Goal: Task Accomplishment & Management: Complete application form

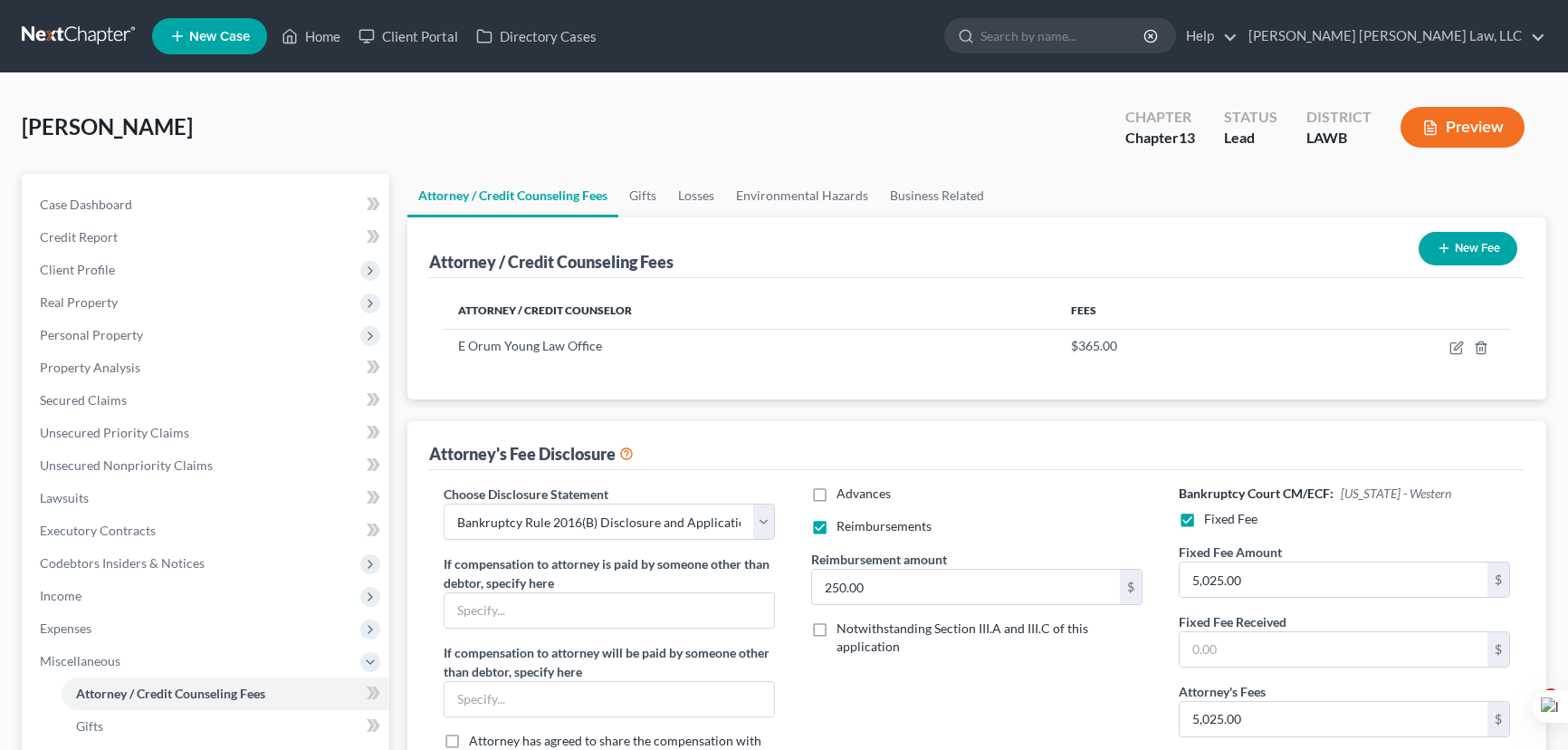
select select "1"
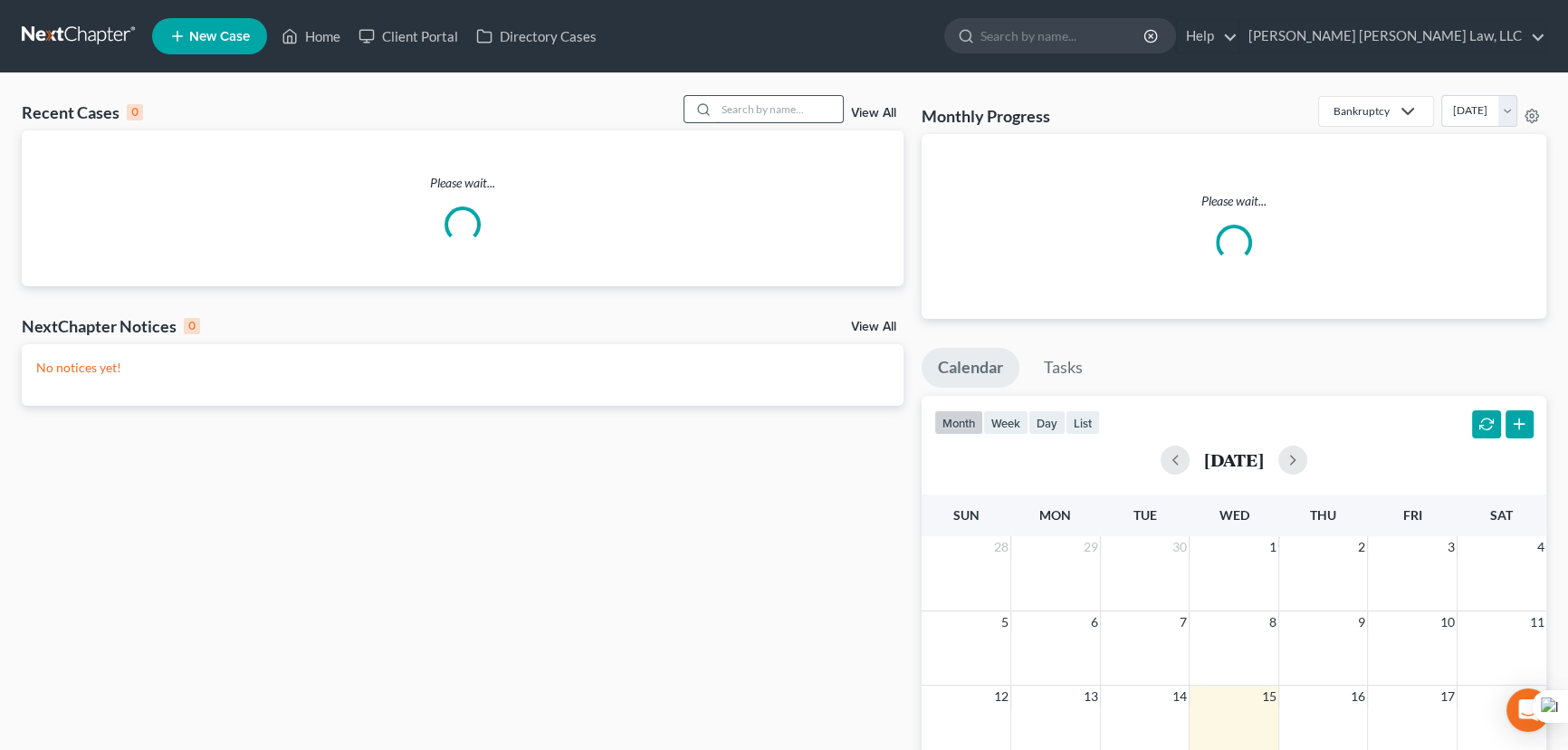
click at [758, 119] on input "search" at bounding box center [779, 109] width 127 height 26
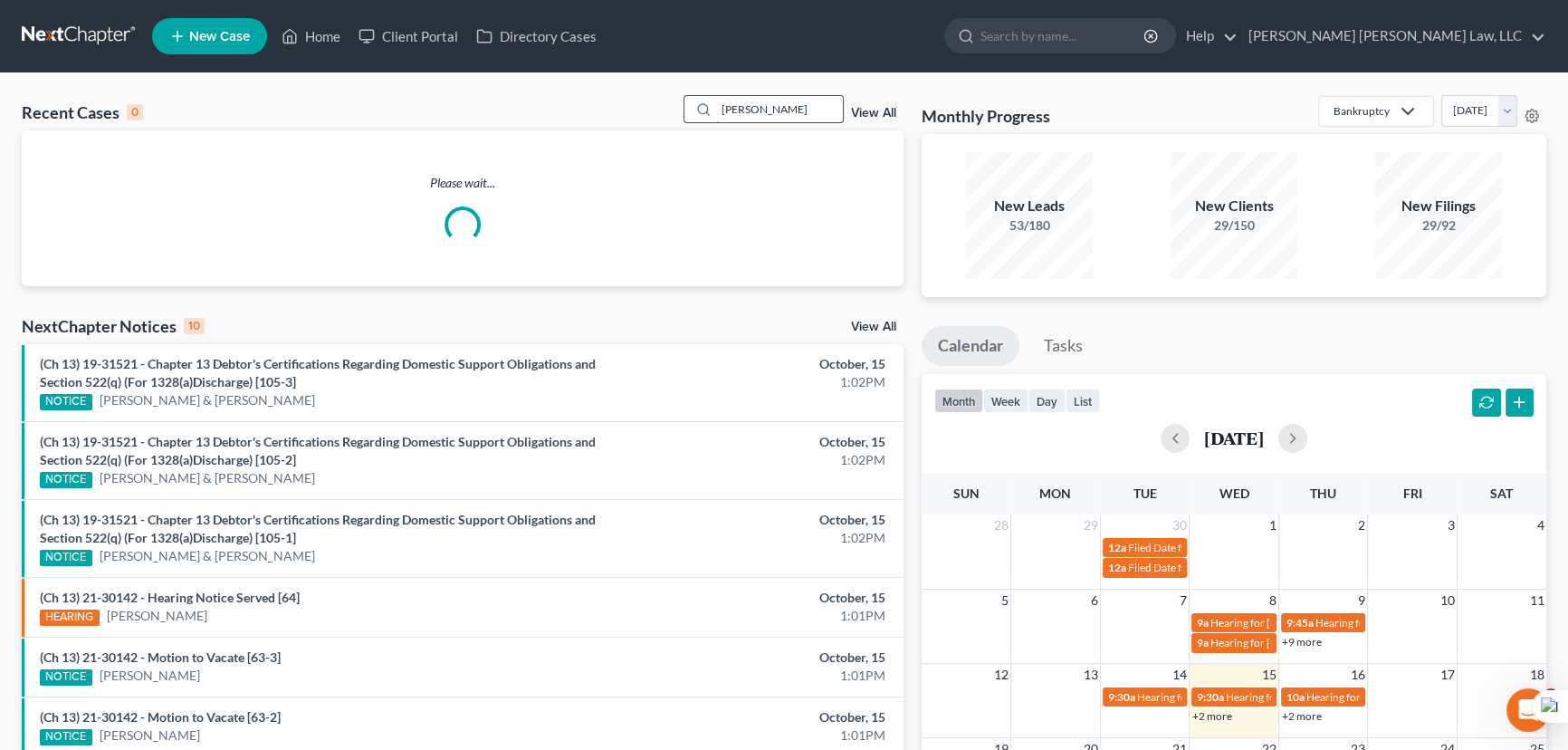
type input "martin, james"
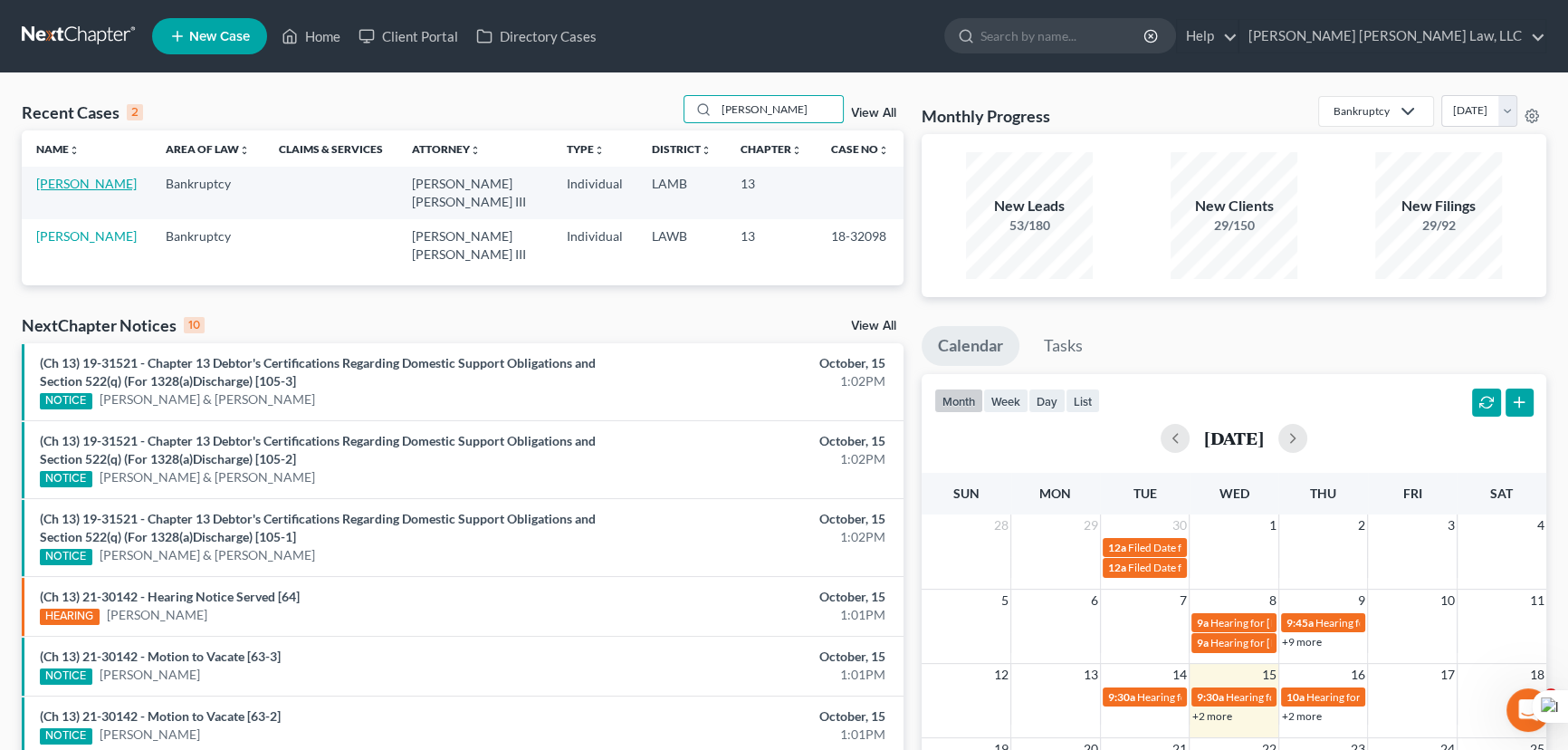
click at [96, 183] on link "[PERSON_NAME]" at bounding box center [87, 183] width 100 height 16
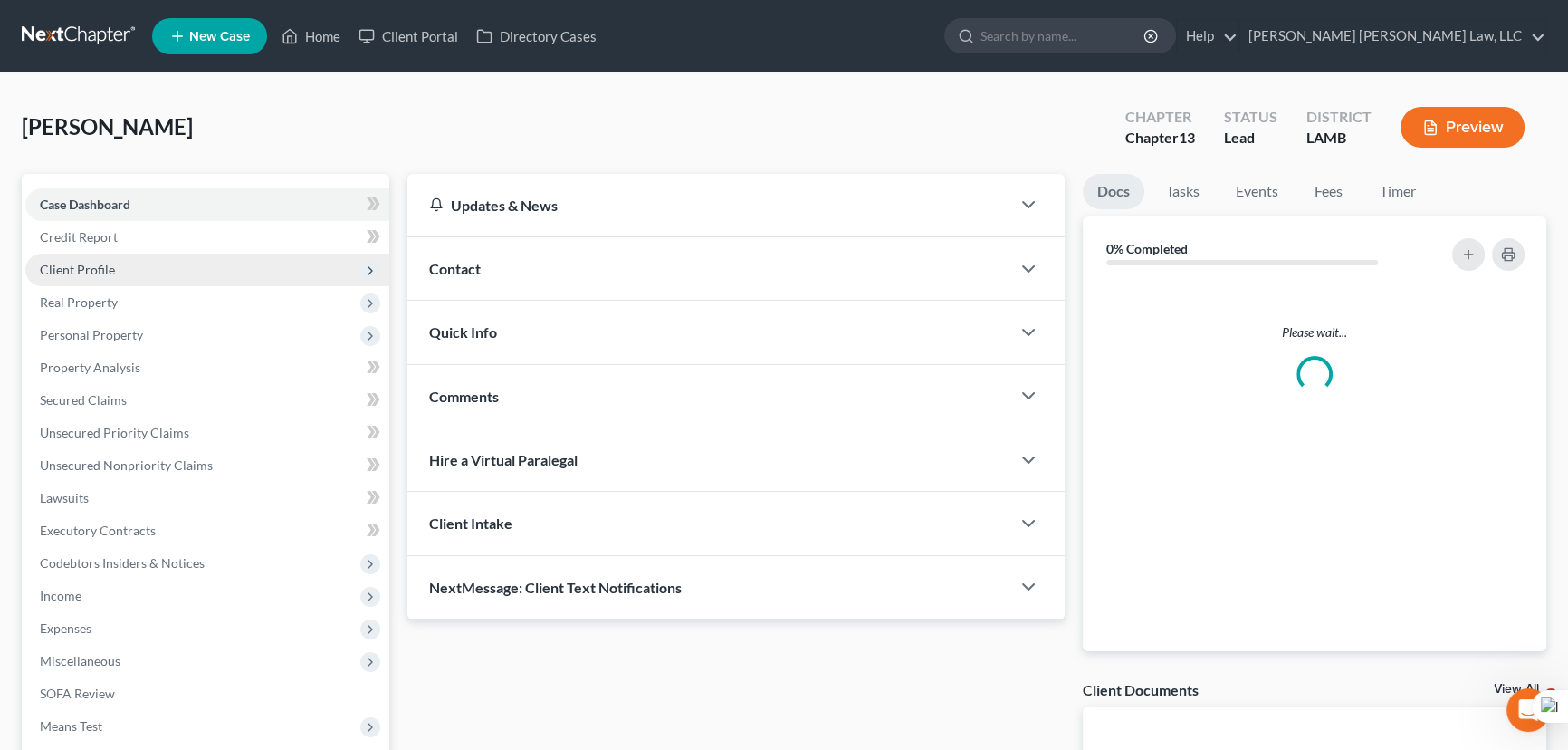
click at [160, 299] on span "Real Property" at bounding box center [207, 302] width 363 height 33
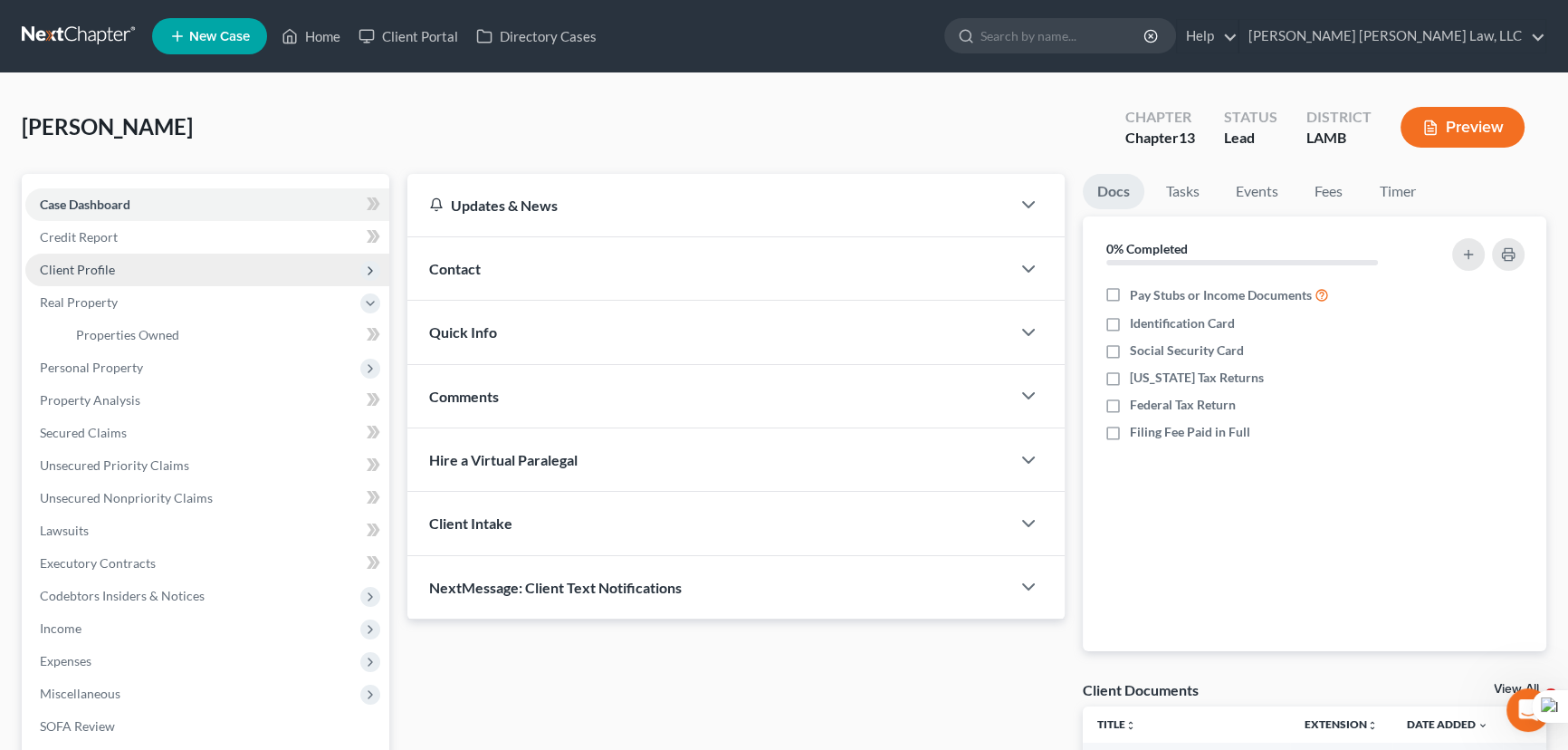
click at [145, 269] on span "Client Profile" at bounding box center [207, 270] width 363 height 33
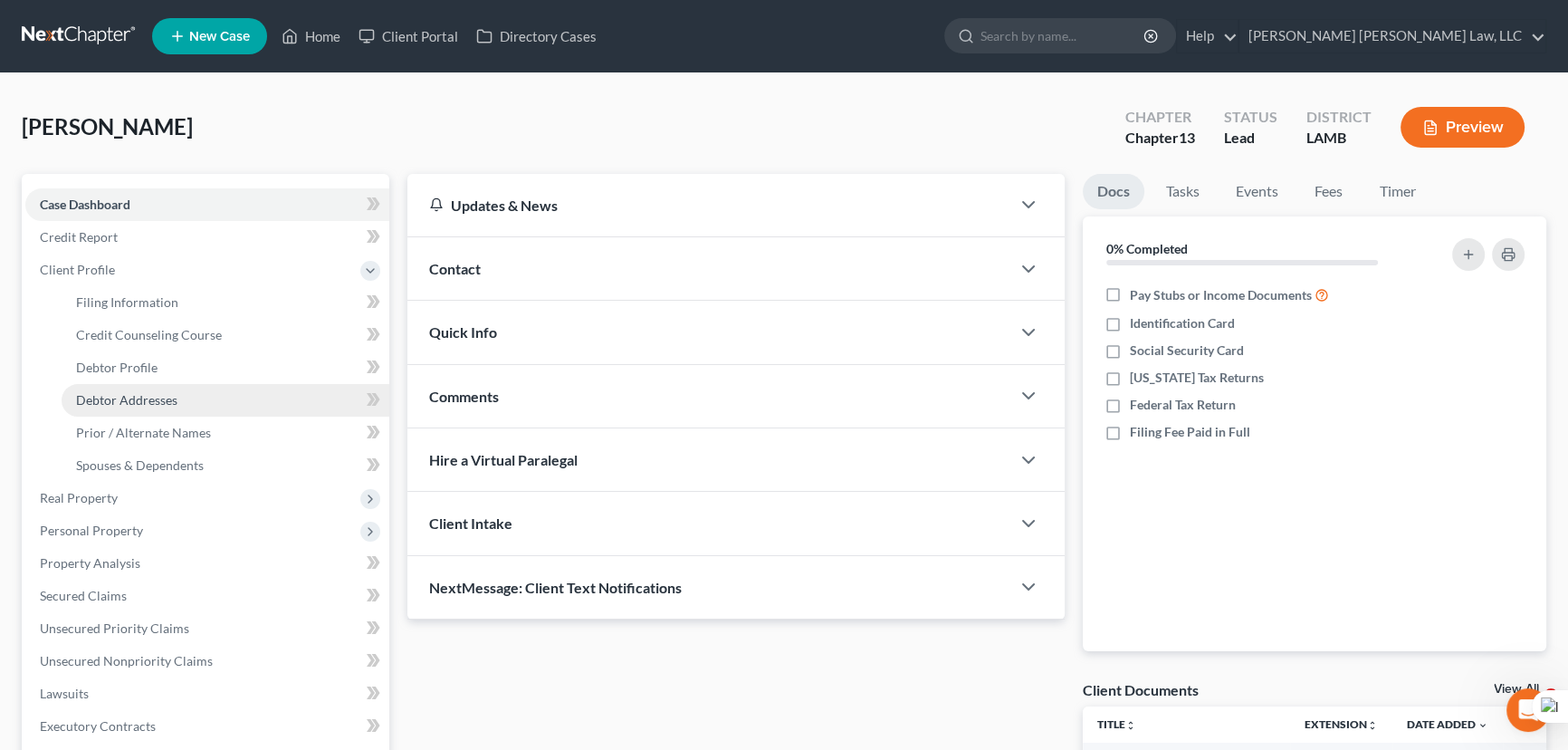
click at [172, 388] on link "Debtor Addresses" at bounding box center [225, 400] width 328 height 33
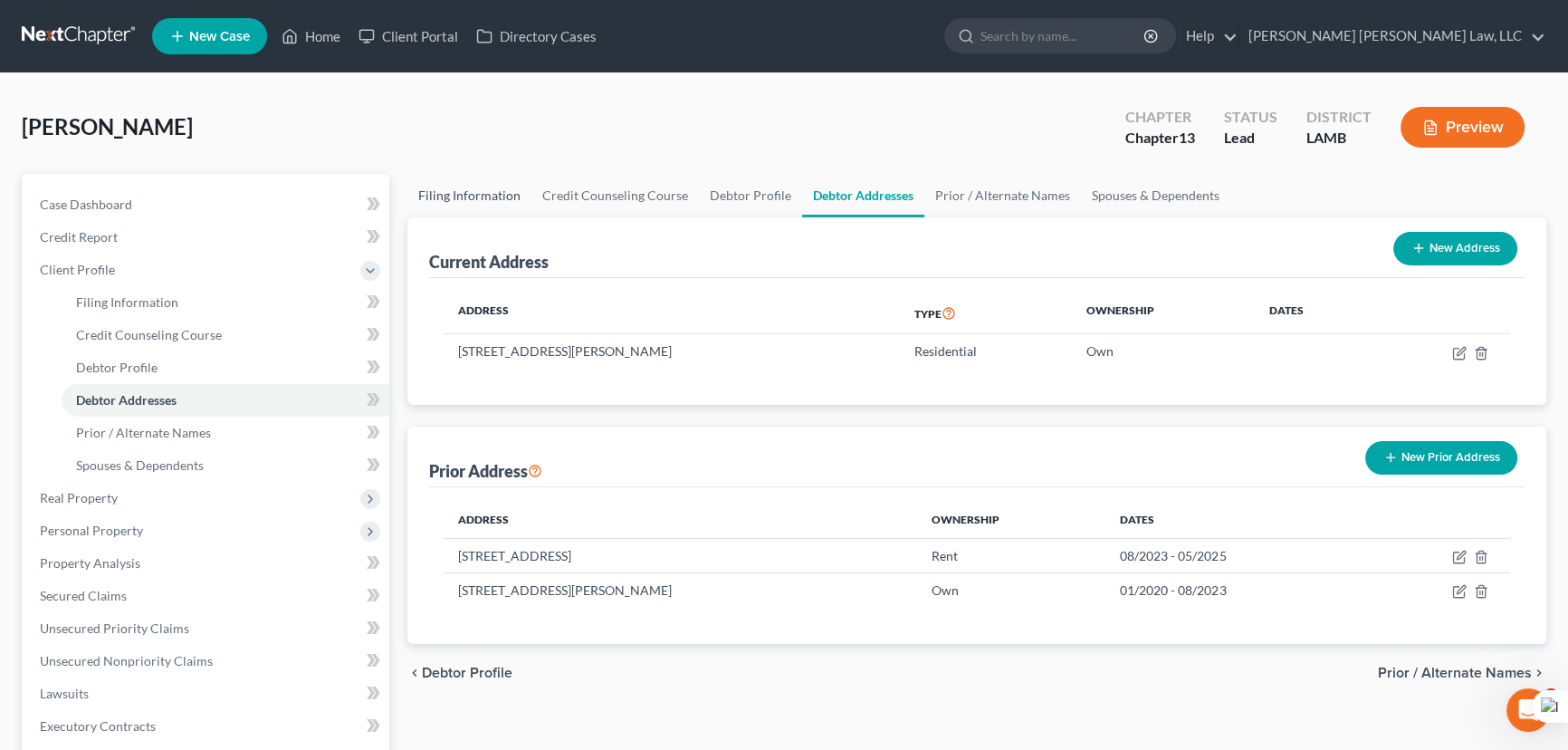
click at [507, 185] on link "Filing Information" at bounding box center [469, 195] width 124 height 44
select select "1"
select select "0"
select select "3"
select select "19"
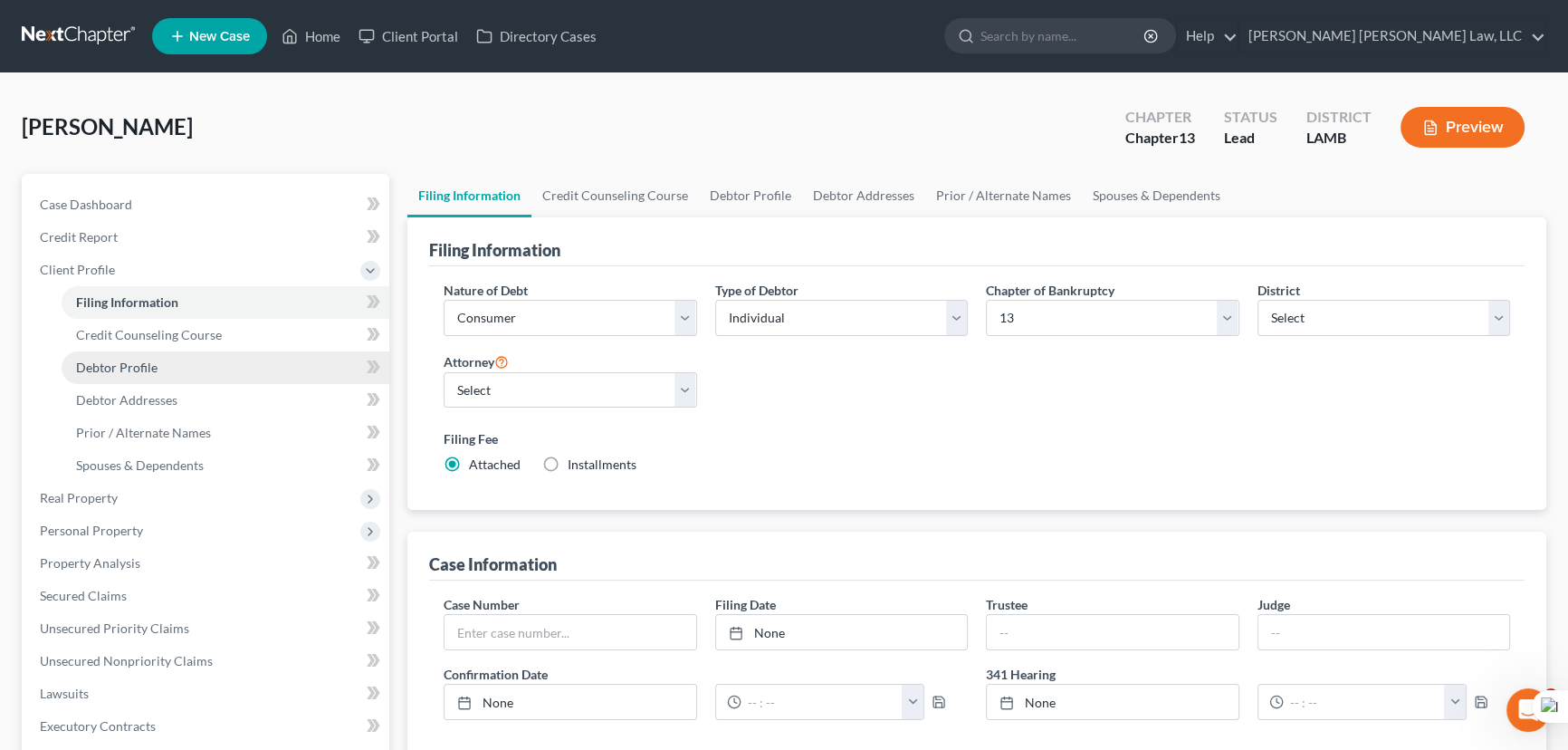
click at [177, 367] on link "Debtor Profile" at bounding box center [225, 368] width 328 height 33
select select "0"
select select "4"
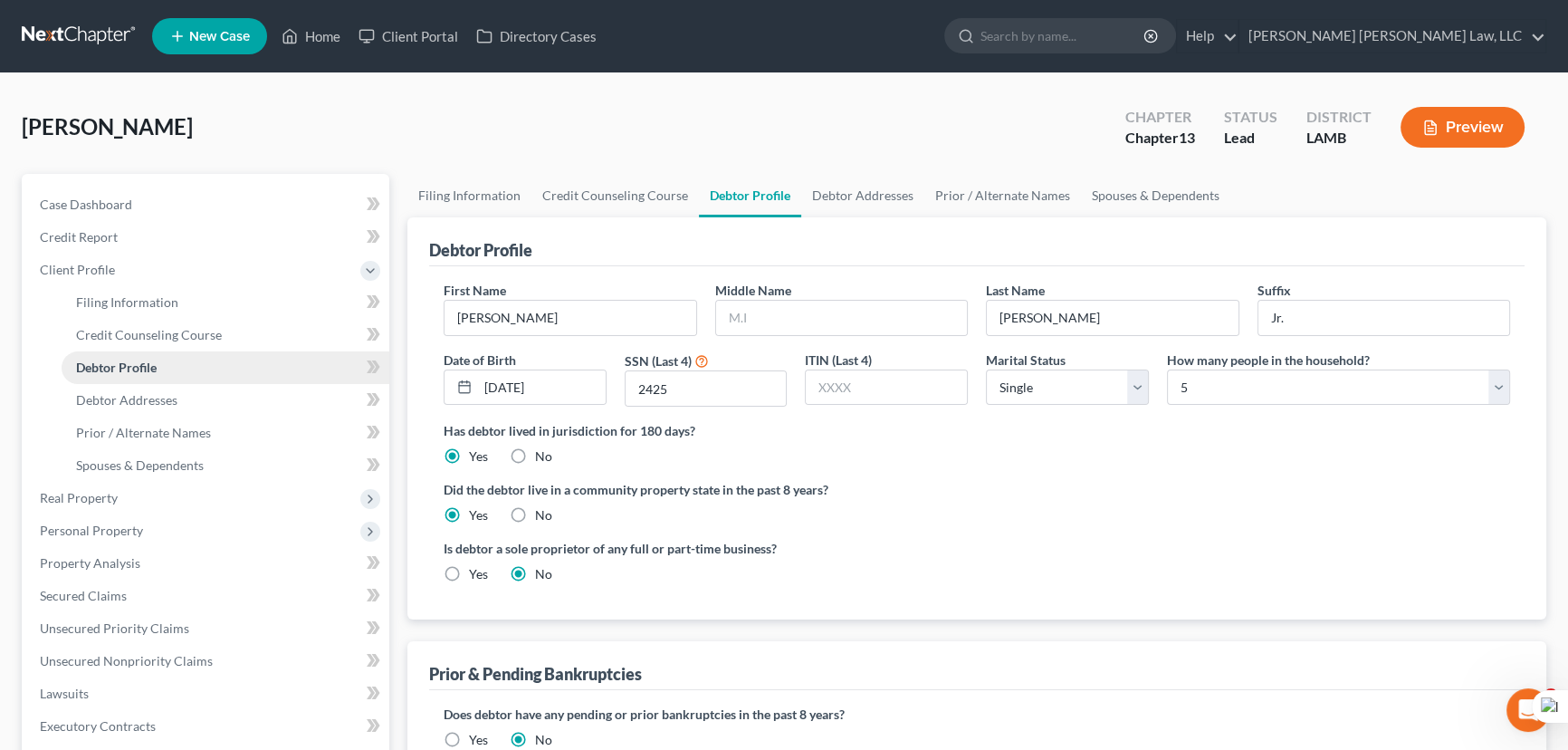
radio input "true"
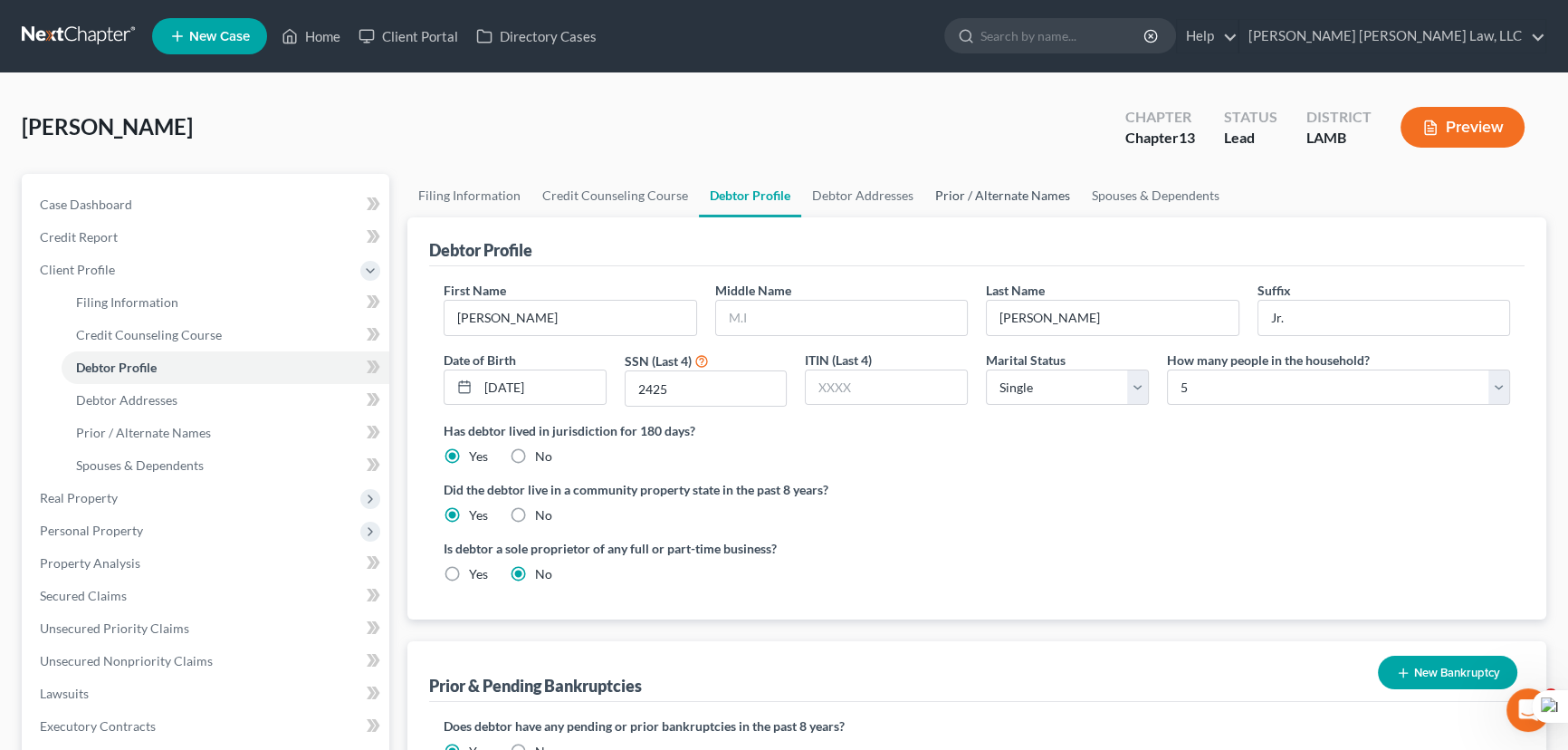
click at [933, 203] on link "Prior / Alternate Names" at bounding box center [1002, 195] width 156 height 44
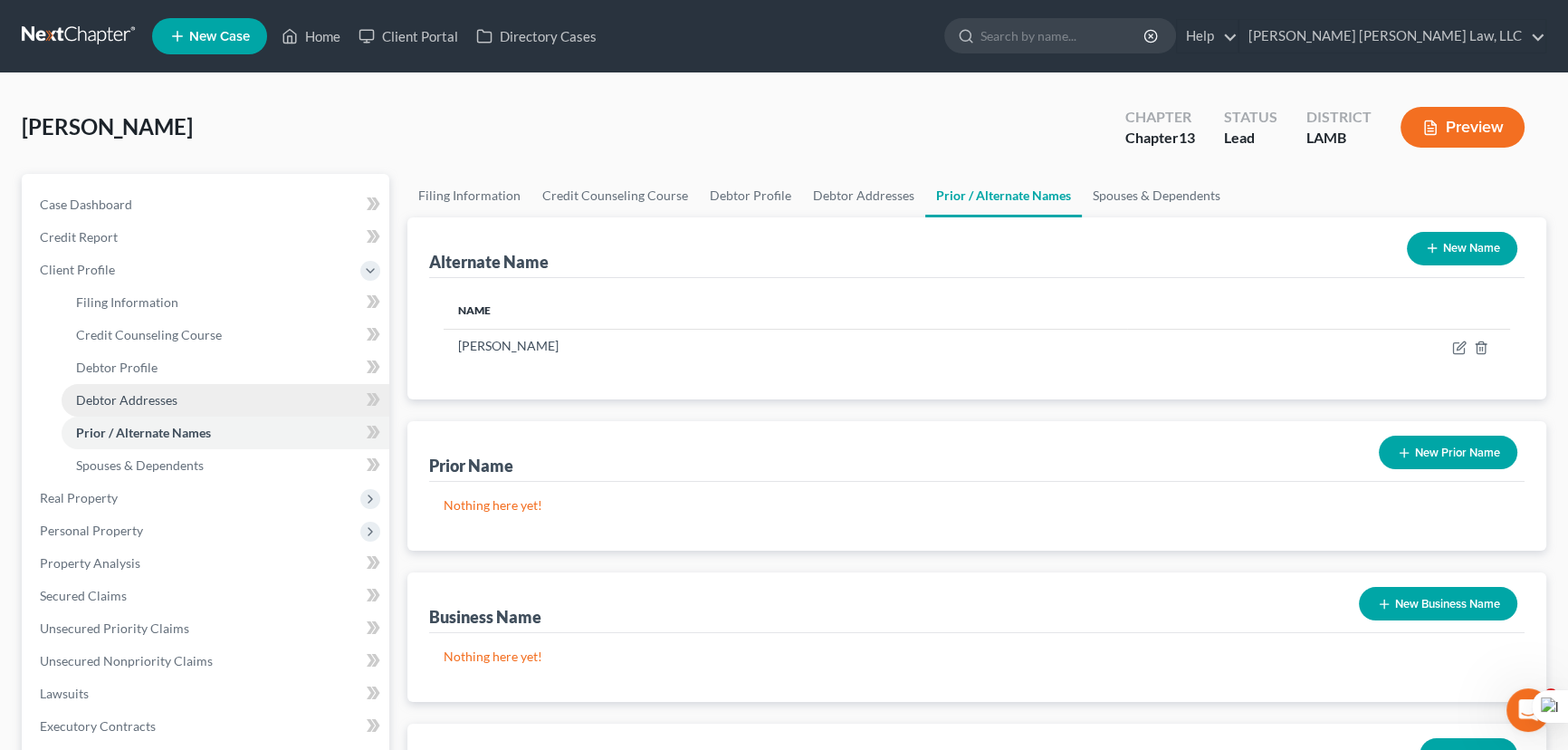
click at [127, 392] on span "Debtor Addresses" at bounding box center [126, 399] width 101 height 16
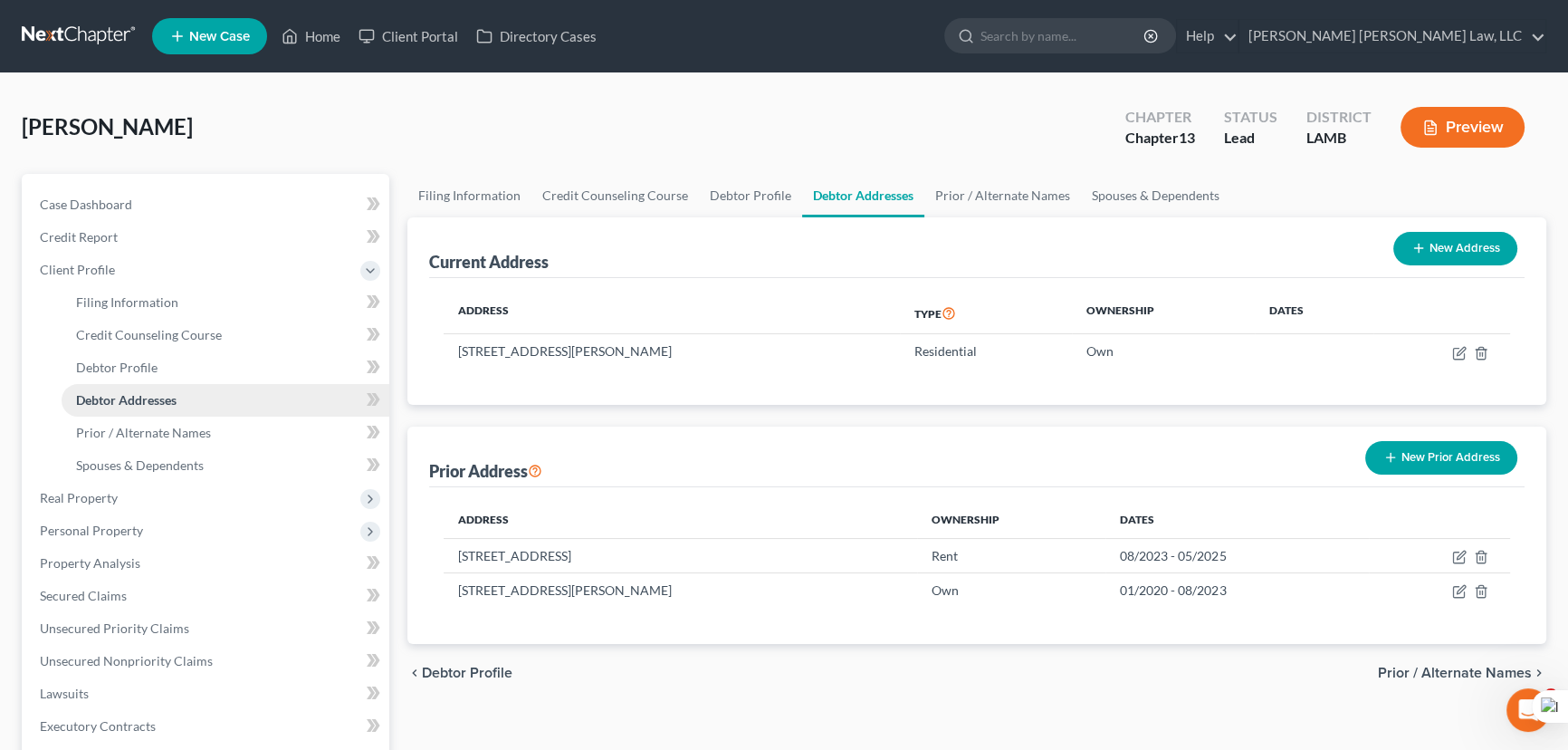
click at [121, 386] on link "Debtor Addresses" at bounding box center [225, 400] width 328 height 33
click at [116, 359] on span "Debtor Profile" at bounding box center [116, 366] width 81 height 16
select select "0"
select select "4"
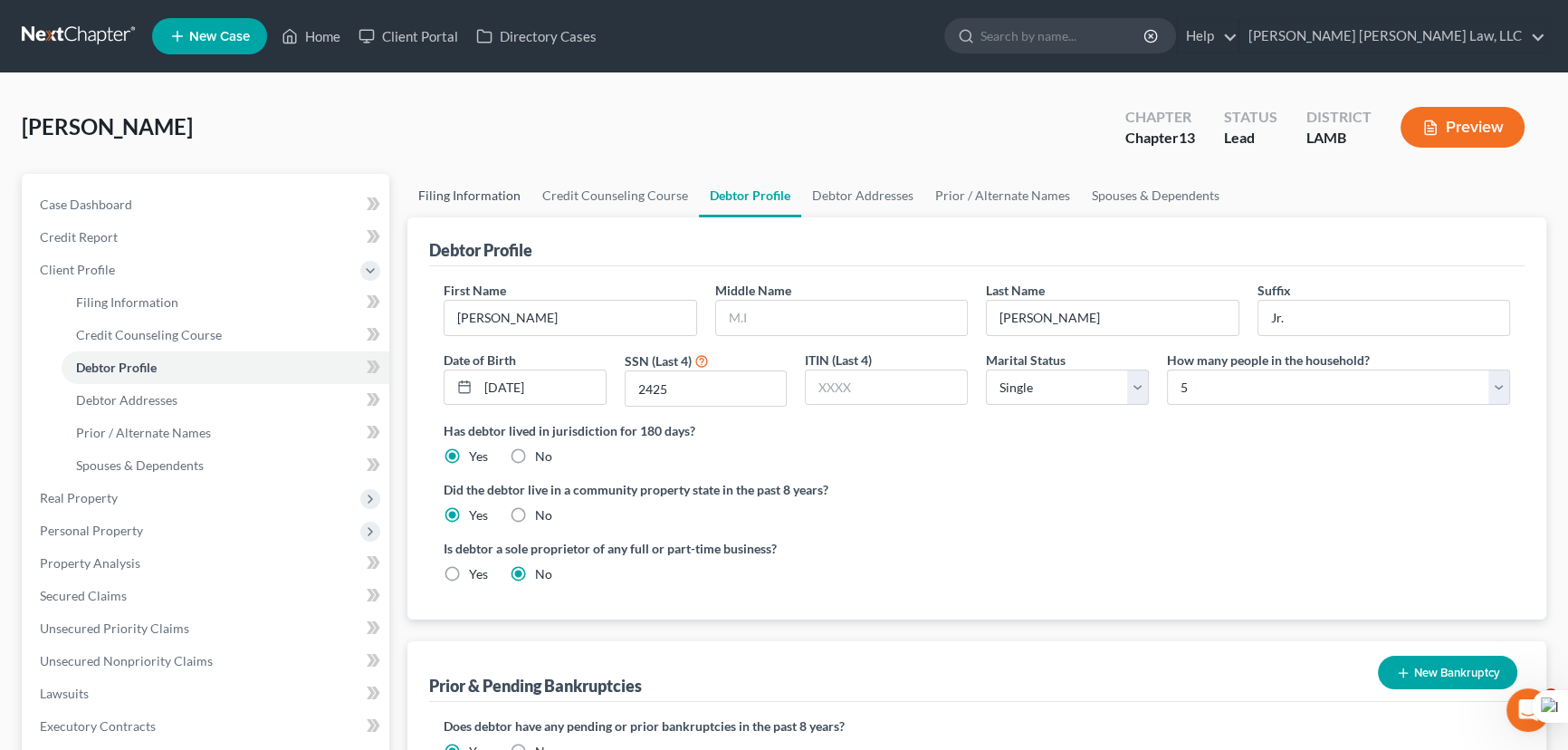
click at [484, 182] on link "Filing Information" at bounding box center [469, 195] width 124 height 44
select select "1"
select select "0"
select select "3"
select select "35"
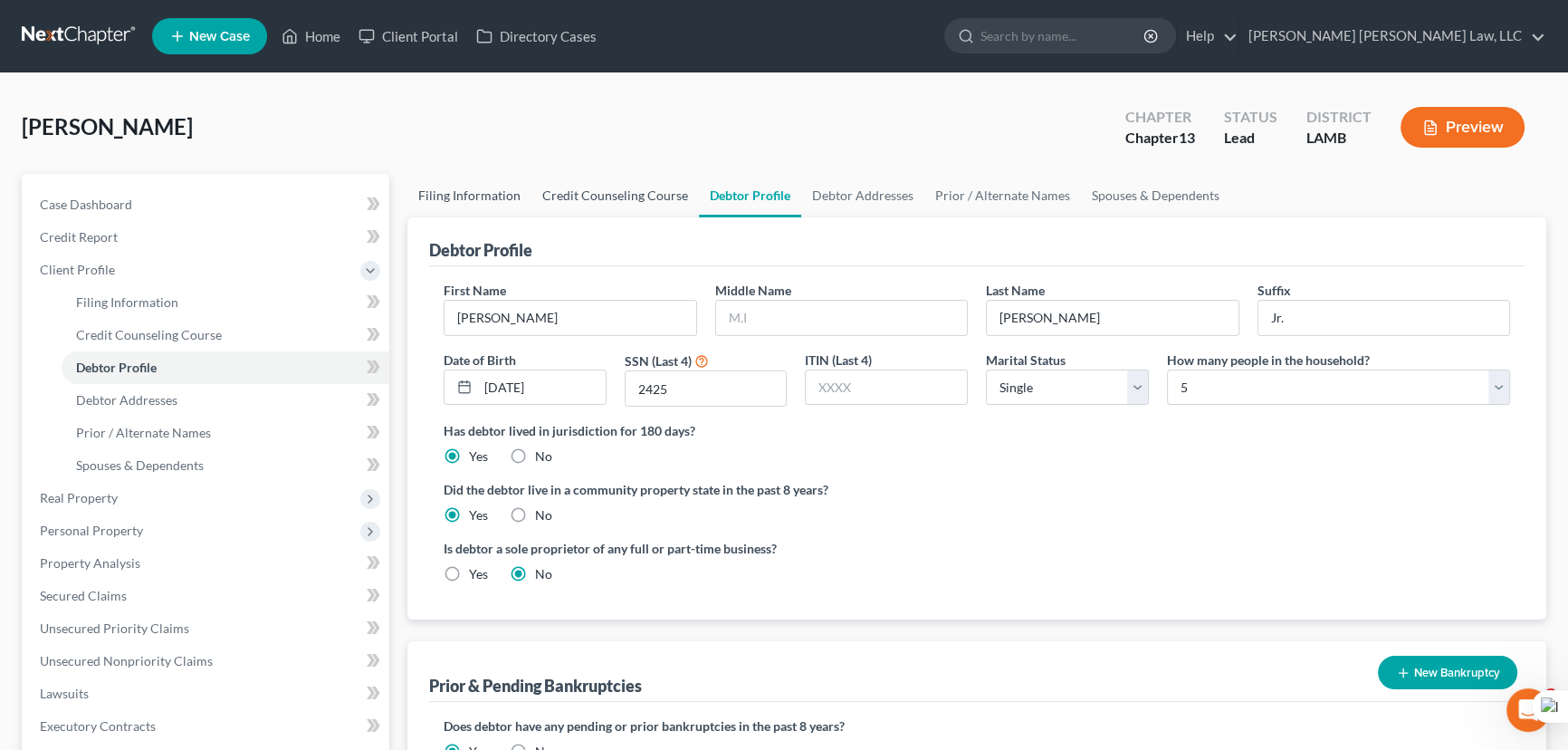
select select "1"
select select "19"
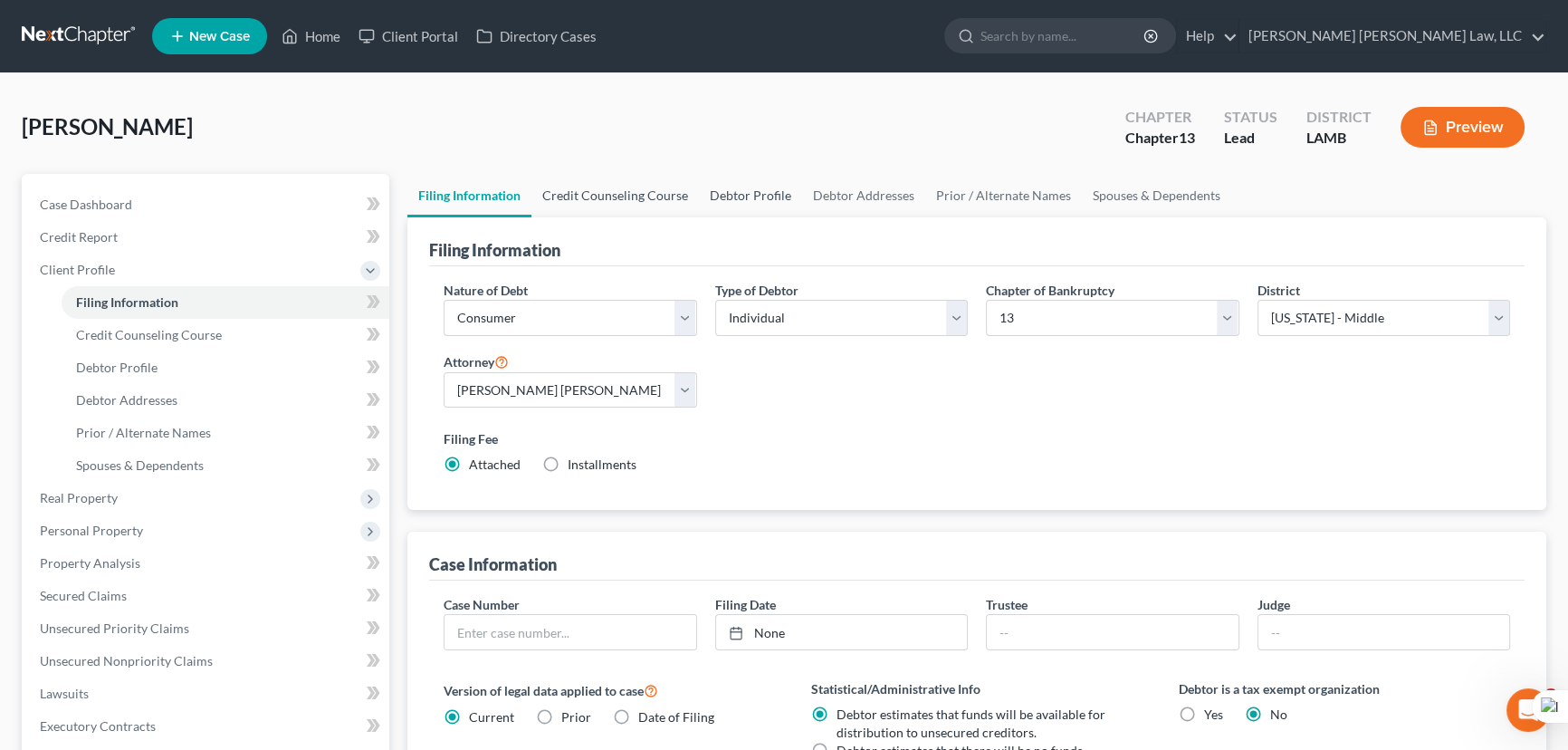
drag, startPoint x: 661, startPoint y: 182, endPoint x: 778, endPoint y: 209, distance: 120.1
click at [661, 183] on link "Credit Counseling Course" at bounding box center [615, 195] width 167 height 44
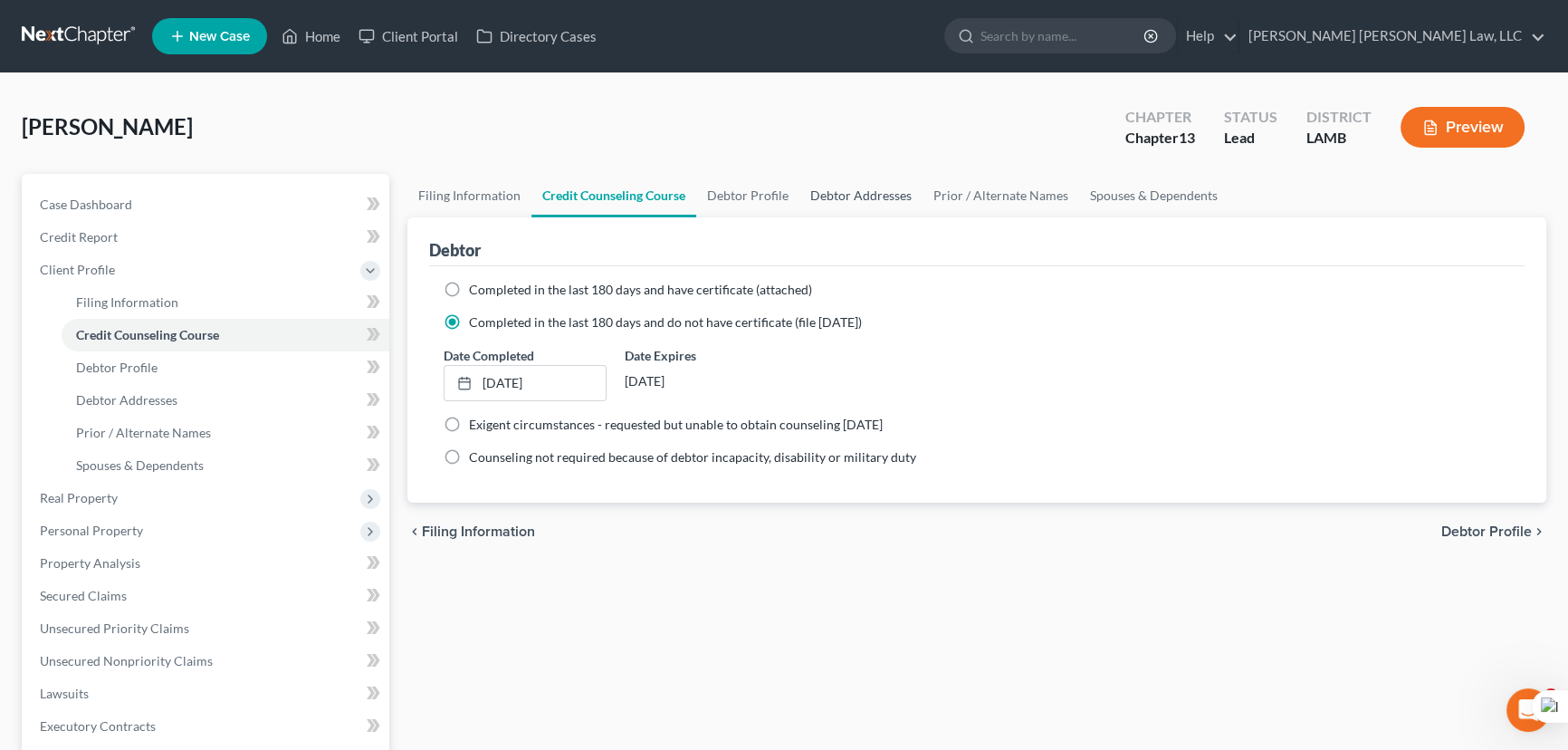
click at [876, 214] on link "Debtor Addresses" at bounding box center [860, 195] width 123 height 44
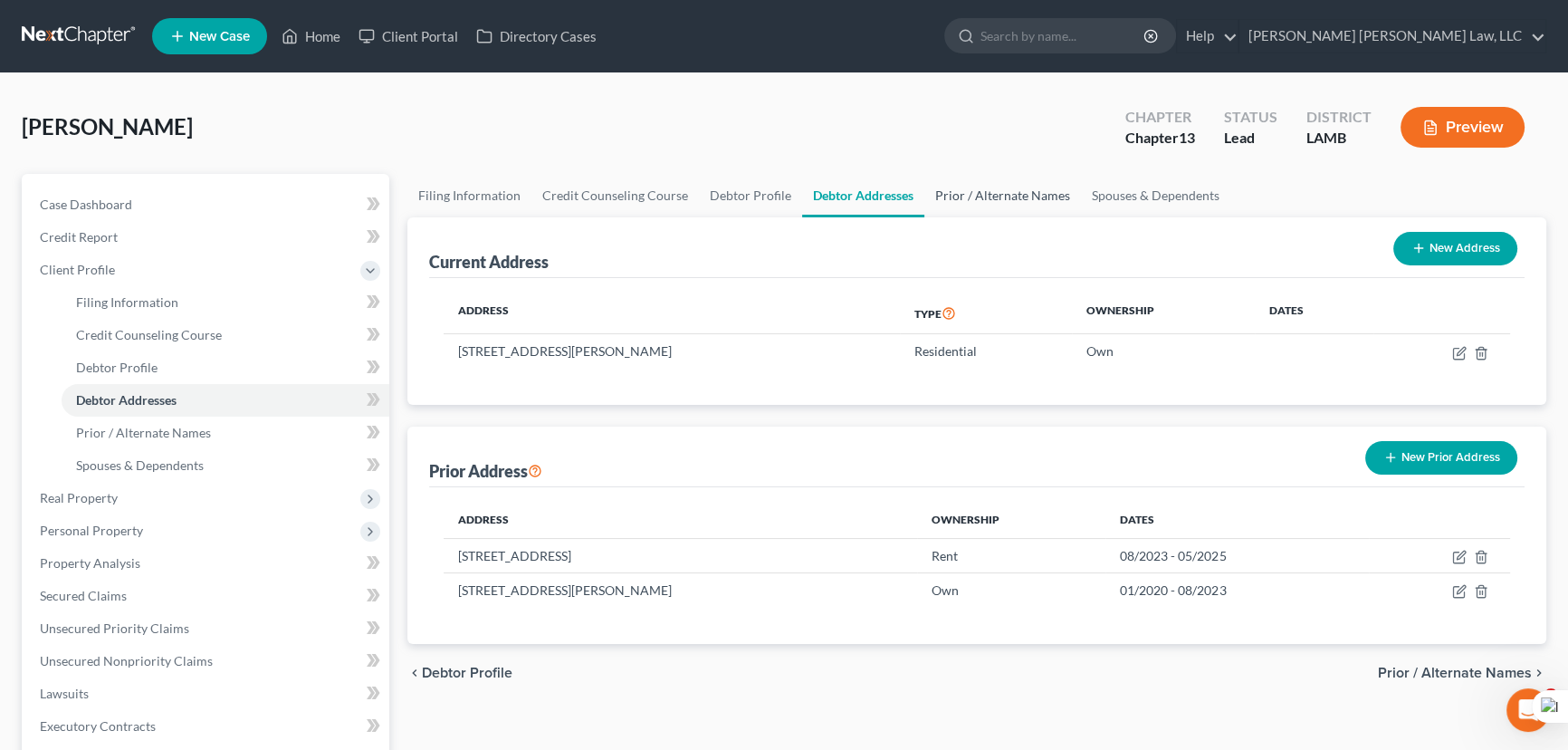
click at [1024, 211] on link "Prior / Alternate Names" at bounding box center [1002, 195] width 156 height 44
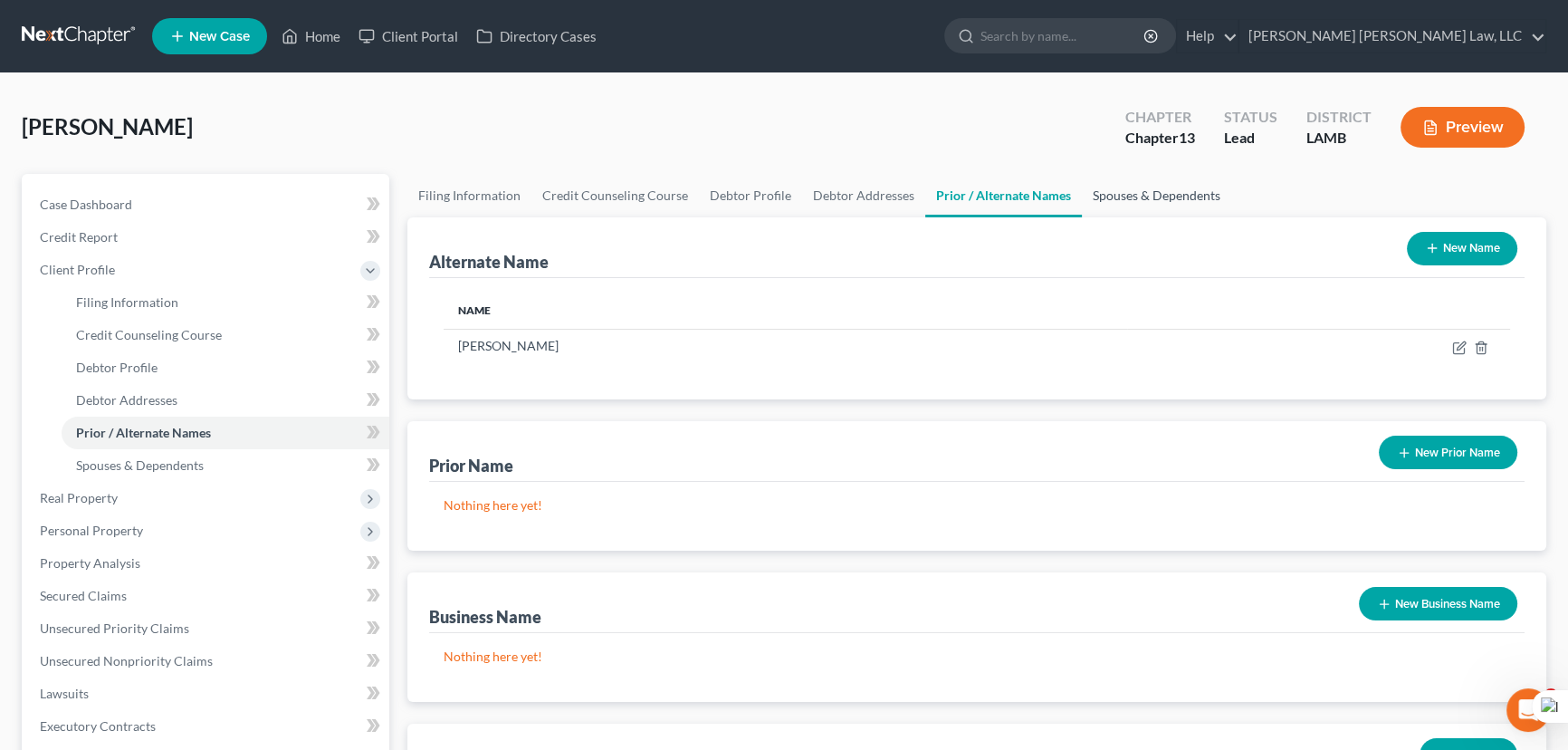
click at [1147, 200] on link "Spouses & Dependents" at bounding box center [1156, 195] width 150 height 44
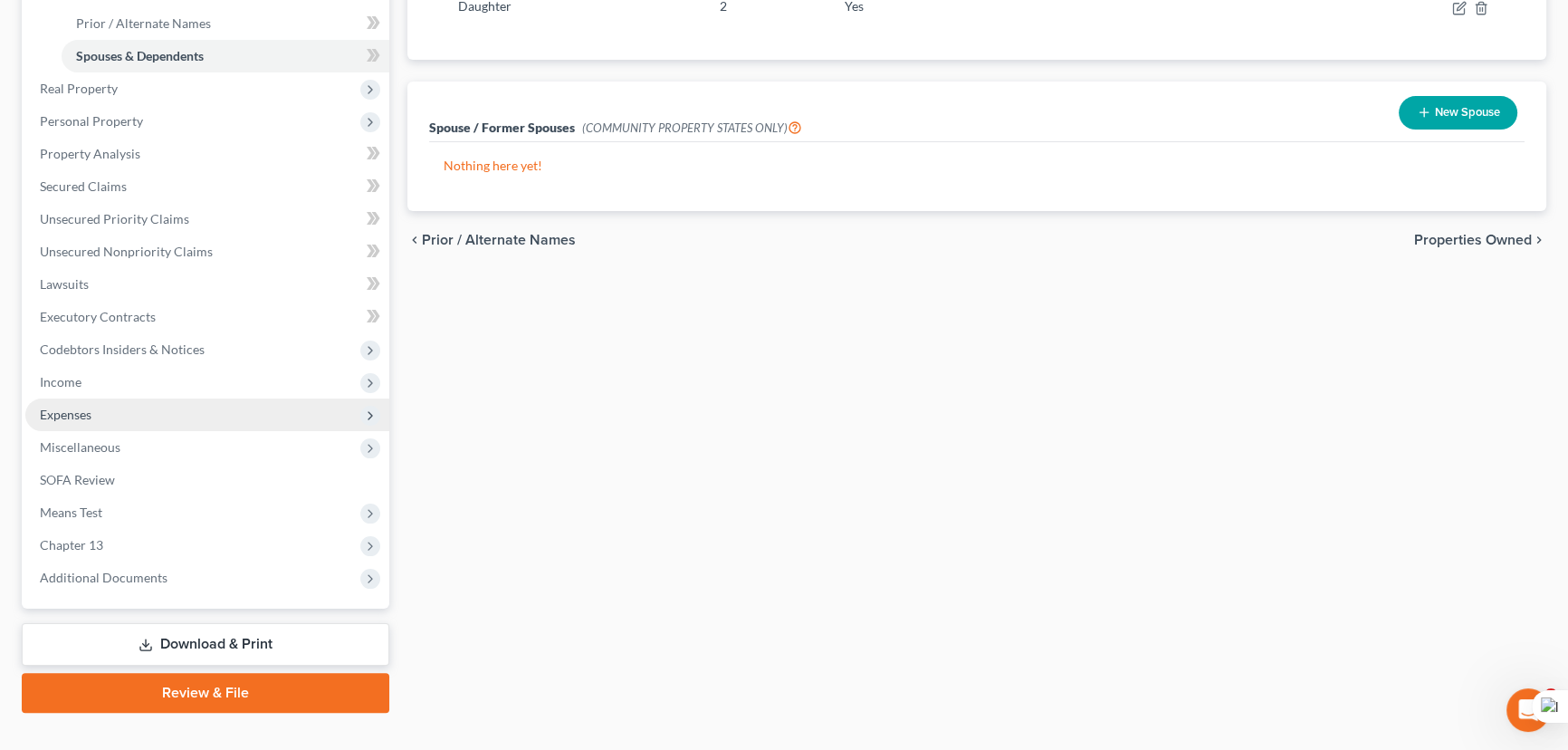
scroll to position [438, 0]
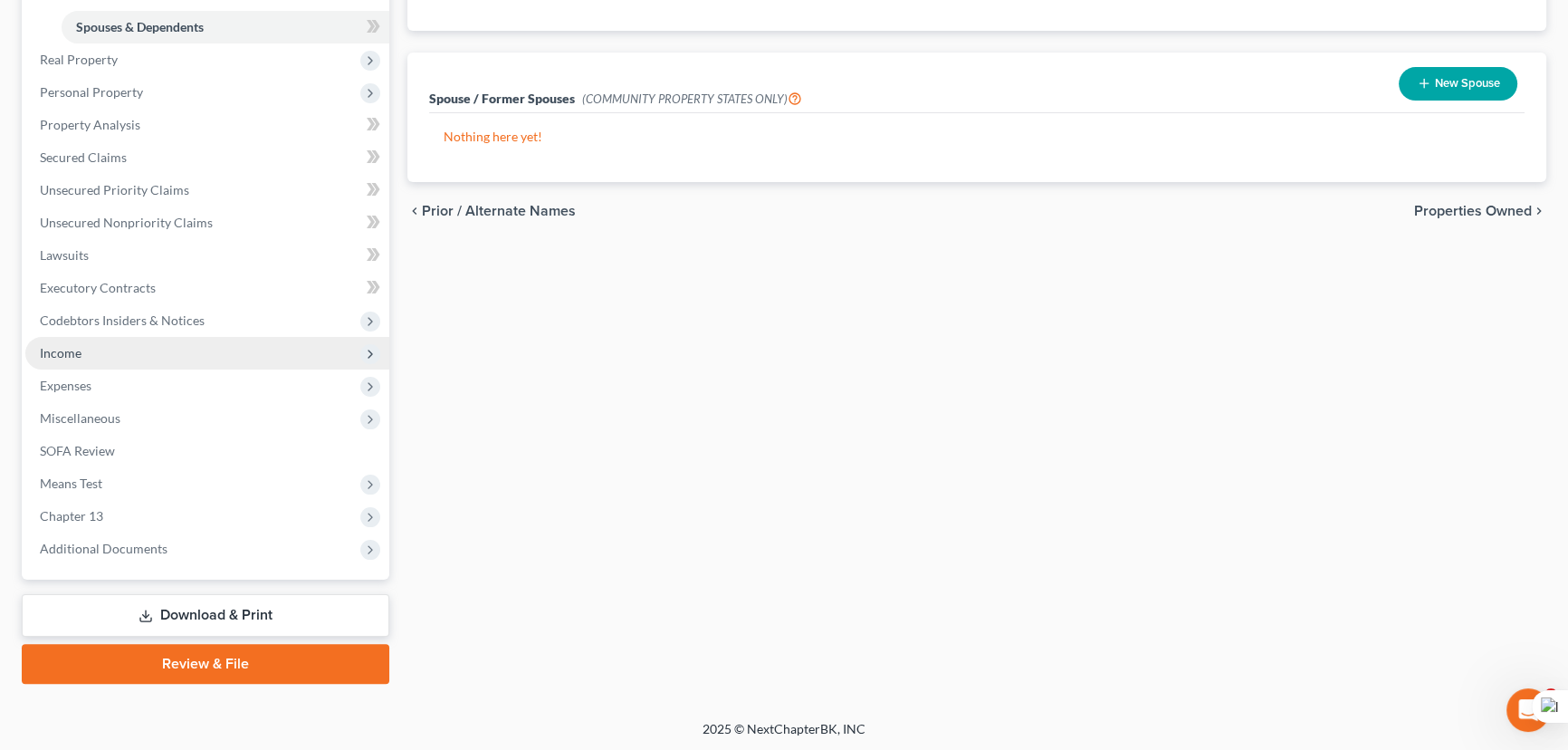
click at [137, 364] on span "Income" at bounding box center [207, 354] width 363 height 33
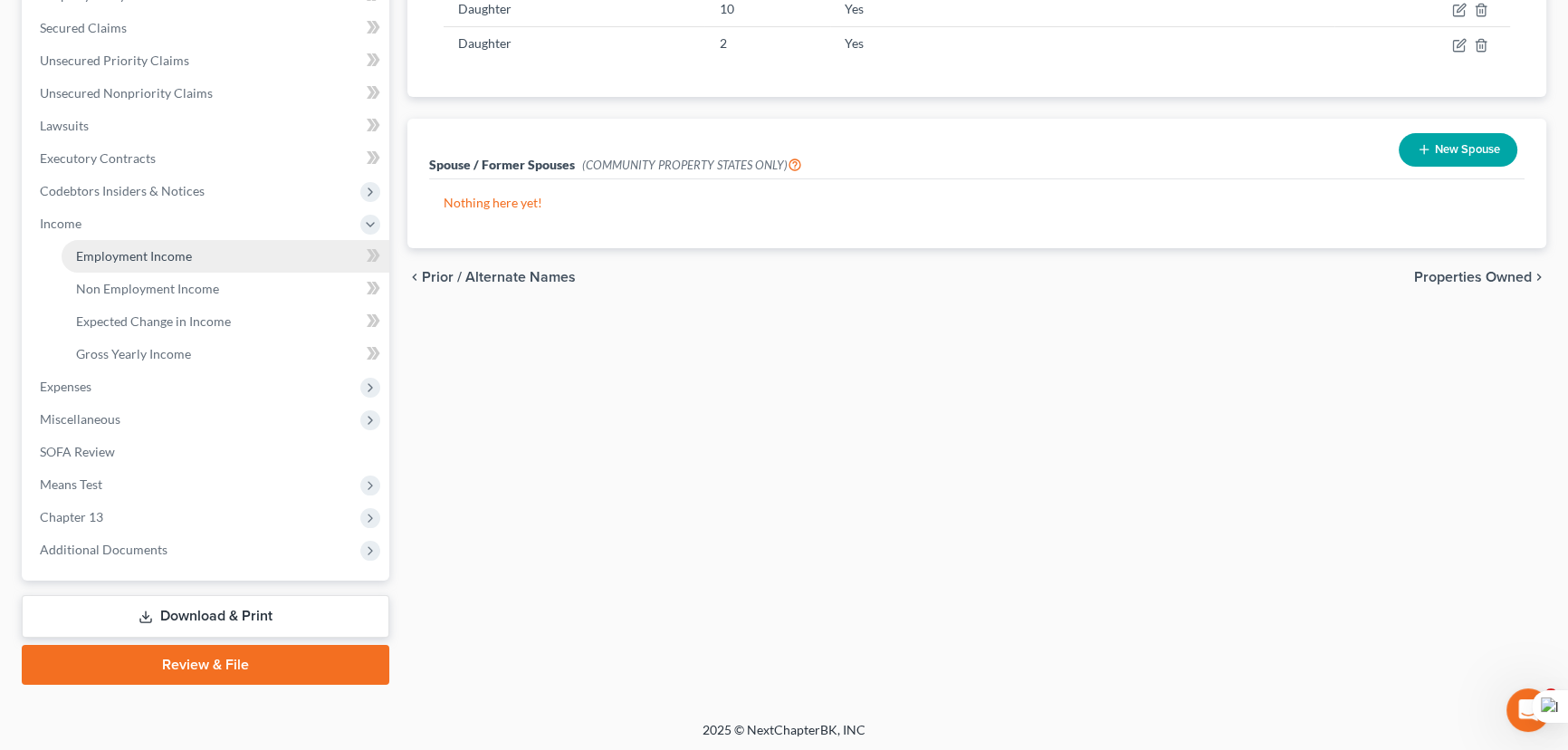
click at [149, 248] on span "Employment Income" at bounding box center [133, 256] width 116 height 16
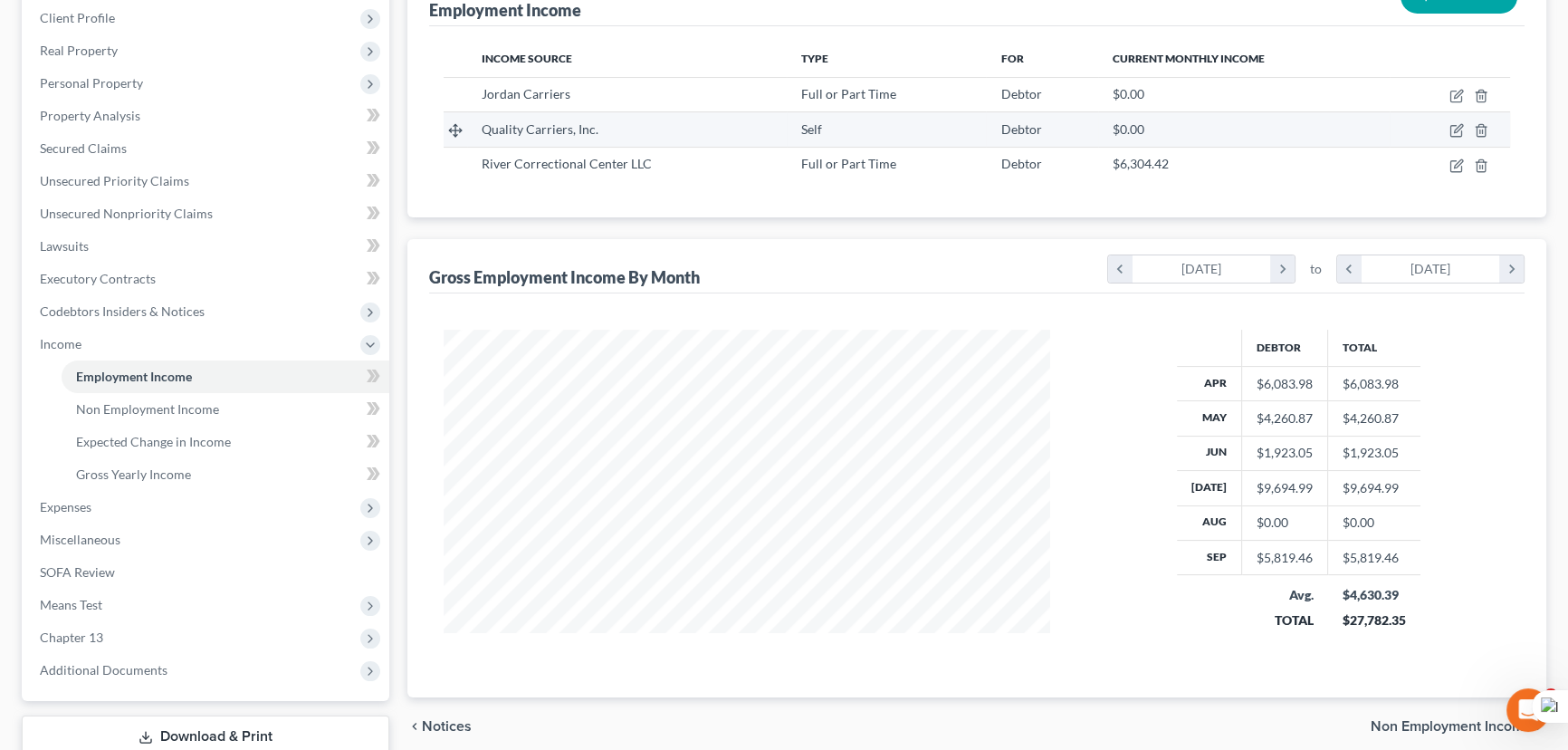
scroll to position [290, 0]
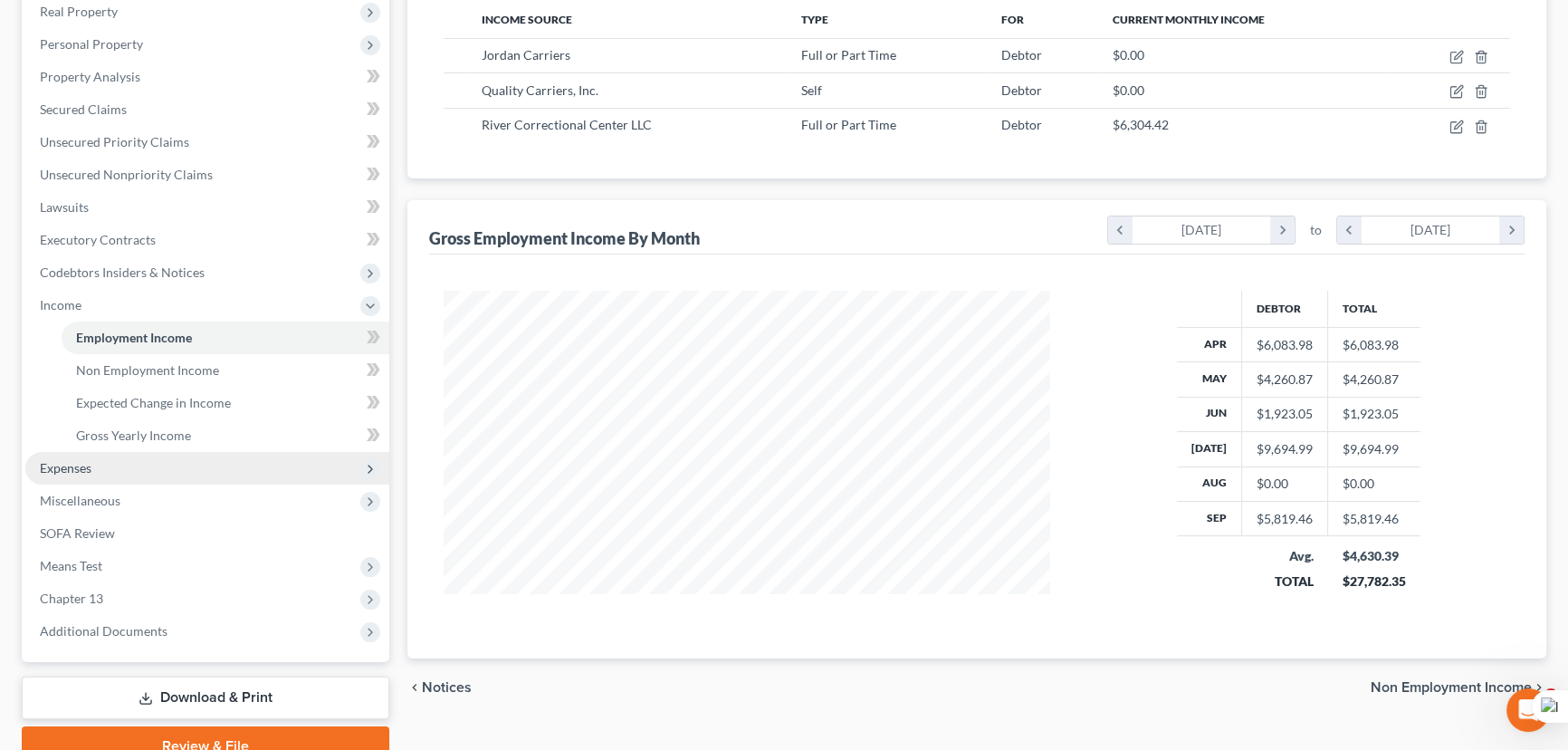
click at [162, 479] on span "Expenses" at bounding box center [207, 469] width 363 height 33
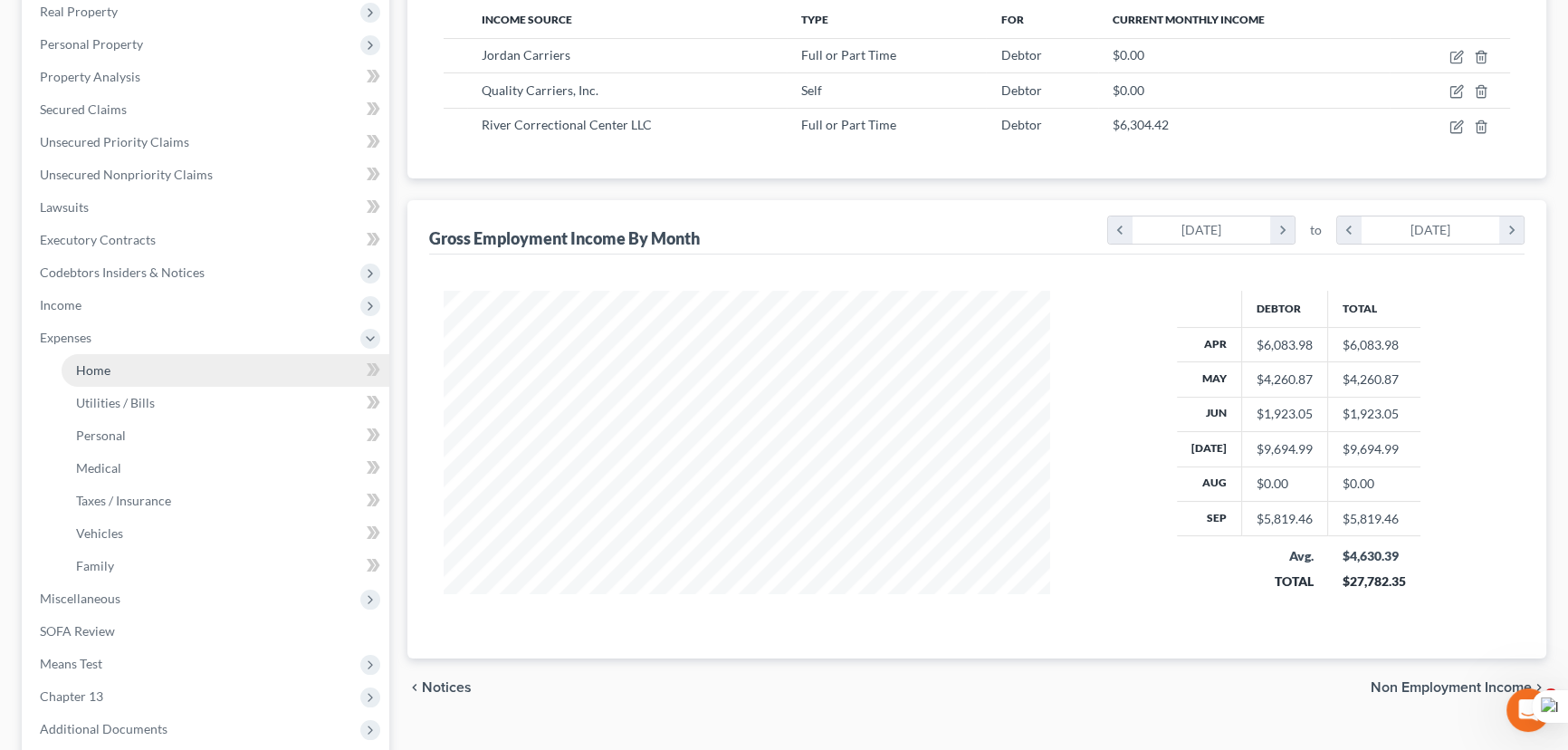
drag, startPoint x: 163, startPoint y: 347, endPoint x: 158, endPoint y: 381, distance: 34.4
click at [162, 349] on span "Expenses" at bounding box center [207, 338] width 363 height 33
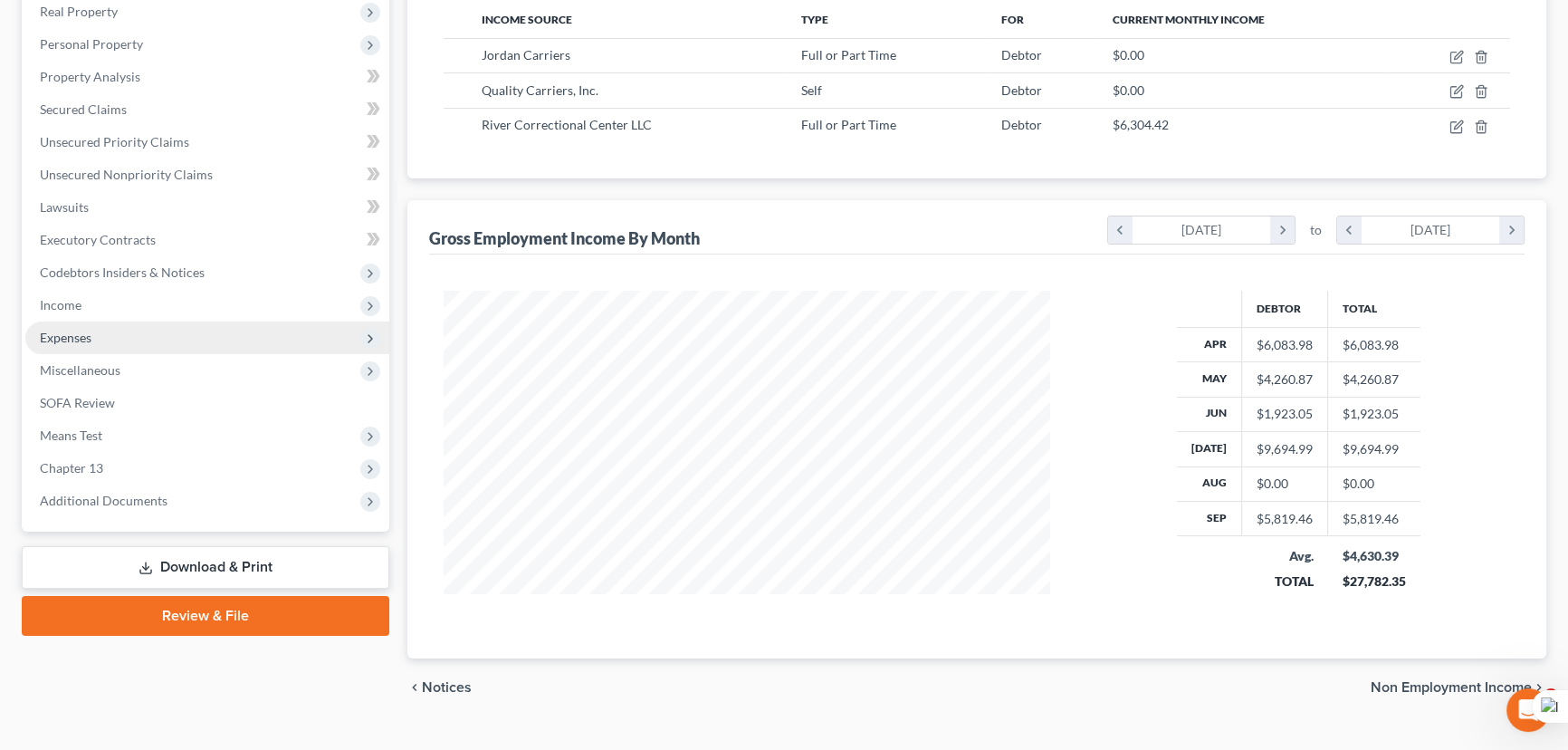
click at [154, 335] on span "Expenses" at bounding box center [207, 338] width 363 height 33
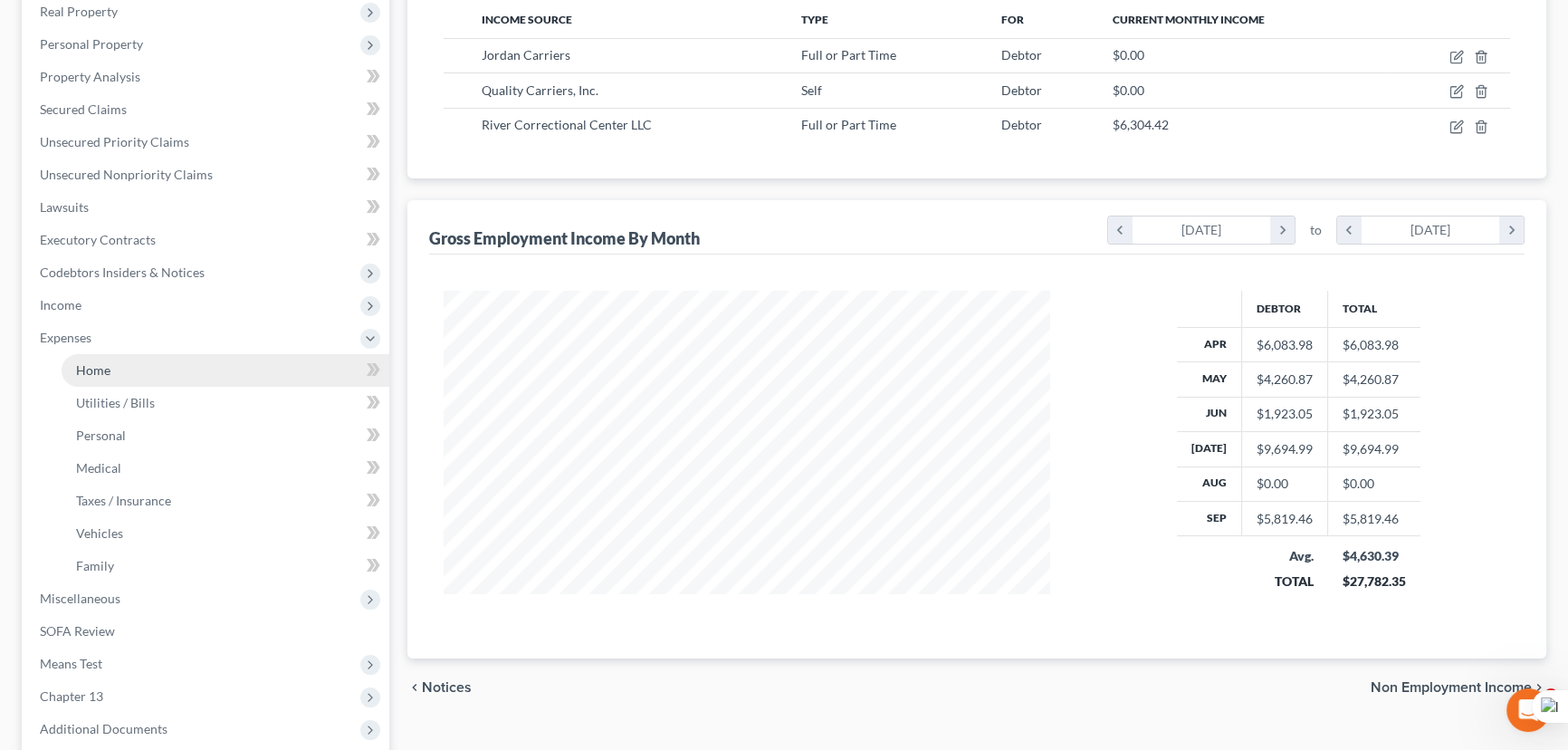
click at [160, 357] on link "Home" at bounding box center [225, 371] width 328 height 33
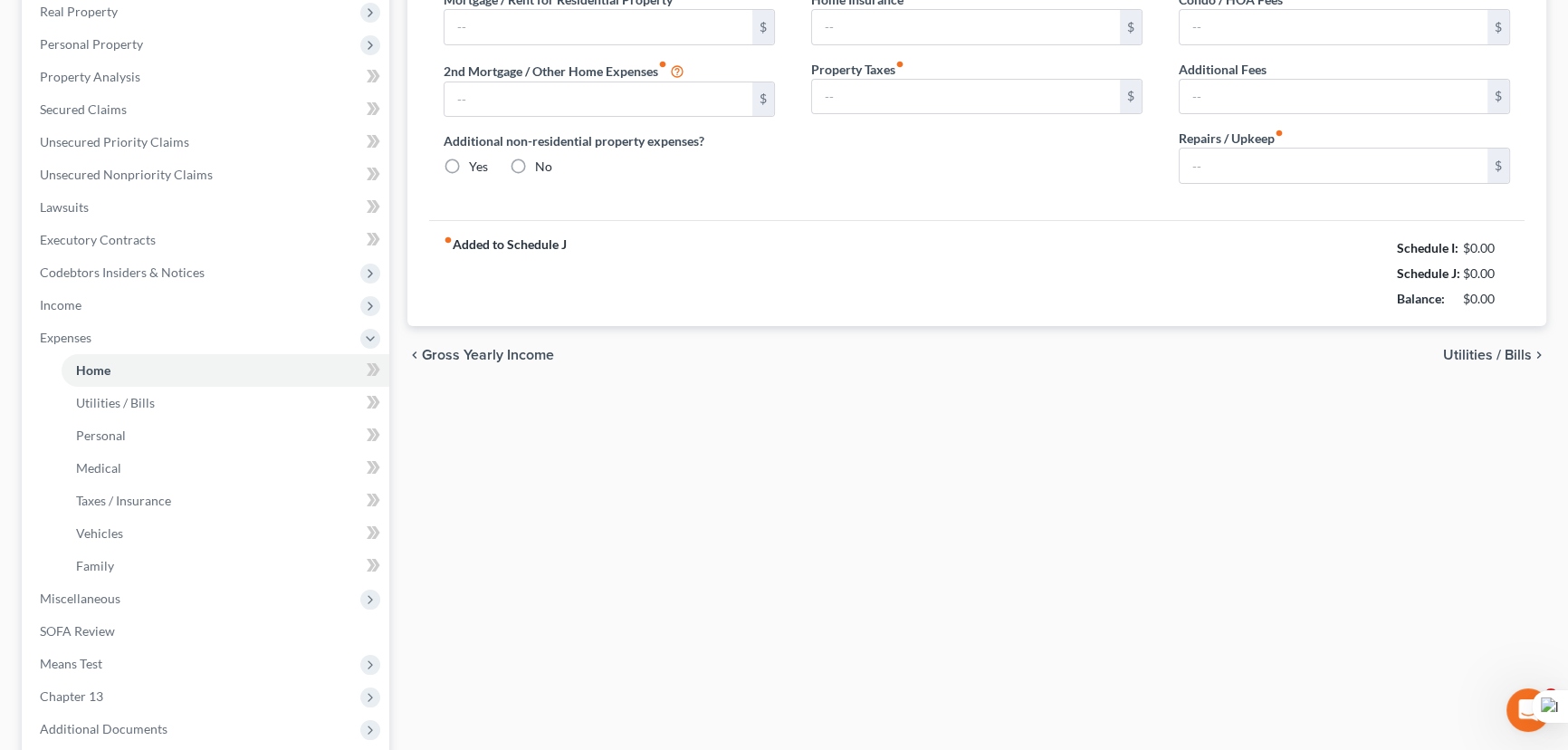
type input "0.00"
radio input "true"
type input "0.00"
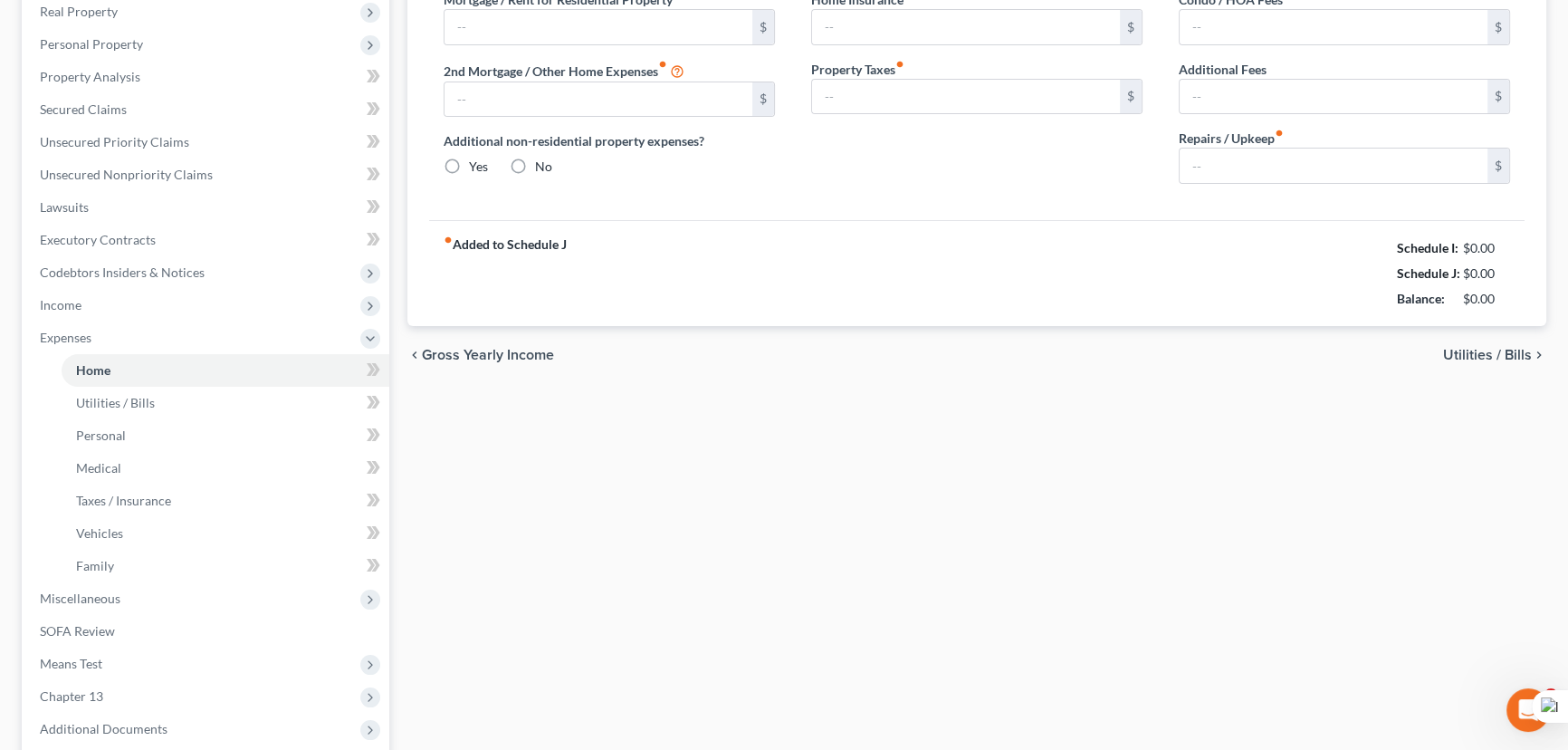
type input "0.00"
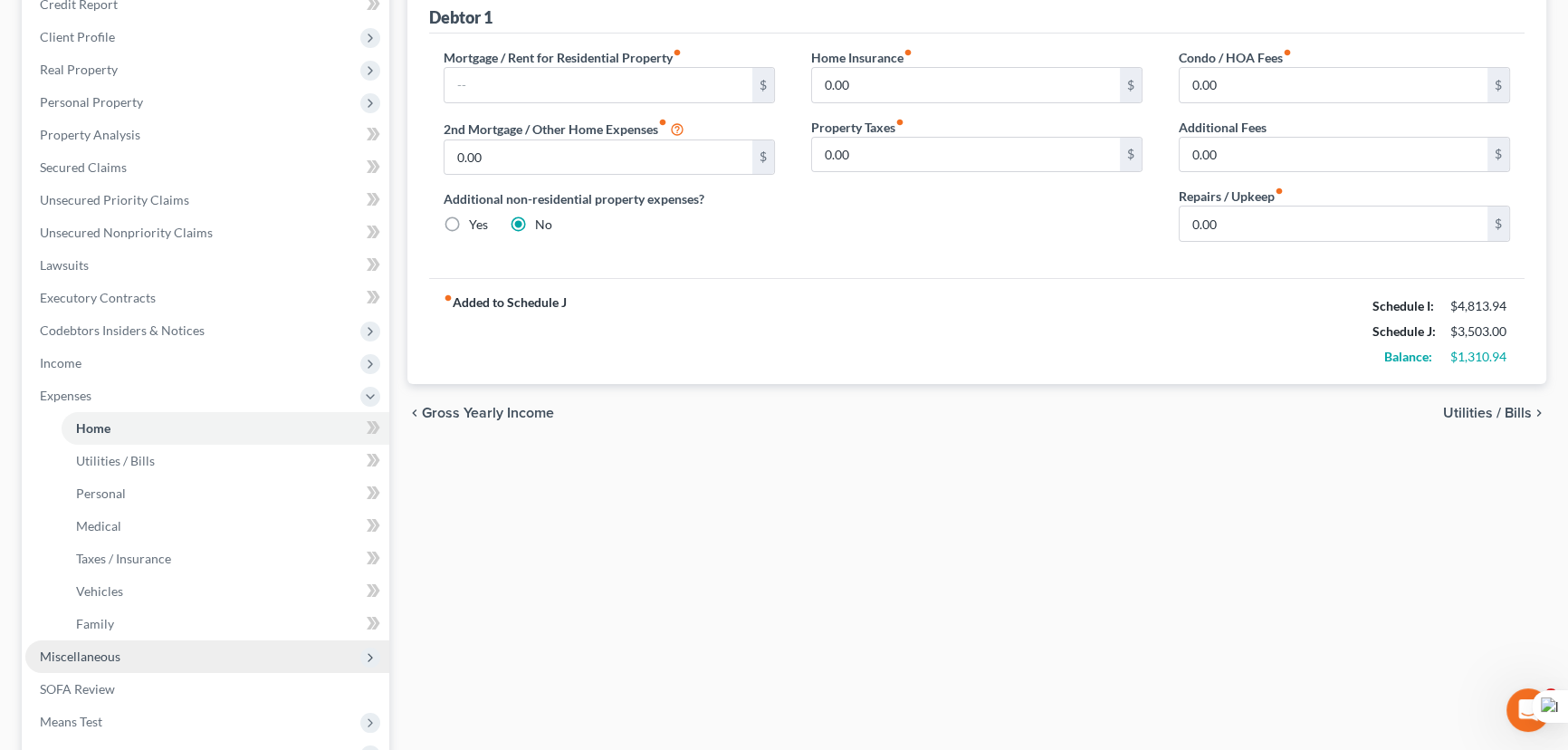
scroll to position [411, 0]
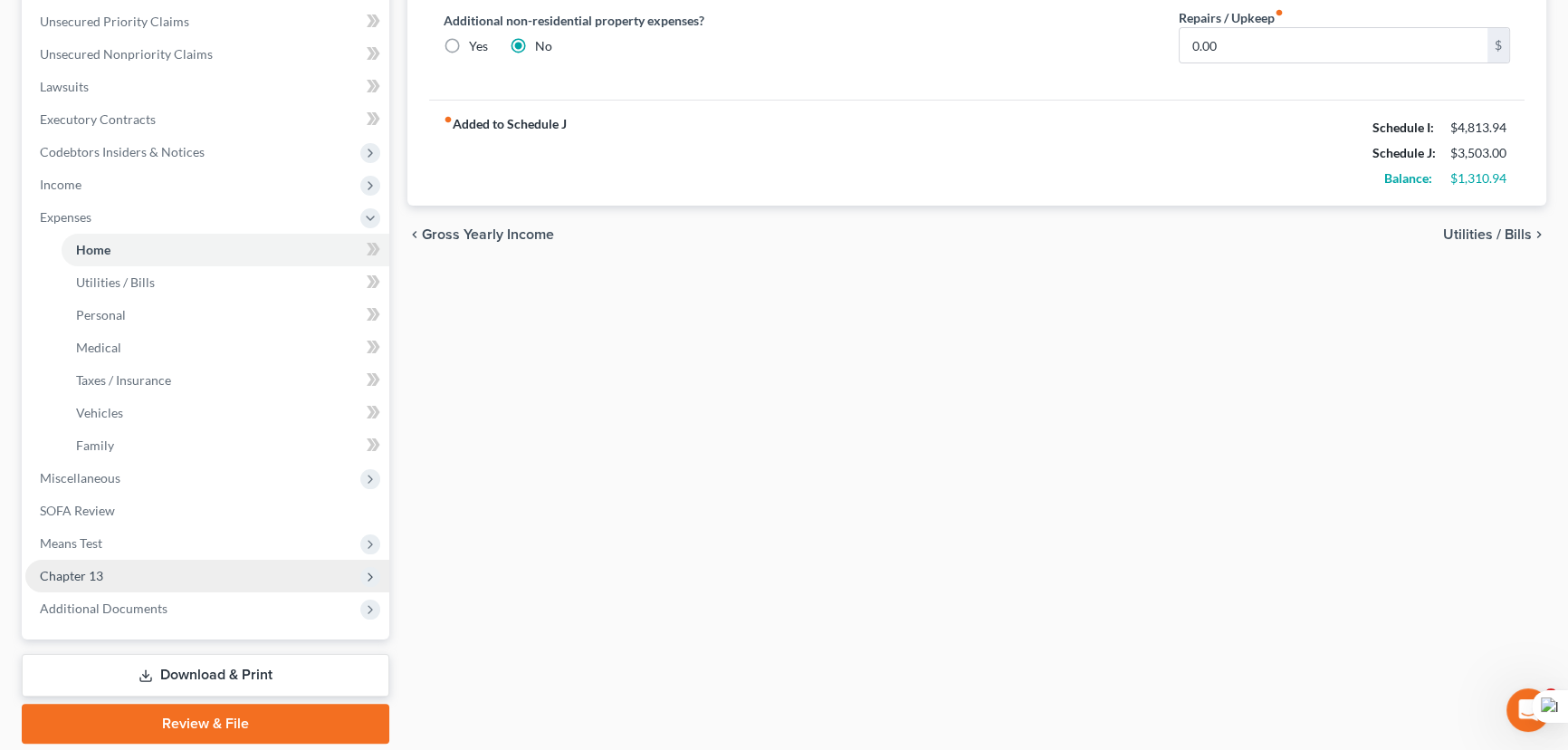
click at [158, 574] on span "Chapter 13" at bounding box center [207, 576] width 363 height 33
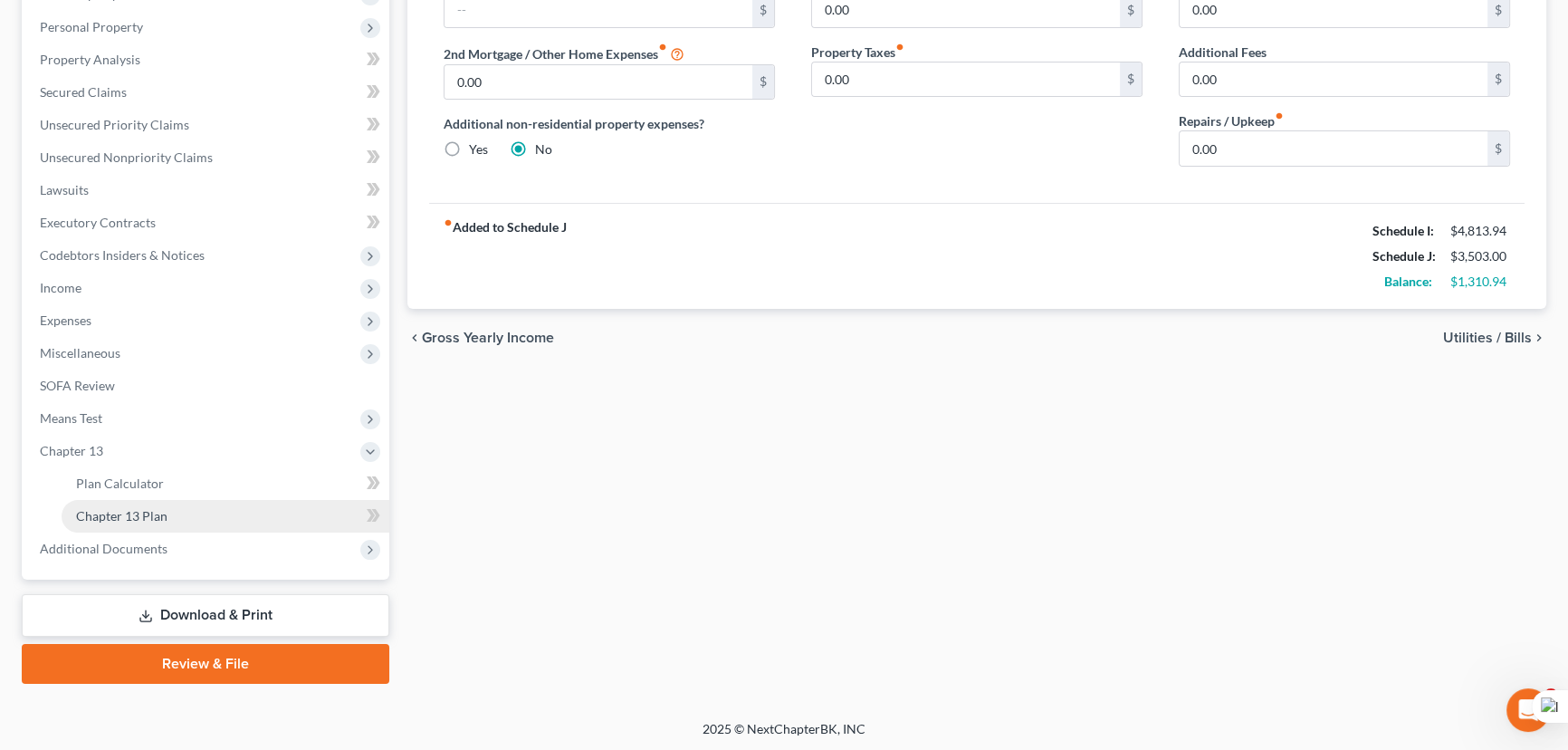
click at [156, 508] on span "Chapter 13 Plan" at bounding box center [121, 515] width 91 height 16
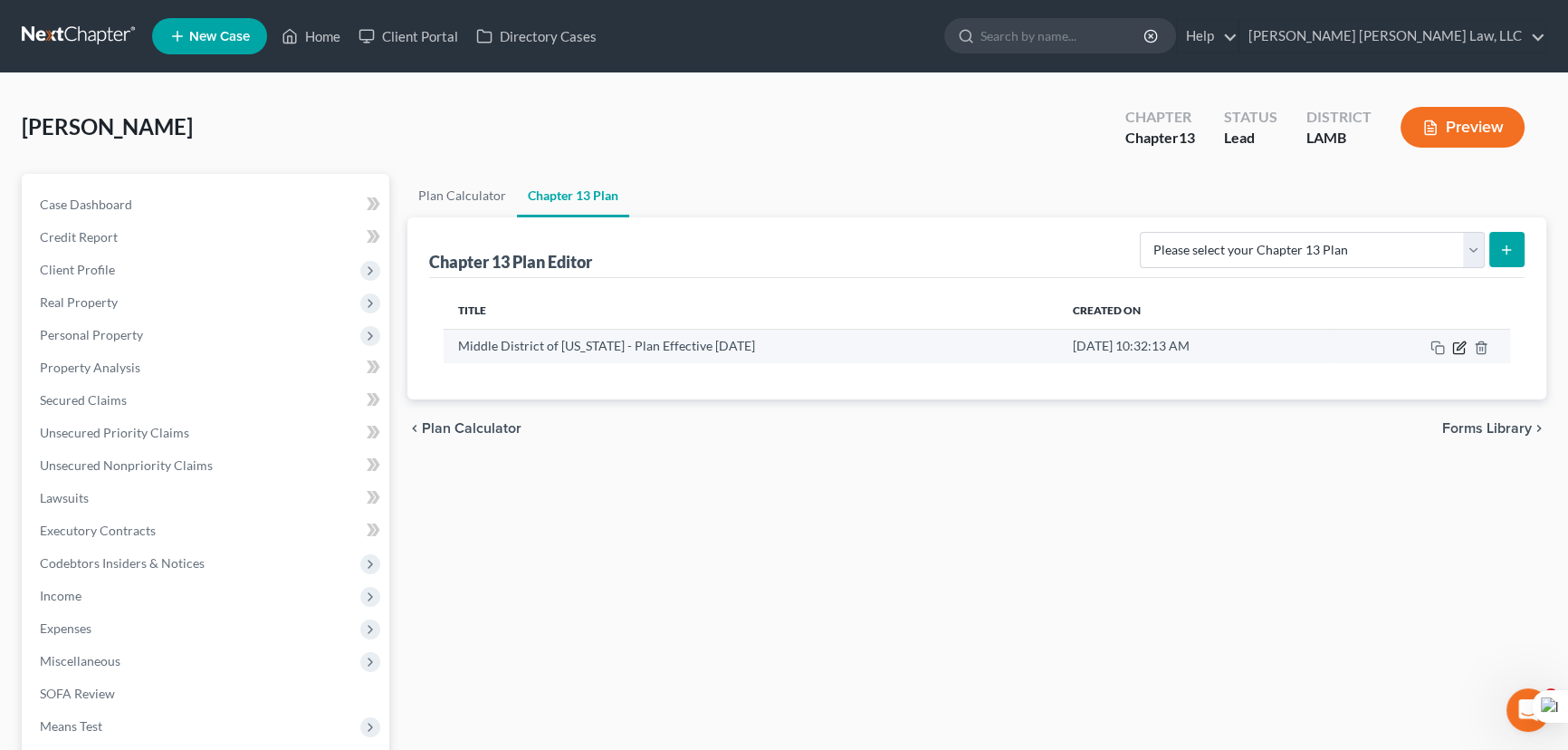
click at [1457, 352] on icon "button" at bounding box center [1459, 348] width 15 height 15
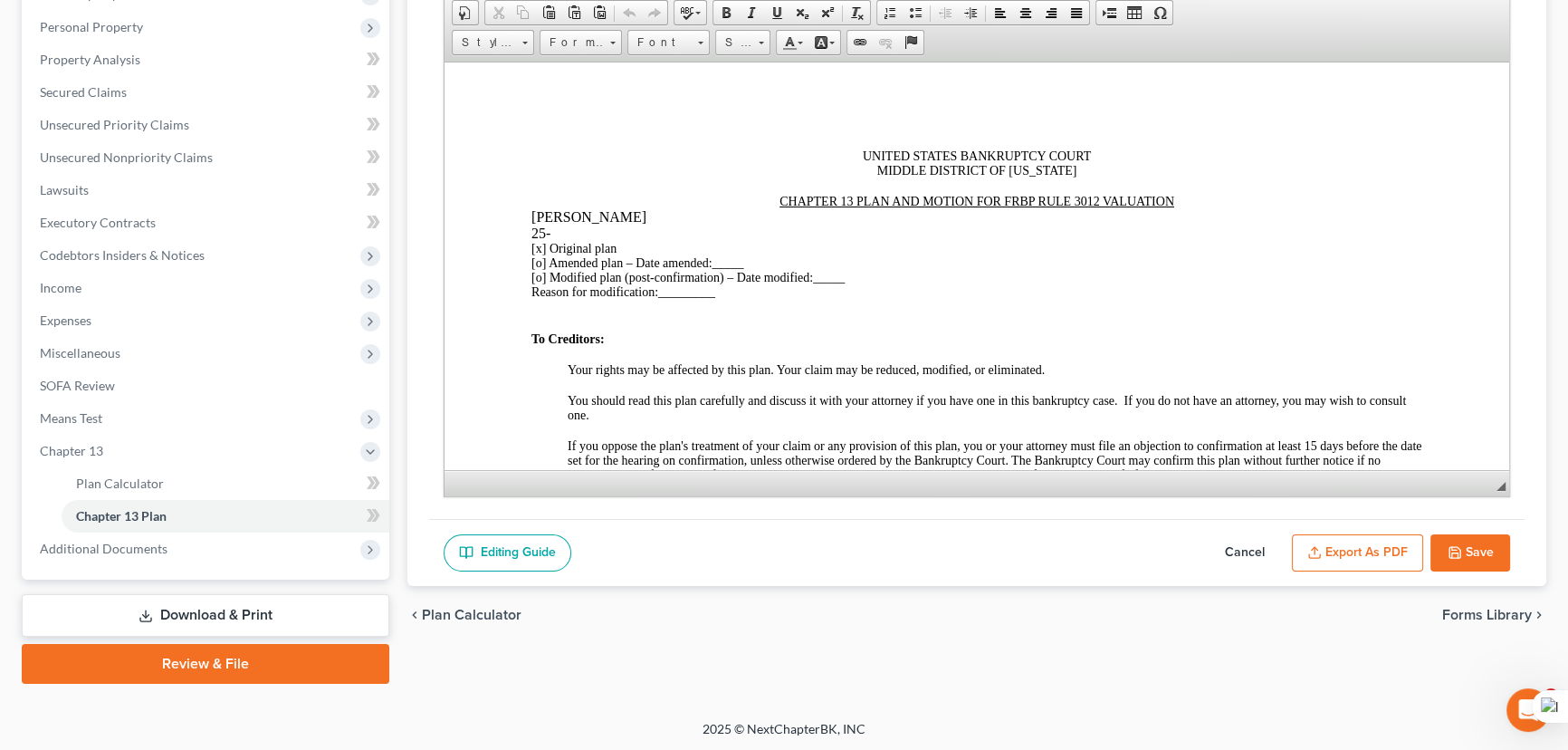
scroll to position [659, 0]
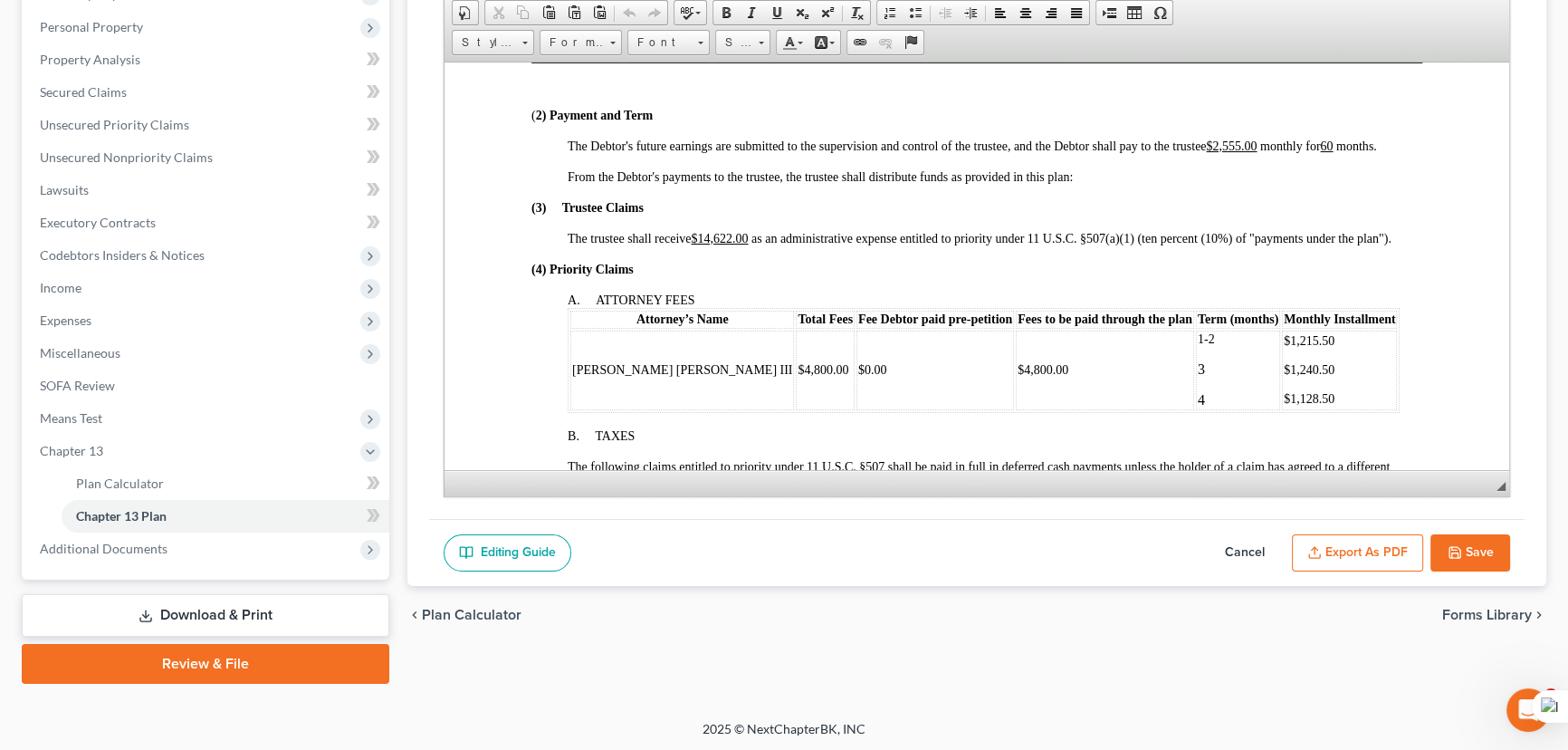
click at [1480, 556] on button "Save" at bounding box center [1469, 554] width 79 height 38
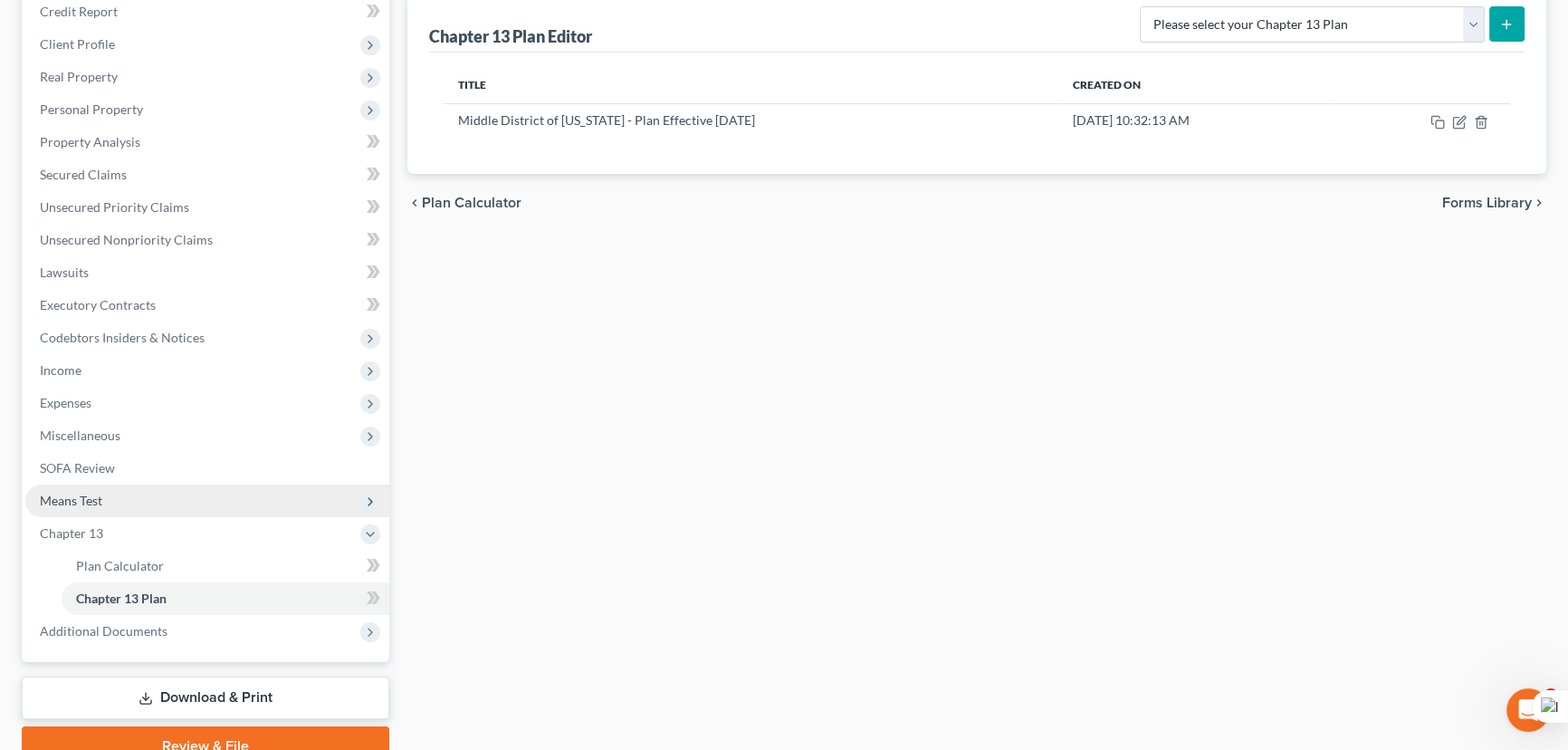
scroll to position [247, 0]
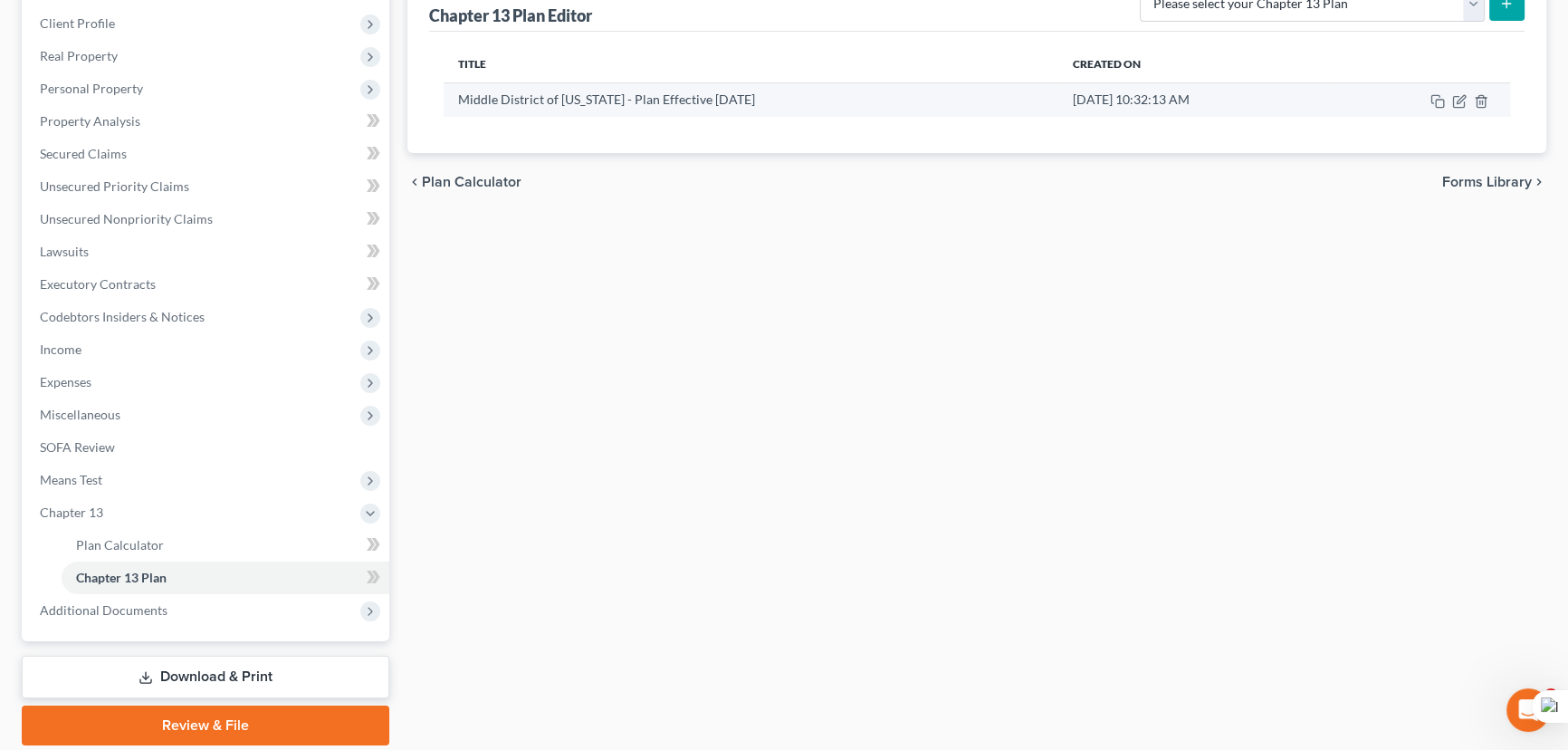
click at [1466, 108] on td at bounding box center [1421, 100] width 177 height 35
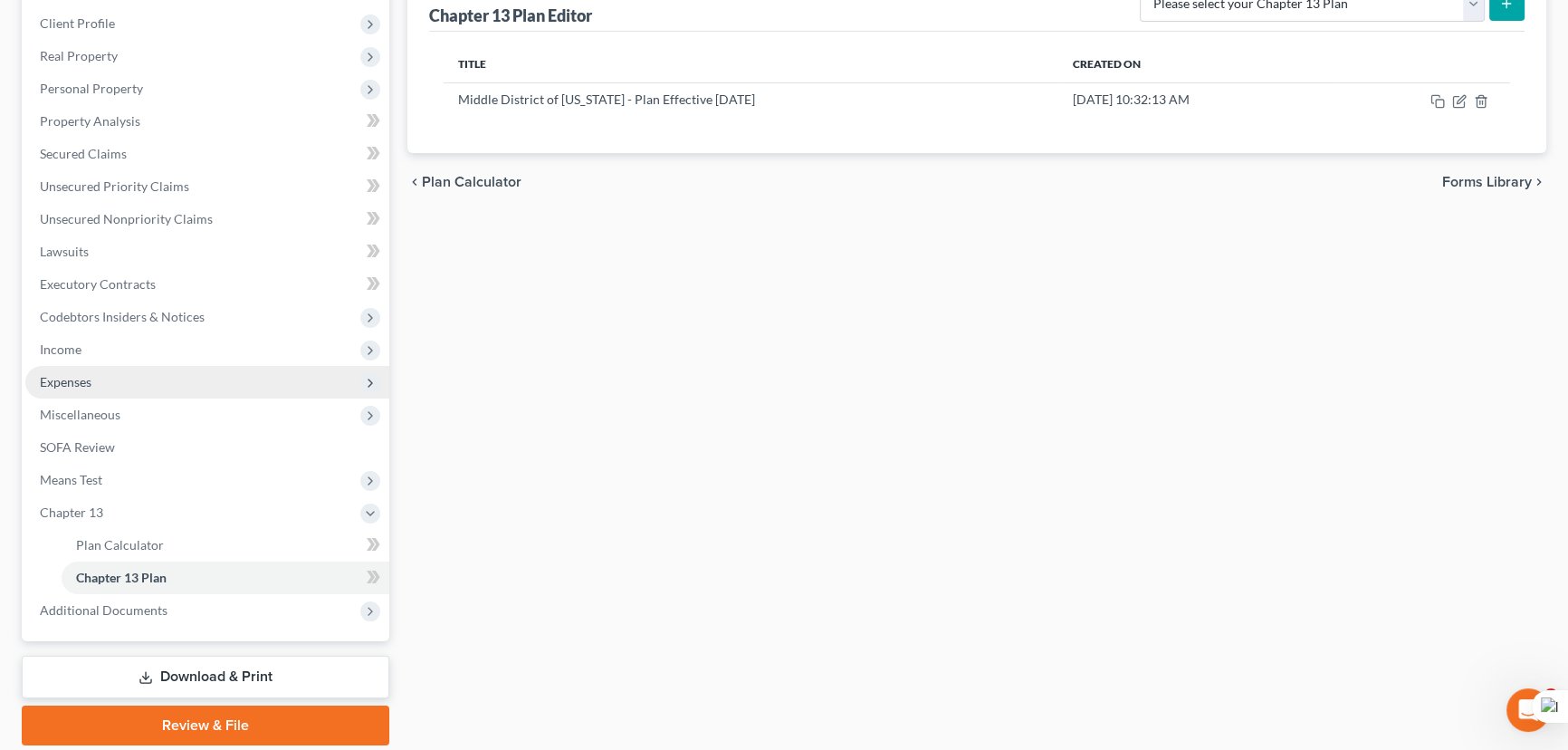
click at [139, 387] on span "Expenses" at bounding box center [207, 382] width 363 height 33
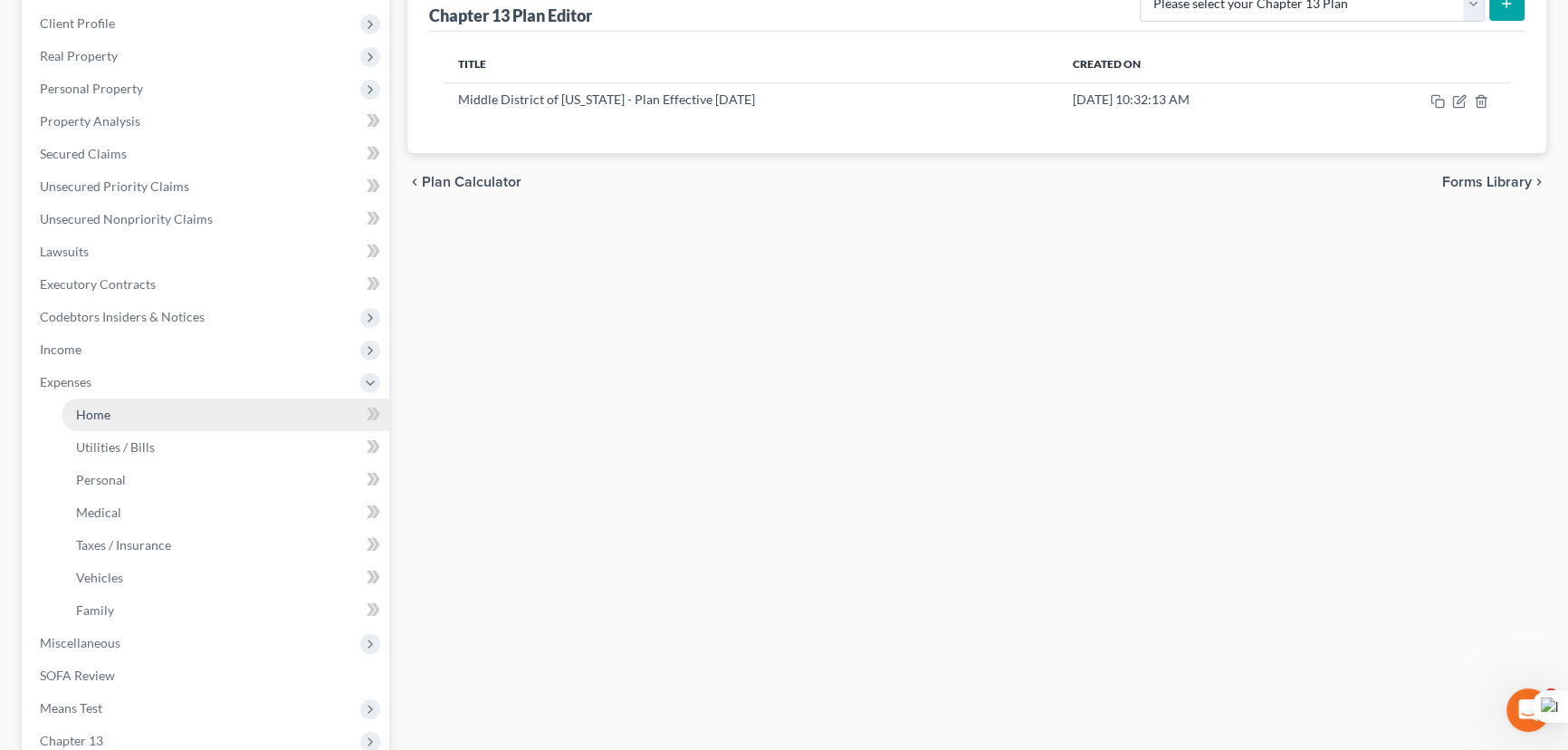
click at [135, 411] on link "Home" at bounding box center [225, 415] width 328 height 33
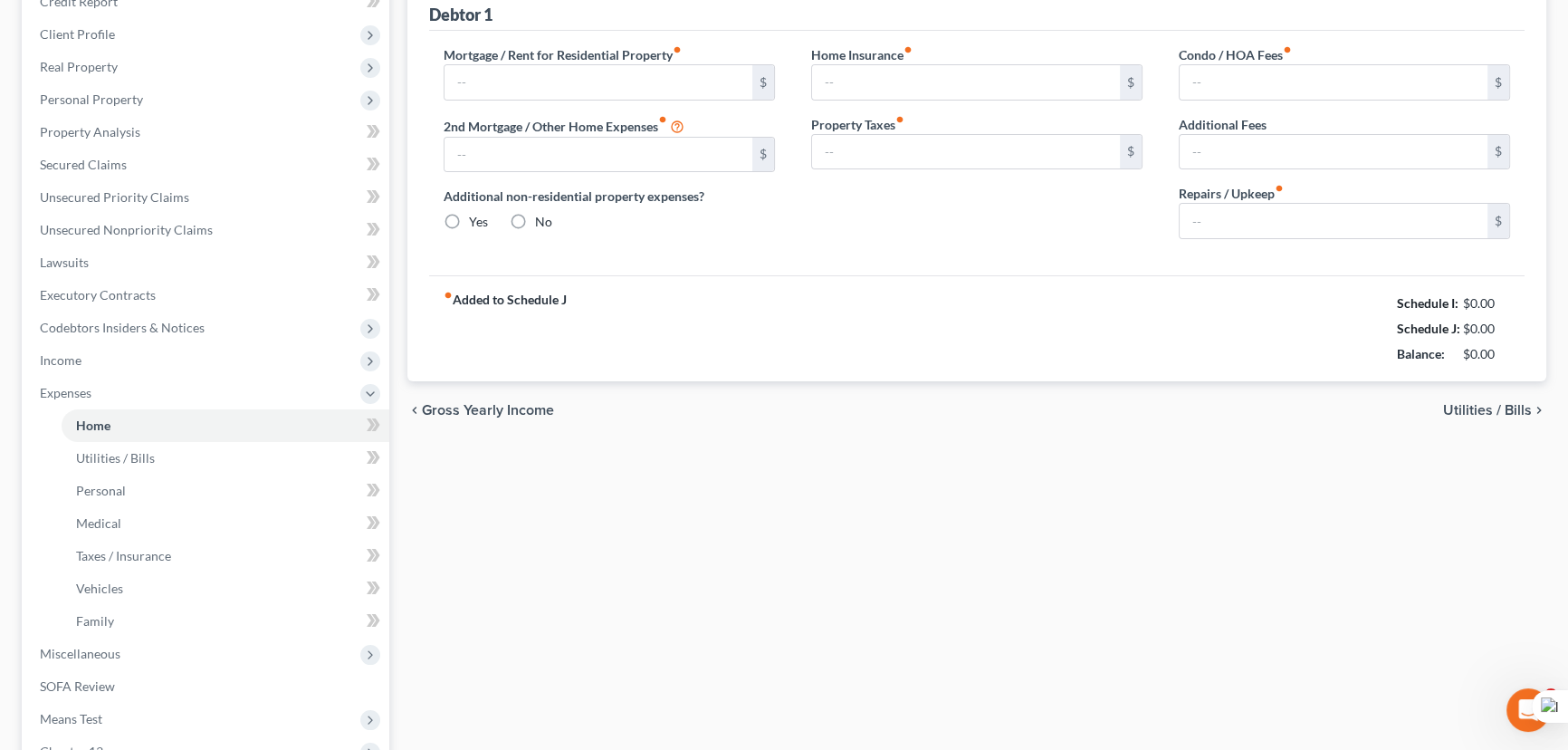
type input "0.00"
radio input "true"
type input "0.00"
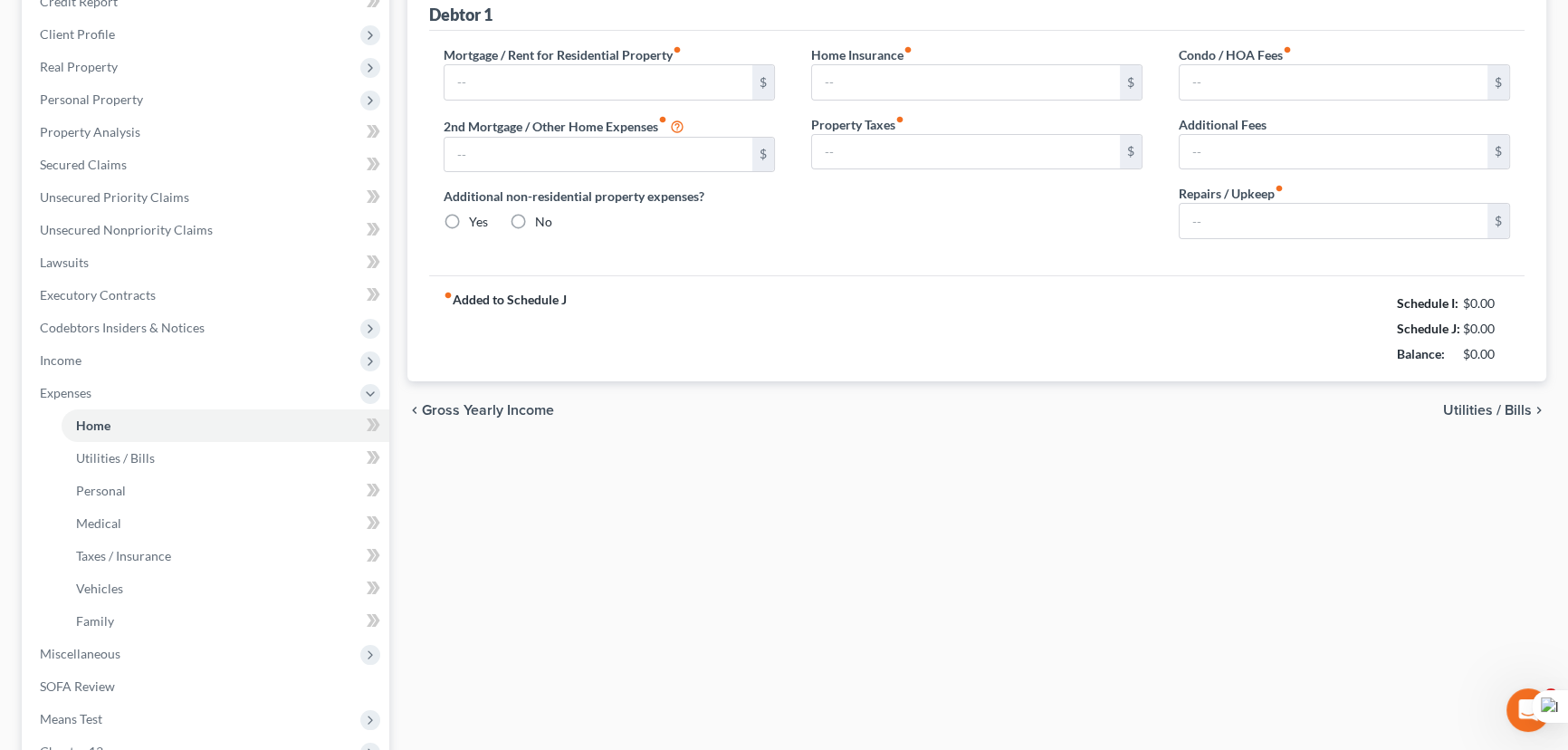
type input "0.00"
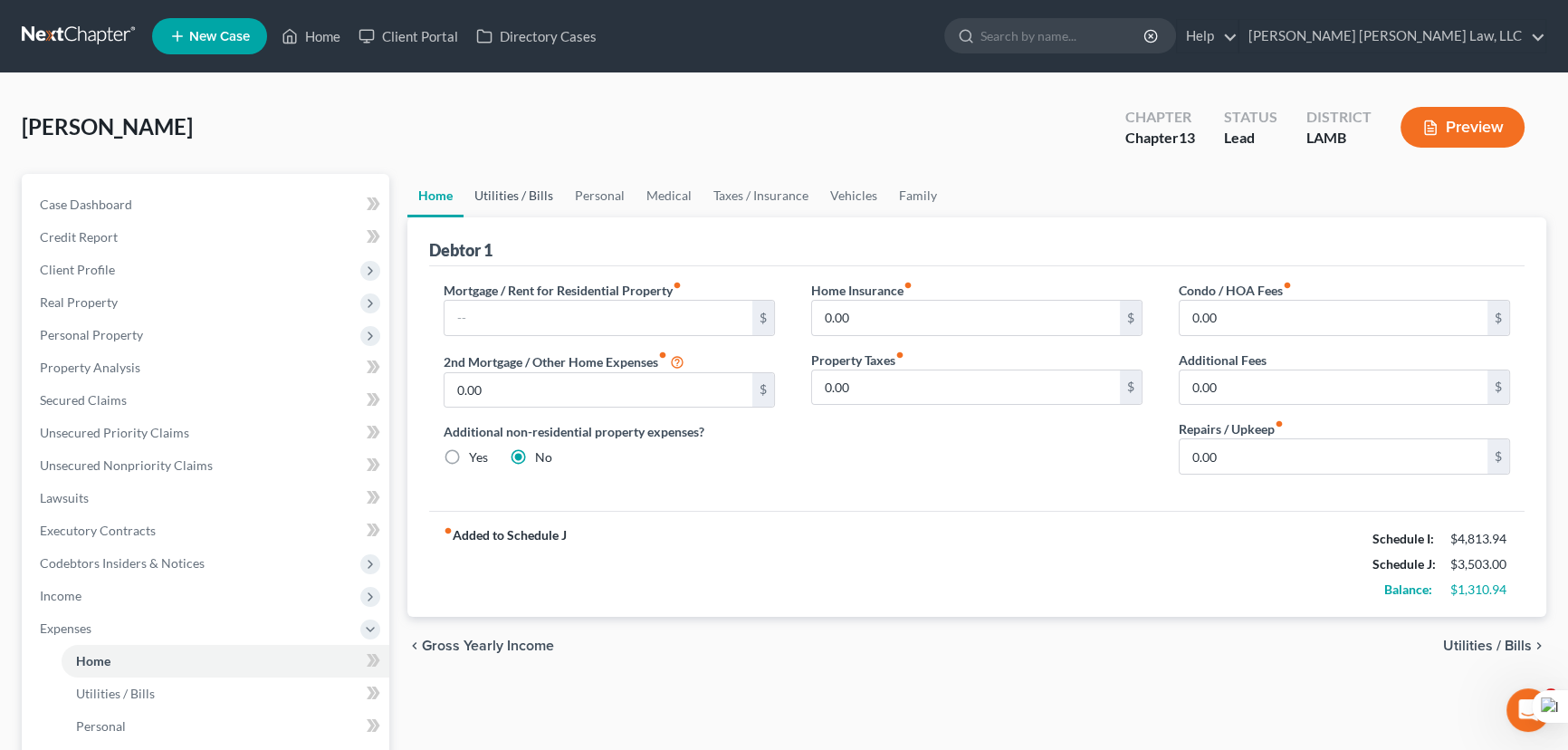
click at [523, 194] on link "Utilities / Bills" at bounding box center [513, 195] width 100 height 44
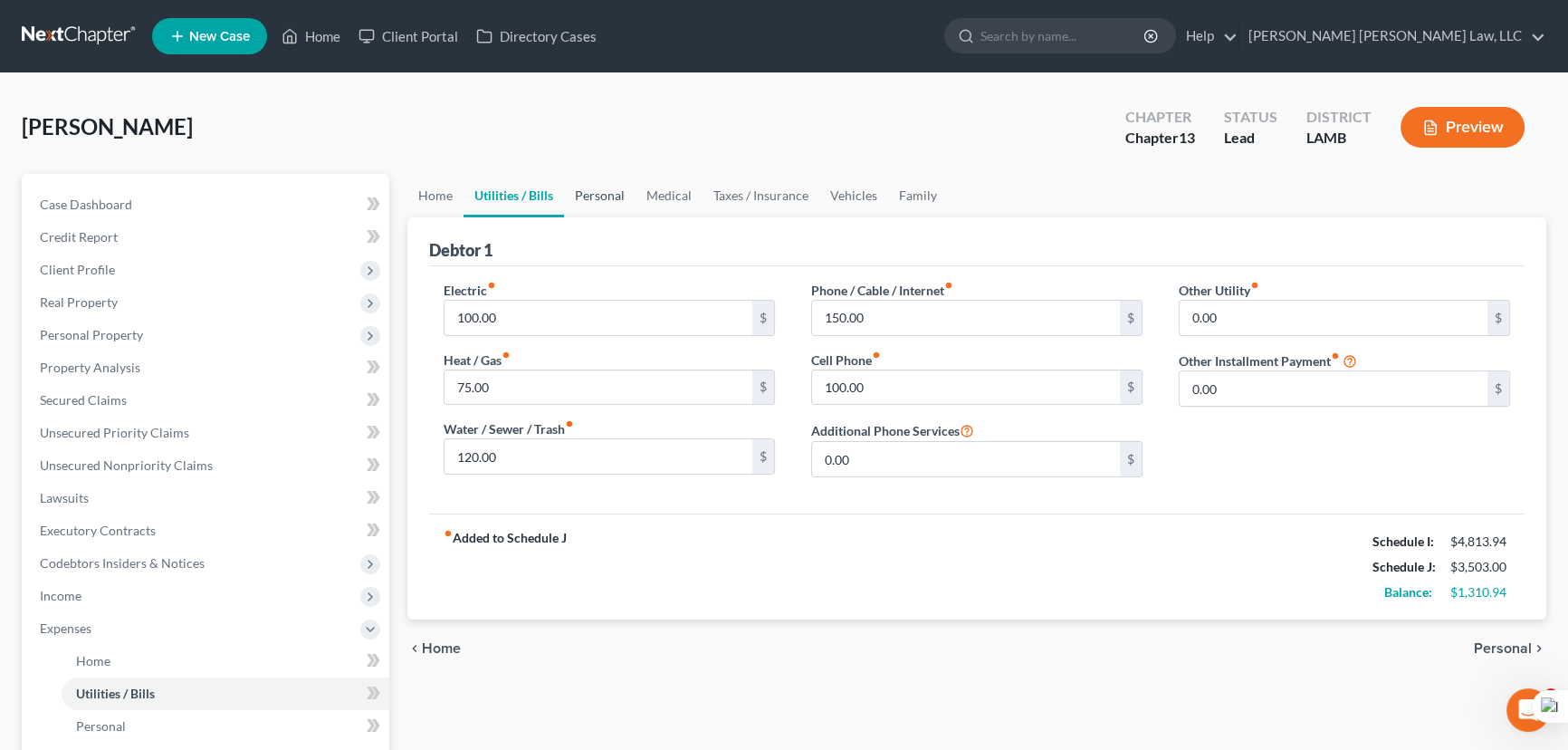
click at [627, 194] on link "Personal" at bounding box center [599, 195] width 71 height 44
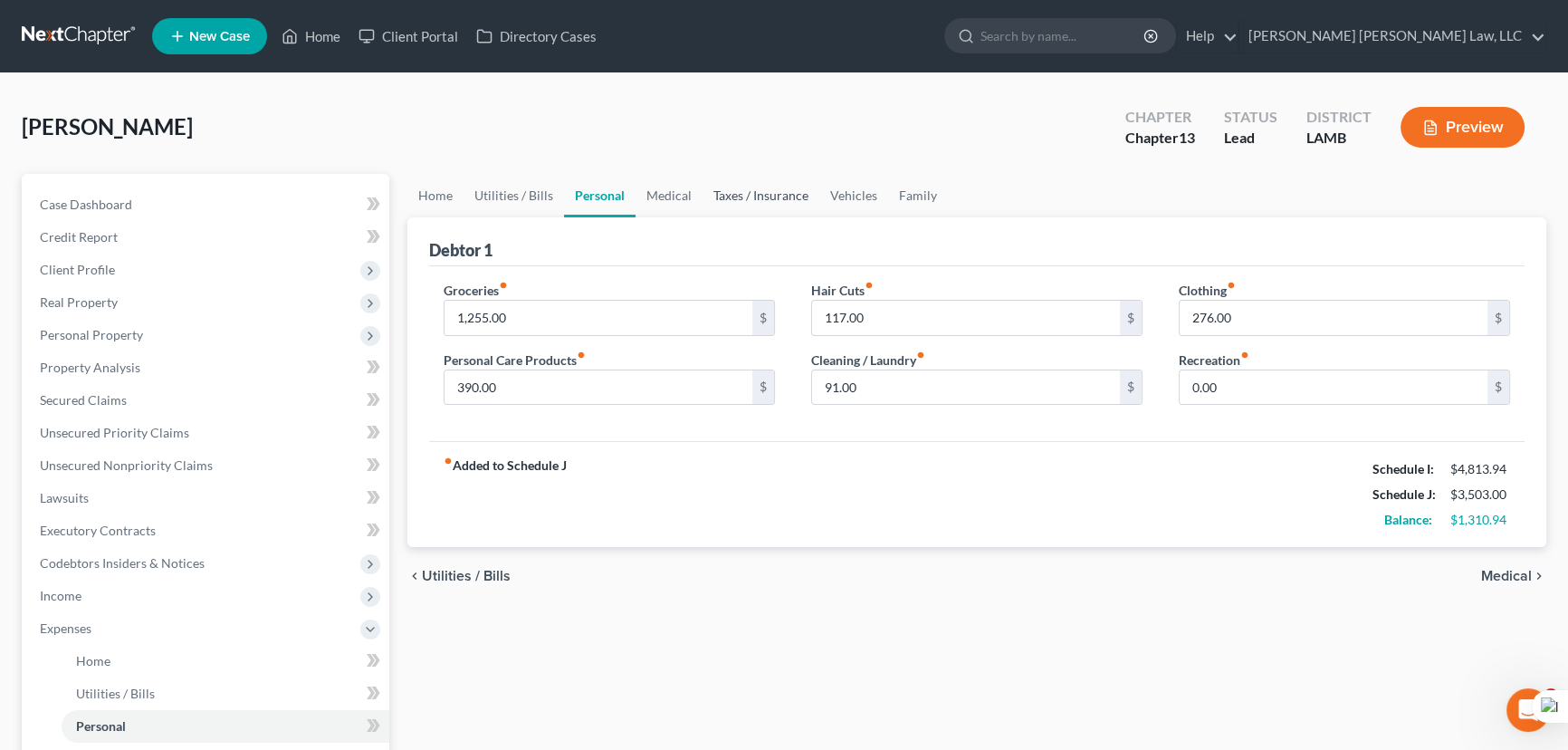
click at [724, 187] on link "Taxes / Insurance" at bounding box center [761, 195] width 117 height 44
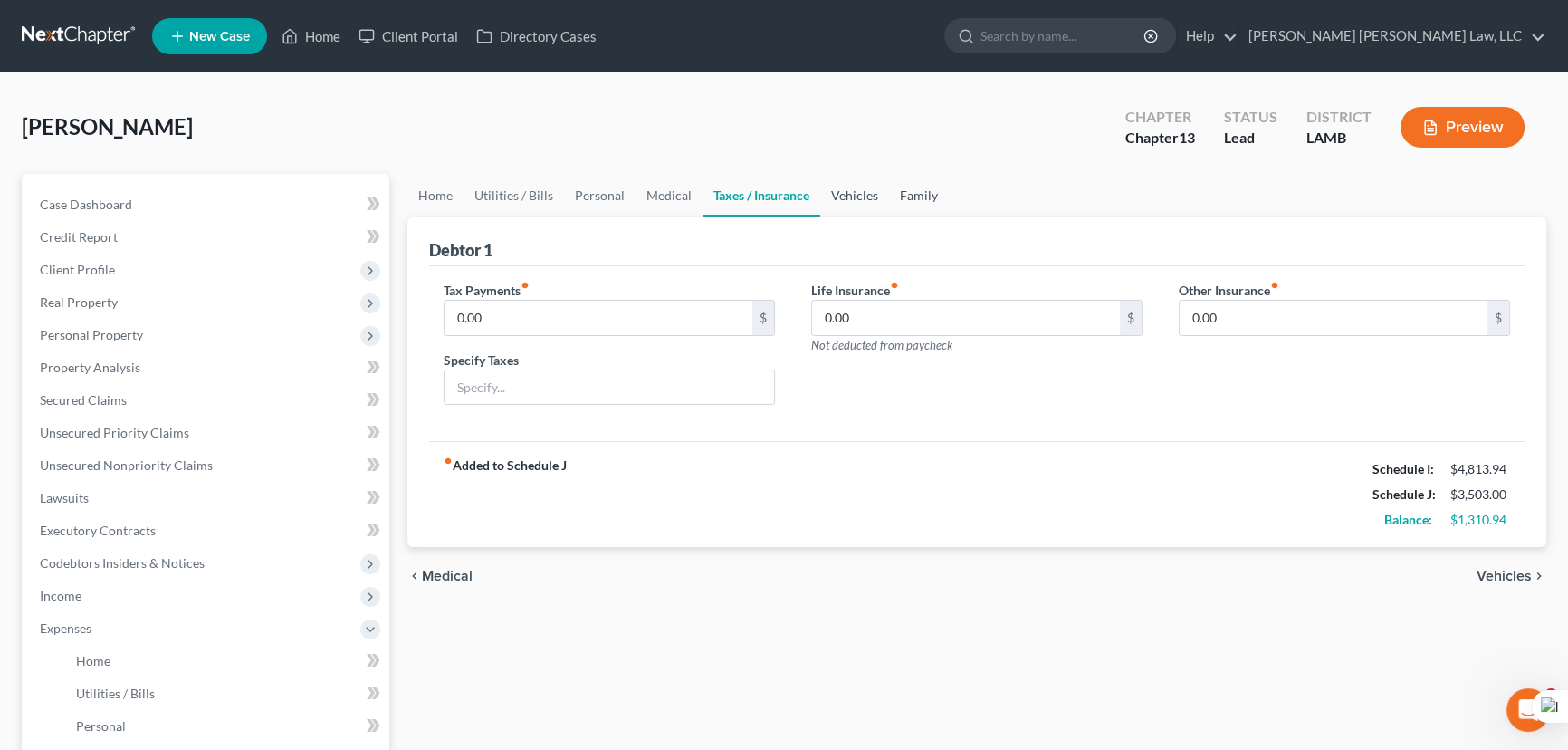
click at [889, 207] on link "Family" at bounding box center [918, 195] width 59 height 44
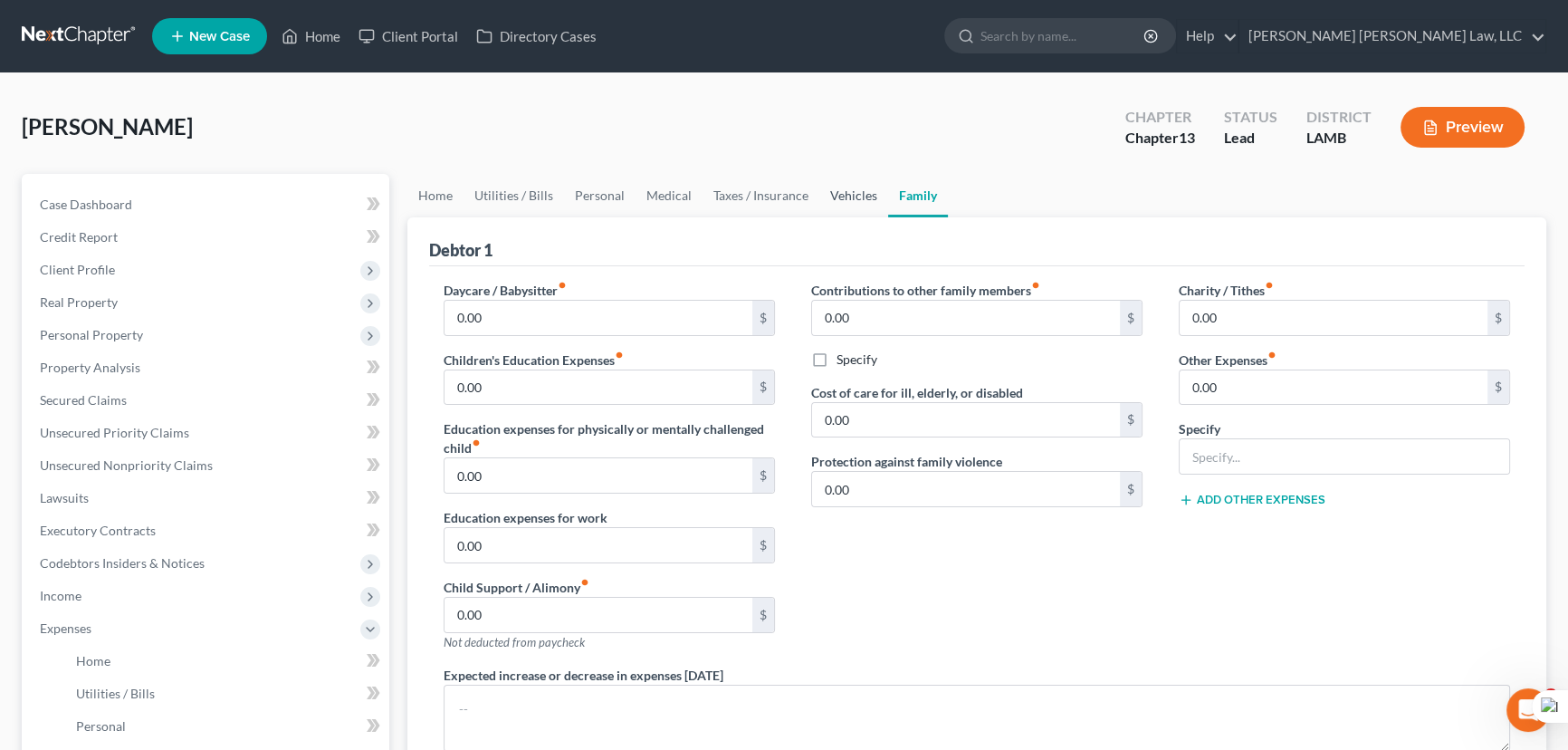
click at [848, 200] on link "Vehicles" at bounding box center [853, 195] width 68 height 44
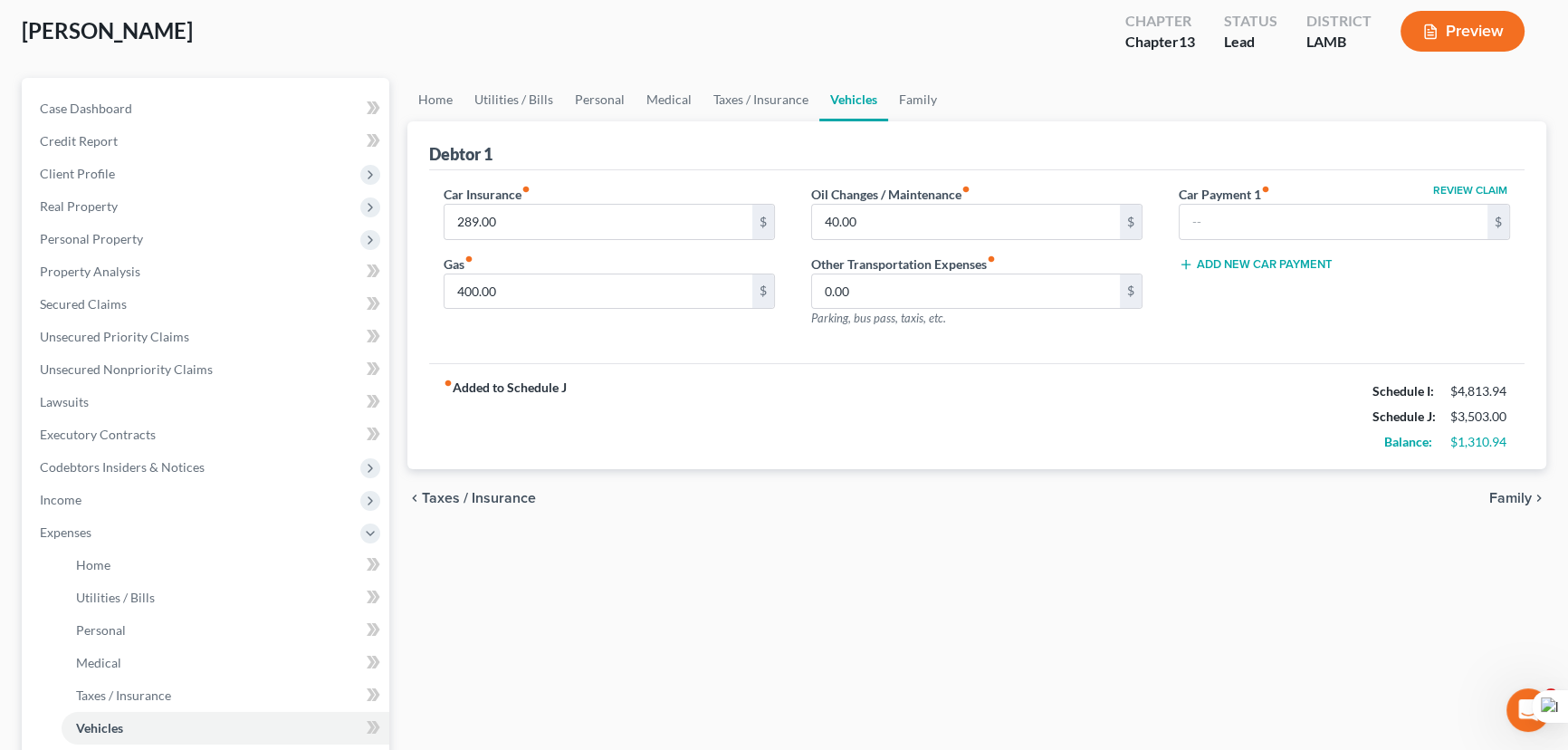
scroll to position [247, 0]
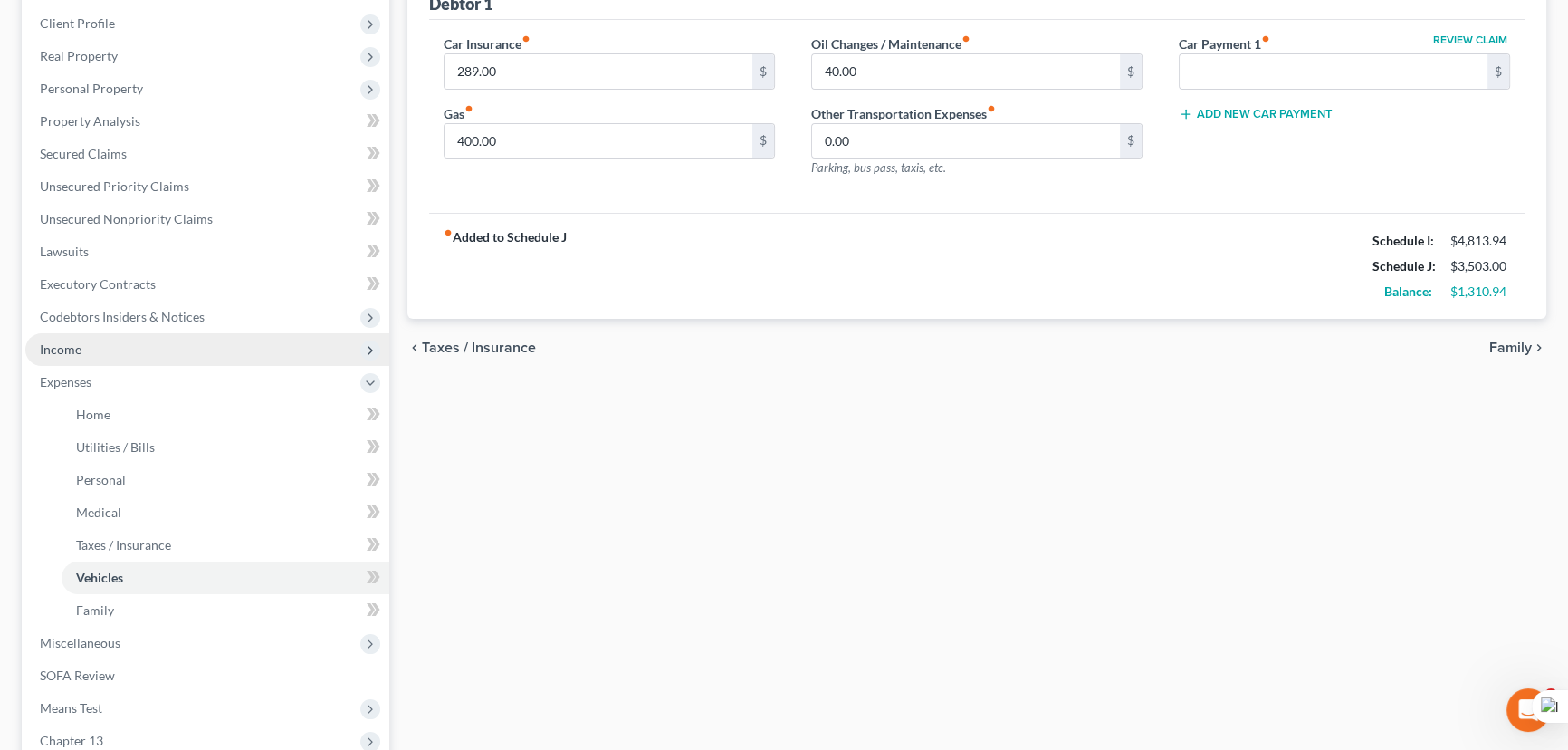
click at [207, 354] on span "Income" at bounding box center [207, 350] width 363 height 33
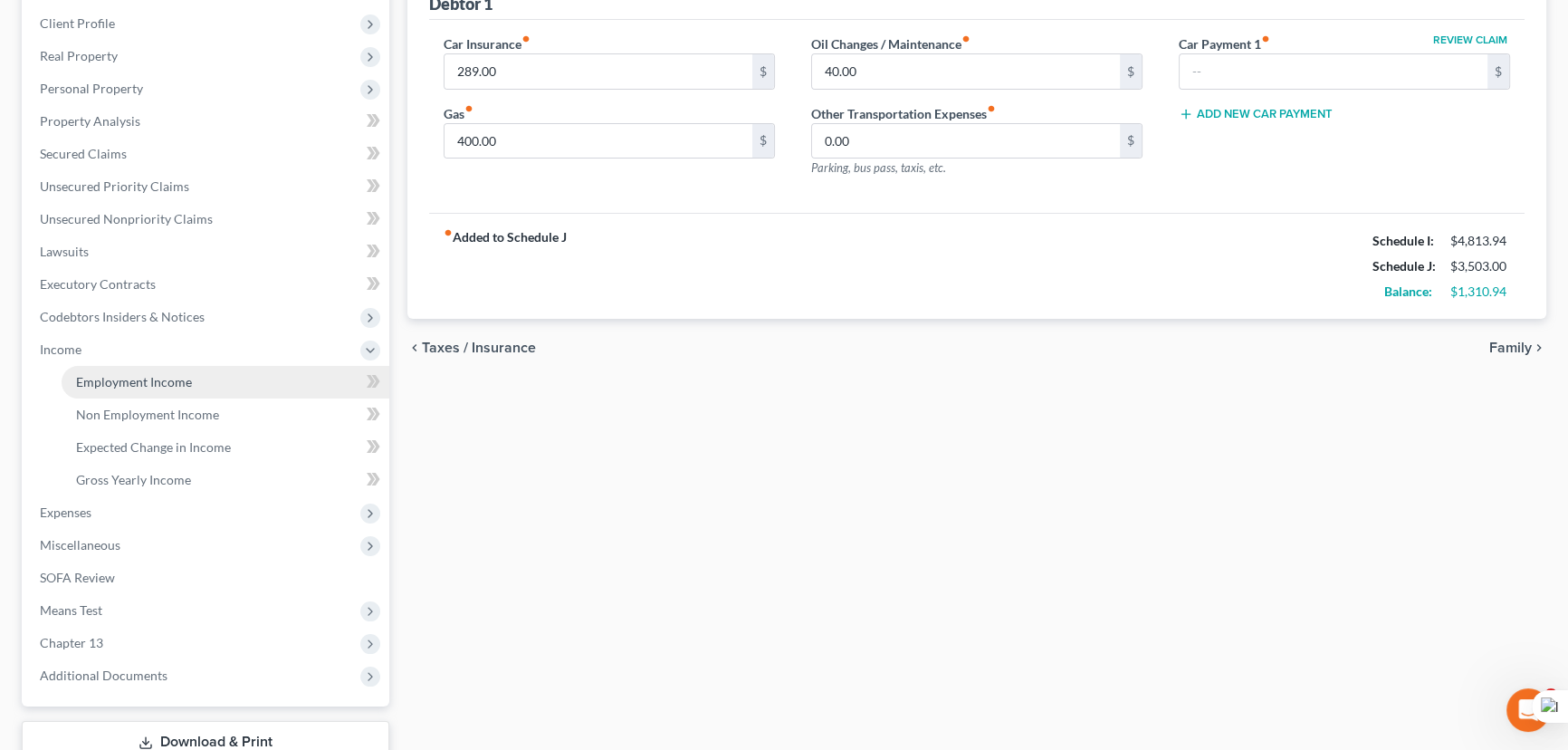
click at [216, 371] on link "Employment Income" at bounding box center [225, 382] width 328 height 33
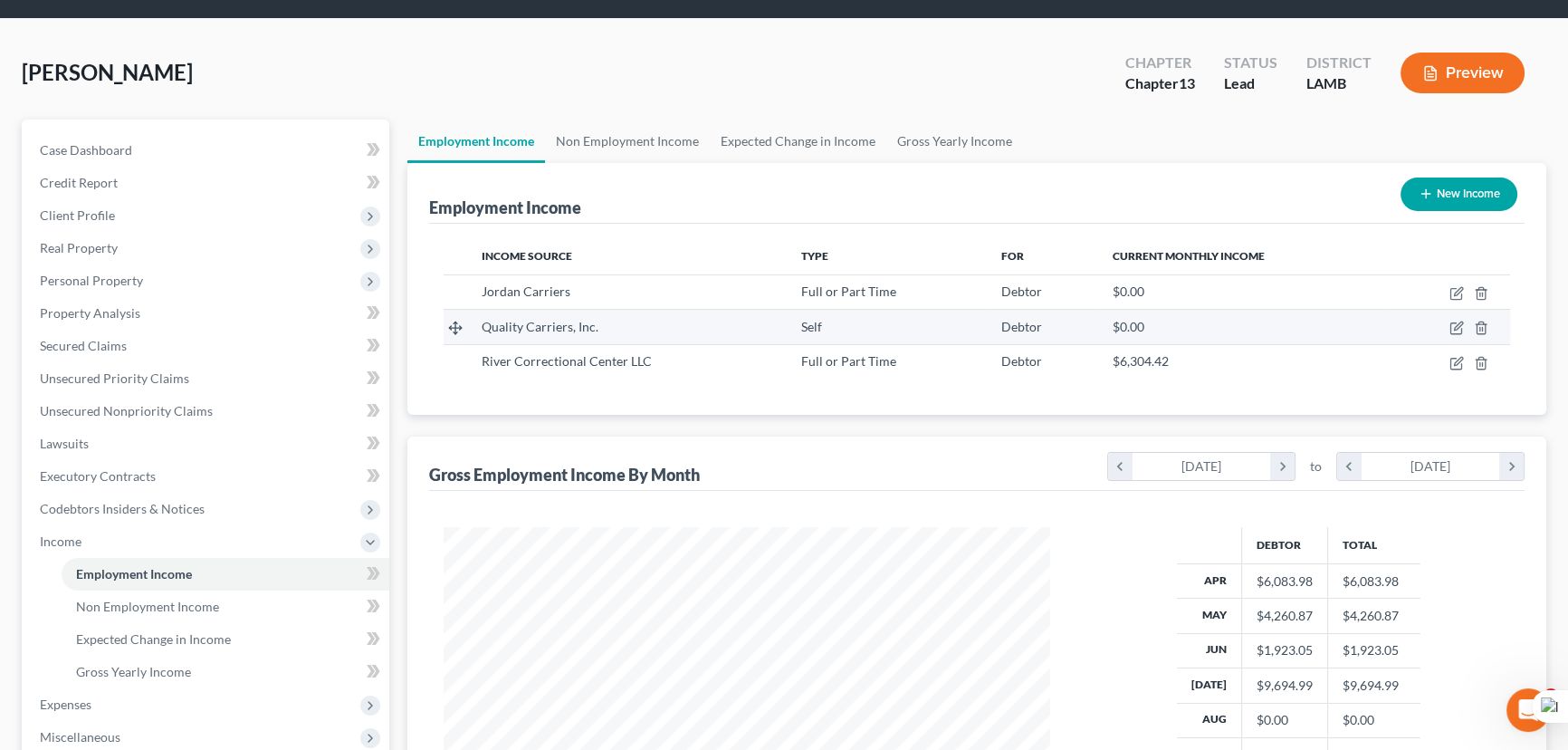
scroll to position [164, 0]
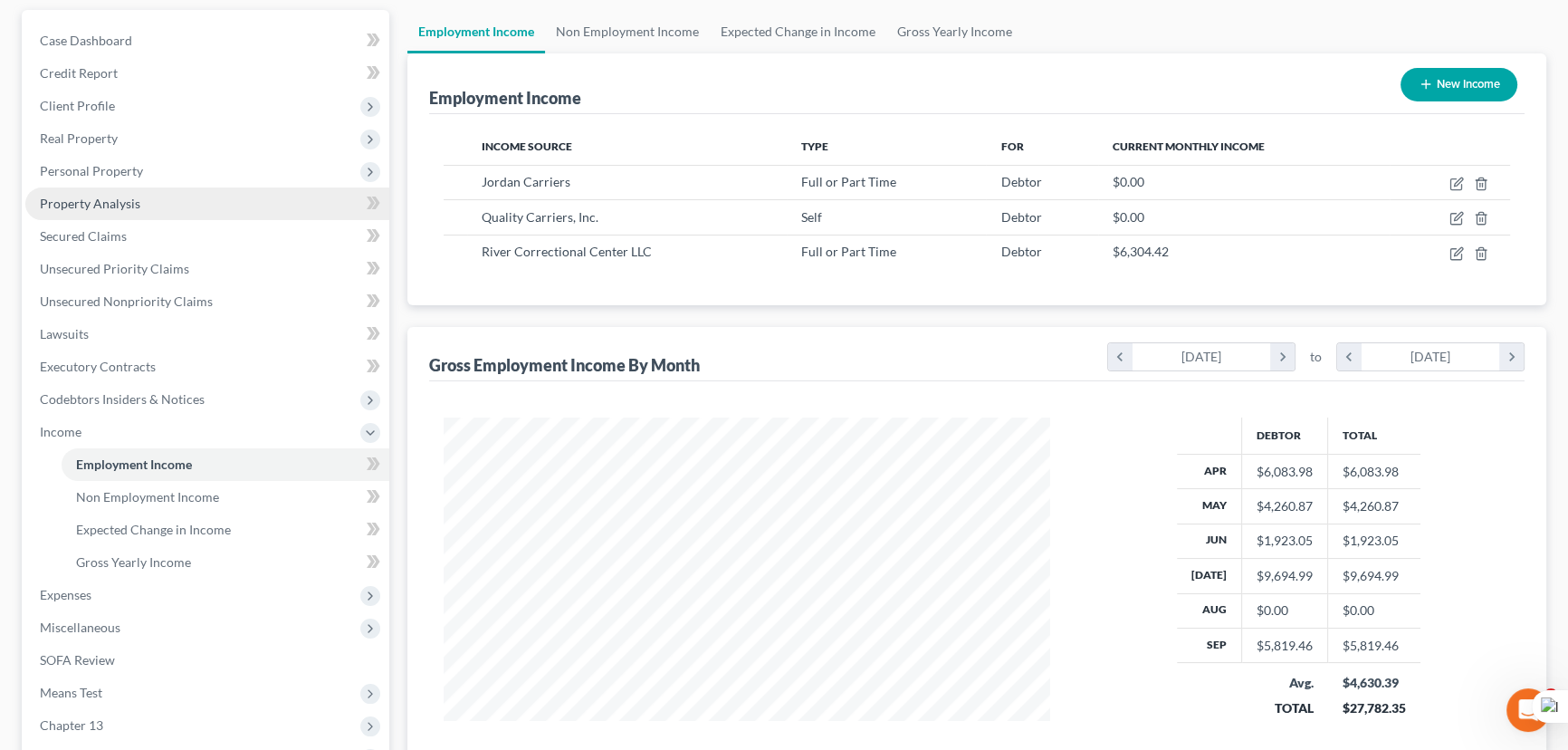
click at [190, 200] on link "Property Analysis" at bounding box center [207, 204] width 363 height 33
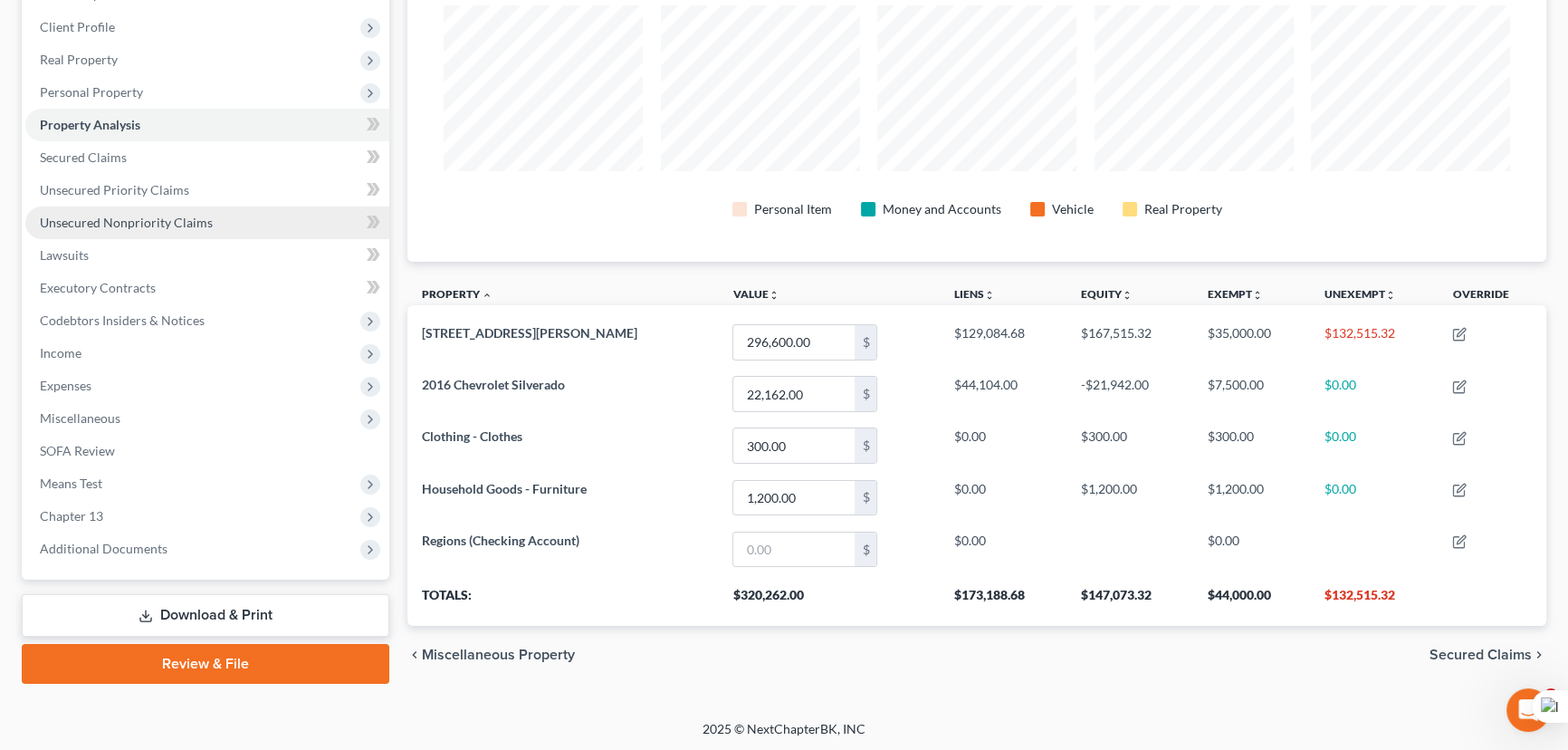
click at [160, 219] on span "Unsecured Nonpriority Claims" at bounding box center [126, 222] width 173 height 16
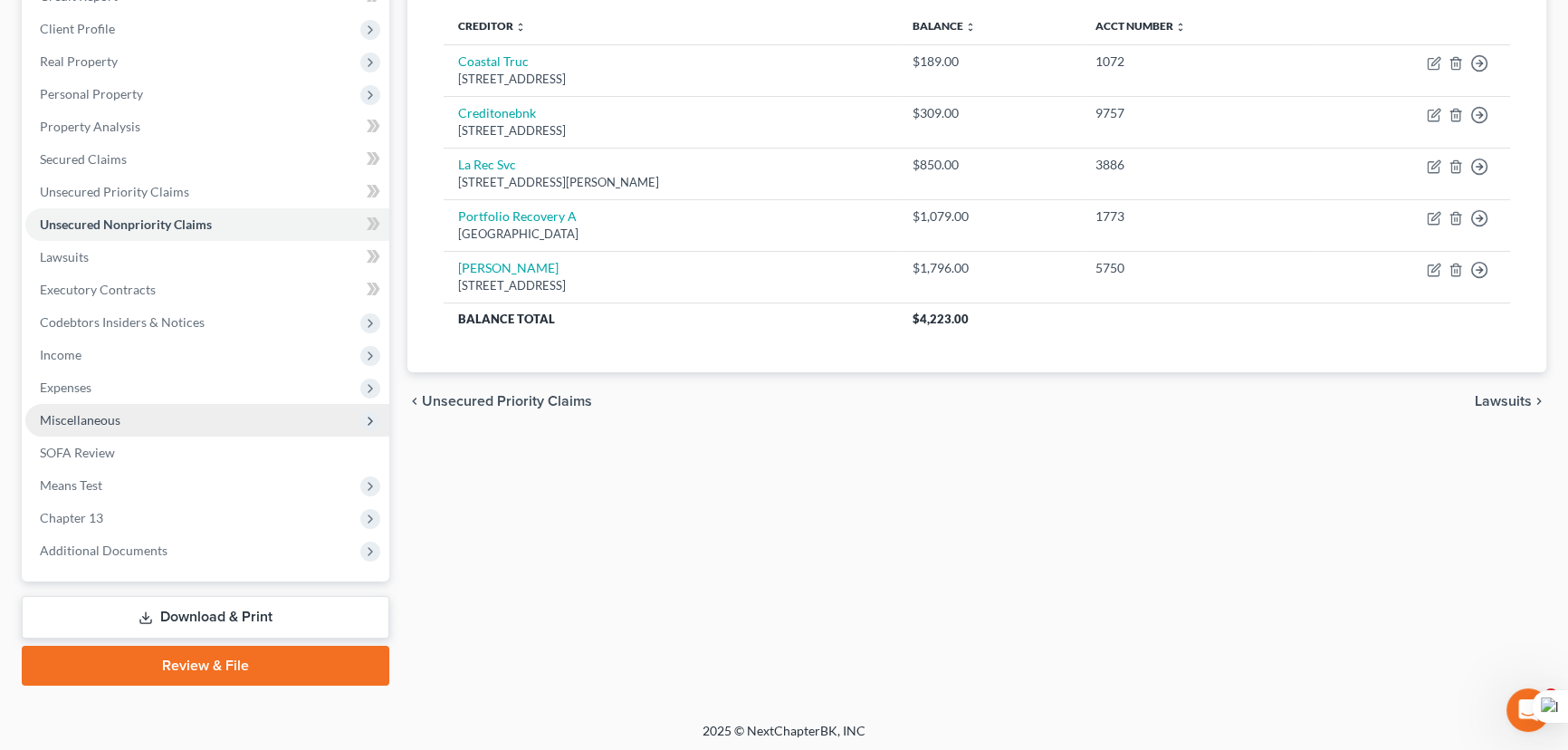
scroll to position [243, 0]
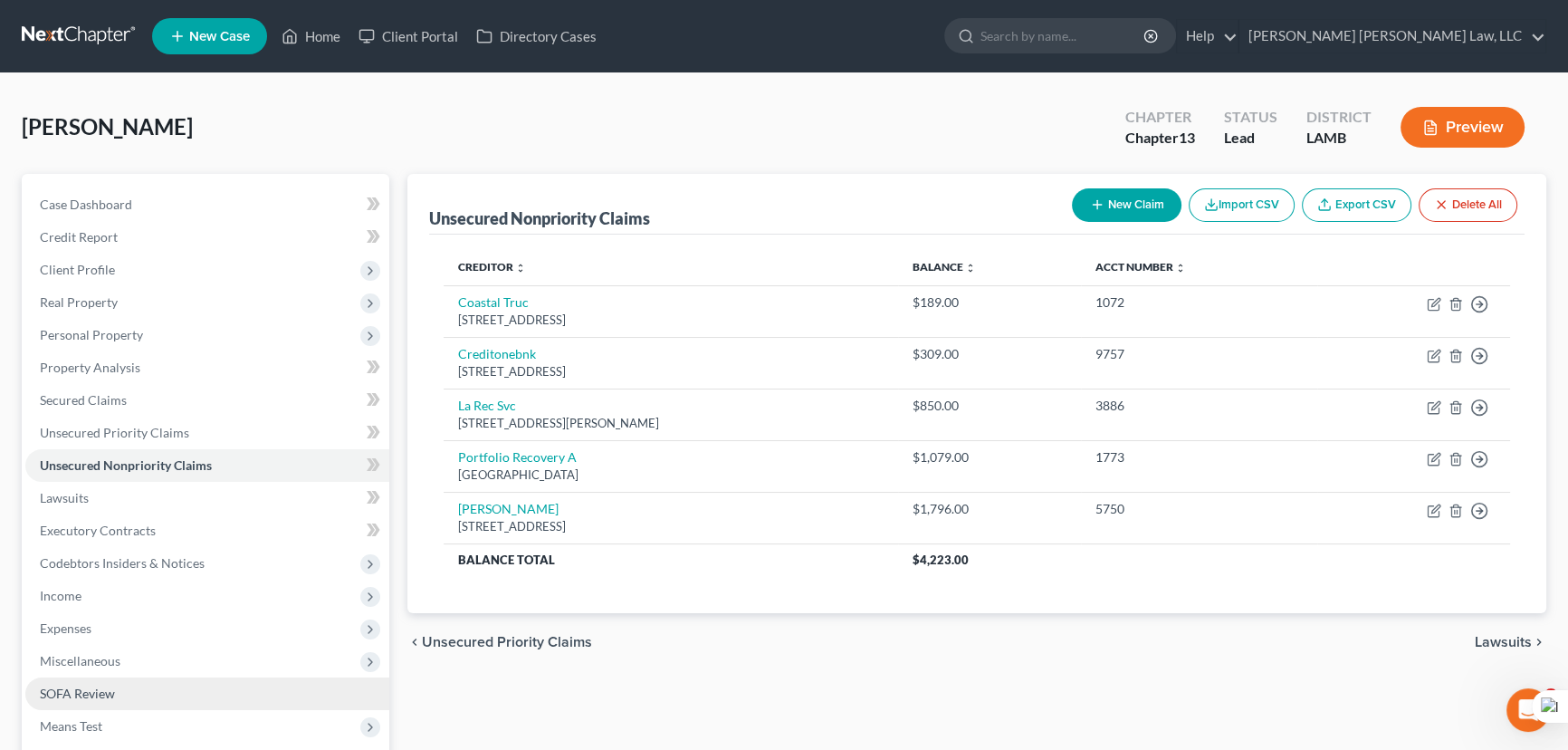
click at [141, 691] on link "SOFA Review" at bounding box center [207, 693] width 363 height 33
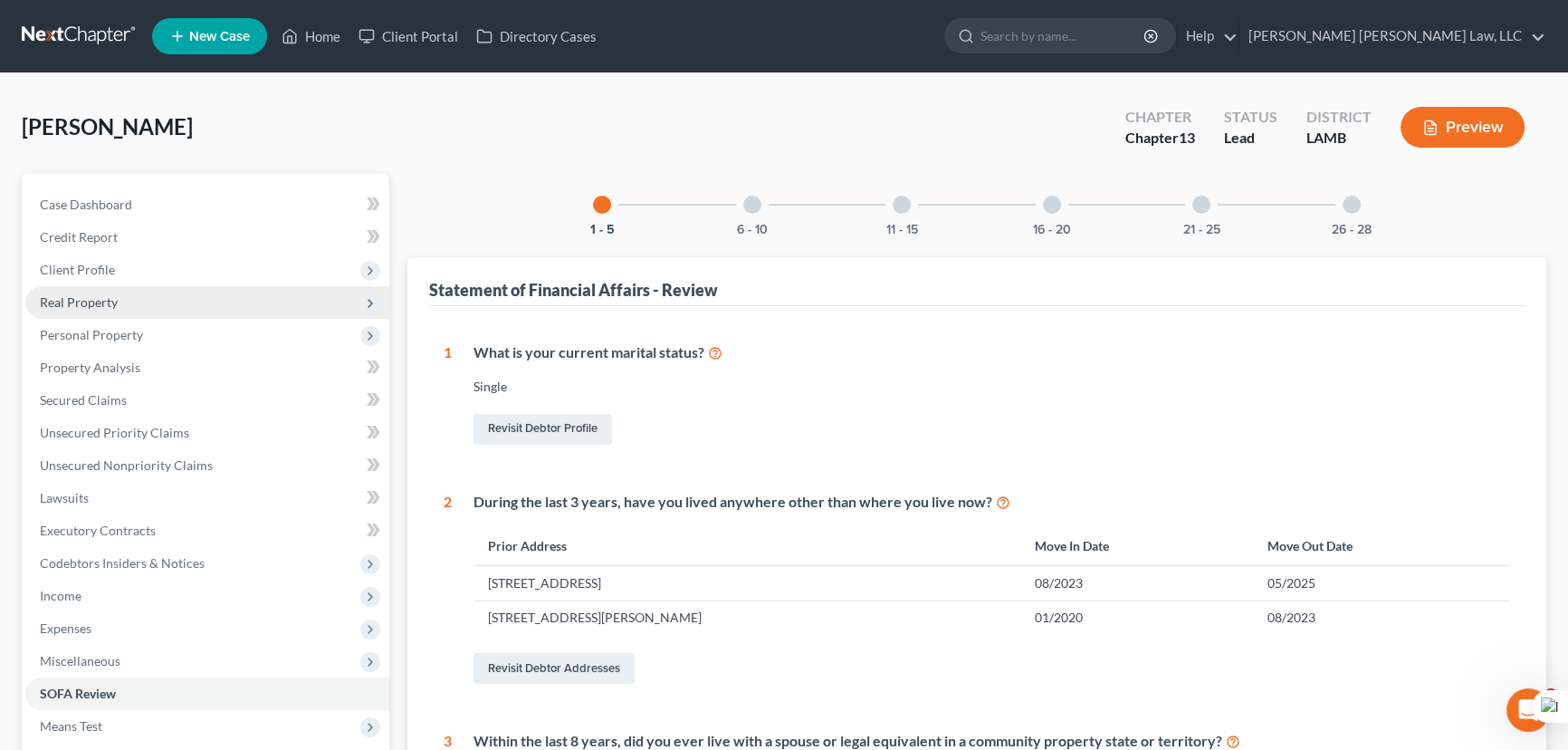
click at [132, 305] on span "Real Property" at bounding box center [207, 302] width 363 height 33
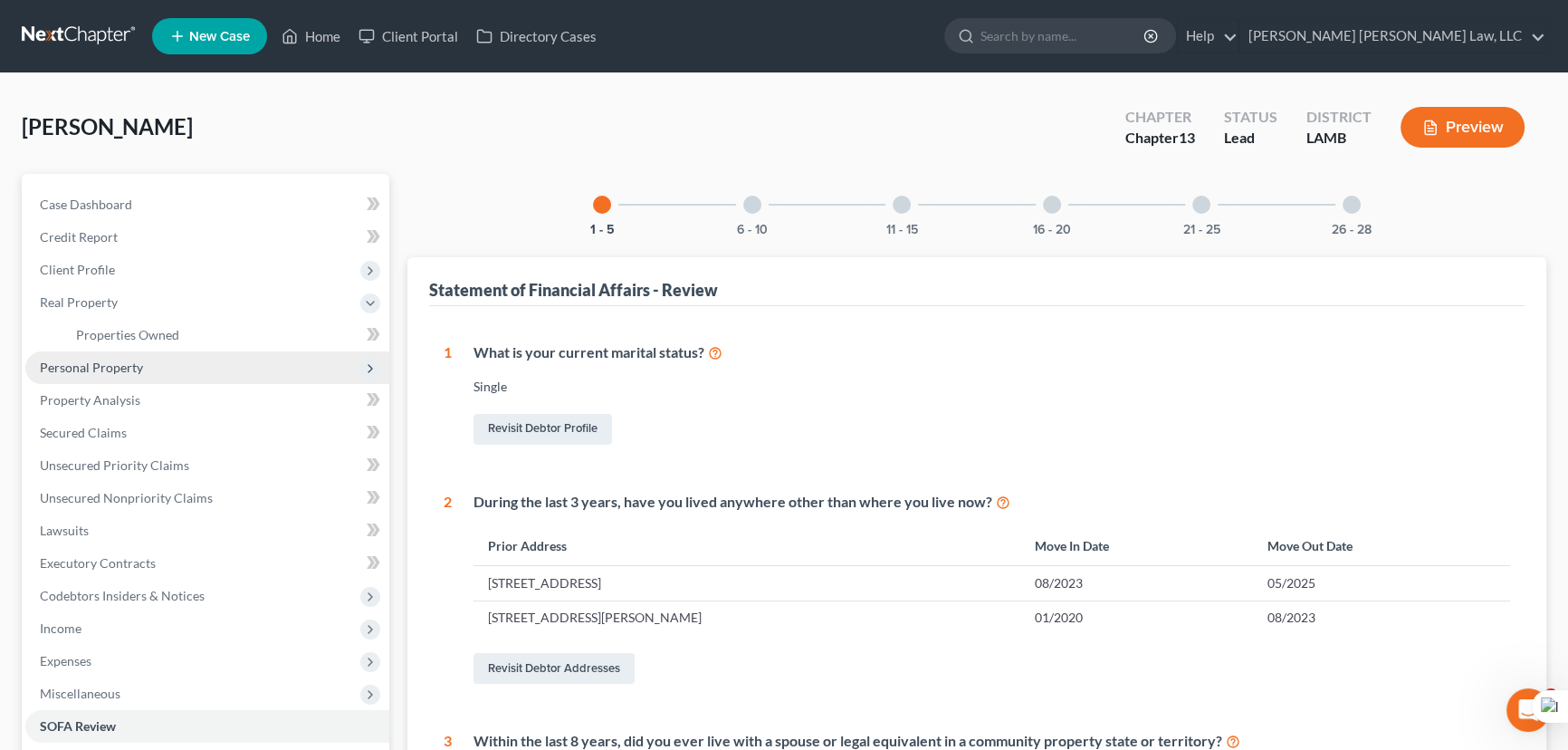
click at [146, 374] on span "Personal Property" at bounding box center [207, 368] width 363 height 33
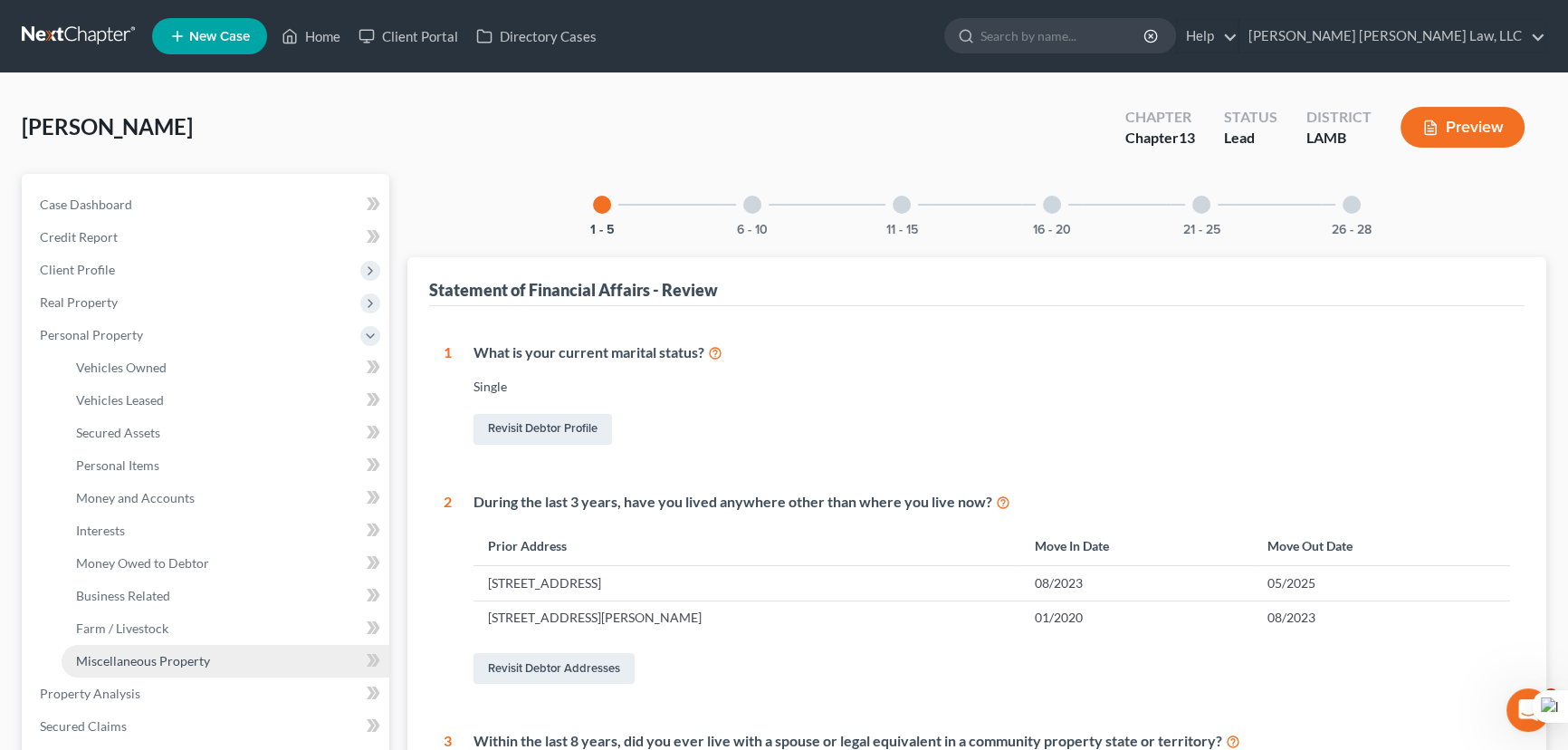
click at [214, 654] on link "Miscellaneous Property" at bounding box center [225, 661] width 328 height 33
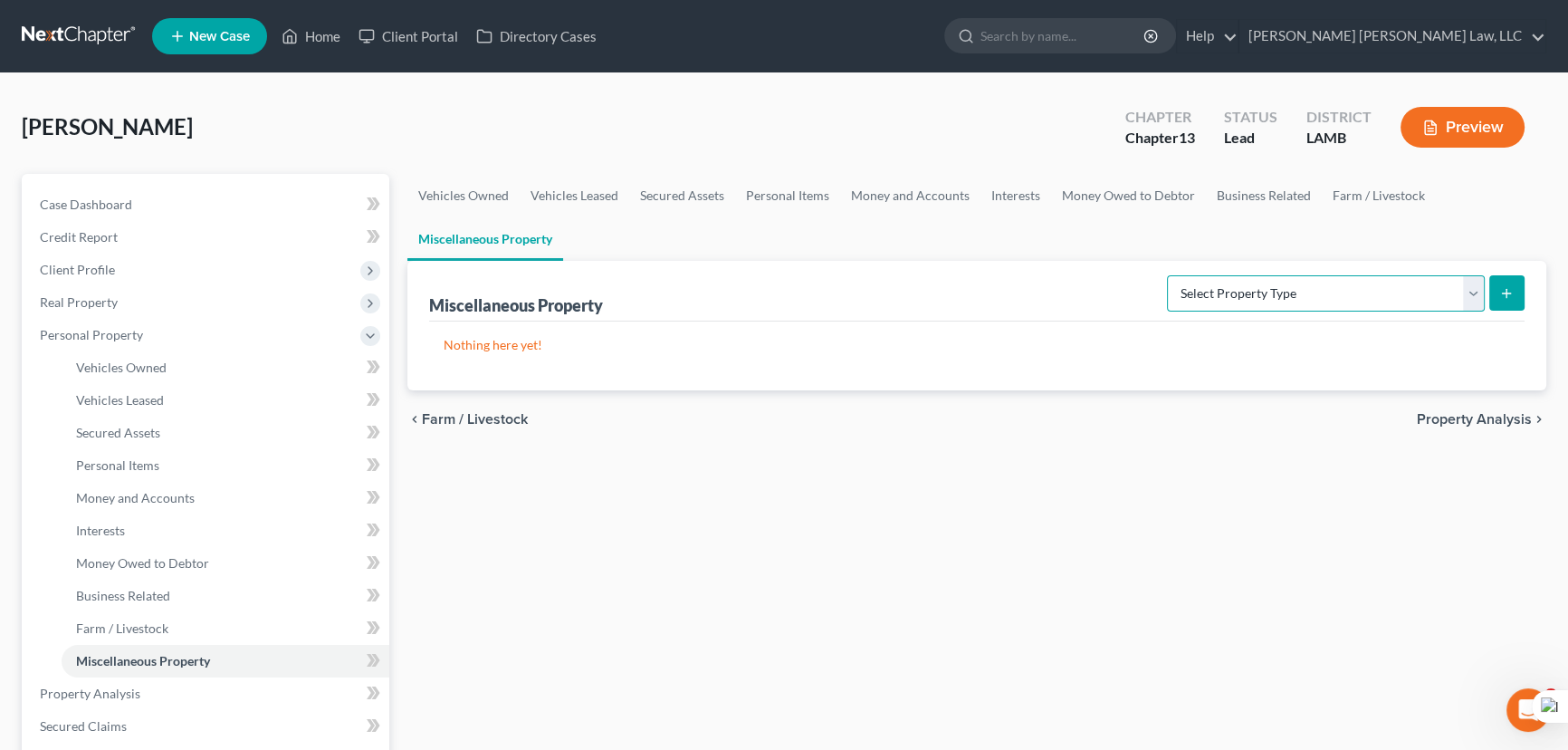
click at [1232, 294] on select "Select Property Type Assigned for Creditor Benefit Within 1 Year (SOFA: 12) Hol…" at bounding box center [1326, 293] width 318 height 37
click at [995, 193] on link "Interests" at bounding box center [1015, 195] width 70 height 44
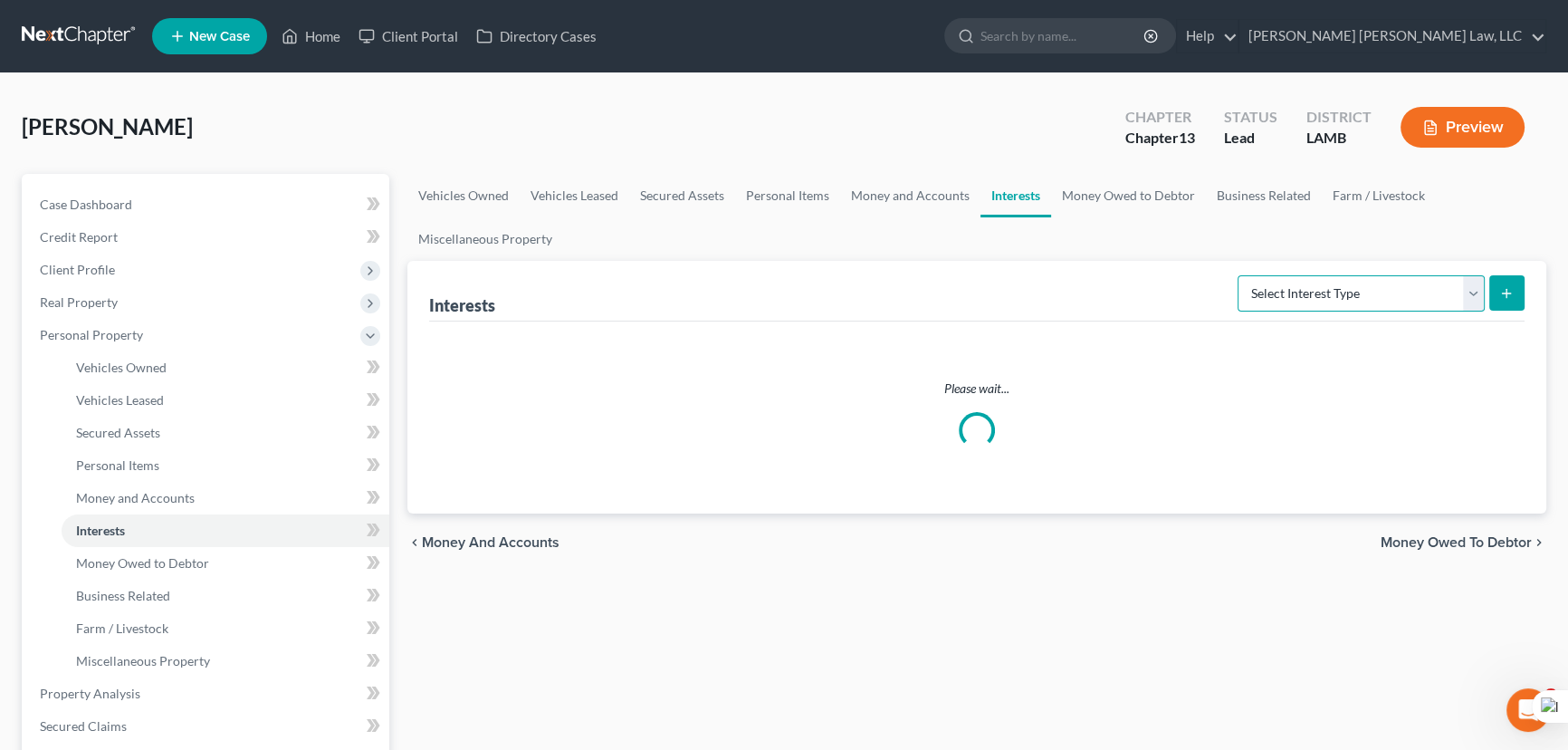
click at [1296, 295] on select "Select Interest Type 401K (A/B: 21) Annuity (A/B: 23) Bond (A/B: 18) Education …" at bounding box center [1361, 293] width 247 height 37
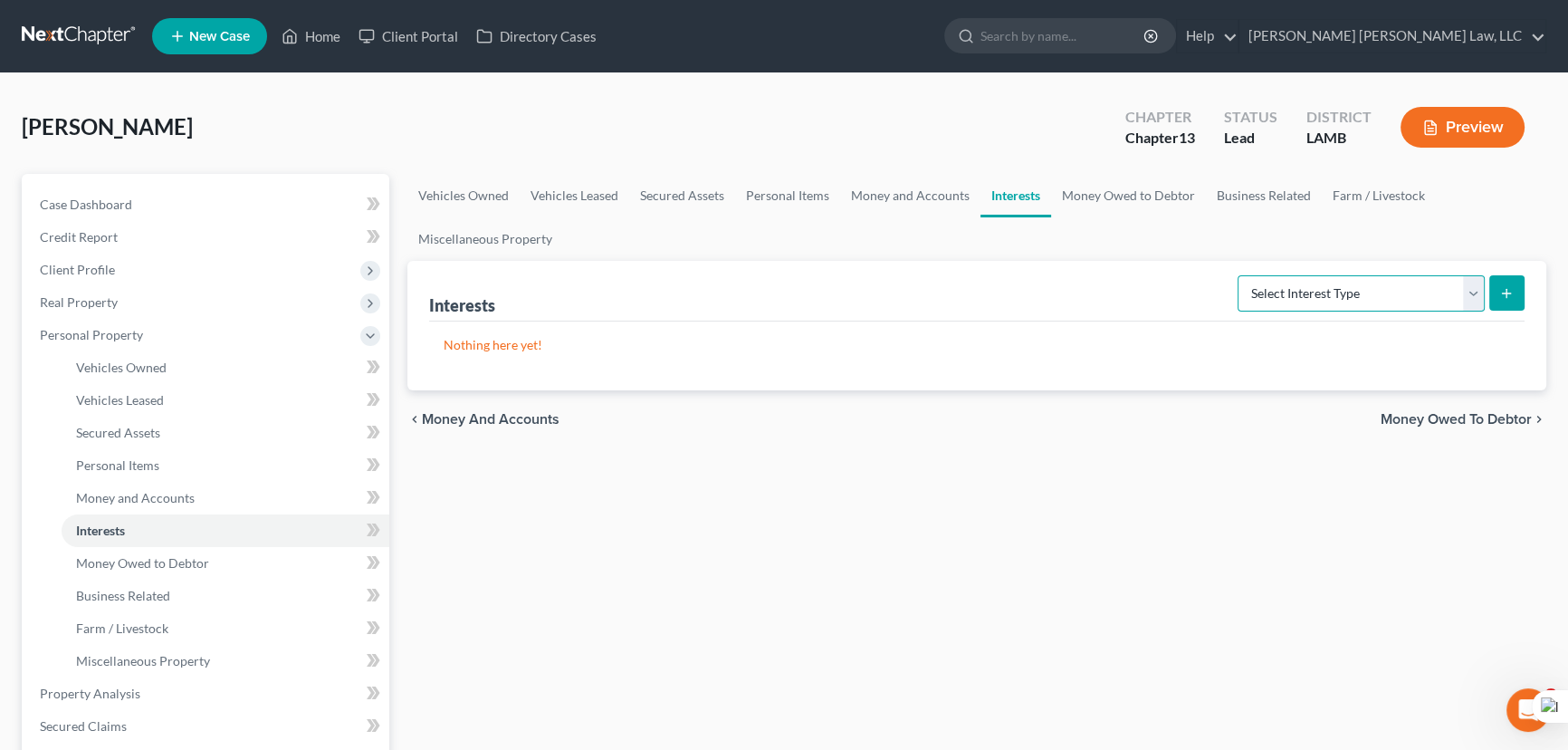
select select "whole_life_insurance"
click at [1240, 275] on select "Select Interest Type 401K (A/B: 21) Annuity (A/B: 23) Bond (A/B: 18) Education …" at bounding box center [1361, 293] width 247 height 37
click at [1502, 290] on icon "submit" at bounding box center [1506, 293] width 15 height 15
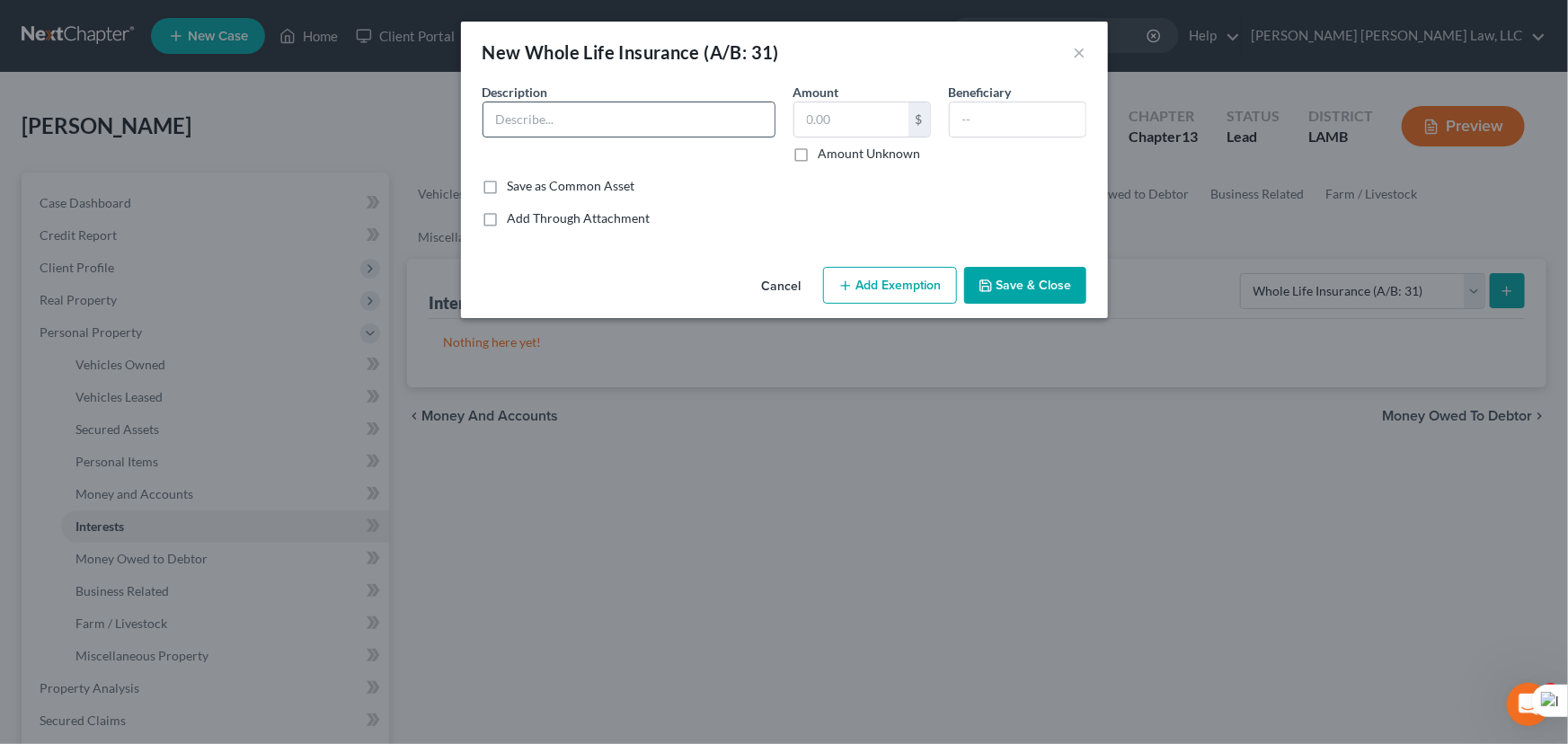
click at [663, 119] on input "text" at bounding box center [628, 120] width 291 height 34
click at [887, 294] on button "Add Exemption" at bounding box center [890, 285] width 134 height 38
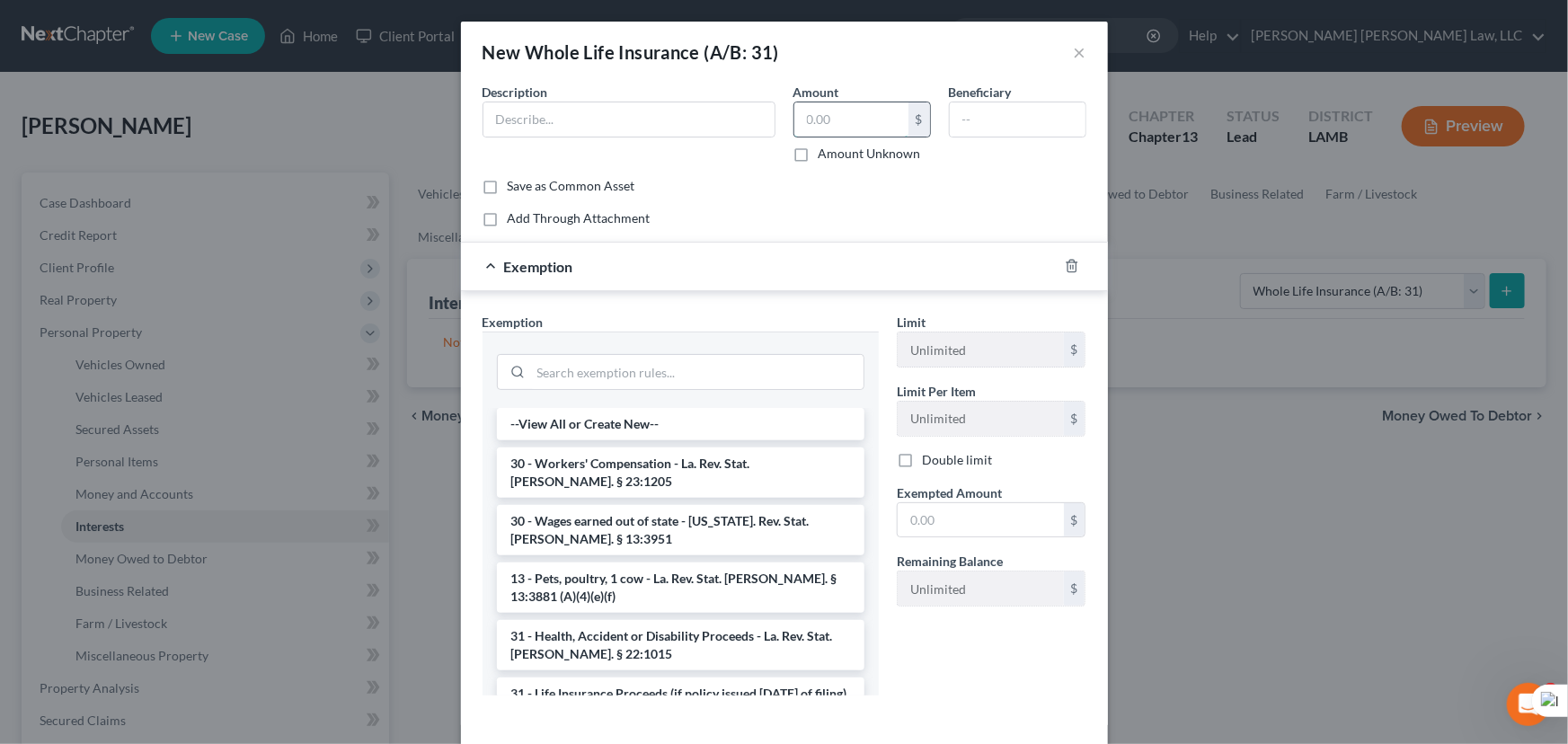
click at [876, 113] on input "text" at bounding box center [851, 120] width 114 height 34
type input "10,000"
click at [768, 467] on li "30 - Workers' Compensation - La. Rev. Stat. Ann. § 23:1205" at bounding box center [680, 473] width 367 height 51
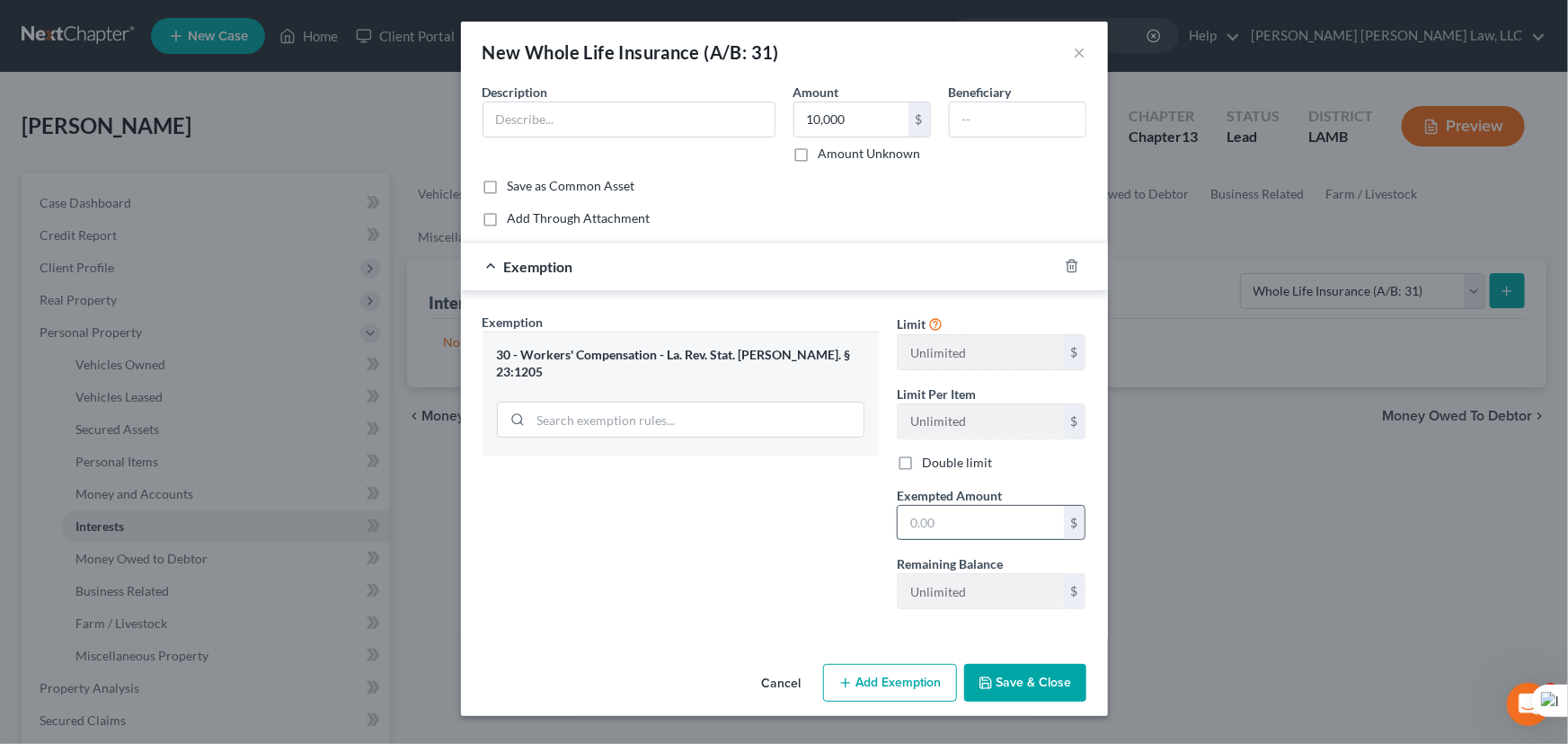
click at [951, 533] on input "text" at bounding box center [980, 523] width 166 height 34
type input "10,000"
click at [1023, 701] on div "Cancel Add Exemption Save & Close" at bounding box center [784, 686] width 647 height 59
click at [1043, 669] on button "Save & Close" at bounding box center [1024, 682] width 122 height 38
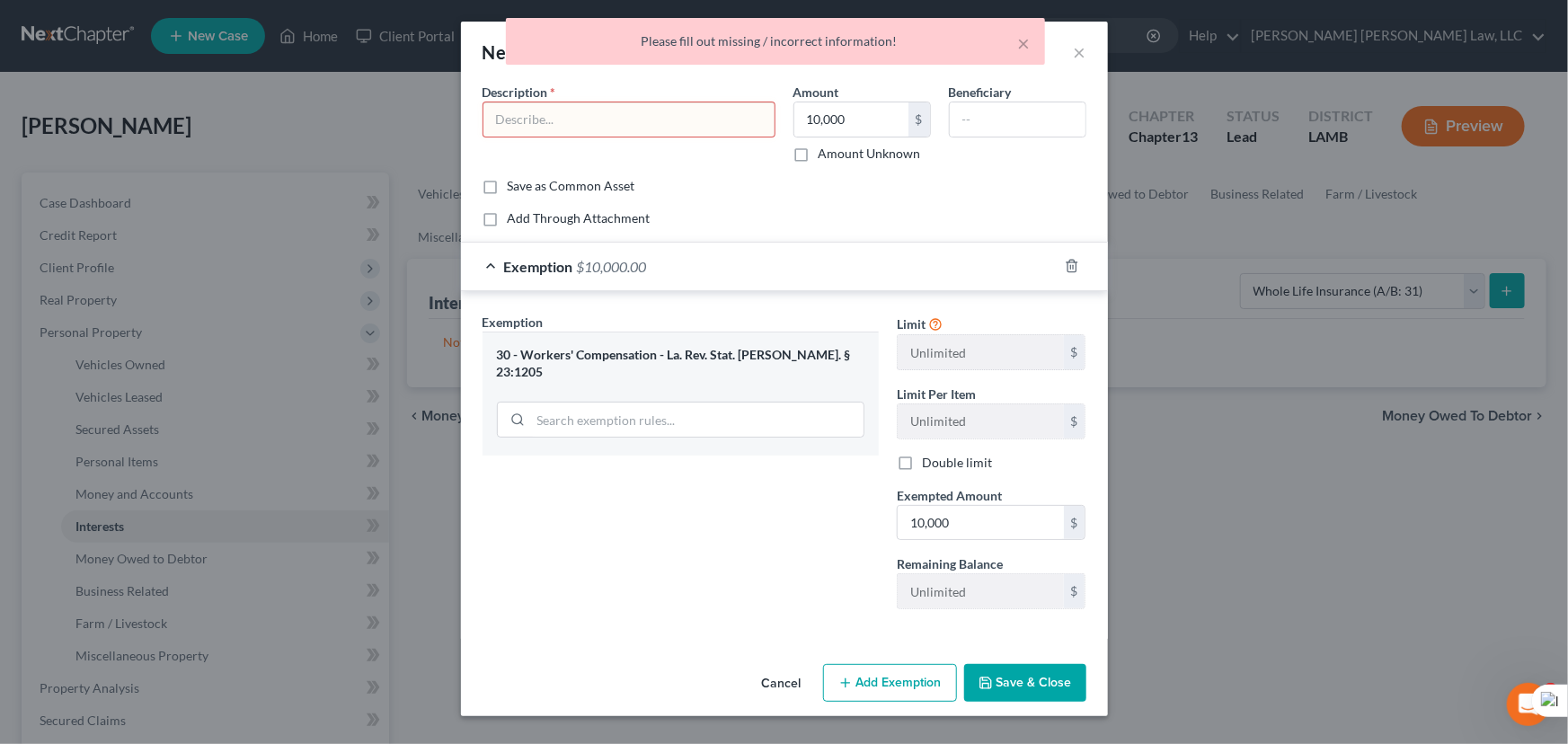
click at [682, 96] on div "Description *" at bounding box center [628, 122] width 311 height 80
click at [676, 134] on input "text" at bounding box center [628, 120] width 291 height 34
type input "a"
drag, startPoint x: 1068, startPoint y: 673, endPoint x: 444, endPoint y: 593, distance: 629.1
click at [1068, 674] on button "Save & Close" at bounding box center [1024, 682] width 122 height 38
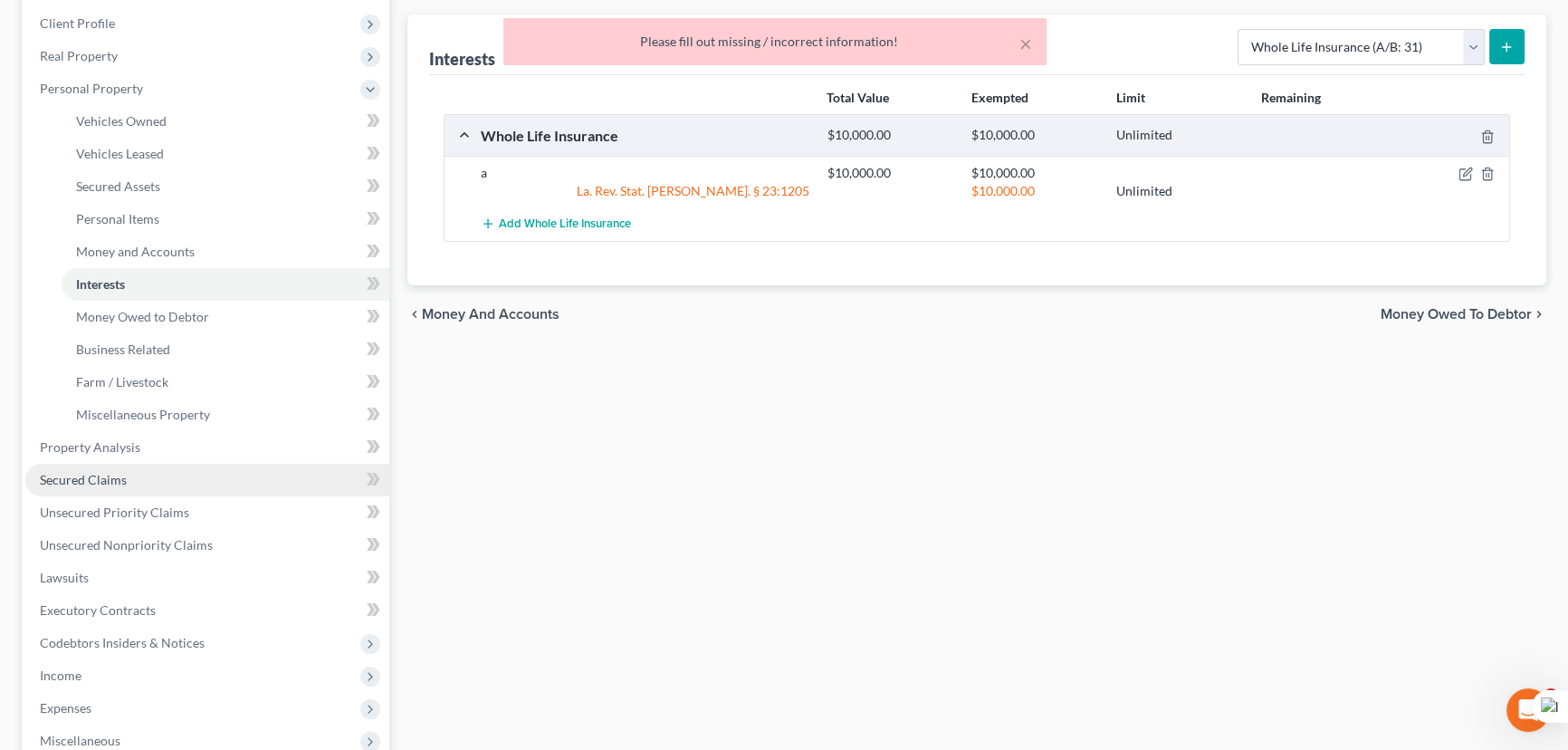
drag, startPoint x: 175, startPoint y: 470, endPoint x: 301, endPoint y: 469, distance: 126.0
click at [175, 470] on link "Secured Claims" at bounding box center [207, 480] width 363 height 33
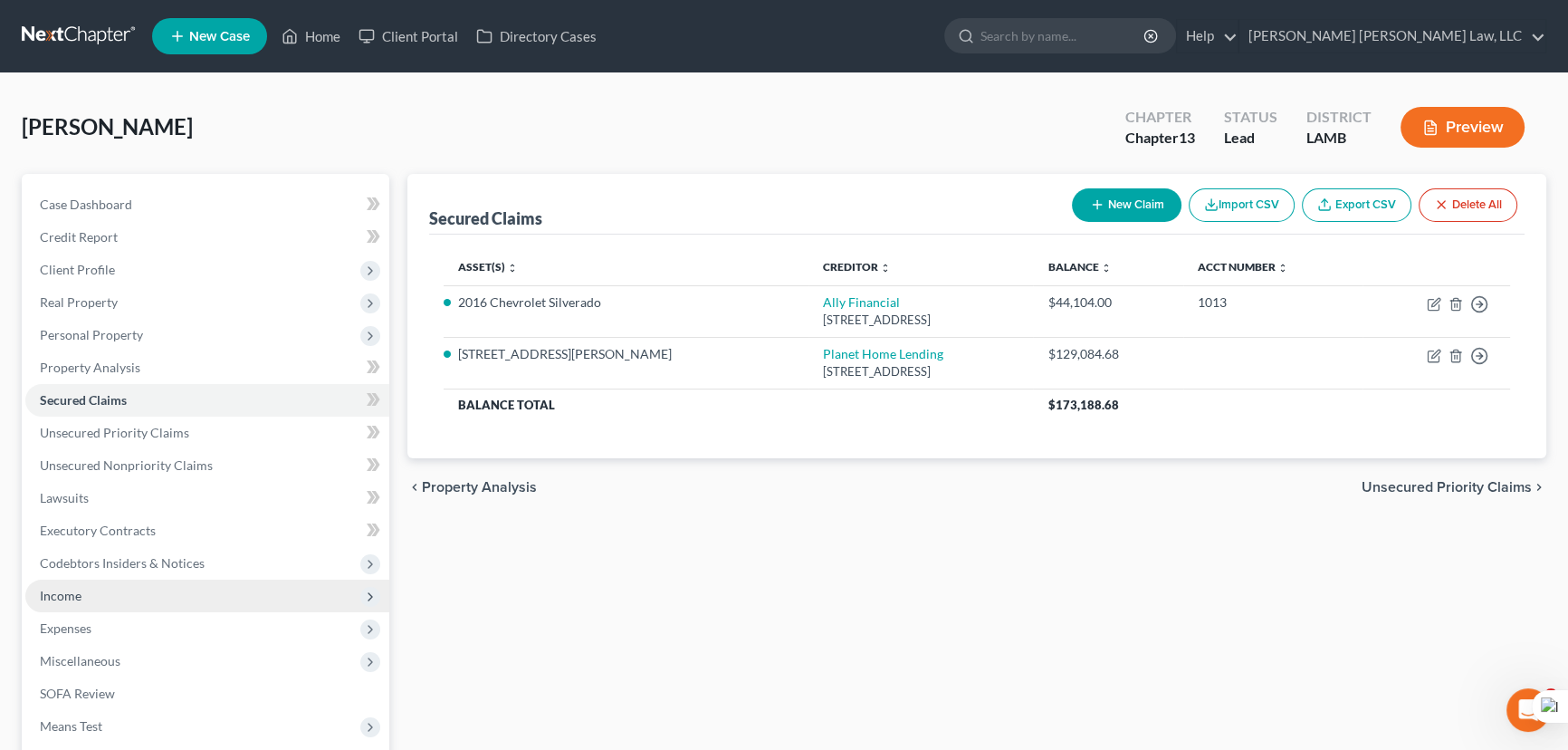
click at [173, 604] on span "Income" at bounding box center [207, 596] width 363 height 33
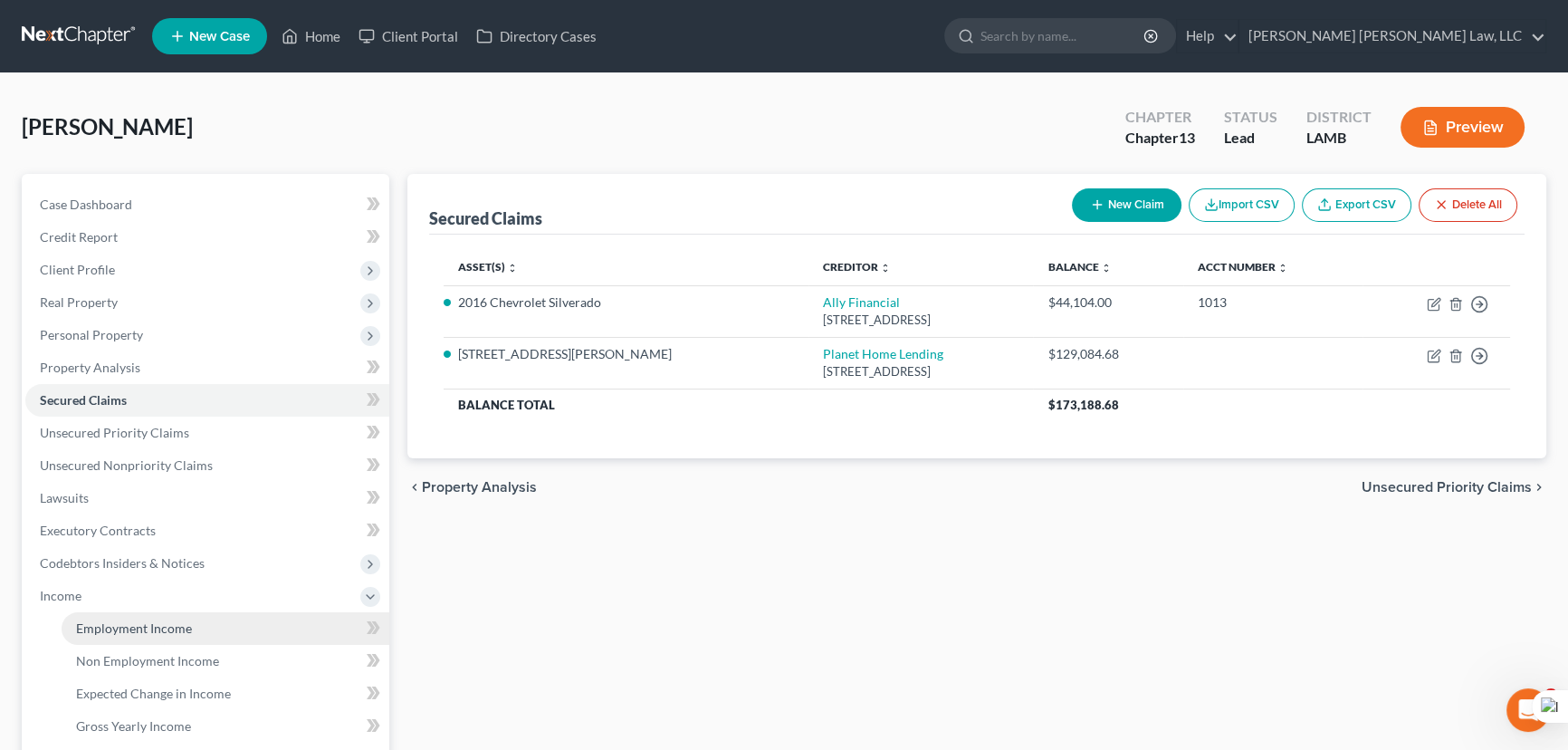
click at [173, 616] on link "Employment Income" at bounding box center [225, 629] width 328 height 33
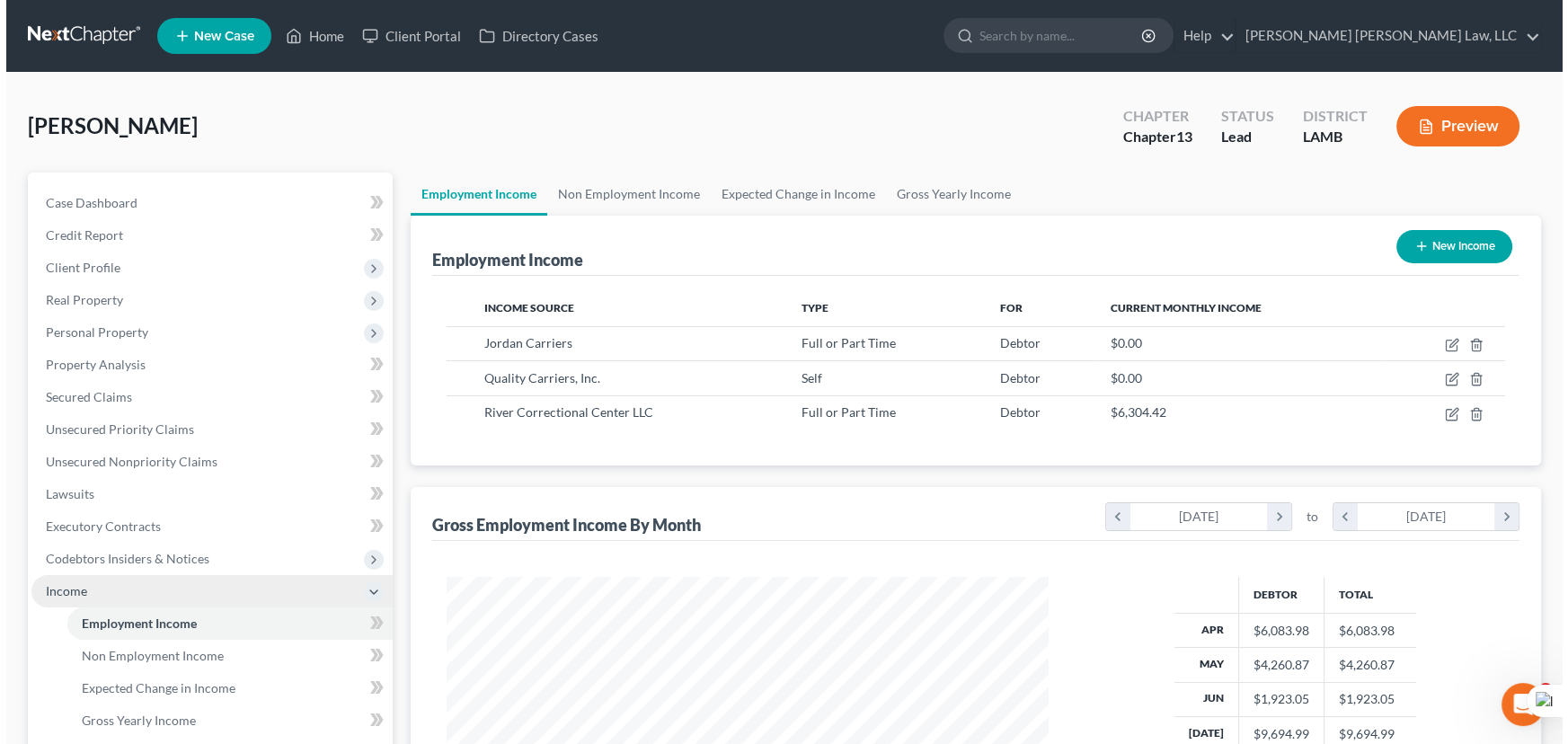
scroll to position [322, 638]
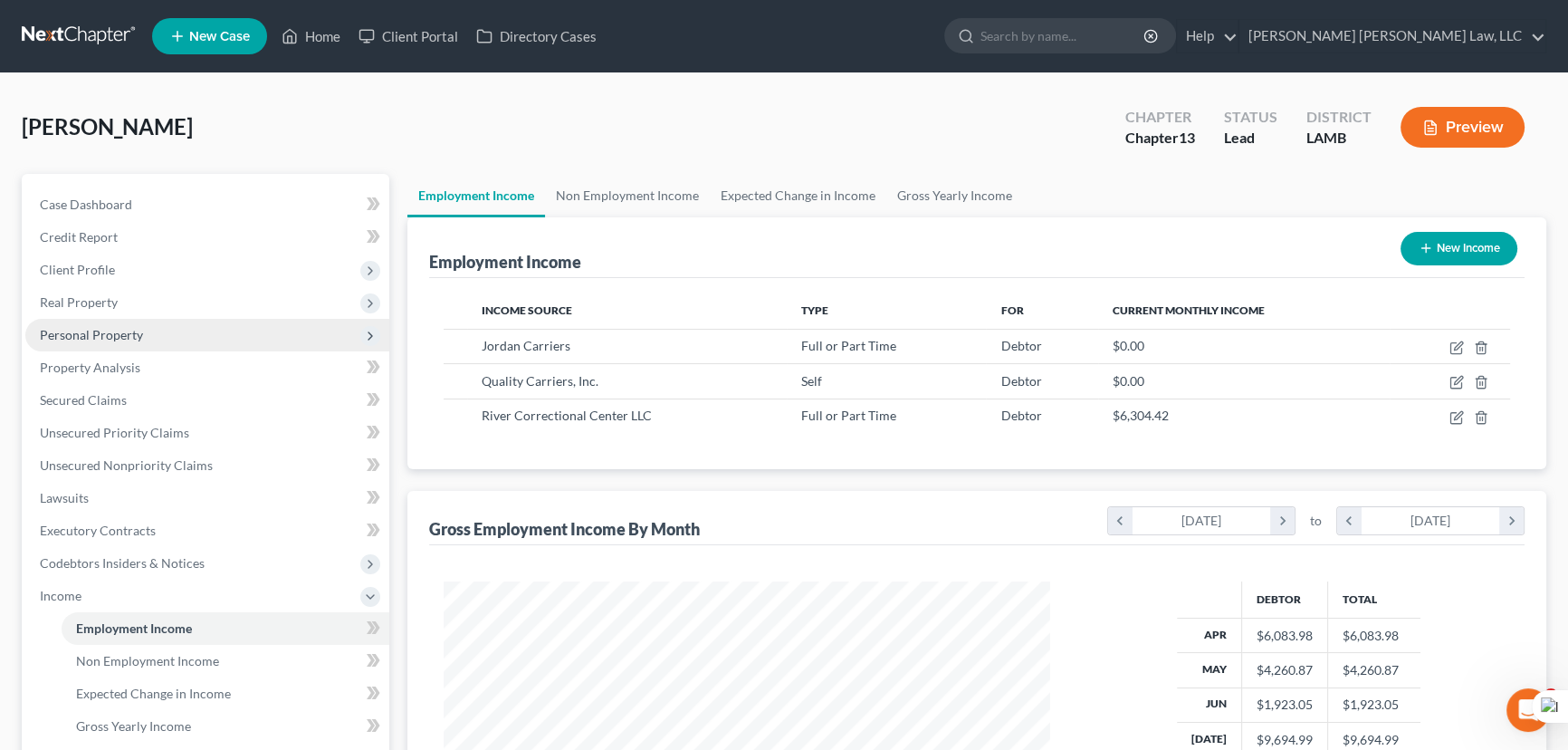
click at [152, 335] on span "Personal Property" at bounding box center [207, 335] width 363 height 33
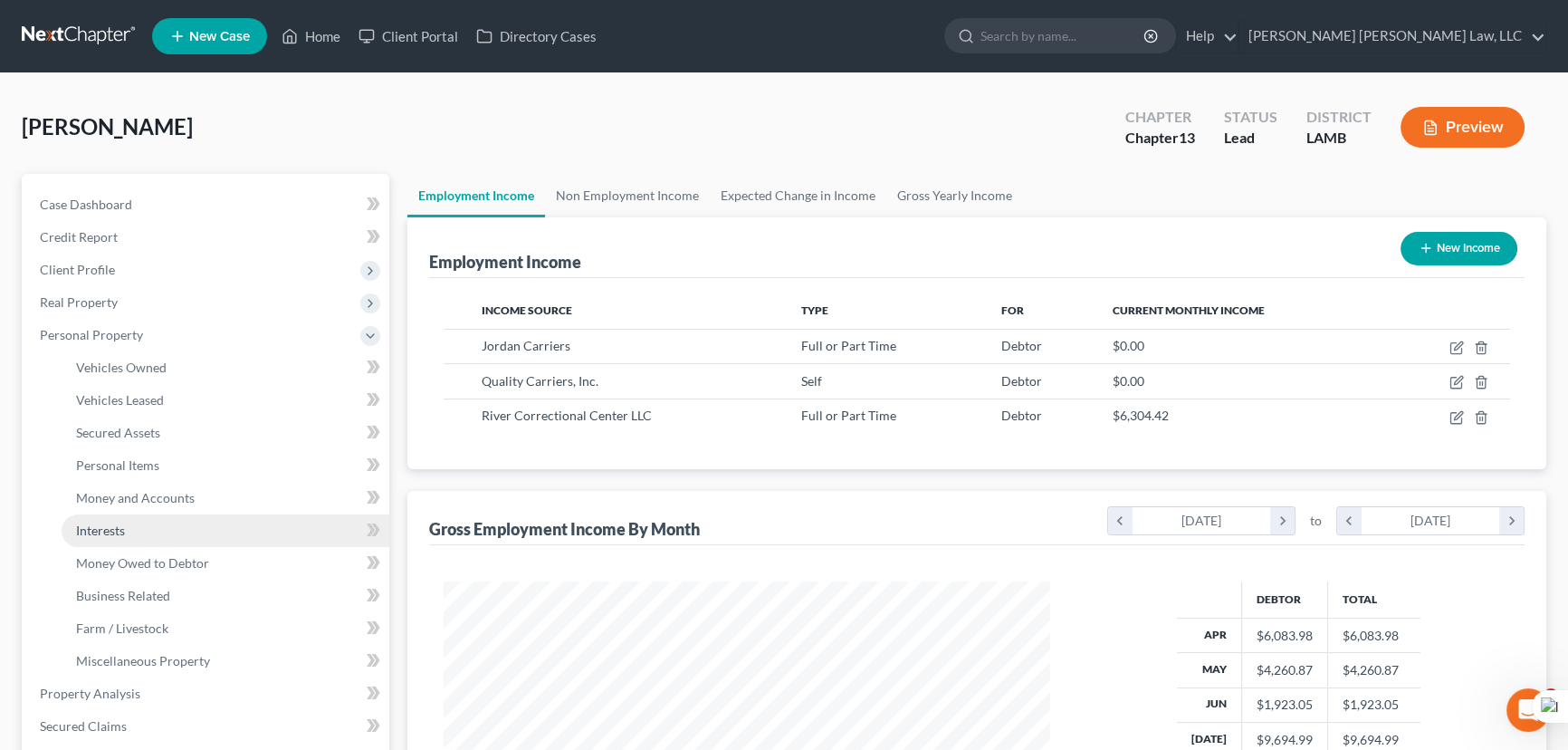
click at [188, 514] on link "Interests" at bounding box center [225, 531] width 328 height 33
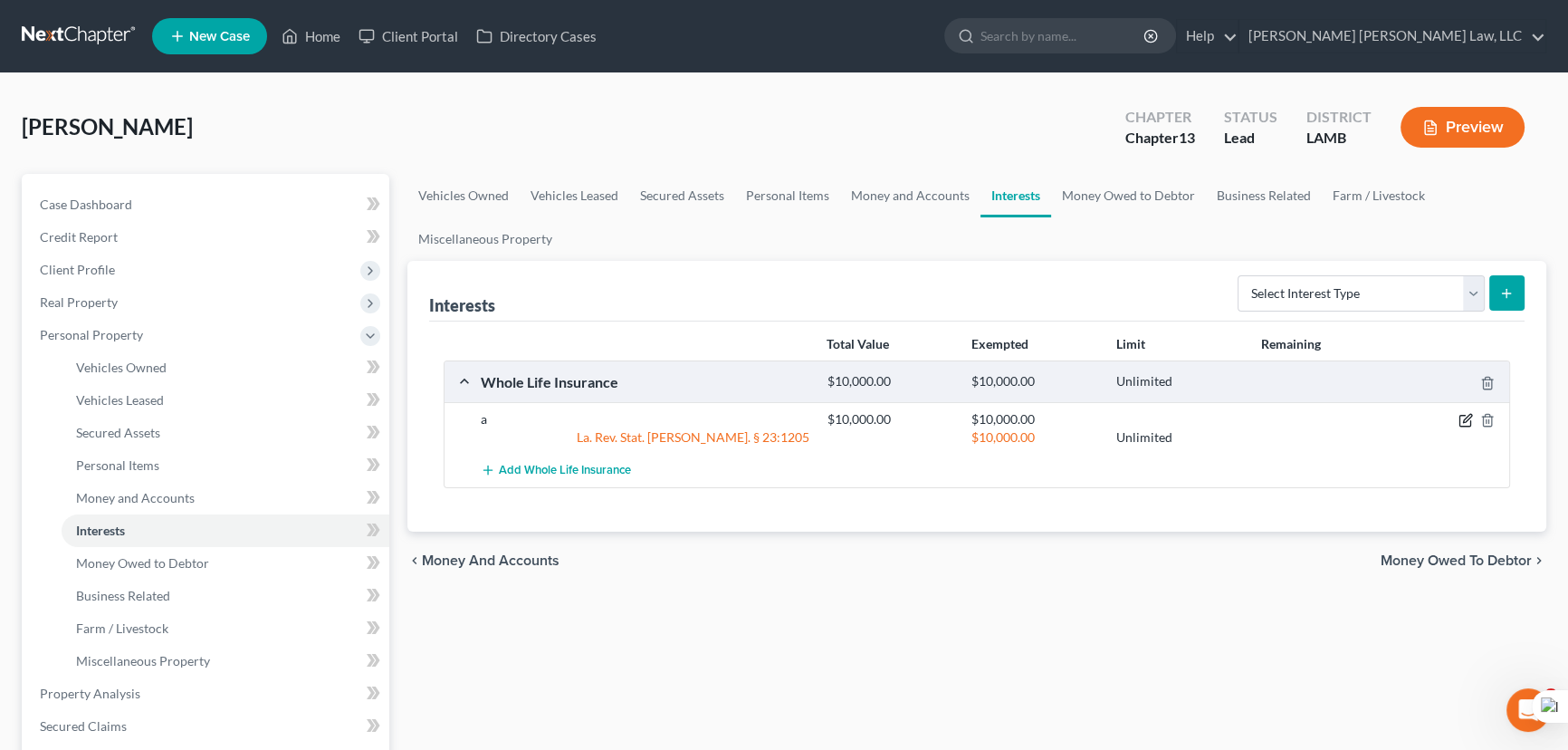
click at [1462, 416] on icon "button" at bounding box center [1466, 420] width 15 height 15
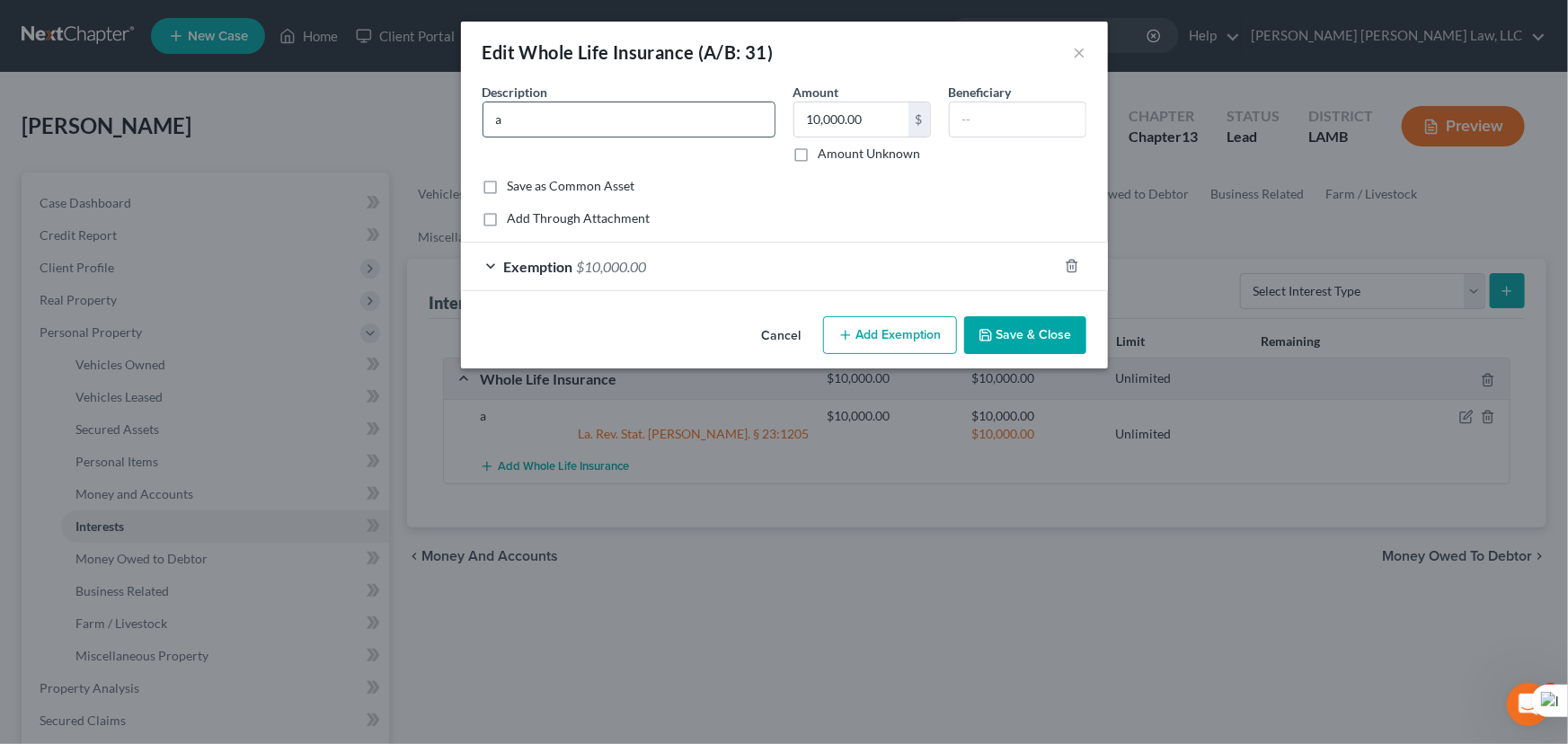
click at [571, 111] on input "a" at bounding box center [628, 120] width 291 height 34
type input "River Correction Center LLC Life Insurance Policy"
click at [1031, 347] on button "Save & Close" at bounding box center [1024, 335] width 122 height 38
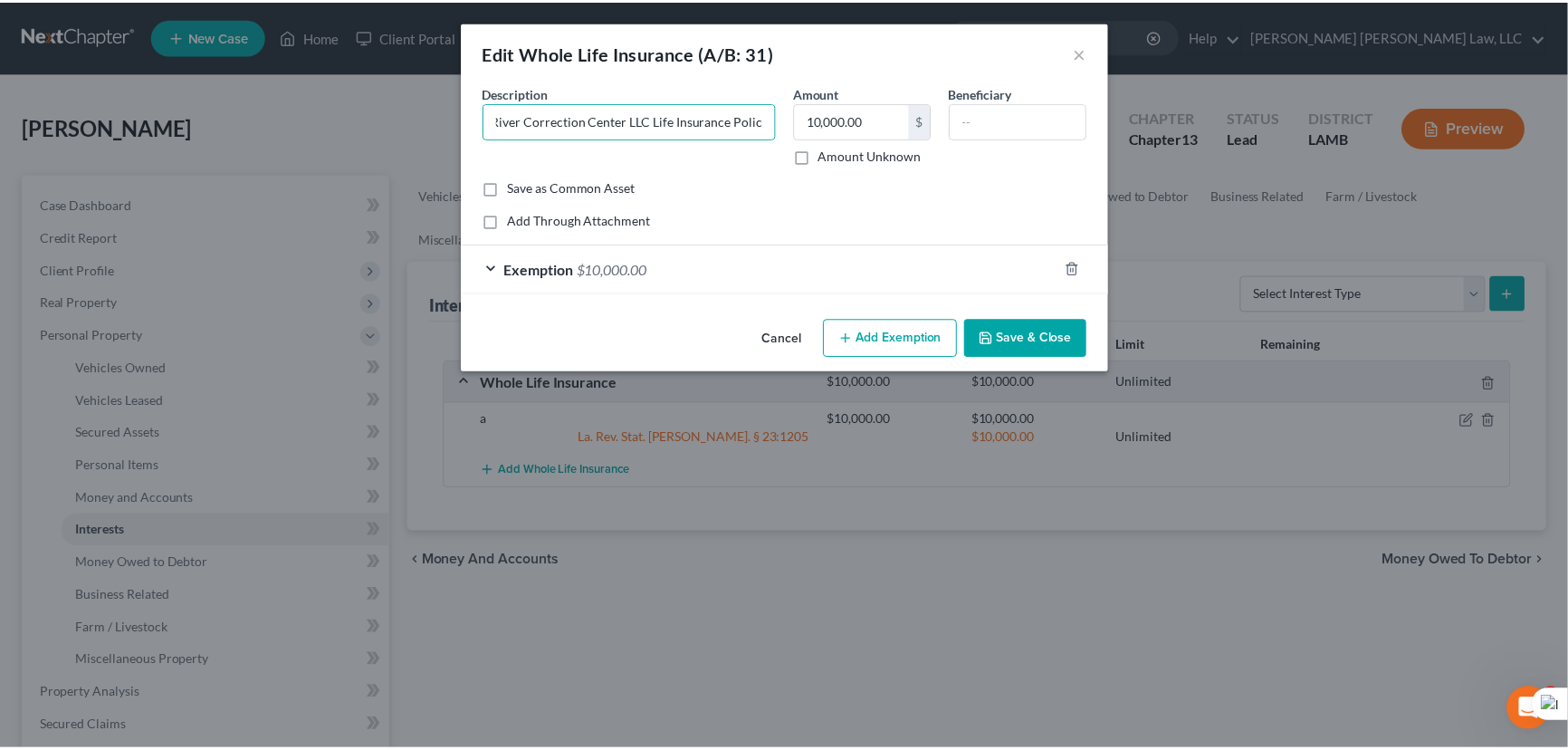
scroll to position [0, 0]
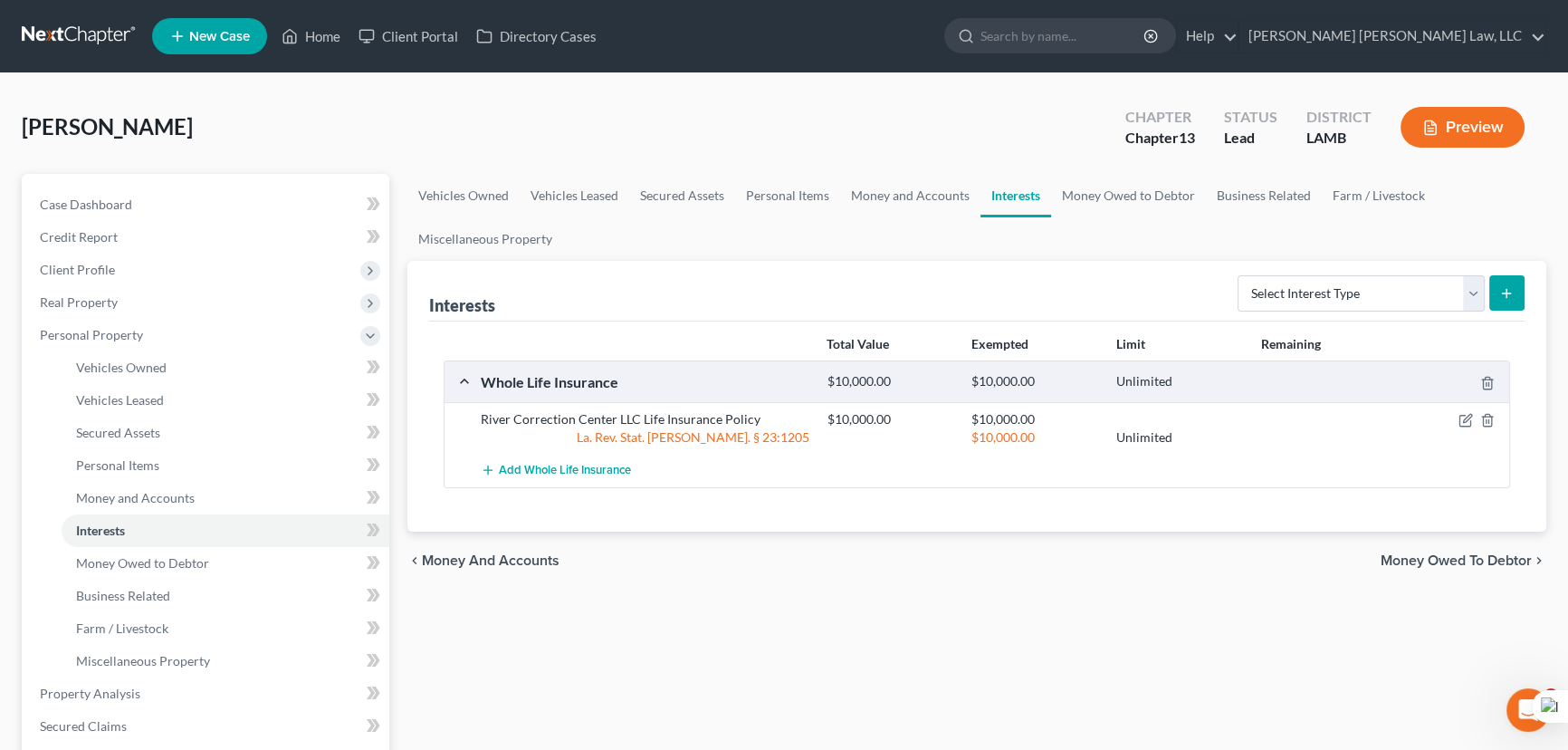
drag, startPoint x: 64, startPoint y: 40, endPoint x: 81, endPoint y: 45, distance: 17.7
click at [64, 39] on link at bounding box center [79, 37] width 116 height 33
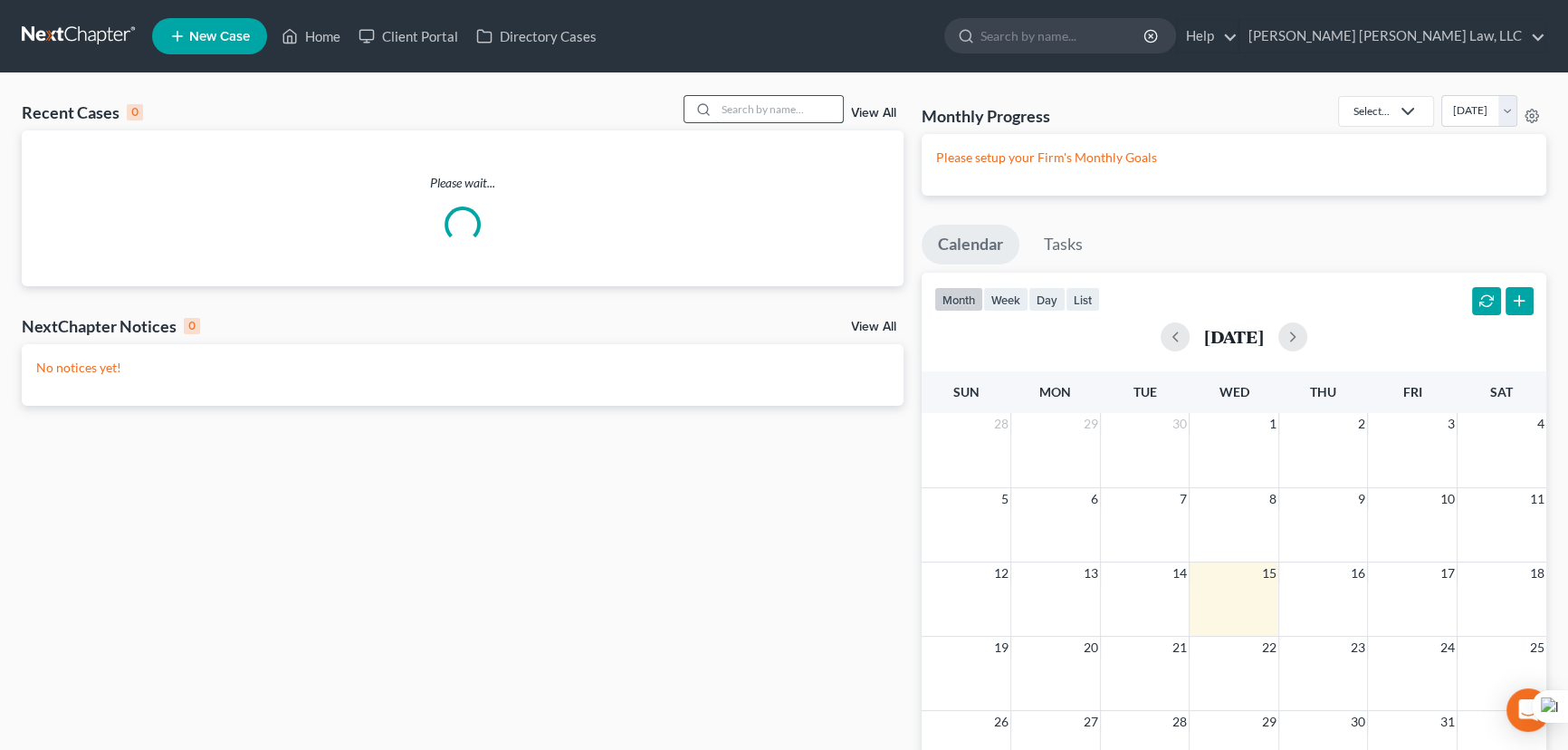
click at [770, 112] on input "search" at bounding box center [779, 109] width 127 height 26
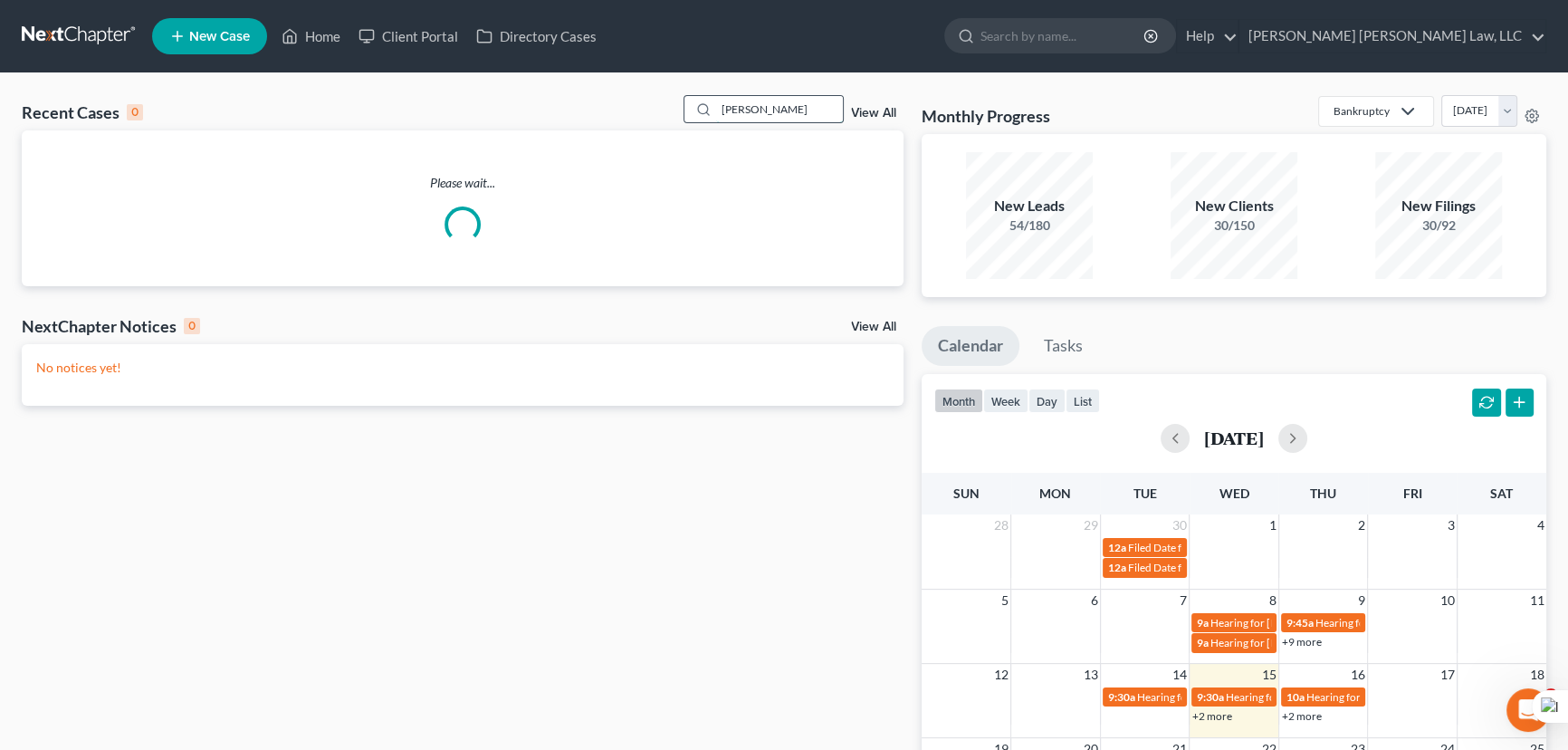
type input "mcneal"
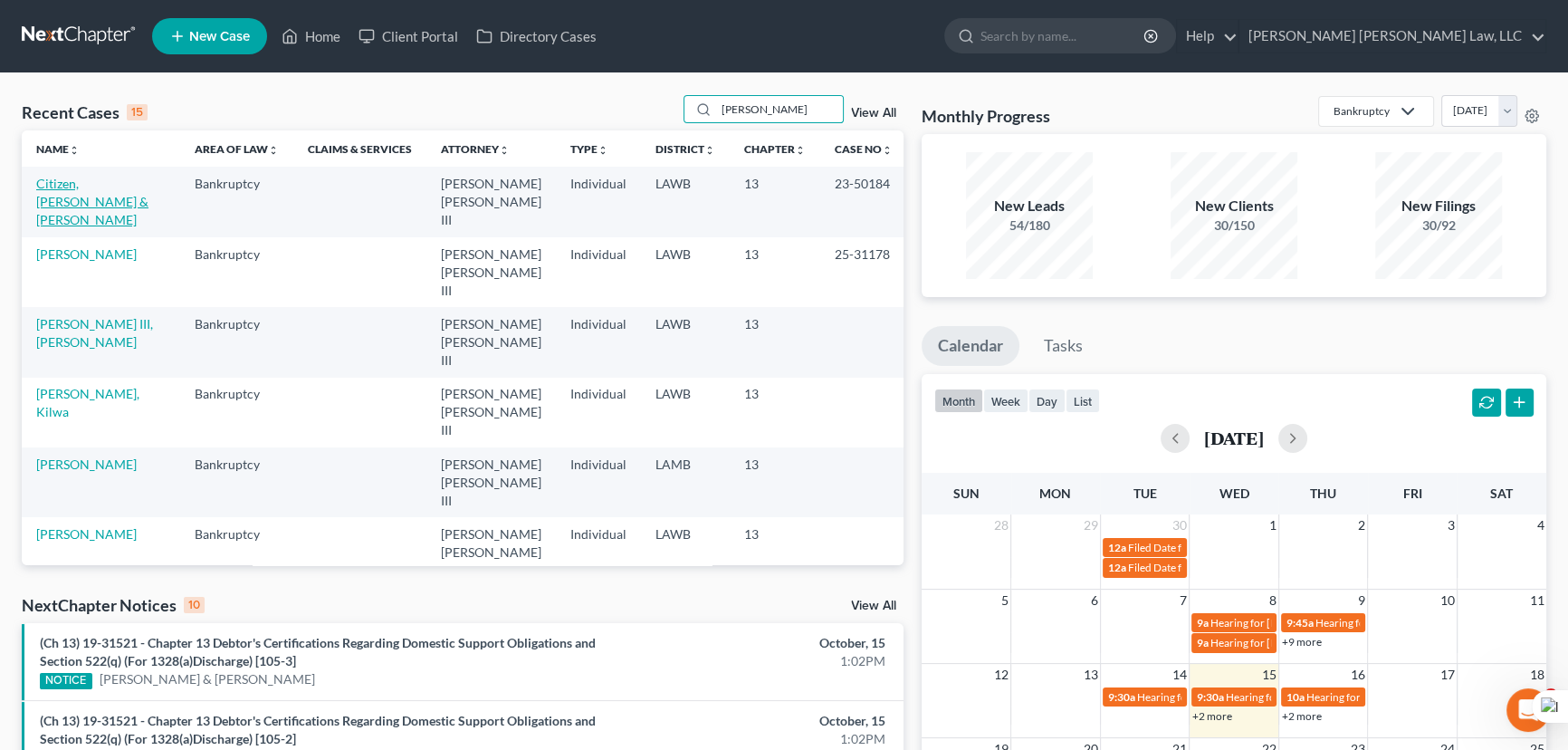
click at [100, 181] on link "Citizen, Joseph & Jessica" at bounding box center [92, 201] width 112 height 51
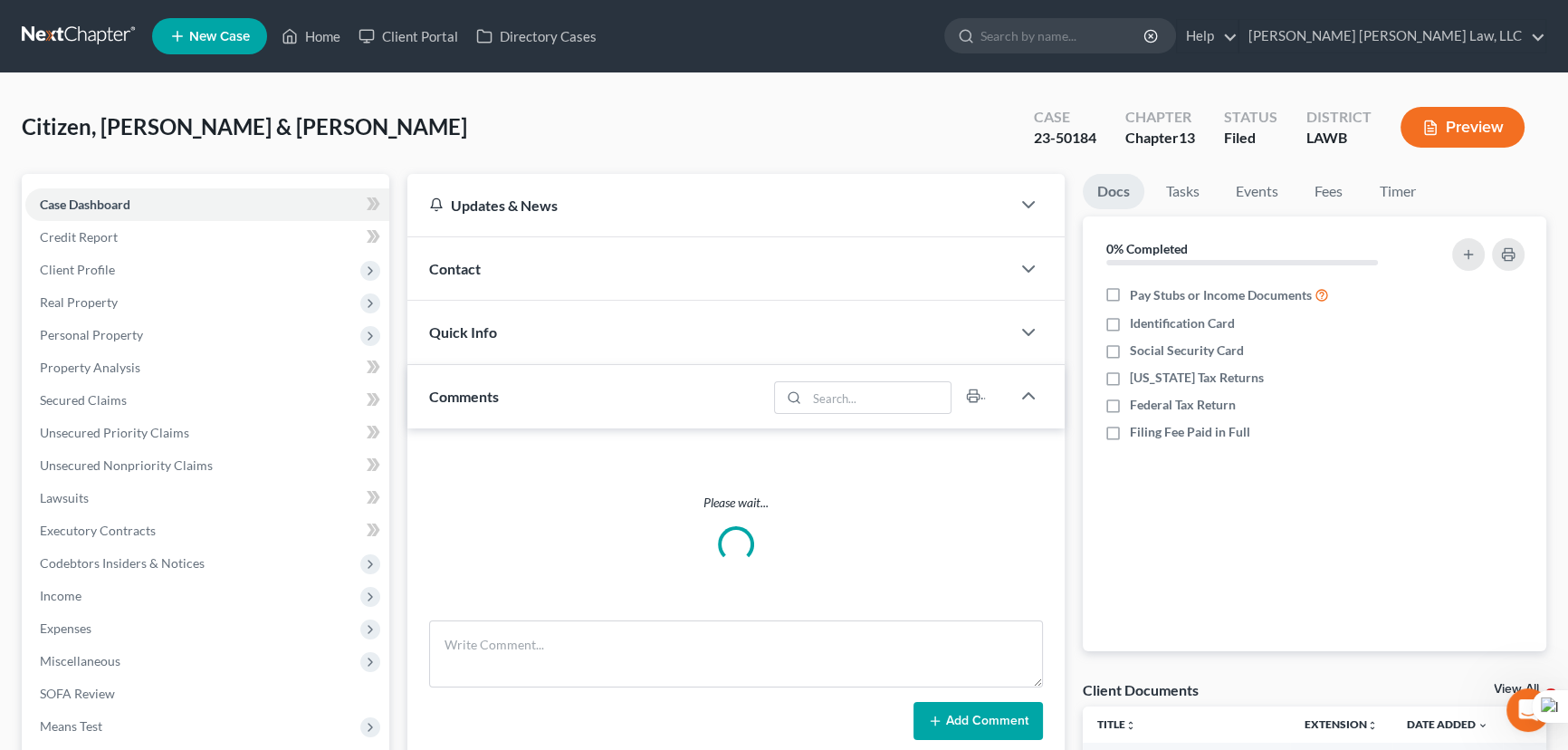
click at [81, 36] on link at bounding box center [79, 37] width 116 height 33
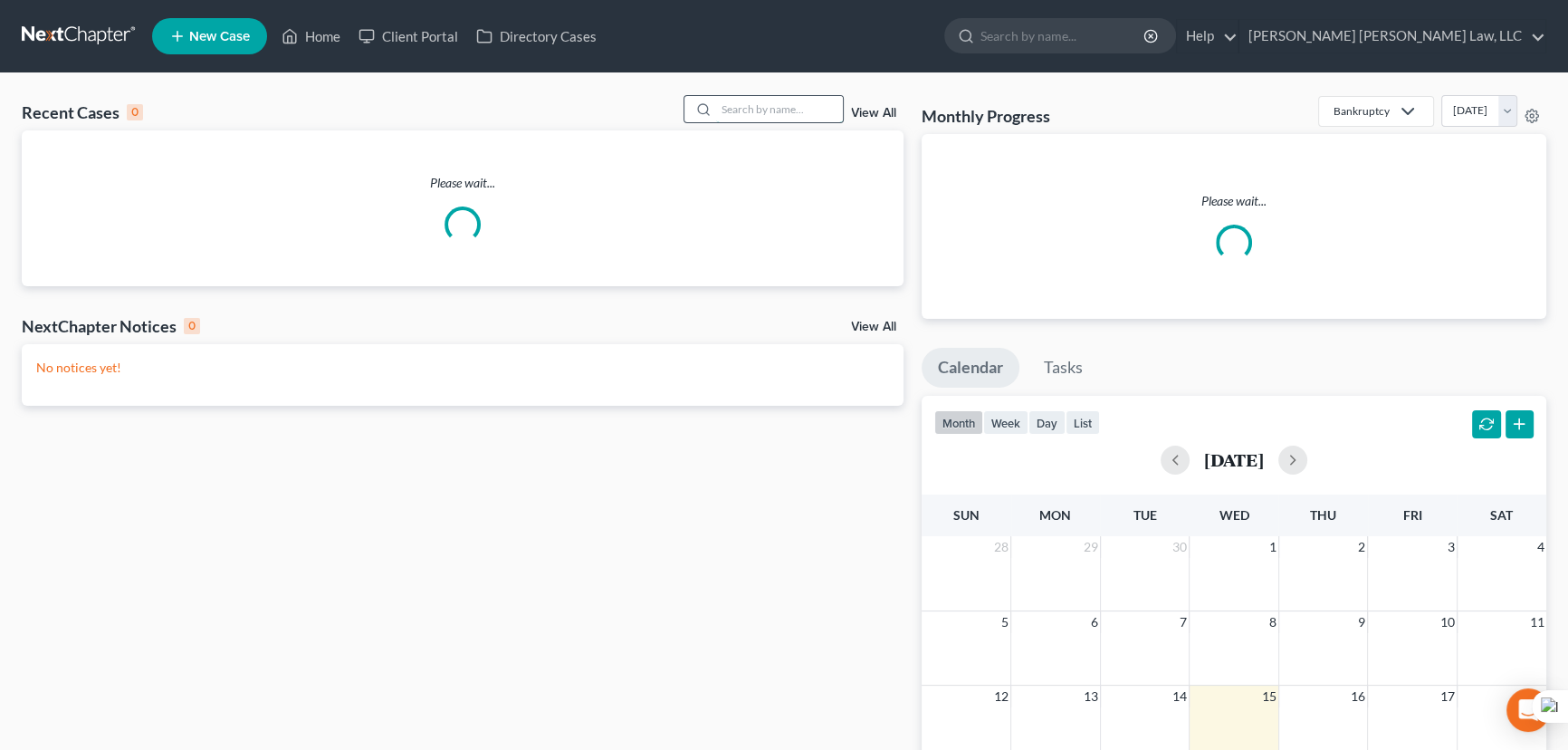
click at [810, 107] on input "search" at bounding box center [779, 109] width 127 height 26
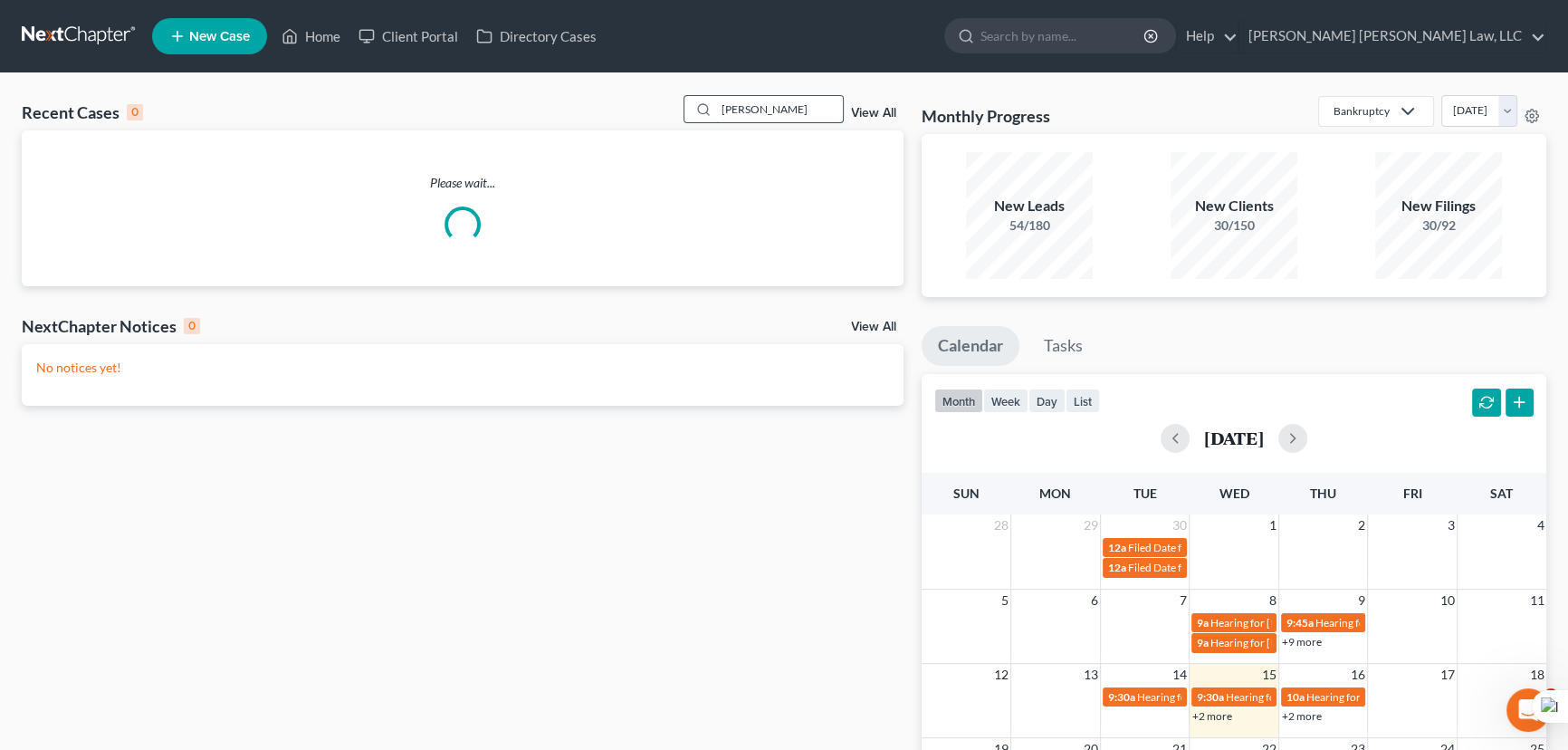
type input "mcneal"
click at [782, 108] on input "search" at bounding box center [779, 109] width 127 height 26
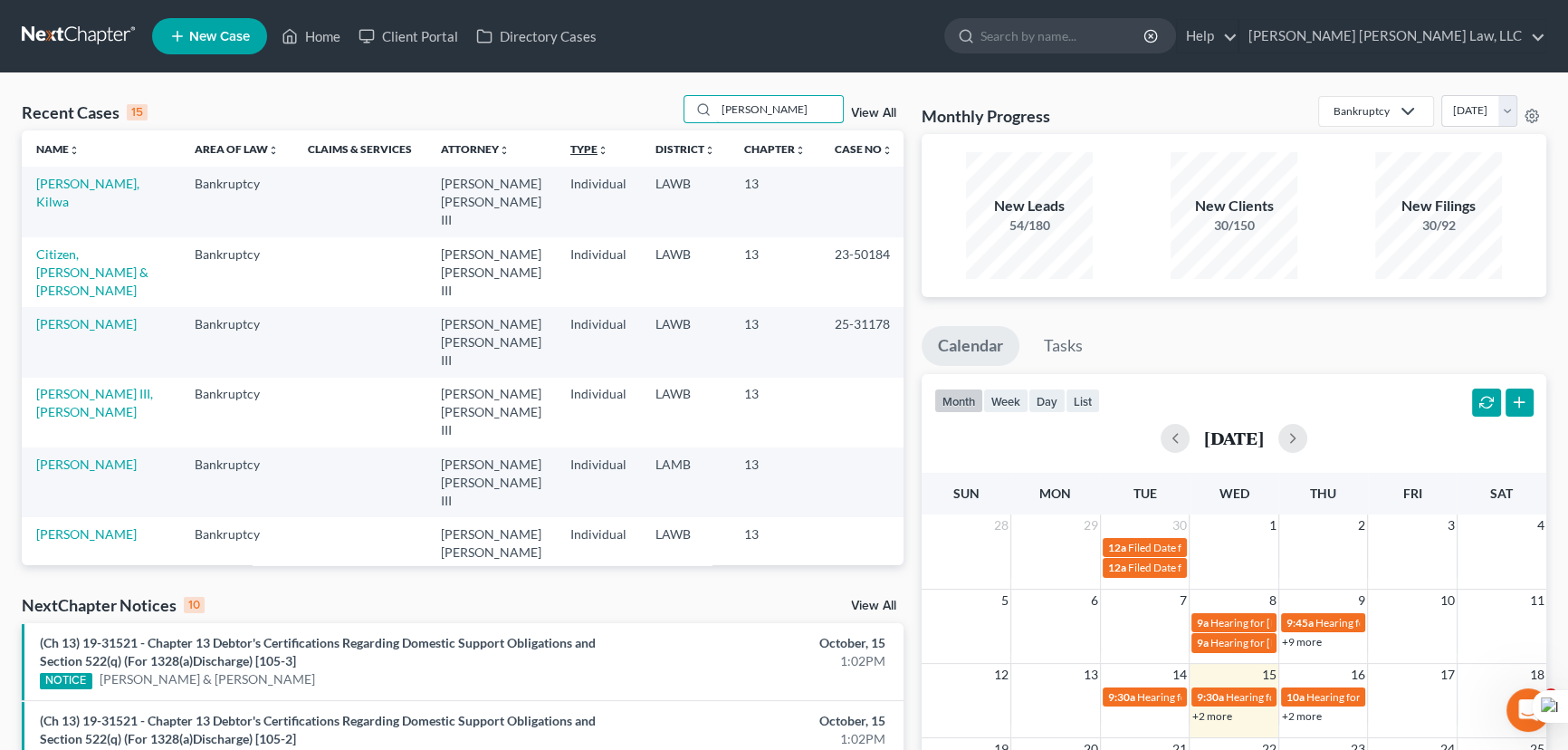
type input "mcneal, donald"
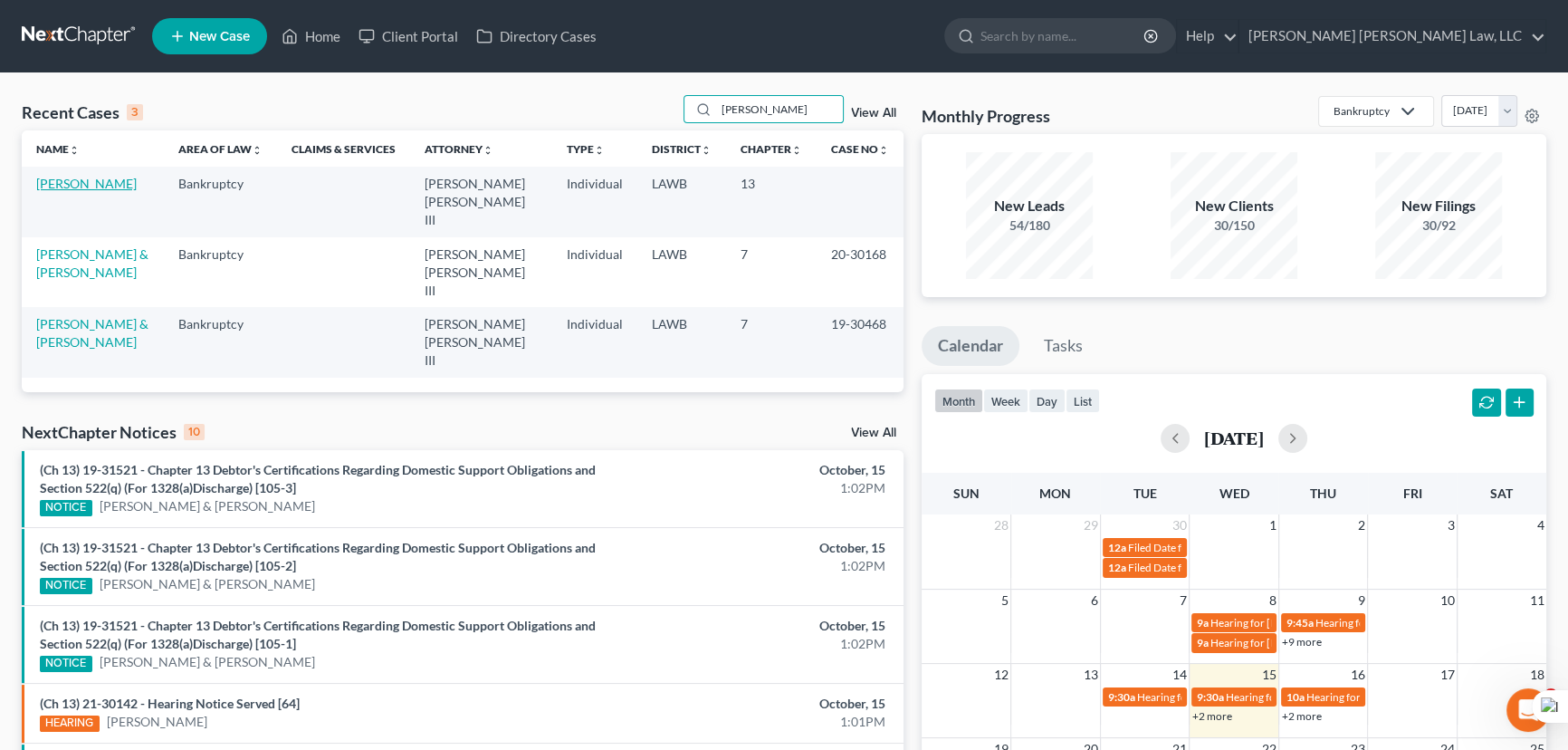
click at [70, 179] on link "[PERSON_NAME]" at bounding box center [87, 183] width 100 height 16
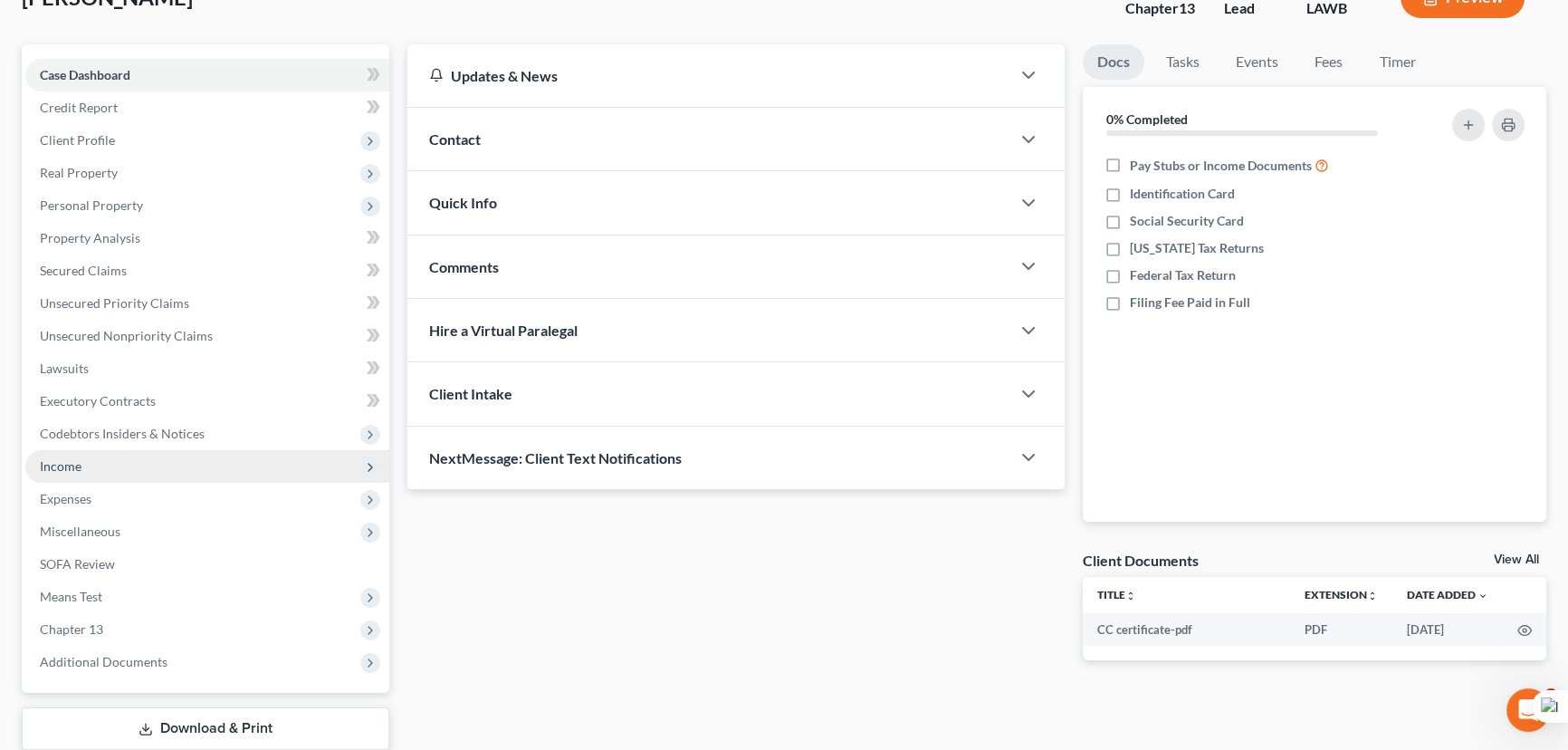
scroll to position [243, 0]
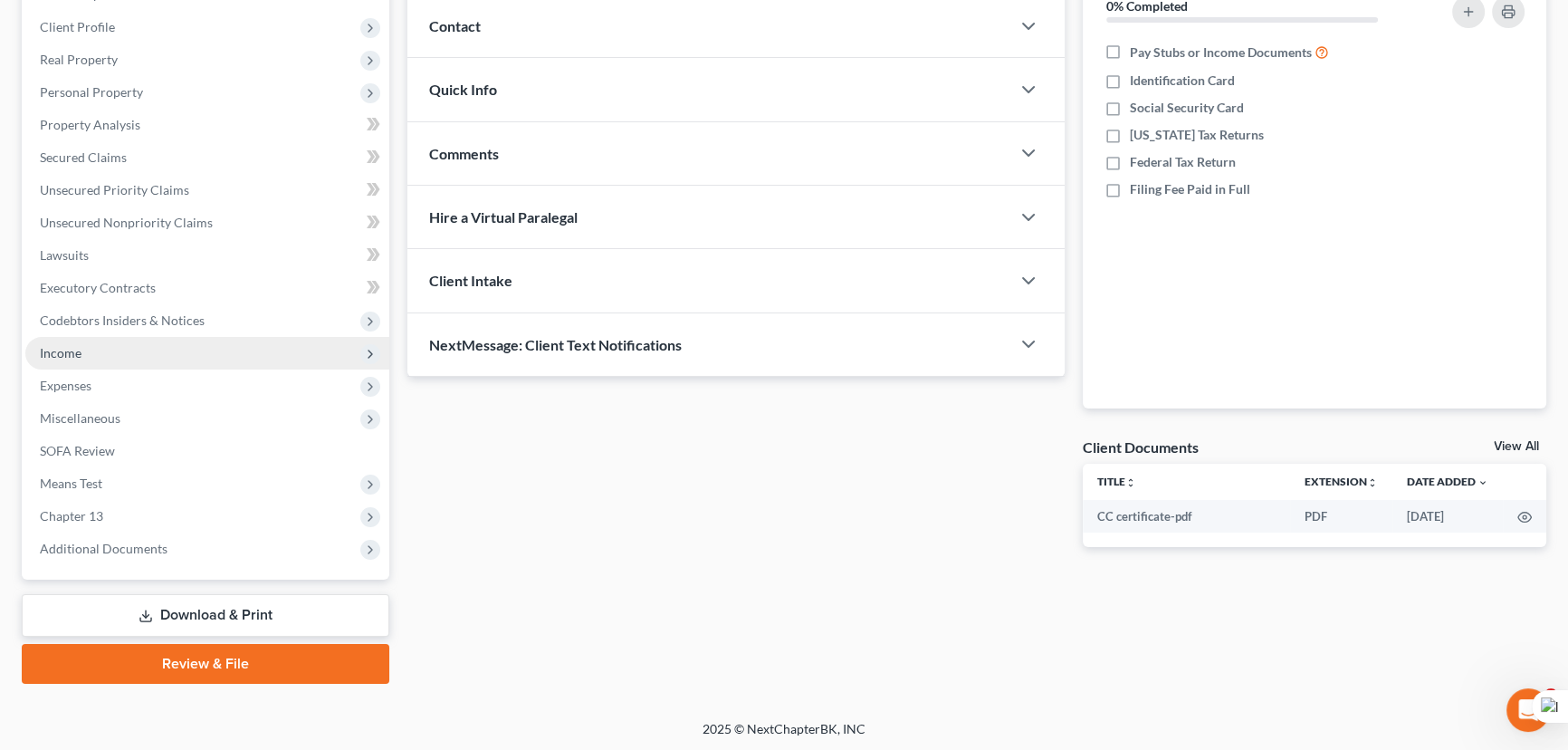
click at [78, 363] on span "Income" at bounding box center [207, 354] width 363 height 33
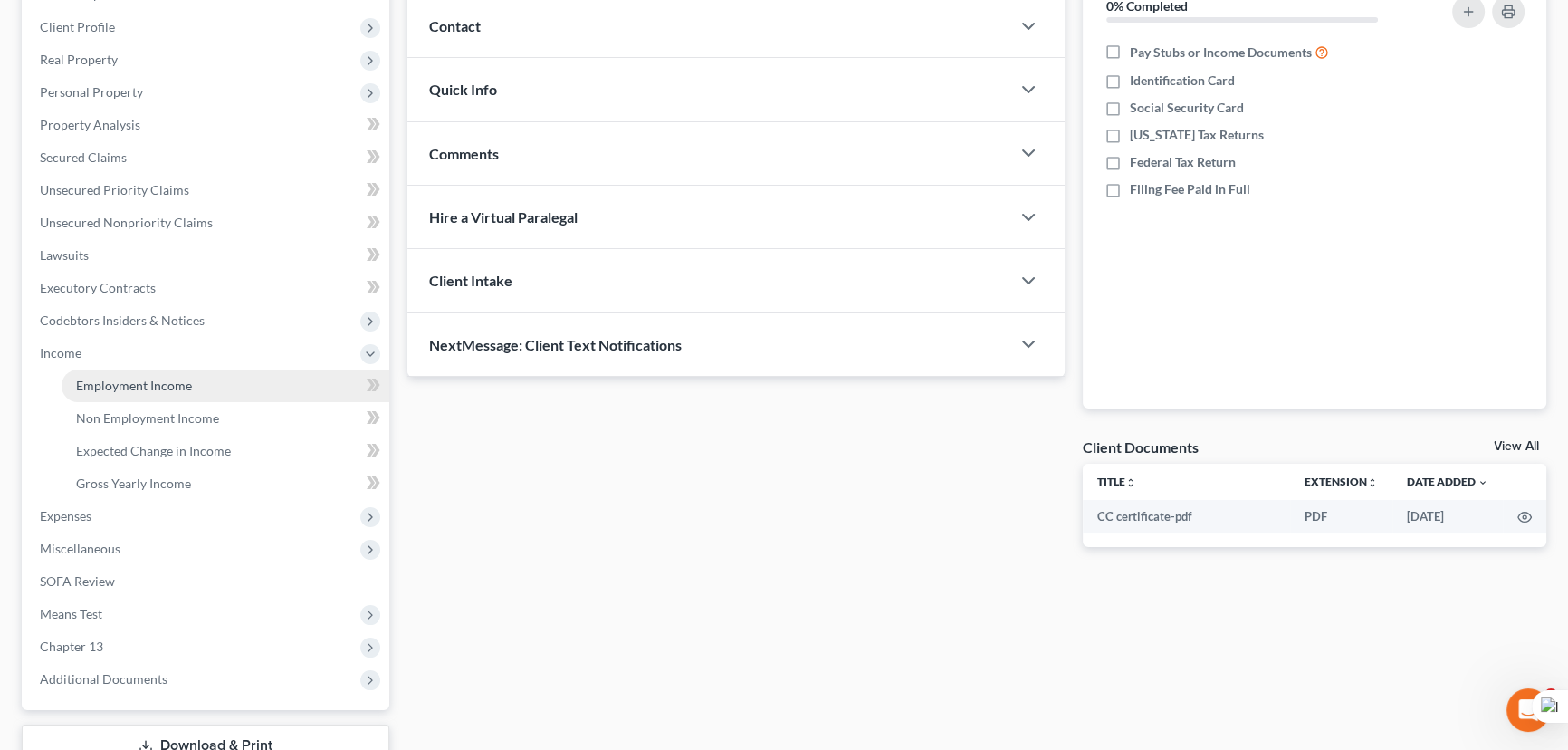
click at [119, 382] on span "Employment Income" at bounding box center [133, 385] width 116 height 16
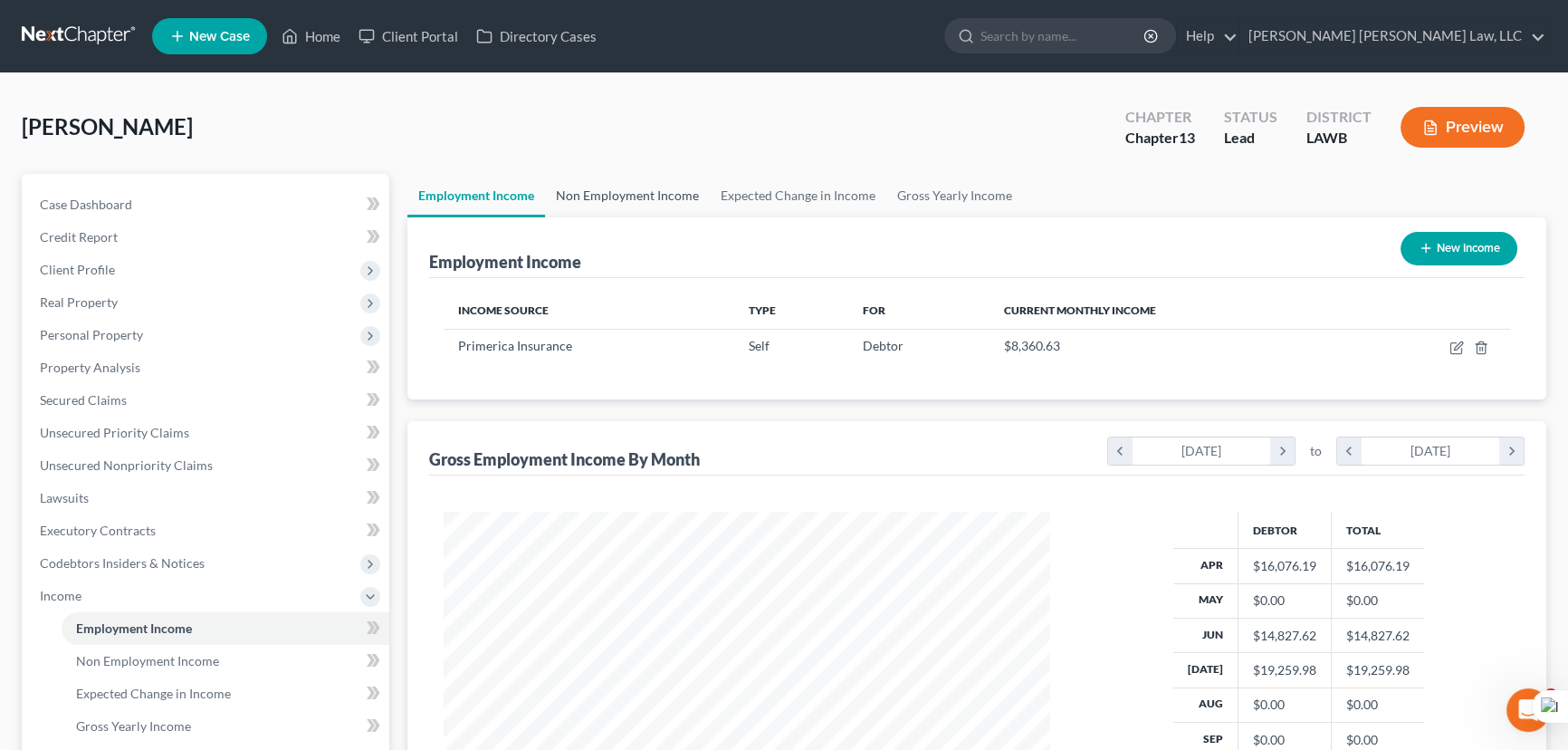
scroll to position [324, 643]
click at [641, 167] on div "McNeal, Donald Upgraded Chapter Chapter 13 Status Lead District LAWB Preview" at bounding box center [784, 134] width 1524 height 79
click at [640, 186] on link "Non Employment Income" at bounding box center [627, 195] width 164 height 44
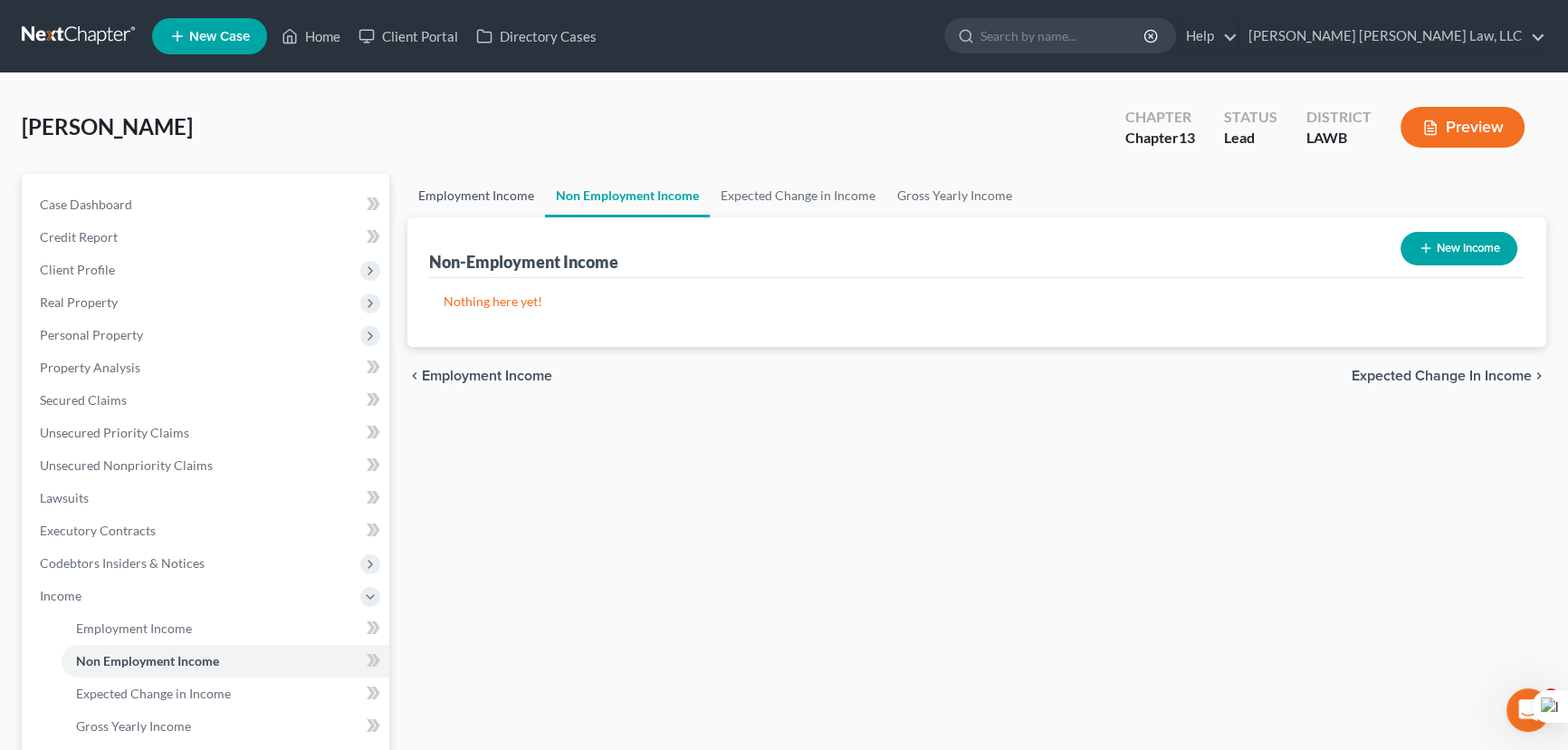
click at [508, 190] on link "Employment Income" at bounding box center [476, 195] width 138 height 44
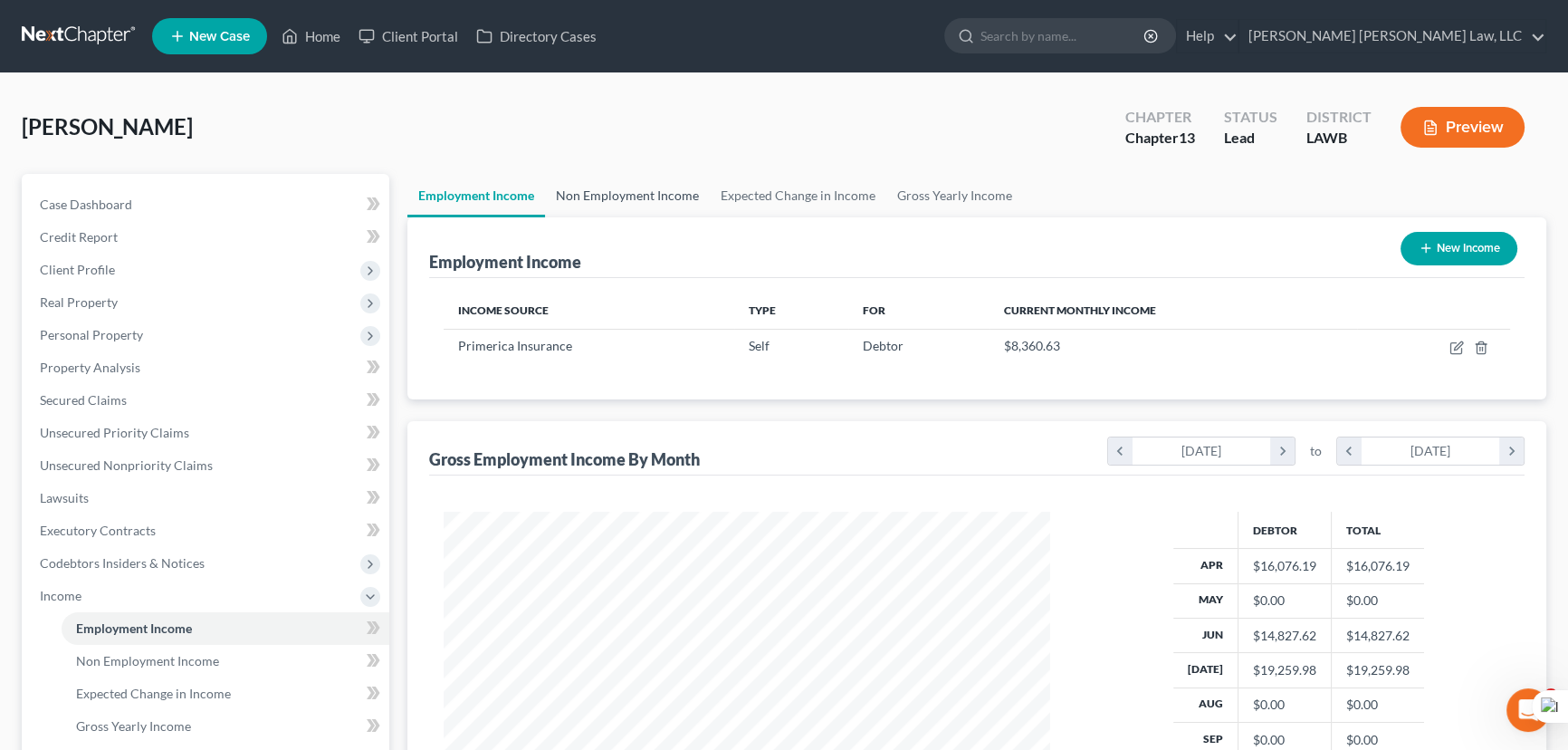
click at [599, 191] on link "Non Employment Income" at bounding box center [627, 195] width 164 height 44
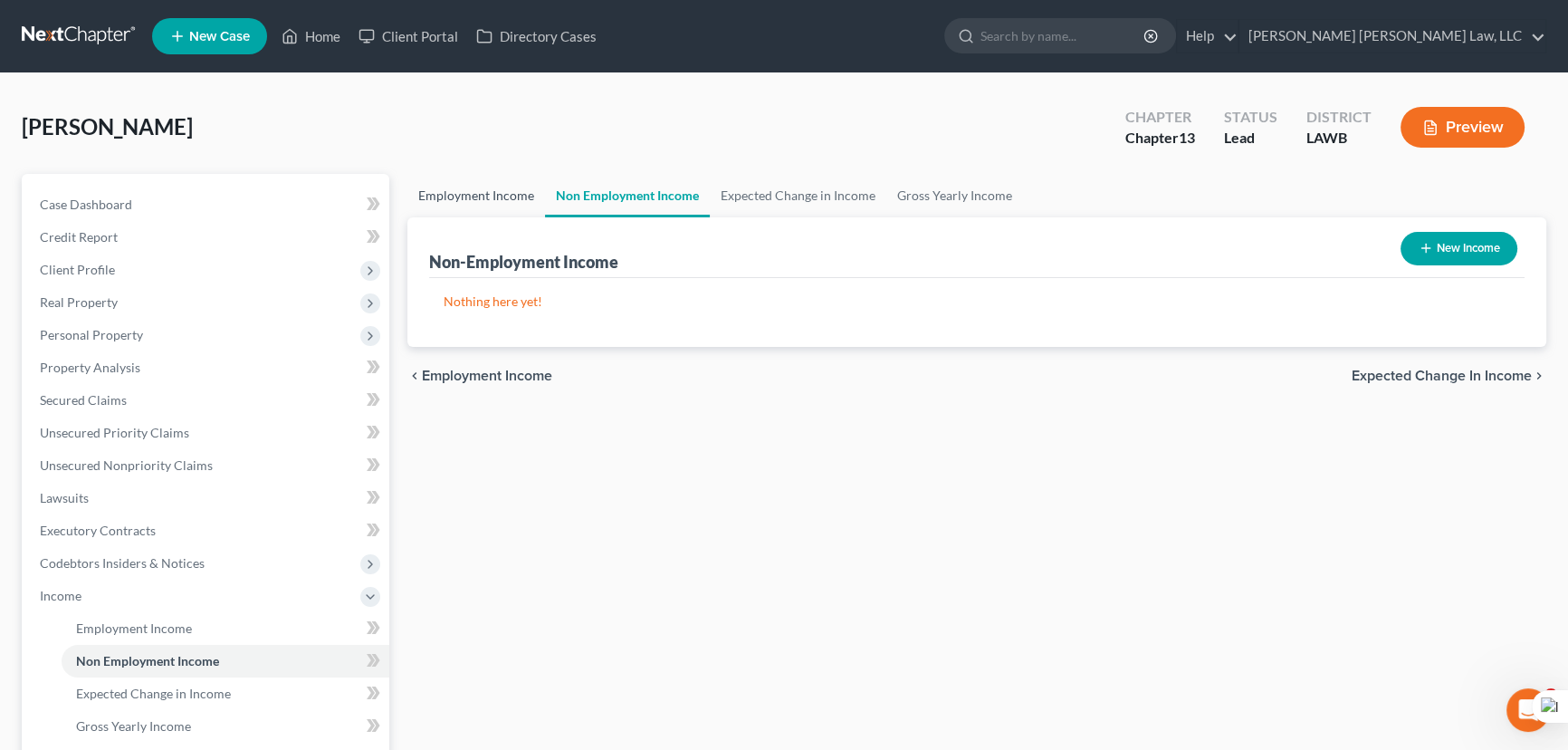
click at [512, 192] on link "Employment Income" at bounding box center [476, 195] width 138 height 44
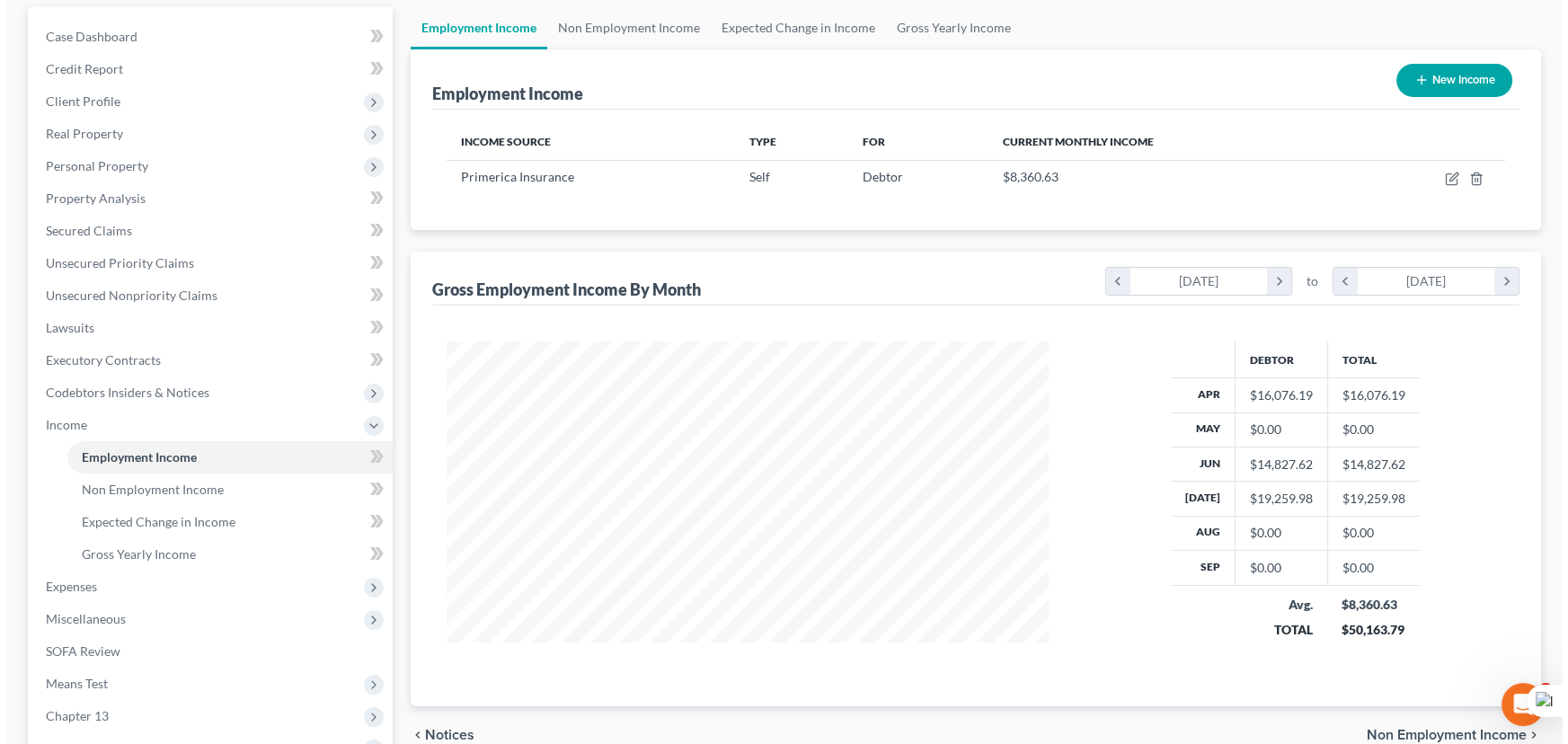
scroll to position [162, 0]
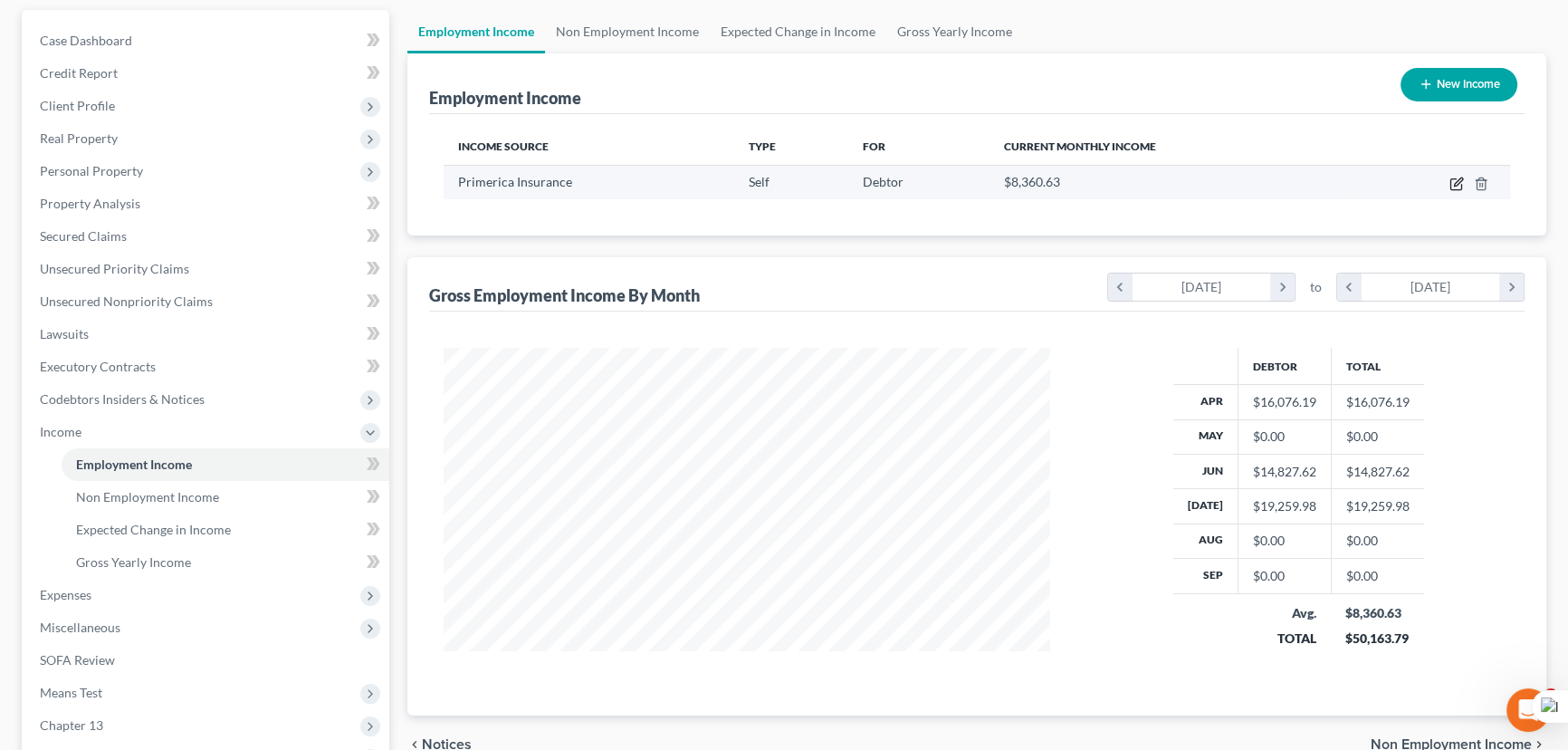
click at [1456, 176] on icon "button" at bounding box center [1457, 184] width 15 height 15
select select "1"
select select "19"
select select "0"
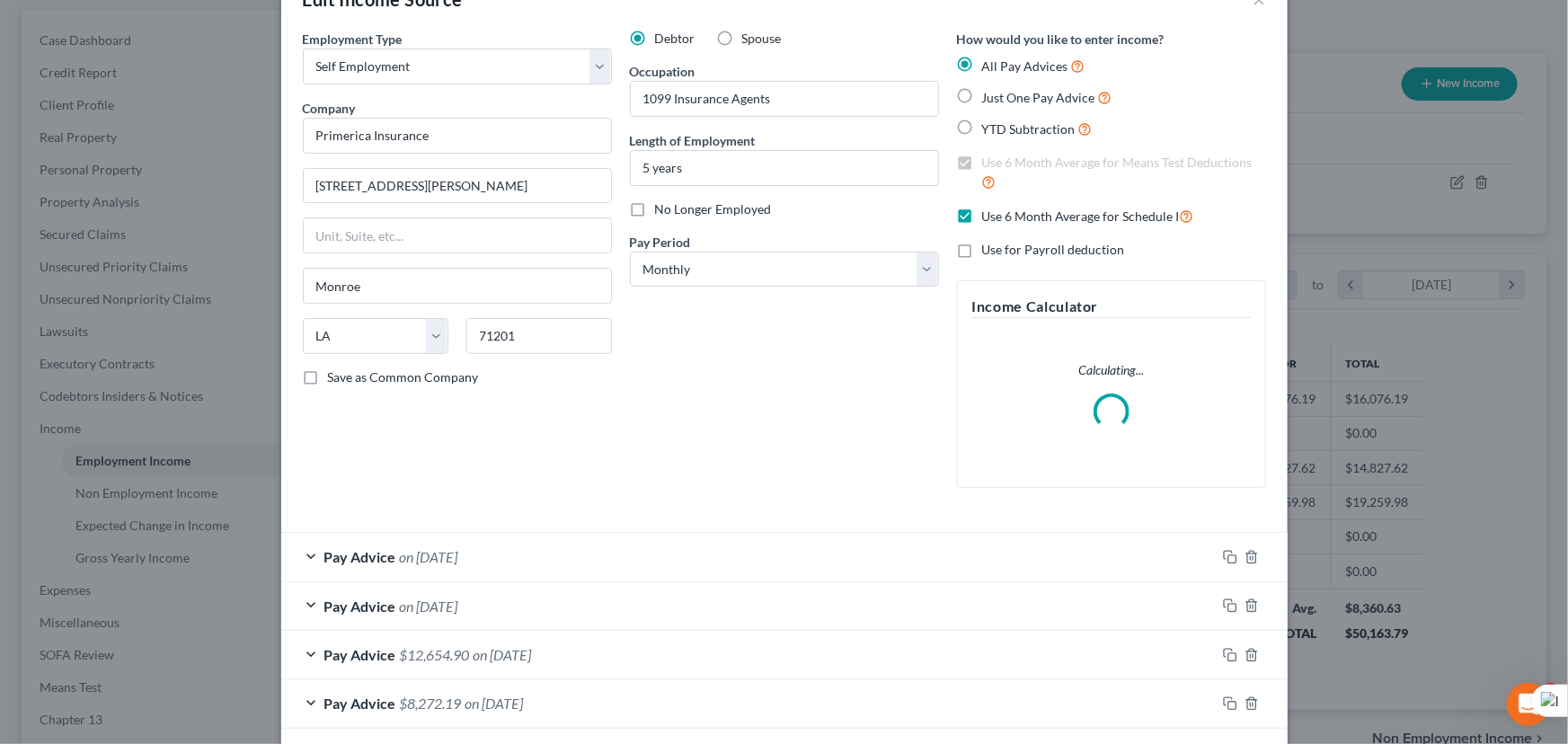
scroll to position [81, 0]
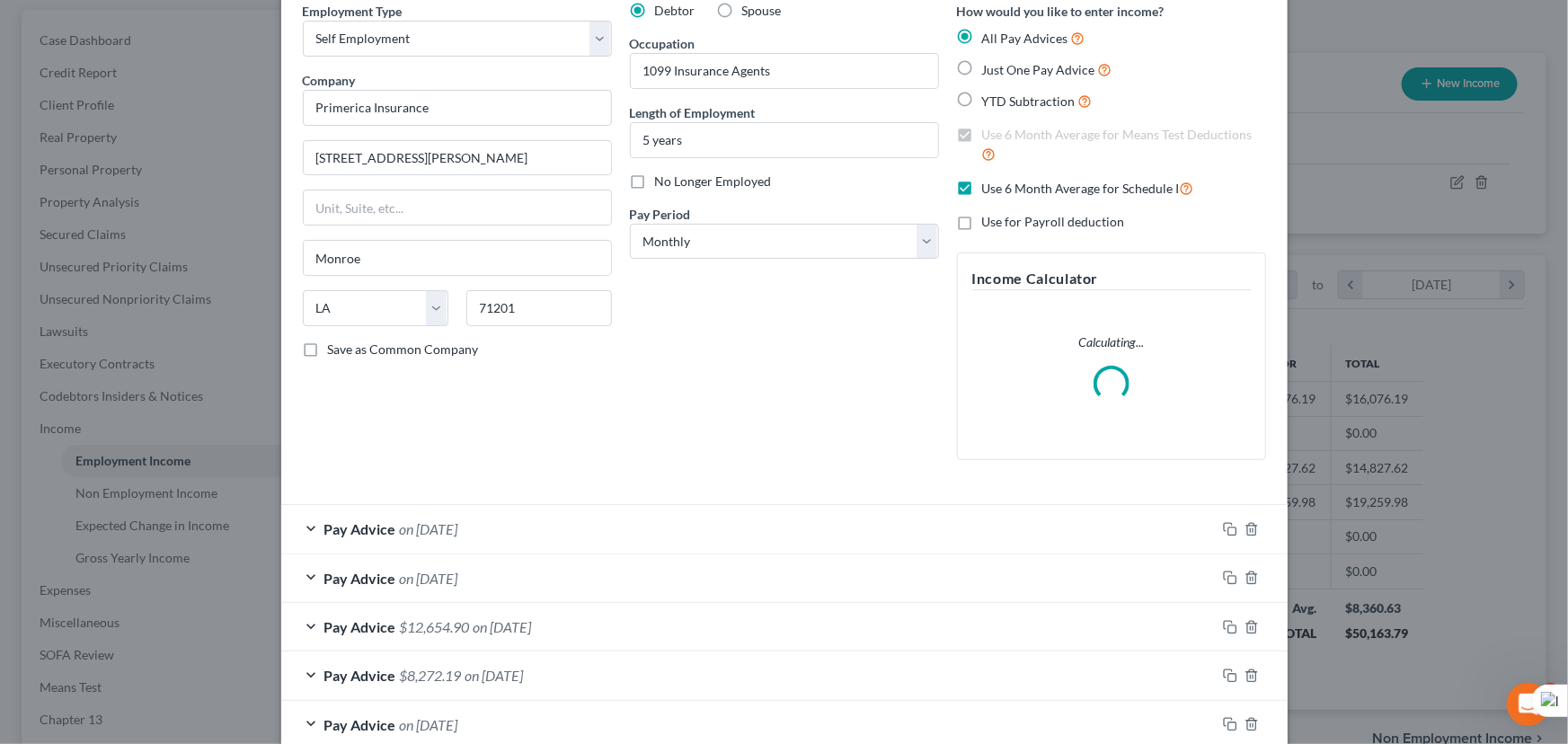
click at [982, 188] on label "Use 6 Month Average for Schedule I" at bounding box center [1088, 188] width 212 height 21
click at [989, 188] on input "Use 6 Month Average for Schedule I" at bounding box center [994, 183] width 12 height 12
checkbox input "false"
click at [982, 132] on label "Use 6 Month Average for Means Test Deductions" at bounding box center [1123, 145] width 284 height 39
click at [989, 132] on input "Use 6 Month Average for Means Test Deductions" at bounding box center [994, 131] width 12 height 12
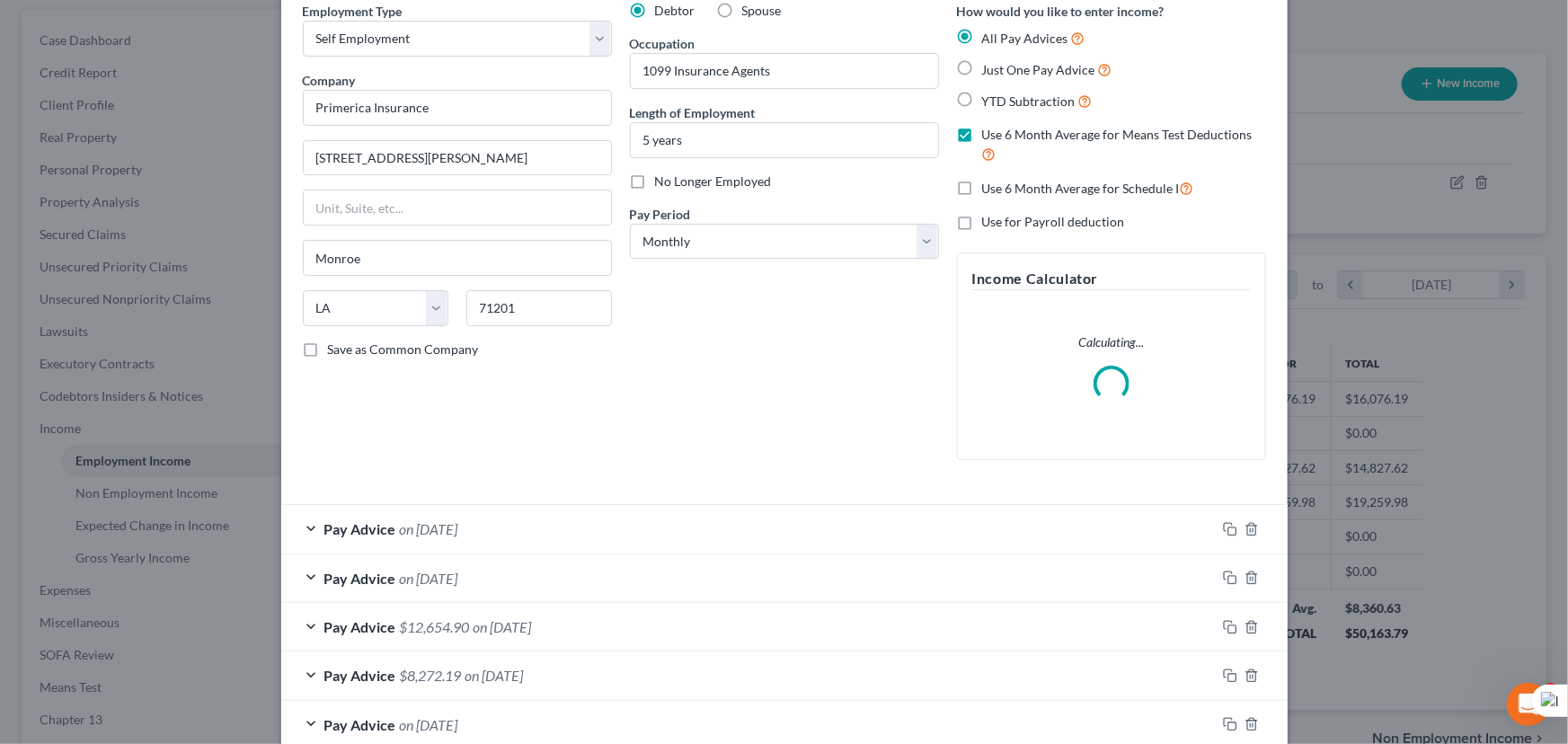
checkbox input "false"
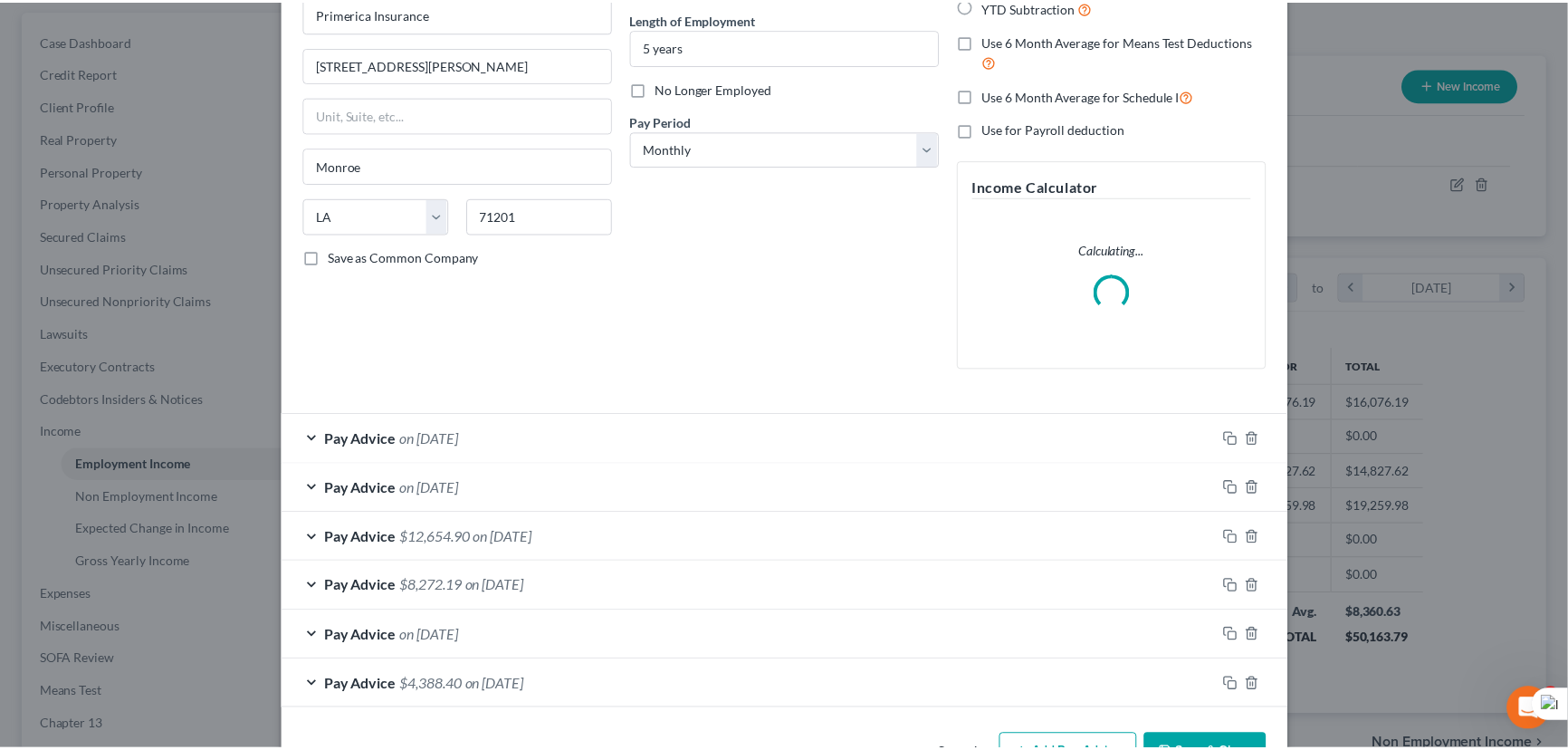
scroll to position [234, 0]
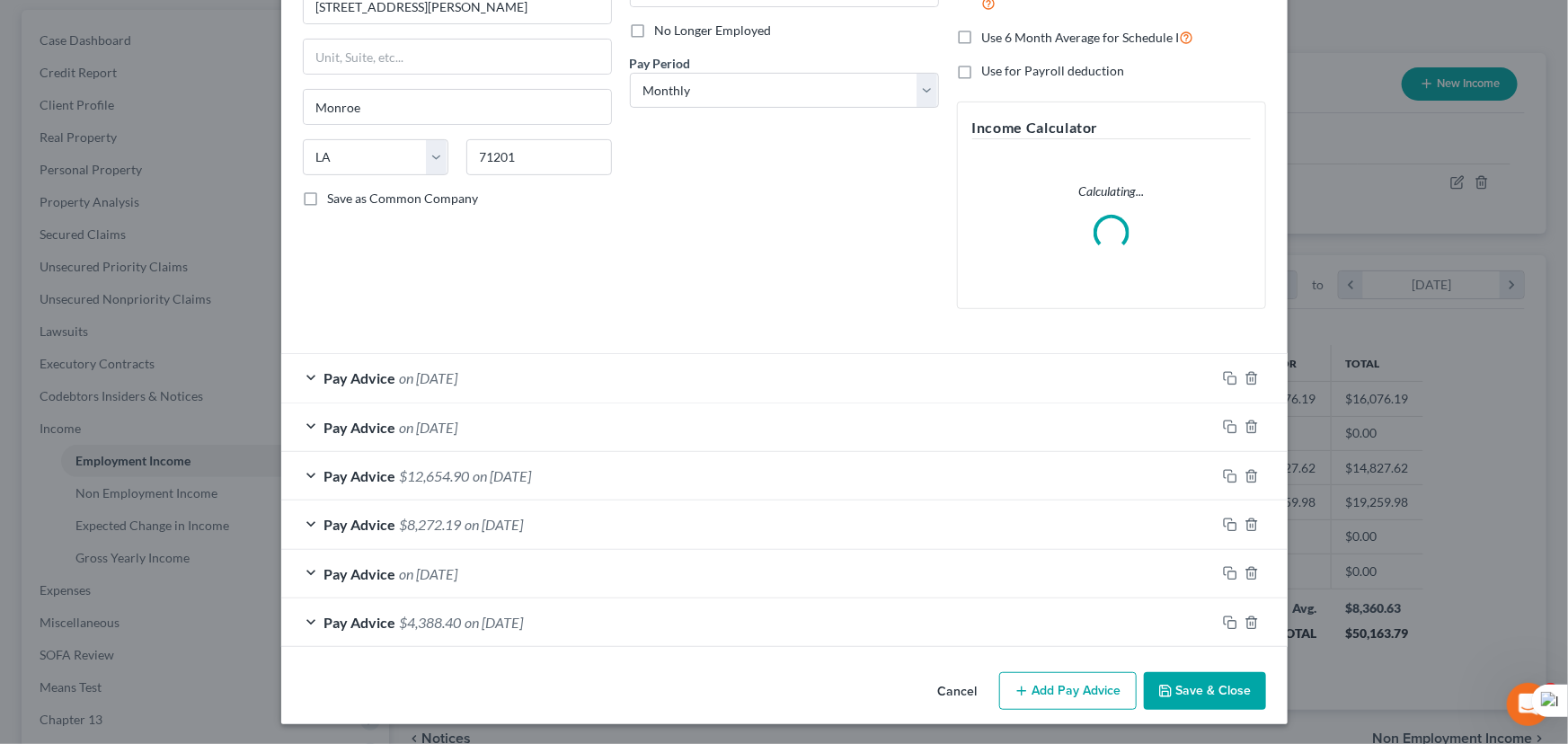
click at [1193, 691] on button "Save & Close" at bounding box center [1205, 691] width 122 height 38
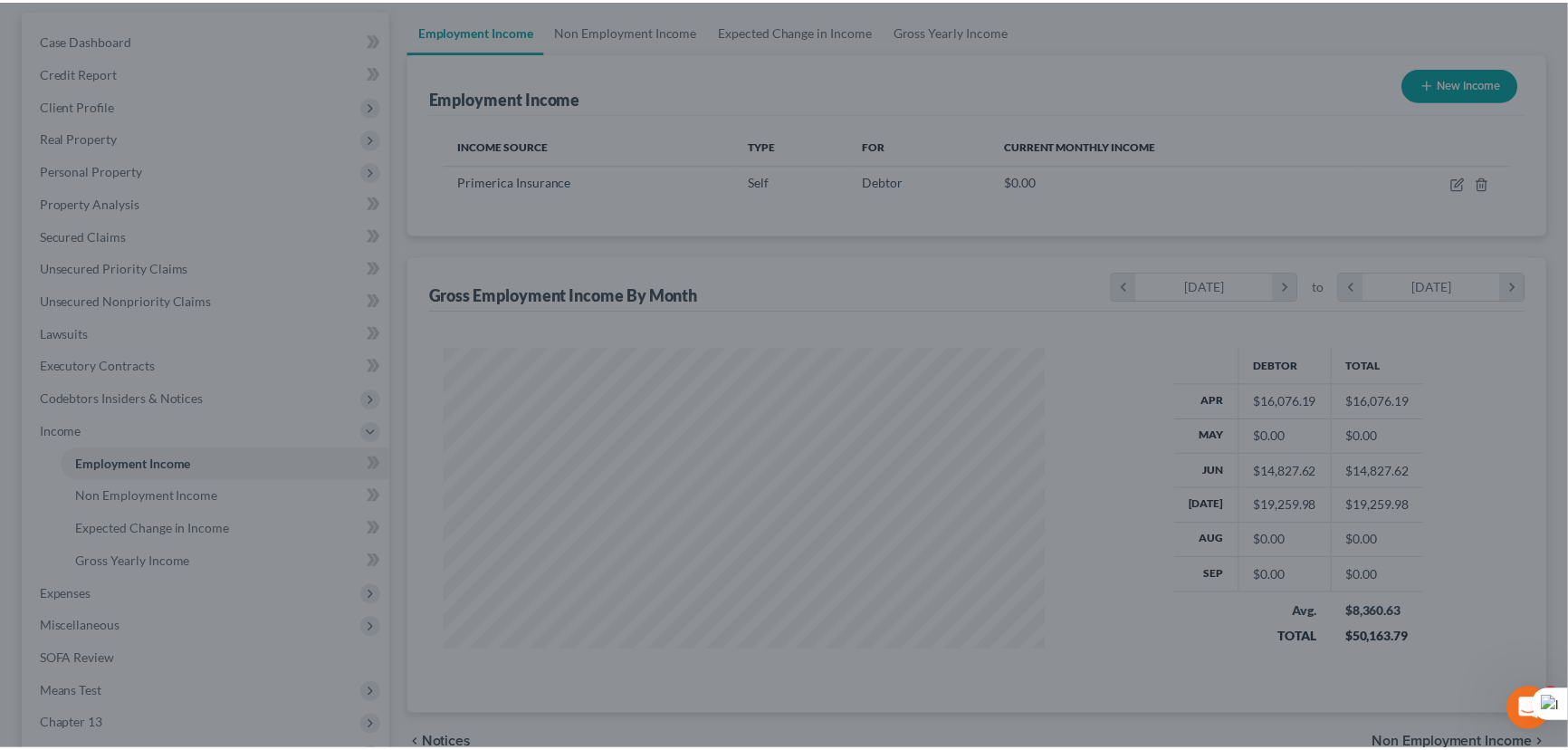
scroll to position [905097, 904482]
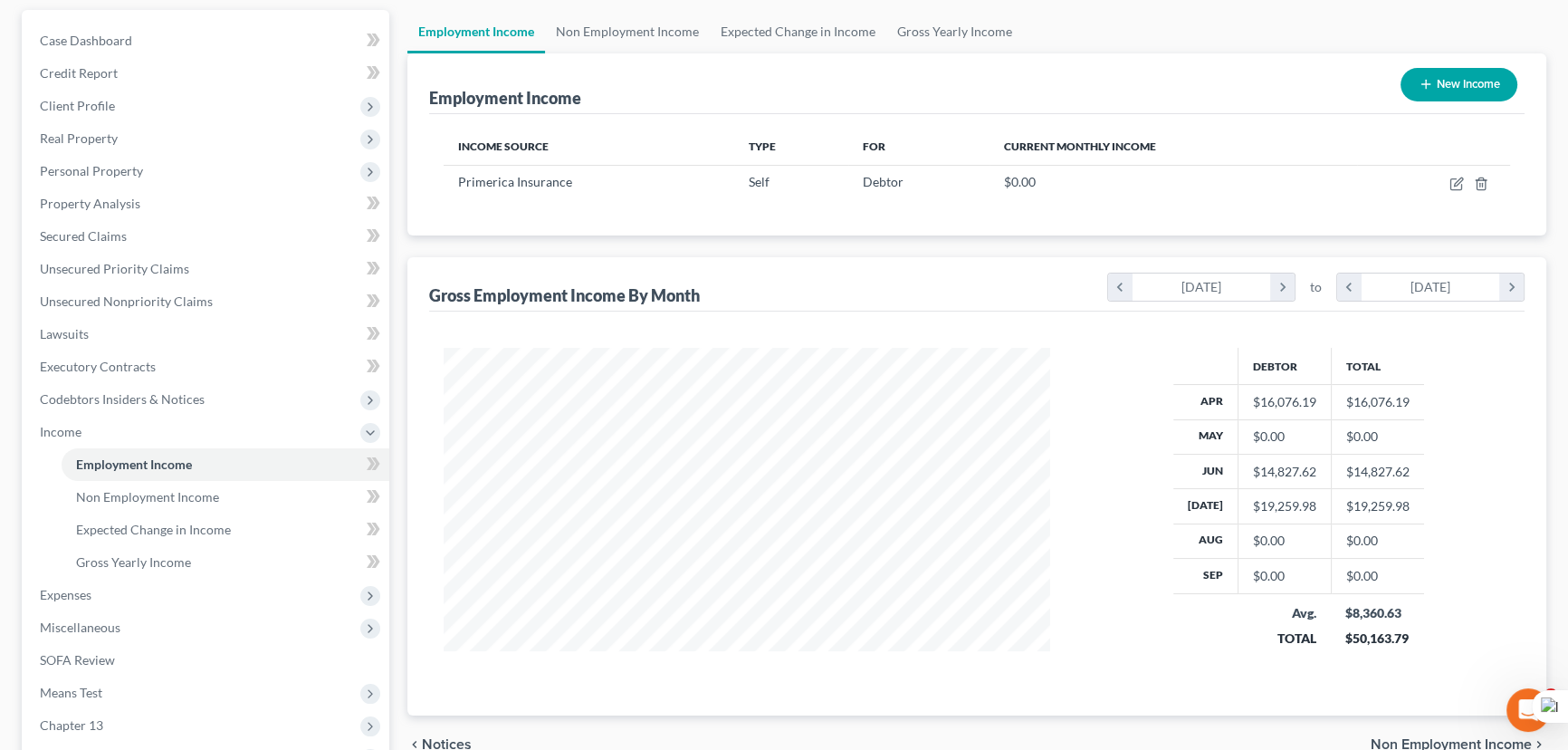
click at [97, 591] on span "Expenses" at bounding box center [207, 595] width 363 height 33
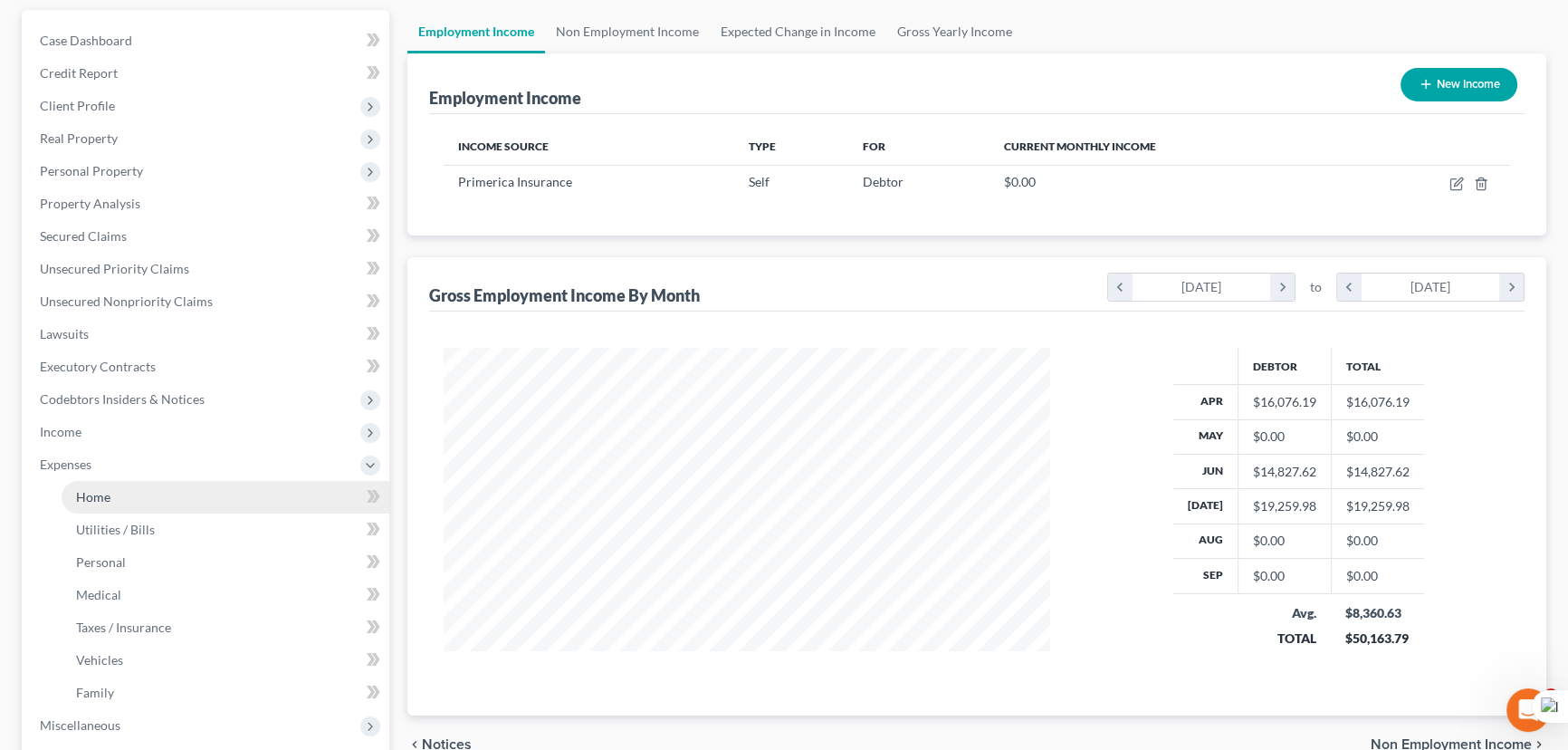
click at [137, 495] on link "Home" at bounding box center [225, 497] width 328 height 33
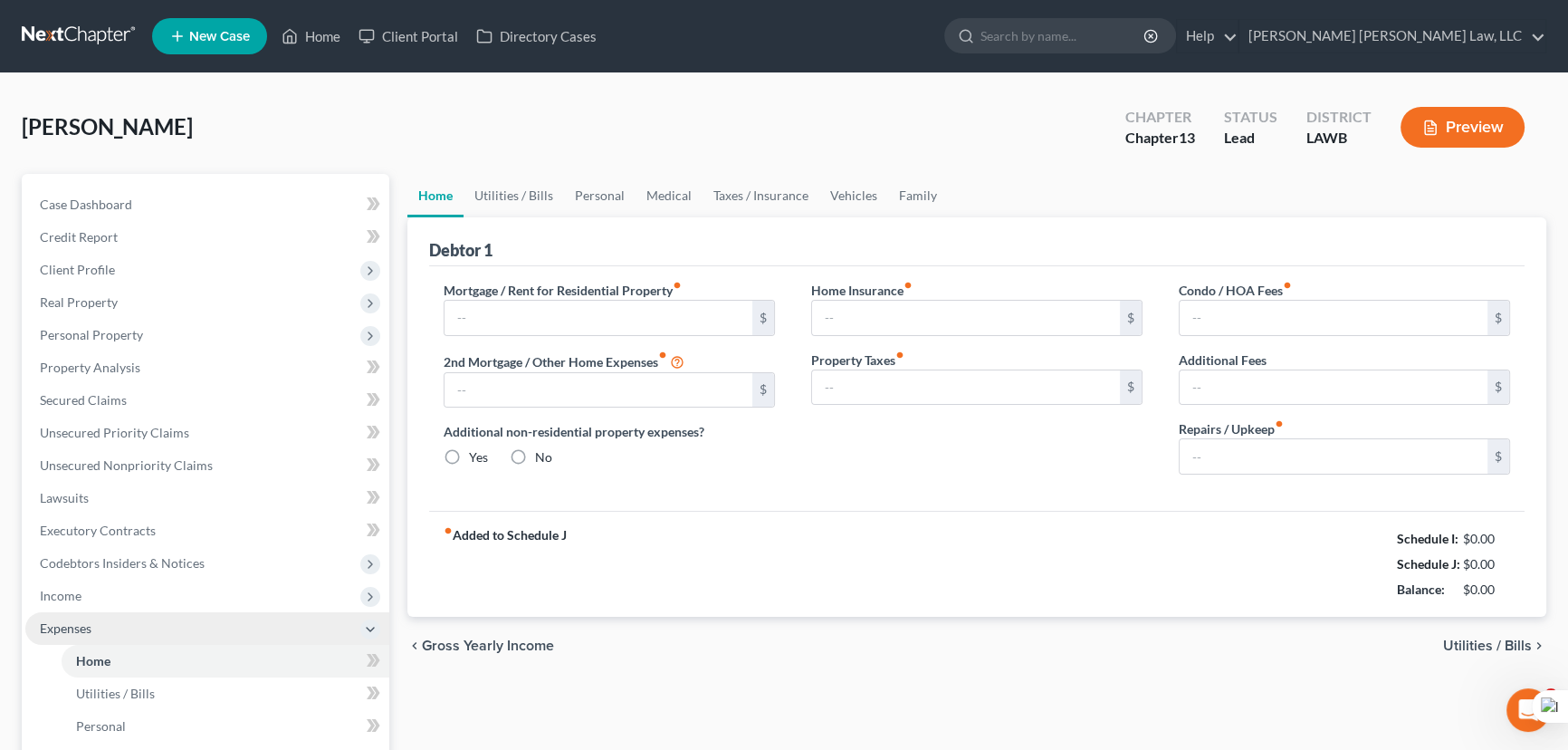
type input "1,700.00"
type input "0.00"
radio input "true"
type input "0.00"
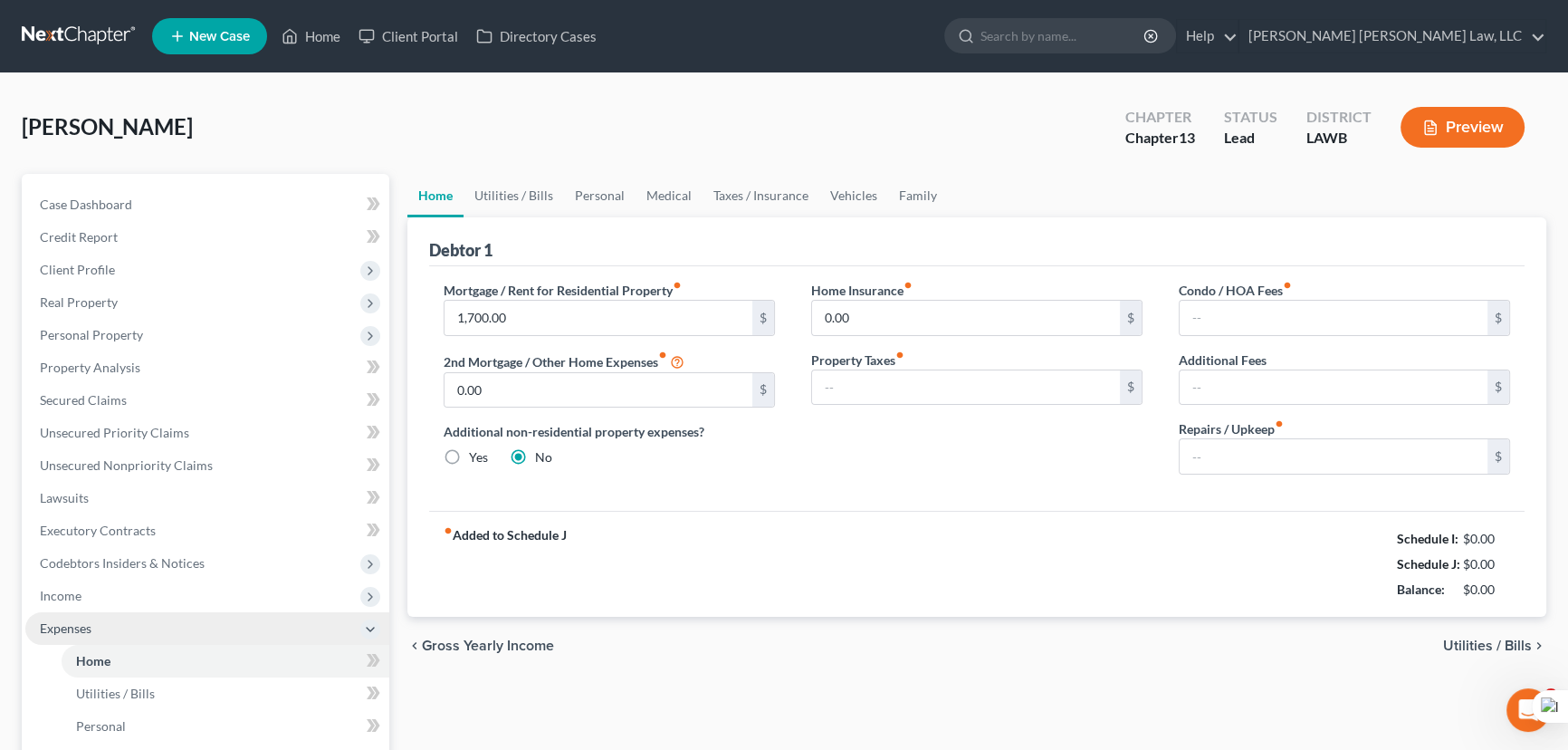
type input "0.00"
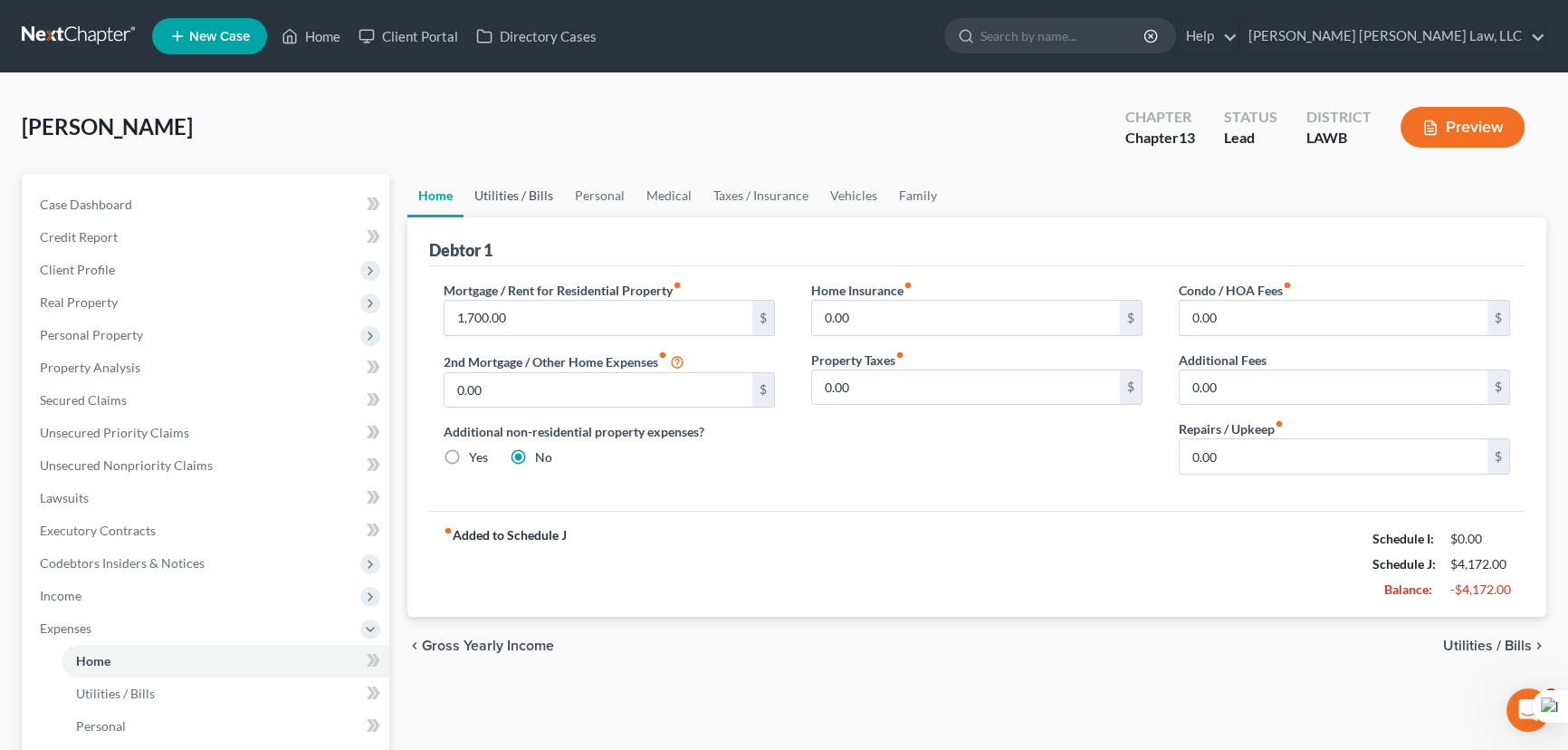
click at [531, 189] on link "Utilities / Bills" at bounding box center [513, 195] width 100 height 44
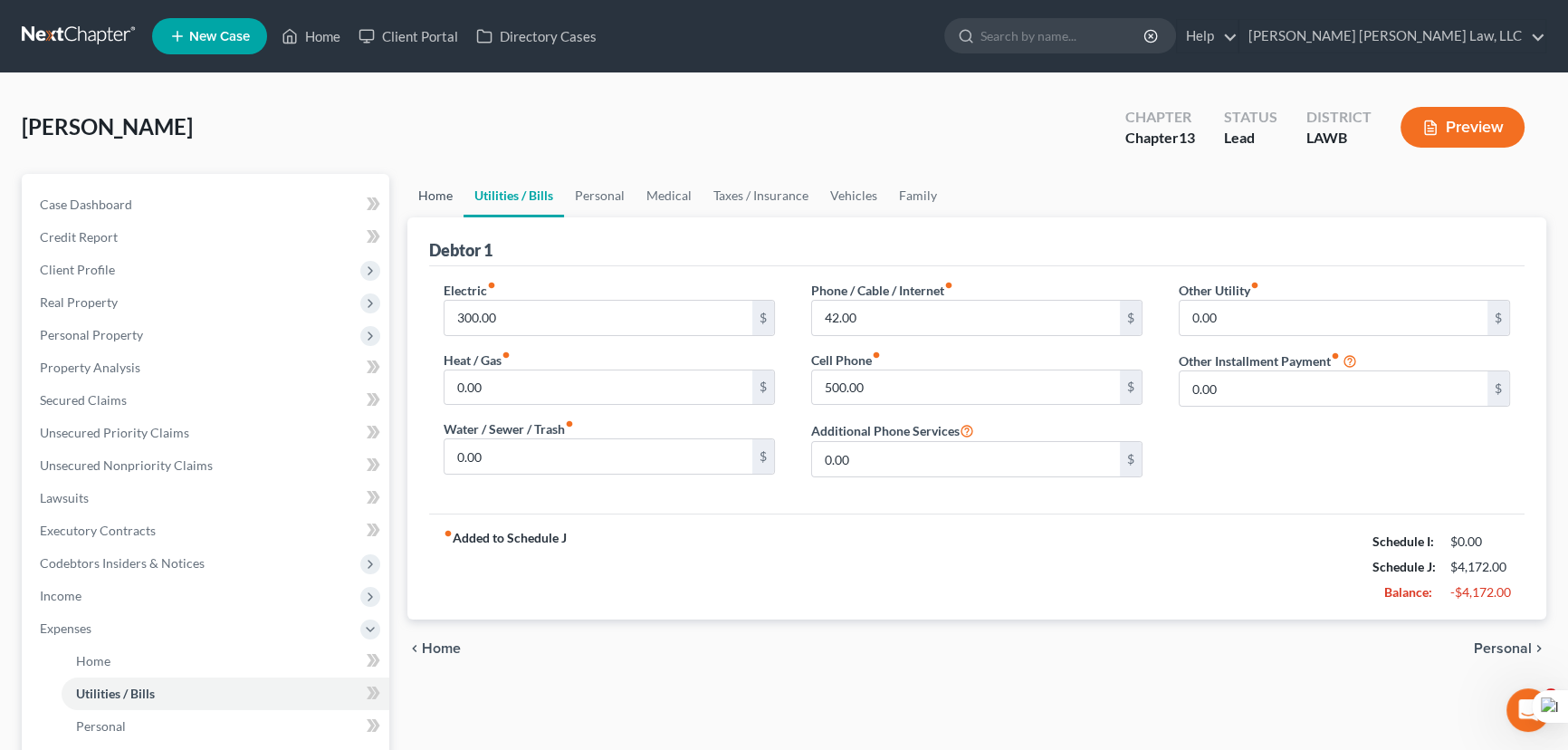
click at [458, 198] on link "Home" at bounding box center [435, 195] width 56 height 44
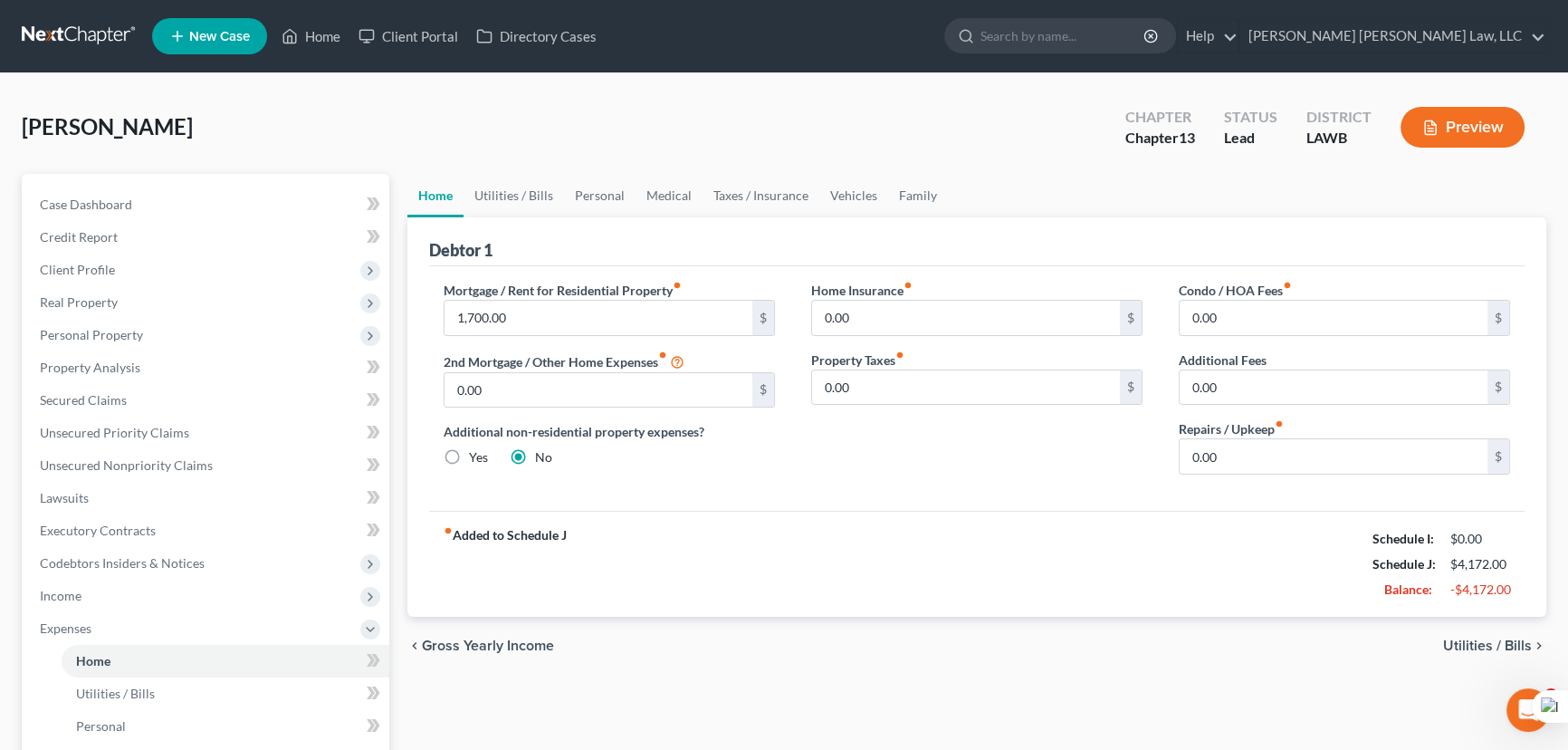
drag, startPoint x: 151, startPoint y: 570, endPoint x: 155, endPoint y: 597, distance: 27.3
click at [151, 570] on span "Codebtors Insiders & Notices" at bounding box center [207, 564] width 363 height 33
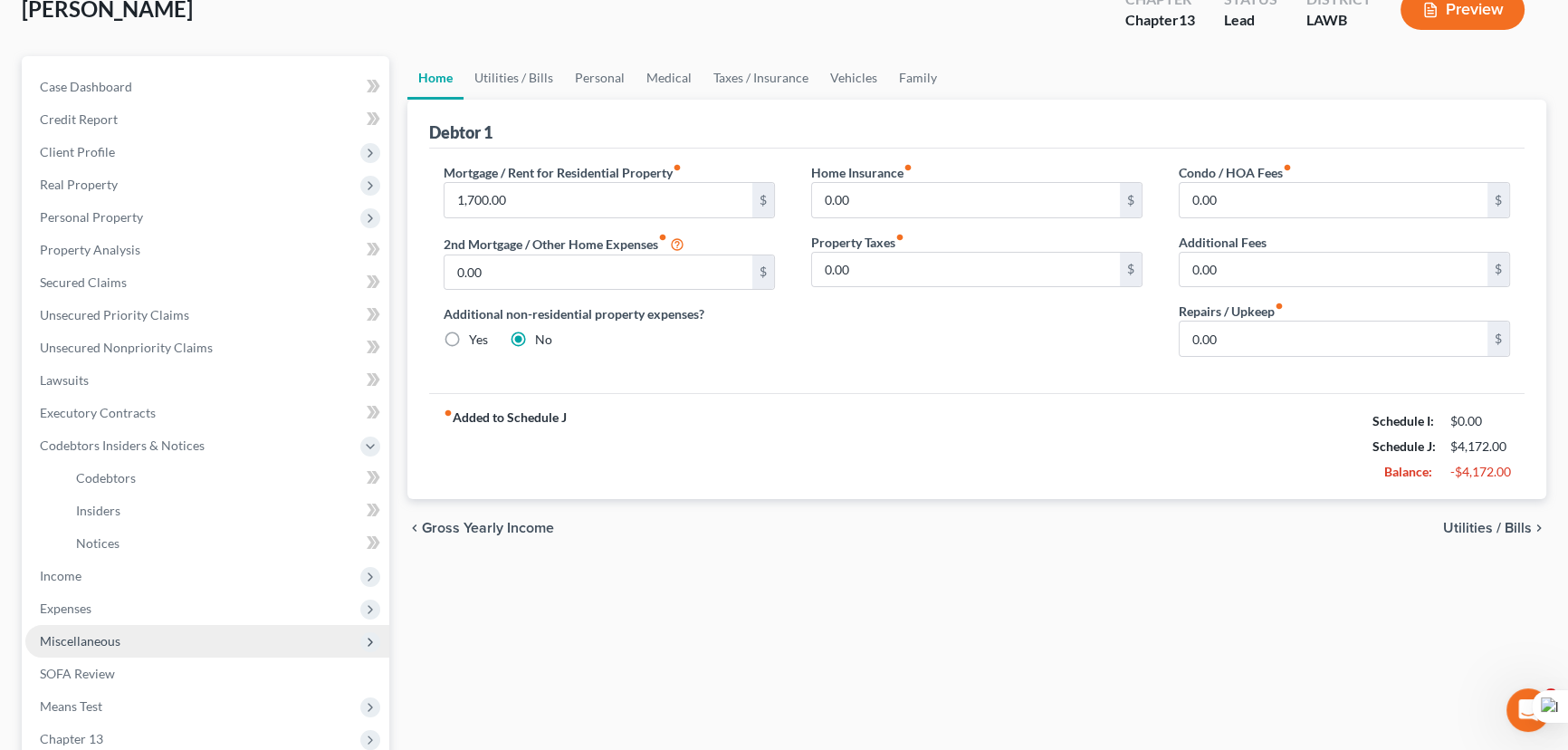
scroll to position [247, 0]
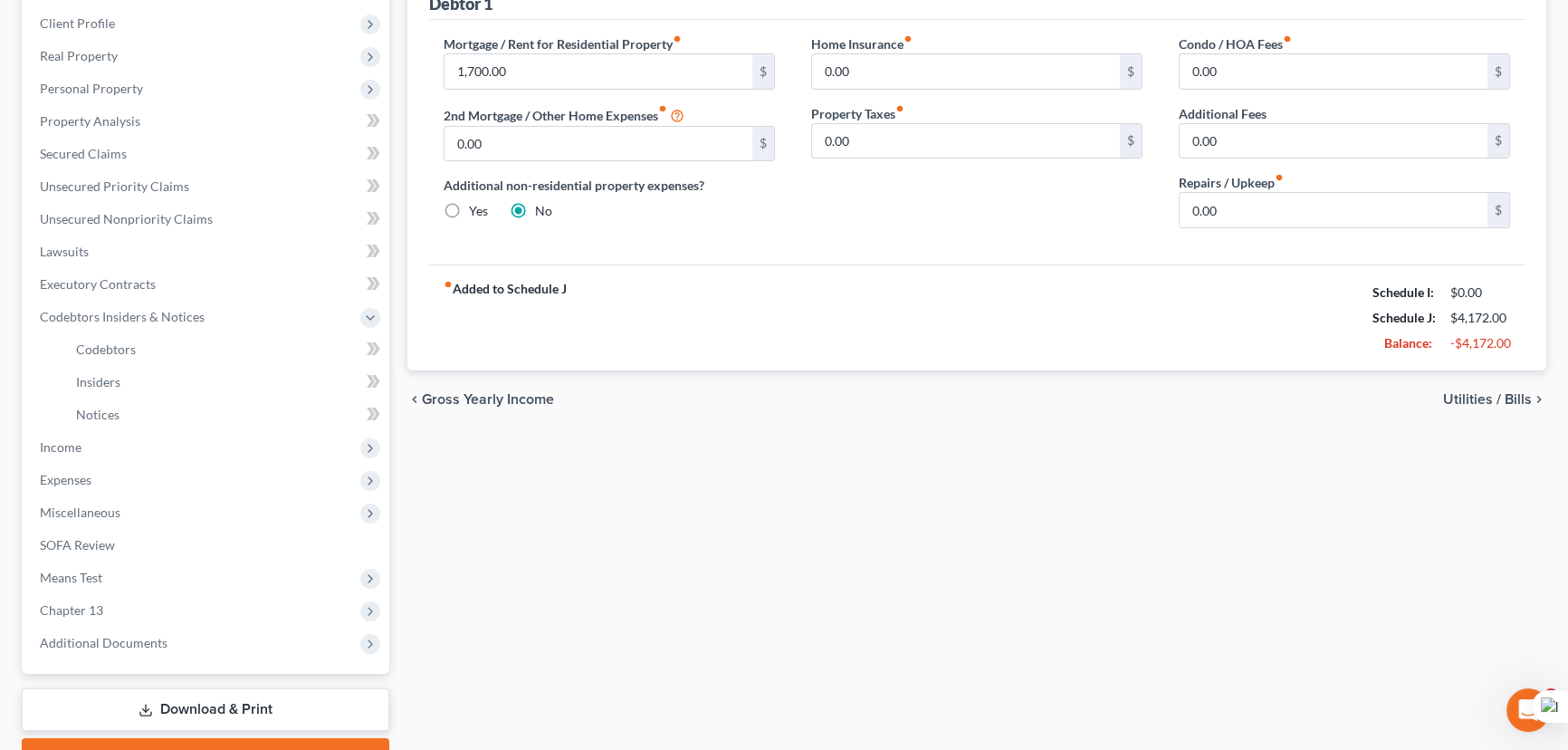
drag, startPoint x: 148, startPoint y: 448, endPoint x: 151, endPoint y: 463, distance: 15.3
click at [150, 446] on span "Income" at bounding box center [207, 448] width 363 height 33
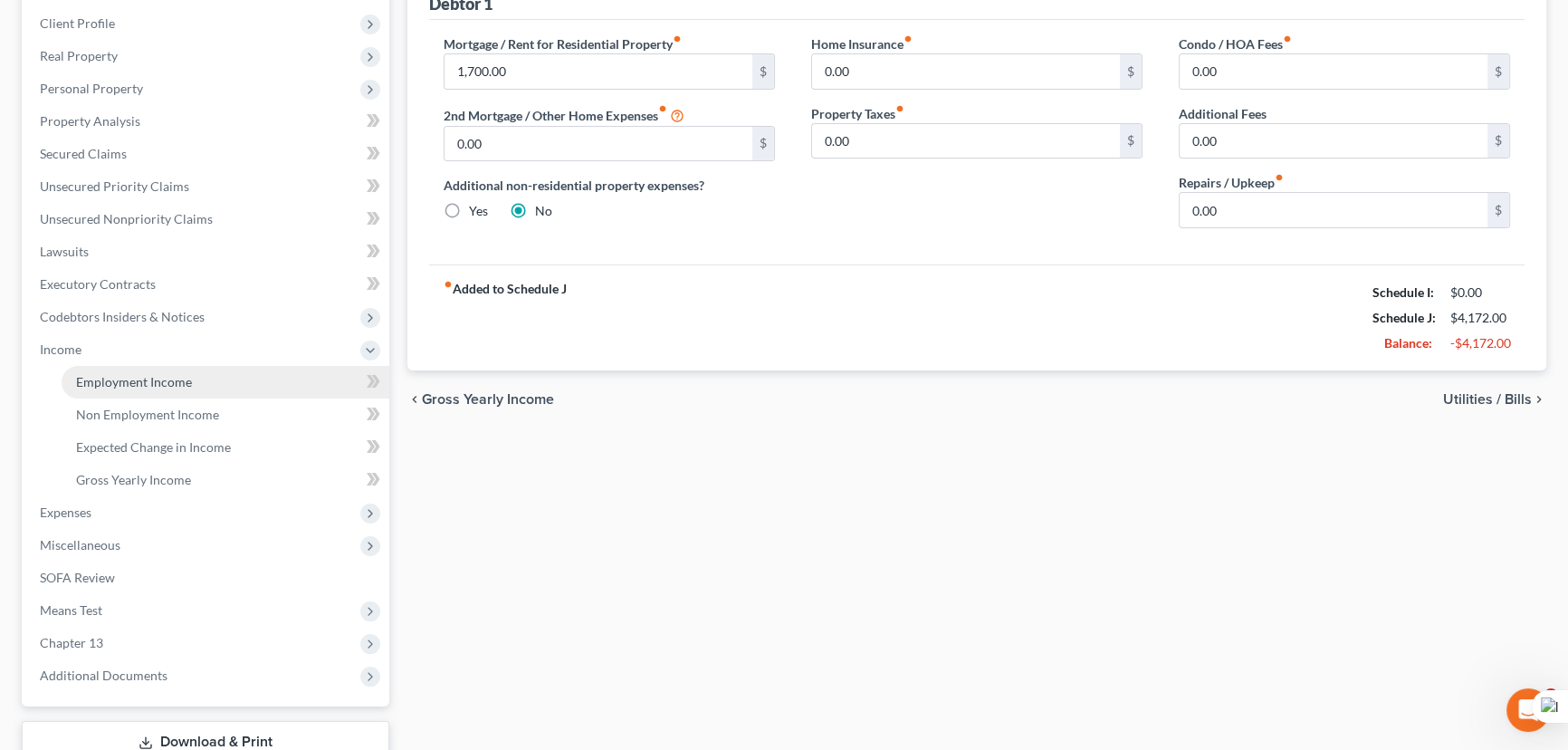
click at [155, 394] on link "Employment Income" at bounding box center [225, 382] width 328 height 33
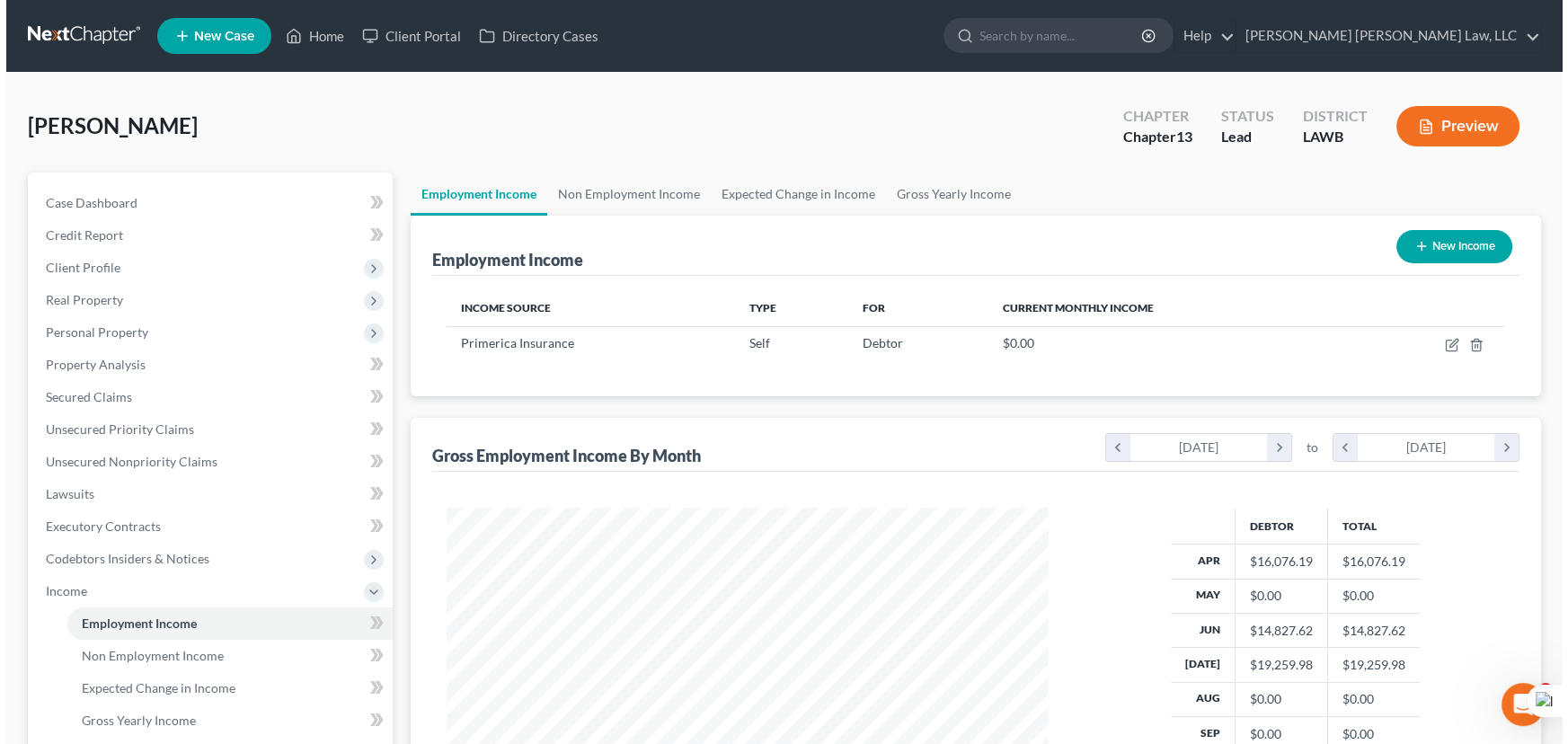
scroll to position [322, 638]
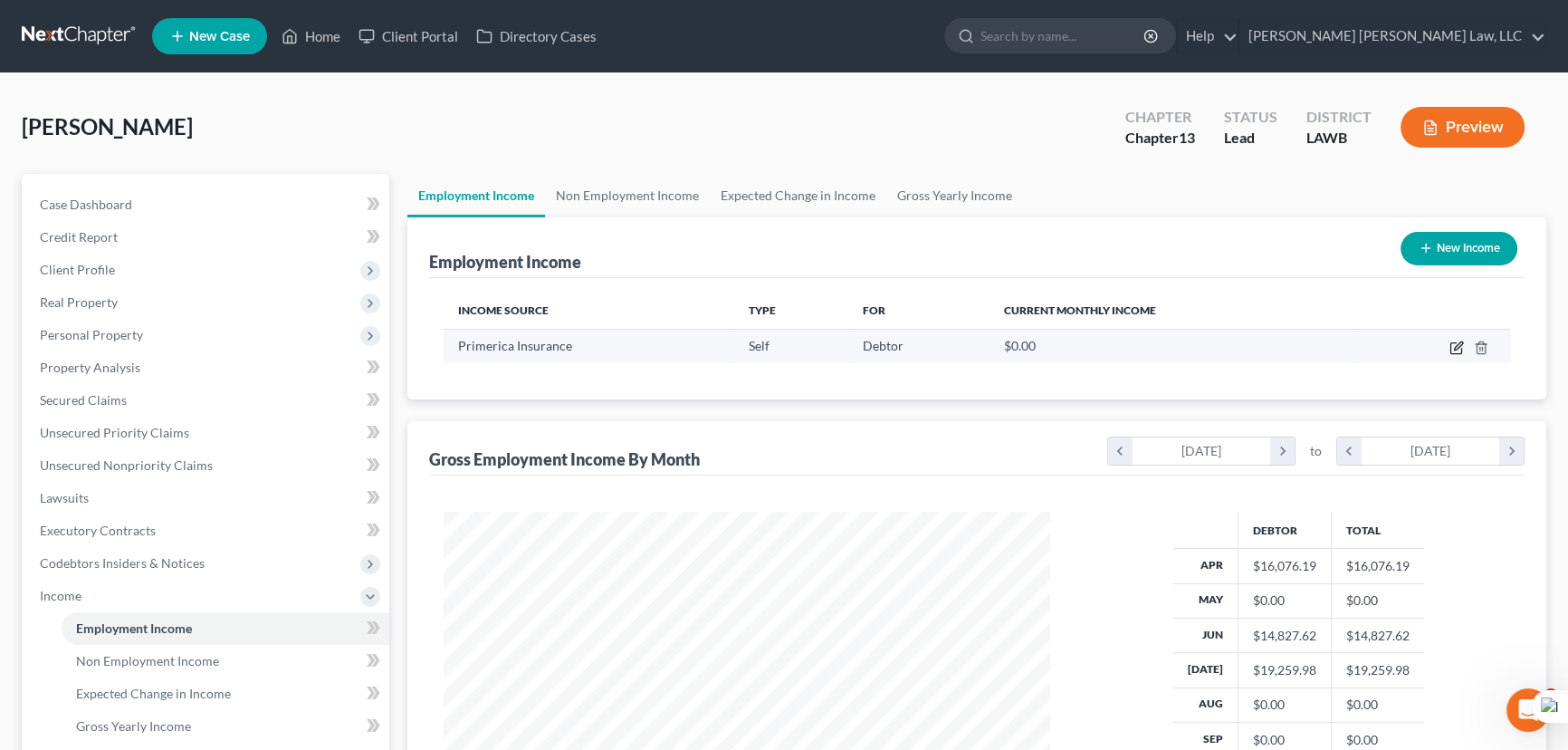
click at [1450, 344] on icon "button" at bounding box center [1456, 349] width 11 height 11
select select "1"
select select "19"
select select "0"
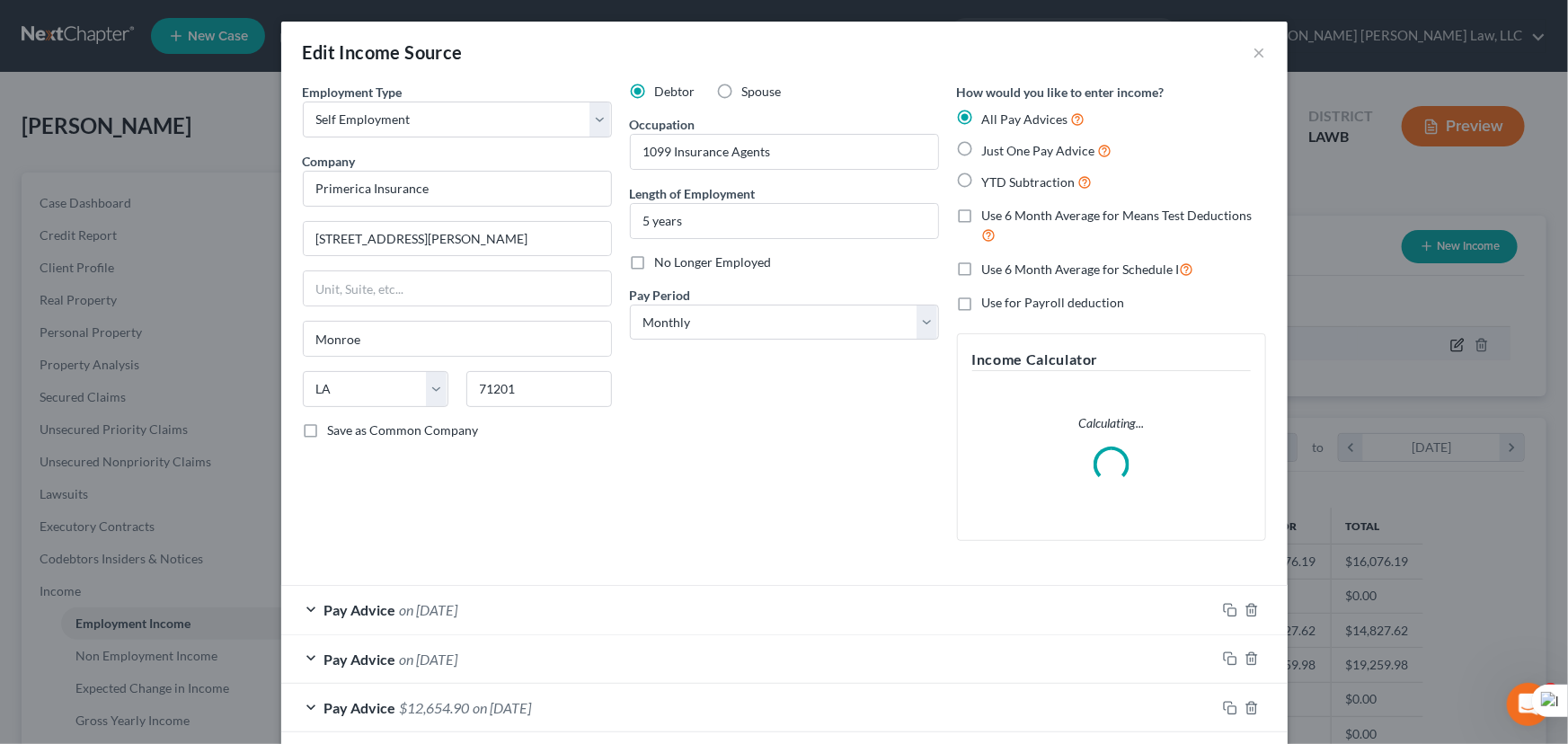
scroll to position [322, 644]
click at [982, 214] on label "Use 6 Month Average for Means Test Deductions" at bounding box center [1123, 226] width 284 height 39
click at [989, 214] on input "Use 6 Month Average for Means Test Deductions" at bounding box center [994, 212] width 12 height 12
checkbox input "true"
click at [982, 268] on label "Use 6 Month Average for Schedule I" at bounding box center [1088, 268] width 212 height 21
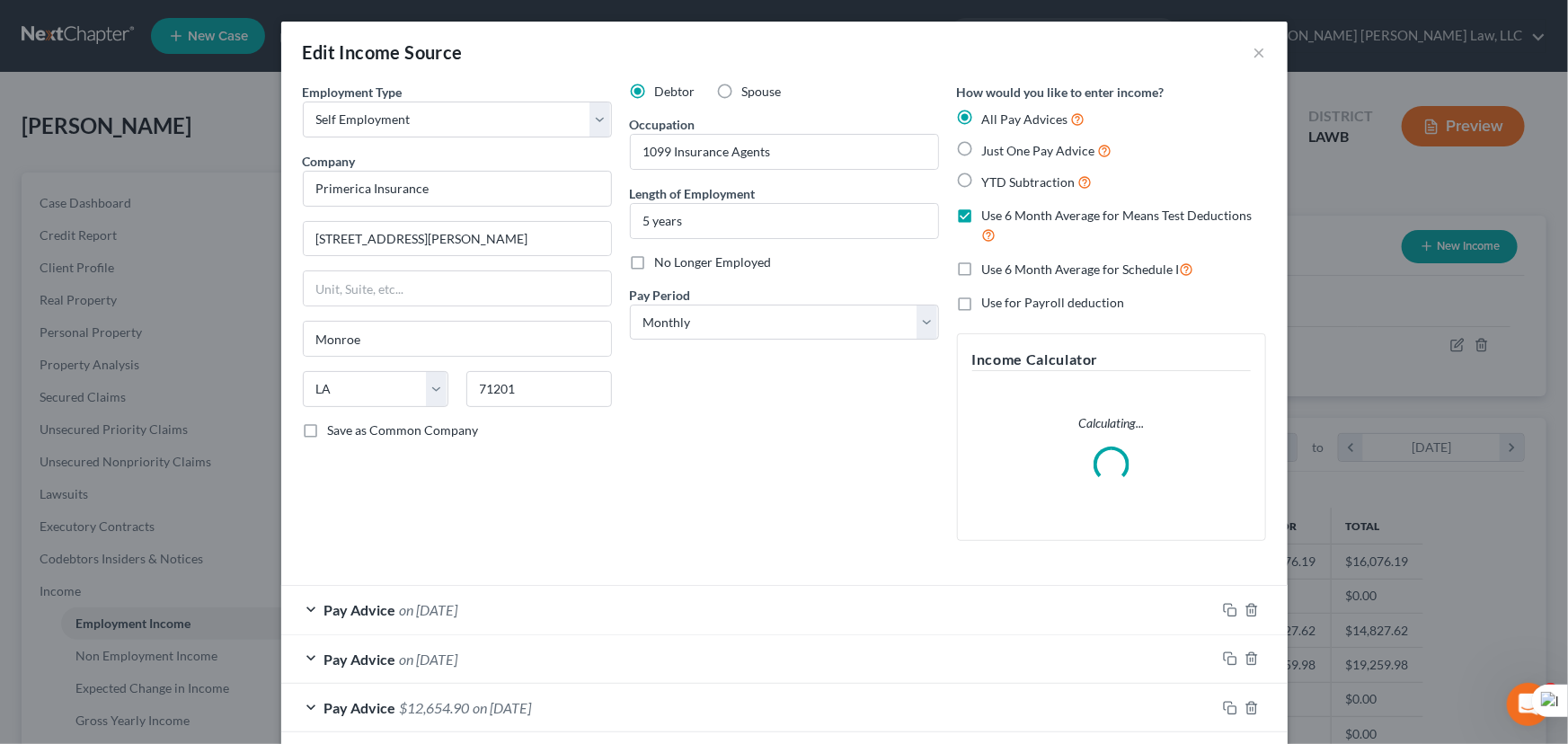
click at [989, 268] on input "Use 6 Month Average for Schedule I" at bounding box center [994, 264] width 12 height 12
checkbox input "true"
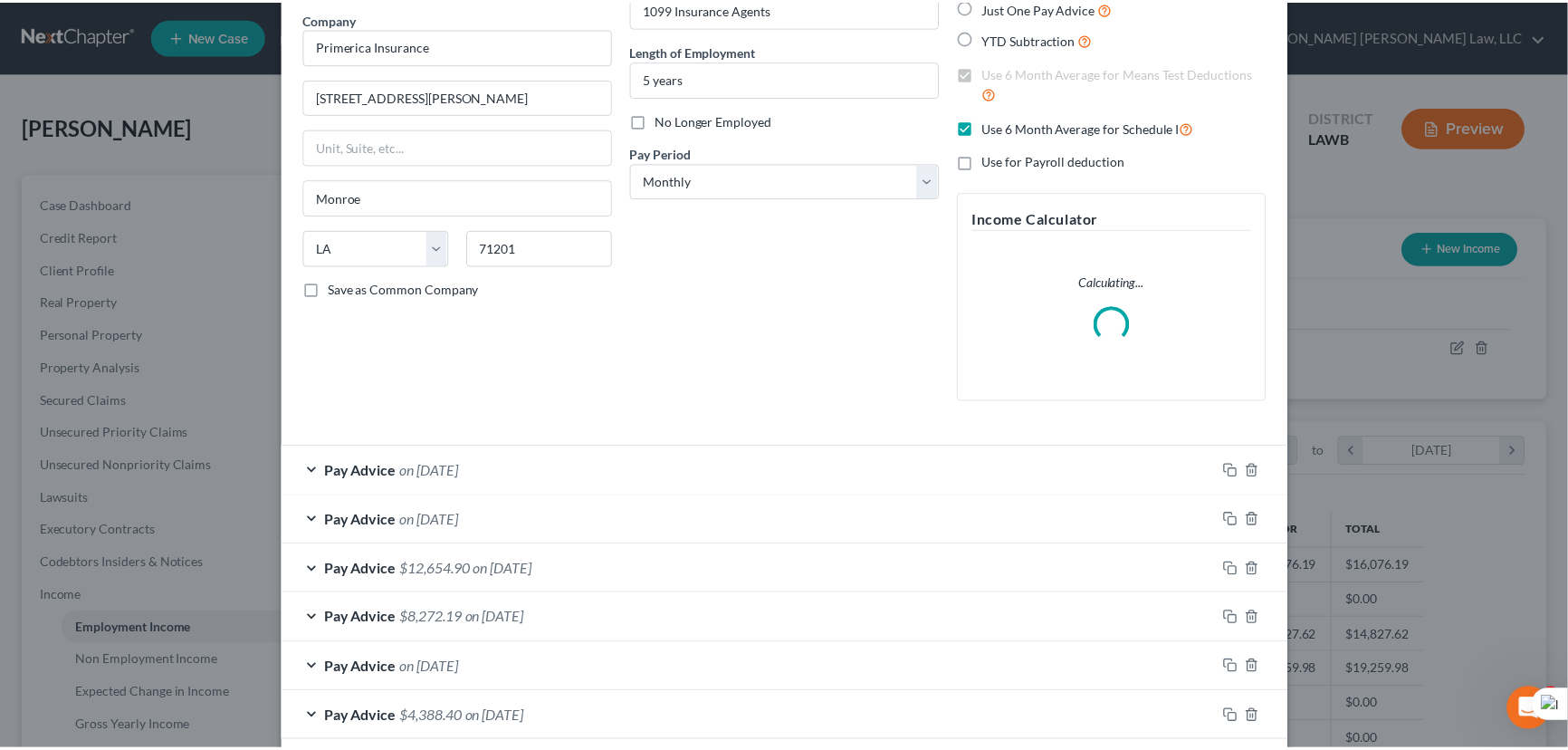
scroll to position [234, 0]
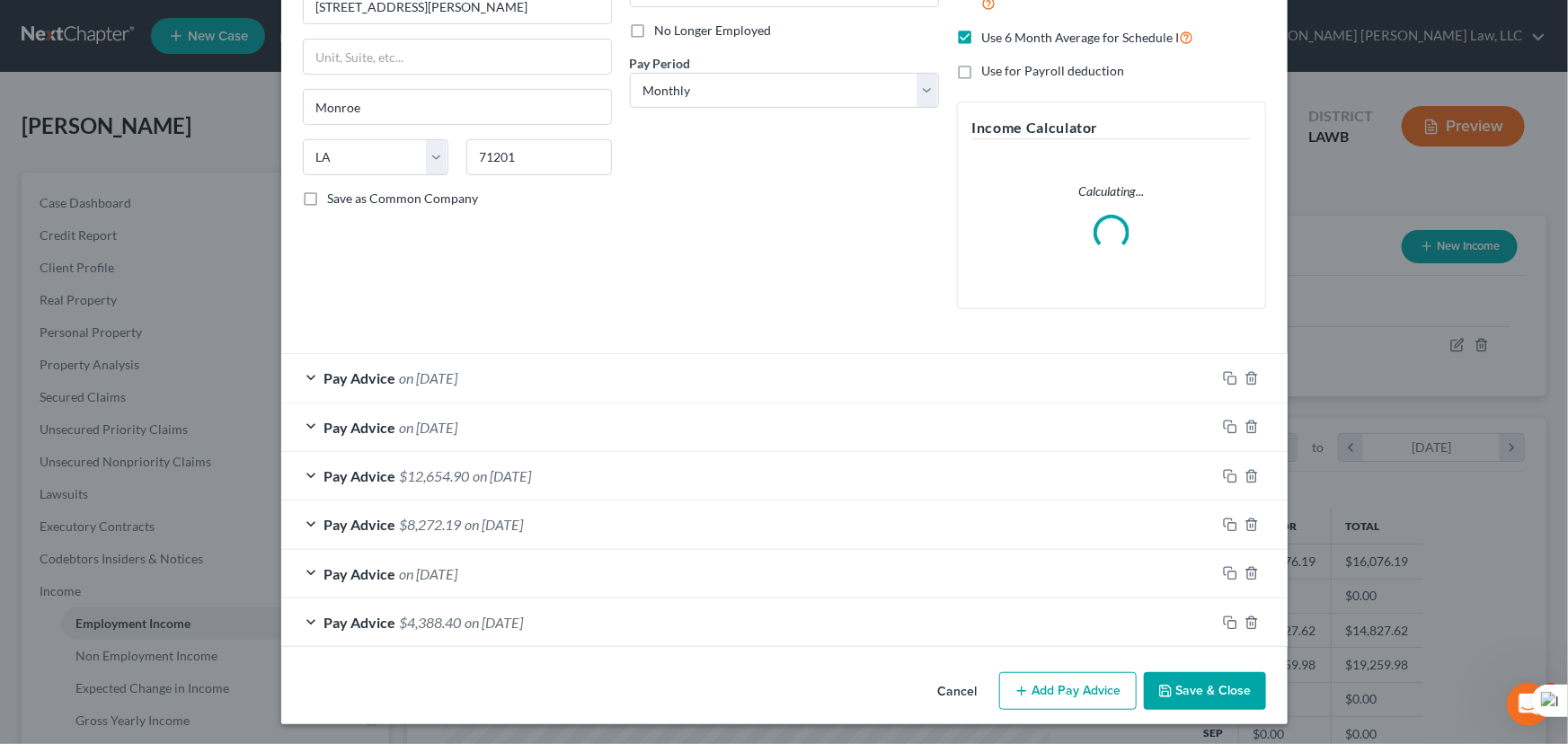
click at [1211, 691] on button "Save & Close" at bounding box center [1205, 691] width 122 height 38
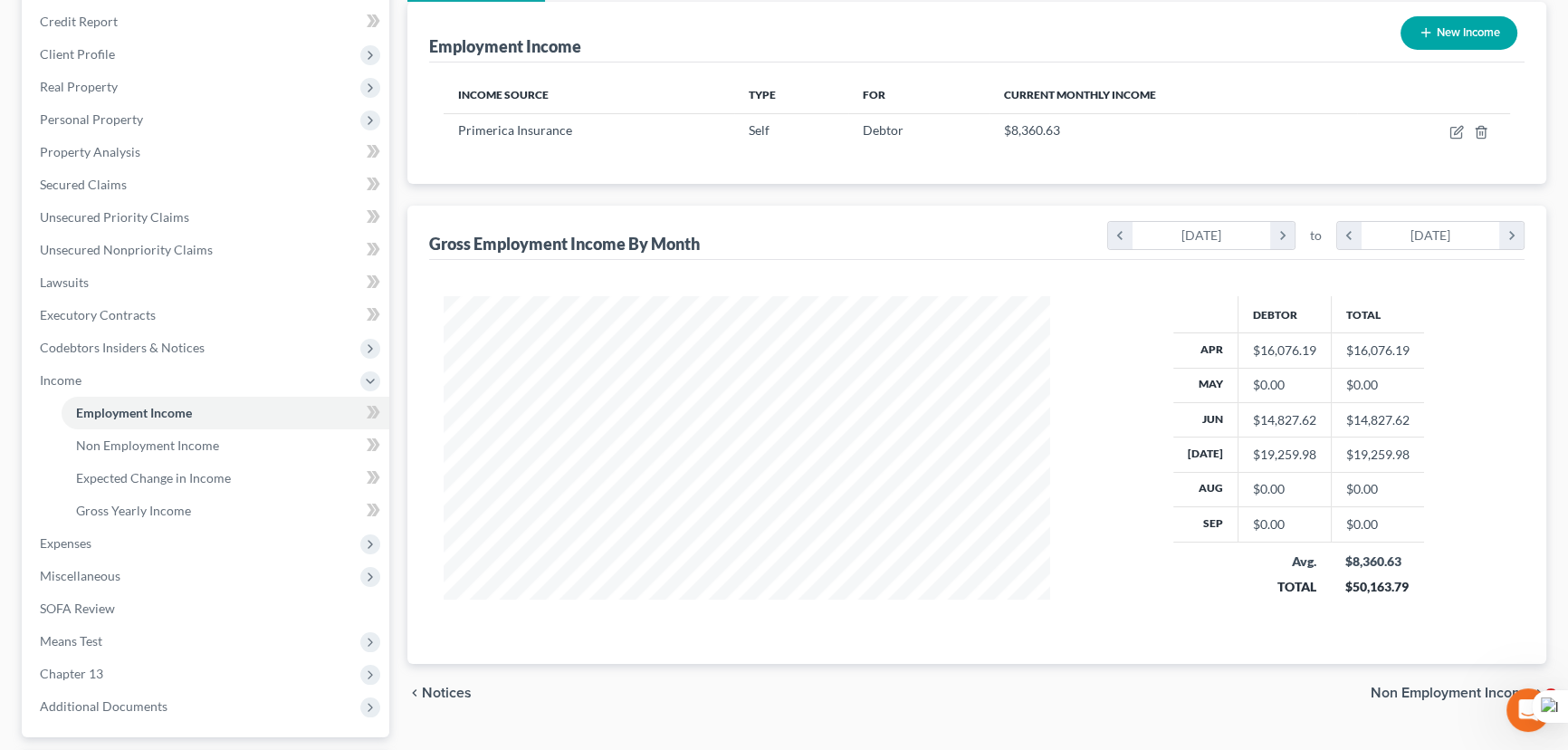
scroll to position [0, 0]
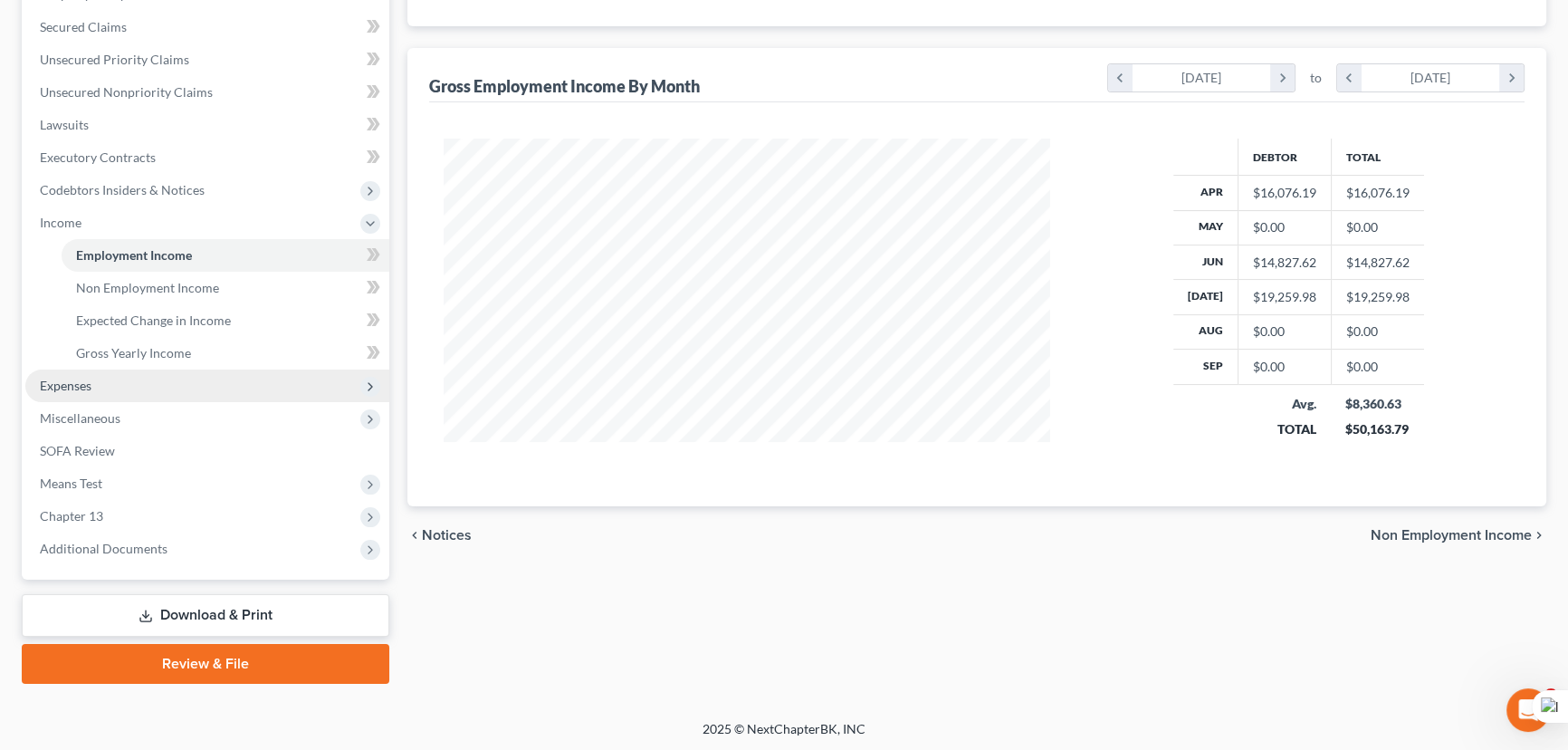
click at [139, 375] on span "Expenses" at bounding box center [207, 386] width 363 height 33
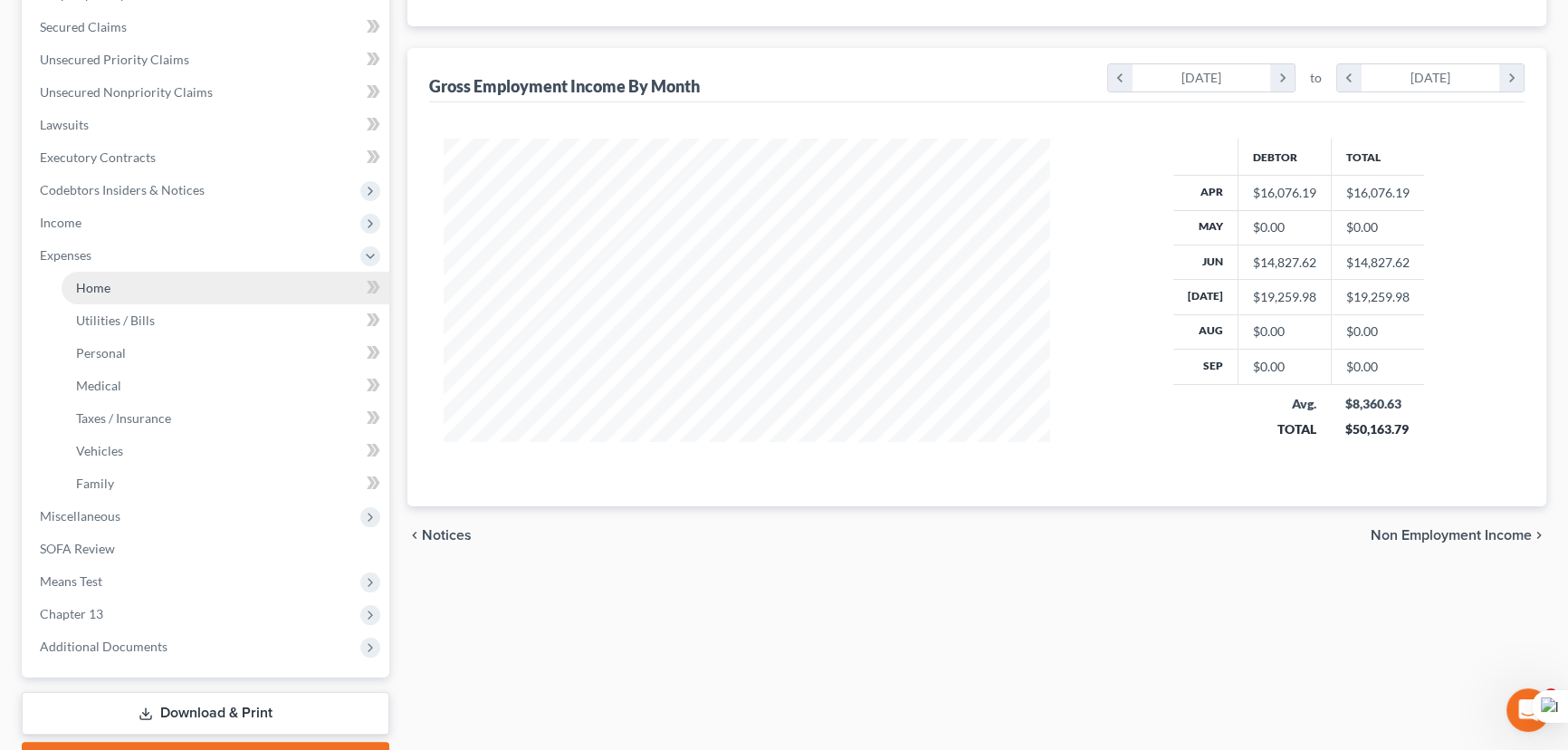
click at [169, 292] on link "Home" at bounding box center [225, 288] width 328 height 33
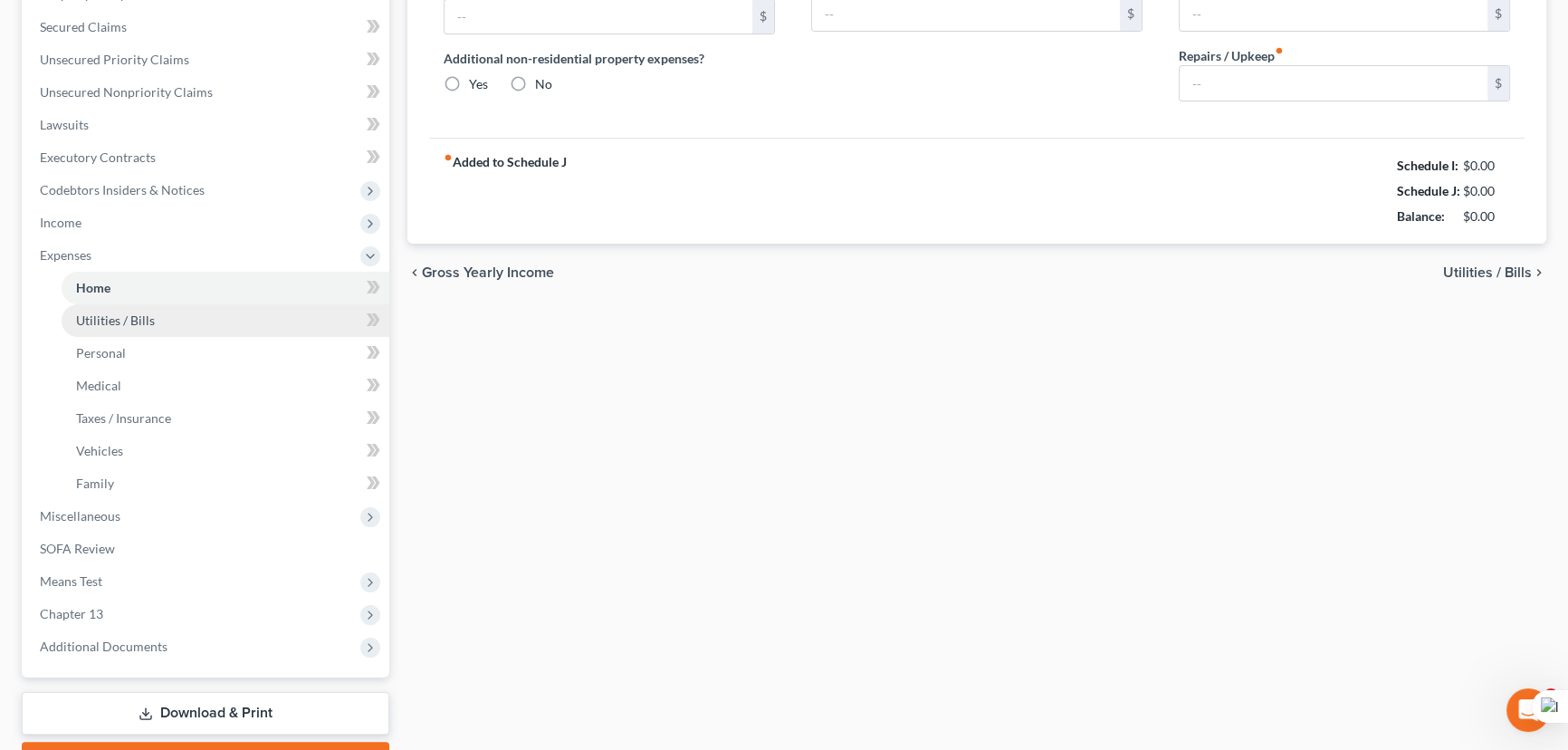
scroll to position [101, 0]
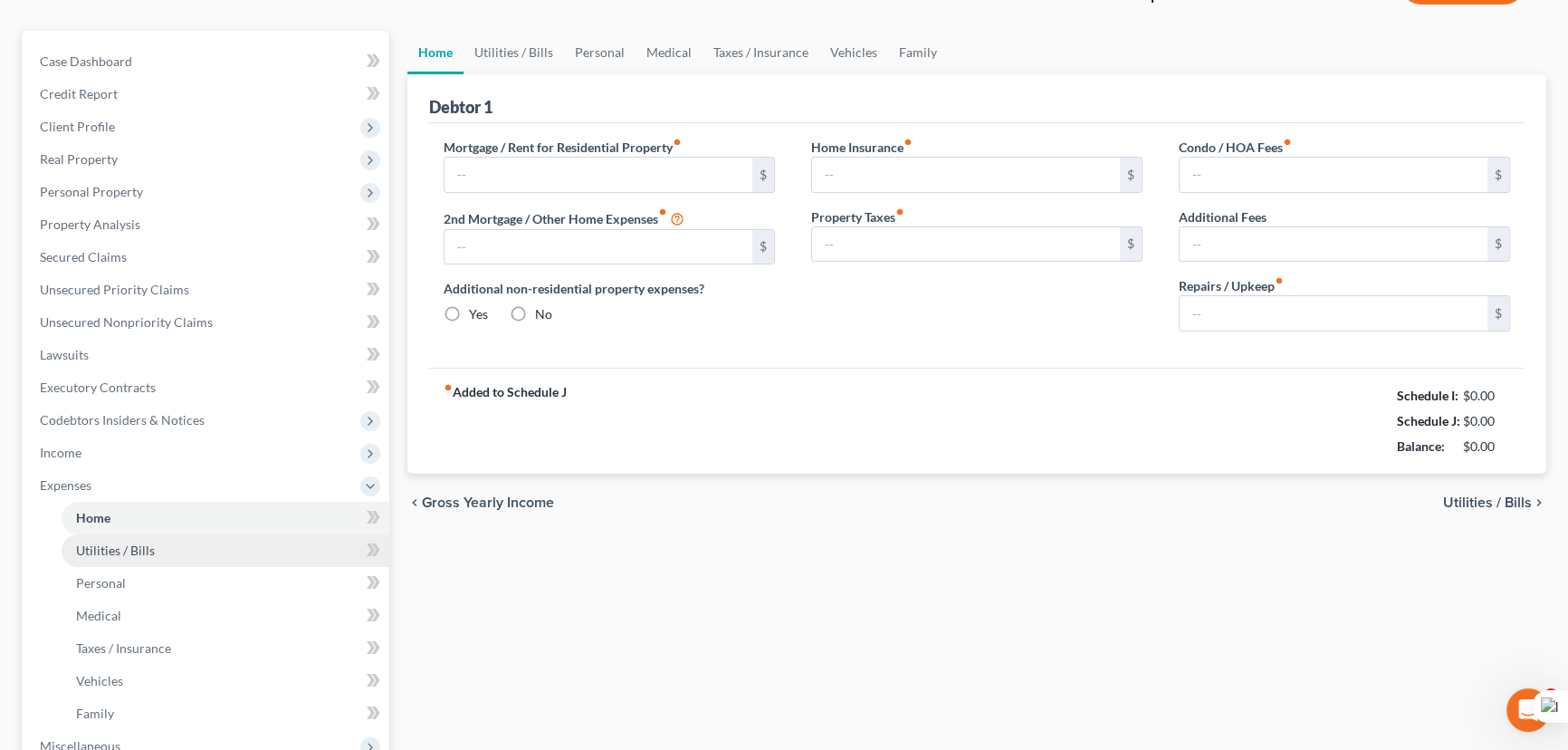
type input "1,700.00"
type input "0.00"
radio input "true"
type input "0.00"
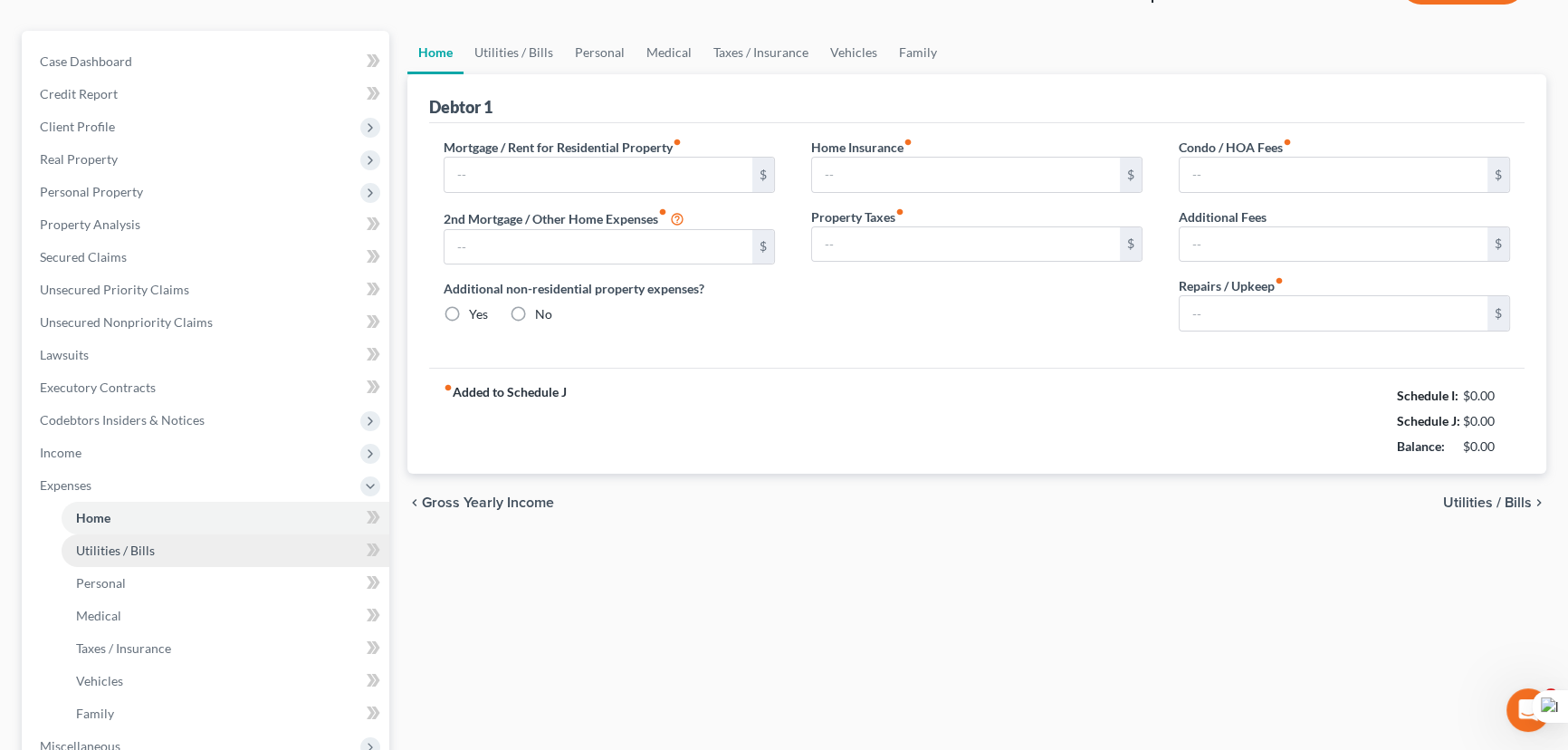
type input "0.00"
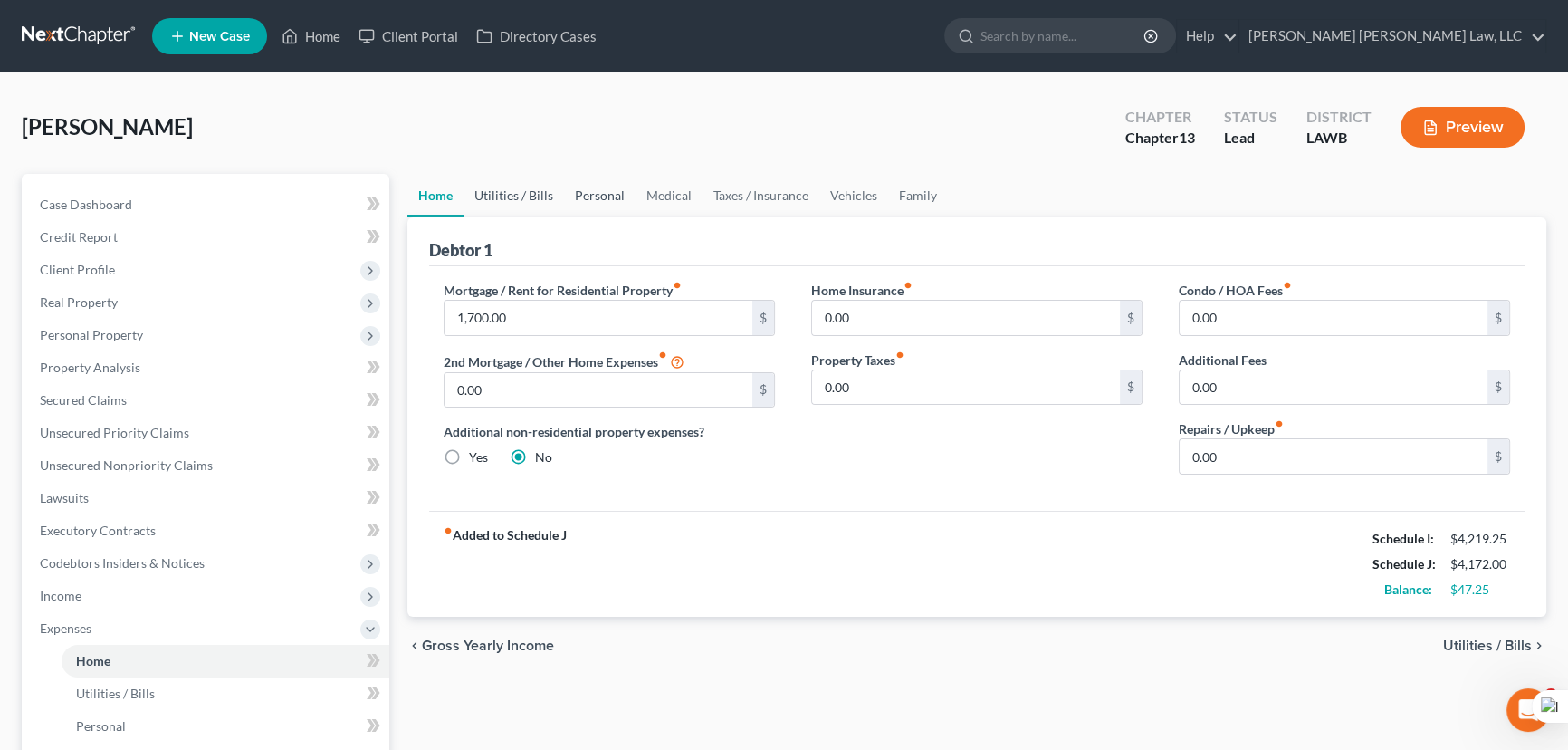
click at [558, 205] on link "Utilities / Bills" at bounding box center [513, 195] width 100 height 44
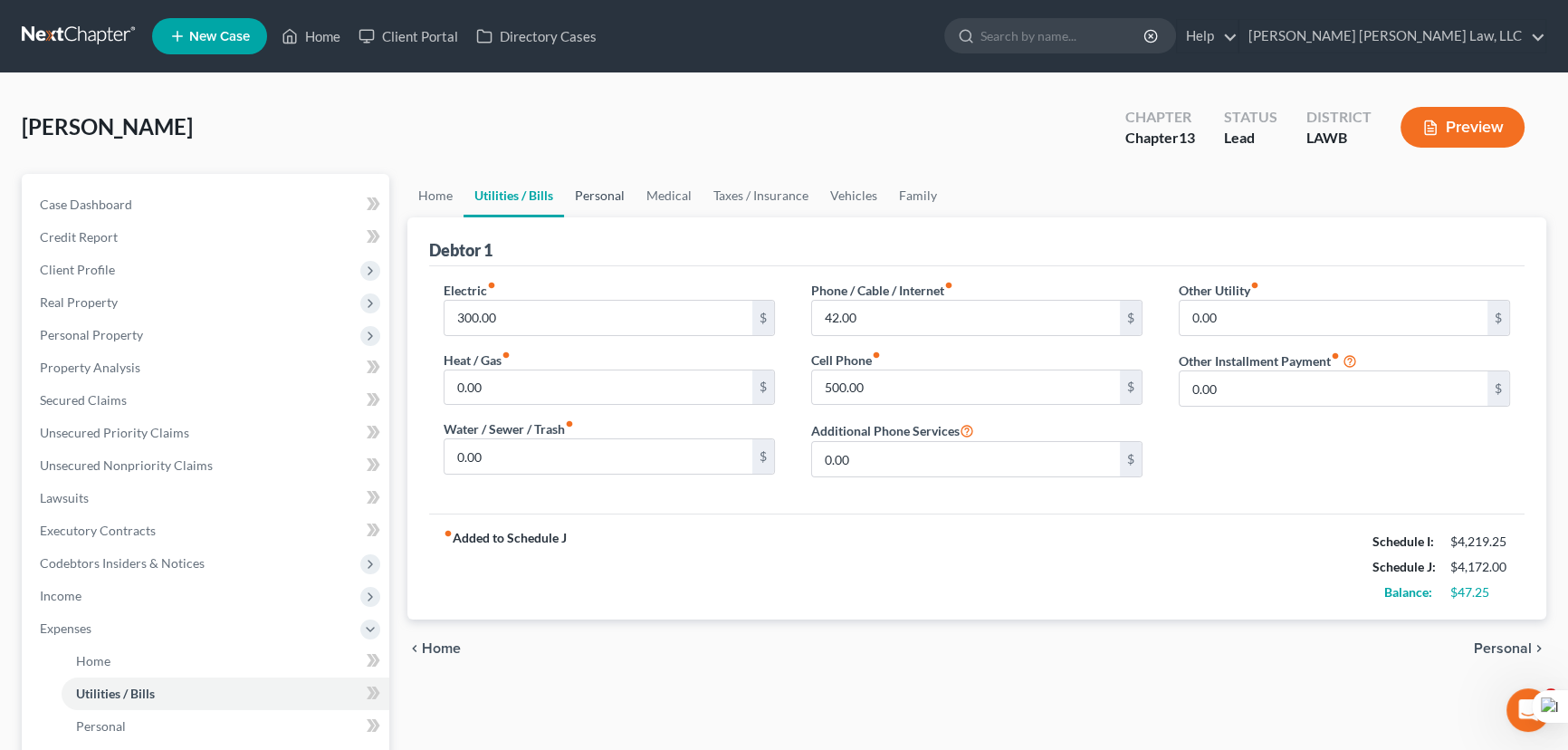
click at [610, 203] on link "Personal" at bounding box center [599, 195] width 71 height 44
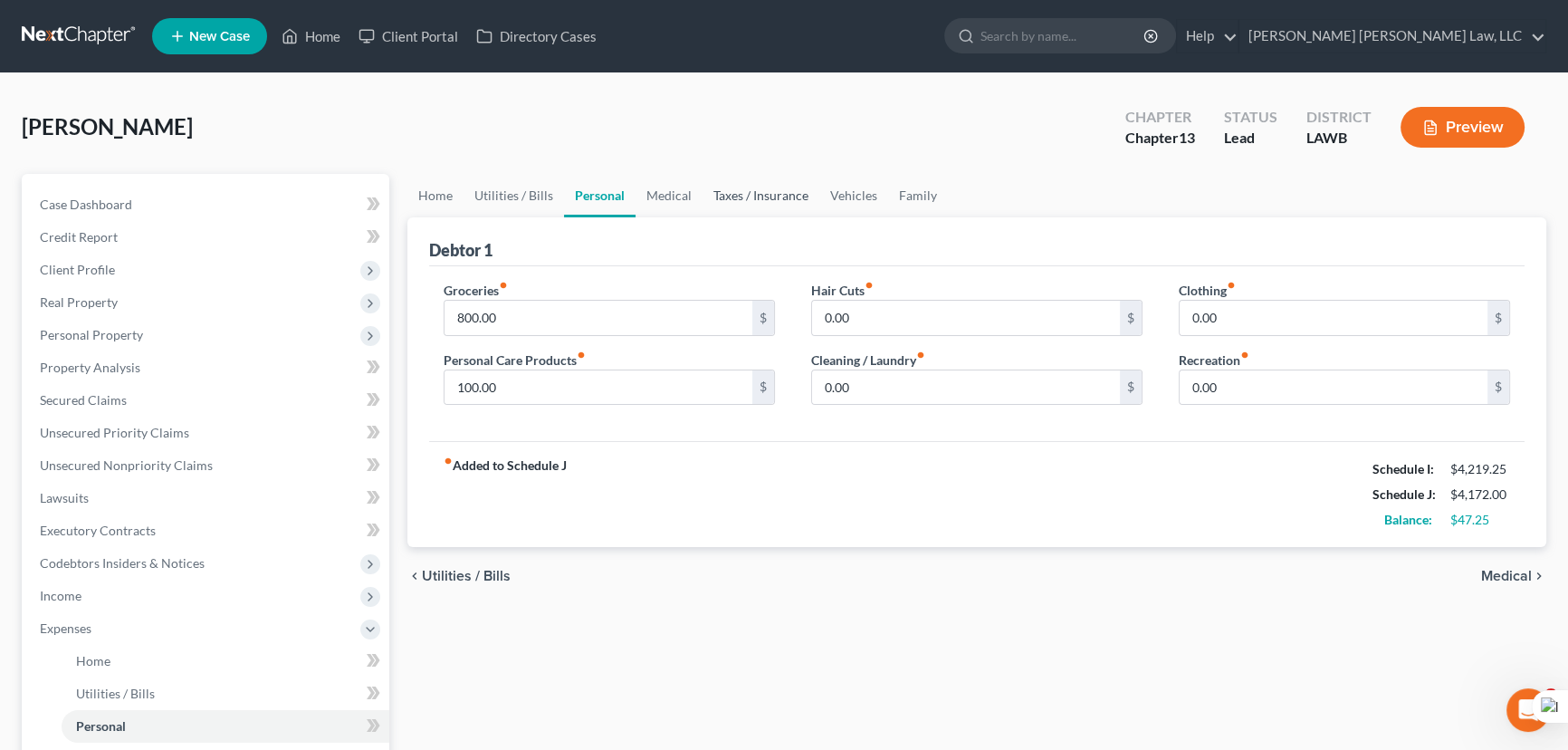
click at [708, 198] on link "Taxes / Insurance" at bounding box center [761, 195] width 117 height 44
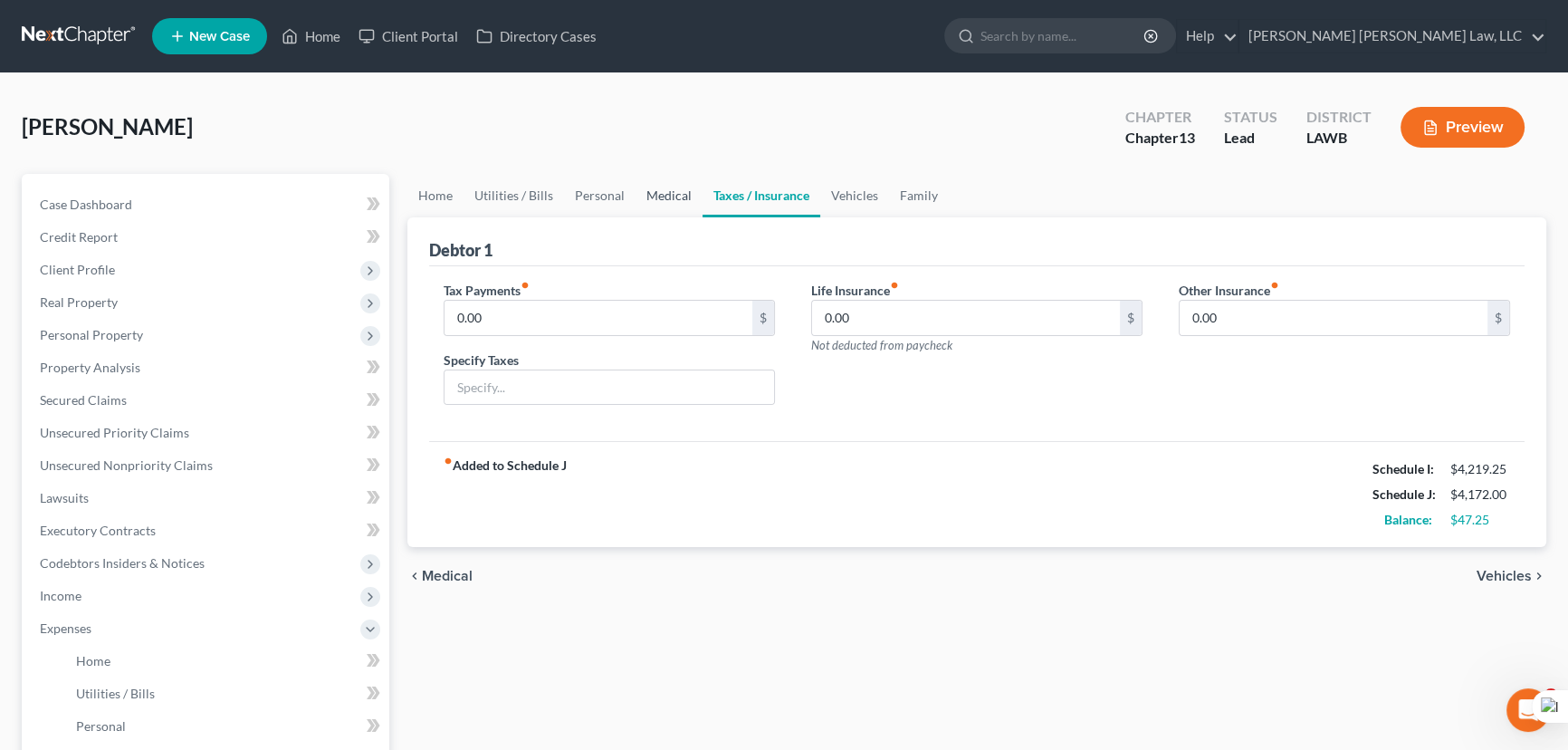
click at [671, 200] on link "Medical" at bounding box center [668, 195] width 67 height 44
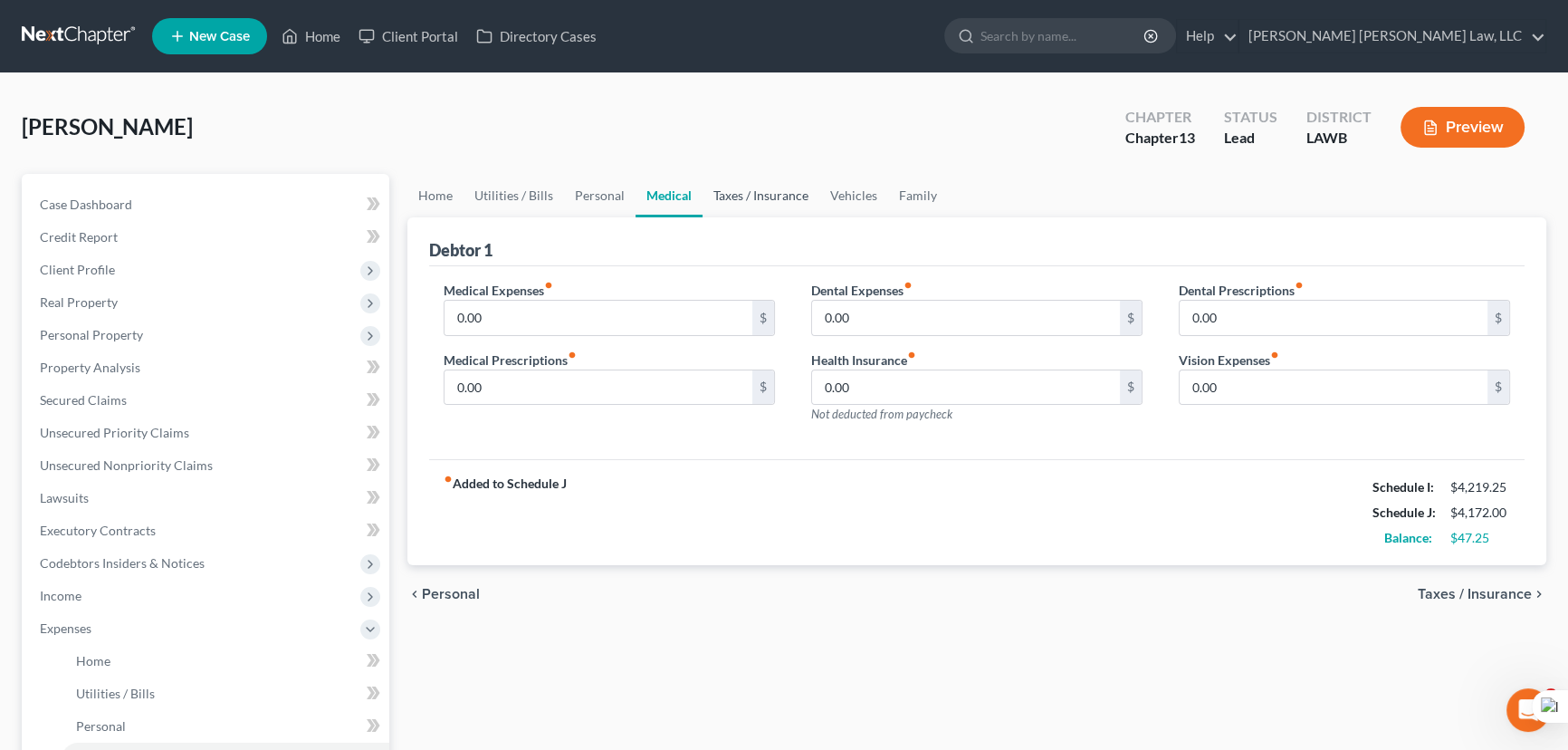
click at [785, 180] on link "Taxes / Insurance" at bounding box center [761, 195] width 117 height 44
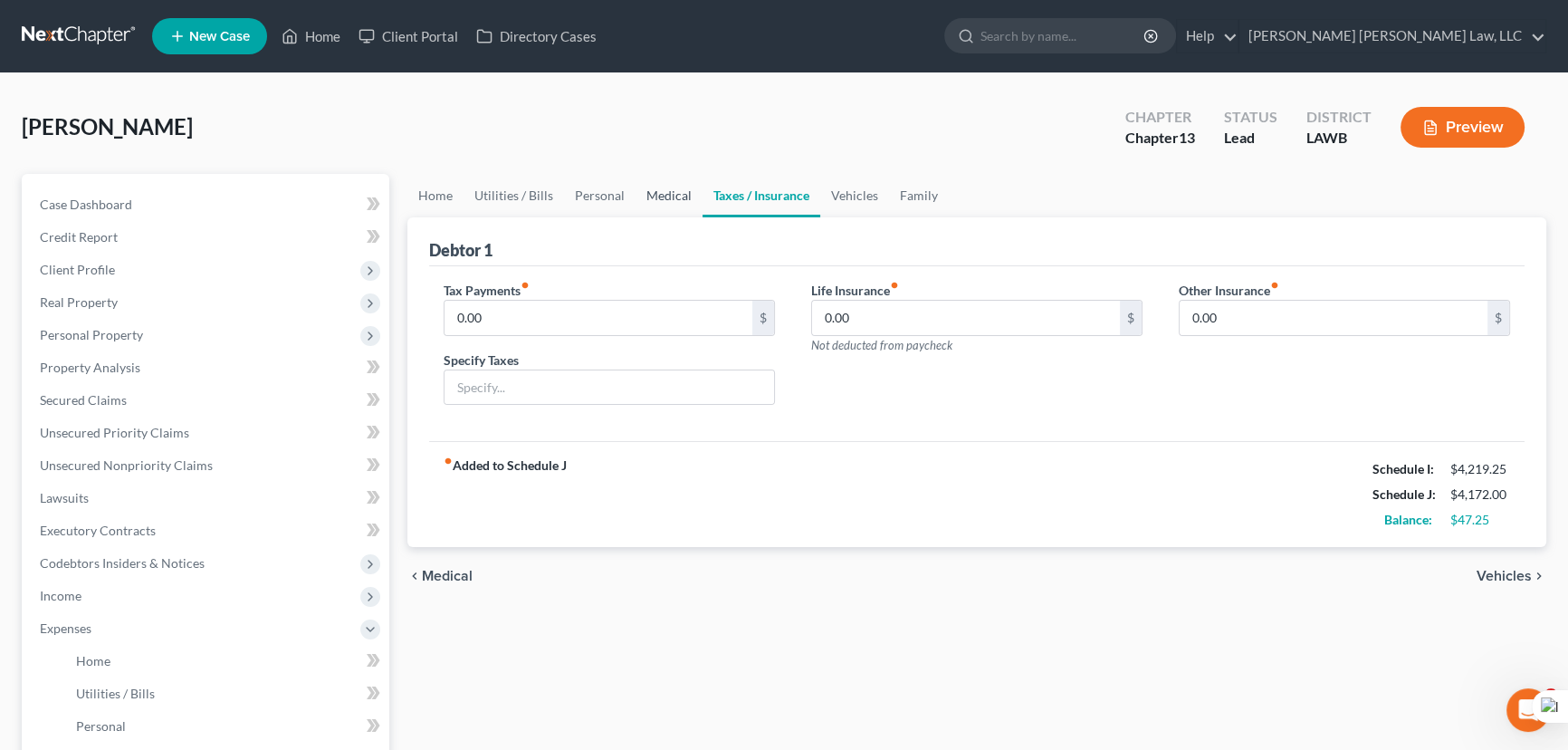
click at [658, 190] on link "Medical" at bounding box center [668, 195] width 67 height 44
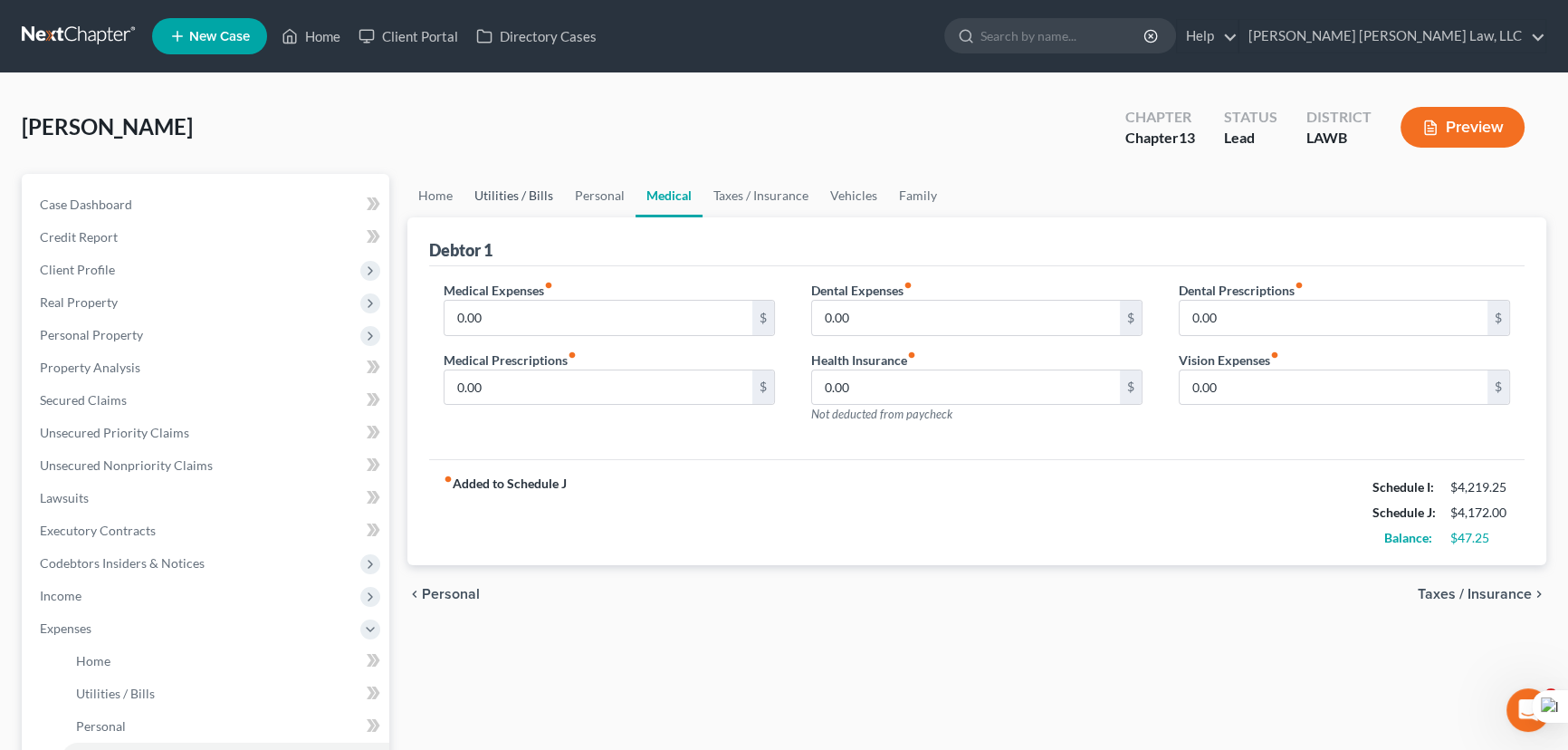
click at [553, 185] on link "Utilities / Bills" at bounding box center [513, 195] width 100 height 44
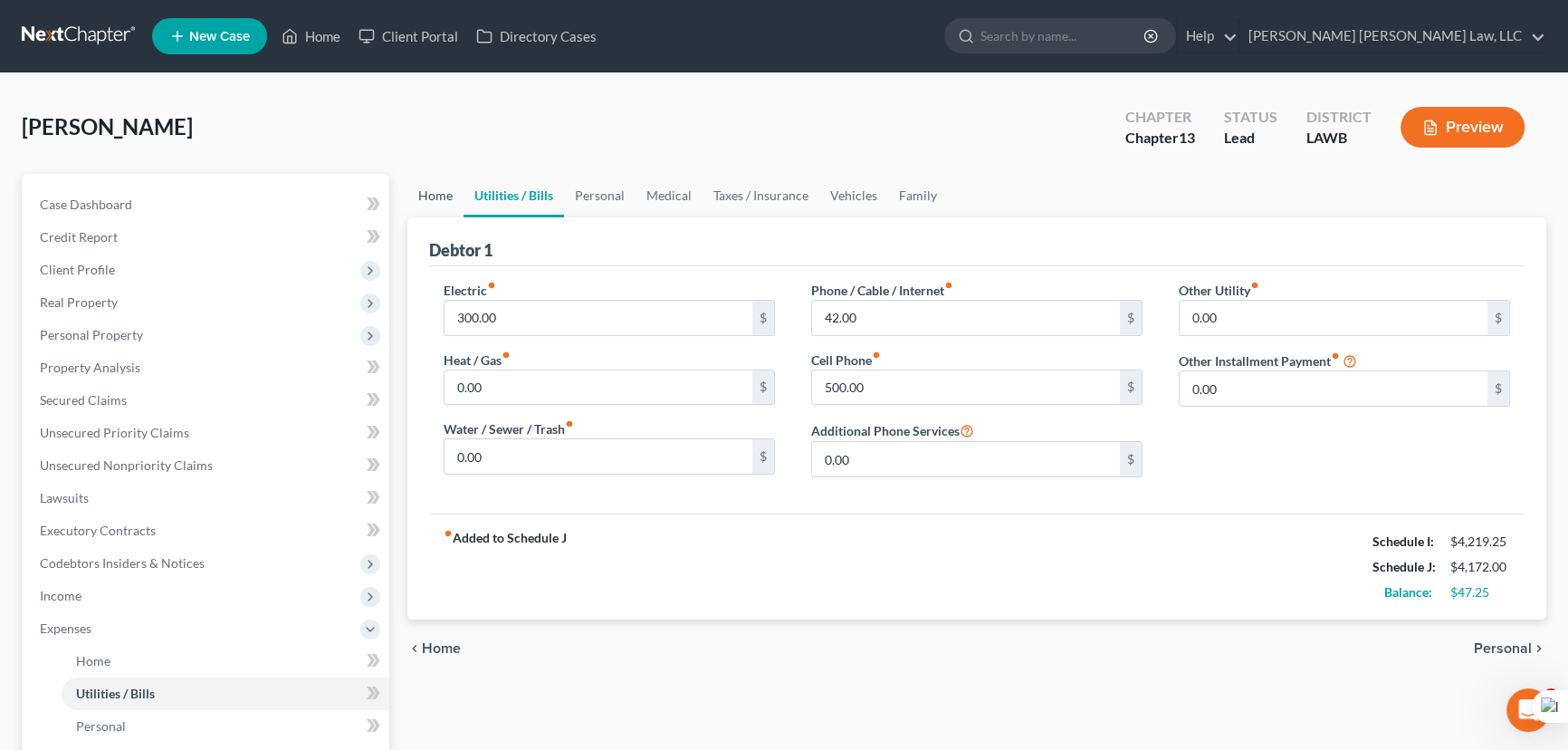
click at [421, 192] on link "Home" at bounding box center [435, 195] width 56 height 44
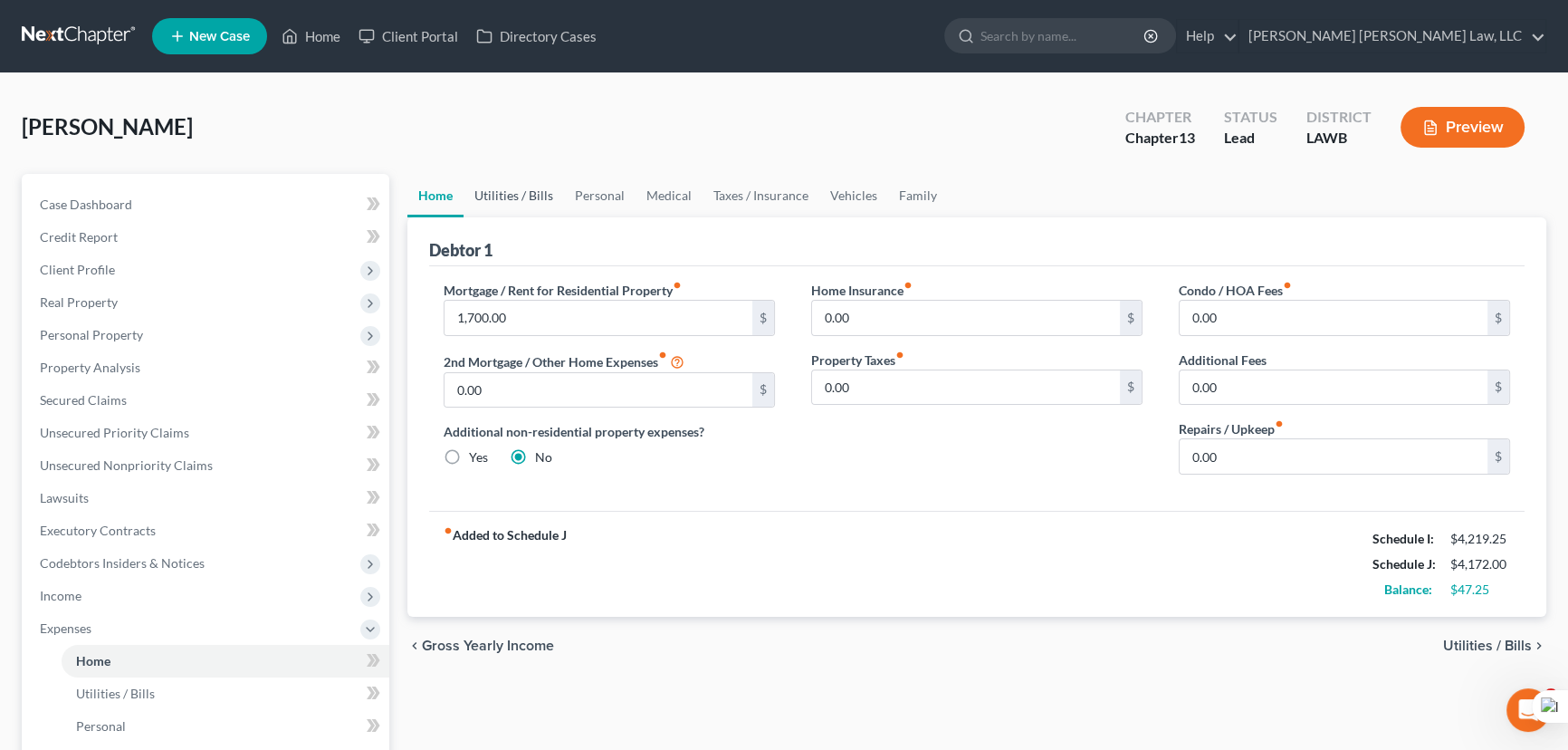
click at [553, 197] on link "Utilities / Bills" at bounding box center [513, 195] width 100 height 44
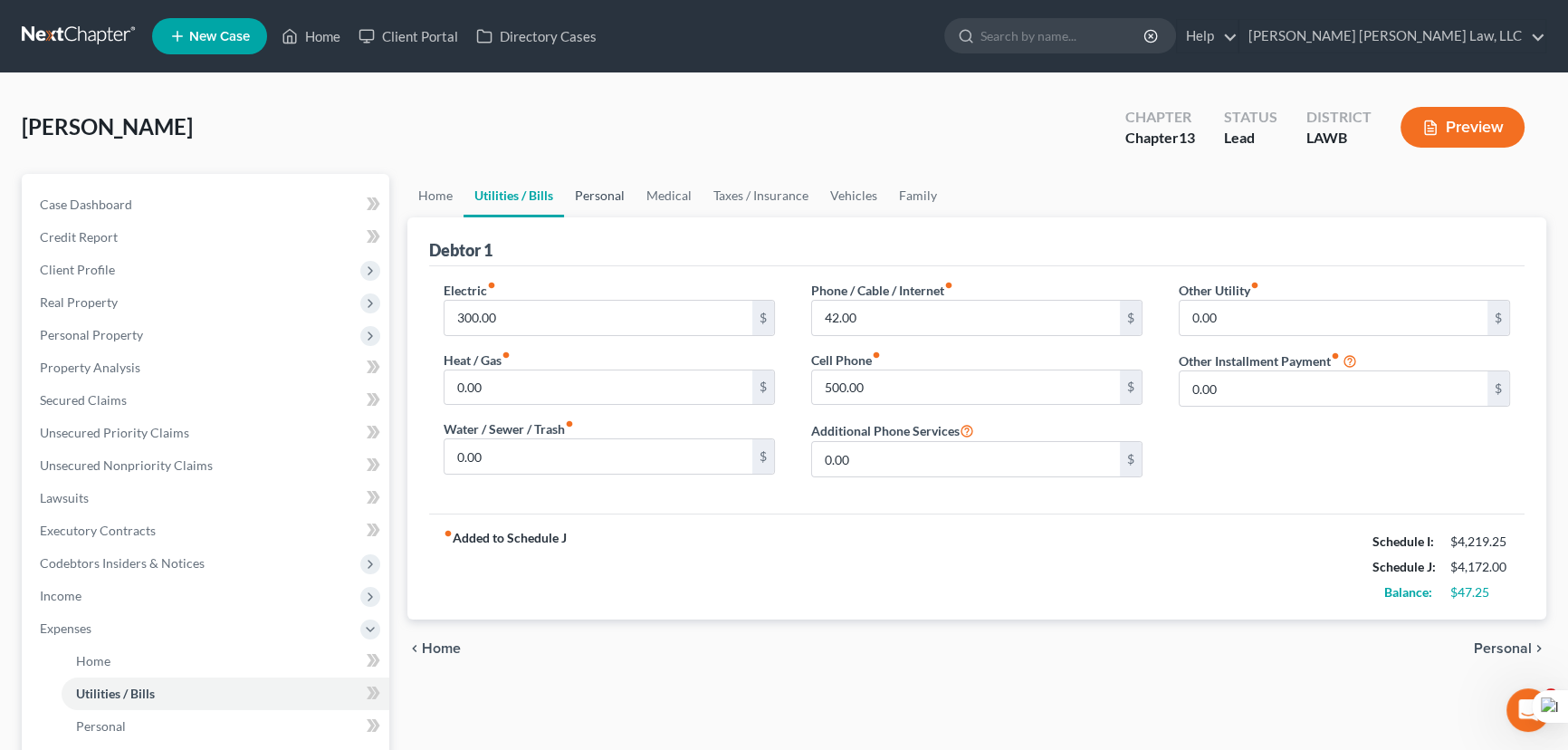
click at [596, 199] on link "Personal" at bounding box center [599, 195] width 71 height 44
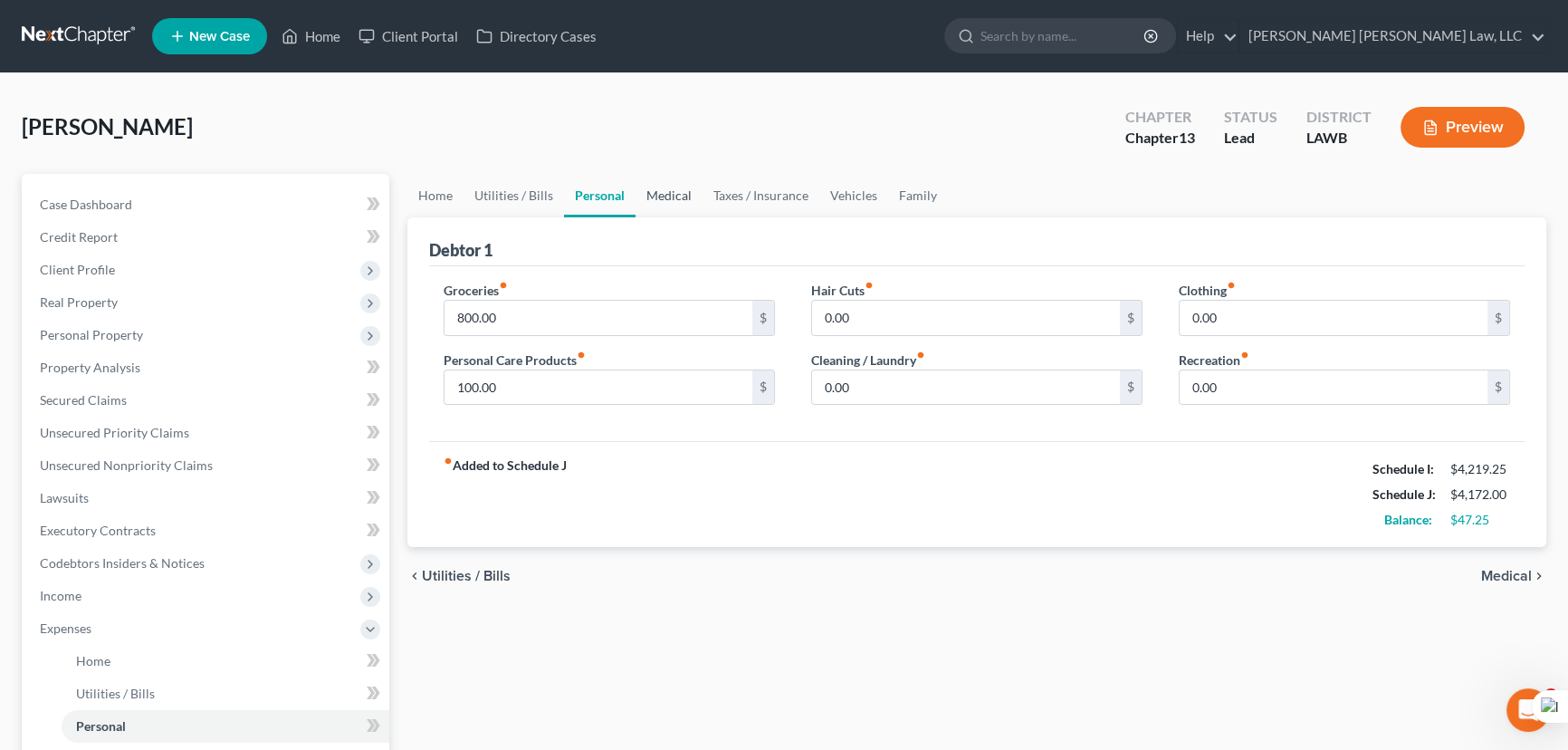
click at [648, 196] on link "Medical" at bounding box center [668, 195] width 67 height 44
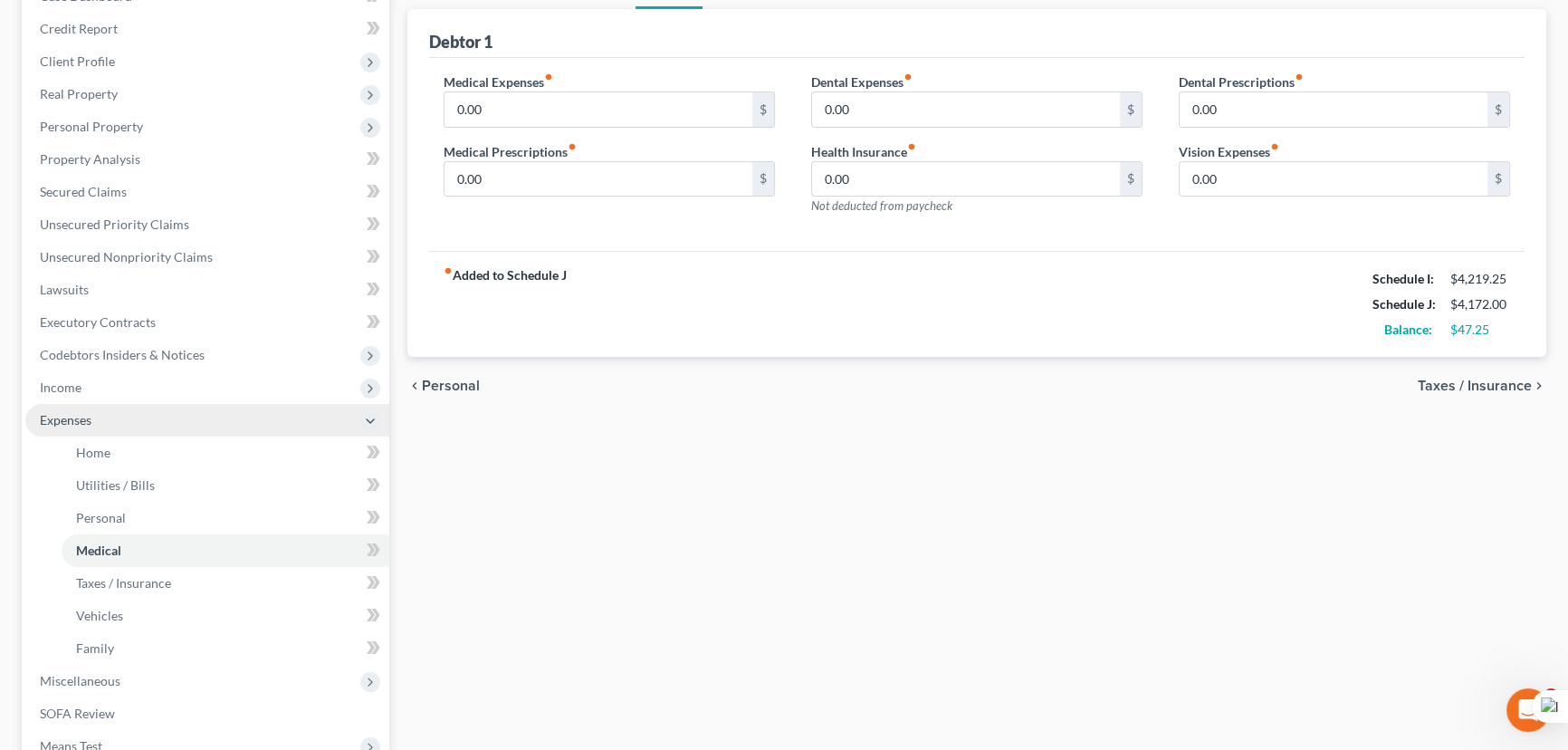
scroll to position [247, 0]
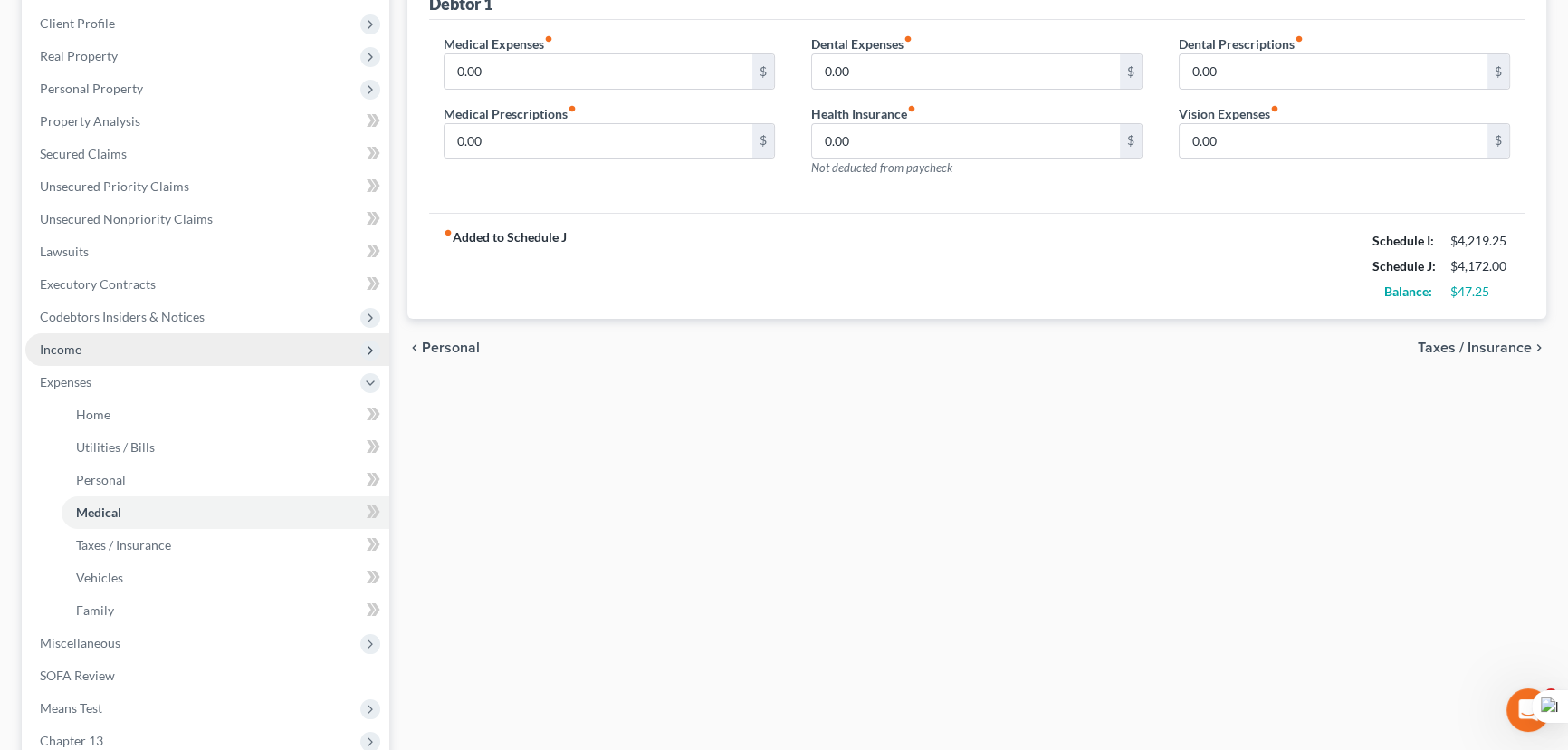
click at [178, 346] on span "Income" at bounding box center [207, 350] width 363 height 33
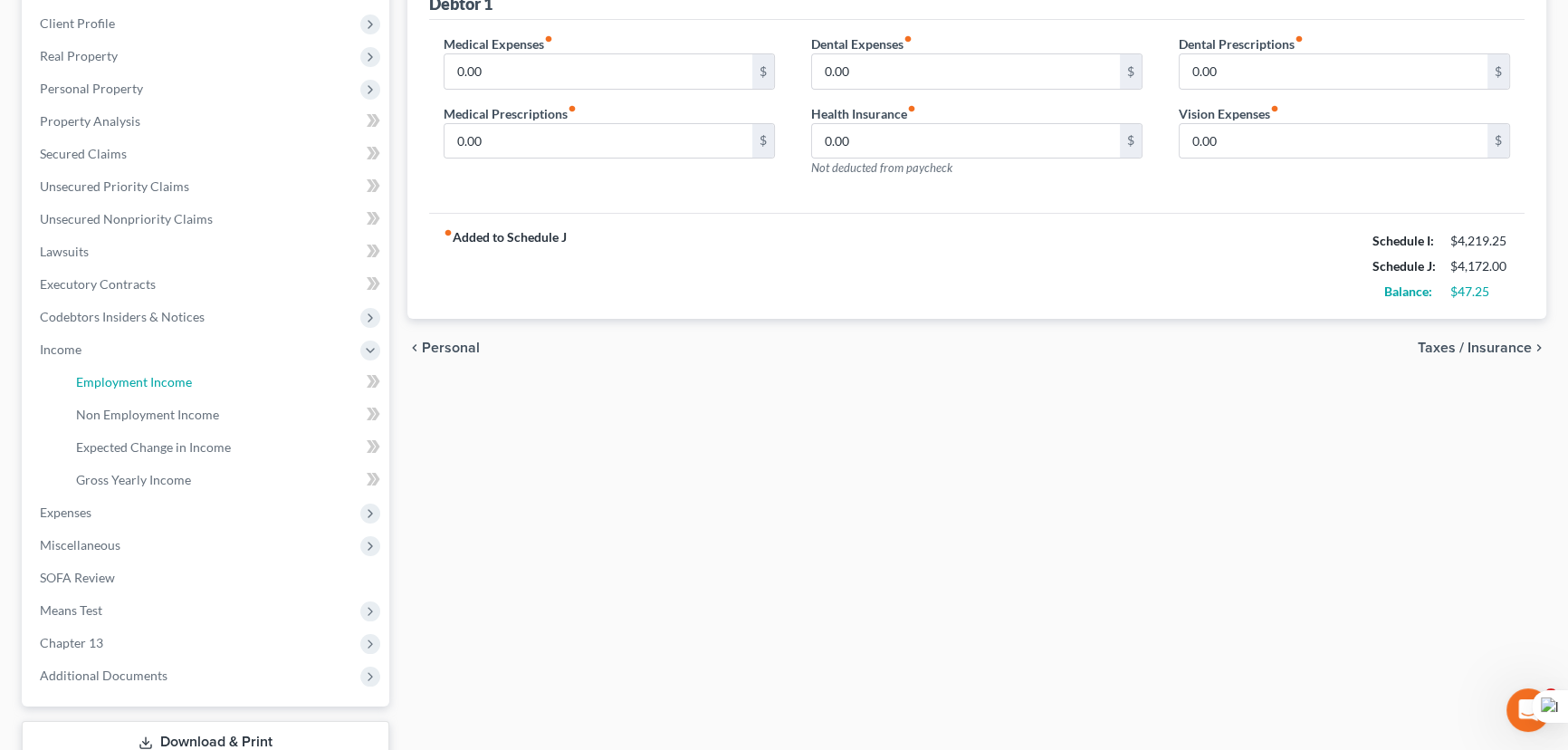
drag, startPoint x: 173, startPoint y: 380, endPoint x: 603, endPoint y: 416, distance: 431.5
click at [173, 380] on span "Employment Income" at bounding box center [133, 381] width 116 height 16
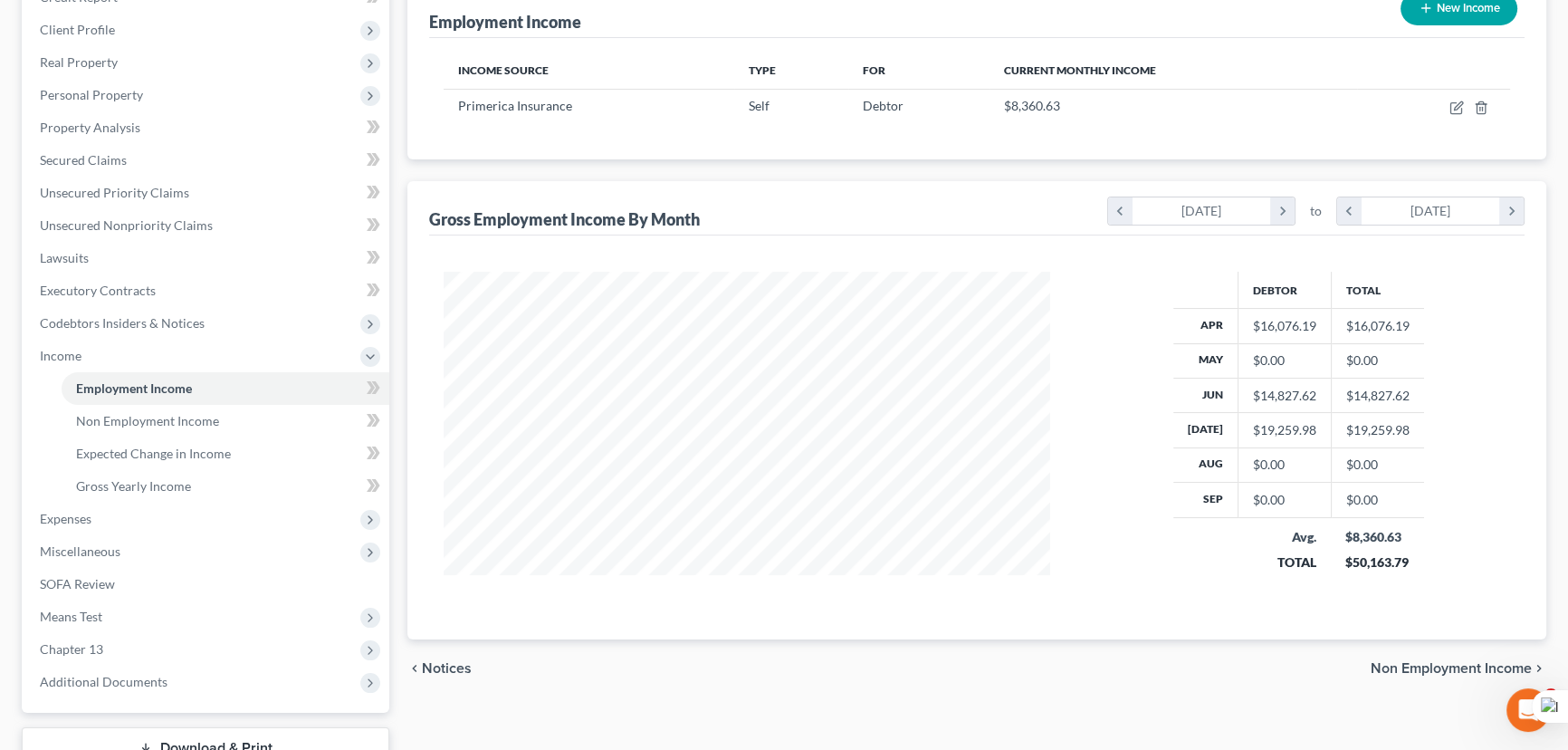
scroll to position [9, 0]
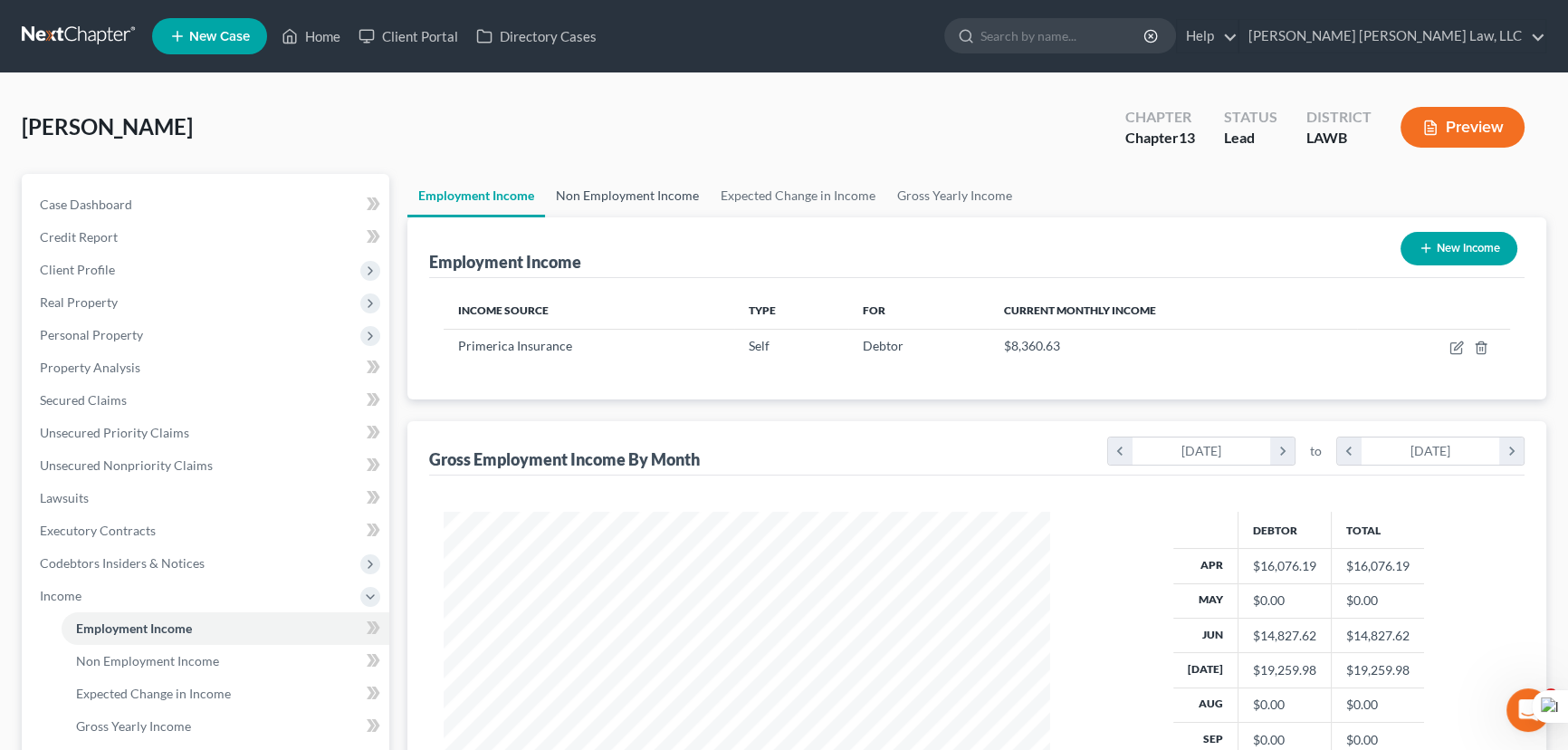
click at [599, 198] on link "Non Employment Income" at bounding box center [627, 195] width 164 height 44
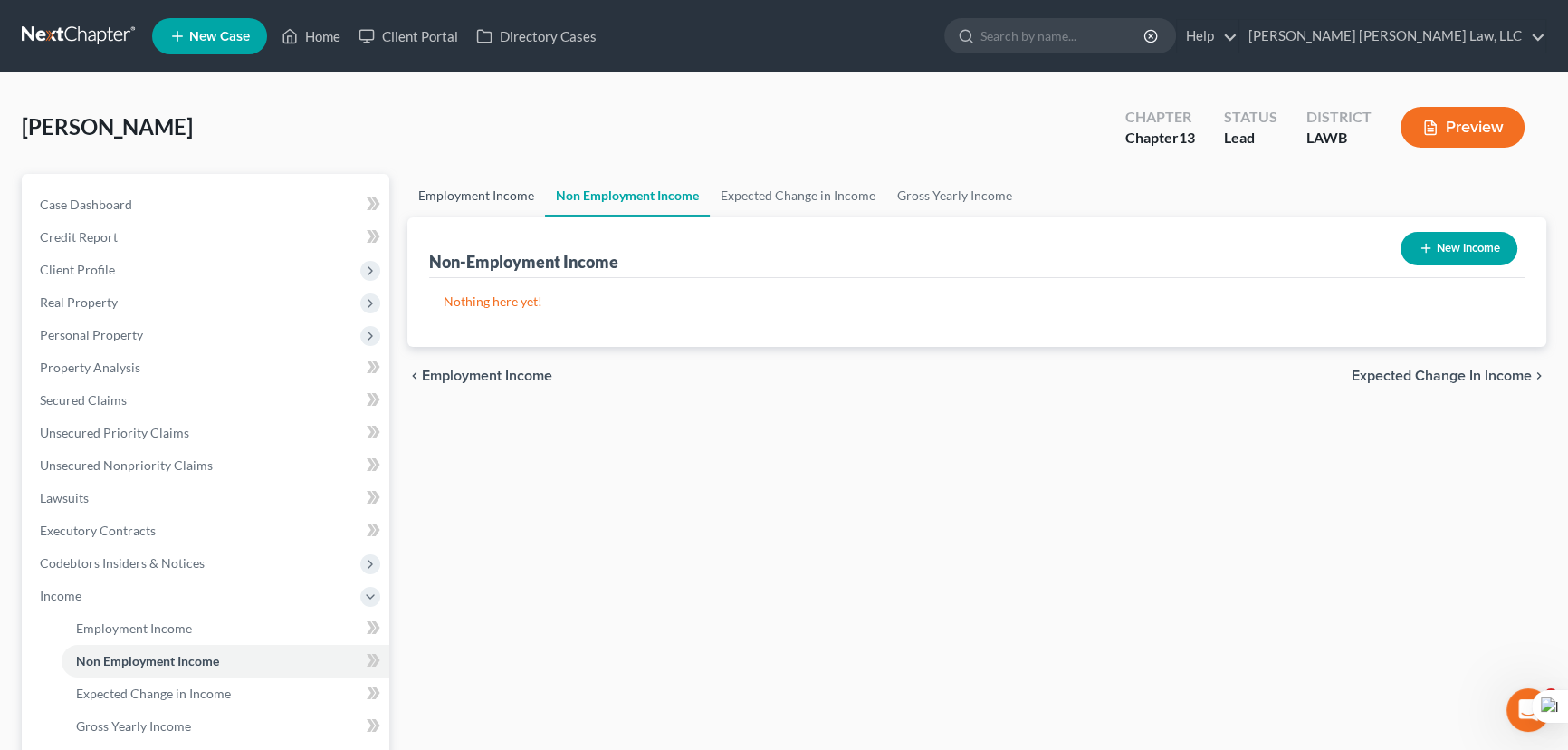
click at [457, 195] on link "Employment Income" at bounding box center [476, 195] width 138 height 44
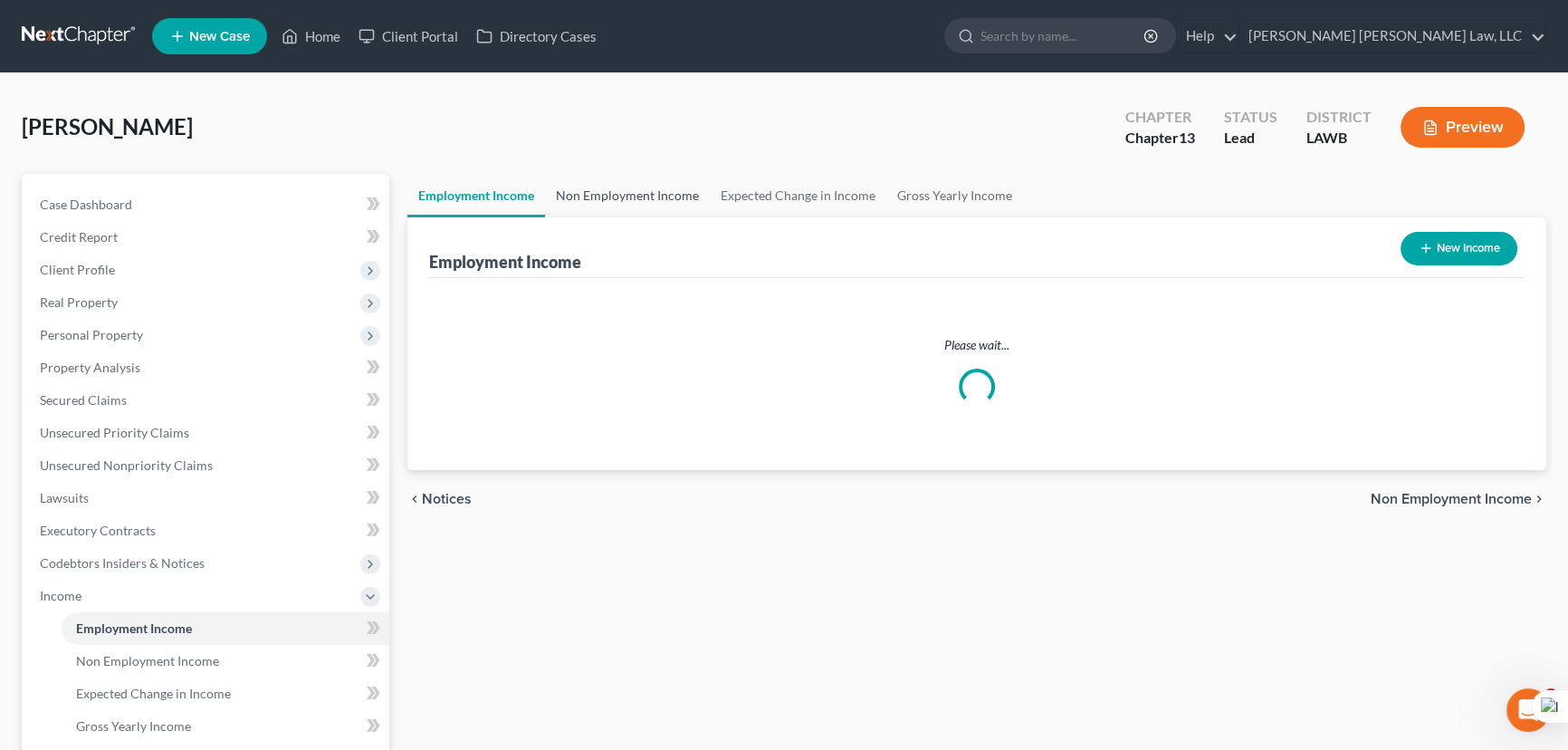
drag, startPoint x: 647, startPoint y: 197, endPoint x: 492, endPoint y: 195, distance: 155.0
click at [645, 197] on link "Non Employment Income" at bounding box center [627, 195] width 164 height 44
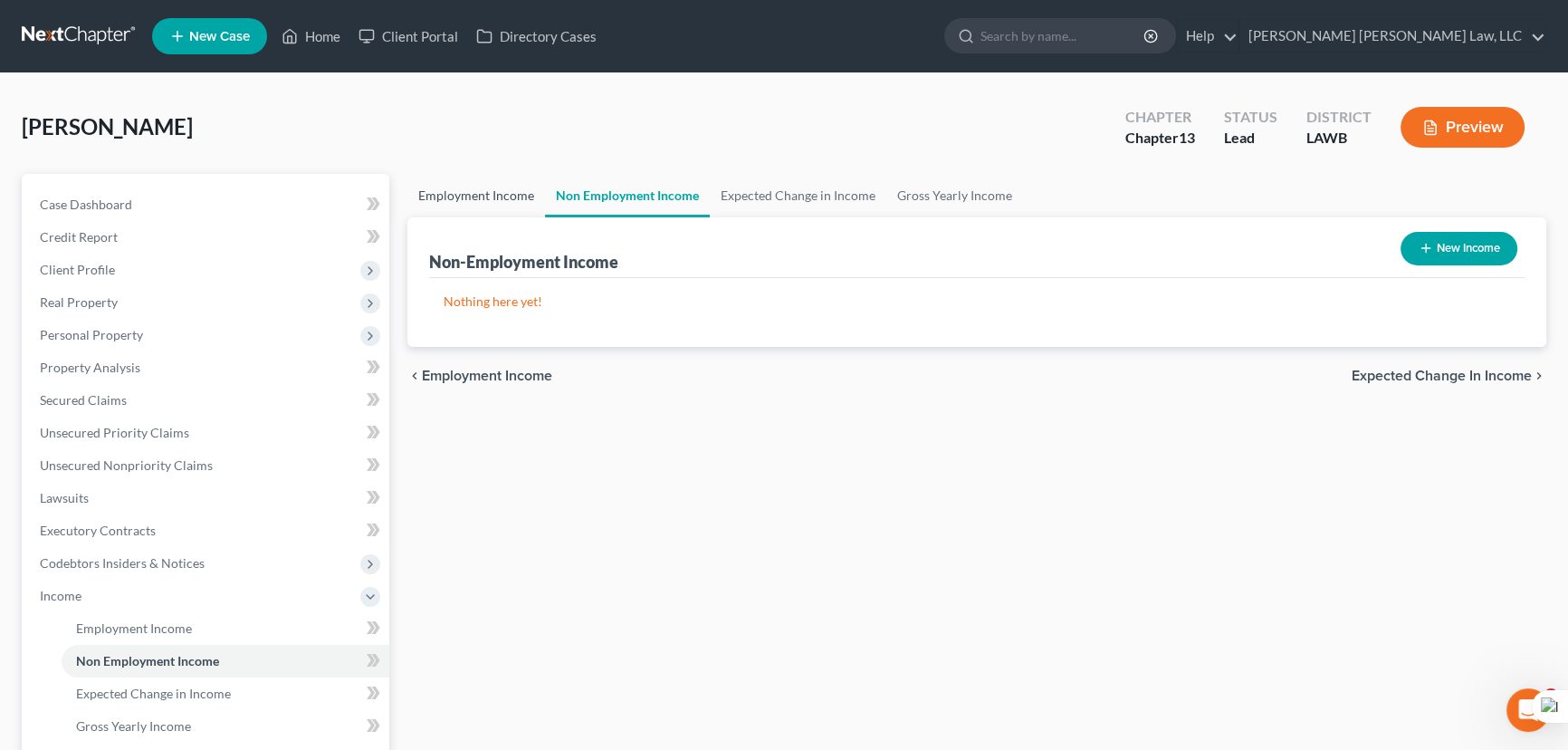
click at [492, 195] on link "Employment Income" at bounding box center [476, 195] width 138 height 44
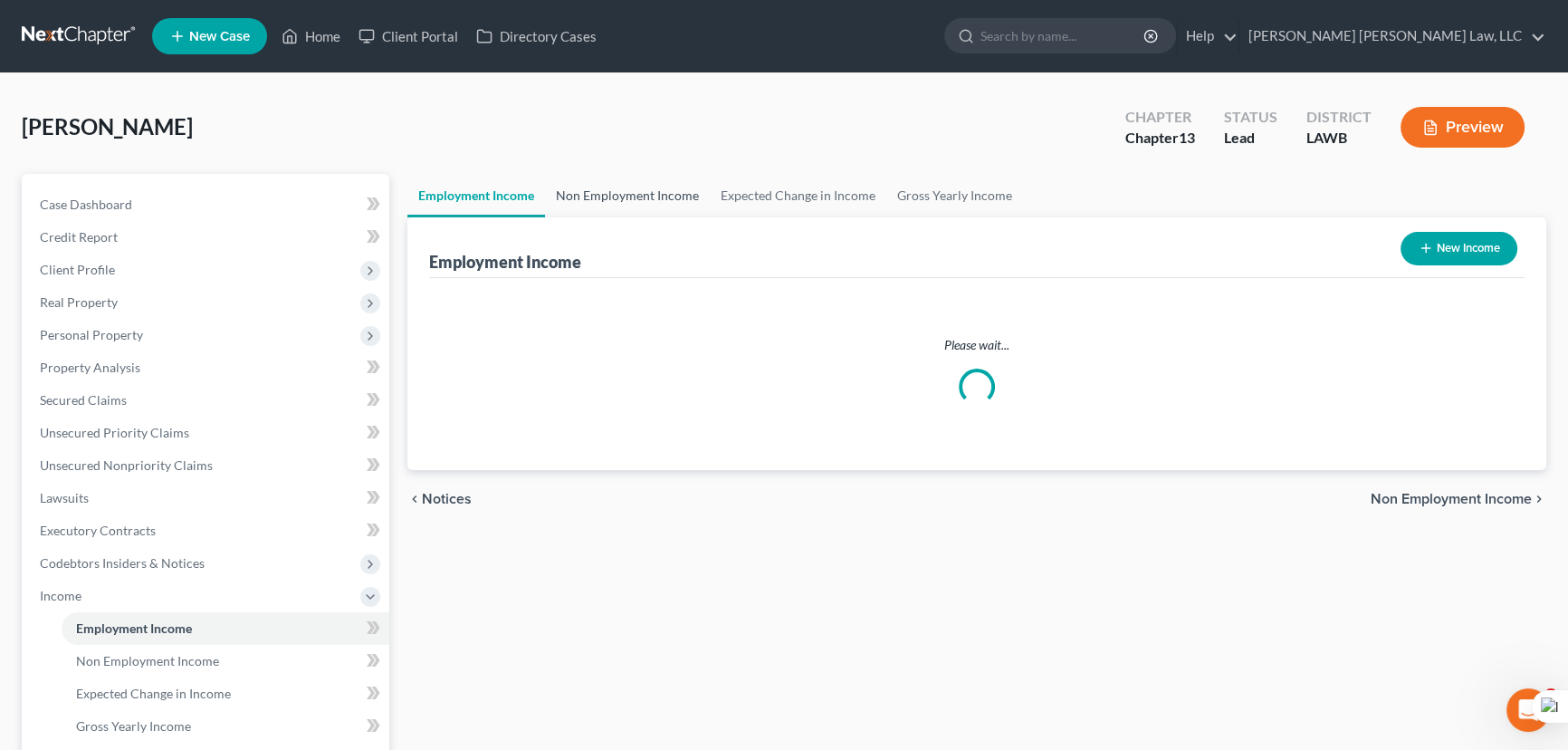
click at [669, 193] on link "Non Employment Income" at bounding box center [627, 195] width 164 height 44
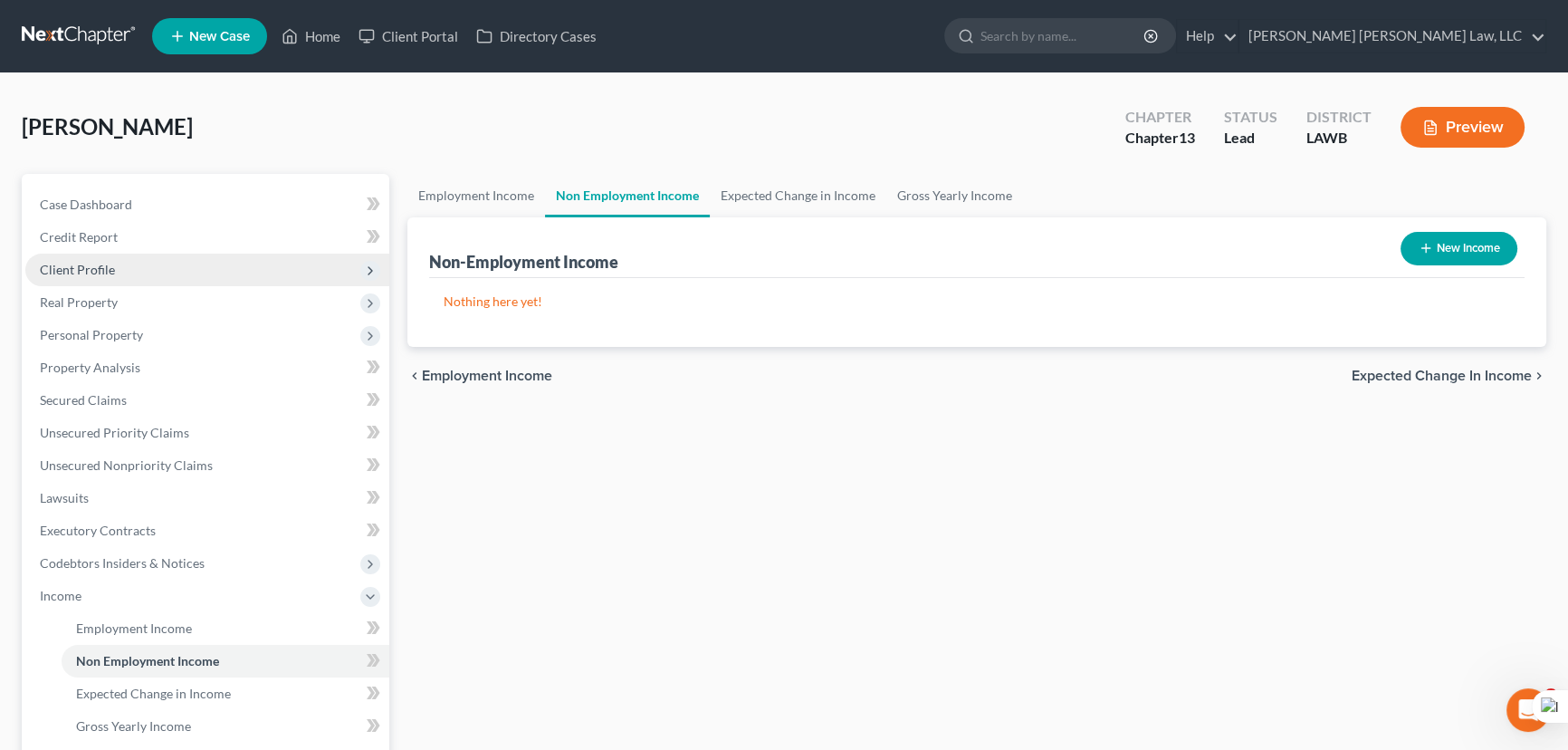
click at [240, 280] on span "Client Profile" at bounding box center [207, 270] width 363 height 33
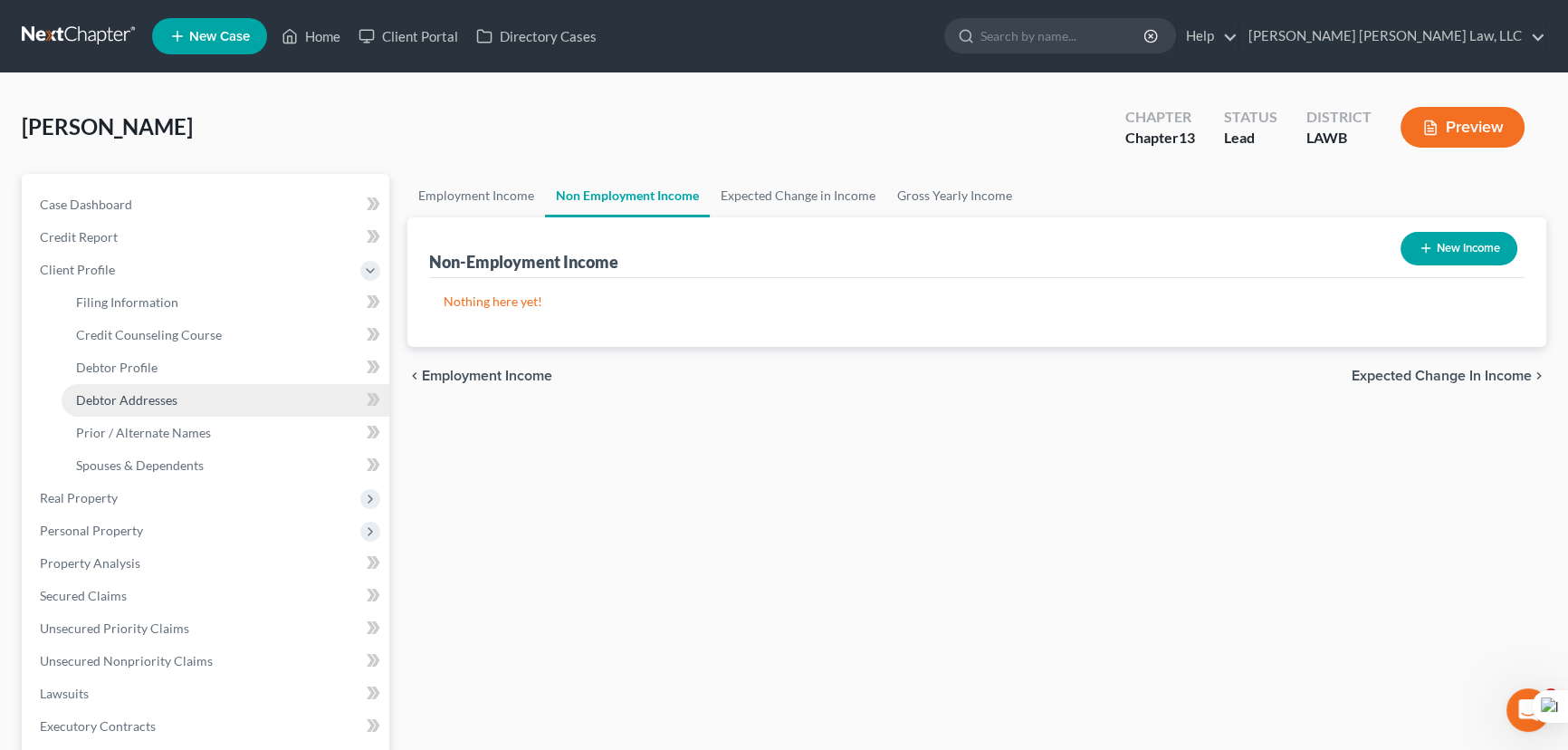
click at [234, 409] on link "Debtor Addresses" at bounding box center [225, 400] width 328 height 33
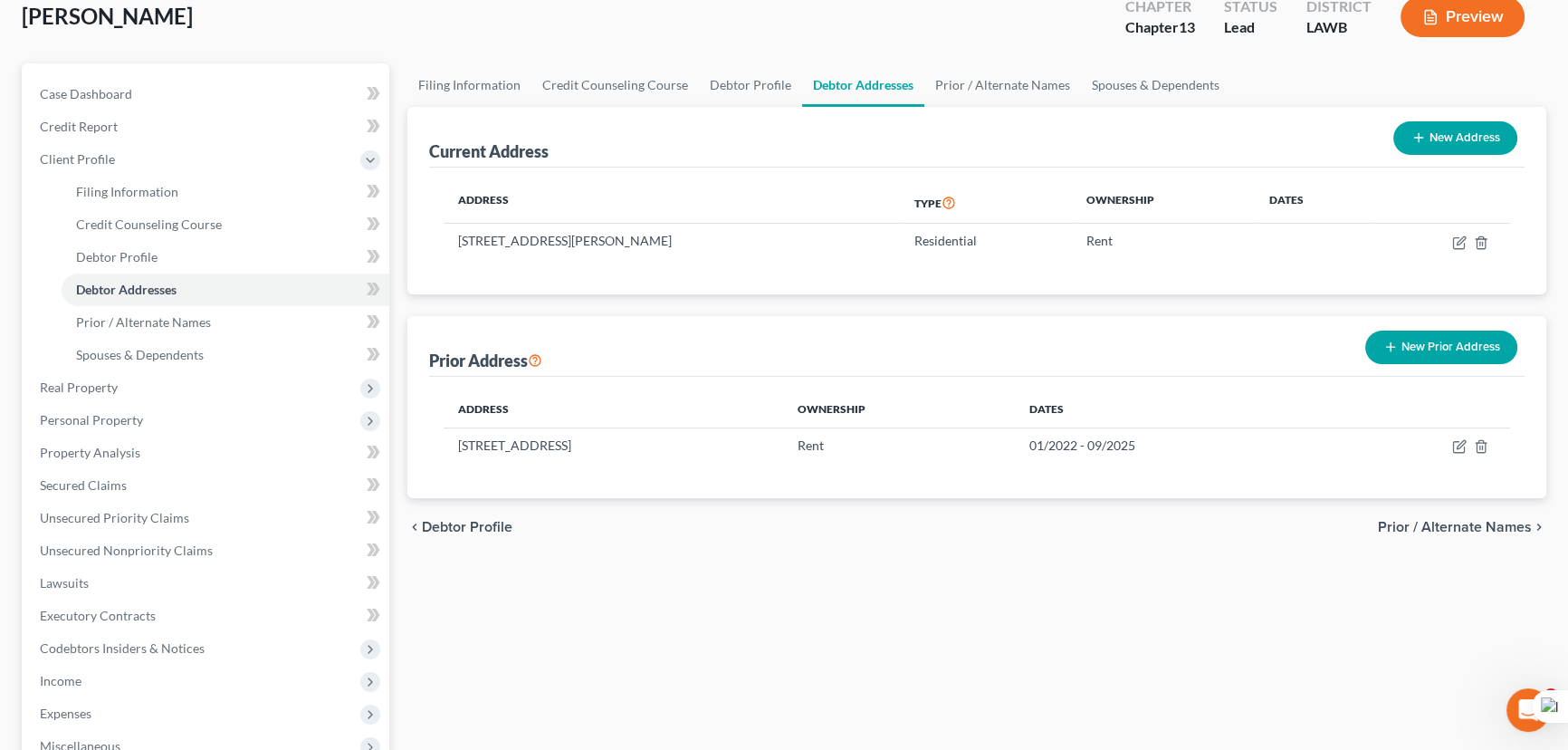
scroll to position [81, 0]
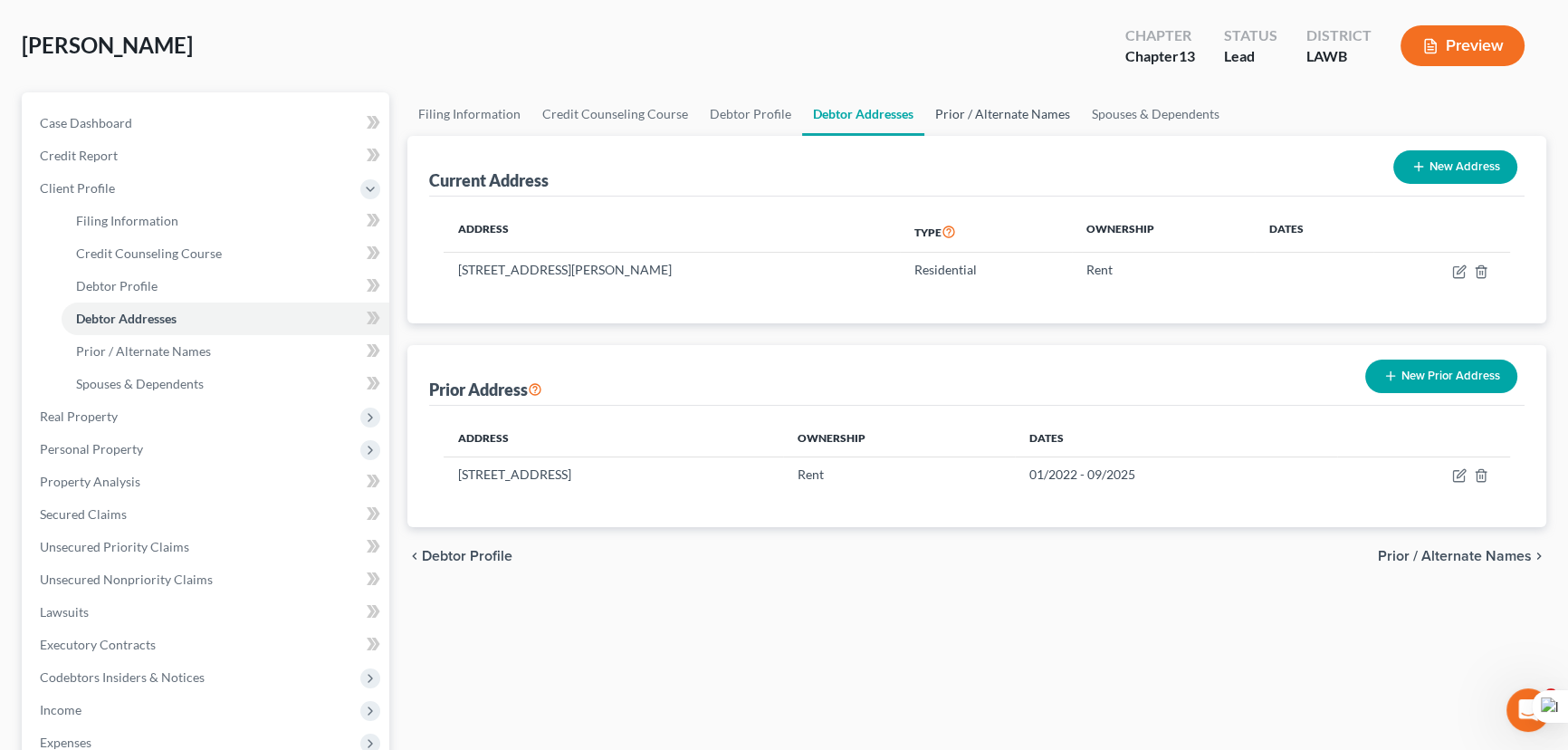
click at [997, 123] on link "Prior / Alternate Names" at bounding box center [1002, 114] width 156 height 44
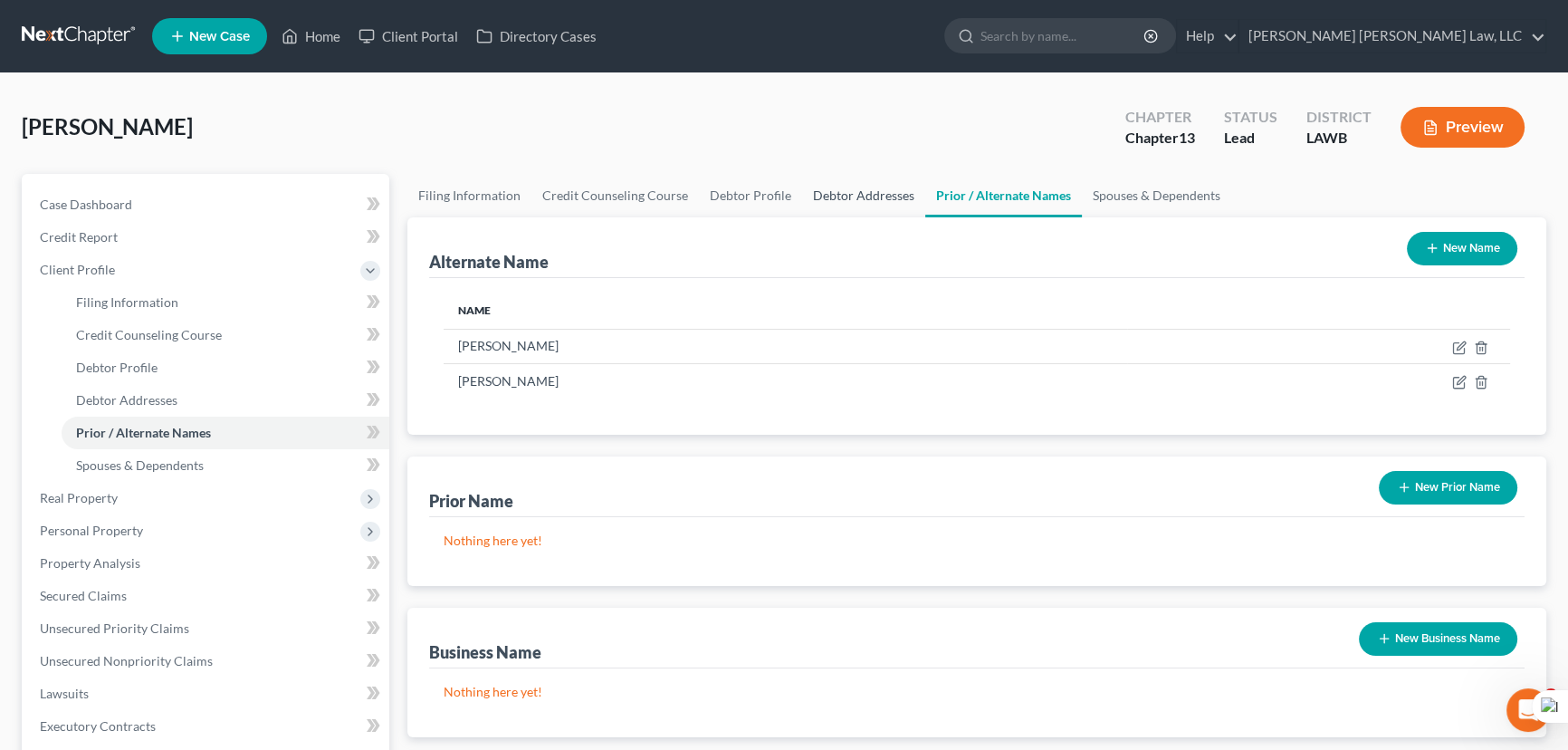
click at [842, 130] on div "McNeal, Donald Upgraded Chapter Chapter 13 Status Lead District LAWB Preview" at bounding box center [784, 134] width 1524 height 79
drag, startPoint x: 832, startPoint y: 195, endPoint x: 731, endPoint y: 198, distance: 101.0
click at [829, 196] on link "Debtor Addresses" at bounding box center [863, 195] width 123 height 44
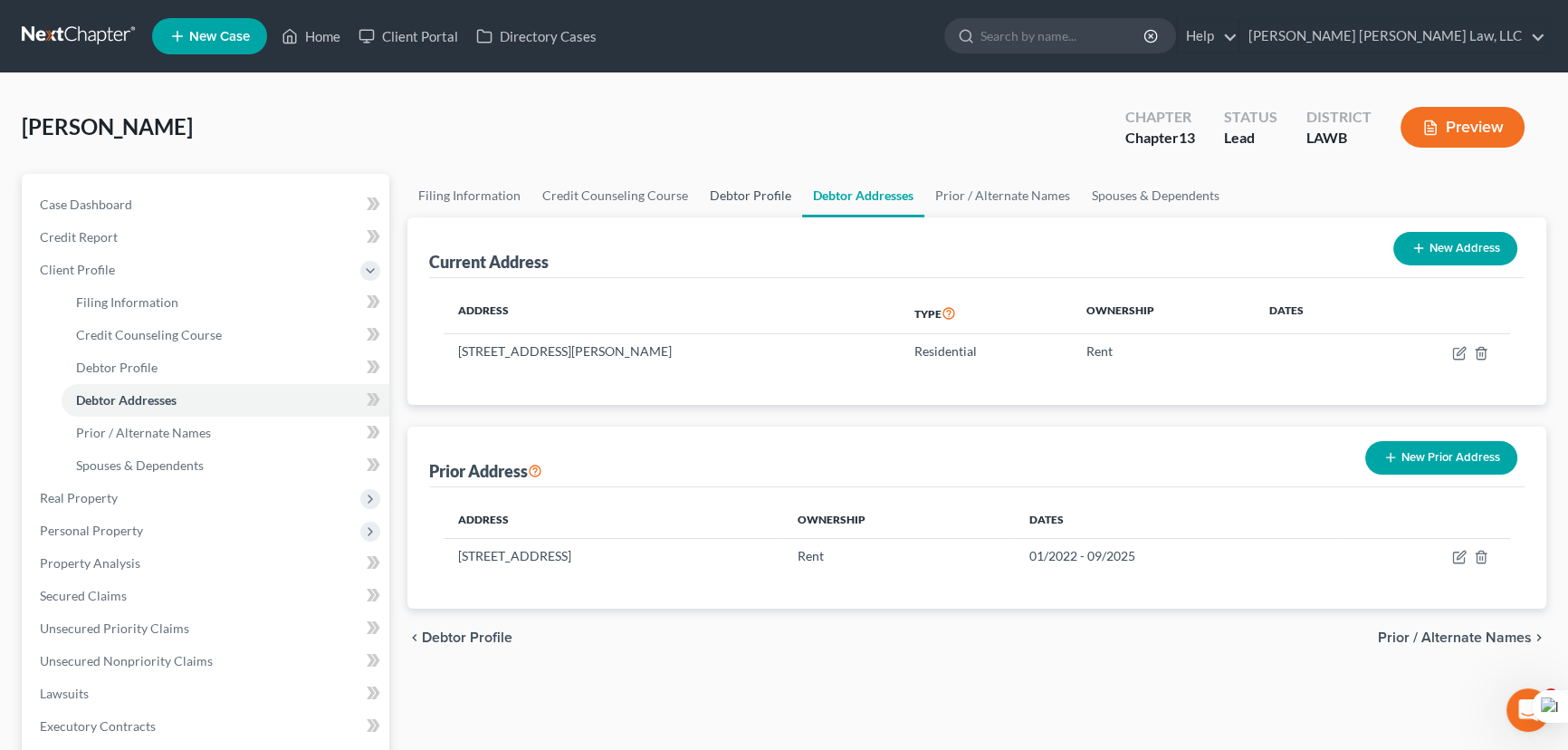
click at [715, 197] on link "Debtor Profile" at bounding box center [750, 195] width 103 height 44
select select "1"
select select "2"
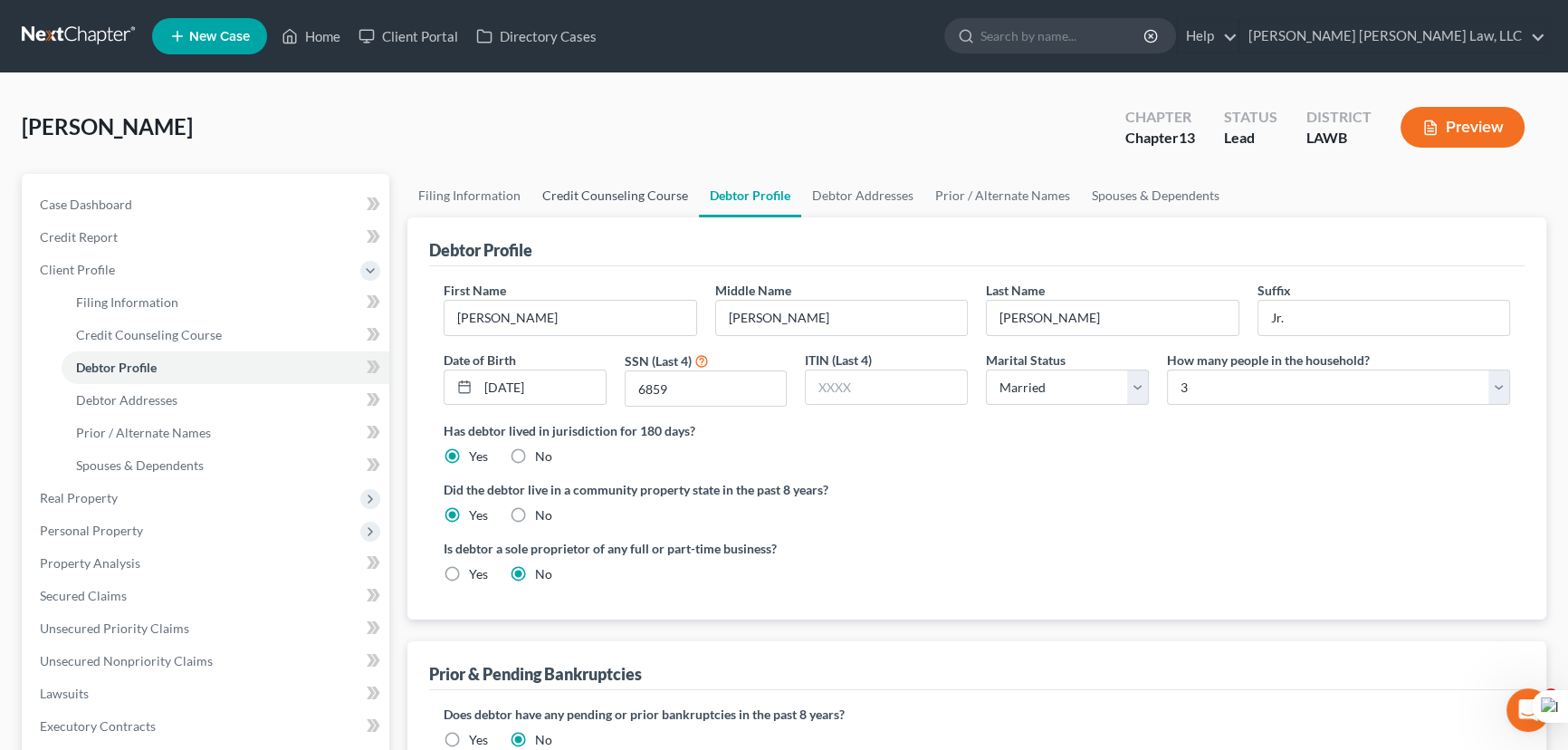
click at [642, 184] on link "Credit Counseling Course" at bounding box center [615, 195] width 167 height 44
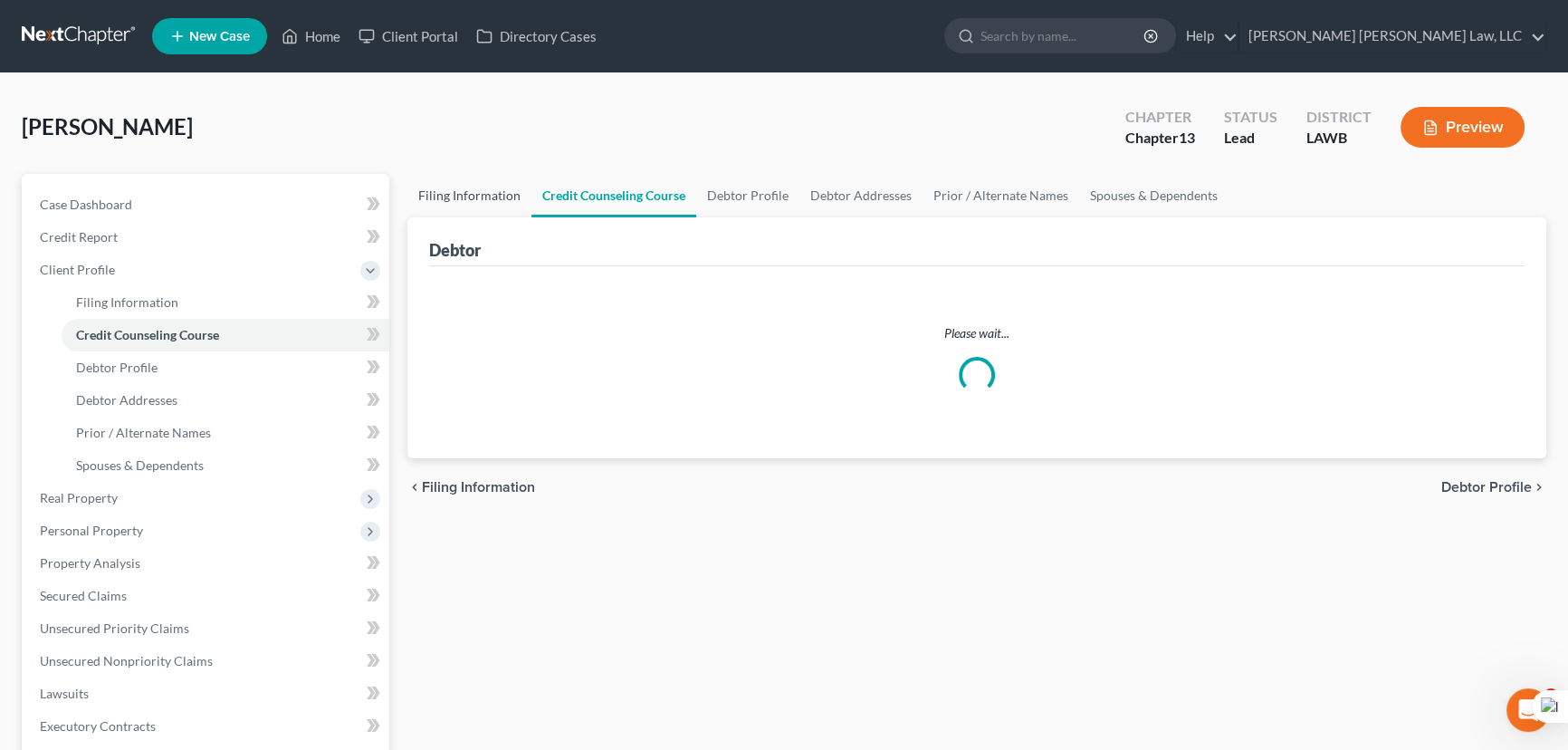
click at [505, 185] on link "Filing Information" at bounding box center [469, 195] width 124 height 44
select select "1"
select select "0"
select select "3"
select select "19"
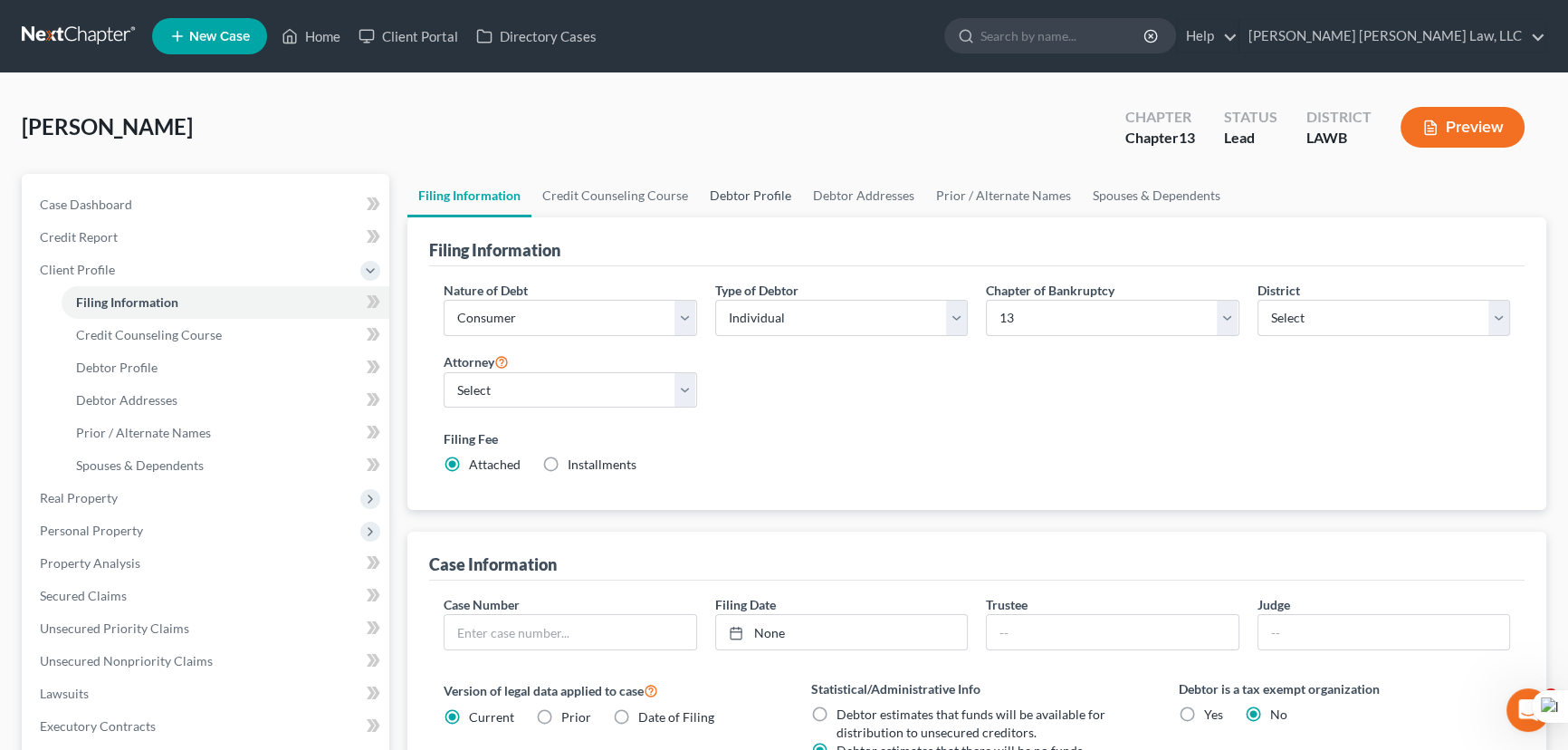
click at [739, 197] on link "Debtor Profile" at bounding box center [750, 195] width 103 height 44
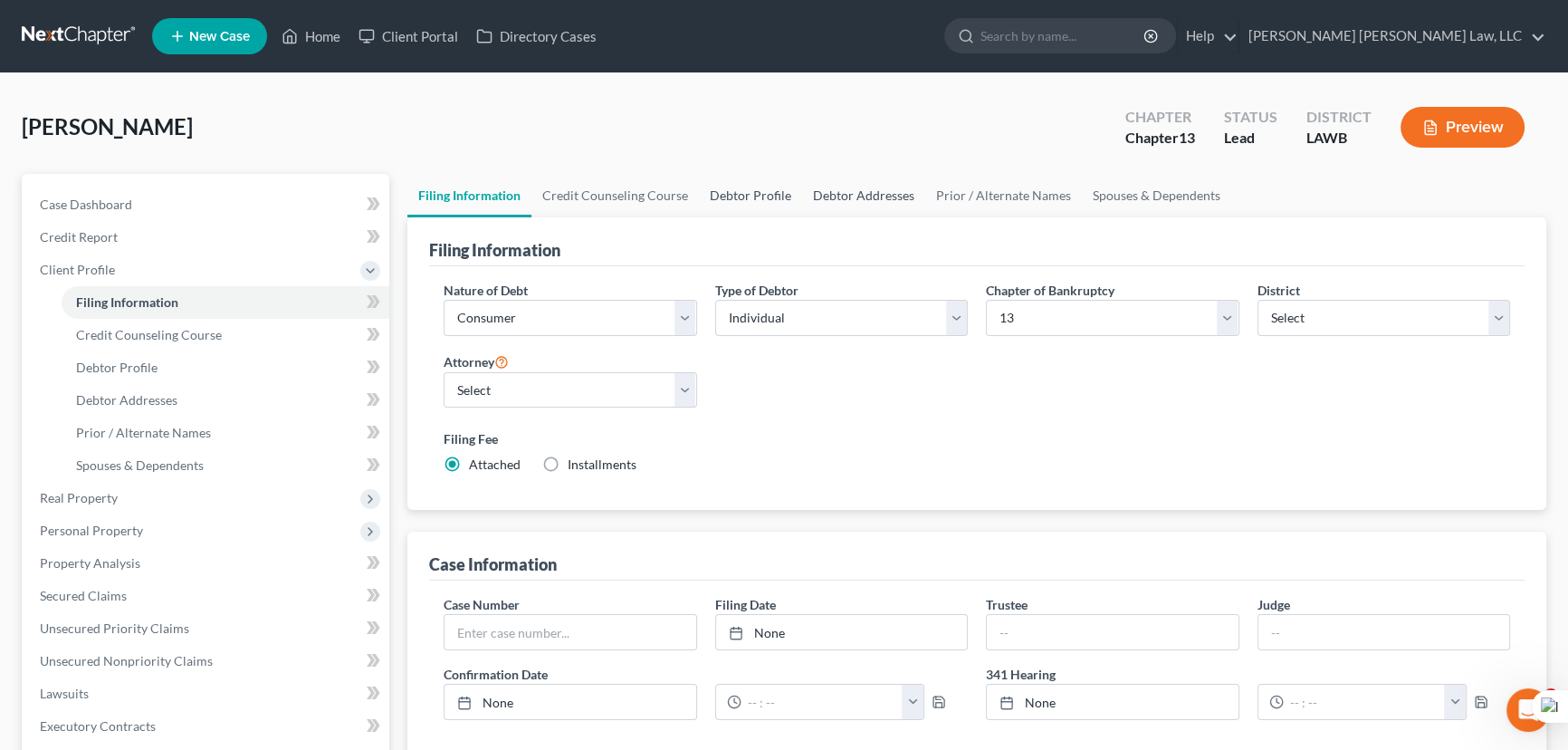
select select "1"
select select "2"
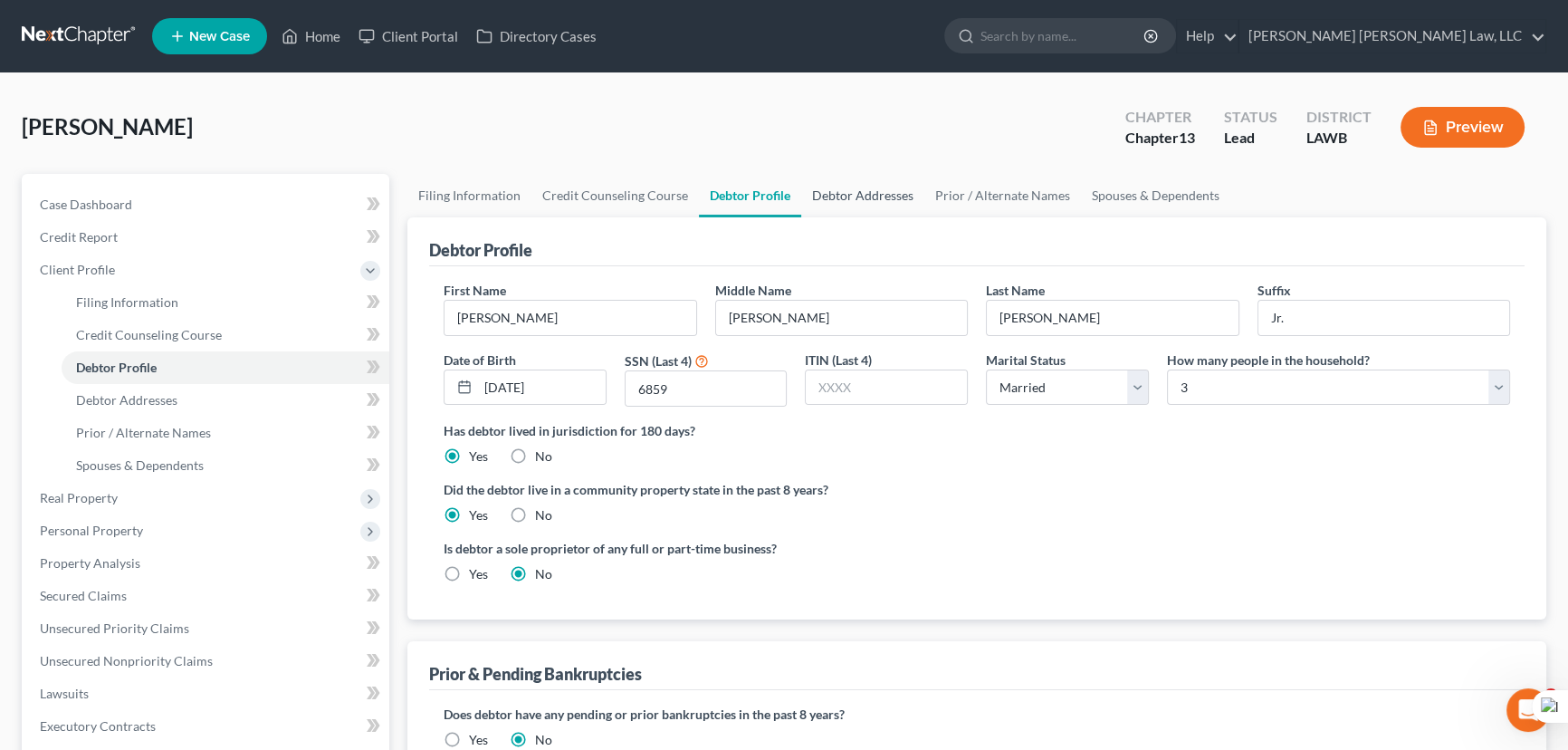
click at [876, 201] on link "Debtor Addresses" at bounding box center [862, 195] width 123 height 44
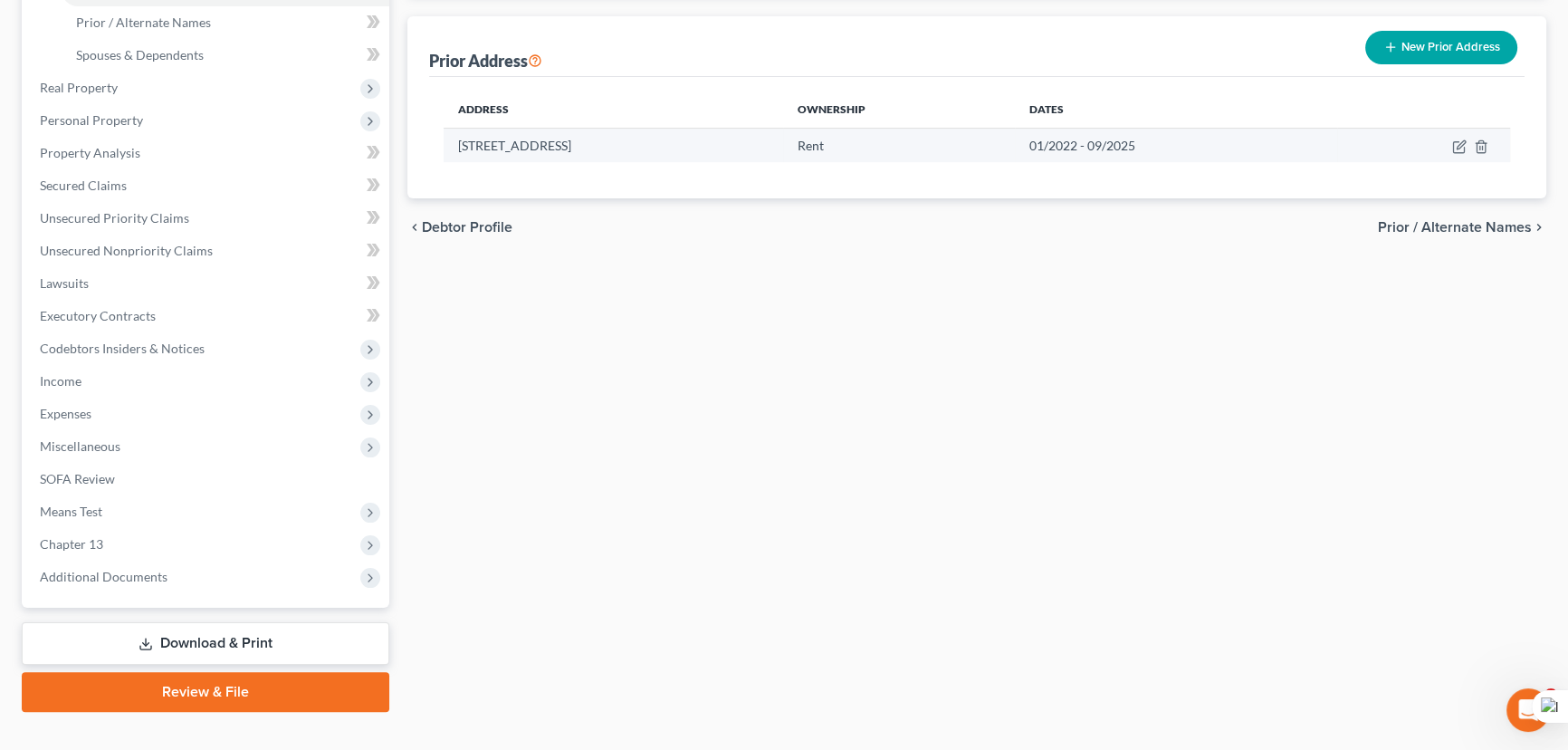
scroll to position [411, 0]
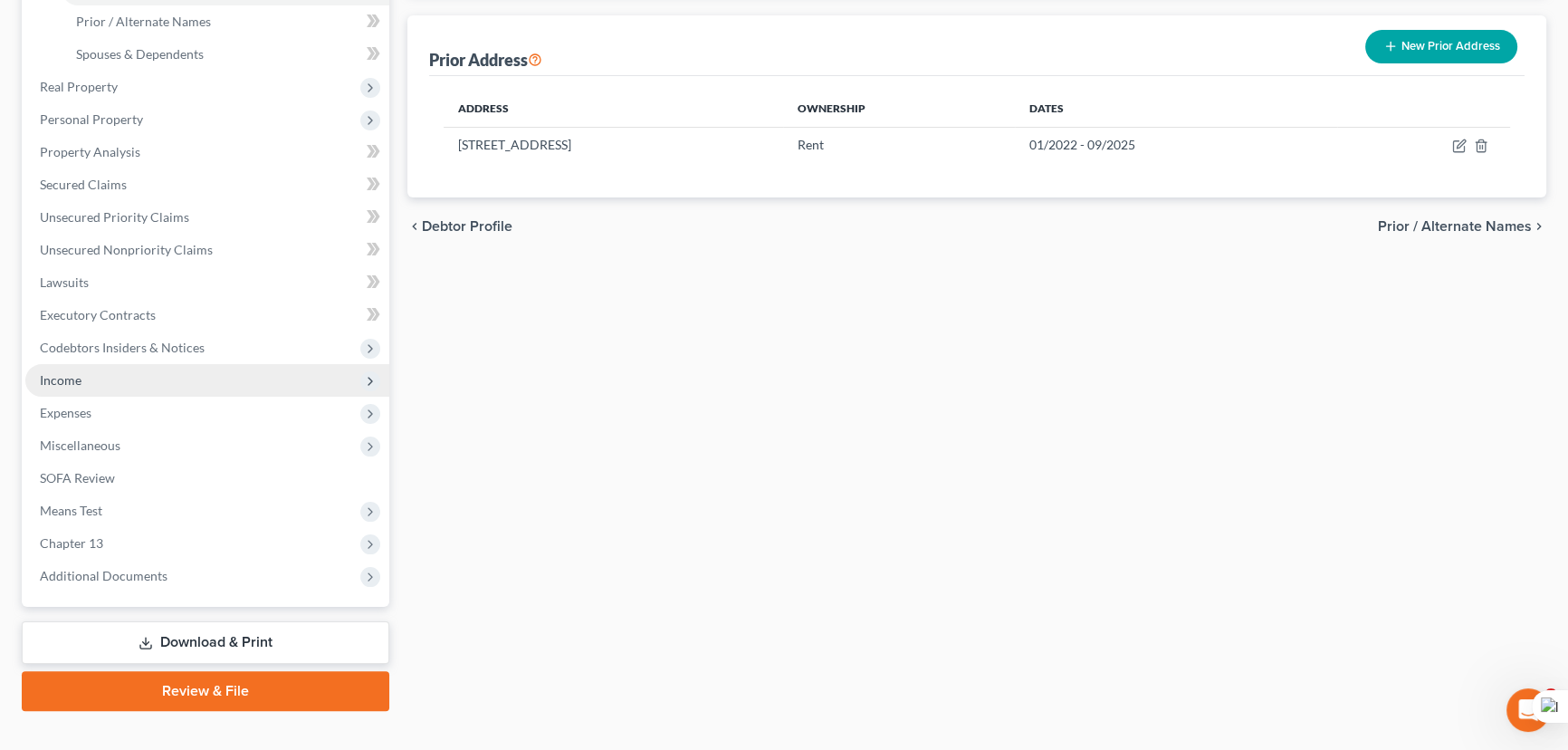
click at [208, 386] on span "Income" at bounding box center [207, 380] width 363 height 33
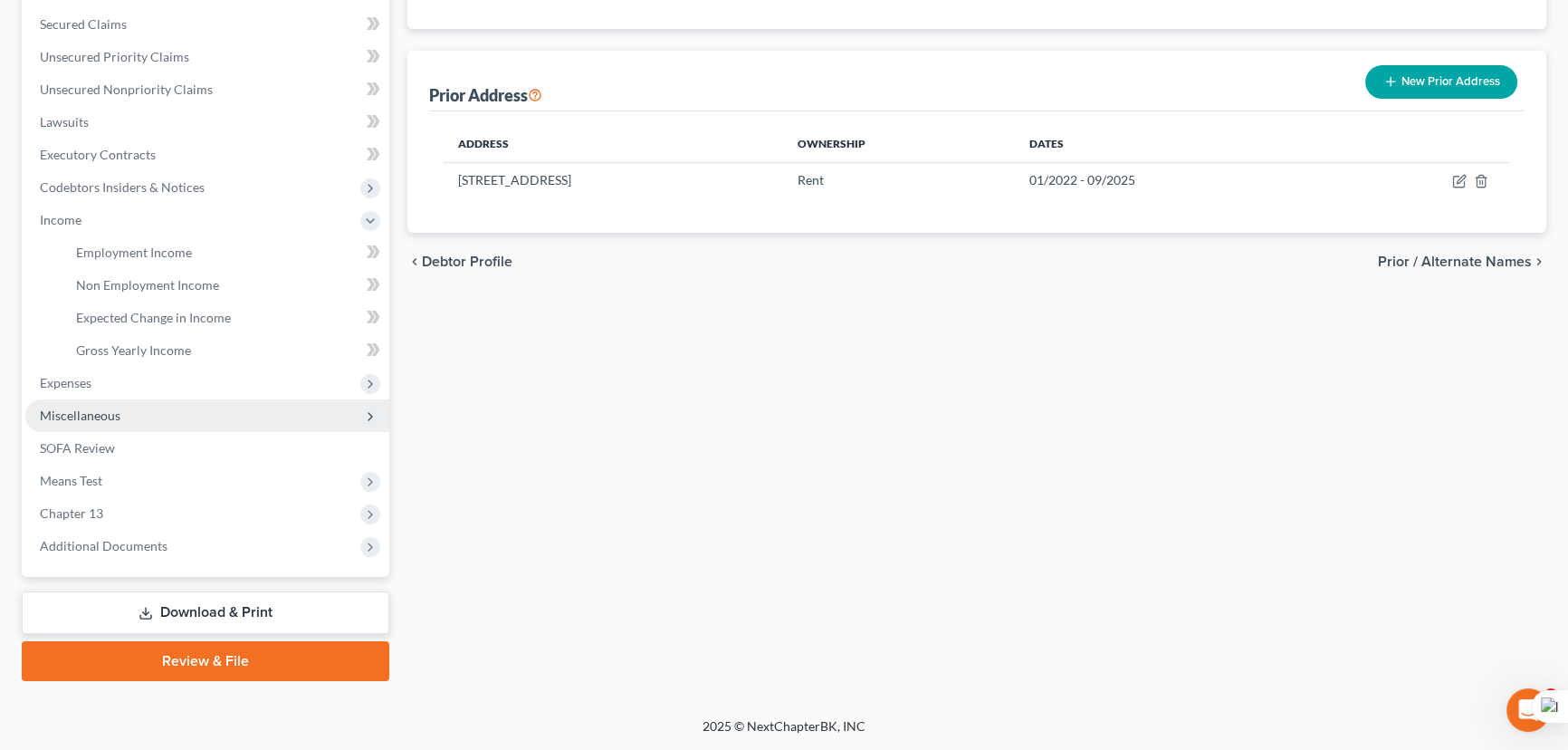
scroll to position [372, 0]
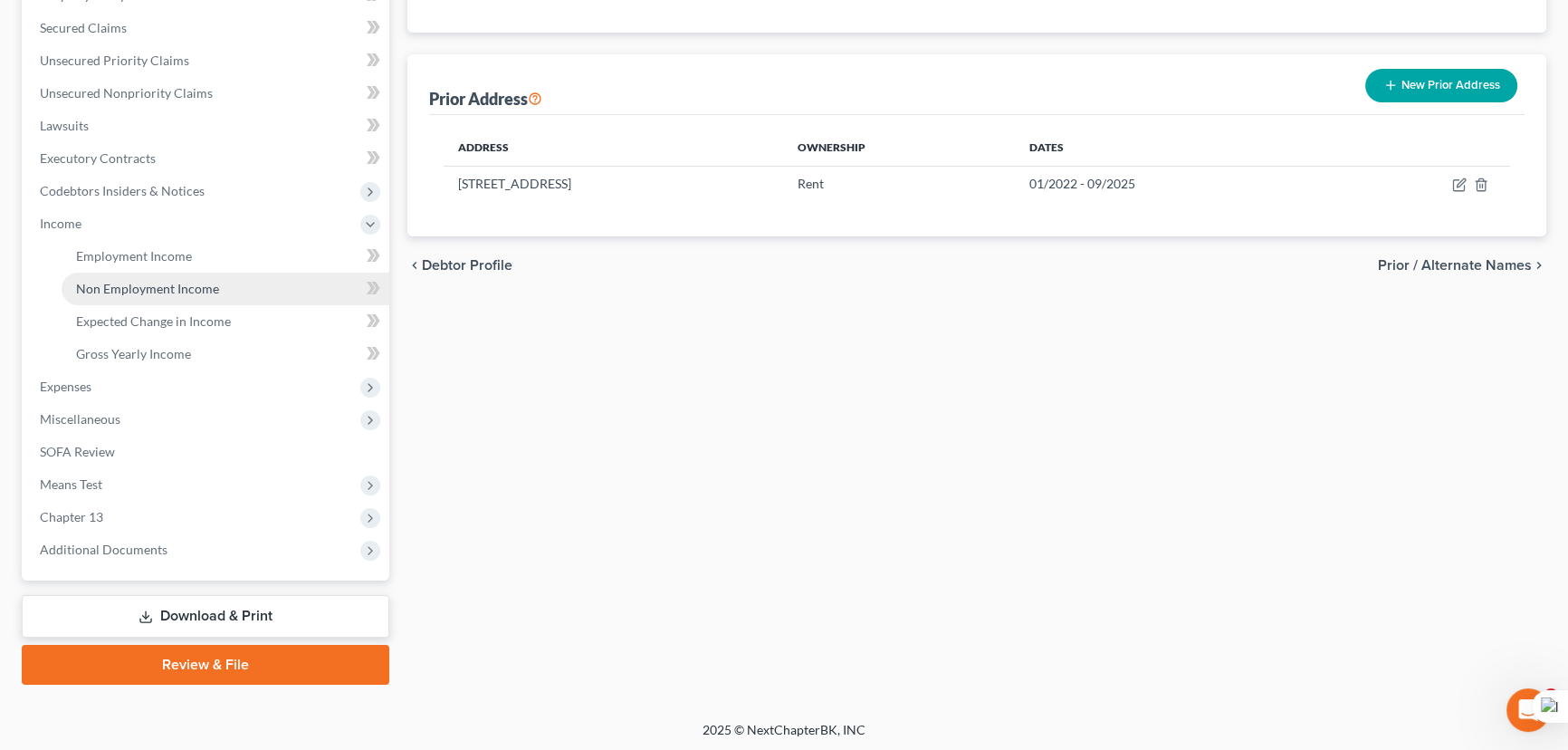
click at [198, 274] on link "Non Employment Income" at bounding box center [225, 289] width 328 height 33
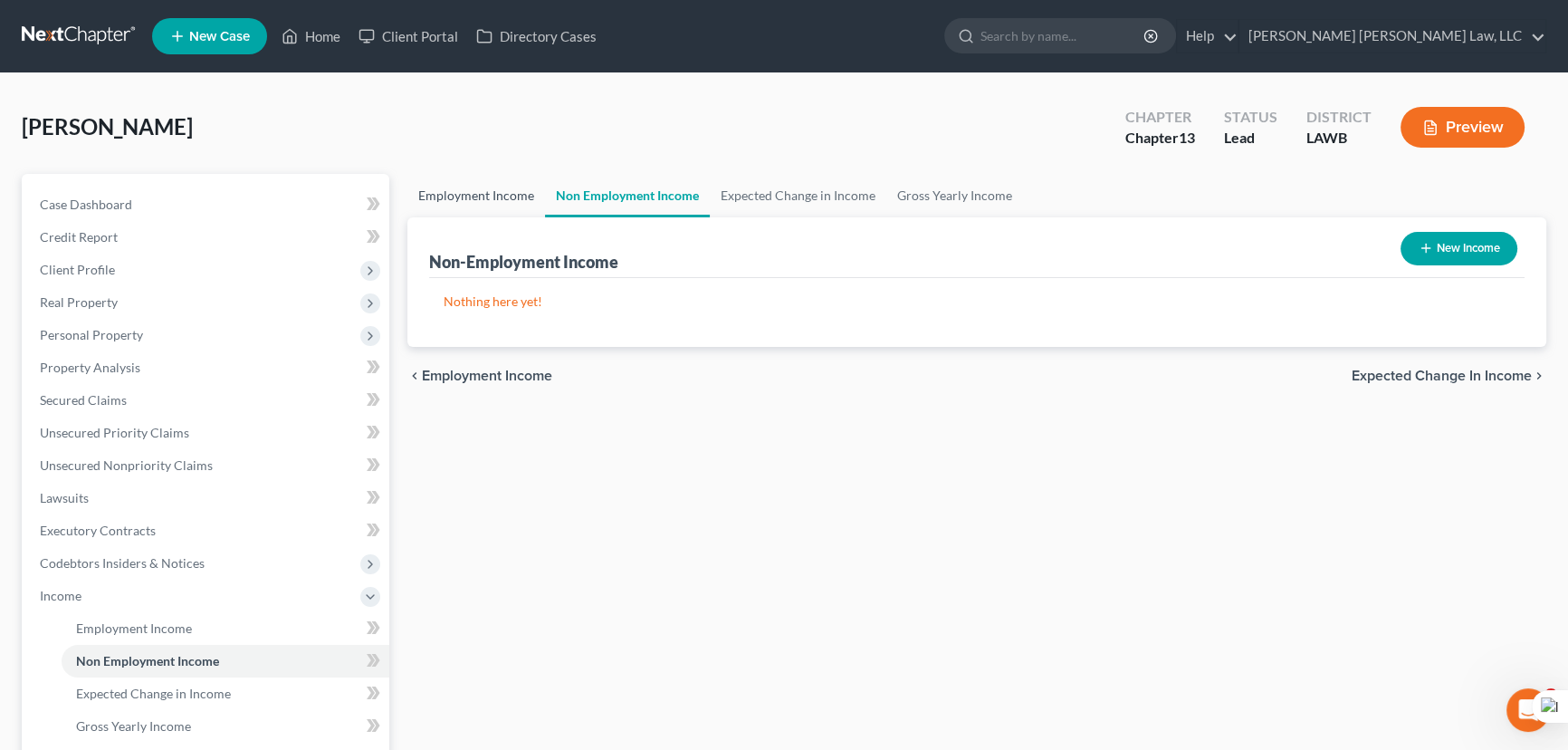
click at [443, 205] on link "Employment Income" at bounding box center [476, 195] width 138 height 44
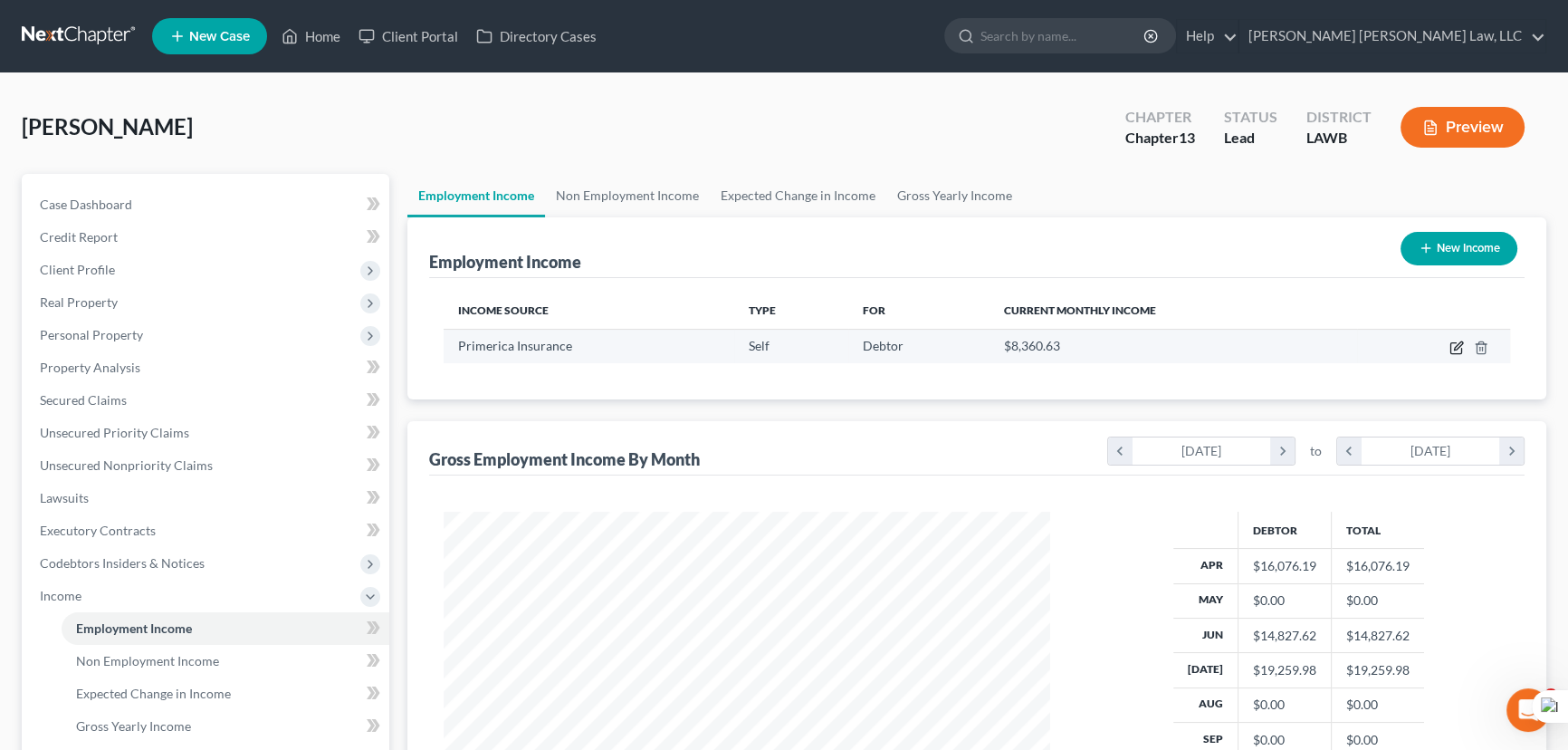
click at [1455, 343] on icon "button" at bounding box center [1457, 348] width 15 height 15
select select "1"
select select "19"
select select "0"
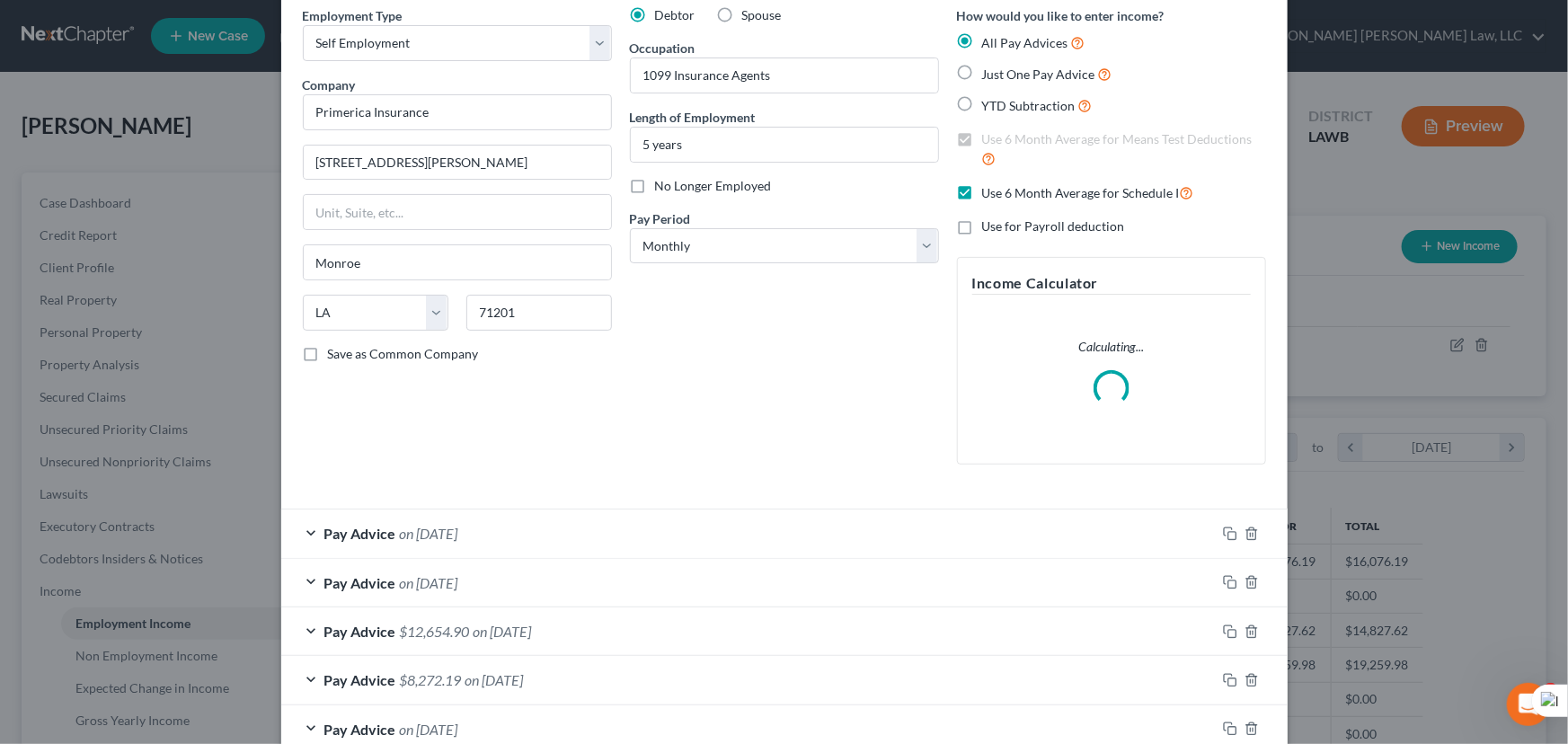
scroll to position [232, 0]
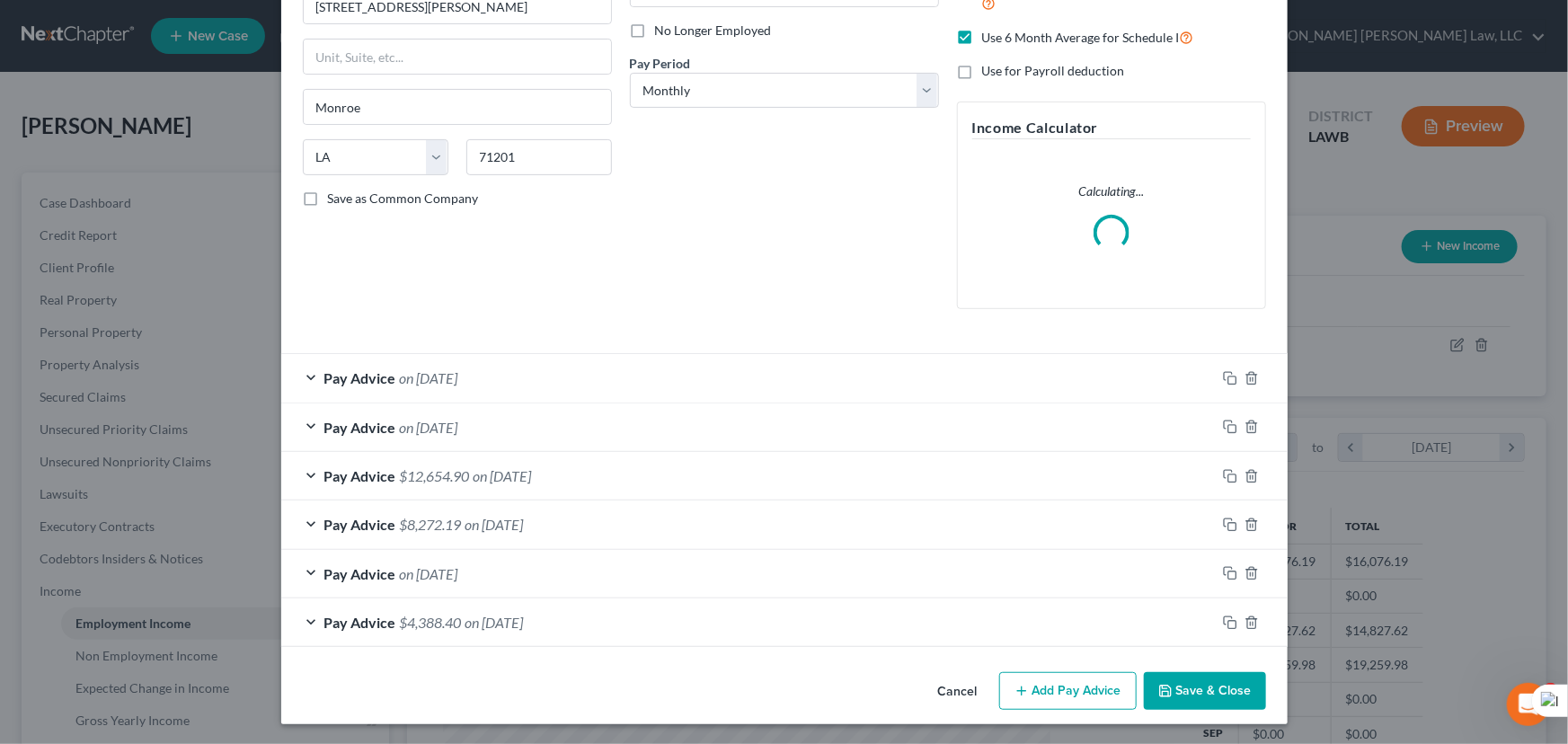
click at [1072, 700] on button "Add Pay Advice" at bounding box center [1068, 691] width 138 height 38
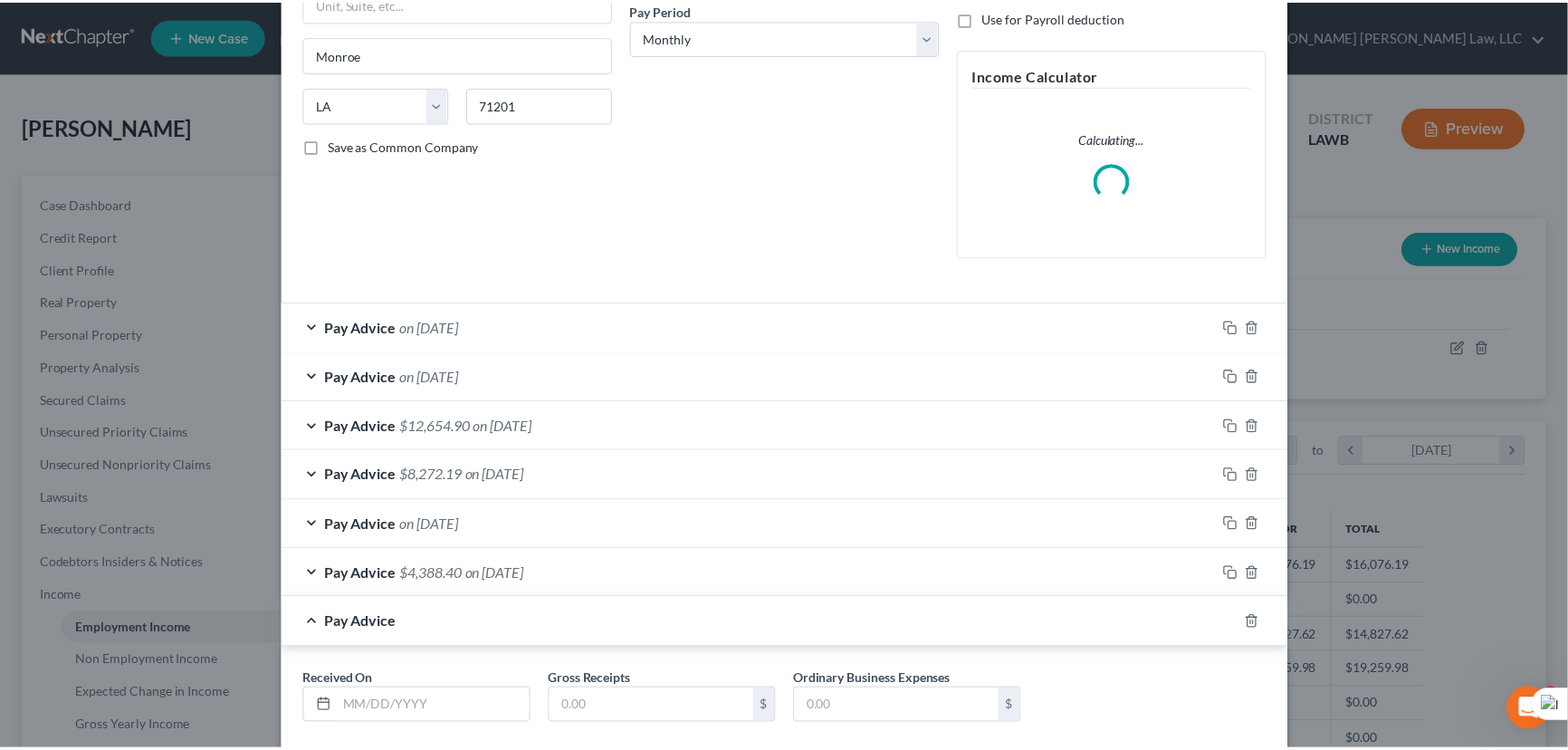
scroll to position [388, 0]
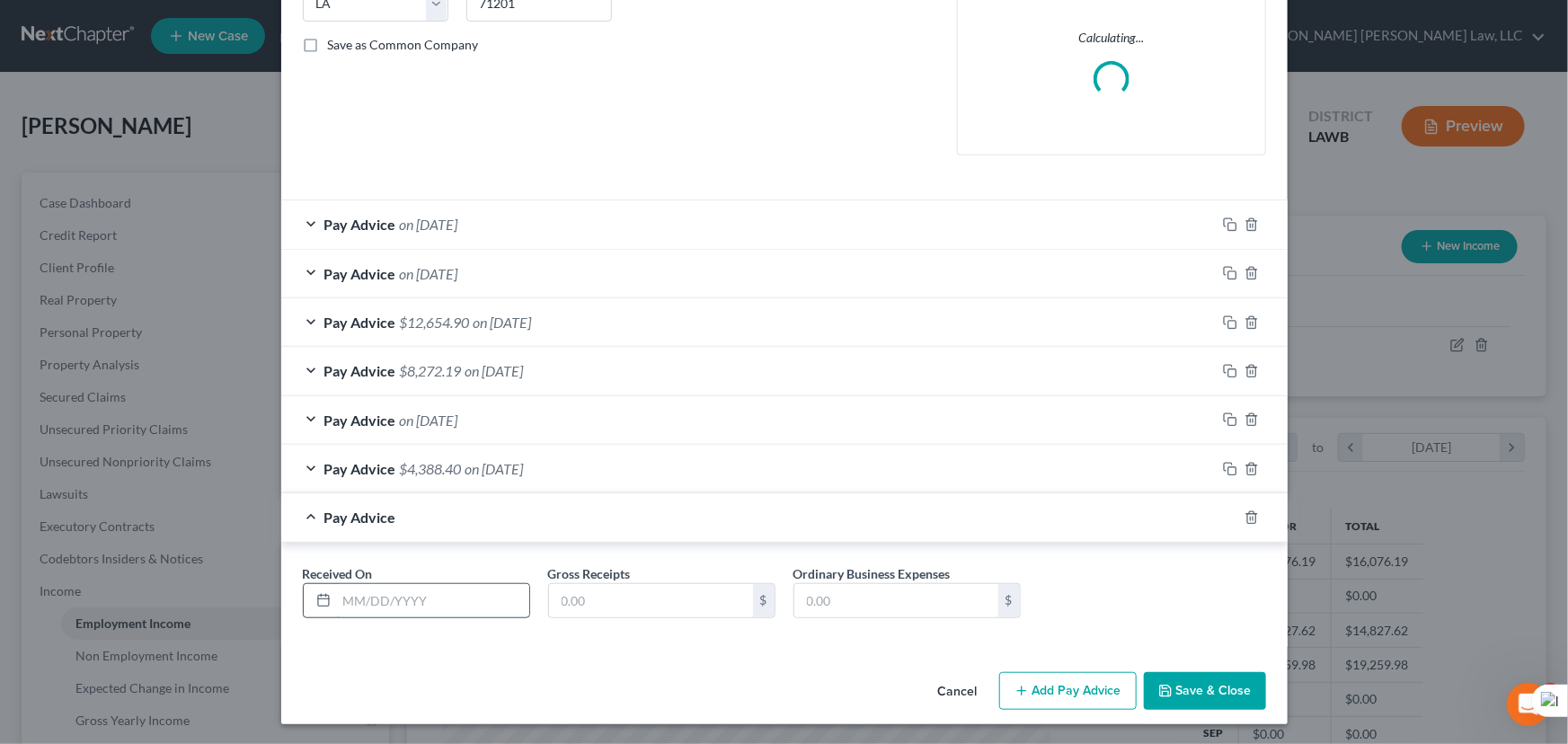
click at [436, 584] on input "text" at bounding box center [433, 601] width 192 height 34
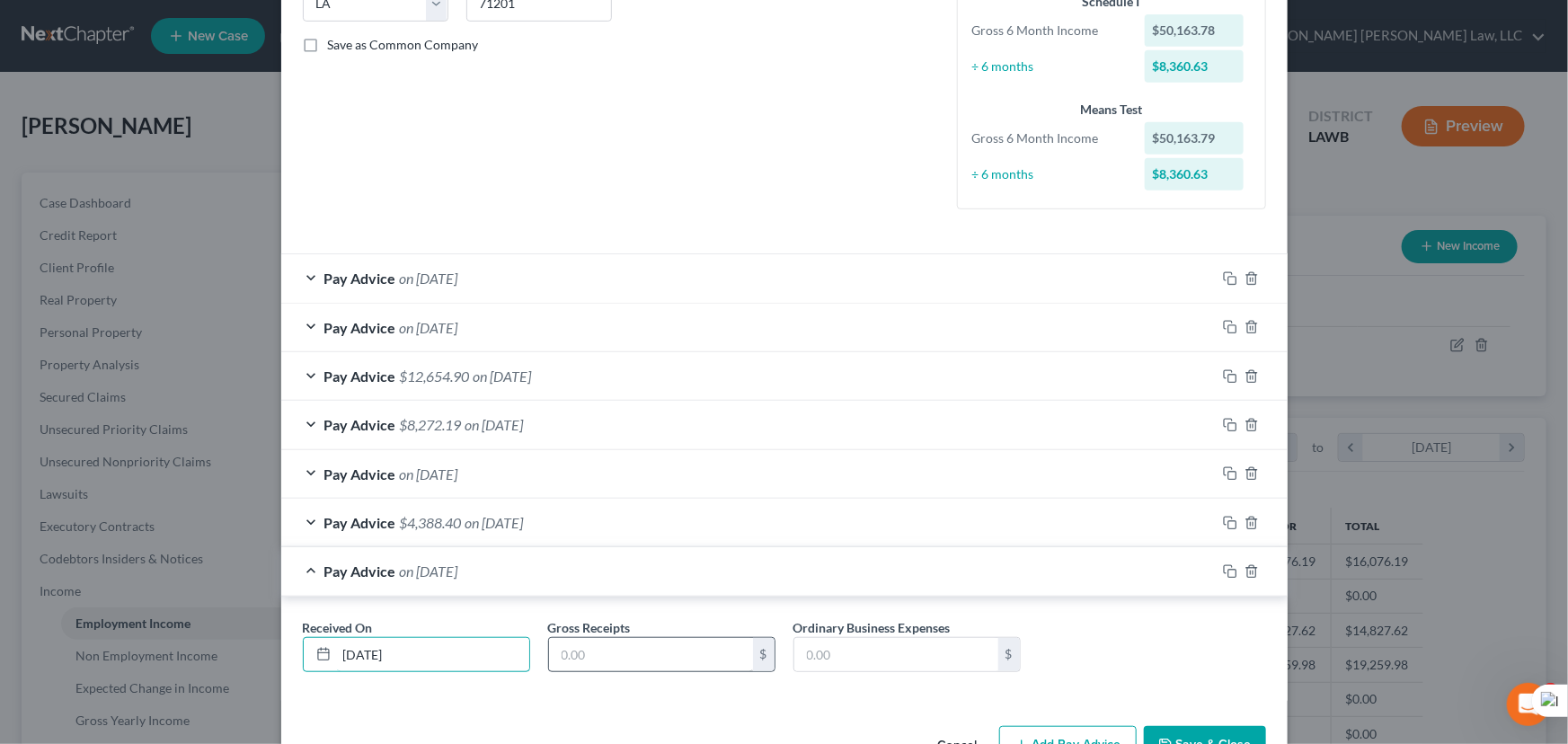
type input "10/15/2025"
click at [685, 643] on input "text" at bounding box center [651, 655] width 204 height 34
type input "2,268"
click at [1205, 730] on button "Save & Close" at bounding box center [1205, 745] width 122 height 38
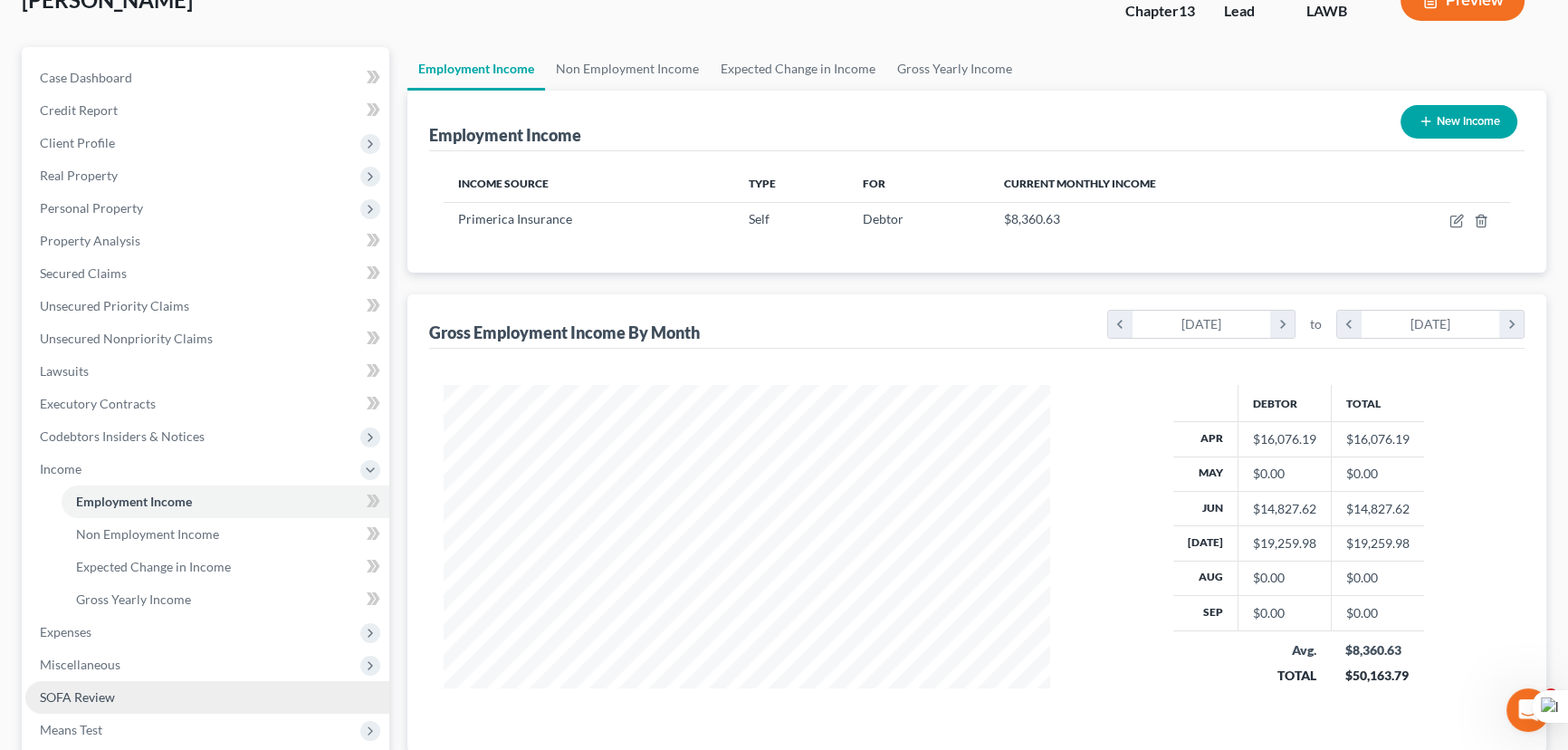
scroll to position [373, 0]
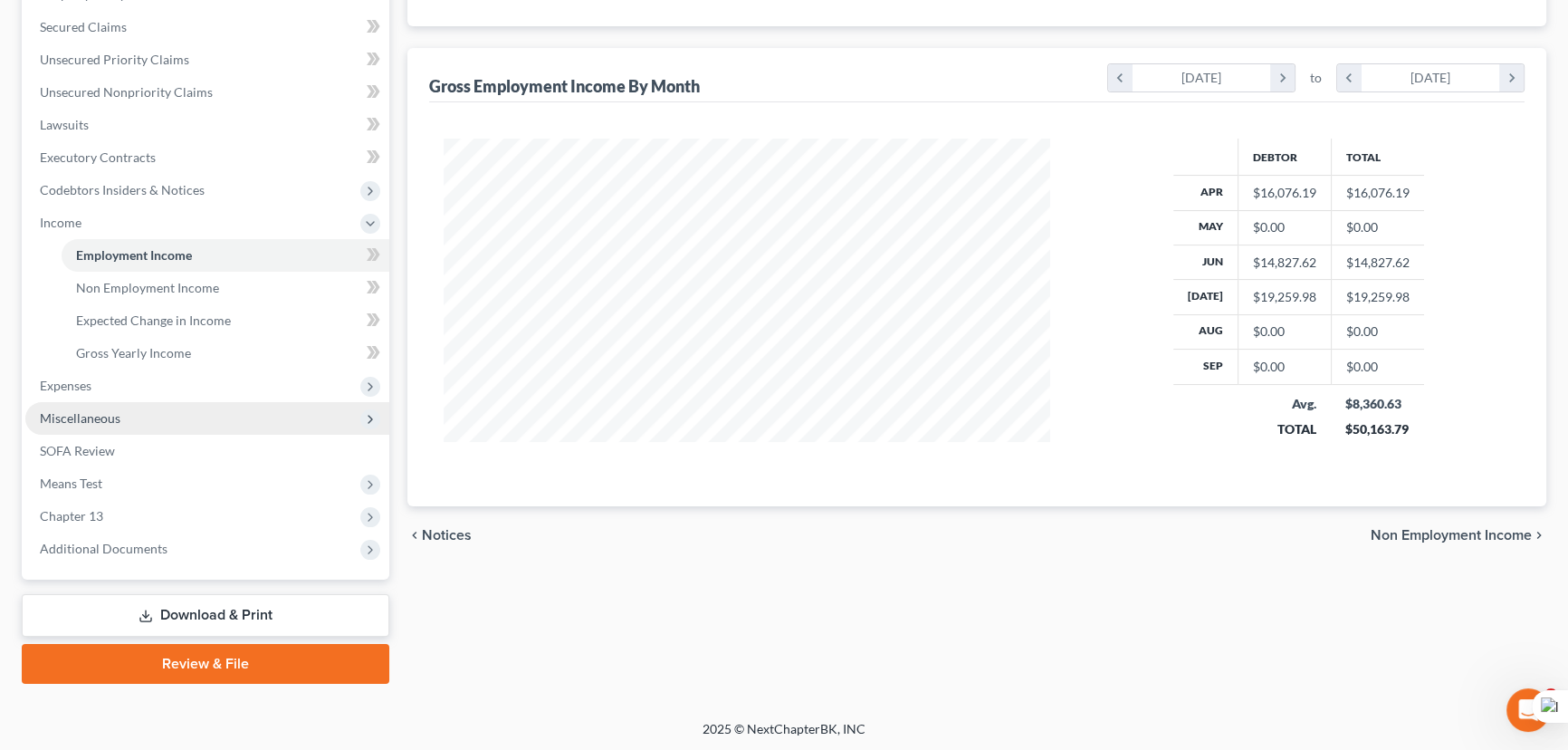
click at [126, 390] on span "Expenses" at bounding box center [207, 386] width 363 height 33
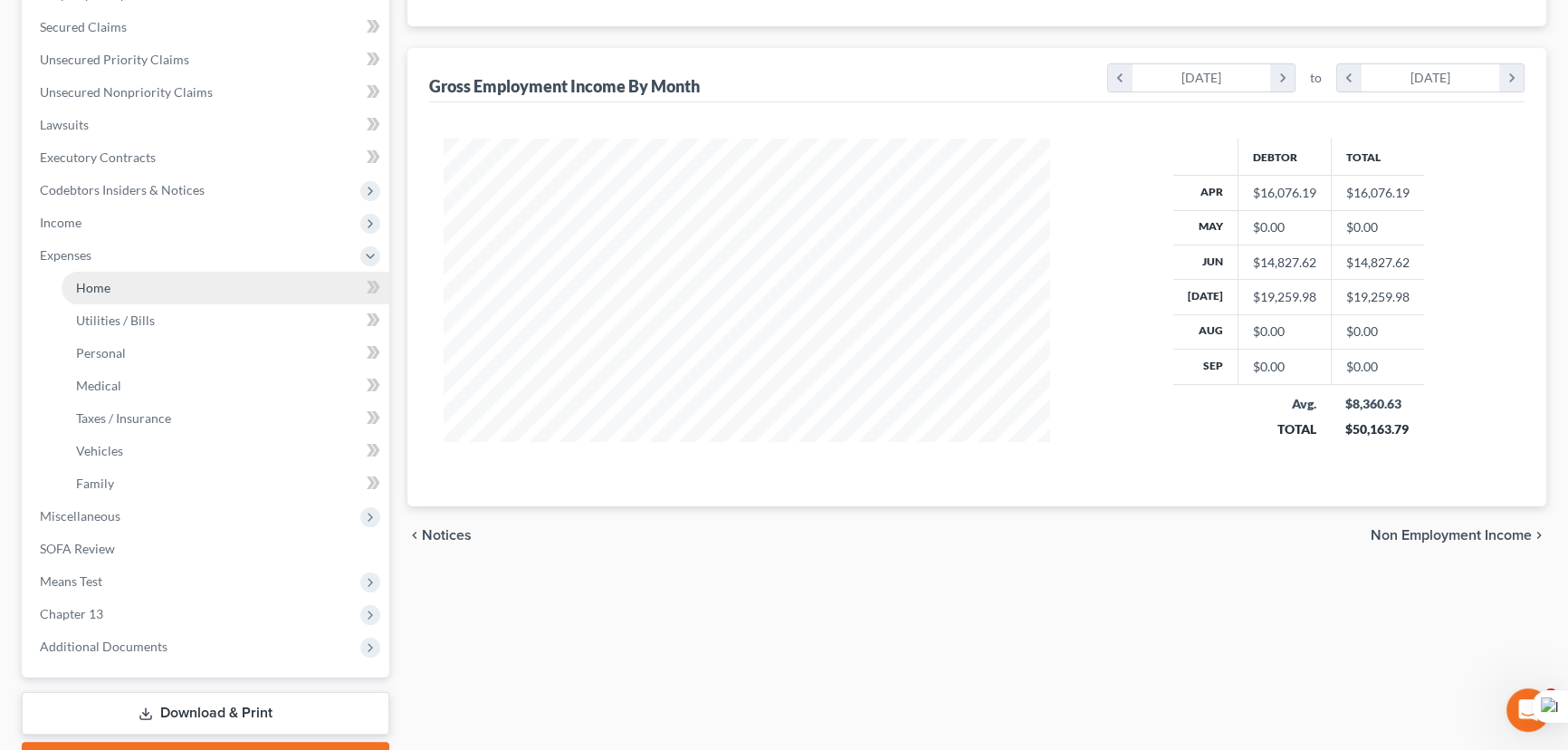
click at [156, 290] on link "Home" at bounding box center [225, 288] width 328 height 33
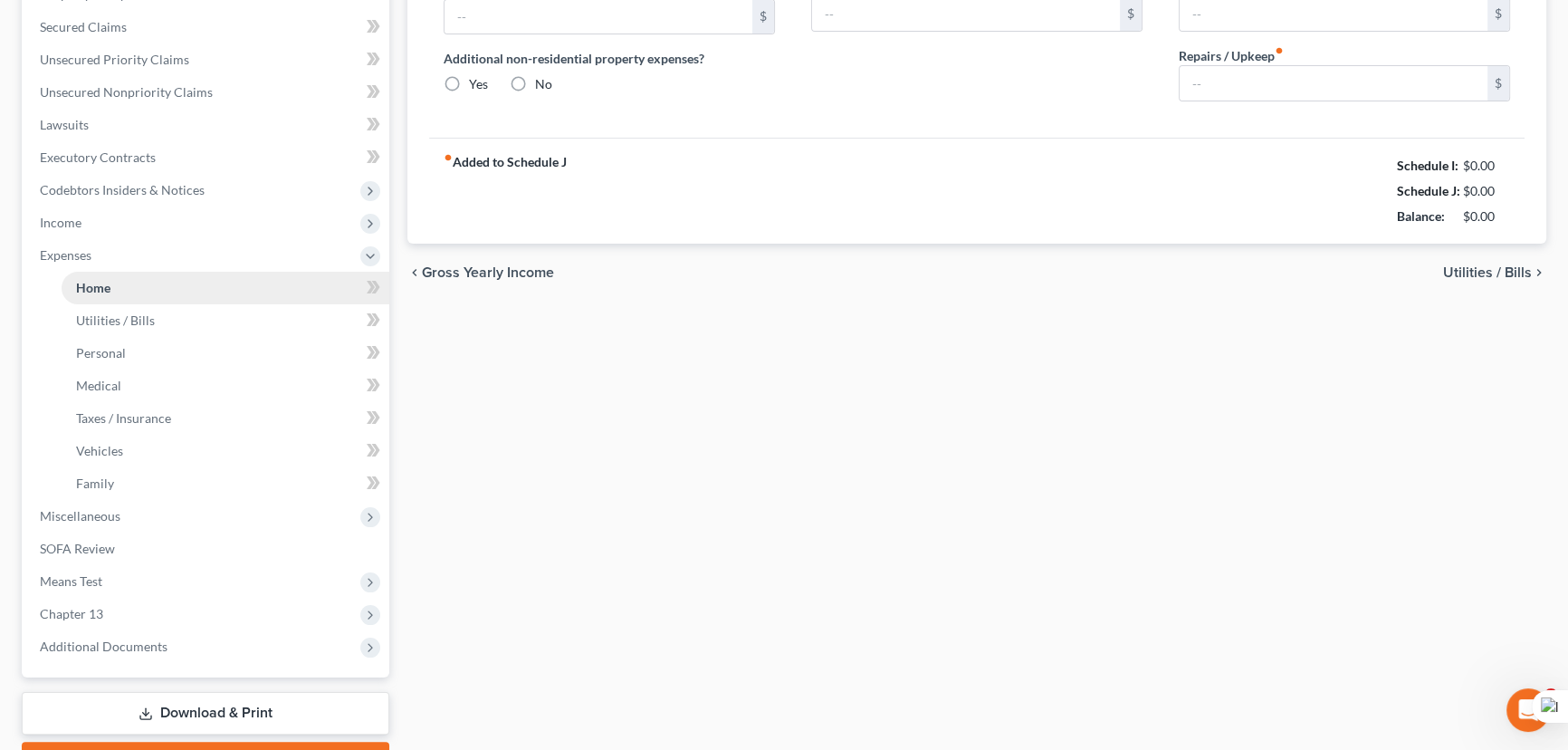
scroll to position [63, 0]
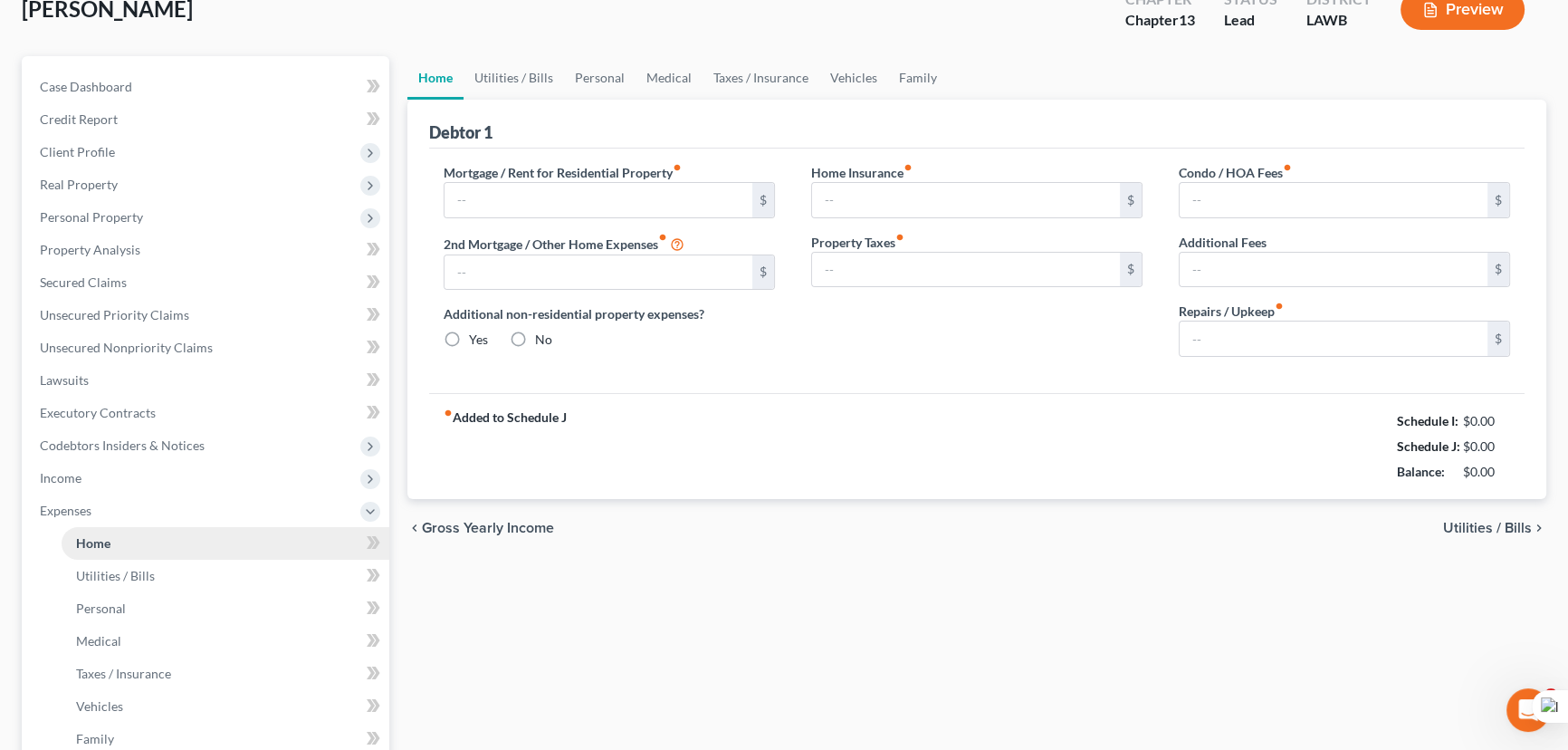
type input "1,700.00"
type input "0.00"
radio input "true"
type input "0.00"
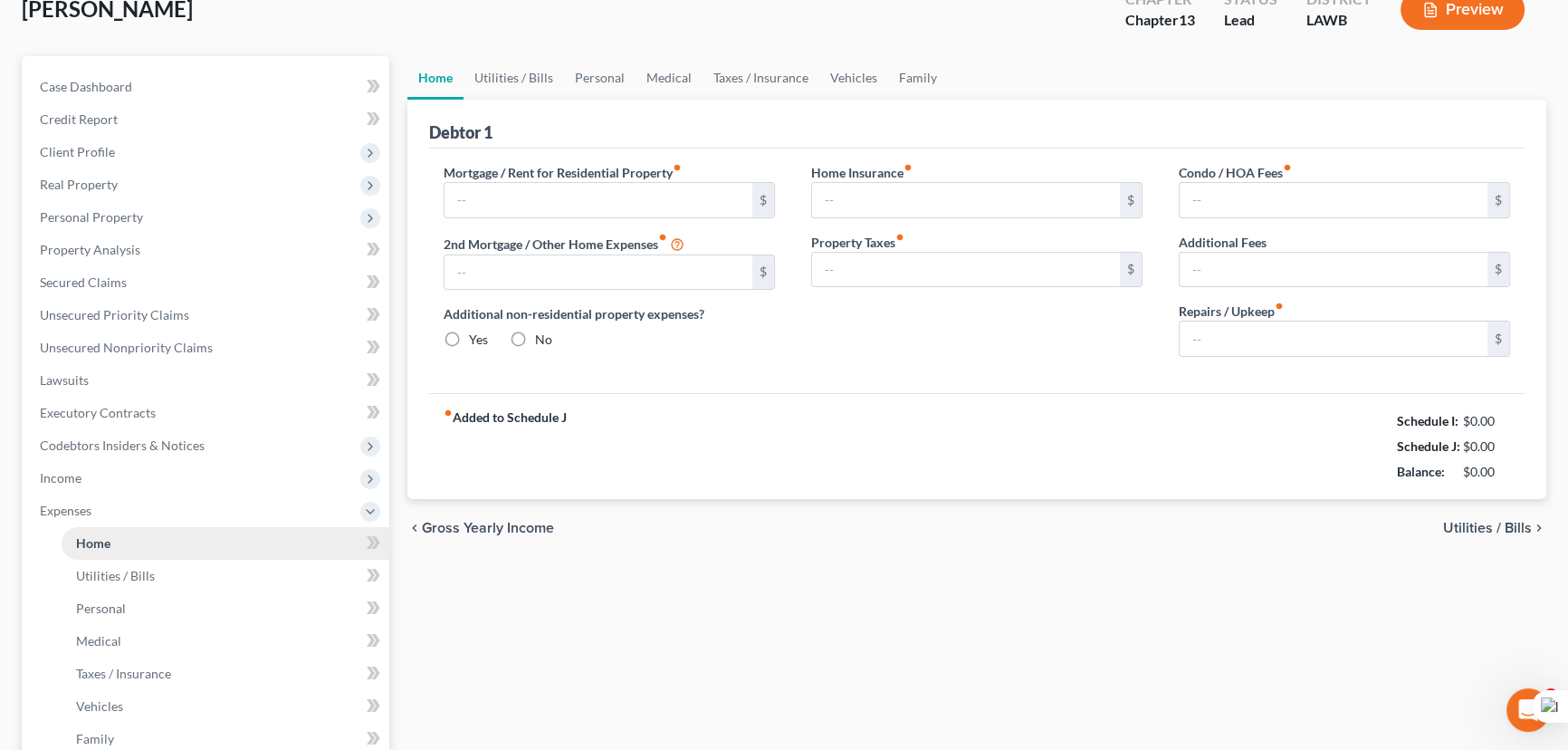
type input "0.00"
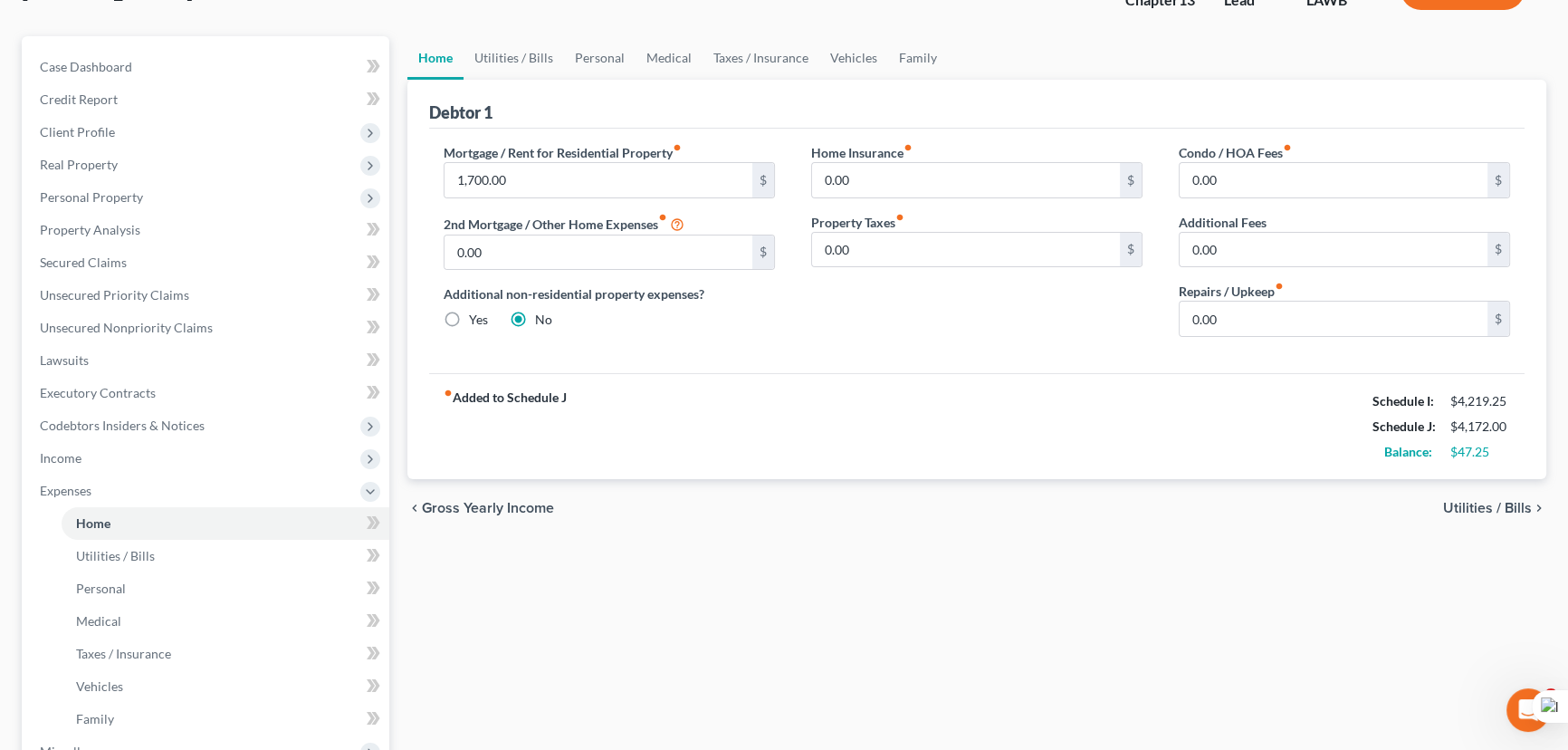
scroll to position [0, 0]
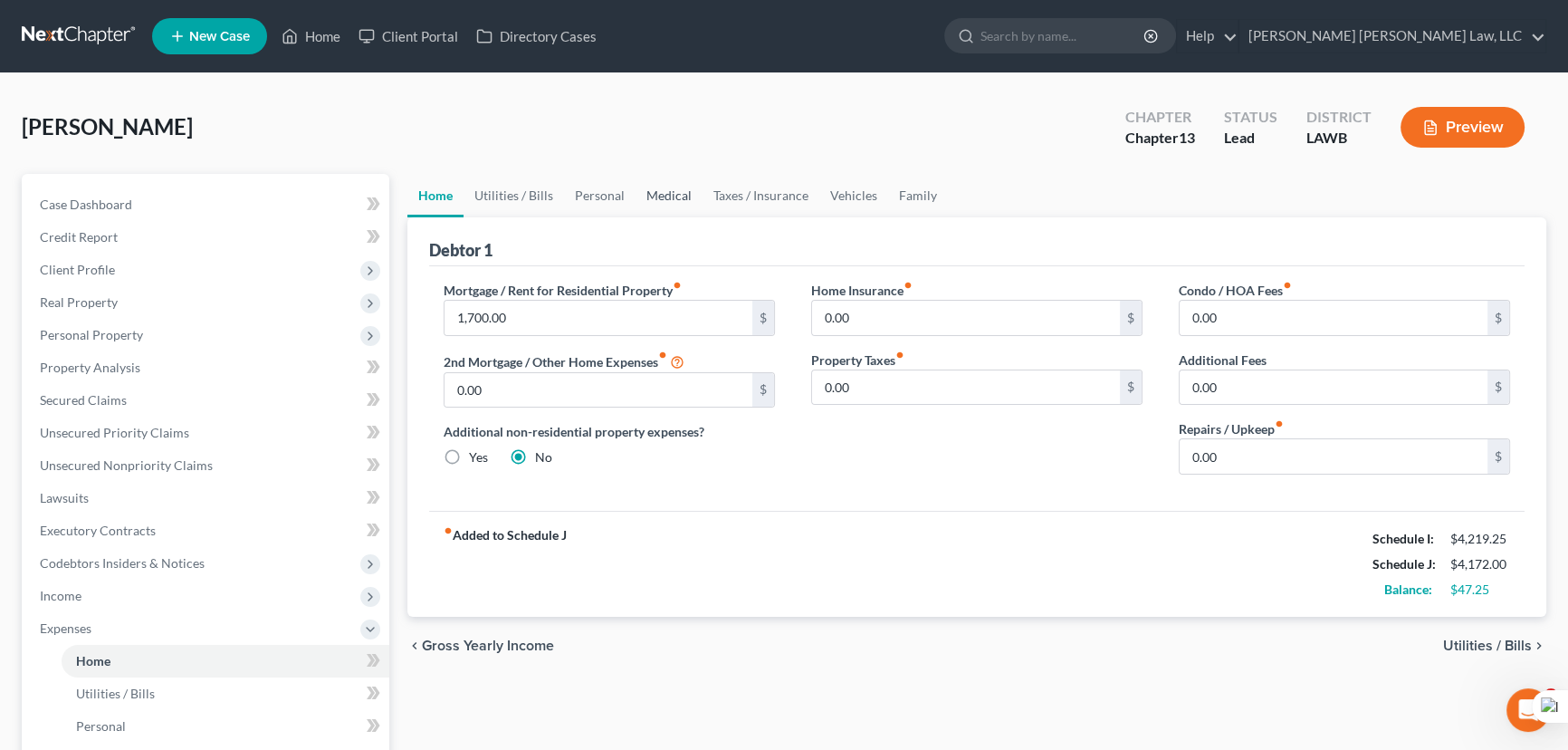
click at [640, 194] on link "Medical" at bounding box center [668, 195] width 67 height 44
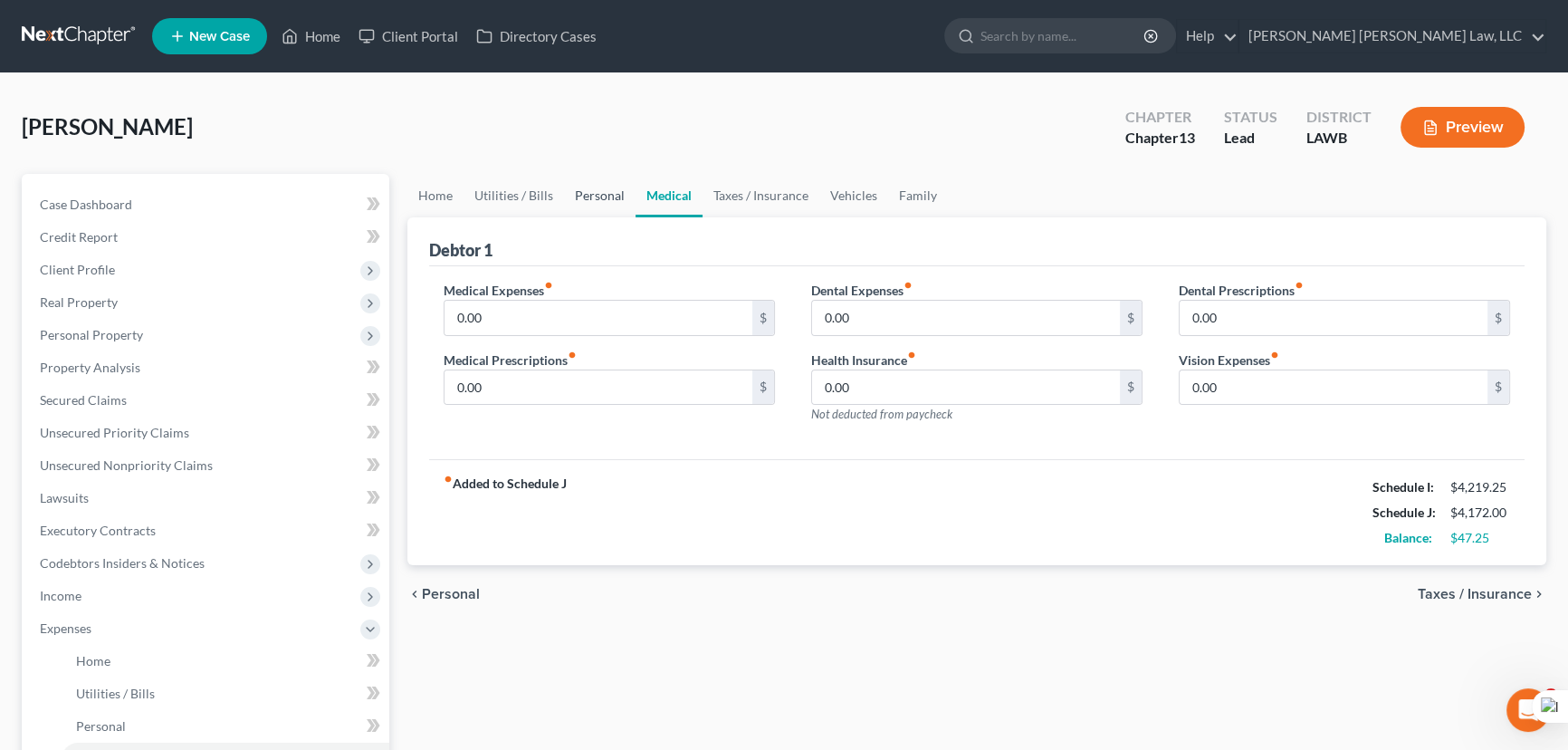
click at [578, 199] on link "Personal" at bounding box center [599, 195] width 71 height 44
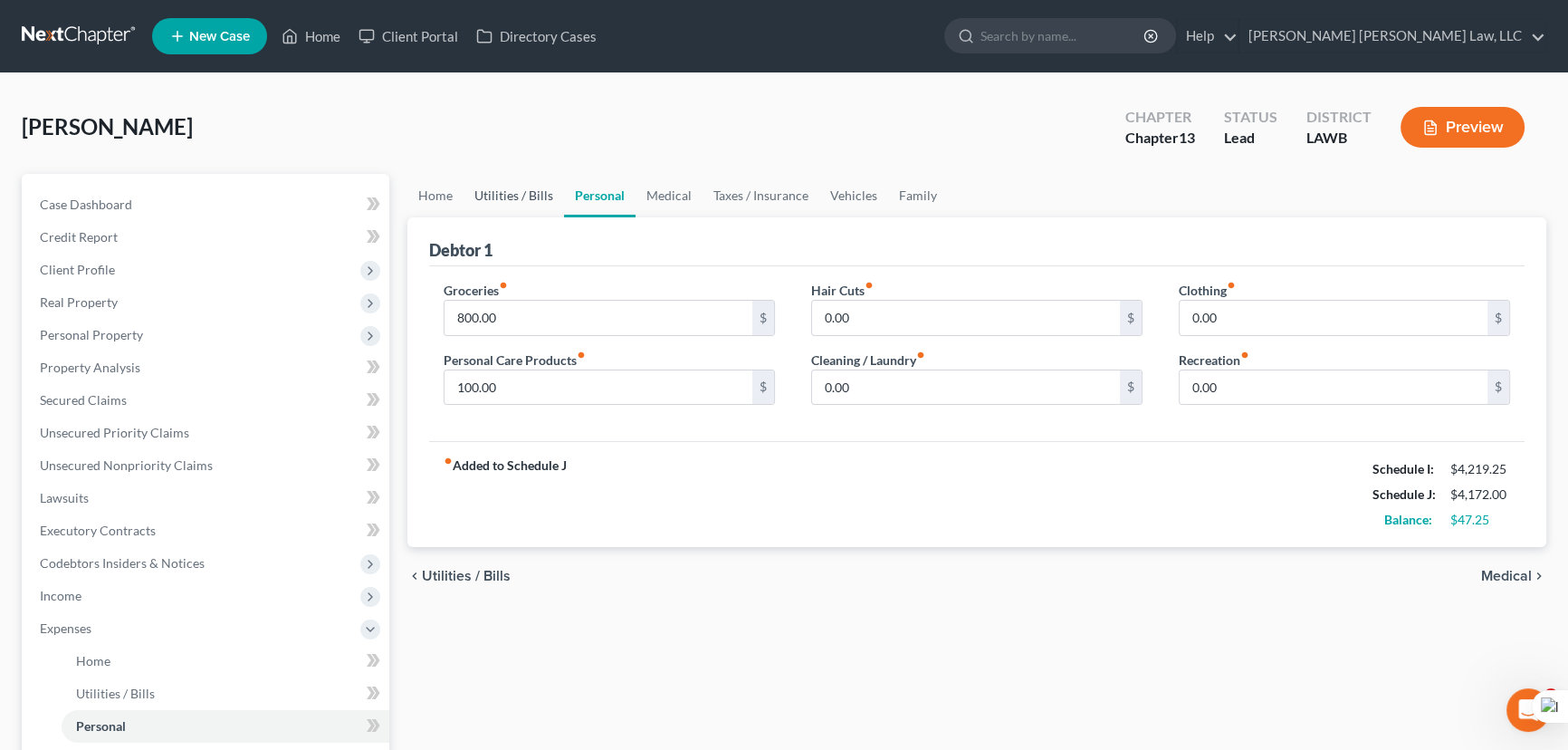
drag, startPoint x: 518, startPoint y: 204, endPoint x: 471, endPoint y: 198, distance: 47.4
click at [516, 204] on link "Utilities / Bills" at bounding box center [513, 195] width 100 height 44
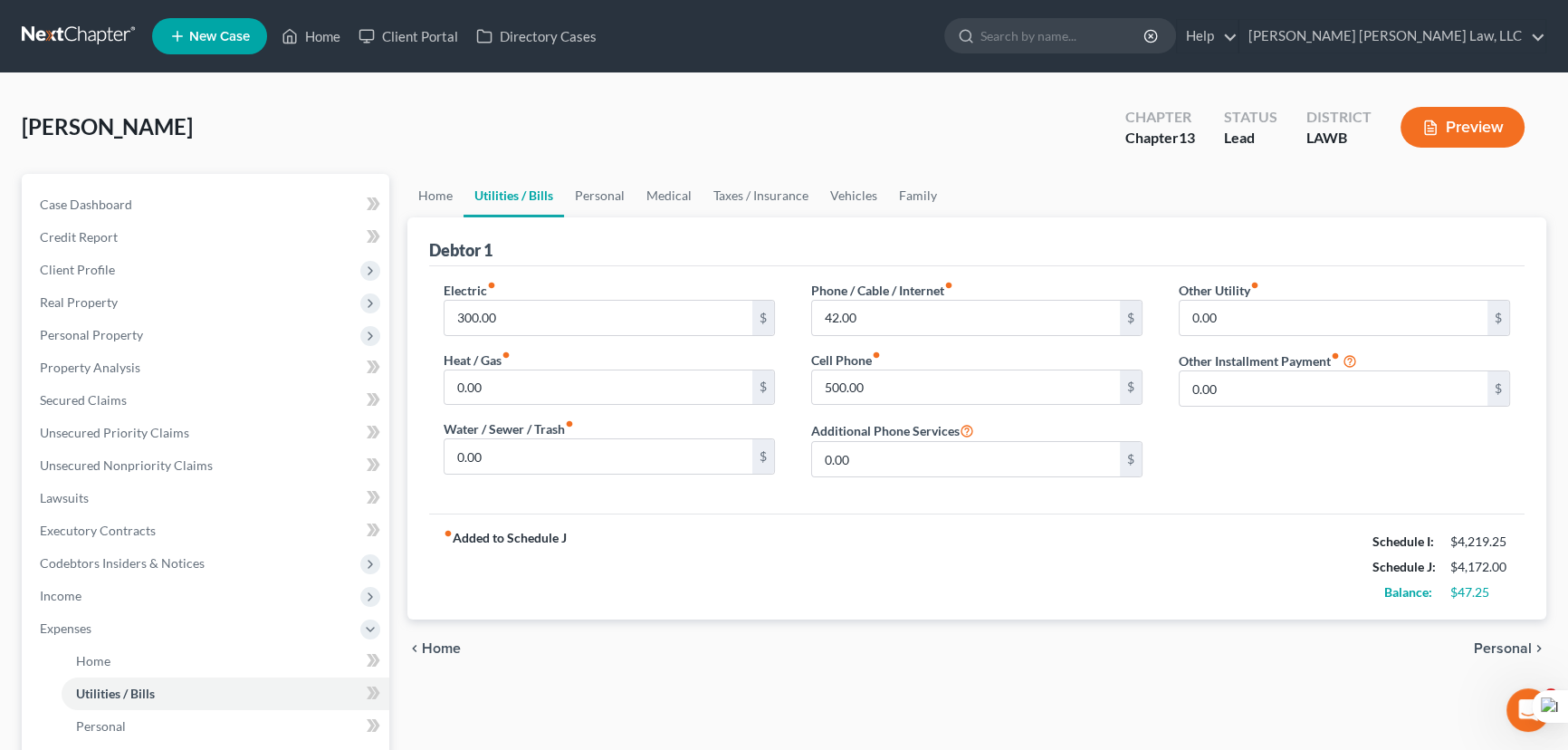
click at [471, 198] on link "Utilities / Bills" at bounding box center [513, 195] width 100 height 44
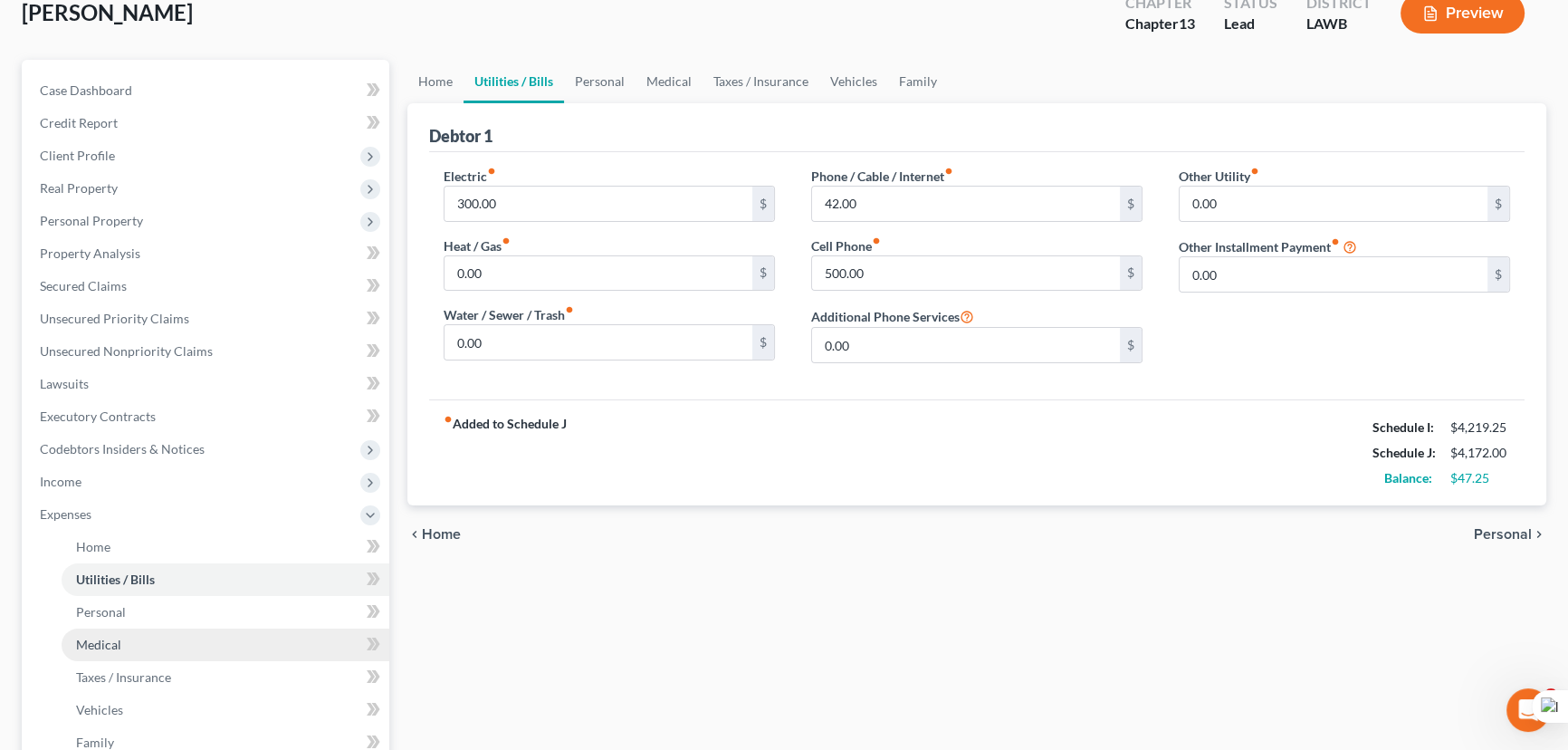
scroll to position [247, 0]
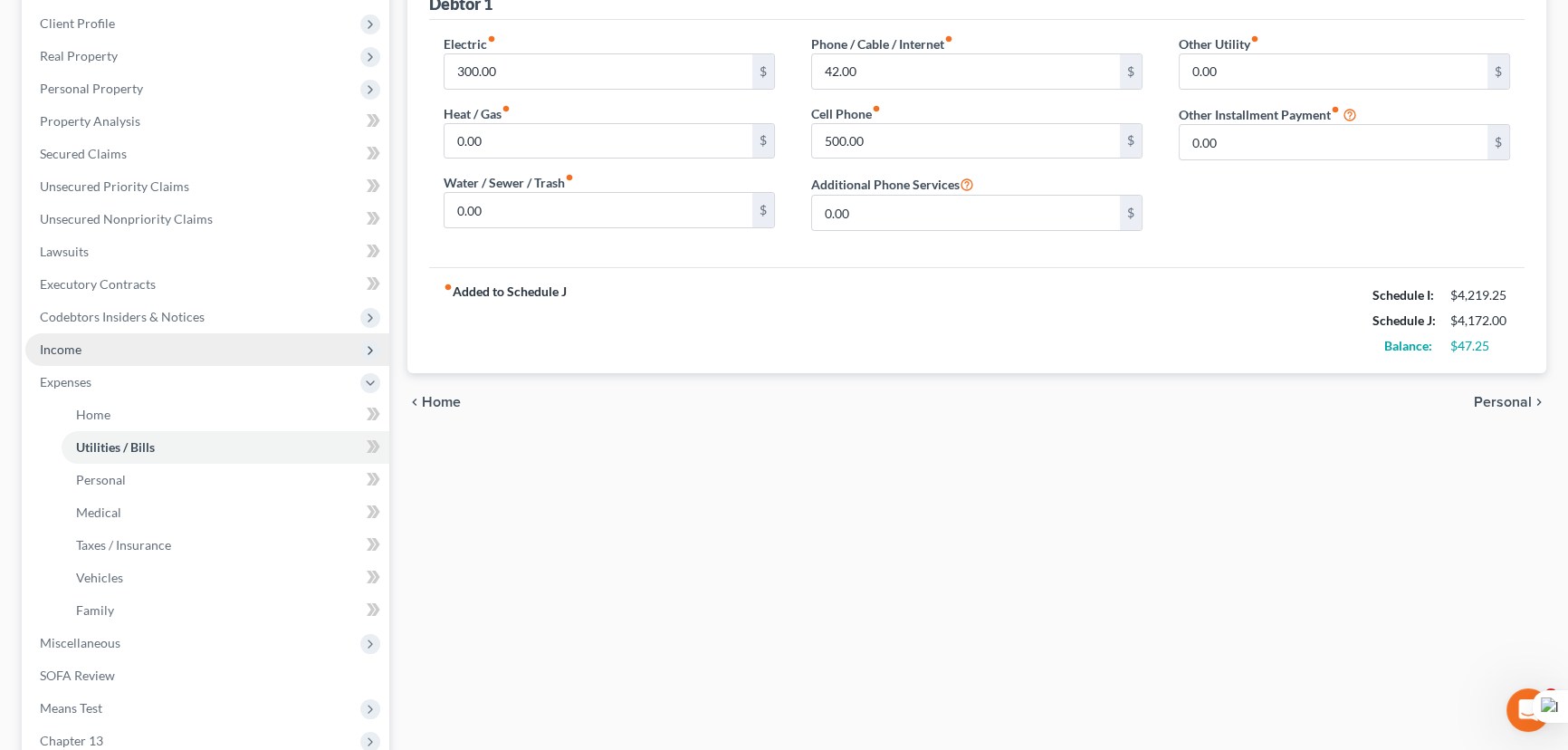
click at [172, 347] on span "Income" at bounding box center [207, 350] width 363 height 33
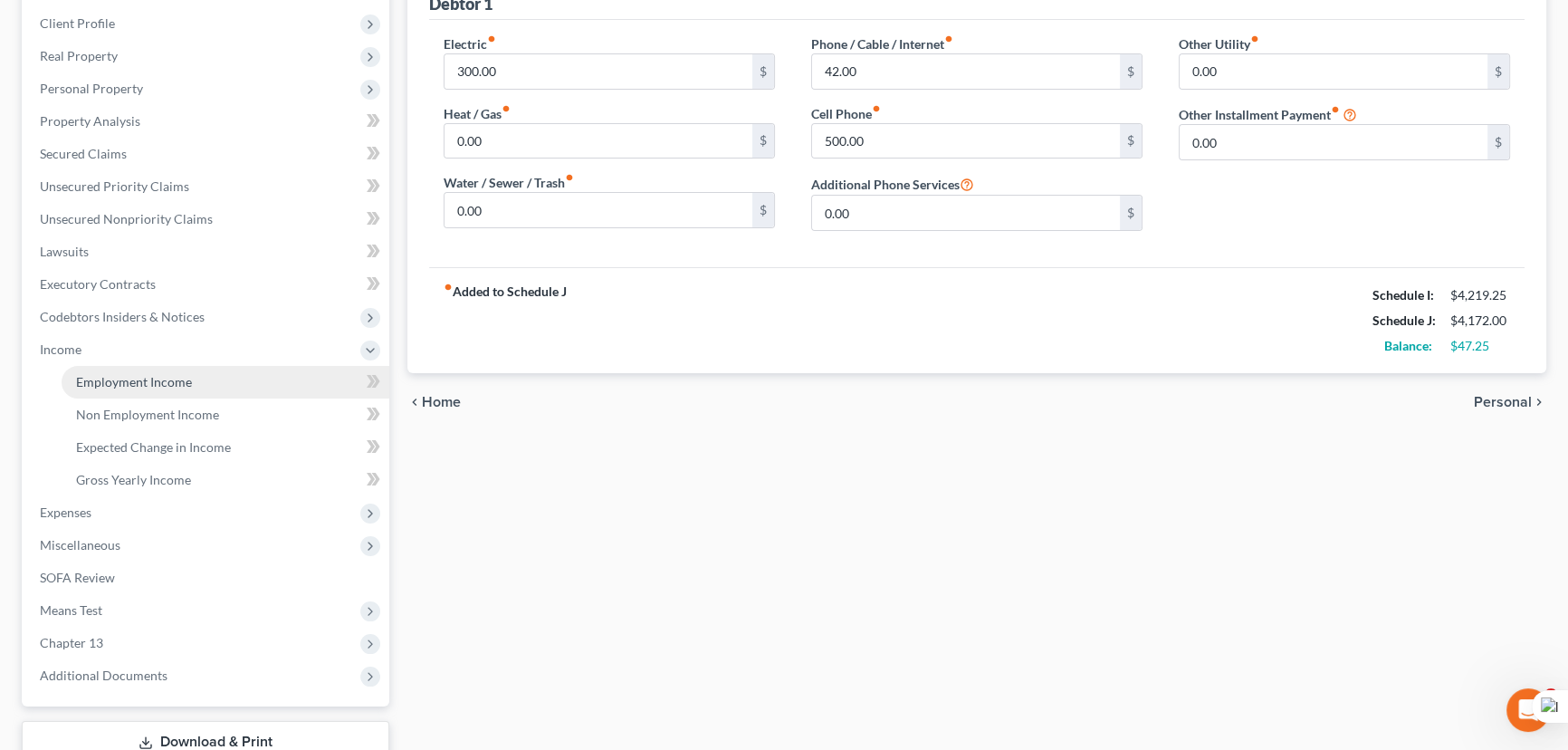
click at [184, 375] on span "Employment Income" at bounding box center [133, 381] width 116 height 16
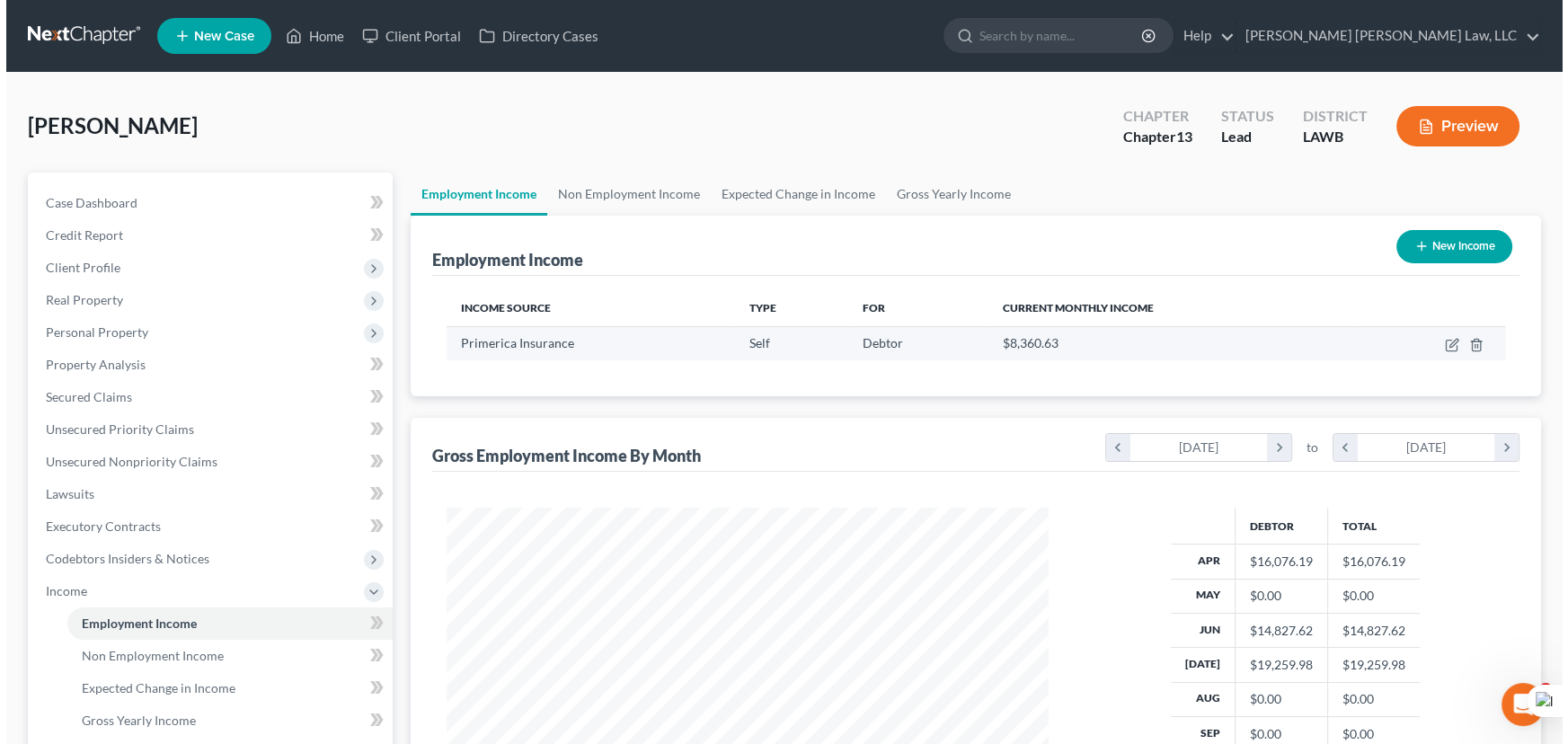
scroll to position [322, 638]
click at [1437, 345] on td at bounding box center [1423, 343] width 152 height 34
click at [1443, 346] on icon "button" at bounding box center [1447, 343] width 8 height 8
select select "1"
select select "19"
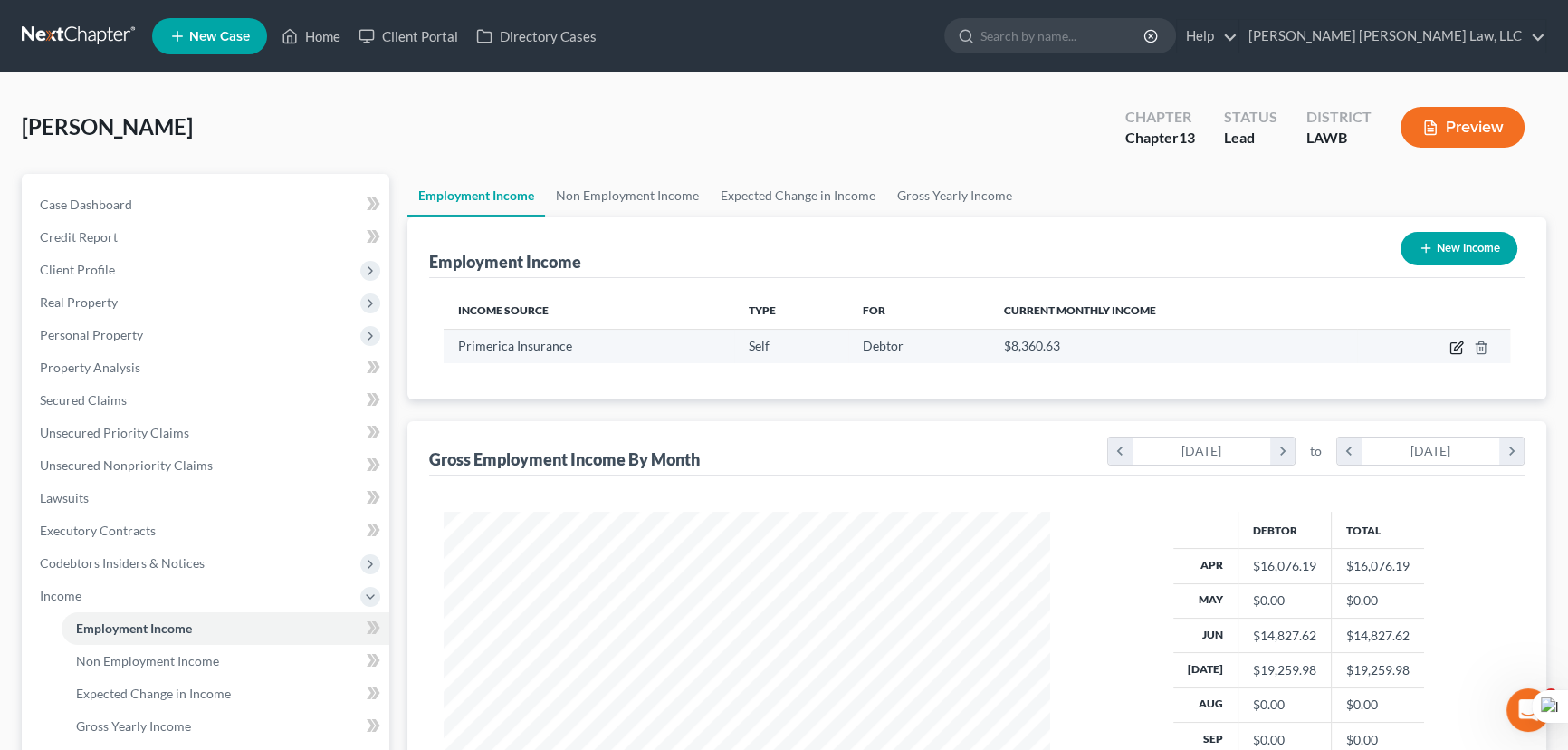
select select "0"
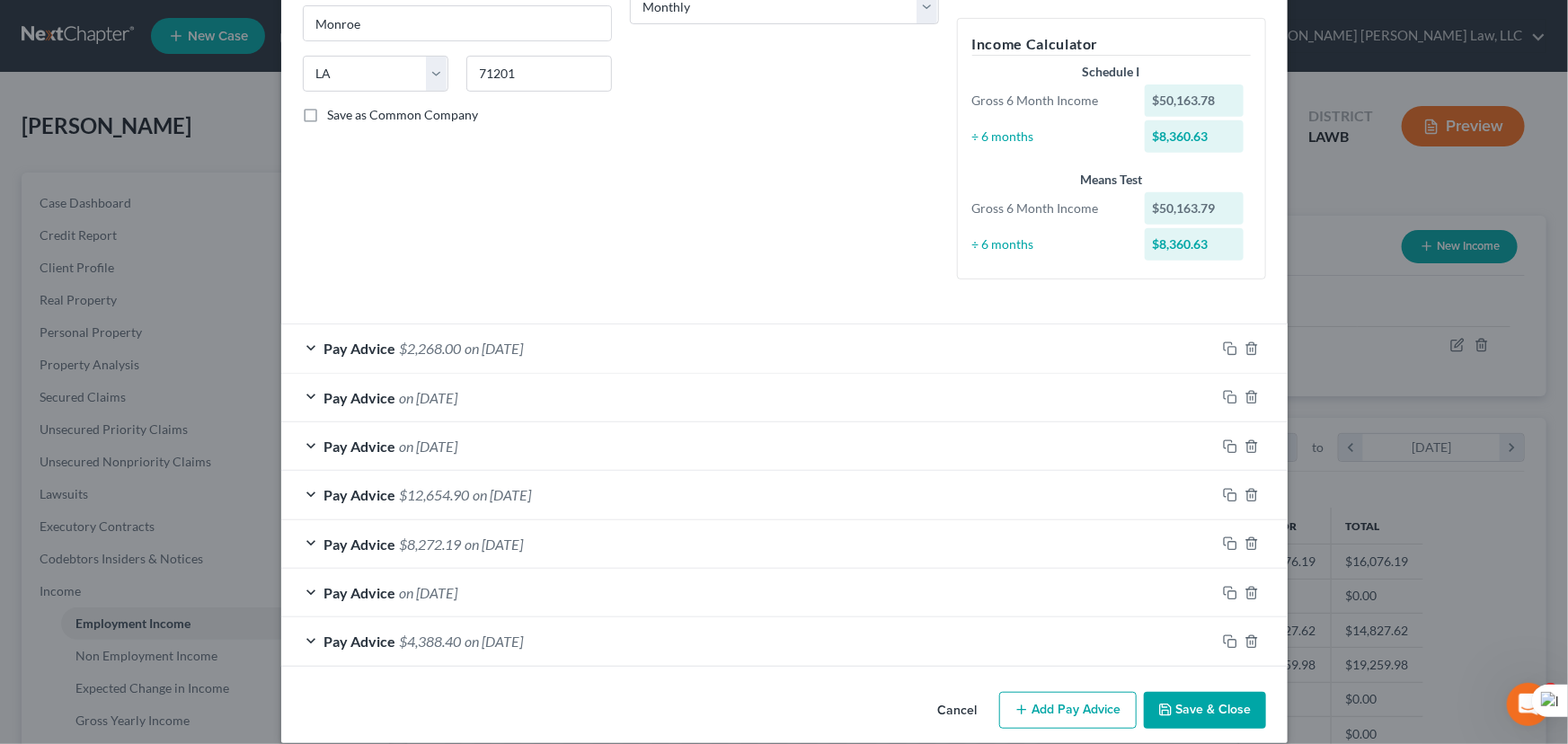
scroll to position [334, 0]
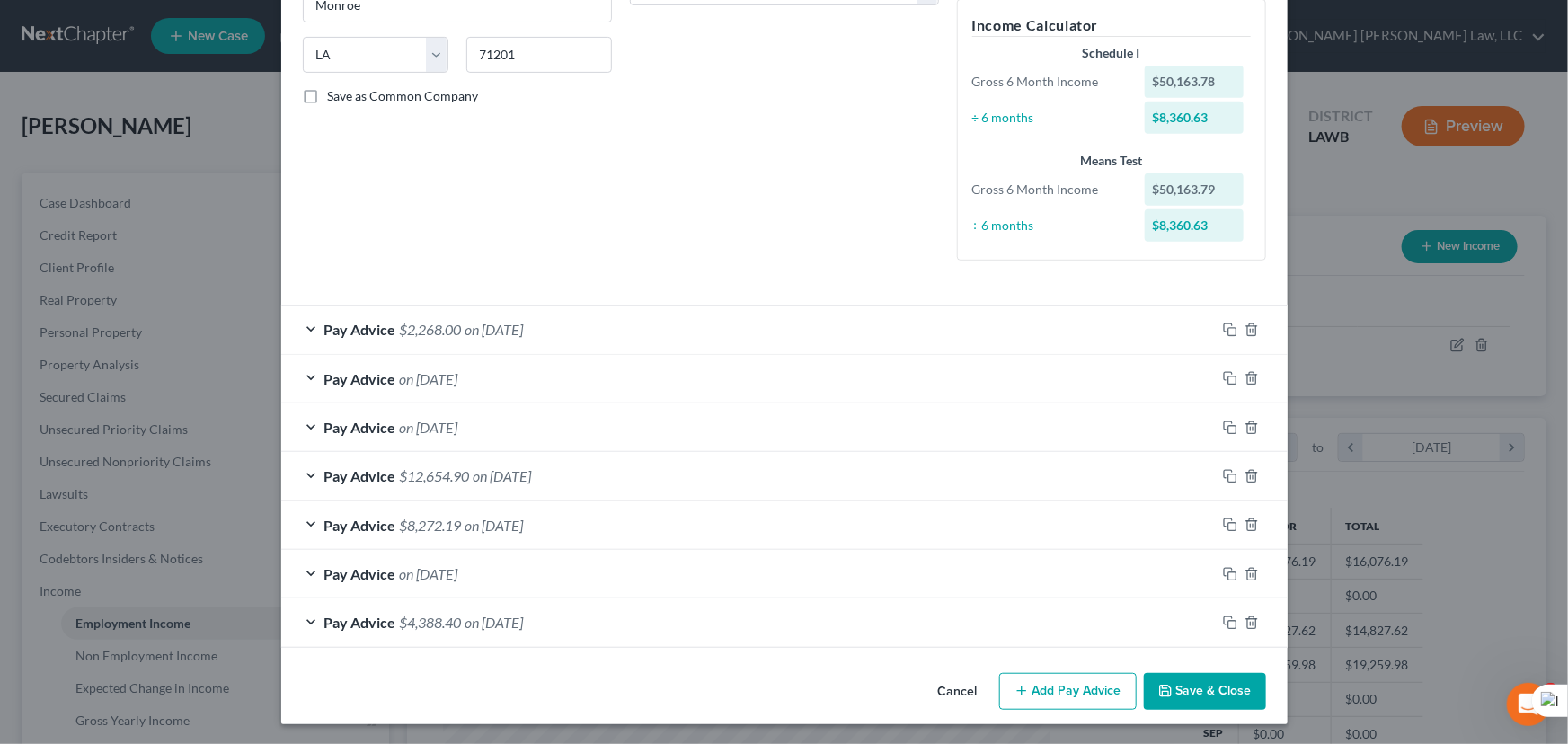
click at [605, 377] on div "Pay Advice on 09/25/2025" at bounding box center [748, 378] width 934 height 48
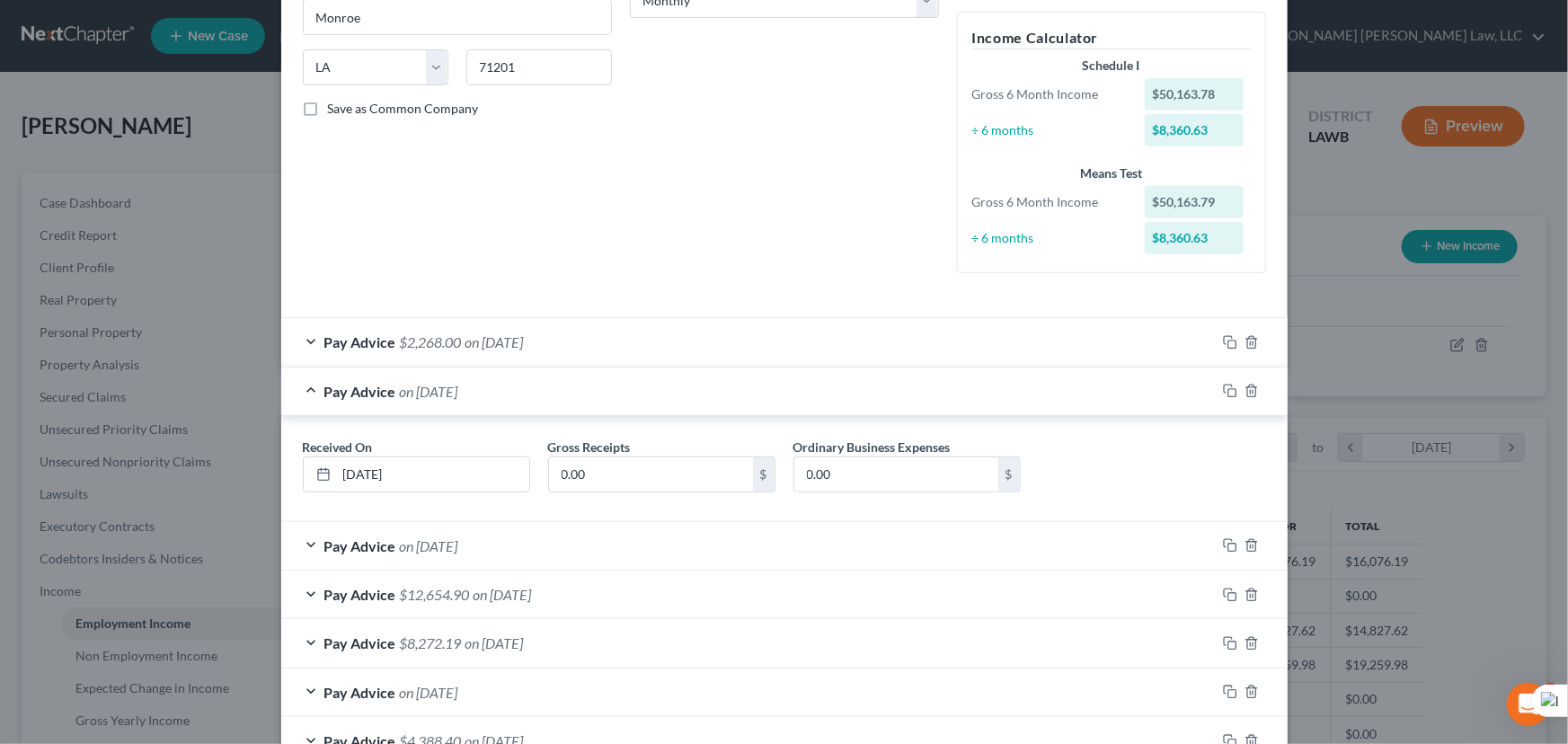
scroll to position [326, 0]
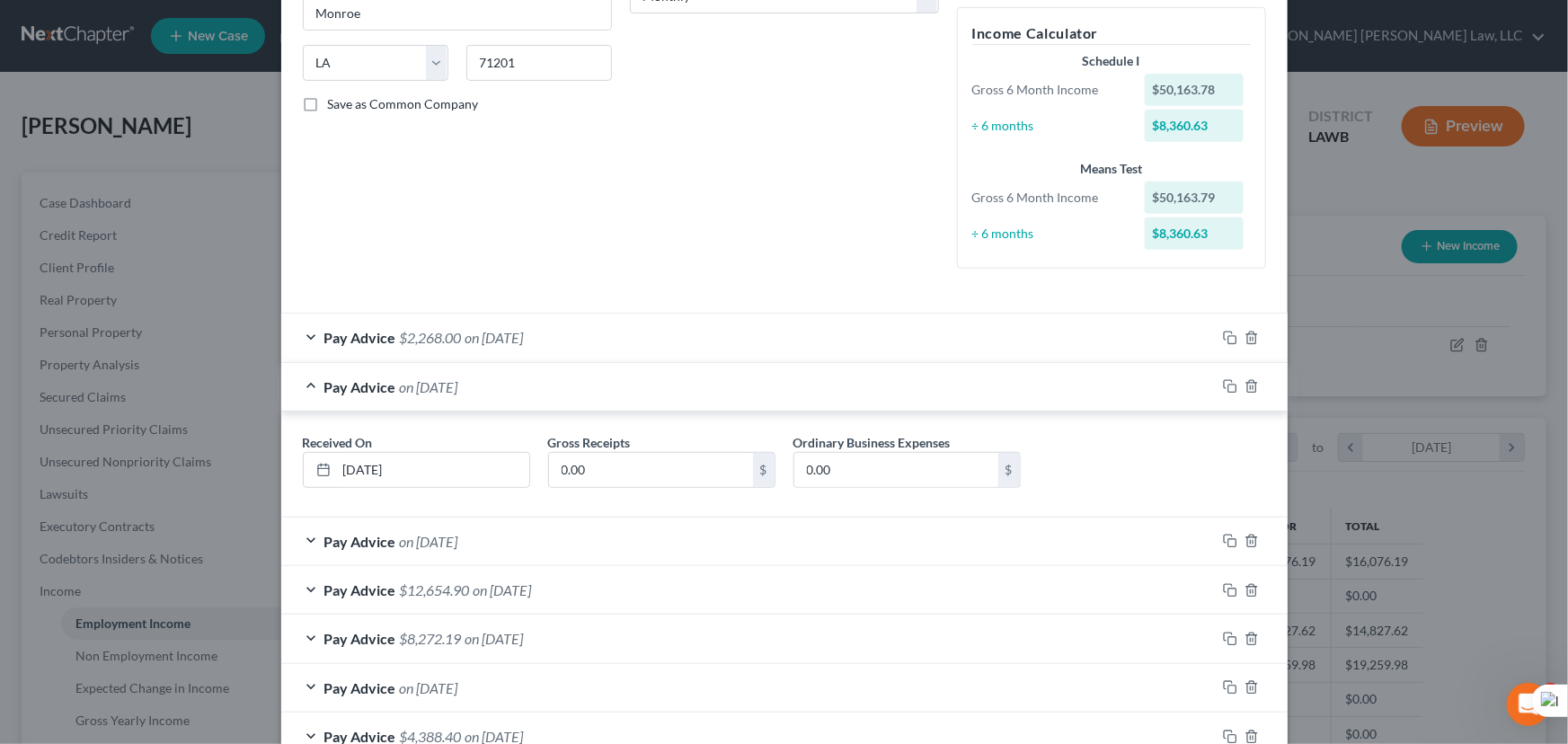
click at [985, 348] on div "Pay Advice $2,268.00 on 10/15/2025" at bounding box center [748, 337] width 934 height 48
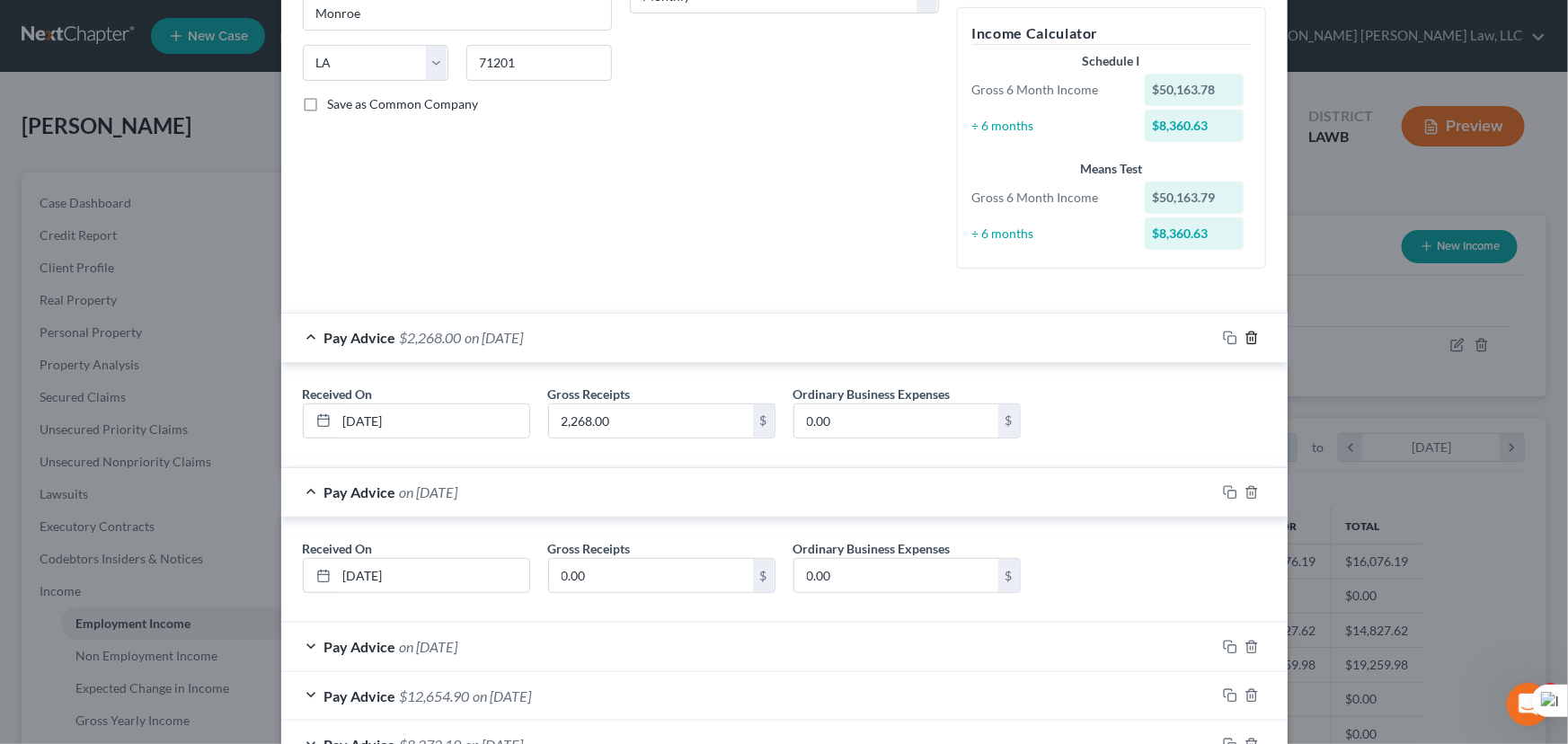
click at [1250, 338] on line "button" at bounding box center [1250, 339] width 0 height 4
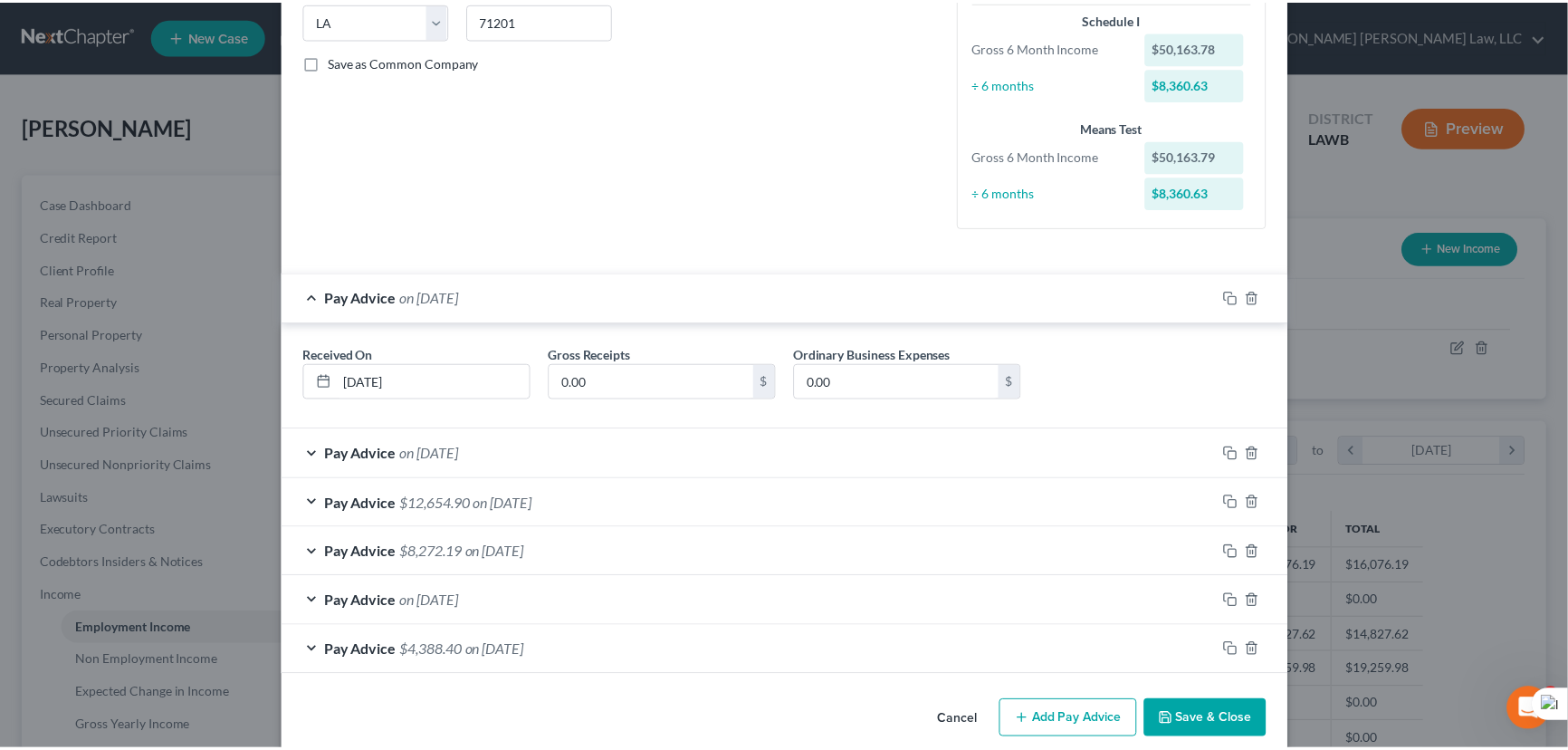
scroll to position [394, 0]
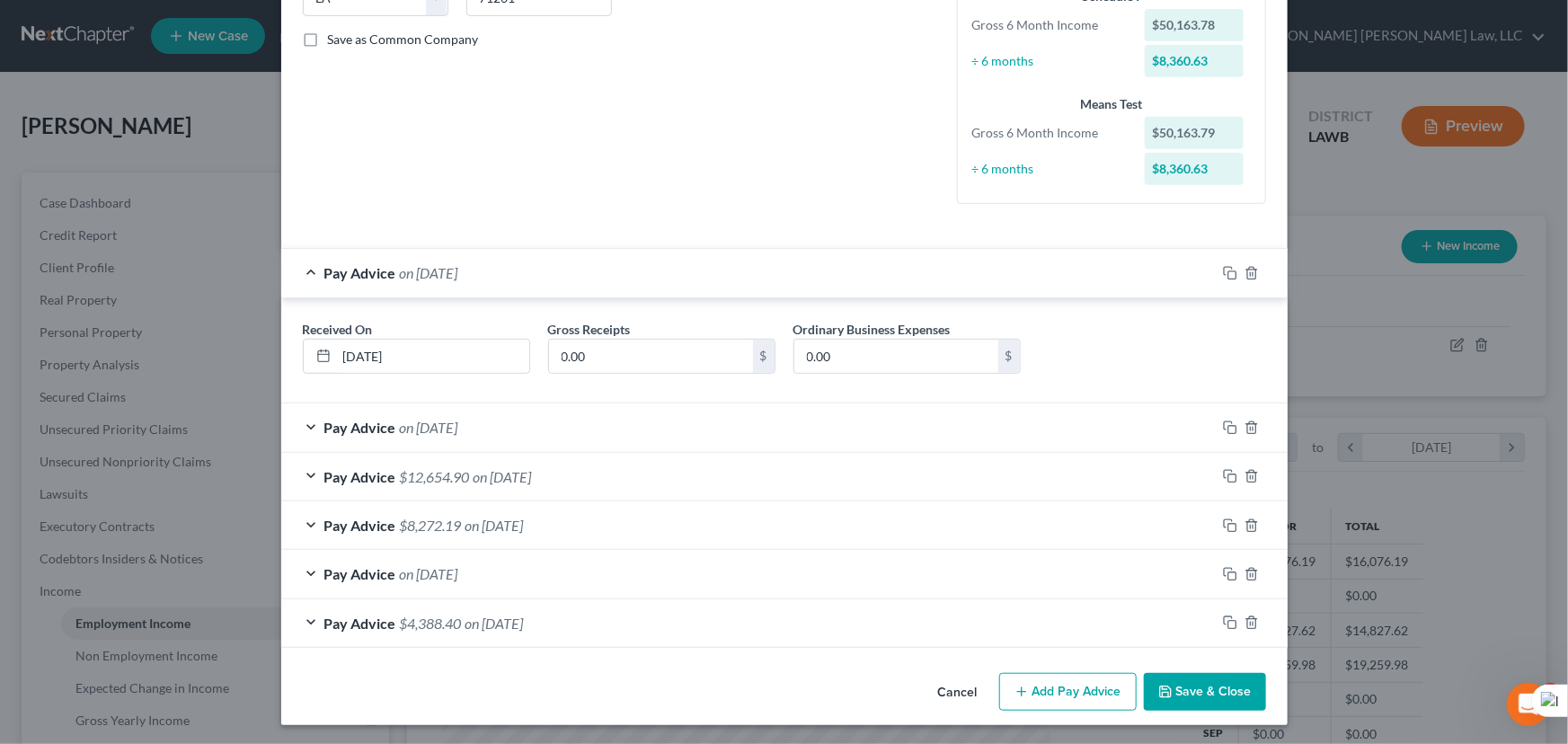
click at [1223, 682] on button "Save & Close" at bounding box center [1205, 691] width 122 height 38
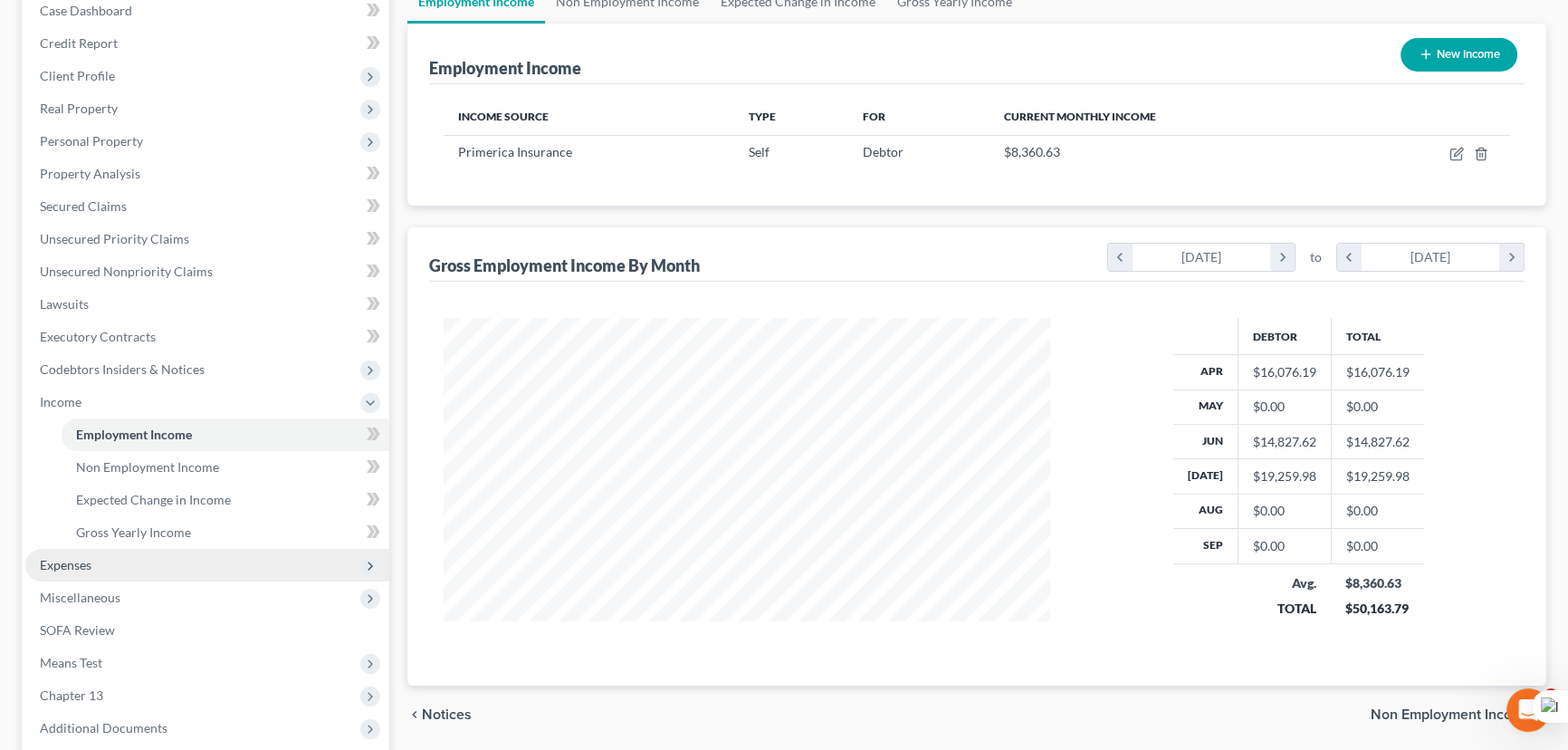
scroll to position [247, 0]
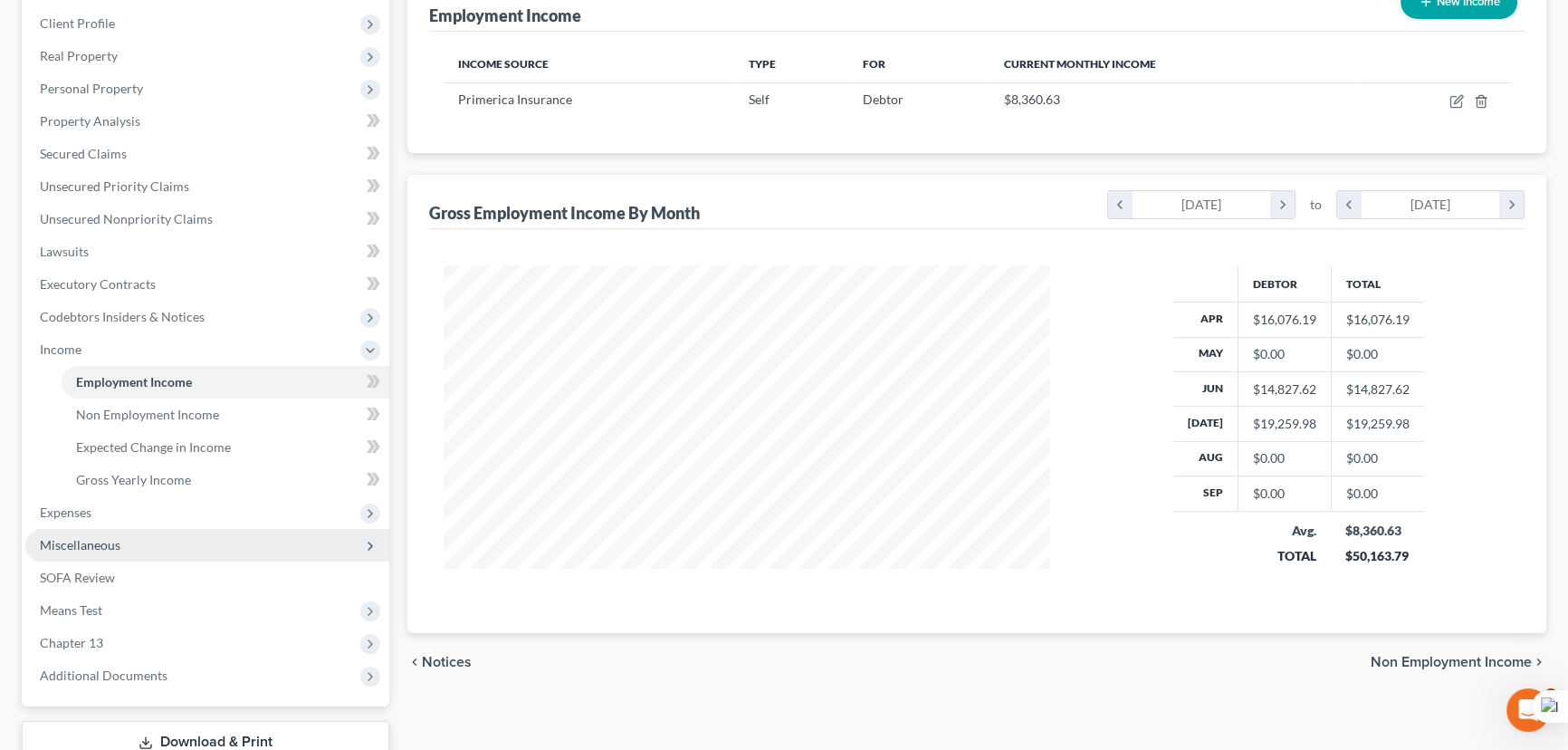
drag, startPoint x: 99, startPoint y: 510, endPoint x: 112, endPoint y: 544, distance: 36.4
click at [99, 510] on span "Expenses" at bounding box center [207, 512] width 363 height 33
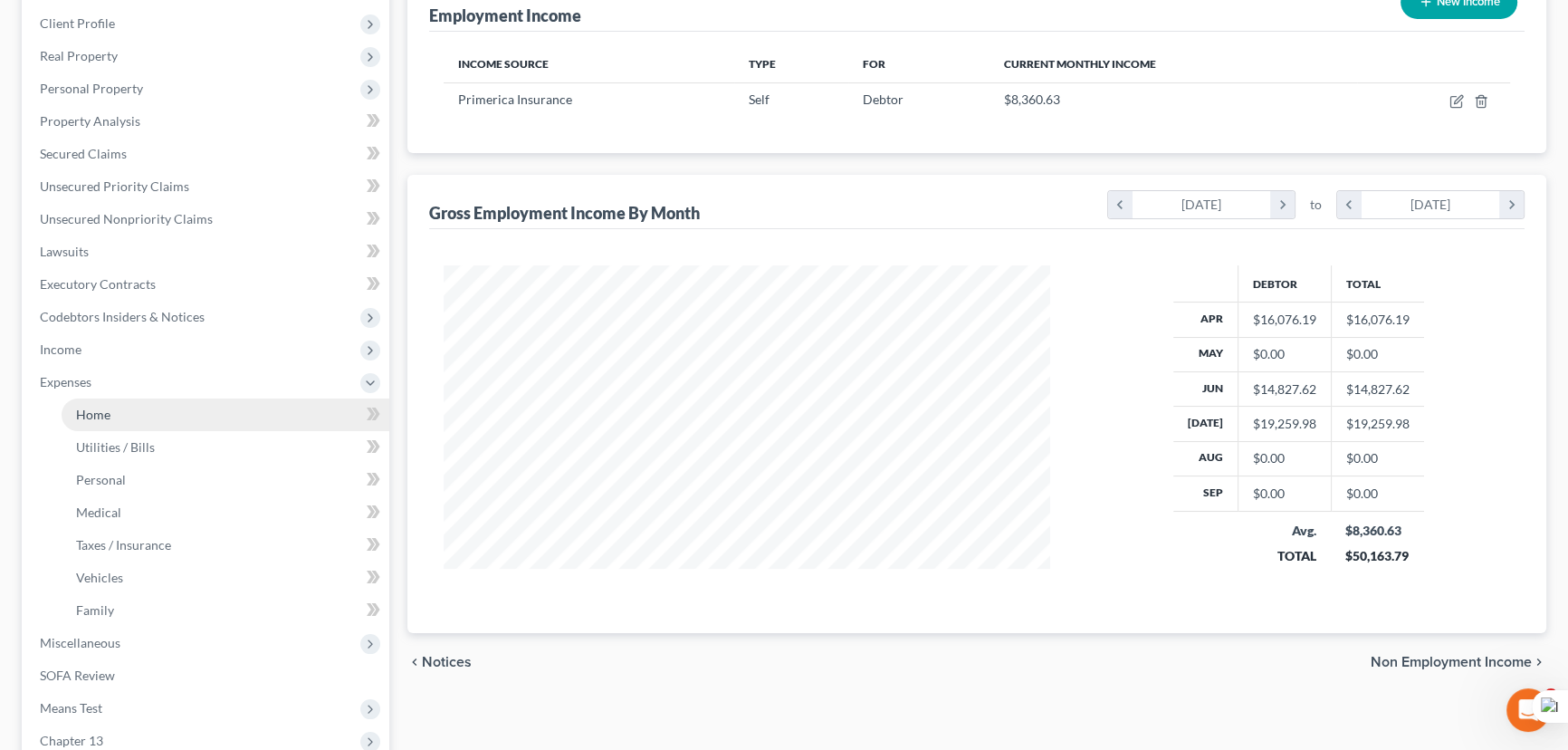
click at [122, 412] on link "Home" at bounding box center [225, 415] width 328 height 33
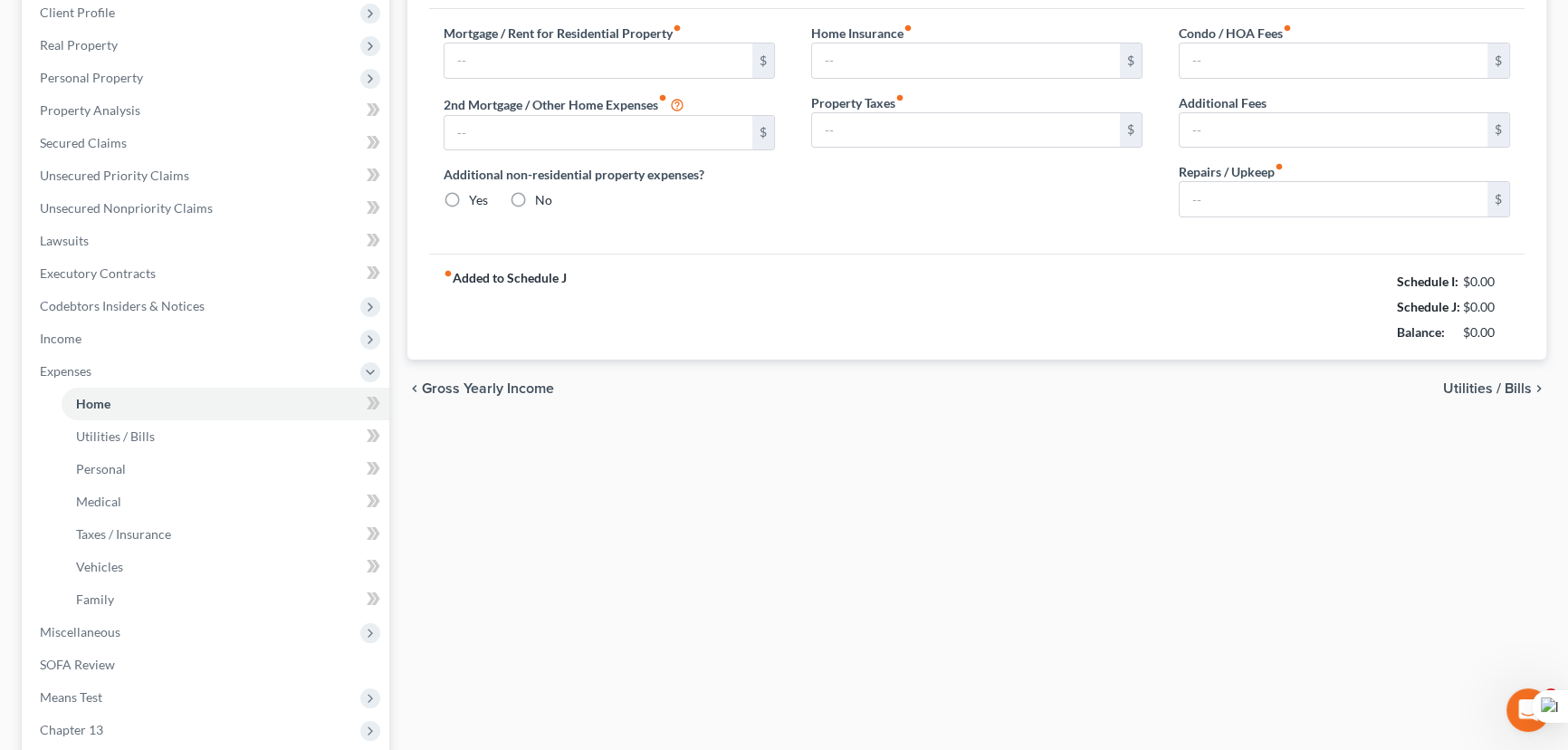
type input "1,700.00"
type input "0.00"
radio input "true"
type input "0.00"
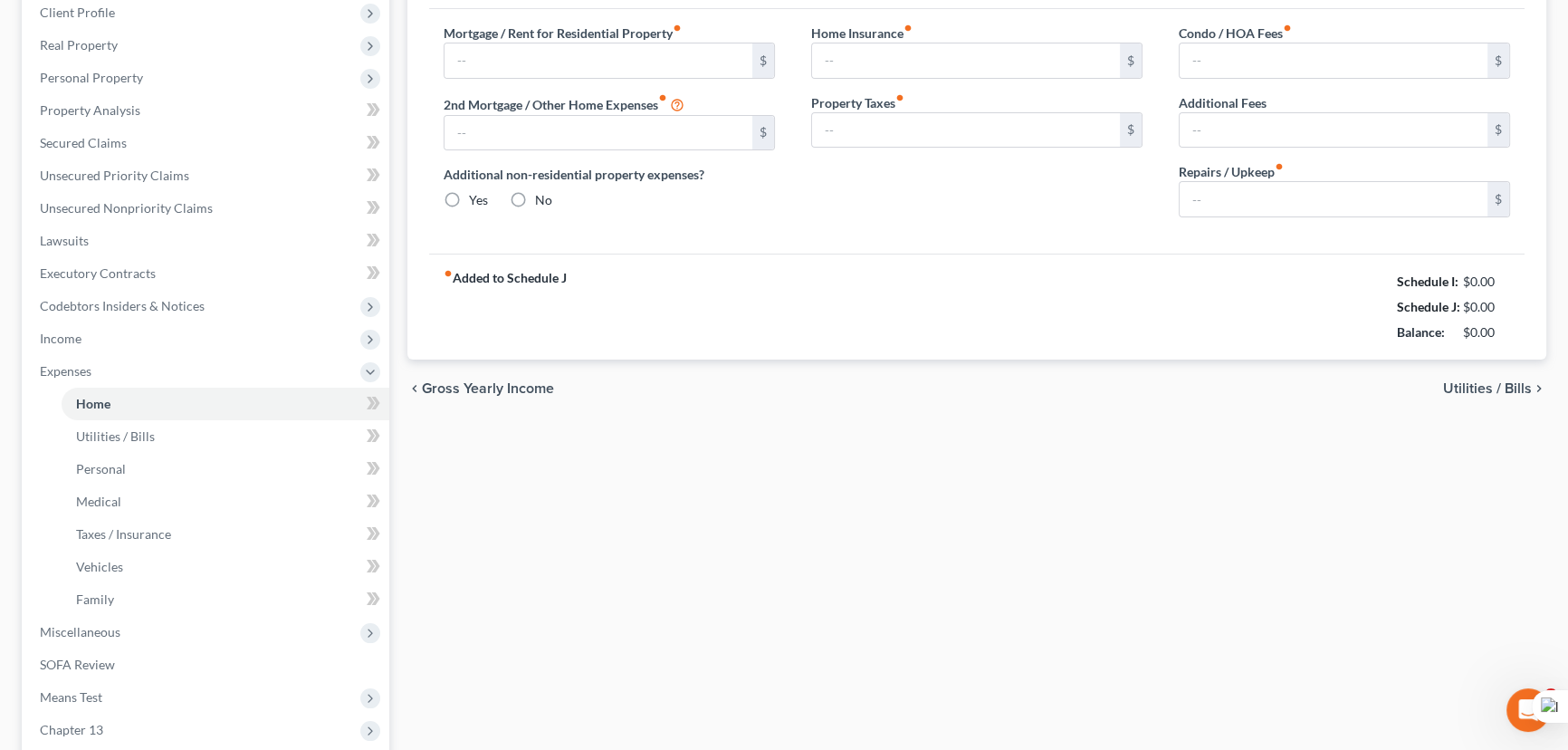
type input "0.00"
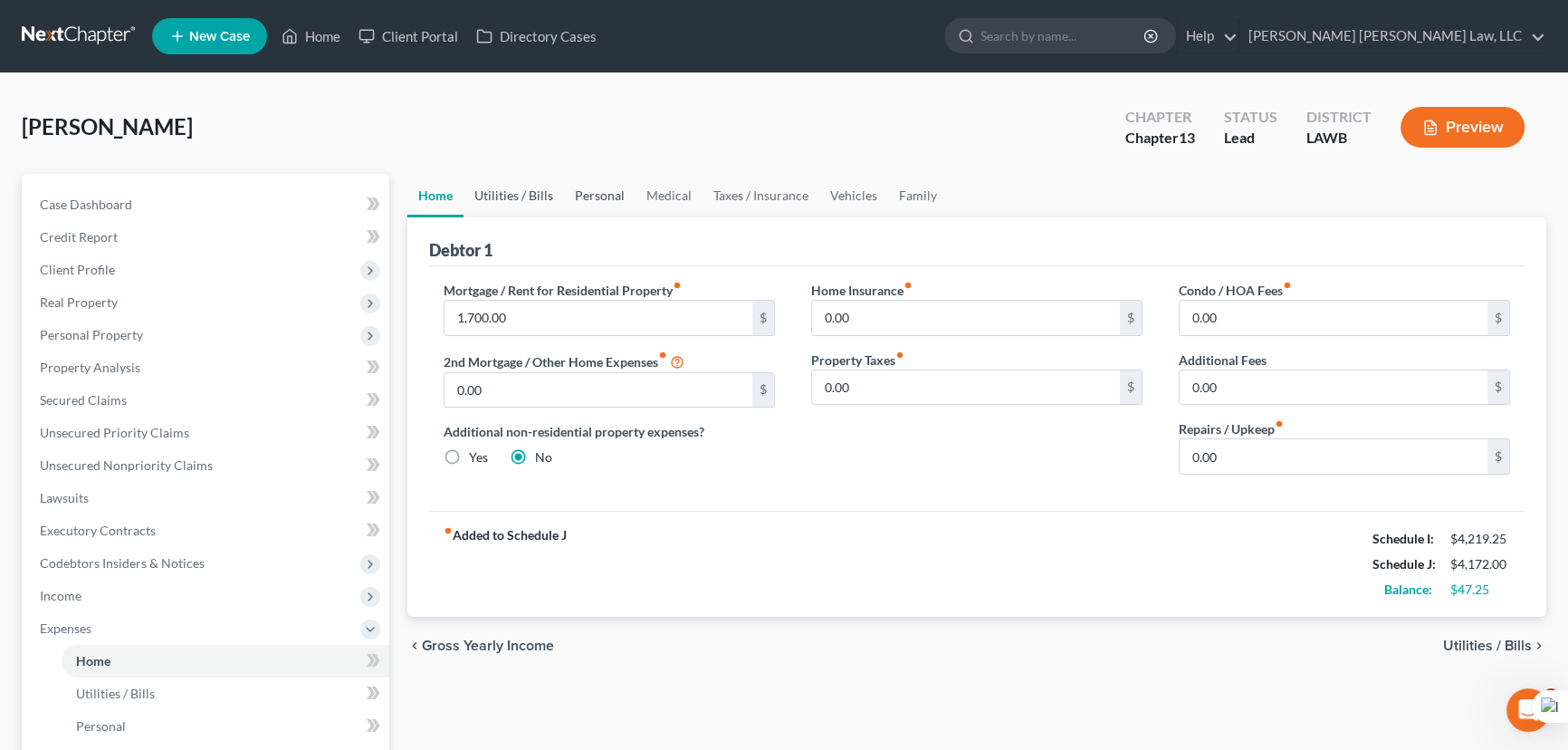
drag, startPoint x: 516, startPoint y: 195, endPoint x: 593, endPoint y: 196, distance: 77.0
click at [516, 195] on link "Utilities / Bills" at bounding box center [513, 195] width 100 height 44
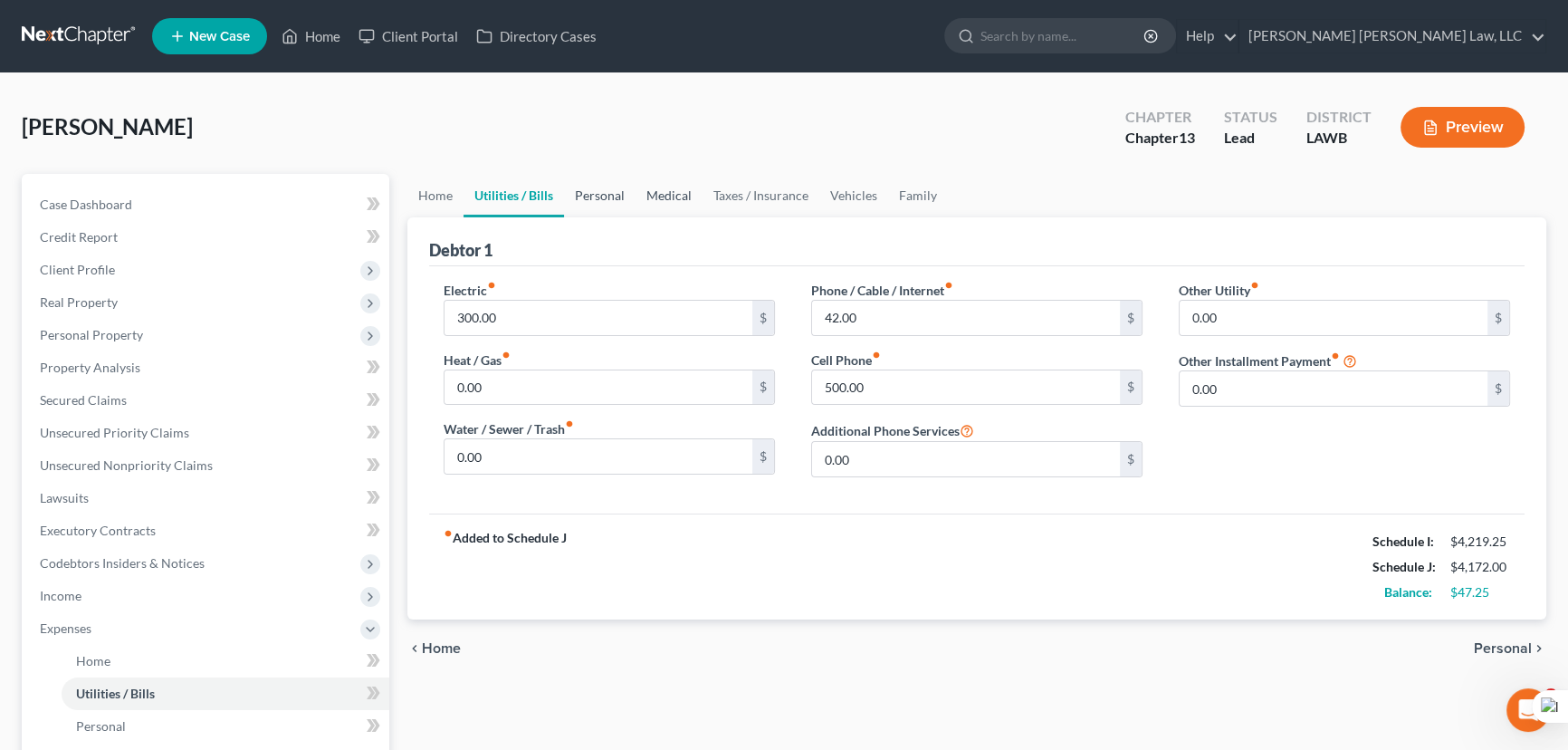
click at [615, 195] on link "Personal" at bounding box center [599, 195] width 71 height 44
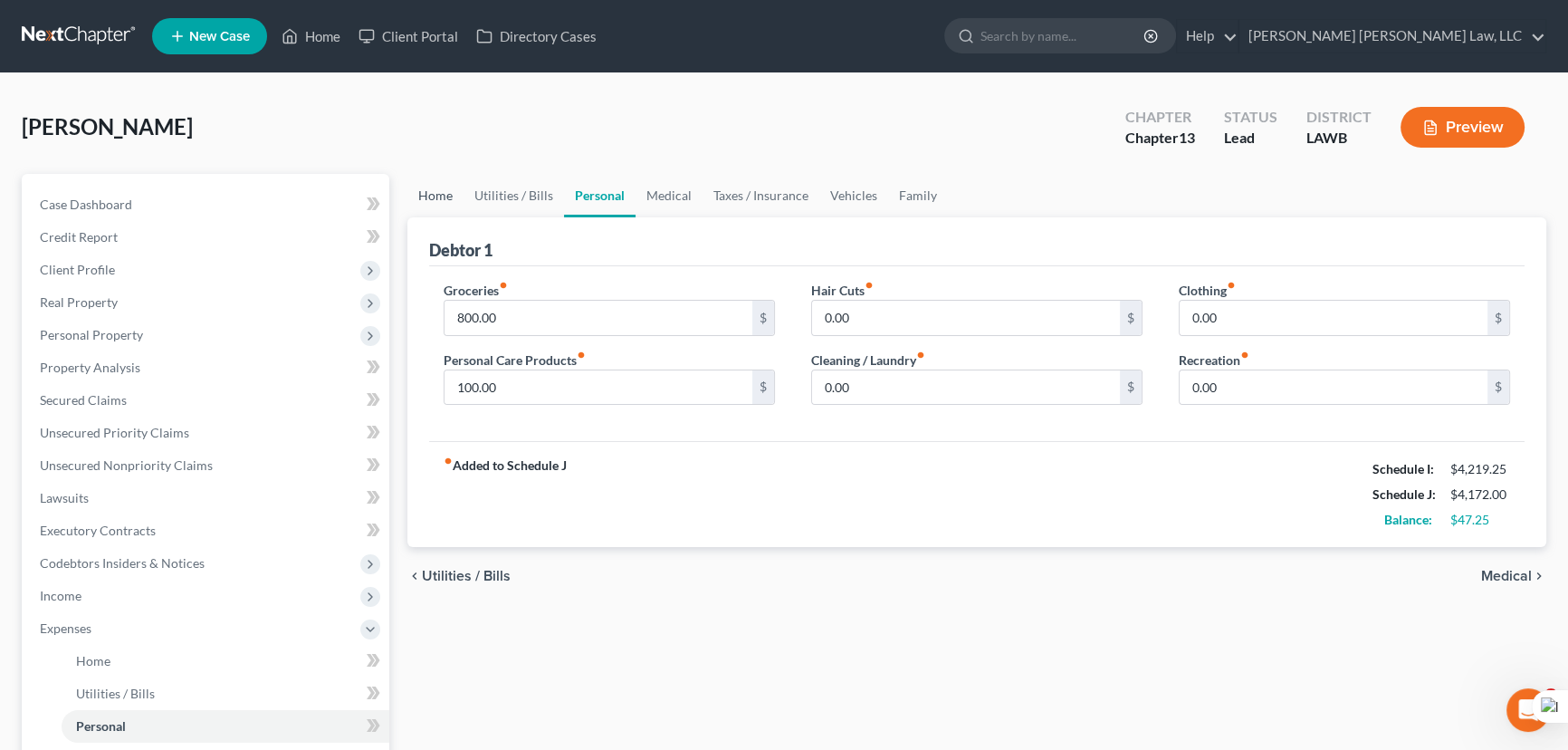
click at [437, 204] on link "Home" at bounding box center [435, 195] width 56 height 44
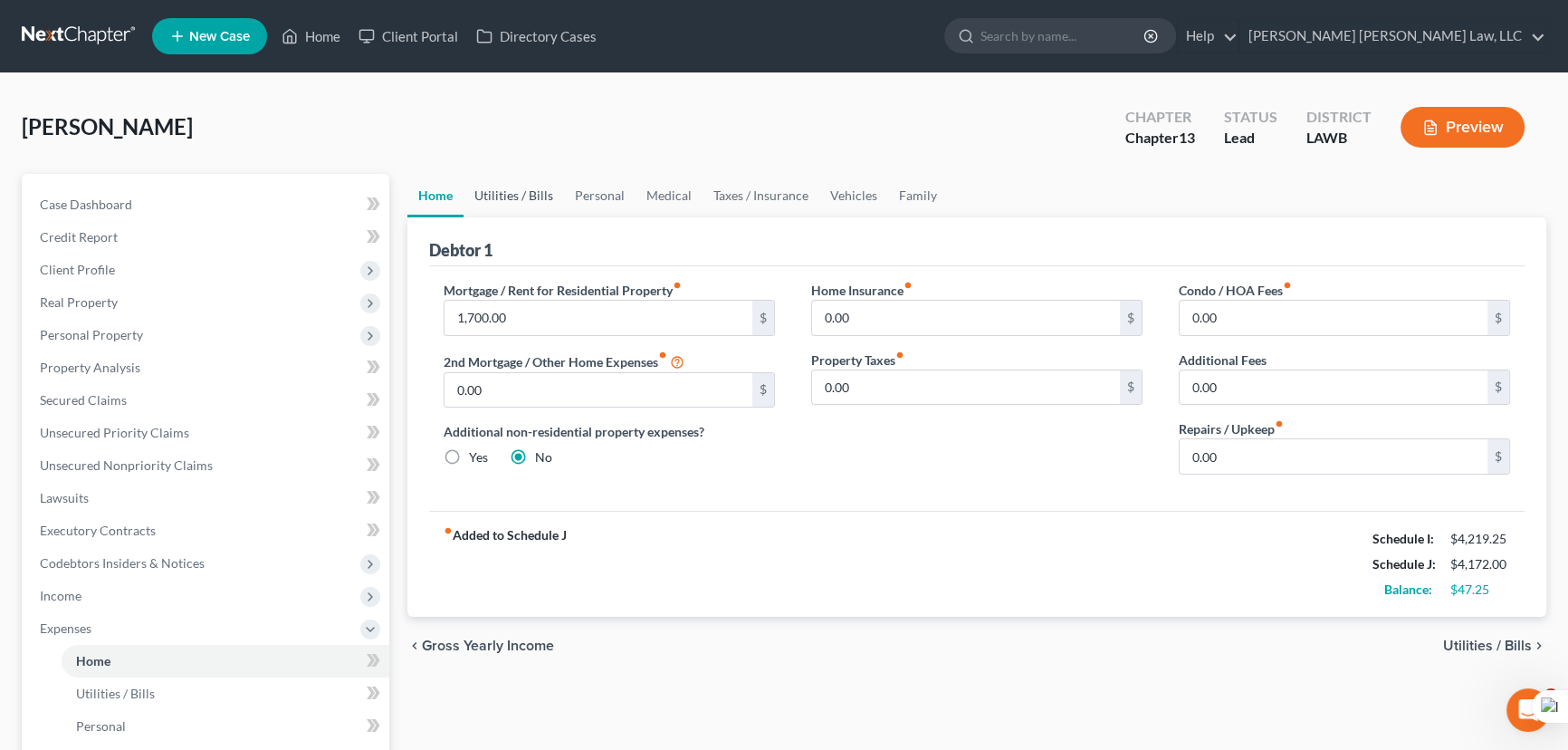
click at [513, 192] on link "Utilities / Bills" at bounding box center [513, 195] width 100 height 44
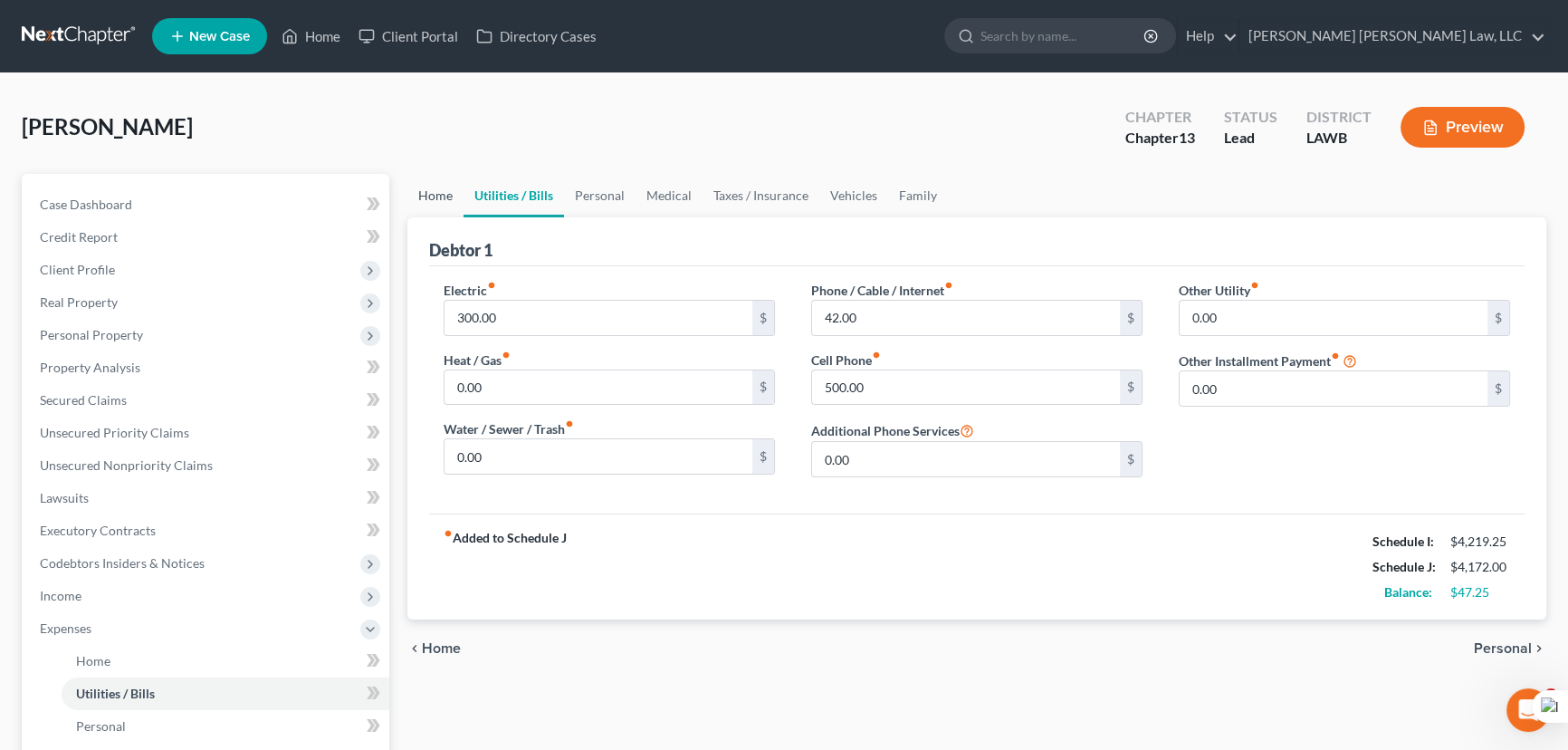
click at [438, 193] on link "Home" at bounding box center [435, 195] width 56 height 44
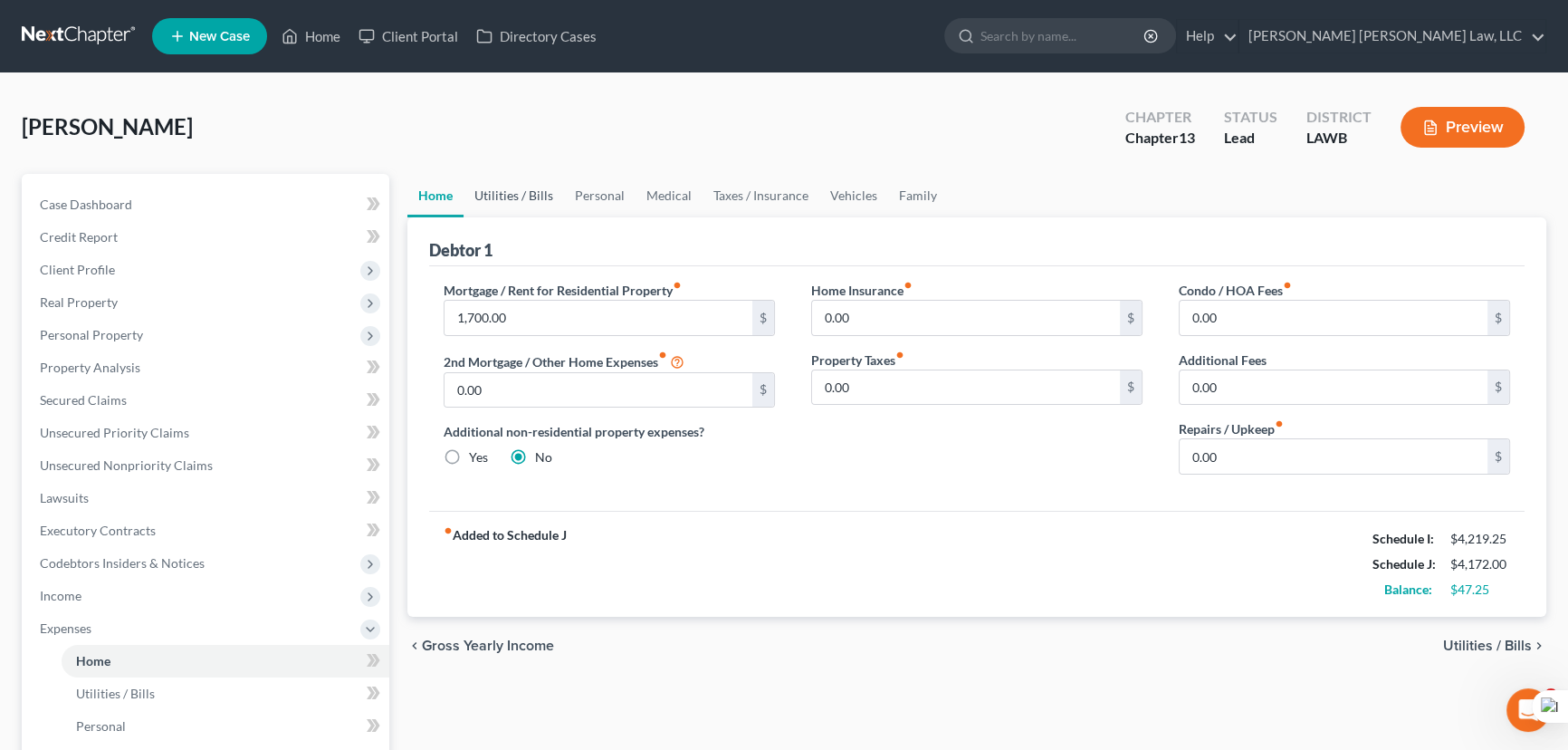
click at [522, 191] on link "Utilities / Bills" at bounding box center [513, 195] width 100 height 44
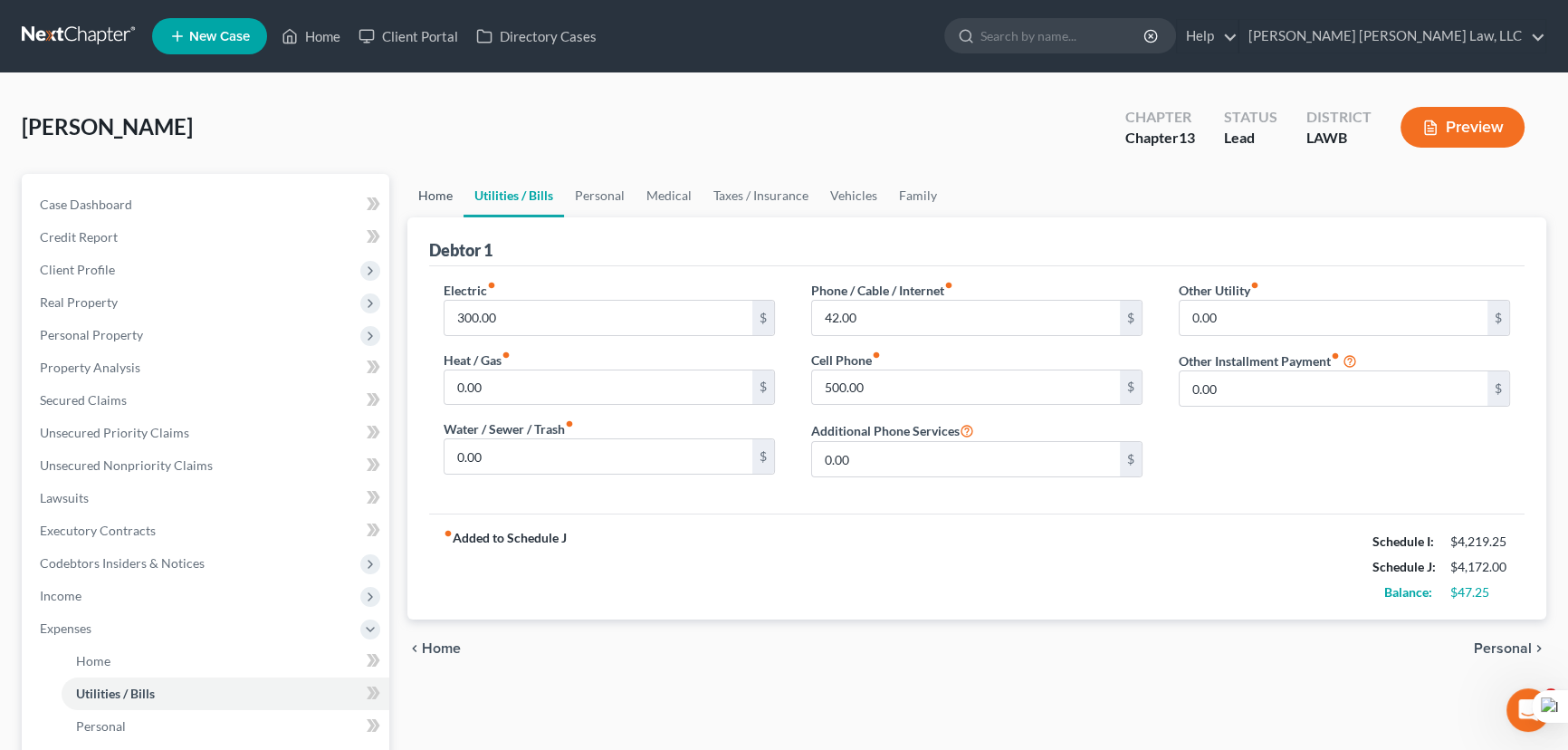
click at [443, 189] on link "Home" at bounding box center [435, 195] width 56 height 44
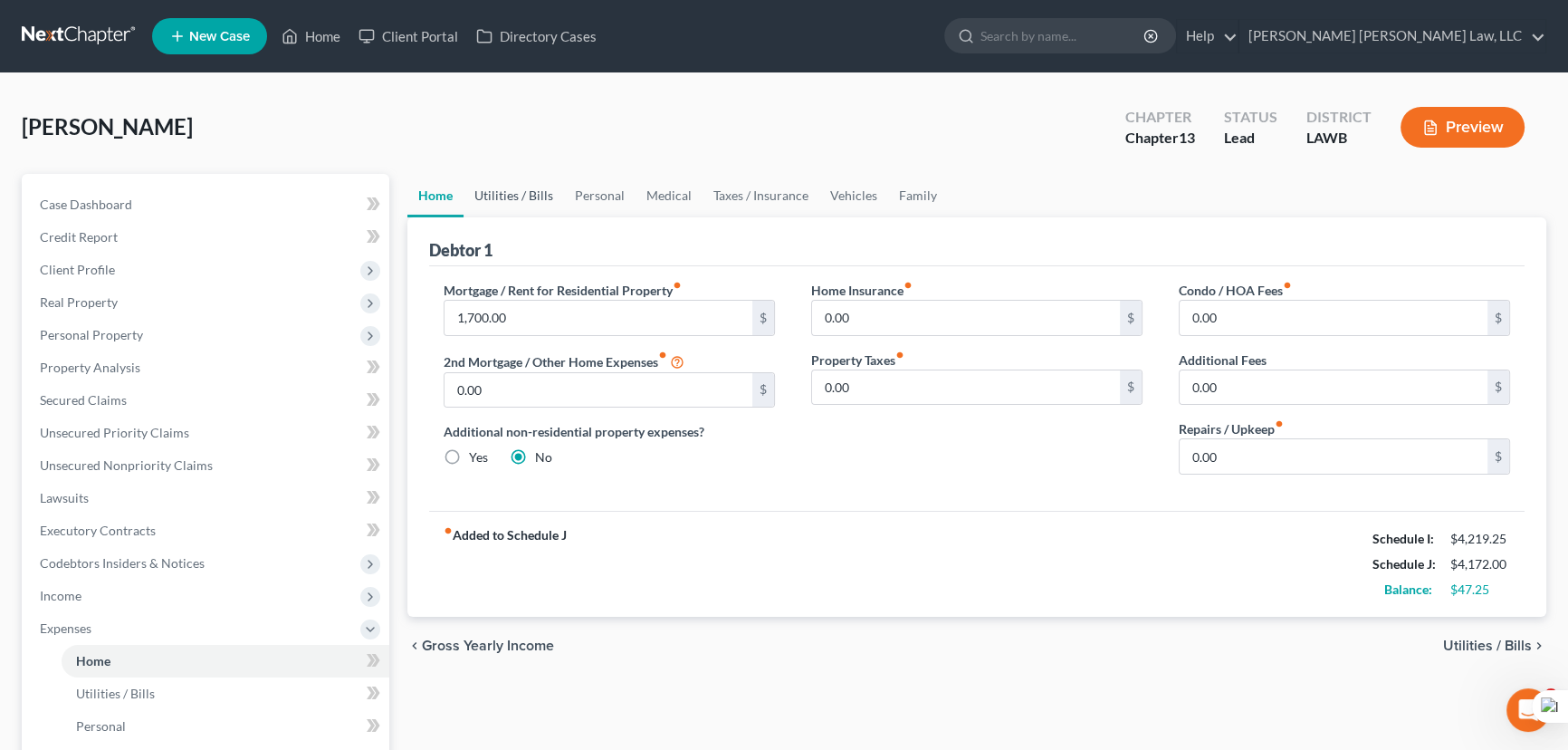
click at [533, 192] on link "Utilities / Bills" at bounding box center [513, 195] width 100 height 44
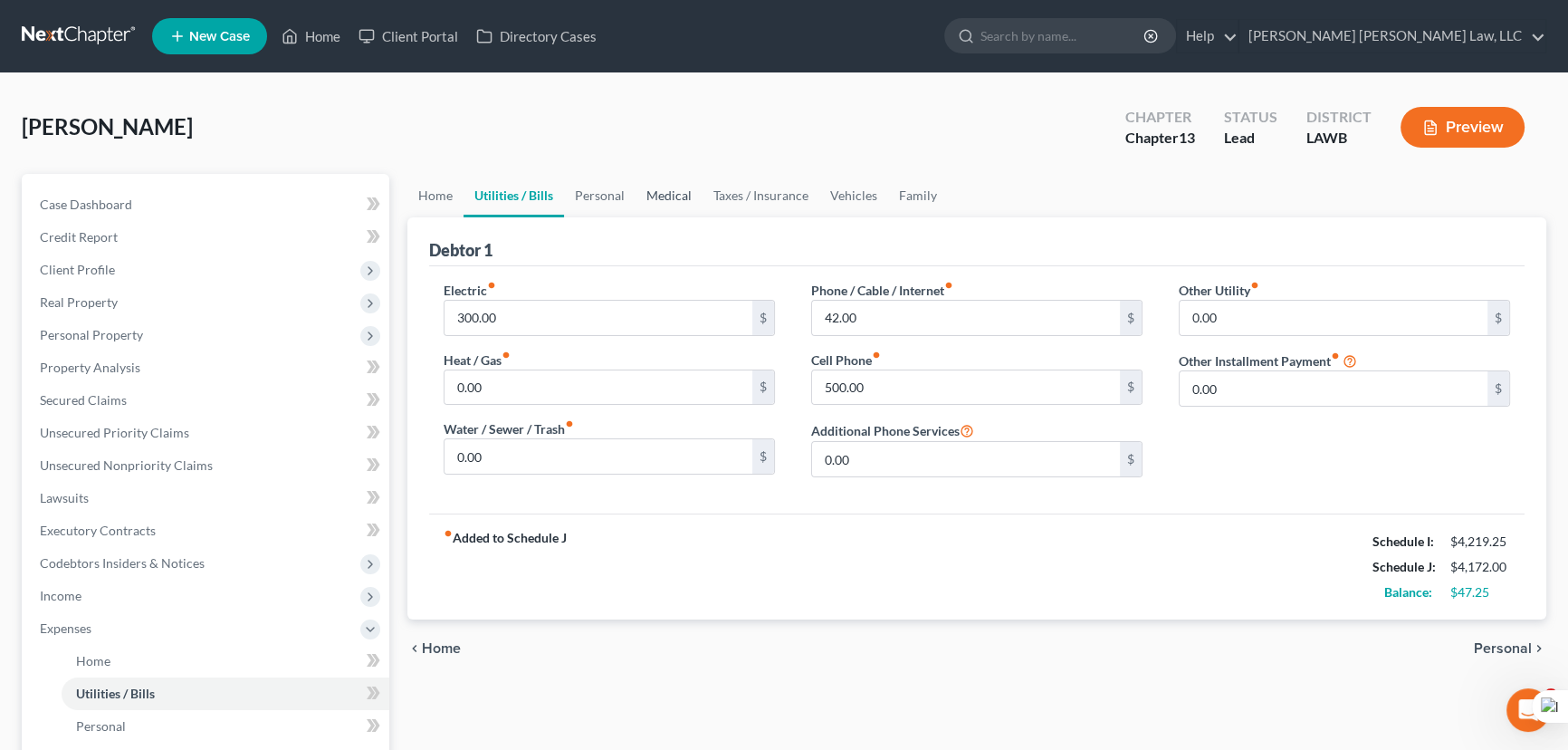
click at [662, 183] on link "Medical" at bounding box center [668, 195] width 67 height 44
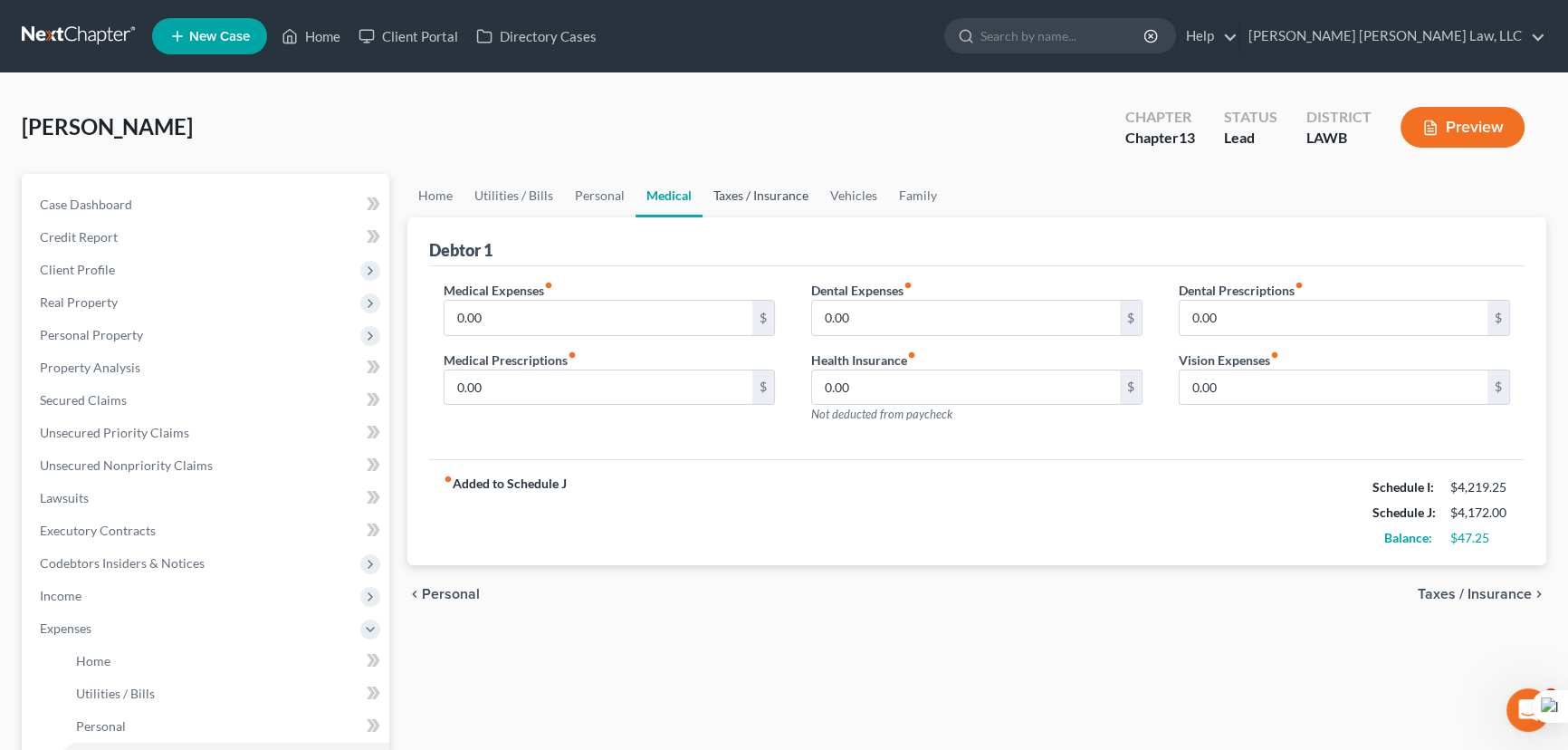
click at [767, 197] on link "Taxes / Insurance" at bounding box center [761, 195] width 117 height 44
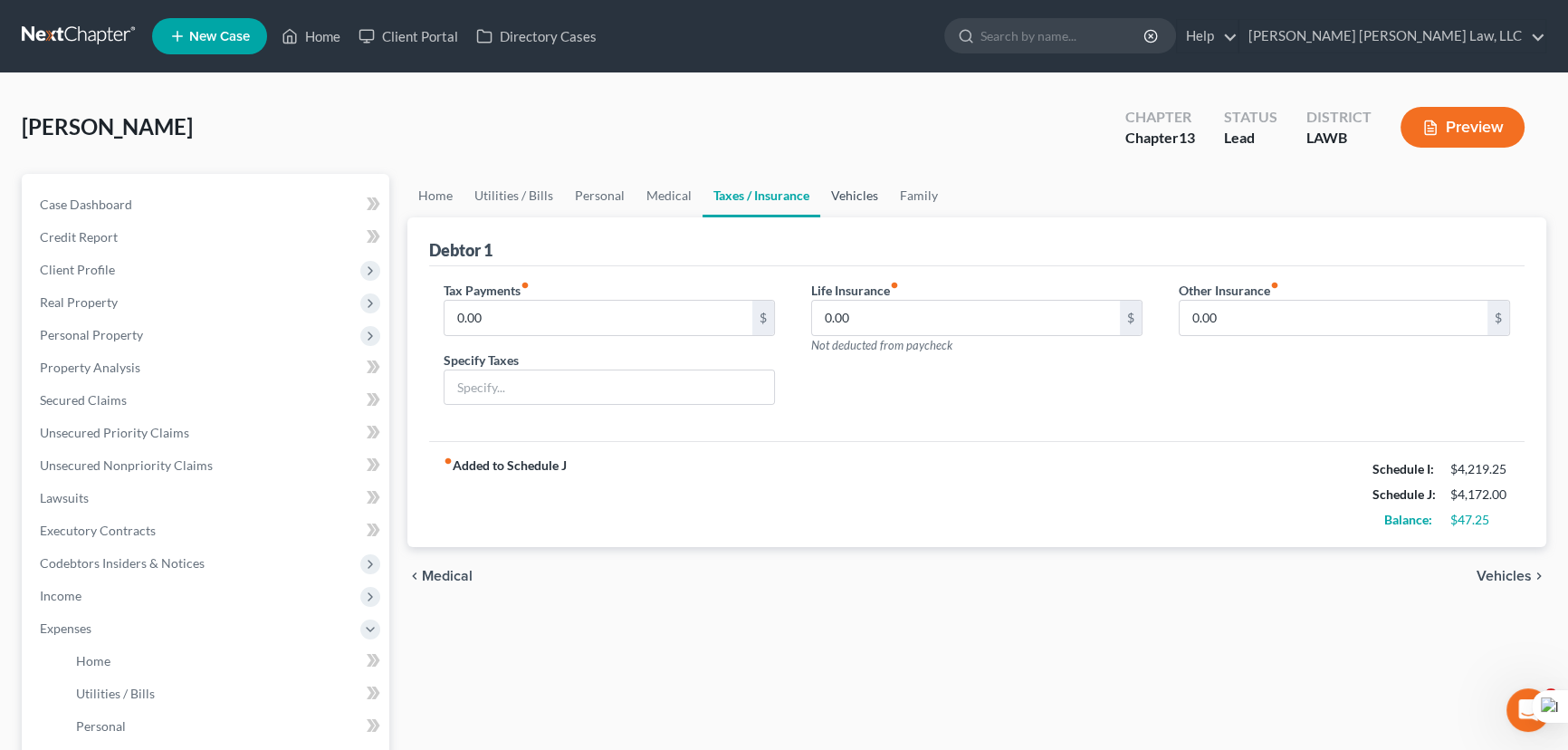
click at [878, 195] on link "Vehicles" at bounding box center [854, 195] width 68 height 44
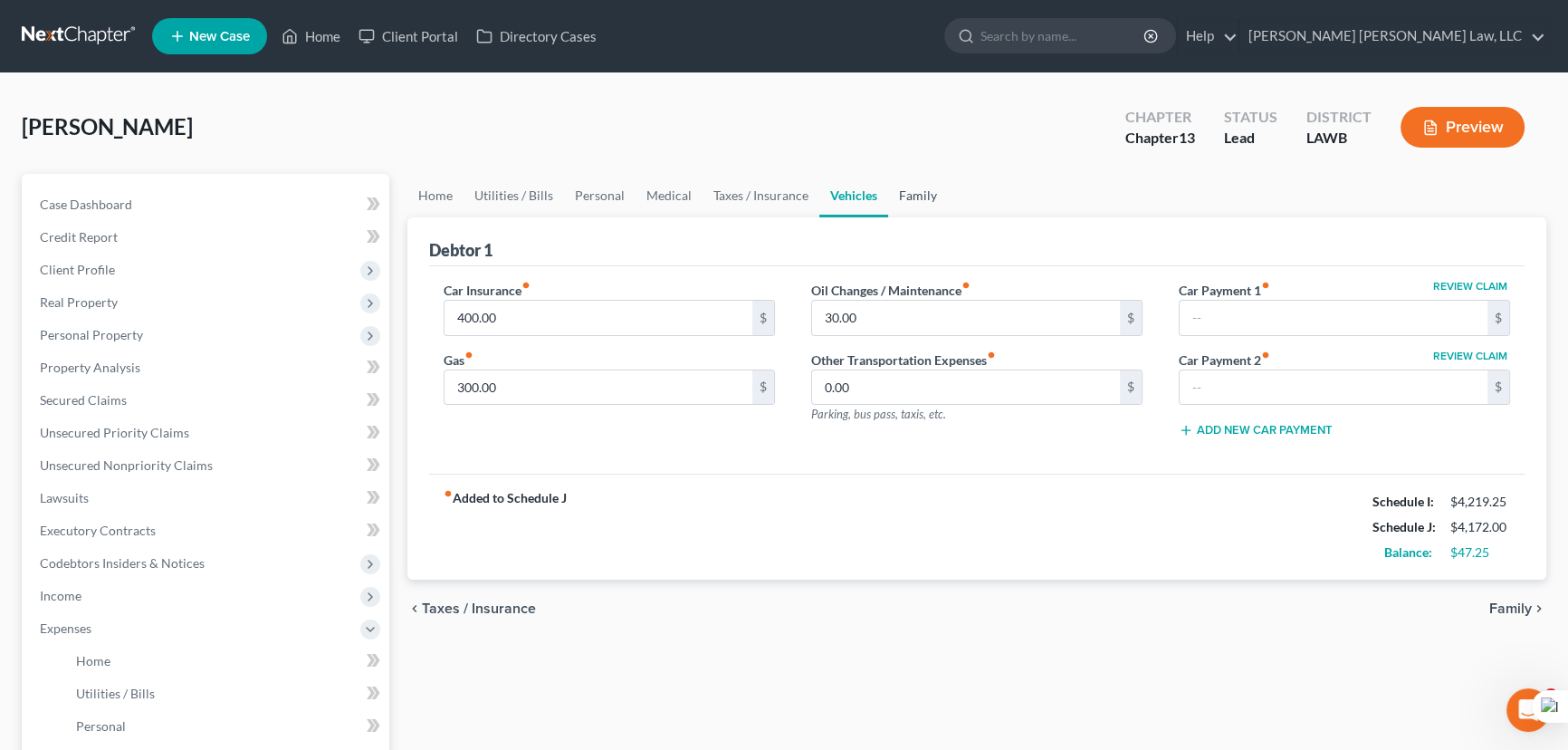
click at [894, 202] on link "Family" at bounding box center [917, 195] width 59 height 44
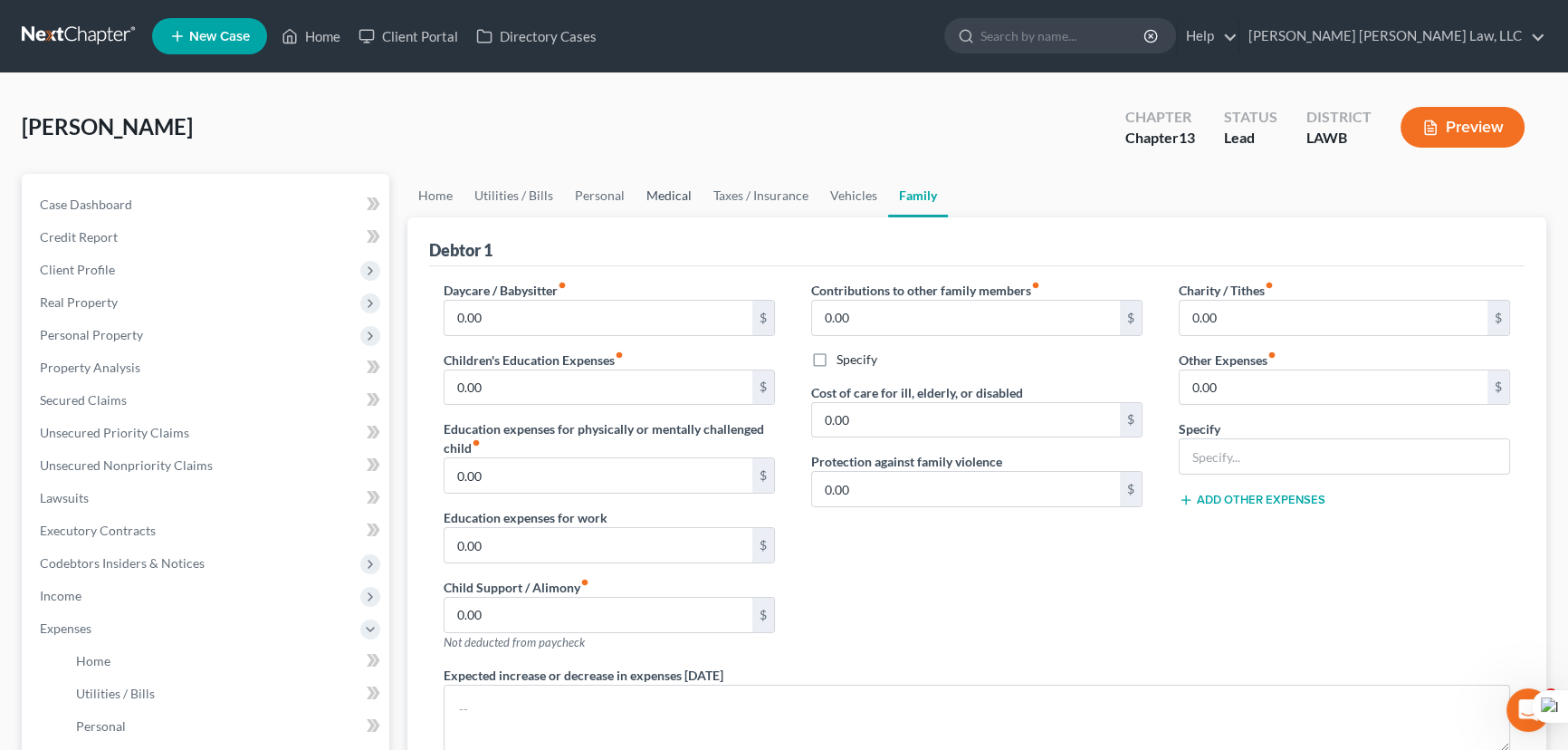
click at [663, 186] on link "Medical" at bounding box center [668, 195] width 67 height 44
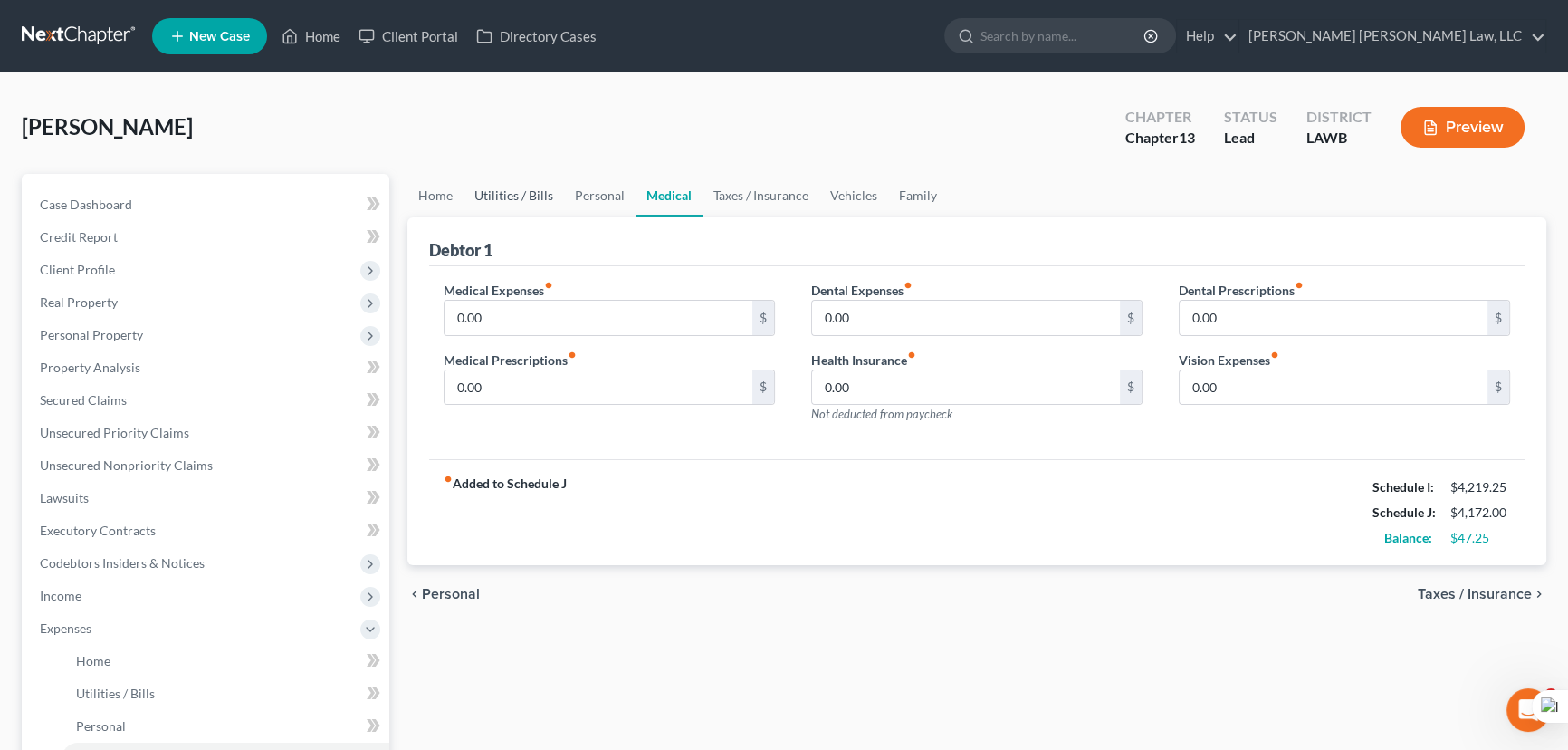
click at [560, 207] on link "Utilities / Bills" at bounding box center [513, 195] width 100 height 44
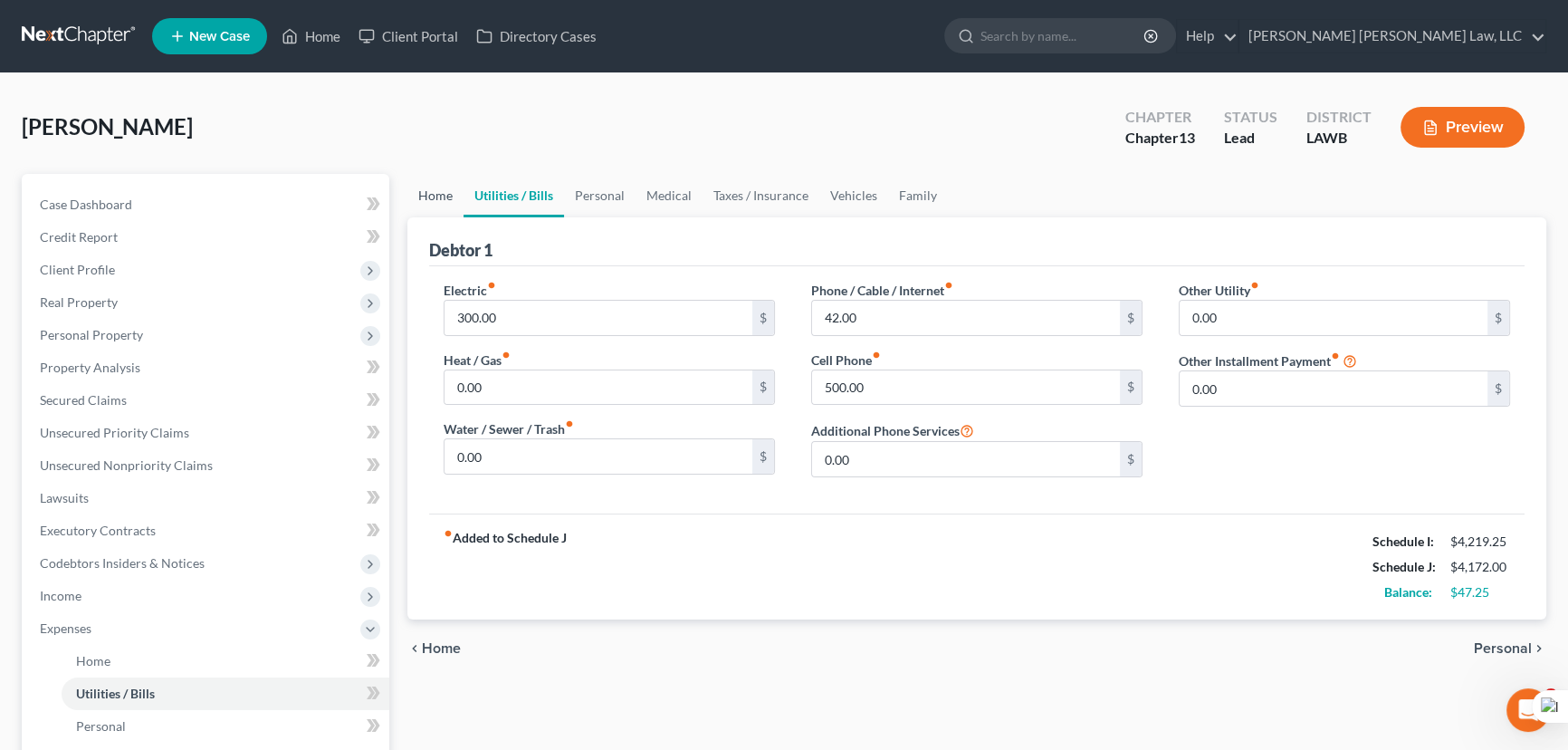
click at [442, 194] on link "Home" at bounding box center [435, 195] width 56 height 44
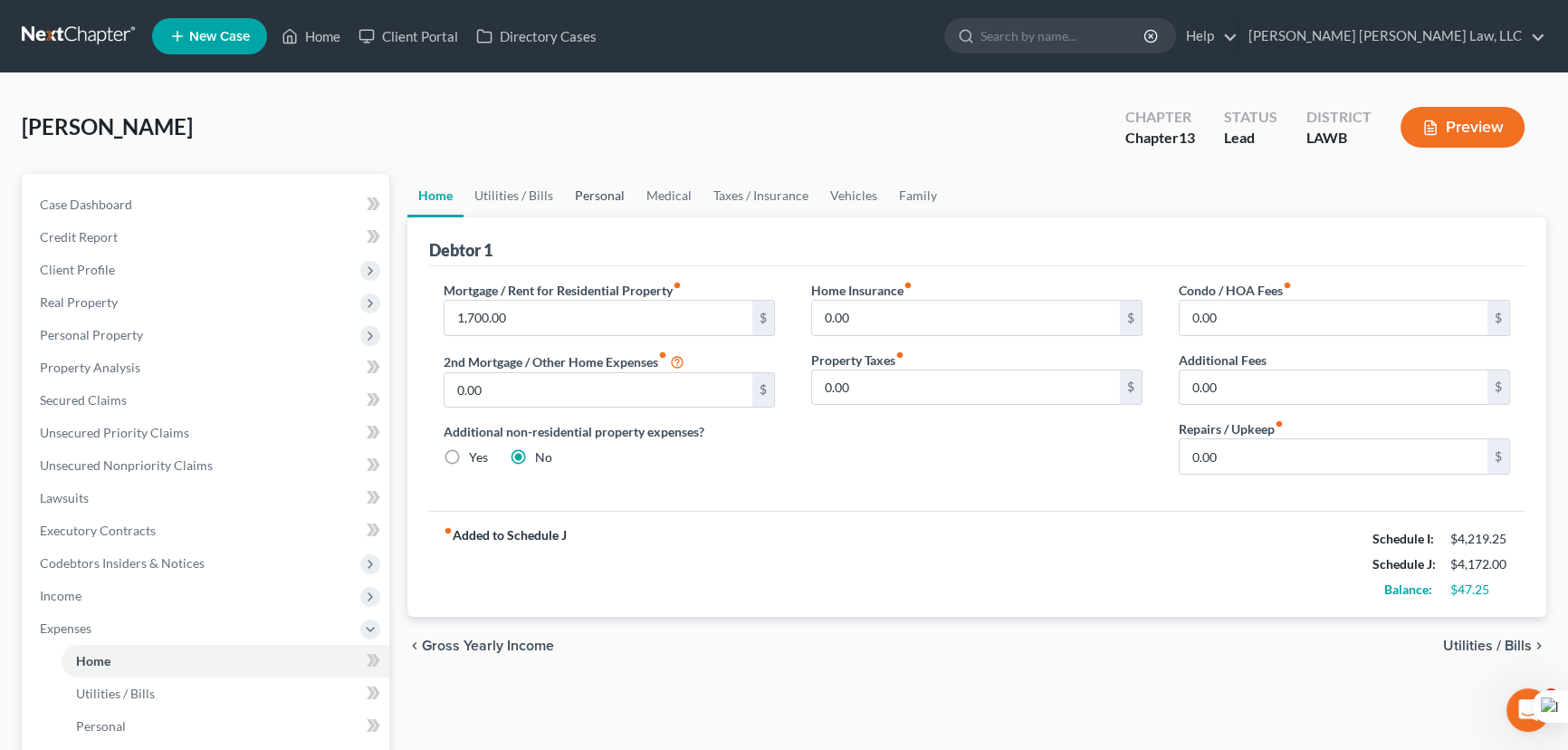
click at [568, 194] on link "Personal" at bounding box center [599, 195] width 71 height 44
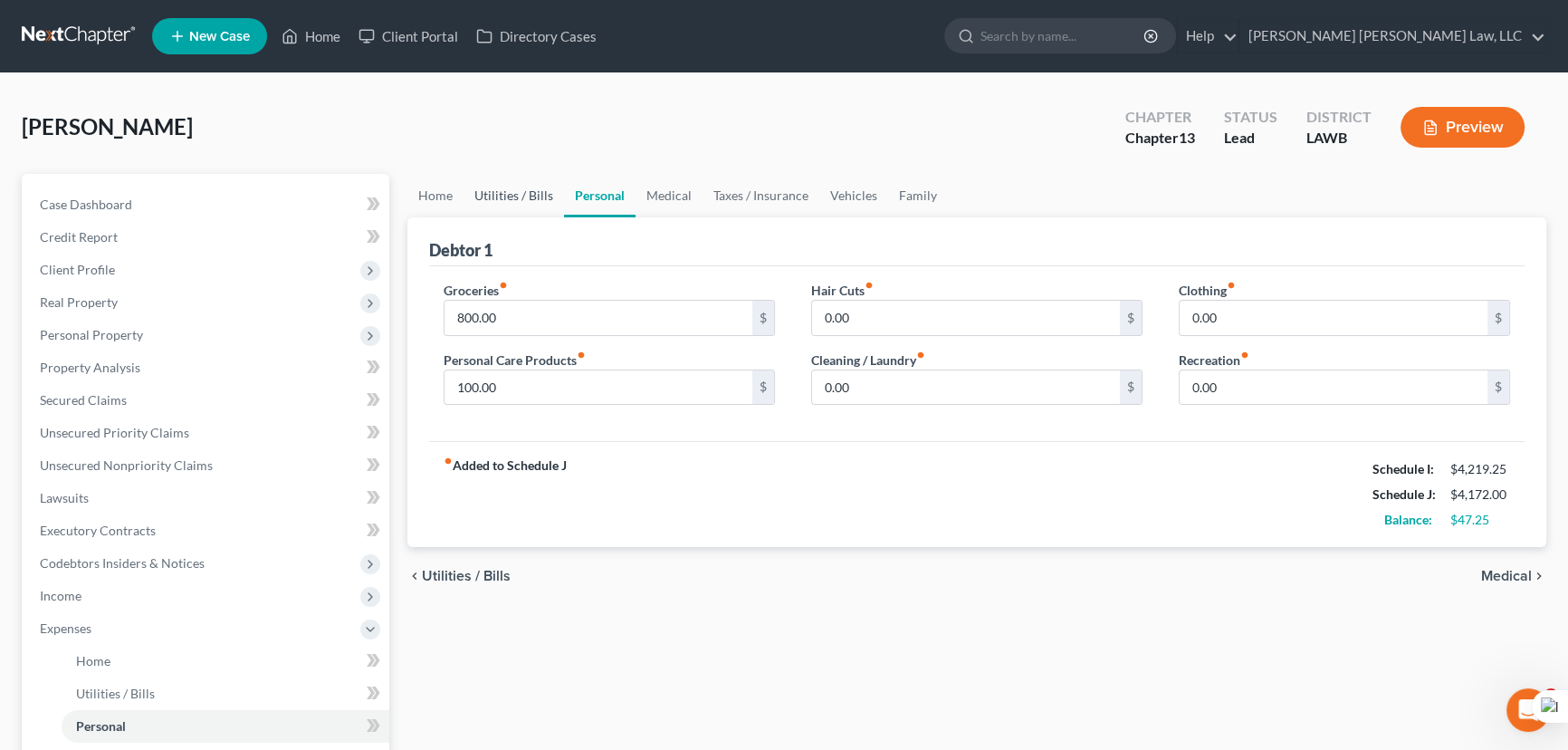
click at [498, 188] on link "Utilities / Bills" at bounding box center [513, 195] width 100 height 44
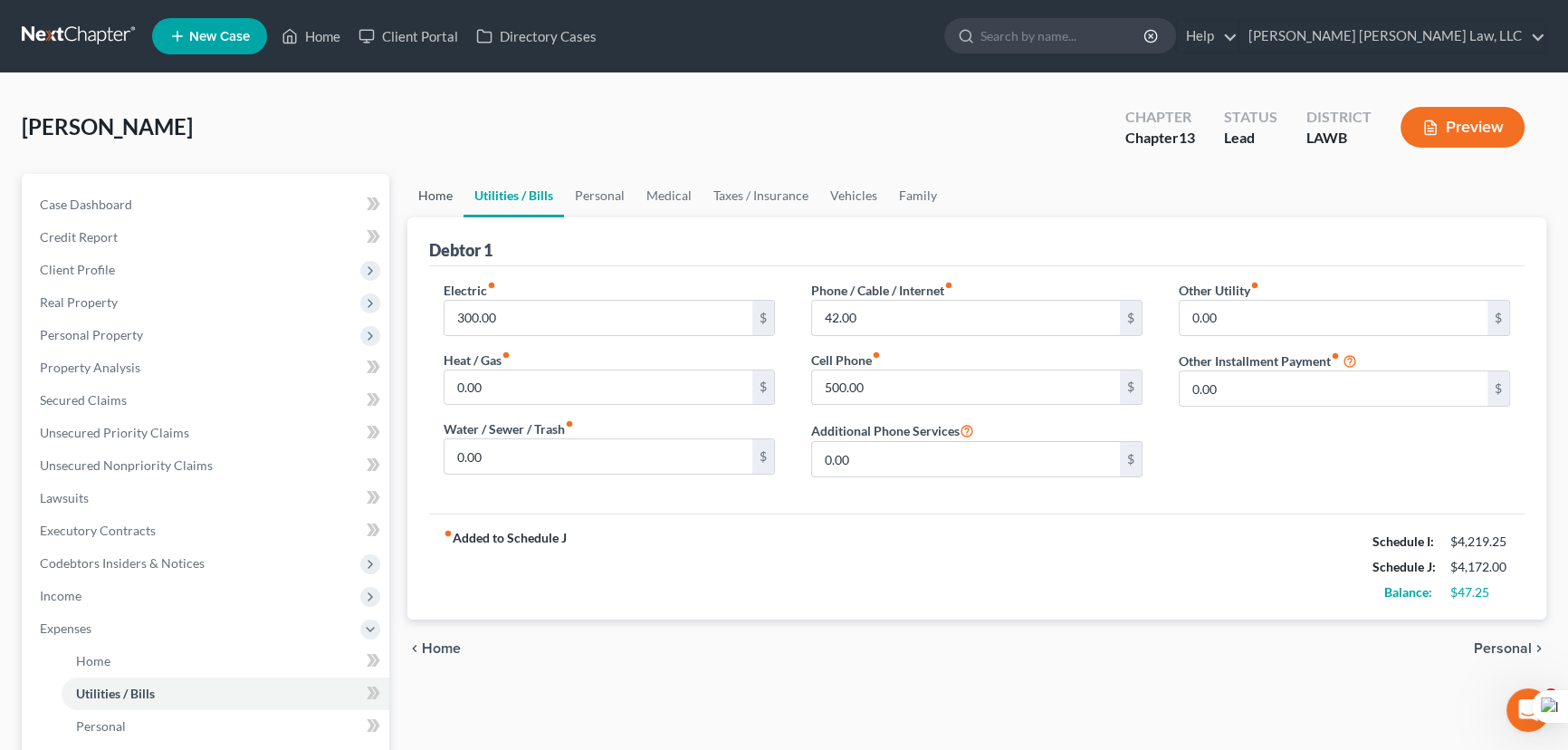
click at [427, 187] on link "Home" at bounding box center [435, 195] width 56 height 44
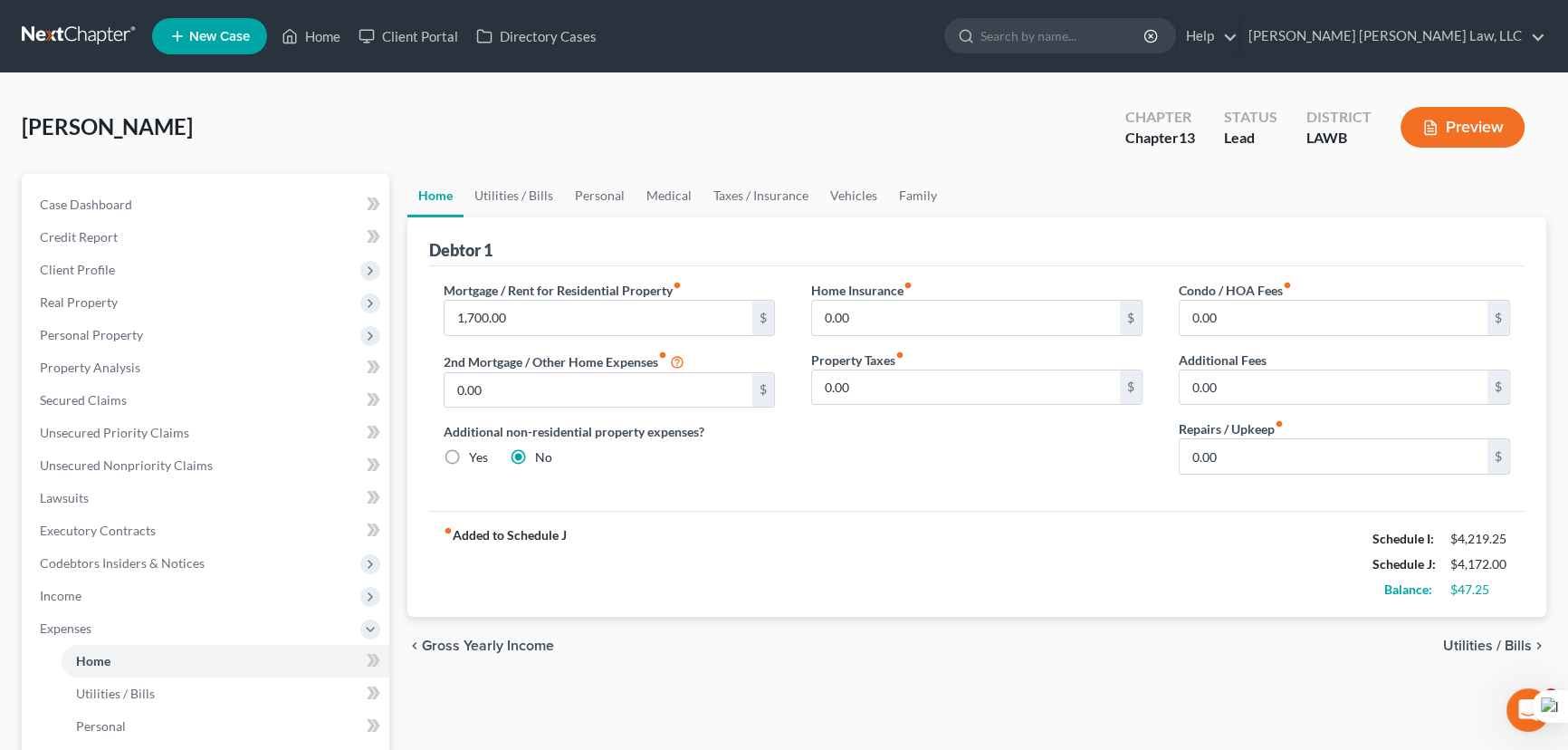
click at [70, 37] on link at bounding box center [79, 37] width 116 height 33
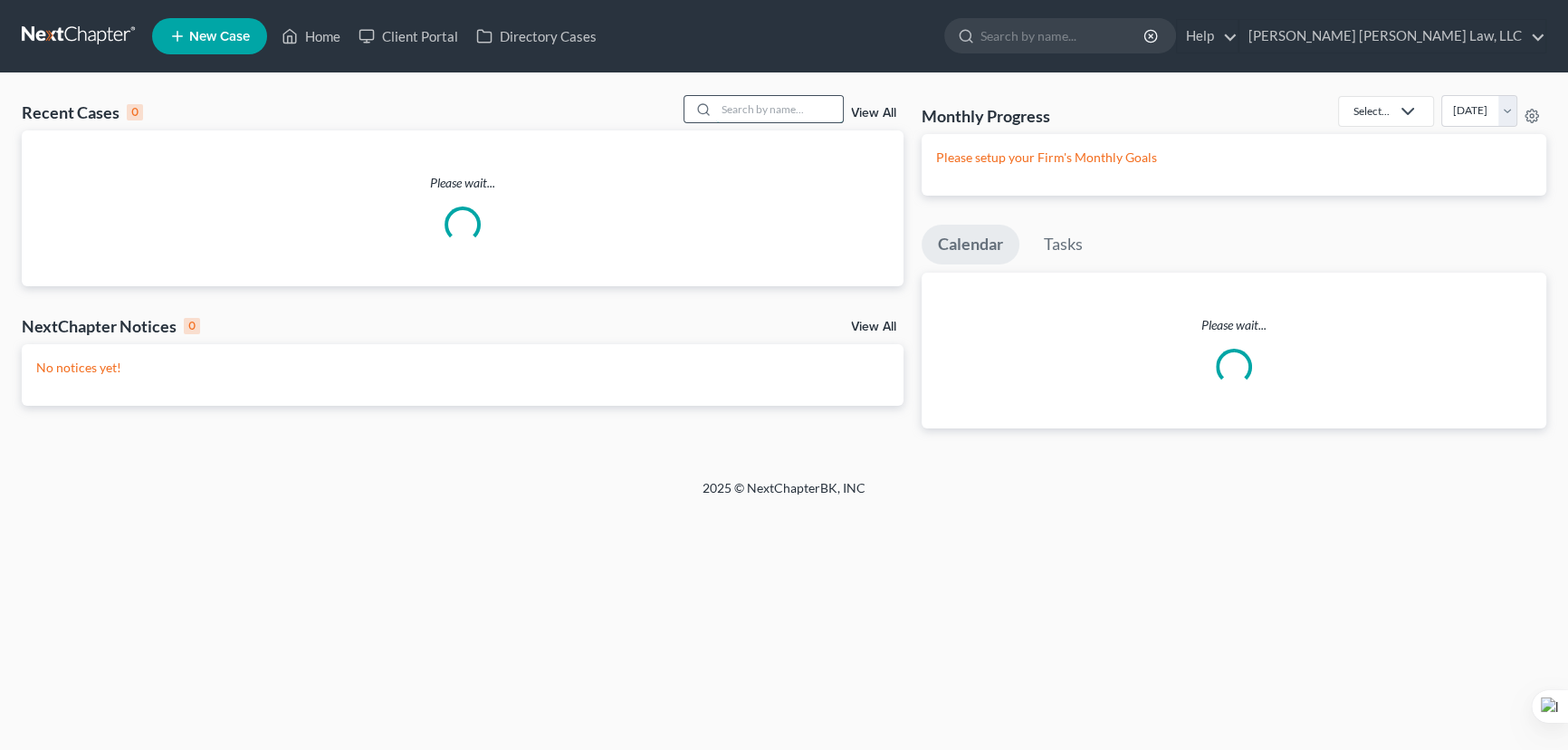
click at [767, 100] on input "search" at bounding box center [779, 109] width 127 height 26
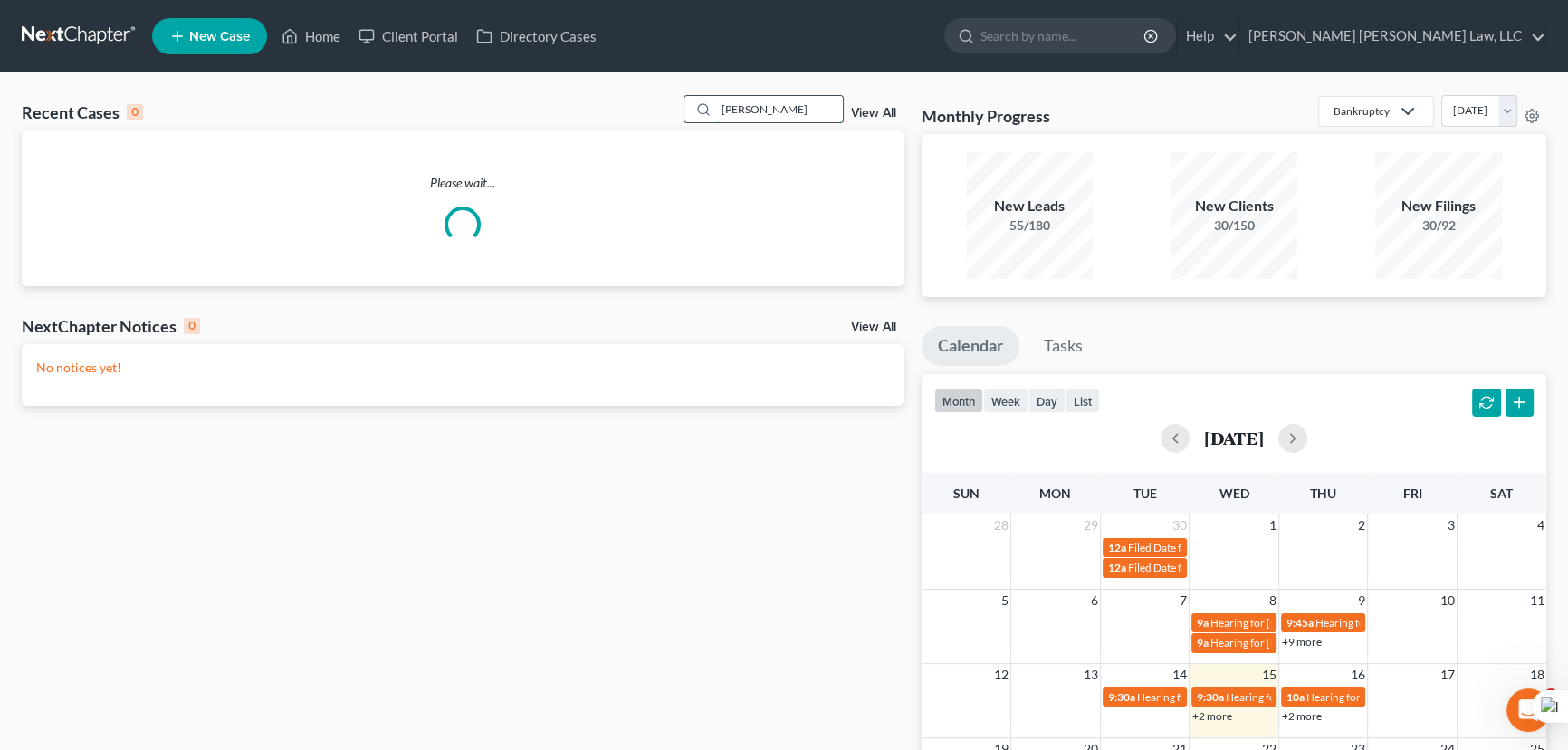
type input "[PERSON_NAME]"
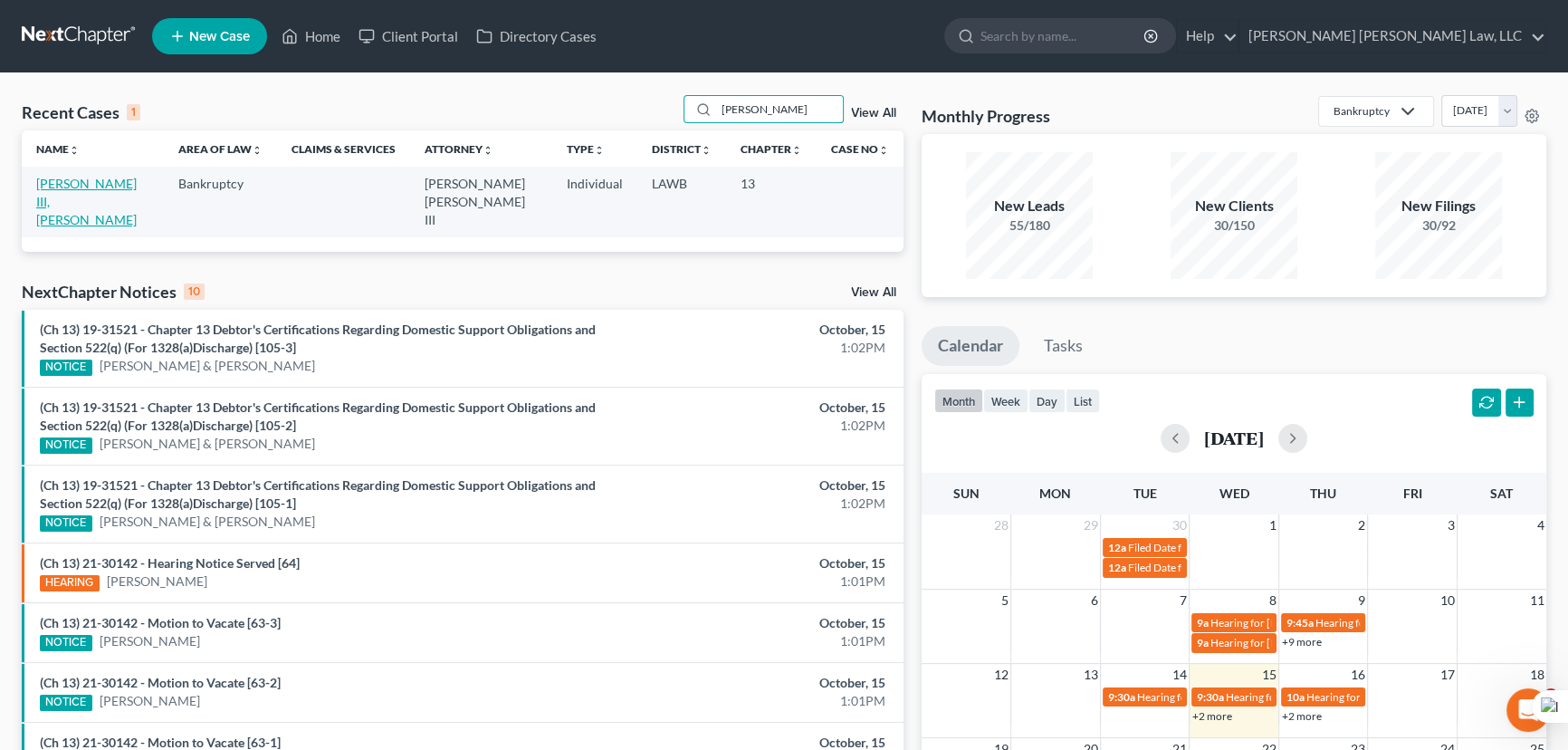
click at [85, 180] on link "[PERSON_NAME] III, [PERSON_NAME]" at bounding box center [87, 201] width 100 height 51
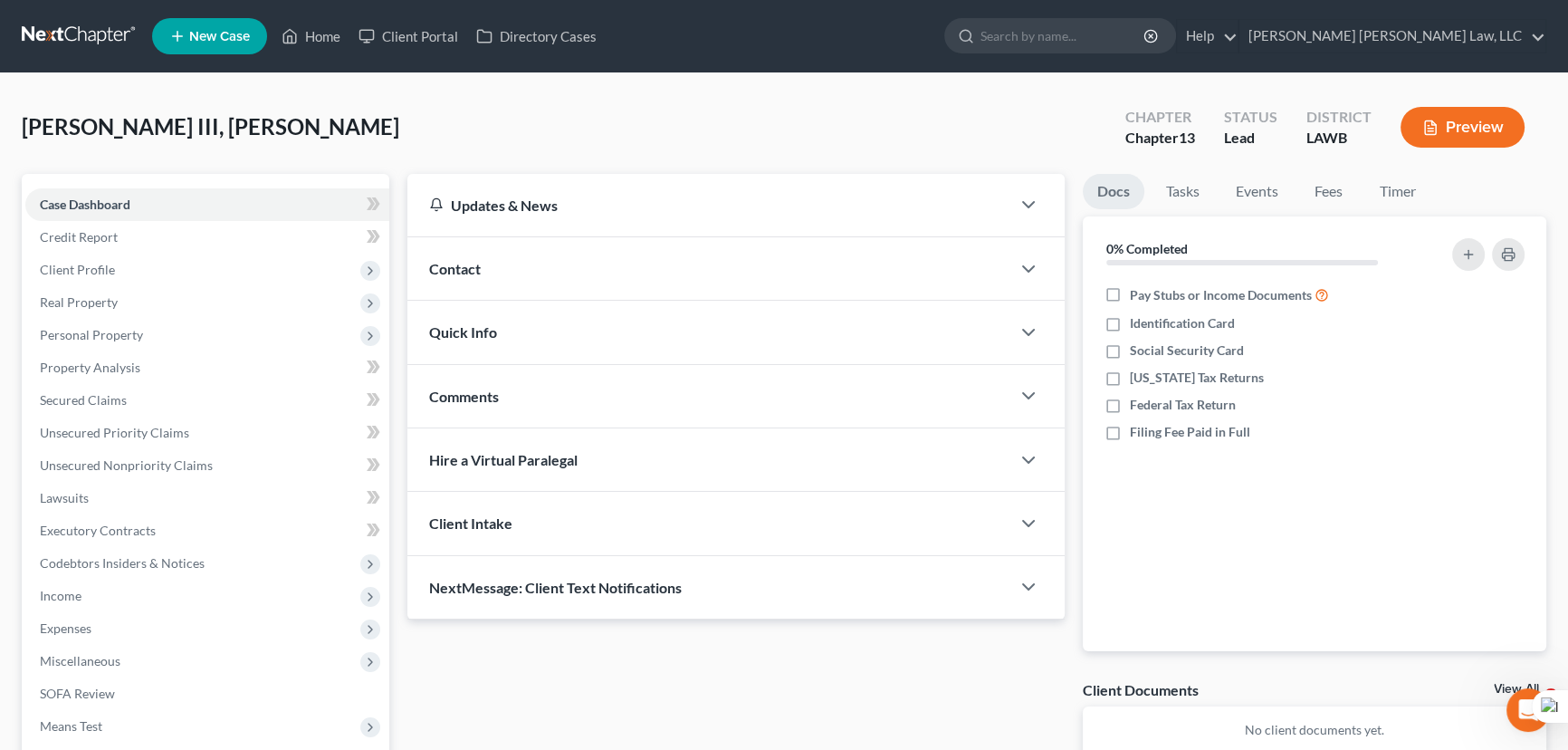
click at [198, 277] on span "Client Profile" at bounding box center [207, 270] width 363 height 33
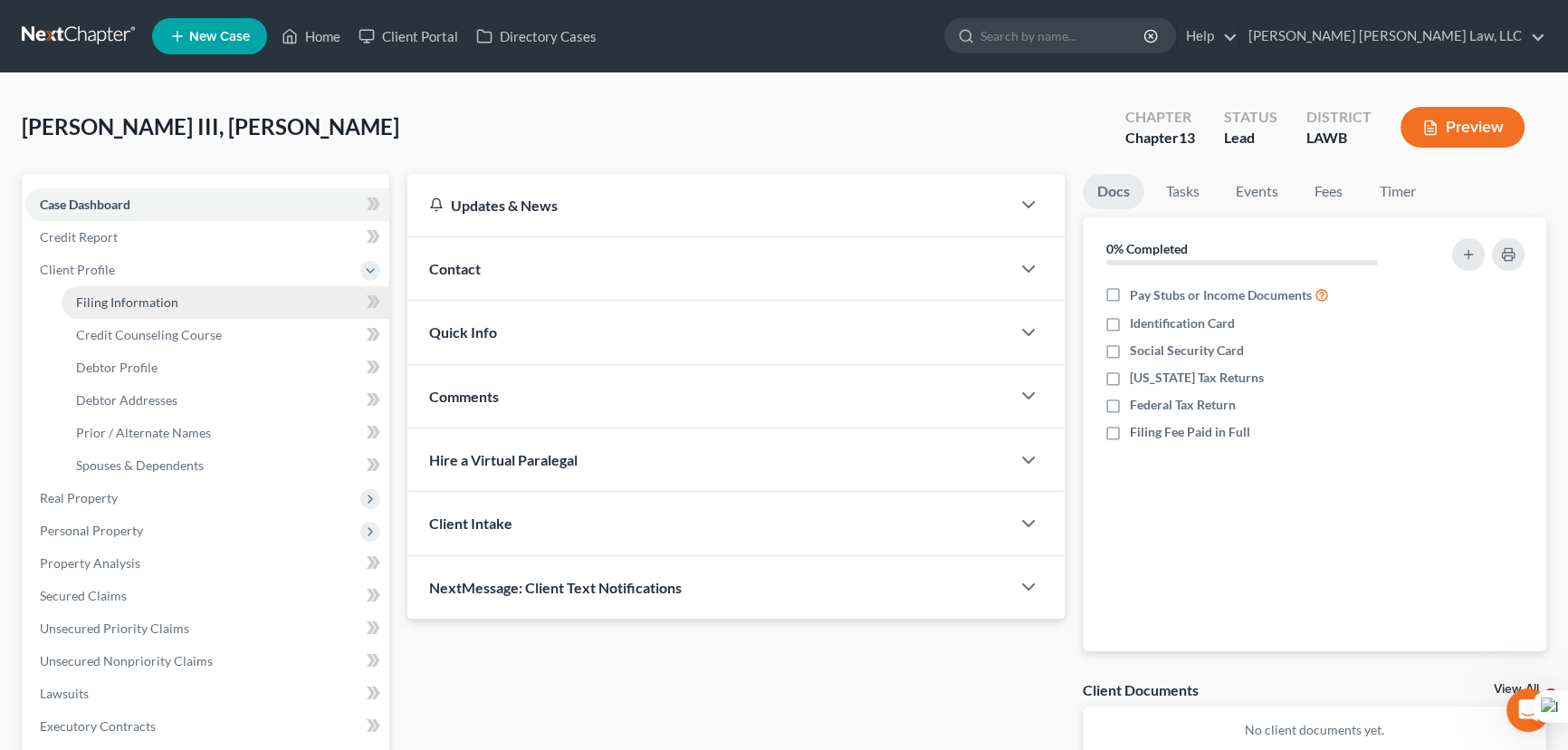
click at [185, 300] on link "Filing Information" at bounding box center [225, 302] width 328 height 33
select select "1"
select select "0"
select select "3"
select select "19"
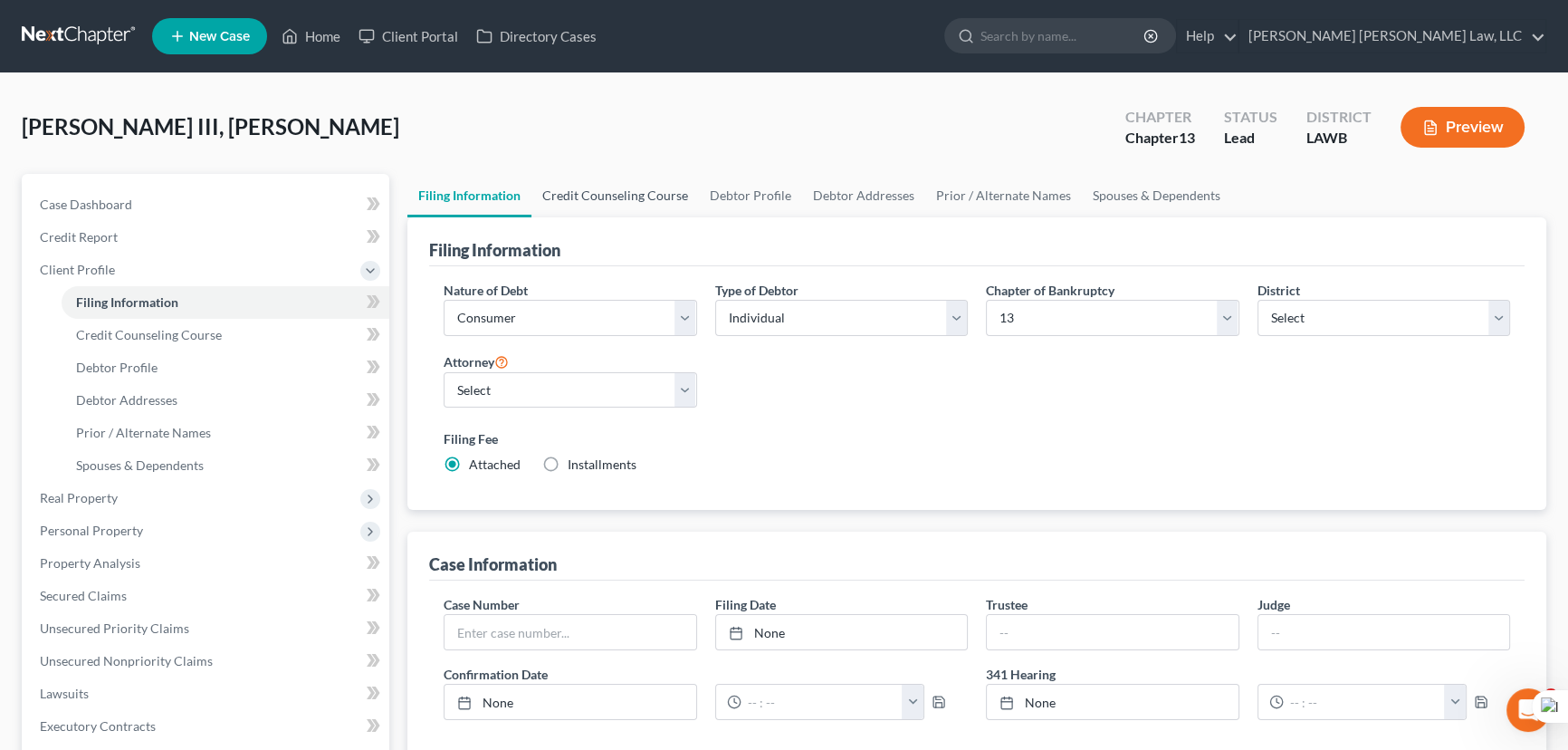
click at [574, 178] on link "Credit Counseling Course" at bounding box center [615, 195] width 167 height 44
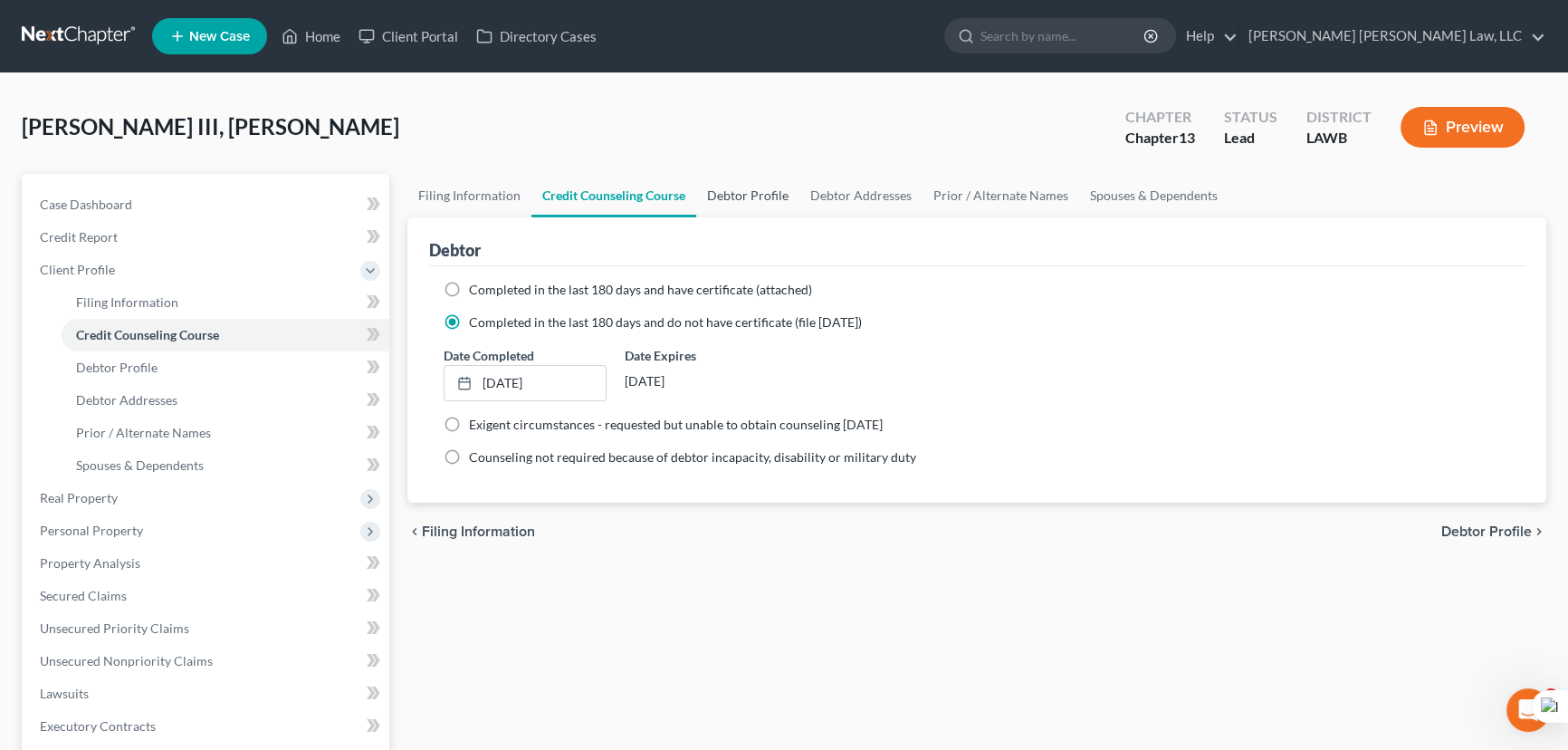
click at [742, 184] on link "Debtor Profile" at bounding box center [747, 195] width 103 height 44
select select "0"
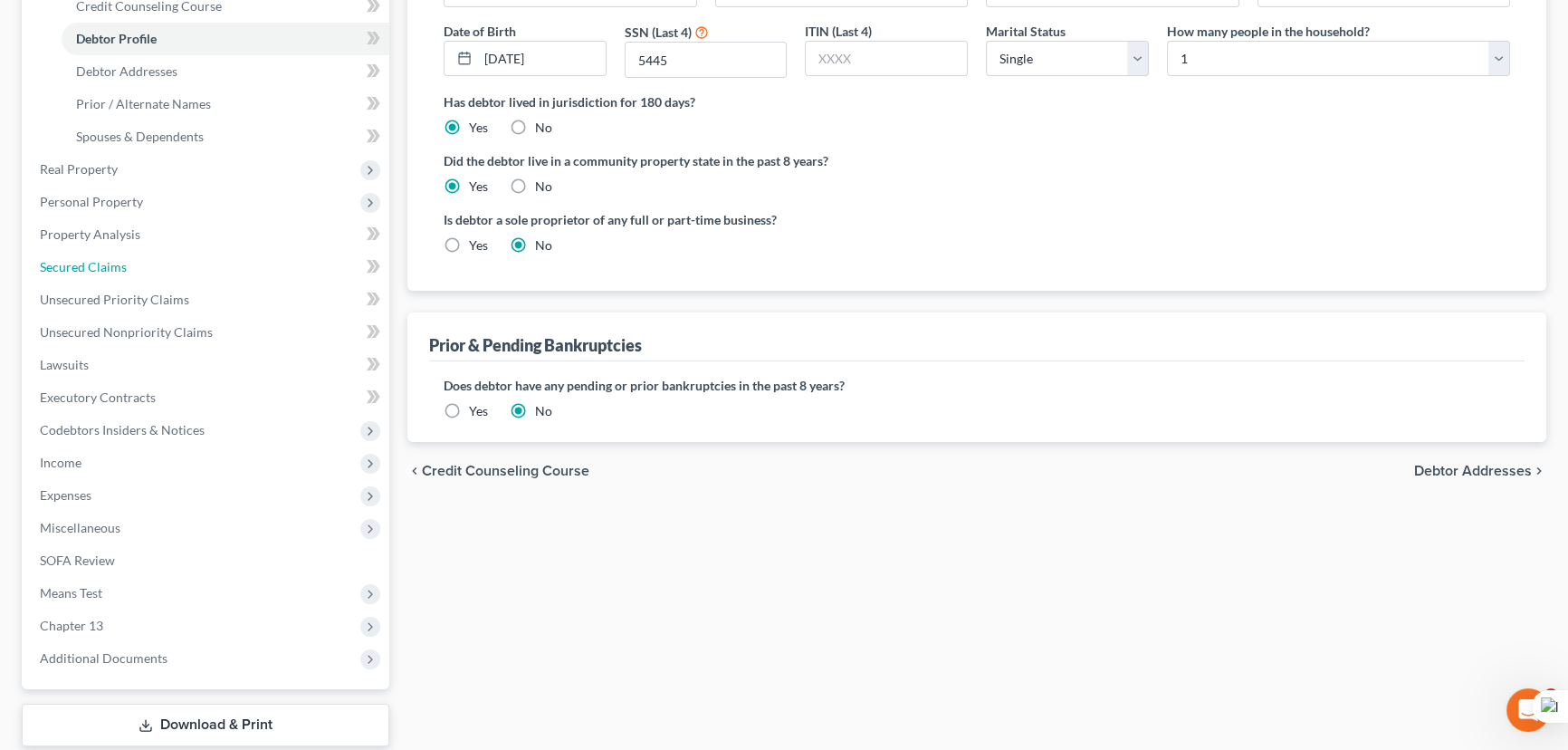
drag, startPoint x: 139, startPoint y: 256, endPoint x: 668, endPoint y: 420, distance: 553.8
click at [139, 256] on link "Secured Claims" at bounding box center [207, 268] width 363 height 33
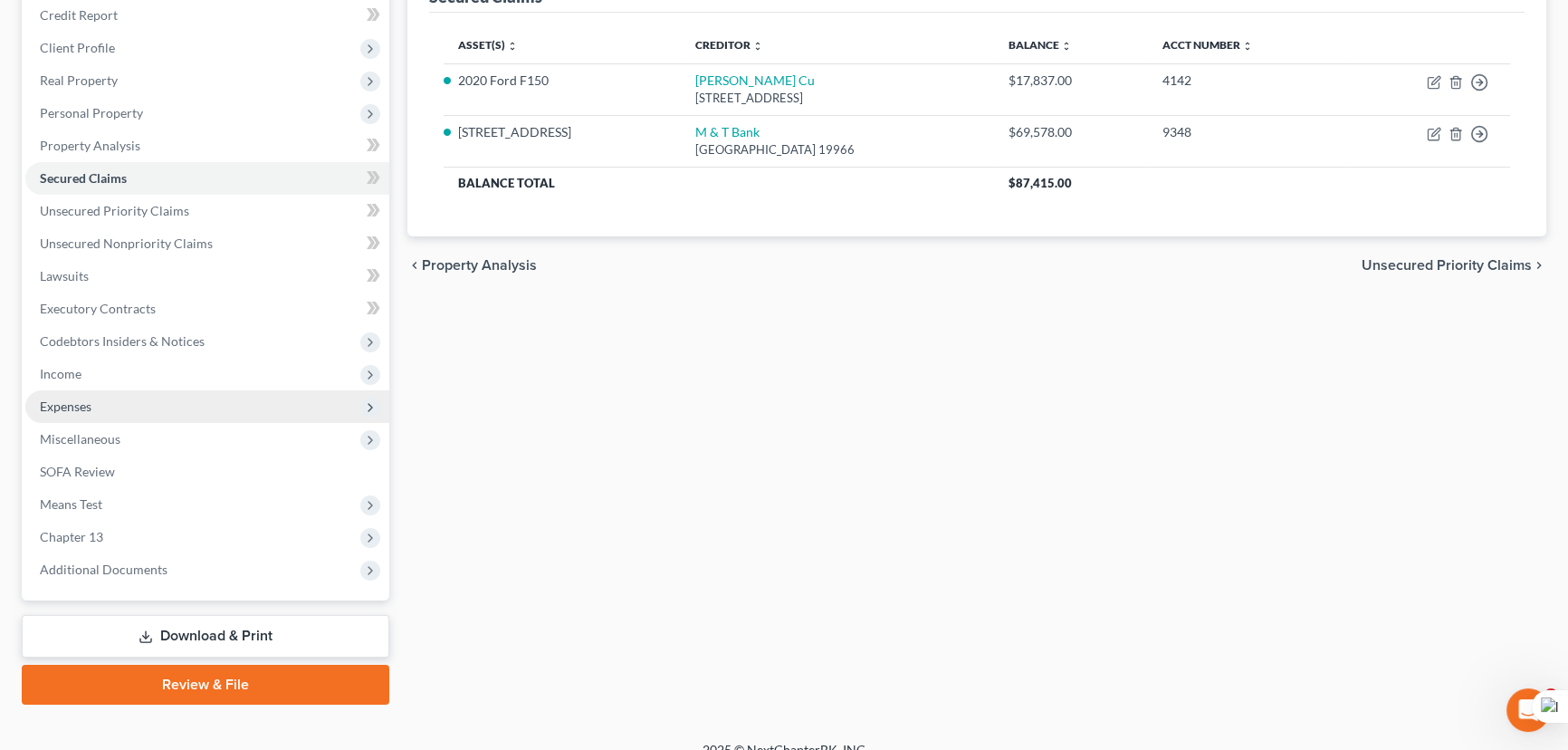
scroll to position [243, 0]
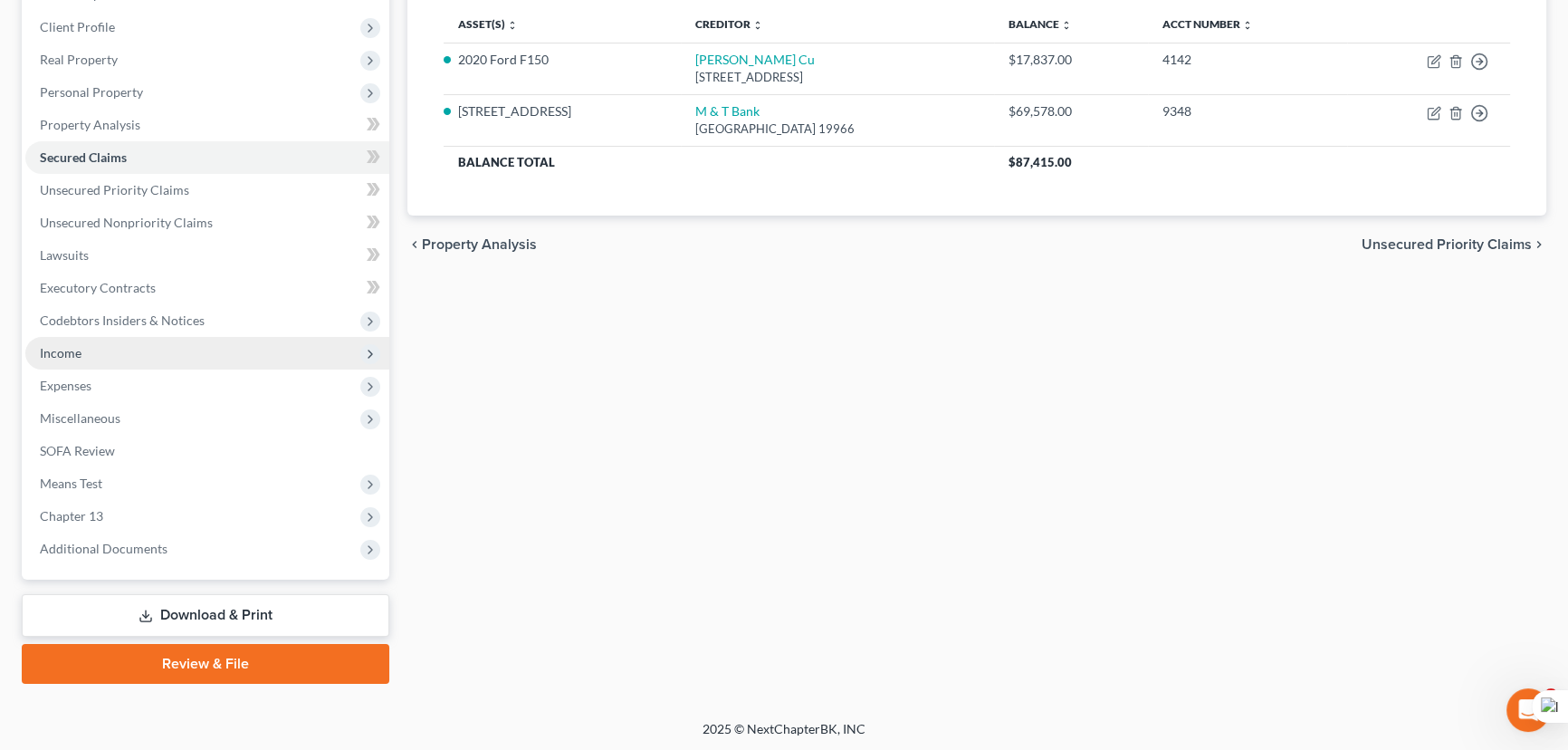
click at [201, 360] on span "Income" at bounding box center [207, 354] width 363 height 33
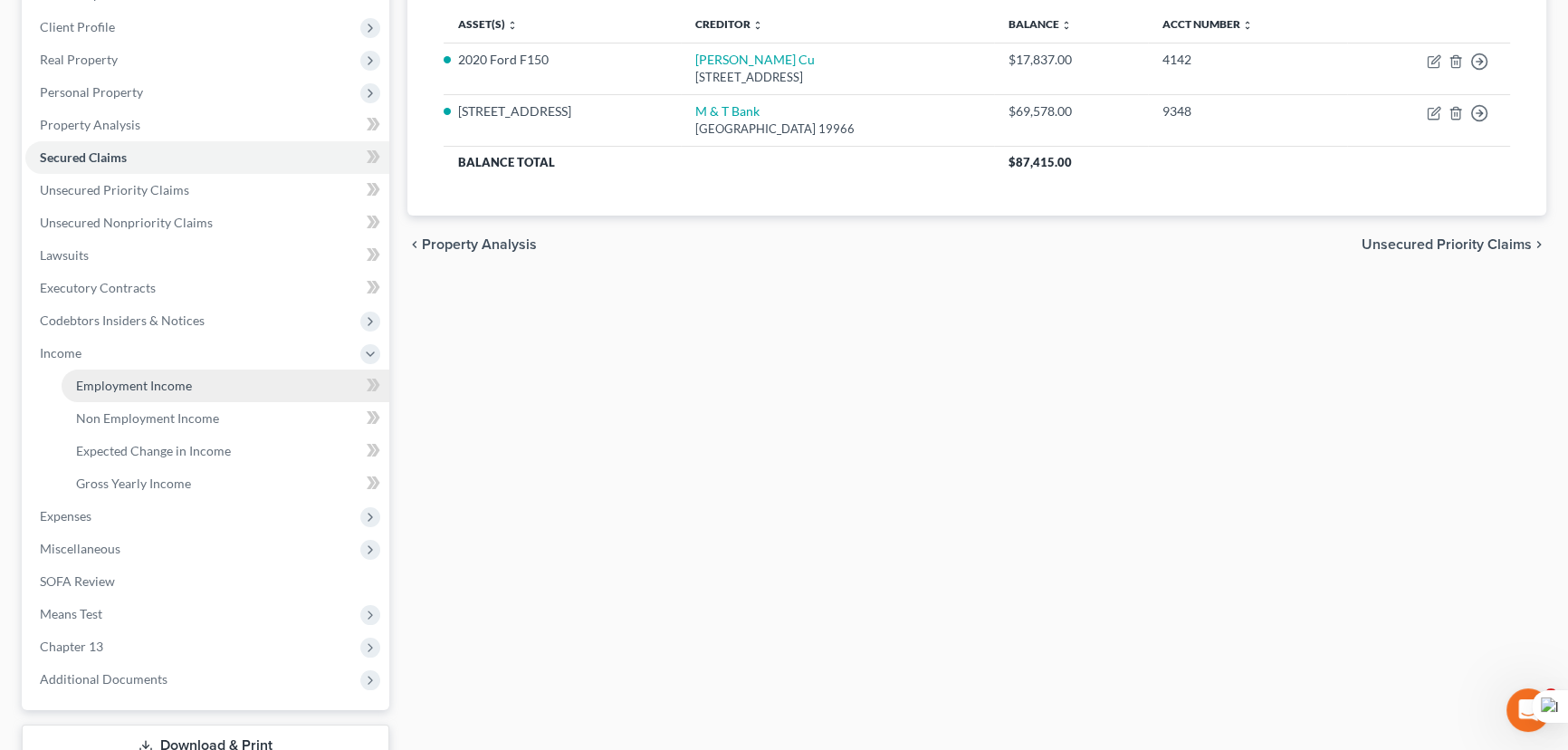
click at [193, 371] on link "Employment Income" at bounding box center [225, 386] width 328 height 33
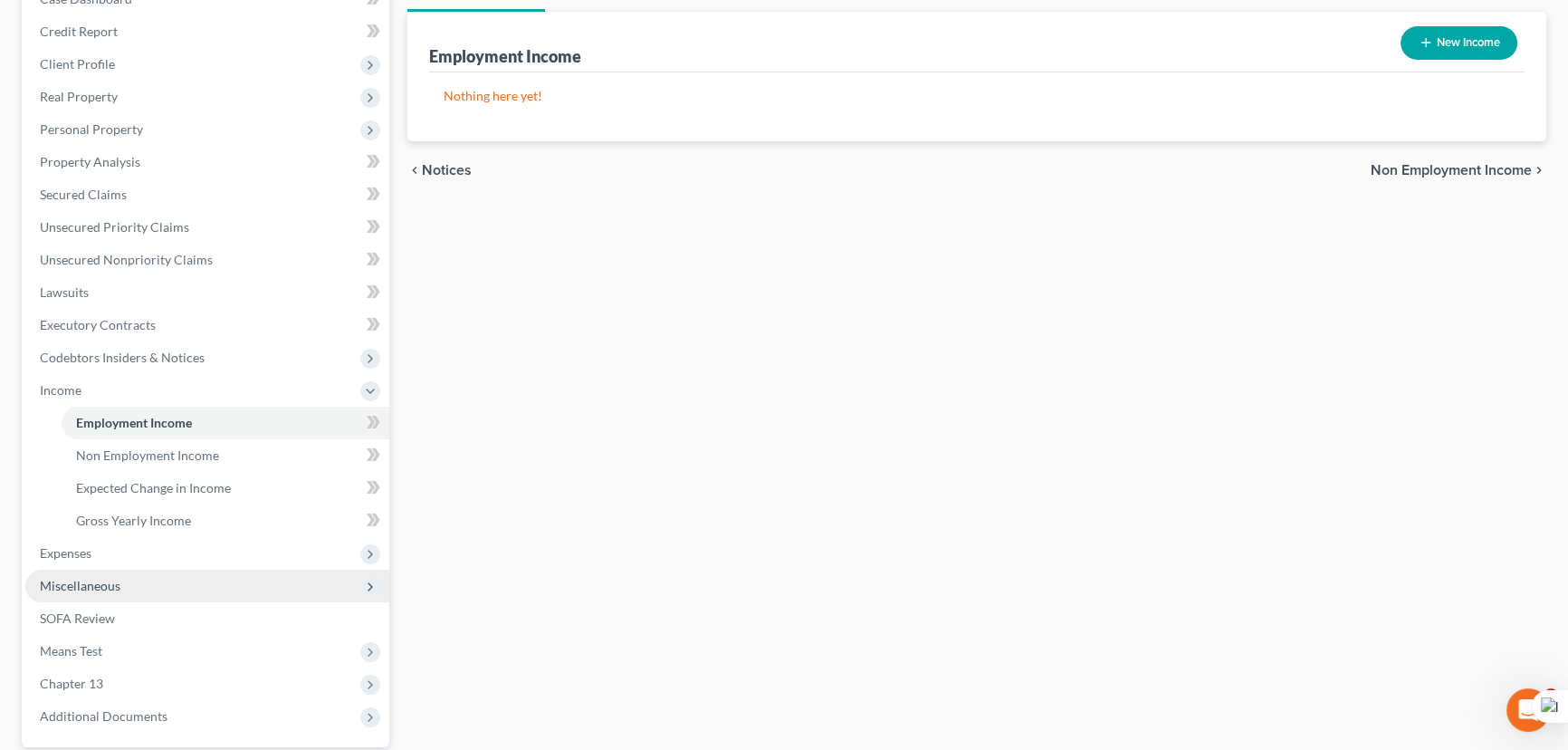
scroll to position [329, 0]
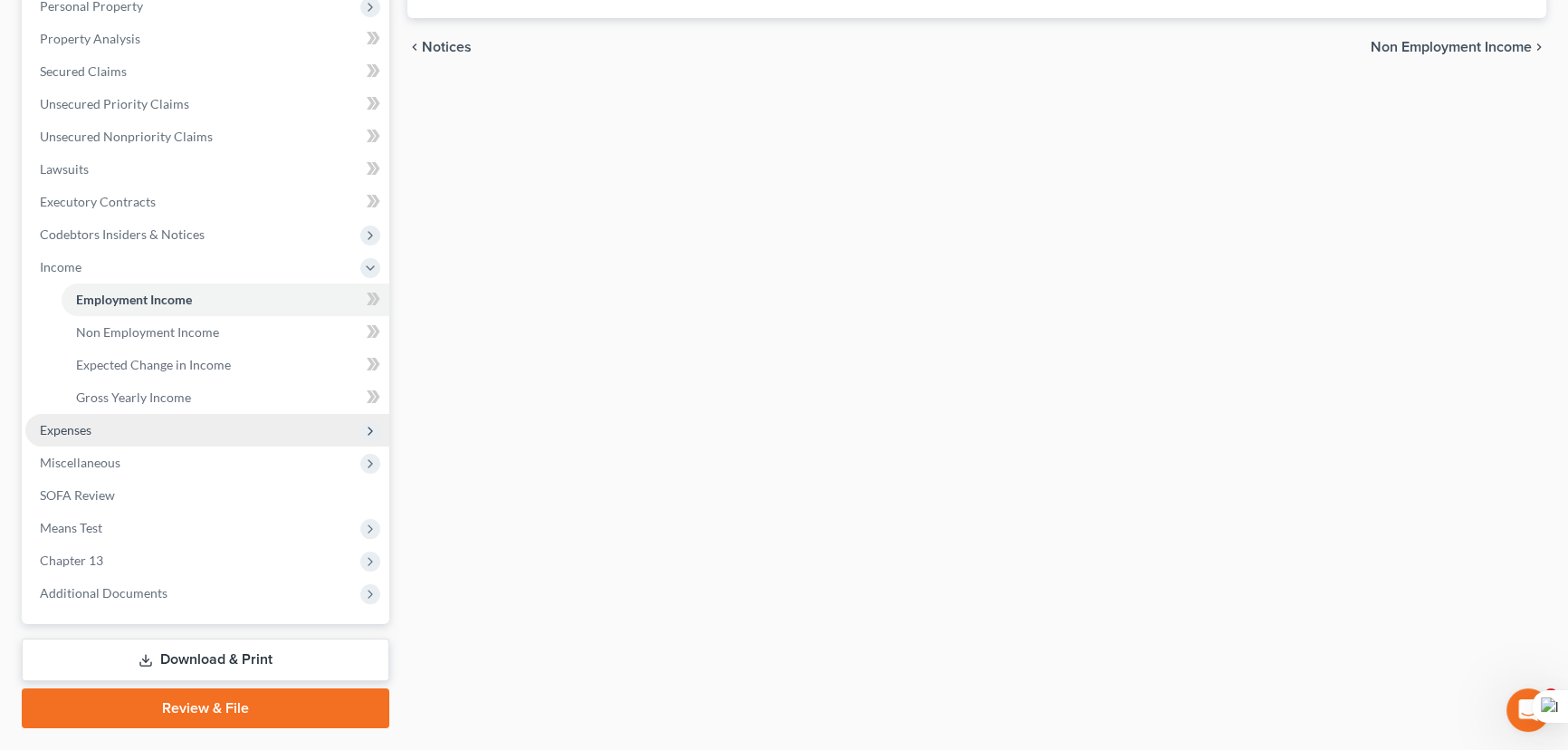
click at [153, 436] on span "Expenses" at bounding box center [207, 430] width 363 height 33
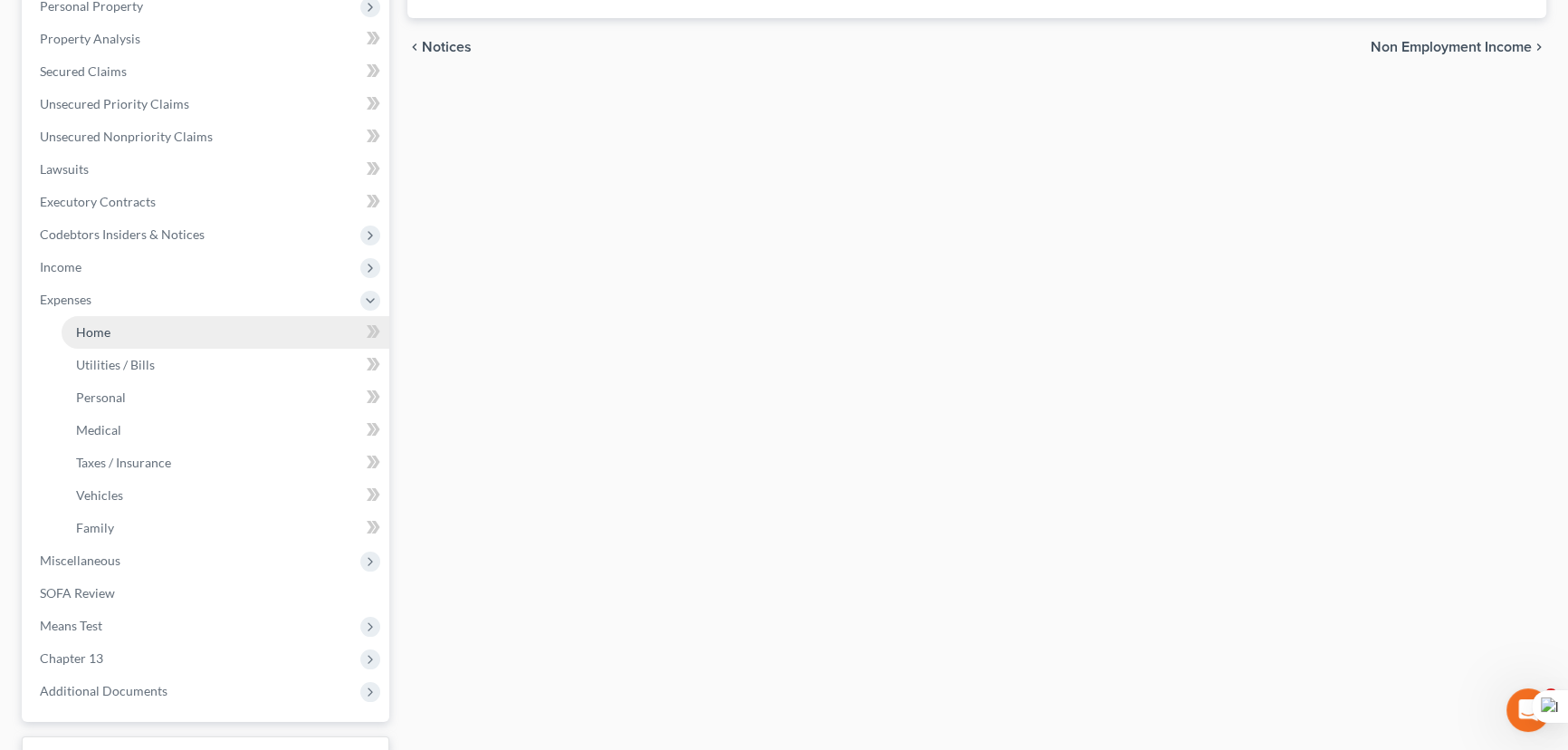
click at [157, 320] on link "Home" at bounding box center [225, 333] width 328 height 33
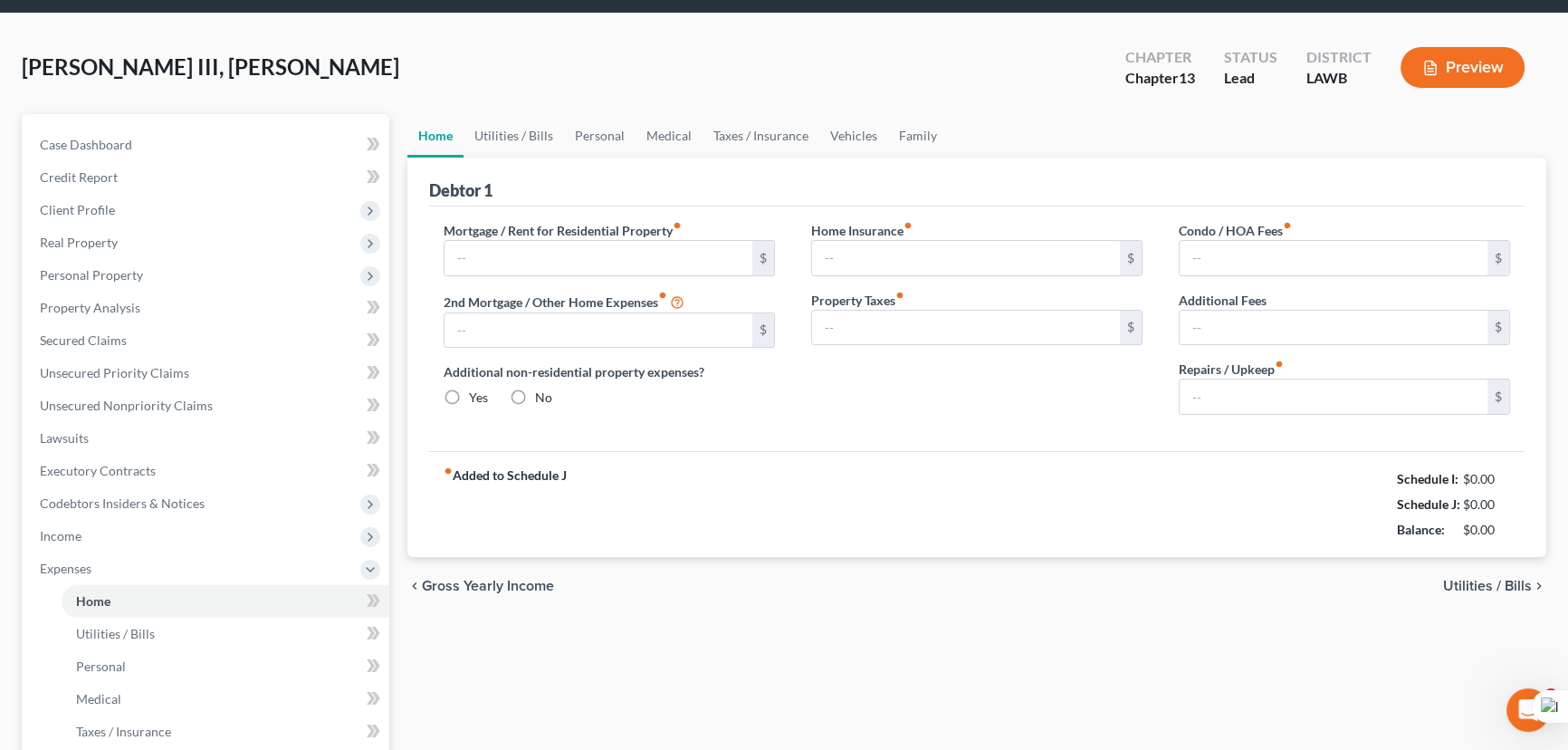
type input "0.00"
radio input "true"
type input "0.00"
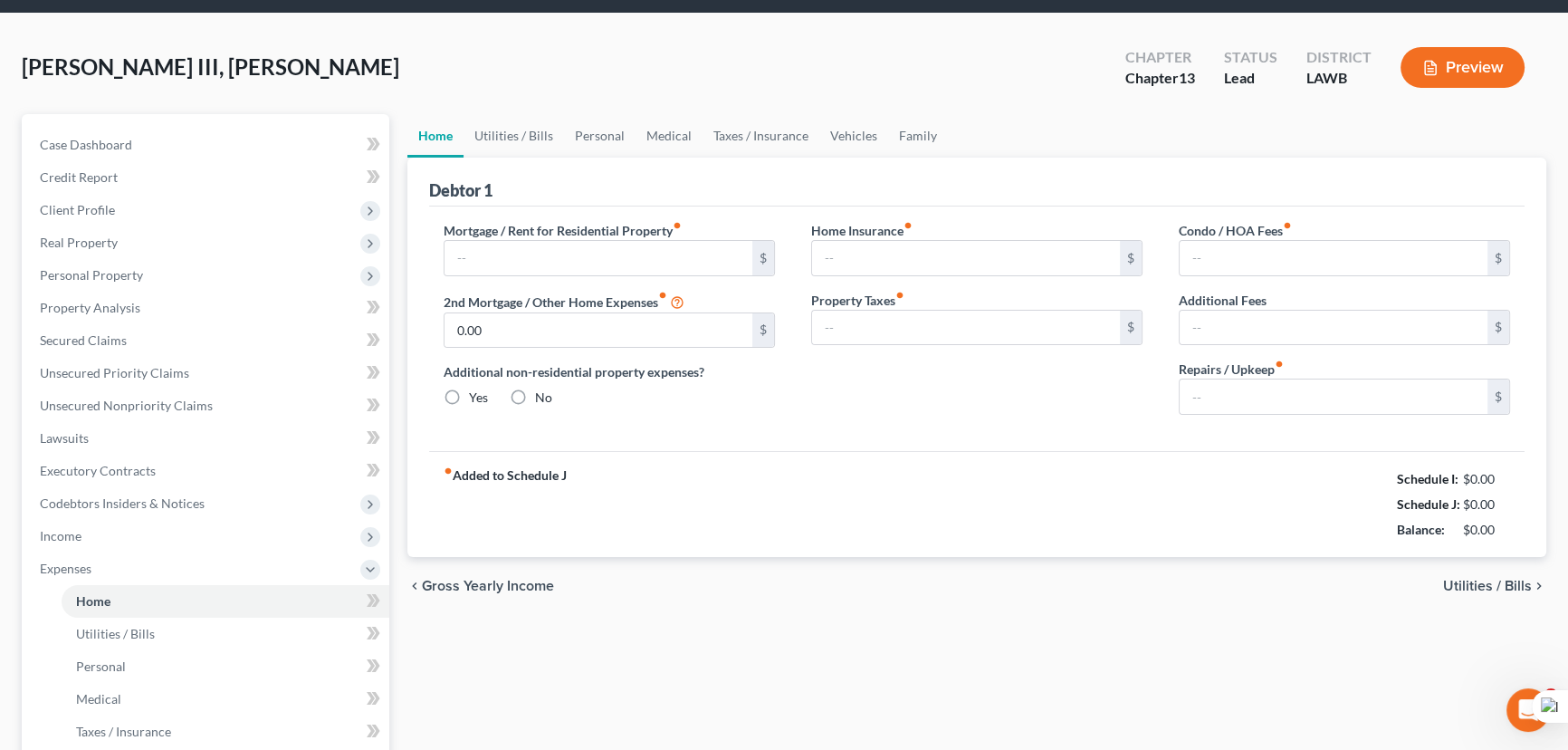
type input "0.00"
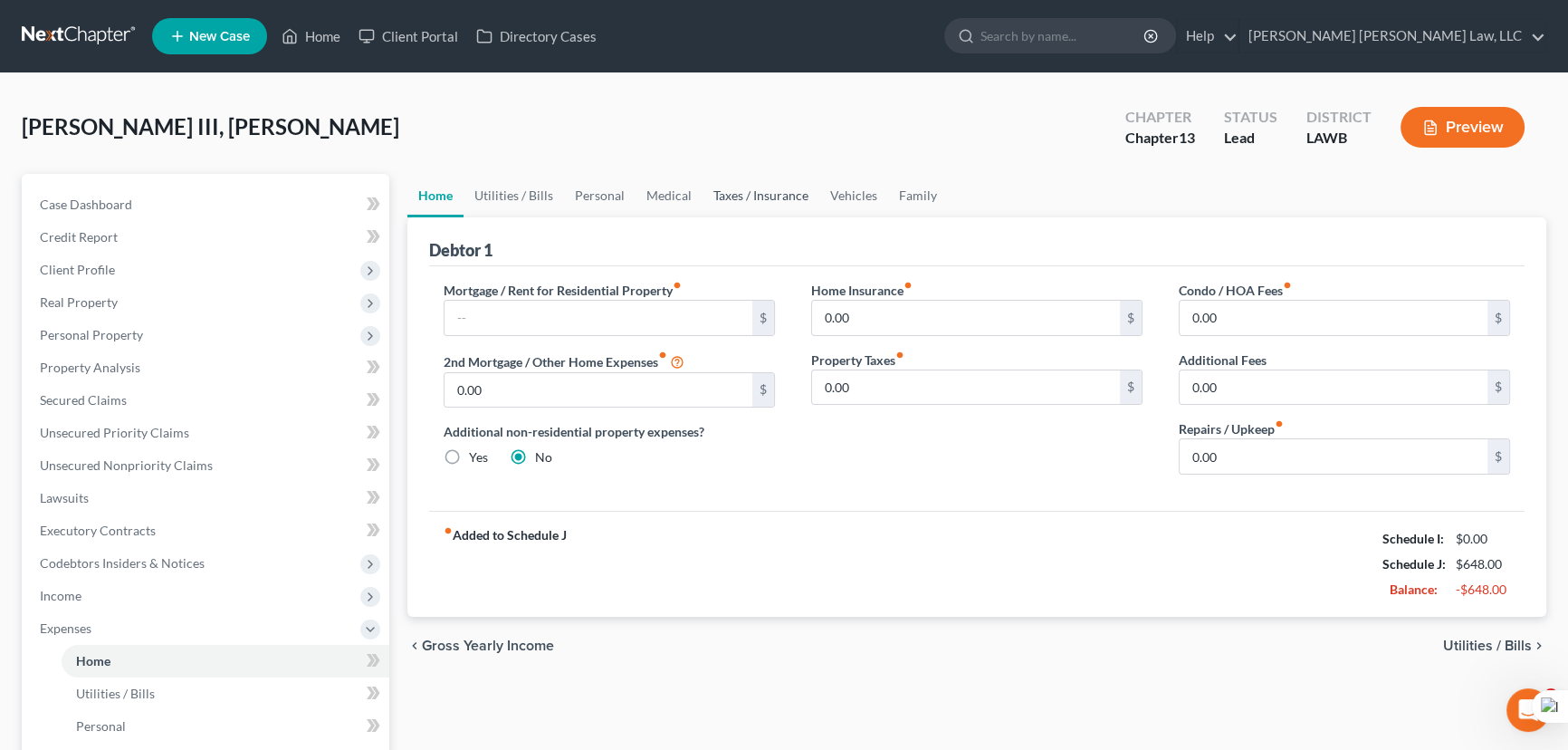
click at [738, 200] on link "Taxes / Insurance" at bounding box center [761, 195] width 117 height 44
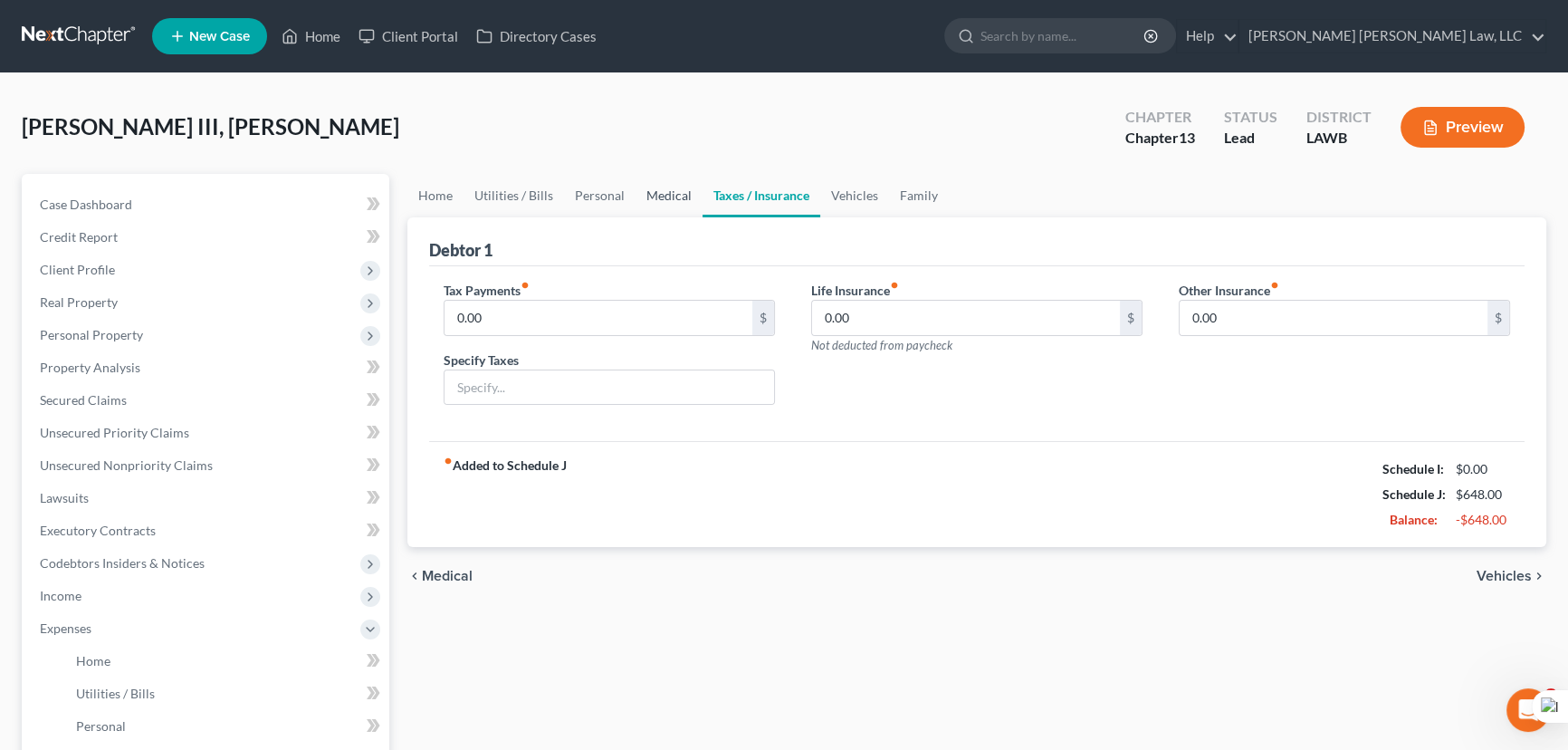
click at [637, 208] on link "Medical" at bounding box center [668, 195] width 67 height 44
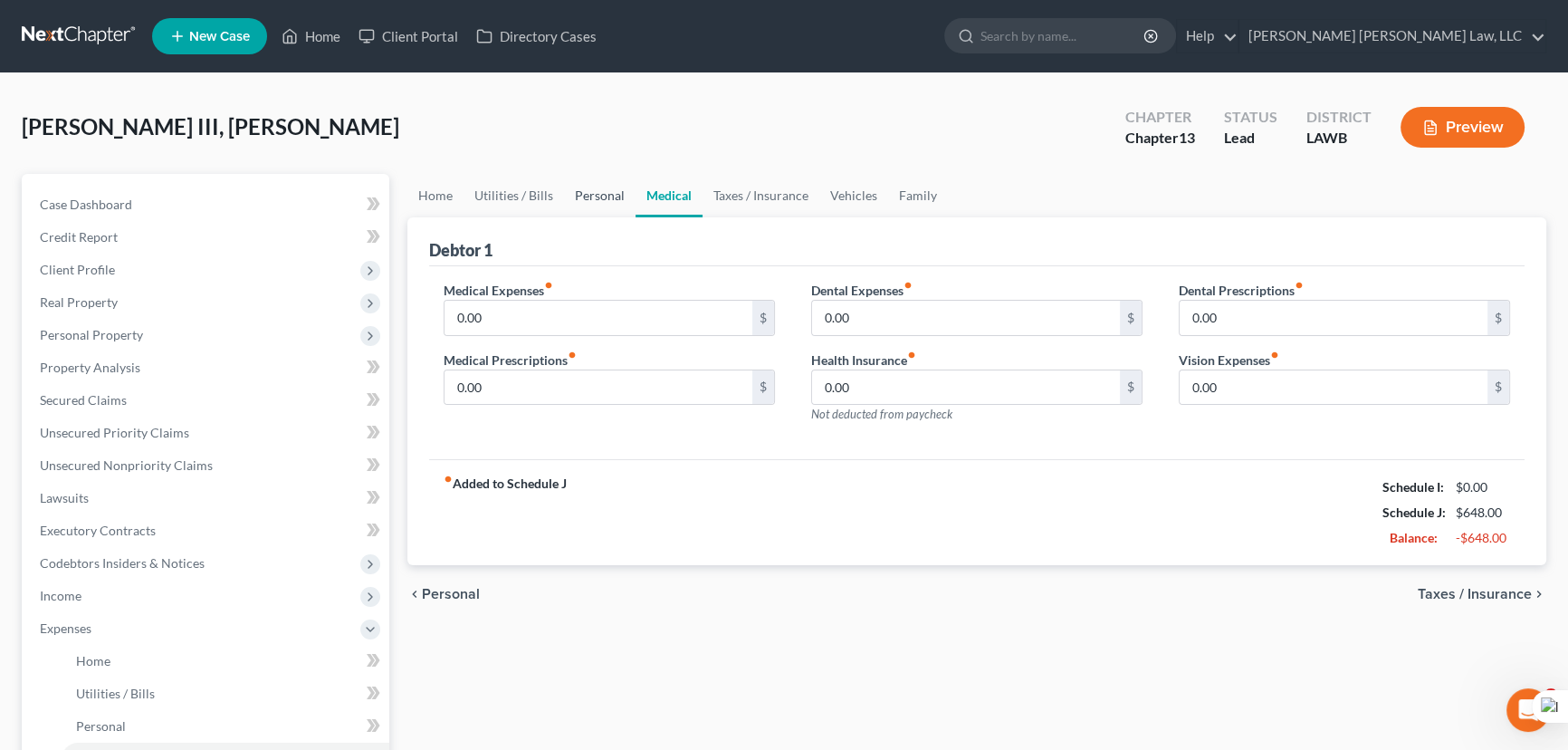
click at [567, 206] on link "Personal" at bounding box center [599, 195] width 71 height 44
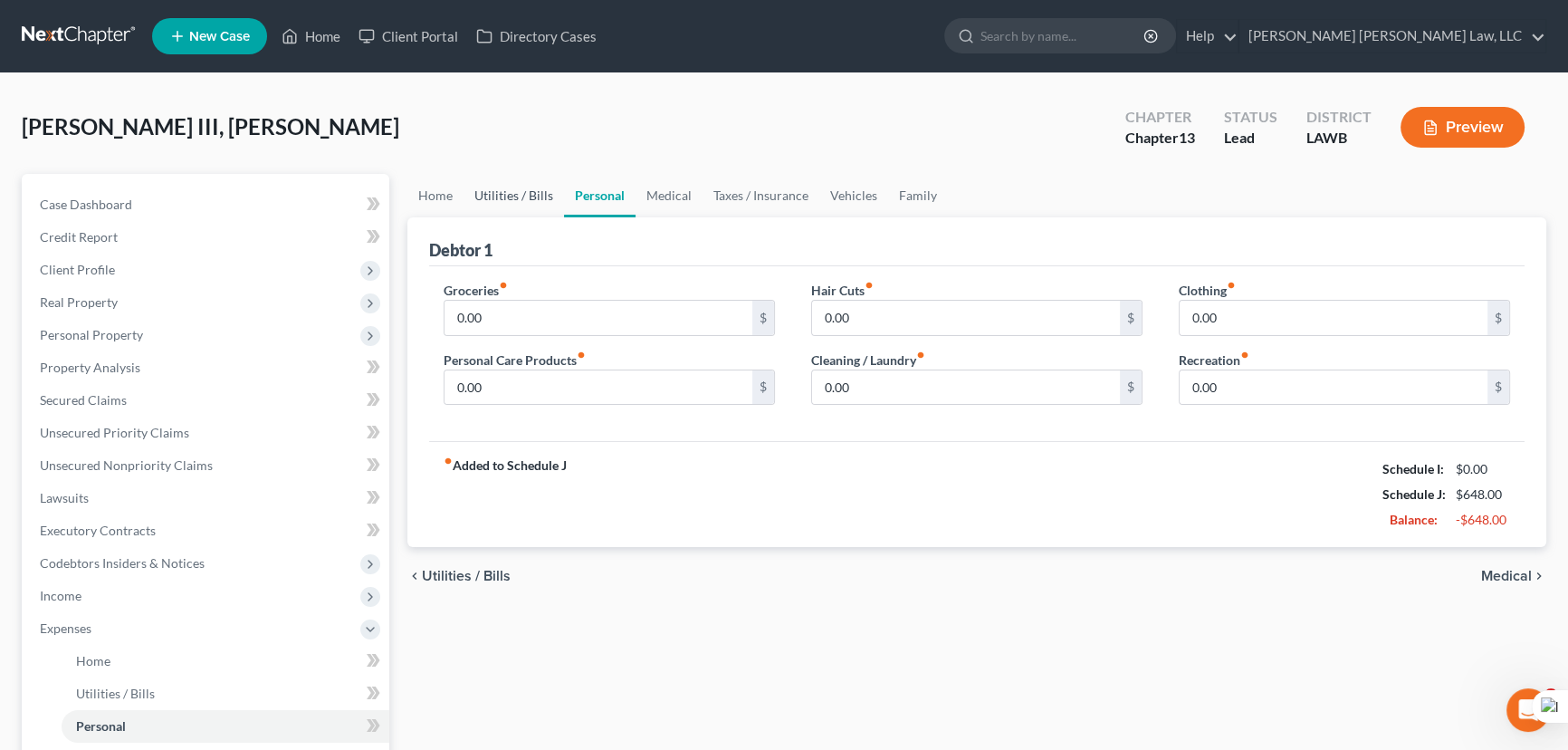
click at [495, 196] on link "Utilities / Bills" at bounding box center [513, 195] width 100 height 44
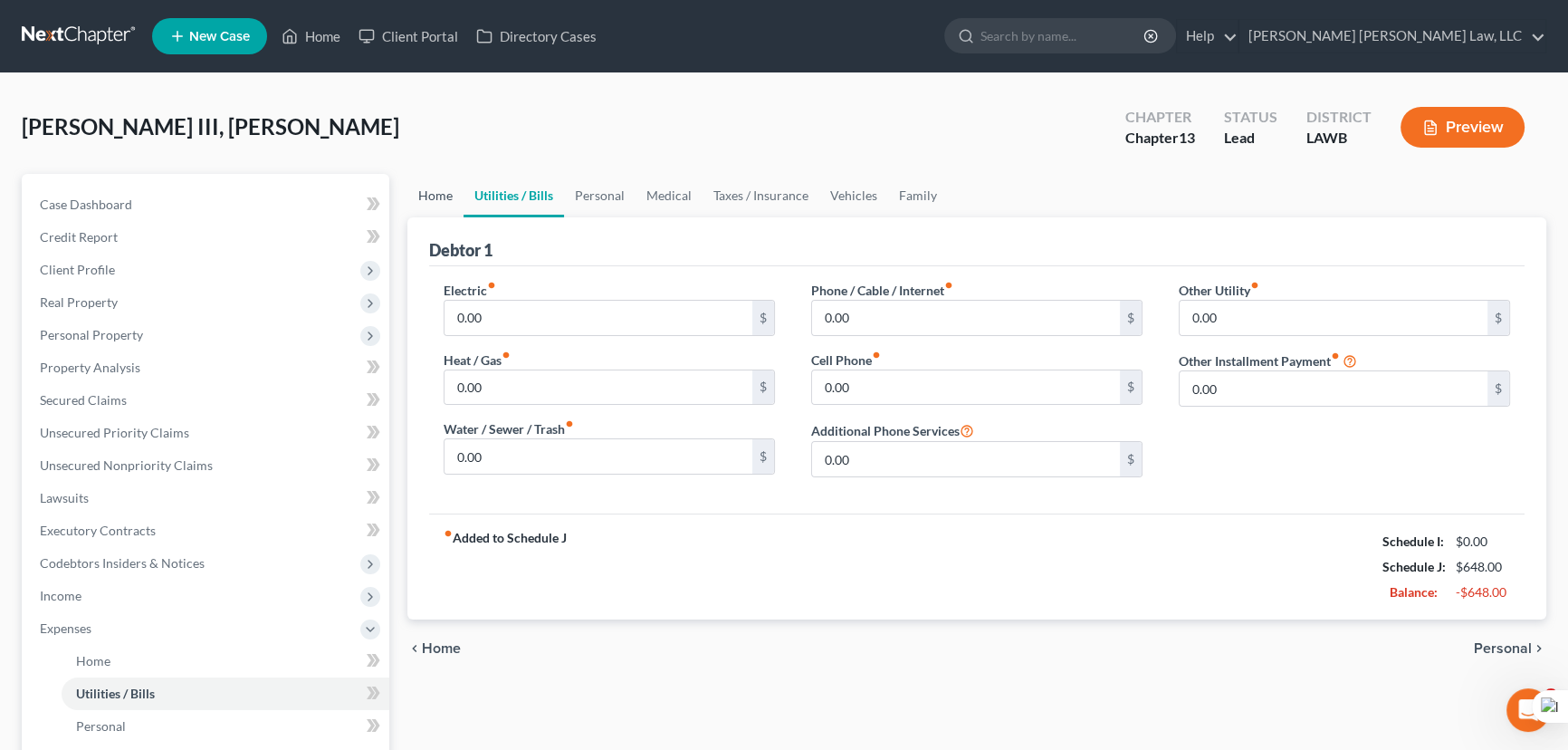
click at [438, 191] on link "Home" at bounding box center [435, 195] width 56 height 44
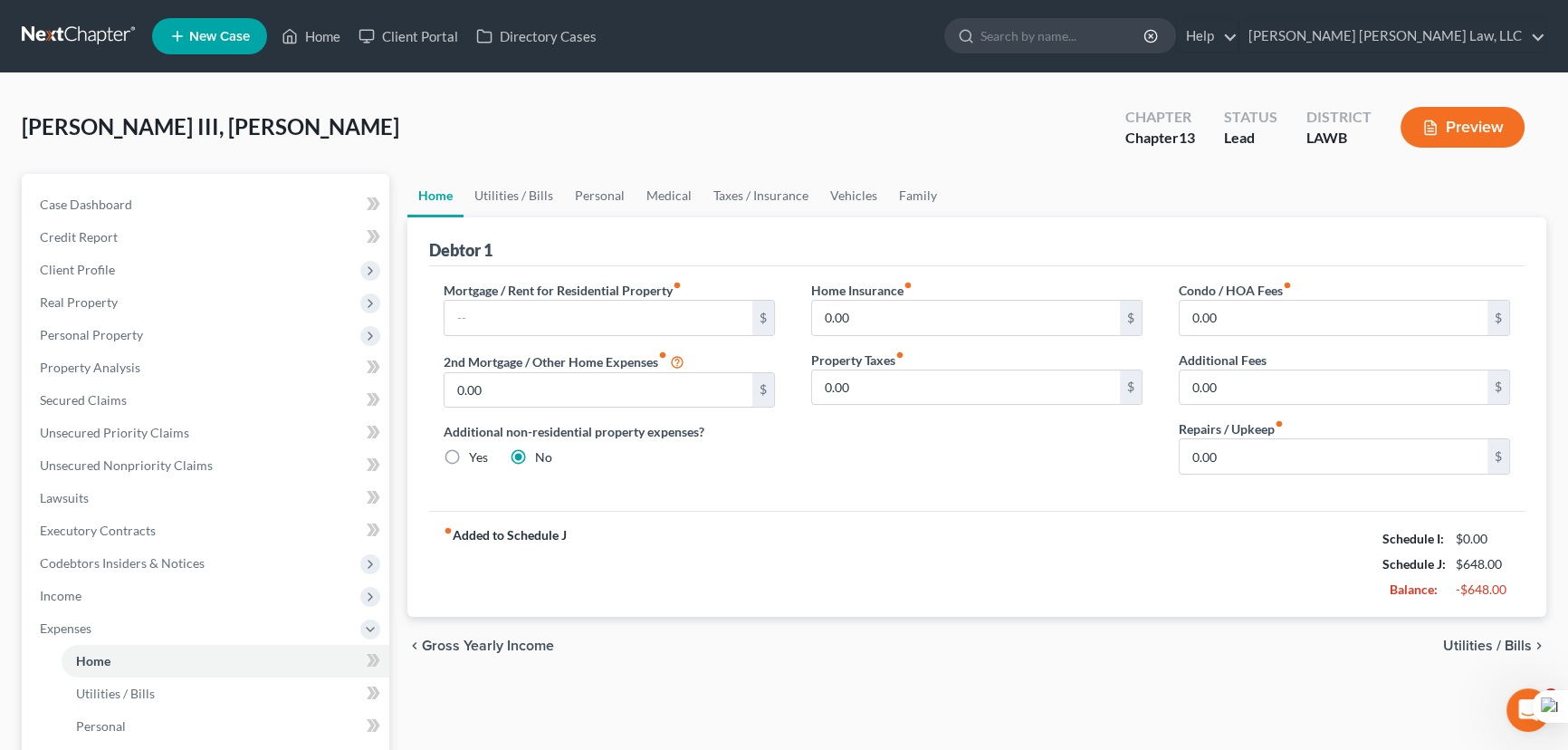
click at [766, 142] on div "[PERSON_NAME] III, [PERSON_NAME] Upgraded Chapter Chapter 13 Status Lead Distri…" at bounding box center [784, 134] width 1524 height 79
click at [515, 189] on link "Utilities / Bills" at bounding box center [513, 195] width 100 height 44
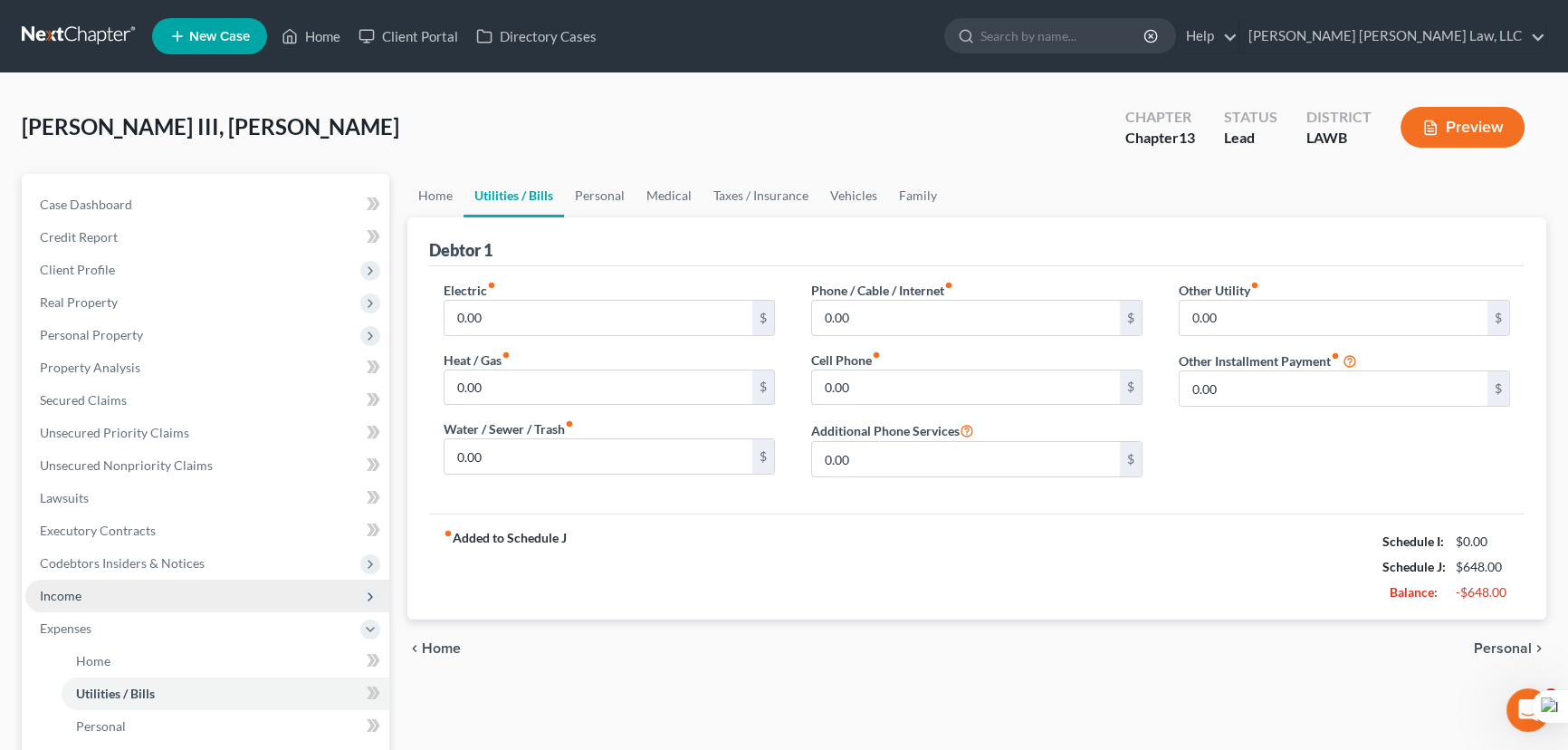
click at [133, 587] on span "Income" at bounding box center [207, 596] width 363 height 33
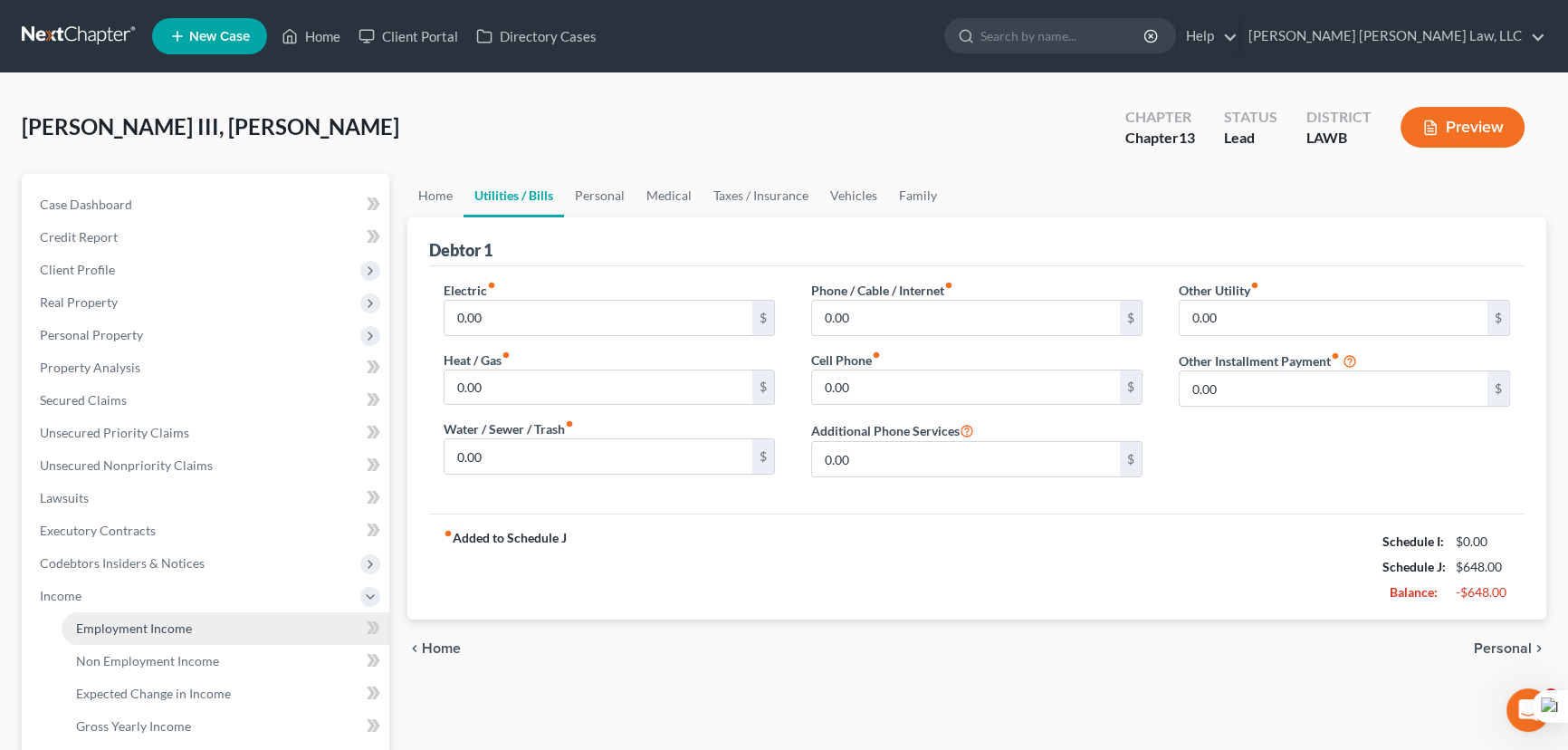
click at [163, 612] on link "Employment Income" at bounding box center [225, 629] width 328 height 33
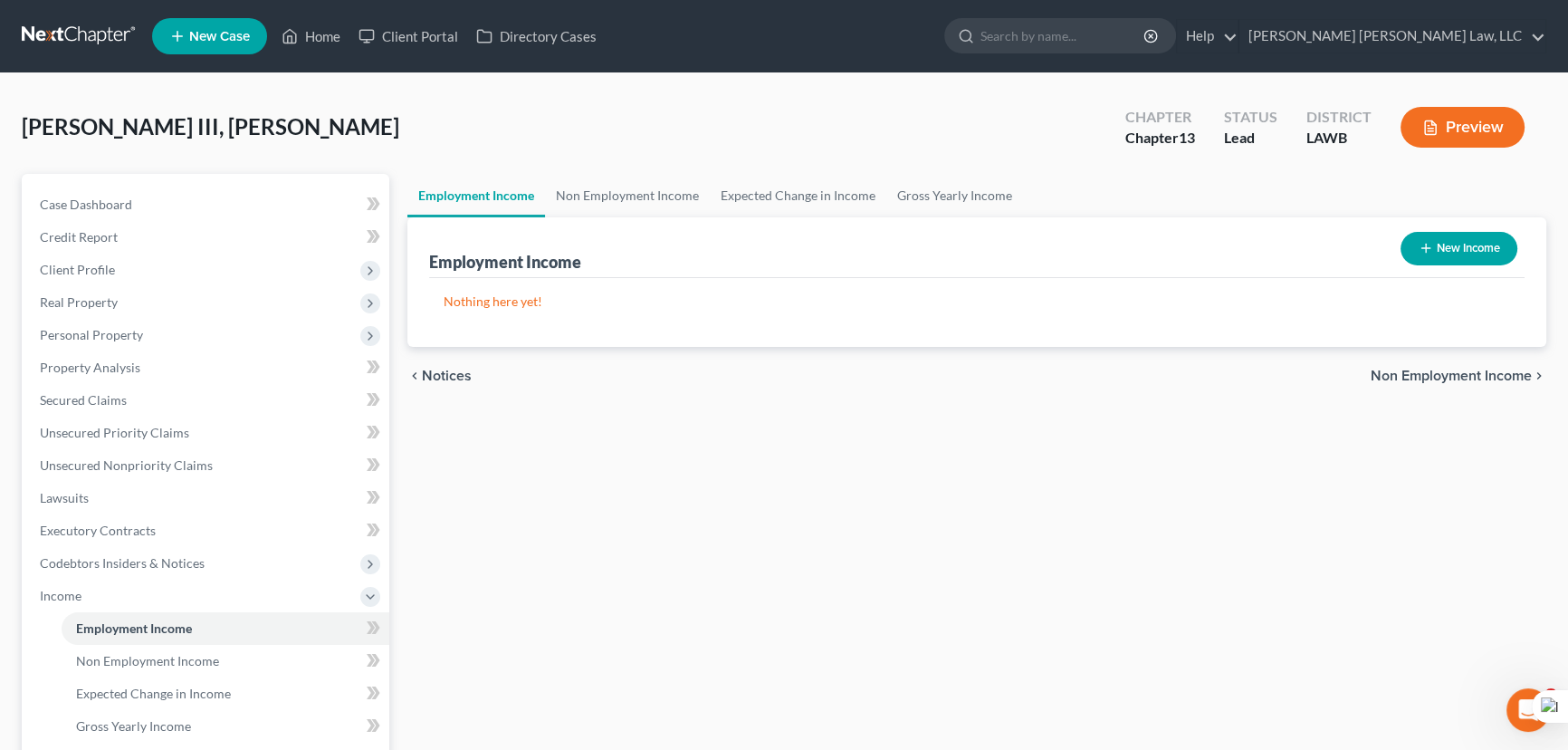
click at [97, 45] on link at bounding box center [79, 37] width 116 height 33
click at [96, 42] on link at bounding box center [79, 37] width 116 height 33
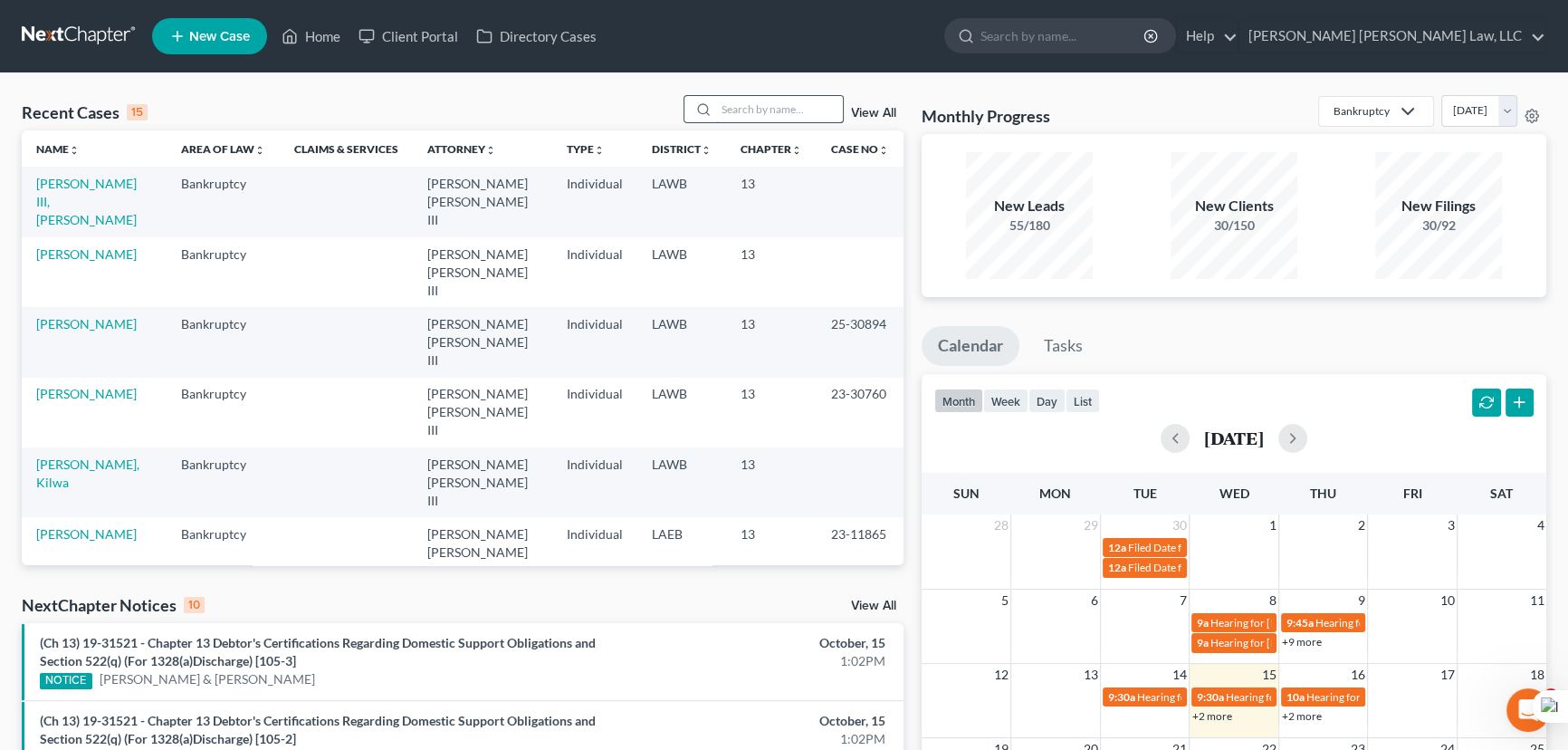
drag, startPoint x: 790, startPoint y: 114, endPoint x: 795, endPoint y: 122, distance: 9.4
click at [791, 114] on input "search" at bounding box center [779, 109] width 127 height 26
click at [776, 114] on input "search" at bounding box center [779, 109] width 127 height 26
click at [749, 118] on input "search" at bounding box center [779, 109] width 127 height 26
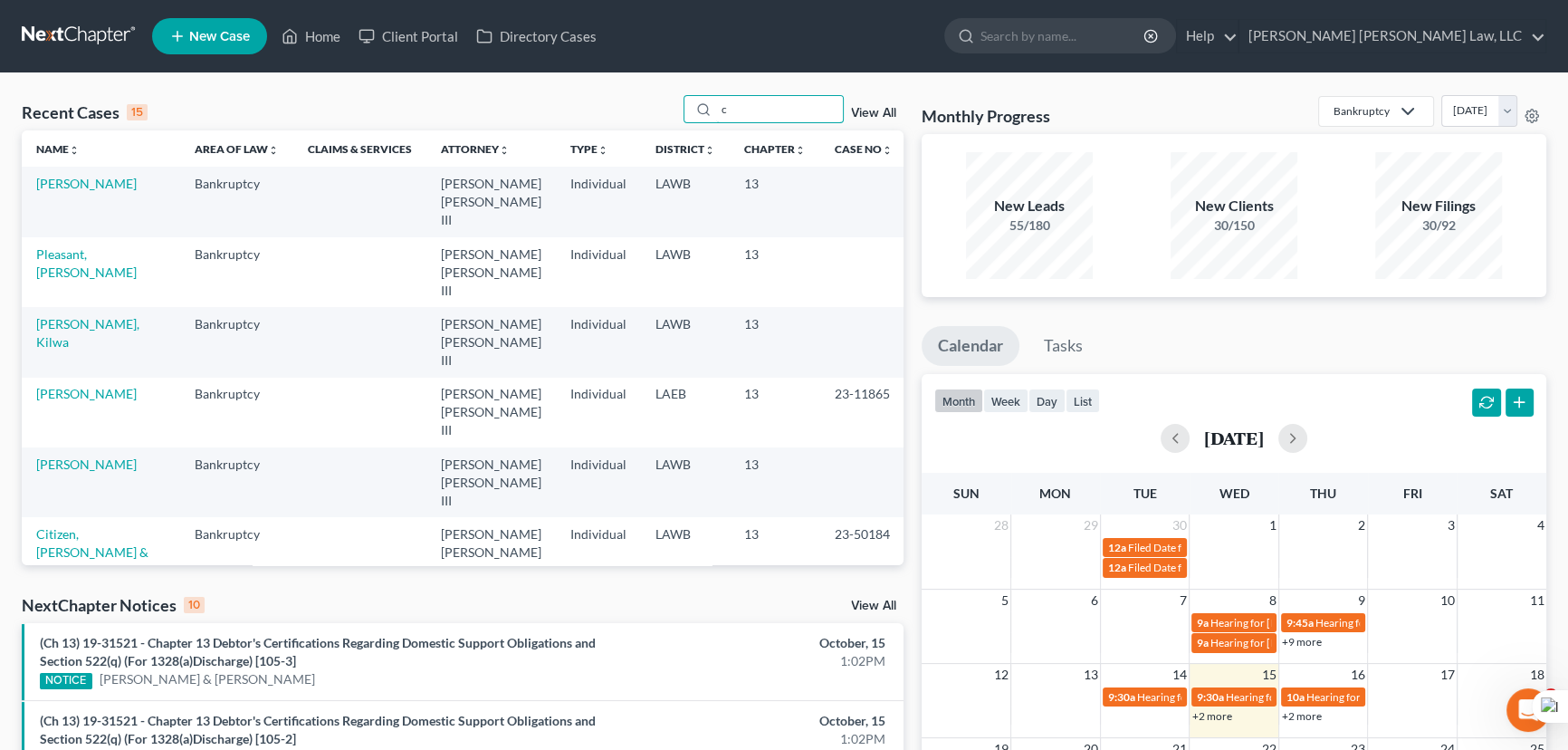
drag, startPoint x: 751, startPoint y: 108, endPoint x: 631, endPoint y: 108, distance: 120.0
click at [631, 108] on div "Recent Cases 15 c View All" at bounding box center [462, 112] width 881 height 36
type input "[PERSON_NAME]"
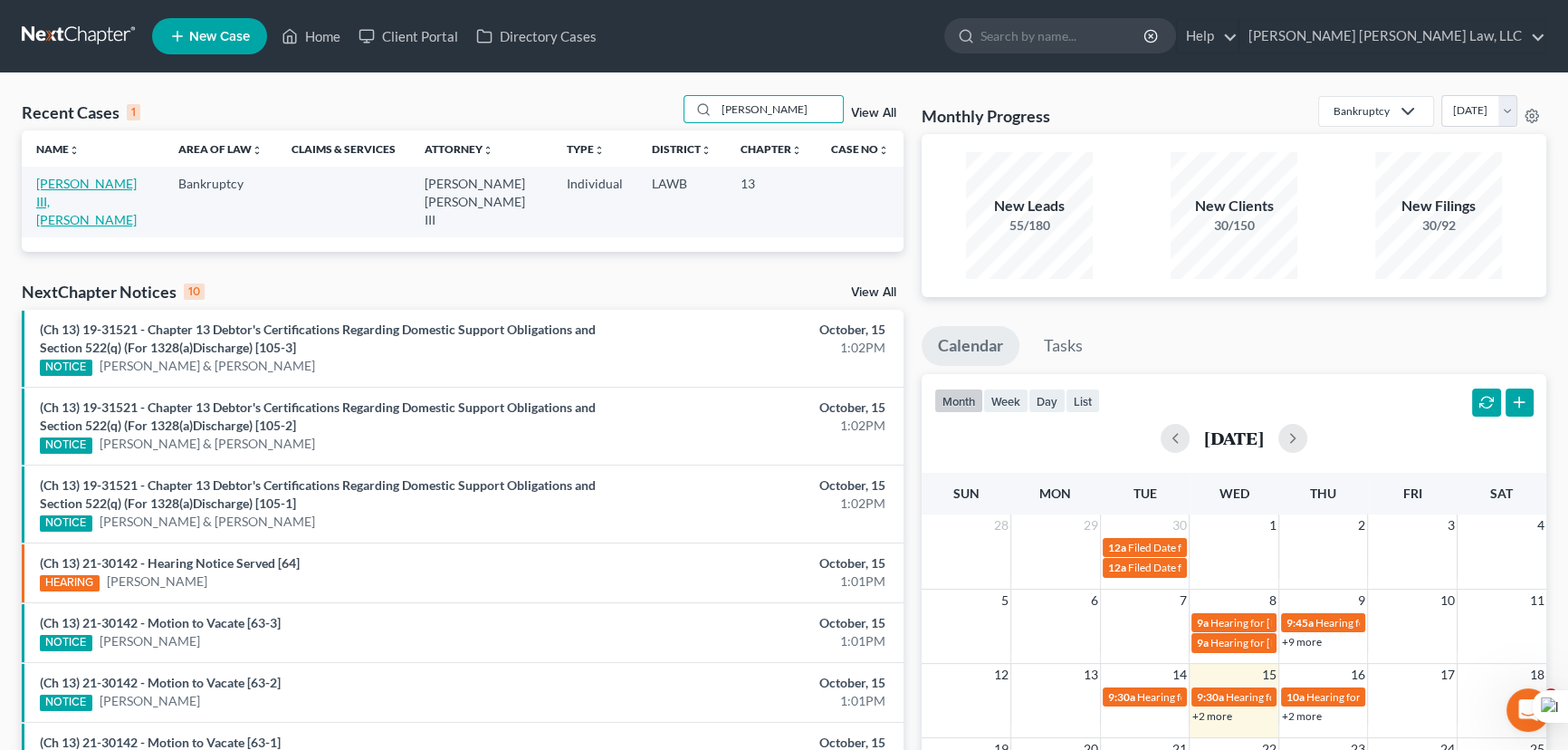
click at [121, 183] on link "[PERSON_NAME] III, [PERSON_NAME]" at bounding box center [87, 201] width 100 height 51
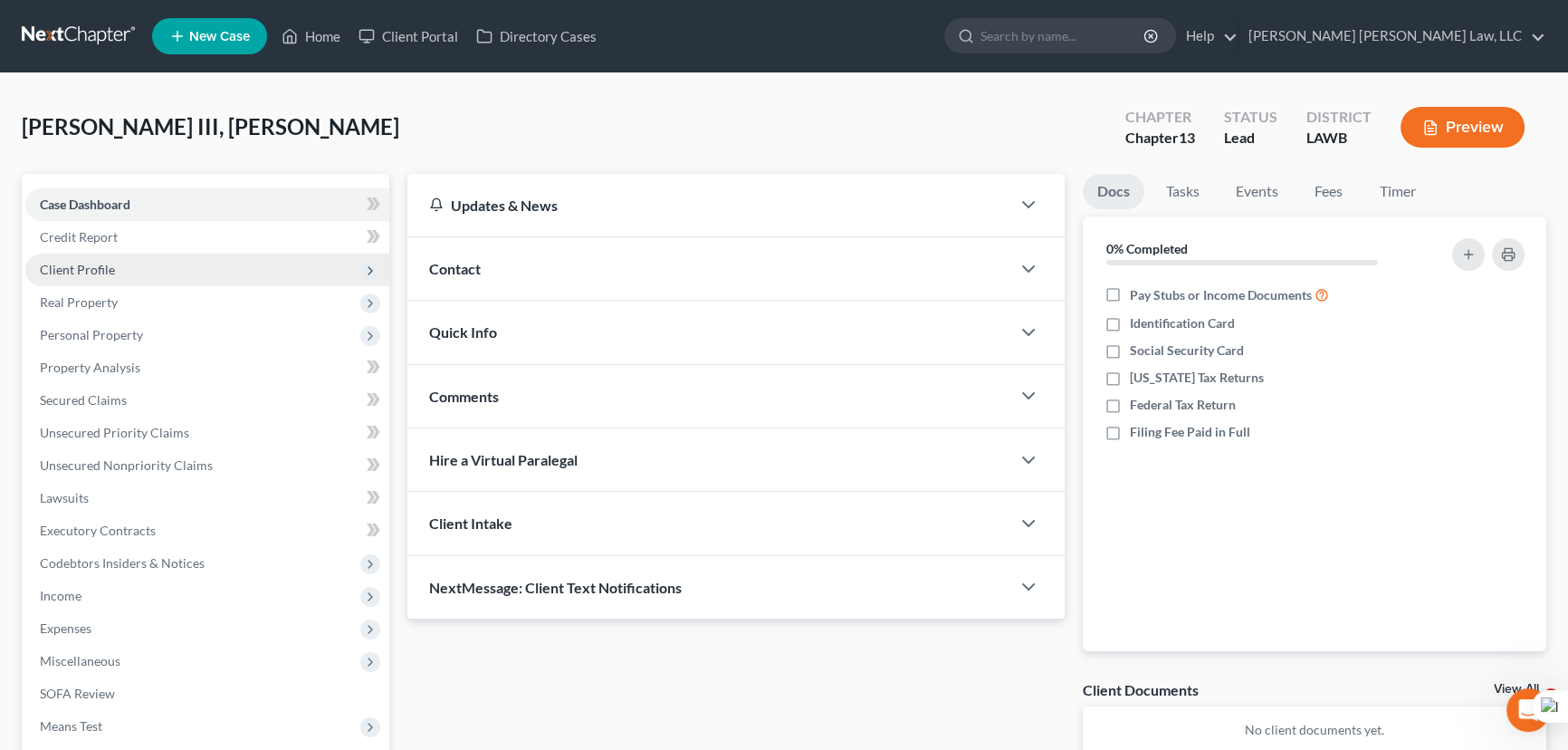
click at [121, 262] on span "Client Profile" at bounding box center [207, 270] width 363 height 33
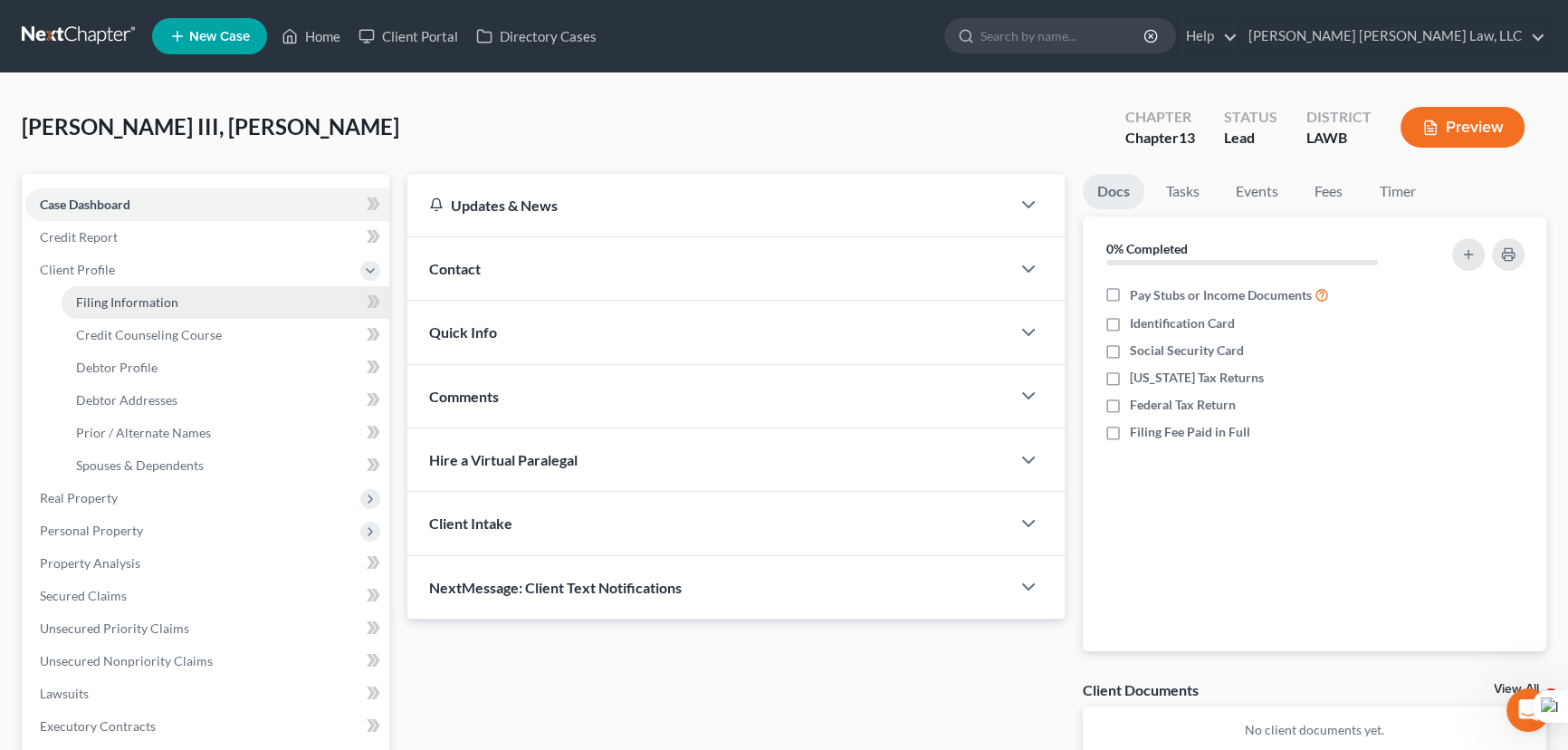
click at [124, 290] on link "Filing Information" at bounding box center [225, 302] width 328 height 33
select select "1"
select select "0"
select select "3"
select select "19"
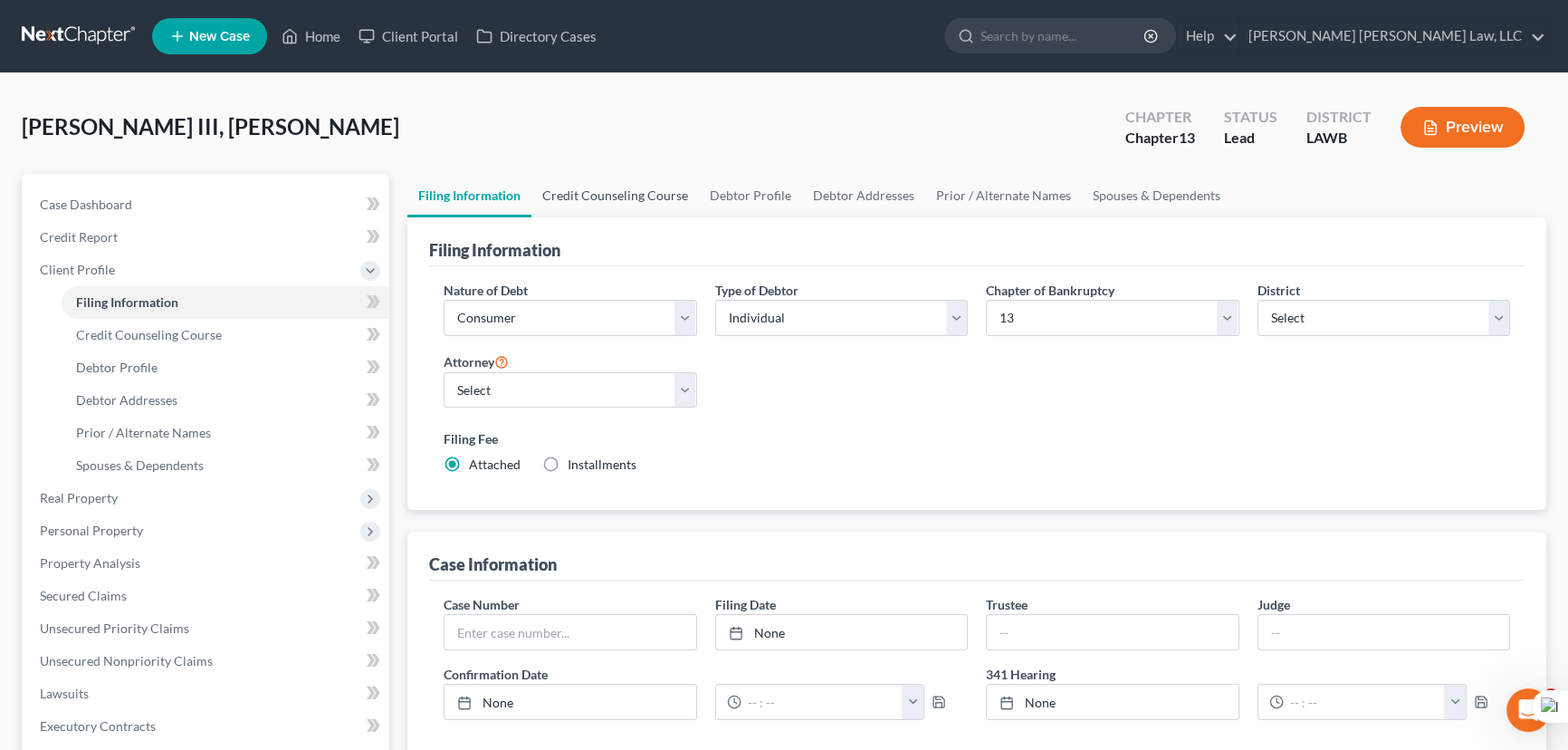
click at [590, 190] on link "Credit Counseling Course" at bounding box center [615, 195] width 167 height 44
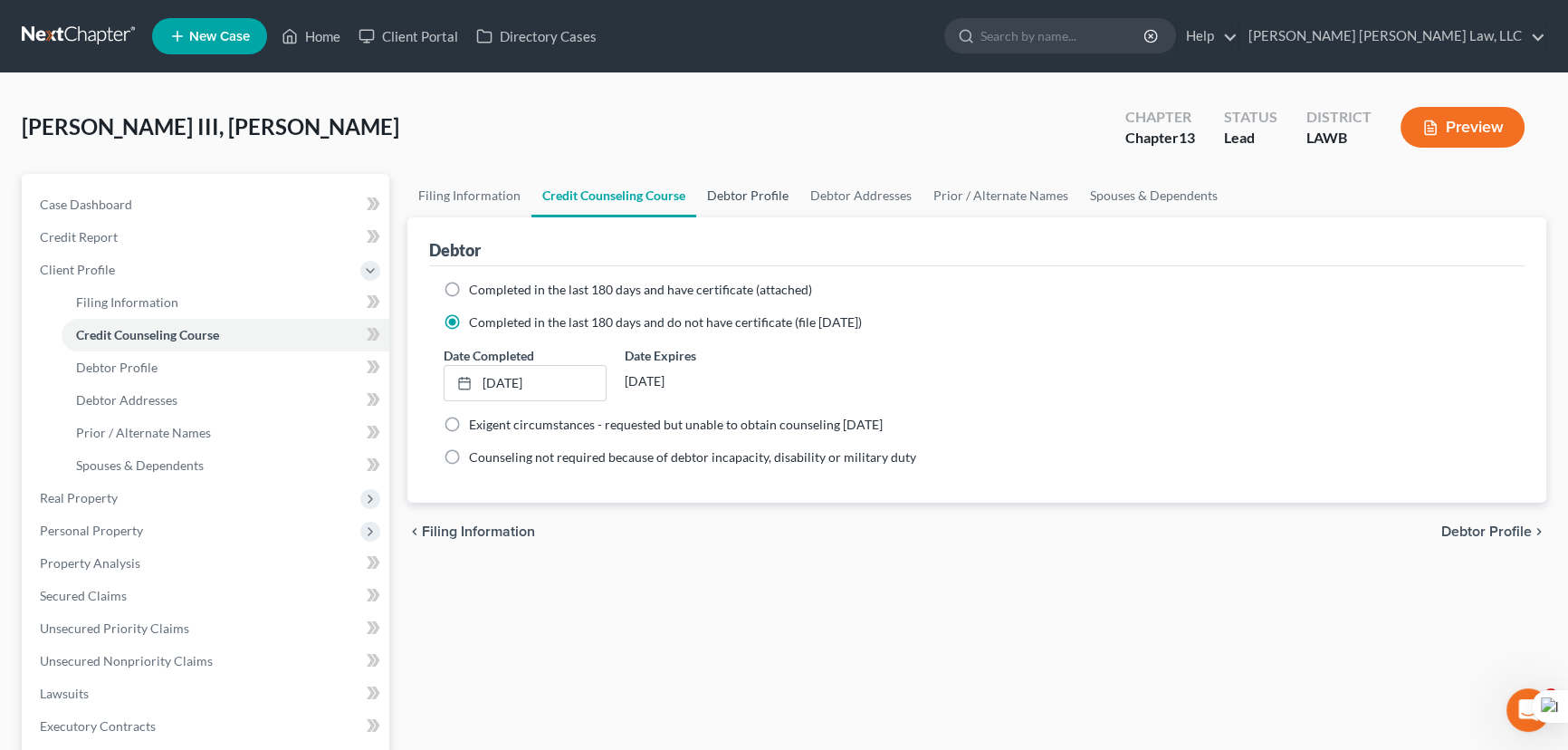
click at [727, 191] on link "Debtor Profile" at bounding box center [747, 195] width 103 height 44
select select "0"
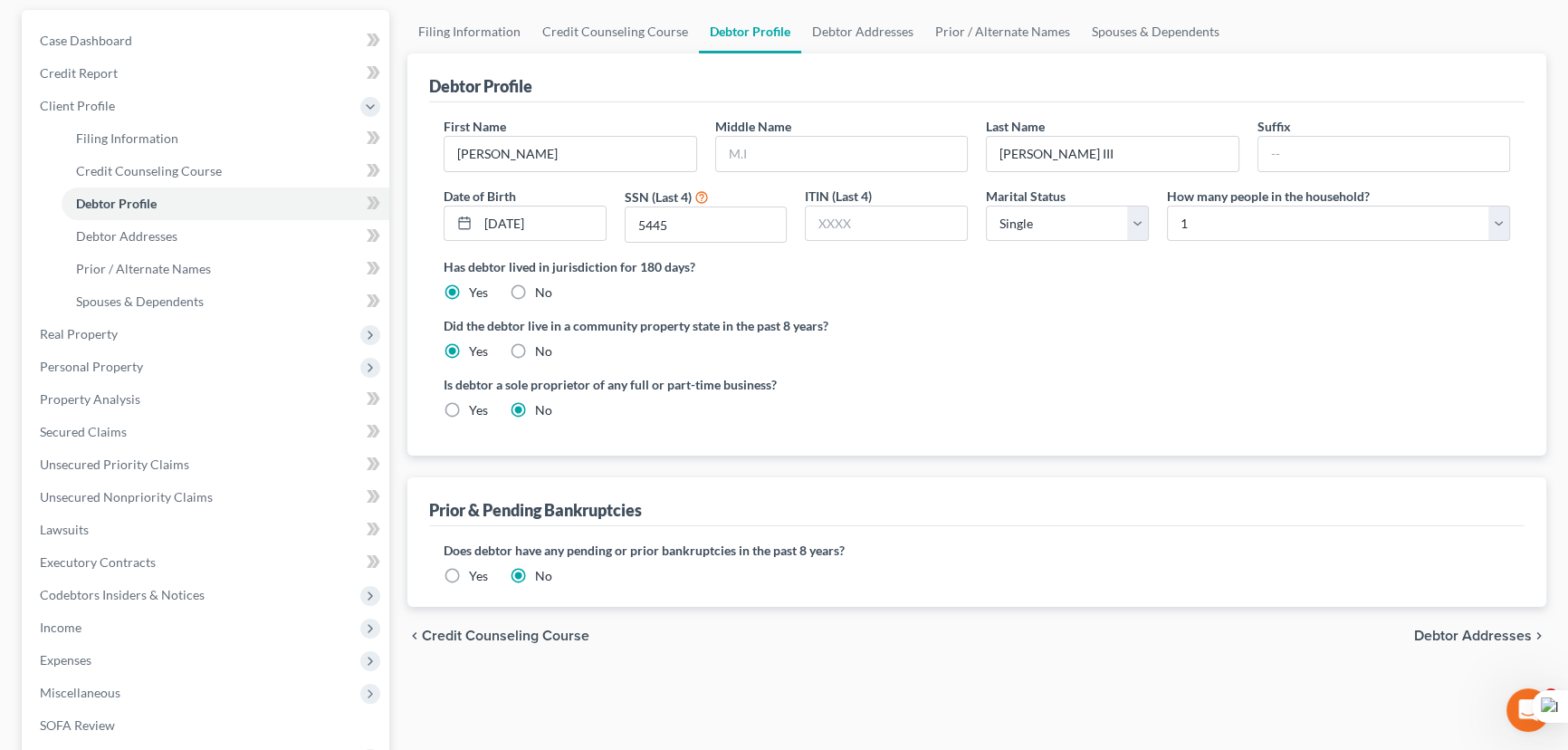
click at [858, 55] on div "Debtor Profile" at bounding box center [976, 78] width 1095 height 49
click at [859, 26] on link "Debtor Addresses" at bounding box center [862, 32] width 123 height 44
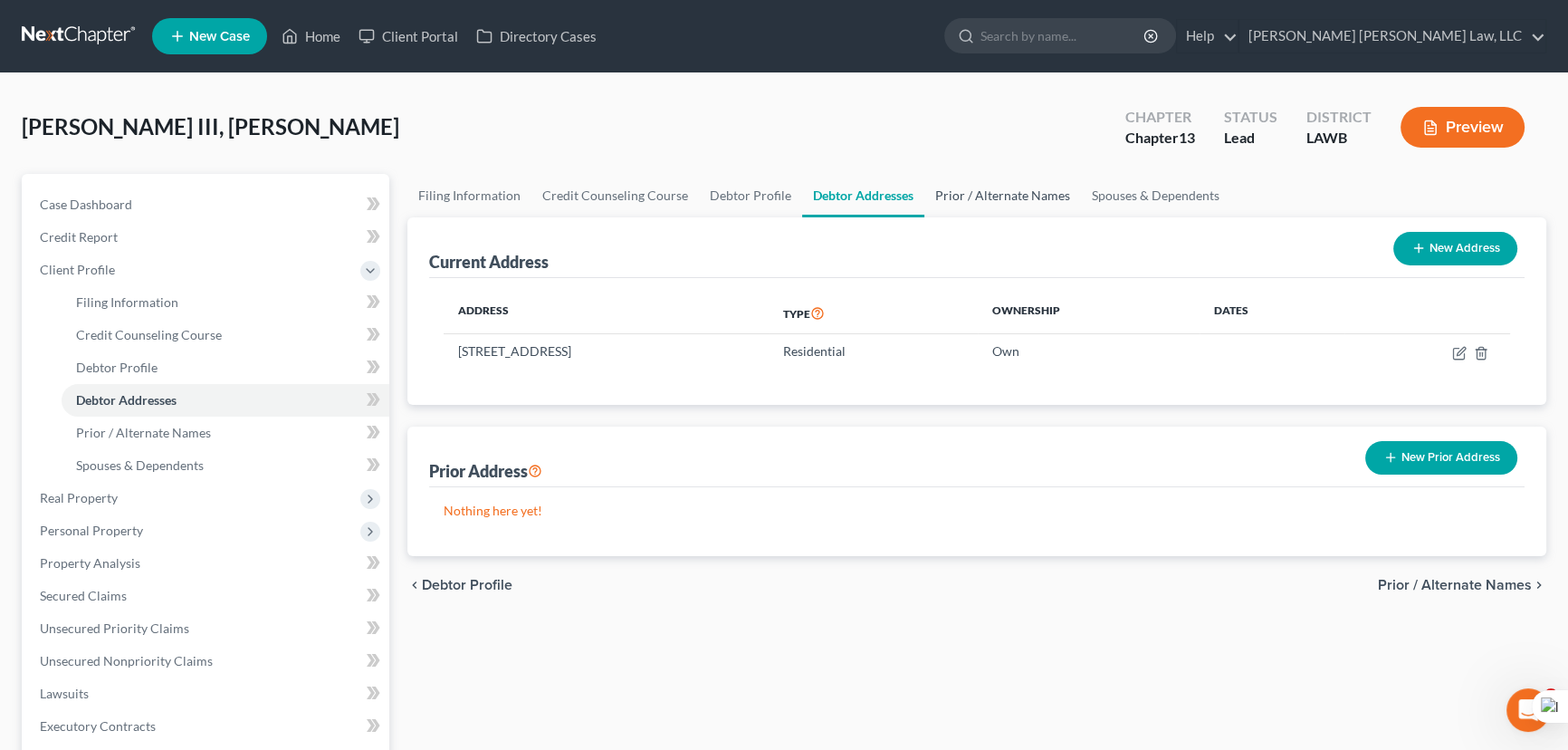
click at [969, 191] on link "Prior / Alternate Names" at bounding box center [1002, 195] width 156 height 44
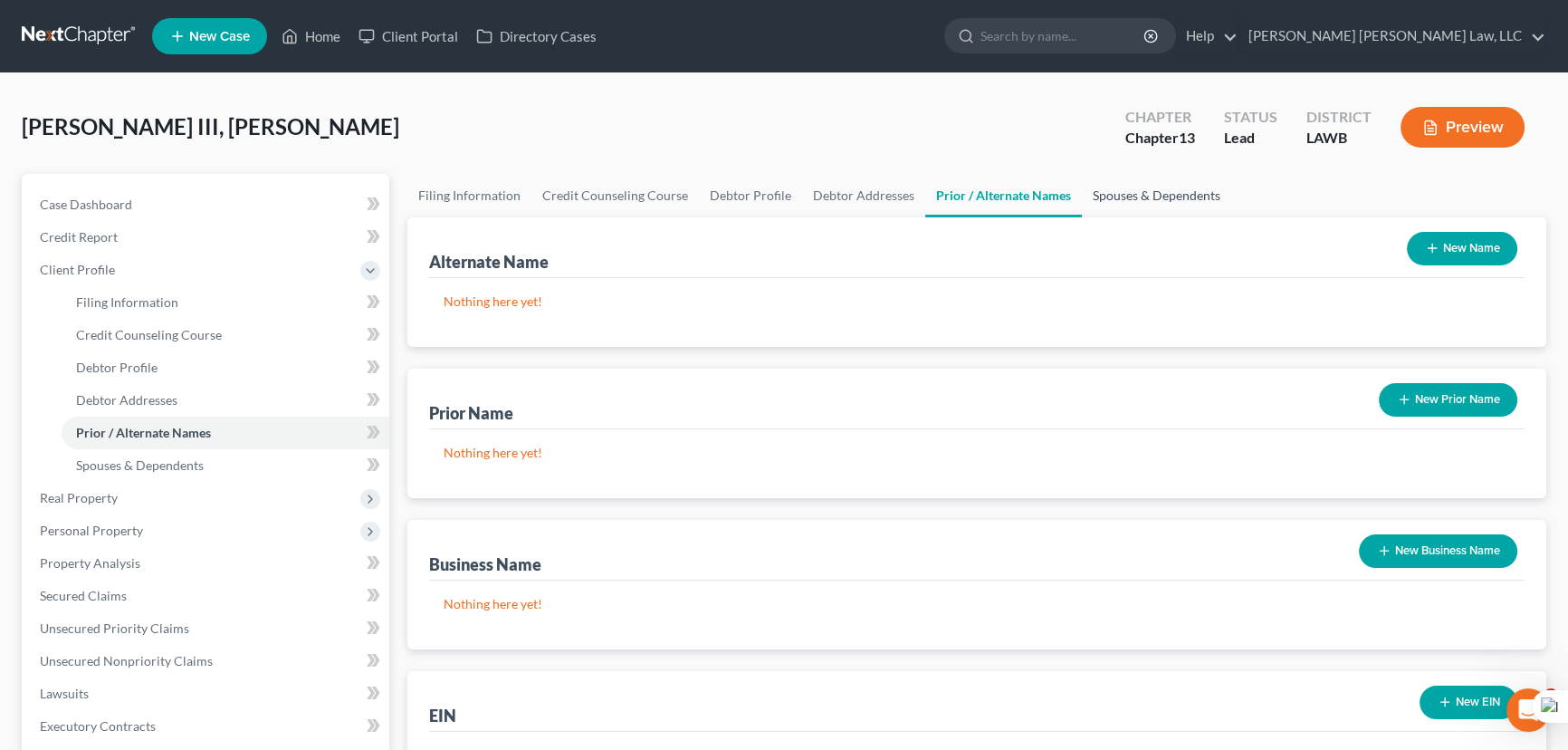
click at [1133, 189] on link "Spouses & Dependents" at bounding box center [1156, 195] width 150 height 44
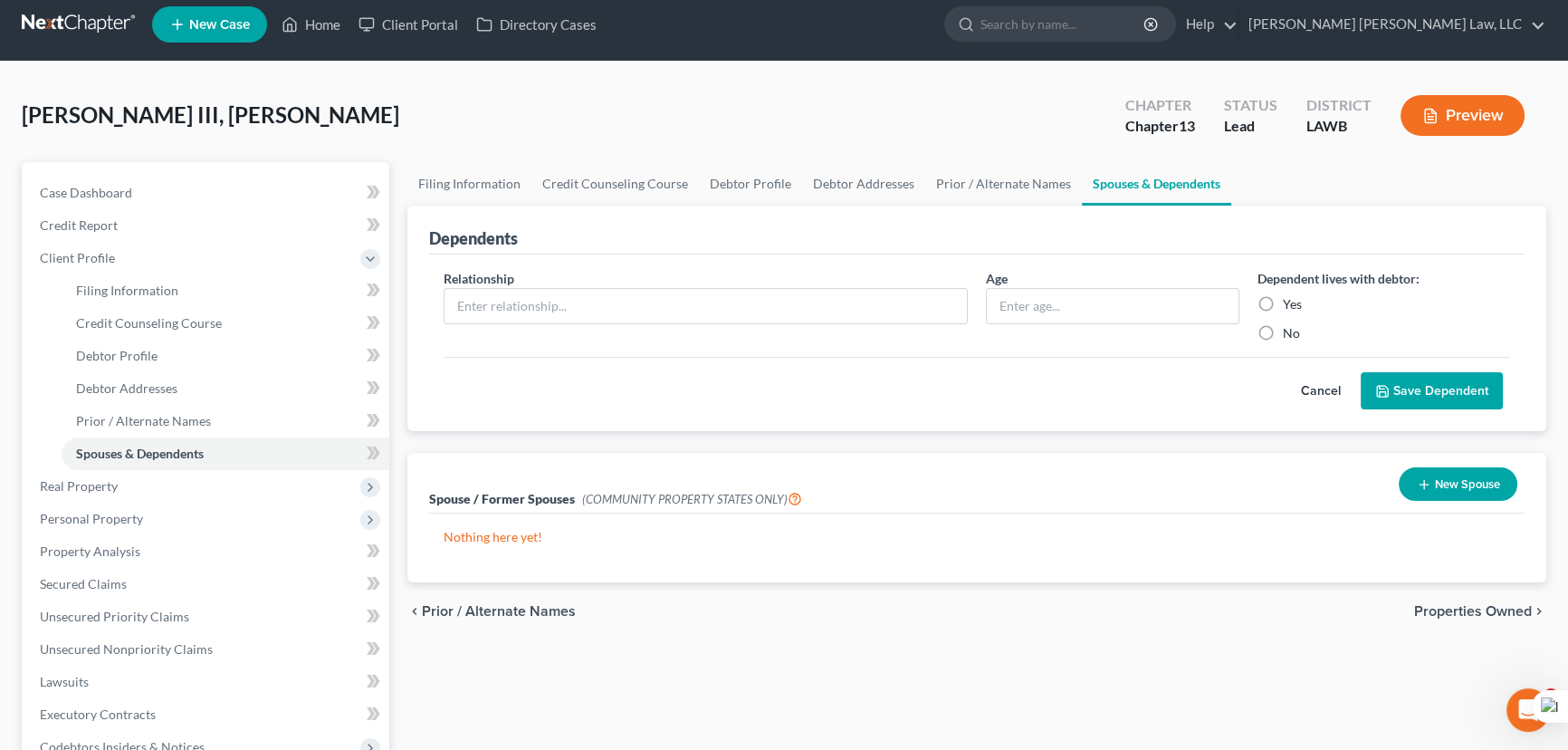
scroll to position [164, 0]
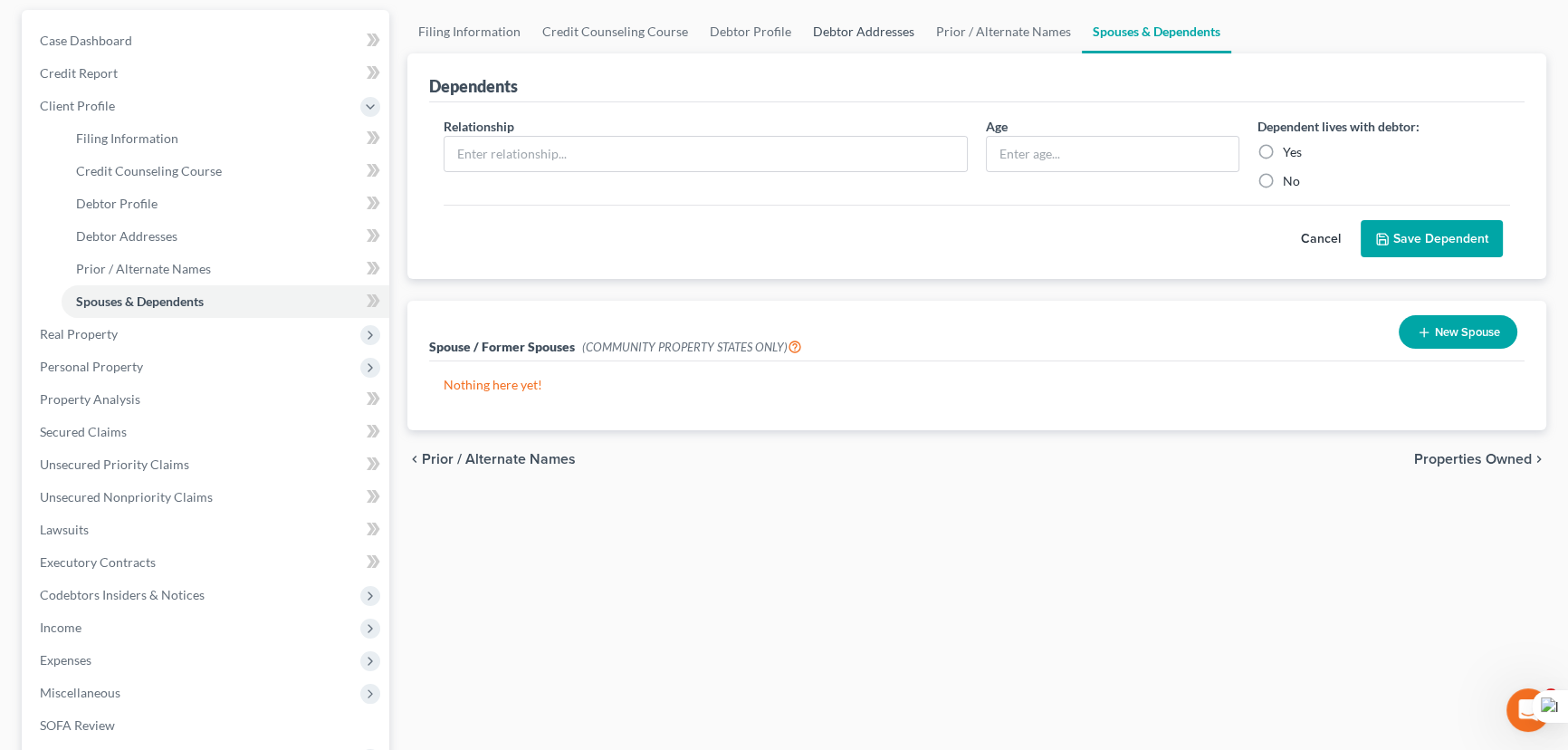
click at [842, 17] on link "Debtor Addresses" at bounding box center [863, 32] width 123 height 44
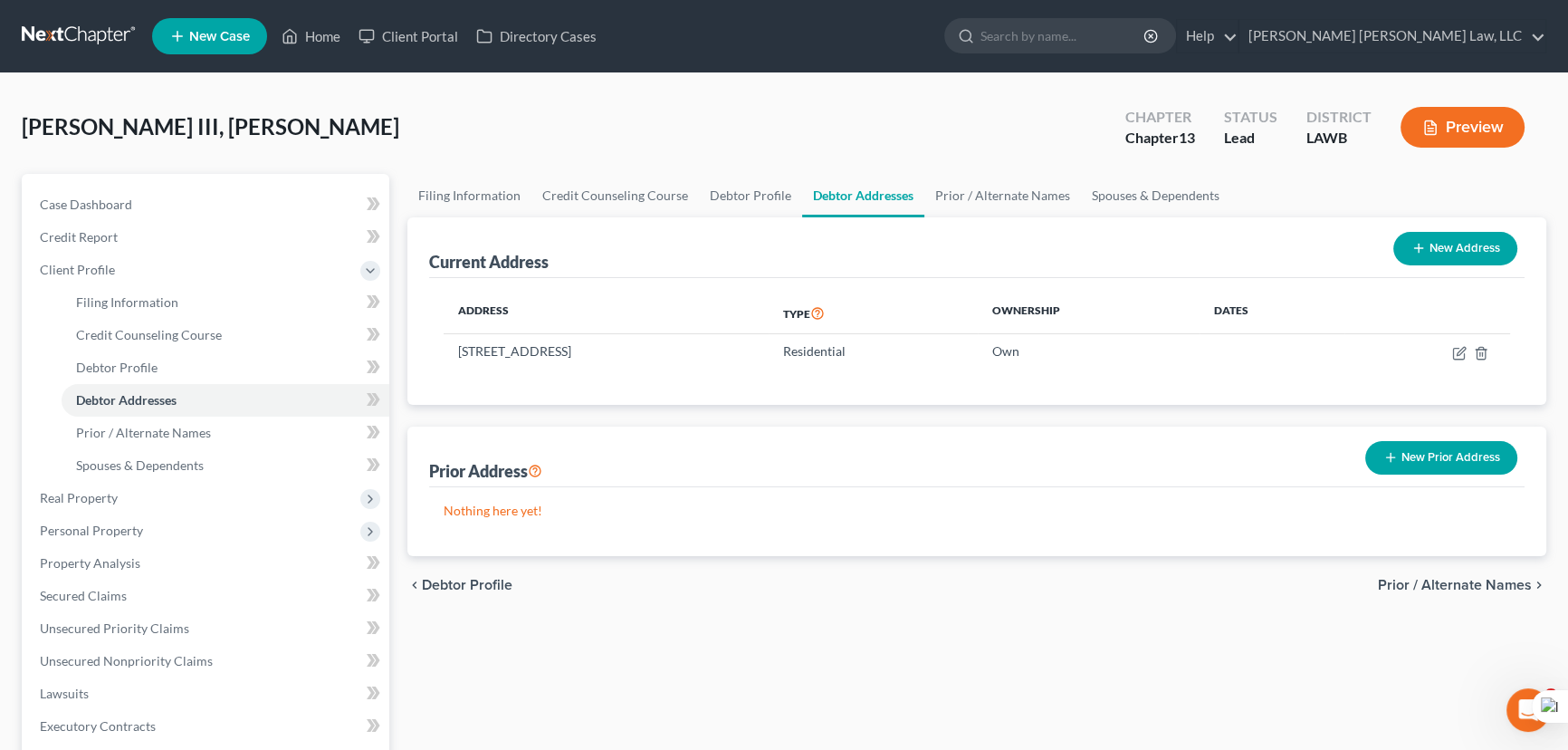
drag, startPoint x: 753, startPoint y: 26, endPoint x: 750, endPoint y: 100, distance: 74.1
click at [752, 28] on ul "New Case Home Client Portal Directory Cases - No Result - See all results Or Pr…" at bounding box center [849, 37] width 1394 height 48
click at [737, 201] on link "Debtor Profile" at bounding box center [750, 195] width 103 height 44
select select "0"
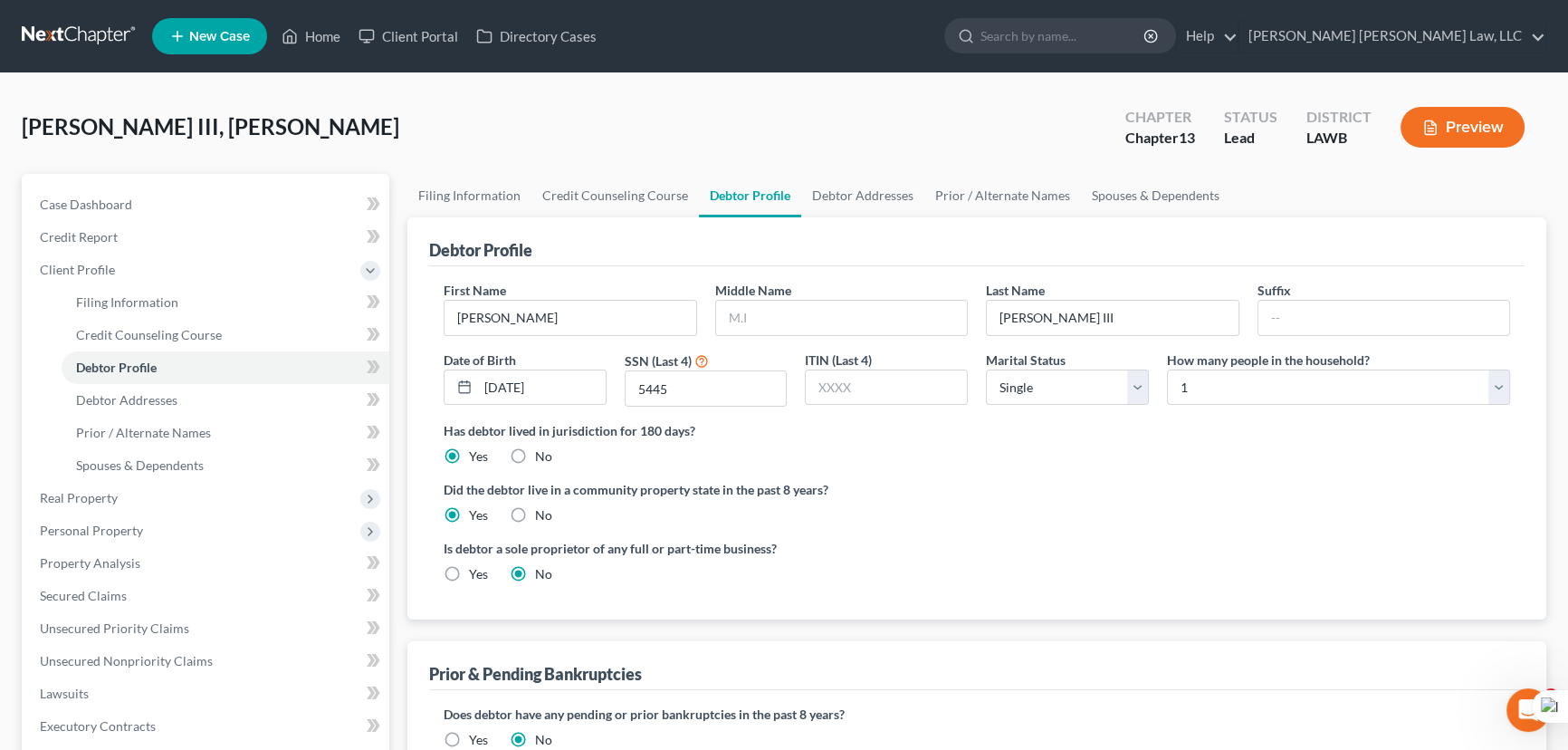
click at [1095, 404] on div "Marital Status Select [DEMOGRAPHIC_DATA] Married [DEMOGRAPHIC_DATA] Divorced Wi…" at bounding box center [1067, 379] width 181 height 57
drag, startPoint x: 1101, startPoint y: 385, endPoint x: 1098, endPoint y: 401, distance: 16.3
click at [1101, 385] on select "Select Single Married Separated Divorced Widowed" at bounding box center [1067, 387] width 163 height 37
select select "2"
click at [985, 369] on select "Select Single Married Separated Divorced Widowed" at bounding box center [1067, 387] width 163 height 37
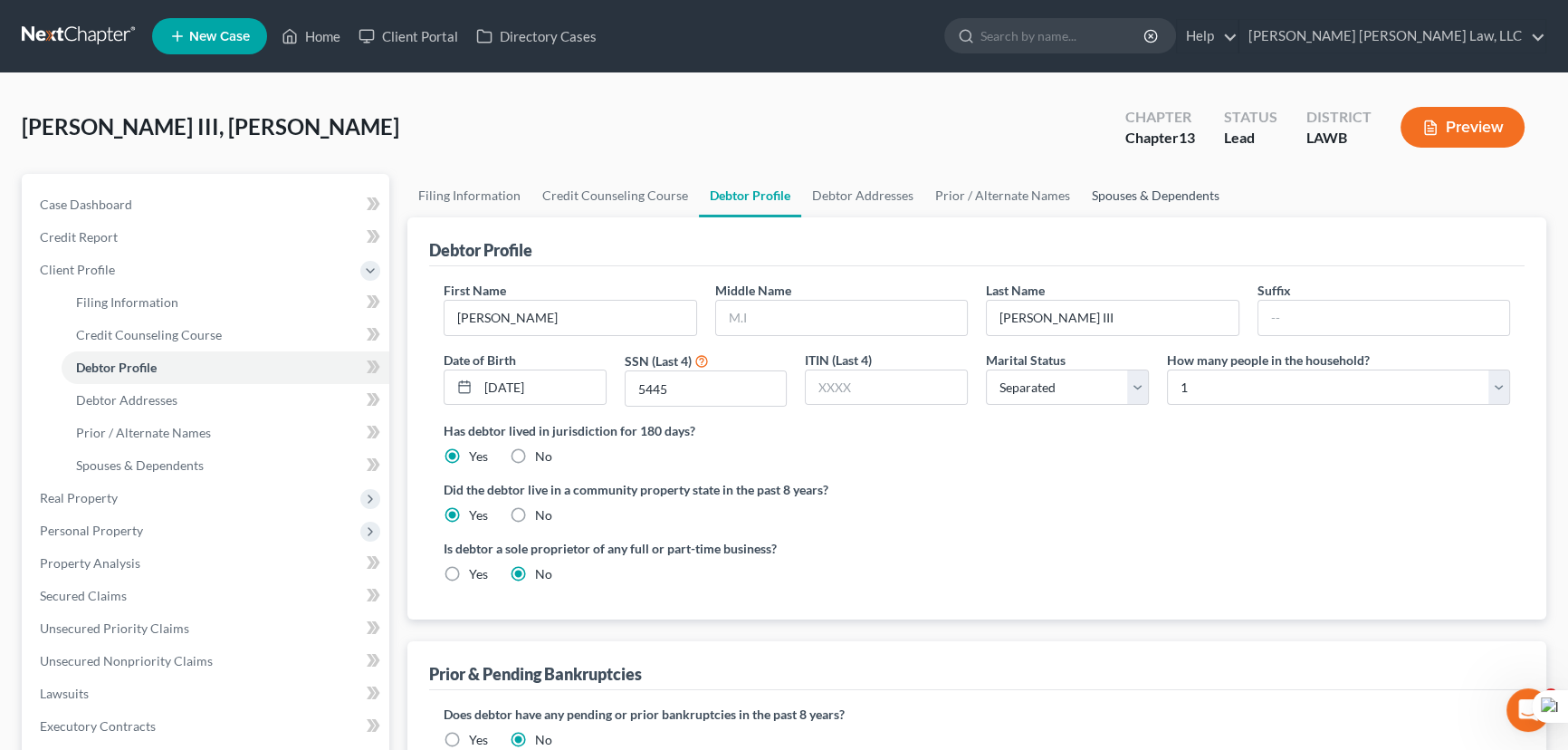
click at [1160, 170] on div "[PERSON_NAME] III, [PERSON_NAME] Upgraded Chapter Chapter 13 Status Lead Distri…" at bounding box center [784, 134] width 1524 height 79
click at [1151, 195] on button at bounding box center [1143, 197] width 24 height 24
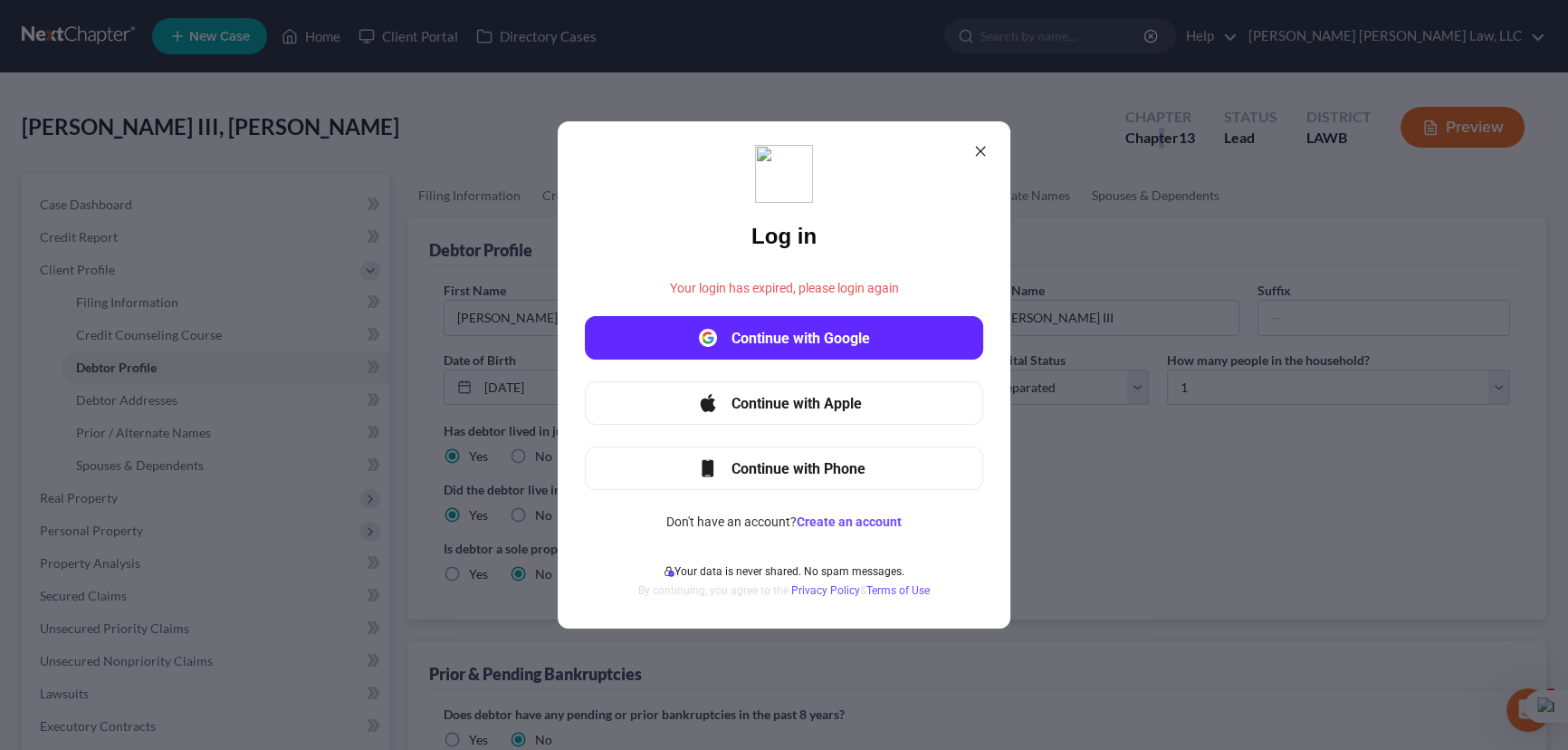
click at [977, 149] on icon at bounding box center [980, 152] width 10 height 10
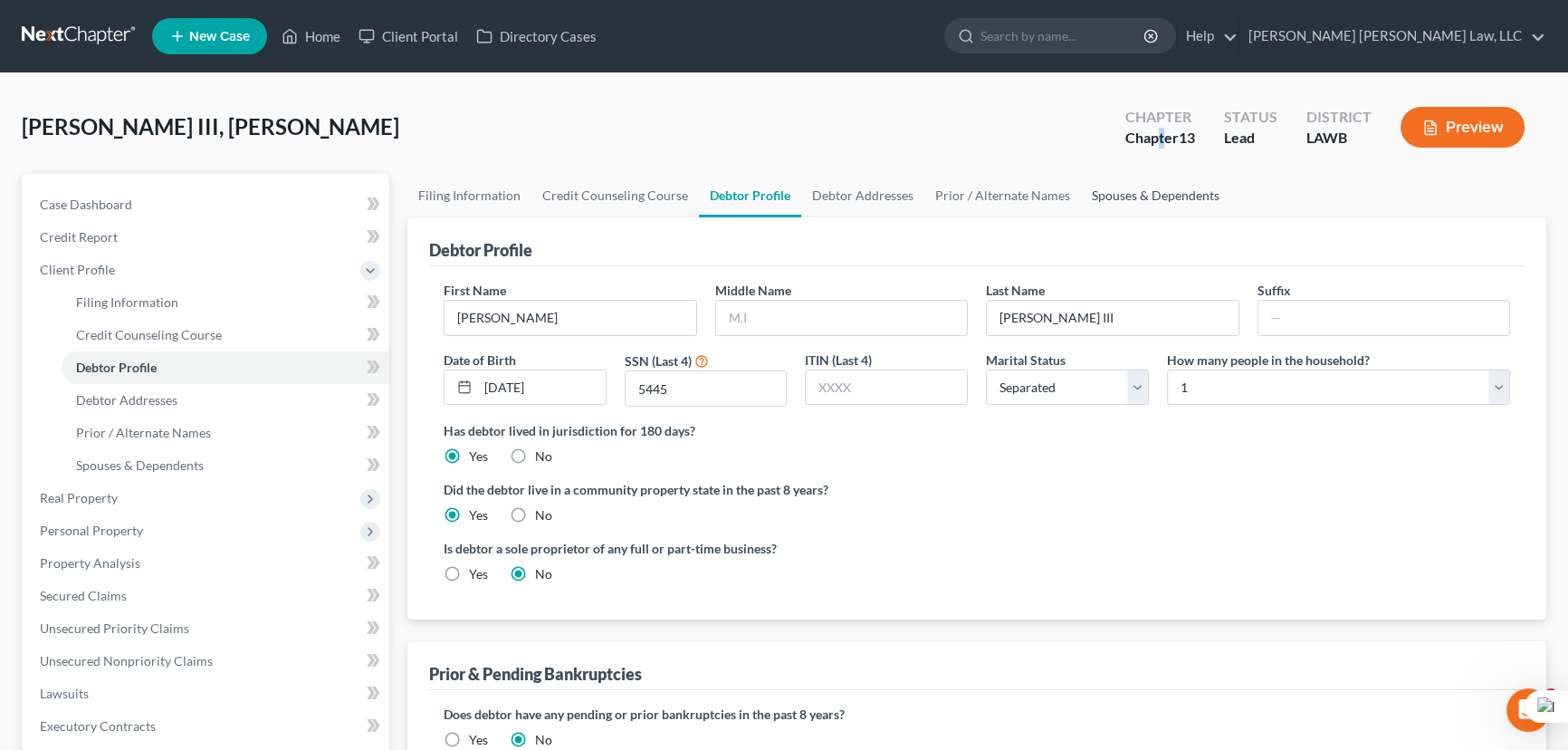
click at [1136, 193] on link "Spouses & Dependents" at bounding box center [1155, 195] width 150 height 44
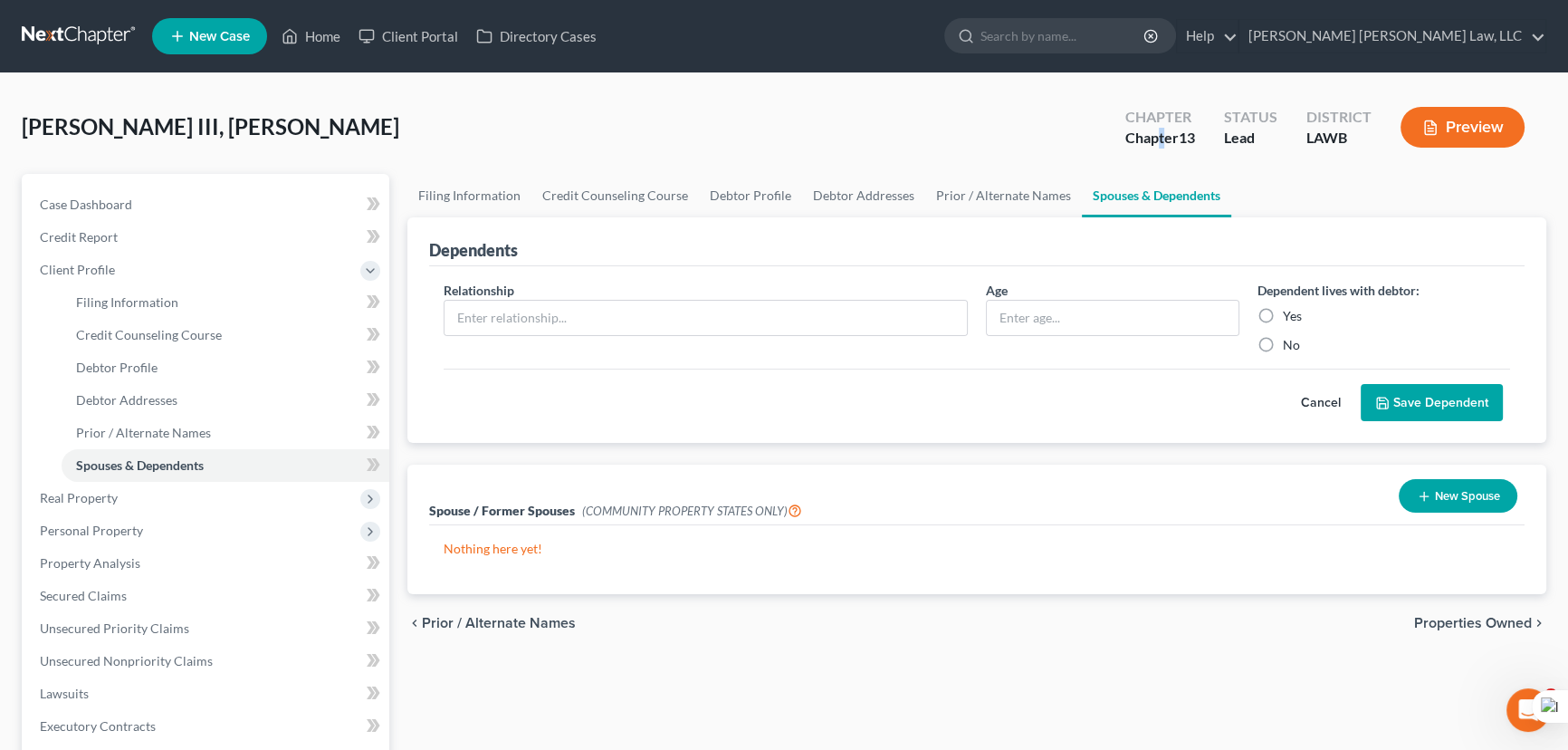
click at [1447, 499] on button "New Spouse" at bounding box center [1458, 495] width 119 height 34
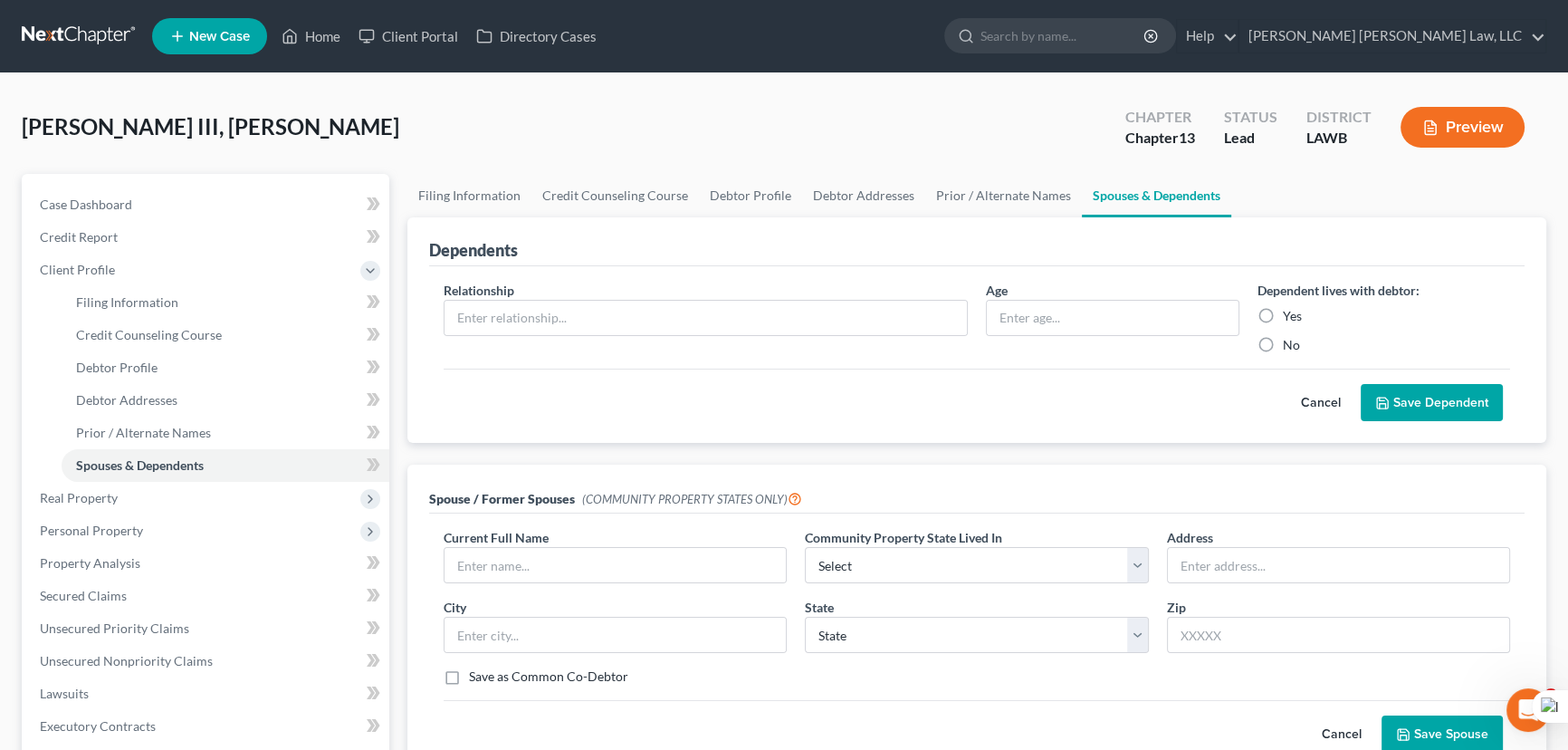
click at [595, 543] on div "Current Full Name *" at bounding box center [615, 555] width 361 height 55
click at [595, 562] on input "text" at bounding box center [616, 565] width 342 height 35
type input "[PERSON_NAME]"
drag, startPoint x: 1430, startPoint y: 734, endPoint x: 1068, endPoint y: 606, distance: 384.0
click at [1430, 734] on button "Save Spouse" at bounding box center [1441, 734] width 121 height 38
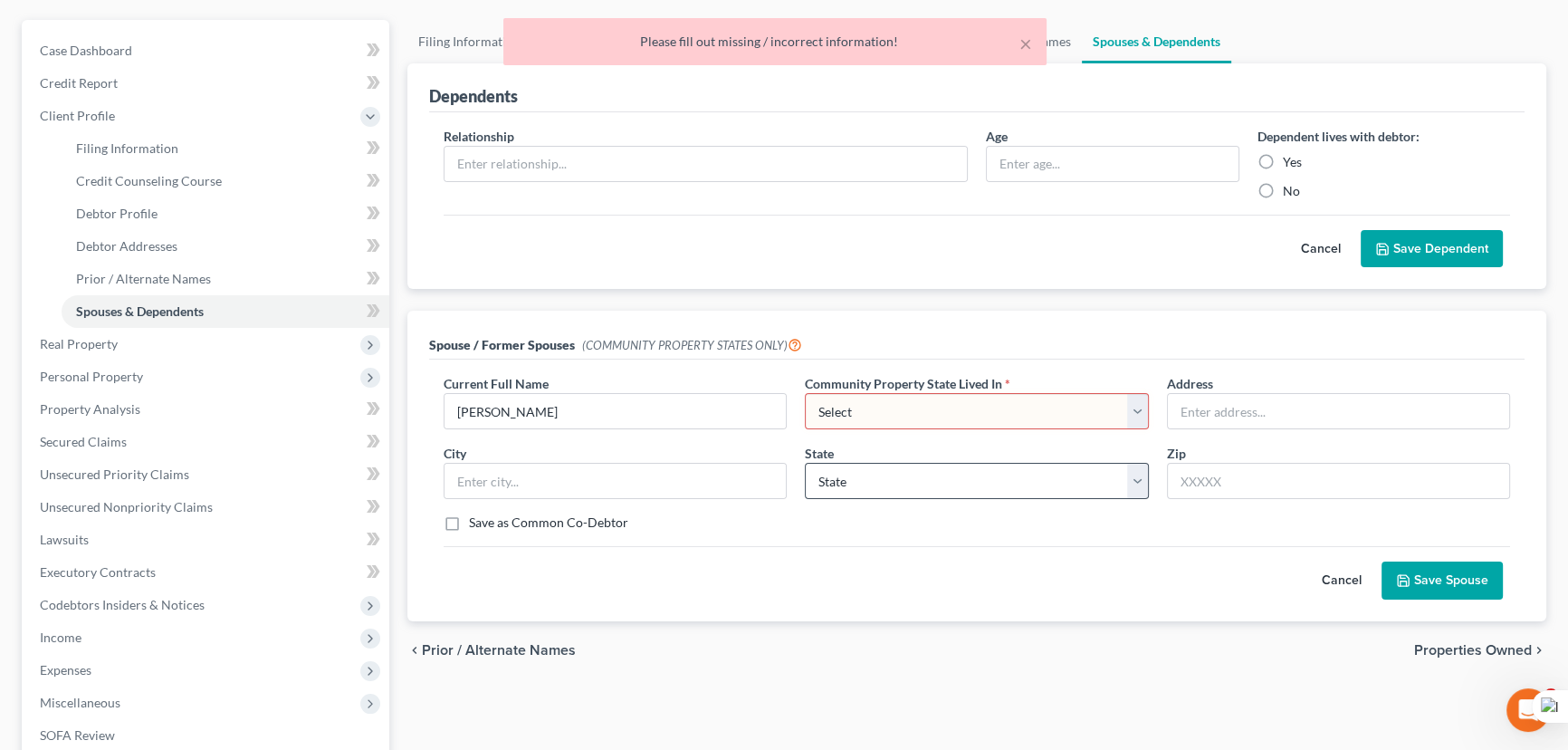
scroll to position [164, 0]
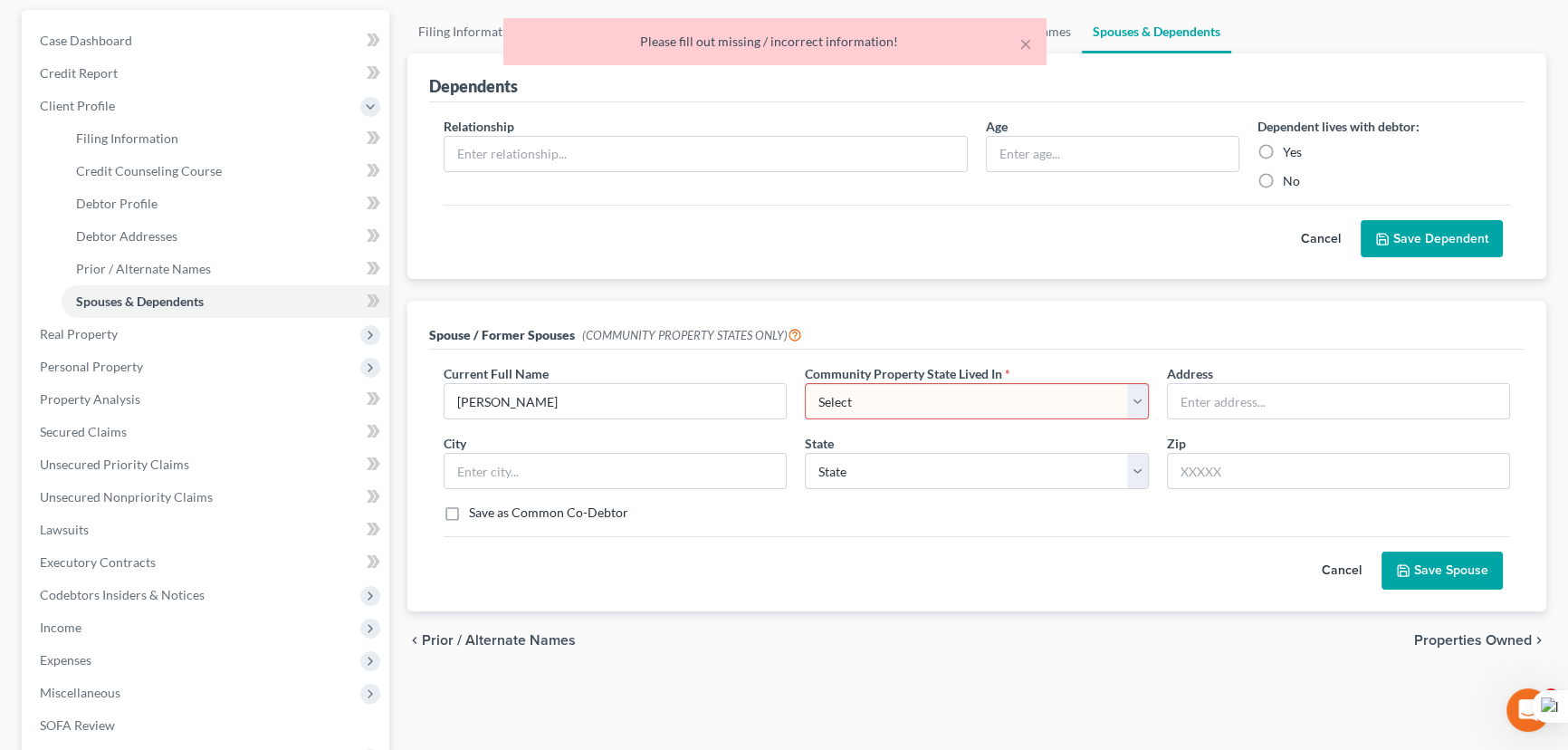
click at [996, 407] on select "Select AZ CA GU ID LA NV NM PR [GEOGRAPHIC_DATA] [GEOGRAPHIC_DATA] [GEOGRAPHIC_…" at bounding box center [976, 401] width 343 height 37
select select "4"
click at [805, 383] on select "Select AZ CA GU ID LA NV NM PR [GEOGRAPHIC_DATA] [GEOGRAPHIC_DATA] [GEOGRAPHIC_…" at bounding box center [976, 401] width 343 height 37
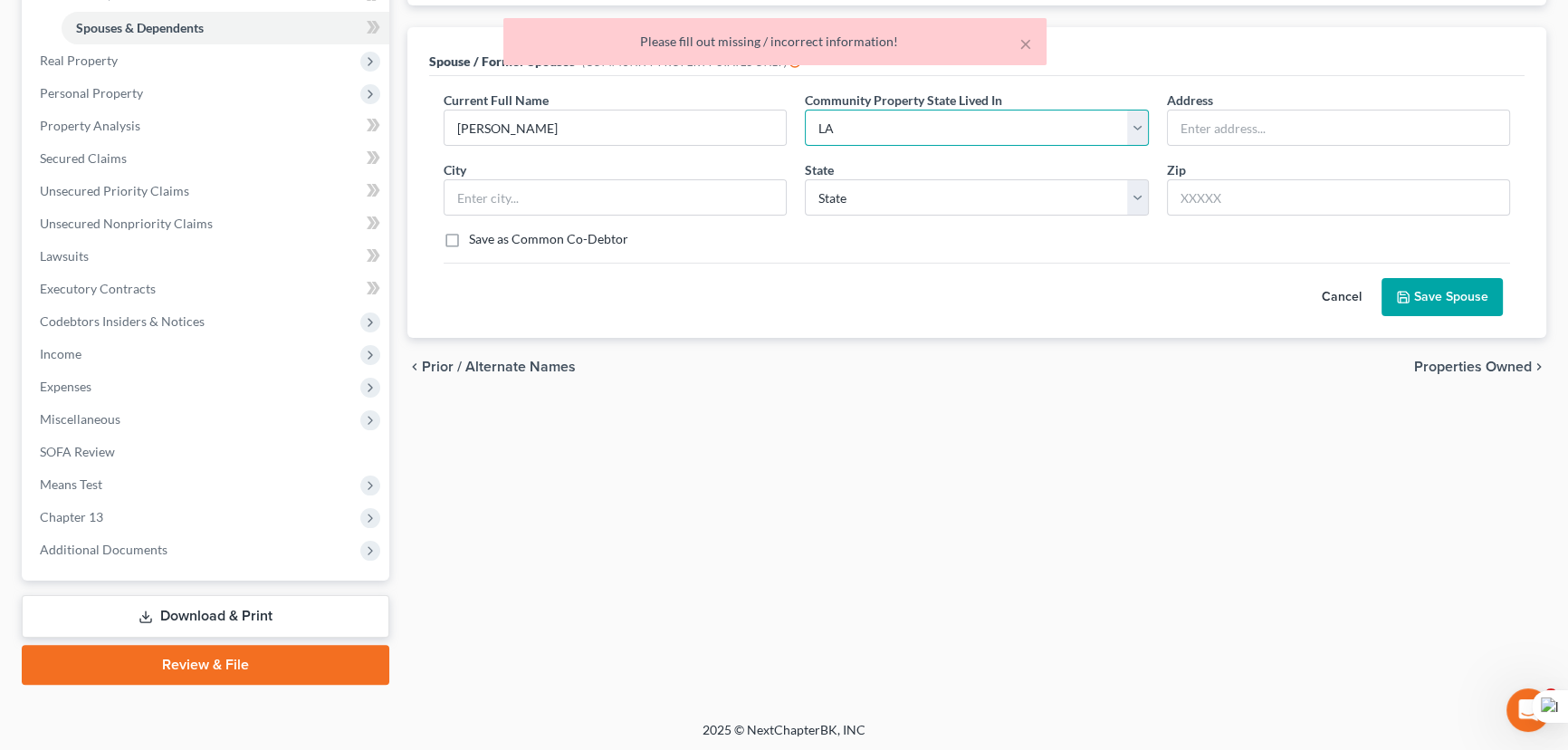
scroll to position [438, 0]
click at [1486, 278] on button "Save Spouse" at bounding box center [1441, 296] width 121 height 38
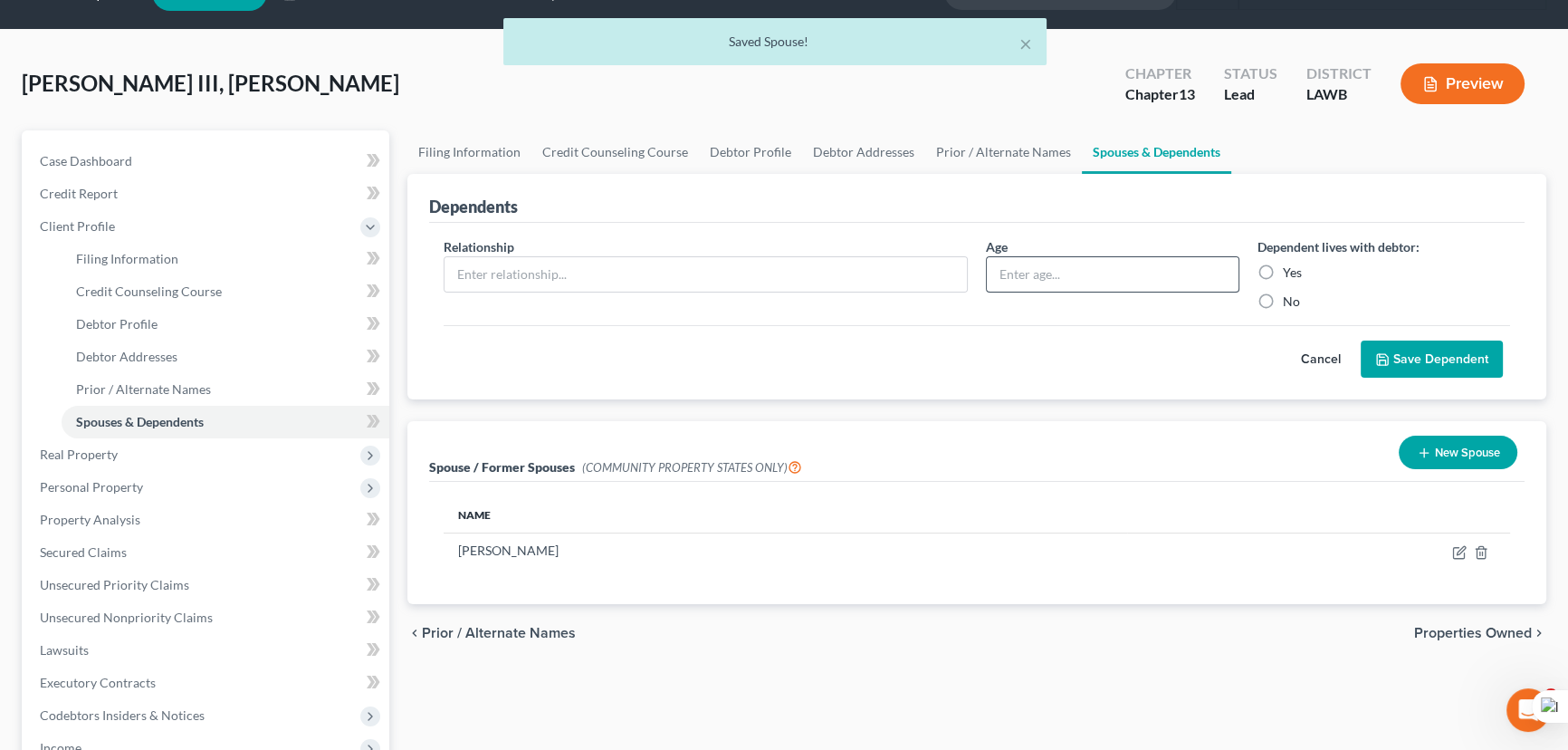
scroll to position [81, 0]
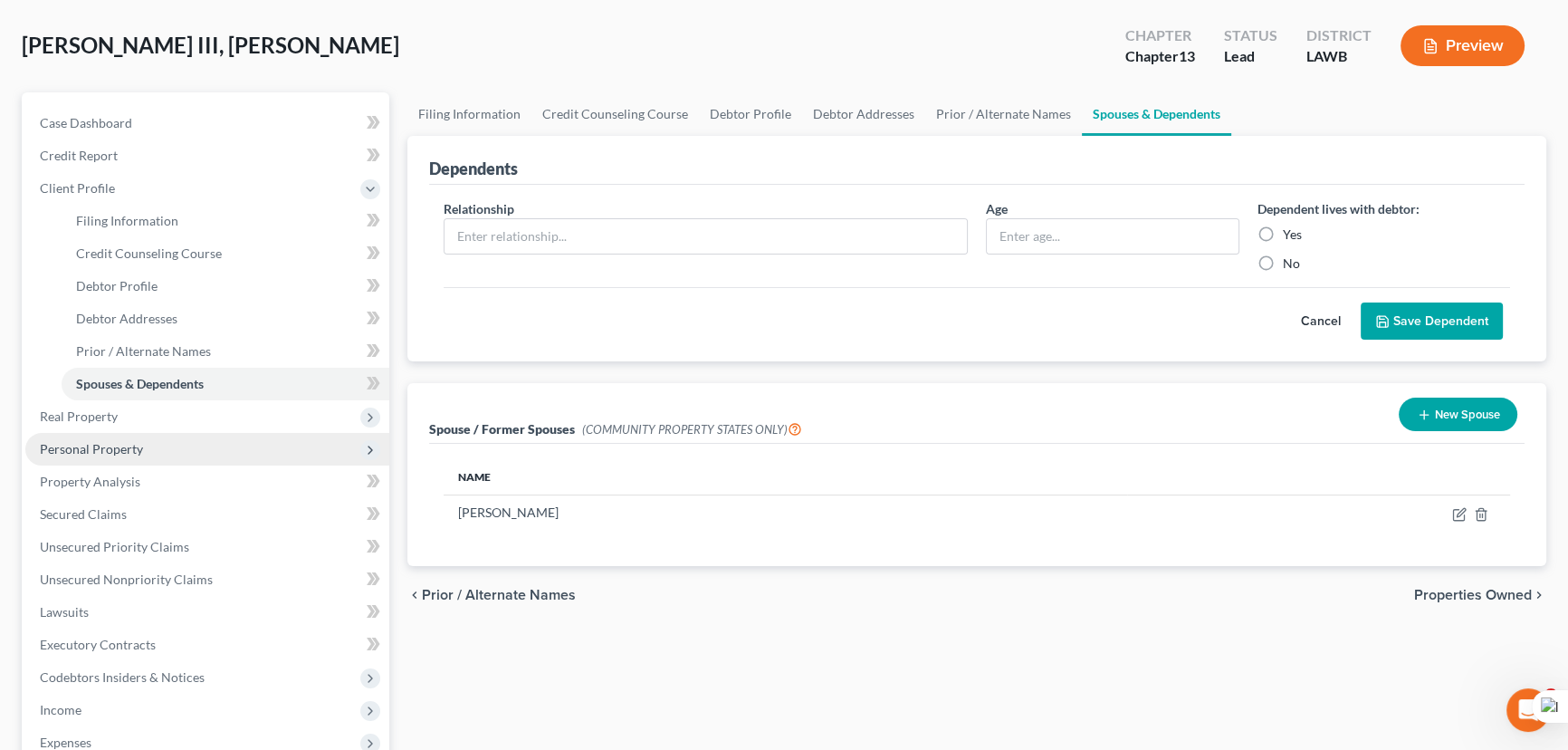
click at [210, 433] on span "Personal Property" at bounding box center [207, 449] width 363 height 33
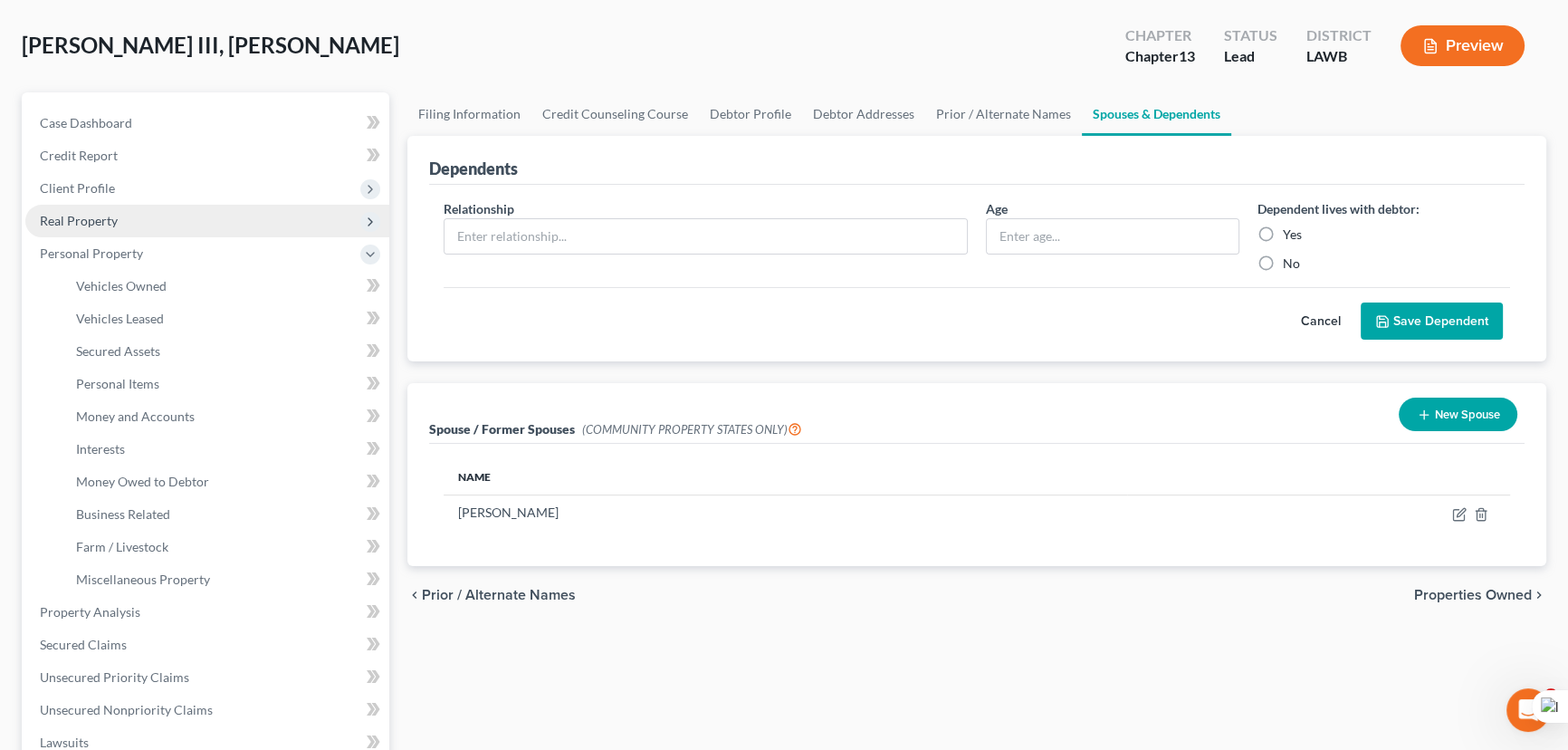
click at [168, 217] on span "Real Property" at bounding box center [207, 221] width 363 height 33
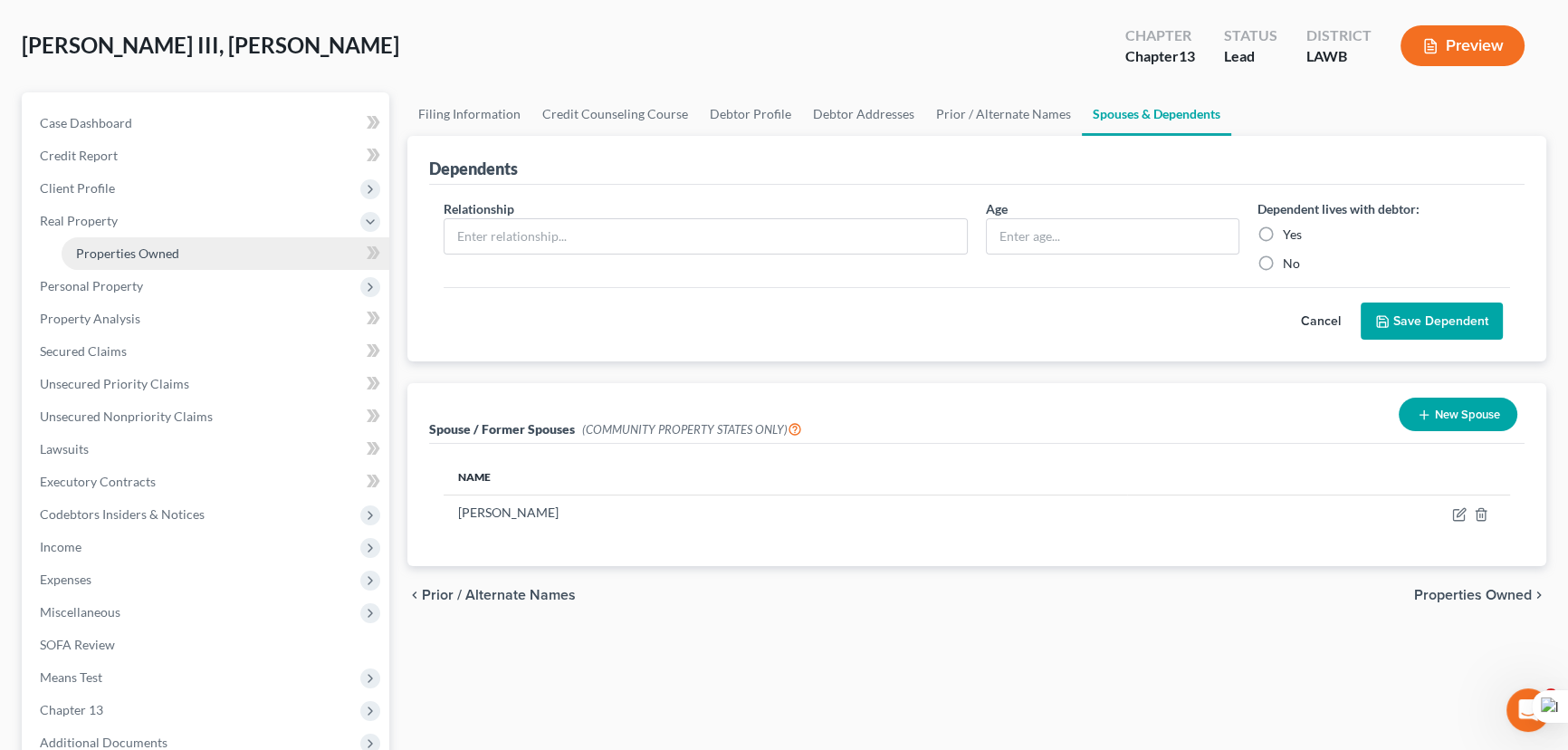
click at [185, 243] on link "Properties Owned" at bounding box center [225, 254] width 328 height 33
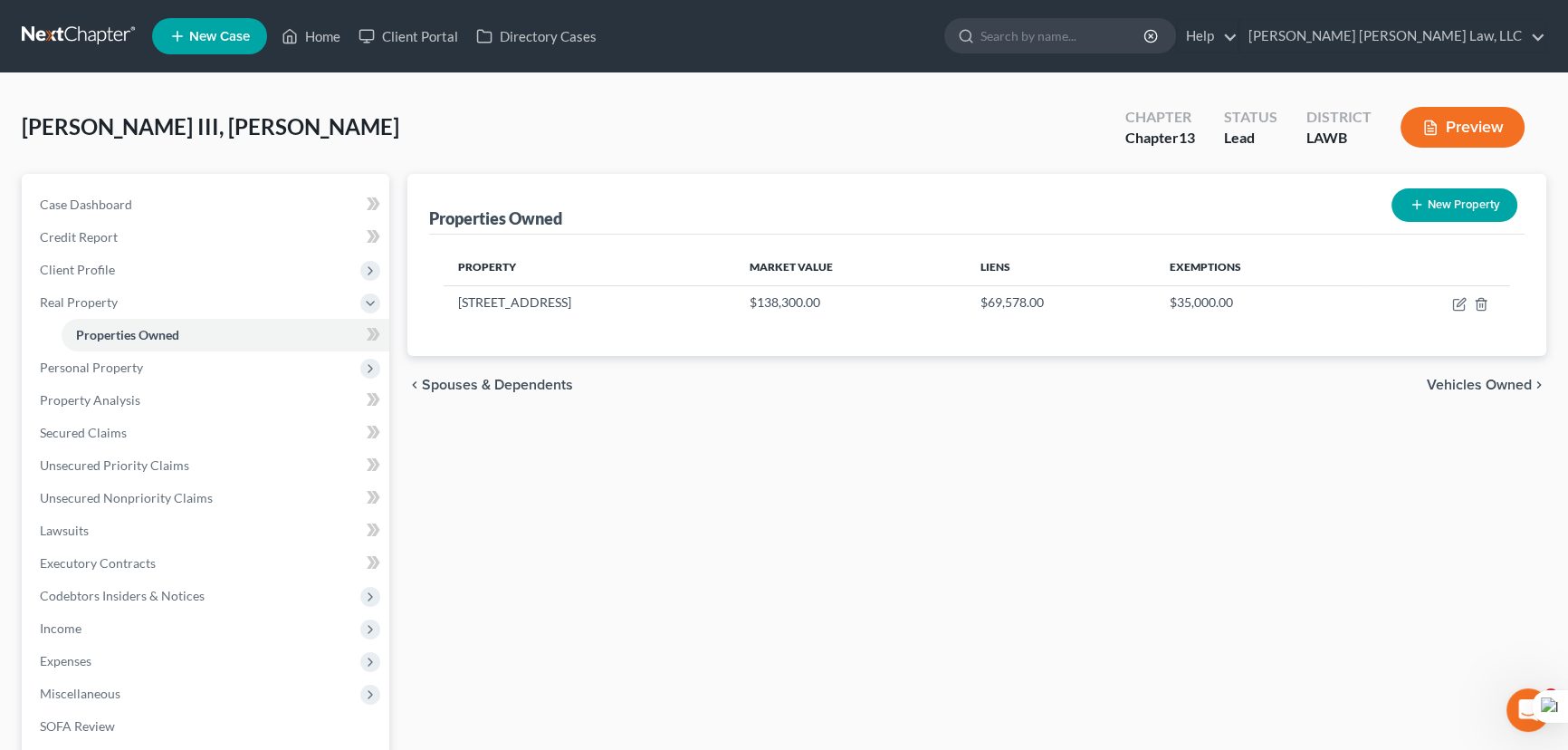
click at [1467, 217] on button "New Property" at bounding box center [1454, 205] width 126 height 34
select select "19"
select select "0"
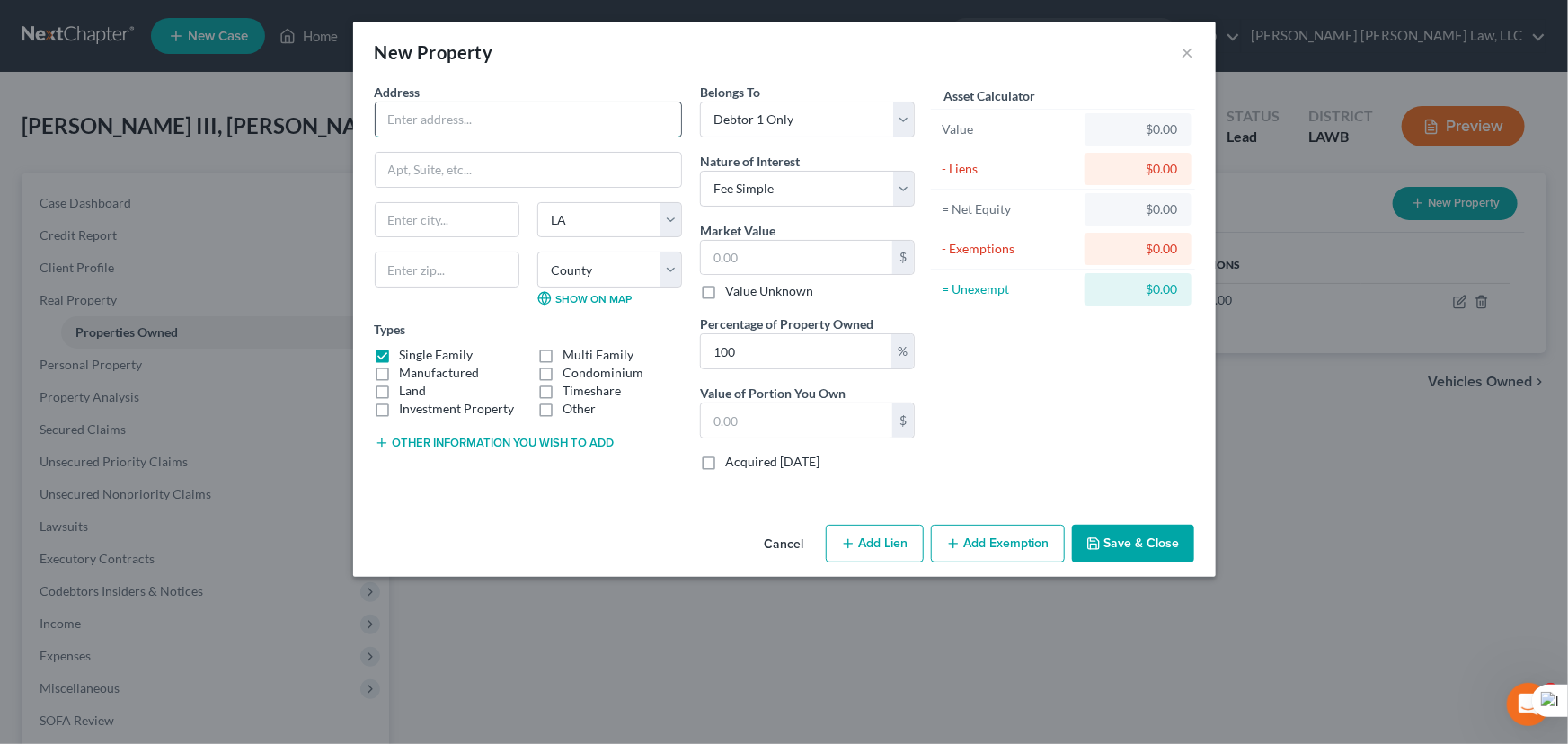
click at [597, 122] on input "text" at bounding box center [528, 120] width 305 height 34
type input "[STREET_ADDRESS]"
type input "[GEOGRAPHIC_DATA]"
type input "71106"
click at [788, 258] on input "text" at bounding box center [796, 258] width 191 height 34
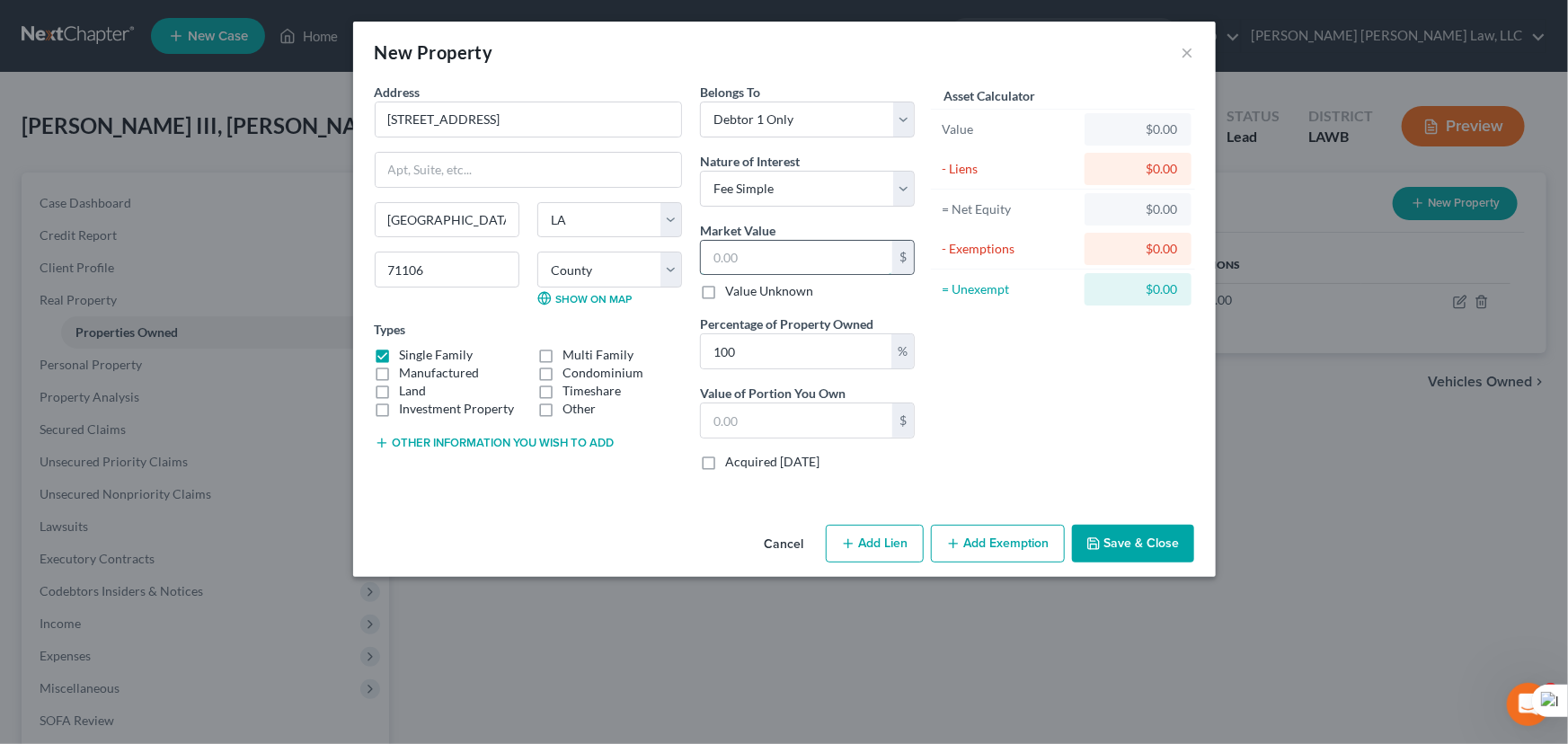
type input "4"
type input "4.00"
type input "40"
type input "40.00"
type input "409"
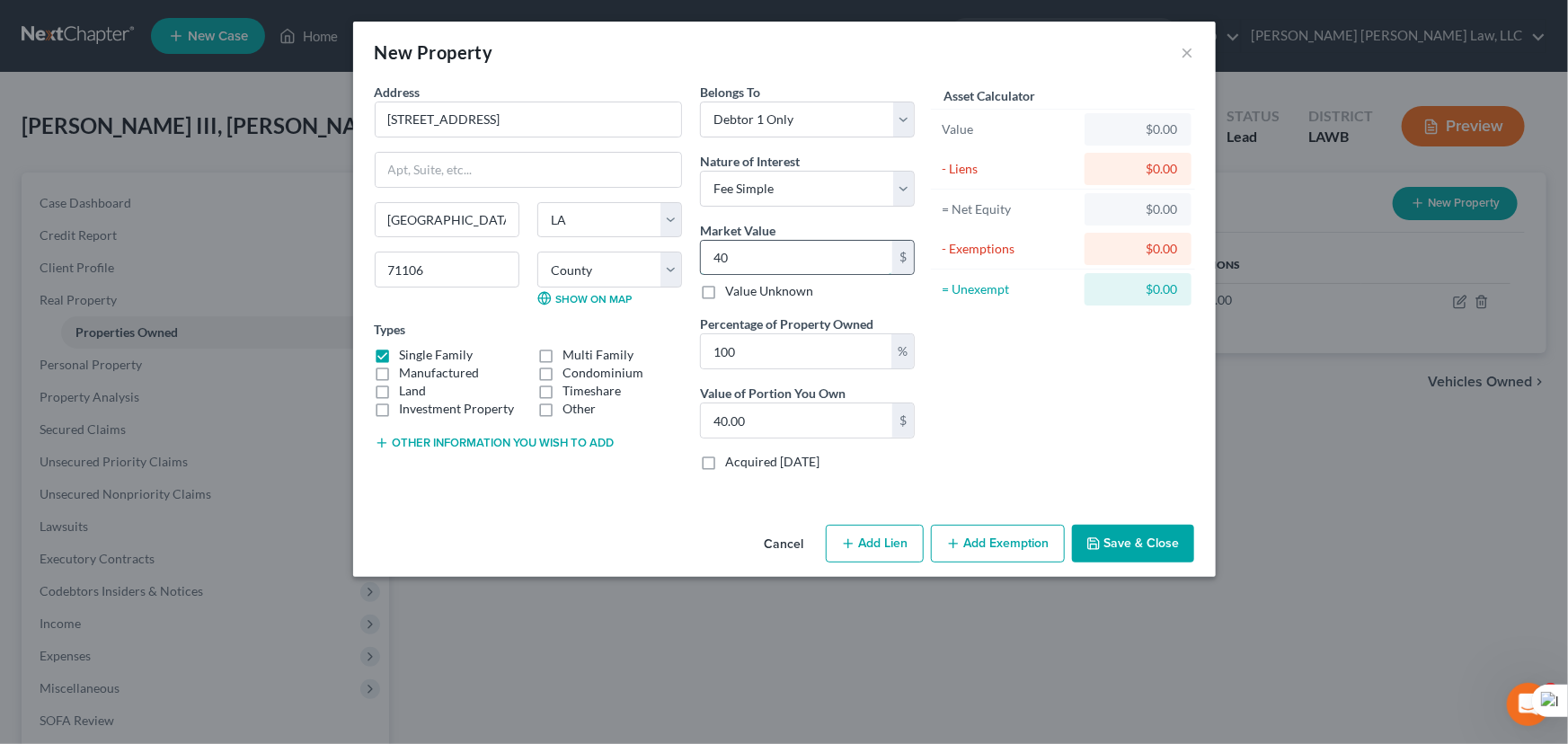
type input "409.00"
type input "4099"
type input "4,099.00"
type input "4,0993"
type input "40,993.00"
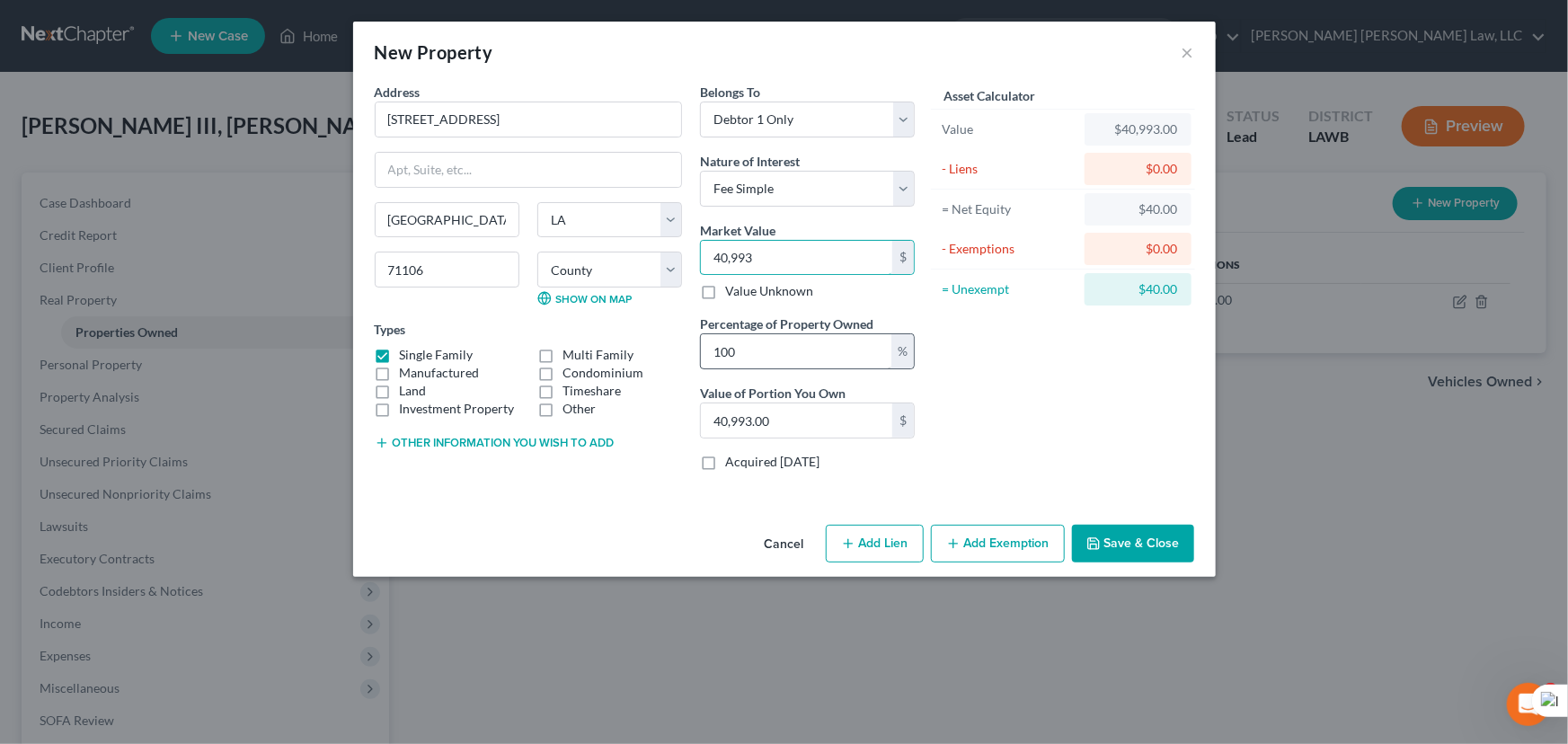
type input "40,993"
click at [800, 341] on input "100" at bounding box center [796, 352] width 190 height 34
type input "10"
type input "4,099.30"
type input "1"
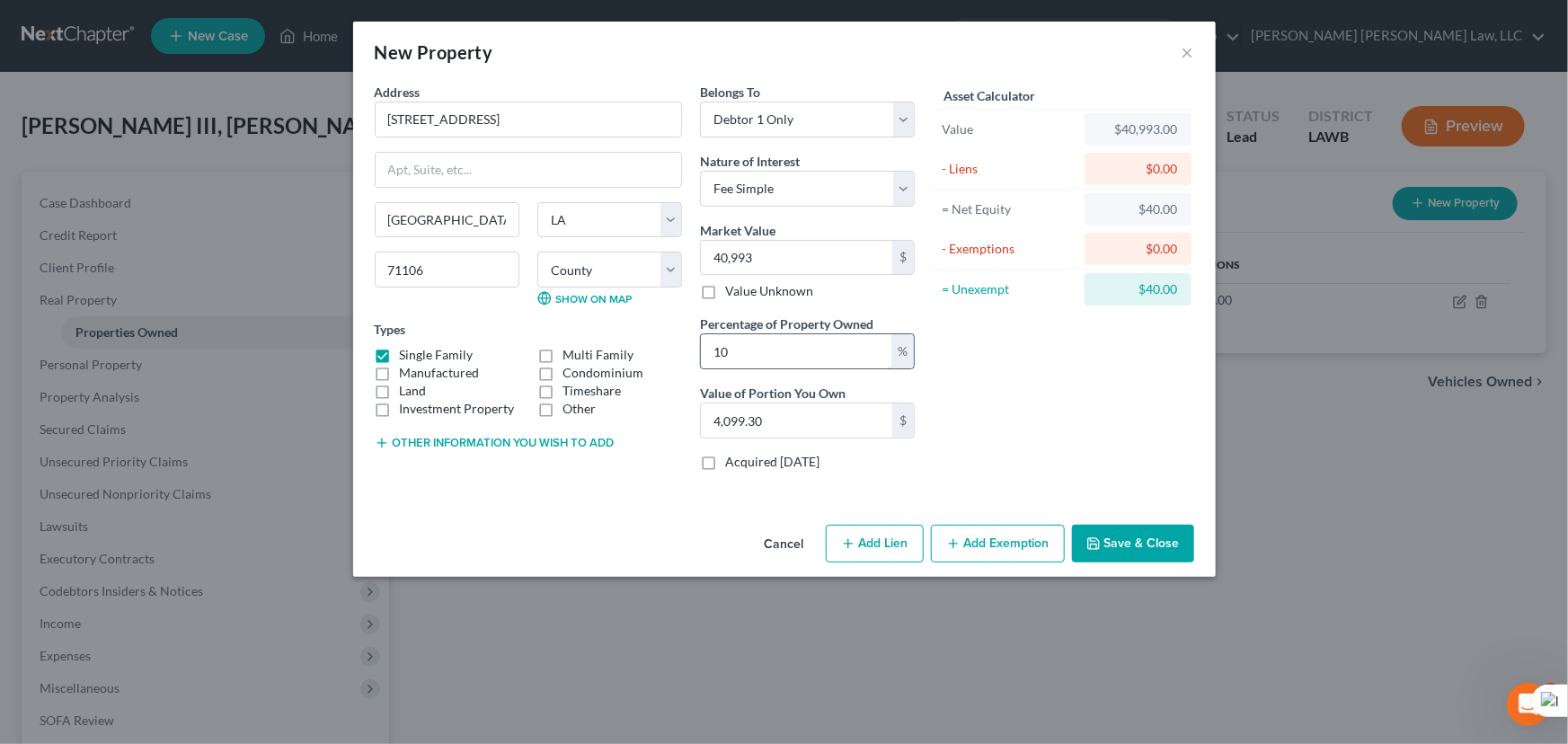
type input "409.93"
click at [801, 342] on input "text" at bounding box center [796, 352] width 190 height 34
type input "3"
type input "1,229.79"
type input "33"
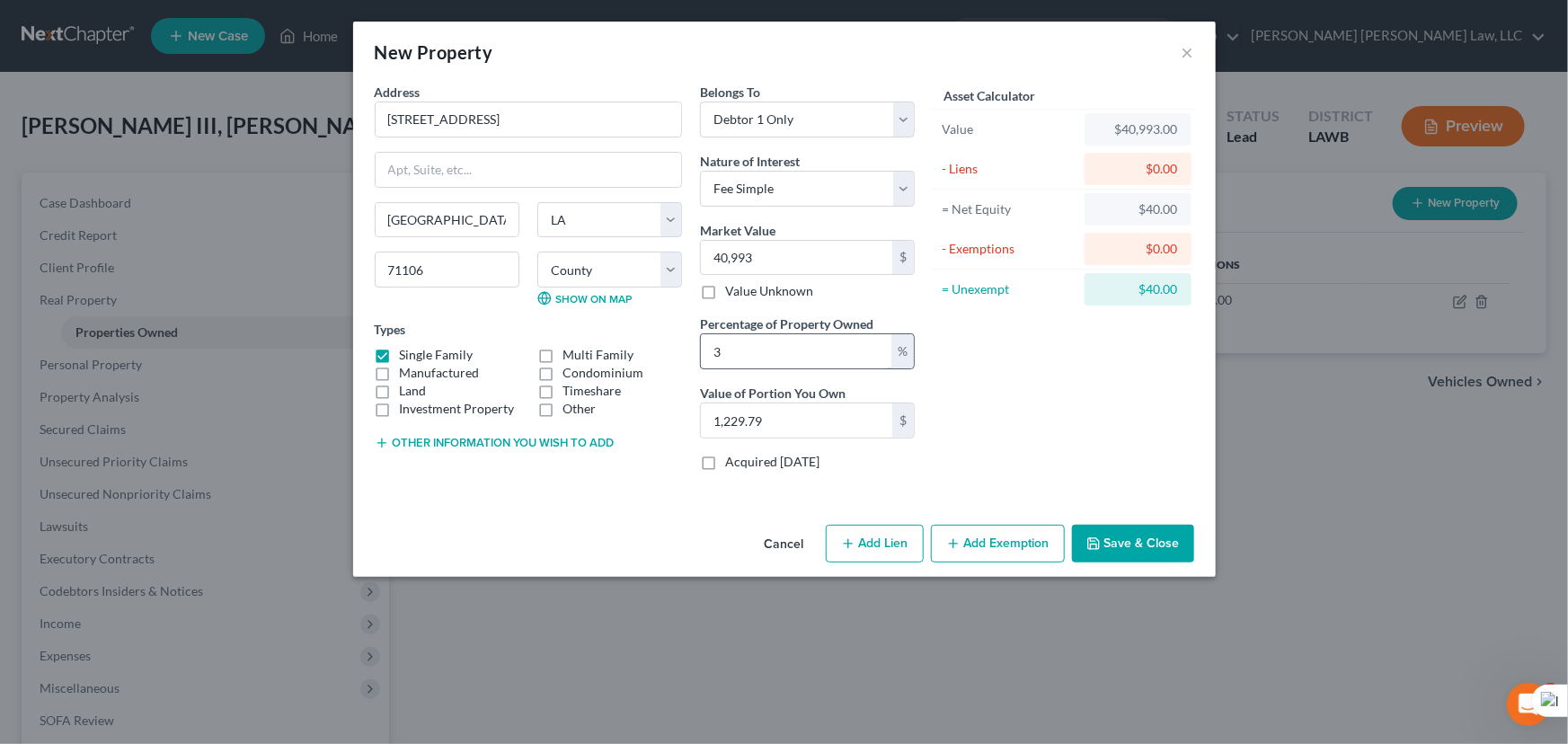
type input "13,527.69"
type input "33.3"
type input "13,650.66"
type input "33.33"
type input "13,662.96"
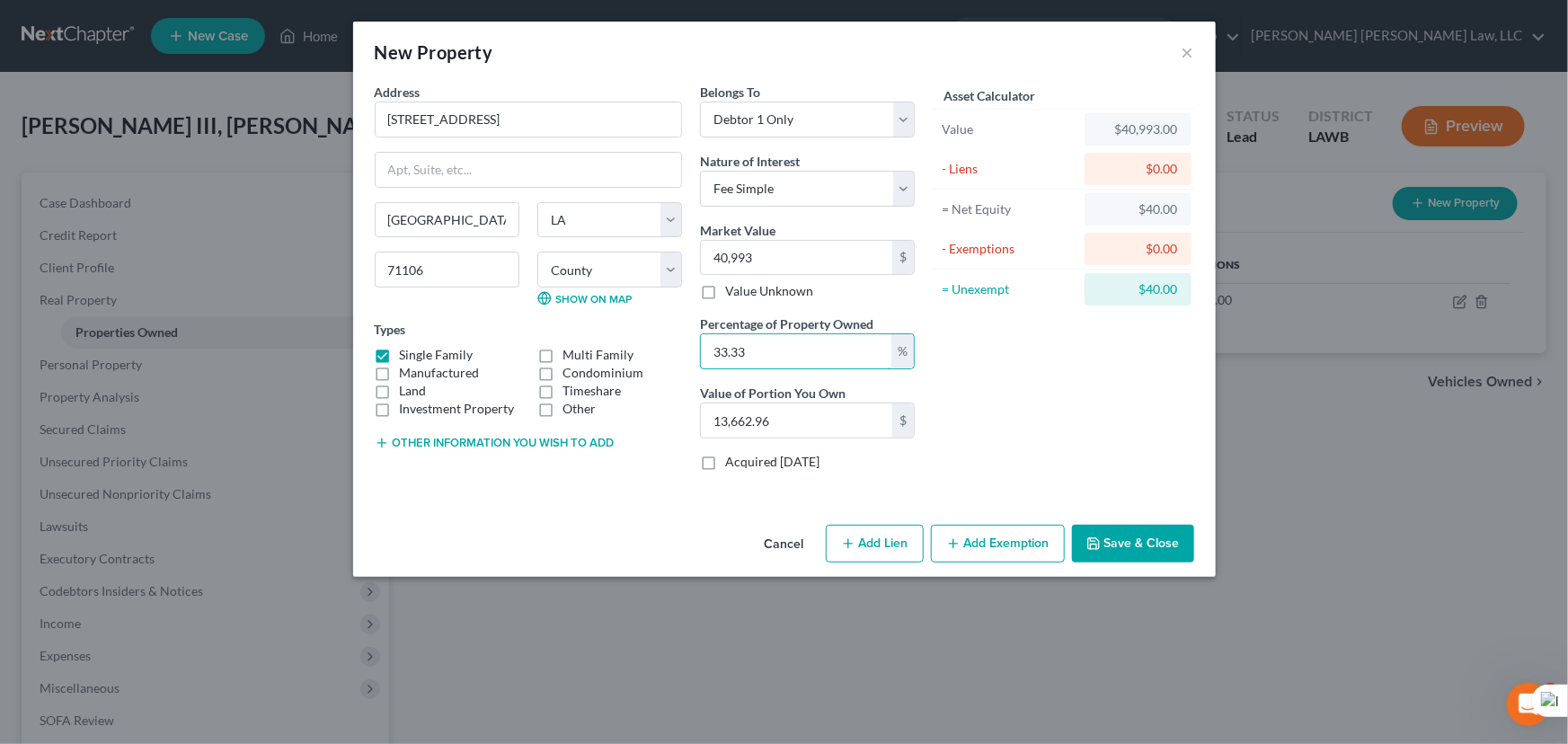
type input "33.33"
click at [1097, 530] on button "Save & Close" at bounding box center [1132, 544] width 122 height 38
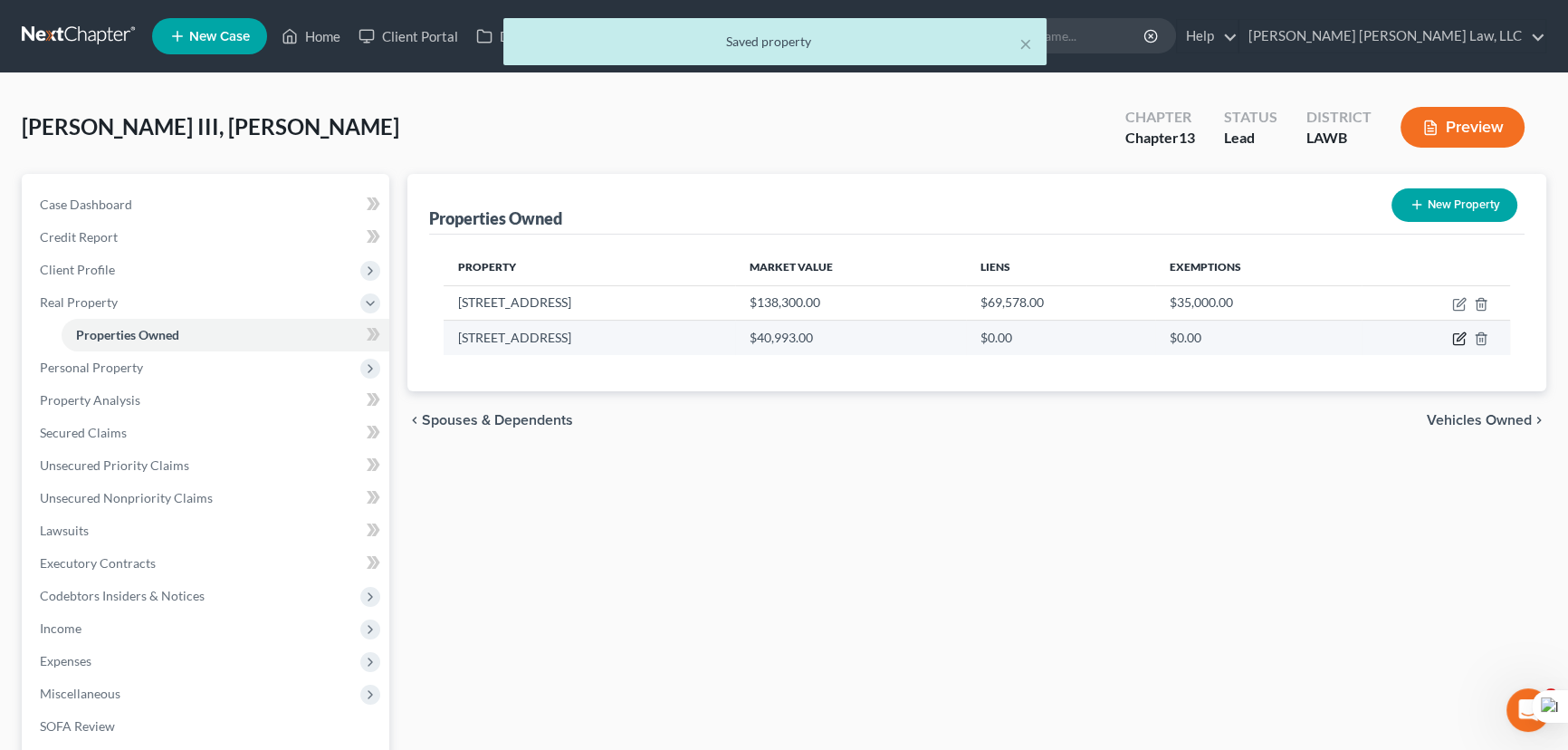
click at [1462, 336] on icon "button" at bounding box center [1460, 337] width 8 height 8
select select "19"
select select "8"
select select "0"
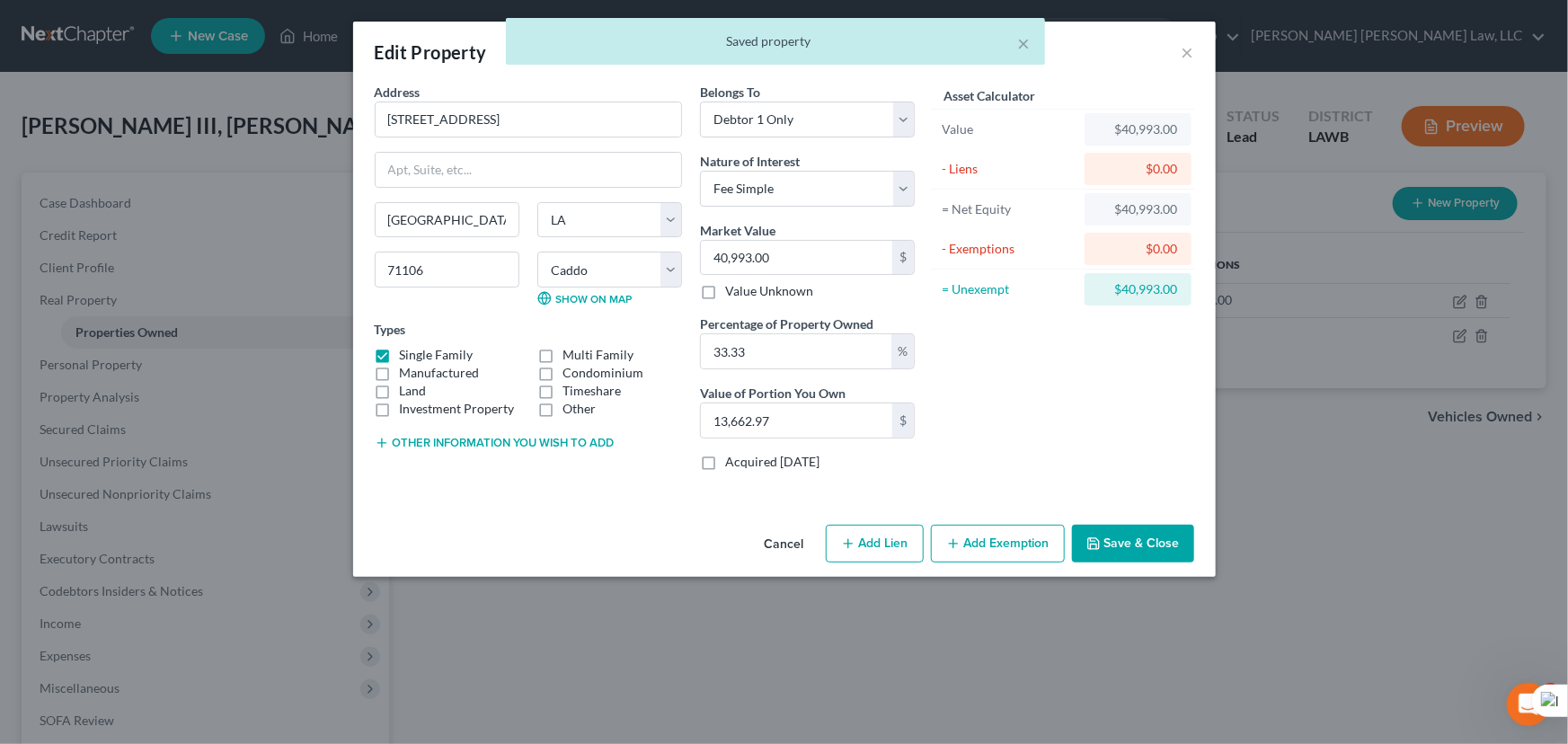
click at [400, 390] on label "Land" at bounding box center [413, 391] width 27 height 18
click at [407, 390] on input "Land" at bounding box center [412, 387] width 12 height 12
checkbox input "true"
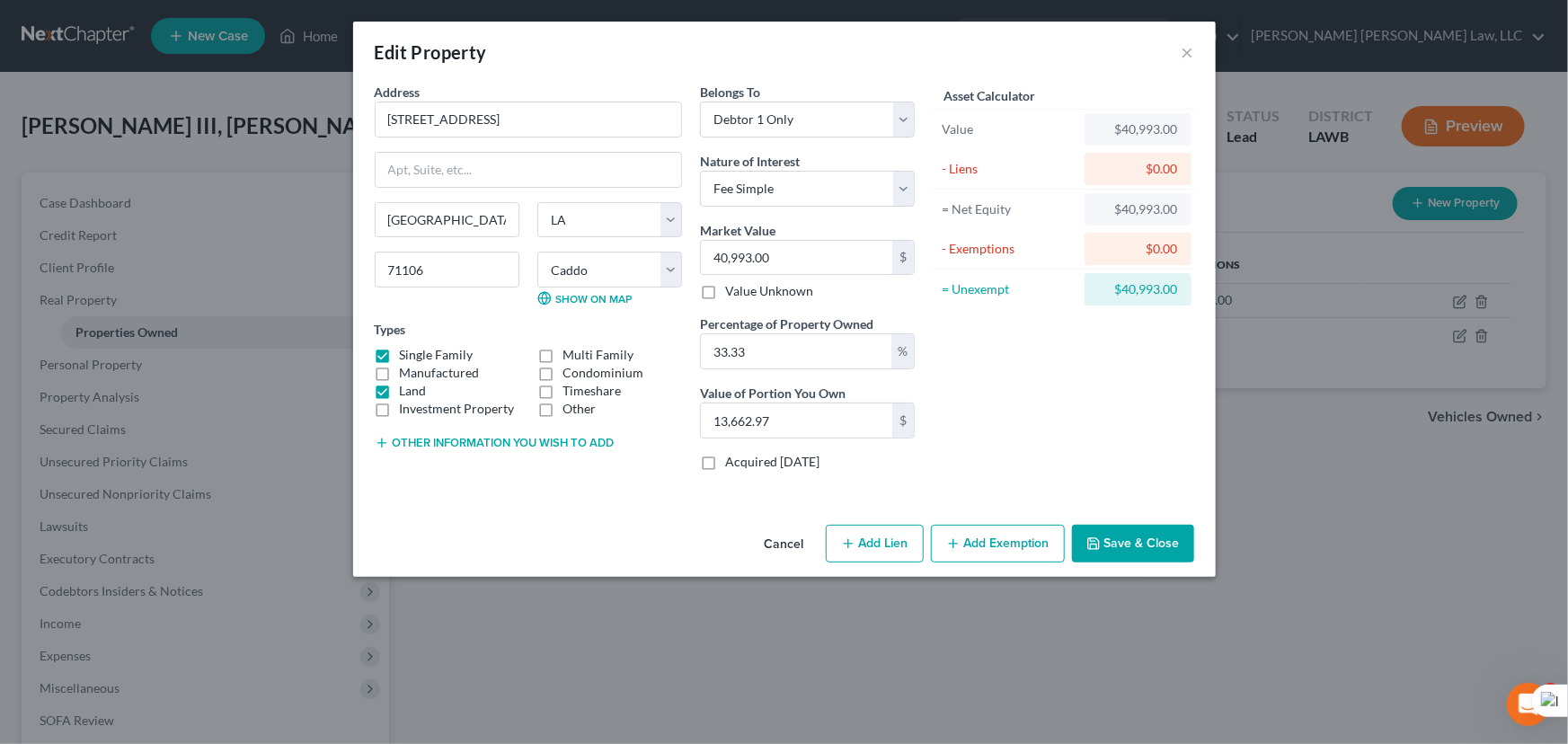
click at [1153, 547] on button "Save & Close" at bounding box center [1132, 544] width 122 height 38
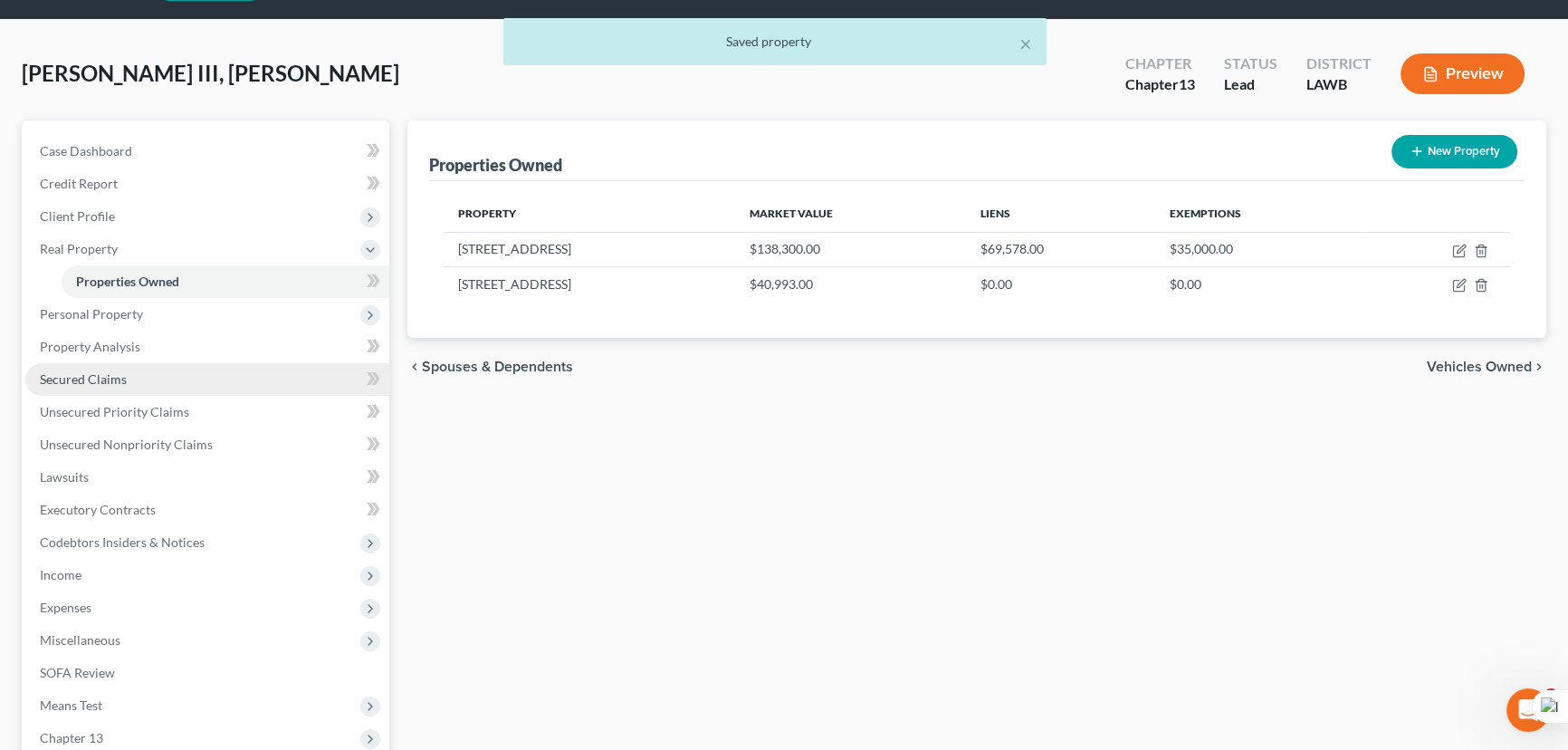
scroll to position [81, 0]
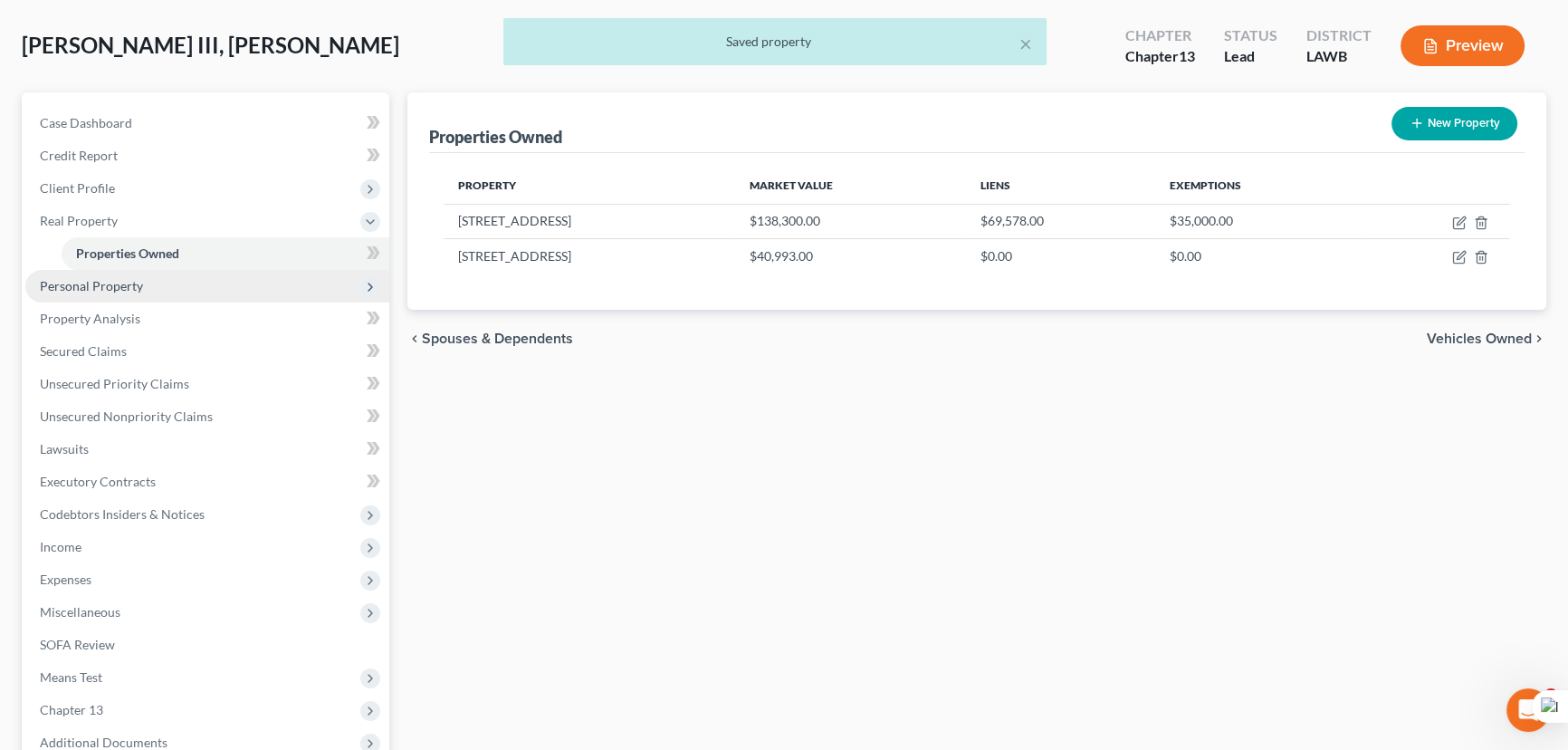
click at [198, 292] on span "Personal Property" at bounding box center [207, 286] width 363 height 33
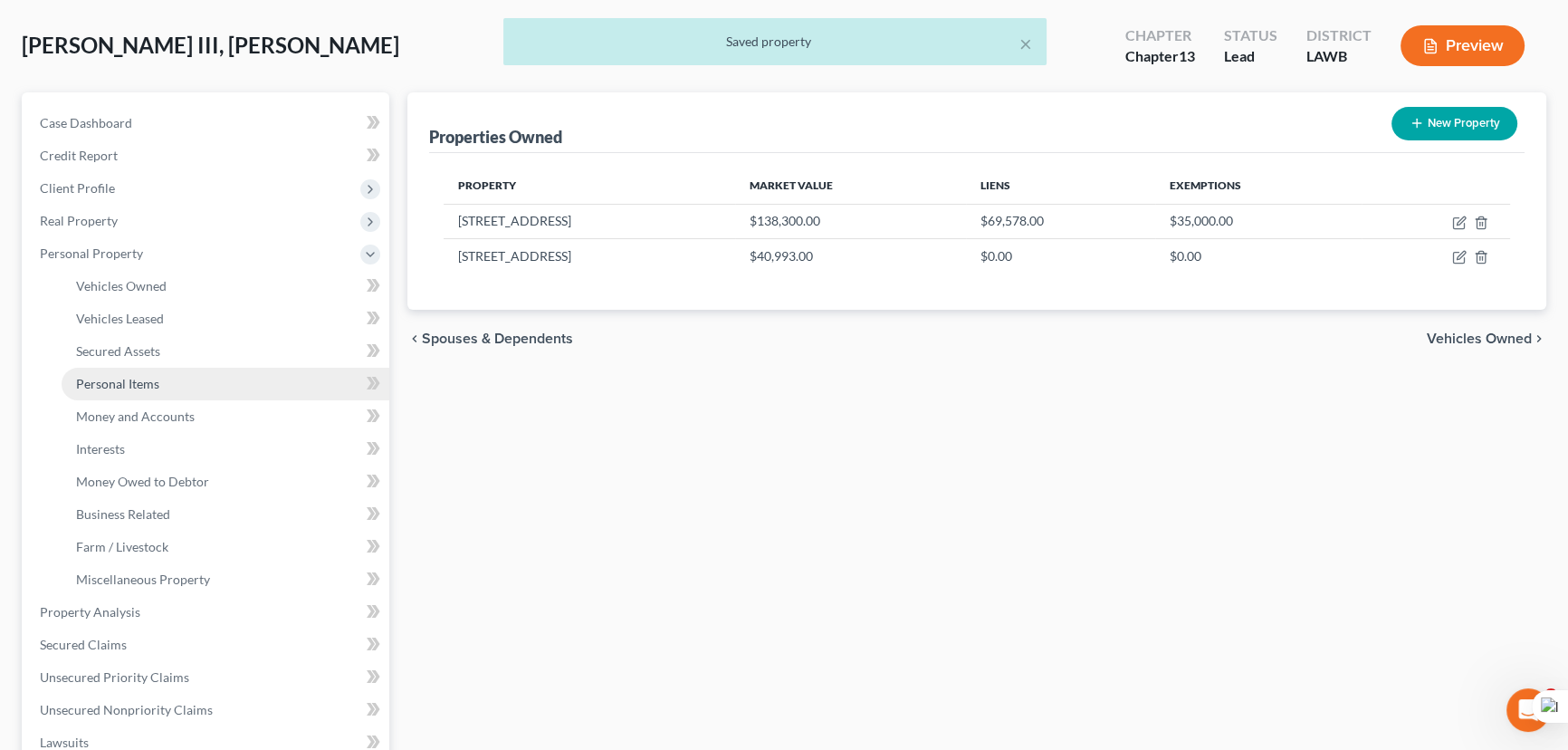
click at [195, 369] on link "Personal Items" at bounding box center [225, 384] width 328 height 33
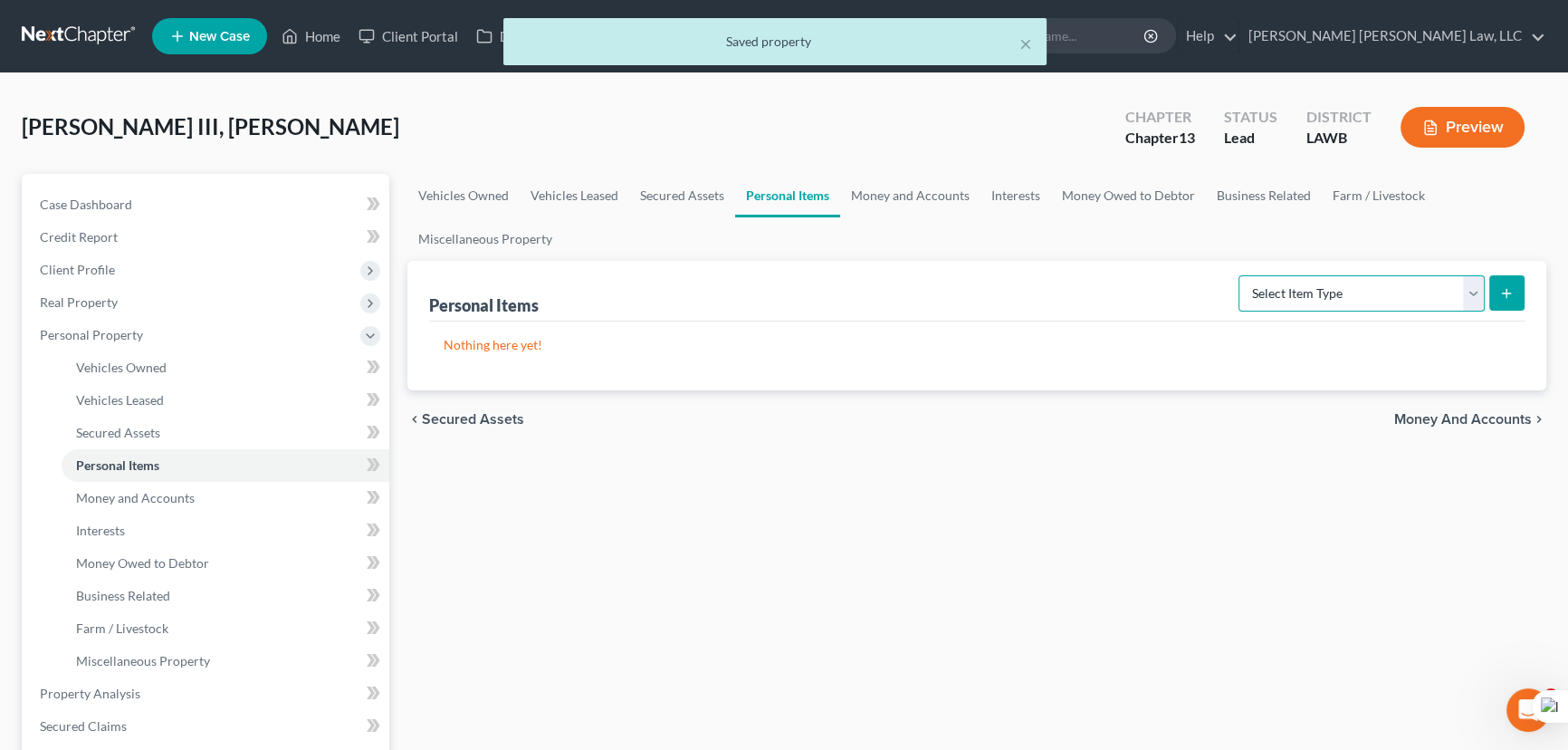
click at [1326, 303] on select "Select Item Type Clothing (A/B: 11) Collectibles Of Value (A/B: 8) Electronics …" at bounding box center [1362, 293] width 247 height 37
select select "clothing"
click at [1241, 275] on select "Select Item Type Clothing (A/B: 11) Collectibles Of Value (A/B: 8) Electronics …" at bounding box center [1362, 293] width 247 height 37
click at [1508, 292] on icon "submit" at bounding box center [1506, 293] width 15 height 15
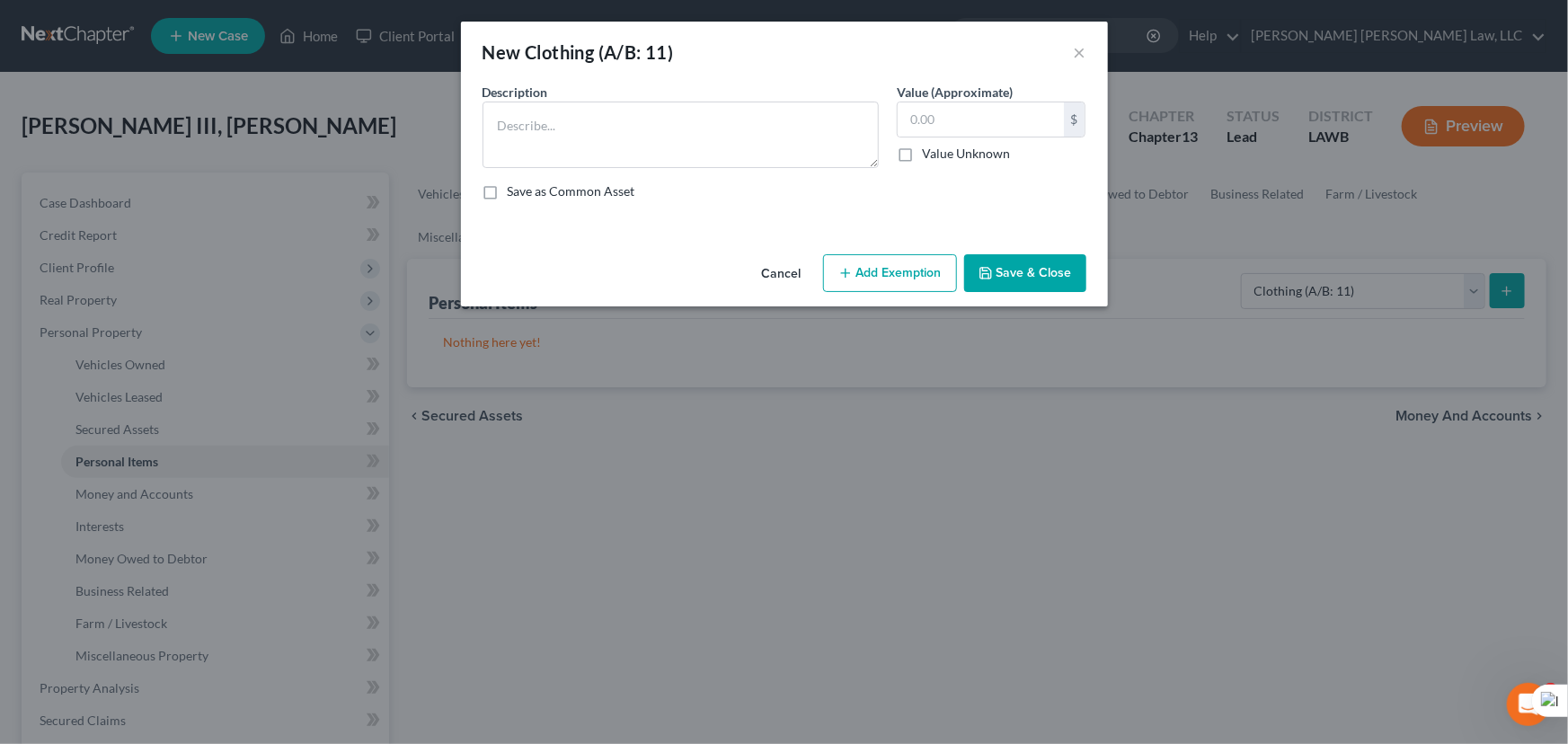
click at [0, 0] on select "Select" at bounding box center [0, 0] width 0 height 0
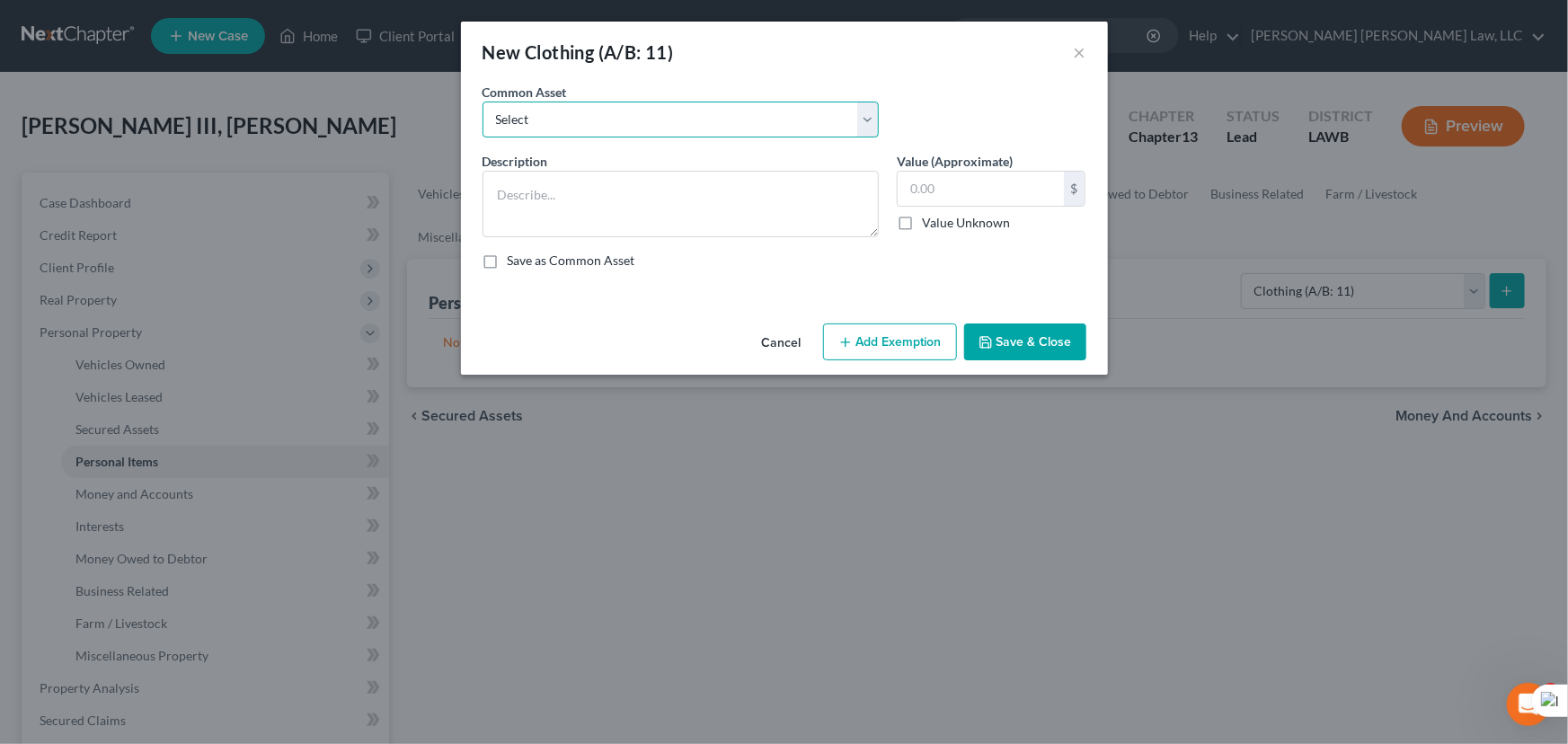
drag, startPoint x: 557, startPoint y: 122, endPoint x: 557, endPoint y: 139, distance: 17.0
click at [557, 122] on select "Select Clothes Clothes" at bounding box center [680, 120] width 396 height 36
drag, startPoint x: 557, startPoint y: 119, endPoint x: 557, endPoint y: 132, distance: 13.0
click at [557, 118] on select "Select Clothes Clothes" at bounding box center [680, 120] width 396 height 36
select select "0"
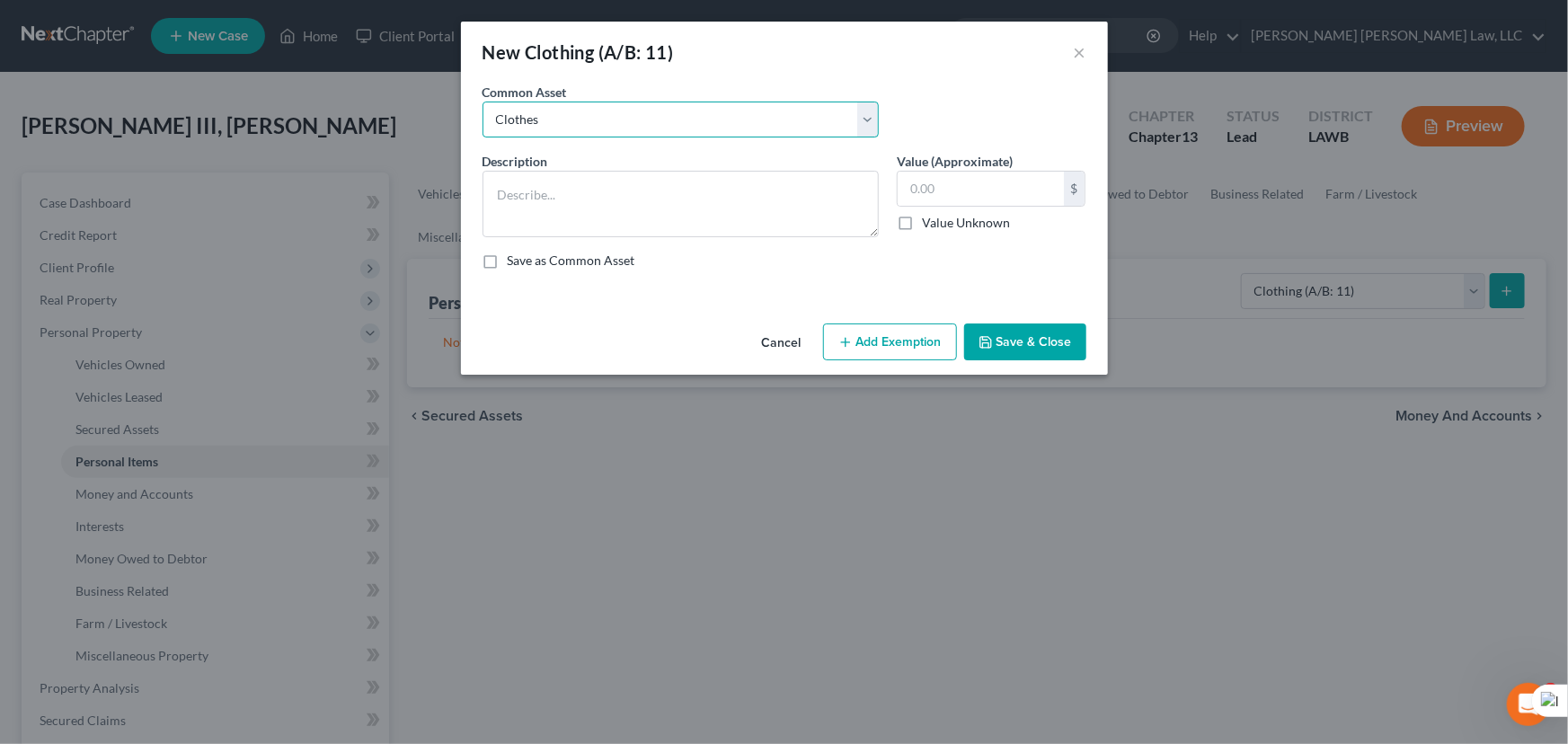
click at [482, 101] on select "Select Clothes Clothes" at bounding box center [680, 120] width 396 height 36
type textarea "Clothes"
type input "300.00"
click at [876, 340] on button "Add Exemption" at bounding box center [890, 343] width 134 height 38
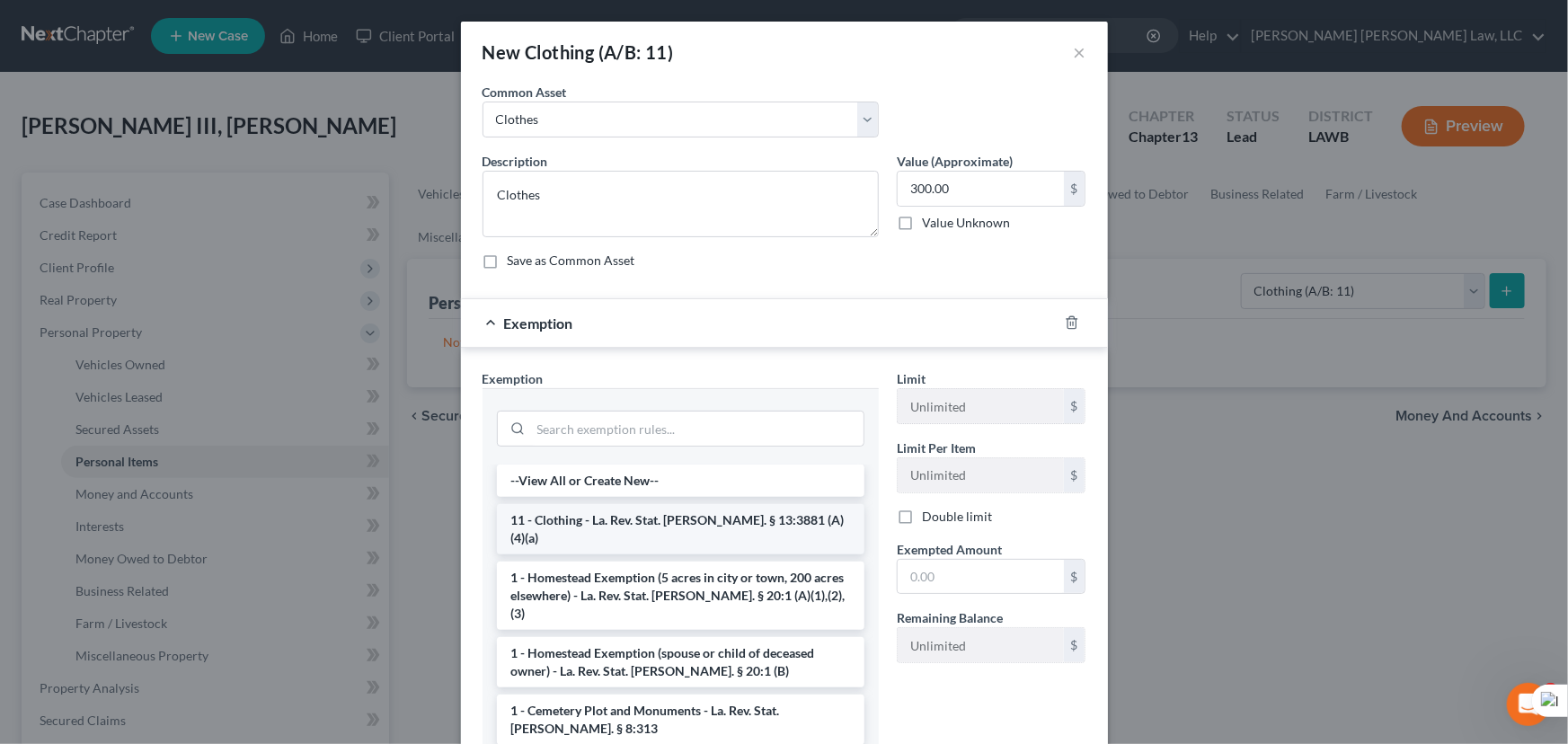
click at [697, 530] on li "11 - Clothing - La. Rev. Stat. Ann. § 13:3881 (A)(4)(a)" at bounding box center [680, 529] width 367 height 51
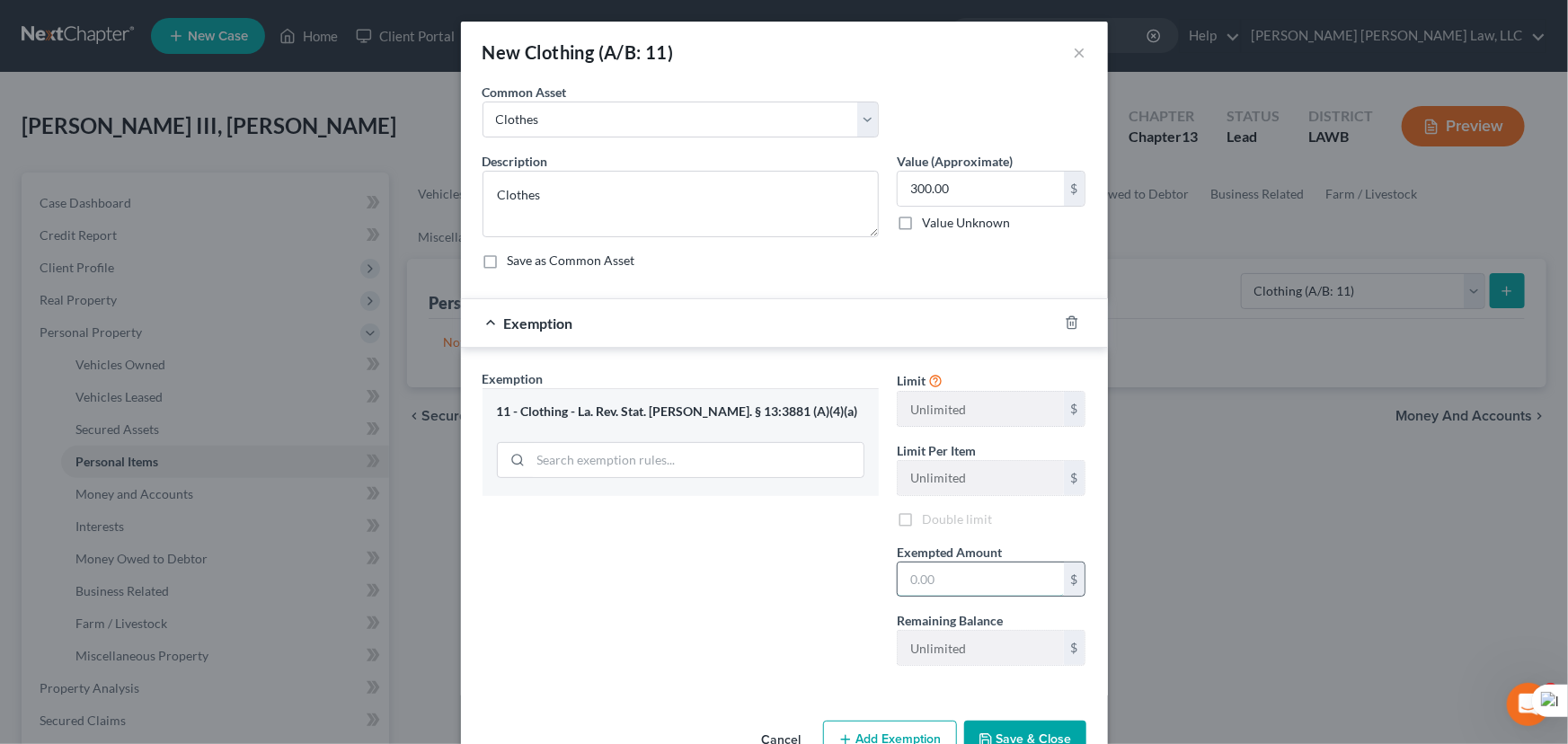
click at [962, 590] on input "text" at bounding box center [980, 579] width 166 height 34
type input "300.00"
click at [1024, 720] on button "Save & Close" at bounding box center [1024, 739] width 122 height 38
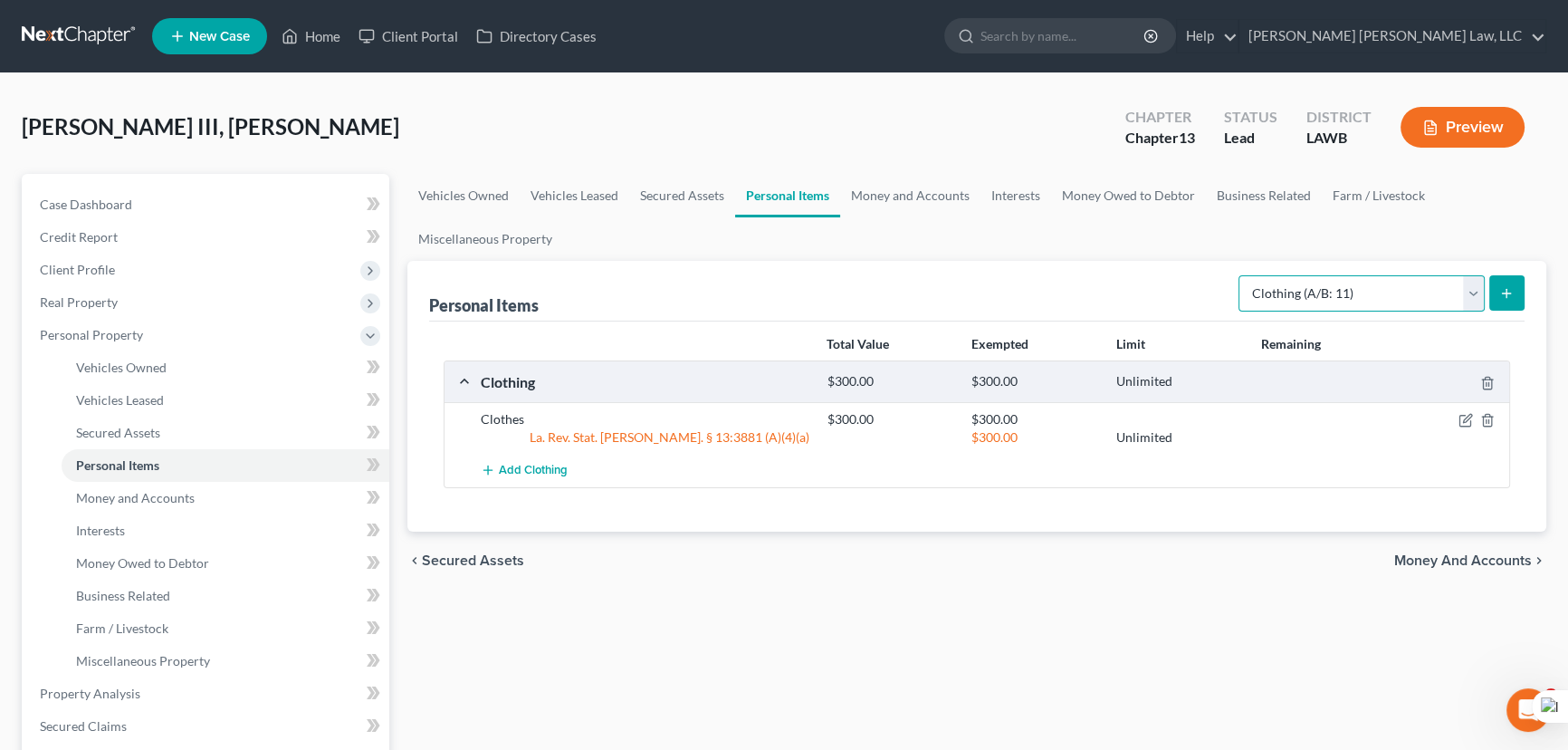
click at [1341, 285] on select "Select Item Type Clothing (A/B: 11) Collectibles Of Value (A/B: 8) Electronics …" at bounding box center [1362, 293] width 247 height 37
select select "household_goods"
click at [1241, 275] on select "Select Item Type Clothing (A/B: 11) Collectibles Of Value (A/B: 8) Electronics …" at bounding box center [1362, 293] width 247 height 37
click at [1493, 290] on button "submit" at bounding box center [1506, 292] width 36 height 36
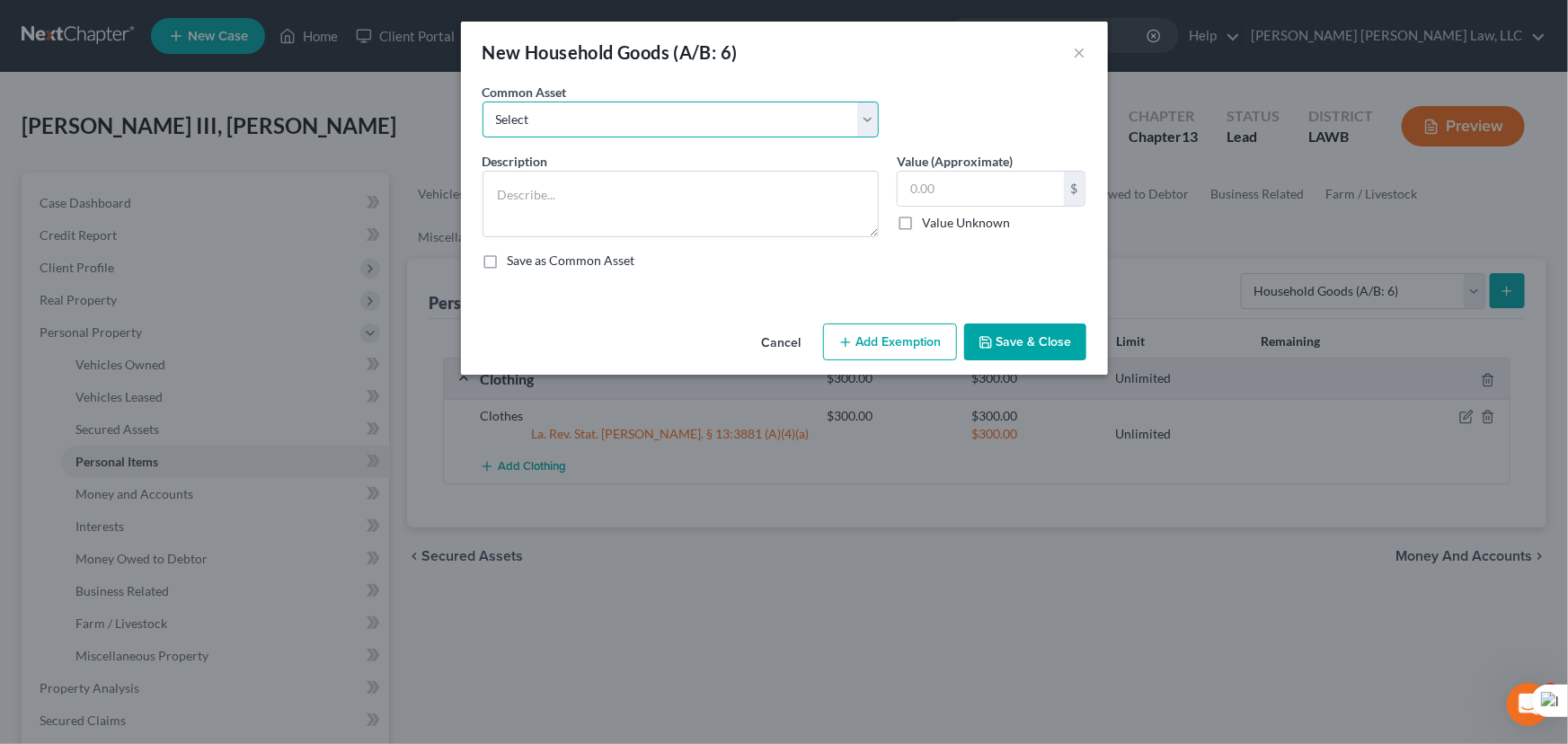
drag, startPoint x: 611, startPoint y: 109, endPoint x: 610, endPoint y: 122, distance: 13.0
click at [610, 121] on select "Select Furniture Movables 2002 Chevy Tahoe 231,000 miles Movables Movables Mova…" at bounding box center [680, 120] width 396 height 36
select select "0"
click at [482, 101] on select "Select Furniture Movables 2002 Chevy Tahoe 231,000 miles Movables Movables Mova…" at bounding box center [680, 120] width 396 height 36
type textarea "Furniture"
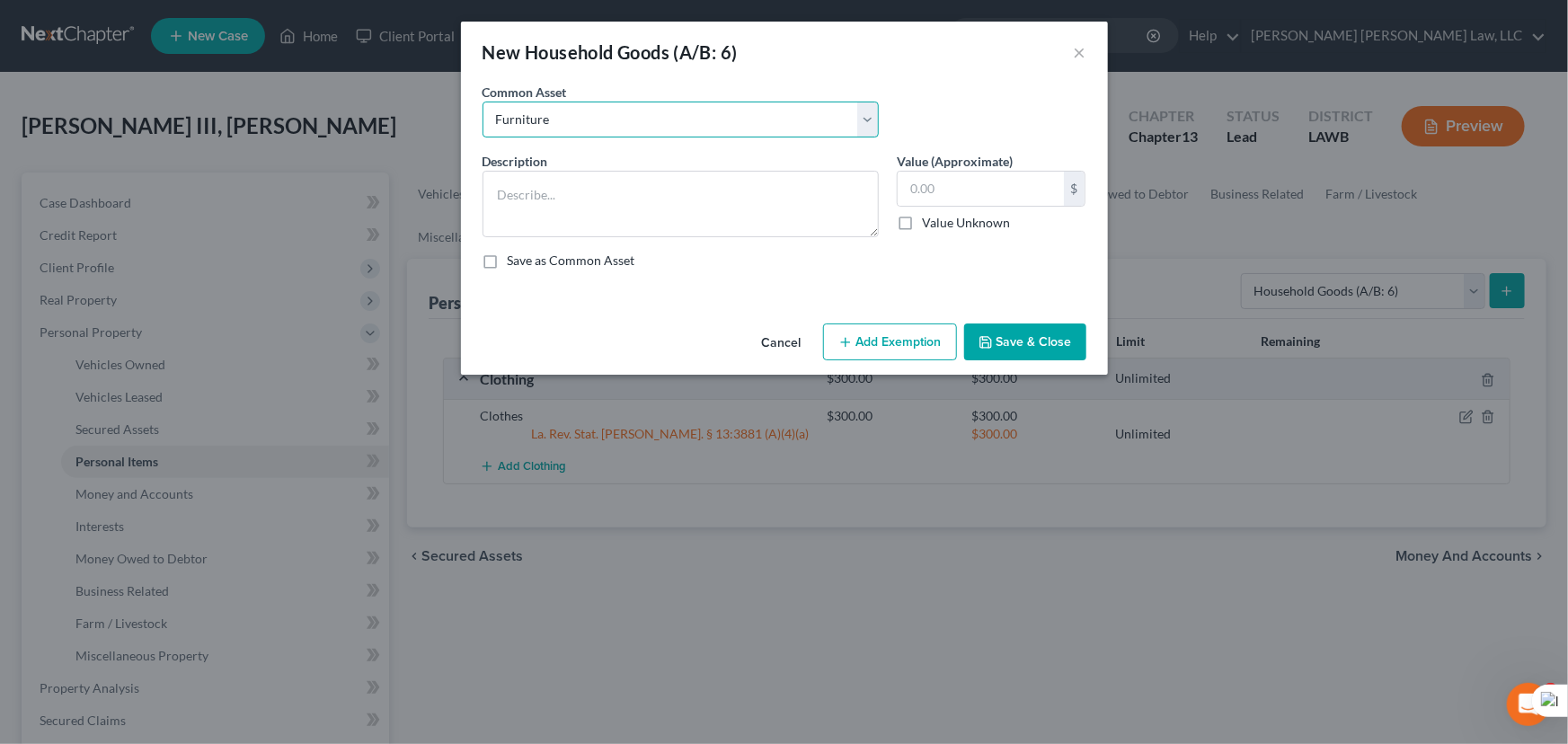
type input "1,200.00"
click at [907, 346] on button "Add Exemption" at bounding box center [890, 343] width 134 height 38
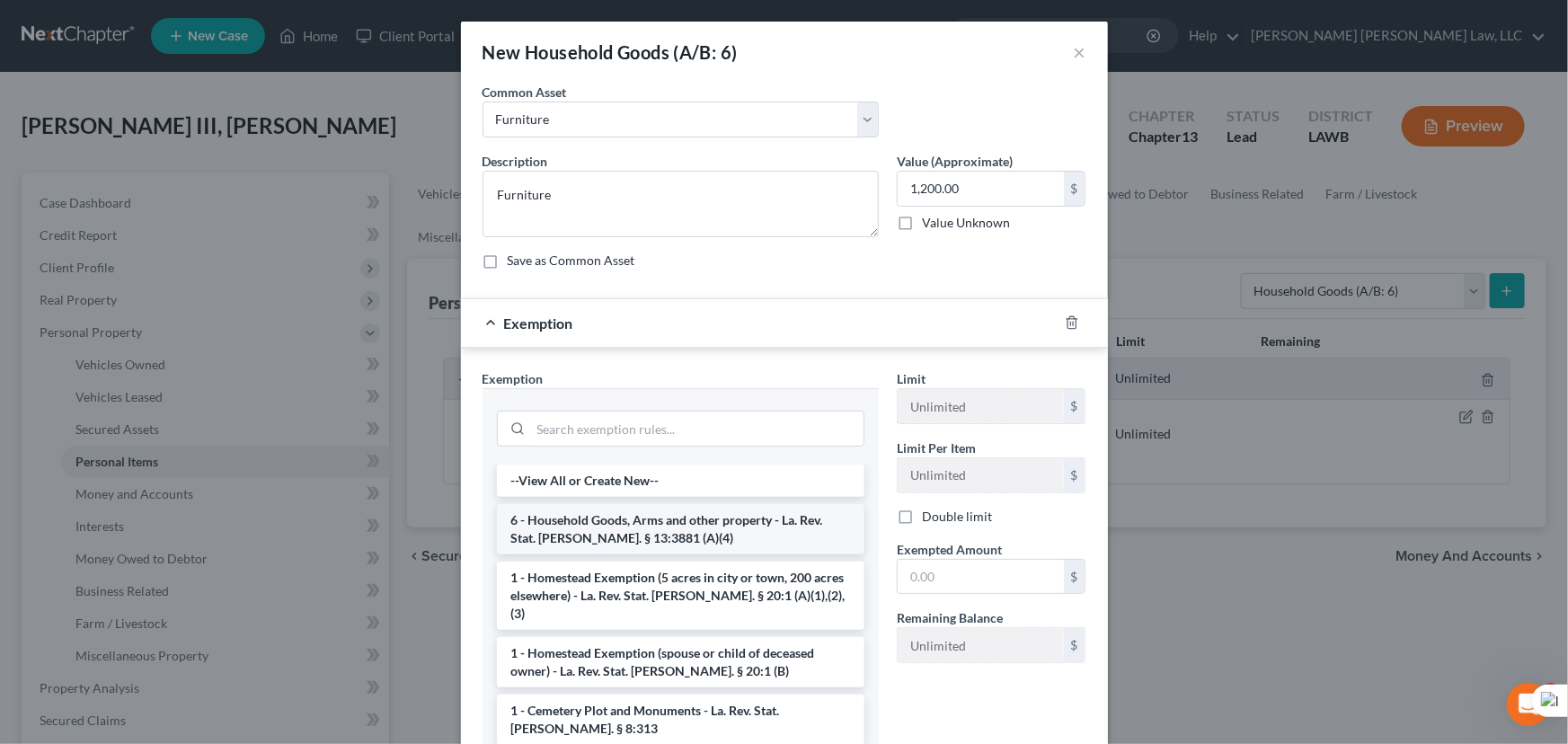
click at [636, 517] on li "6 - Household Goods, Arms and other property - La. Rev. Stat. Ann. § 13:3881 (A…" at bounding box center [680, 529] width 367 height 51
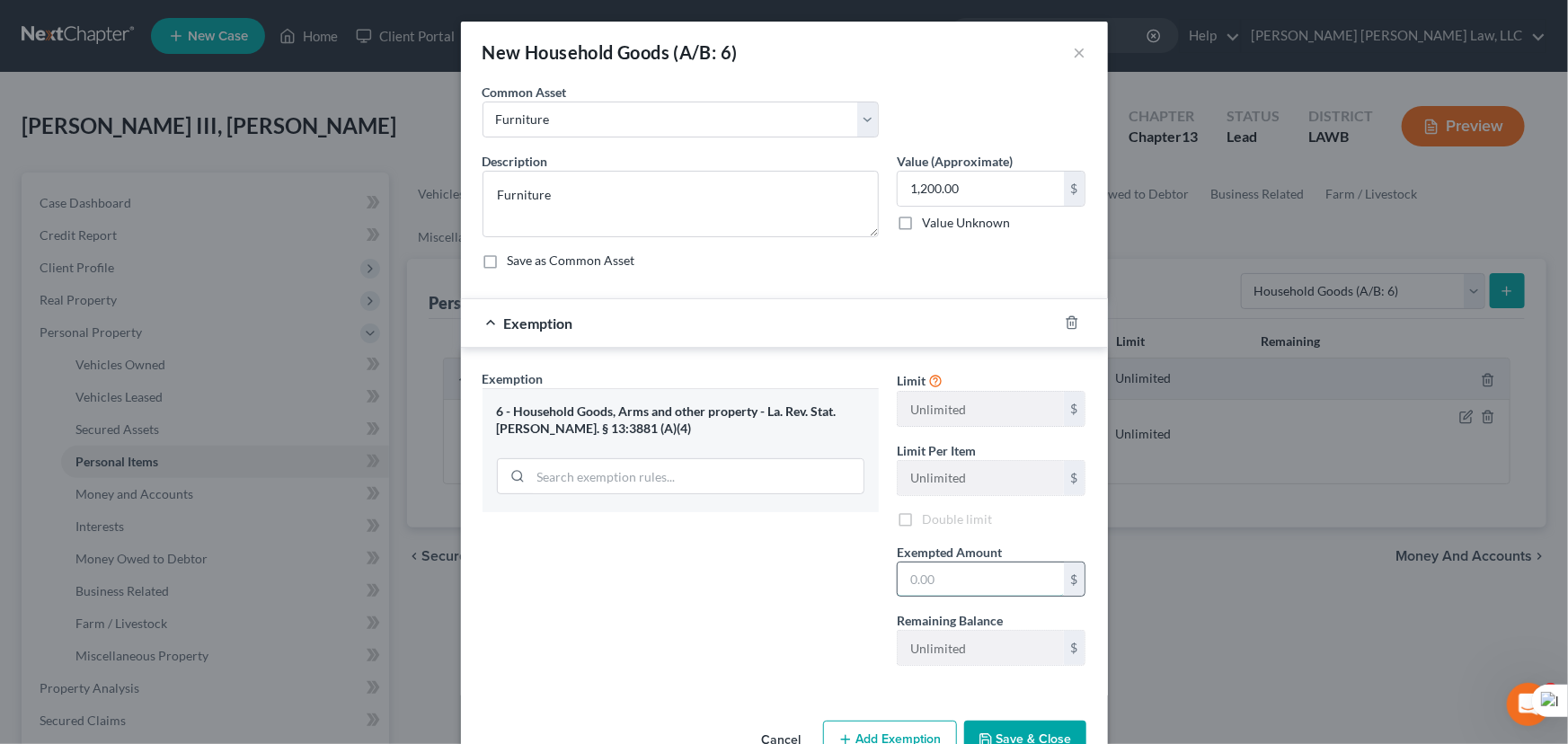
click at [985, 574] on input "text" at bounding box center [980, 579] width 166 height 34
drag, startPoint x: 1001, startPoint y: 585, endPoint x: 832, endPoint y: 561, distance: 170.7
click at [840, 566] on div "Exemption Set must be selected for CA. Exemption * 6 - Household Goods, Arms an…" at bounding box center [784, 525] width 622 height 312
type input "1,200"
click at [1039, 725] on button "Save & Close" at bounding box center [1024, 739] width 122 height 38
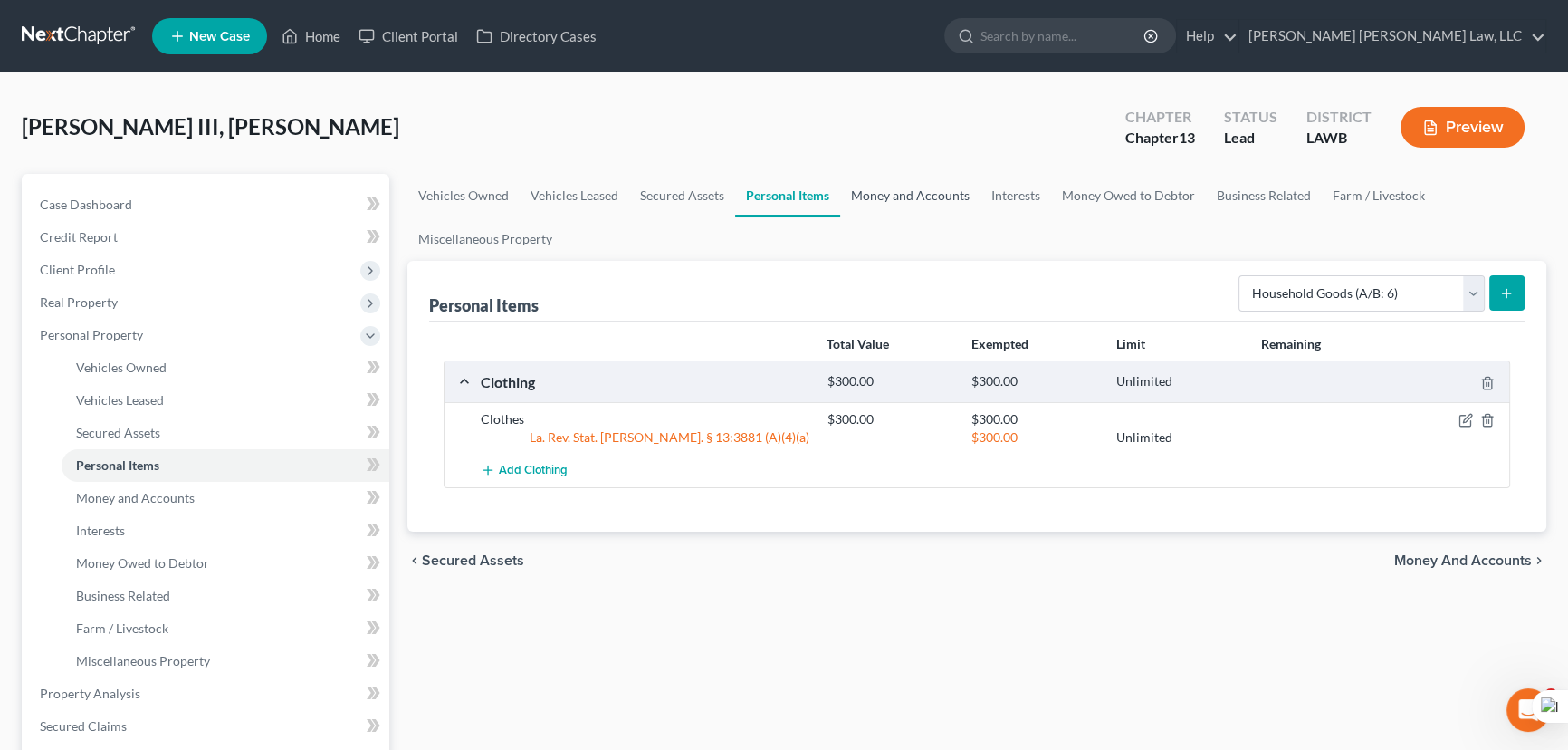
click at [881, 192] on link "Money and Accounts" at bounding box center [910, 195] width 141 height 44
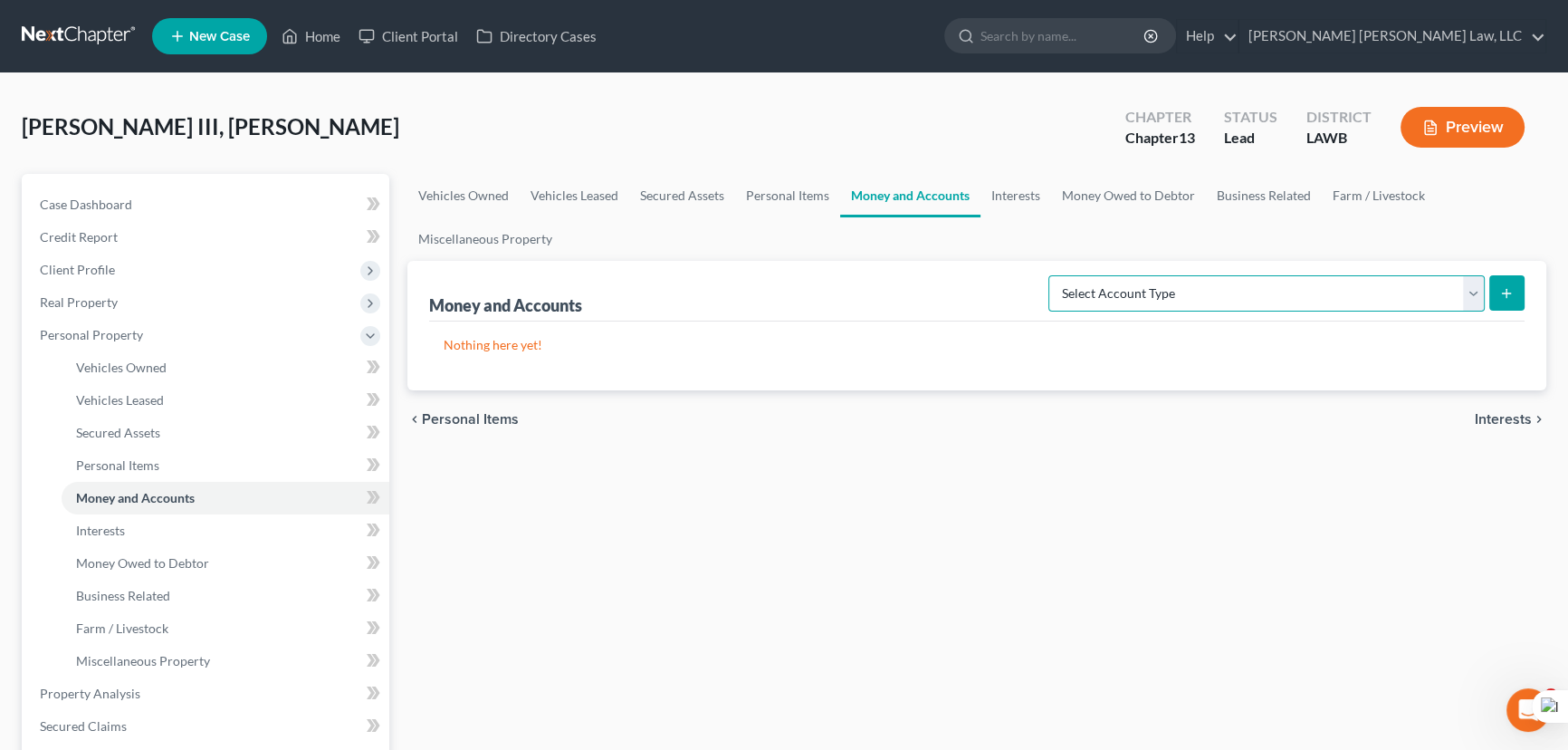
click at [1151, 299] on select "Select Account Type Brokerage (A/B: 18, SOFA: 20) Cash on Hand (A/B: 16) Certif…" at bounding box center [1267, 293] width 437 height 37
click at [1054, 275] on select "Select Account Type Brokerage (A/B: 18, SOFA: 20) Cash on Hand (A/B: 16) Certif…" at bounding box center [1267, 293] width 437 height 37
click at [1188, 397] on div "chevron_left Personal Items Interests chevron_right" at bounding box center [976, 418] width 1139 height 58
drag, startPoint x: 1185, startPoint y: 260, endPoint x: 1184, endPoint y: 290, distance: 30.0
click at [1182, 269] on div "Money and Accounts Select Account Type Brokerage (A/B: 18, SOFA: 20) Cash on Ha…" at bounding box center [976, 290] width 1095 height 60
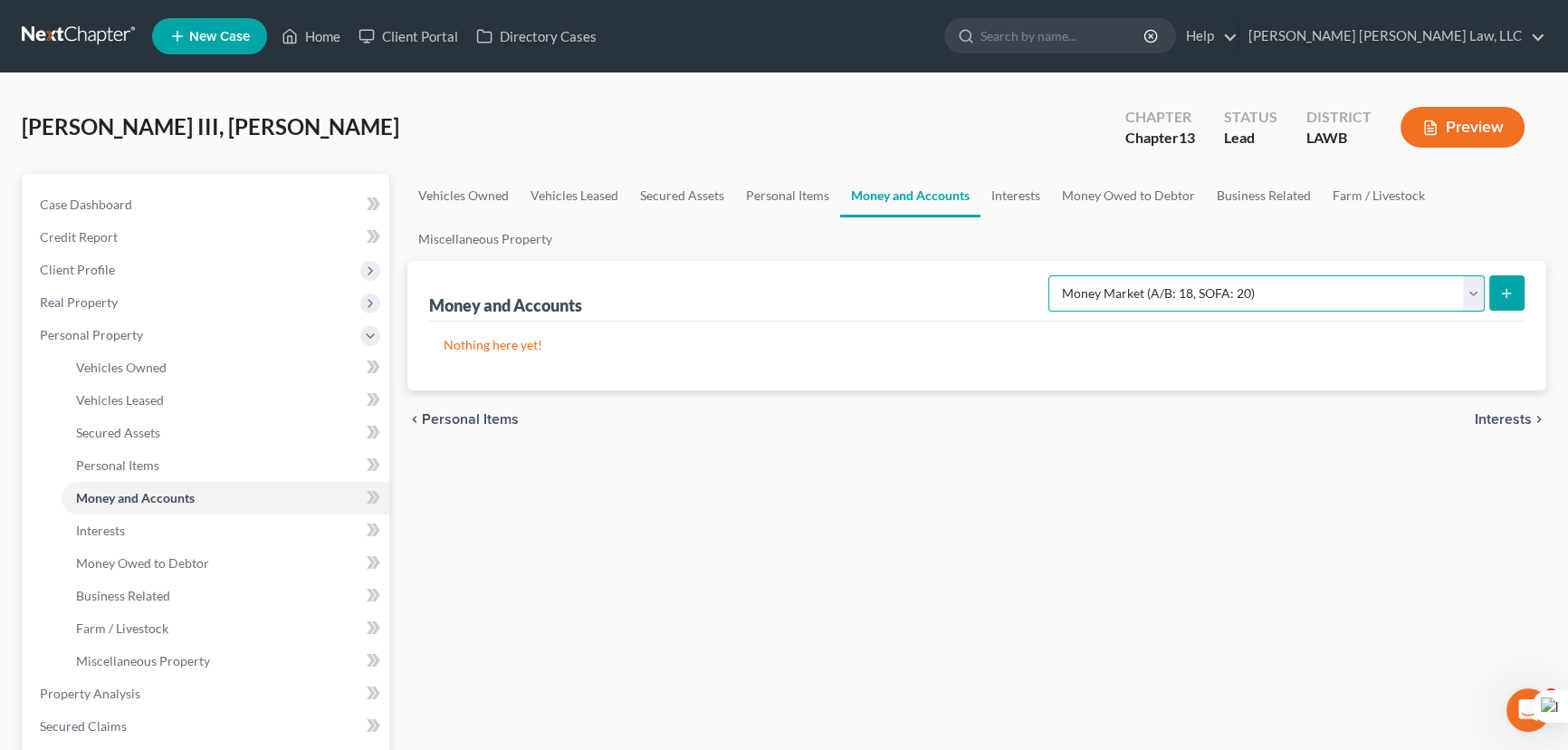
click at [1184, 290] on select "Select Account Type Brokerage (A/B: 18, SOFA: 20) Cash on Hand (A/B: 16) Certif…" at bounding box center [1267, 293] width 437 height 37
select select "checking"
click at [1054, 275] on select "Select Account Type Brokerage (A/B: 18, SOFA: 20) Cash on Hand (A/B: 16) Certif…" at bounding box center [1267, 293] width 437 height 37
click at [1497, 303] on button "submit" at bounding box center [1506, 292] width 36 height 36
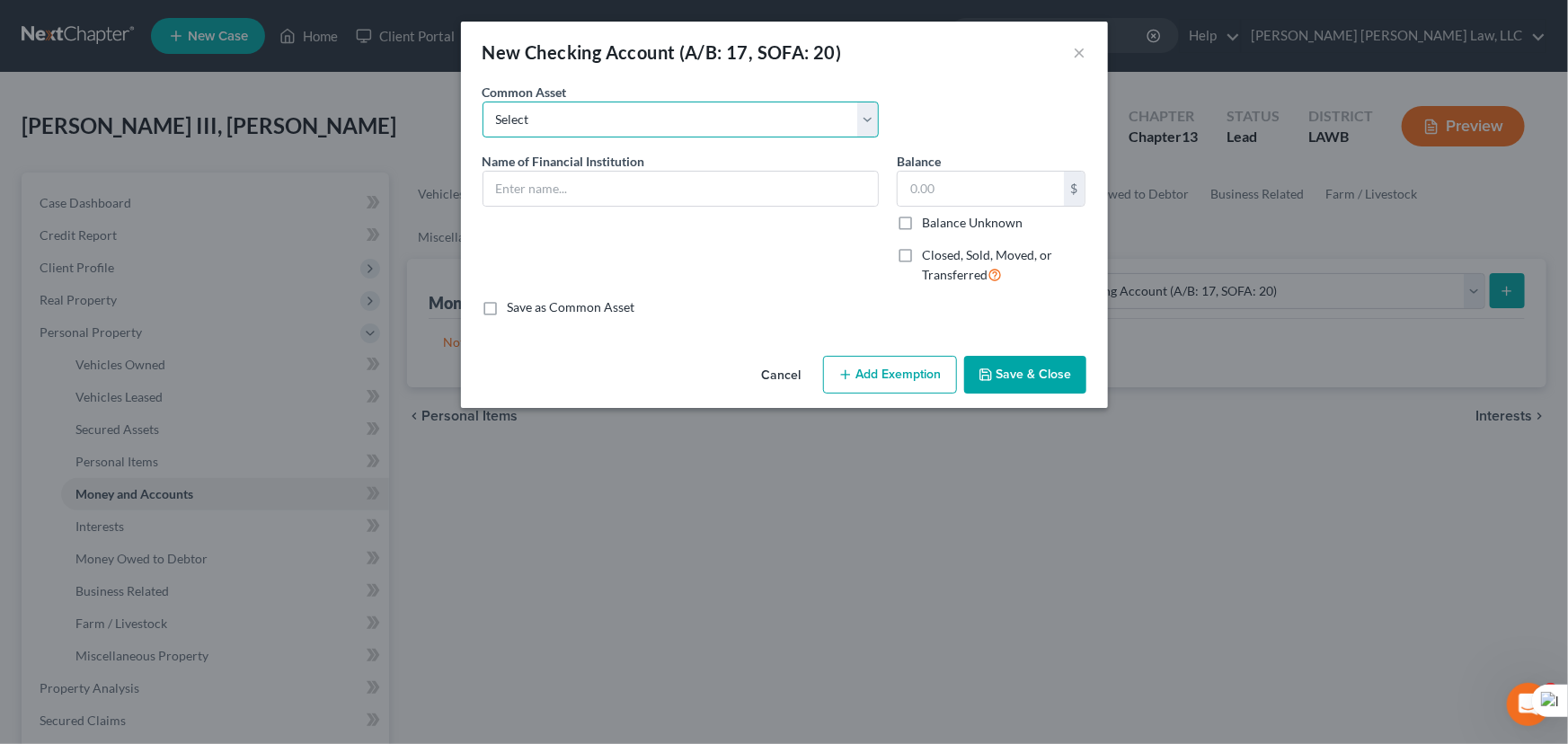
click at [756, 127] on select "Select Current Bank Sevenfold Credit Union Apple Cash First Horizon Bank Centri…" at bounding box center [680, 120] width 396 height 36
select select "10"
click at [482, 101] on select "Select Current Bank Sevenfold Credit Union Apple Cash First Horizon Bank Centri…" at bounding box center [680, 120] width 396 height 36
type input "Chase Bank"
click at [1017, 355] on button "Save & Close" at bounding box center [1024, 374] width 122 height 38
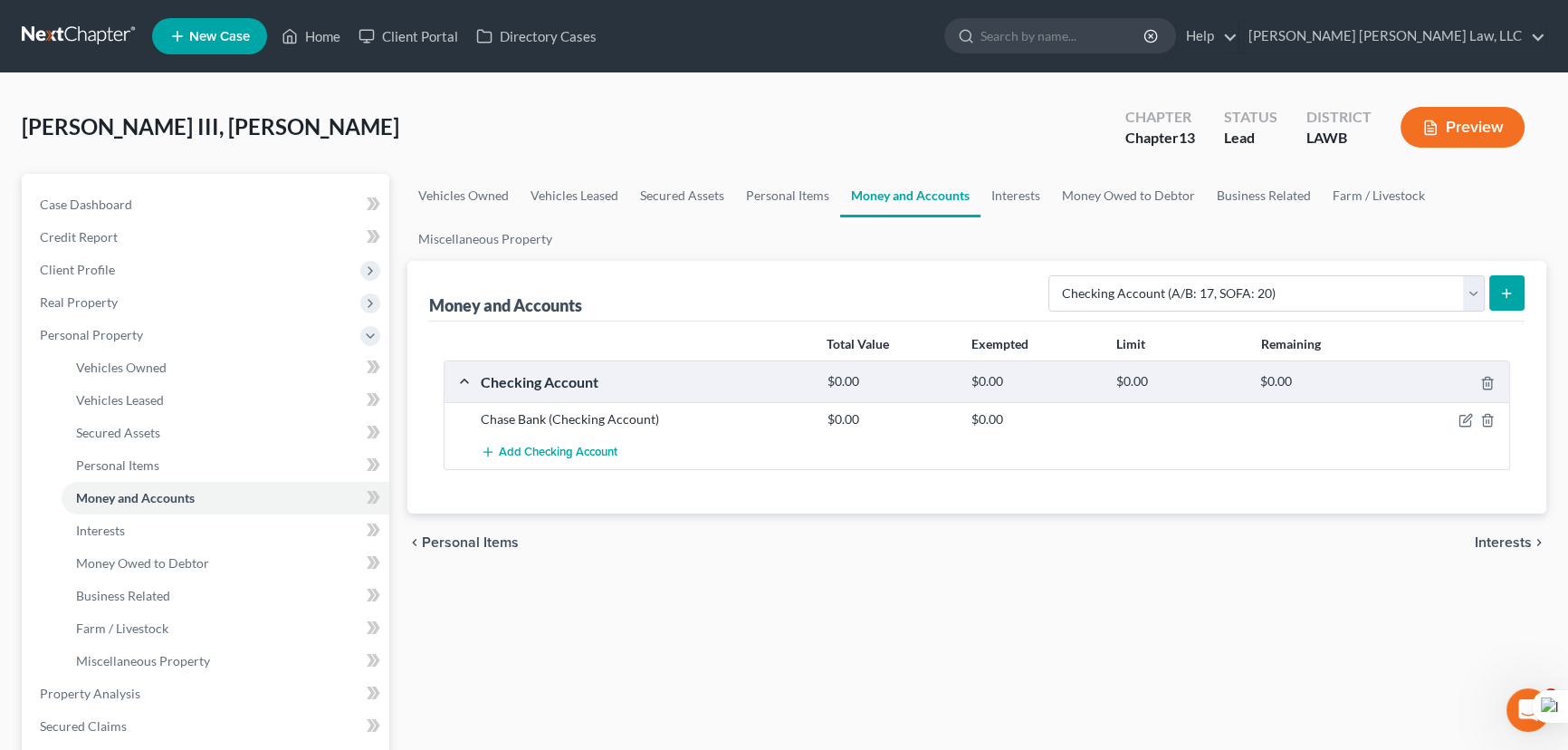
click at [1492, 284] on button "submit" at bounding box center [1506, 292] width 36 height 36
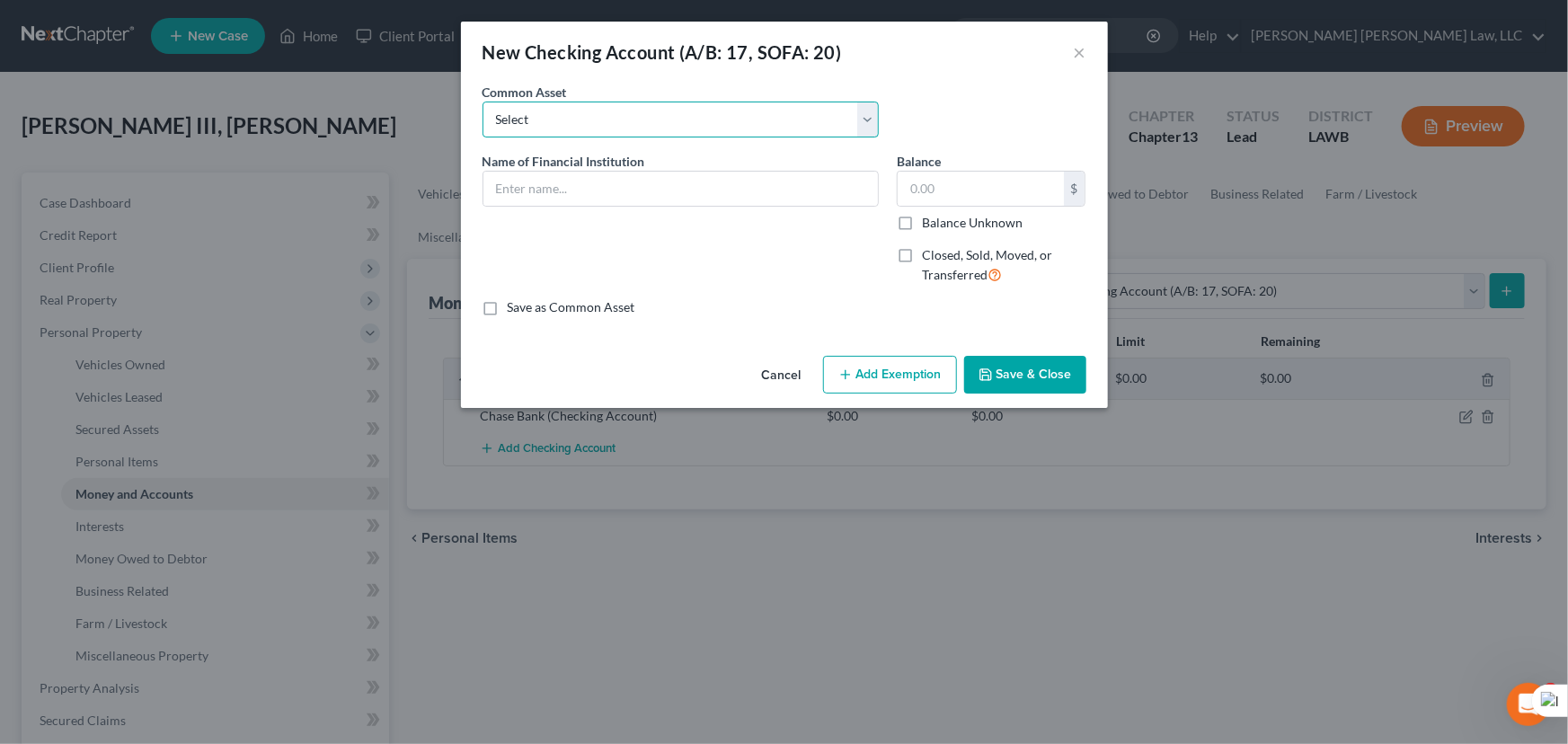
click at [592, 119] on select "Select Current Bank Sevenfold Credit Union Apple Cash First Horizon Bank Centri…" at bounding box center [680, 120] width 396 height 36
select select "29"
click at [482, 101] on select "Select Current Bank Sevenfold Credit Union Apple Cash First Horizon Bank Centri…" at bounding box center [680, 120] width 396 height 36
type input "Barksdale FCU"
type input "0.00"
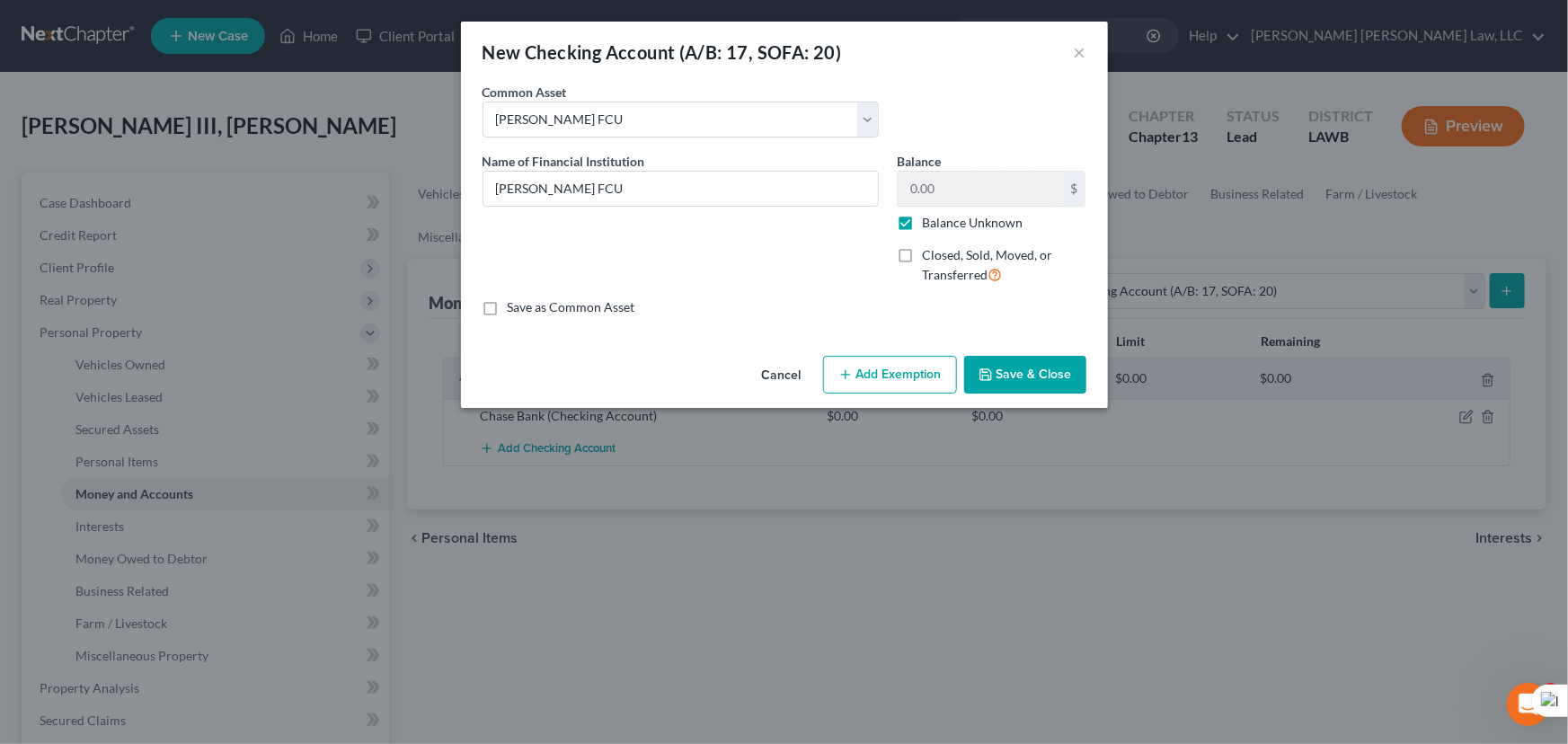
drag, startPoint x: 969, startPoint y: 316, endPoint x: 951, endPoint y: 275, distance: 44.8
click at [969, 314] on div "An exemption set must first be selected from the Filing Information section. Co…" at bounding box center [784, 215] width 647 height 266
click at [922, 223] on label "Balance Unknown" at bounding box center [972, 223] width 101 height 18
click at [929, 223] on input "Balance Unknown" at bounding box center [934, 219] width 12 height 12
checkbox input "false"
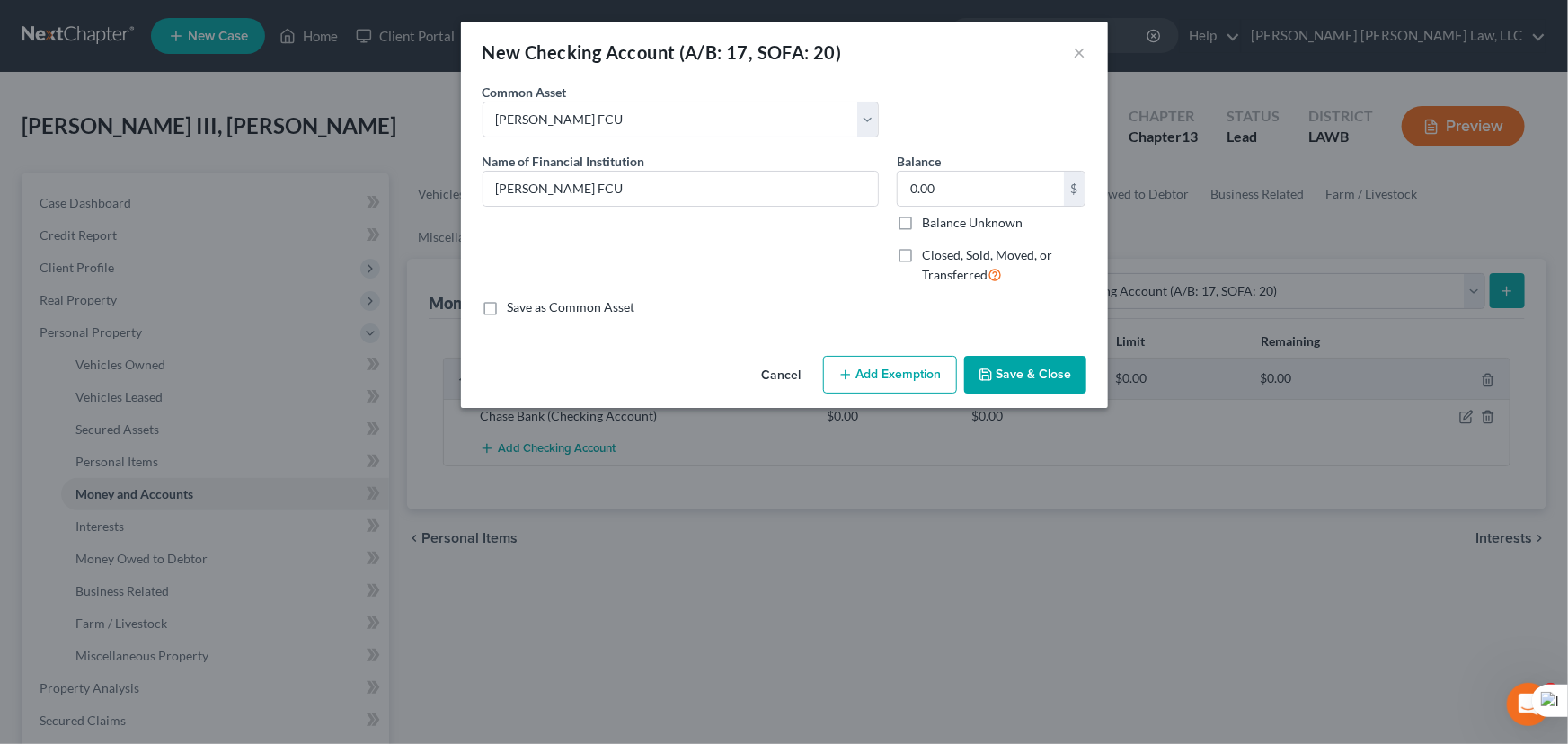
click at [1011, 379] on button "Save & Close" at bounding box center [1024, 374] width 122 height 38
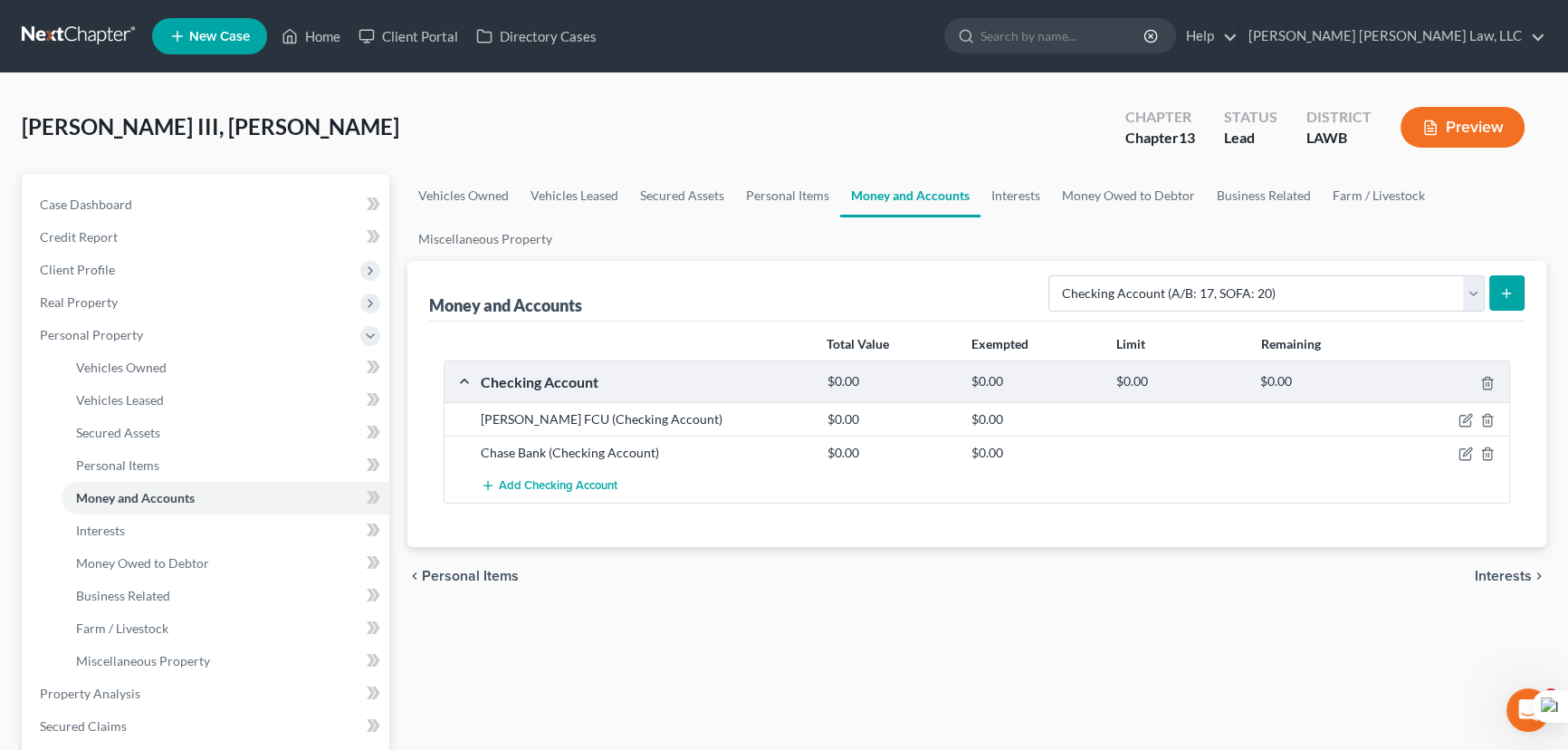
click at [1500, 289] on icon "submit" at bounding box center [1506, 293] width 15 height 15
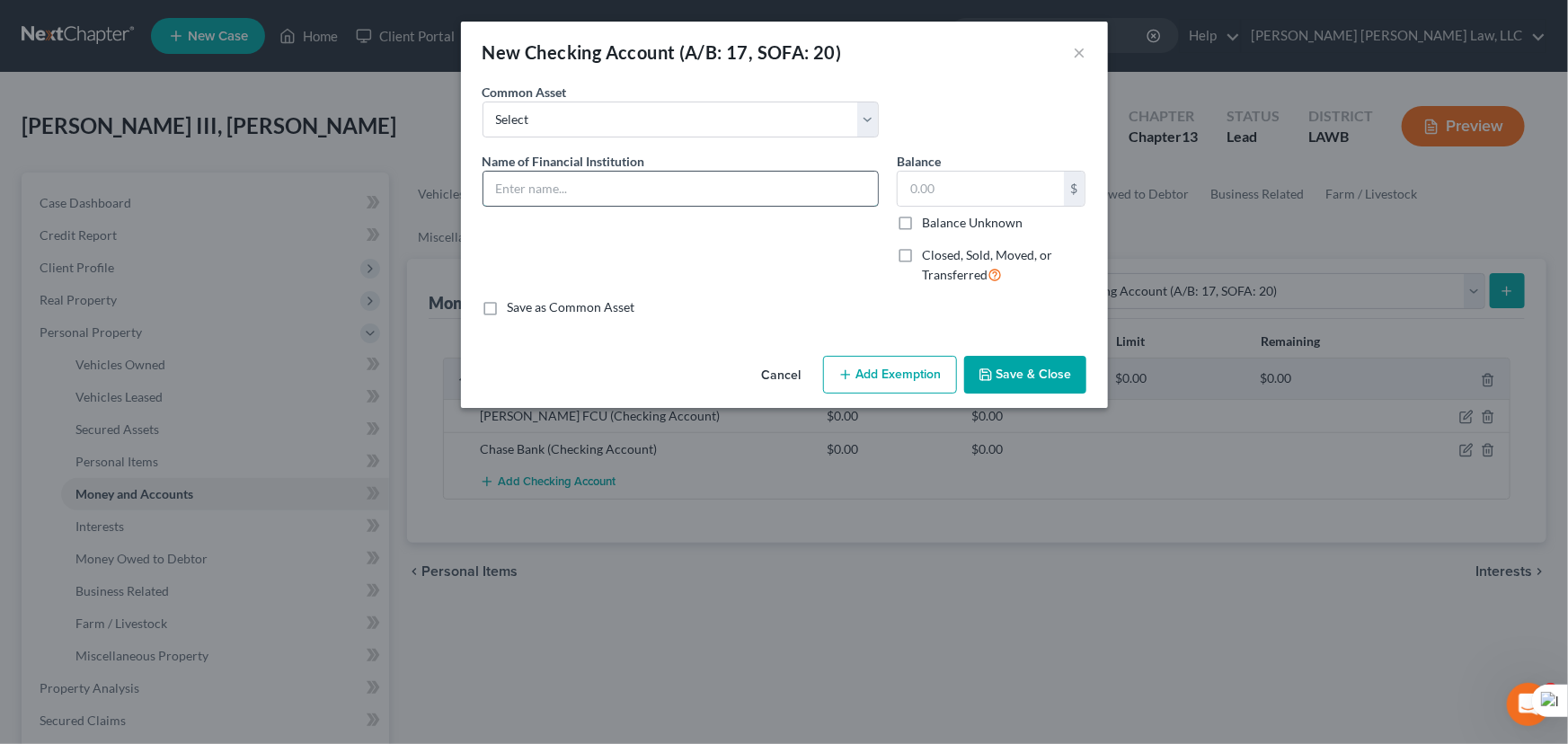
click at [615, 179] on input "text" at bounding box center [680, 188] width 394 height 34
type input "Red River FCU"
click at [1031, 377] on button "Save & Close" at bounding box center [1024, 374] width 122 height 38
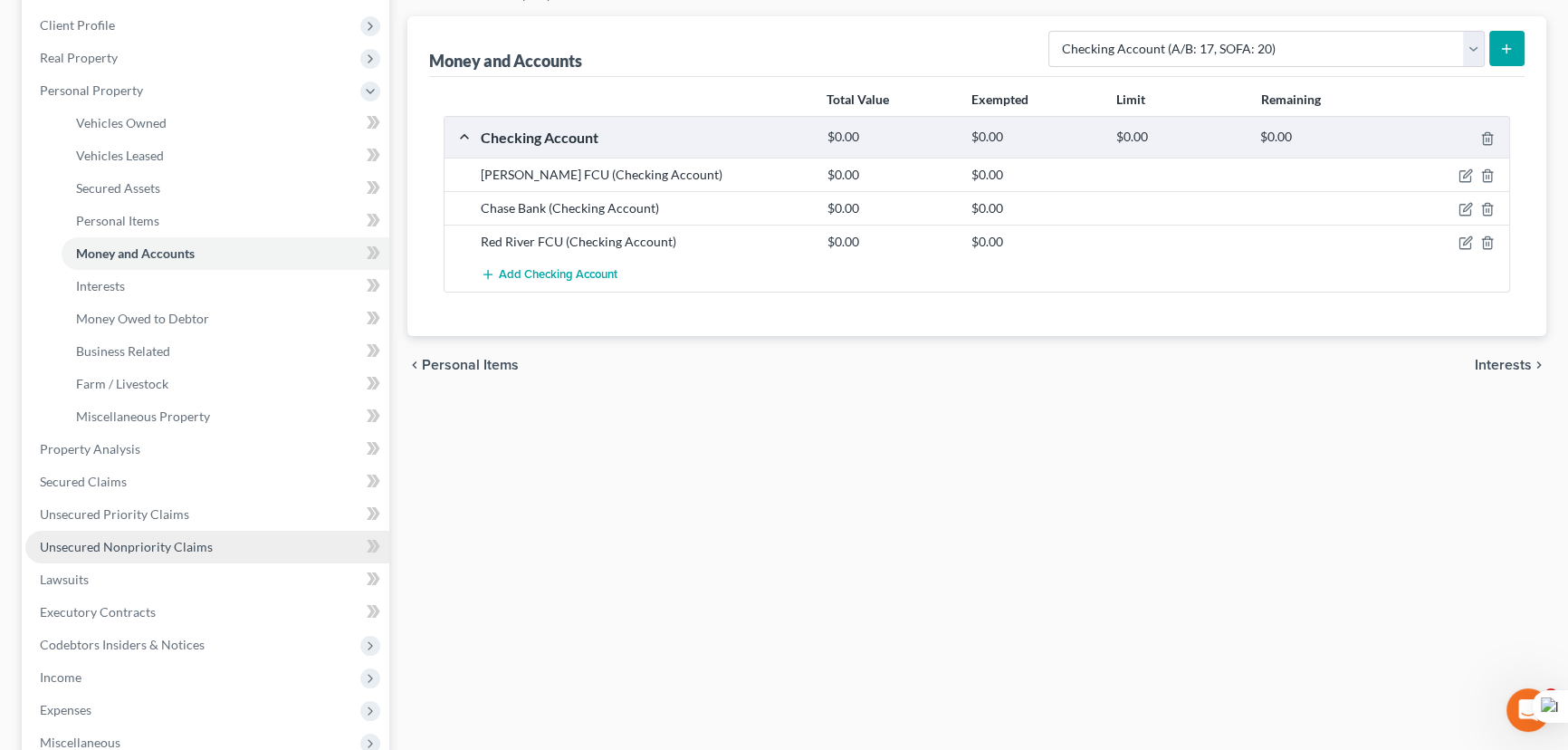
scroll to position [247, 0]
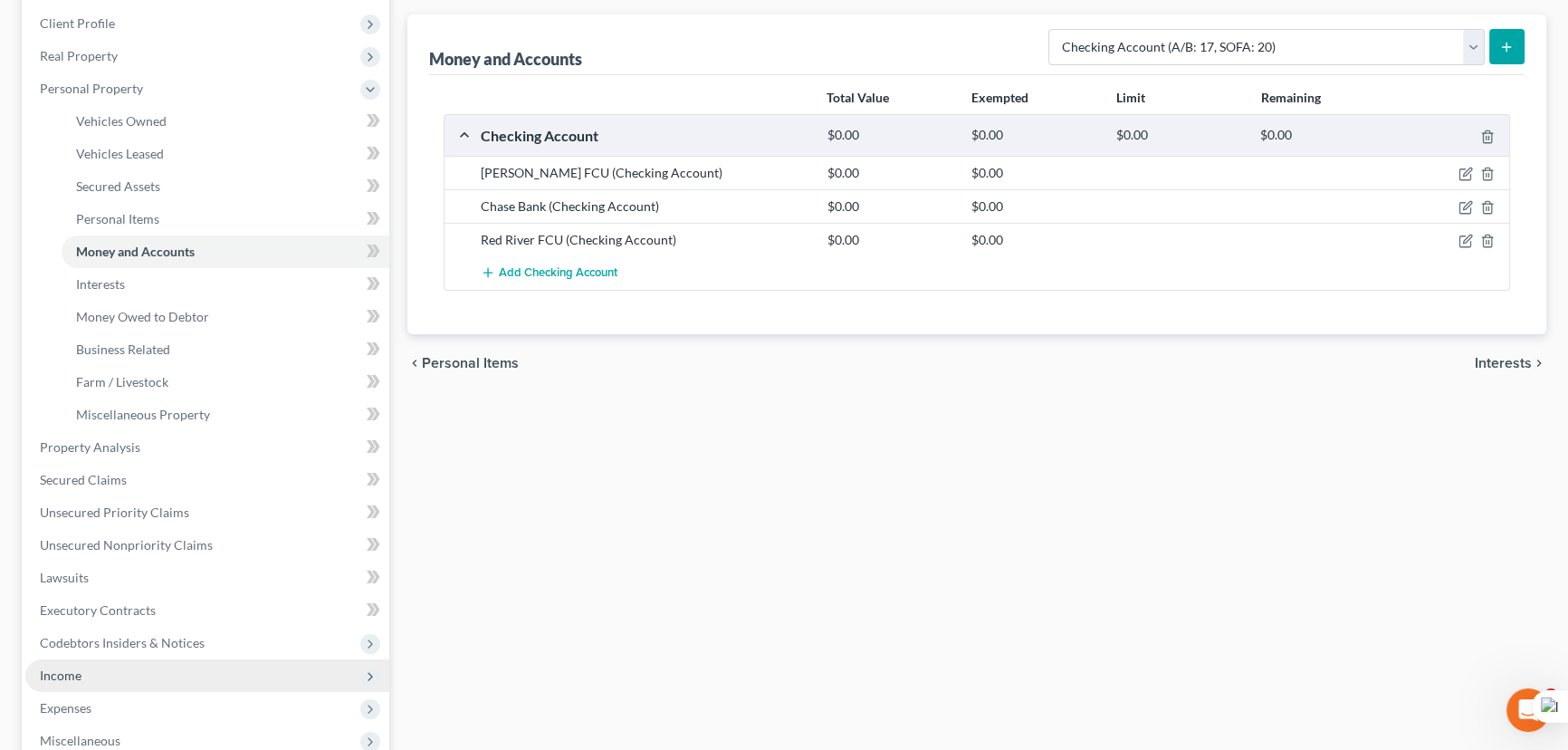
click at [146, 664] on span "Income" at bounding box center [207, 676] width 363 height 33
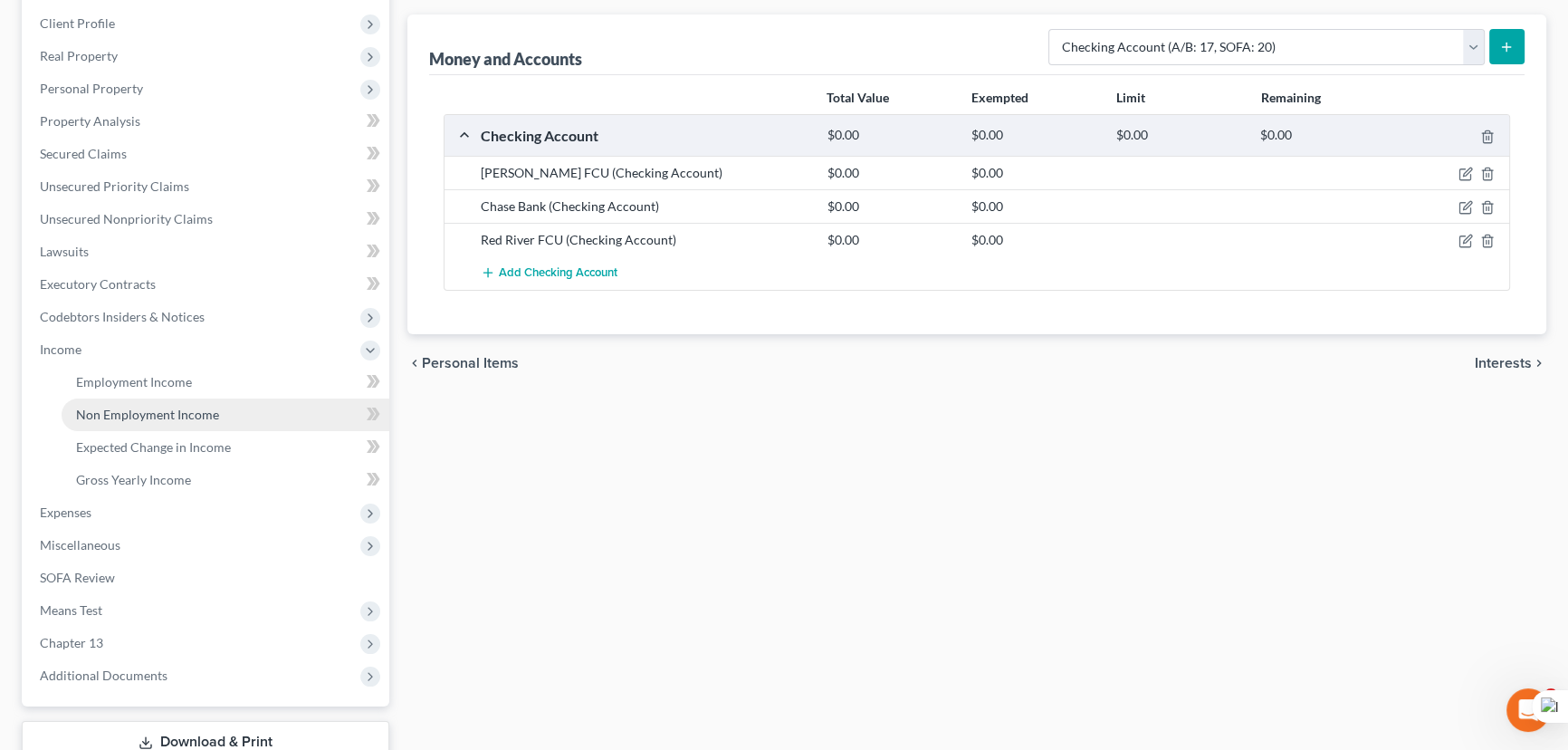
click at [199, 416] on span "Non Employment Income" at bounding box center [147, 414] width 143 height 16
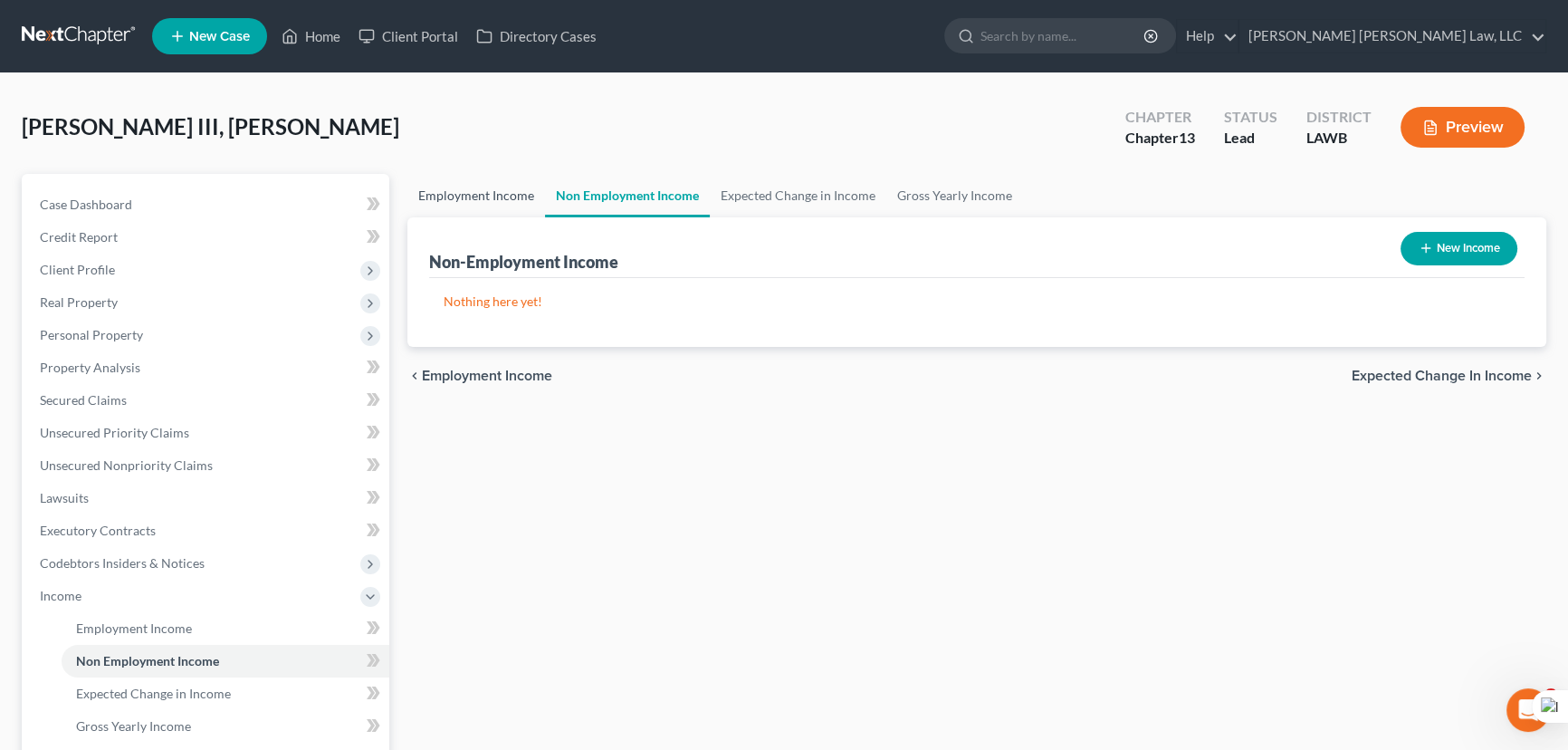
click at [528, 189] on link "Employment Income" at bounding box center [476, 195] width 138 height 44
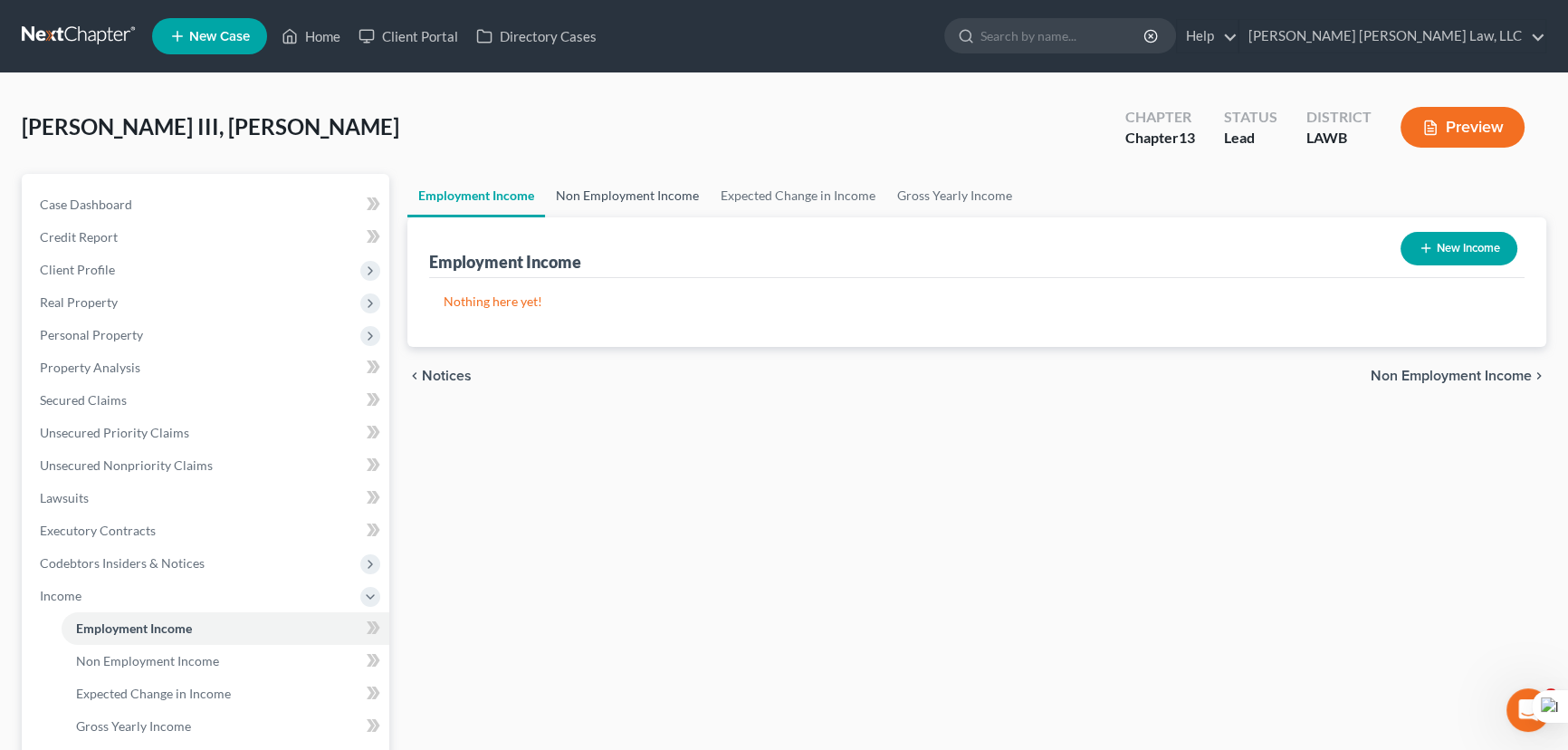
click at [653, 198] on link "Non Employment Income" at bounding box center [627, 195] width 164 height 44
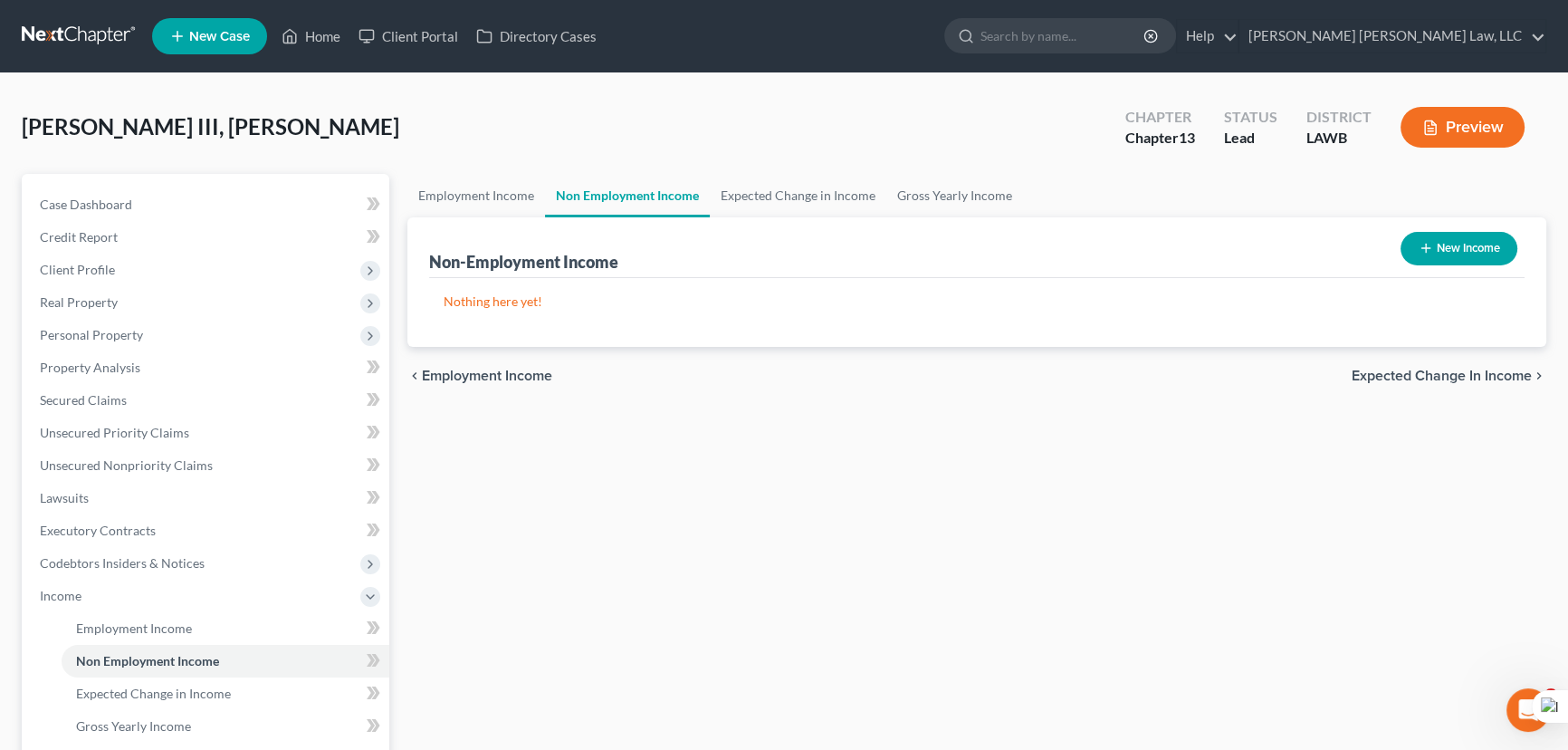
click at [1431, 253] on button "New Income" at bounding box center [1458, 248] width 117 height 34
select select "0"
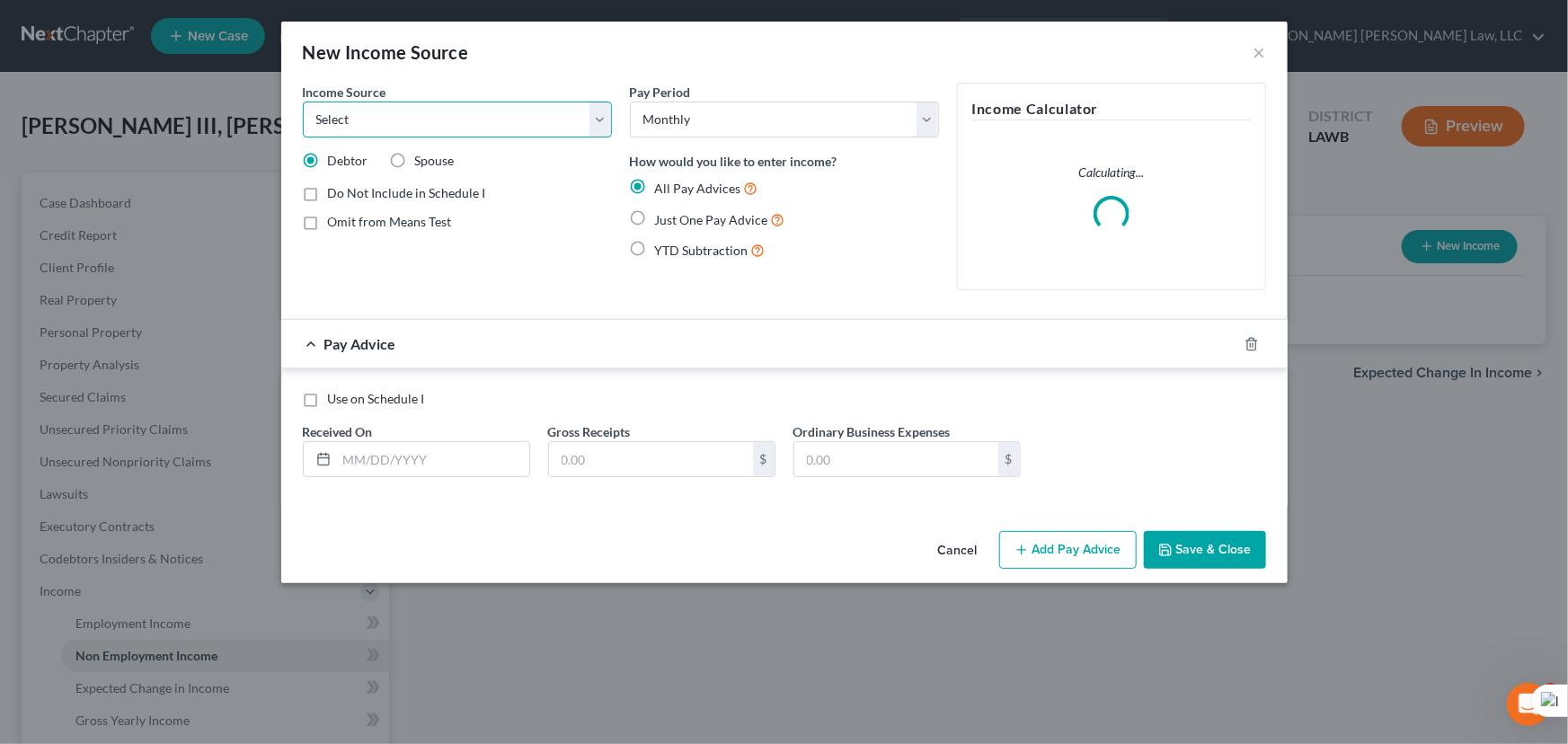
click at [448, 130] on select "Select Unemployment Disability (from employer) Pension Retirement Social Securi…" at bounding box center [457, 120] width 309 height 36
select select "4"
click at [303, 101] on select "Select Unemployment Disability (from employer) Pension Retirement Social Securi…" at bounding box center [457, 120] width 309 height 36
drag, startPoint x: 638, startPoint y: 209, endPoint x: 495, endPoint y: 396, distance: 235.4
click at [655, 209] on label "Just One Pay Advice" at bounding box center [721, 219] width 131 height 21
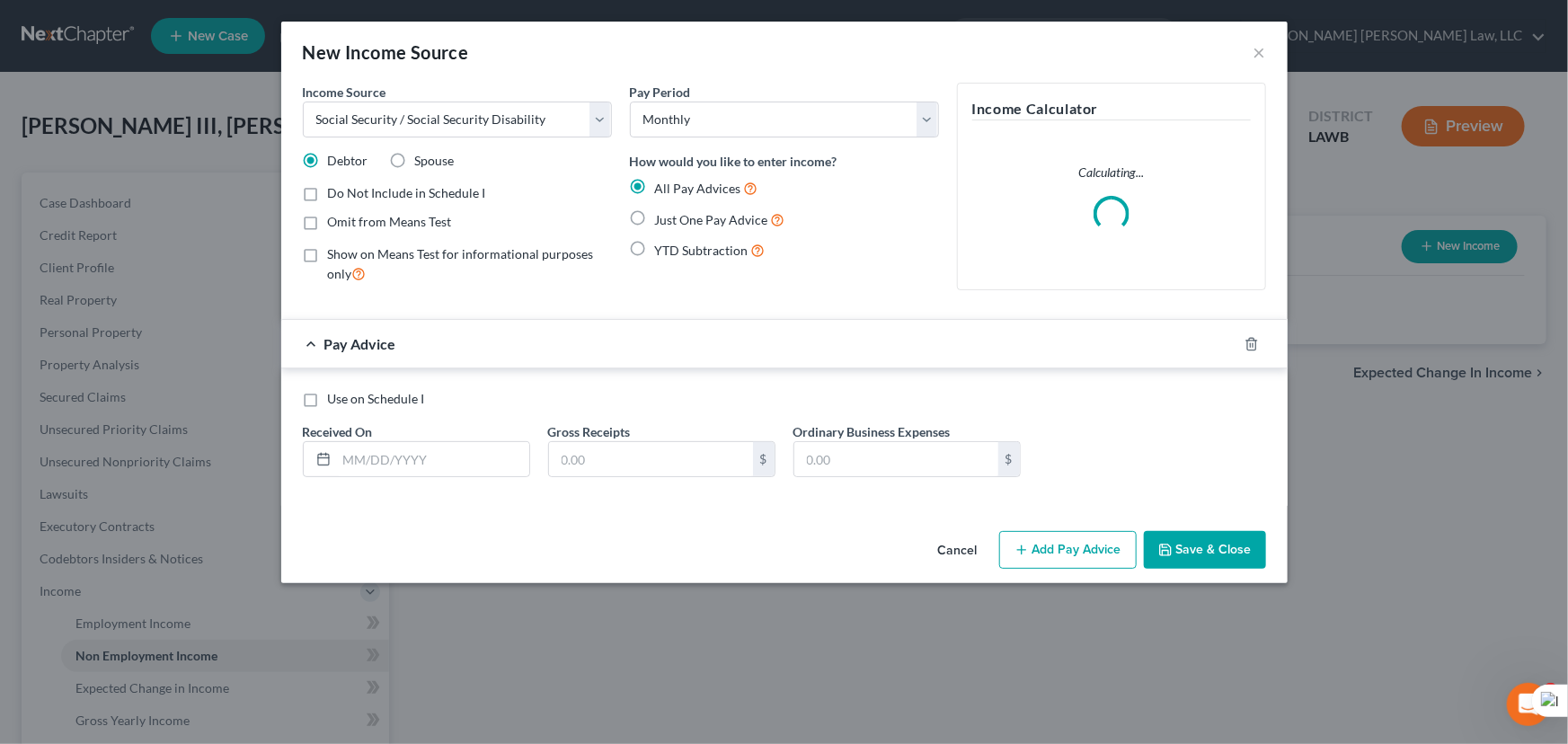
click at [662, 209] on input "Just One Pay Advice" at bounding box center [667, 215] width 12 height 12
radio input "true"
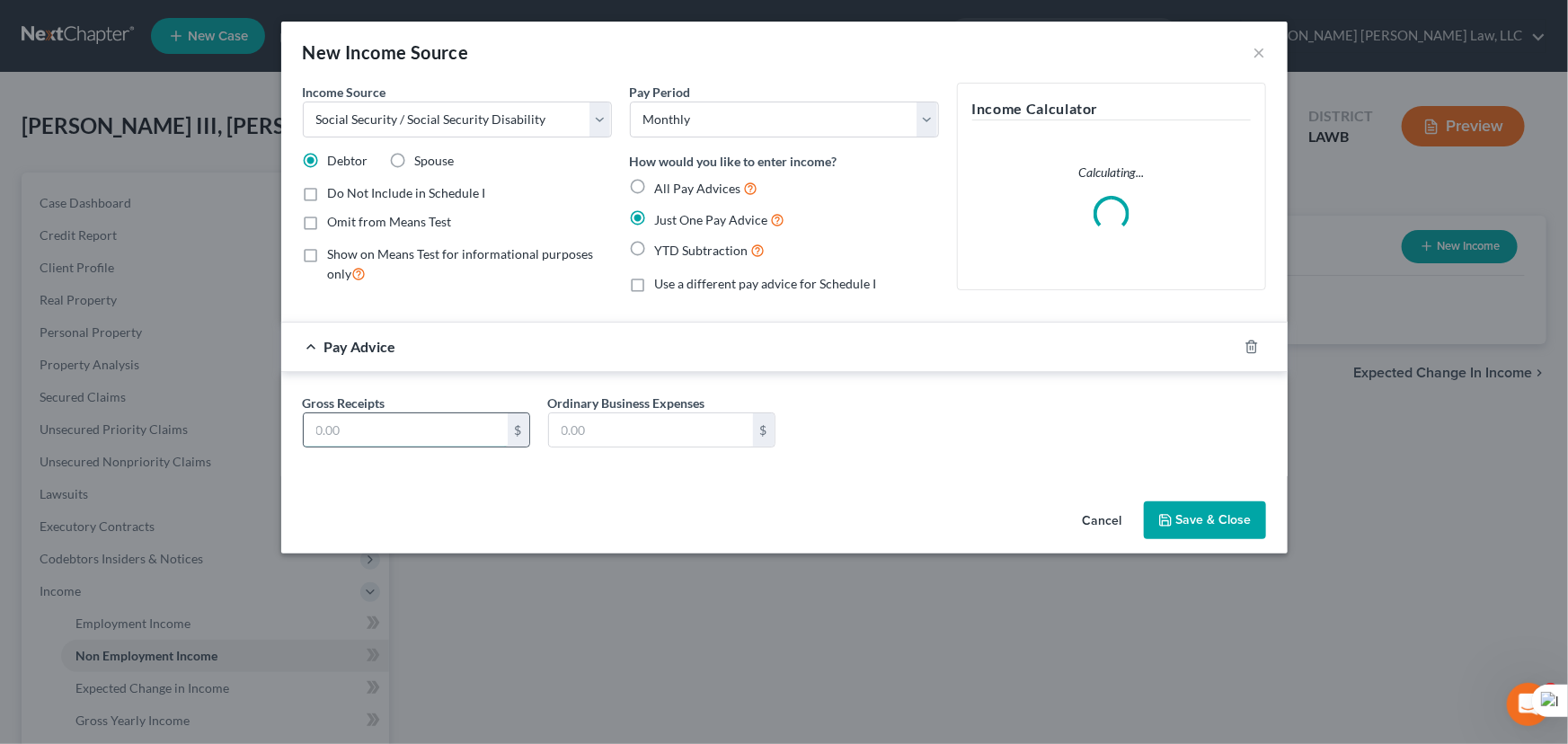
click at [443, 433] on input "text" at bounding box center [405, 430] width 204 height 34
type input "1,945"
click at [1235, 509] on button "Save & Close" at bounding box center [1205, 520] width 122 height 38
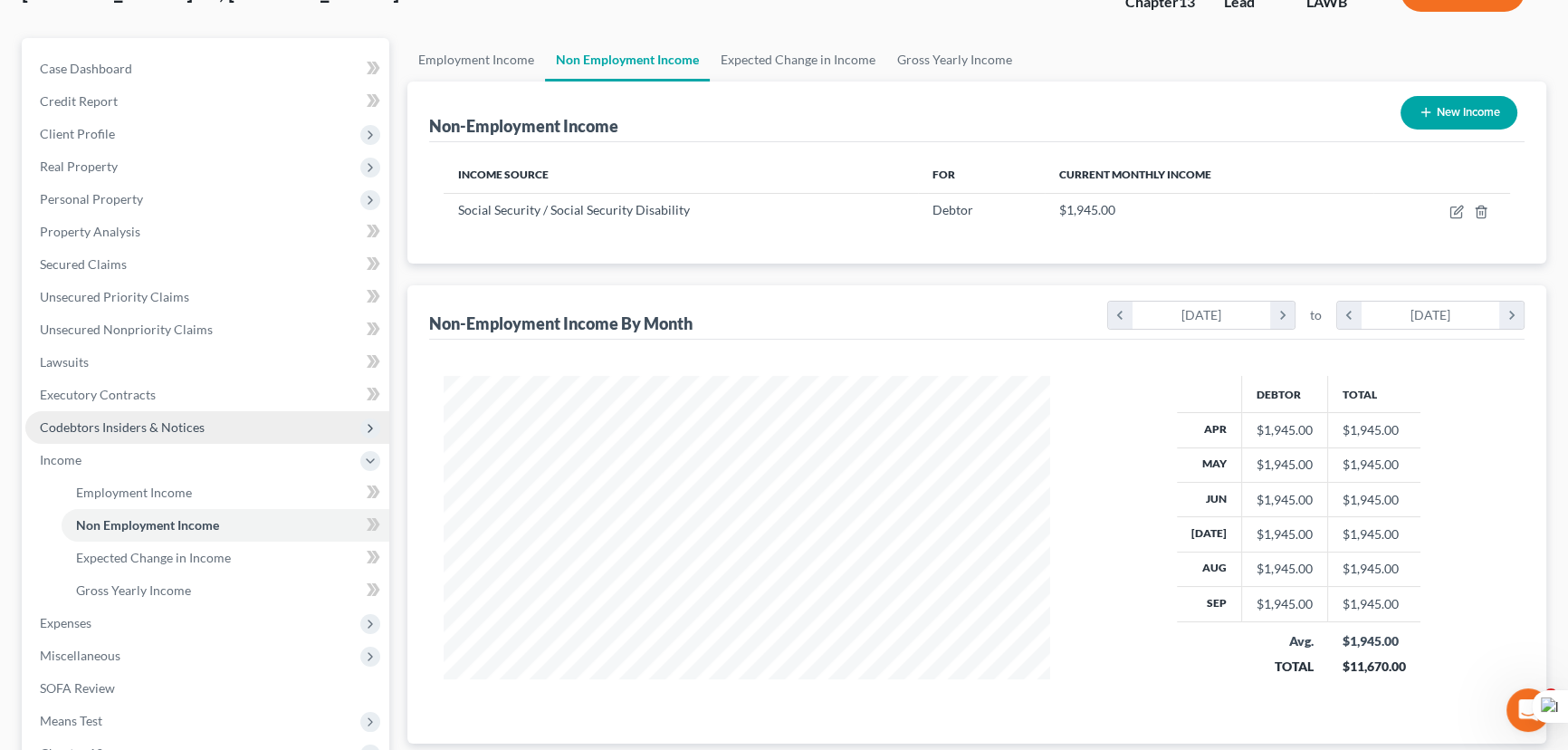
scroll to position [164, 0]
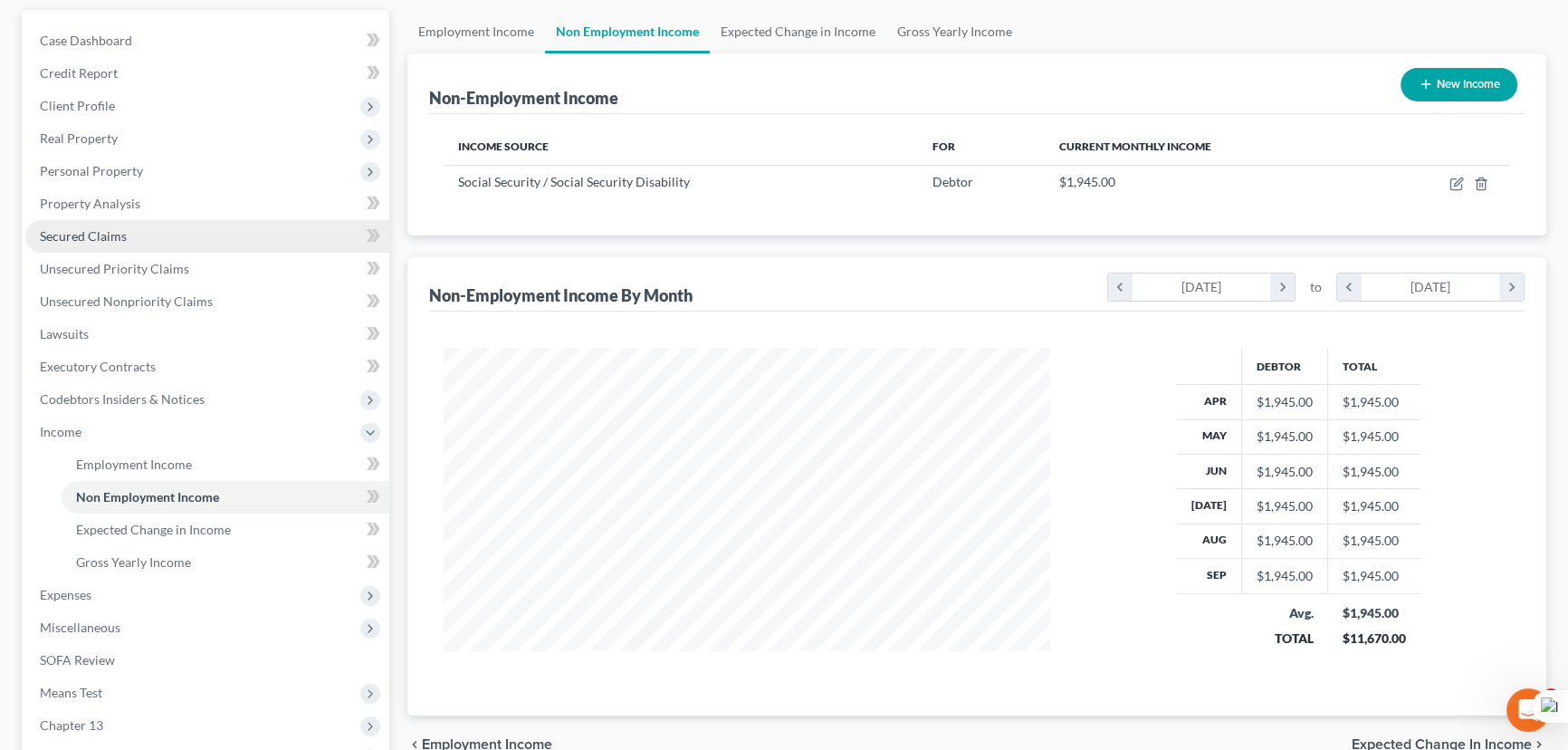
click at [88, 228] on span "Secured Claims" at bounding box center [83, 236] width 87 height 16
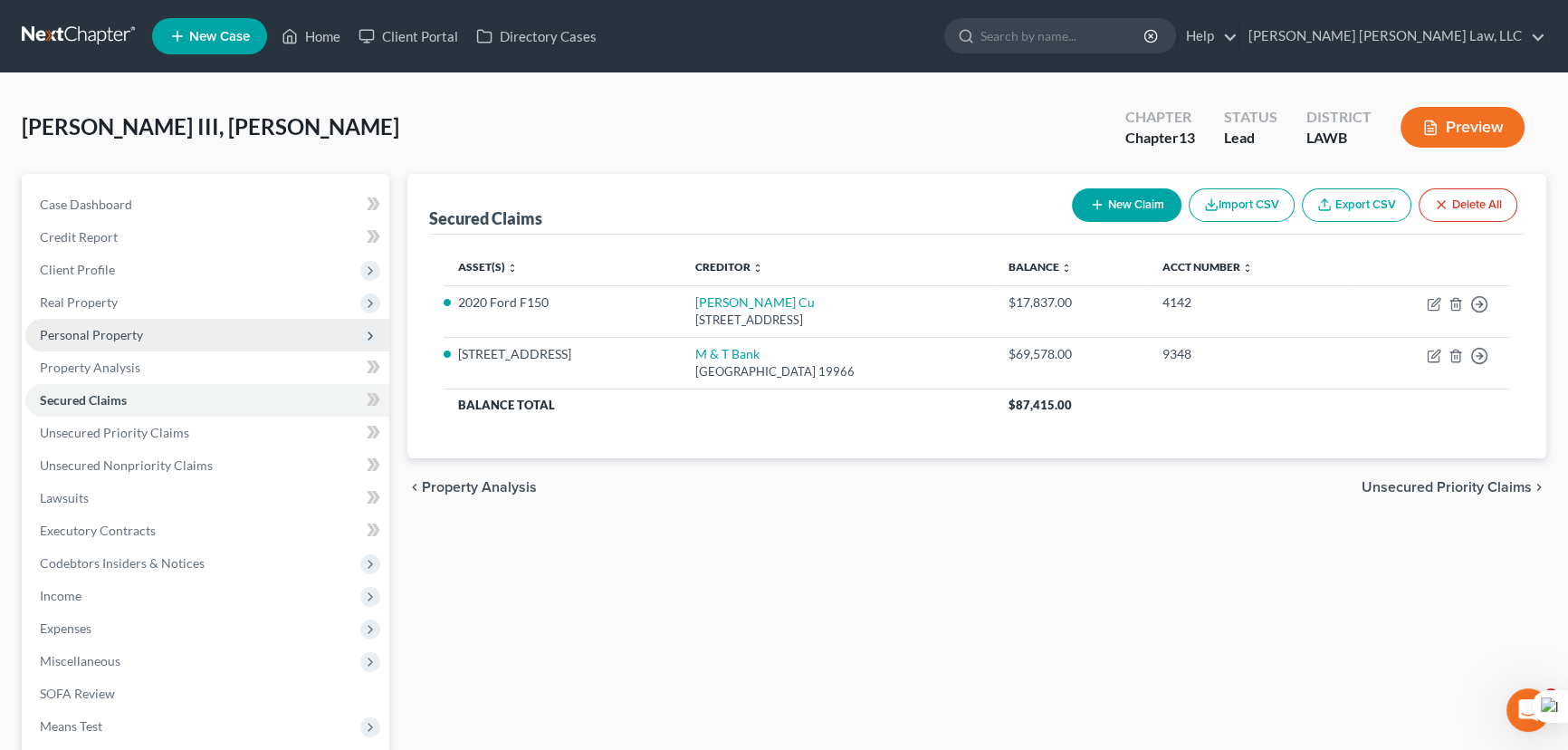
click at [89, 345] on span "Personal Property" at bounding box center [207, 335] width 363 height 33
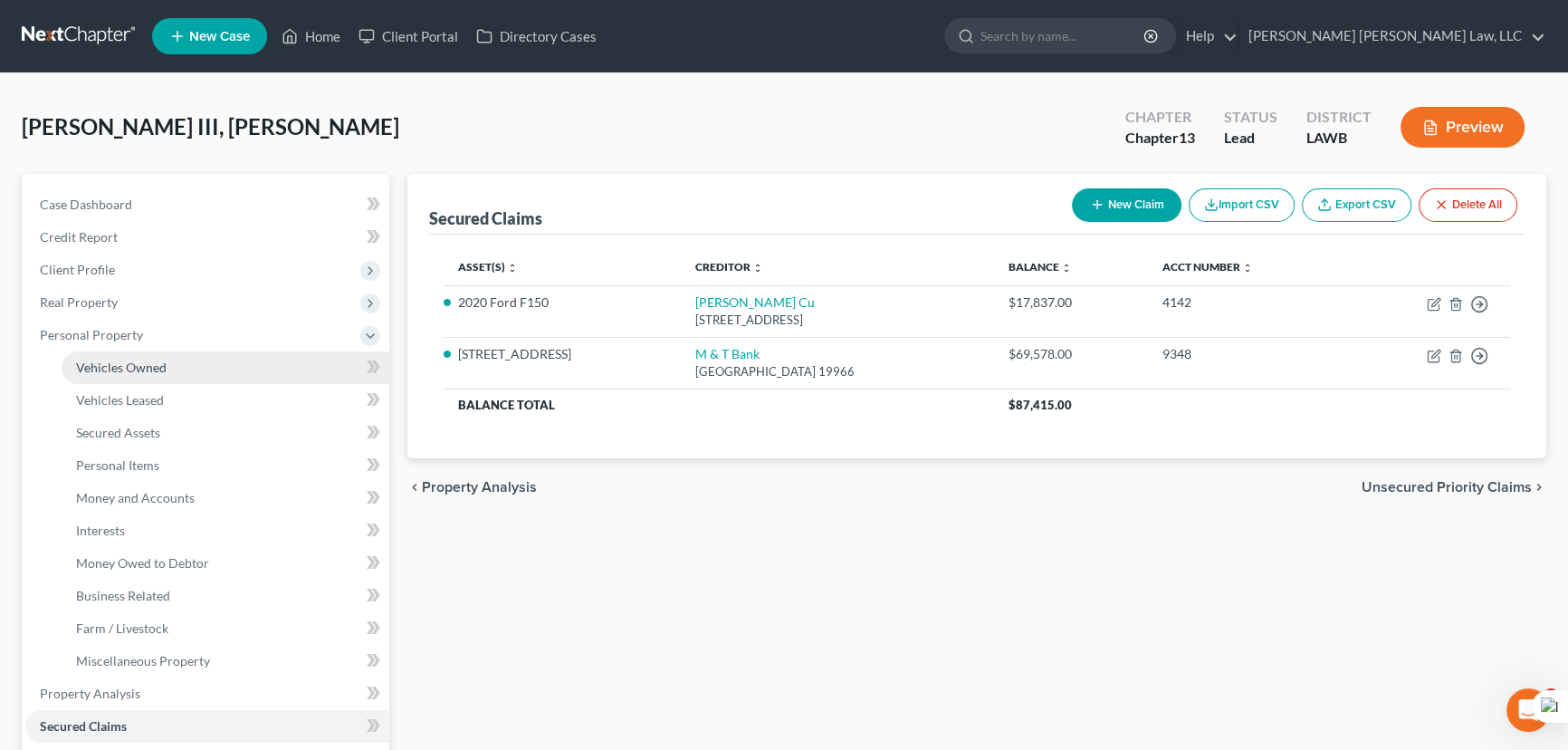
click at [96, 359] on span "Vehicles Owned" at bounding box center [121, 366] width 90 height 16
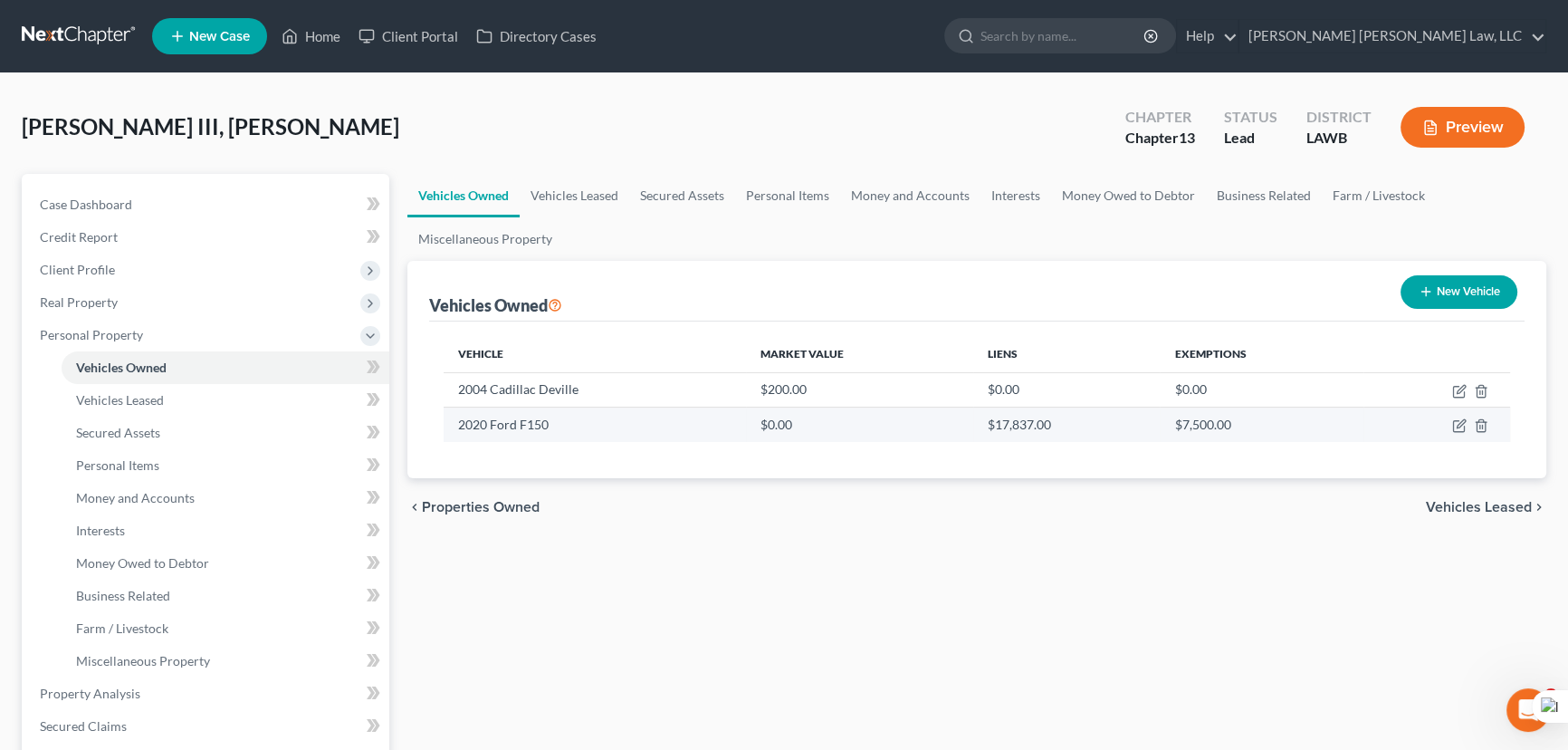
click at [1449, 428] on td at bounding box center [1436, 425] width 147 height 35
click at [1455, 426] on icon "button" at bounding box center [1459, 426] width 15 height 15
select select "0"
select select "6"
select select "2"
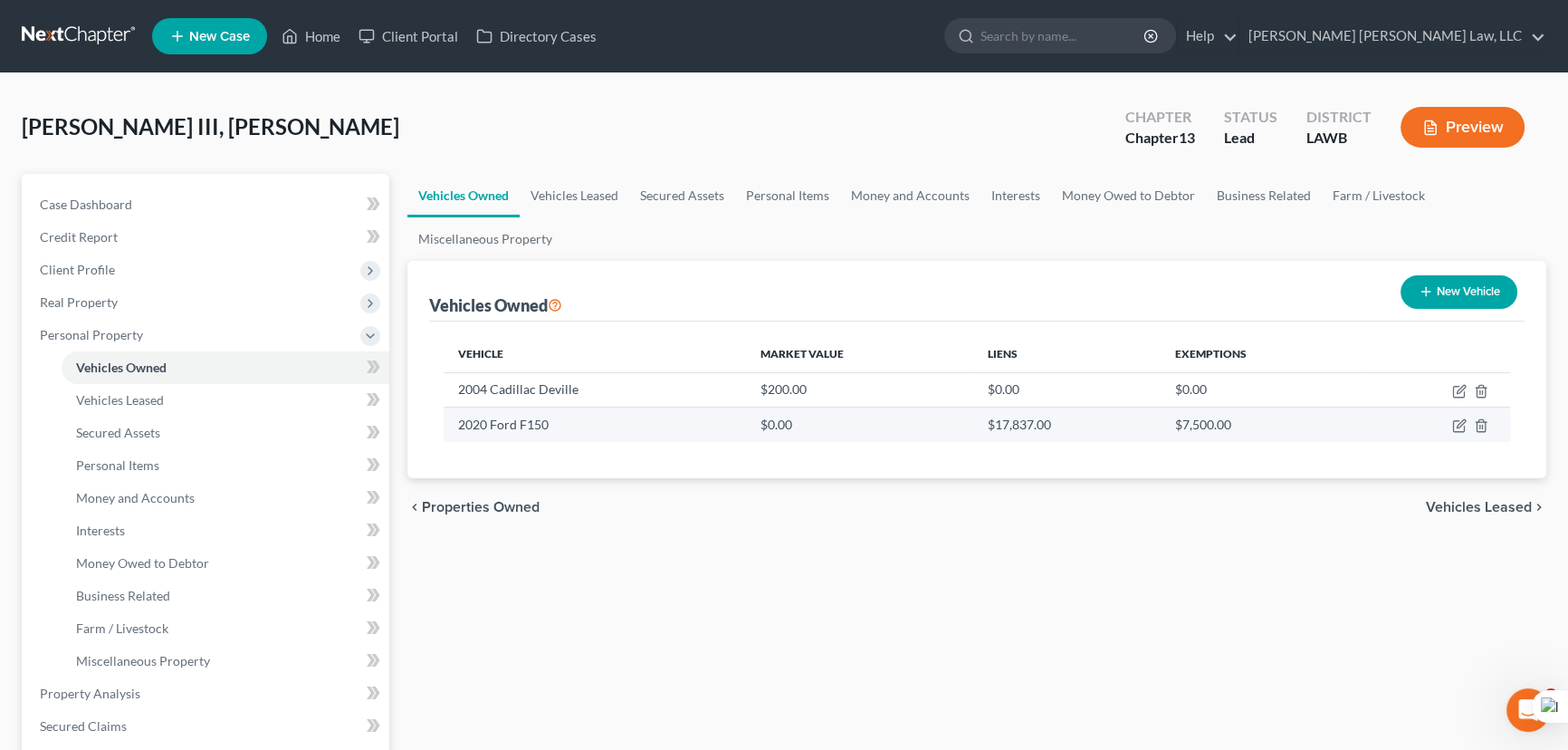
select select "0"
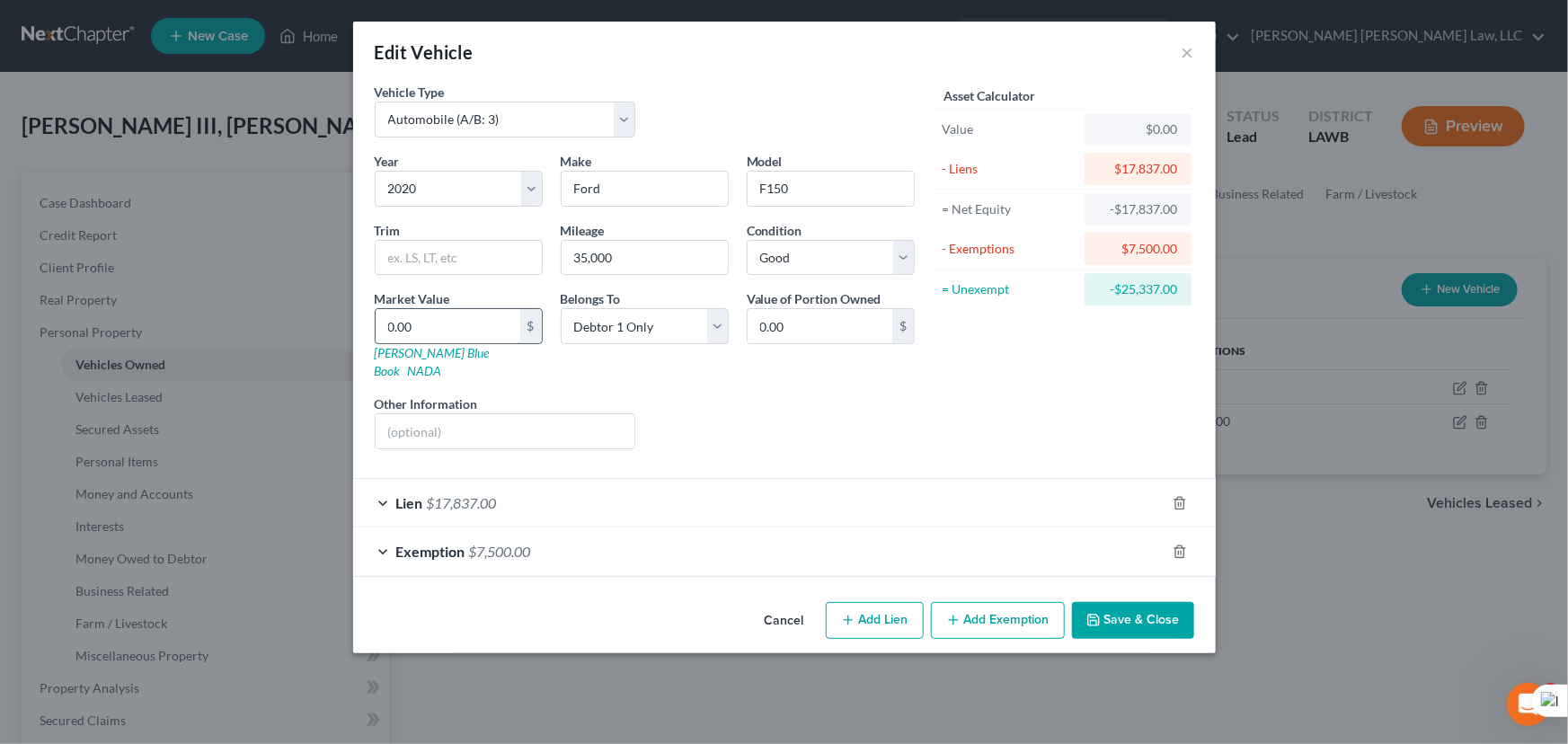
click at [454, 317] on input "0.00" at bounding box center [448, 326] width 145 height 34
type input "3"
type input "3.00"
type input "30"
type input "30.00"
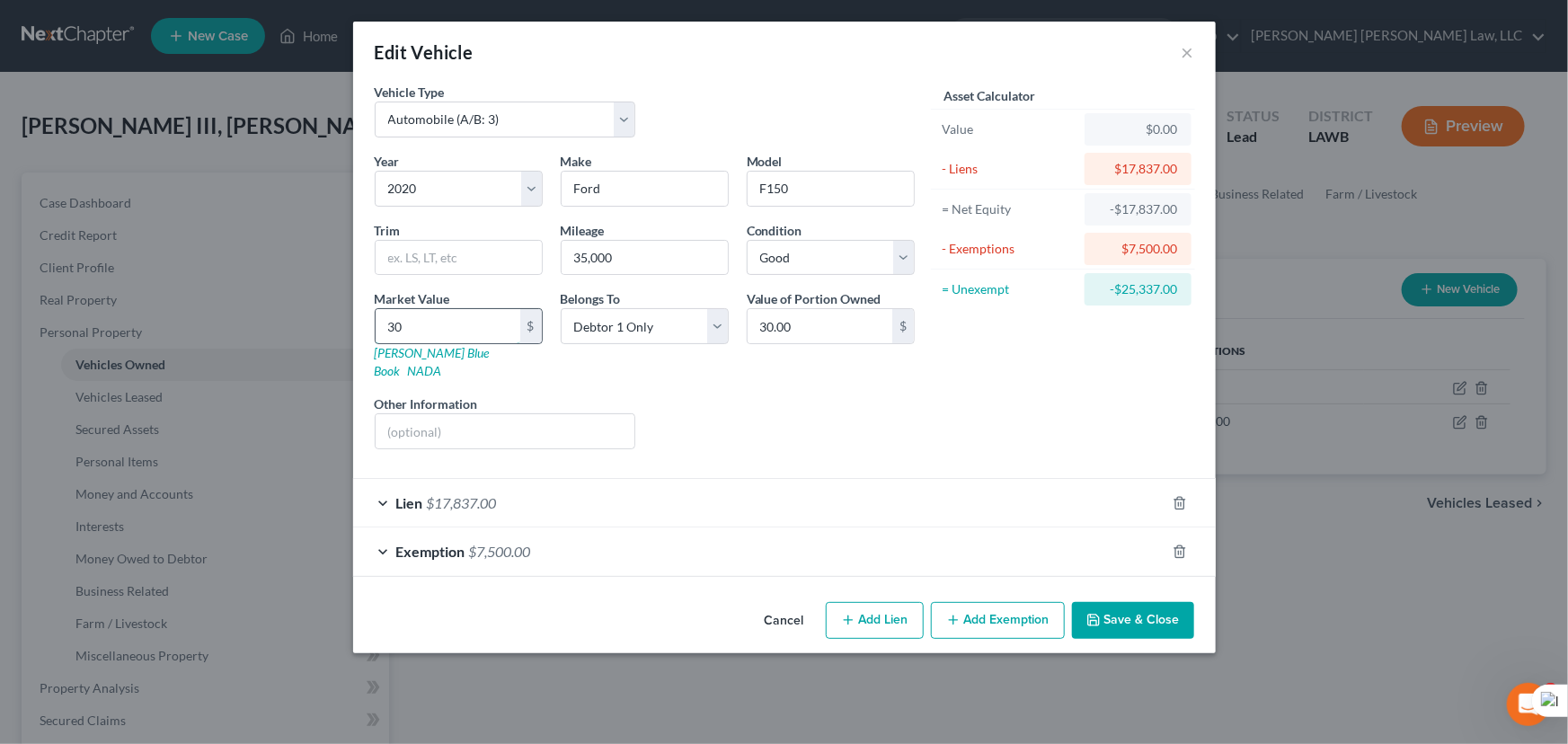
type input "304"
type input "304.00"
type input "3048"
type input "3,048.00"
type input "3,0487"
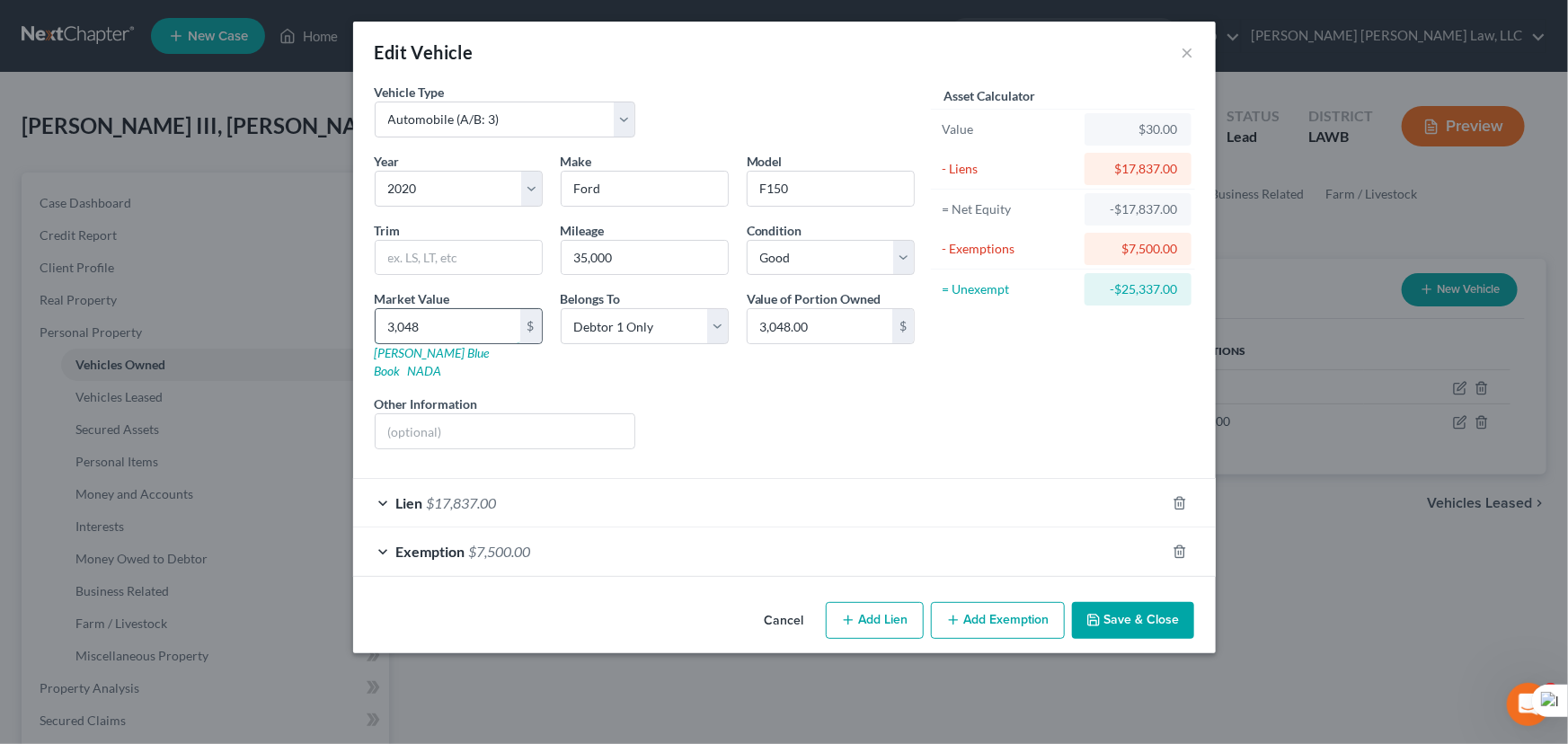
type input "30,487.00"
type input "30,487.5"
type input "30,487.50"
type input "30,487.5"
click at [1127, 623] on div "Cancel Add Lien Add Lease Add Exemption Save & Close" at bounding box center [784, 623] width 862 height 59
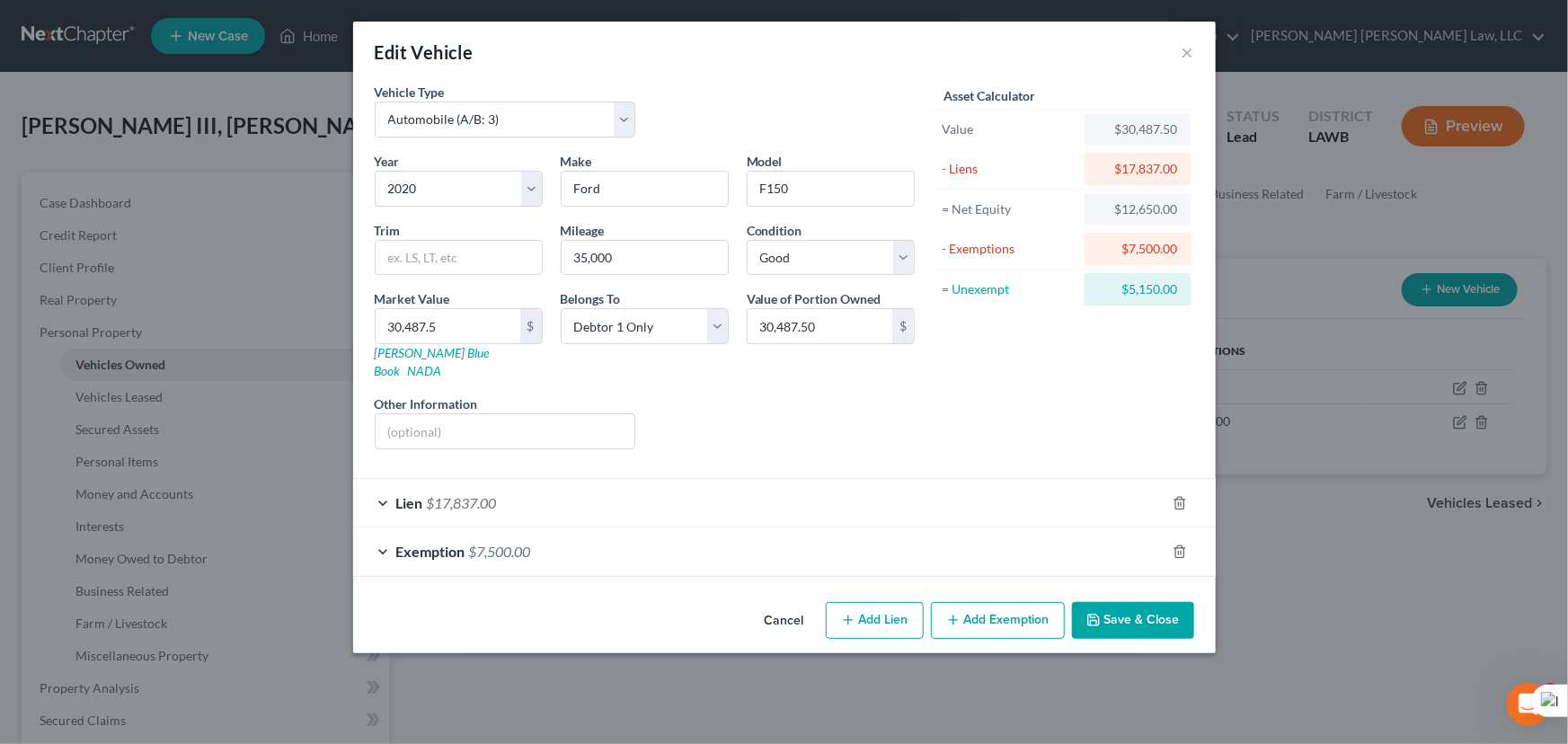
click at [1127, 602] on button "Save & Close" at bounding box center [1132, 621] width 122 height 38
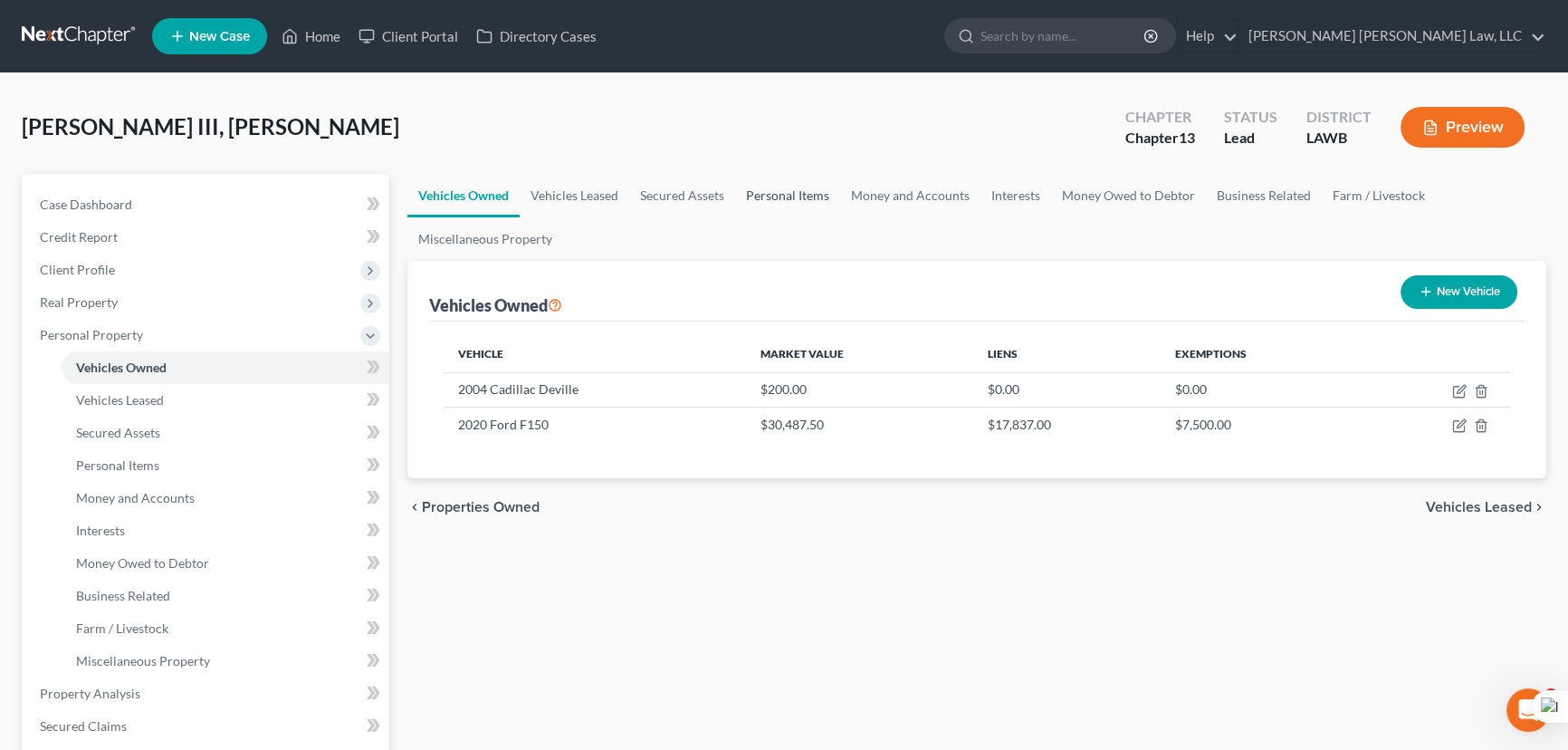
click at [826, 201] on link "Personal Items" at bounding box center [787, 195] width 105 height 44
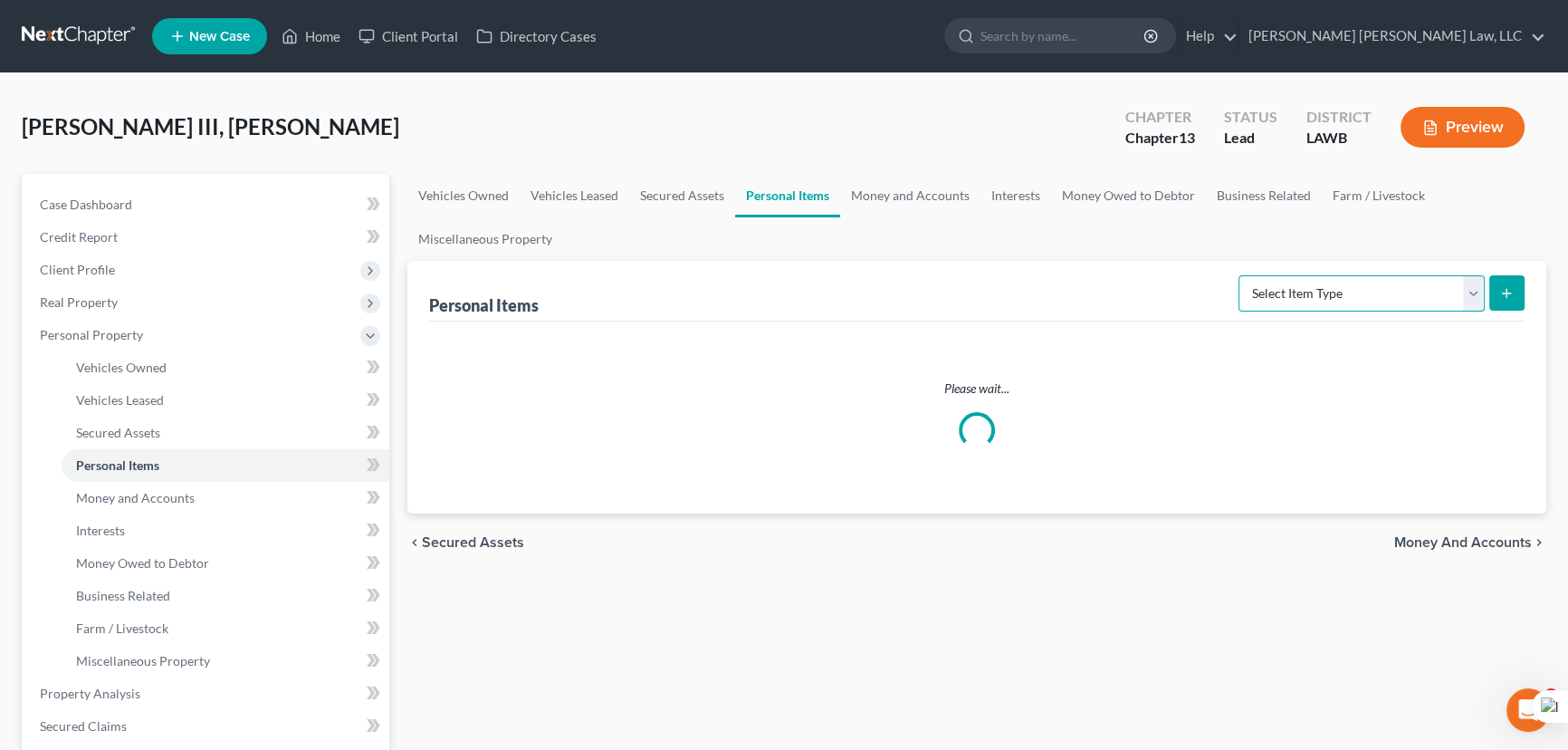
click at [1372, 294] on select "Select Item Type Clothing (A/B: 11) Collectibles Of Value (A/B: 8) Electronics …" at bounding box center [1362, 293] width 247 height 37
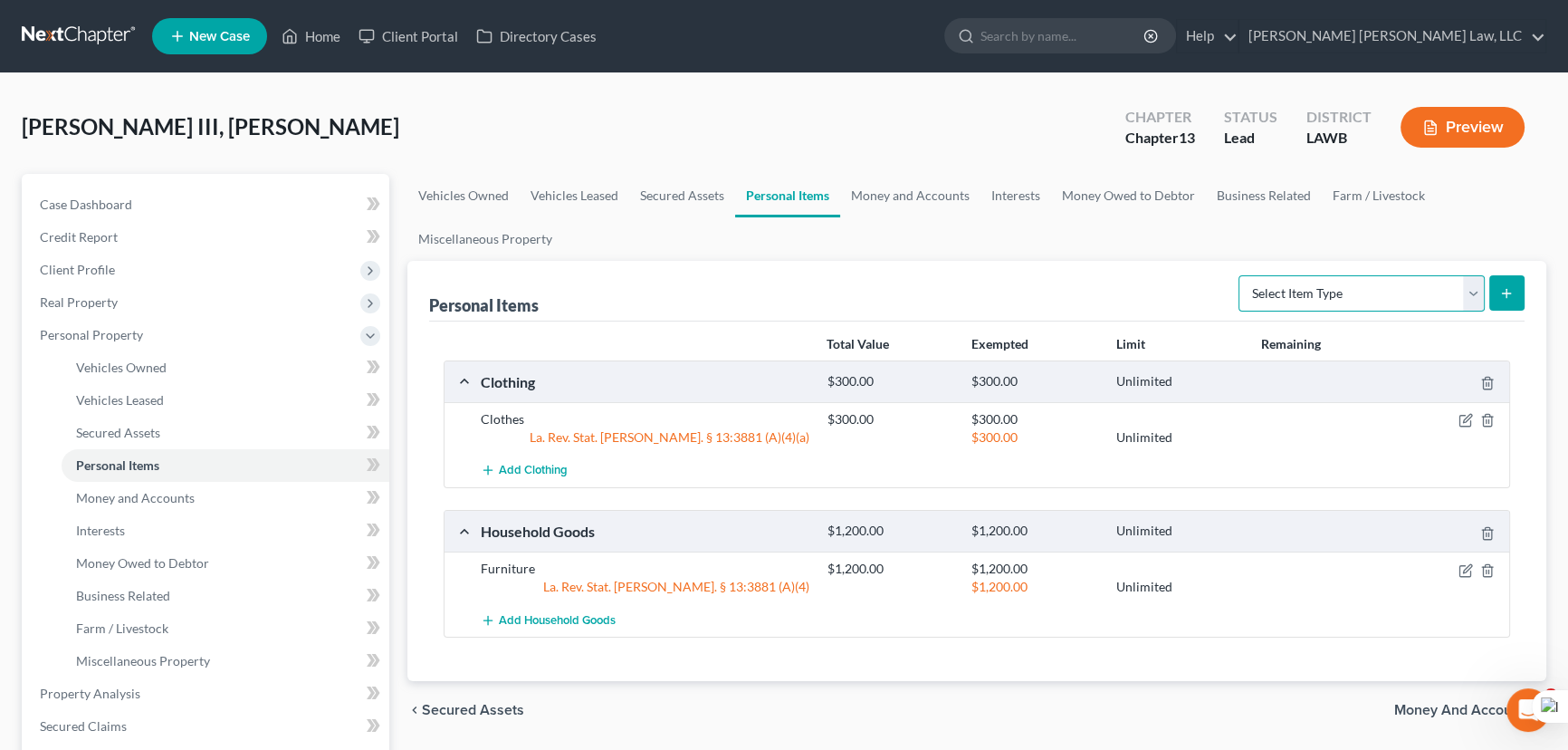
select select "clothing"
click at [1241, 275] on select "Select Item Type Clothing (A/B: 11) Collectibles Of Value (A/B: 8) Electronics …" at bounding box center [1362, 293] width 247 height 37
click at [942, 182] on link "Money and Accounts" at bounding box center [910, 195] width 141 height 44
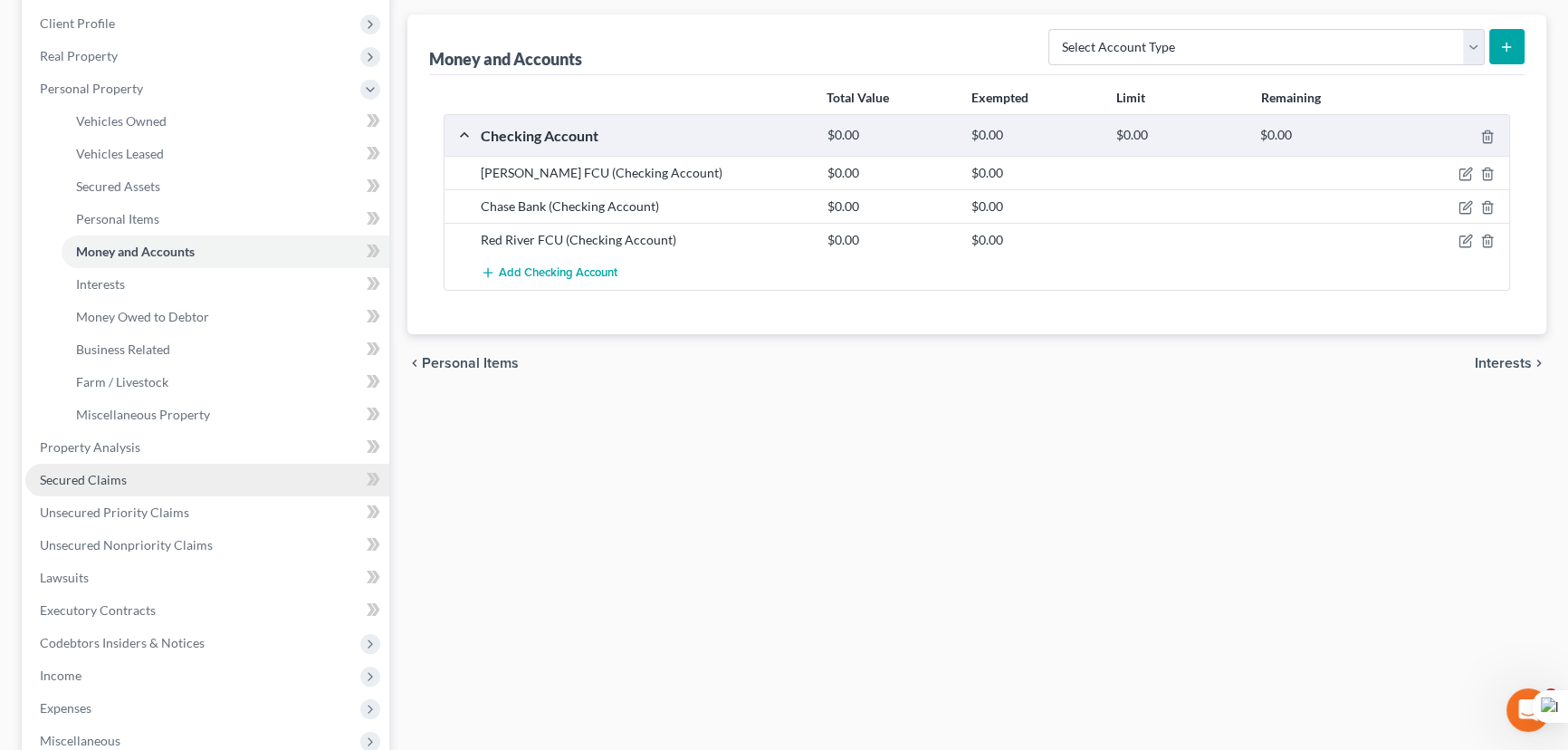
click at [121, 463] on link "Secured Claims" at bounding box center [207, 480] width 363 height 33
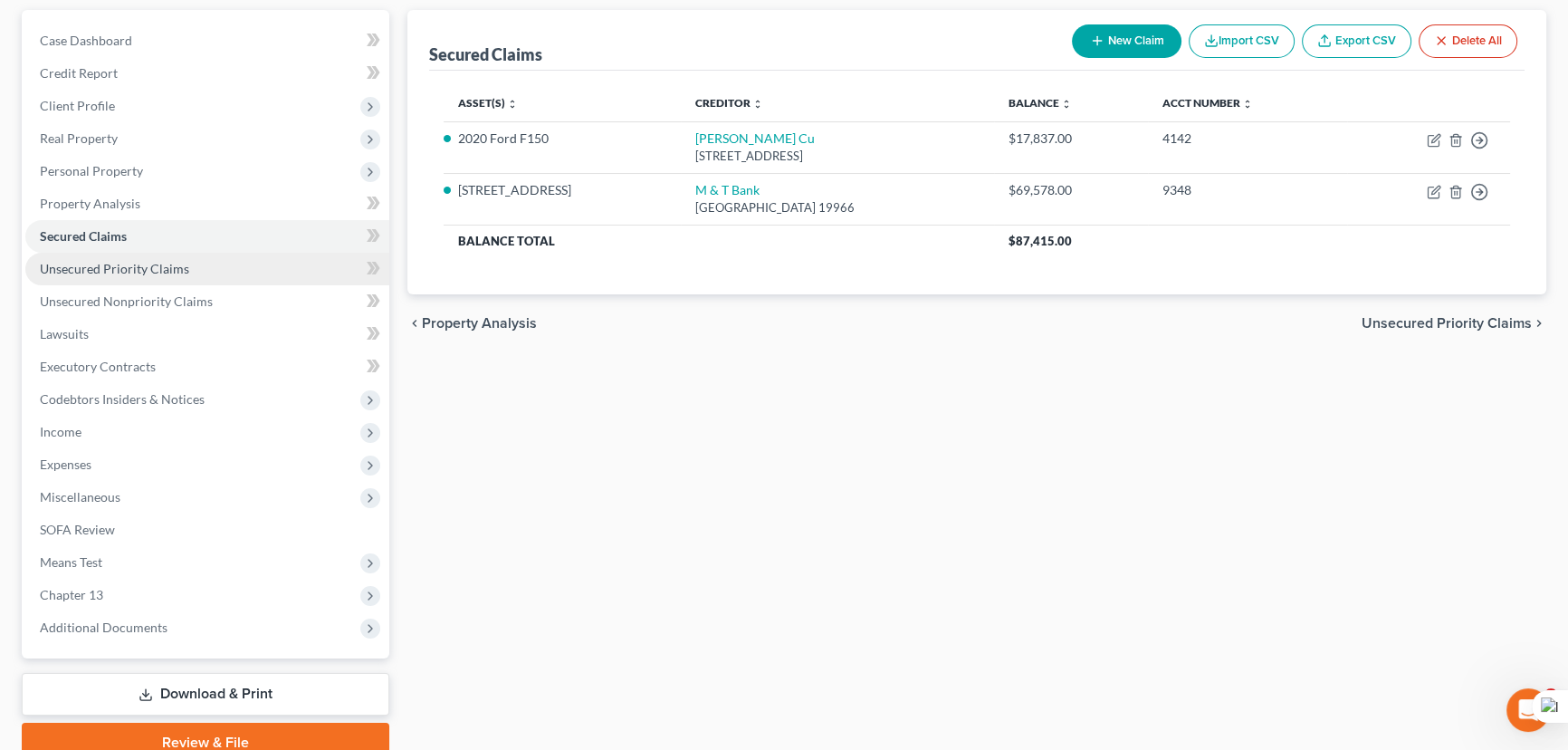
click at [190, 269] on link "Unsecured Priority Claims" at bounding box center [207, 269] width 363 height 33
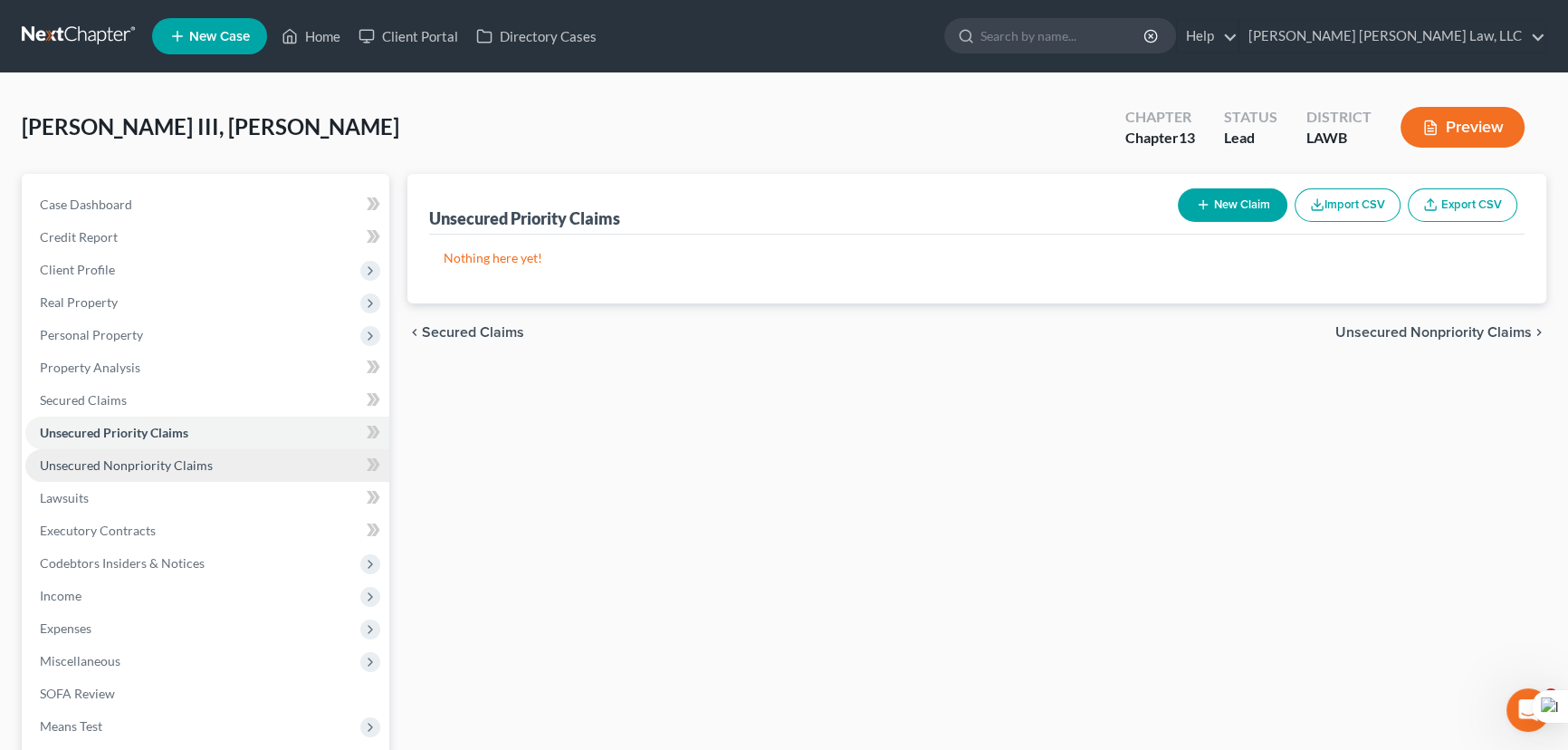
click at [185, 461] on span "Unsecured Nonpriority Claims" at bounding box center [126, 465] width 173 height 16
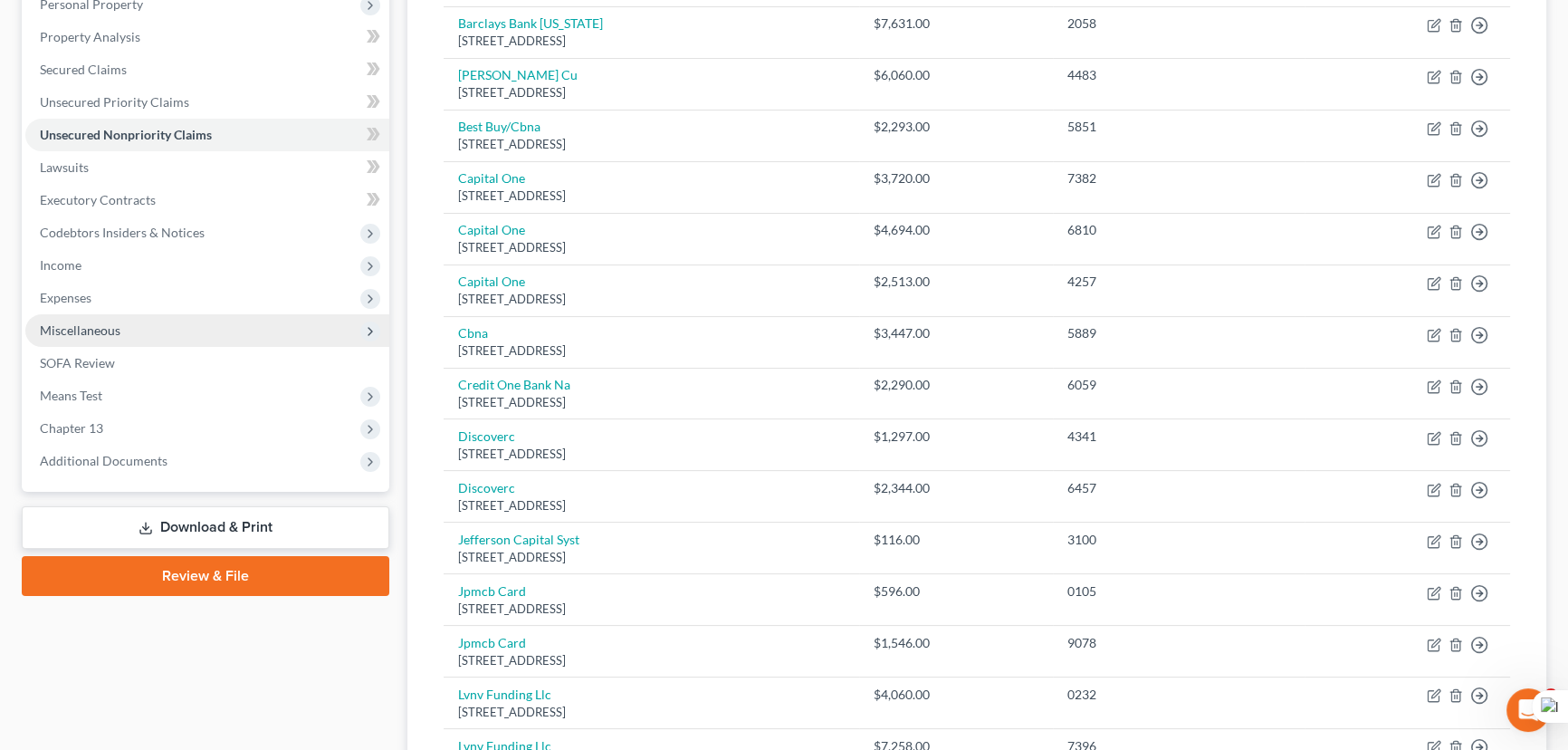
scroll to position [329, 0]
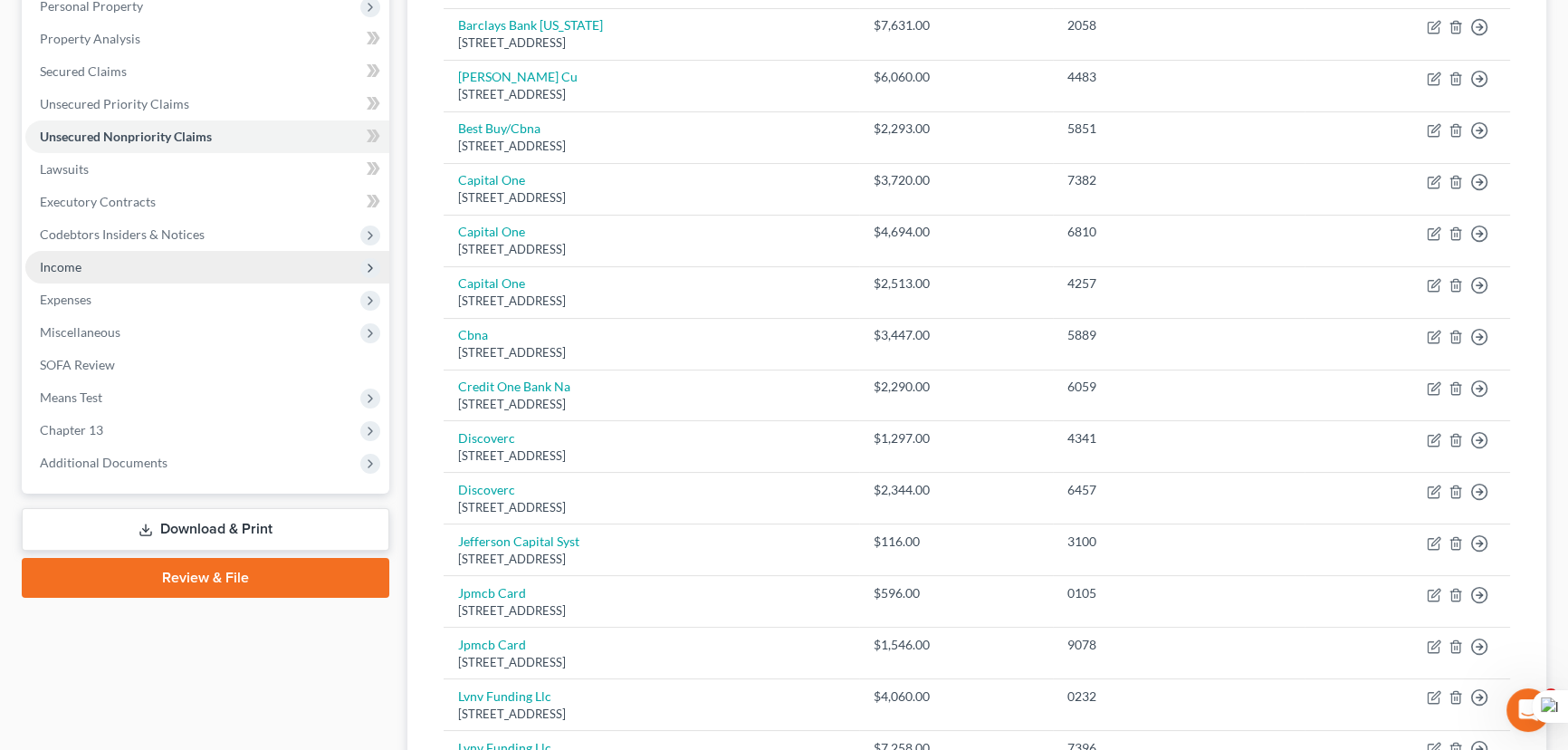
drag, startPoint x: 153, startPoint y: 217, endPoint x: 151, endPoint y: 274, distance: 57.0
click at [153, 218] on span "Codebtors Insiders & Notices" at bounding box center [207, 235] width 363 height 33
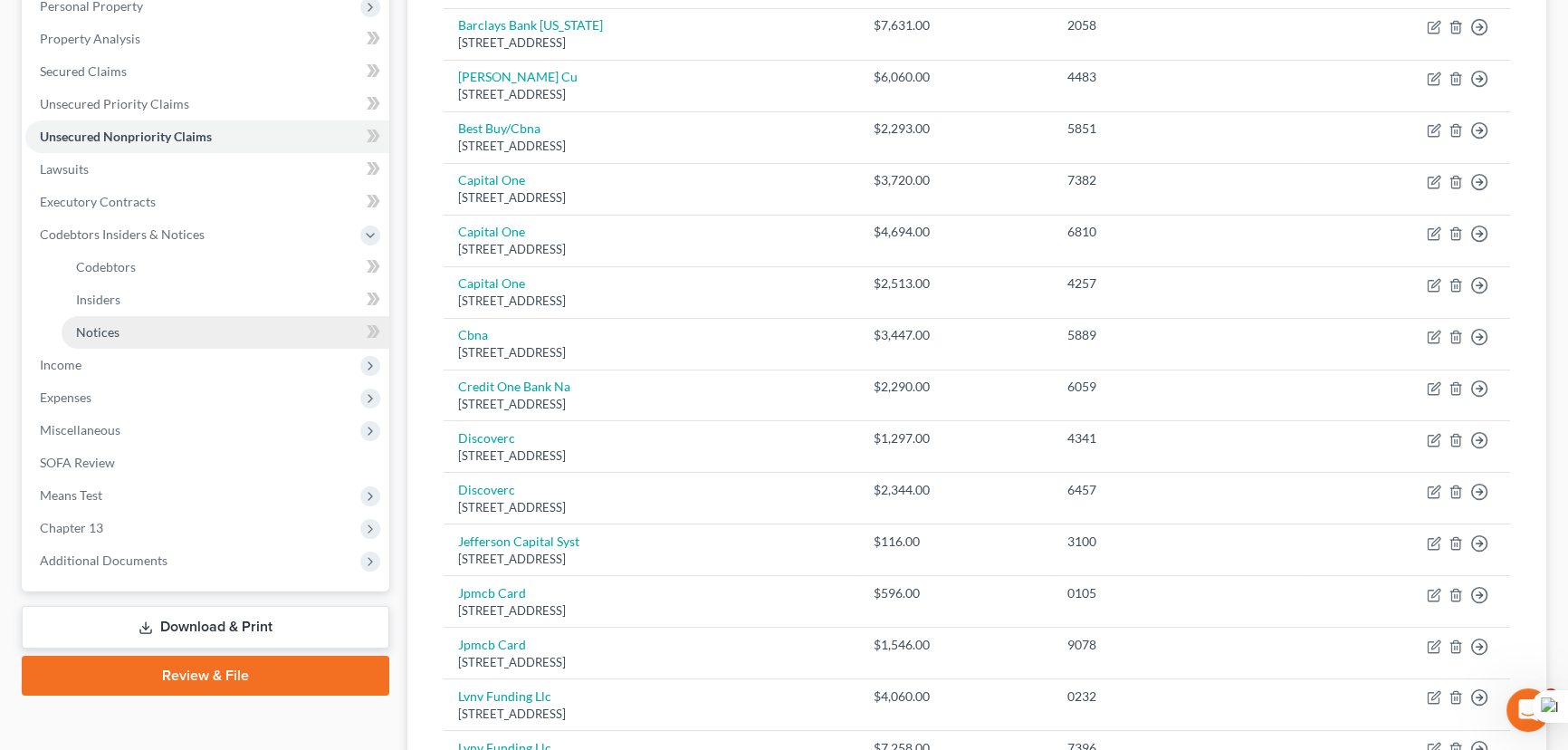
click at [150, 326] on link "Notices" at bounding box center [225, 333] width 328 height 33
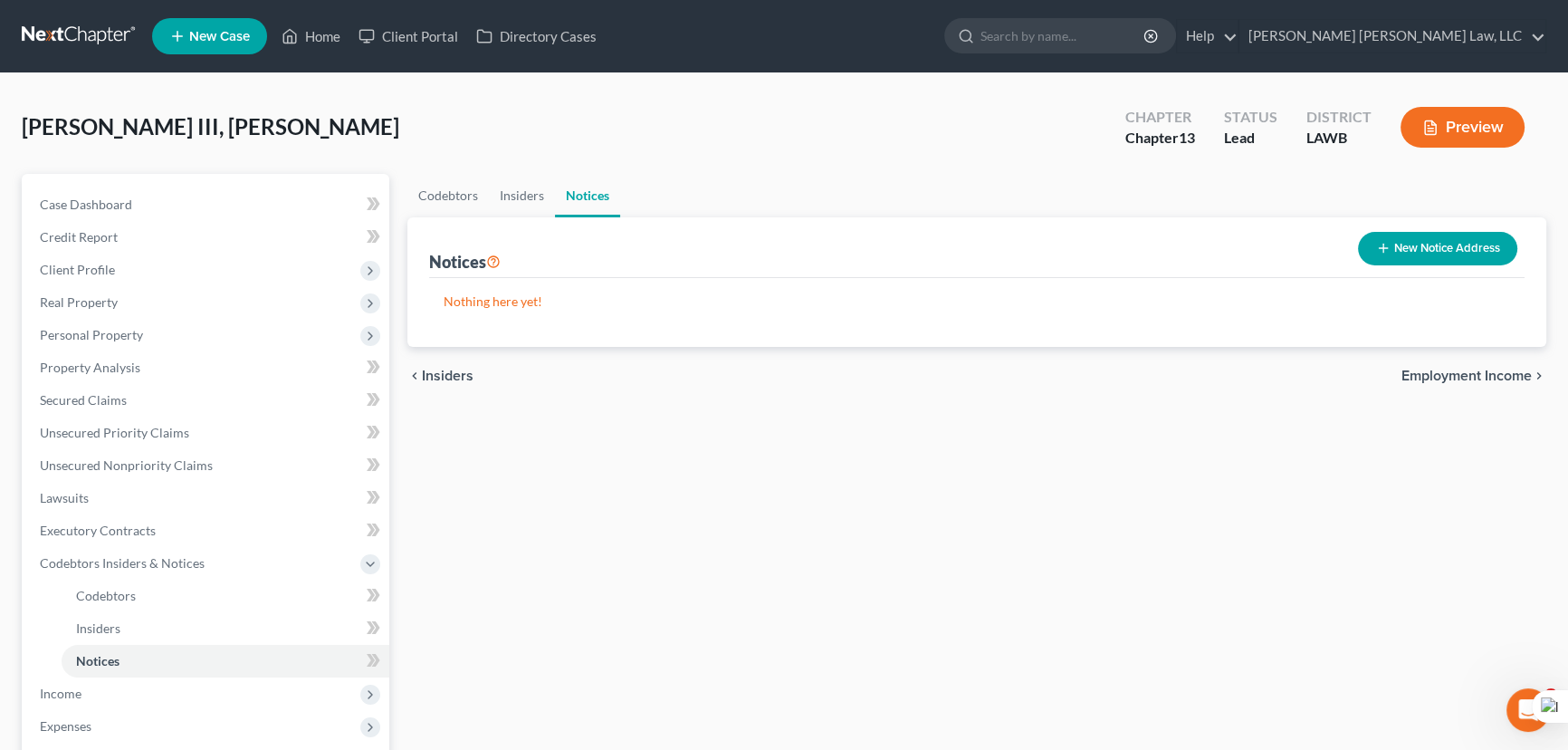
click at [1412, 248] on button "New Notice Address" at bounding box center [1437, 248] width 159 height 34
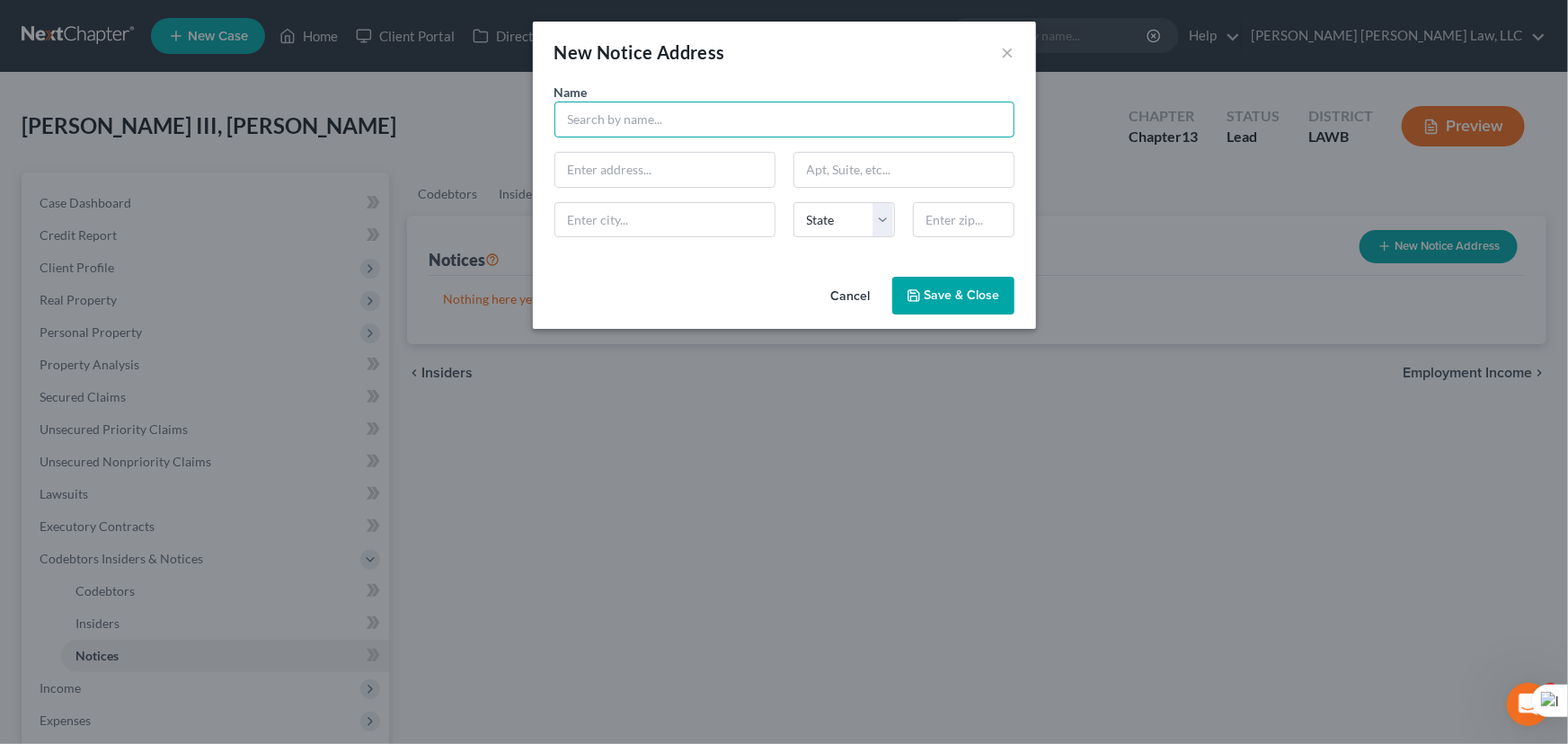
click at [659, 114] on input "text" at bounding box center [784, 120] width 460 height 36
type input "1"
type input "Caddo Parish Sheriff's Office"
type input "1101 Forum Dr"
type input "Shreveport"
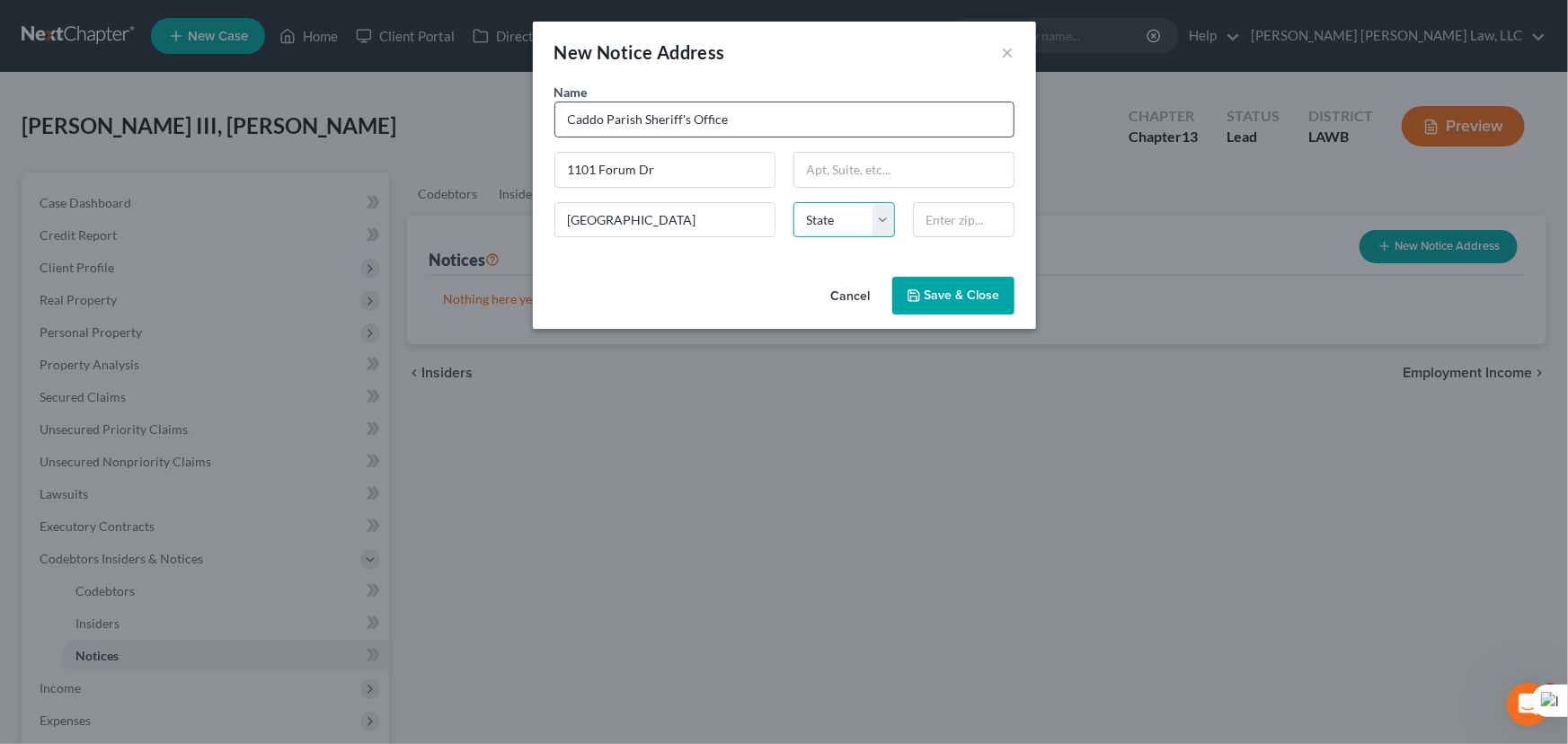
select select "19"
type input "71137"
click at [915, 291] on icon "button" at bounding box center [914, 295] width 15 height 14
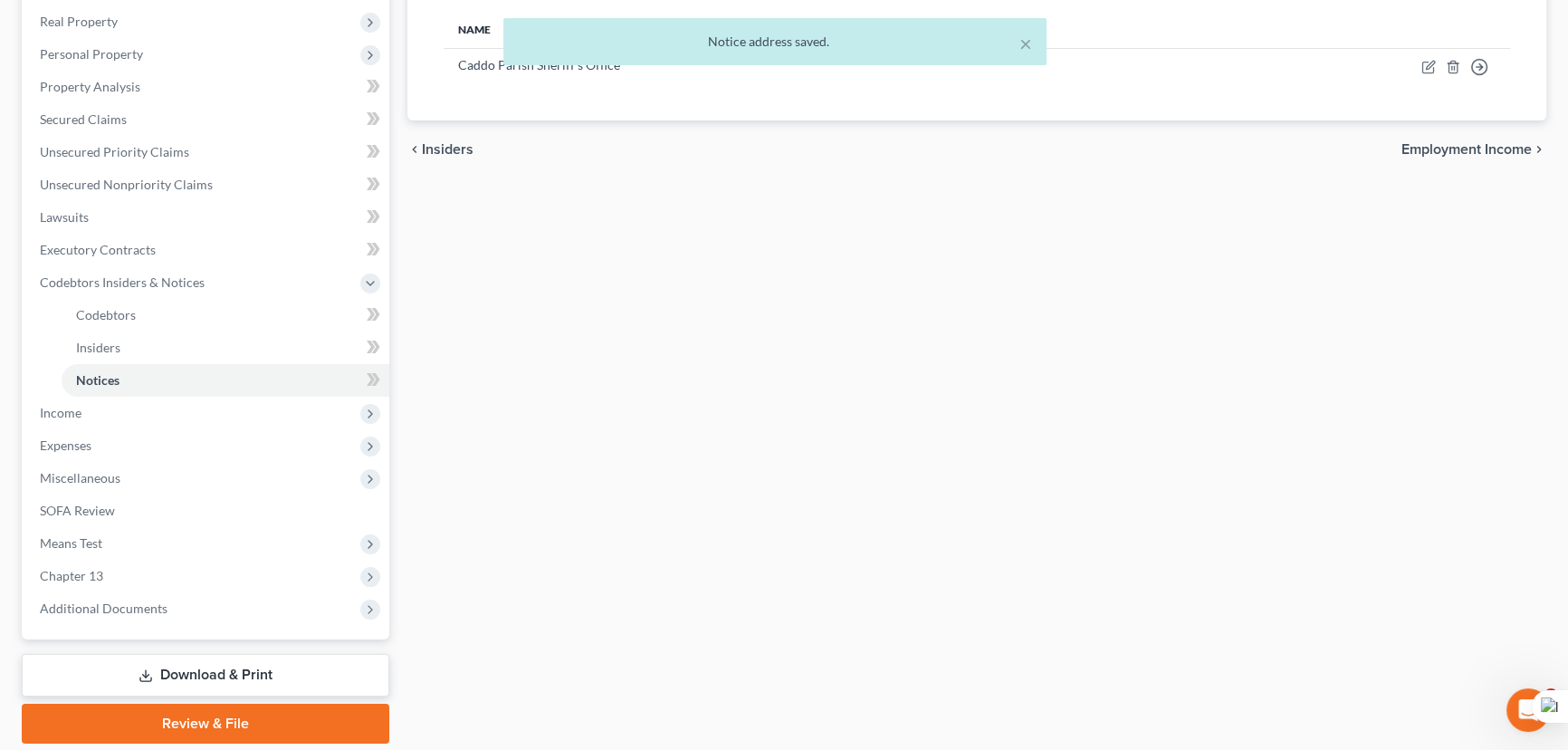
scroll to position [341, 0]
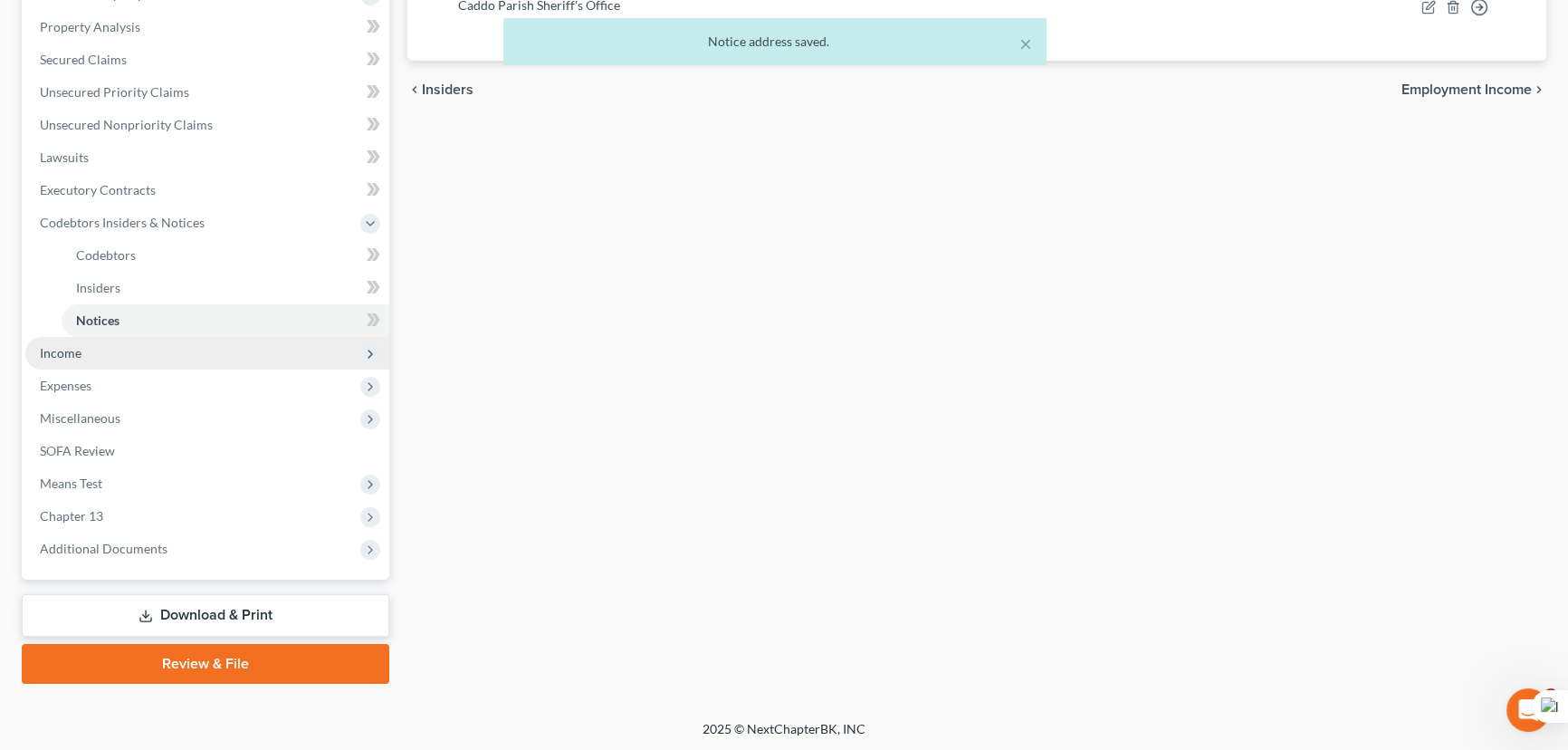
click at [107, 356] on span "Income" at bounding box center [207, 354] width 363 height 33
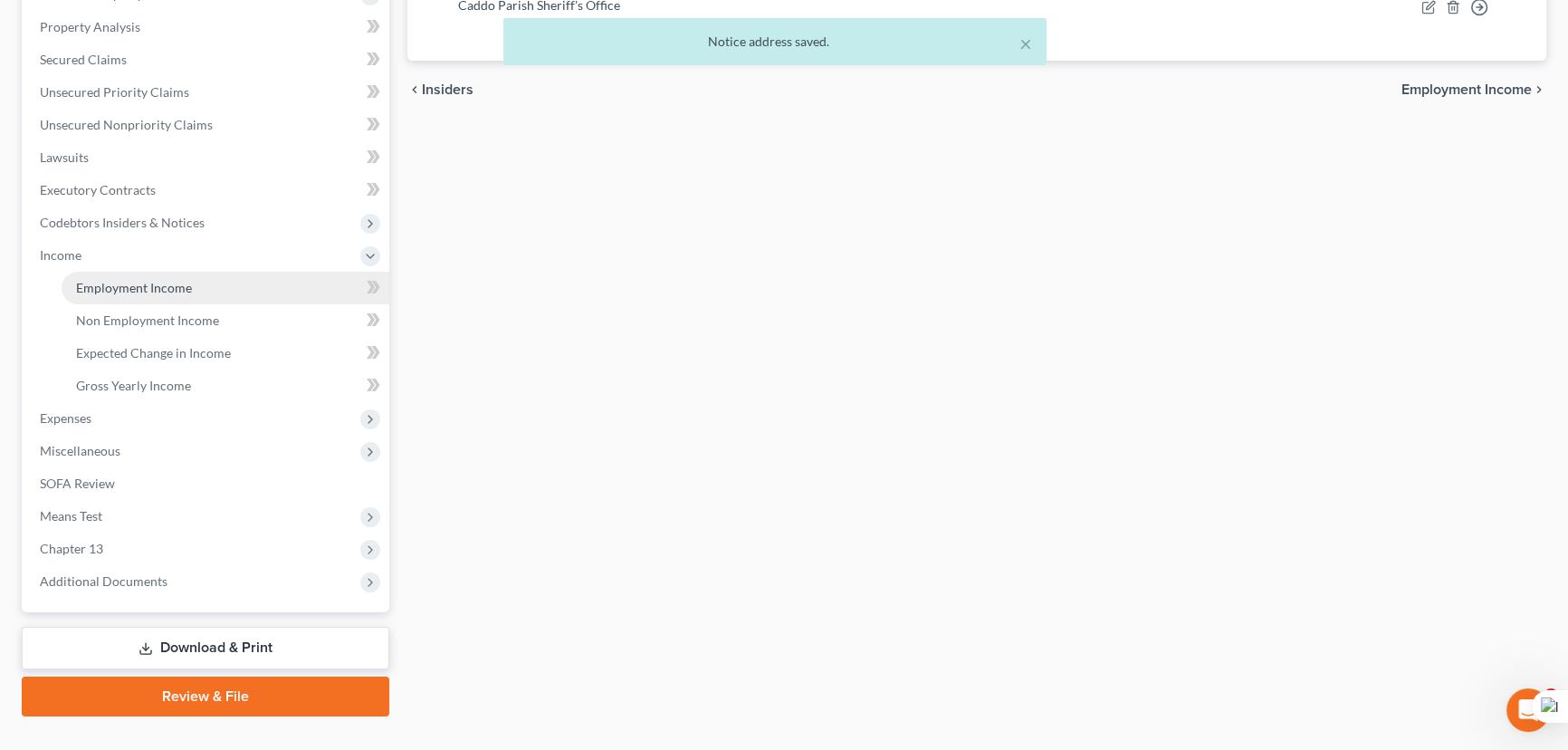
click at [165, 288] on span "Employment Income" at bounding box center [133, 287] width 116 height 16
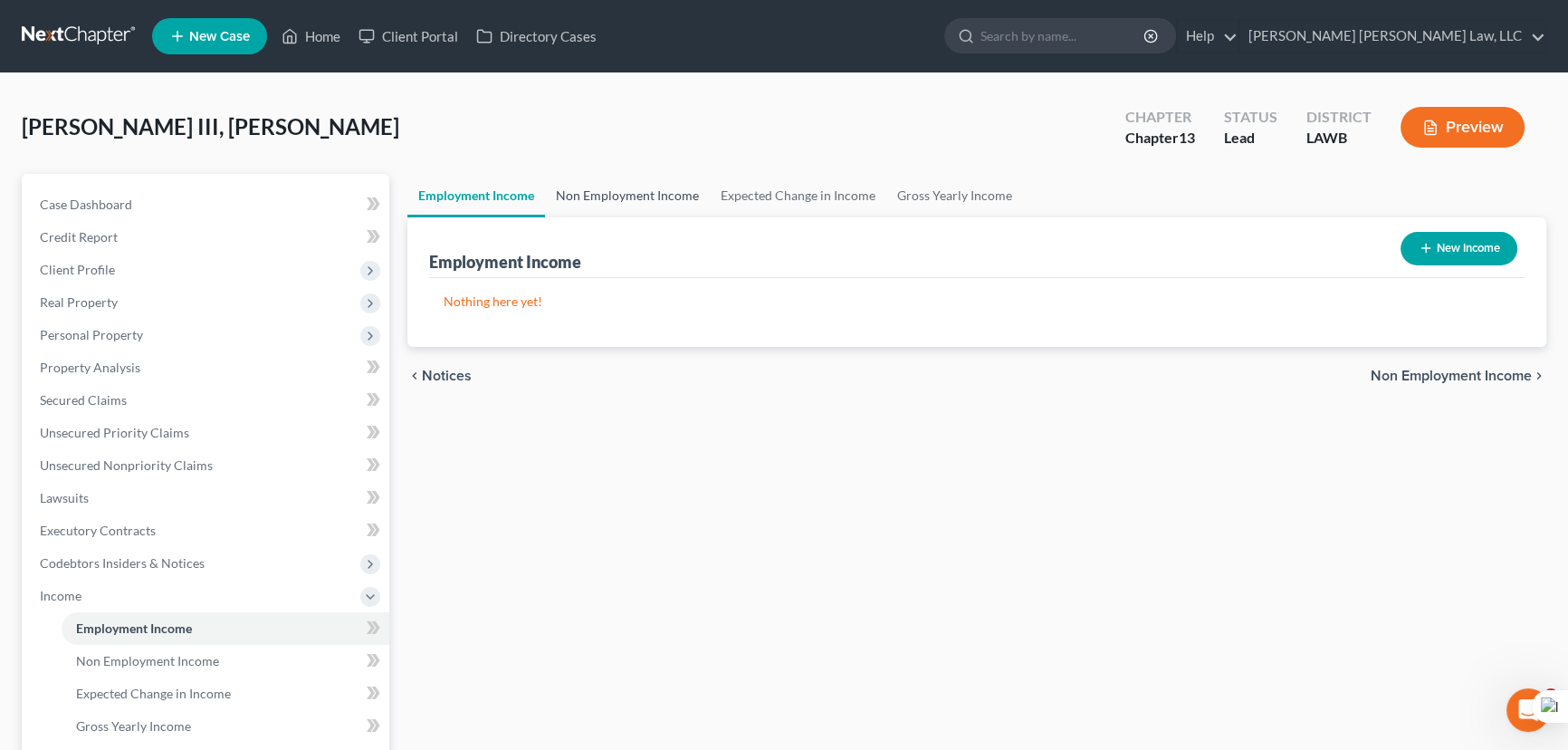
click at [652, 178] on link "Non Employment Income" at bounding box center [627, 195] width 164 height 44
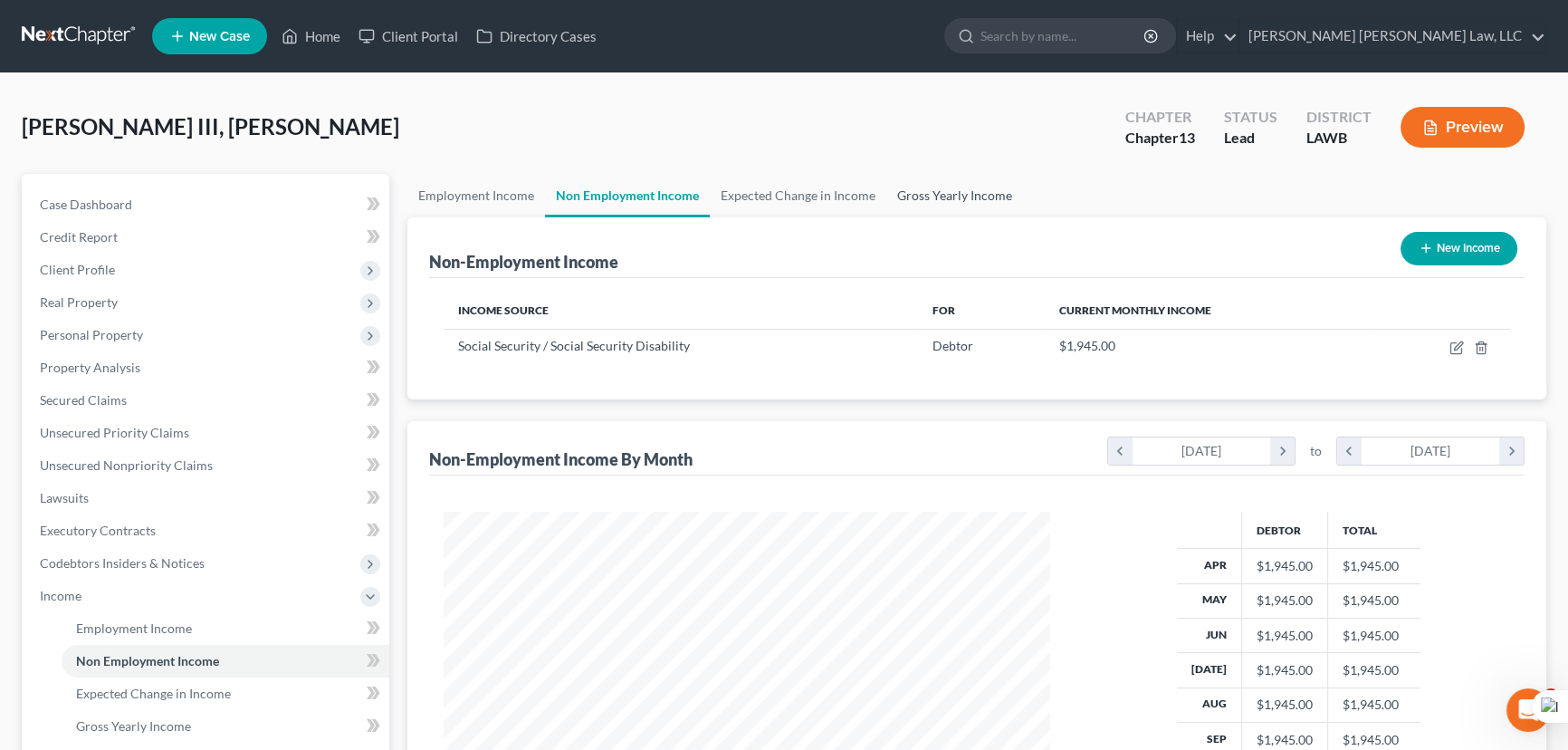
scroll to position [324, 643]
click at [953, 199] on link "Gross Yearly Income" at bounding box center [954, 195] width 137 height 44
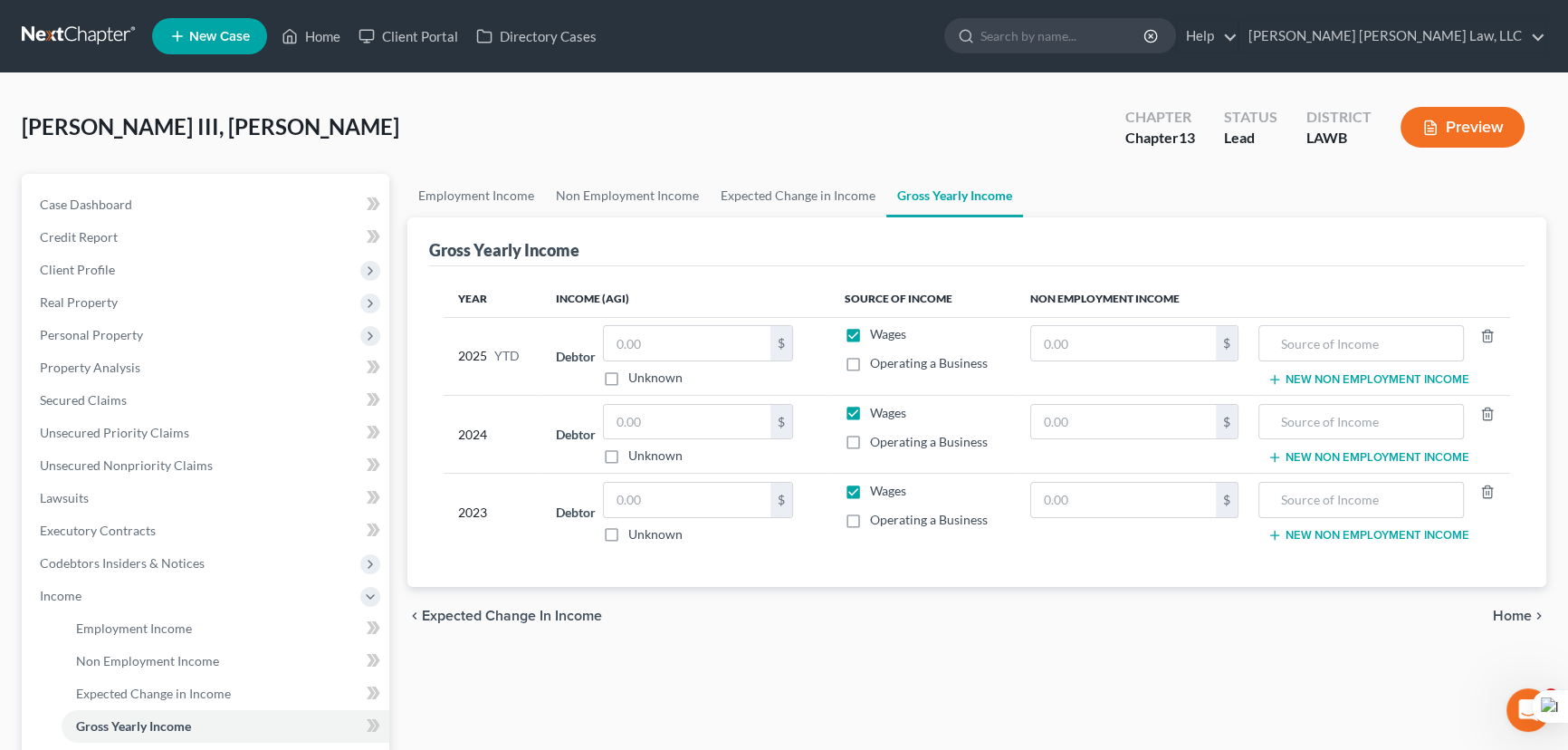
click at [869, 412] on label "Wages" at bounding box center [888, 413] width 37 height 18
click at [877, 412] on input "Wages" at bounding box center [882, 409] width 12 height 12
checkbox input "false"
click at [869, 330] on label "Wages" at bounding box center [888, 334] width 37 height 18
click at [877, 330] on input "Wages" at bounding box center [882, 331] width 12 height 12
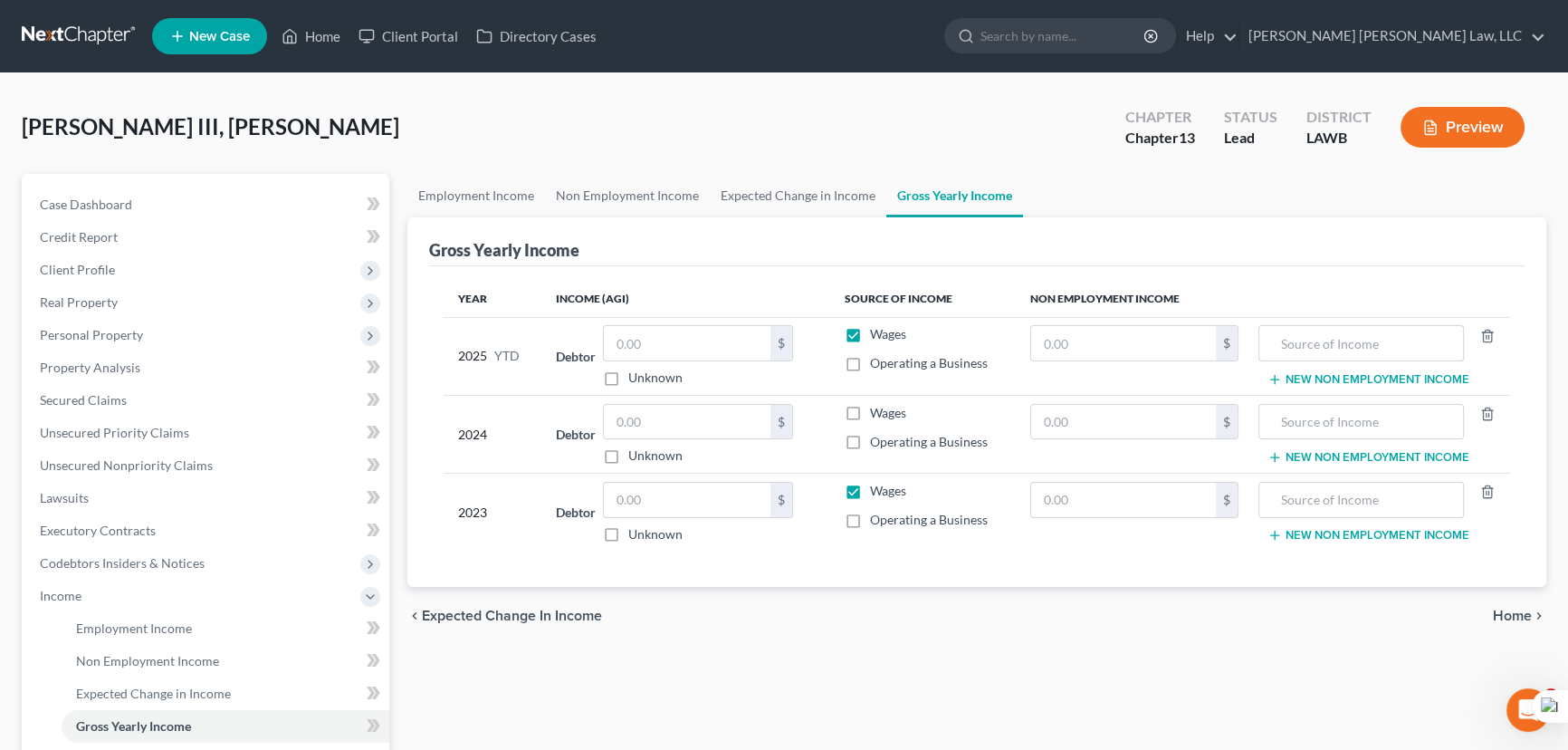
checkbox input "false"
click at [687, 499] on input "text" at bounding box center [687, 500] width 166 height 35
type input "0.00"
click at [622, 199] on link "Non Employment Income" at bounding box center [627, 195] width 164 height 44
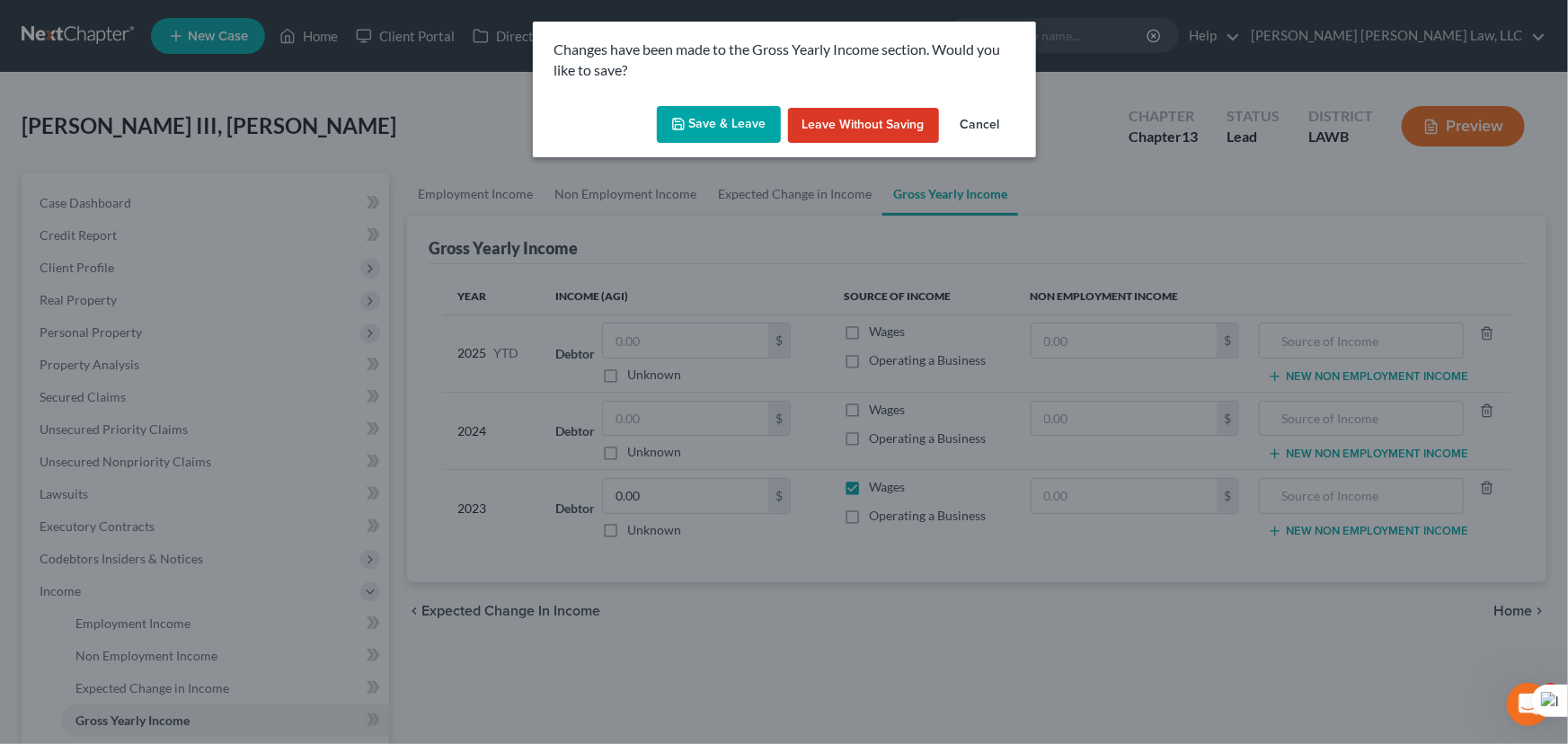
click at [732, 126] on button "Save & Leave" at bounding box center [719, 125] width 124 height 38
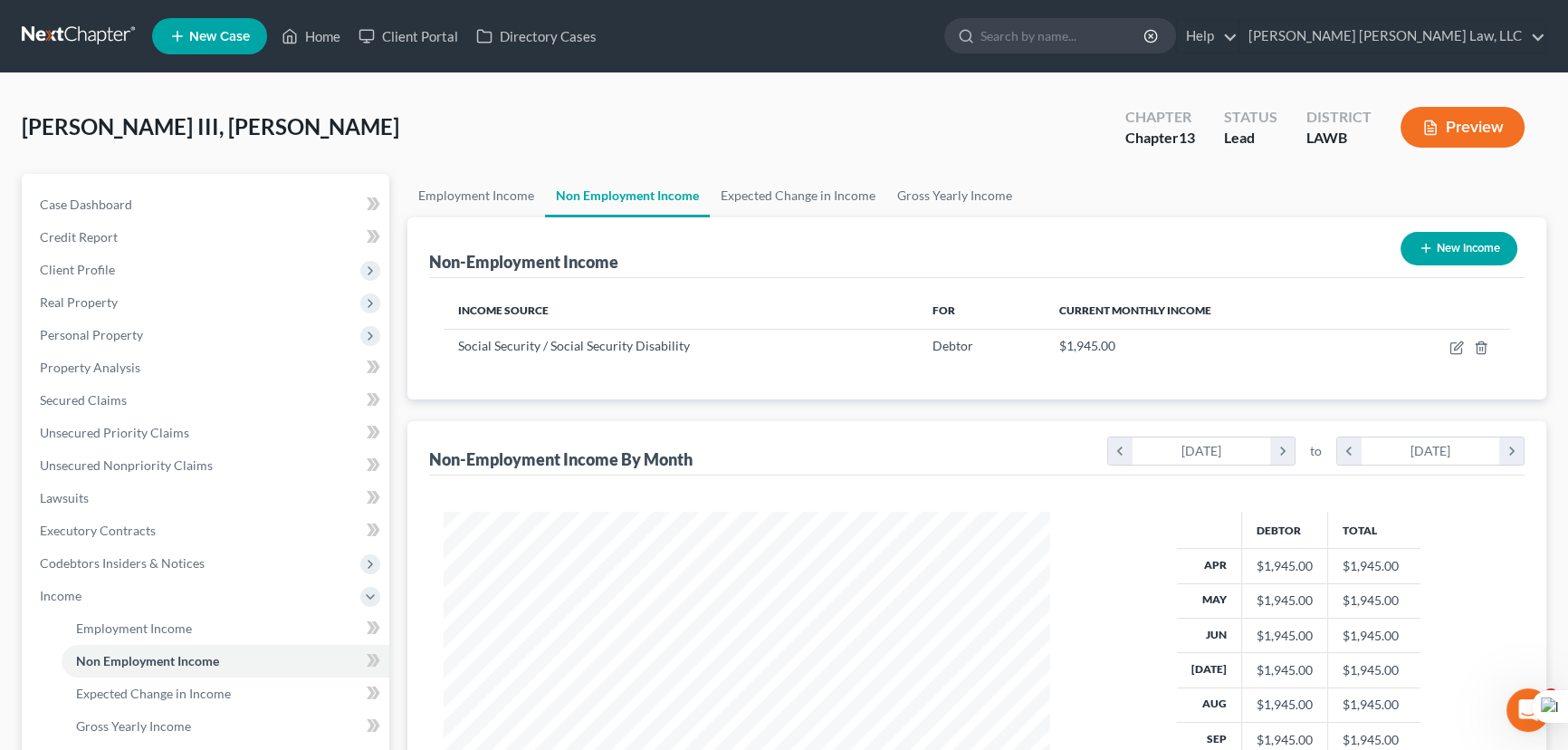
scroll to position [324, 643]
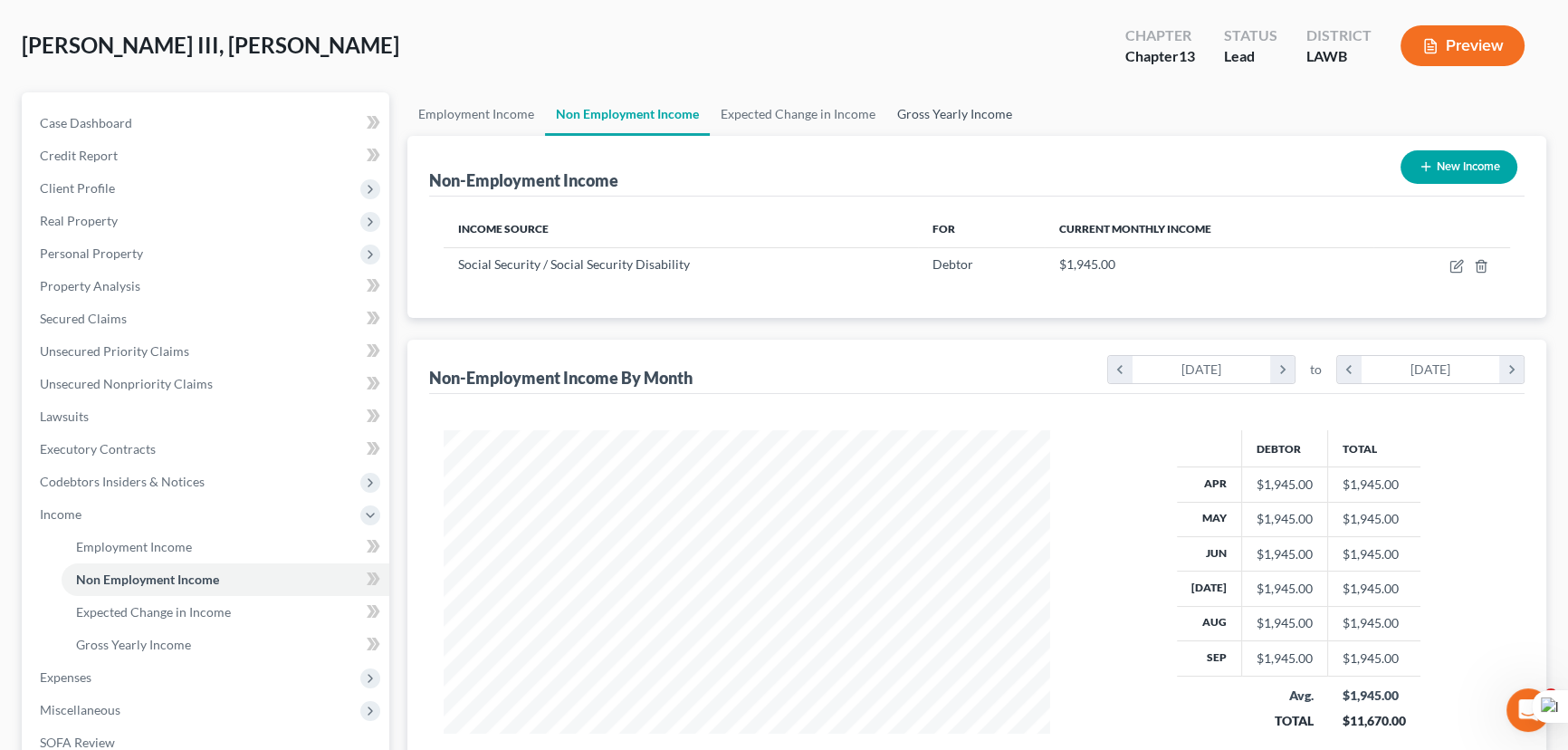
click at [942, 123] on link "Gross Yearly Income" at bounding box center [954, 114] width 137 height 44
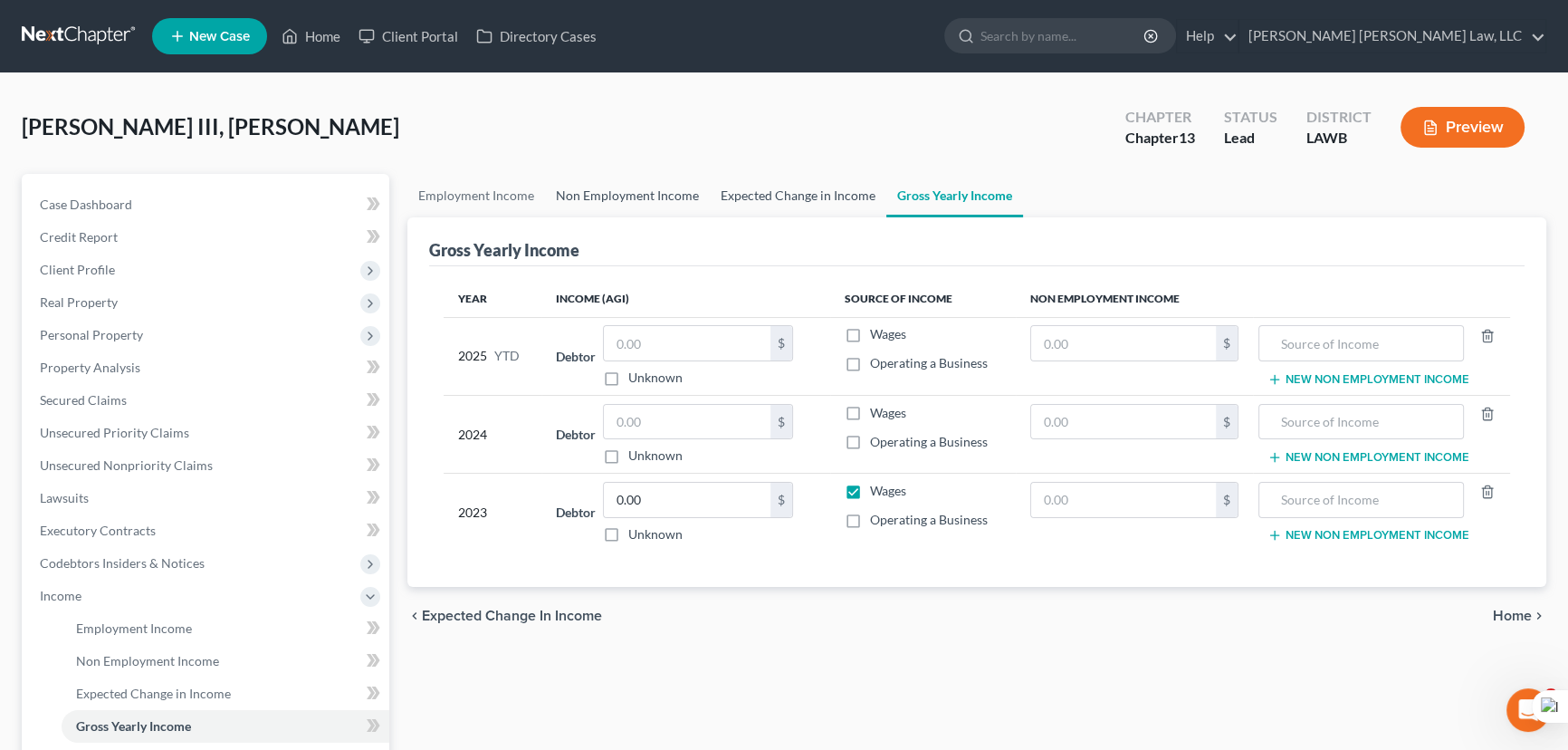
click at [671, 188] on link "Non Employment Income" at bounding box center [627, 195] width 164 height 44
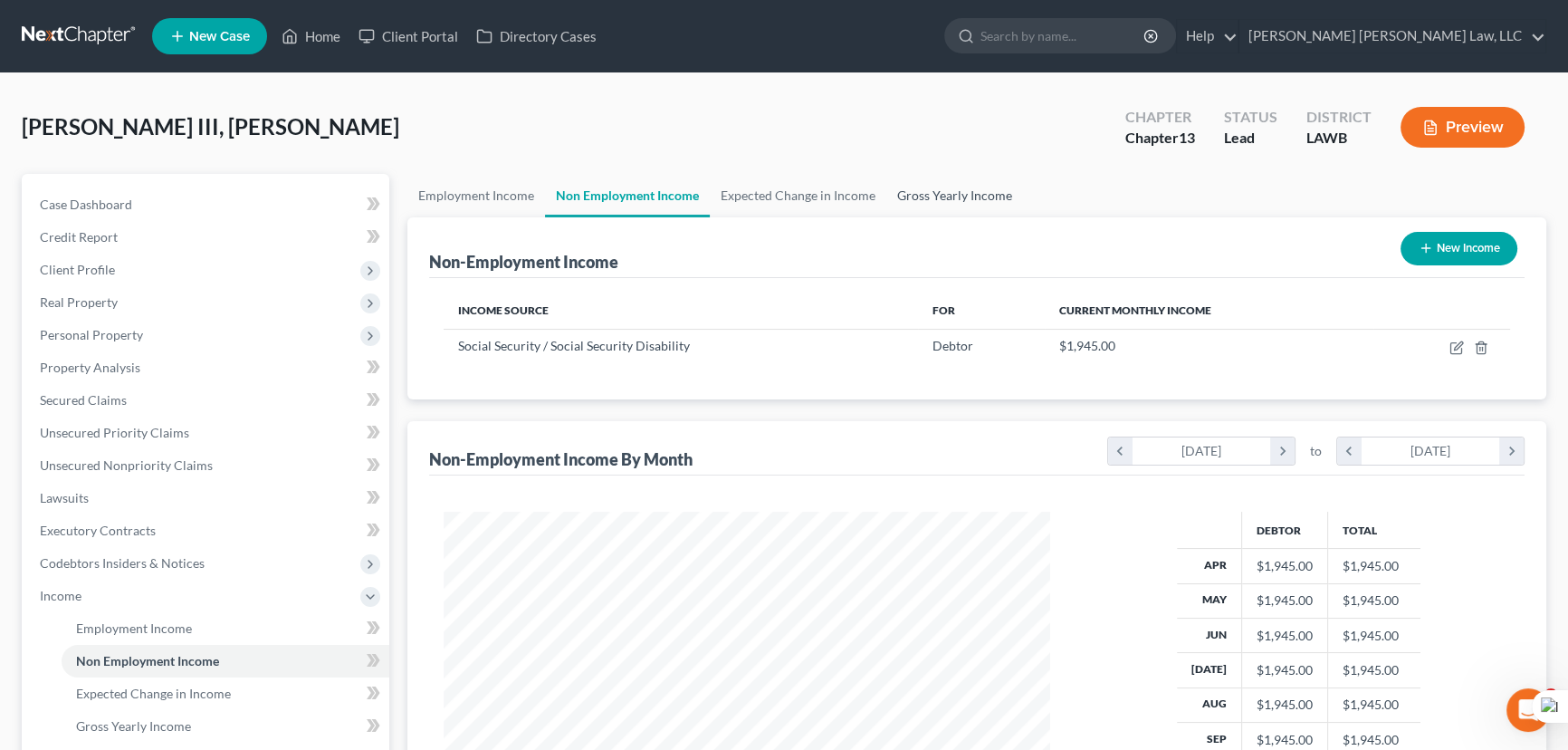
scroll to position [324, 643]
click at [955, 190] on link "Gross Yearly Income" at bounding box center [954, 195] width 137 height 44
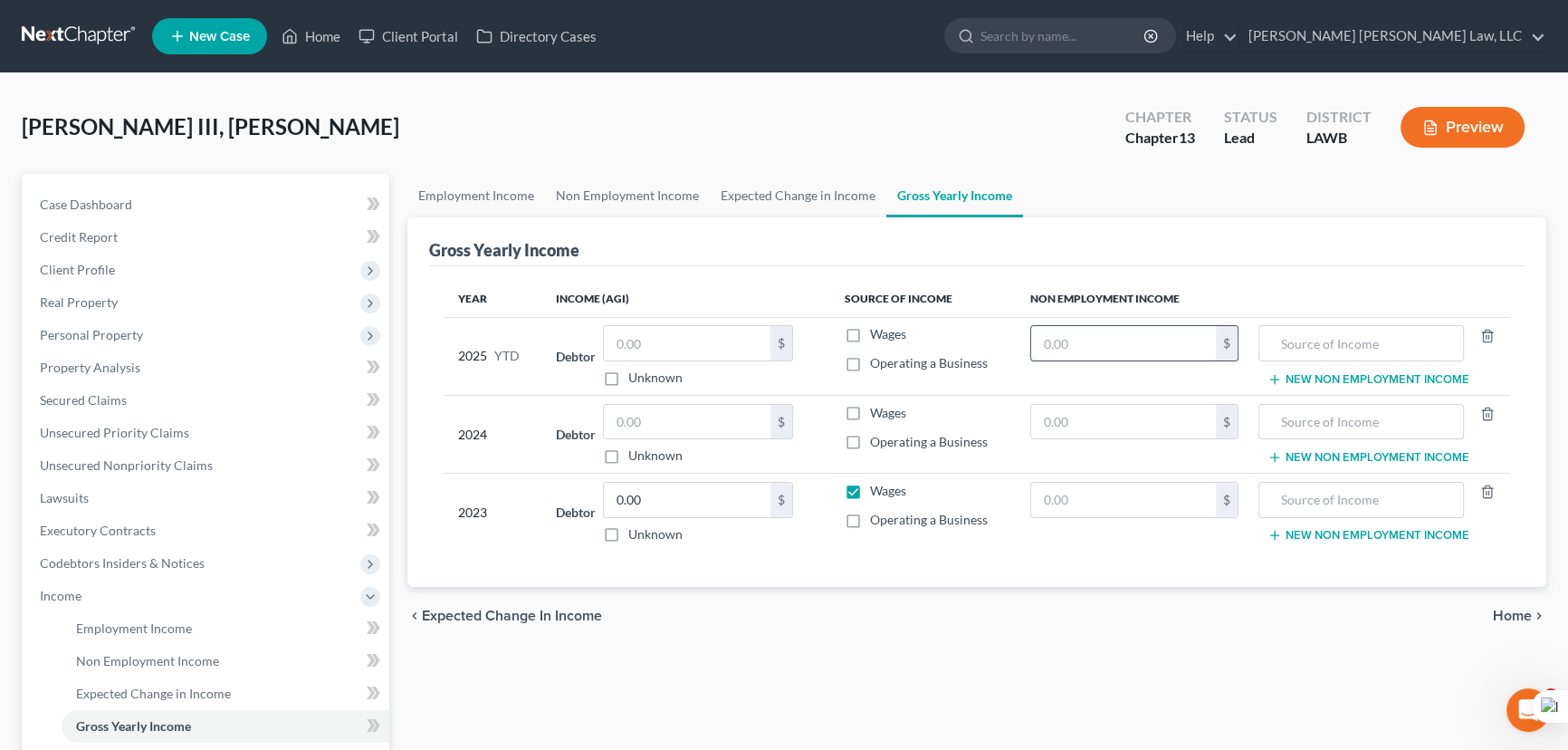
click at [1065, 339] on input "text" at bounding box center [1123, 343] width 184 height 35
type input "17,505"
click at [1363, 350] on input "text" at bounding box center [1361, 343] width 184 height 35
type input "social security"
click at [1086, 407] on input "text" at bounding box center [1123, 422] width 184 height 35
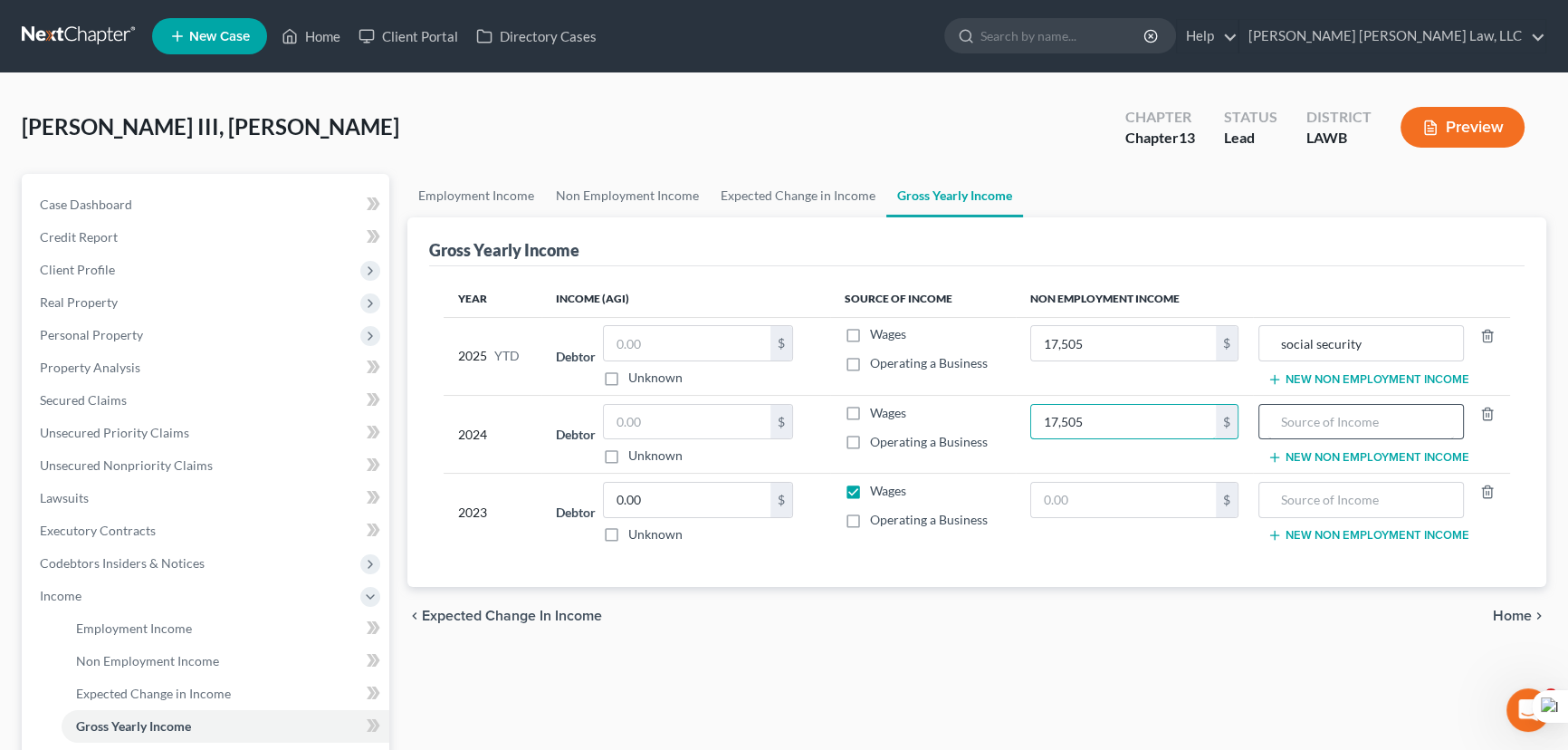
type input "17,505"
click at [1399, 422] on input "text" at bounding box center [1361, 422] width 184 height 35
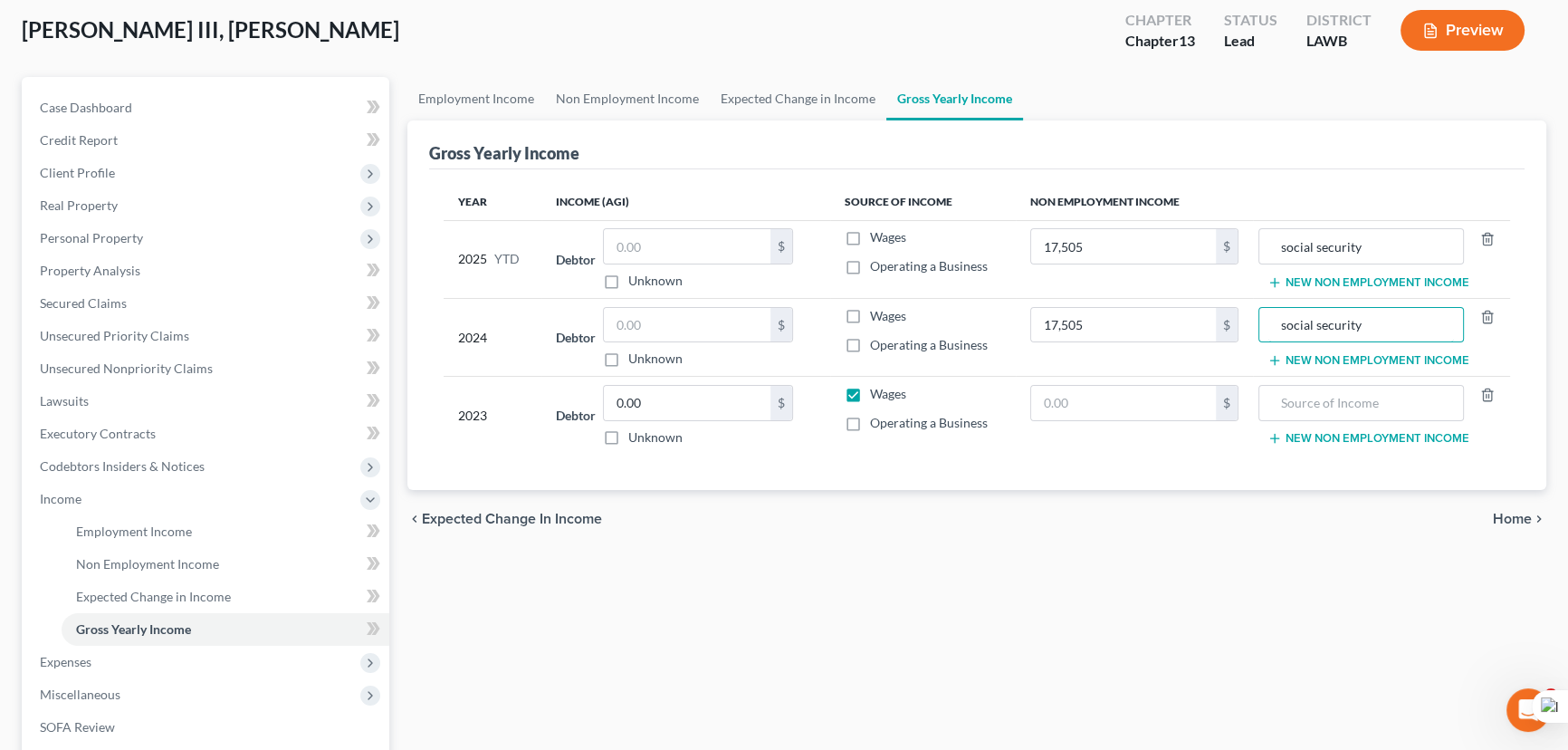
scroll to position [373, 0]
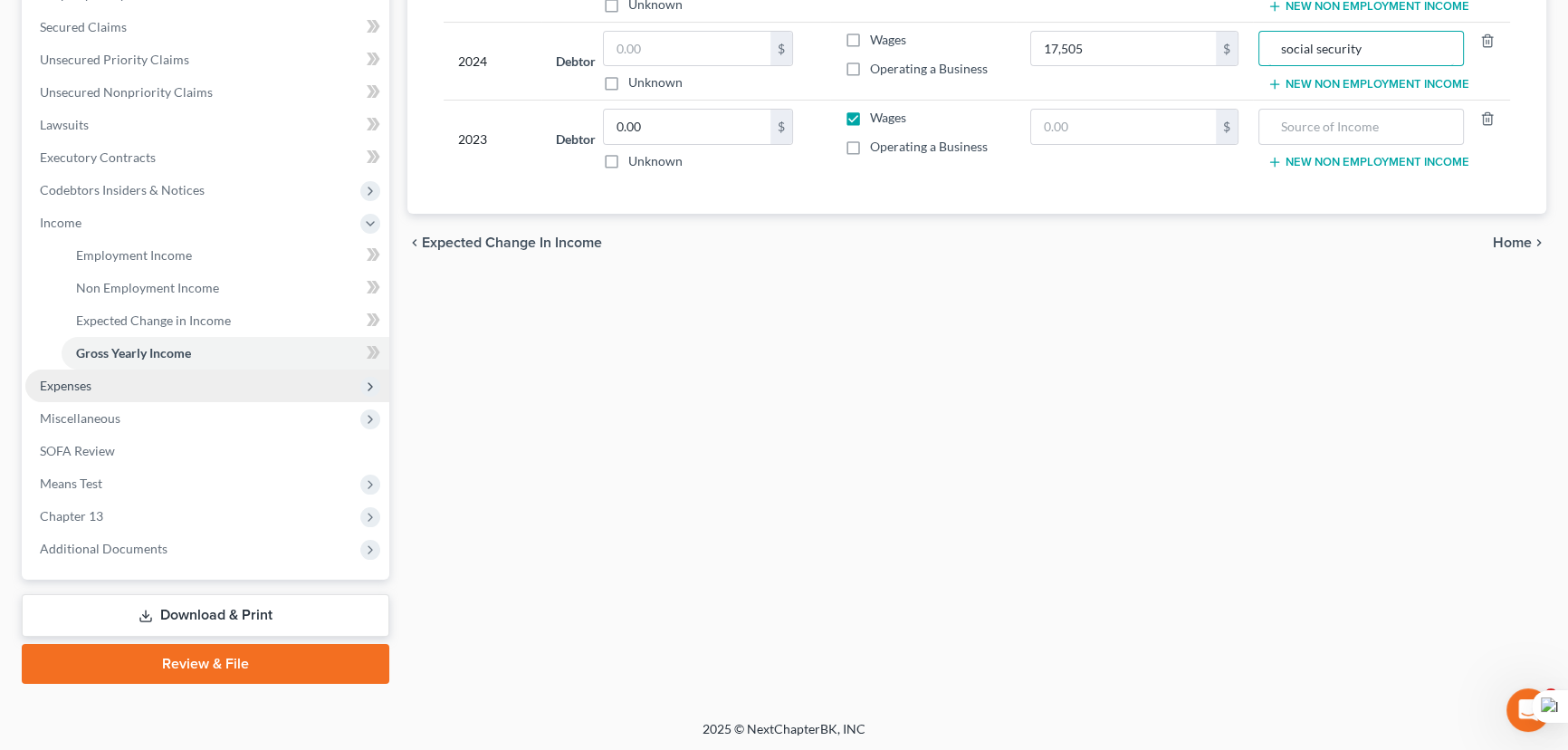
type input "social security"
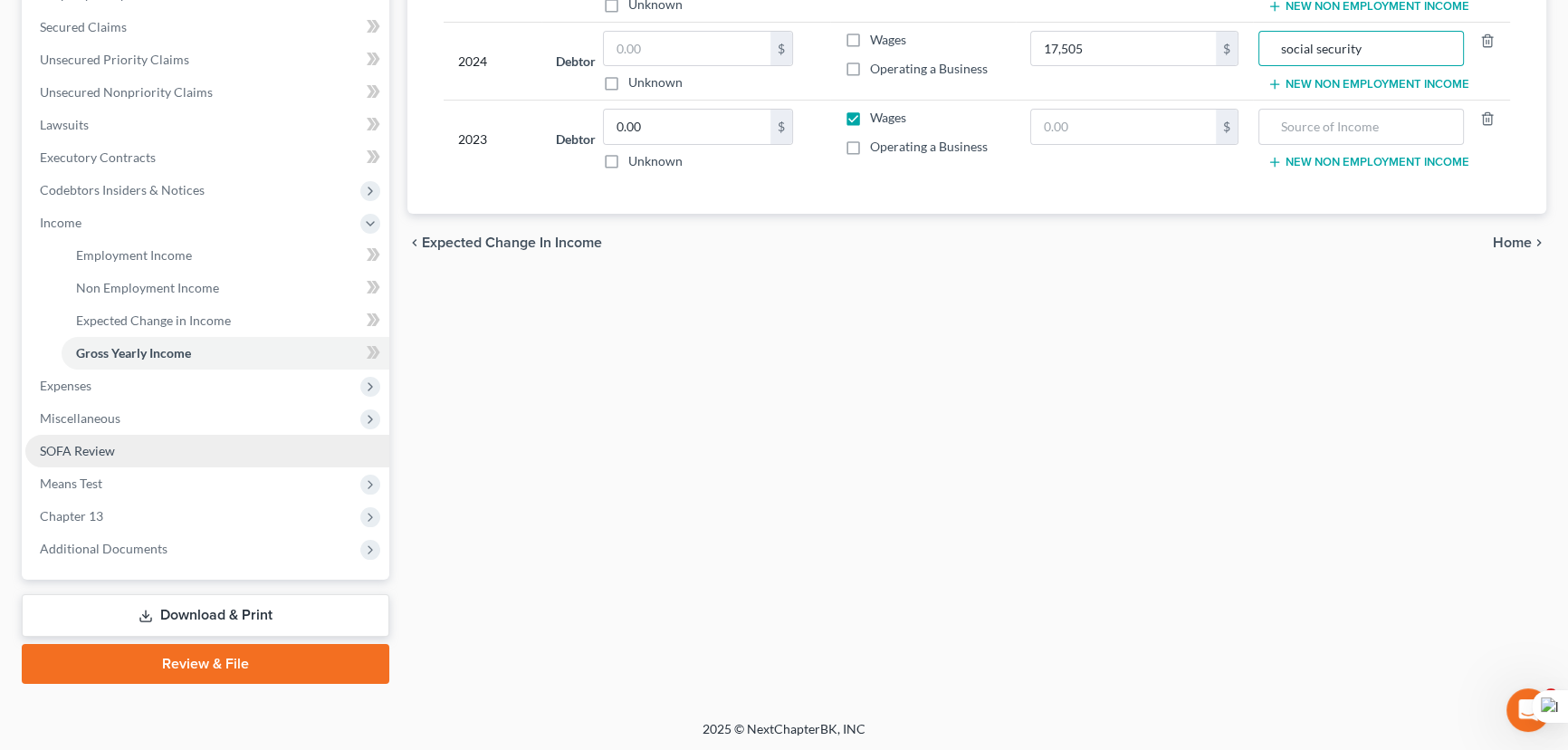
drag, startPoint x: 172, startPoint y: 375, endPoint x: 182, endPoint y: 432, distance: 57.9
click at [172, 375] on span "Expenses" at bounding box center [207, 386] width 363 height 33
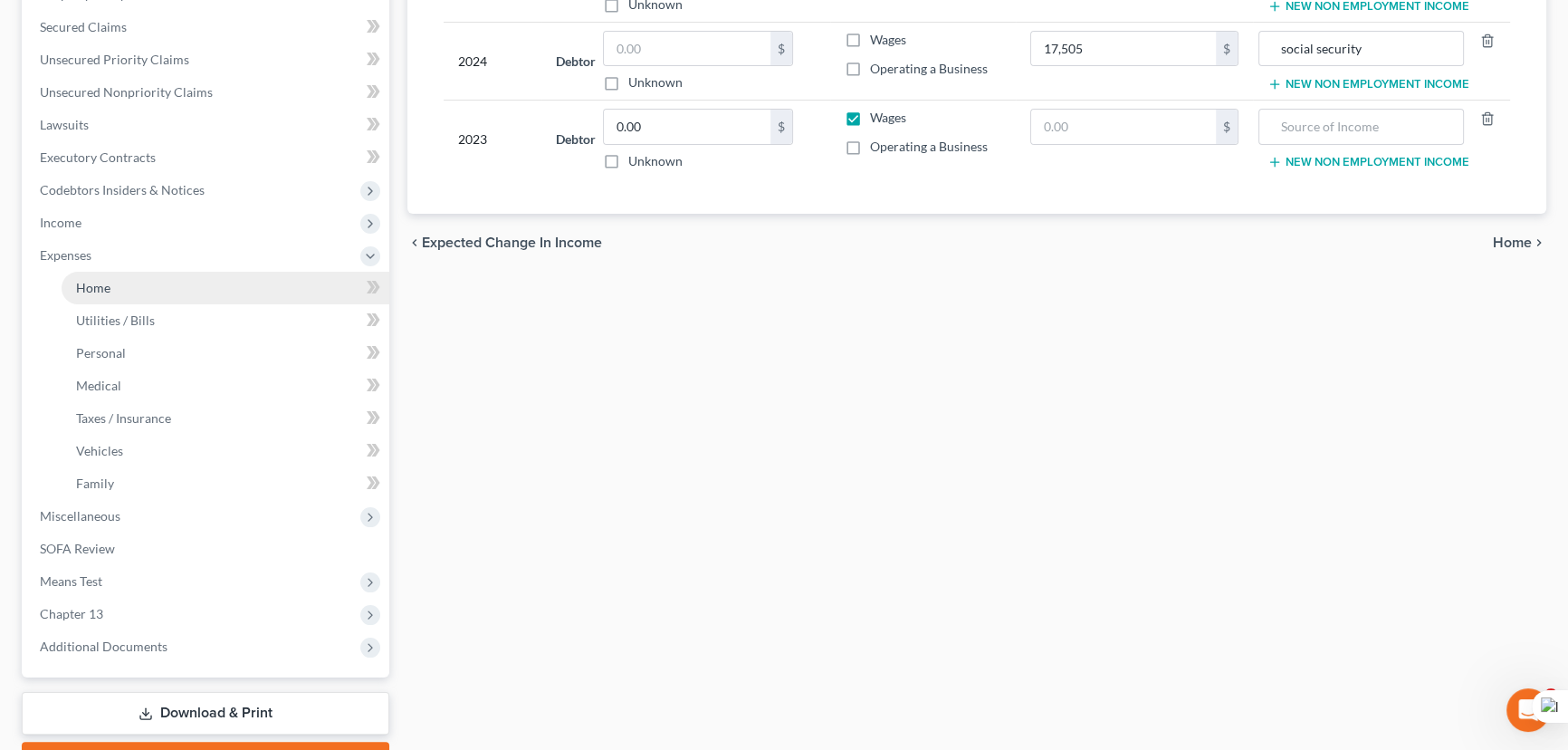
click at [174, 290] on link "Home" at bounding box center [225, 288] width 328 height 33
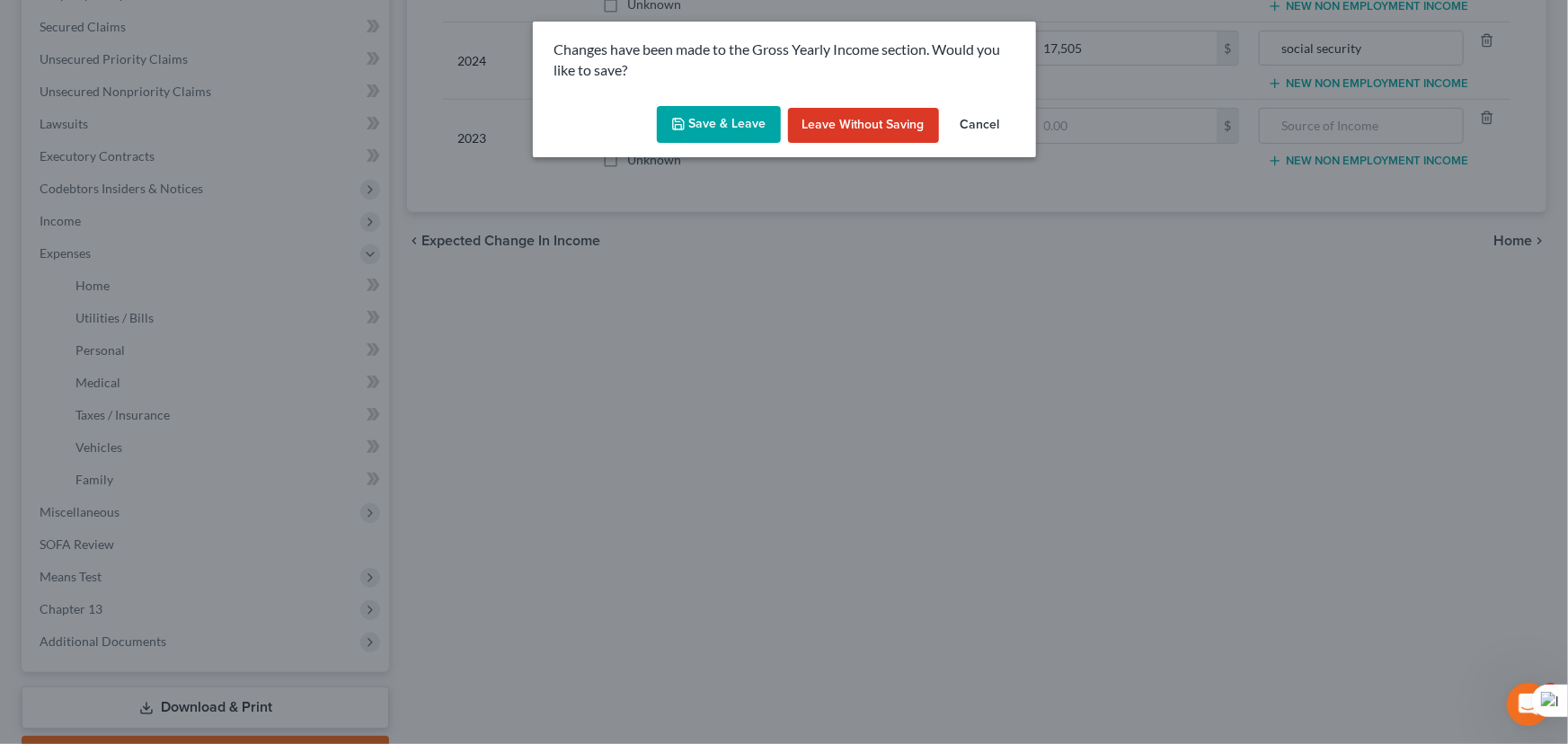
click at [709, 138] on button "Save & Leave" at bounding box center [719, 125] width 124 height 38
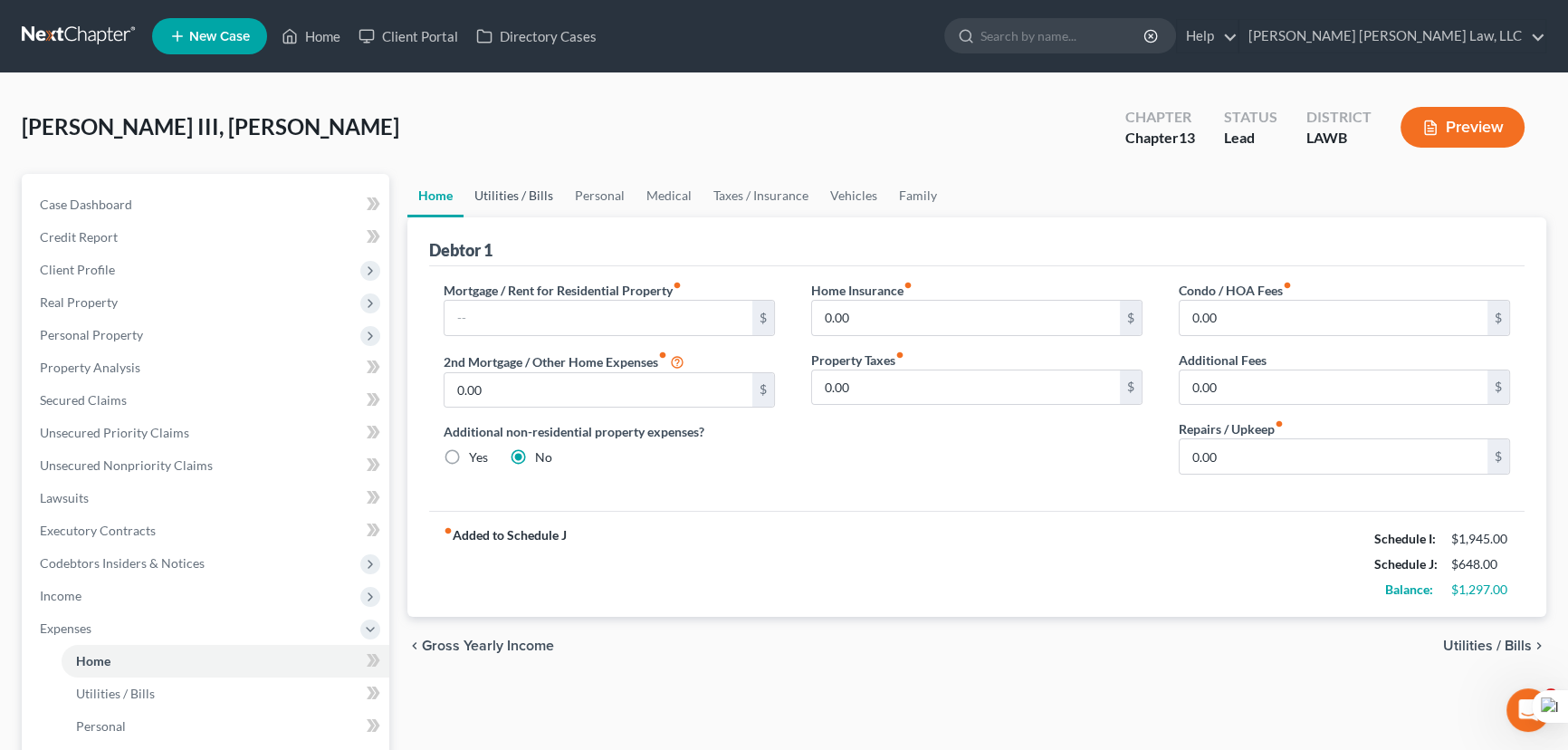
click at [538, 178] on link "Utilities / Bills" at bounding box center [513, 195] width 100 height 44
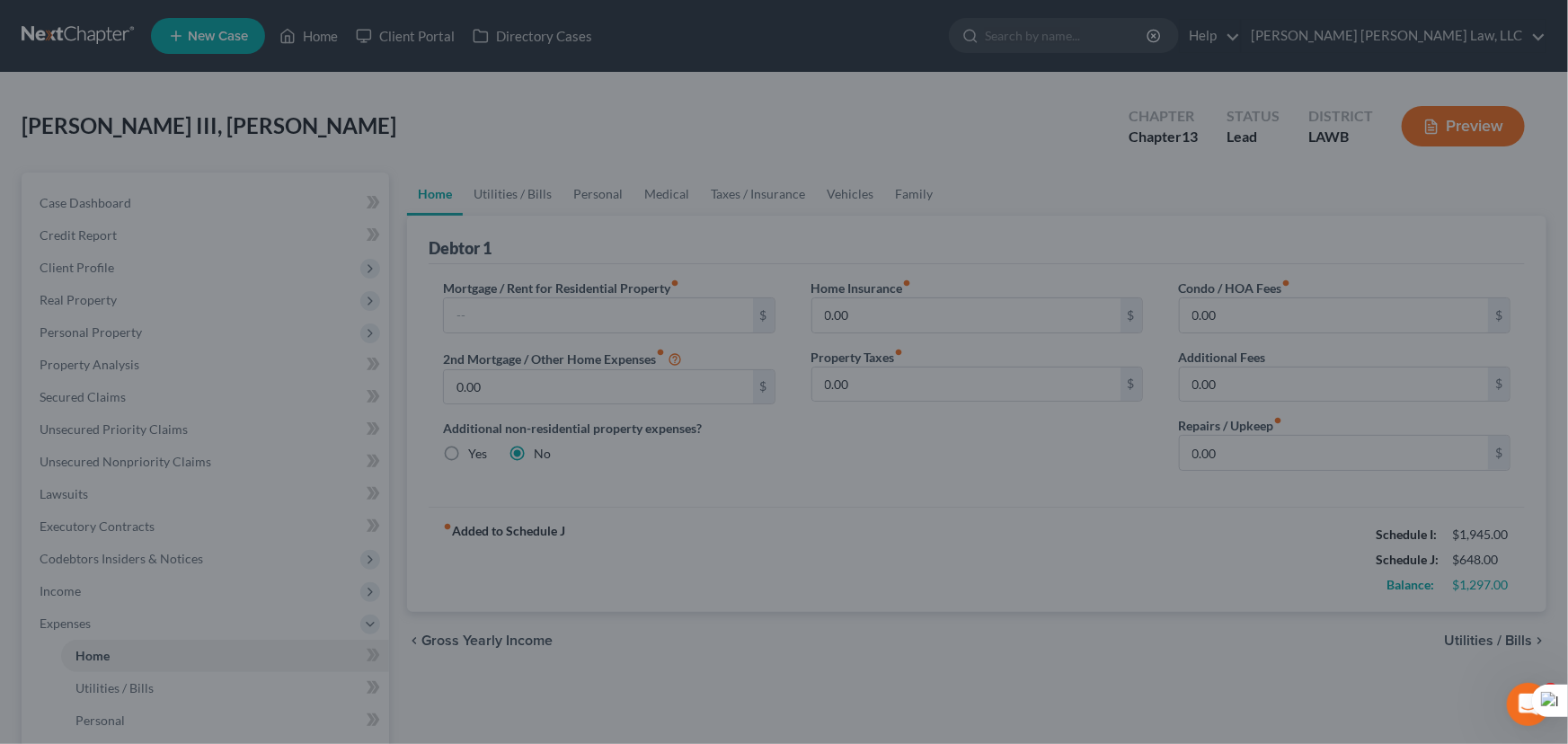
click at [602, 187] on div at bounding box center [784, 372] width 1568 height 744
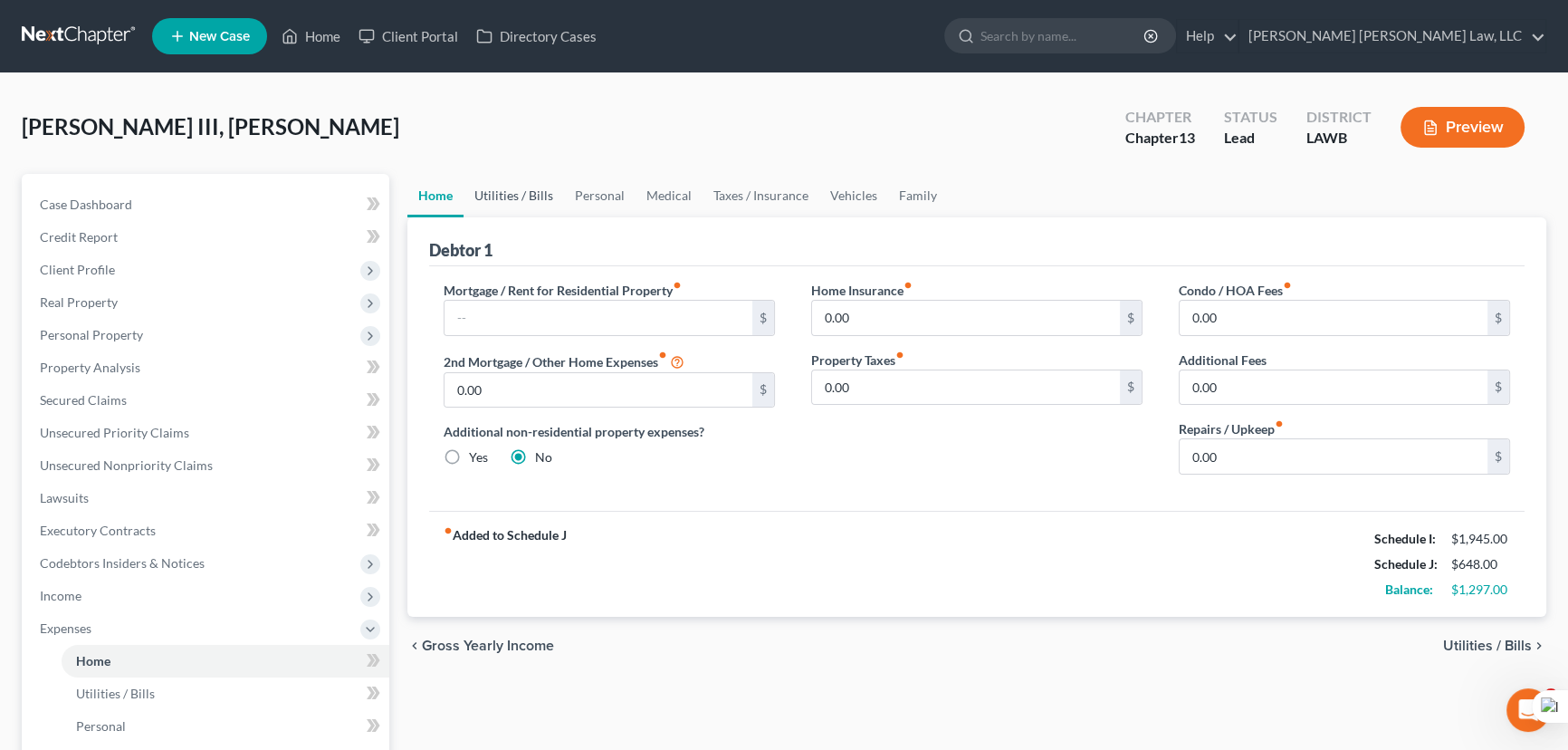
click at [537, 195] on link "Utilities / Bills" at bounding box center [513, 195] width 100 height 44
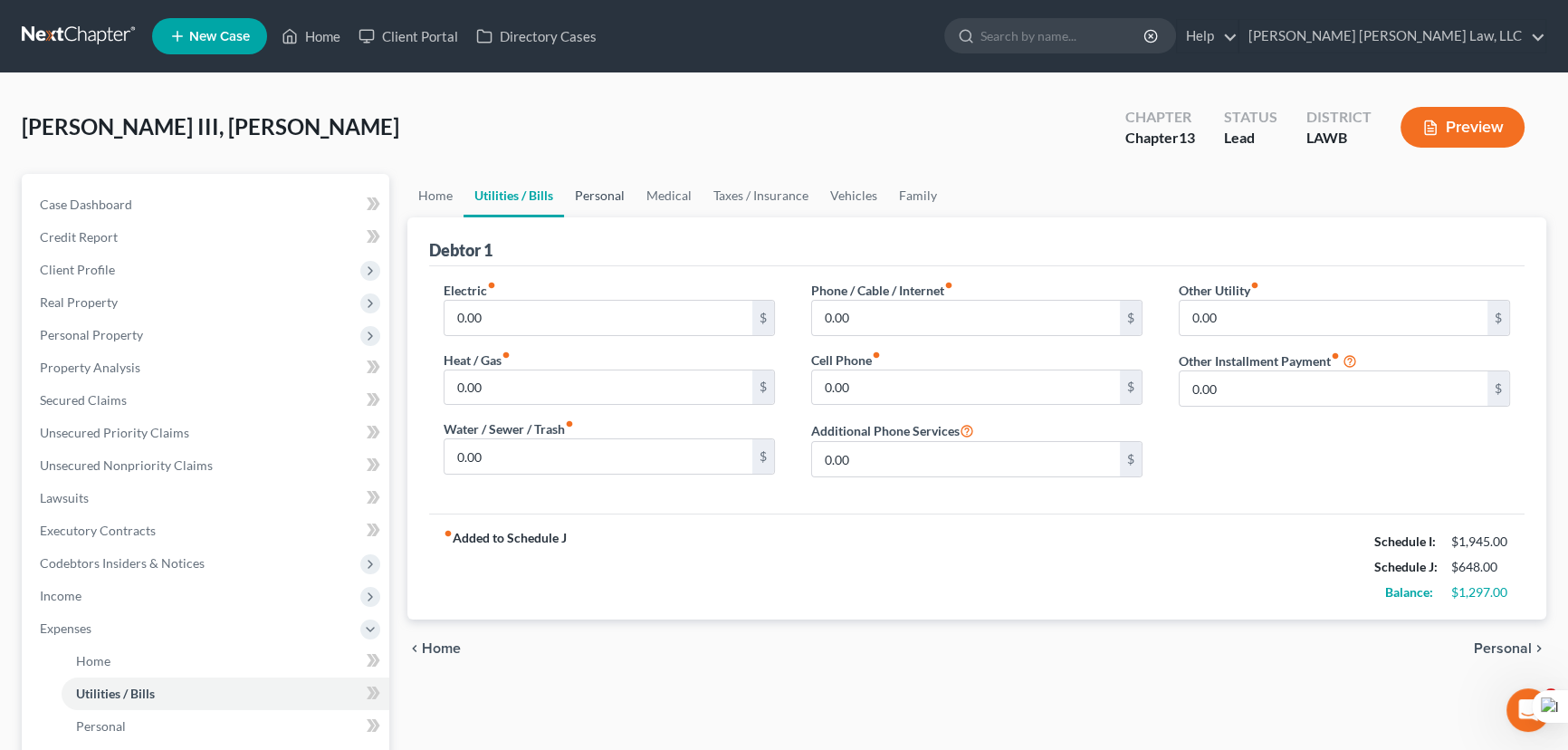
drag, startPoint x: 606, startPoint y: 205, endPoint x: 623, endPoint y: 205, distance: 17.0
click at [607, 205] on link "Personal" at bounding box center [599, 195] width 71 height 44
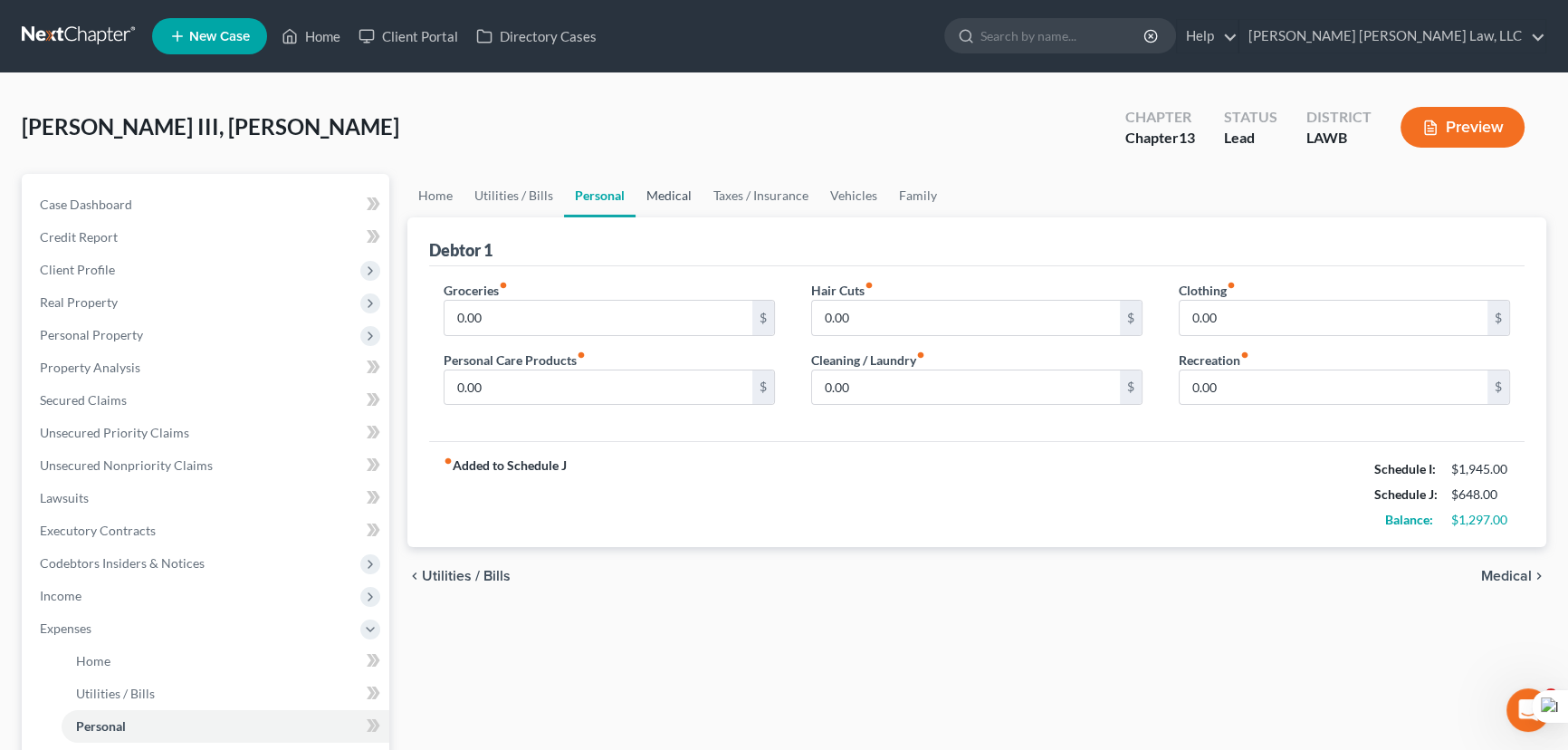
click at [676, 206] on link "Medical" at bounding box center [668, 195] width 67 height 44
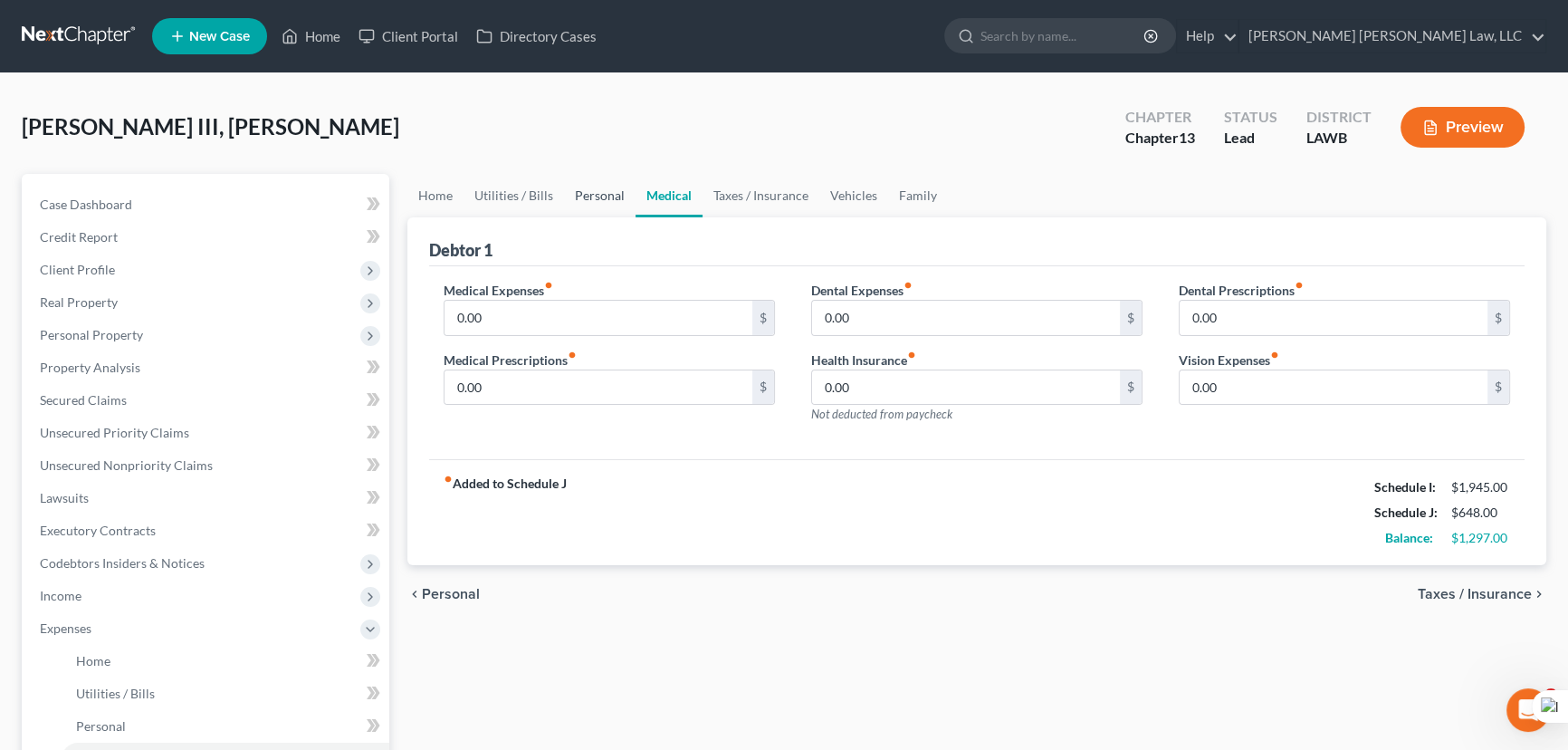
click at [581, 190] on link "Personal" at bounding box center [599, 195] width 71 height 44
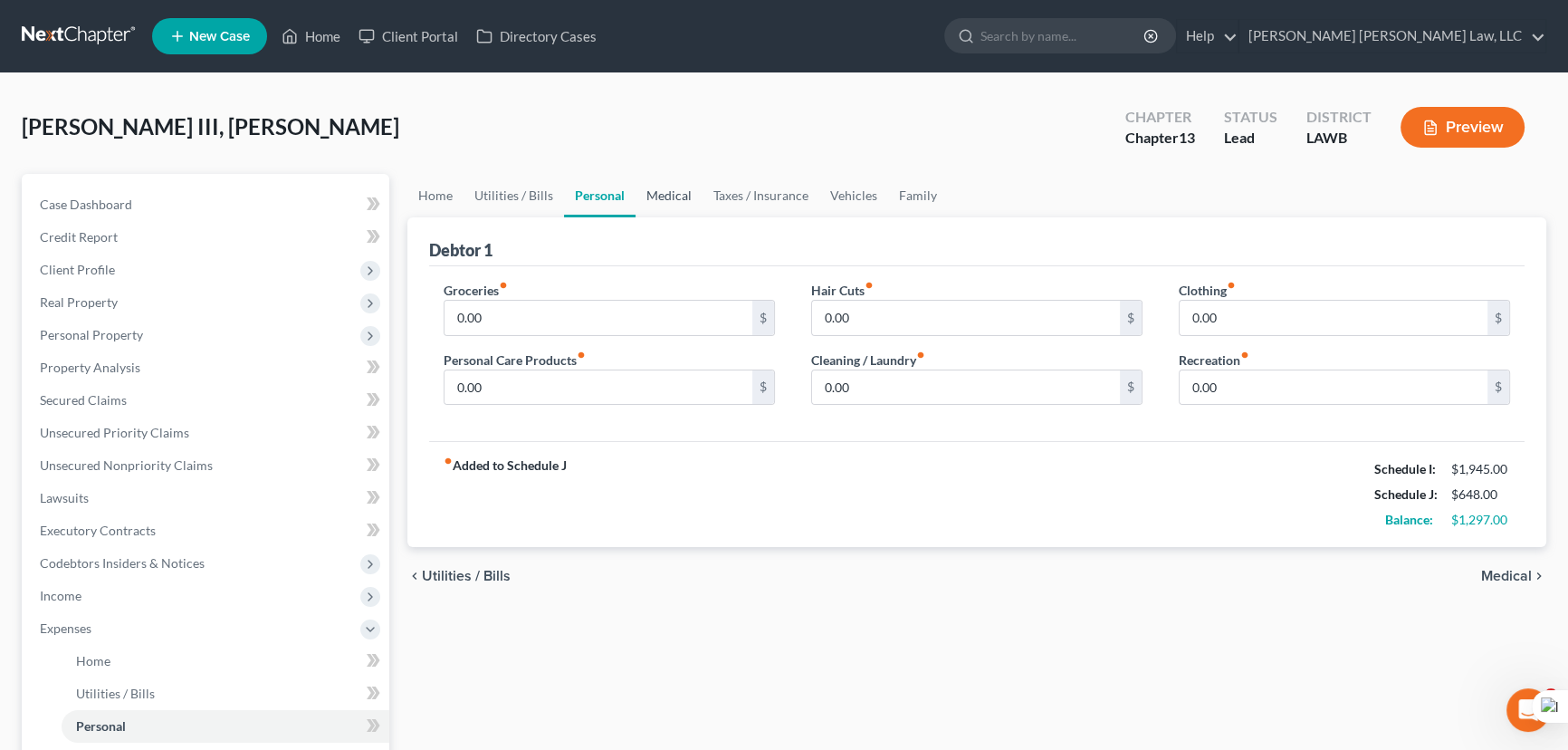
click at [690, 197] on link "Medical" at bounding box center [668, 195] width 67 height 44
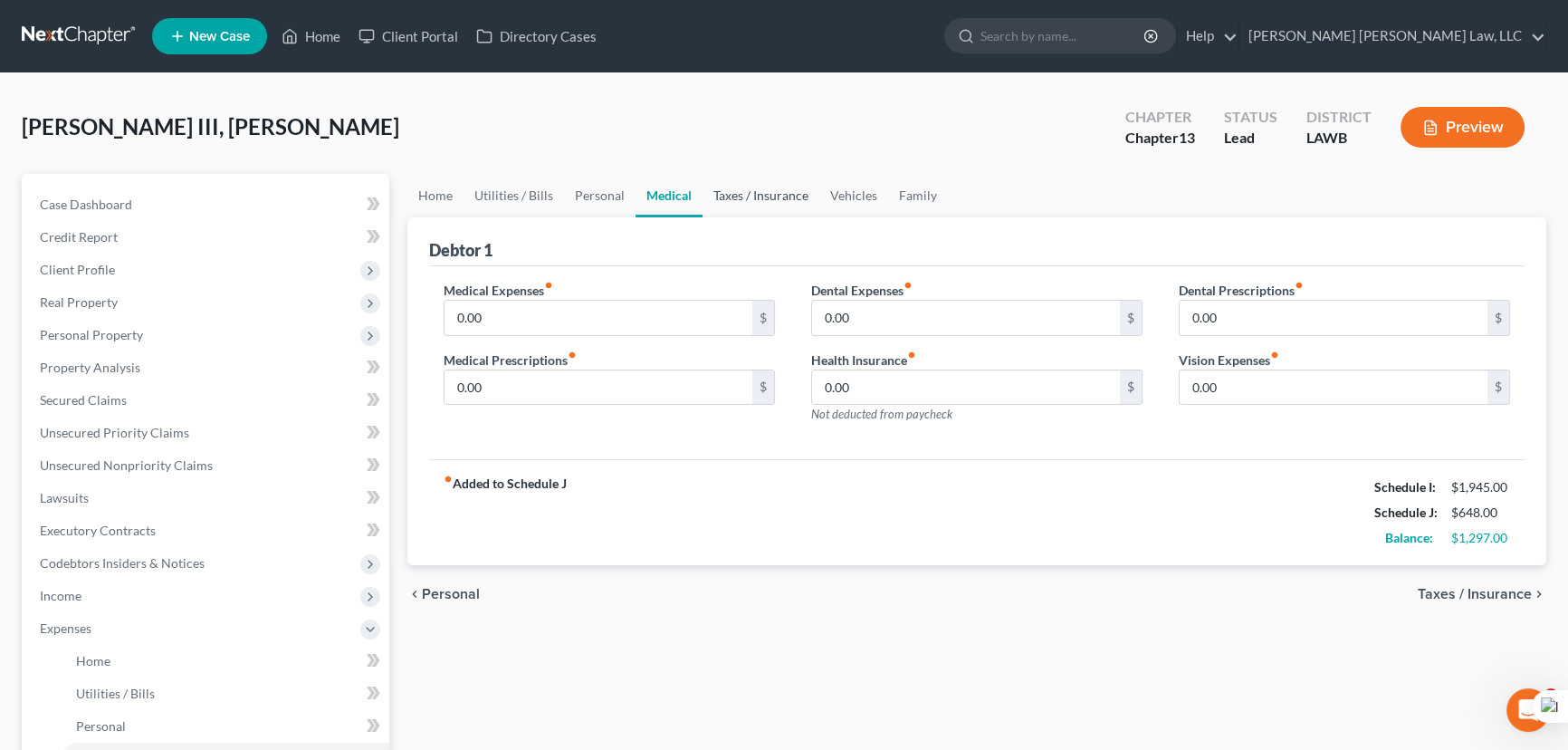
click at [752, 196] on link "Taxes / Insurance" at bounding box center [761, 195] width 117 height 44
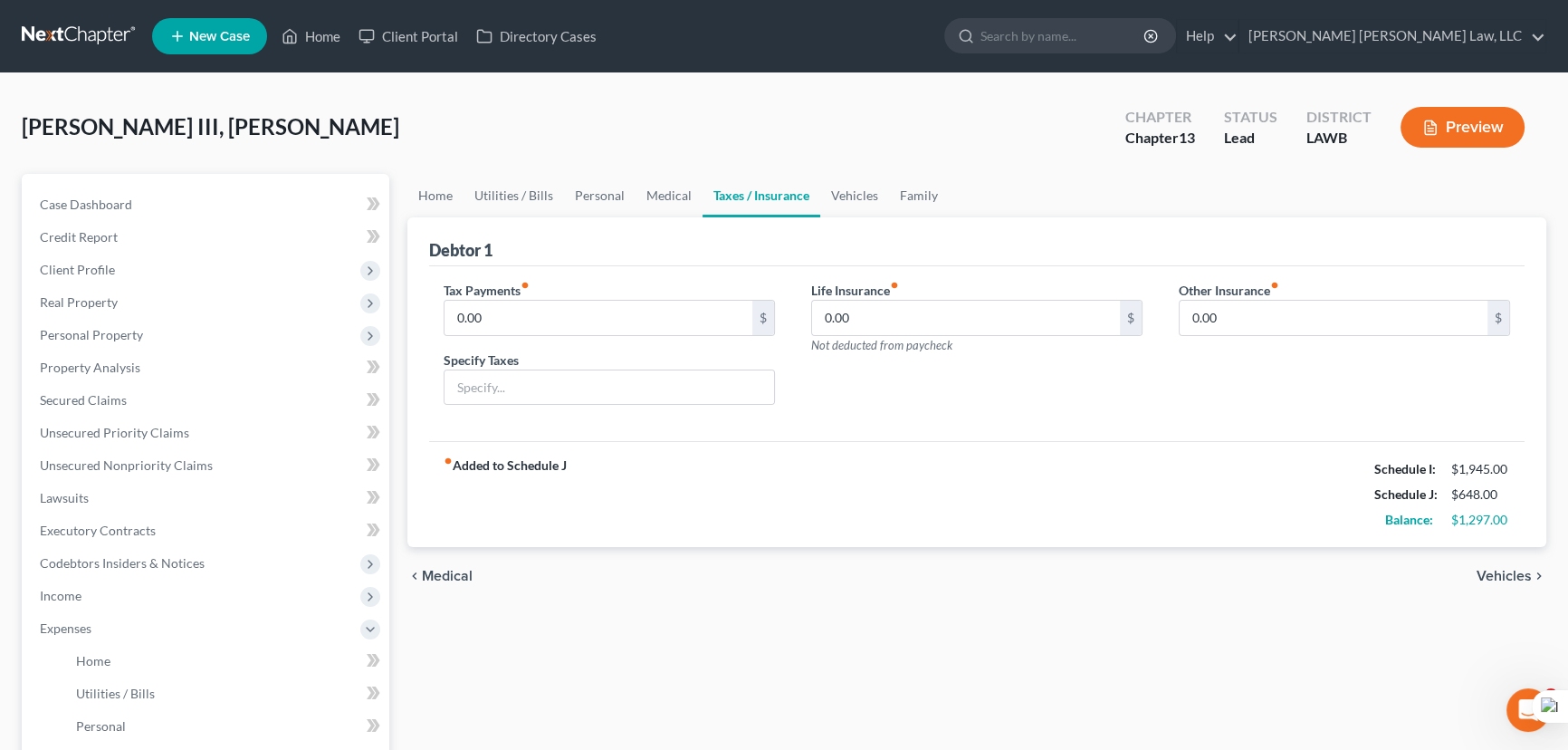
click at [805, 195] on link "Taxes / Insurance" at bounding box center [761, 195] width 118 height 44
click at [650, 201] on link "Medical" at bounding box center [668, 195] width 67 height 44
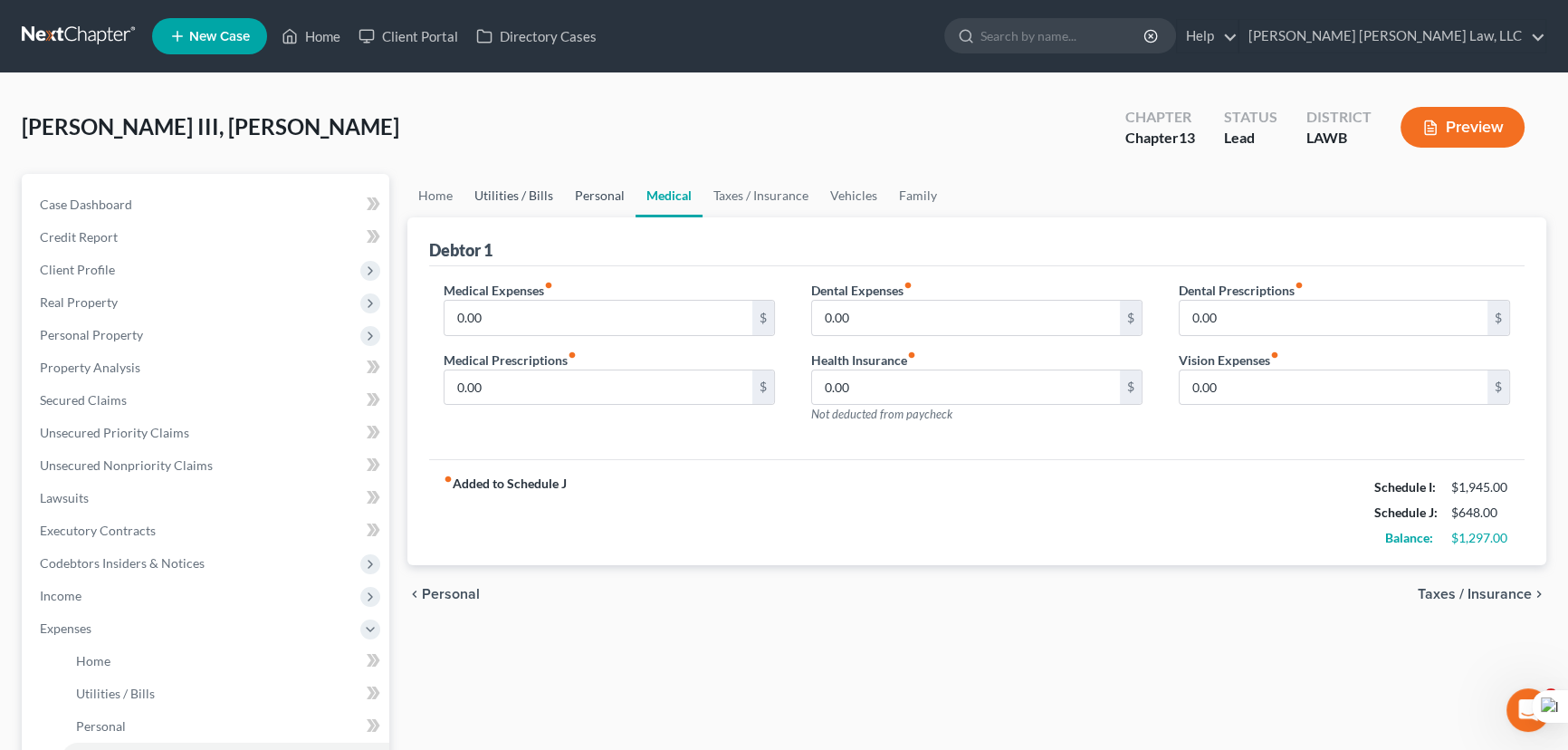
click at [608, 206] on link "Personal" at bounding box center [599, 195] width 71 height 44
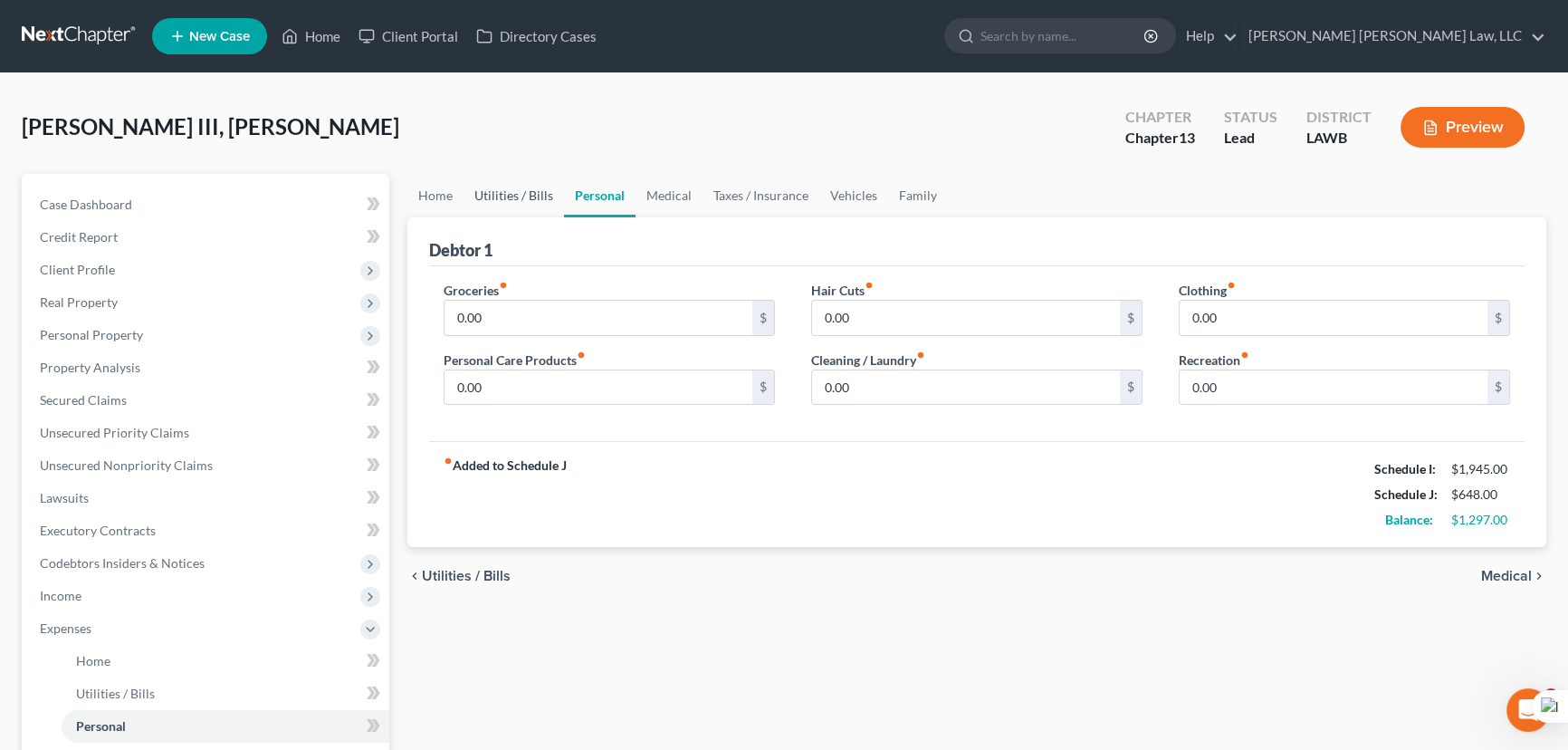
click at [521, 200] on link "Utilities / Bills" at bounding box center [513, 195] width 100 height 44
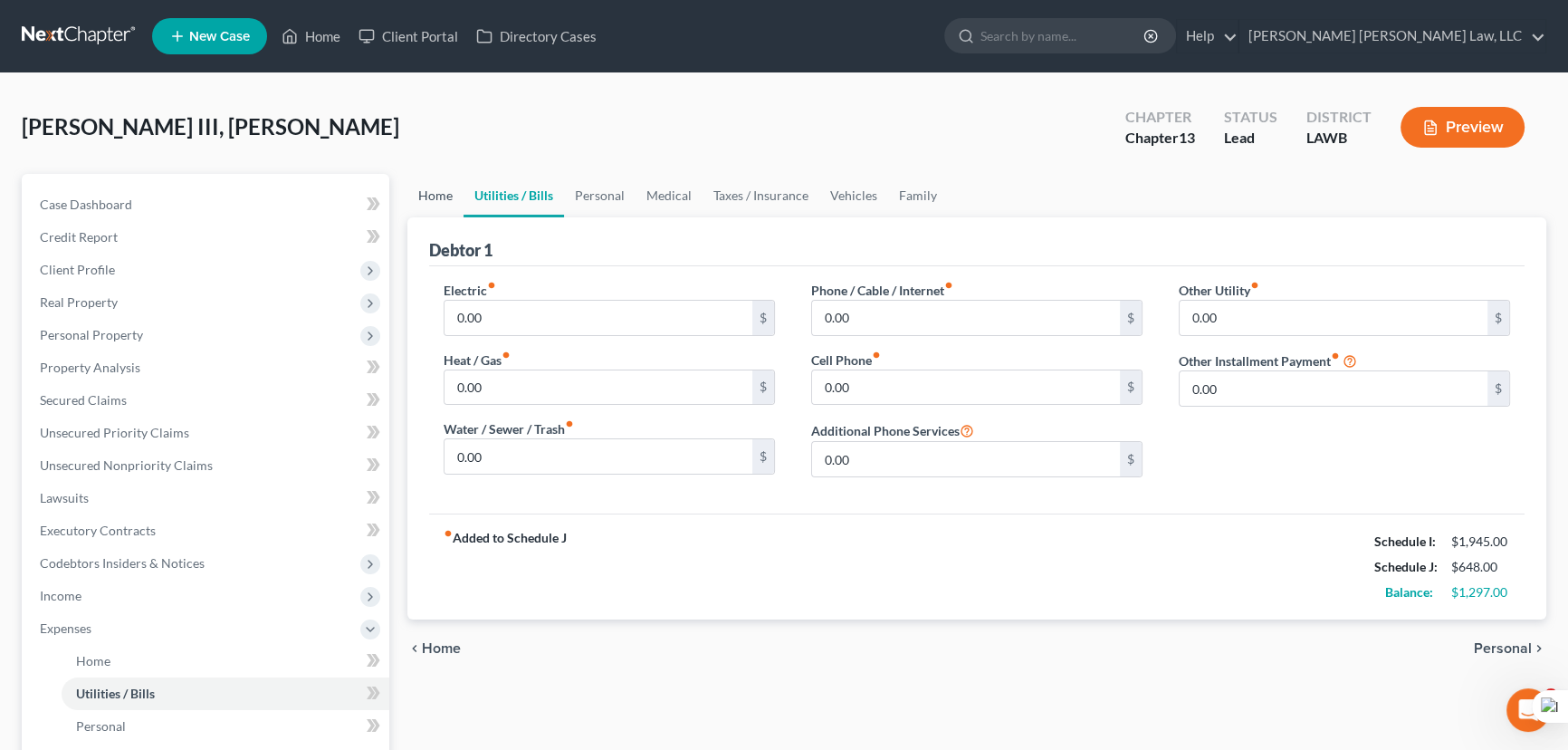
click at [430, 197] on link "Home" at bounding box center [435, 195] width 56 height 44
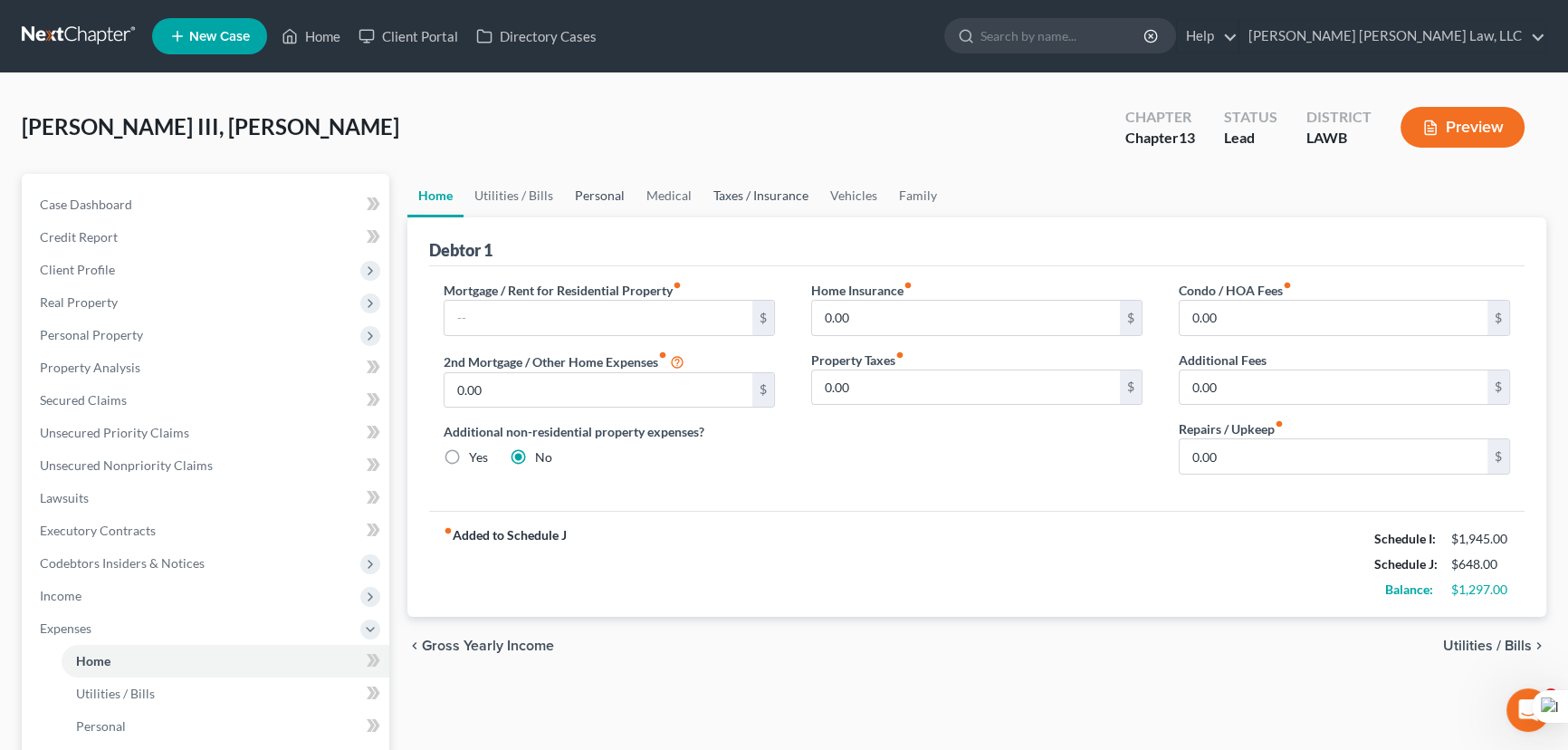
click at [570, 192] on link "Personal" at bounding box center [599, 195] width 71 height 44
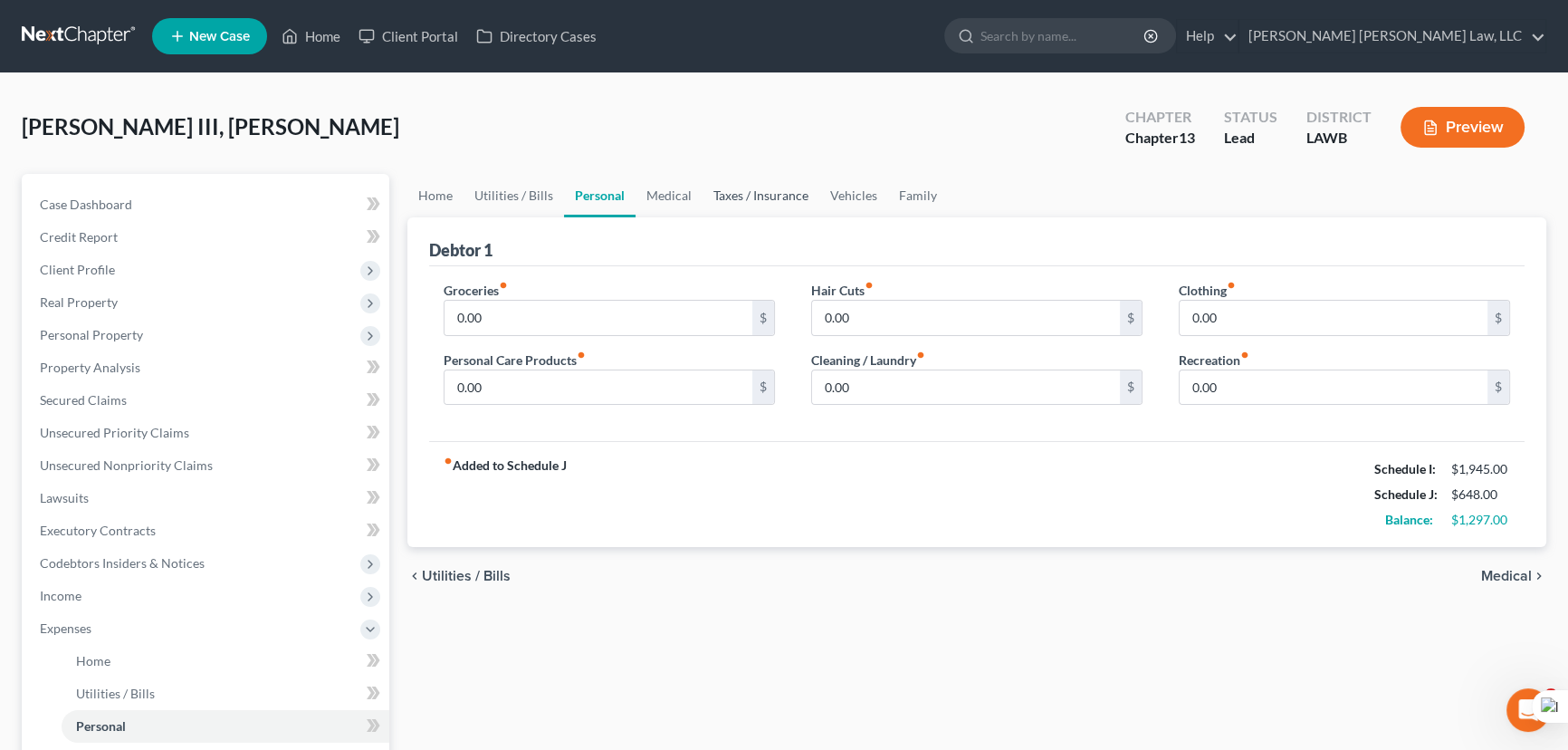
click at [702, 195] on link "Taxes / Insurance" at bounding box center [761, 195] width 117 height 44
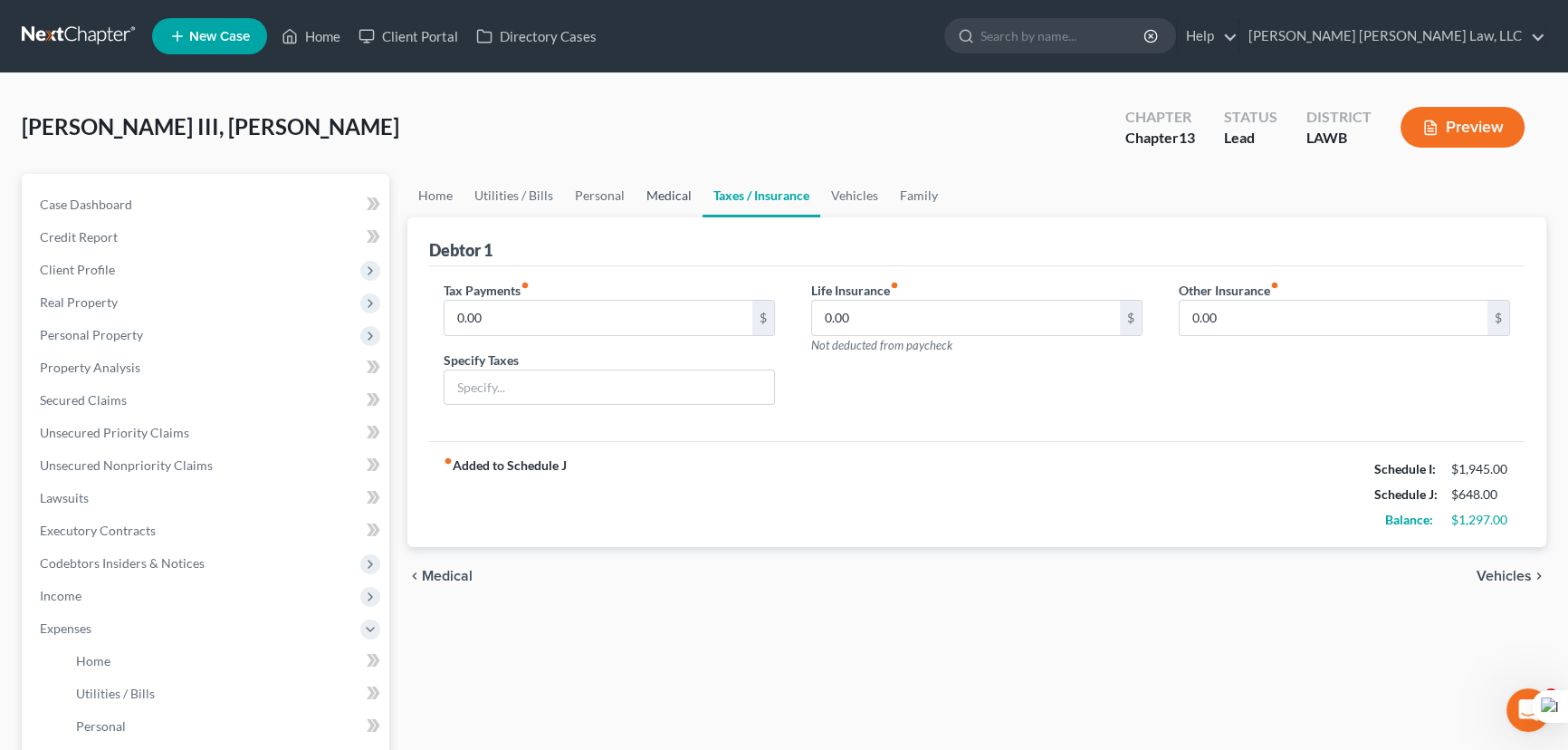
click at [674, 193] on link "Medical" at bounding box center [668, 195] width 67 height 44
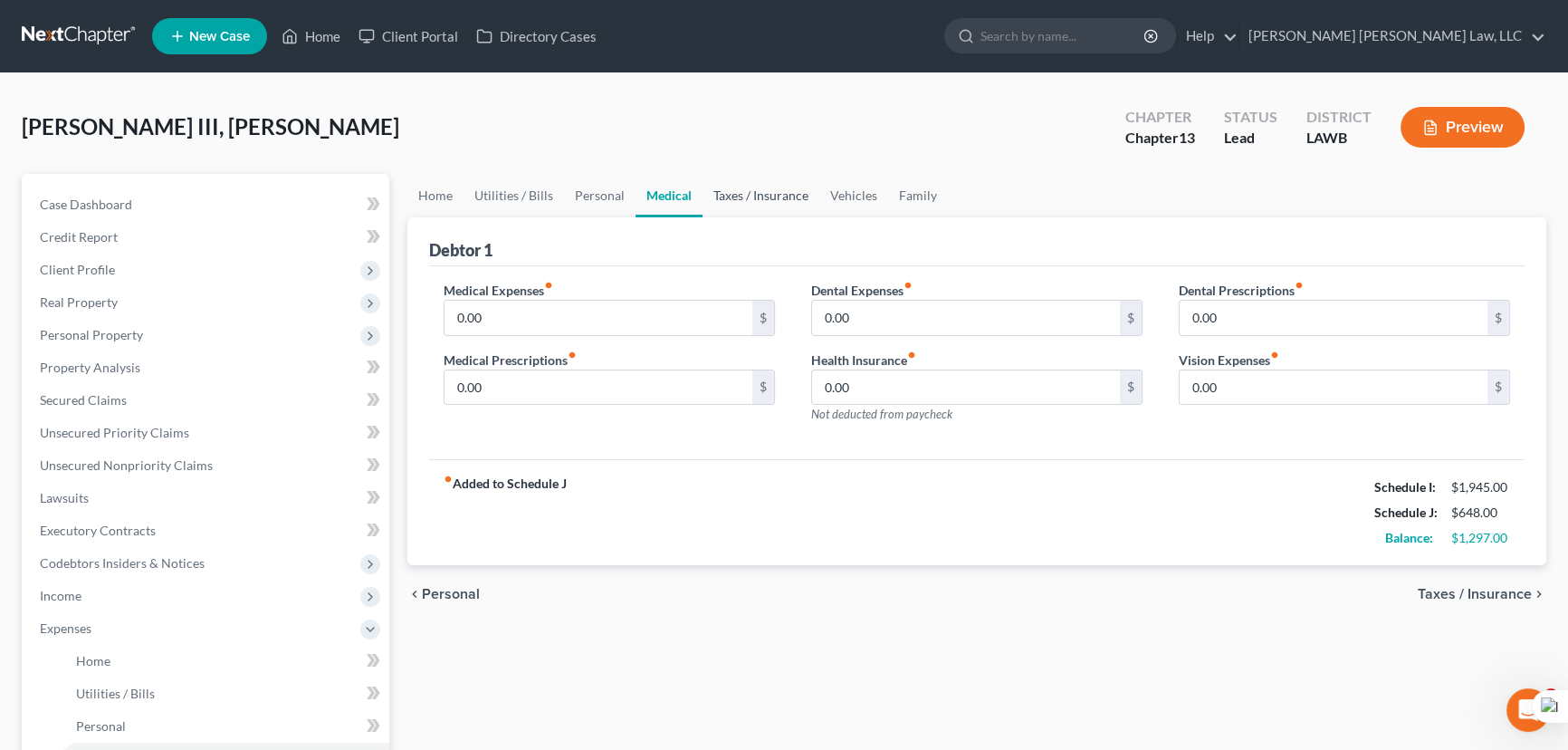
click at [763, 215] on link "Taxes / Insurance" at bounding box center [761, 195] width 117 height 44
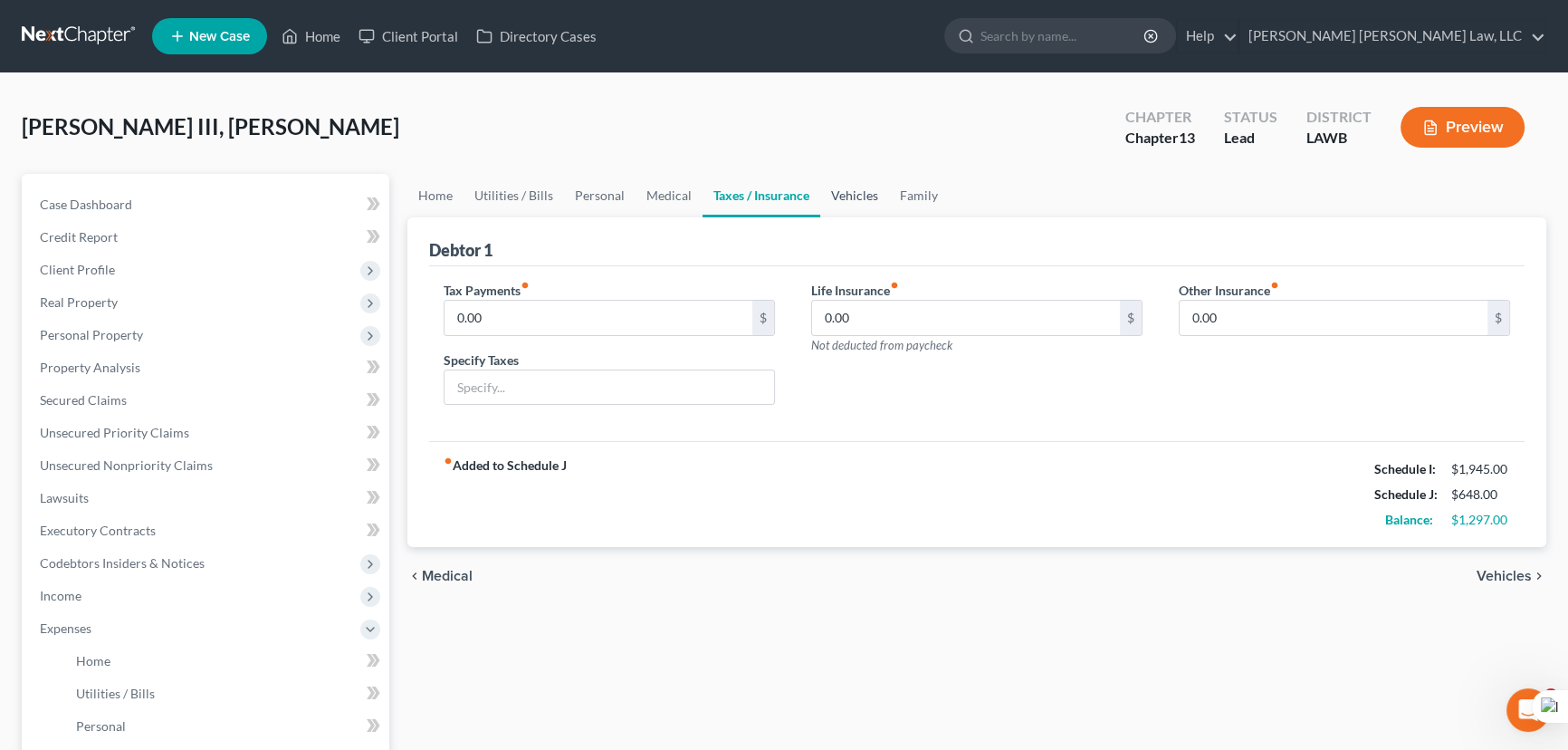
click at [840, 201] on link "Vehicles" at bounding box center [854, 195] width 68 height 44
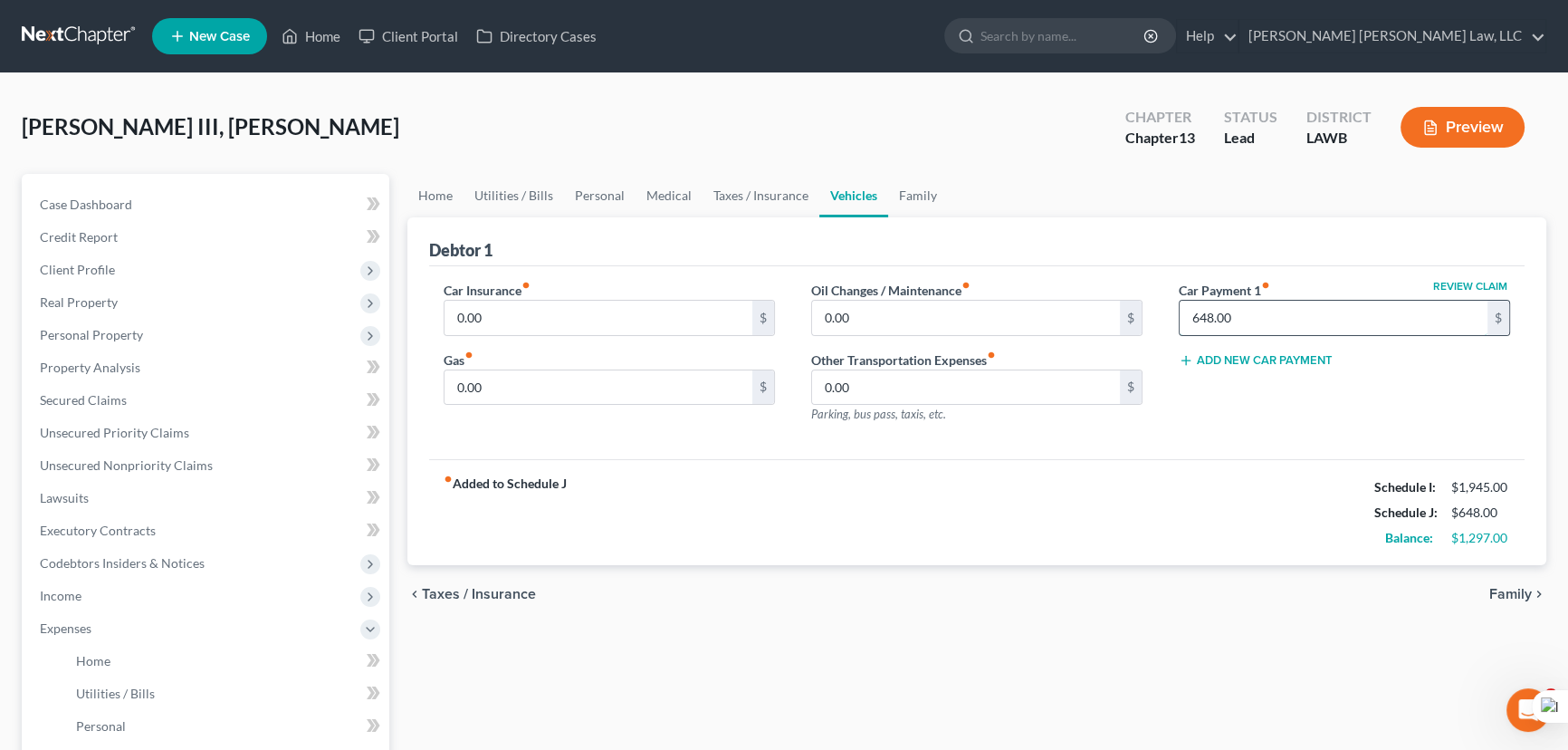
click at [1328, 318] on input "648.00" at bounding box center [1332, 318] width 308 height 35
click at [438, 198] on link "Home" at bounding box center [435, 195] width 56 height 44
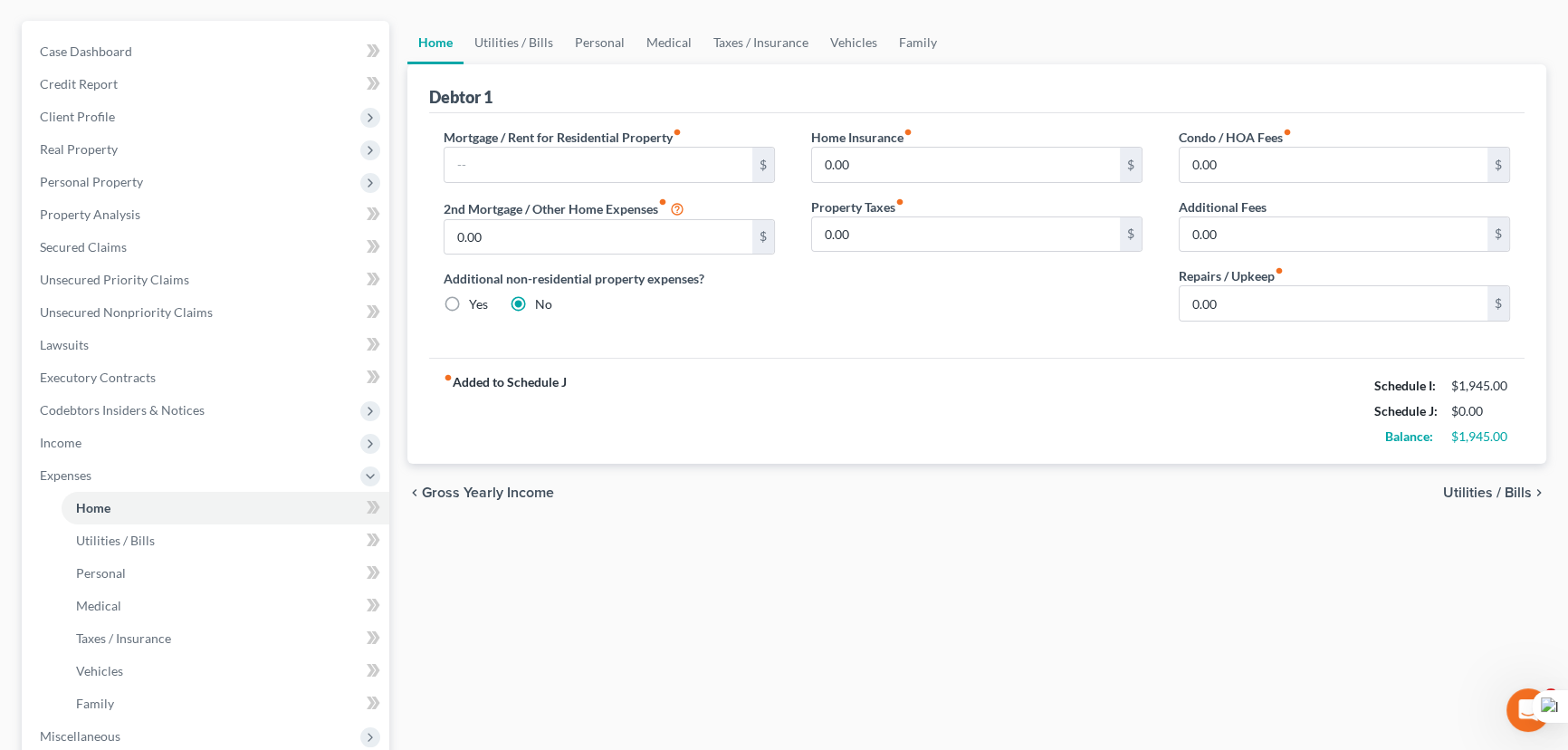
scroll to position [411, 0]
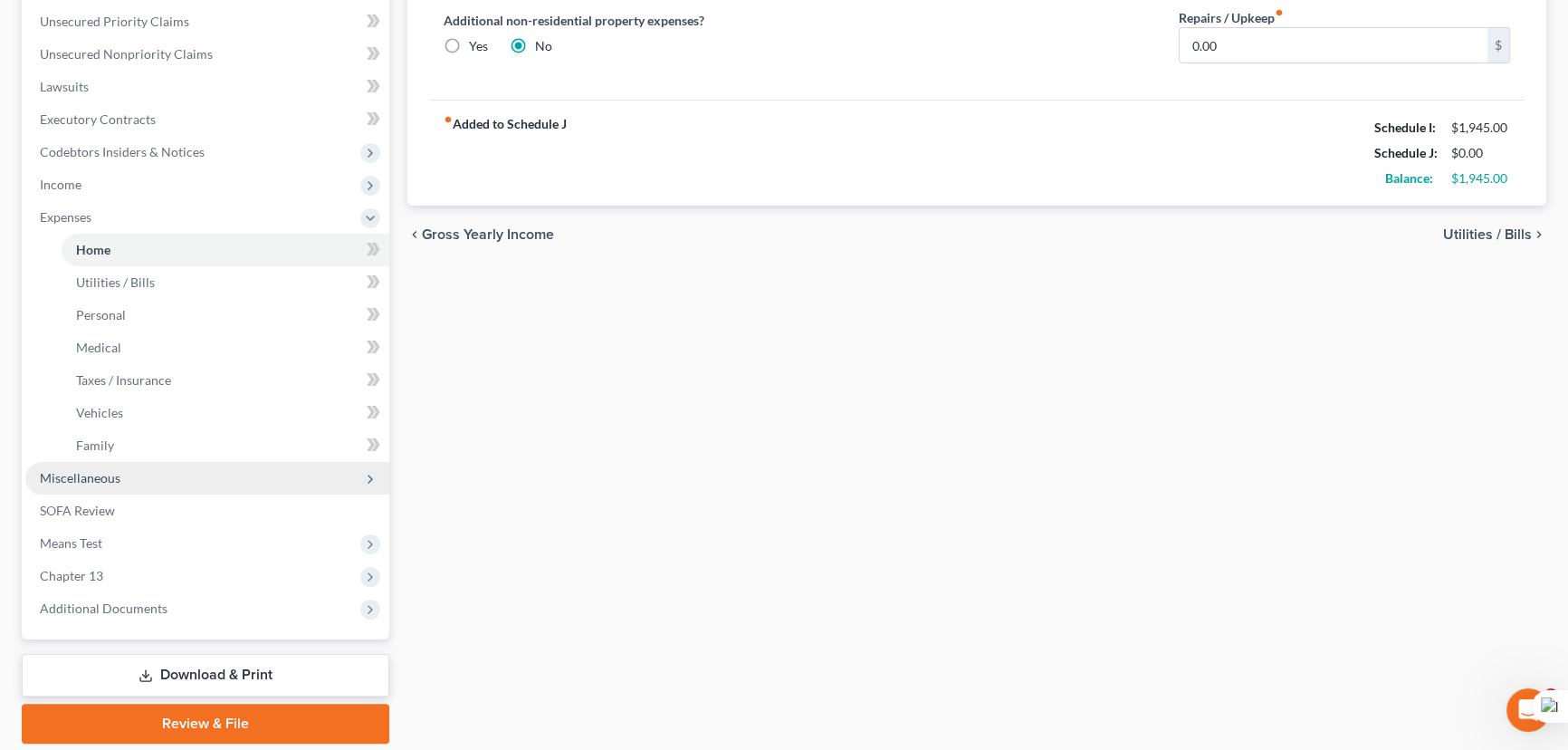
click at [134, 474] on span "Miscellaneous" at bounding box center [207, 478] width 363 height 33
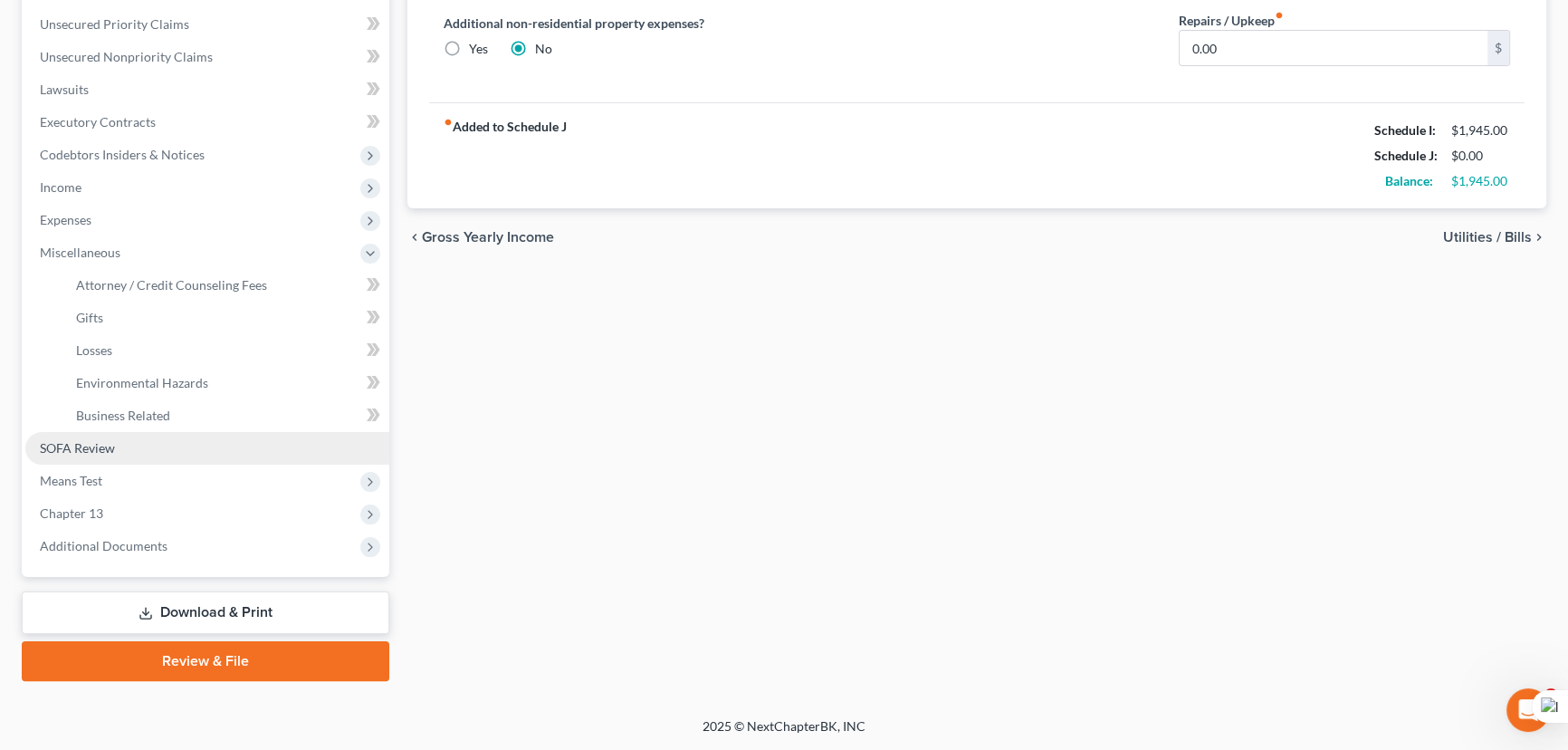
scroll to position [406, 0]
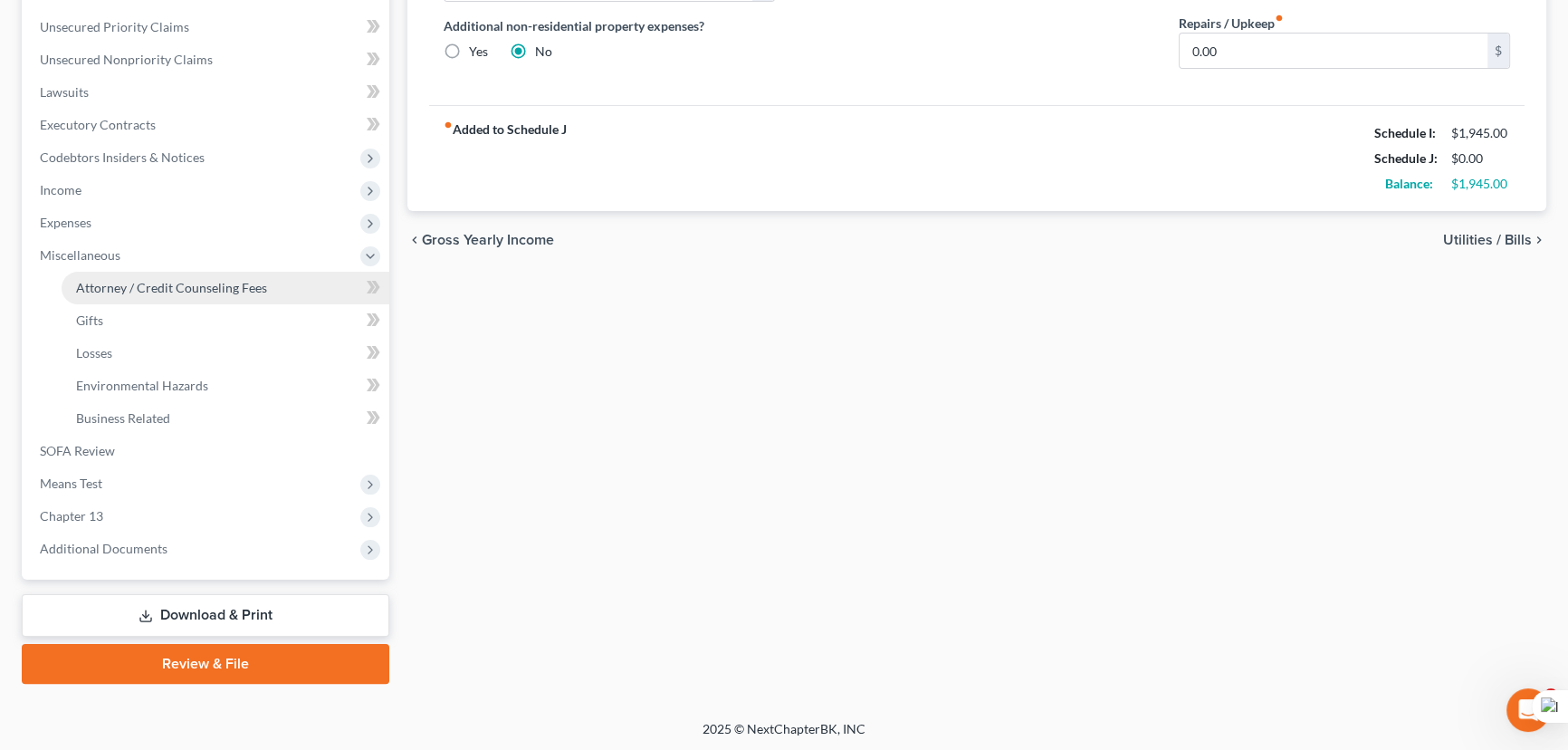
click at [188, 280] on span "Attorney / Credit Counseling Fees" at bounding box center [171, 287] width 191 height 16
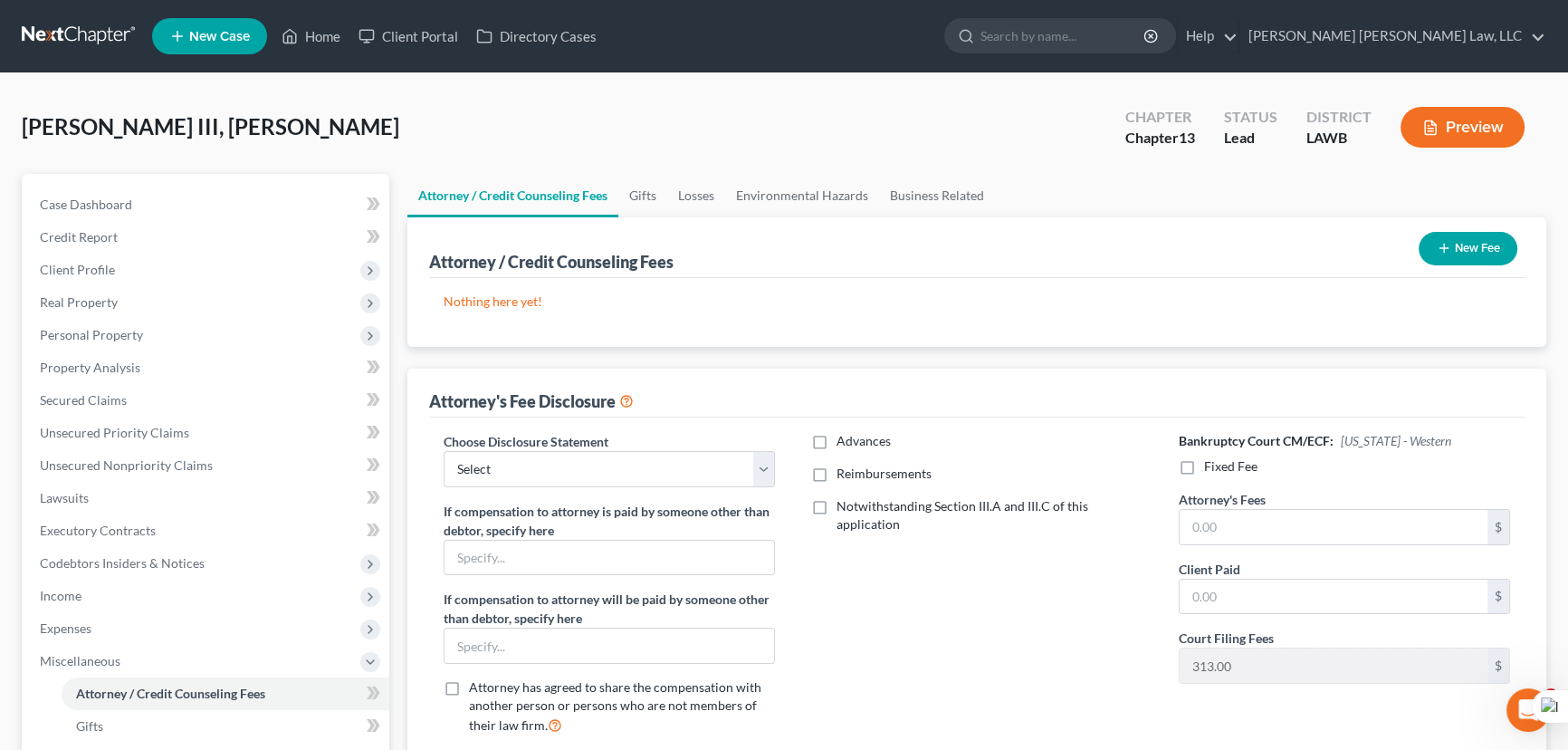
click at [1488, 253] on button "New Fee" at bounding box center [1468, 248] width 99 height 34
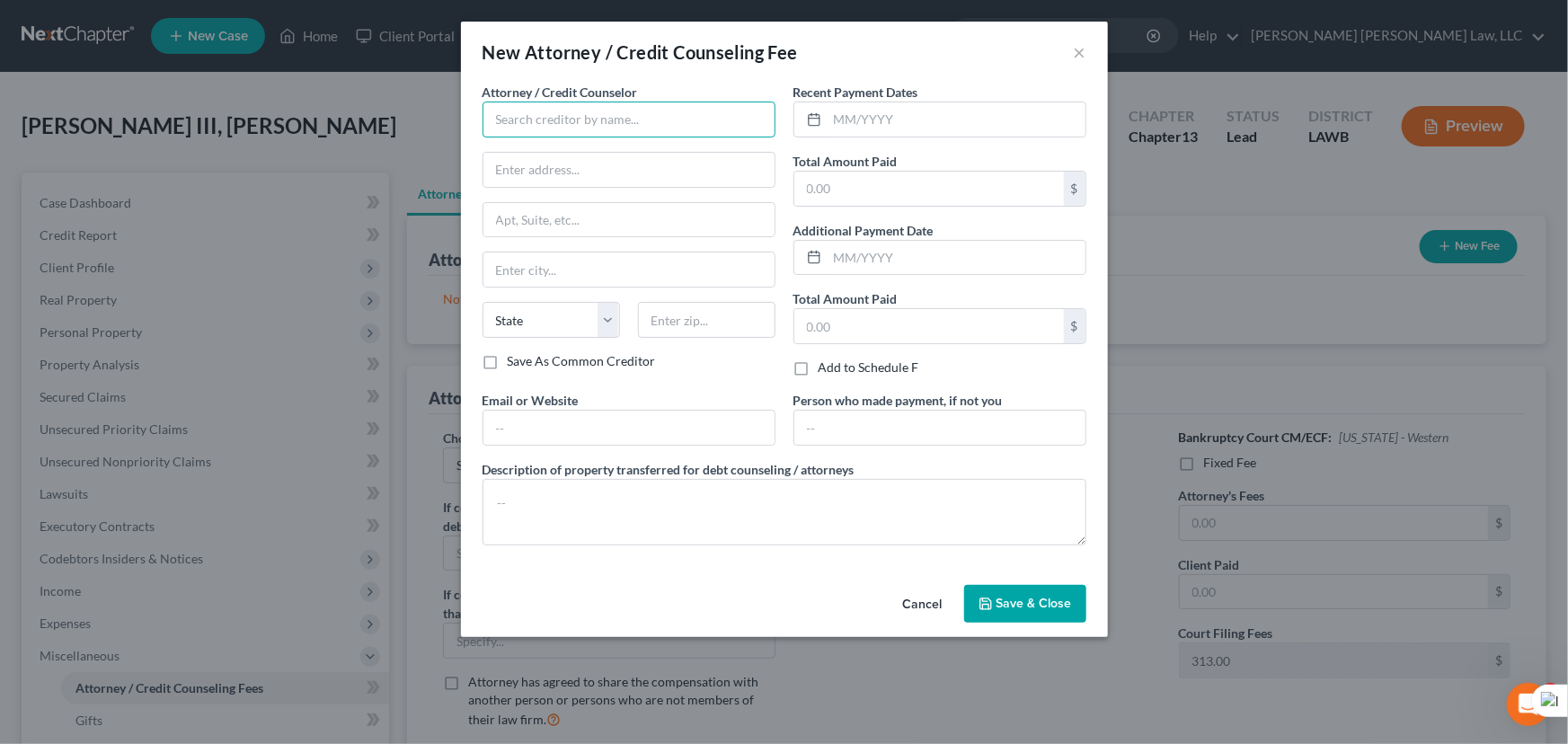
click at [702, 134] on input "text" at bounding box center [628, 120] width 293 height 36
type input "E Orum Young Law Office"
type input "200 Washington Street"
type input "Monroe"
select select "19"
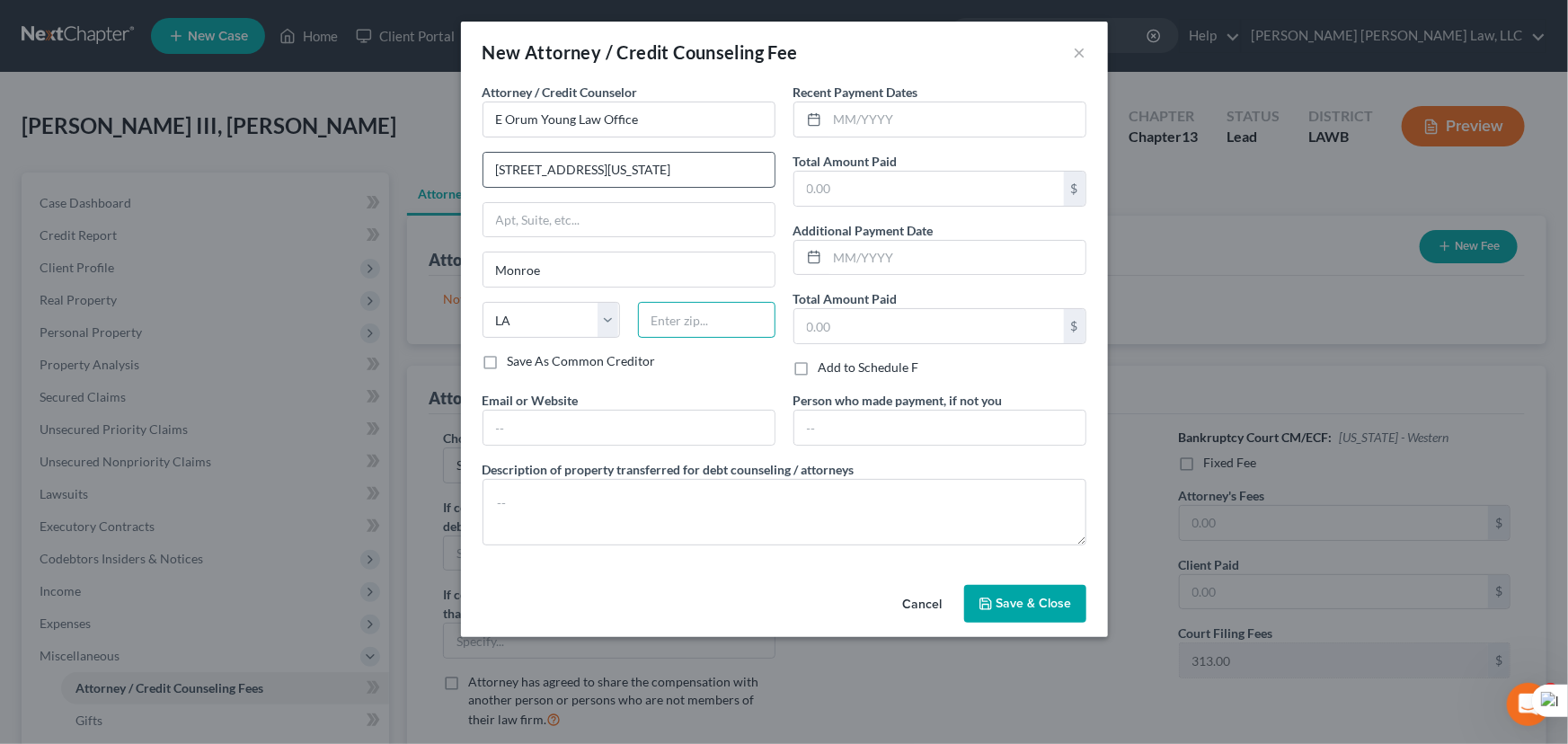
type input "71201"
click at [914, 122] on input "text" at bounding box center [956, 120] width 257 height 34
type input "1"
type input "09/2025"
click at [905, 177] on input "text" at bounding box center [928, 188] width 269 height 34
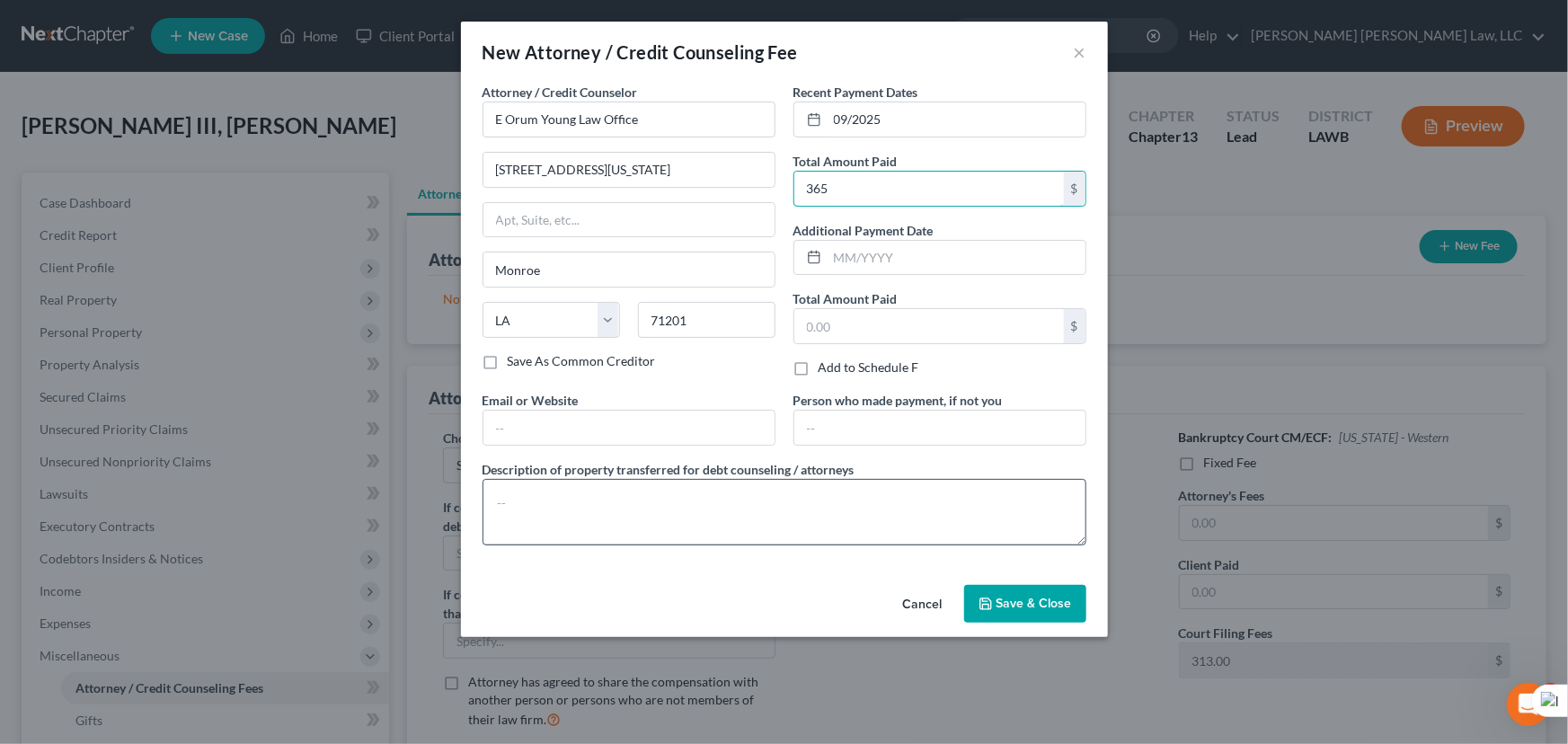
type input "365"
click at [741, 480] on textarea at bounding box center [784, 511] width 604 height 66
type textarea "credit report, credit counseling, filing fee"
click at [1047, 591] on button "Save & Close" at bounding box center [1024, 604] width 122 height 38
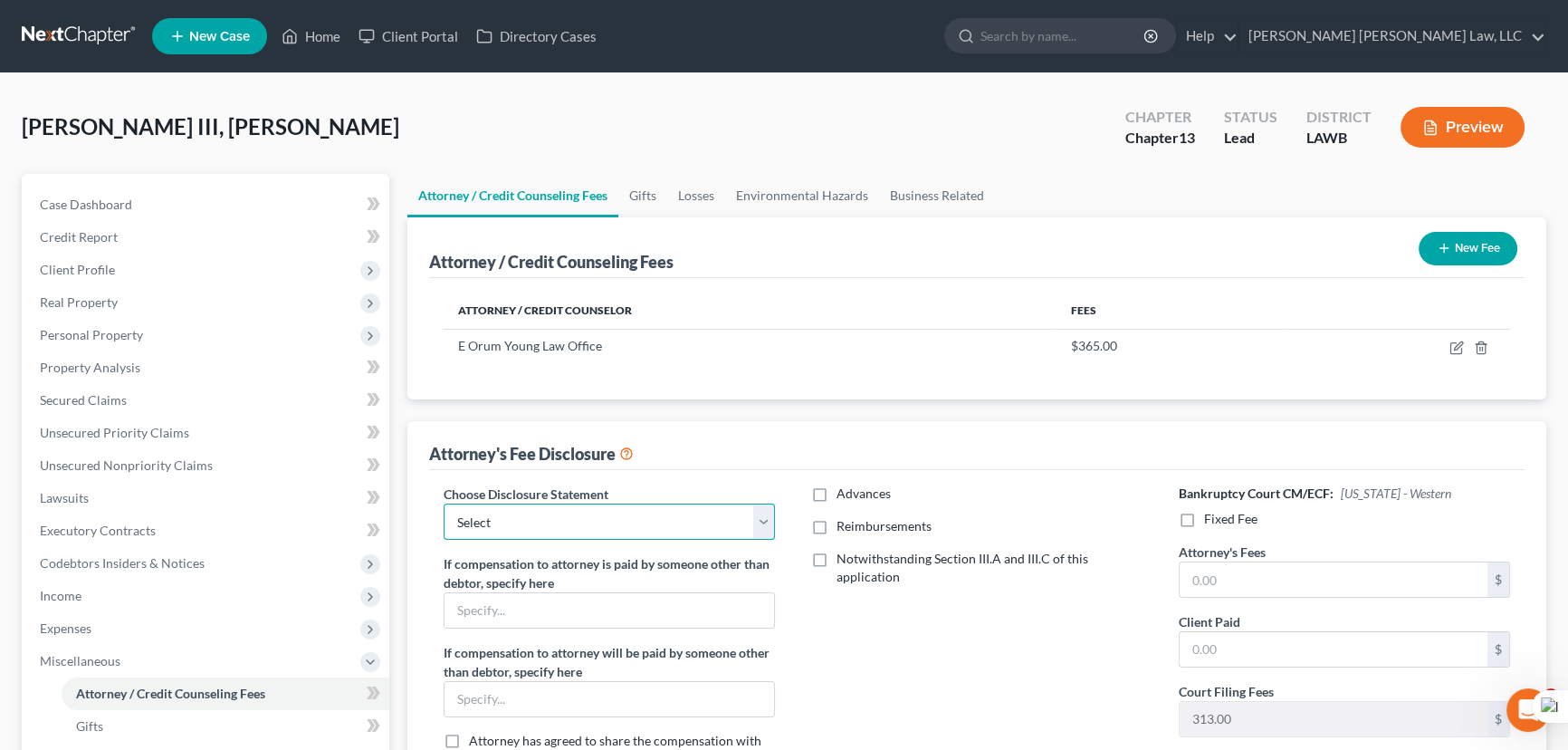
click at [641, 529] on select "Select LAEB 2016 Bankruptcy Rule 2016(B) Disclosure and Application for Approva…" at bounding box center [609, 522] width 331 height 37
select select "1"
click at [444, 503] on select "Select LAEB 2016 Bankruptcy Rule 2016(B) Disclosure and Application for Approva…" at bounding box center [609, 522] width 331 height 37
click at [837, 526] on label "Reimbursements" at bounding box center [884, 526] width 95 height 18
click at [844, 526] on input "Reimbursements" at bounding box center [849, 523] width 12 height 12
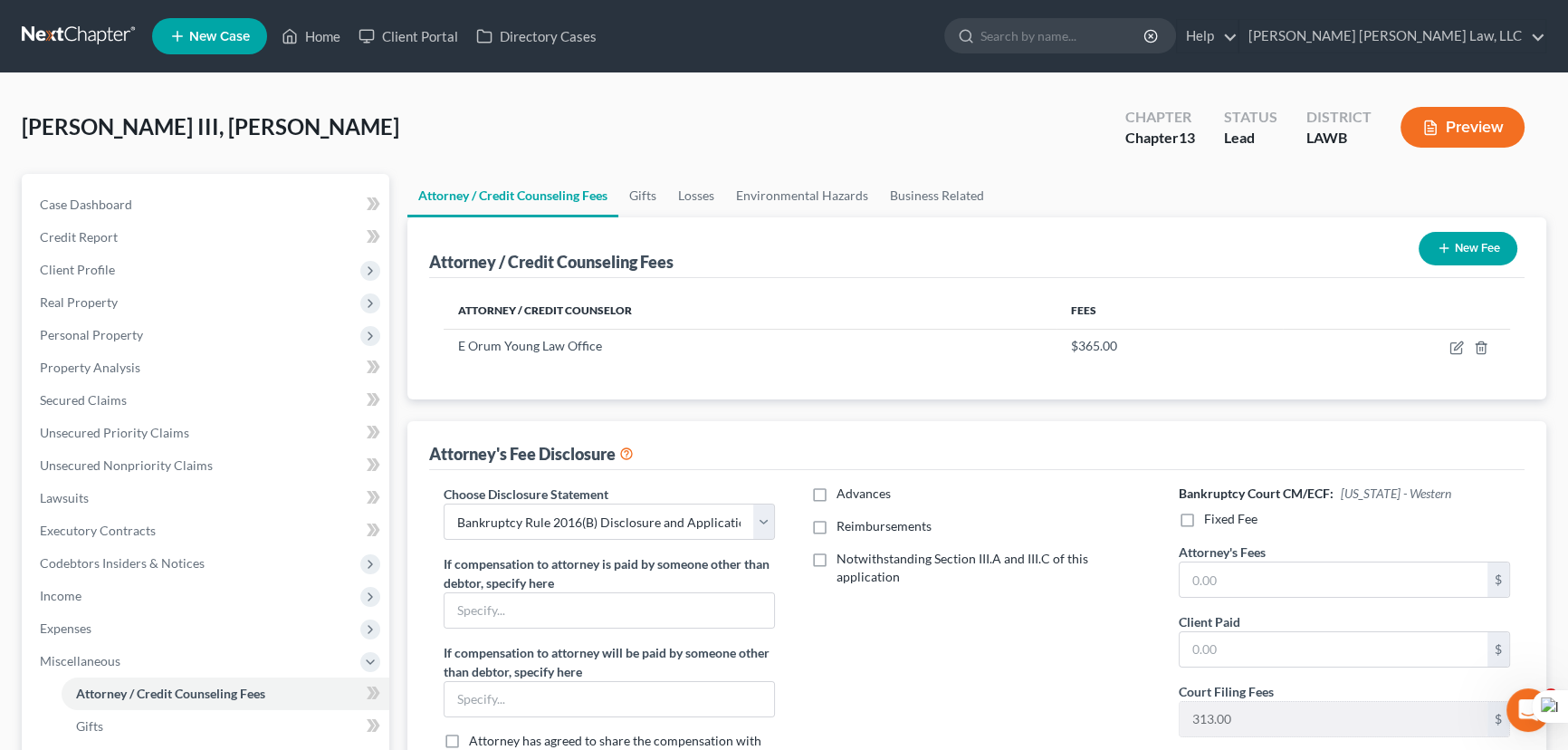
checkbox input "true"
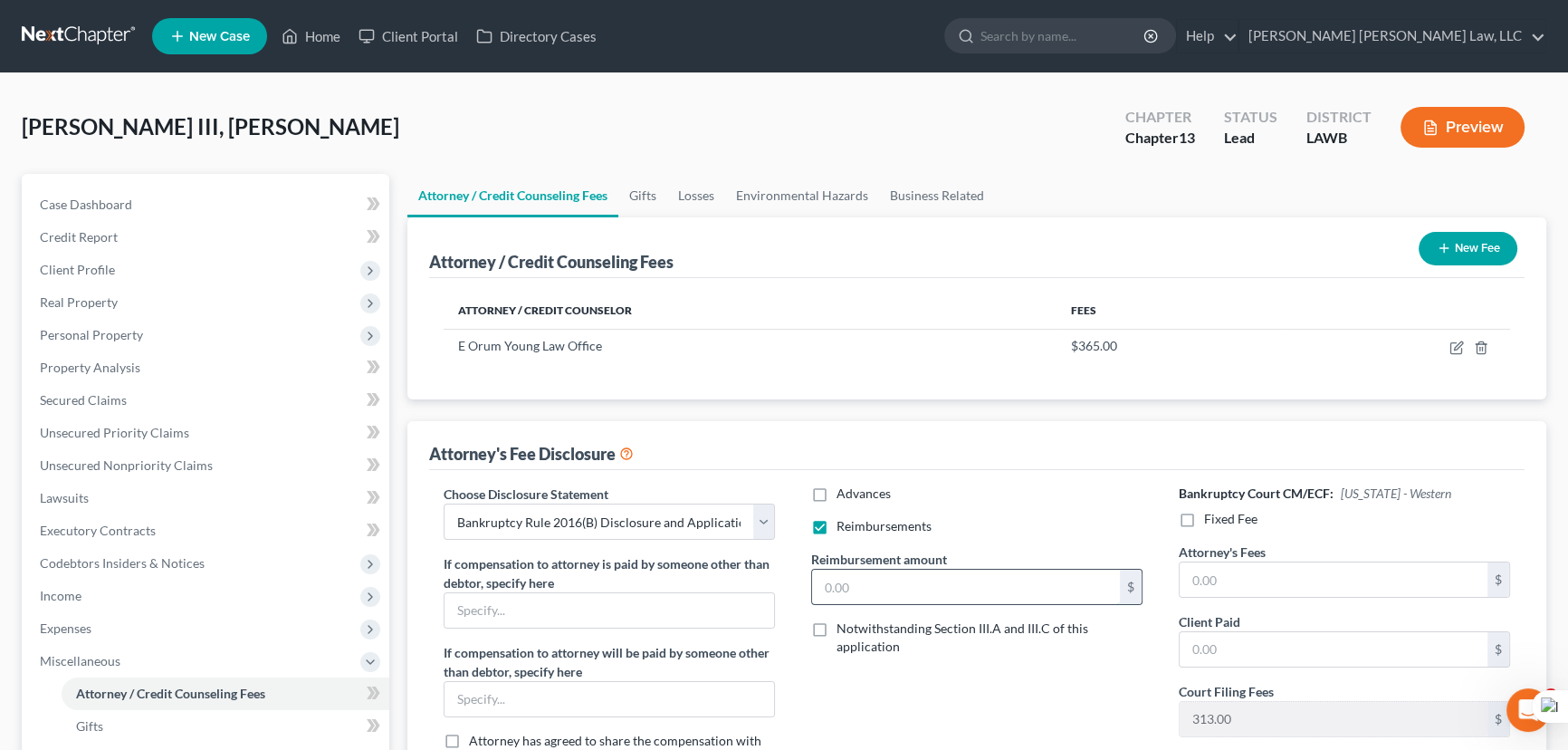
click at [873, 574] on input "text" at bounding box center [965, 586] width 308 height 35
type input "250"
drag, startPoint x: 1205, startPoint y: 490, endPoint x: 1187, endPoint y: 507, distance: 24.8
click at [1203, 493] on h6 "Bankruptcy Court CM/ECF: Louisiana - Western" at bounding box center [1343, 493] width 331 height 18
click at [1187, 507] on div at bounding box center [1203, 521] width 173 height 27
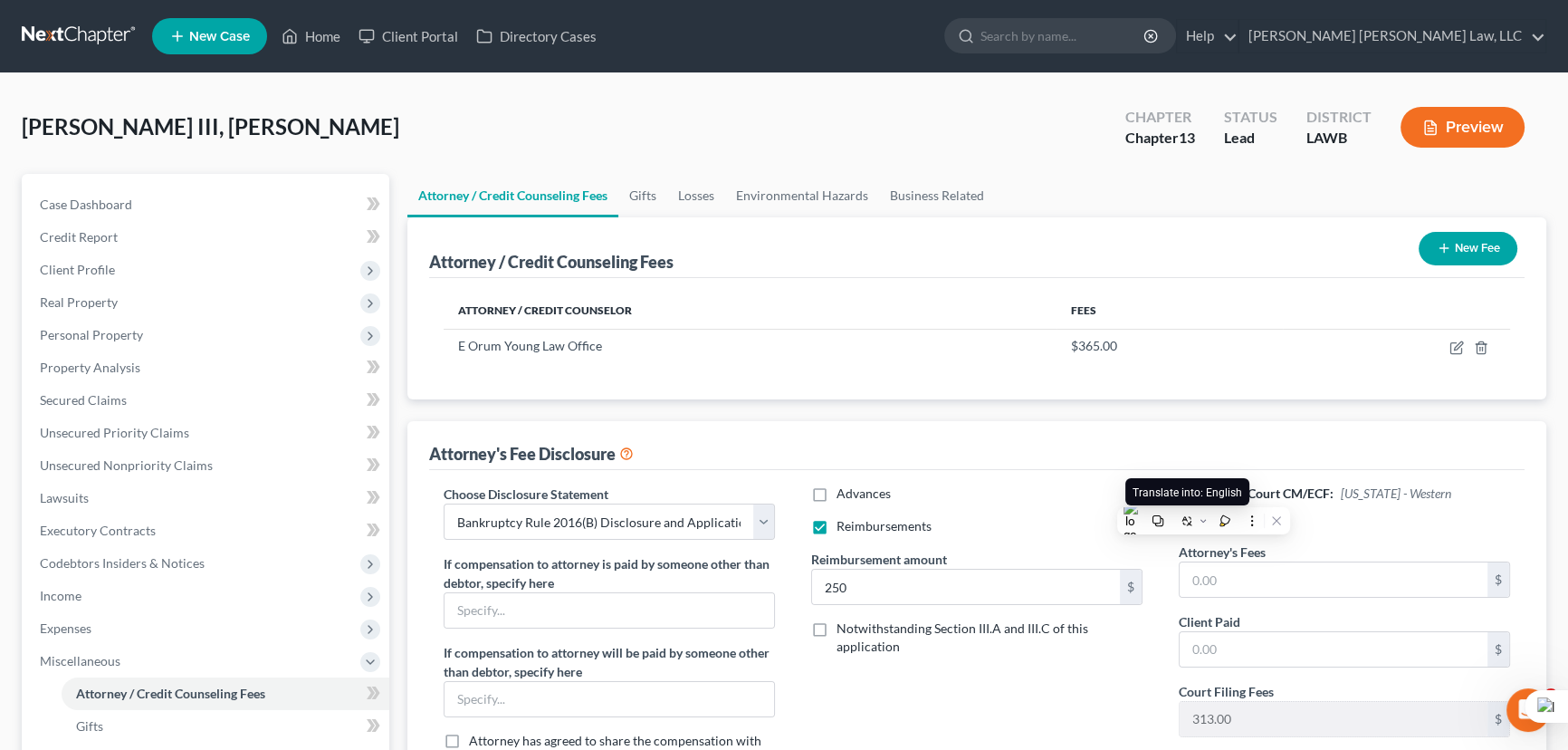
click at [1152, 539] on div "Advances Reimbursements Reimbursement amount 250 $ Notwithstanding Section III.…" at bounding box center [976, 643] width 367 height 318
click at [1204, 525] on label "Fixed Fee" at bounding box center [1230, 519] width 53 height 18
click at [1211, 522] on input "Fixed Fee" at bounding box center [1216, 515] width 12 height 12
checkbox input "true"
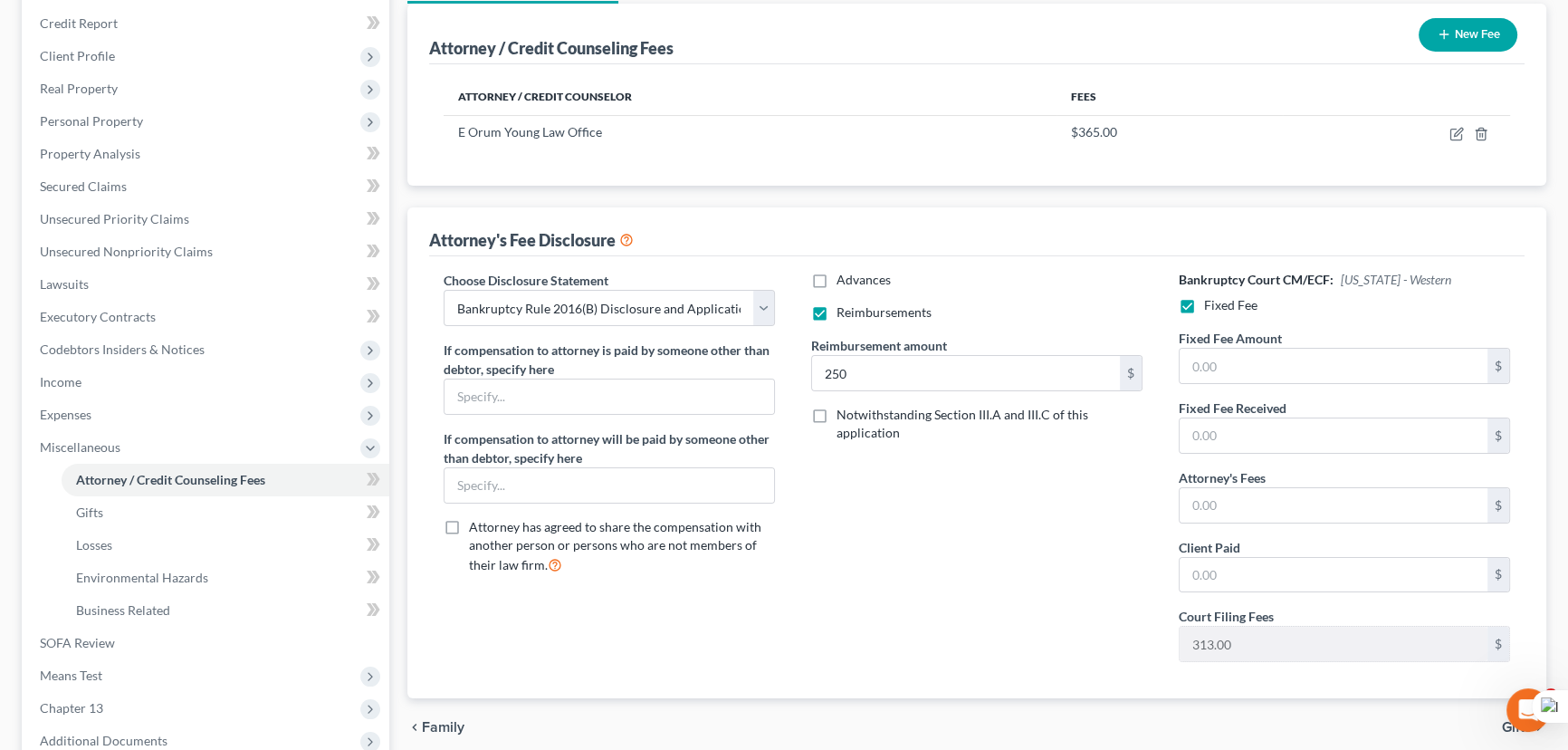
scroll to position [247, 0]
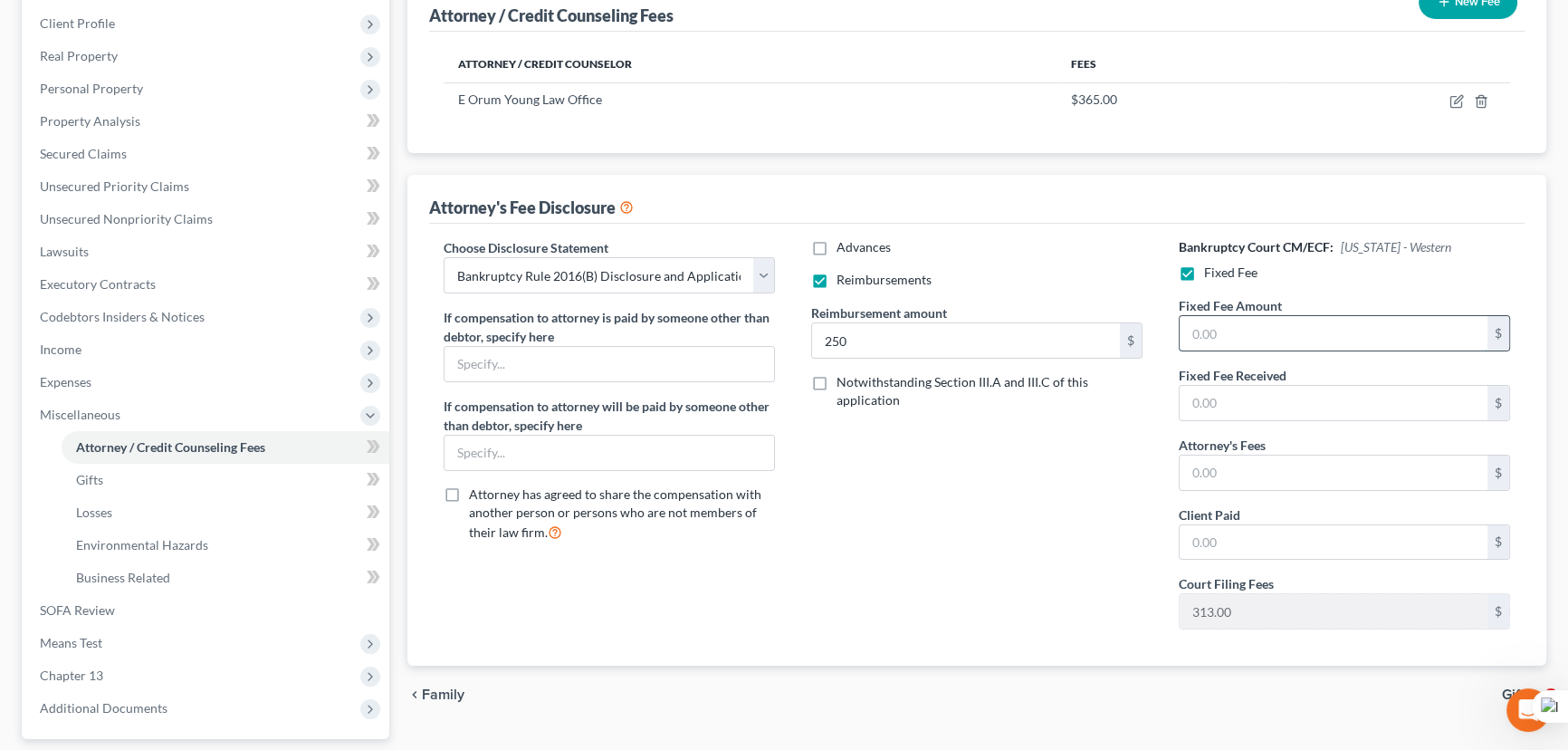
click at [1270, 331] on input "text" at bounding box center [1332, 333] width 308 height 35
type input "5,075"
click at [1326, 475] on input "text" at bounding box center [1332, 473] width 308 height 35
type input "5,075"
drag, startPoint x: 108, startPoint y: 251, endPoint x: 429, endPoint y: 343, distance: 333.9
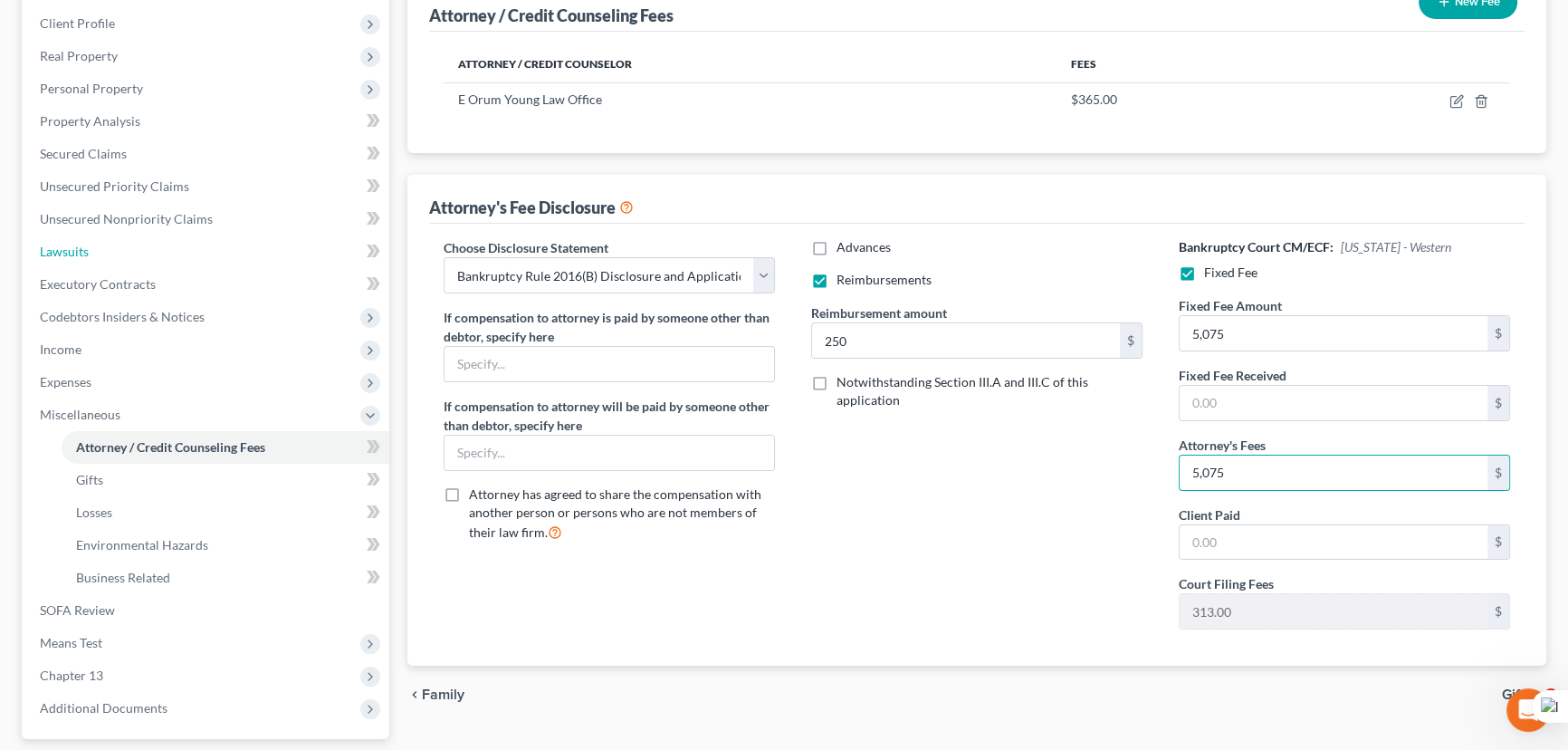
click at [108, 251] on link "Lawsuits" at bounding box center [207, 252] width 363 height 33
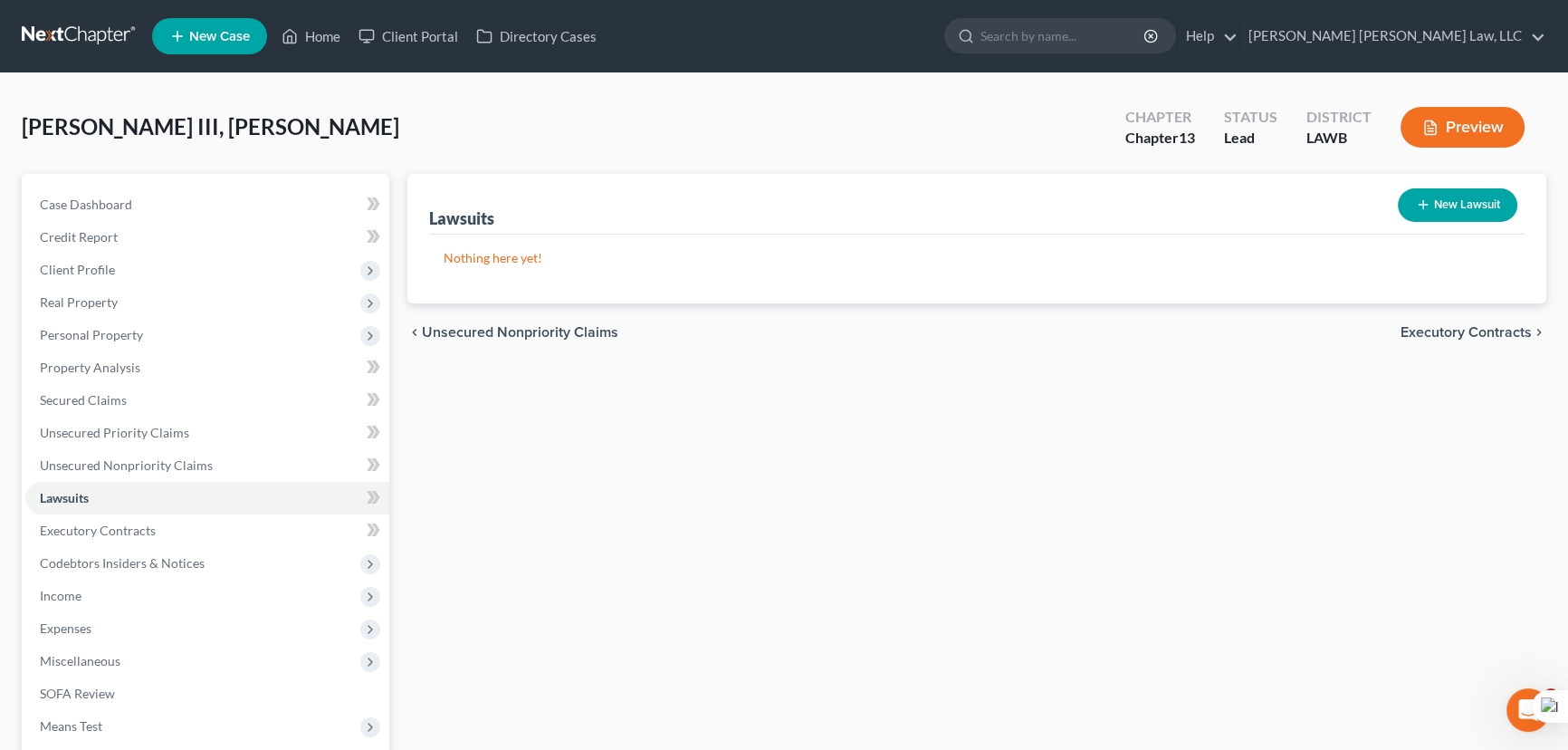
drag, startPoint x: 76, startPoint y: 23, endPoint x: 85, endPoint y: 26, distance: 9.5
click at [76, 23] on link at bounding box center [79, 37] width 116 height 33
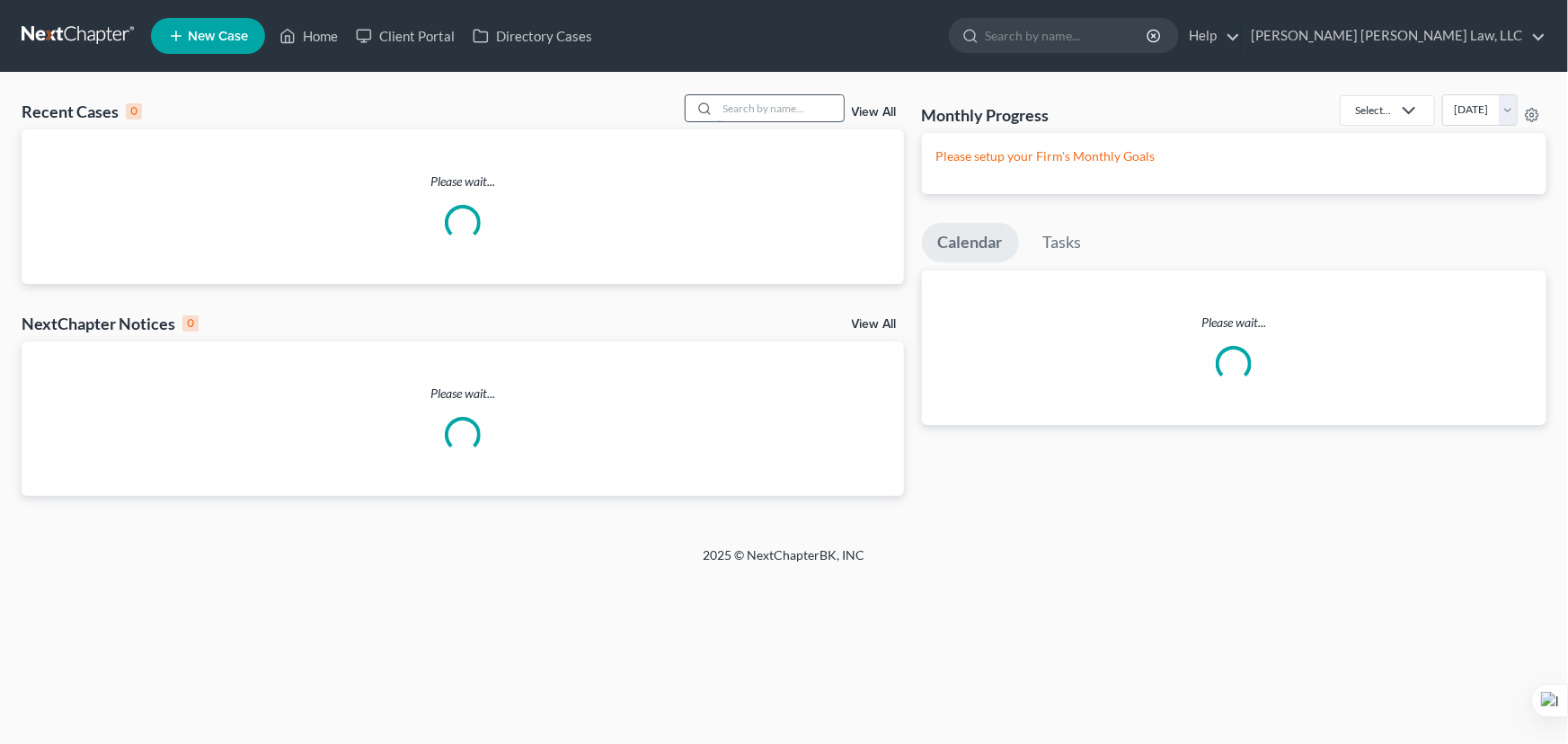
click at [720, 121] on input "search" at bounding box center [780, 108] width 126 height 26
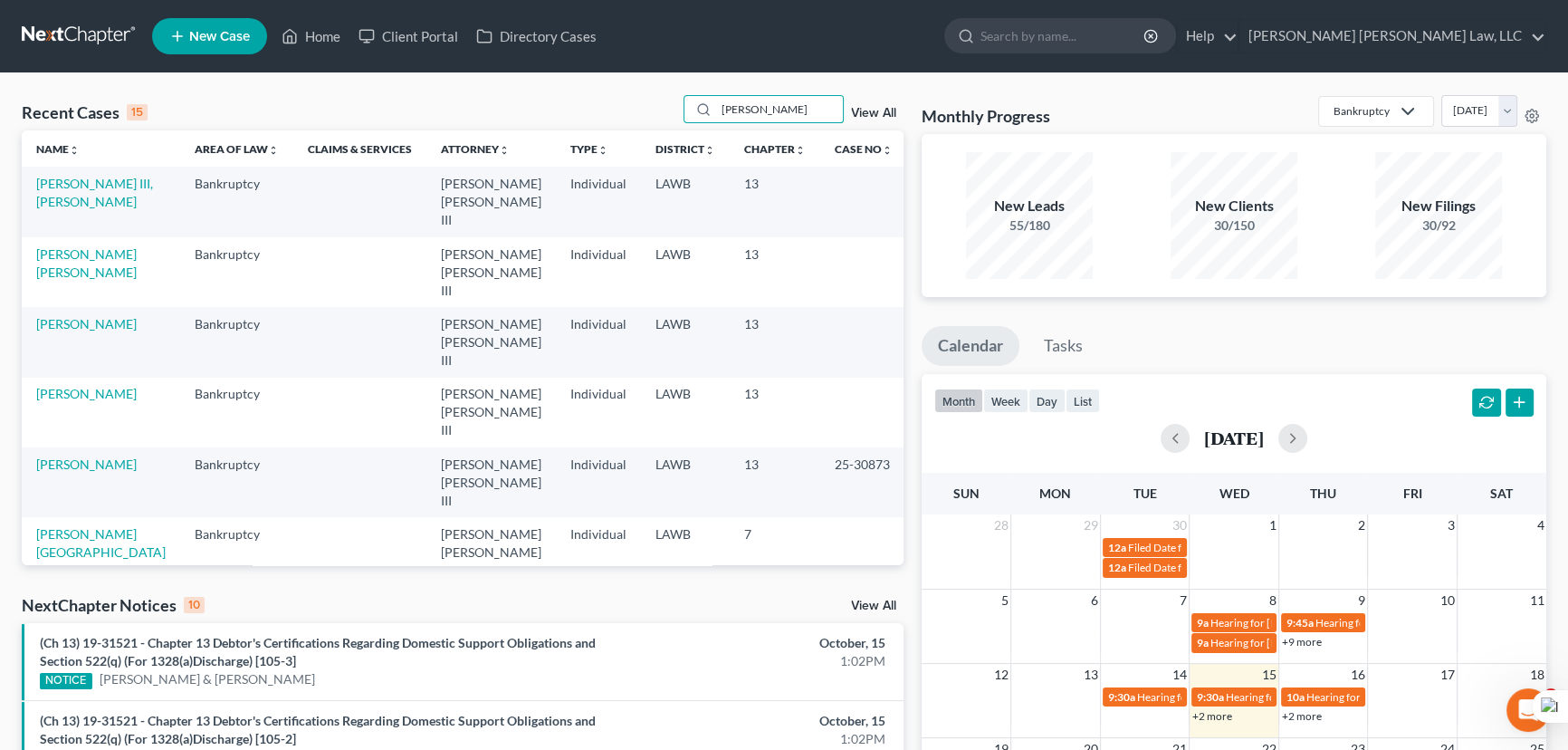
click at [68, 191] on td "[PERSON_NAME] III, [PERSON_NAME]" at bounding box center [100, 201] width 158 height 69
click at [786, 129] on div "Recent Cases 15 [PERSON_NAME] View All" at bounding box center [462, 112] width 881 height 36
click at [798, 113] on input "[PERSON_NAME]" at bounding box center [779, 109] width 127 height 26
type input "[PERSON_NAME]"
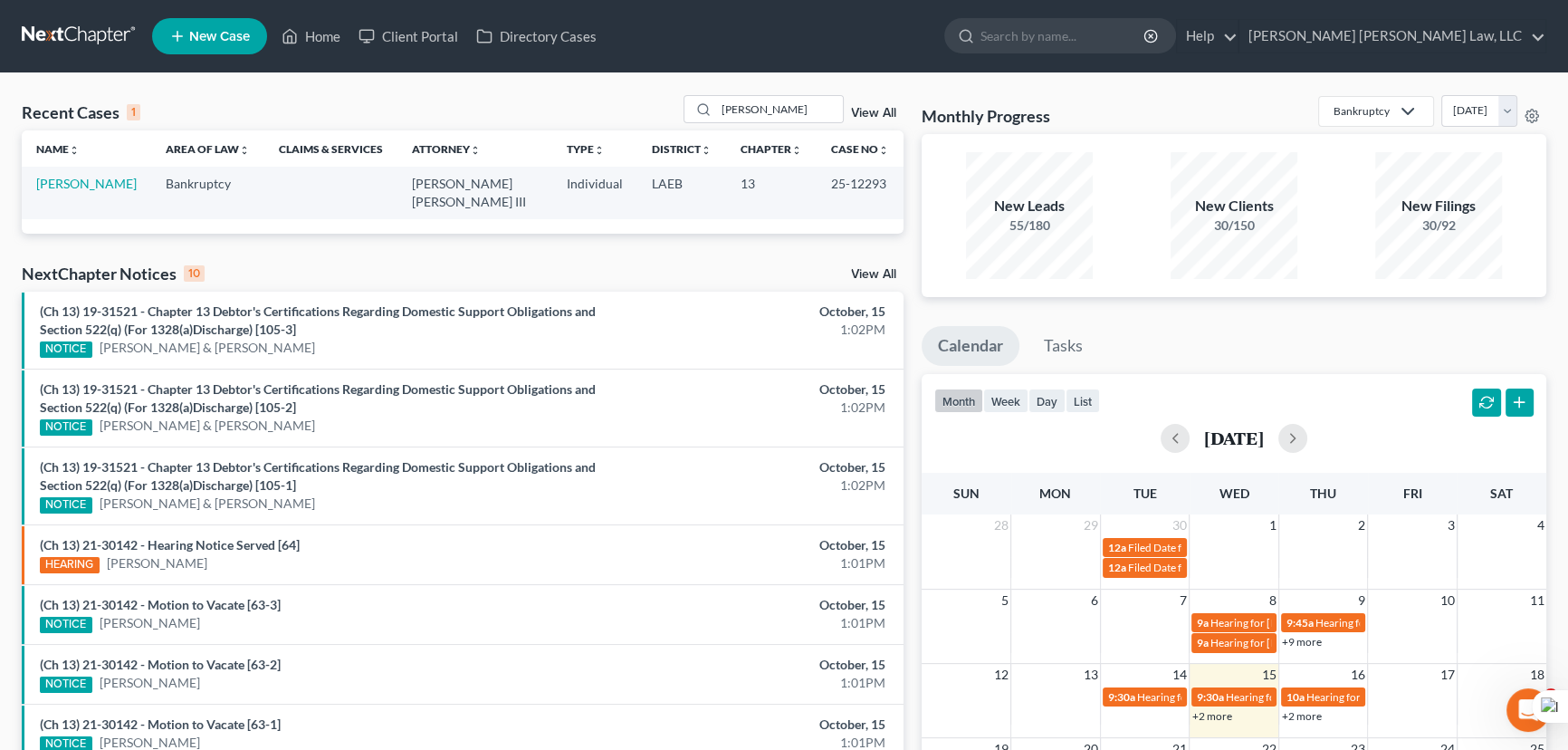
click at [121, 190] on td "[PERSON_NAME]" at bounding box center [87, 192] width 130 height 51
click at [108, 181] on link "[PERSON_NAME]" at bounding box center [87, 183] width 100 height 16
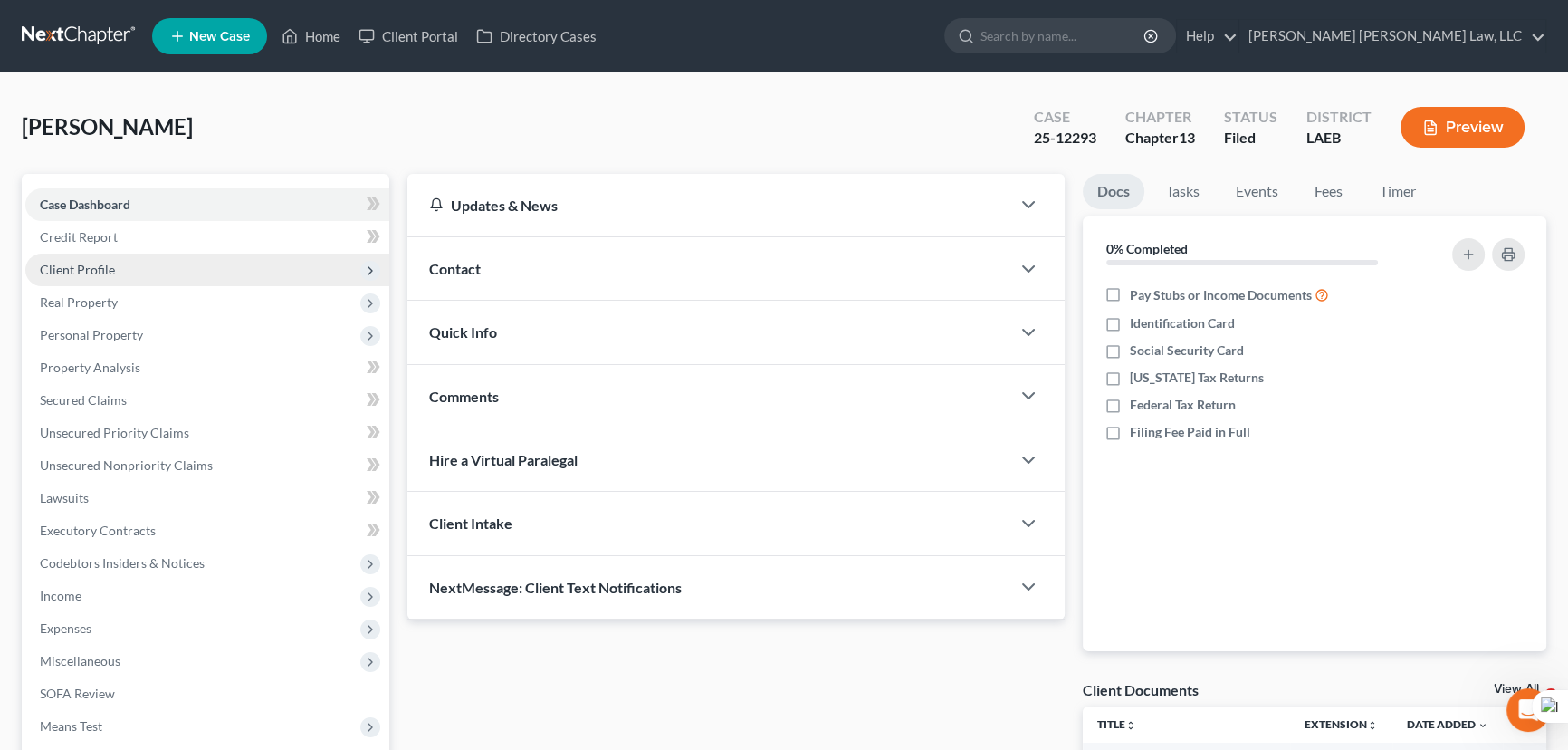
click at [94, 276] on span "Client Profile" at bounding box center [207, 270] width 363 height 33
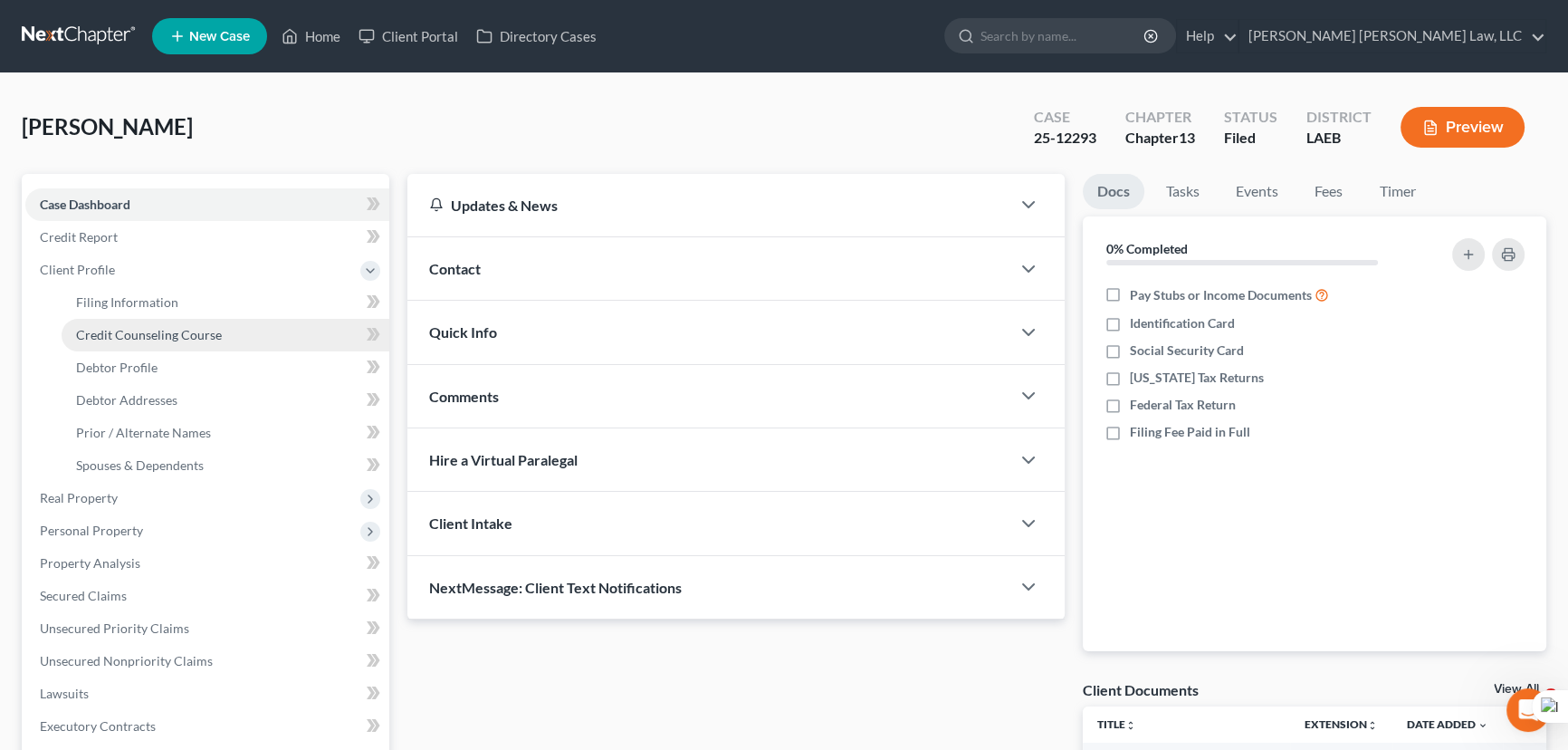
click at [126, 344] on link "Credit Counseling Course" at bounding box center [225, 335] width 328 height 33
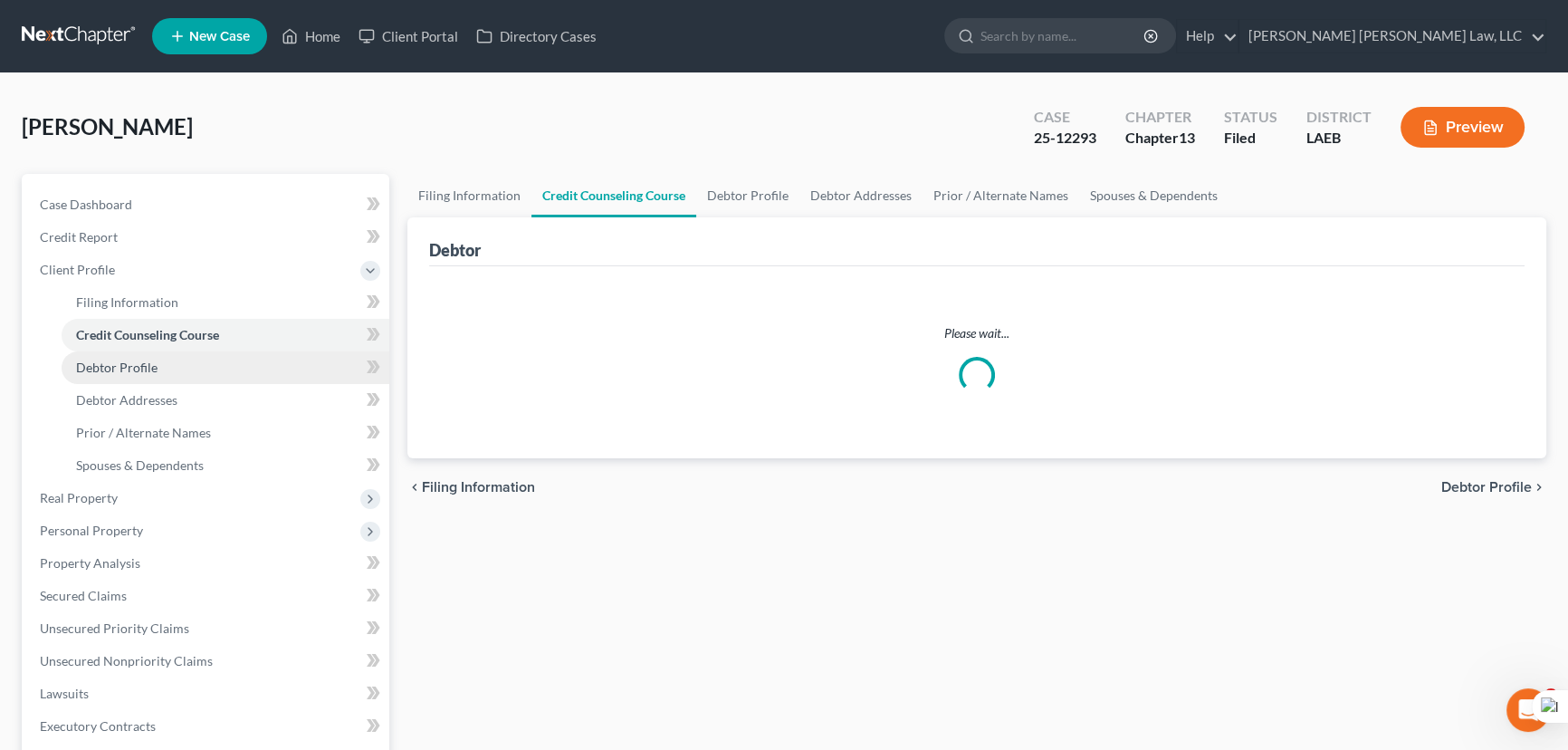
click at [128, 364] on span "Debtor Profile" at bounding box center [116, 366] width 81 height 16
select select "0"
select select "2"
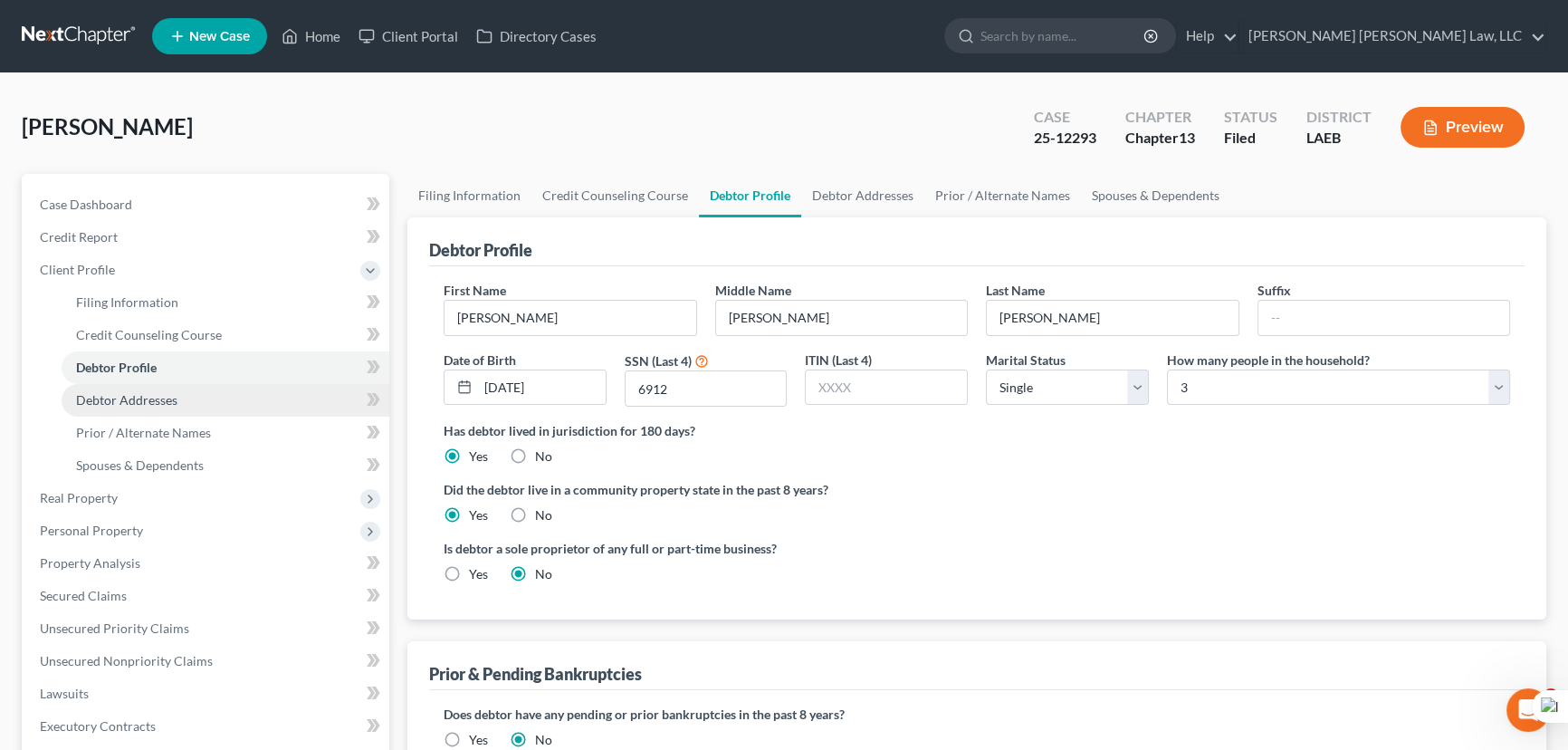
click at [147, 392] on span "Debtor Addresses" at bounding box center [126, 399] width 101 height 16
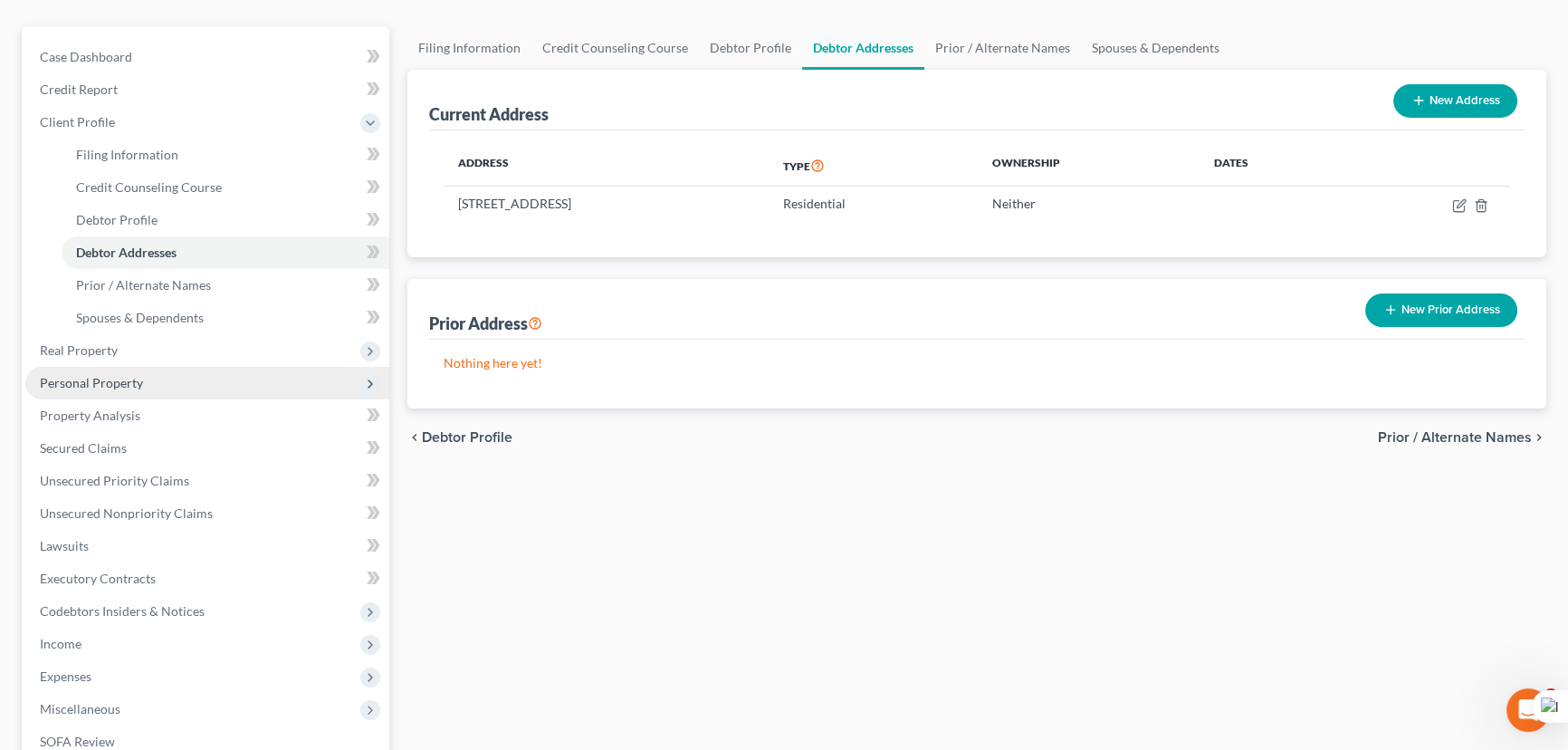
scroll to position [164, 0]
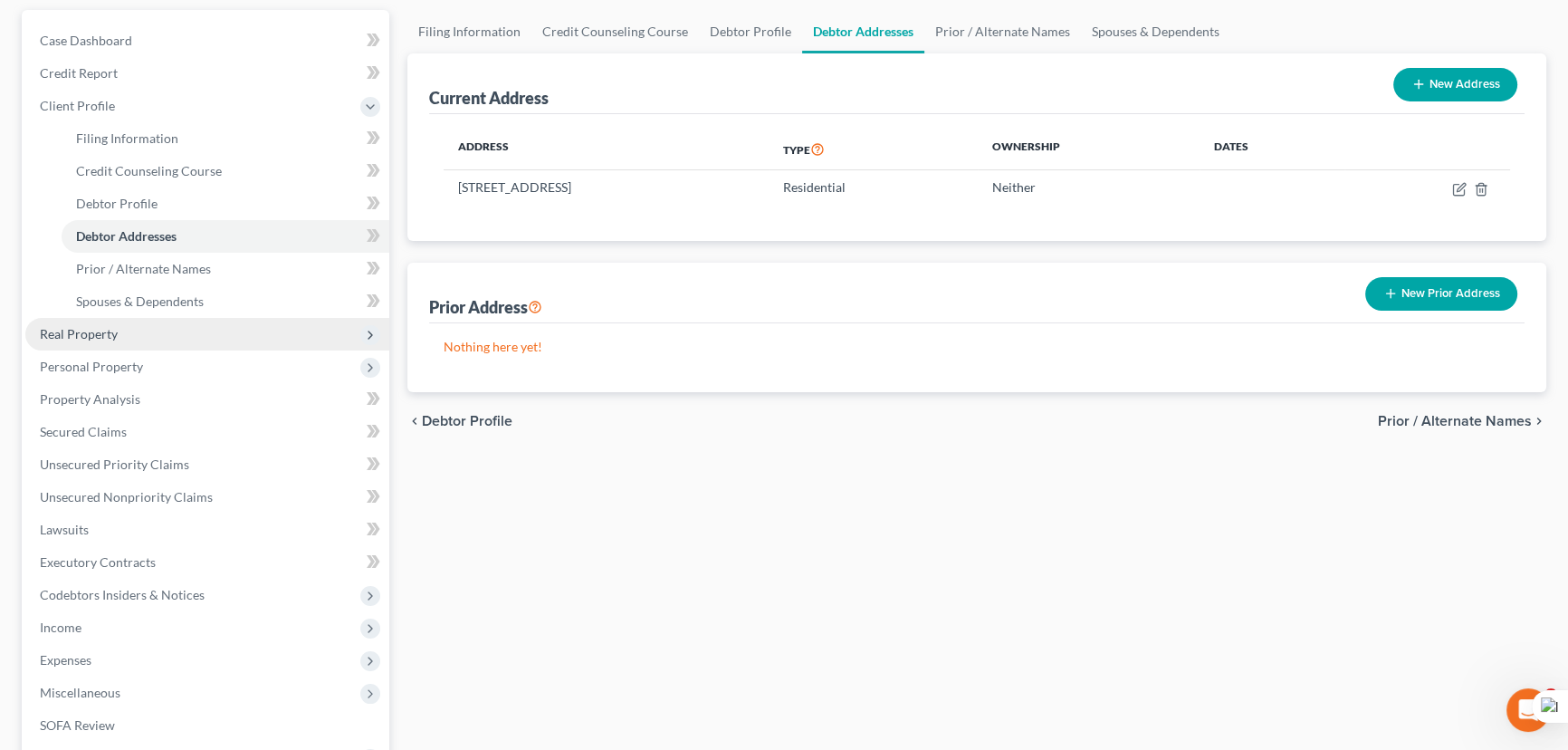
click at [182, 328] on span "Real Property" at bounding box center [207, 334] width 363 height 33
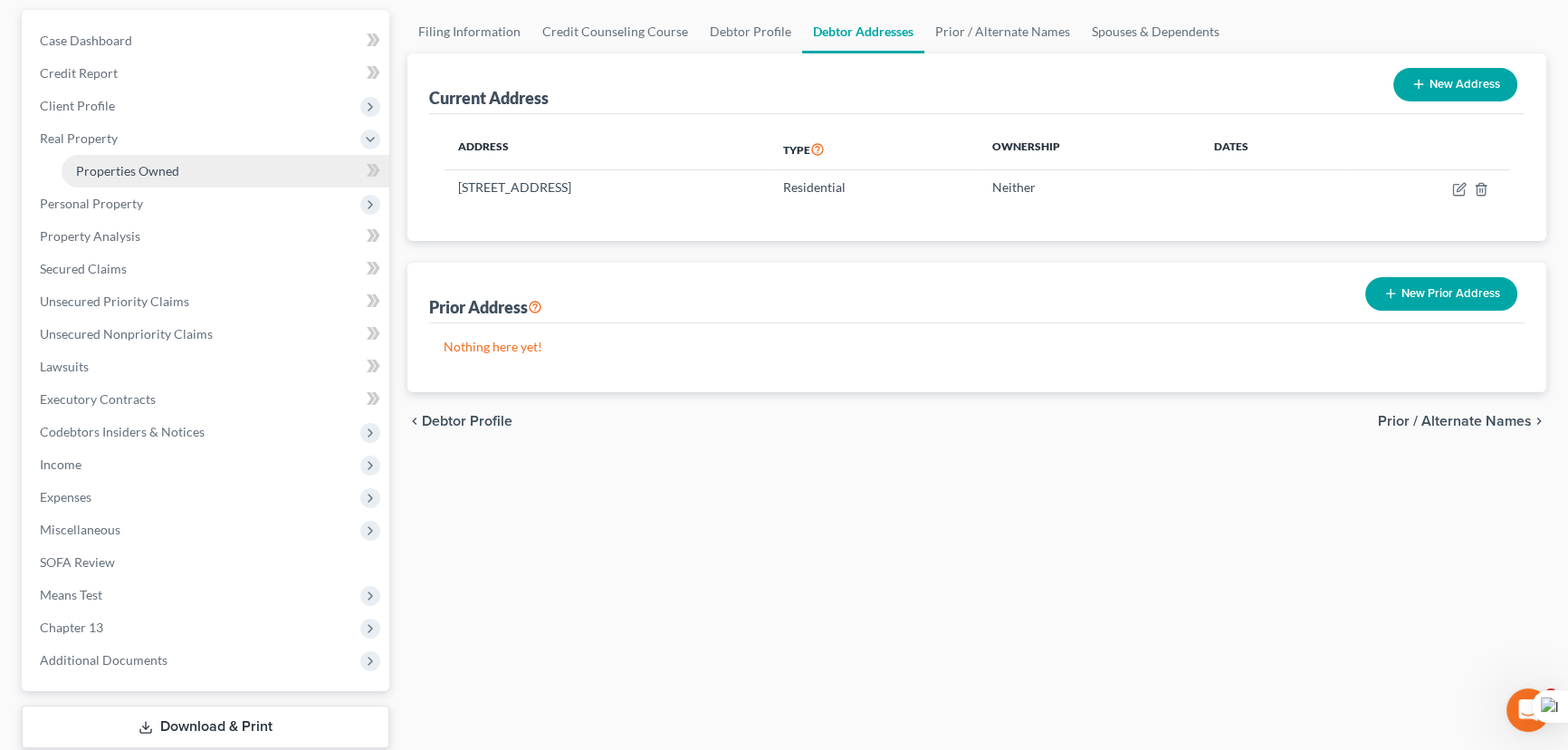
click at [178, 160] on link "Properties Owned" at bounding box center [225, 171] width 328 height 33
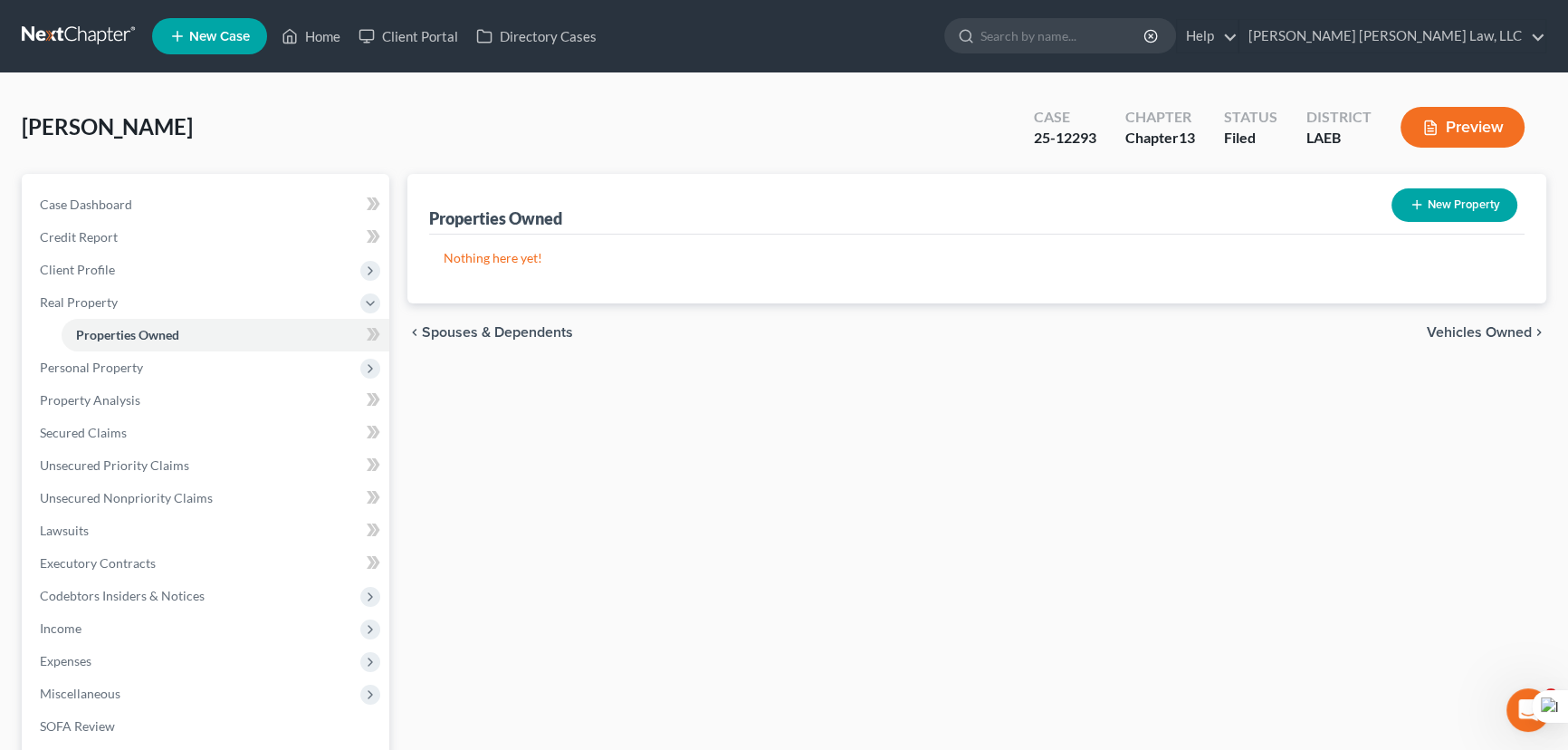
click at [117, 44] on link at bounding box center [79, 37] width 116 height 33
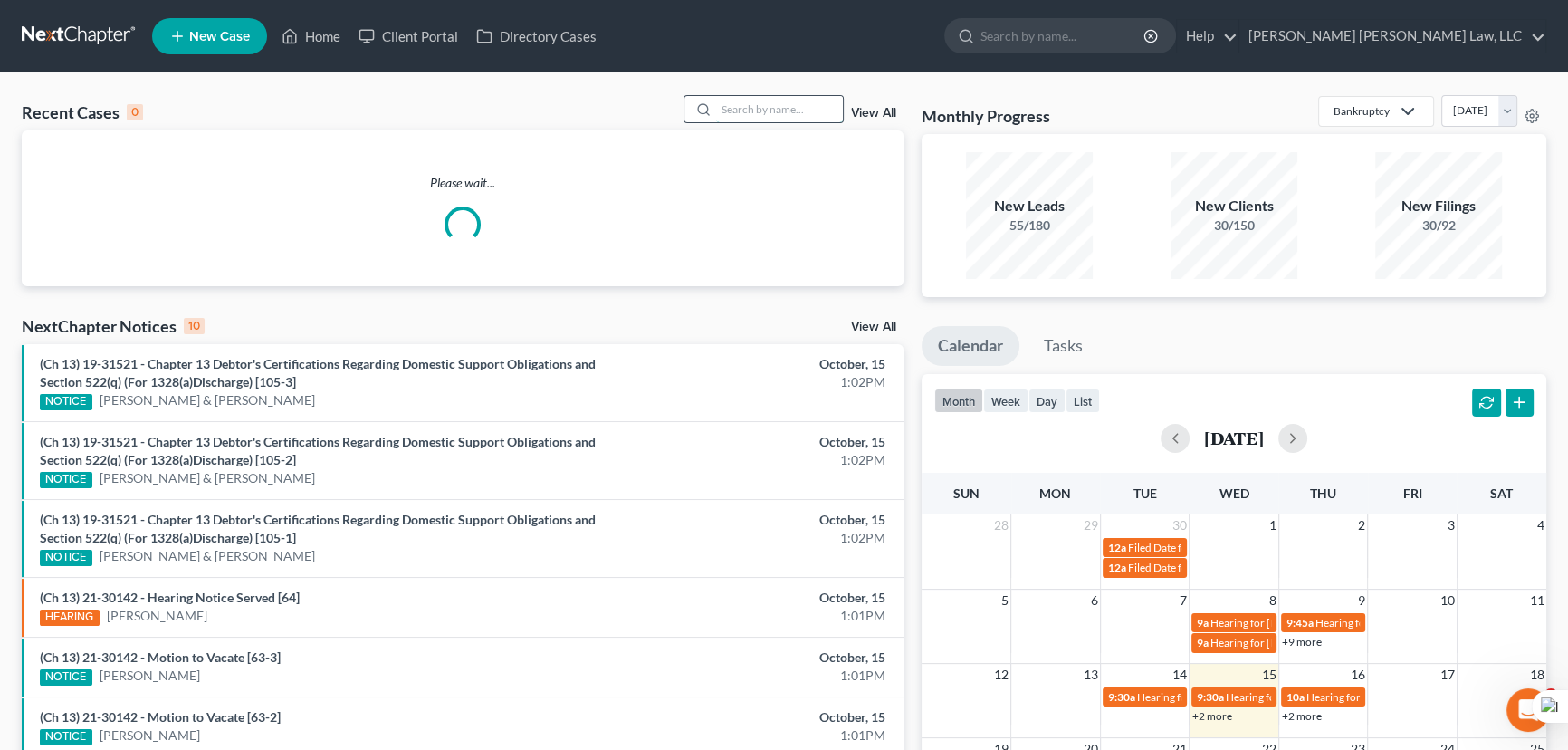
click at [791, 118] on input "search" at bounding box center [779, 109] width 127 height 26
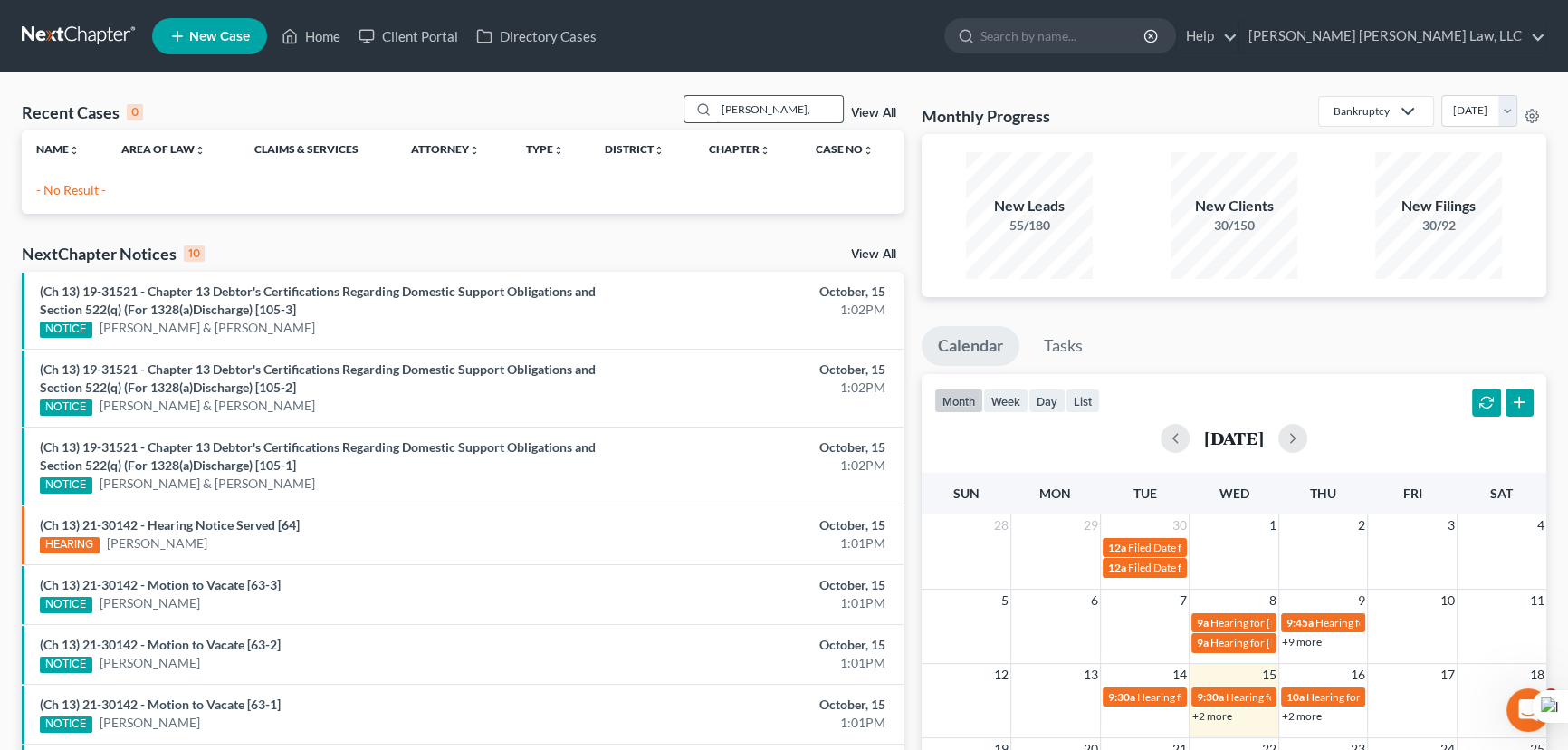
type input "[PERSON_NAME],"
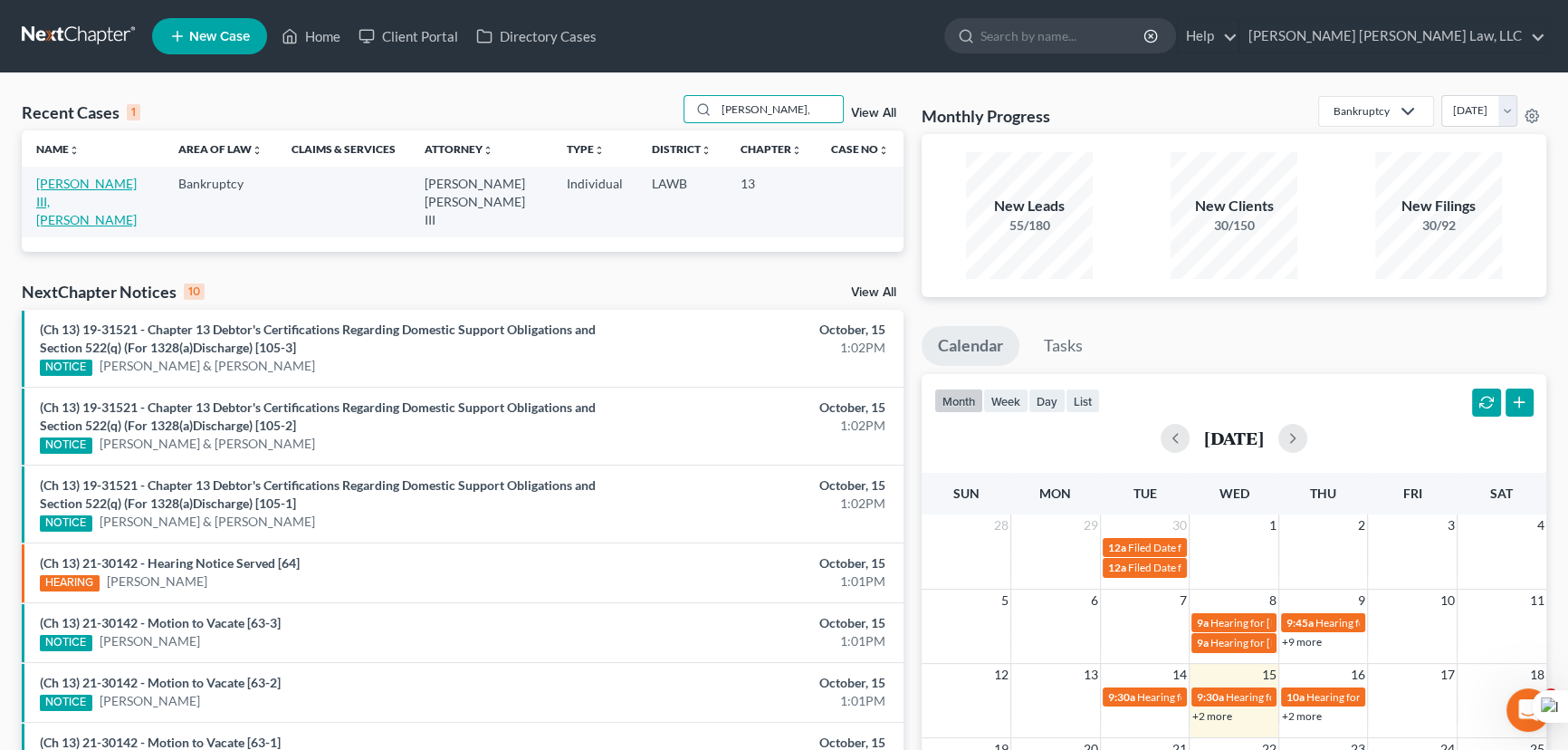
click at [99, 186] on link "[PERSON_NAME] III, [PERSON_NAME]" at bounding box center [87, 201] width 100 height 51
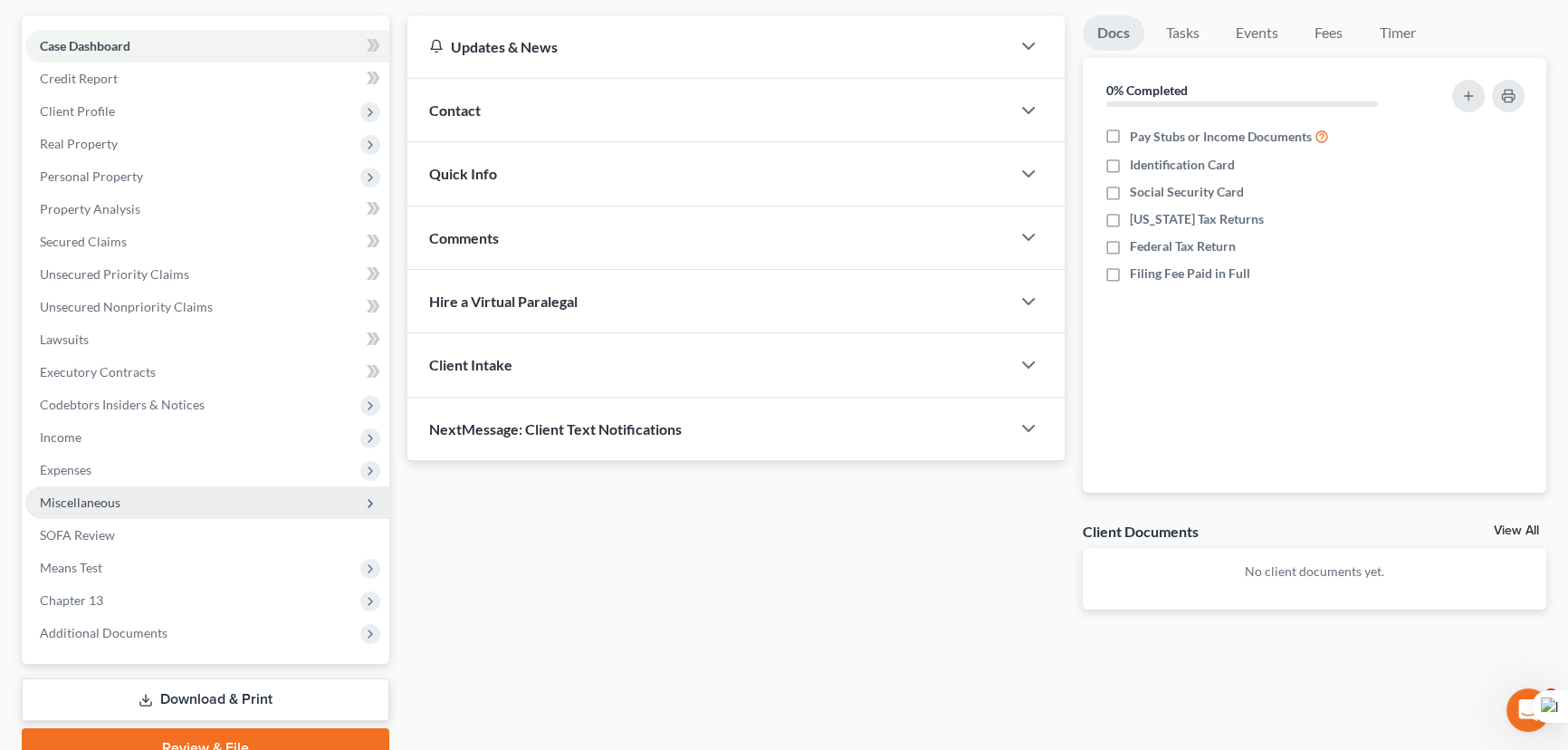
scroll to position [243, 0]
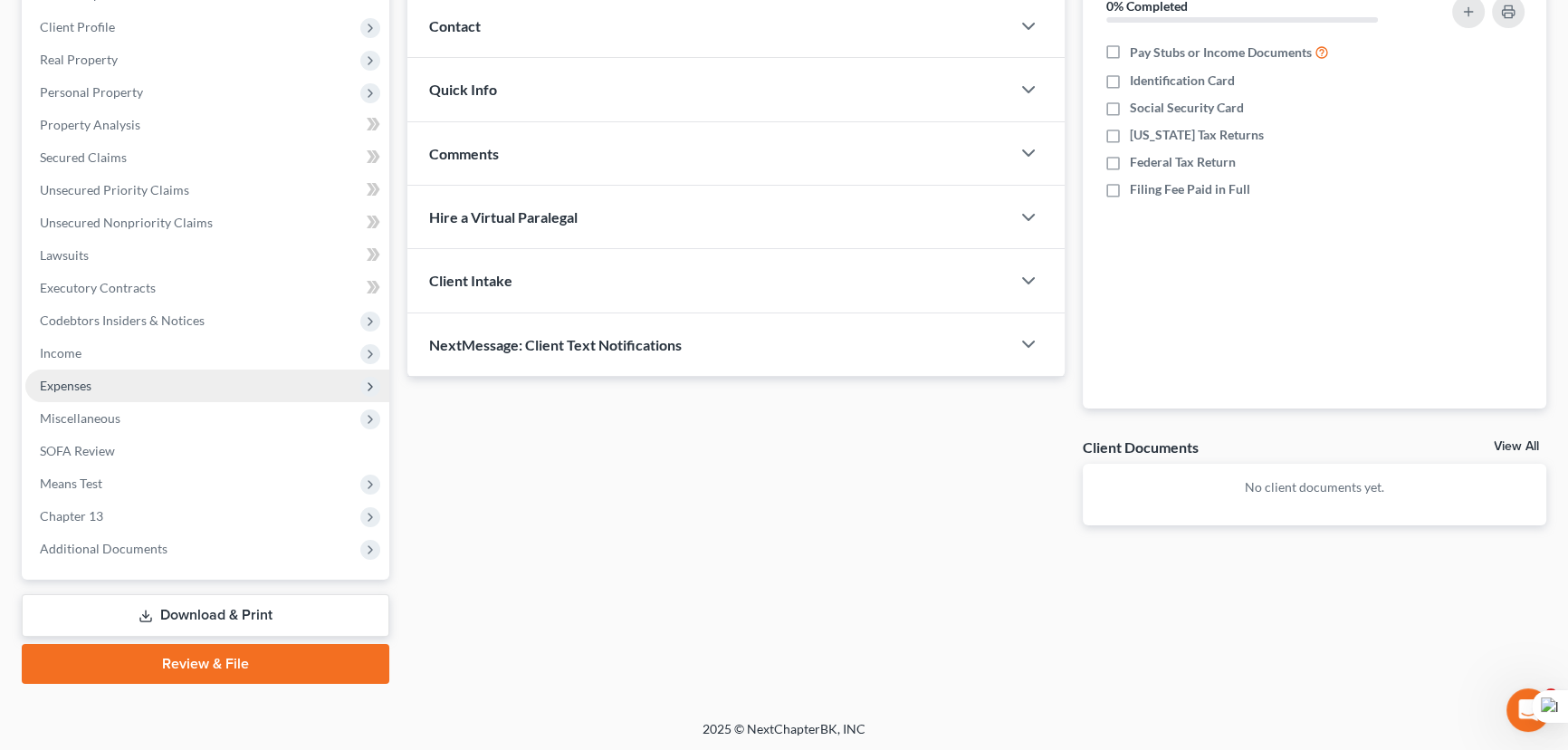
click at [98, 390] on span "Expenses" at bounding box center [207, 386] width 363 height 33
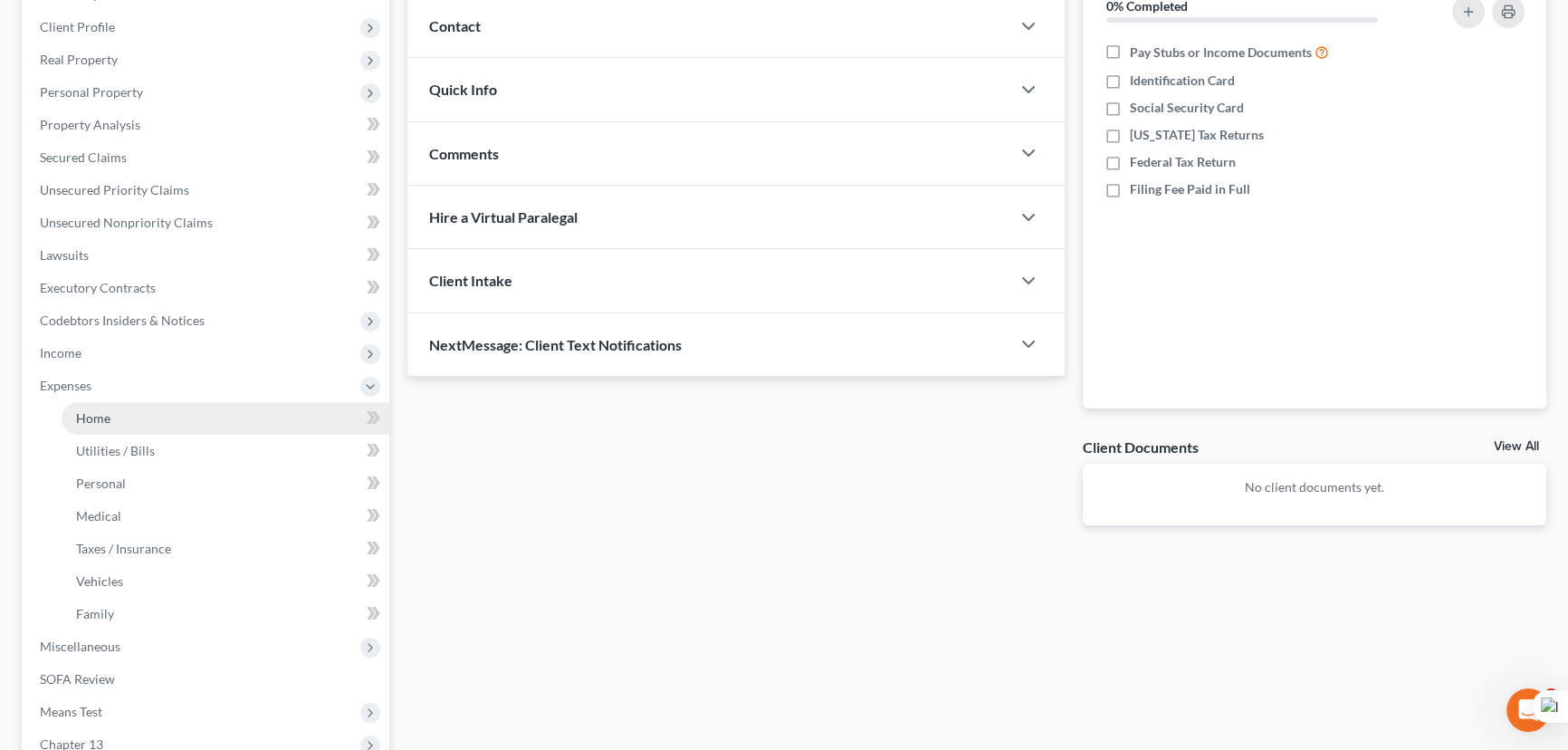
click at [112, 407] on link "Home" at bounding box center [225, 418] width 328 height 33
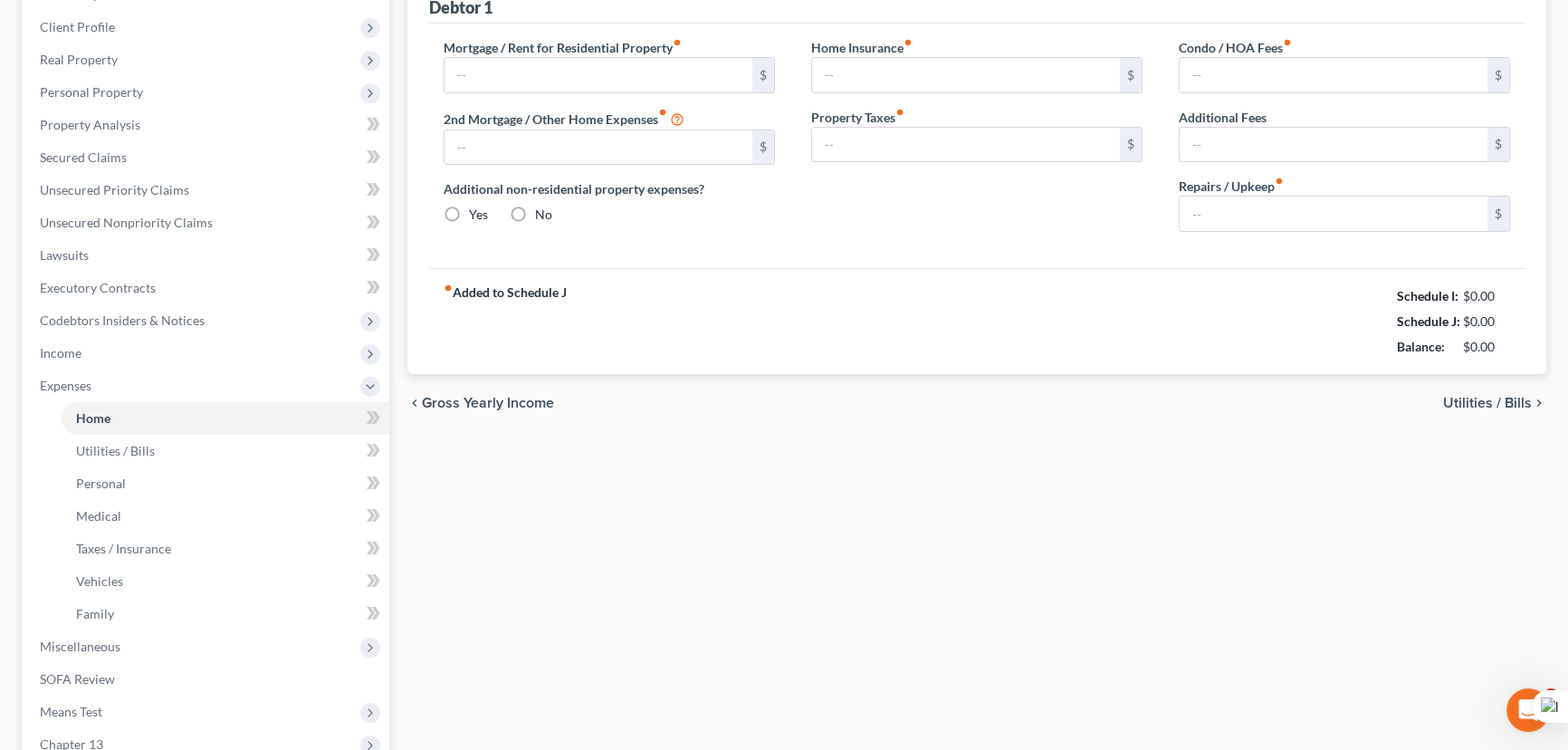
scroll to position [40, 0]
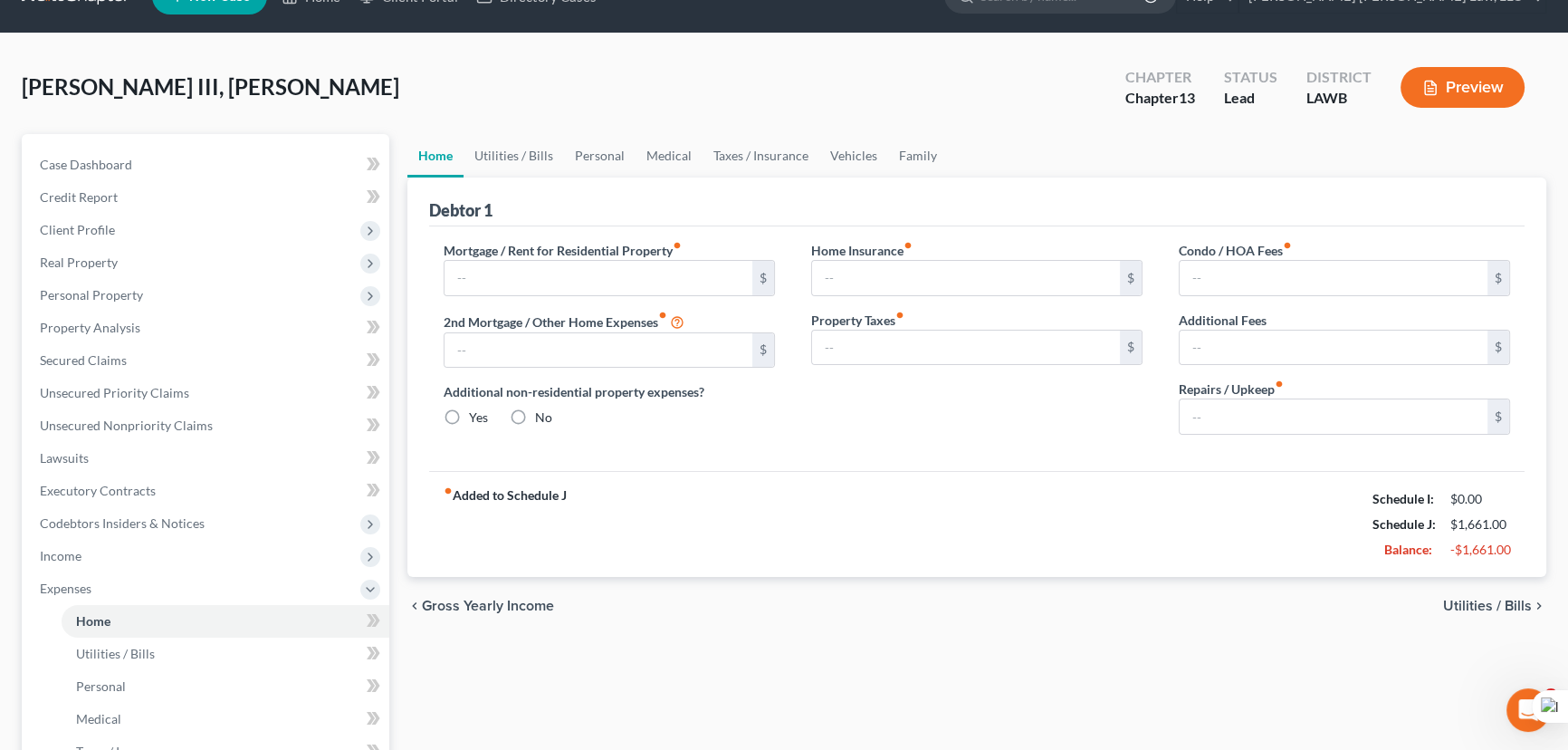
type input "682.00"
type input "0.00"
radio input "true"
type input "0.00"
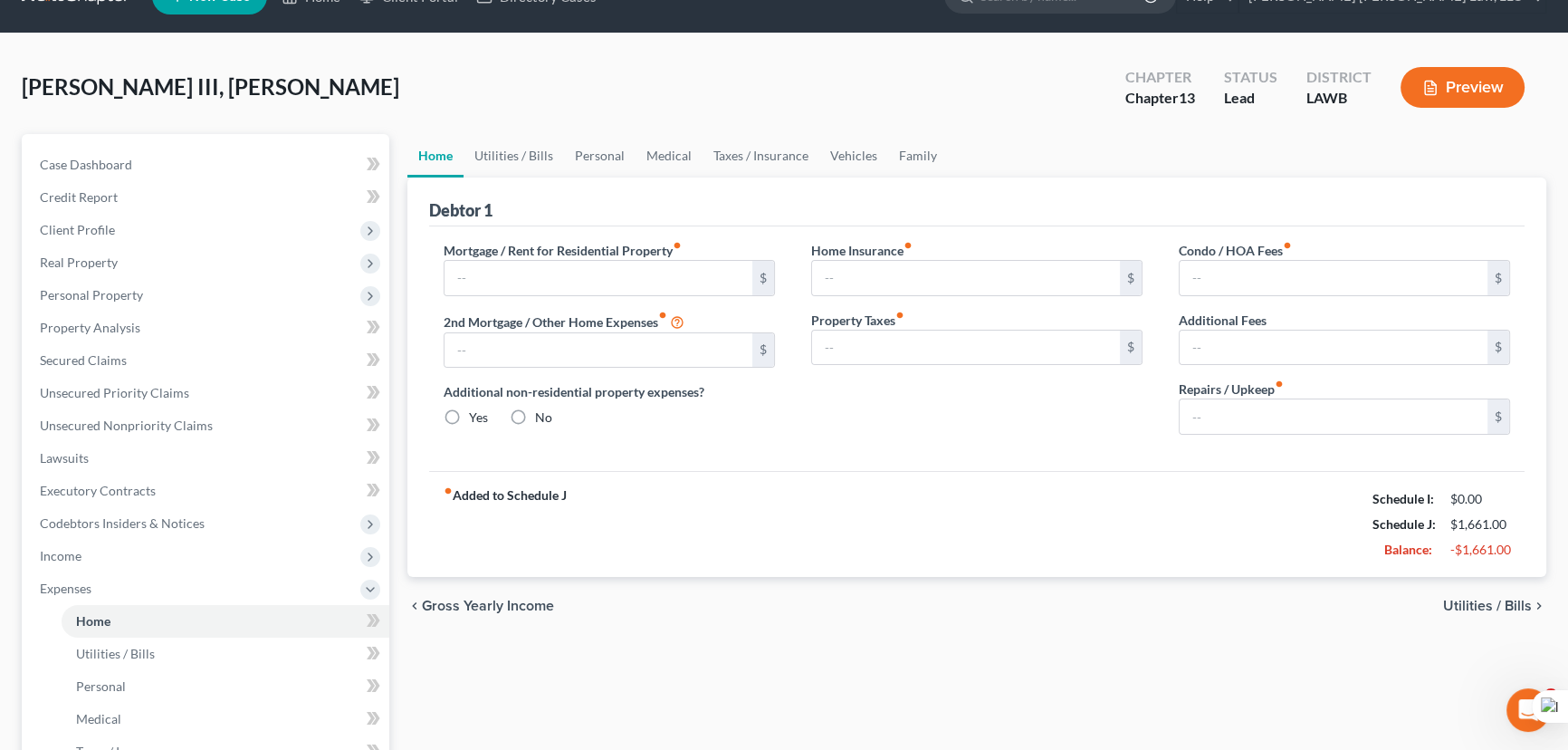
type input "0.00"
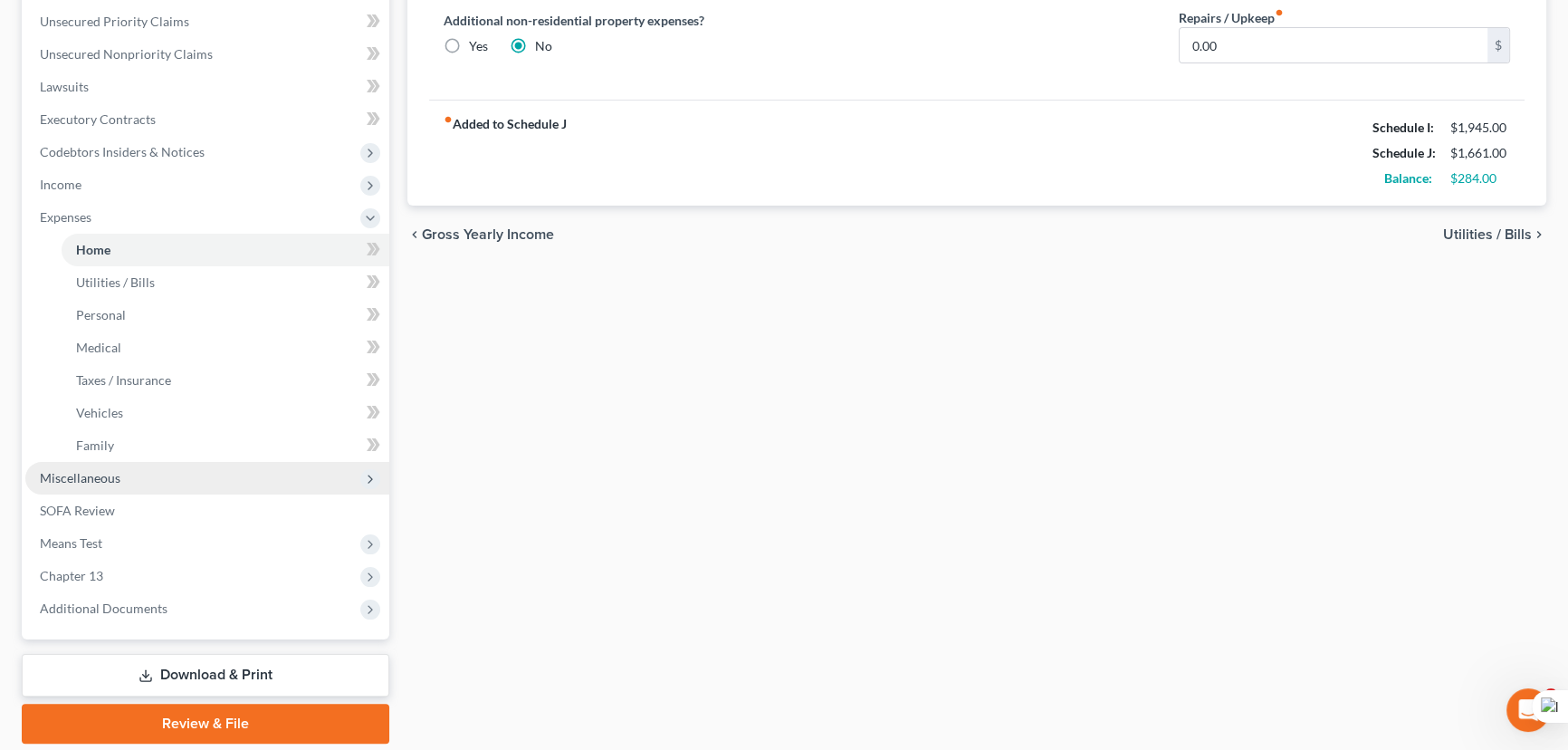
click at [99, 481] on span "Miscellaneous" at bounding box center [80, 477] width 80 height 16
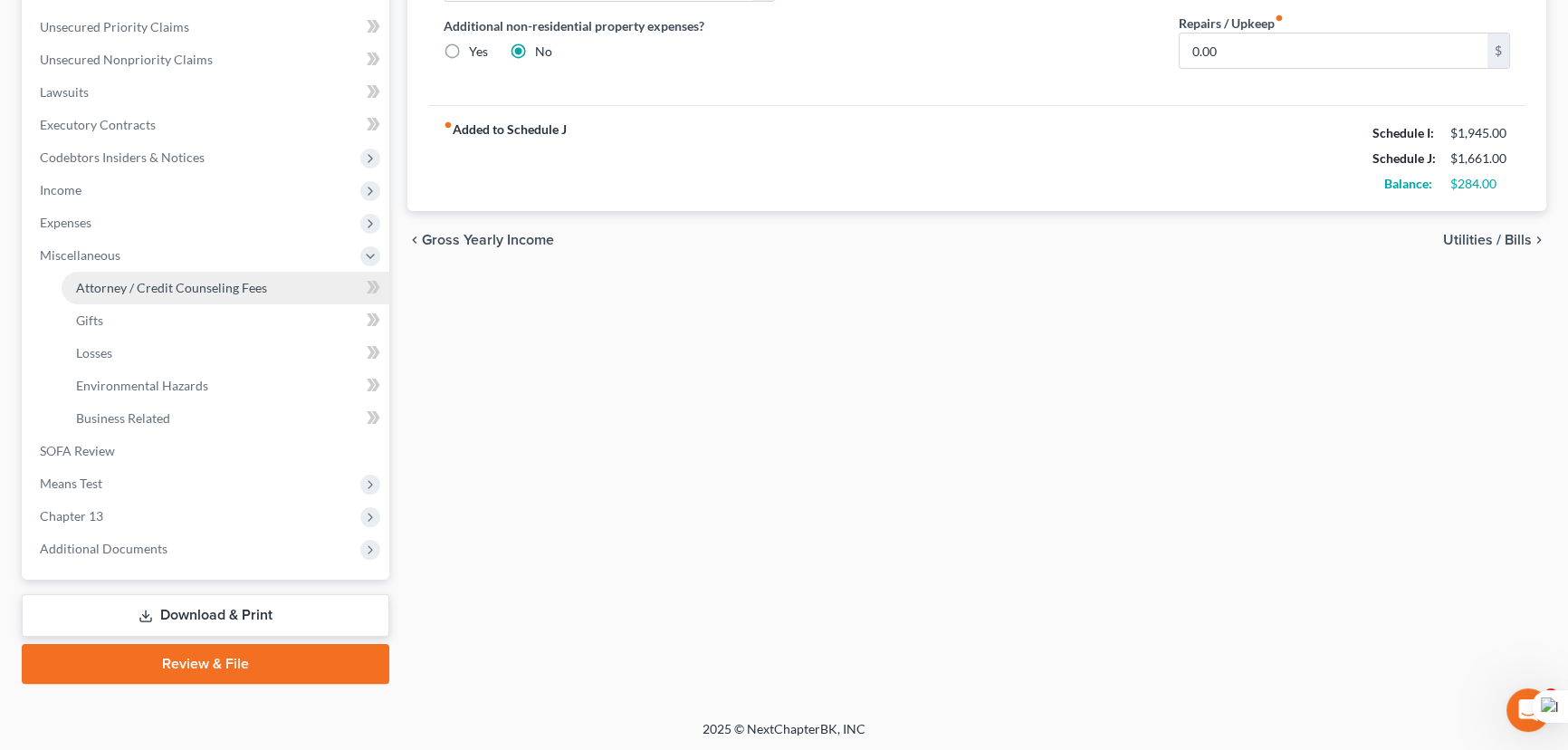
click at [134, 280] on span "Attorney / Credit Counseling Fees" at bounding box center [171, 287] width 191 height 16
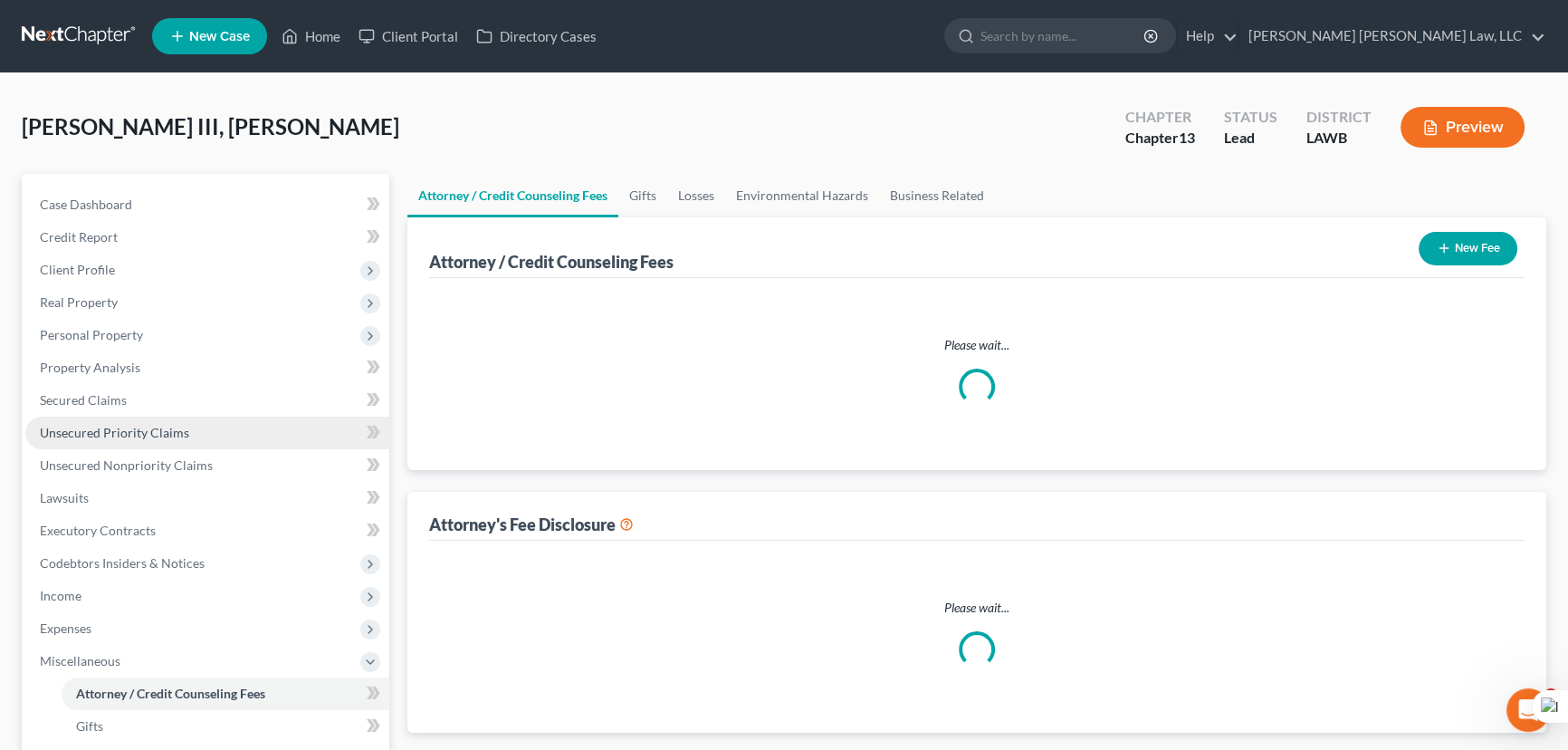
select select "1"
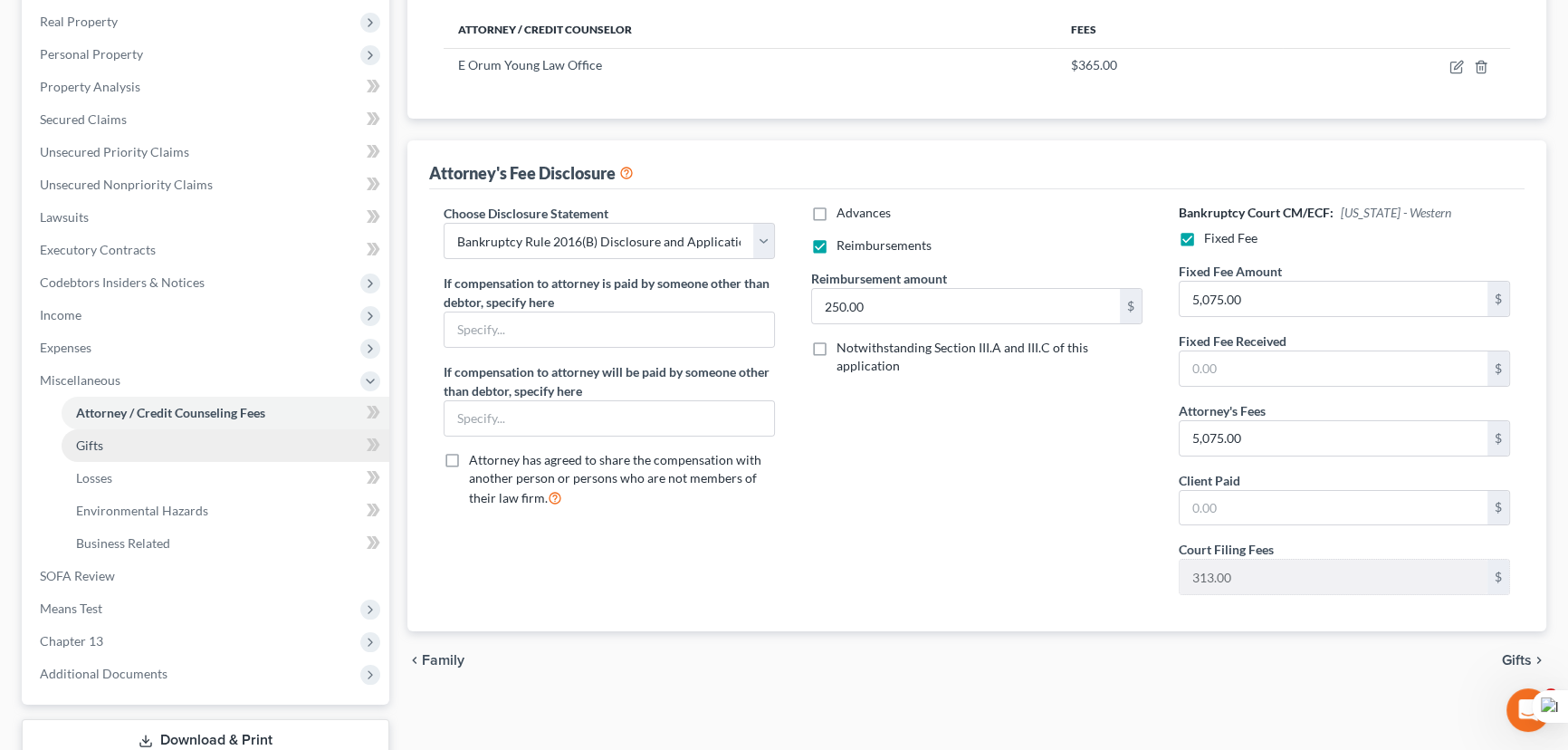
scroll to position [406, 0]
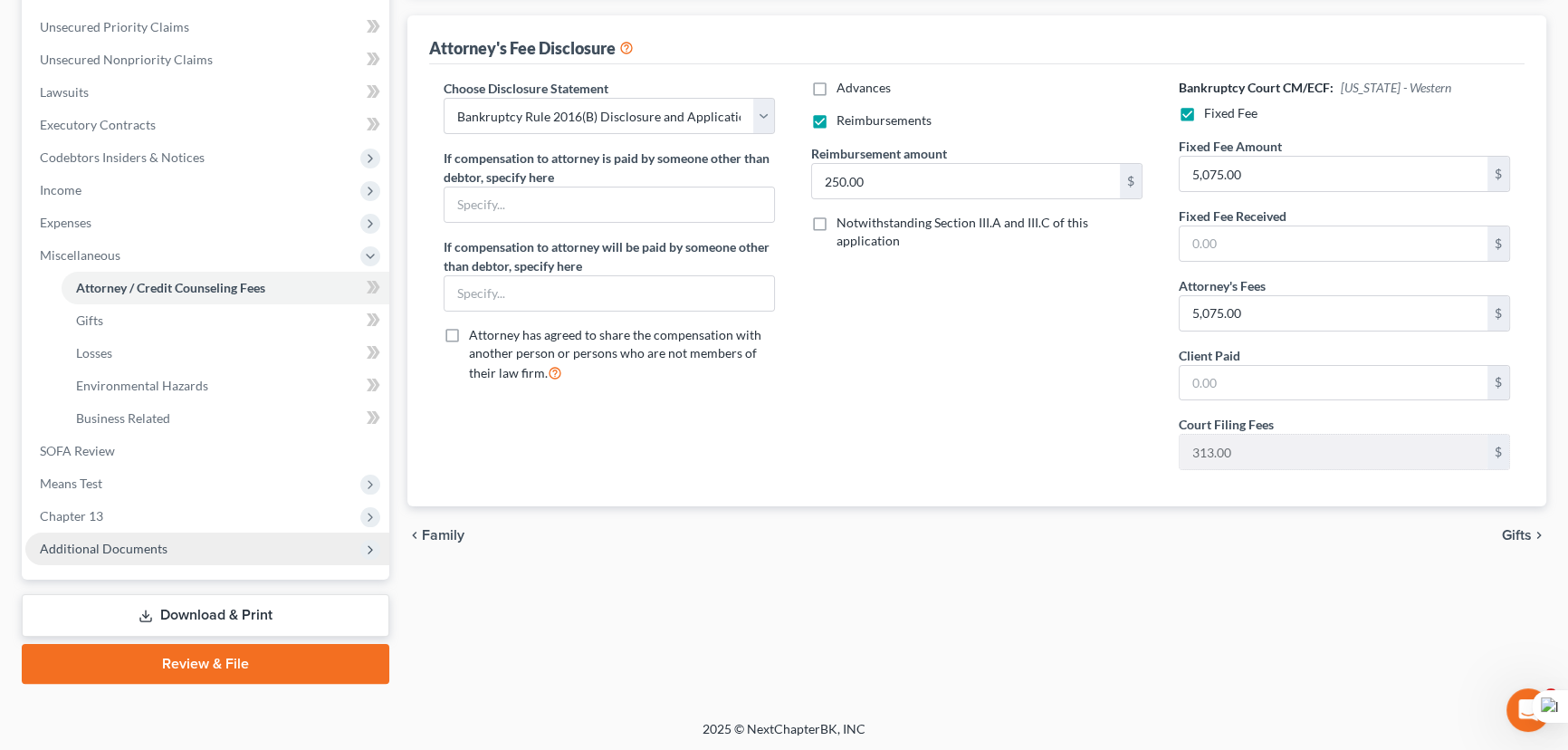
click at [246, 548] on span "Additional Documents" at bounding box center [207, 549] width 363 height 33
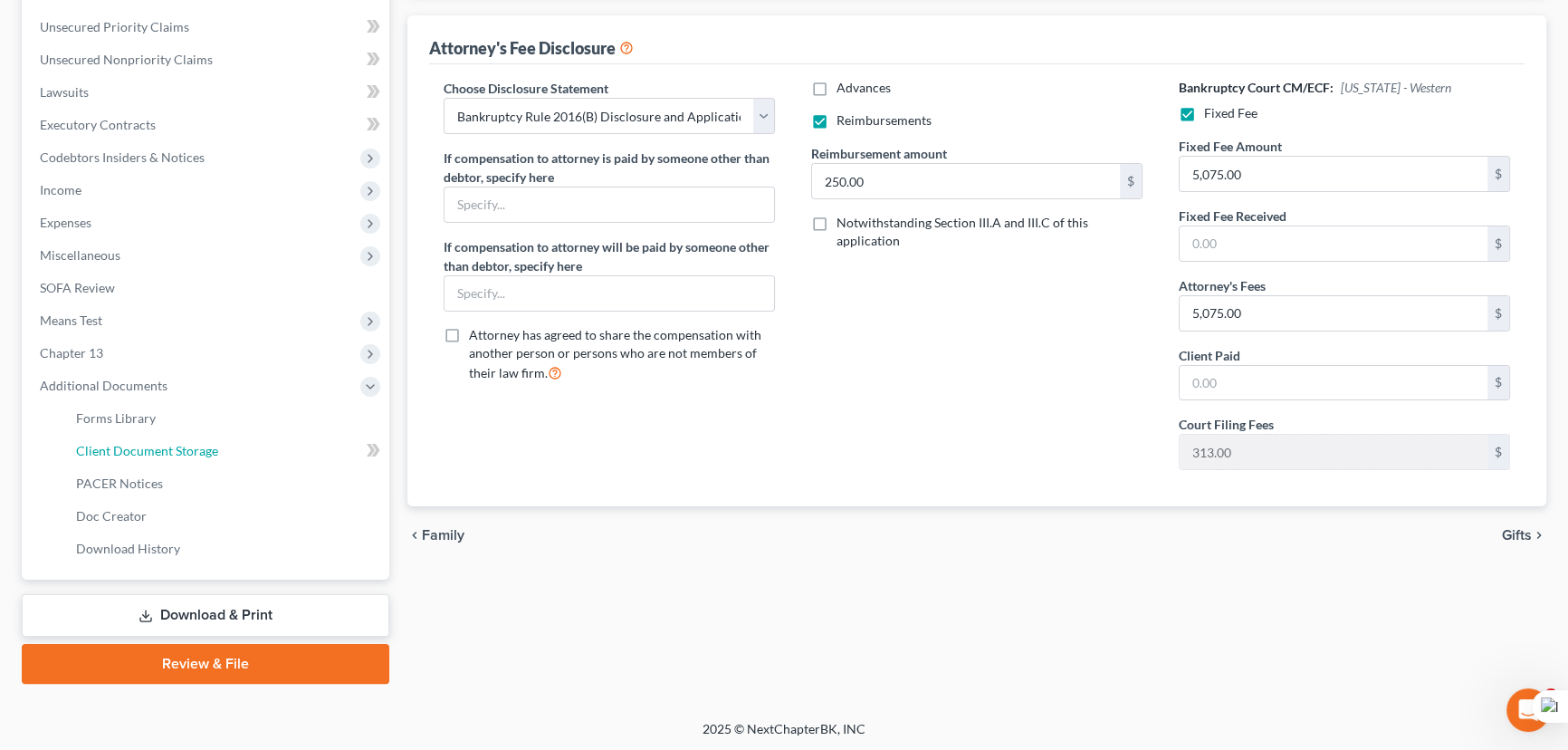
click at [221, 452] on link "Client Document Storage" at bounding box center [225, 451] width 328 height 33
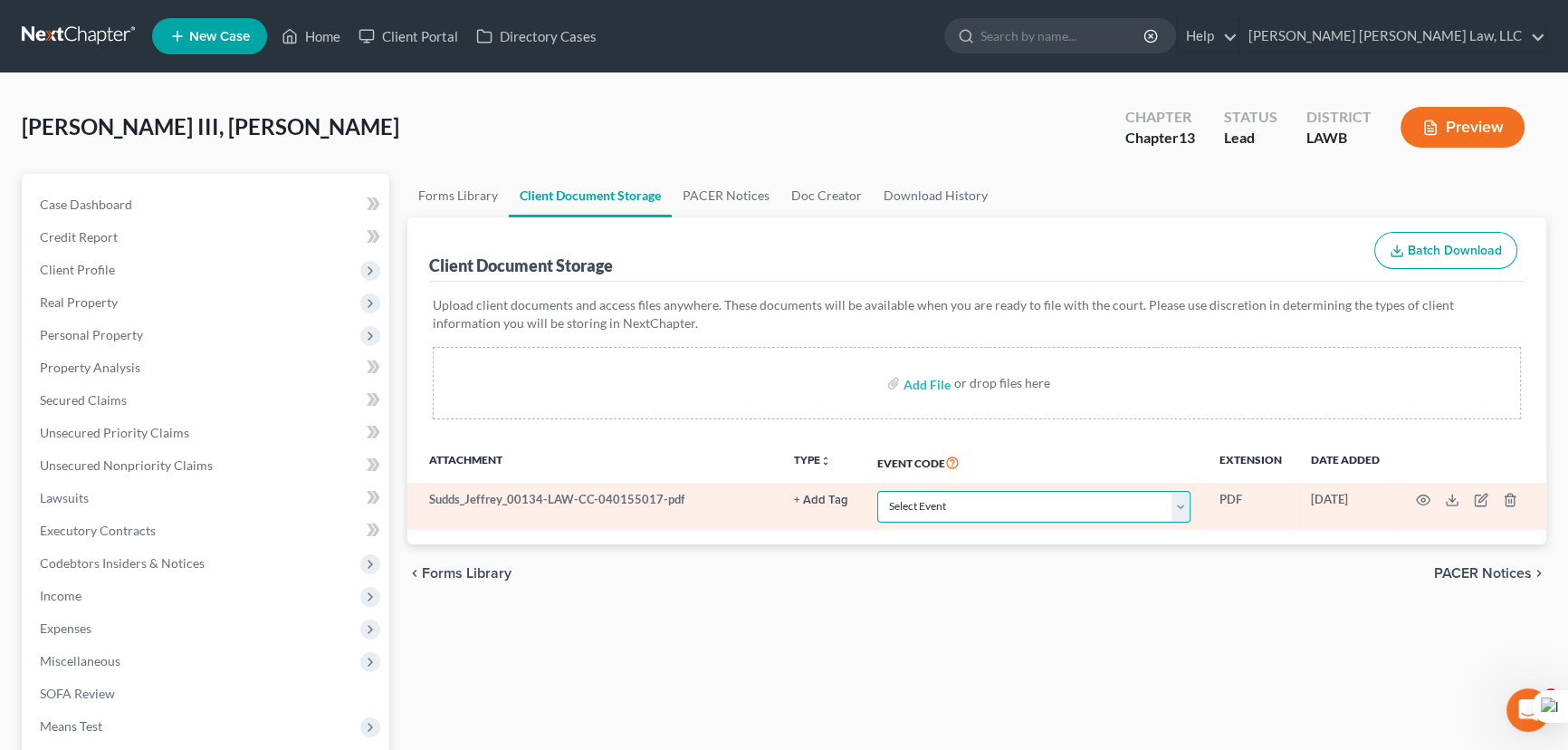
click at [970, 512] on select "Select Event 20 Largest Unsecured Creditors Amended Creditor Matrix (Fee) Amend…" at bounding box center [1033, 506] width 313 height 32
select select "9"
click at [877, 491] on select "Select Event 20 Largest Unsecured Creditors Amended Creditor Matrix (Fee) Amend…" at bounding box center [1033, 506] width 313 height 32
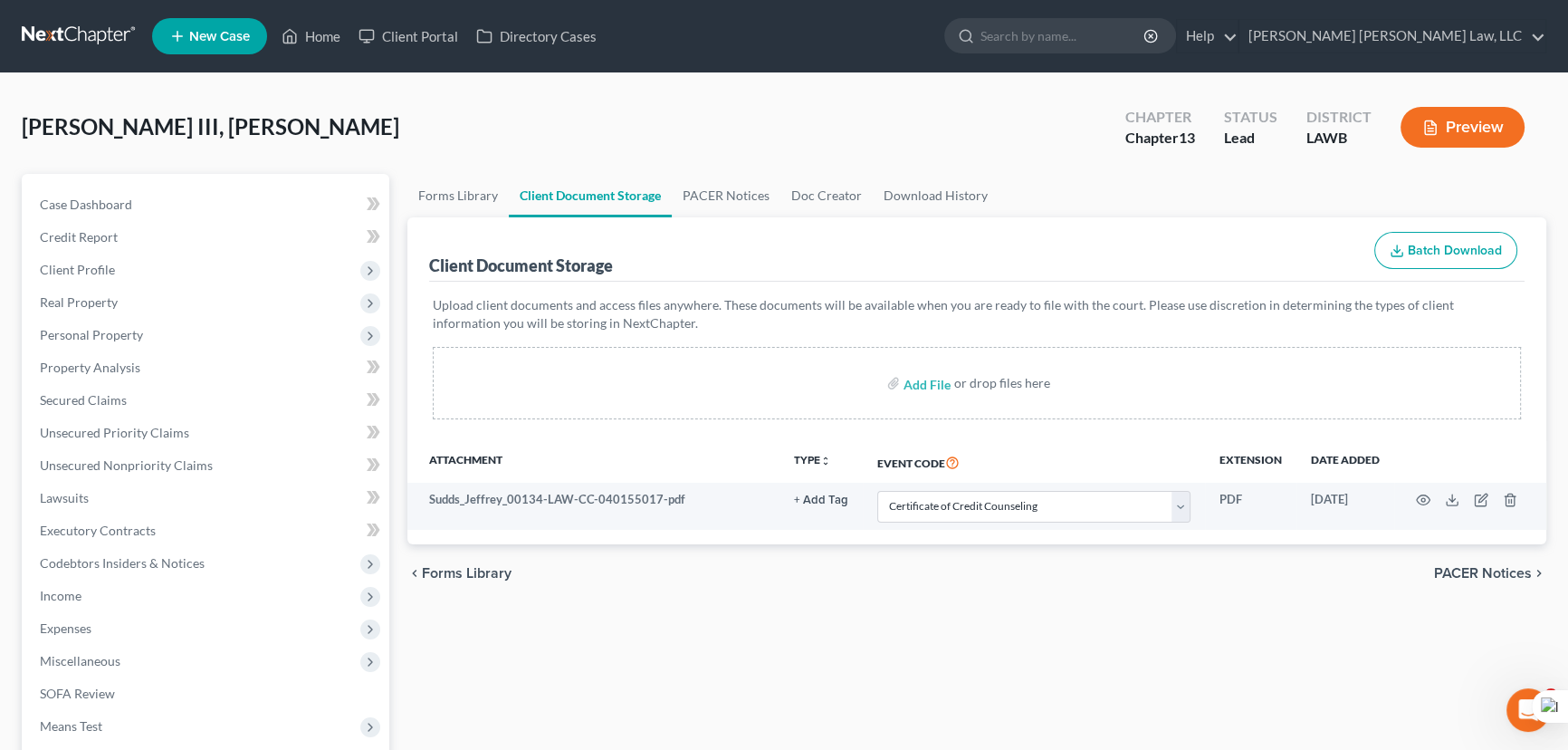
click at [69, 31] on link at bounding box center [79, 37] width 116 height 33
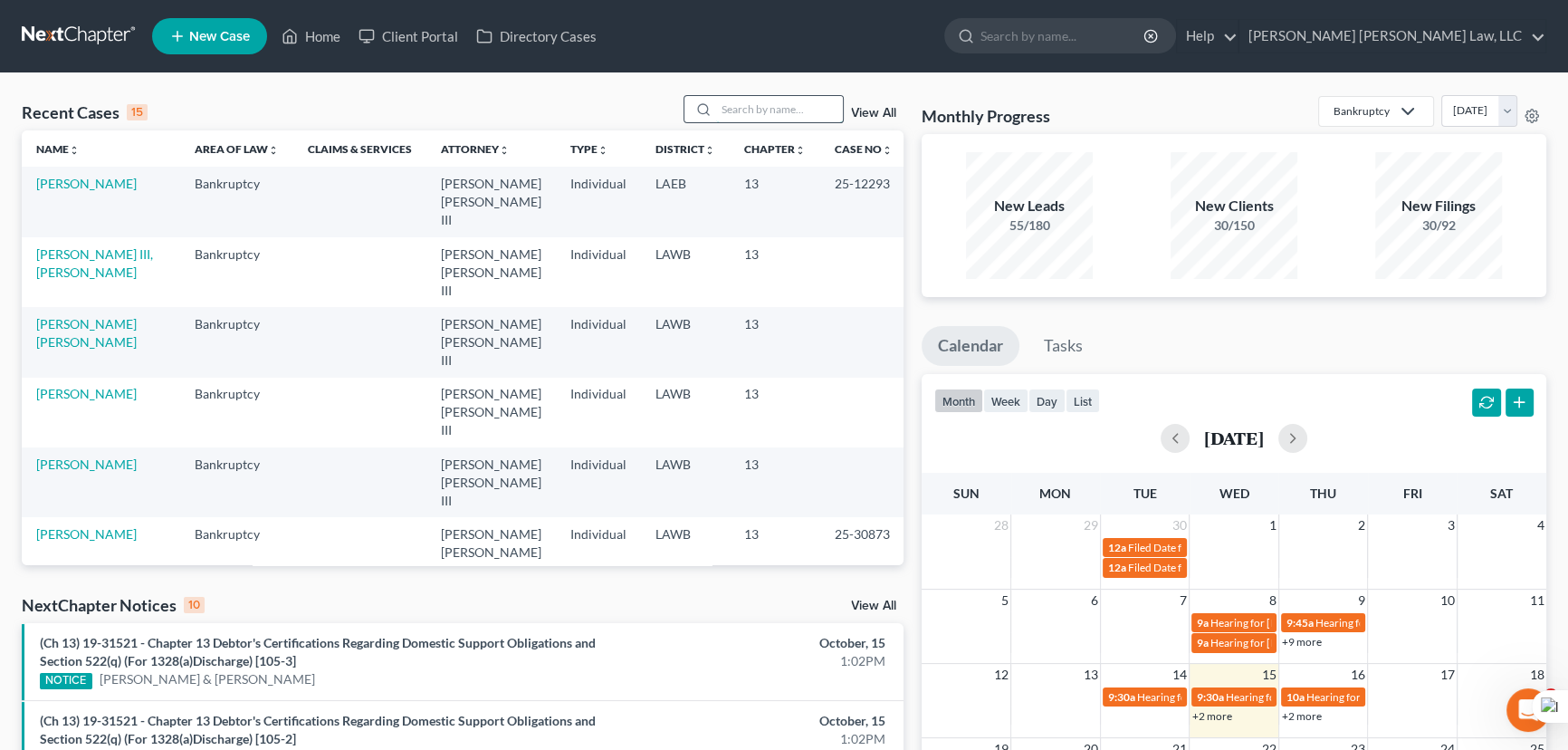
click at [754, 103] on input "search" at bounding box center [779, 109] width 127 height 26
type input "pleasant, [PERSON_NAME]"
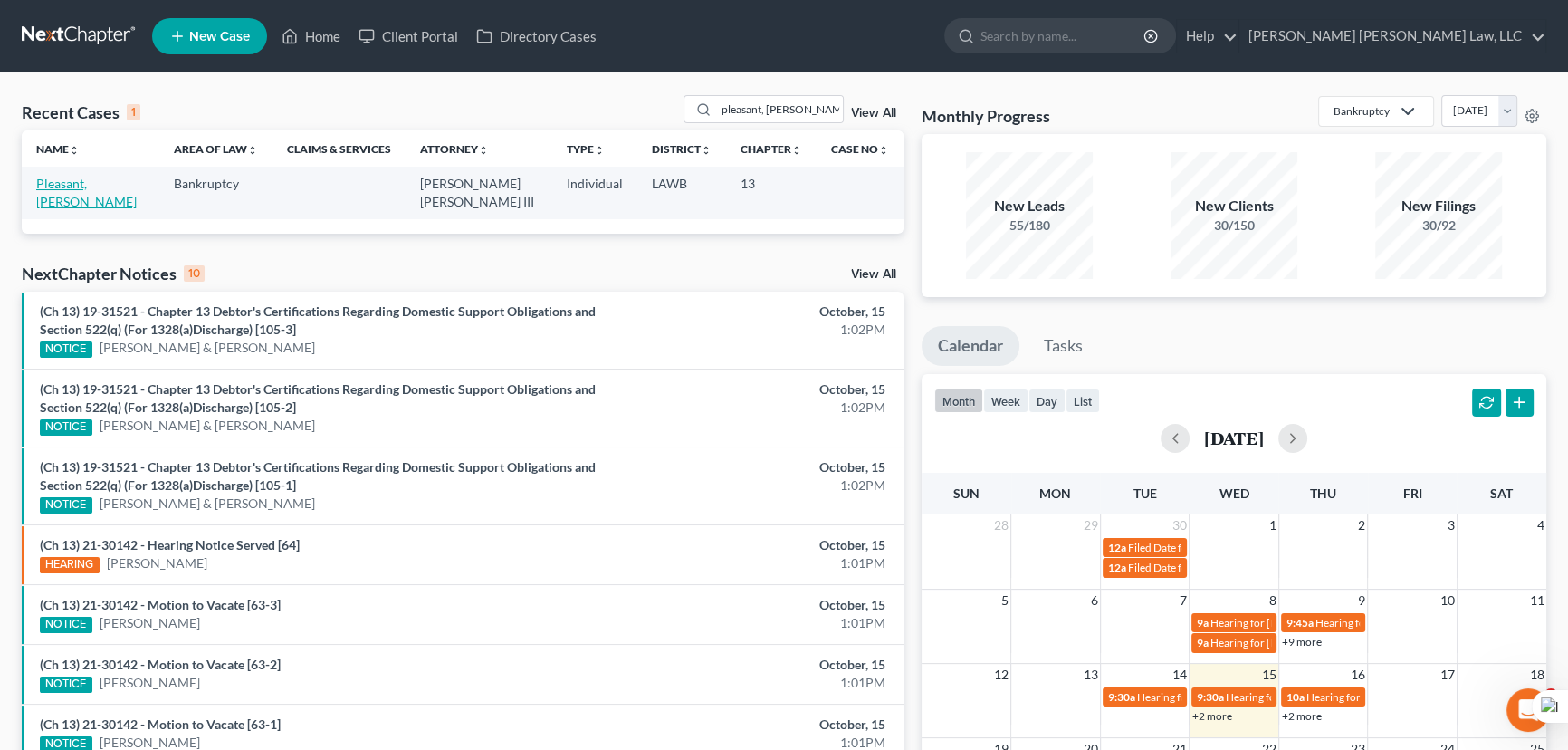
click at [106, 181] on link "Pleasant, [PERSON_NAME]" at bounding box center [87, 192] width 100 height 34
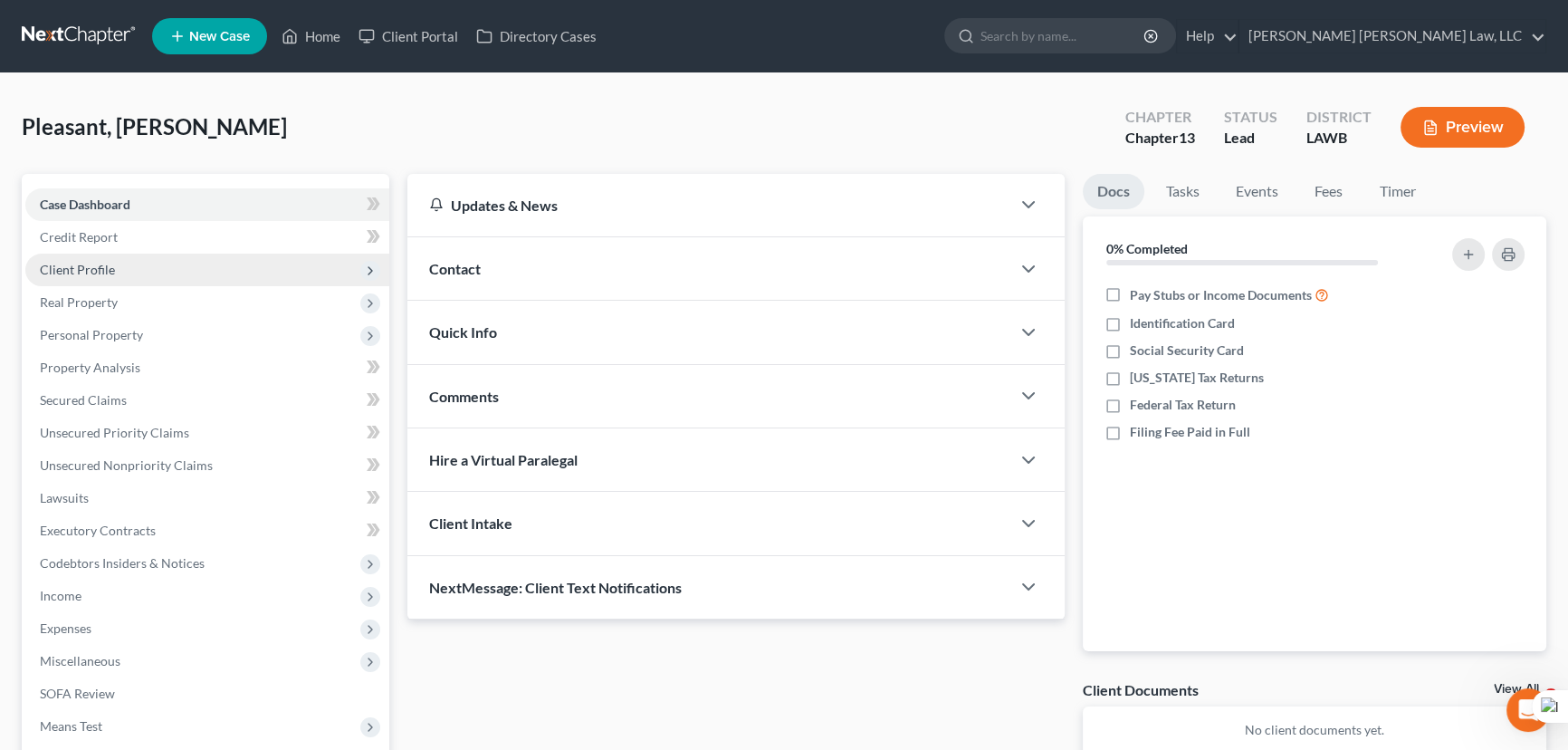
click at [121, 272] on span "Client Profile" at bounding box center [207, 270] width 363 height 33
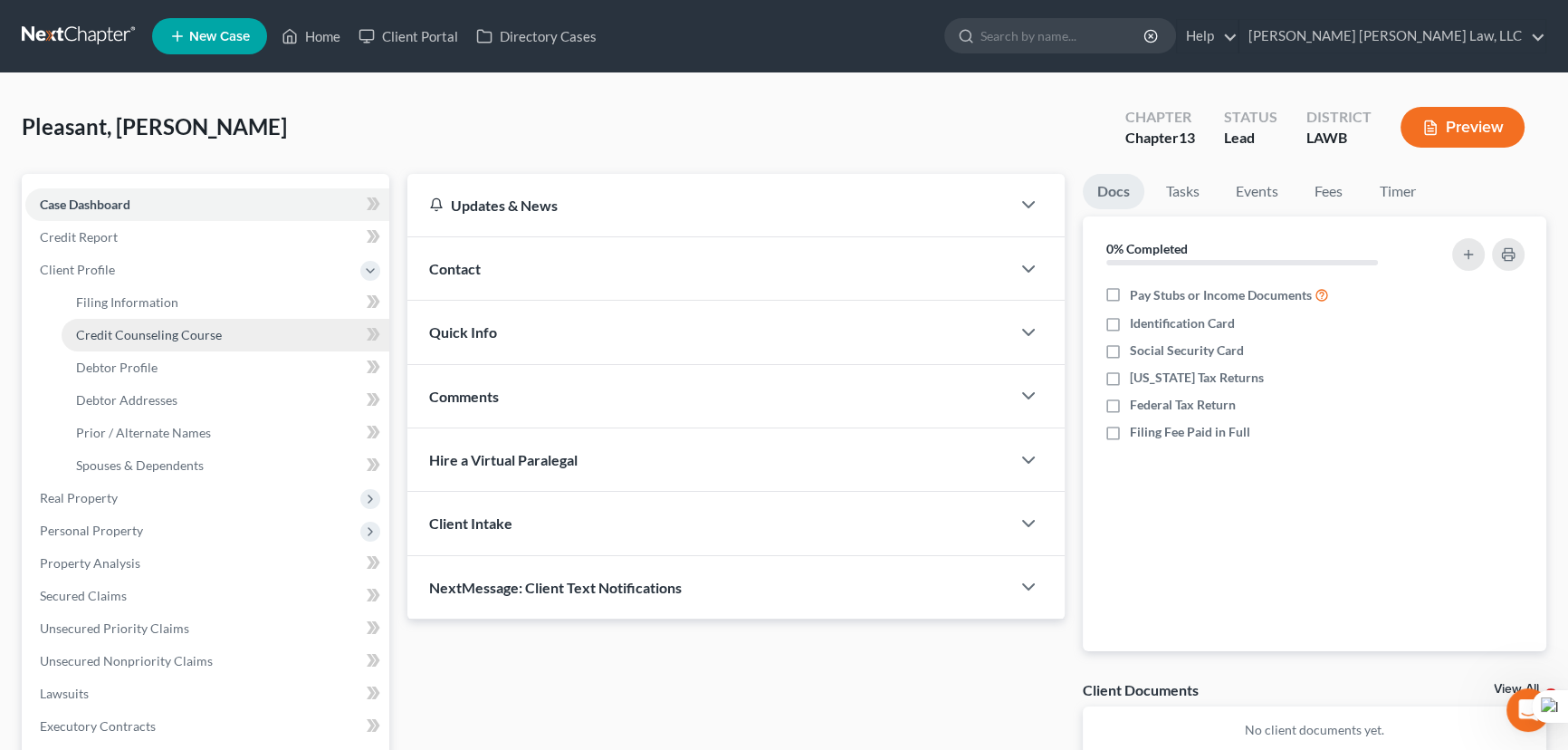
click at [140, 319] on link "Credit Counseling Course" at bounding box center [225, 335] width 328 height 33
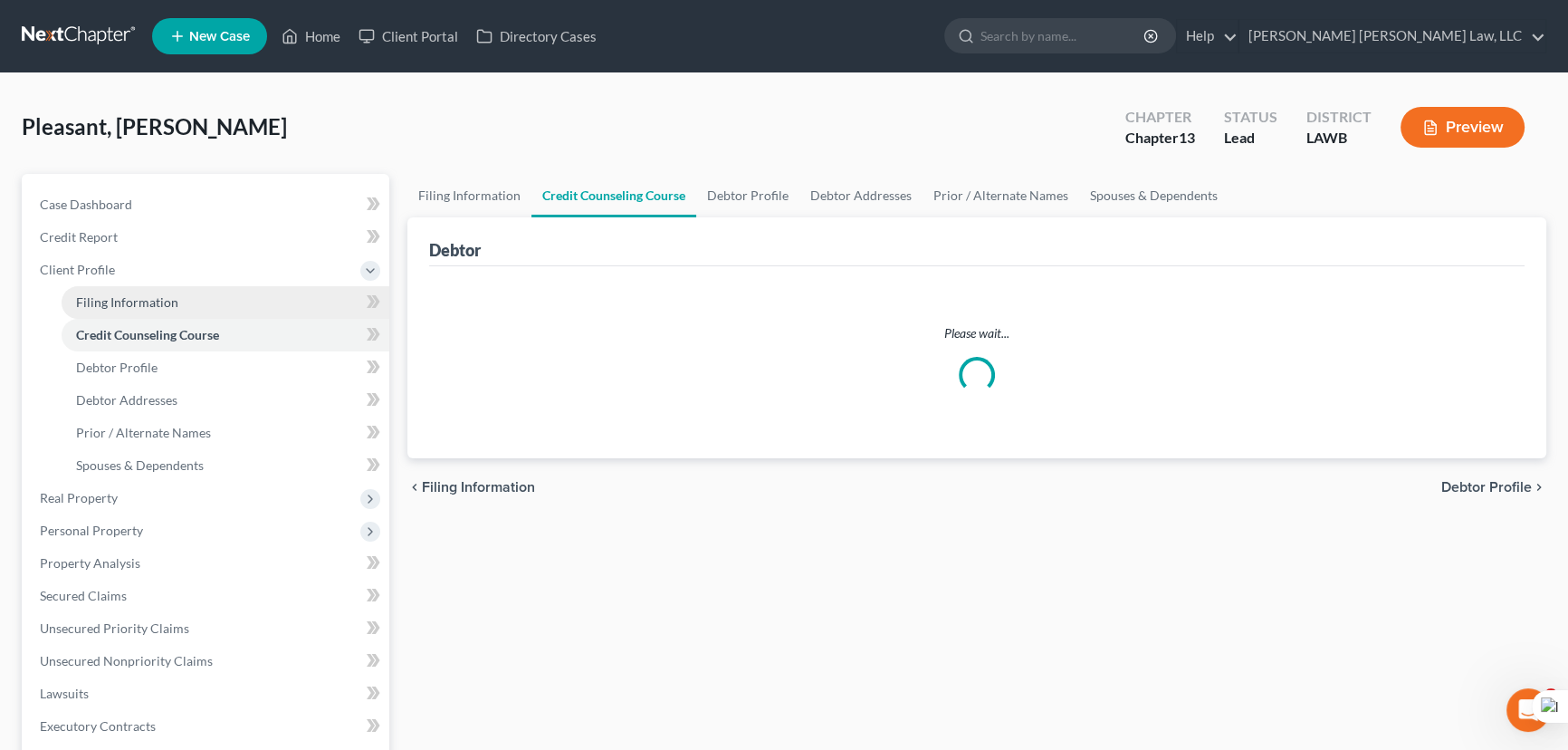
click at [143, 295] on span "Filing Information" at bounding box center [127, 301] width 102 height 16
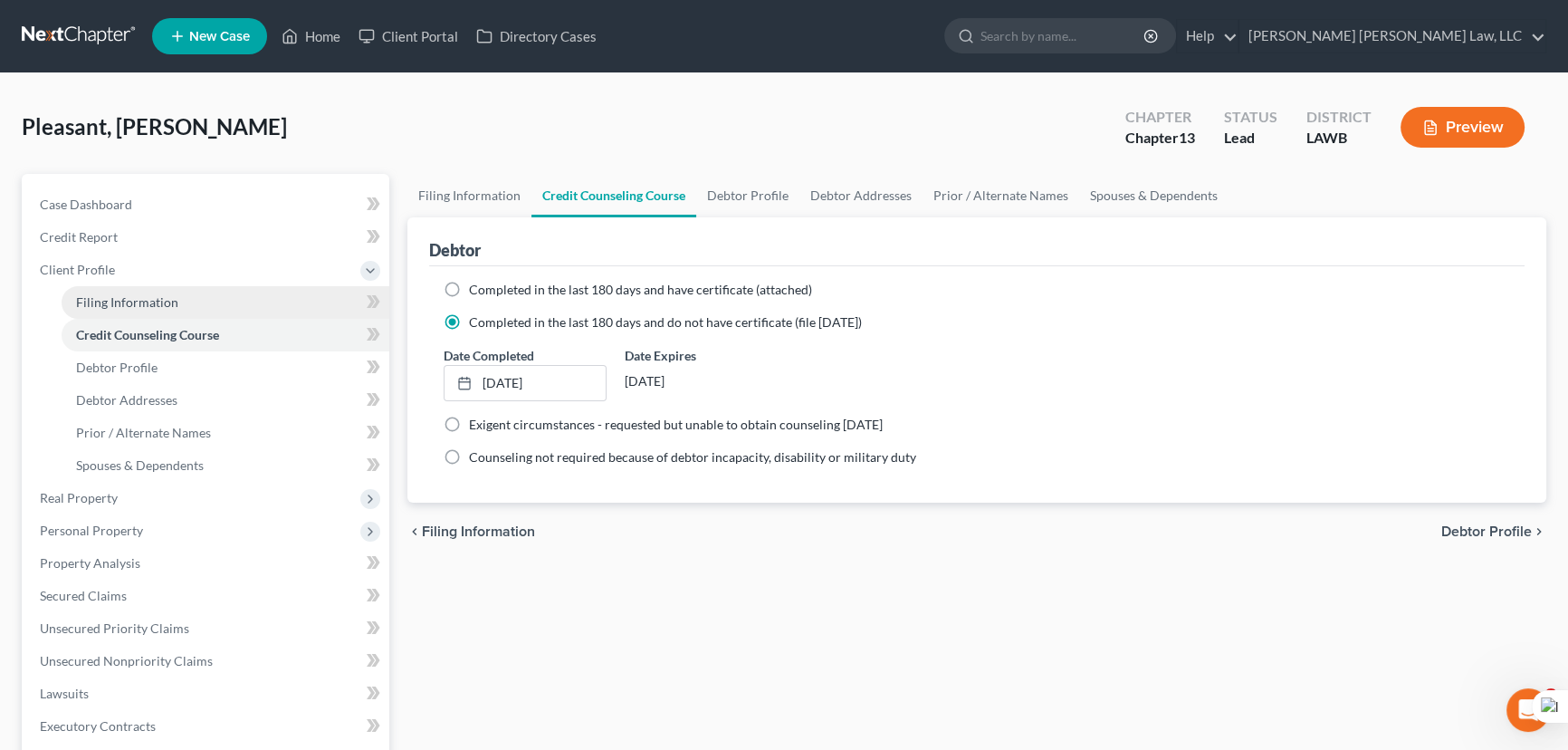
select select "1"
select select "0"
select select "3"
select select "19"
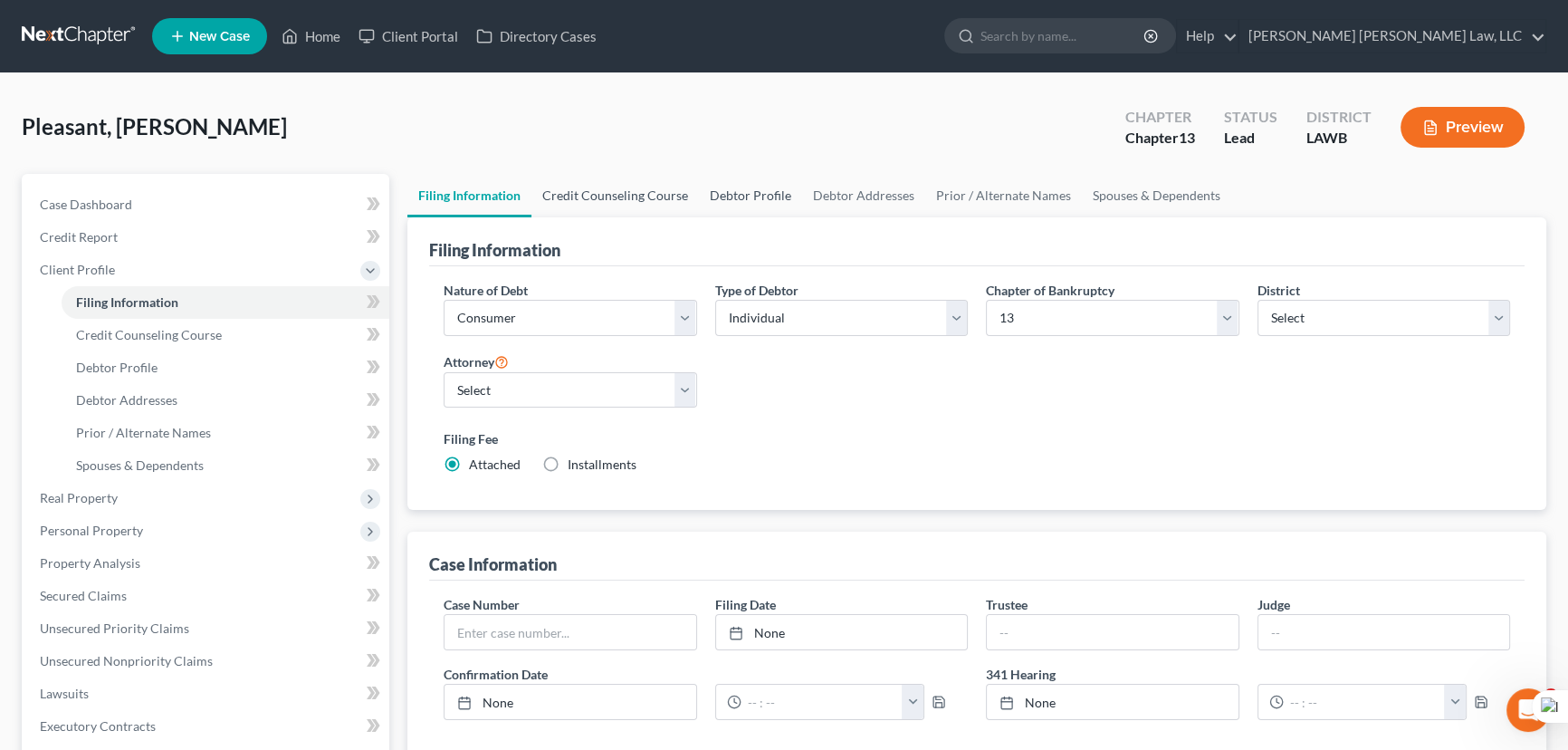
click at [640, 193] on link "Credit Counseling Course" at bounding box center [615, 195] width 167 height 44
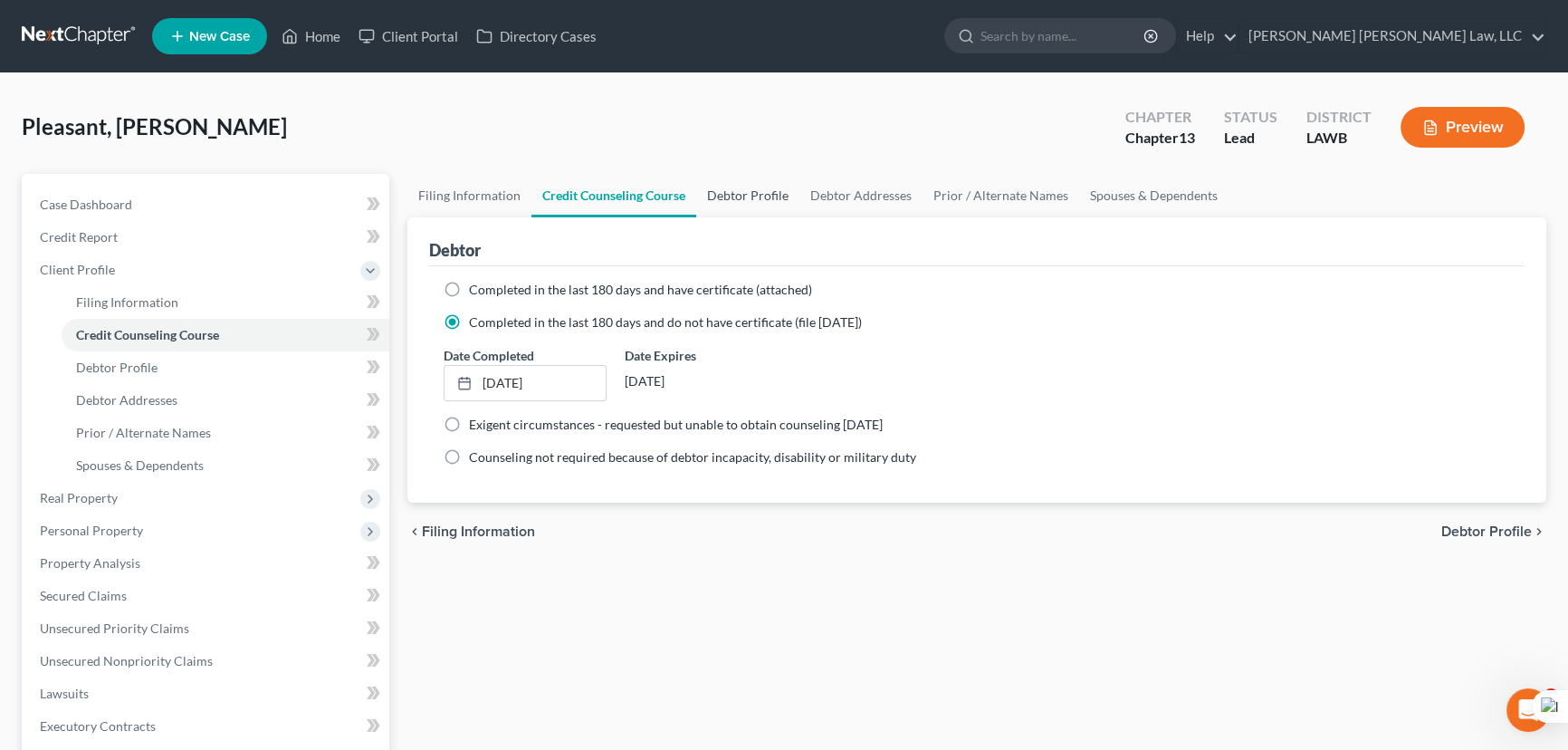
click at [766, 199] on link "Debtor Profile" at bounding box center [747, 195] width 103 height 44
select select "0"
select select "2"
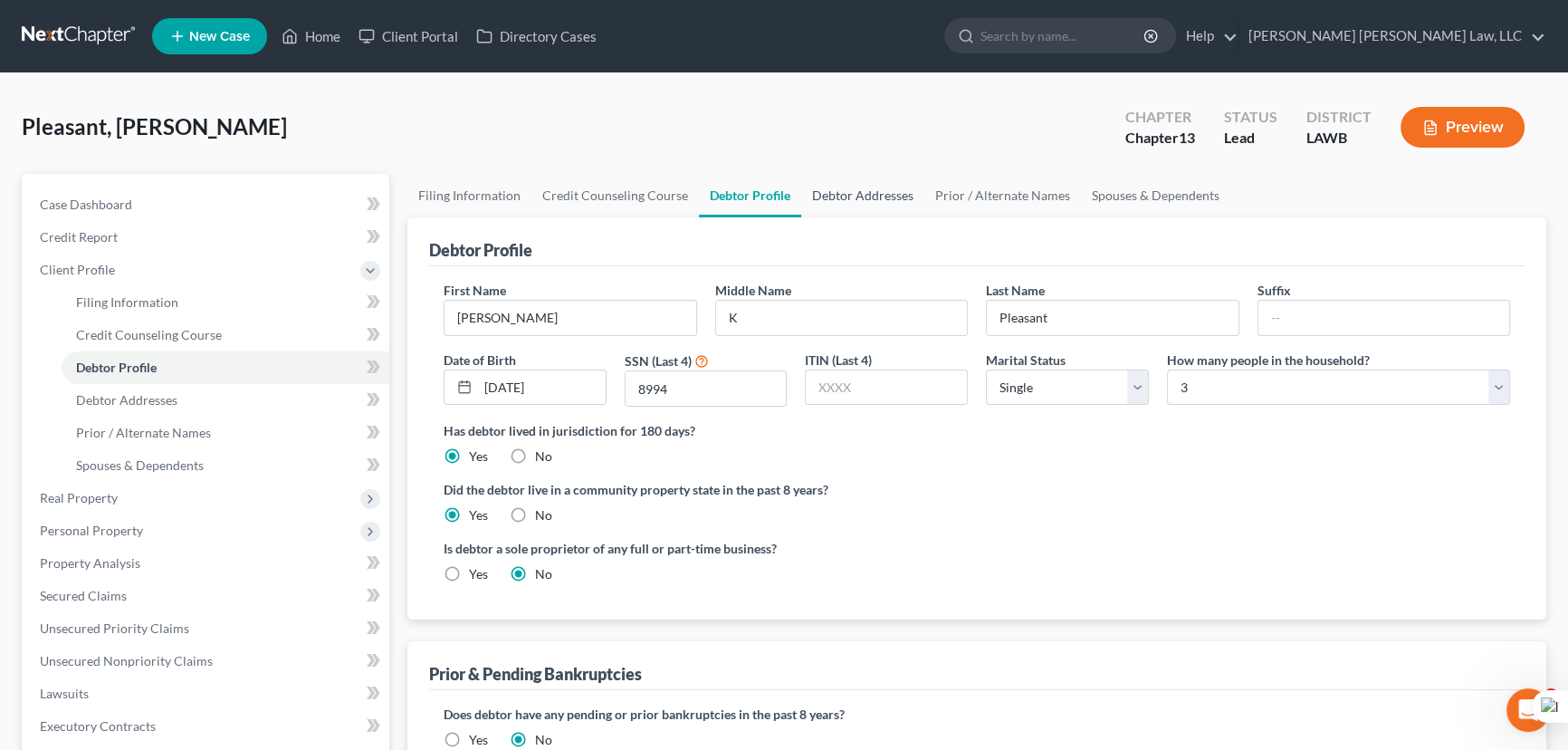
drag, startPoint x: 867, startPoint y: 185, endPoint x: 951, endPoint y: 198, distance: 85.0
click at [867, 185] on link "Debtor Addresses" at bounding box center [862, 195] width 123 height 44
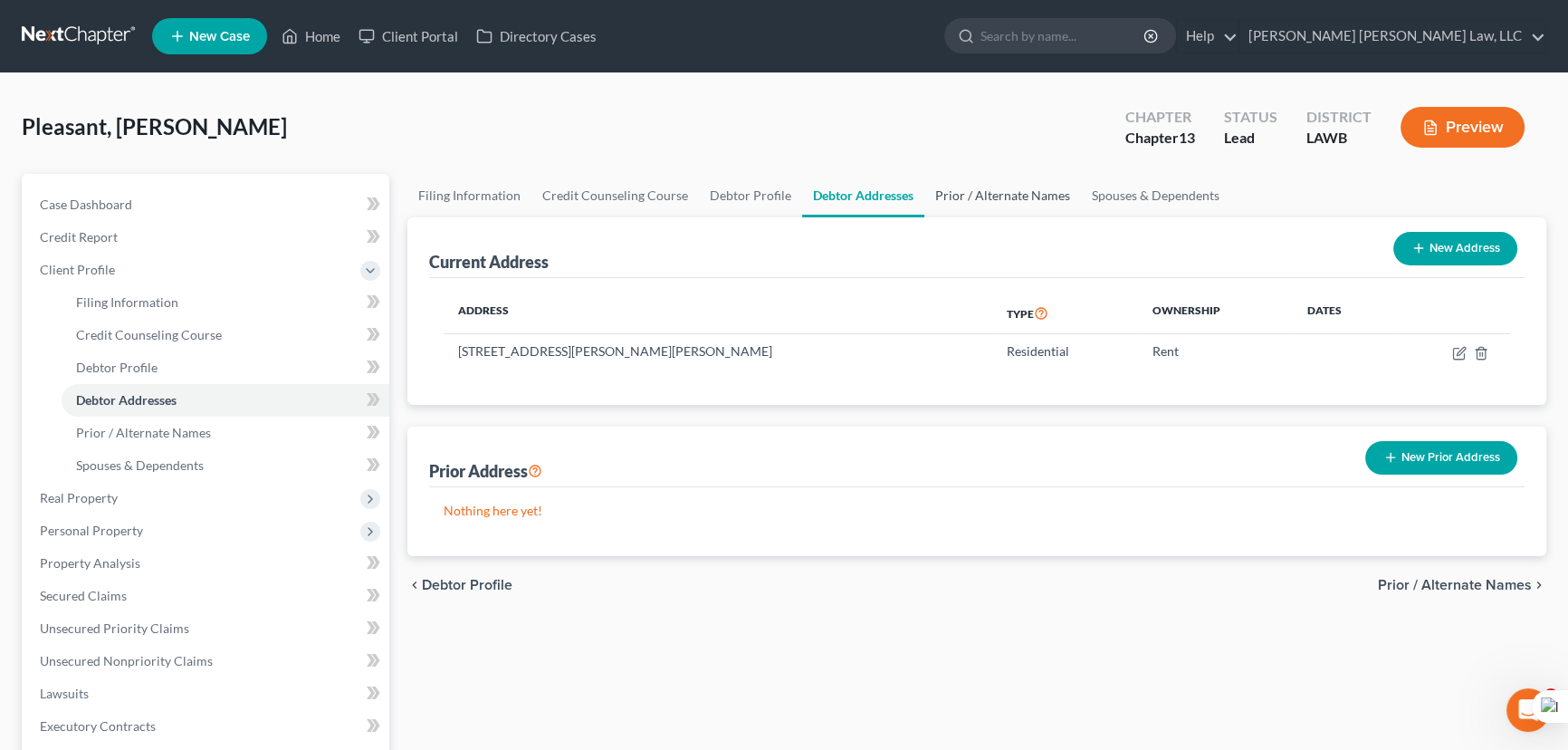
click at [1050, 206] on link "Prior / Alternate Names" at bounding box center [1002, 195] width 156 height 44
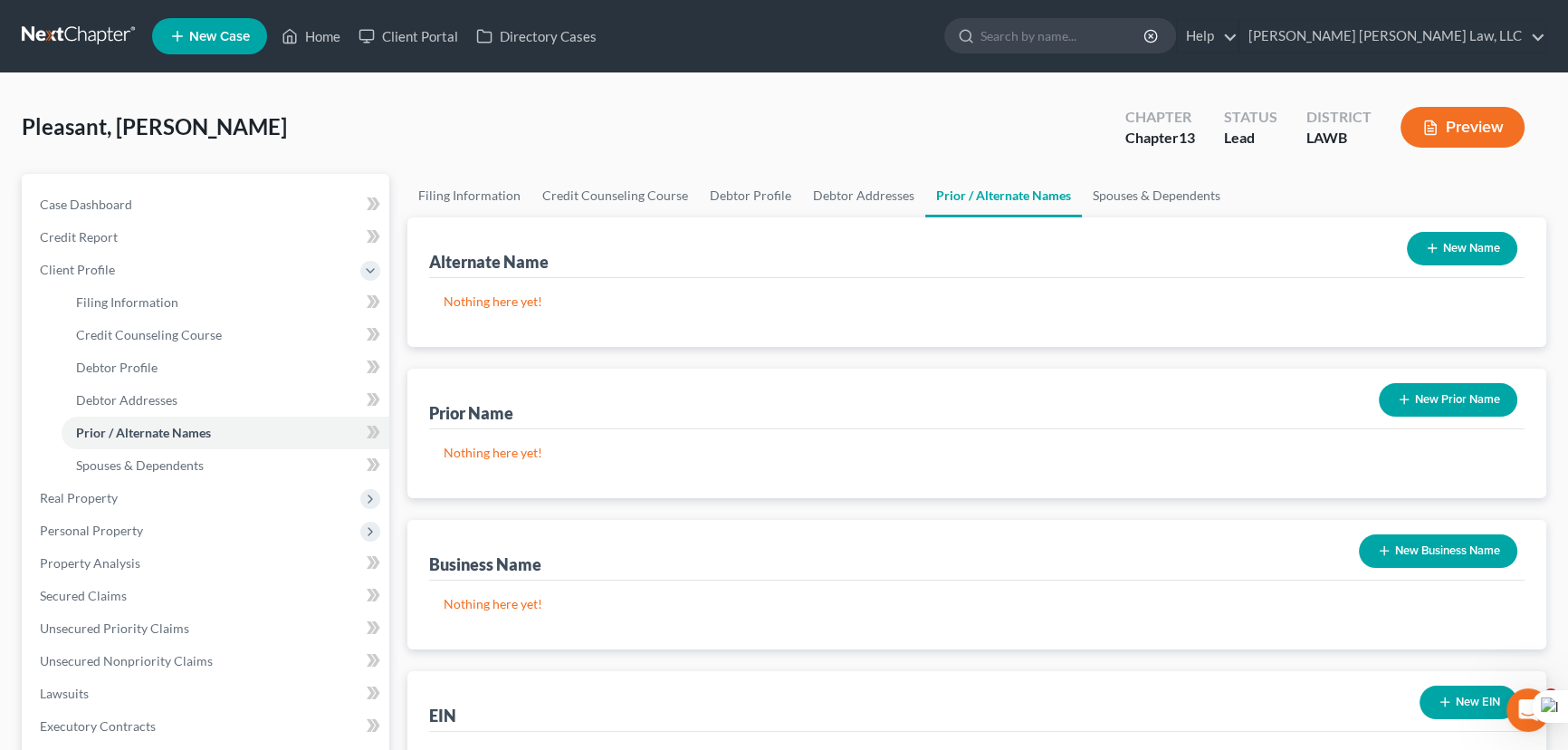
click at [1463, 256] on button "New Name" at bounding box center [1461, 248] width 110 height 34
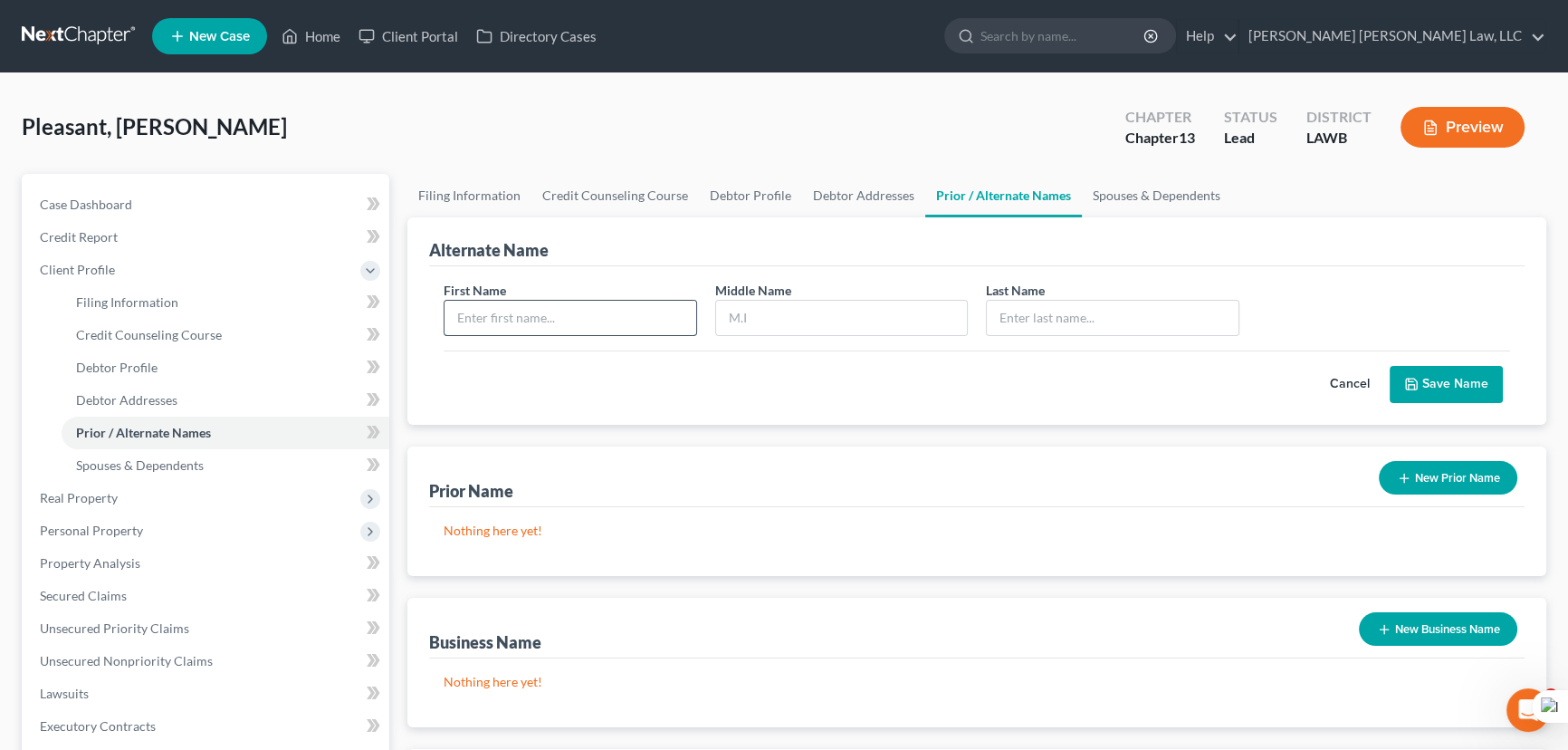
click at [595, 309] on input "text" at bounding box center [571, 318] width 252 height 35
type input "[PERSON_NAME]"
click at [1032, 306] on input "text" at bounding box center [1112, 318] width 252 height 35
type input "Pleasant"
click at [1439, 388] on button "Save Name" at bounding box center [1446, 385] width 113 height 38
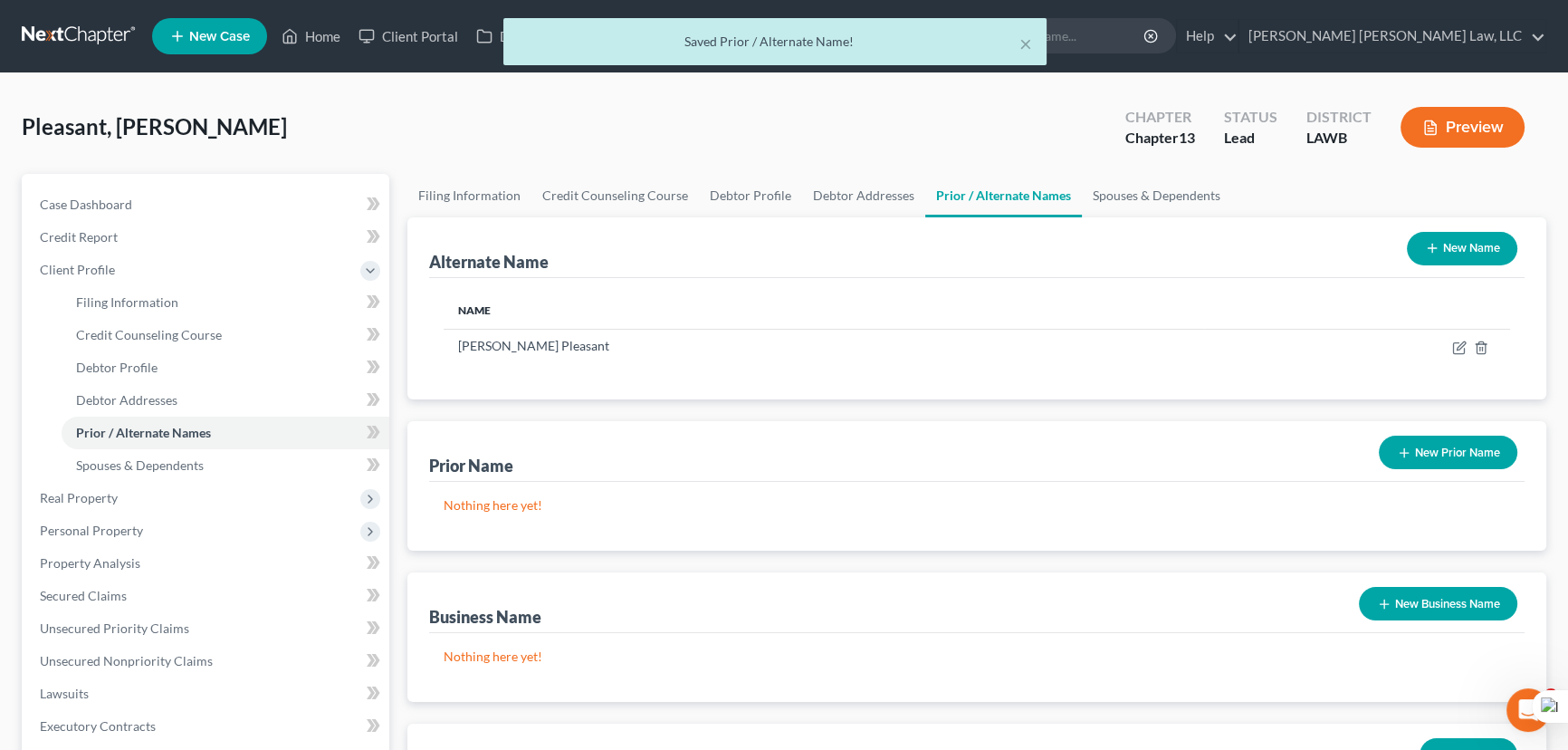
click at [1463, 241] on button "New Name" at bounding box center [1461, 248] width 110 height 34
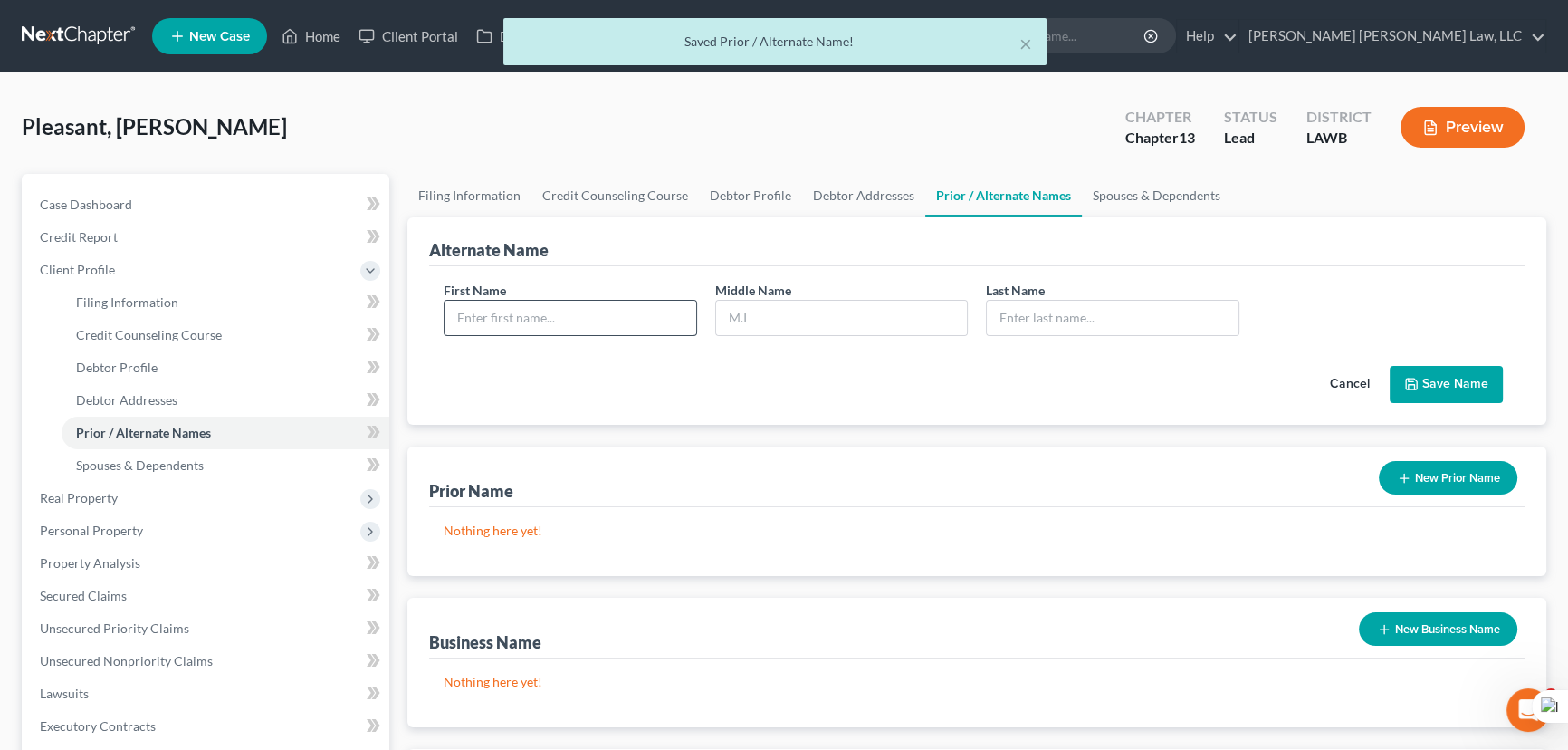
click at [587, 333] on div "First Name Middle Name Last Name *" at bounding box center [976, 315] width 1084 height 69
click at [579, 322] on input "text" at bounding box center [571, 318] width 252 height 35
type input "[PERSON_NAME]"
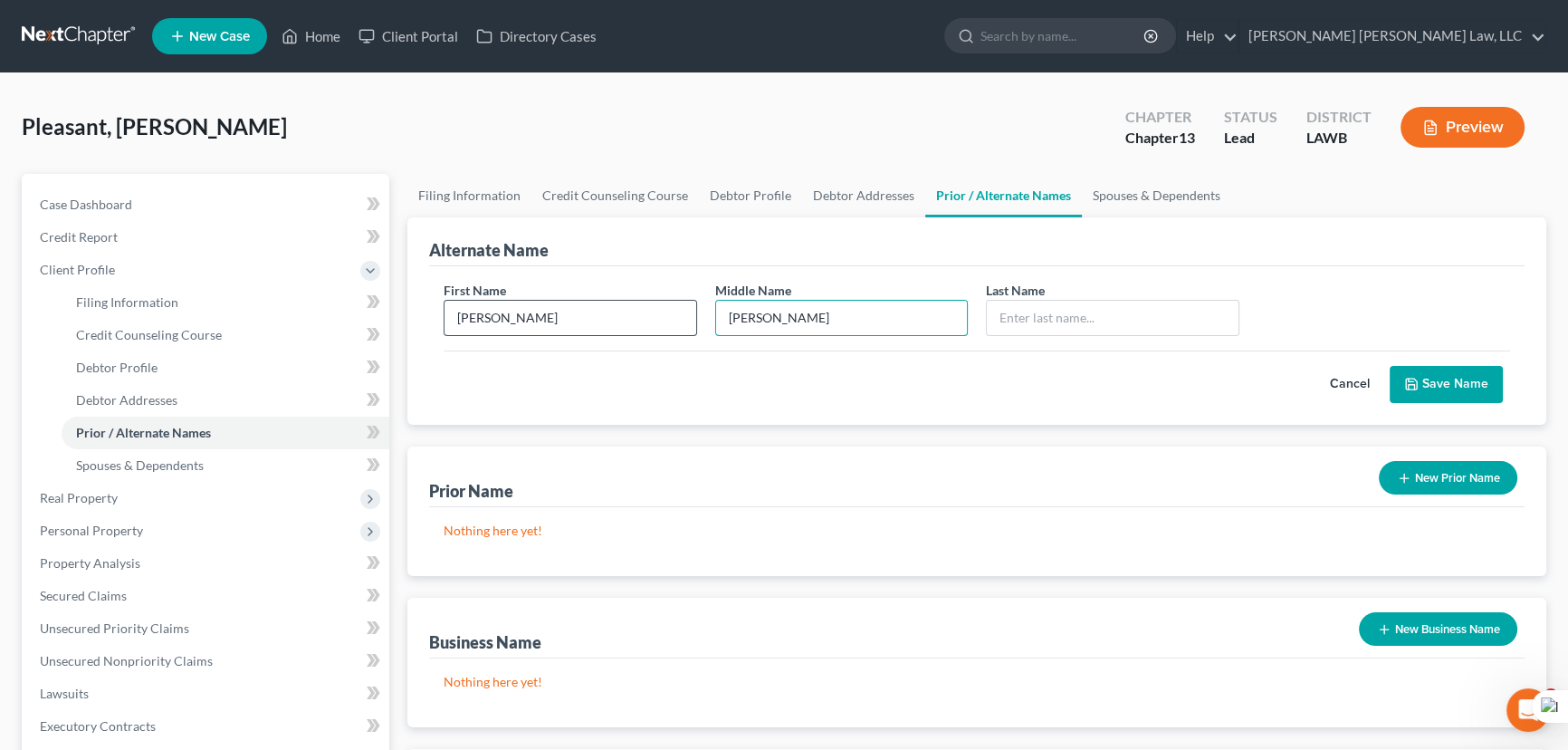
type input "[PERSON_NAME]"
type input "Pleasant"
click at [733, 316] on input "[PERSON_NAME]" at bounding box center [842, 318] width 252 height 35
type input "Kenea"
click at [1461, 380] on button "Save Name" at bounding box center [1446, 385] width 113 height 38
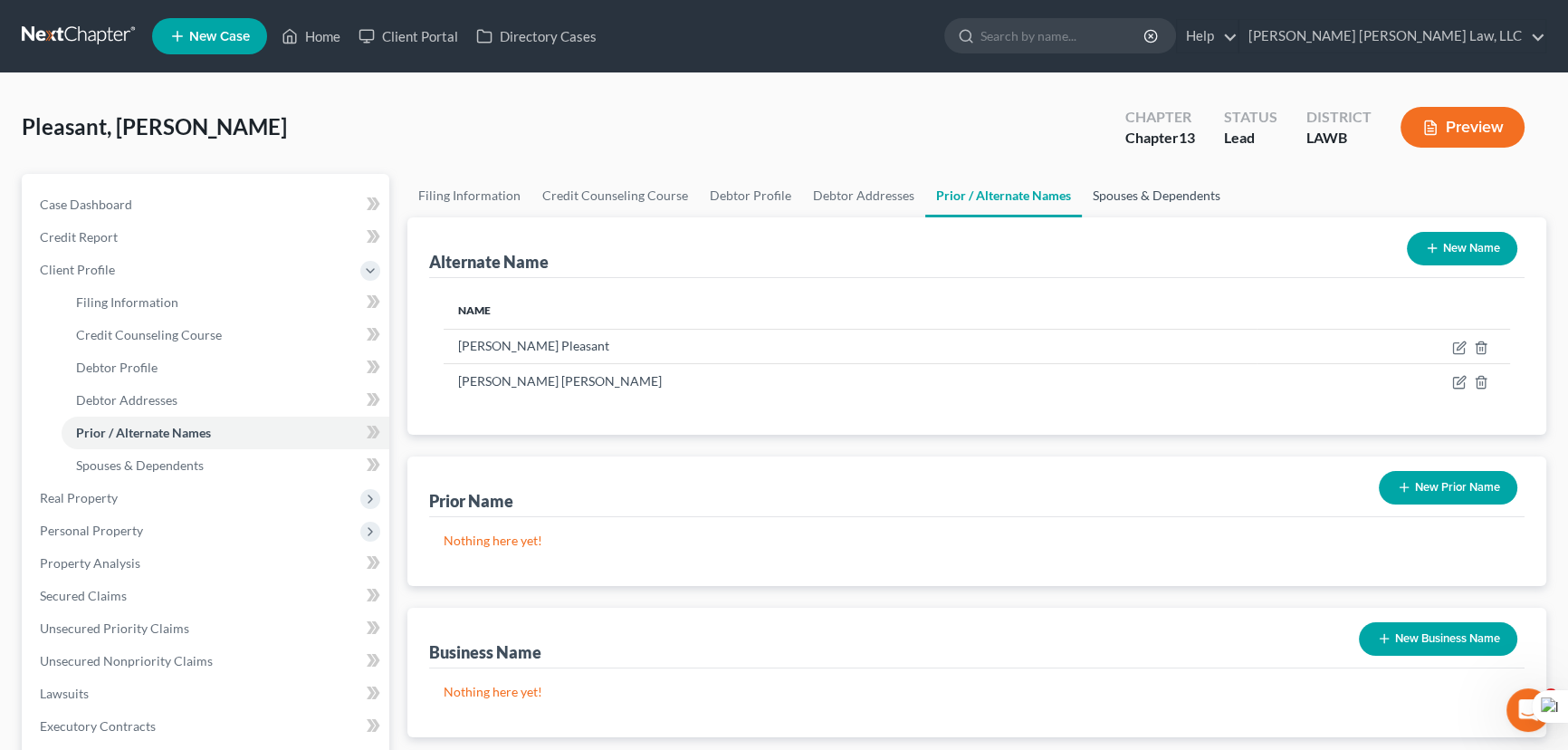
click at [1163, 191] on link "Spouses & Dependents" at bounding box center [1156, 195] width 150 height 44
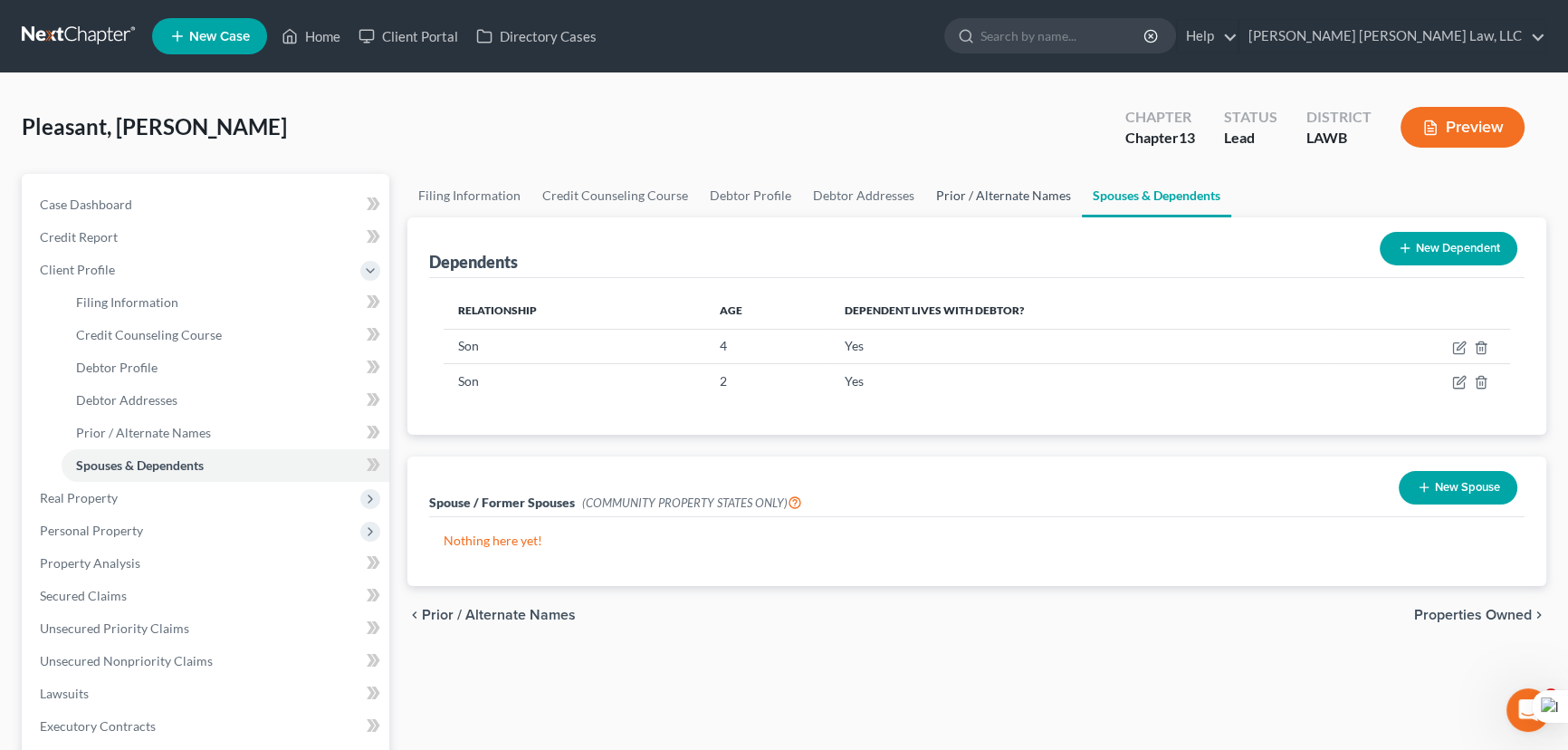
click at [961, 190] on link "Prior / Alternate Names" at bounding box center [1003, 195] width 156 height 44
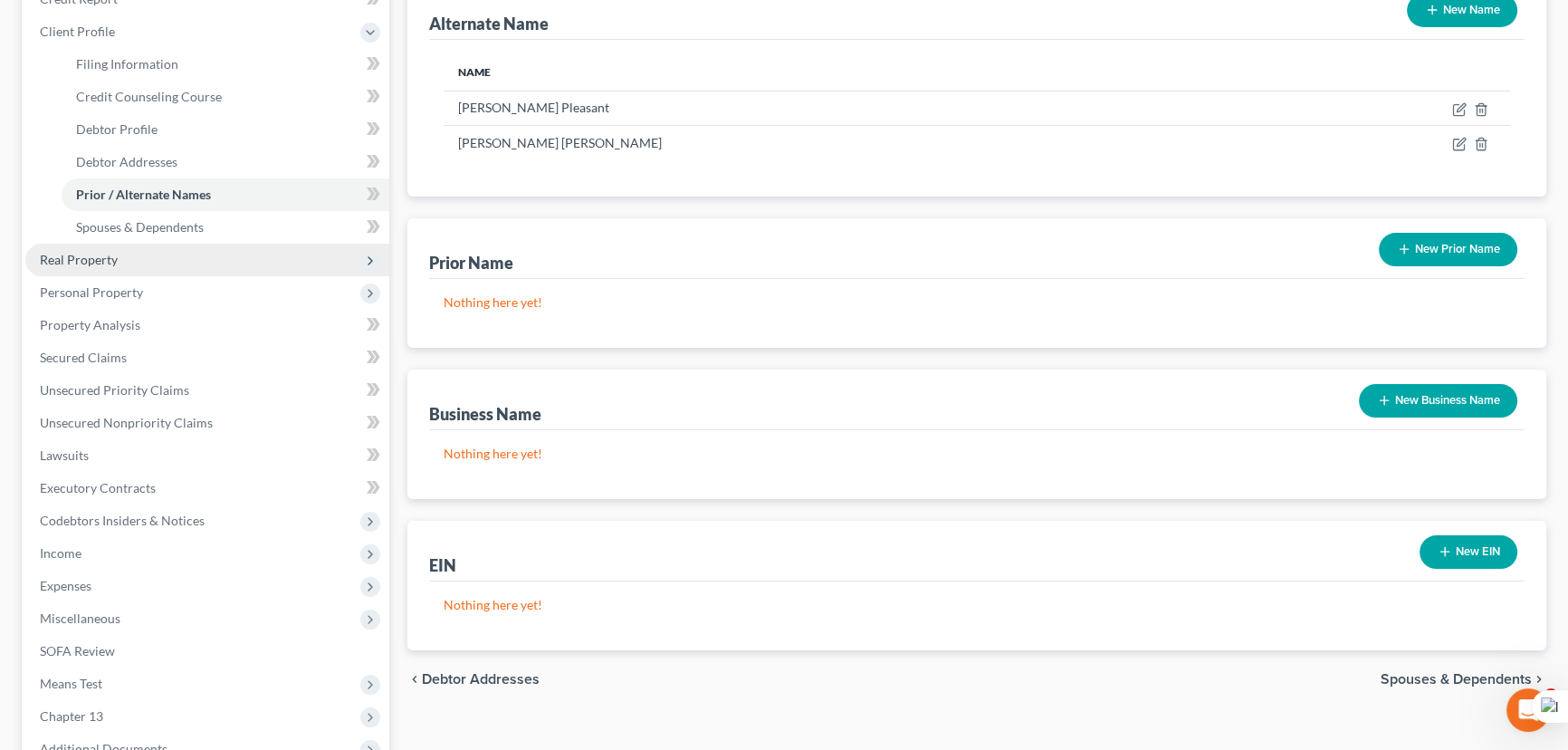
scroll to position [247, 0]
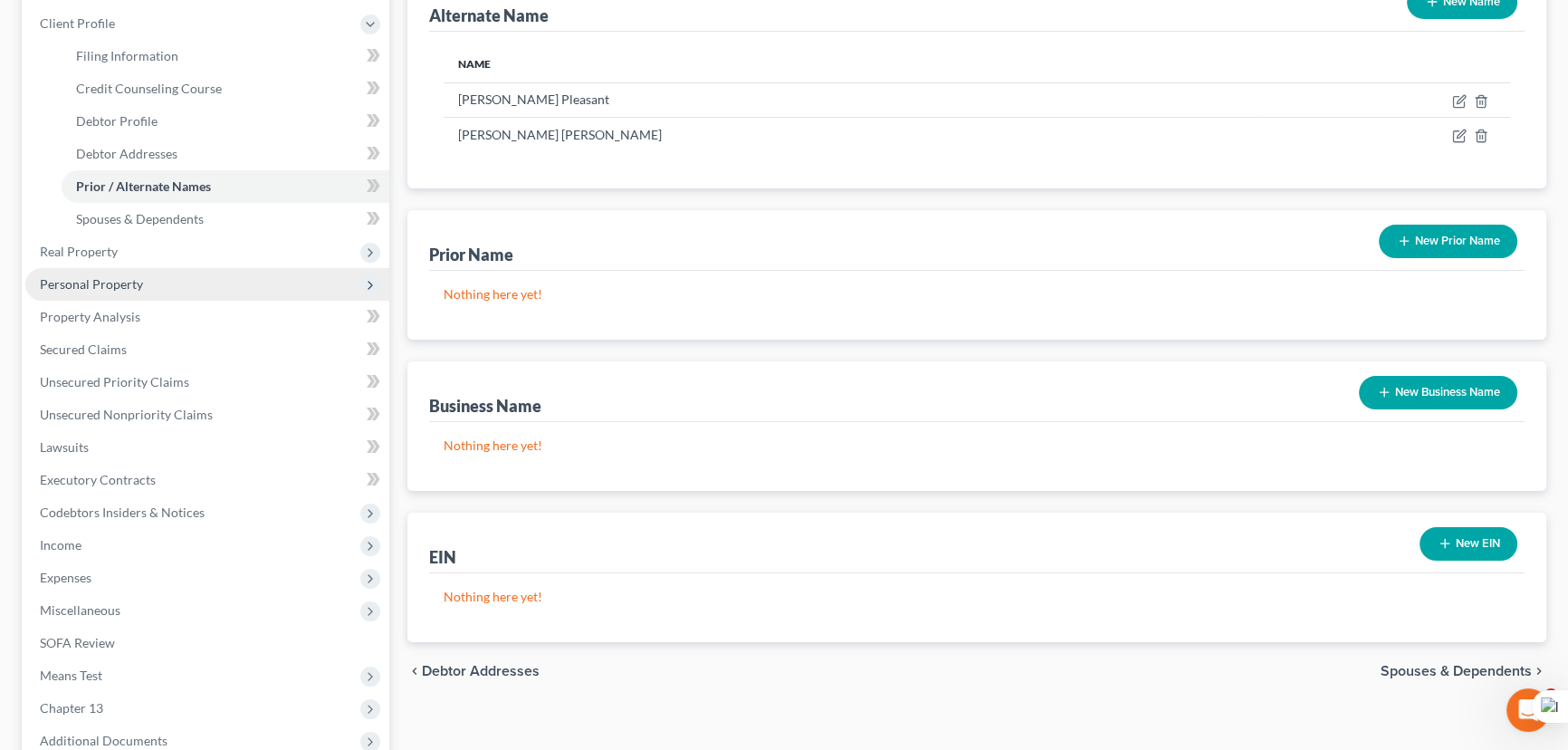
click at [86, 297] on span "Personal Property" at bounding box center [207, 284] width 363 height 33
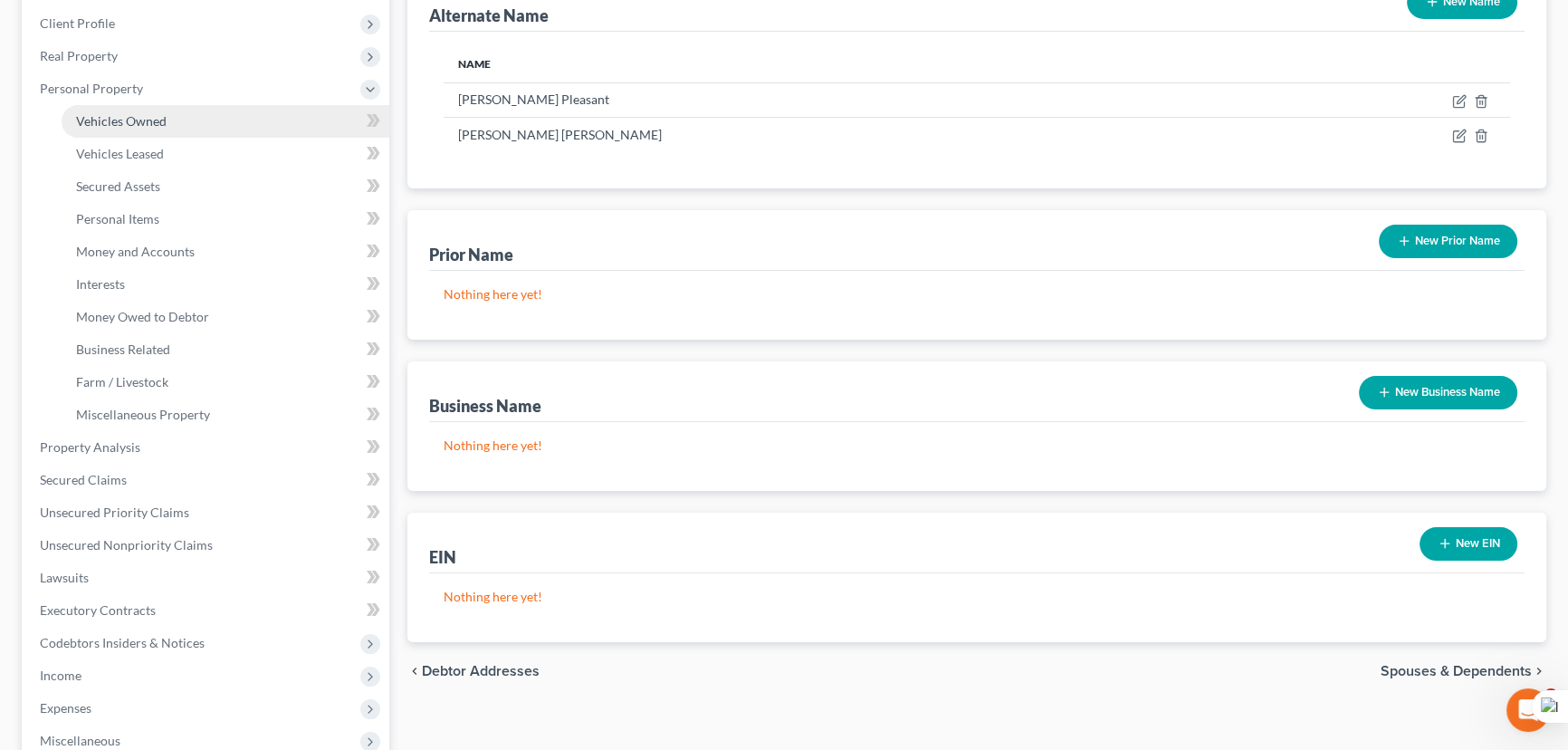
click at [118, 129] on link "Vehicles Owned" at bounding box center [225, 121] width 328 height 33
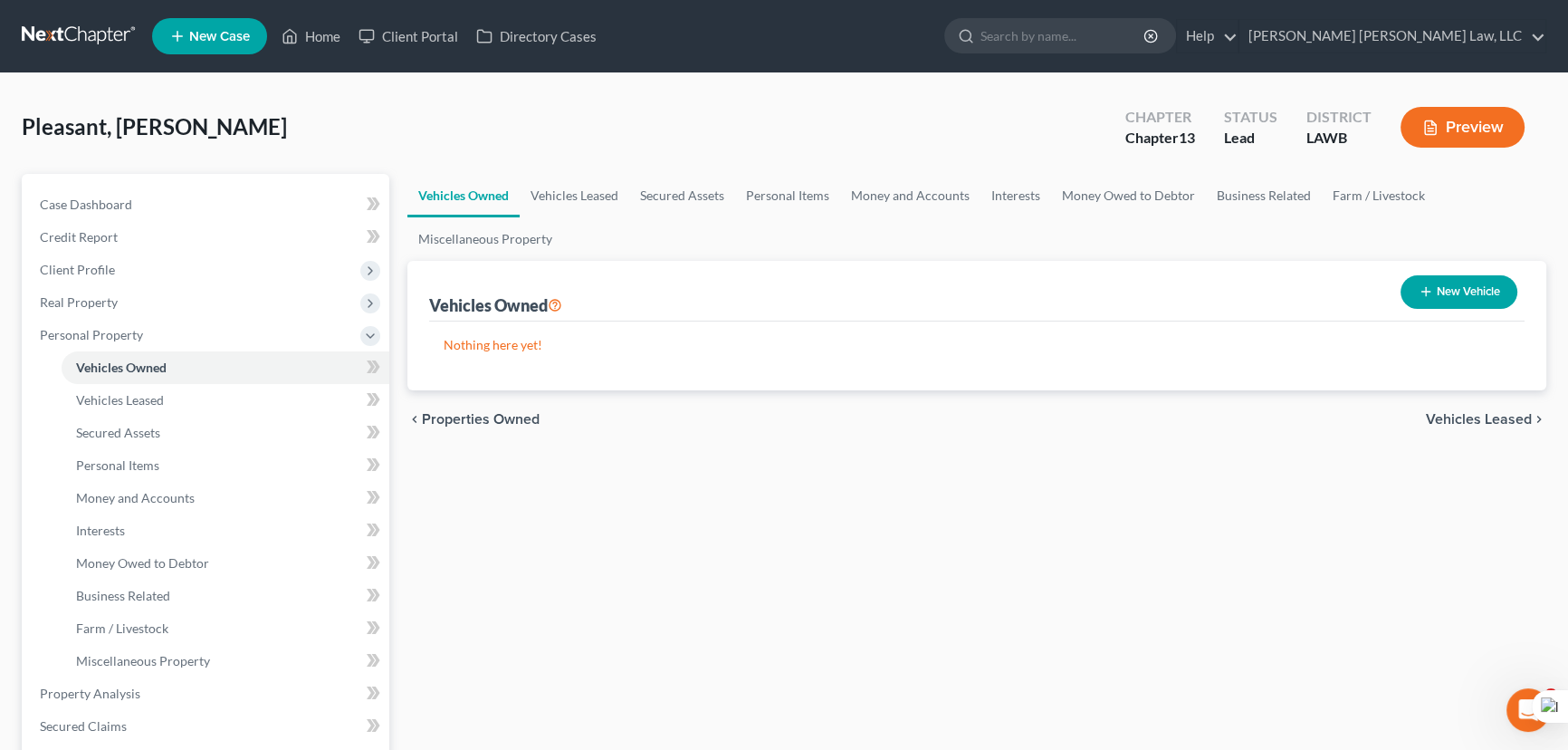
click at [1433, 282] on button "New Vehicle" at bounding box center [1458, 291] width 117 height 34
select select "0"
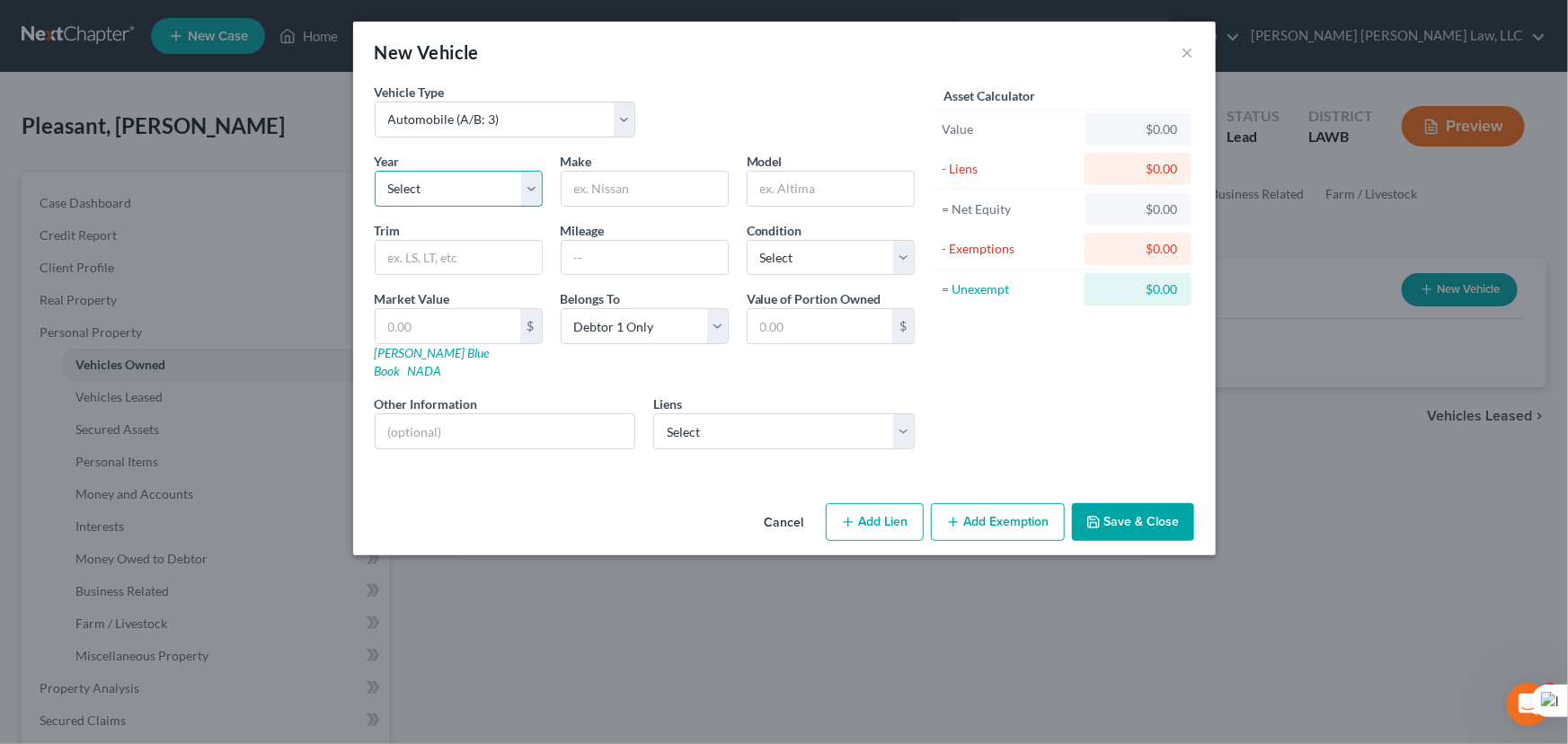
click at [446, 182] on select "Select 2026 2025 2024 2023 2022 2021 2020 2019 2018 2017 2016 2015 2014 2013 20…" at bounding box center [458, 188] width 168 height 36
select select "5"
click at [374, 170] on select "Select 2026 2025 2024 2023 2022 2021 2020 2019 2018 2017 2016 2015 2014 2013 20…" at bounding box center [458, 188] width 168 height 36
click at [606, 196] on input "text" at bounding box center [644, 188] width 166 height 34
type input "Kia"
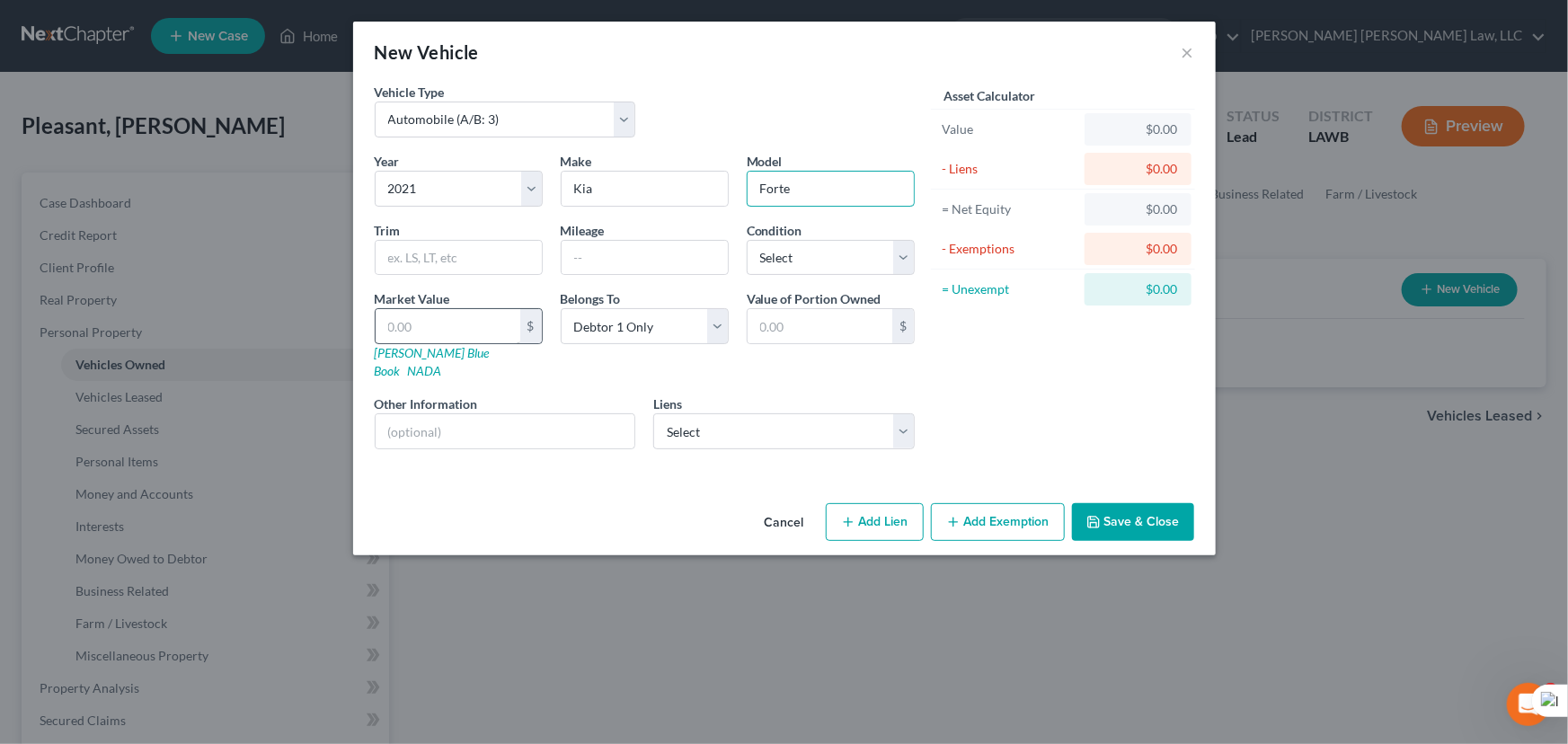
type input "Forte"
click at [440, 320] on input "text" at bounding box center [448, 326] width 145 height 34
type input "1"
type input "1.00"
type input "10"
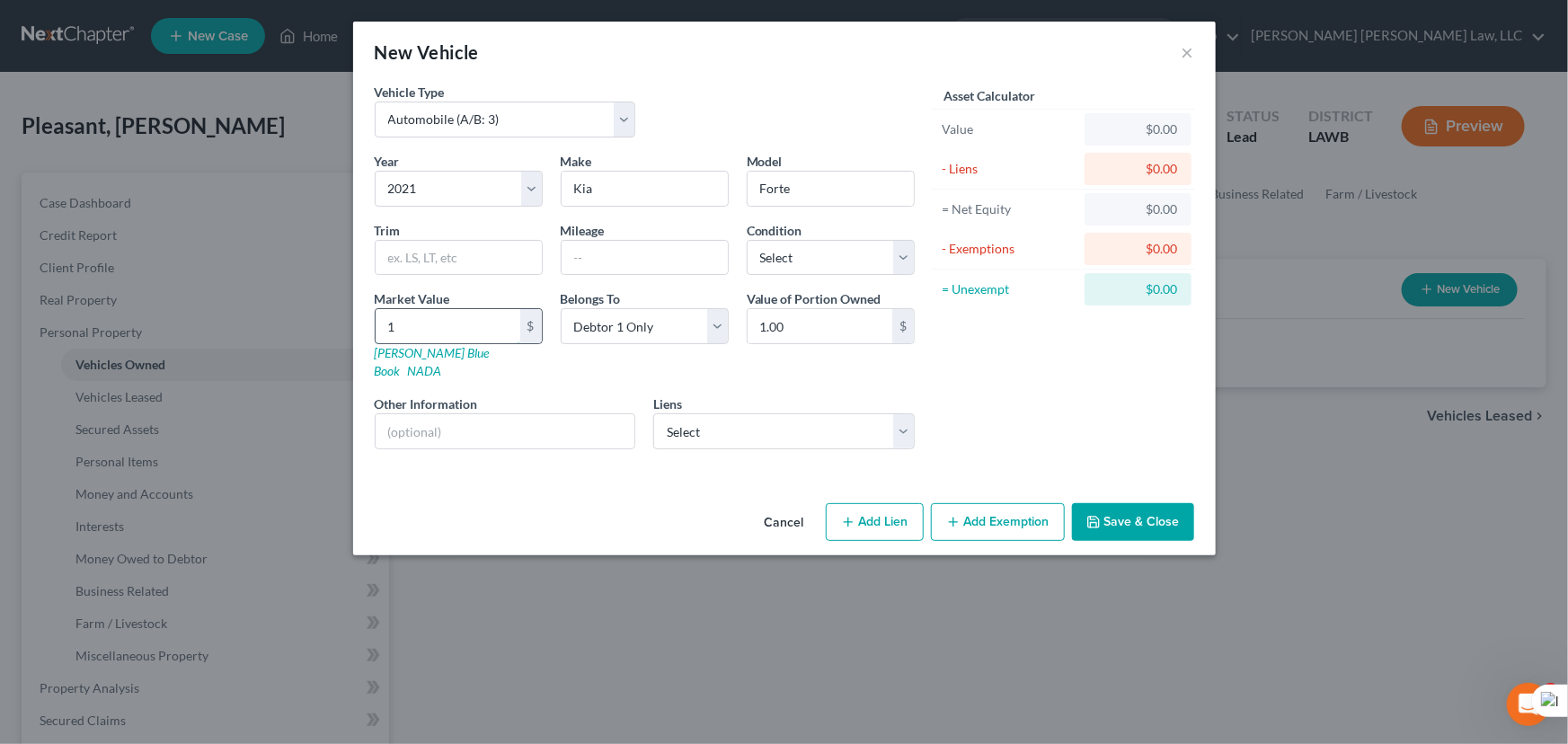
type input "10.00"
type input "105"
type input "105.00"
type input "1058"
type input "1,058.00"
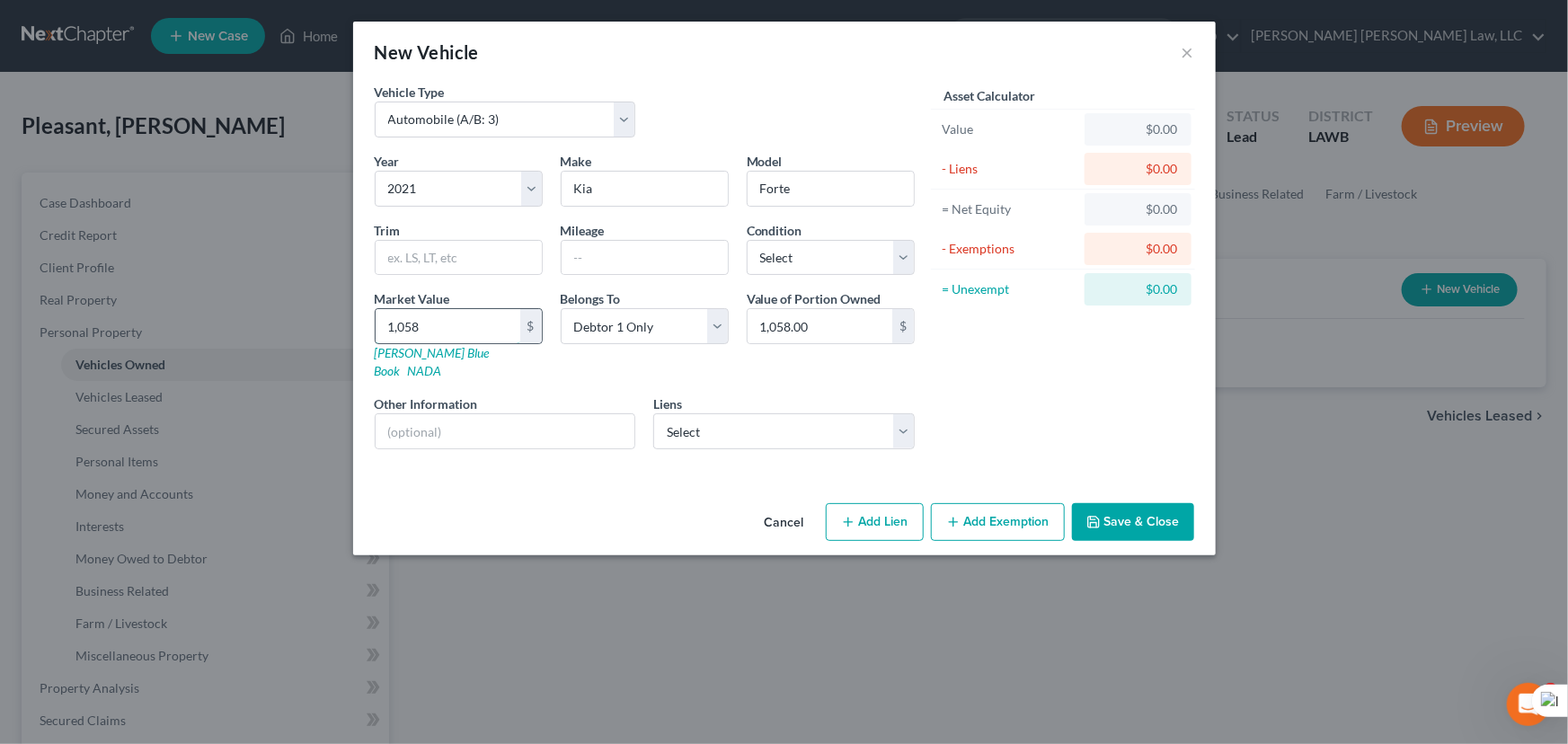
type input "1,0587"
type input "10,587.00"
type input "10,587.5"
type input "10,587.50"
type input "10,587.5"
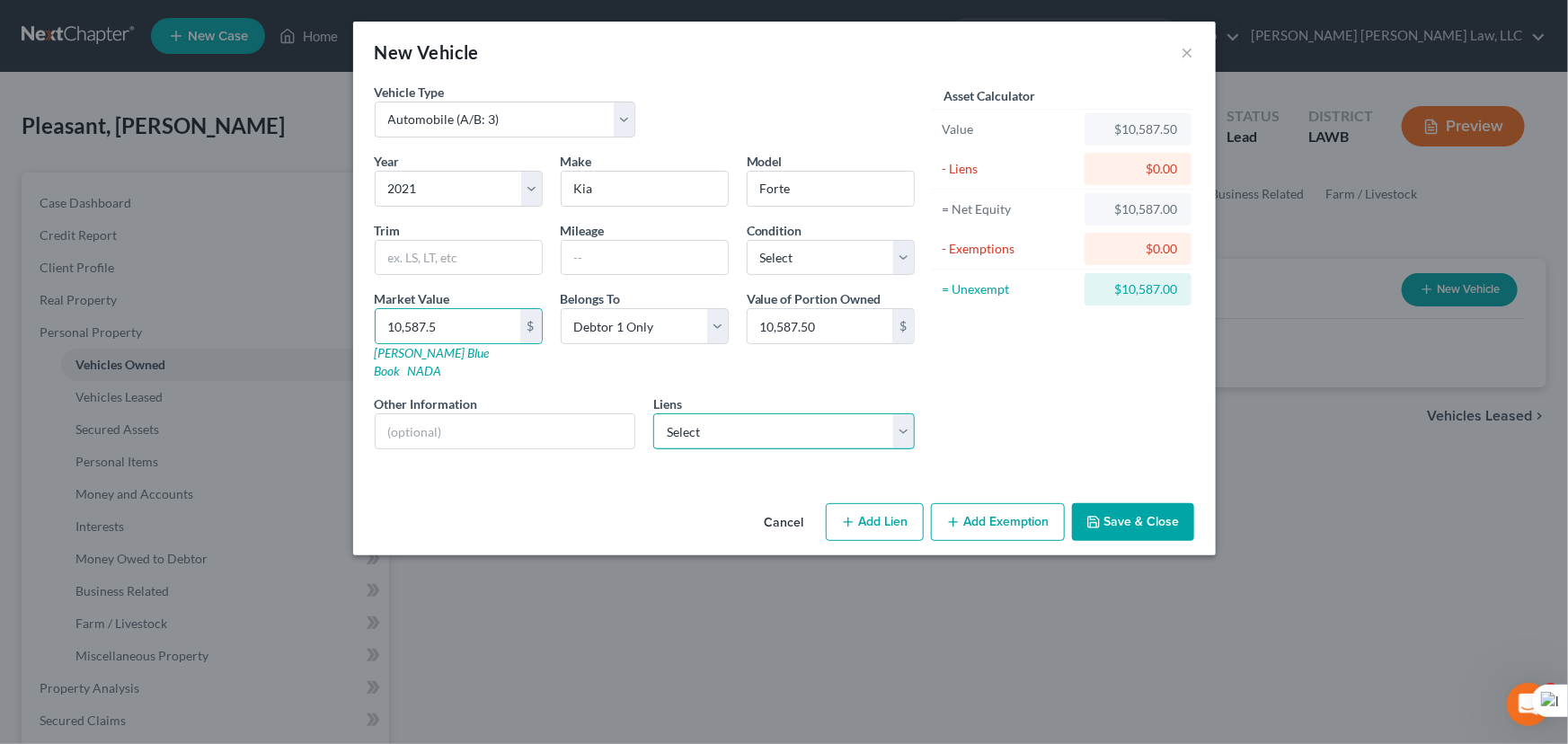
click at [814, 413] on select "Select Consumer Portfolio Svc - $21,894.00" at bounding box center [784, 431] width 261 height 36
select select "4"
select select "0"
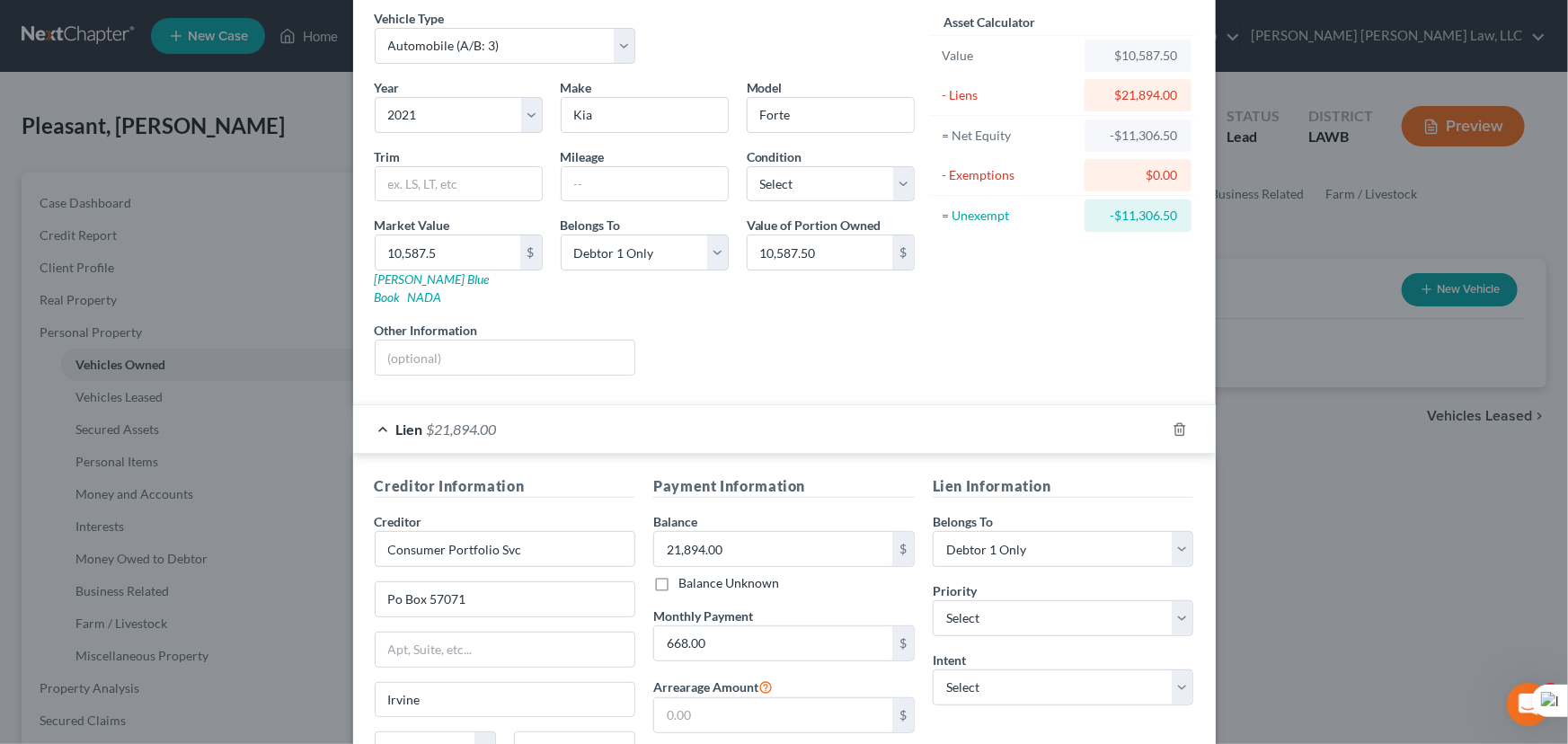
scroll to position [237, 0]
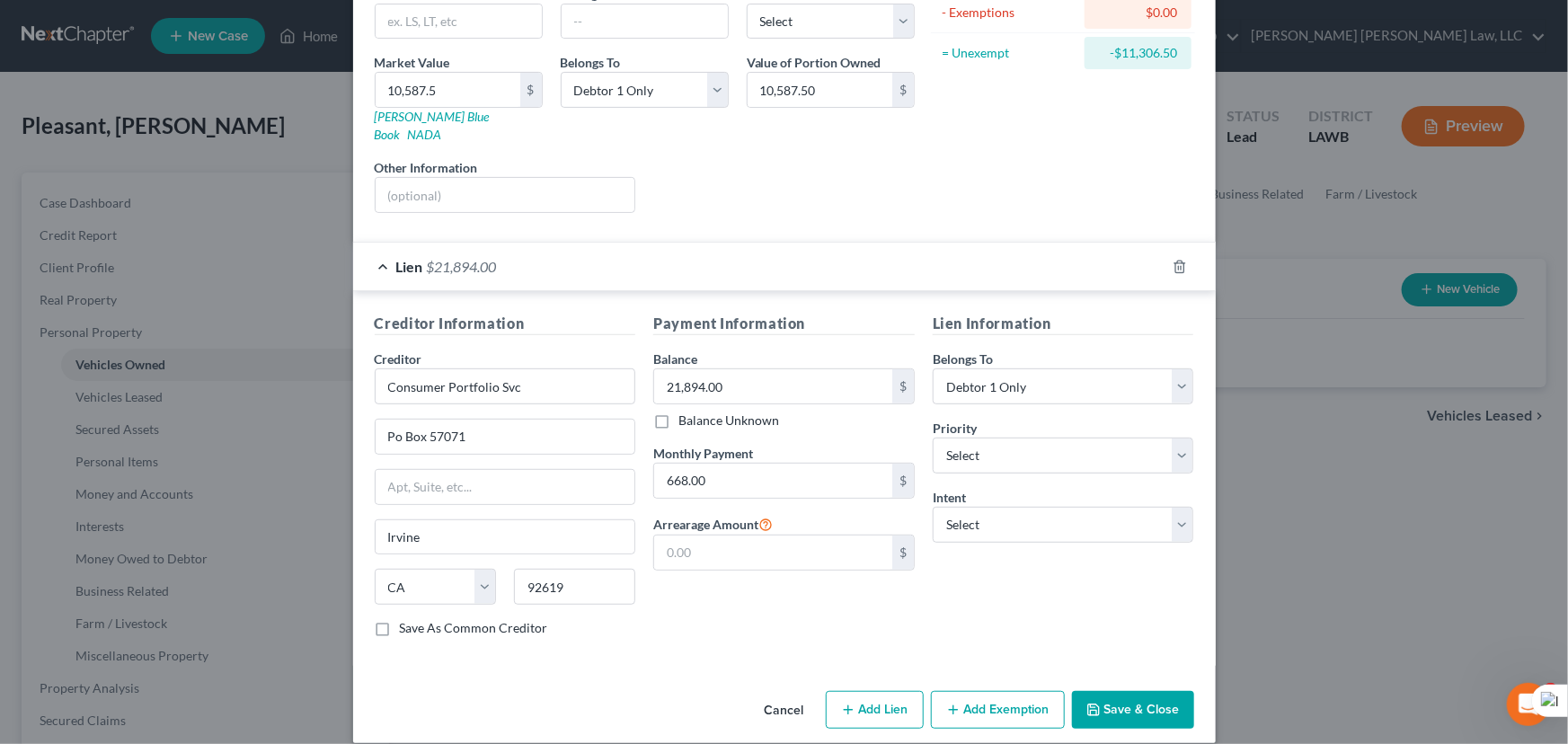
click at [958, 701] on button "Add Exemption" at bounding box center [998, 710] width 134 height 38
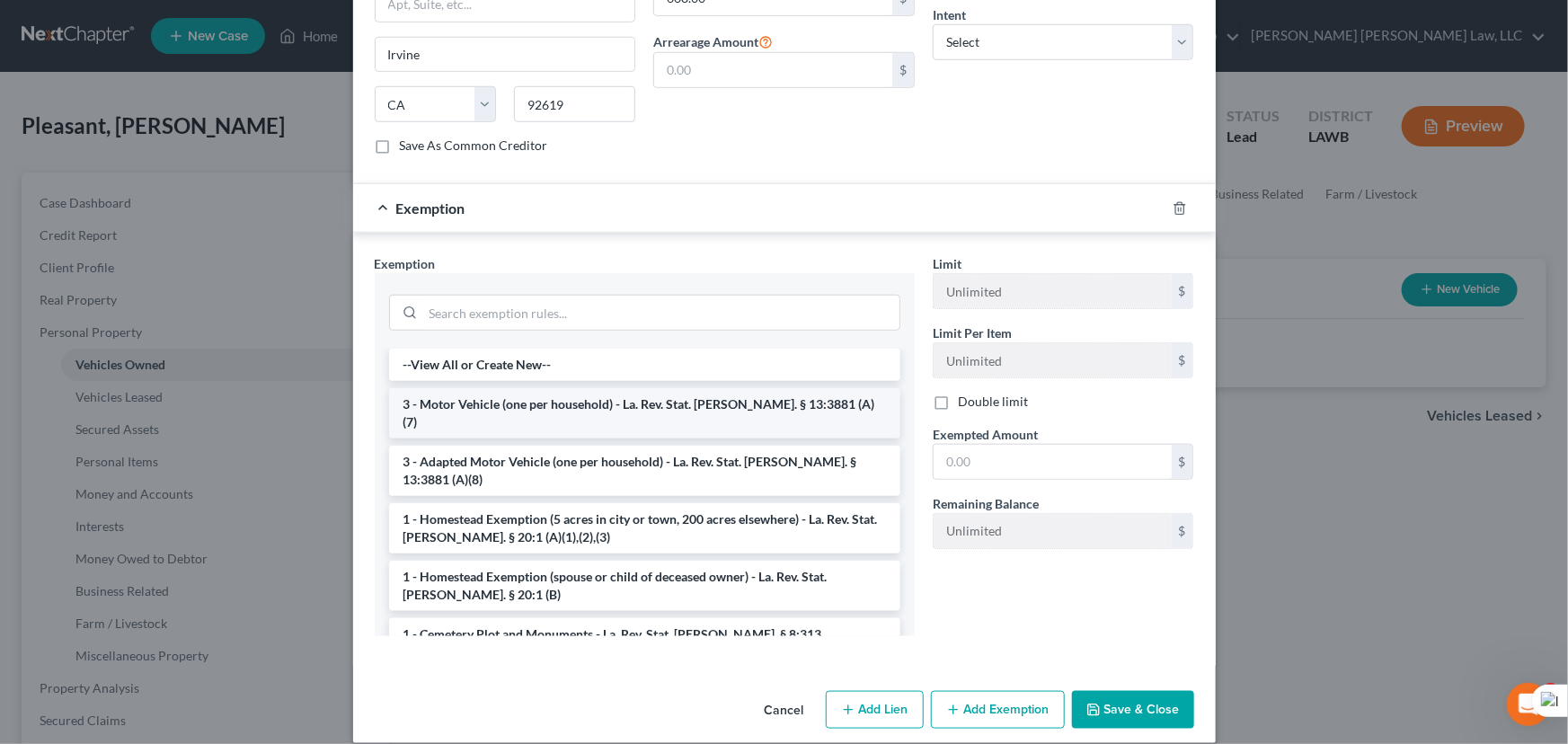
click at [510, 388] on li "3 - Motor Vehicle (one per household) - La. Rev. Stat. [PERSON_NAME]. § 13:3881…" at bounding box center [644, 413] width 511 height 51
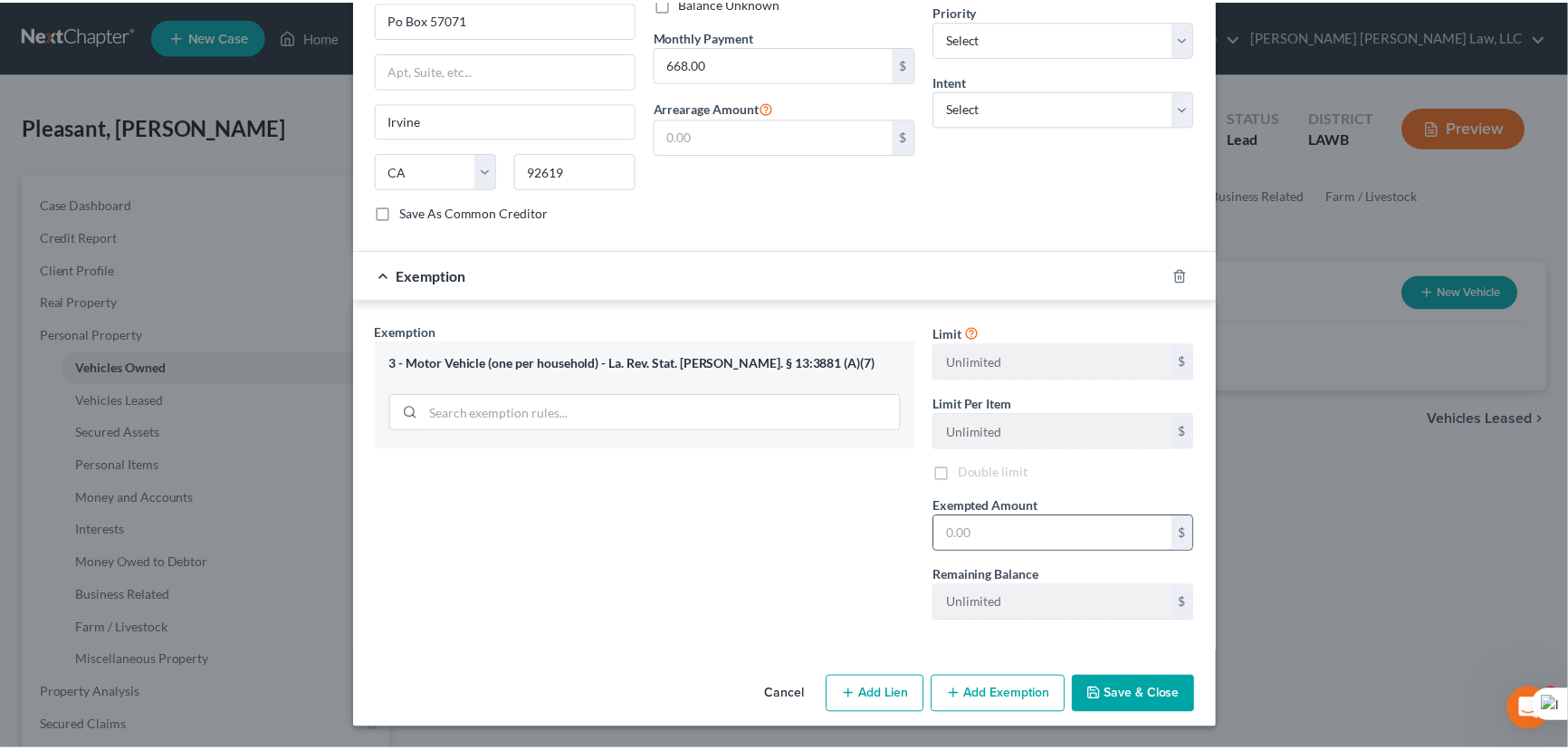
scroll to position [638, 0]
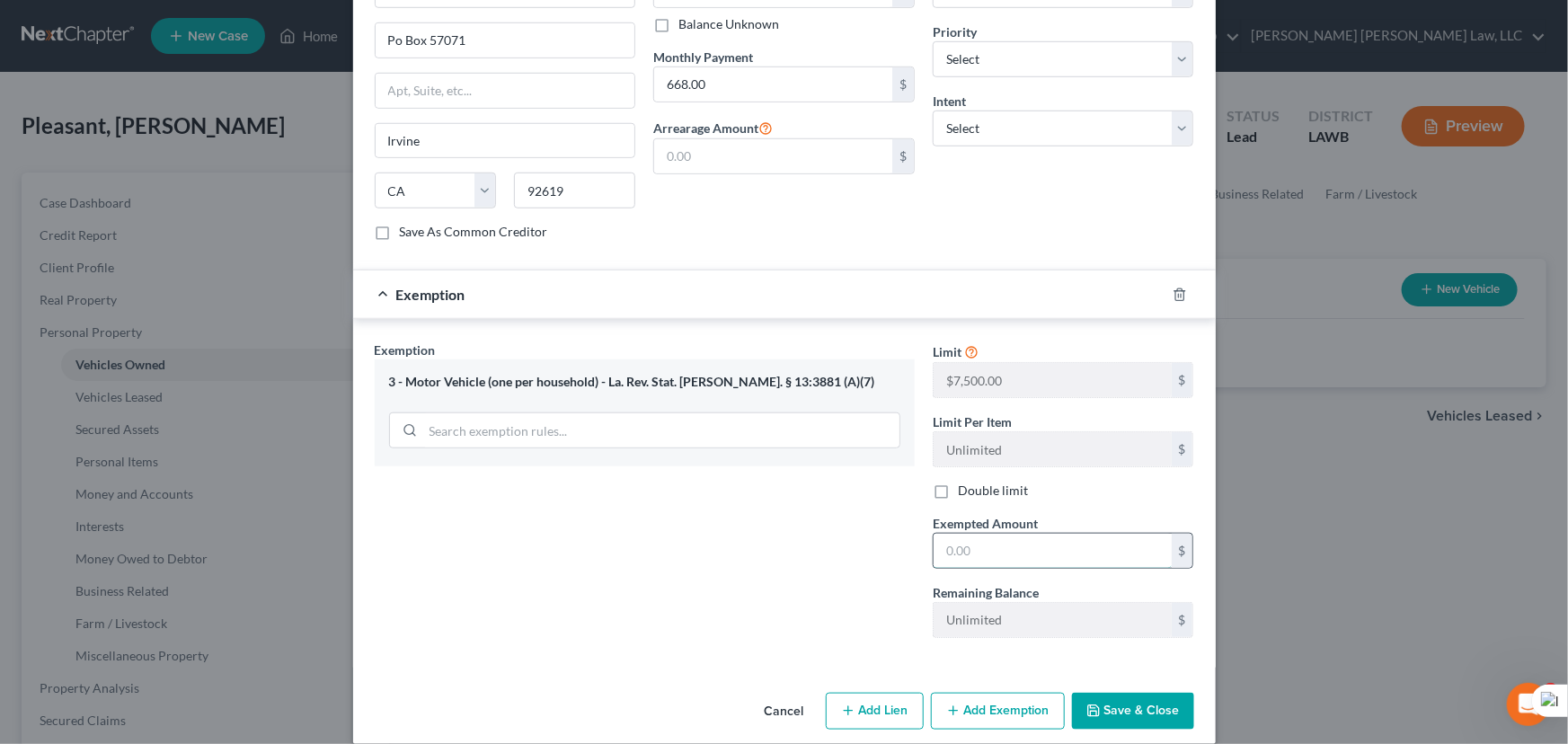
click at [1114, 537] on input "text" at bounding box center [1052, 551] width 238 height 34
type input "7,500"
click at [1147, 692] on button "Save & Close" at bounding box center [1132, 711] width 122 height 38
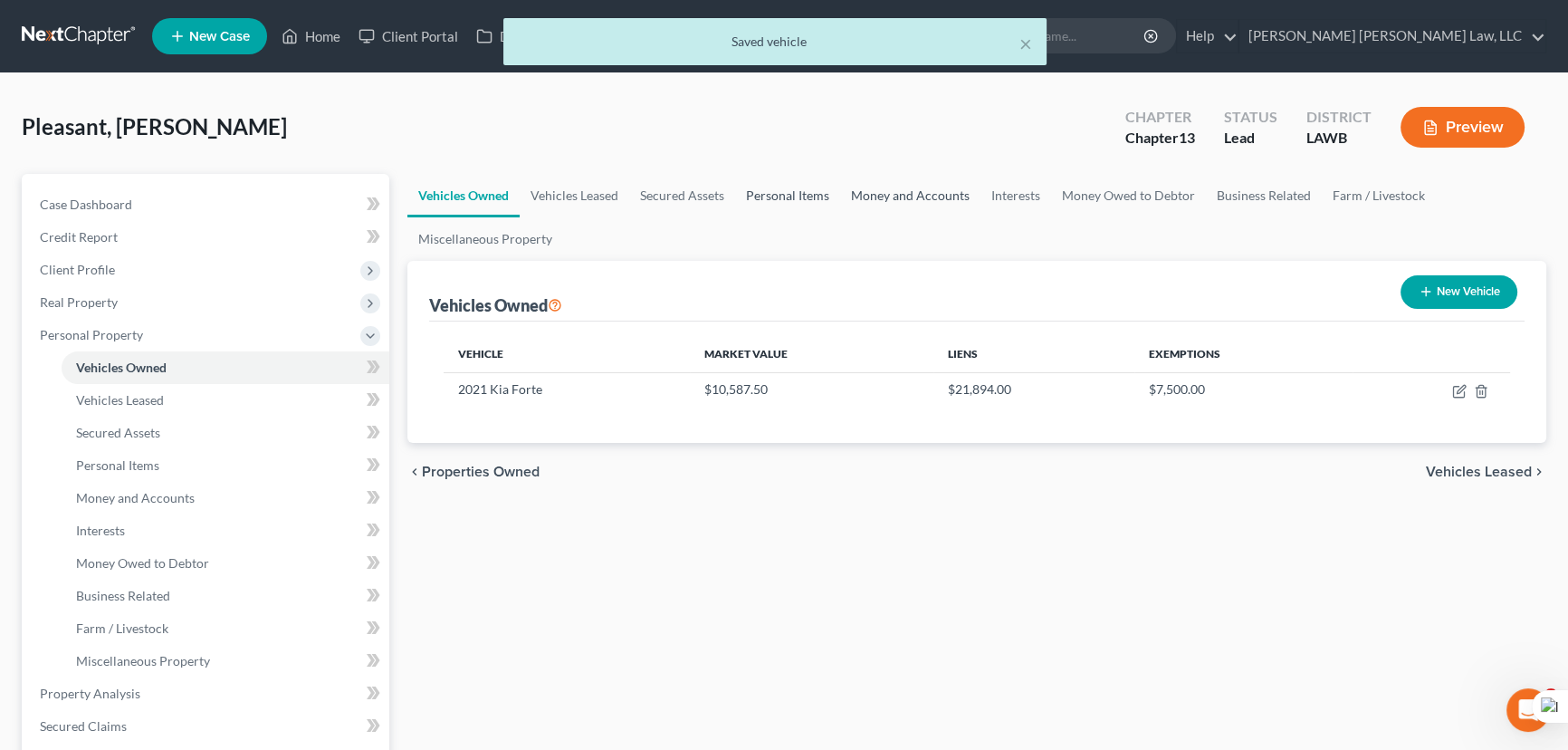
drag, startPoint x: 773, startPoint y: 174, endPoint x: 899, endPoint y: 212, distance: 131.6
click at [773, 174] on link "Personal Items" at bounding box center [787, 195] width 105 height 44
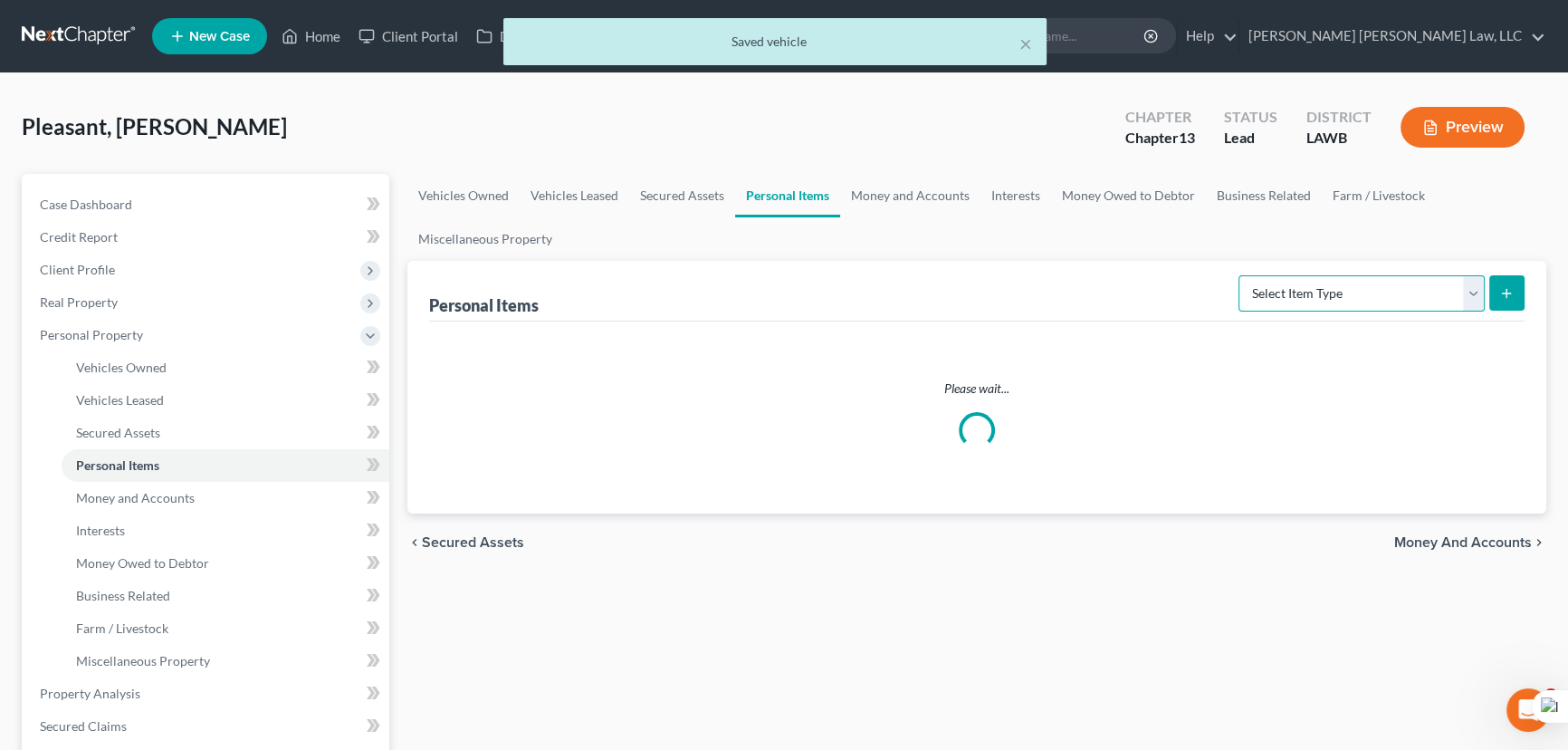
drag, startPoint x: 1402, startPoint y: 284, endPoint x: 1393, endPoint y: 308, distance: 25.6
click at [1402, 284] on select "Select Item Type Clothing (A/B: 11) Collectibles Of Value (A/B: 8) Electronics …" at bounding box center [1362, 293] width 247 height 37
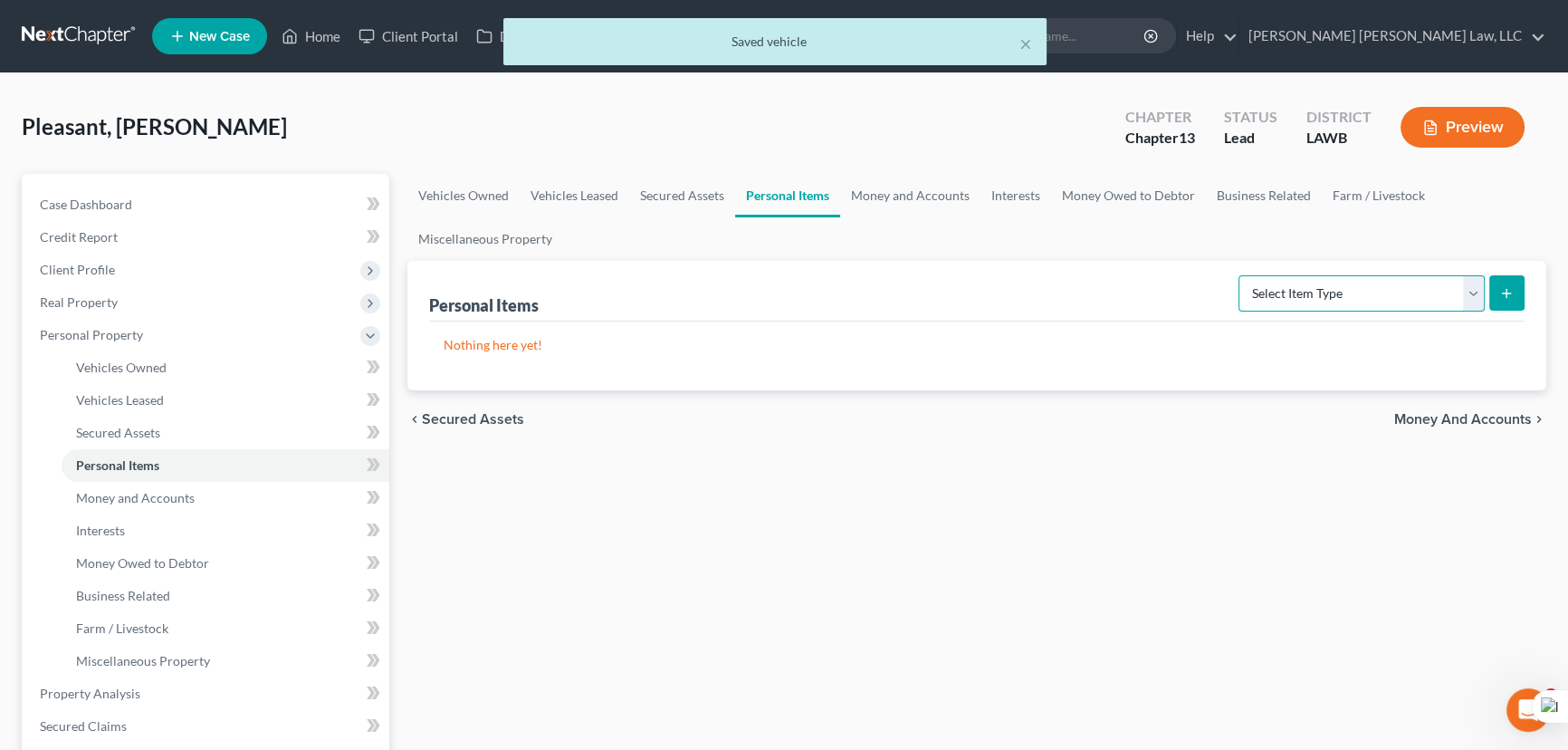
select select "clothing"
click at [1241, 275] on select "Select Item Type Clothing (A/B: 11) Collectibles Of Value (A/B: 8) Electronics …" at bounding box center [1362, 293] width 247 height 37
click at [1503, 302] on button "submit" at bounding box center [1506, 292] width 36 height 36
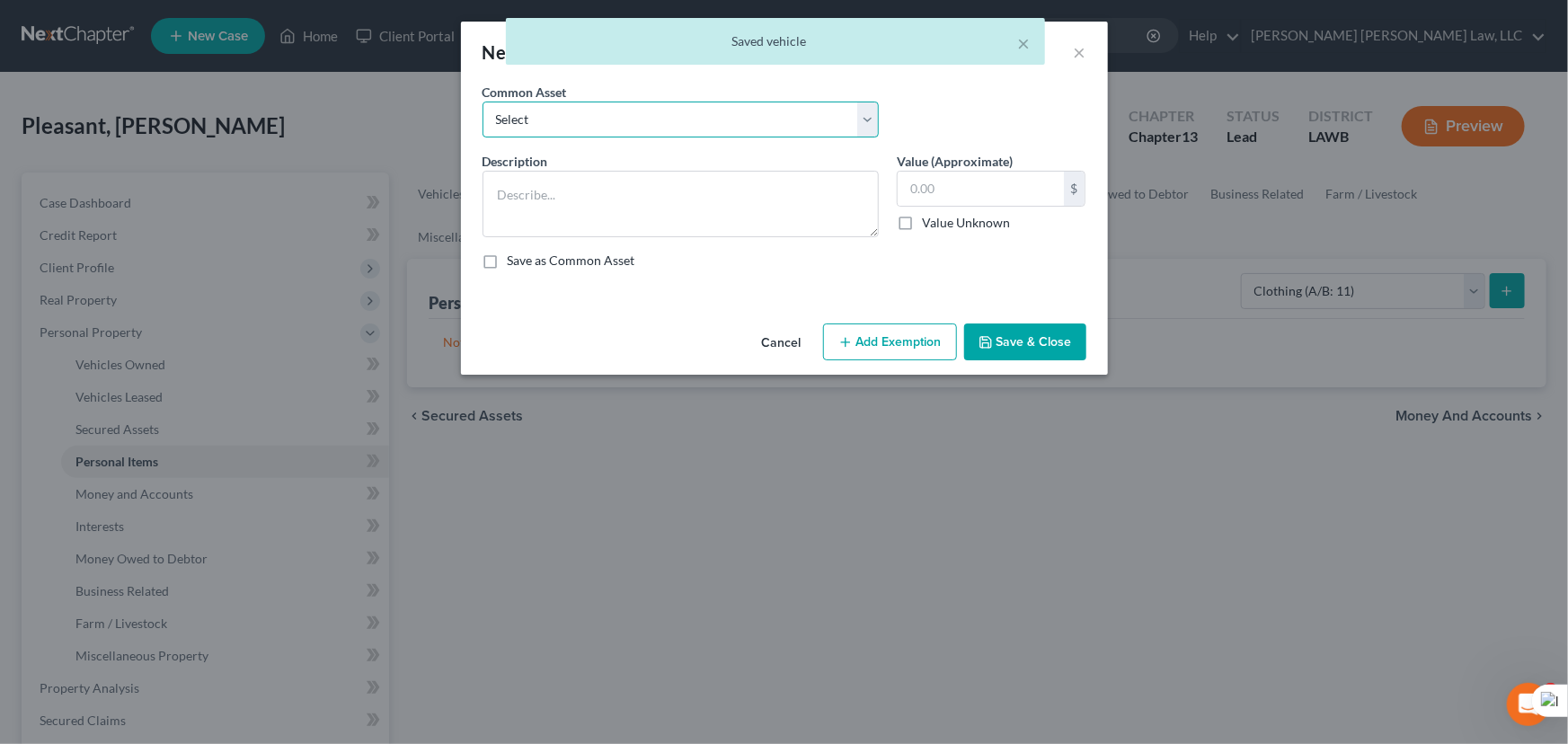
click at [629, 133] on select "Select Clothes Clothes" at bounding box center [680, 120] width 396 height 36
select select "0"
click at [482, 101] on select "Select Clothes Clothes" at bounding box center [680, 120] width 396 height 36
type textarea "Clothes"
type input "300.00"
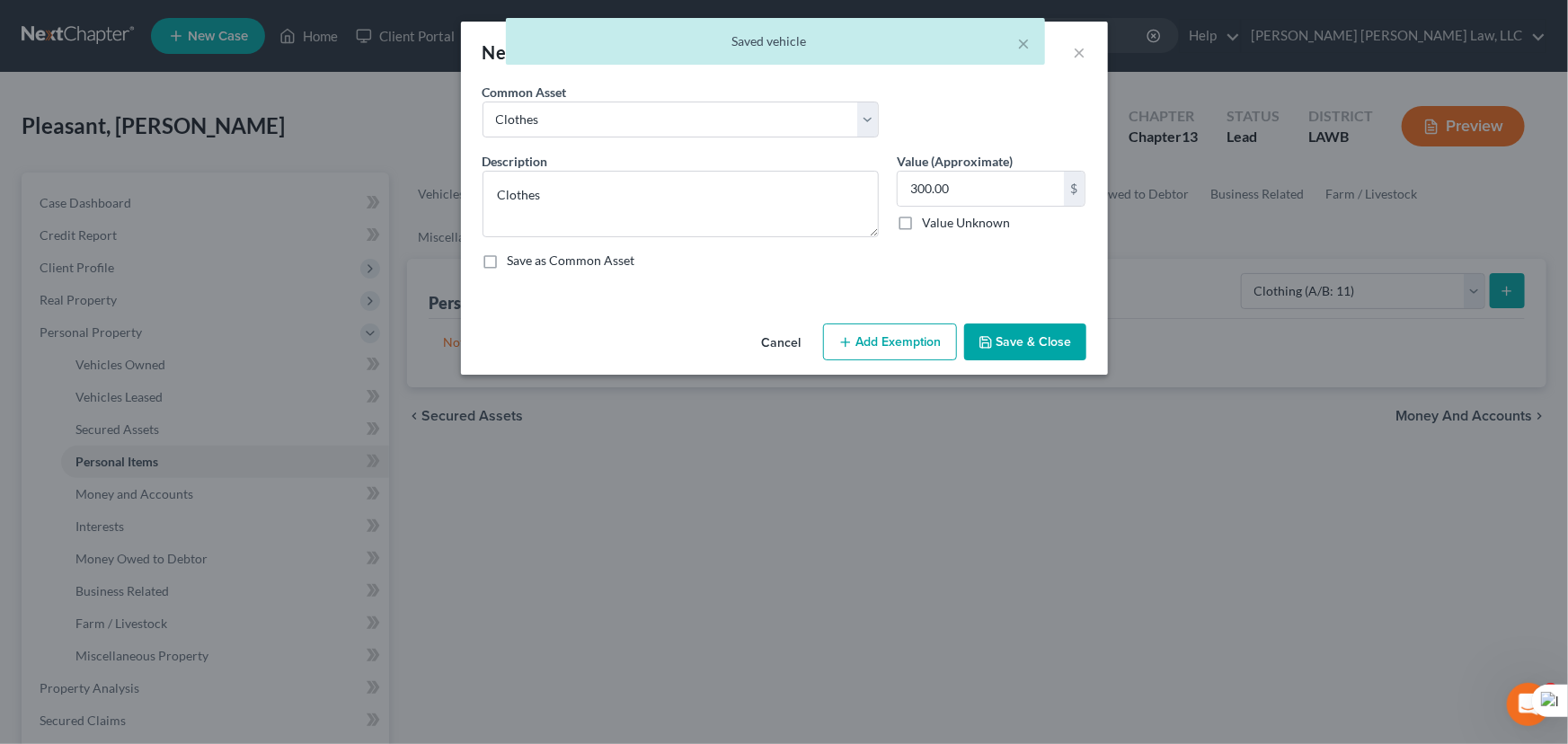
click at [879, 360] on div "Cancel Add Exemption Save & Close" at bounding box center [784, 345] width 647 height 59
click at [867, 344] on button "Add Exemption" at bounding box center [890, 343] width 134 height 38
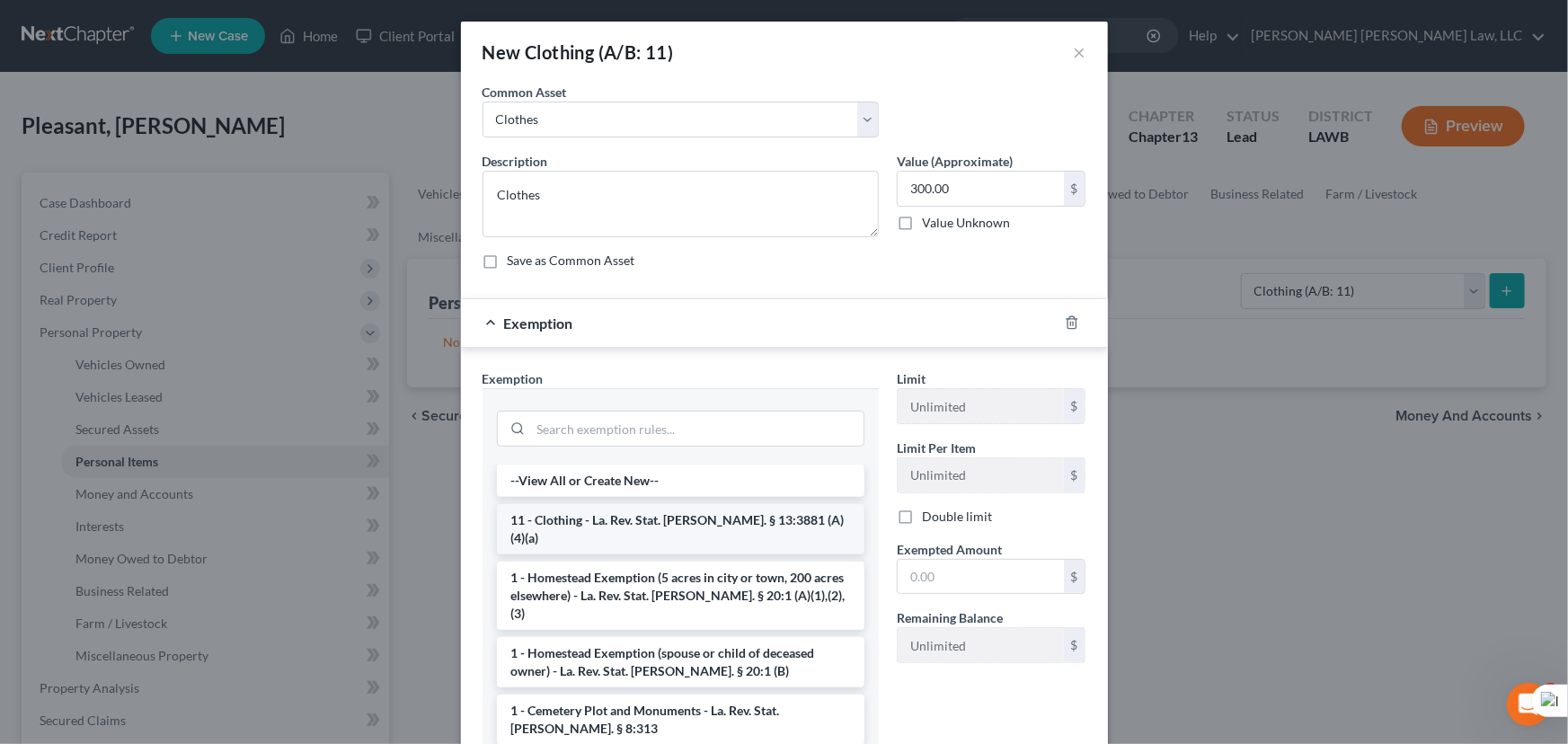
click at [686, 515] on li "11 - Clothing - La. Rev. Stat. [PERSON_NAME]. § 13:3881 (A)(4)(a)" at bounding box center [680, 529] width 367 height 51
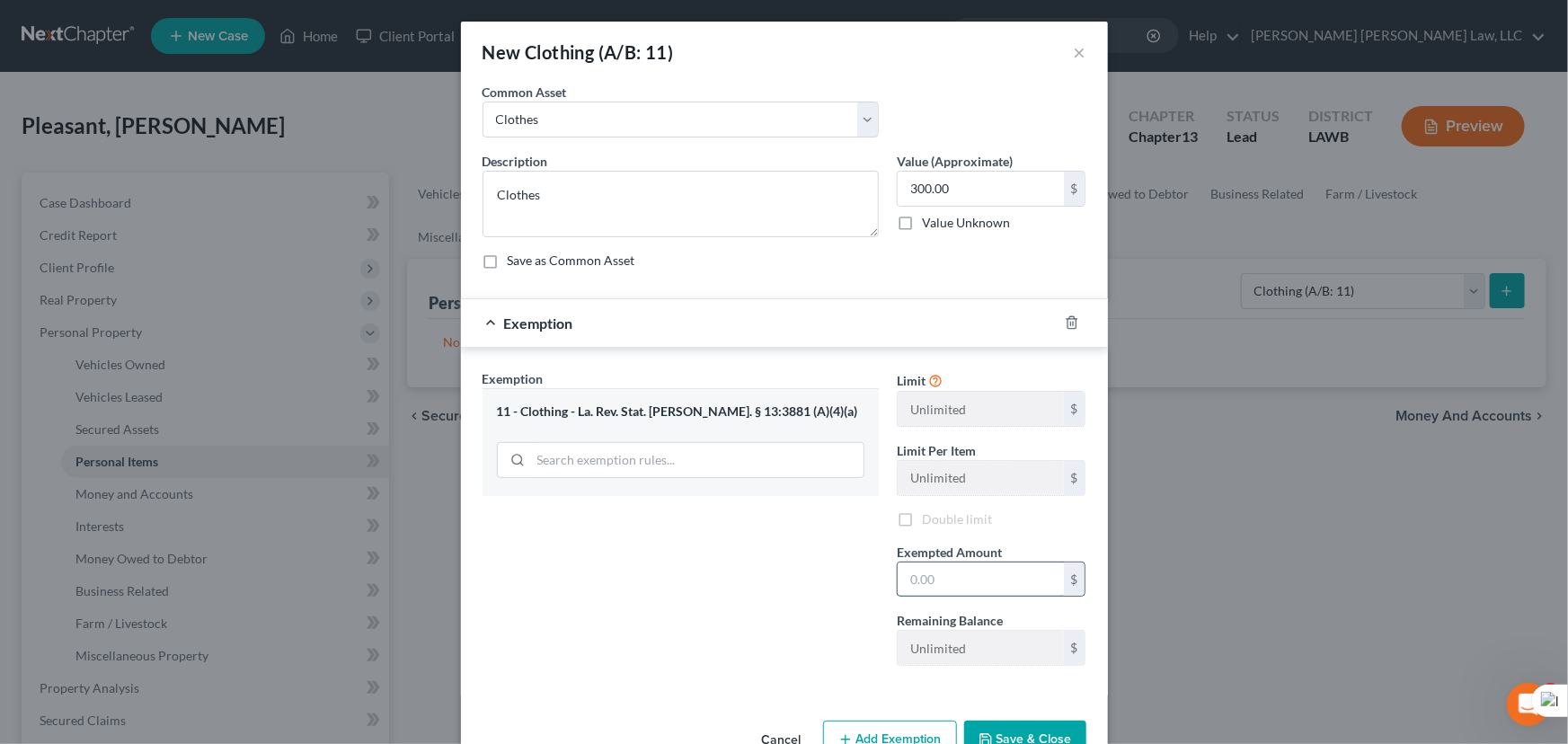
click at [945, 585] on input "text" at bounding box center [980, 579] width 166 height 34
type input "300.00"
click at [1042, 726] on button "Save & Close" at bounding box center [1024, 739] width 122 height 38
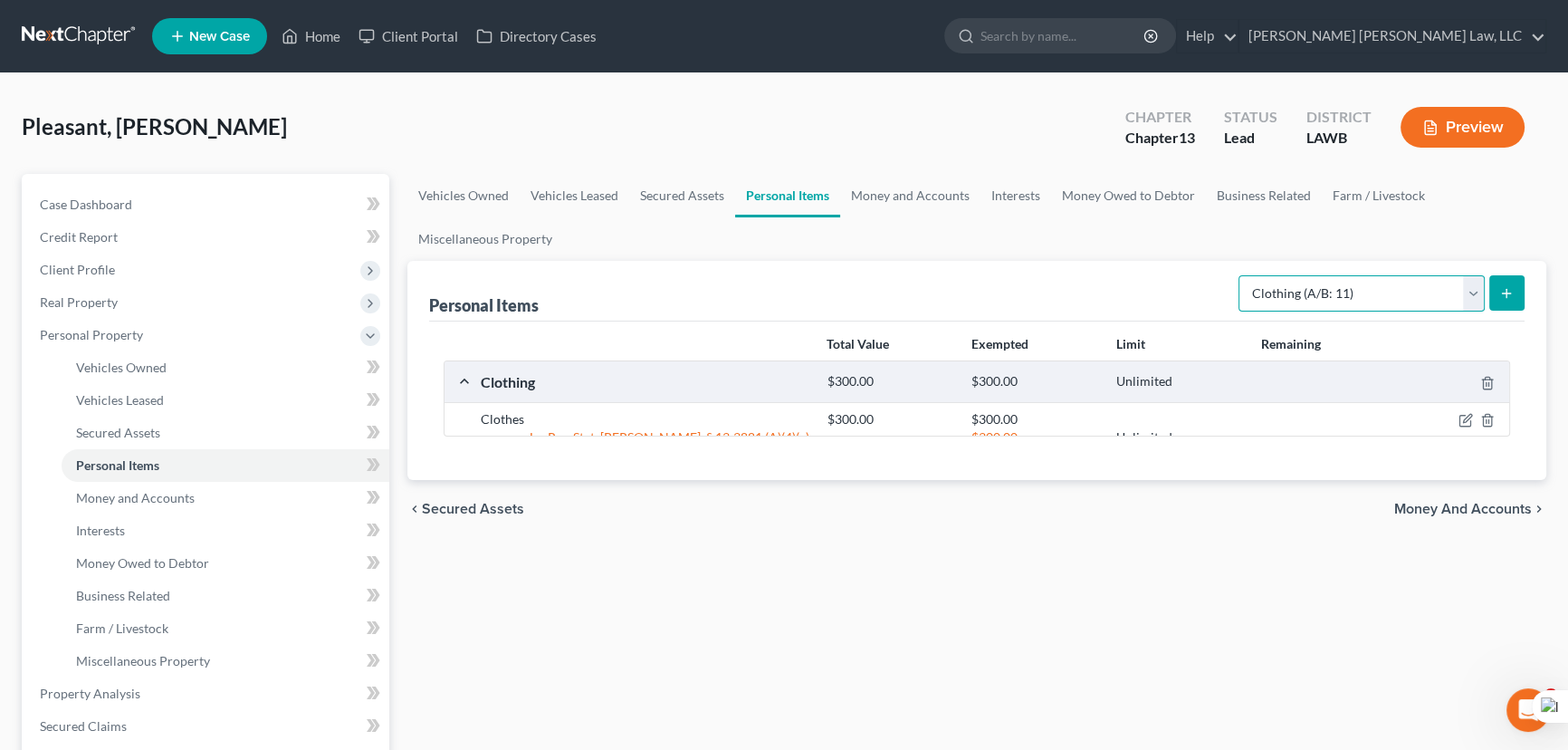
click at [1332, 298] on select "Select Item Type Clothing (A/B: 11) Collectibles Of Value (A/B: 8) Electronics …" at bounding box center [1362, 293] width 247 height 37
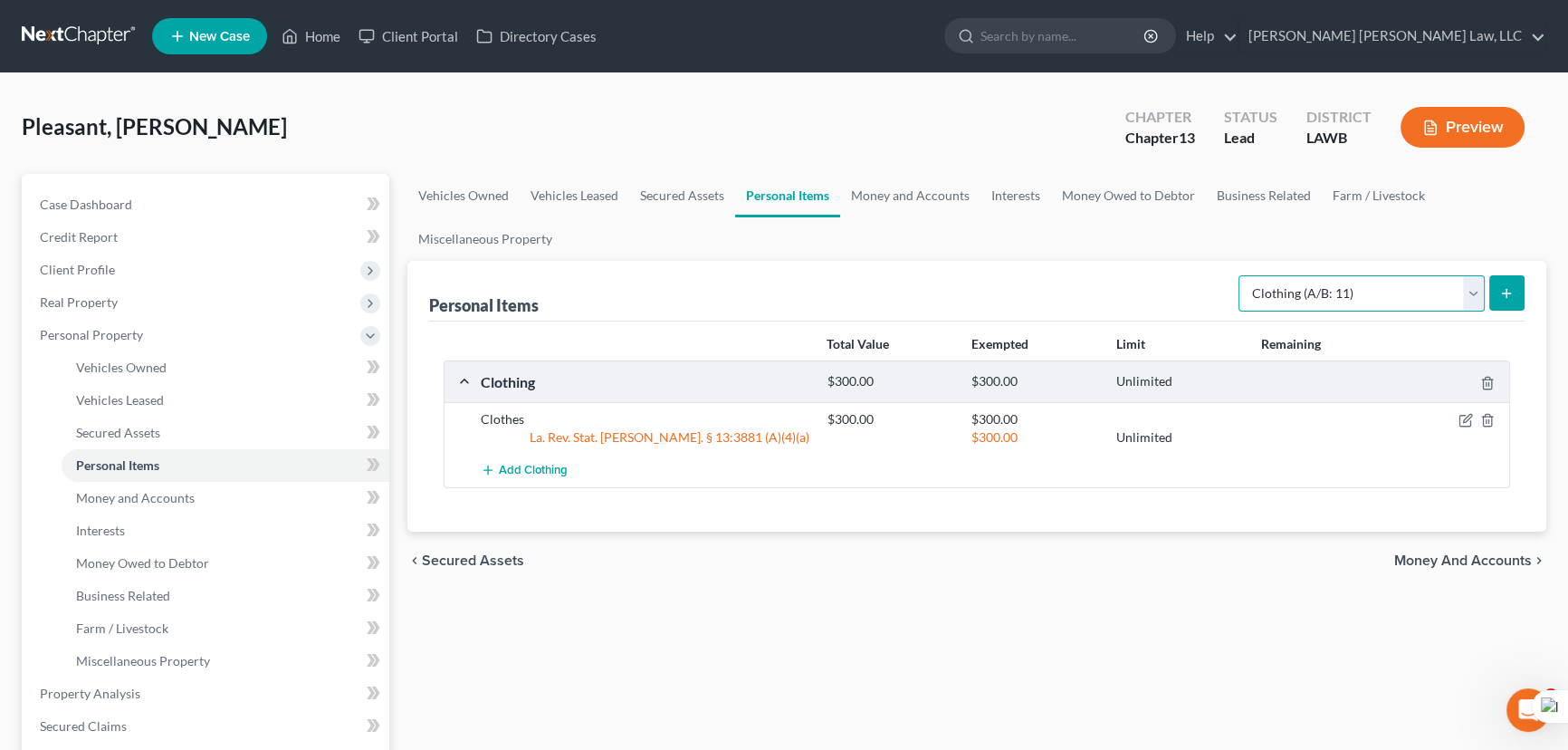
select select "household_goods"
click at [1241, 275] on select "Select Item Type Clothing (A/B: 11) Collectibles Of Value (A/B: 8) Electronics …" at bounding box center [1362, 293] width 247 height 37
click at [1504, 289] on icon "submit" at bounding box center [1506, 293] width 15 height 15
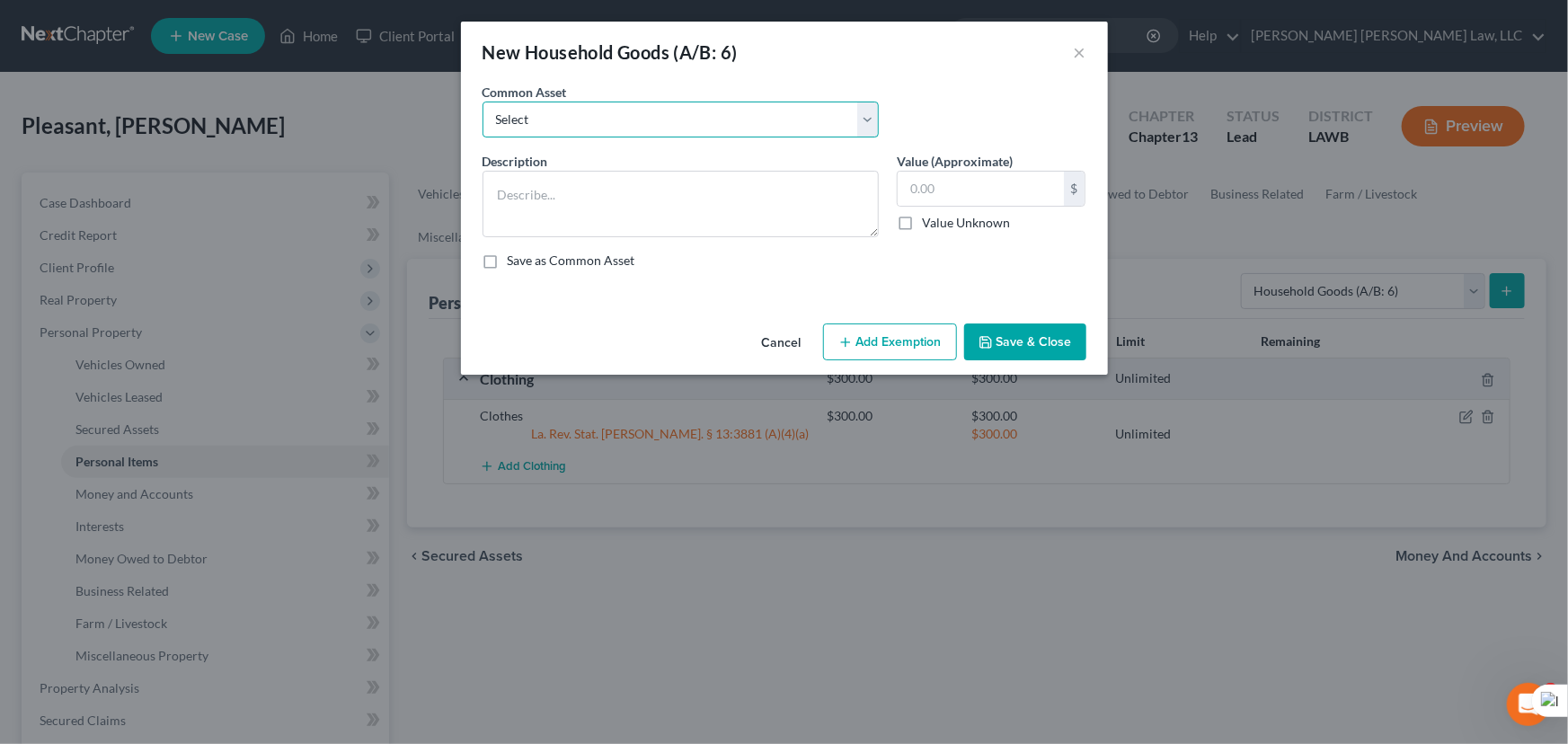
click at [615, 130] on select "Select Furniture Movables 2002 Chevy Tahoe 231,000 miles Movables Movables Mova…" at bounding box center [680, 120] width 396 height 36
select select "0"
click at [482, 101] on select "Select Furniture Movables 2002 Chevy Tahoe 231,000 miles Movables Movables Mova…" at bounding box center [680, 120] width 396 height 36
type textarea "Furniture"
type input "1,200.00"
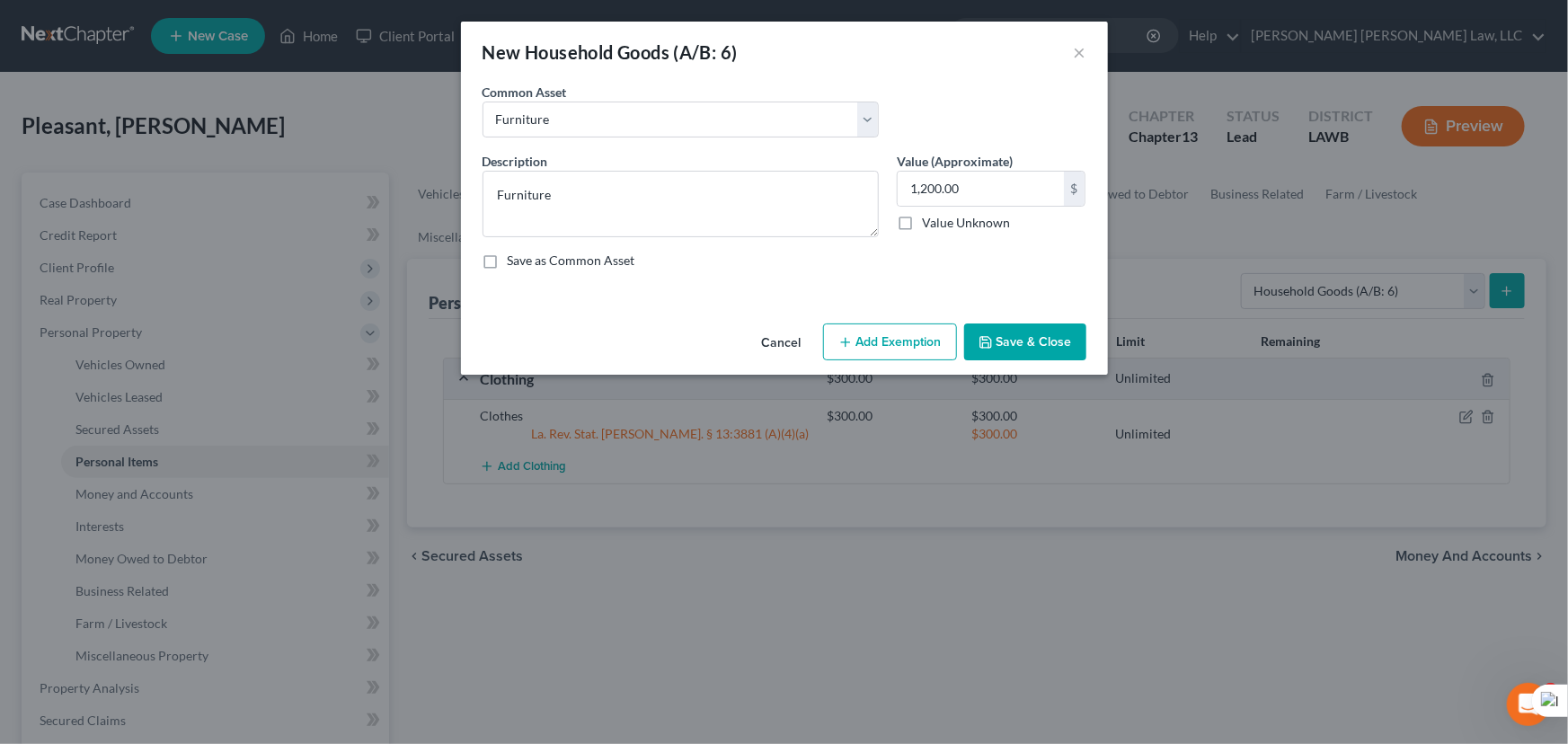
click at [859, 338] on button "Add Exemption" at bounding box center [890, 343] width 134 height 38
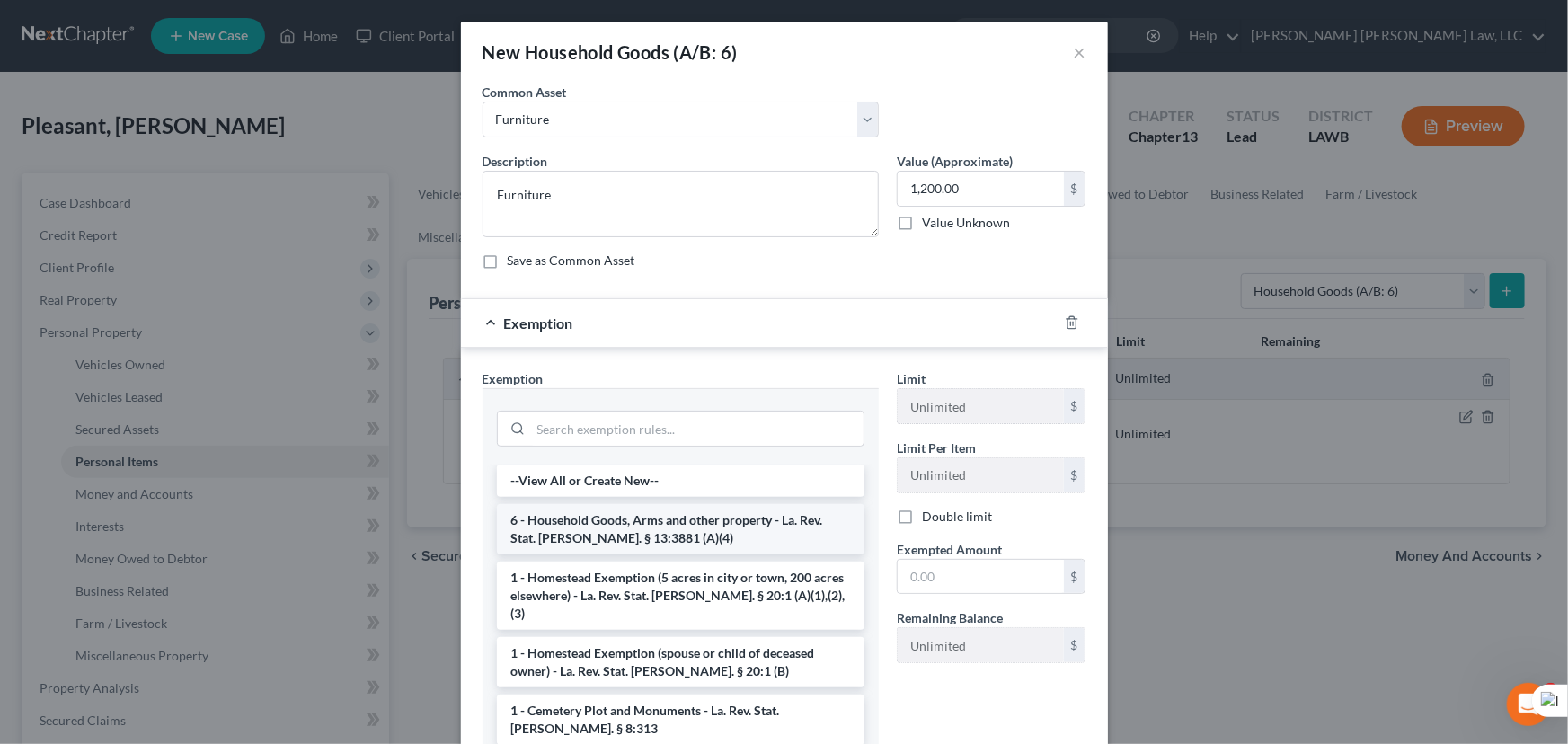
click at [643, 517] on li "6 - Household Goods, Arms and other property - La. Rev. Stat. [PERSON_NAME]. § …" at bounding box center [680, 529] width 367 height 51
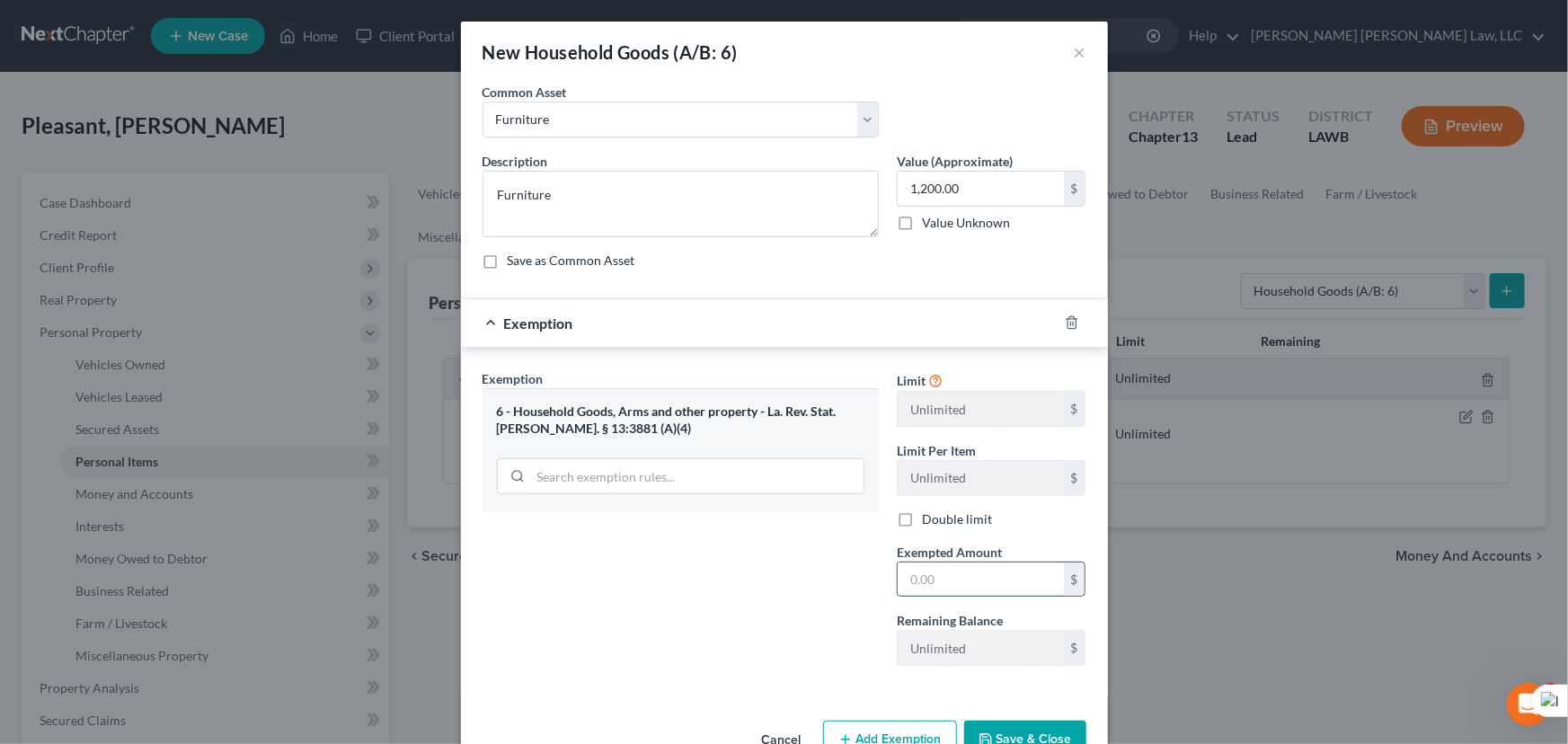
click at [945, 583] on input "text" at bounding box center [980, 579] width 166 height 34
type input "1,200.00"
click at [1030, 727] on button "Save & Close" at bounding box center [1024, 739] width 122 height 38
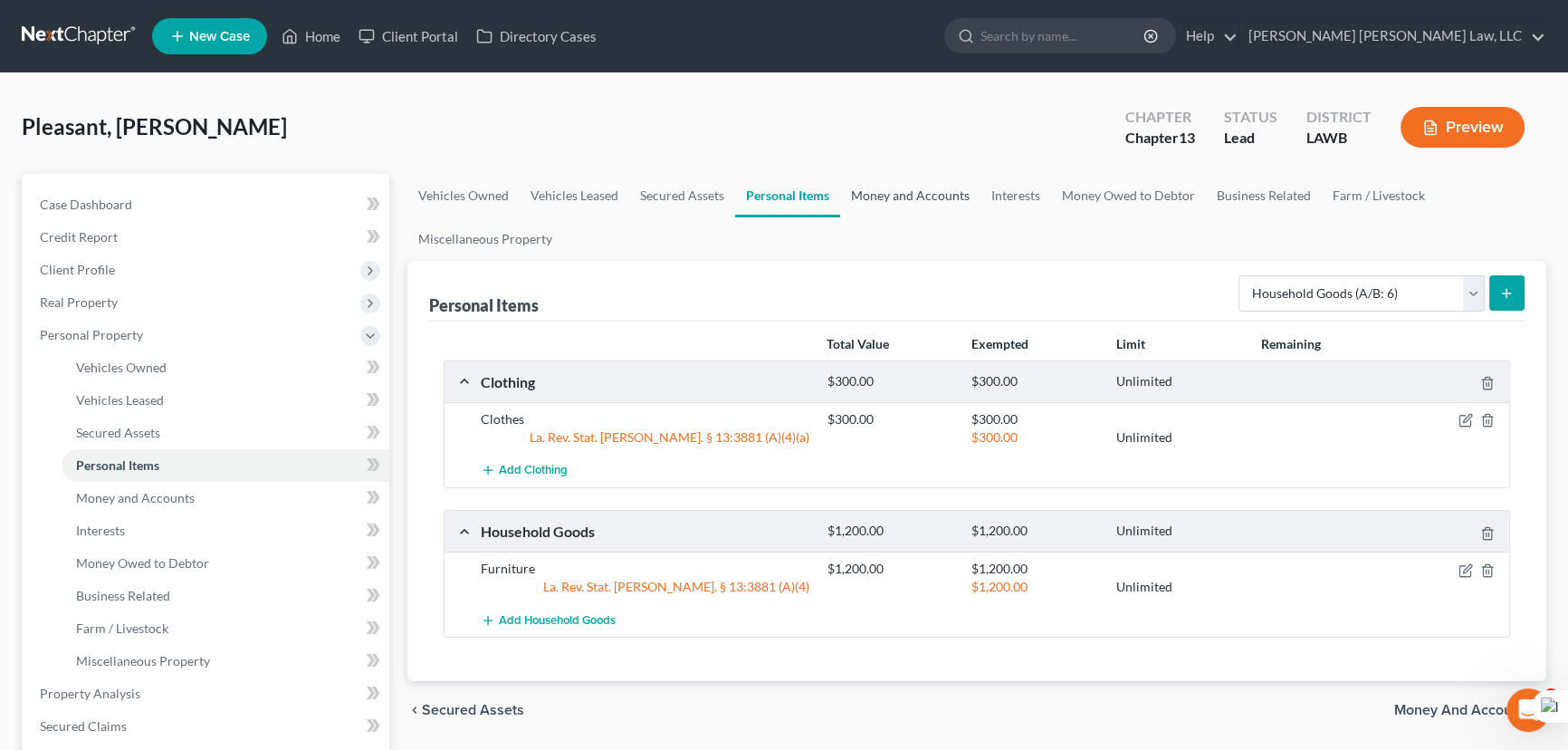
click at [881, 210] on link "Money and Accounts" at bounding box center [910, 195] width 141 height 44
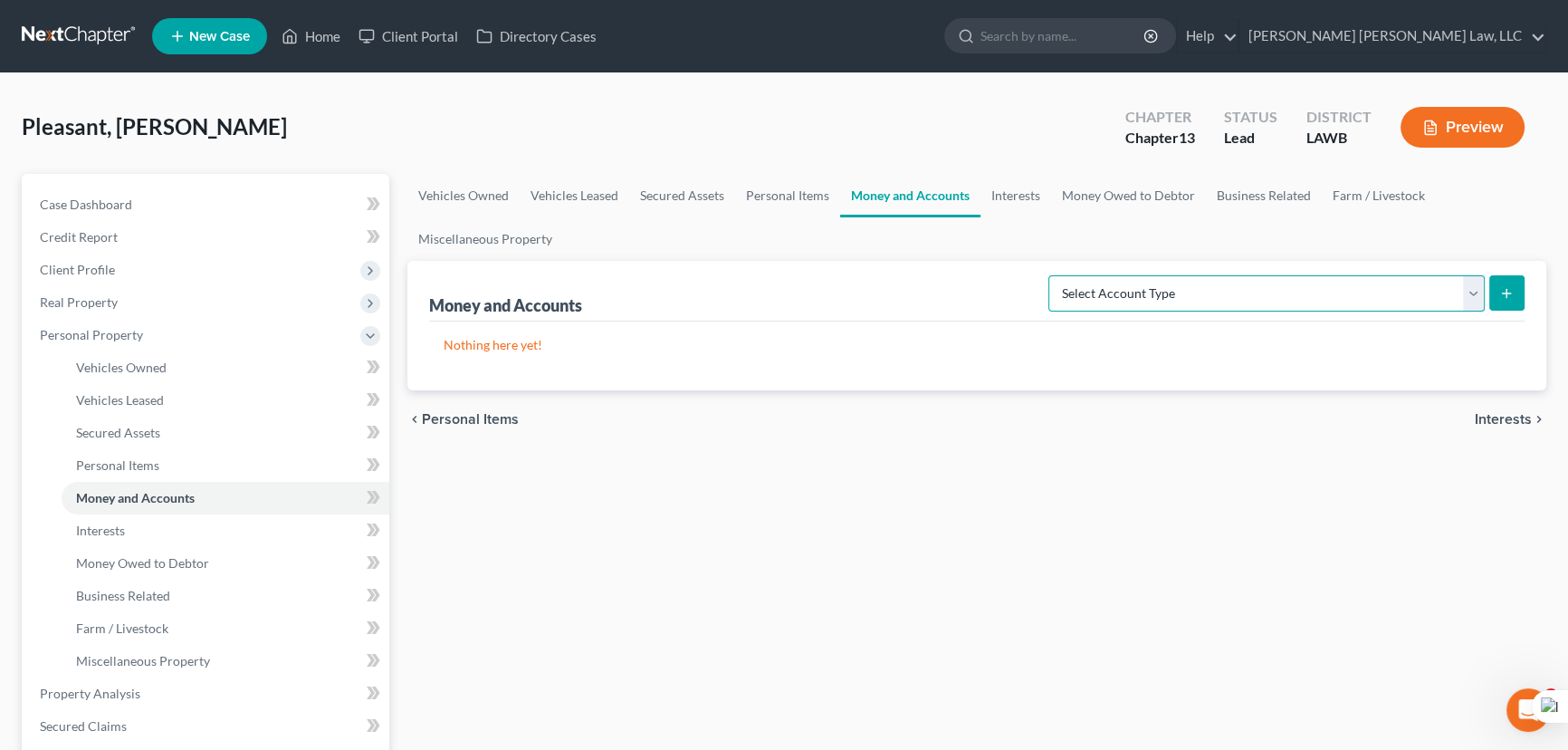
click at [1382, 308] on select "Select Account Type Brokerage (A/B: 18, SOFA: 20) Cash on Hand (A/B: 16) Certif…" at bounding box center [1267, 293] width 437 height 37
select select "checking"
click at [1054, 275] on select "Select Account Type Brokerage (A/B: 18, SOFA: 20) Cash on Hand (A/B: 16) Certif…" at bounding box center [1267, 293] width 437 height 37
click at [1515, 290] on button "submit" at bounding box center [1506, 292] width 36 height 36
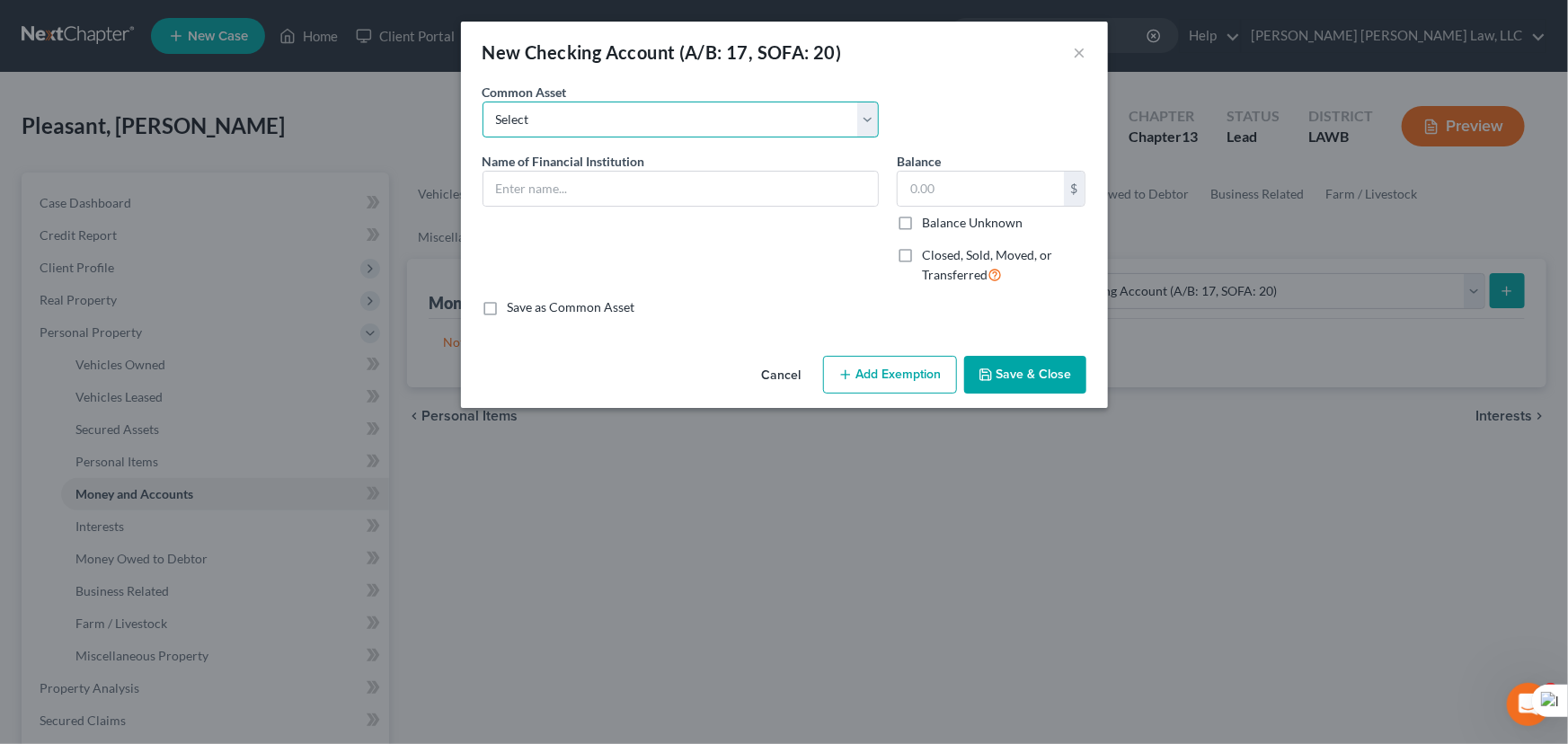
click at [631, 126] on select "Select Current Bank Sevenfold Credit Union Apple Cash First Horizon Bank Centri…" at bounding box center [680, 120] width 396 height 36
select select "16"
click at [482, 101] on select "Select Current Bank Sevenfold Credit Union Apple Cash First Horizon Bank Centri…" at bounding box center [680, 120] width 396 height 36
type input "Navy Federal Credit Union"
click at [975, 353] on div "Cancel Add Exemption Save & Close" at bounding box center [784, 378] width 647 height 59
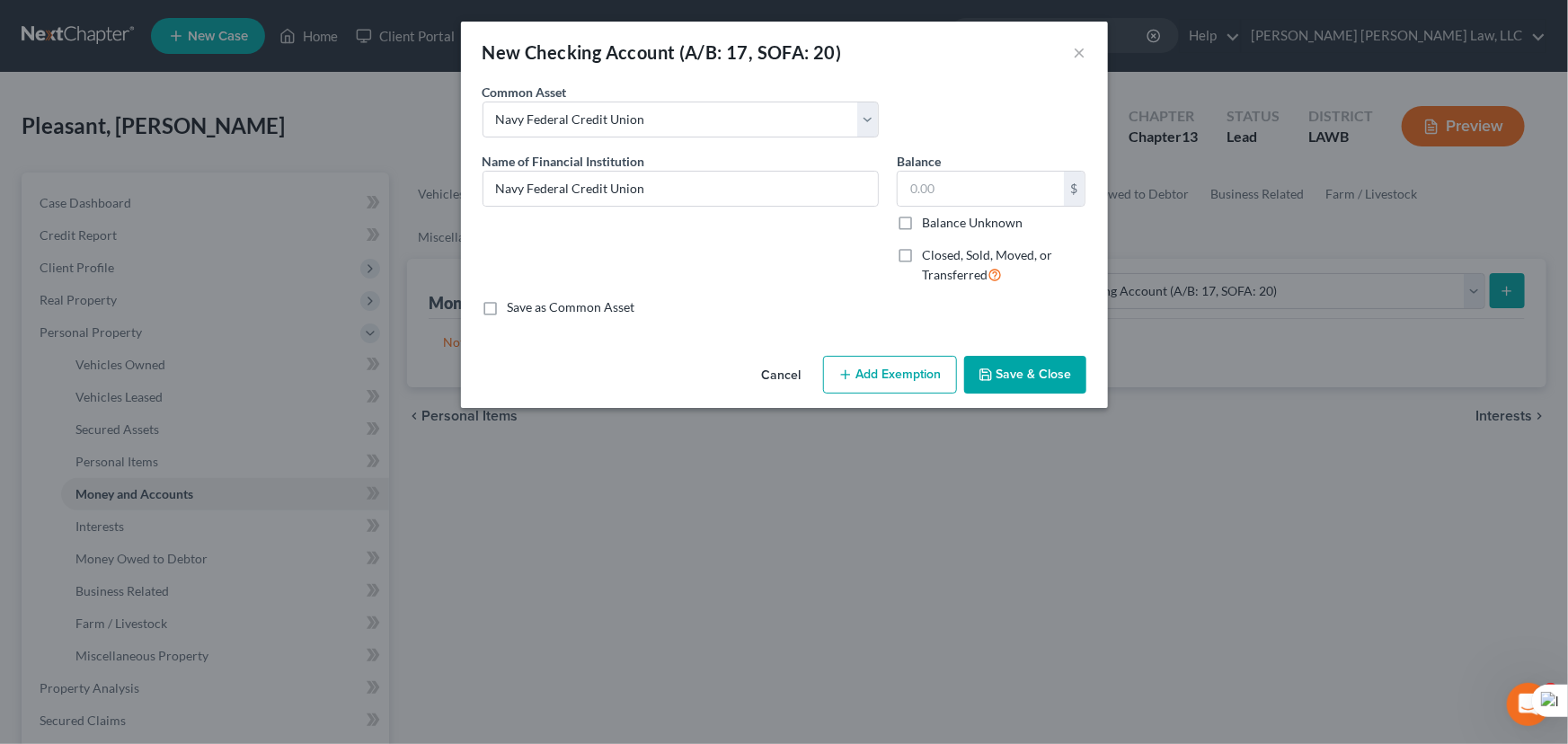
click at [1001, 368] on button "Save & Close" at bounding box center [1024, 374] width 122 height 38
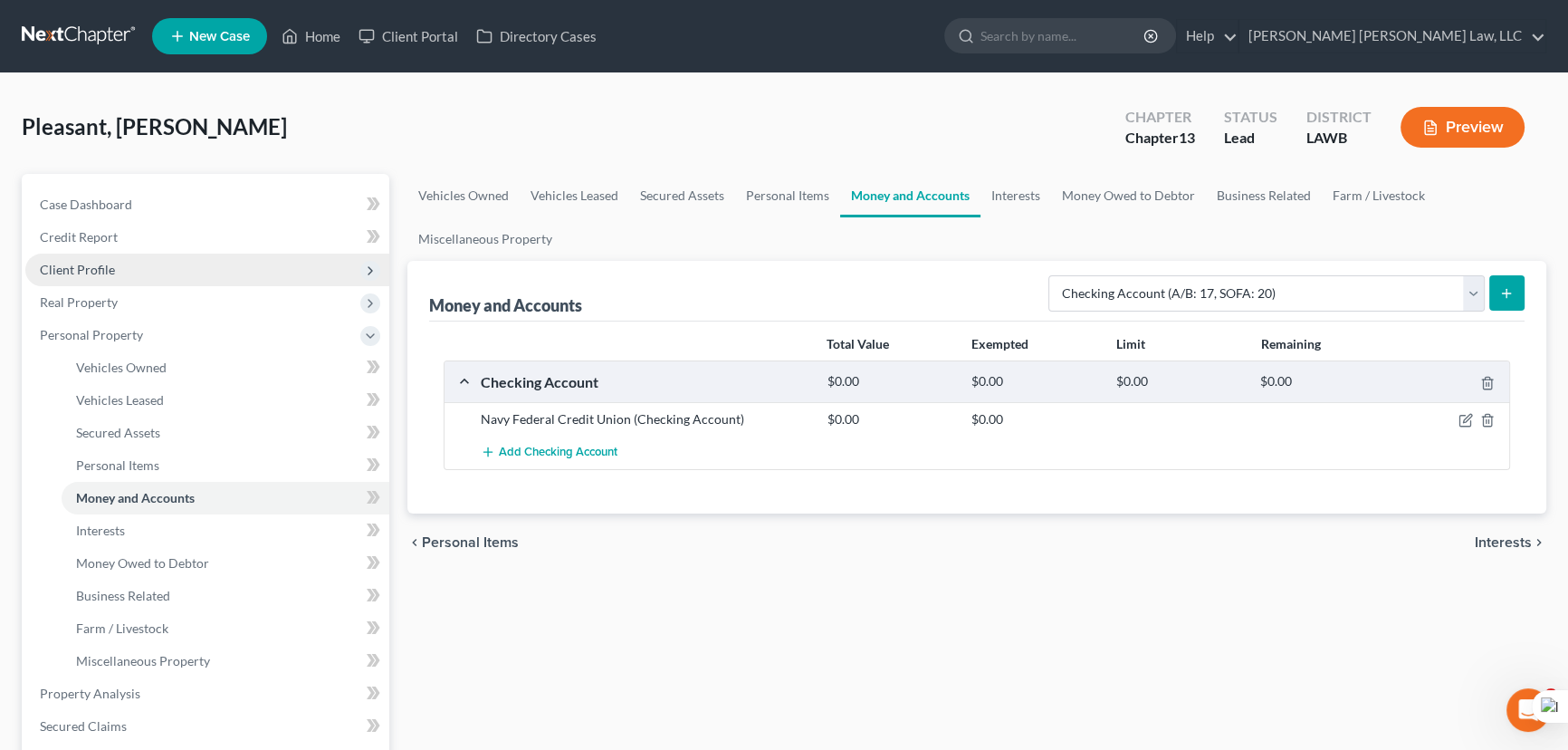
click at [102, 271] on span "Client Profile" at bounding box center [78, 269] width 75 height 16
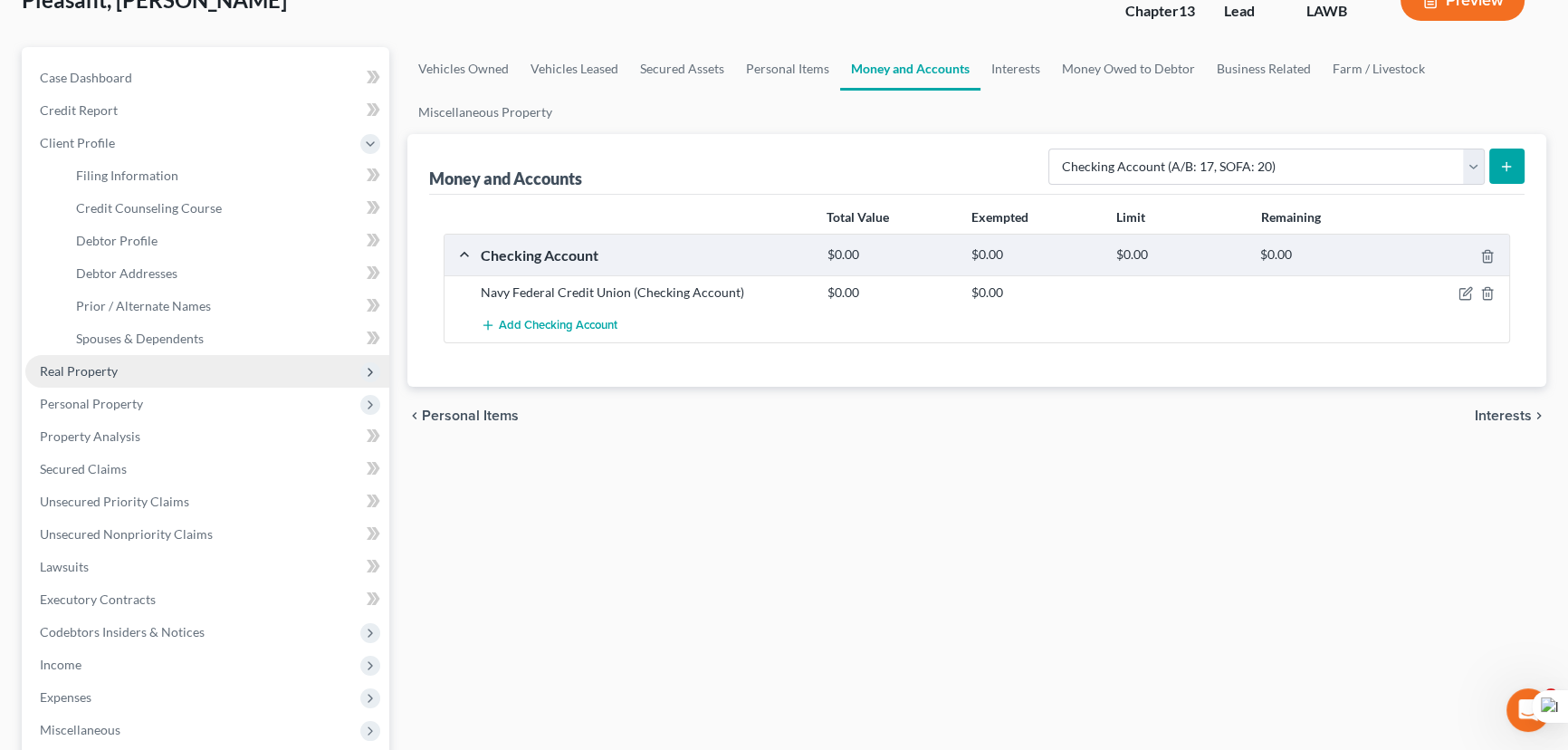
scroll to position [164, 0]
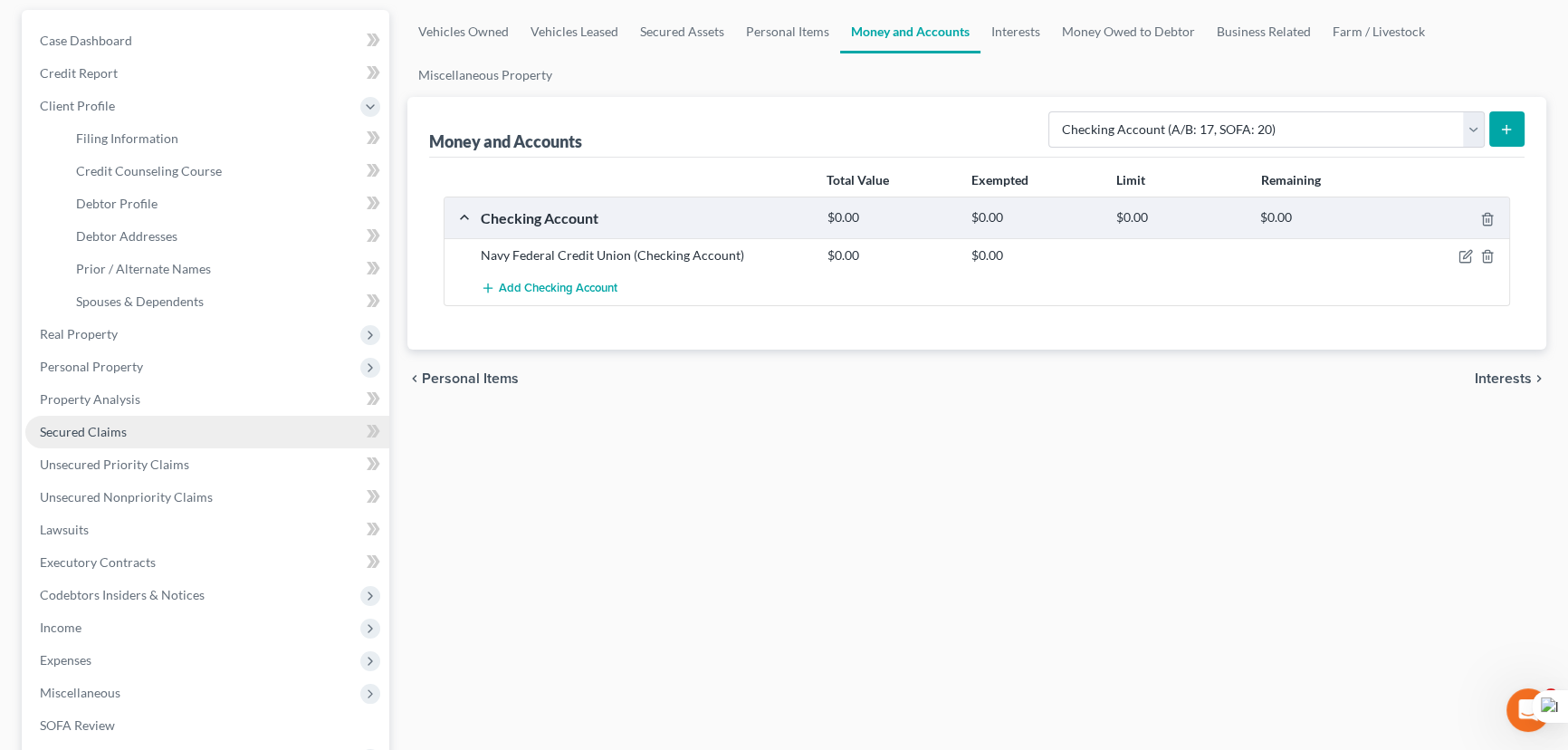
click at [149, 437] on link "Secured Claims" at bounding box center [207, 432] width 363 height 33
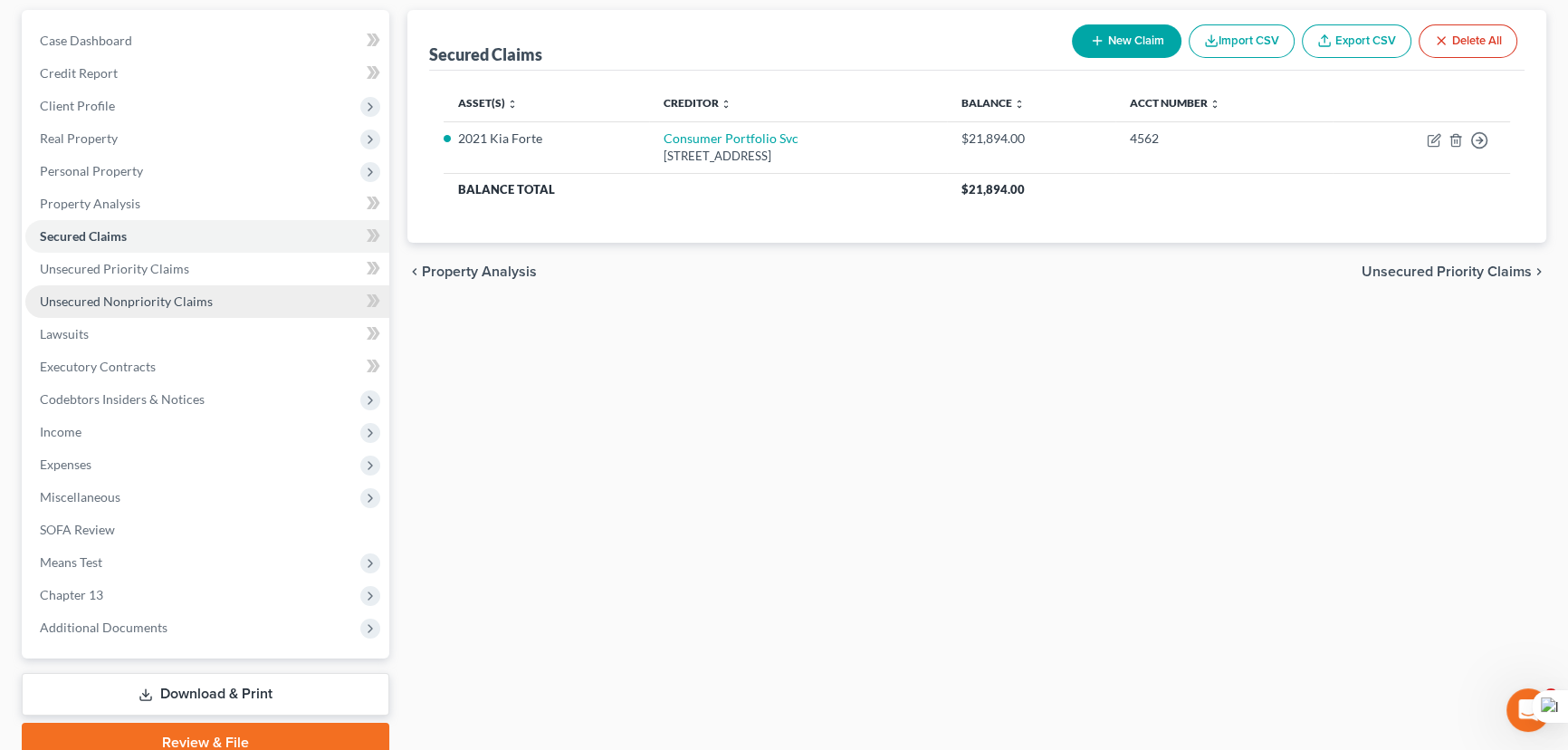
click at [174, 304] on span "Unsecured Nonpriority Claims" at bounding box center [126, 301] width 173 height 16
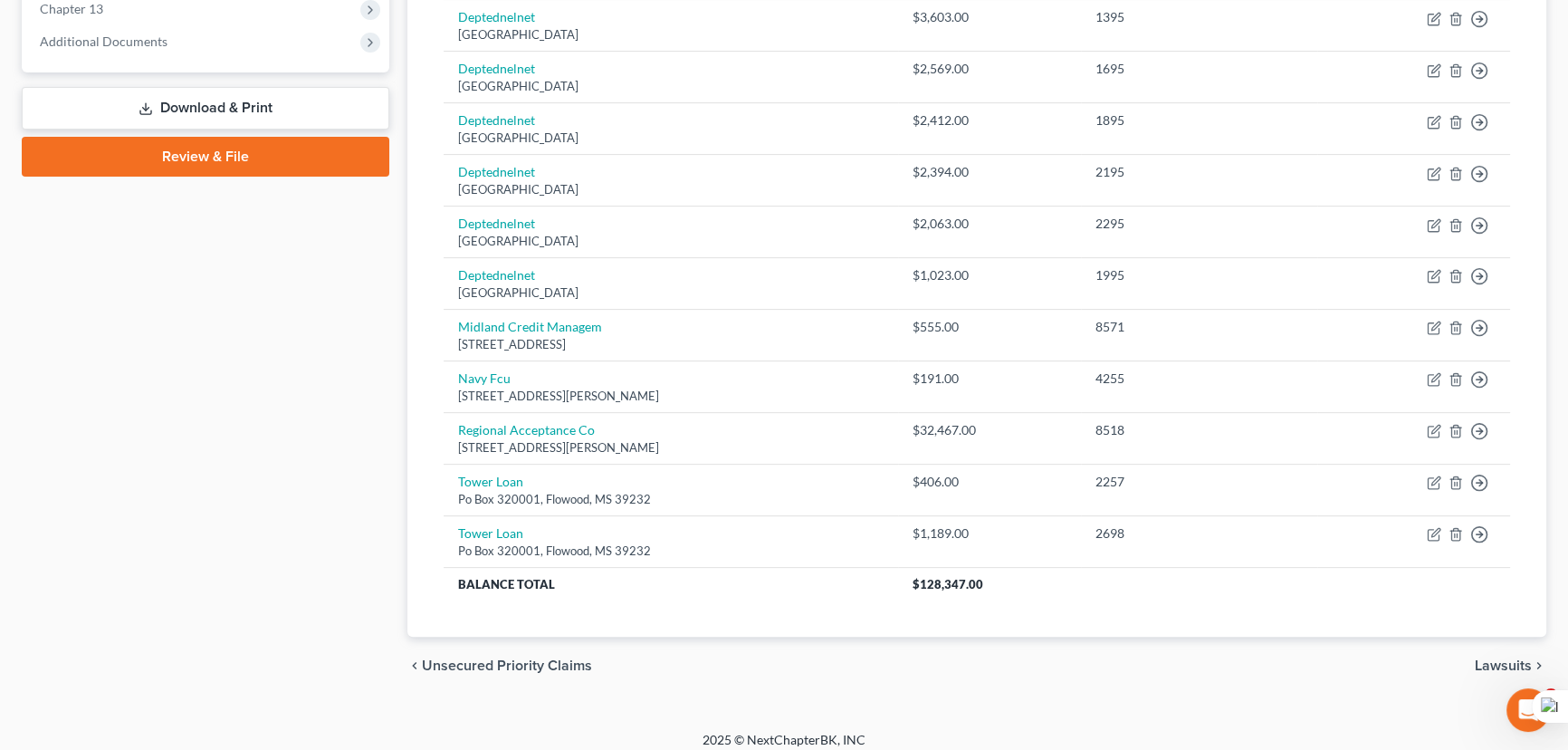
scroll to position [761, 0]
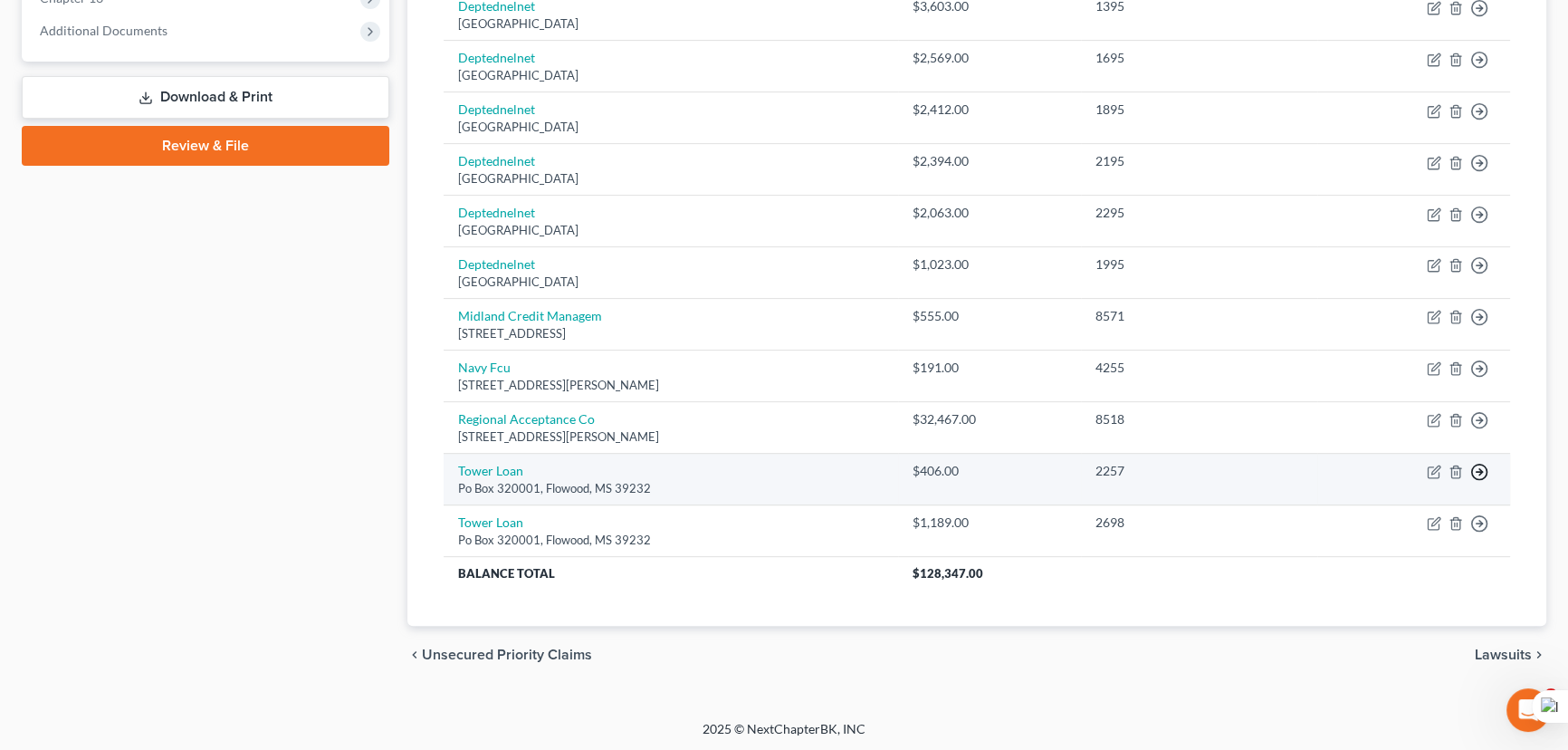
click at [1483, 467] on icon "button" at bounding box center [1479, 471] width 18 height 18
click at [1423, 486] on link "Move to D" at bounding box center [1396, 486] width 152 height 31
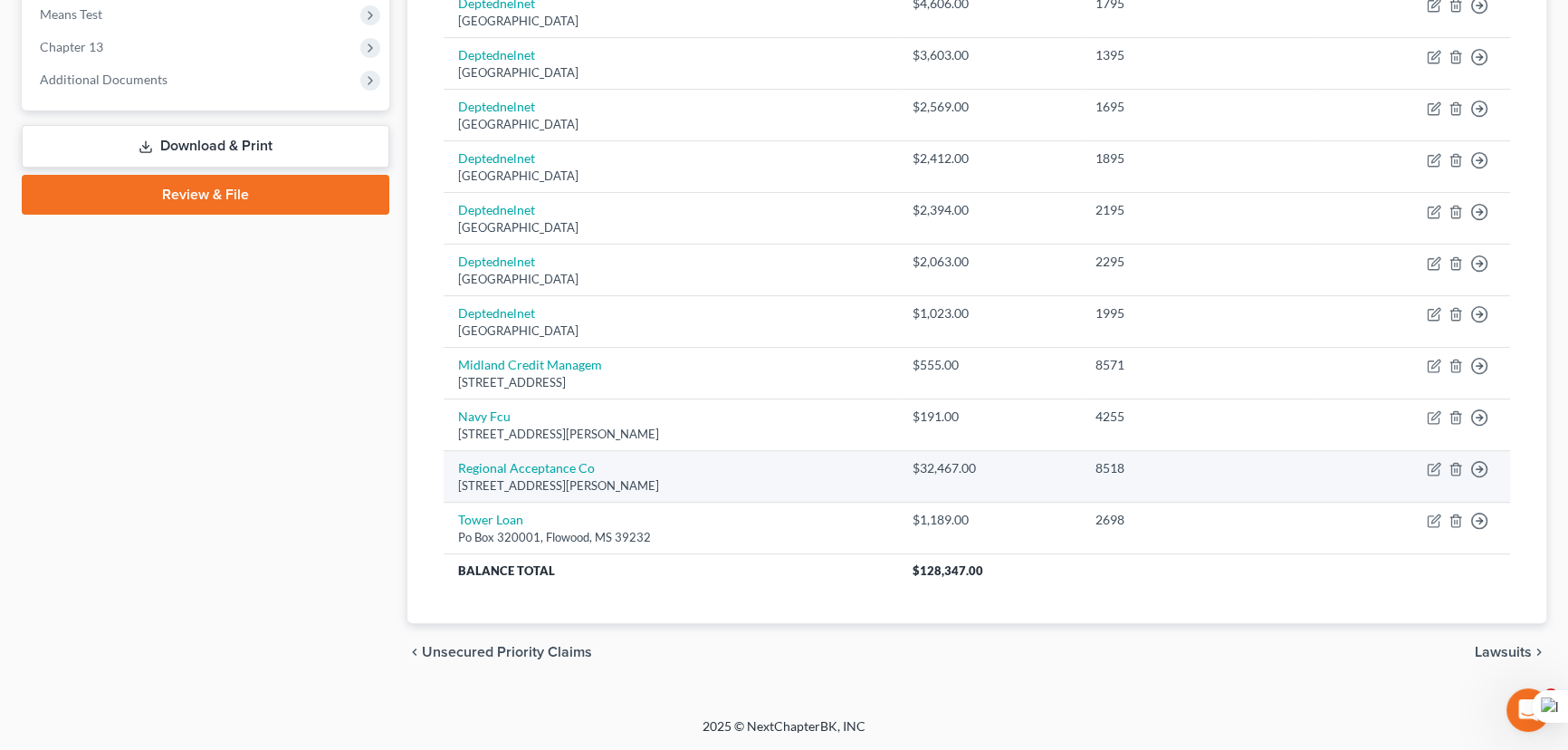
scroll to position [708, 0]
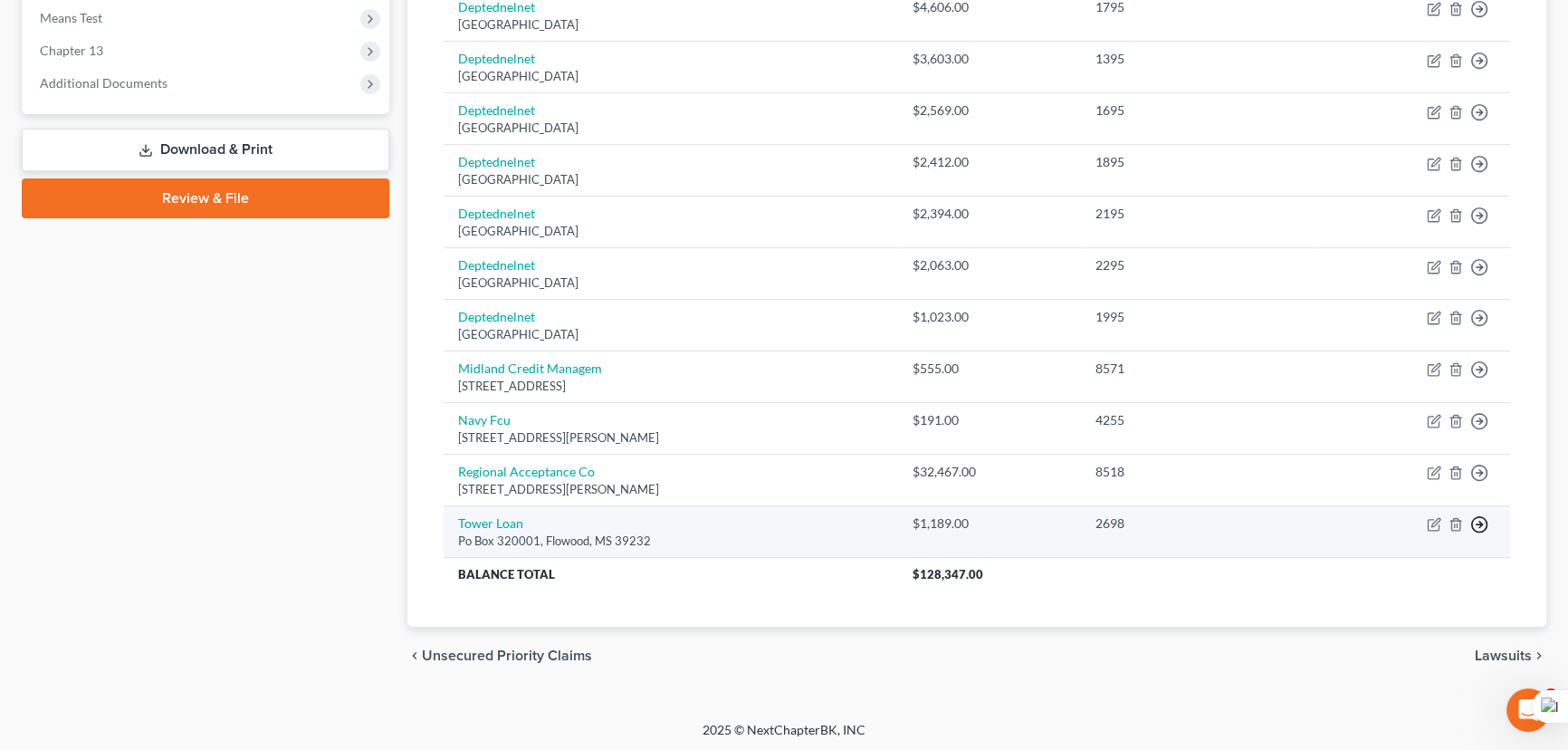
click at [1478, 523] on icon "button" at bounding box center [1479, 524] width 18 height 18
click at [1381, 531] on link "Move to D" at bounding box center [1396, 539] width 152 height 31
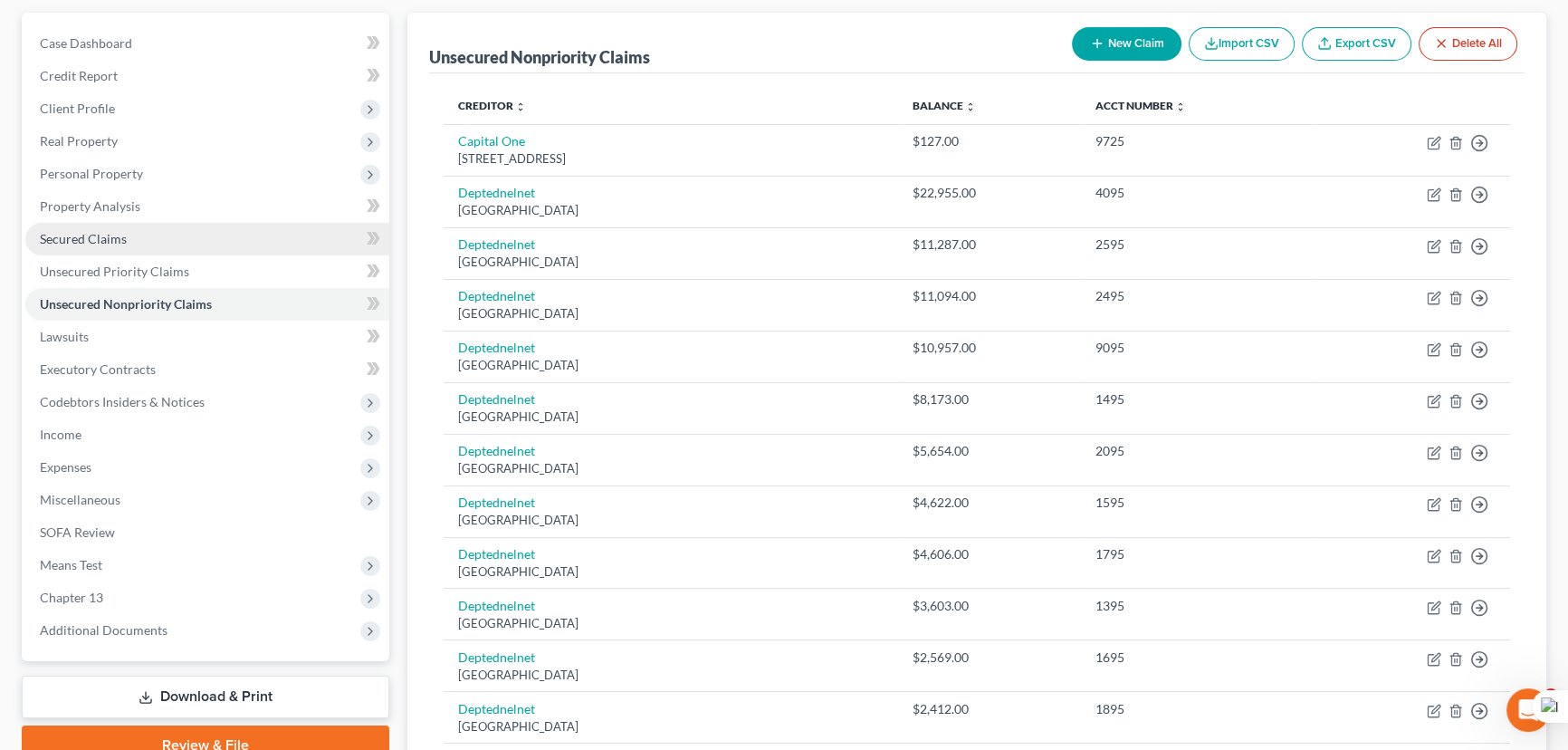
scroll to position [80, 0]
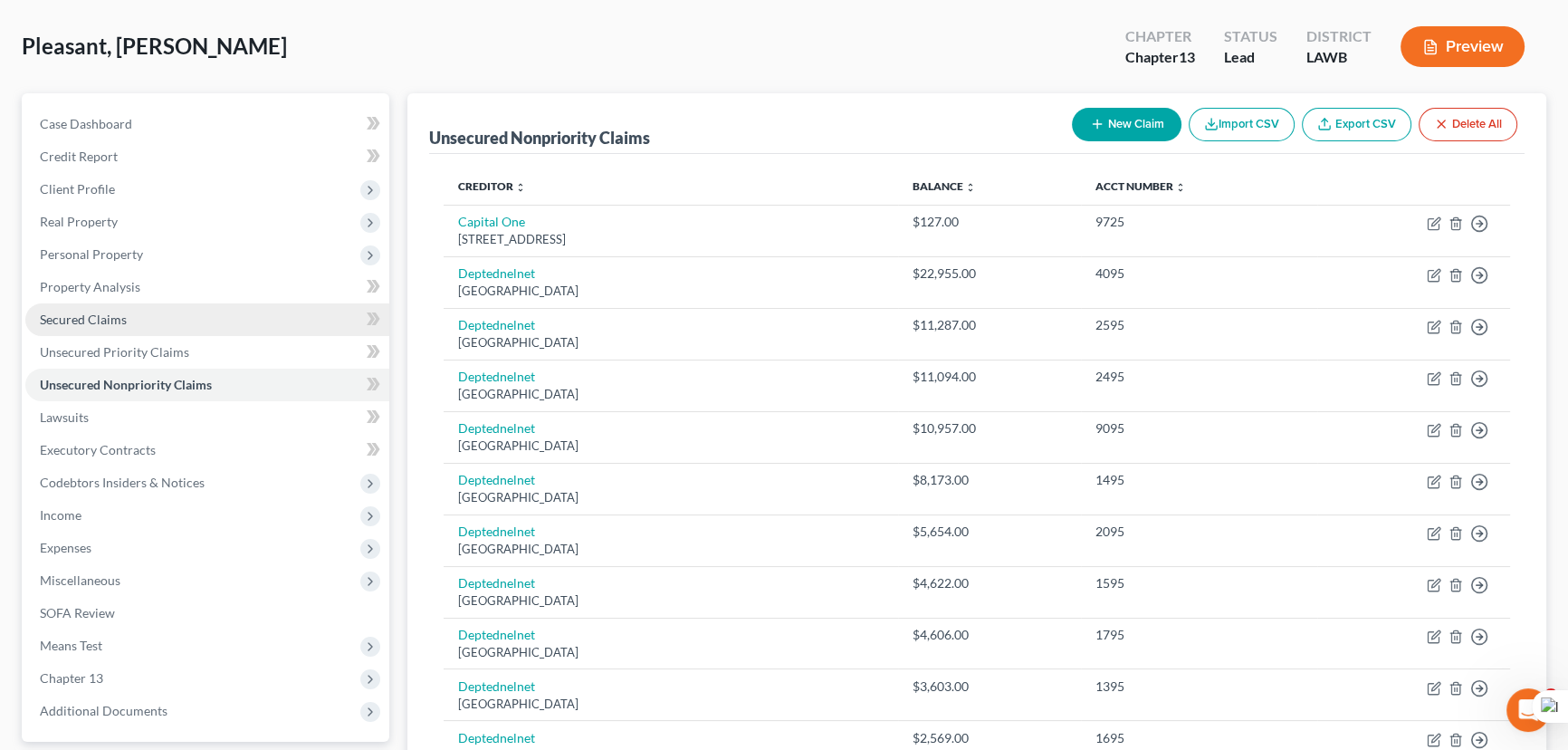
drag, startPoint x: 221, startPoint y: 321, endPoint x: 280, endPoint y: 323, distance: 59.0
click at [220, 321] on link "Secured Claims" at bounding box center [207, 320] width 363 height 33
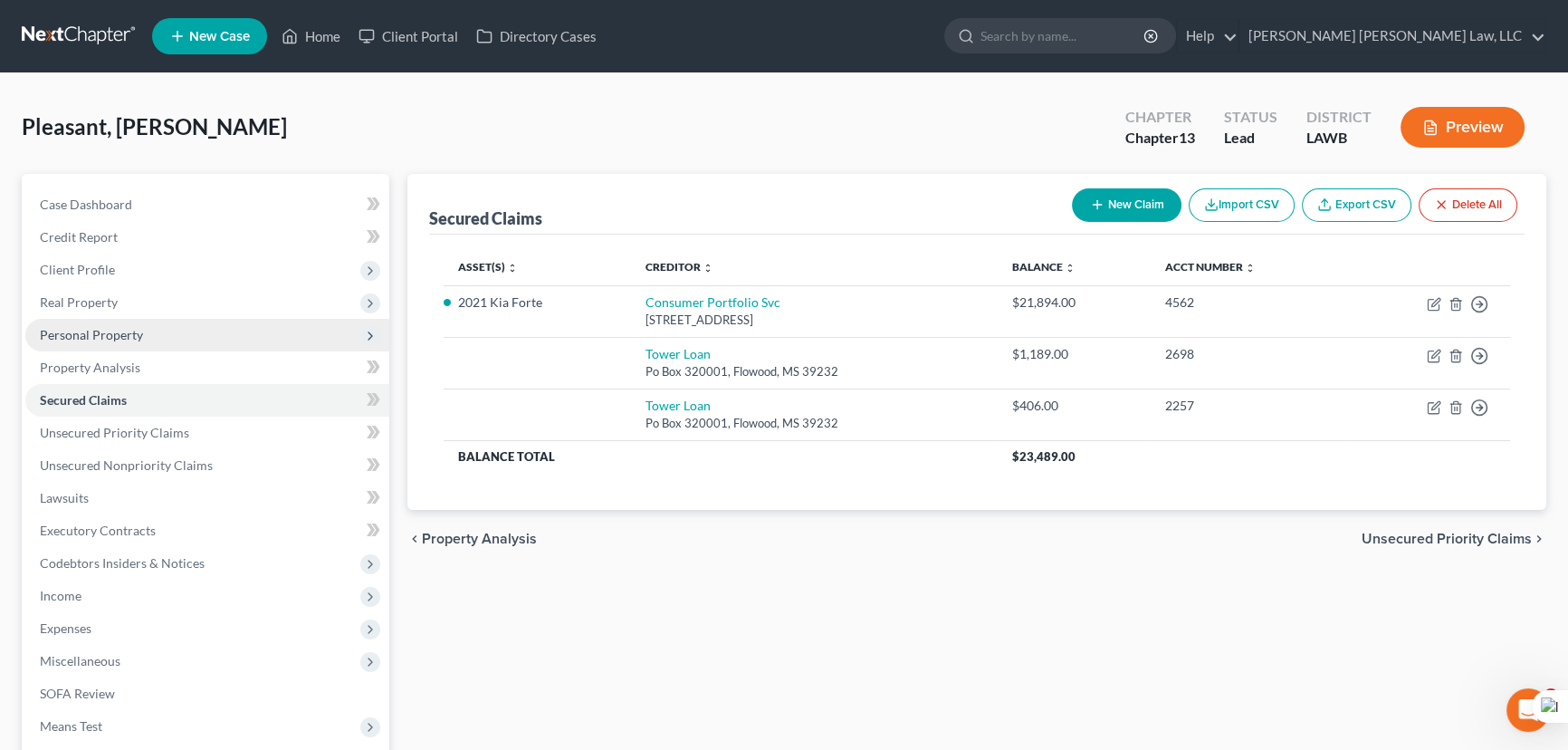
click at [126, 328] on span "Personal Property" at bounding box center [91, 334] width 103 height 16
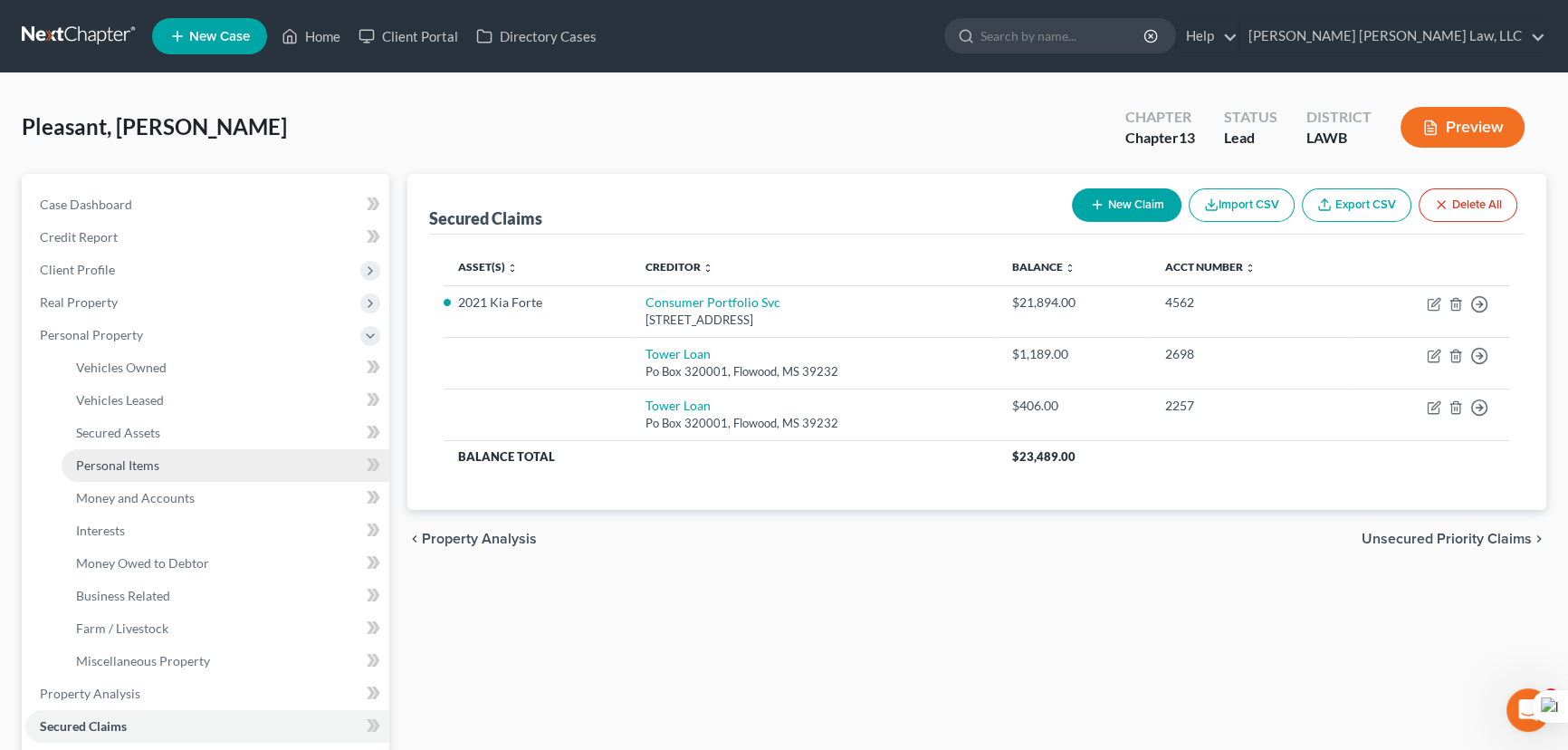
click at [153, 460] on span "Personal Items" at bounding box center [117, 465] width 83 height 16
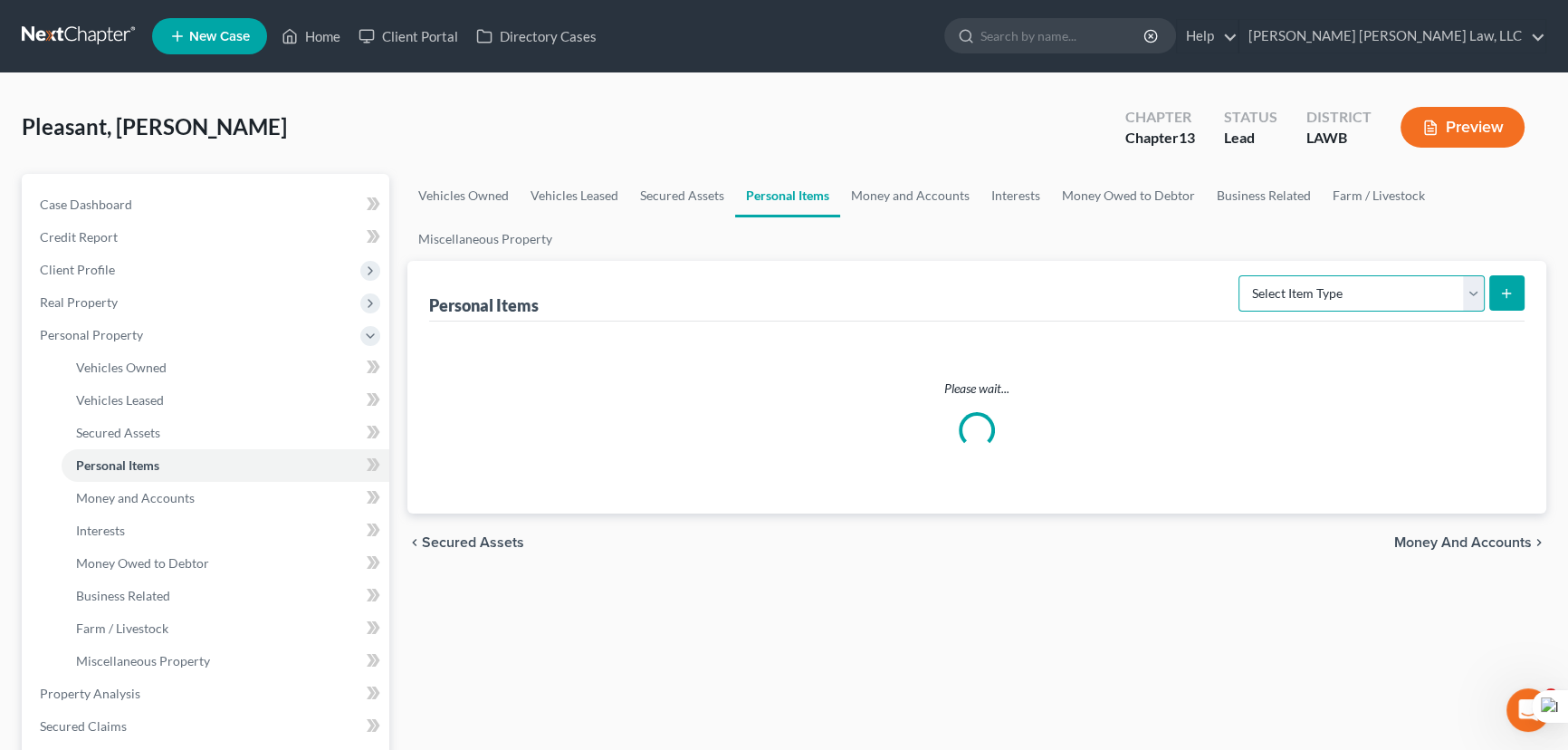
click at [1323, 308] on select "Select Item Type Clothing (A/B: 11) Collectibles Of Value (A/B: 8) Electronics …" at bounding box center [1362, 293] width 247 height 37
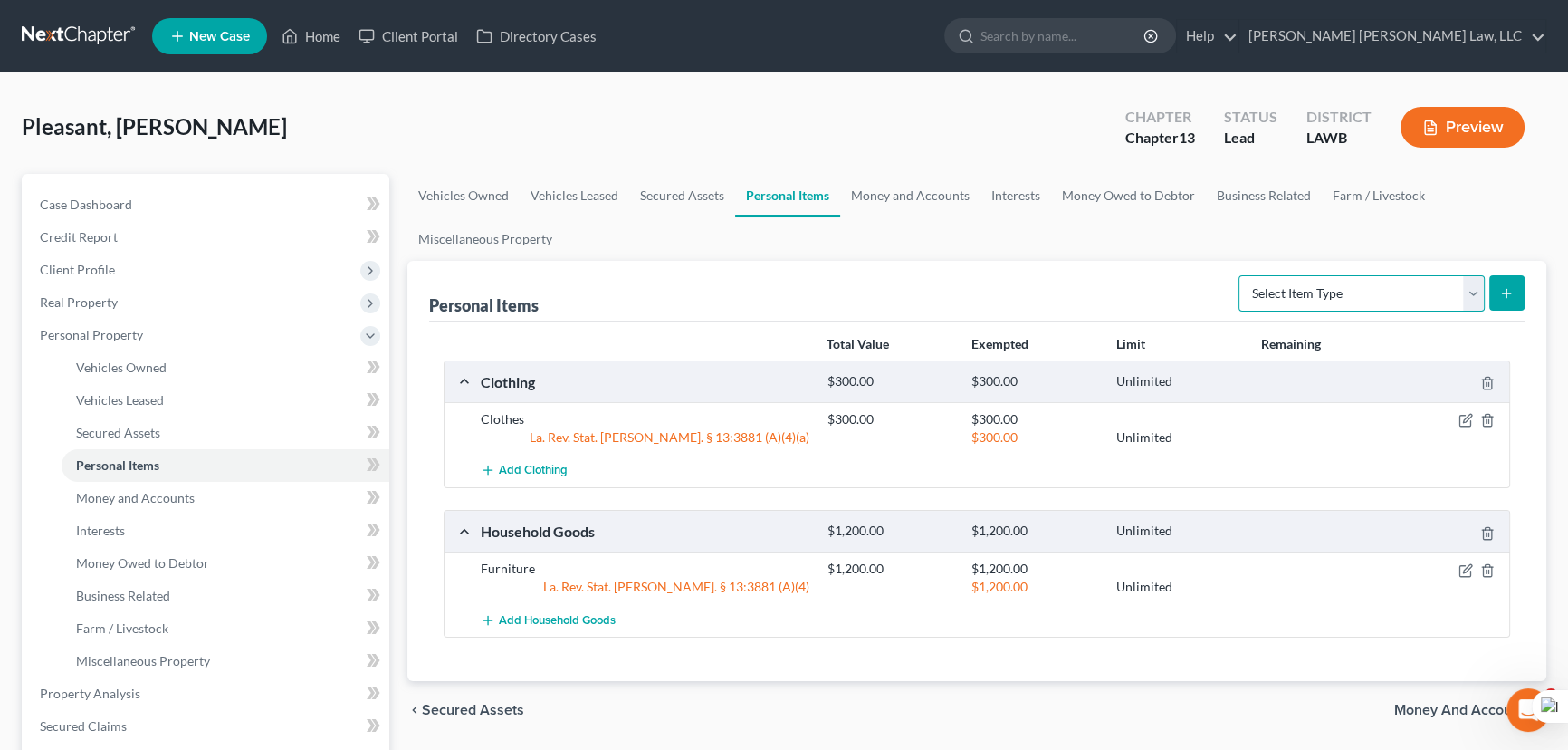
select select "household_goods"
click at [1241, 275] on select "Select Item Type Clothing (A/B: 11) Collectibles Of Value (A/B: 8) Electronics …" at bounding box center [1362, 293] width 247 height 37
click at [1511, 300] on button "submit" at bounding box center [1506, 292] width 36 height 36
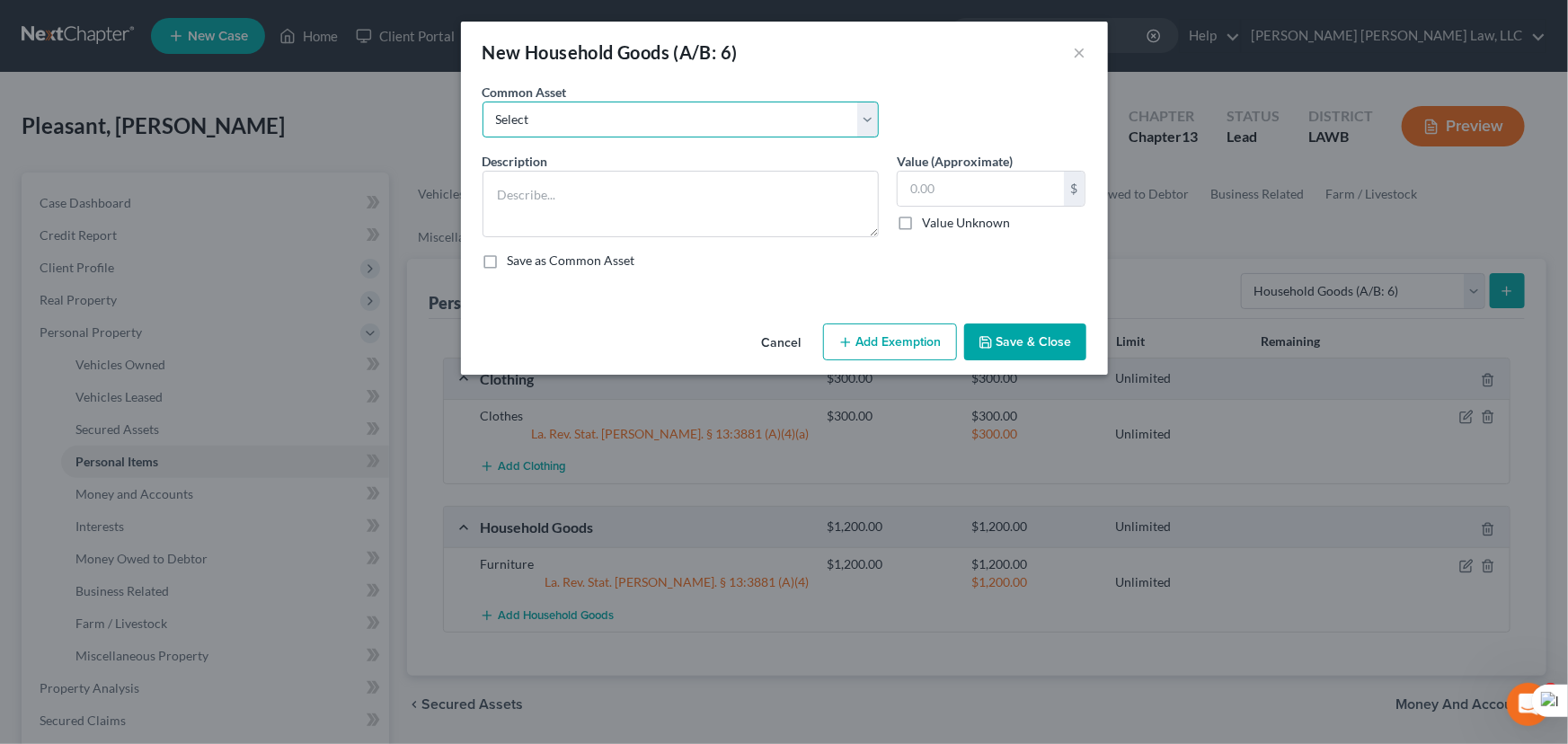
drag, startPoint x: 589, startPoint y: 117, endPoint x: 586, endPoint y: 128, distance: 11.4
click at [589, 117] on select "Select Furniture Movables 2002 Chevy Tahoe 231,000 miles Movables Movables Mova…" at bounding box center [680, 120] width 396 height 36
select select "1"
click at [482, 101] on select "Select Furniture Movables 2002 Chevy Tahoe 231,000 miles Movables Movables Mova…" at bounding box center [680, 120] width 396 height 36
type textarea "Movables"
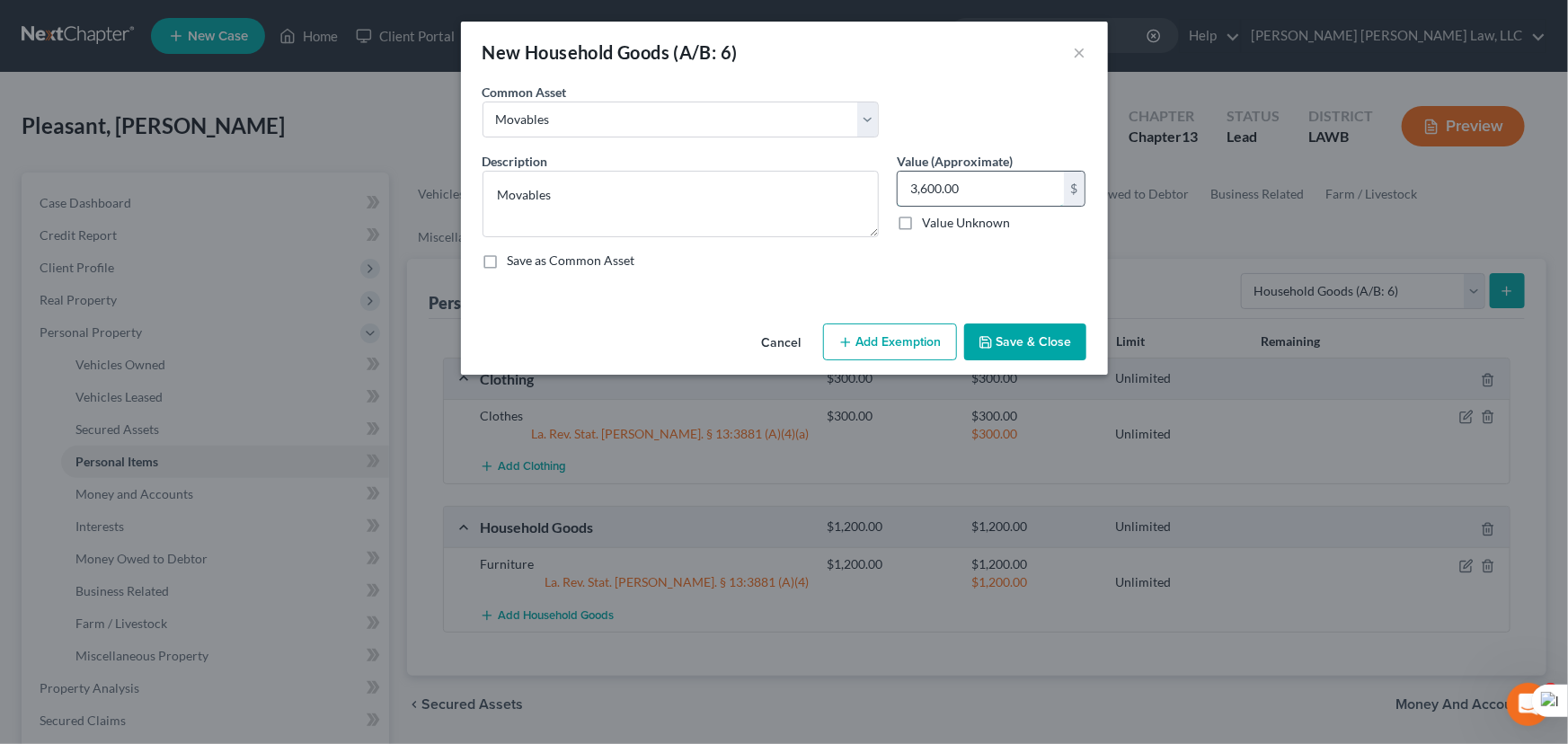
click at [996, 205] on input "3,600.00" at bounding box center [980, 188] width 166 height 34
type input "1,189"
click at [1018, 333] on button "Save & Close" at bounding box center [1024, 343] width 122 height 38
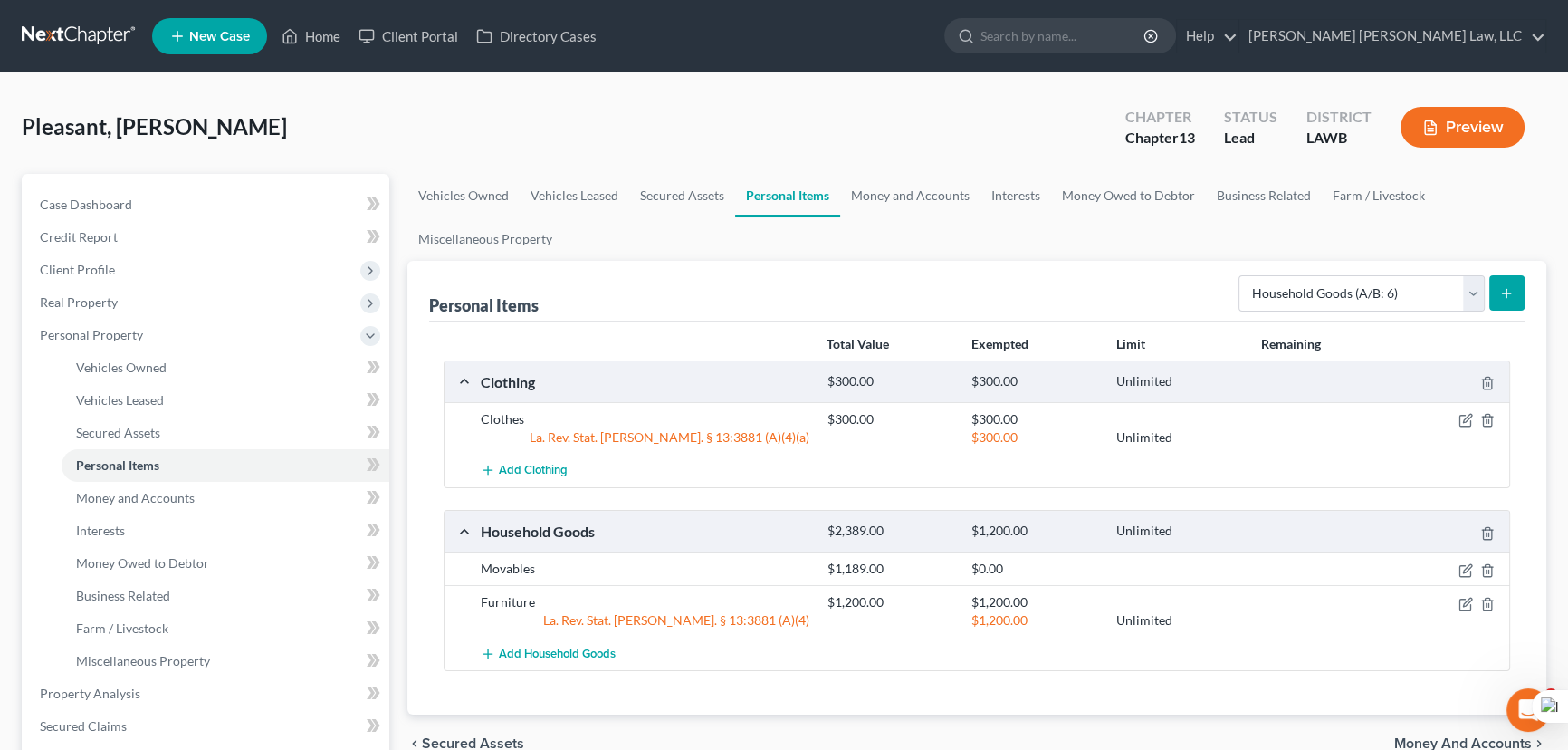
click at [1504, 296] on icon "submit" at bounding box center [1506, 293] width 15 height 15
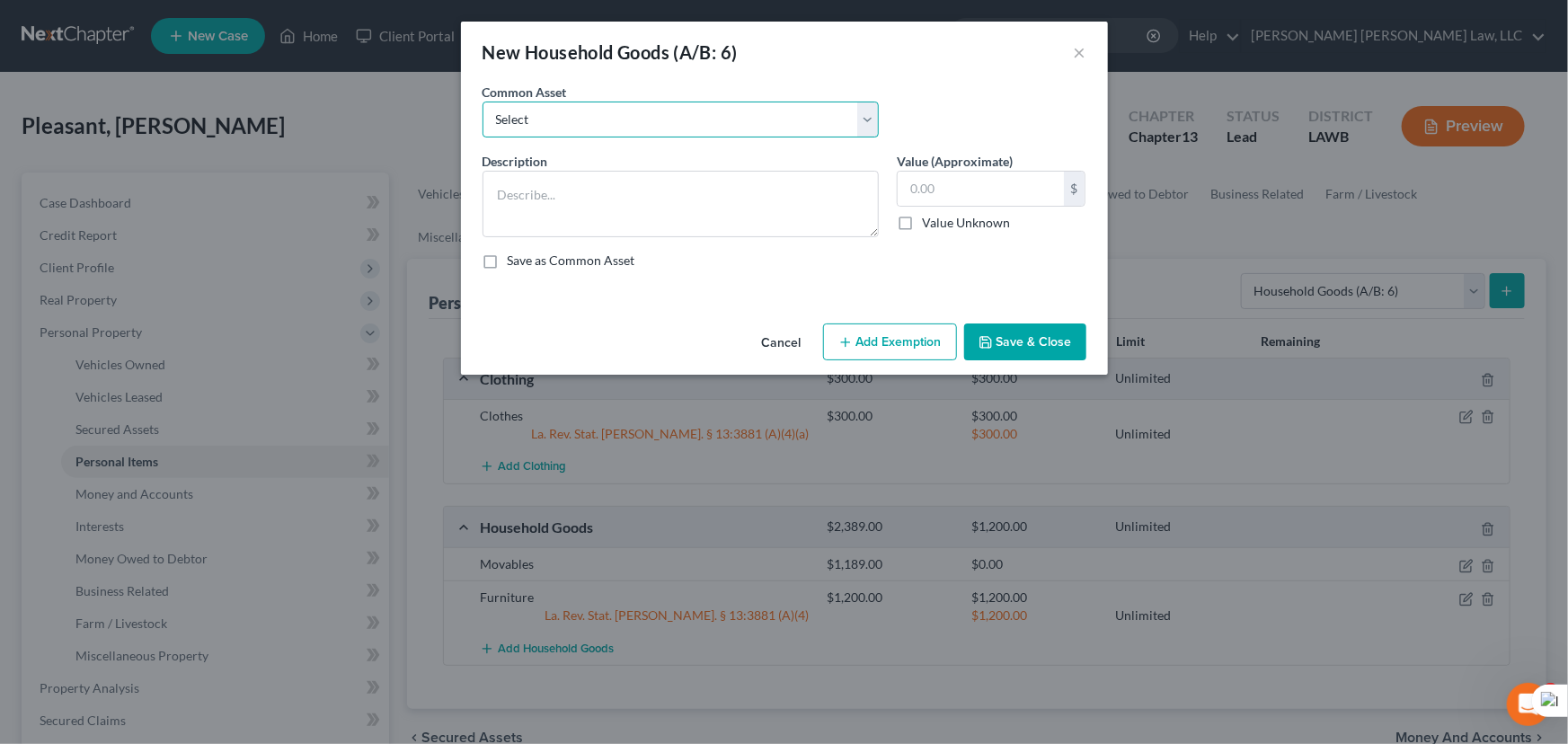
drag, startPoint x: 615, startPoint y: 124, endPoint x: 606, endPoint y: 135, distance: 14.2
click at [615, 124] on select "Select Furniture Movables 2002 Chevy Tahoe 231,000 miles Movables Movables Mova…" at bounding box center [680, 120] width 396 height 36
select select "1"
click at [482, 101] on select "Select Furniture Movables 2002 Chevy Tahoe 231,000 miles Movables Movables Mova…" at bounding box center [680, 120] width 396 height 36
type textarea "Movables"
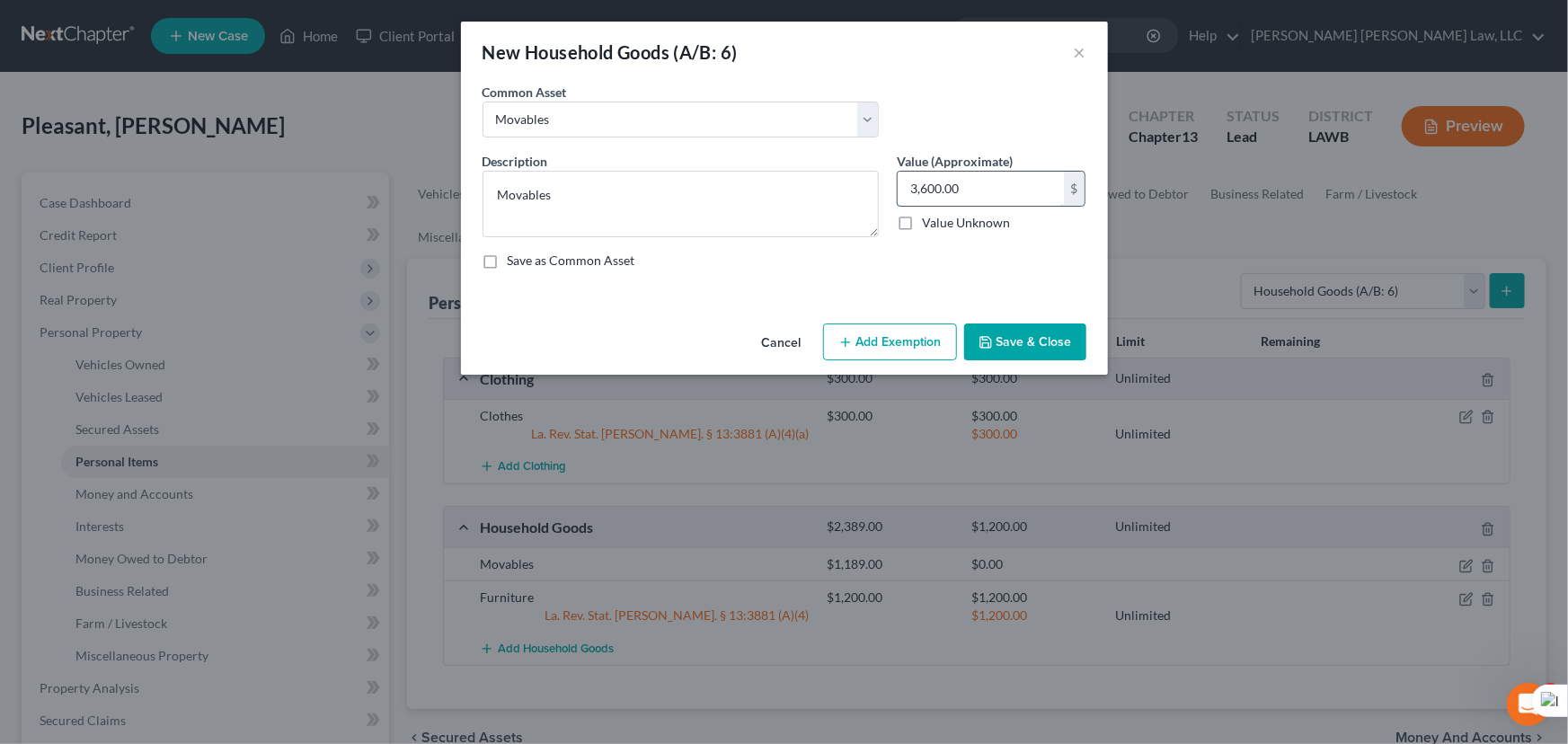
click at [965, 182] on input "3,600.00" at bounding box center [980, 188] width 166 height 34
type input "406"
click at [997, 333] on button "Save & Close" at bounding box center [1024, 343] width 122 height 38
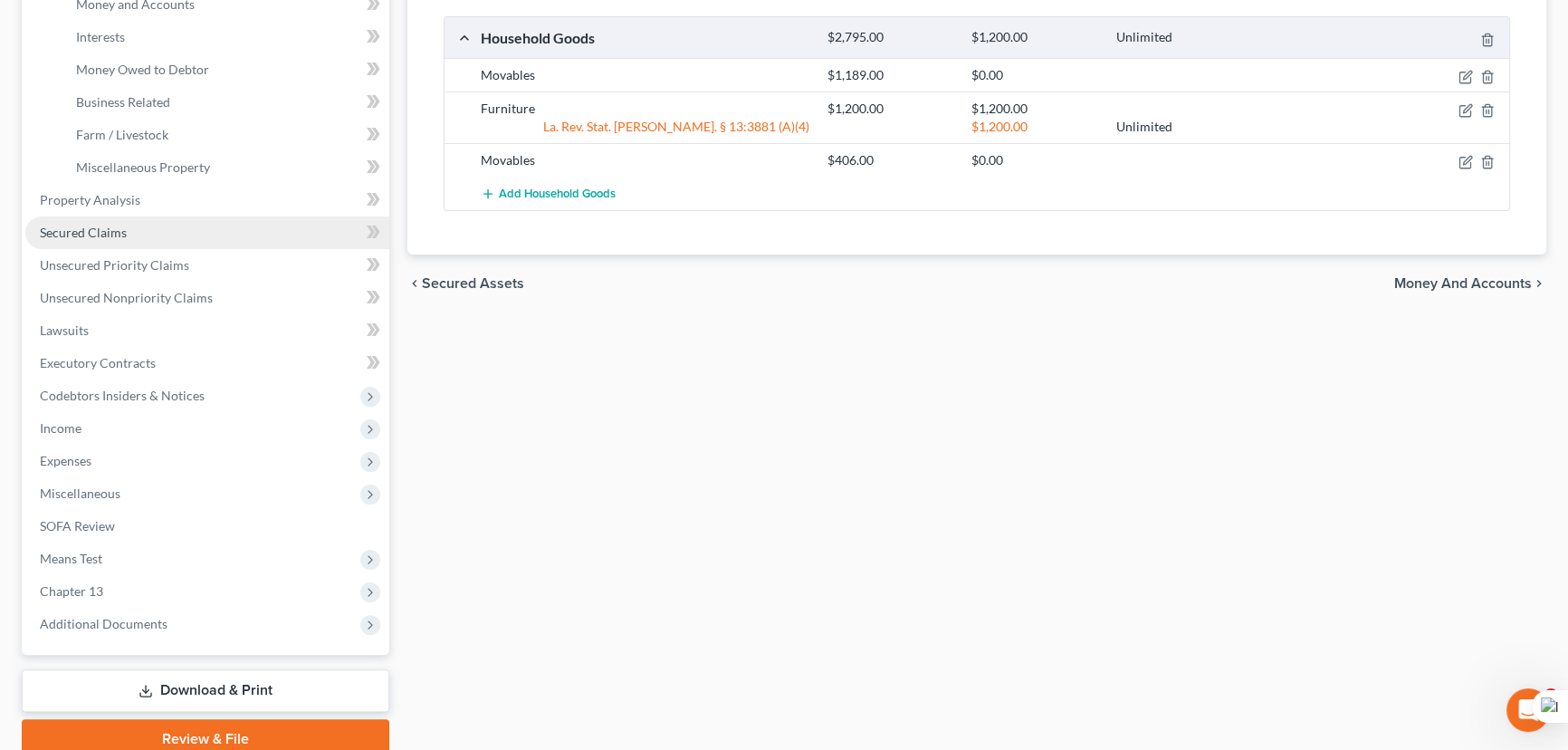
click at [198, 243] on link "Secured Claims" at bounding box center [207, 233] width 363 height 33
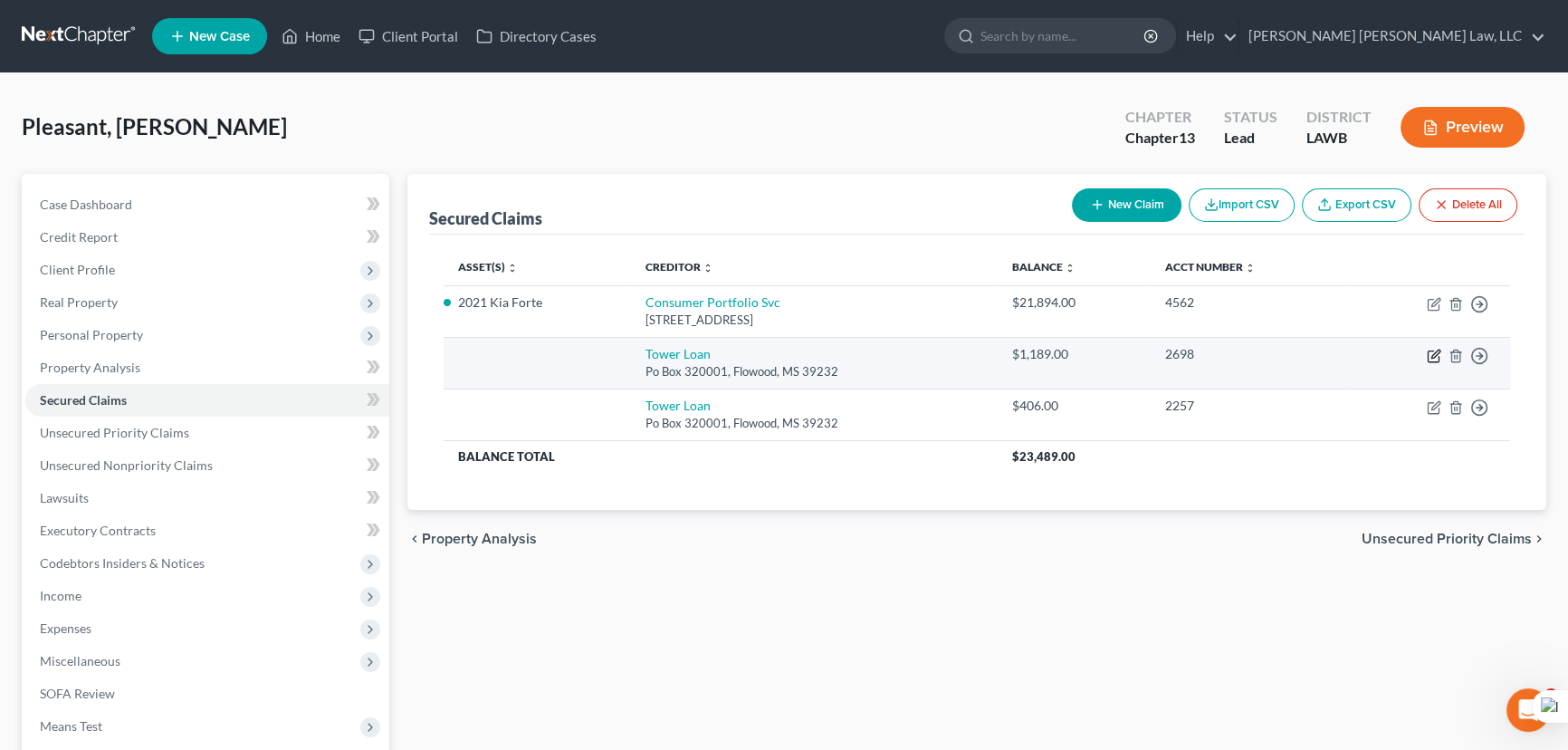
click at [1427, 357] on icon "button" at bounding box center [1433, 357] width 11 height 11
select select "25"
select select "0"
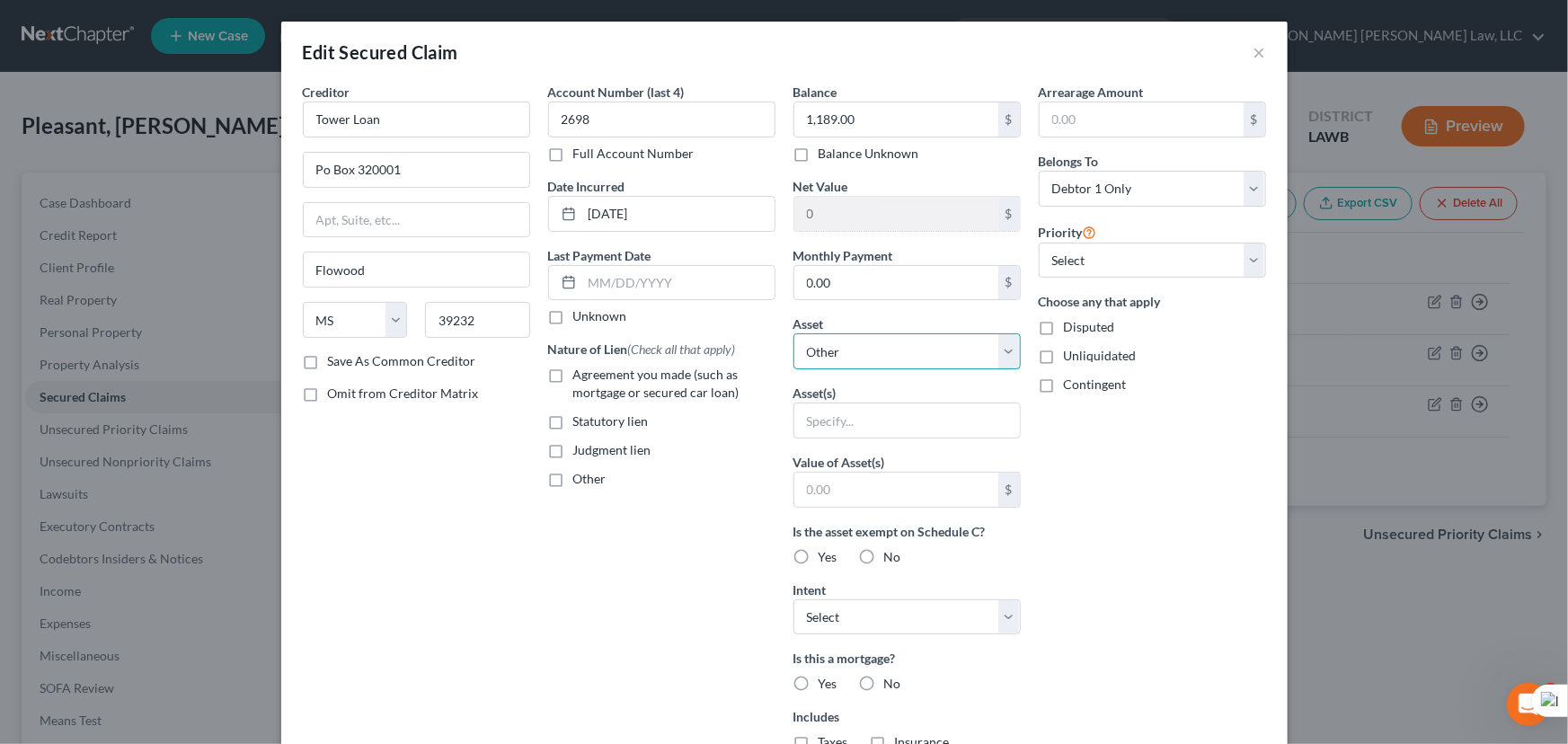
click at [872, 346] on select "Select Other Multiple Assets 2021 Kia Forte - $10587.5 Household Goods - Movabl…" at bounding box center [906, 352] width 227 height 36
select select "3"
click at [793, 333] on select "Select Other Multiple Assets 2021 Kia Forte - $10587.5 Household Goods - Movabl…" at bounding box center [906, 352] width 227 height 36
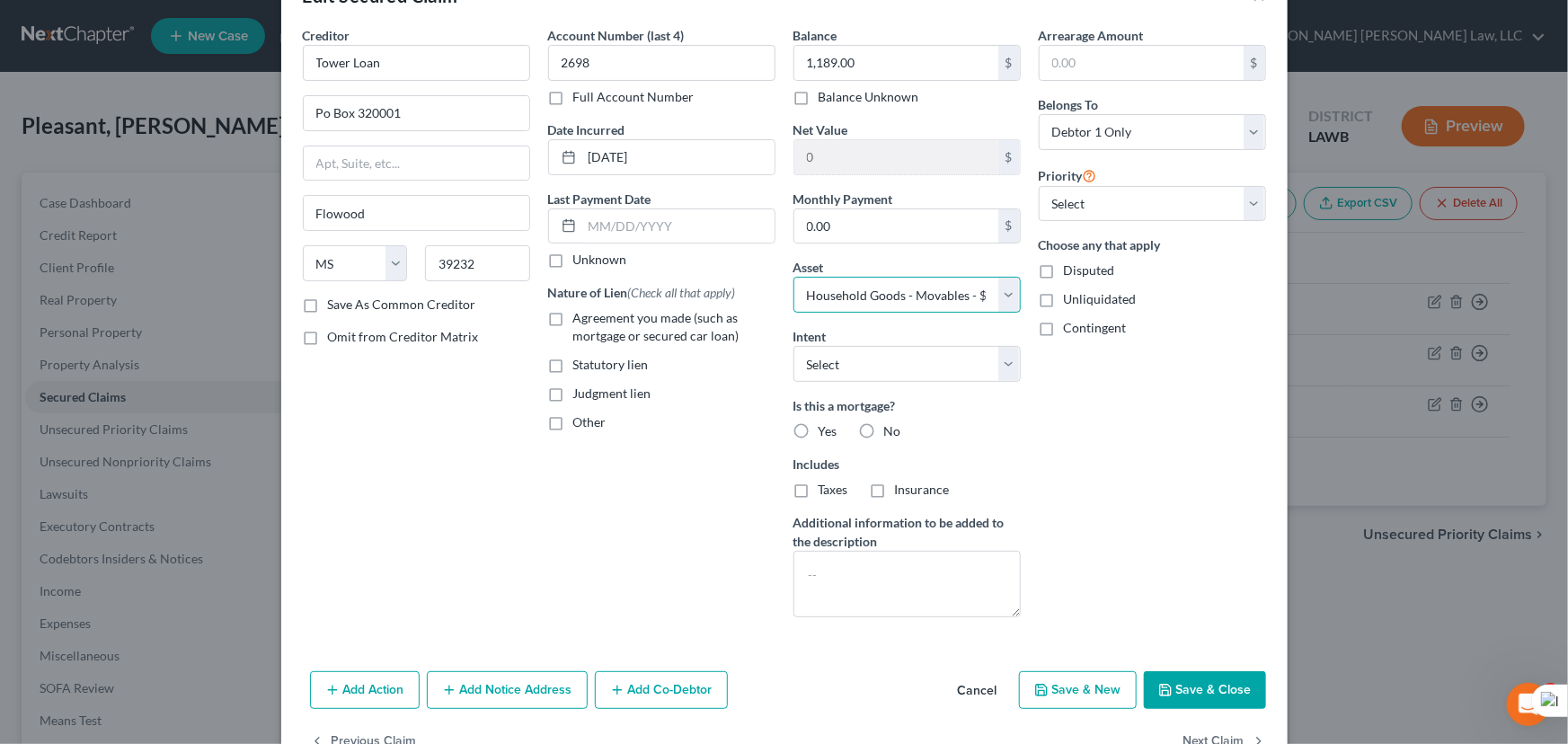
scroll to position [108, 0]
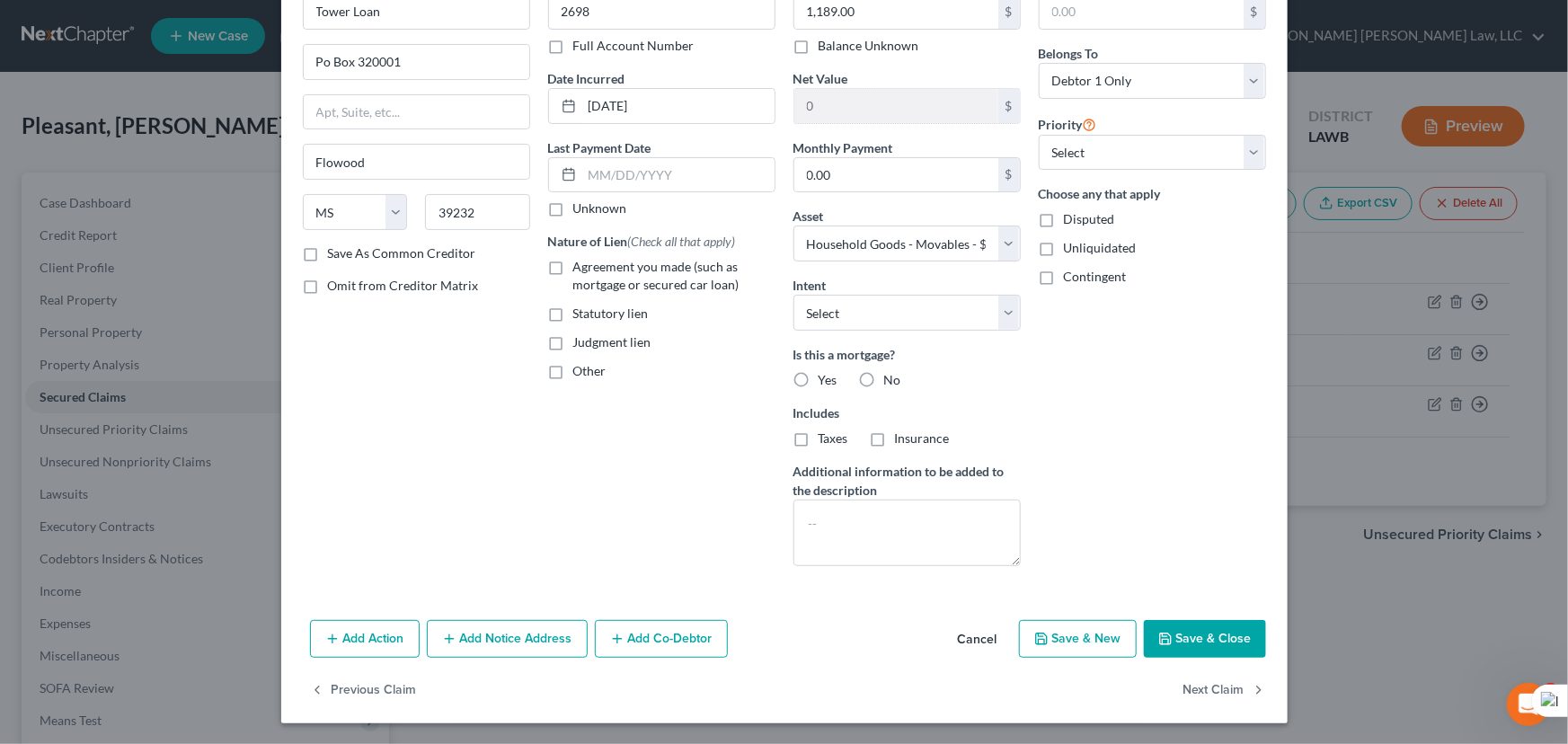
click at [1195, 632] on button "Save & Close" at bounding box center [1205, 639] width 122 height 38
select select
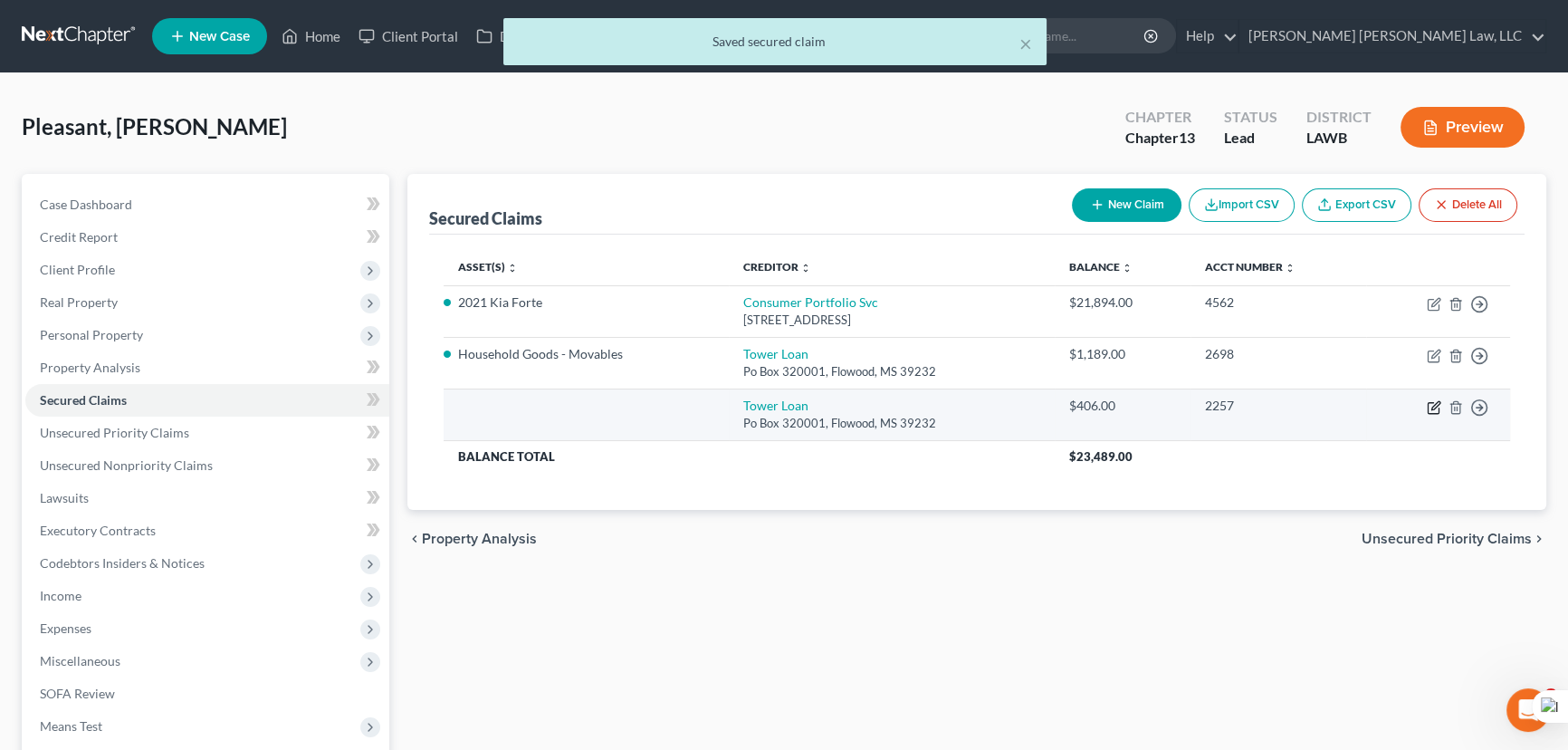
click at [1436, 410] on icon "button" at bounding box center [1434, 407] width 15 height 15
select select "25"
select select "0"
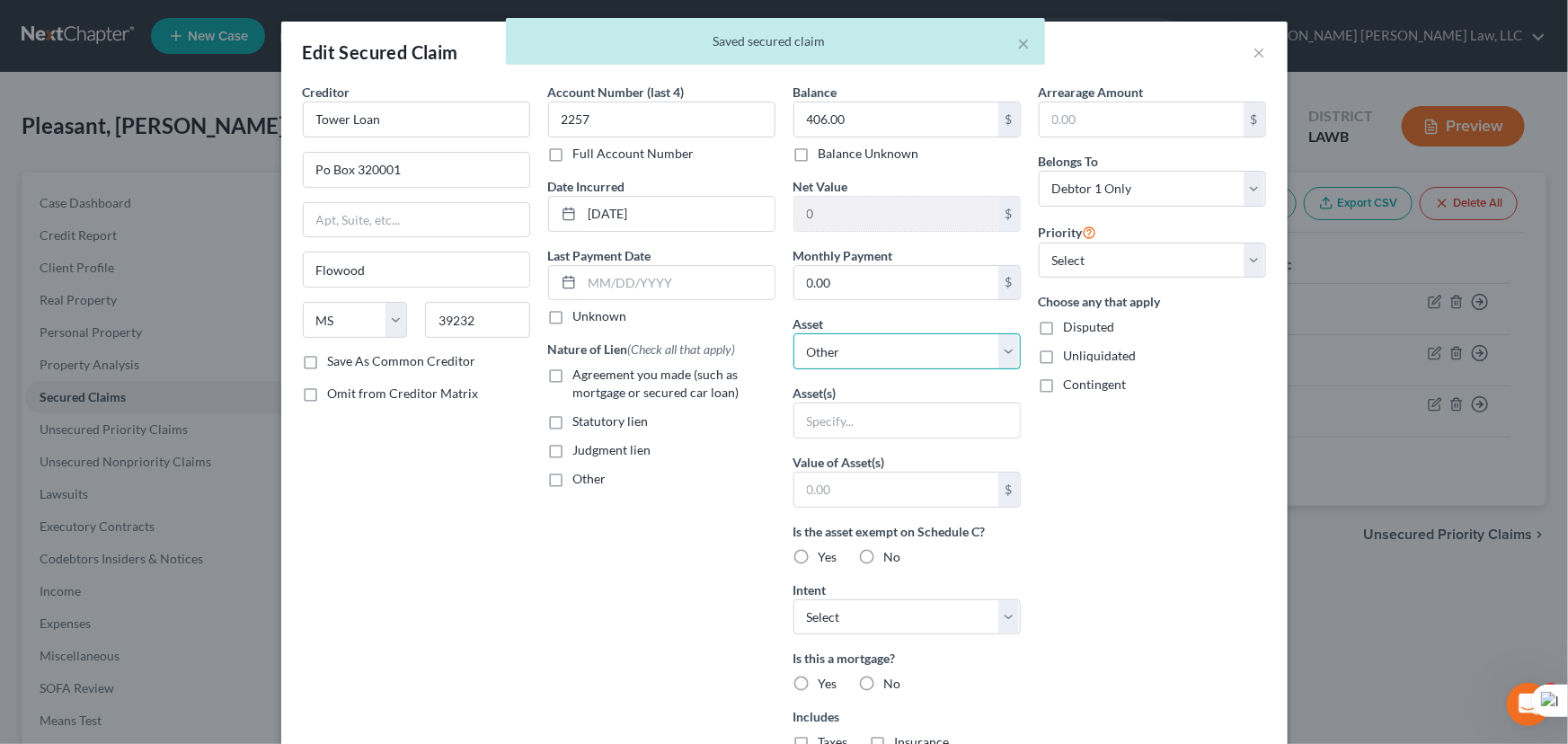
click at [946, 351] on select "Select Other Multiple Assets 2021 Kia Forte - $10587.5 Household Goods - Movabl…" at bounding box center [906, 352] width 227 height 36
select select "7"
click at [793, 333] on select "Select Other Multiple Assets 2021 Kia Forte - $10587.5 Household Goods - Movabl…" at bounding box center [906, 352] width 227 height 36
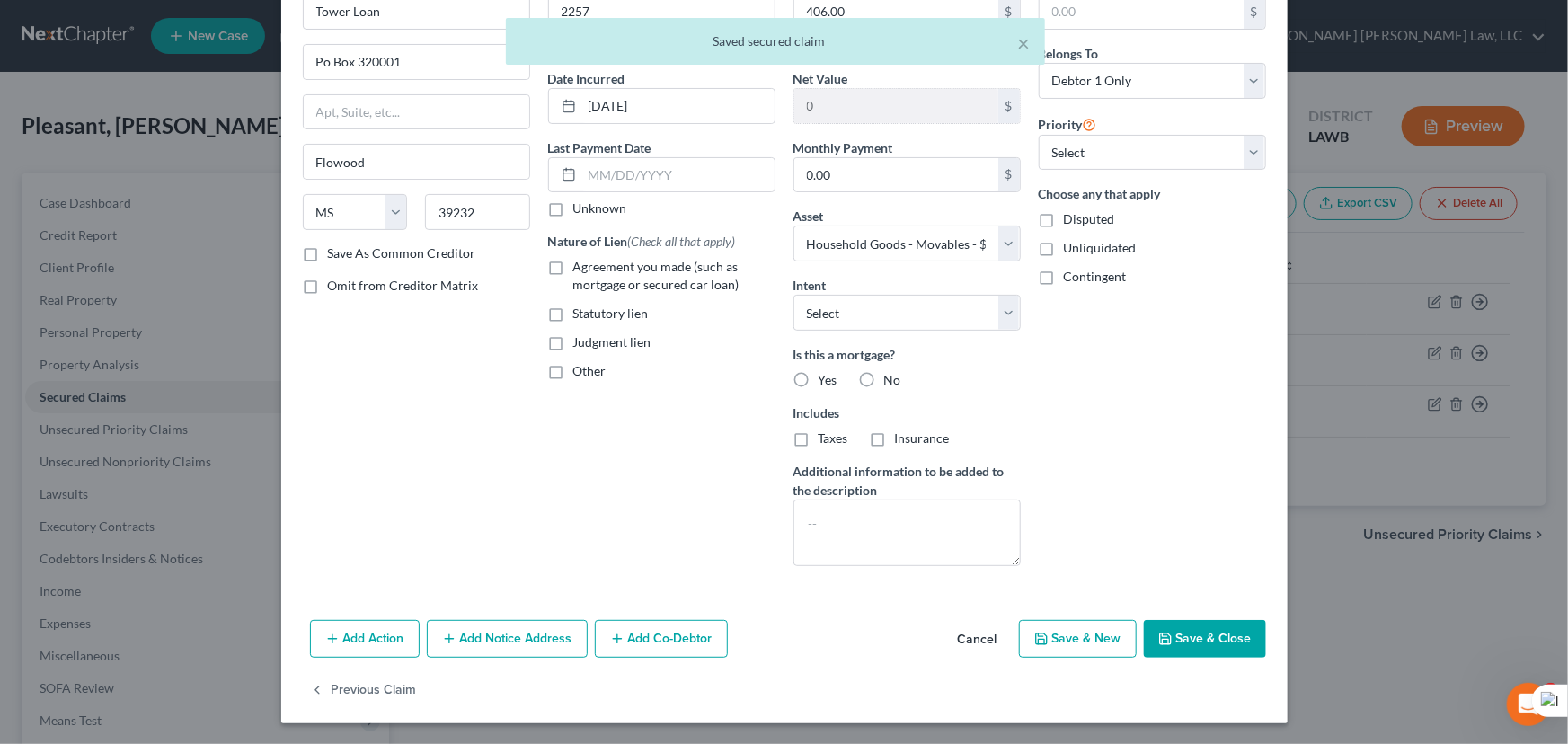
click at [1176, 637] on button "Save & Close" at bounding box center [1205, 639] width 122 height 38
select select
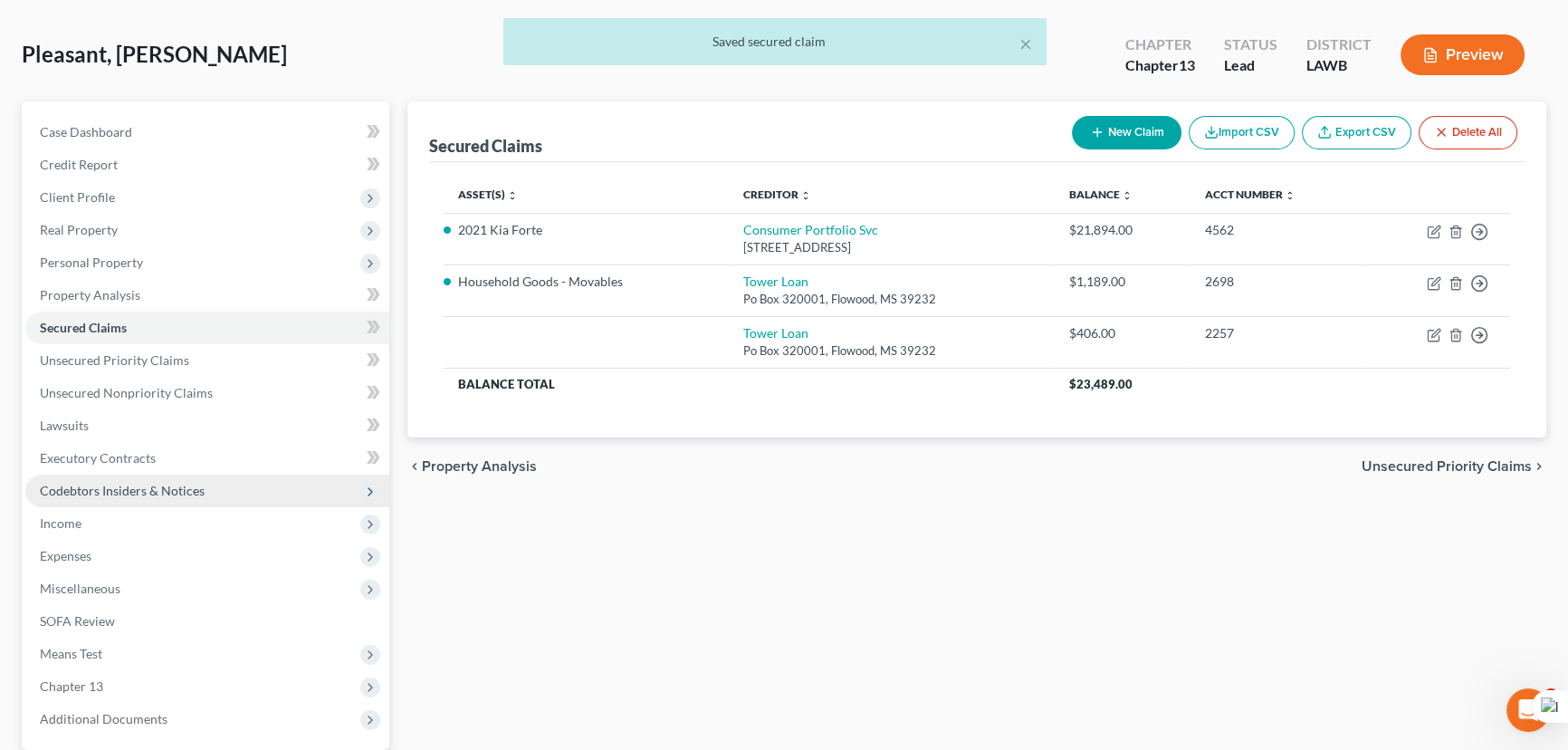
scroll to position [243, 0]
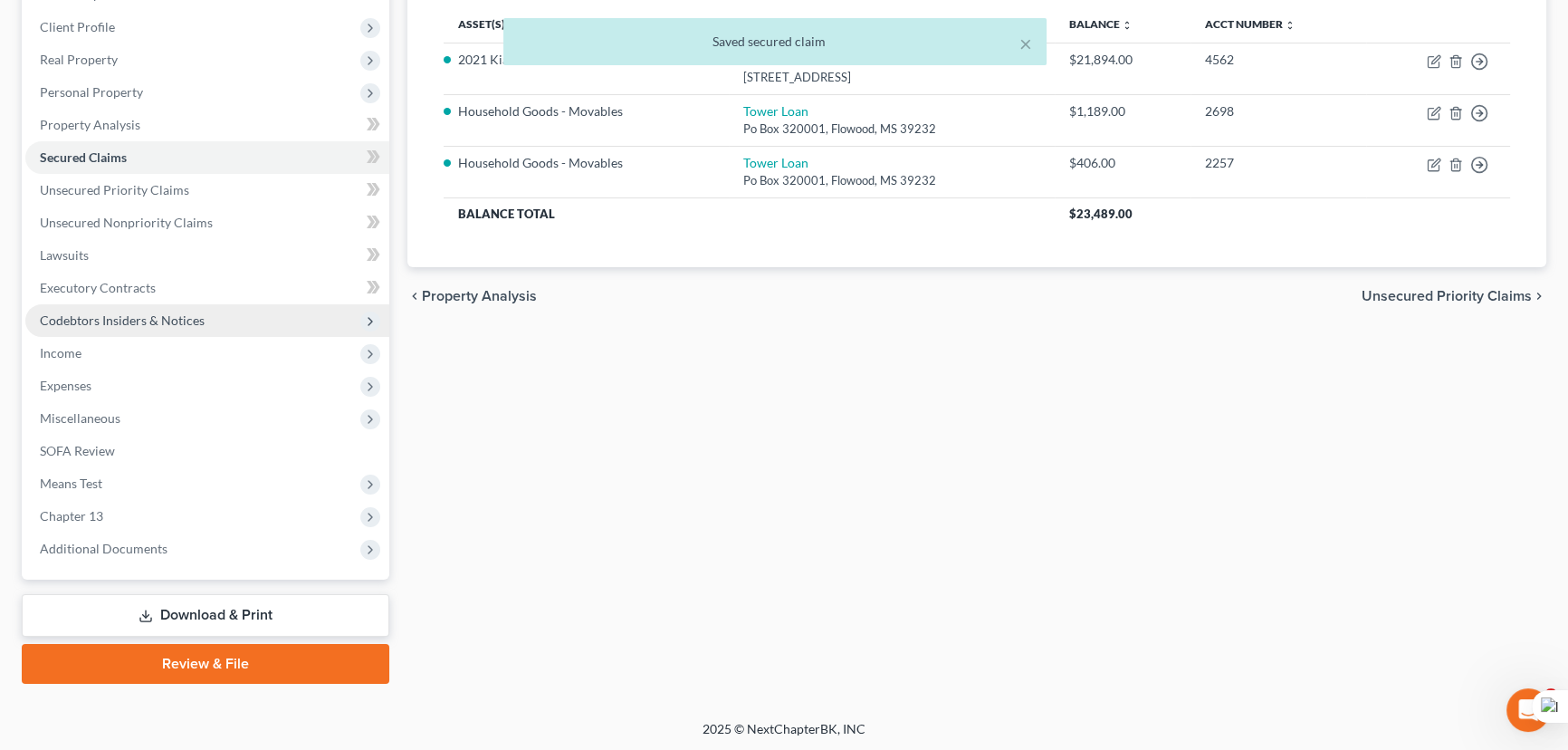
click at [194, 309] on span "Codebtors Insiders & Notices" at bounding box center [207, 321] width 363 height 33
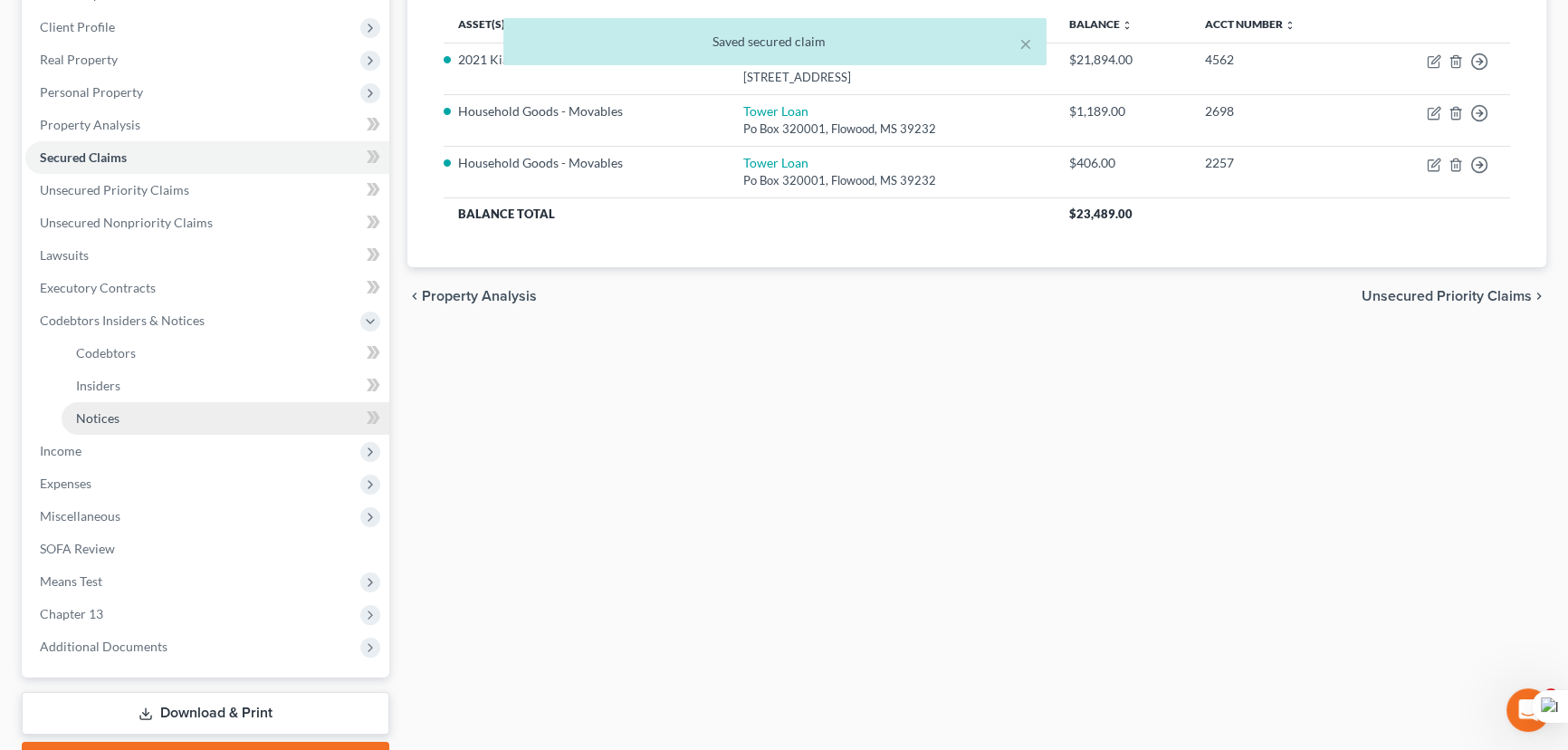
click at [194, 430] on link "Notices" at bounding box center [225, 418] width 328 height 33
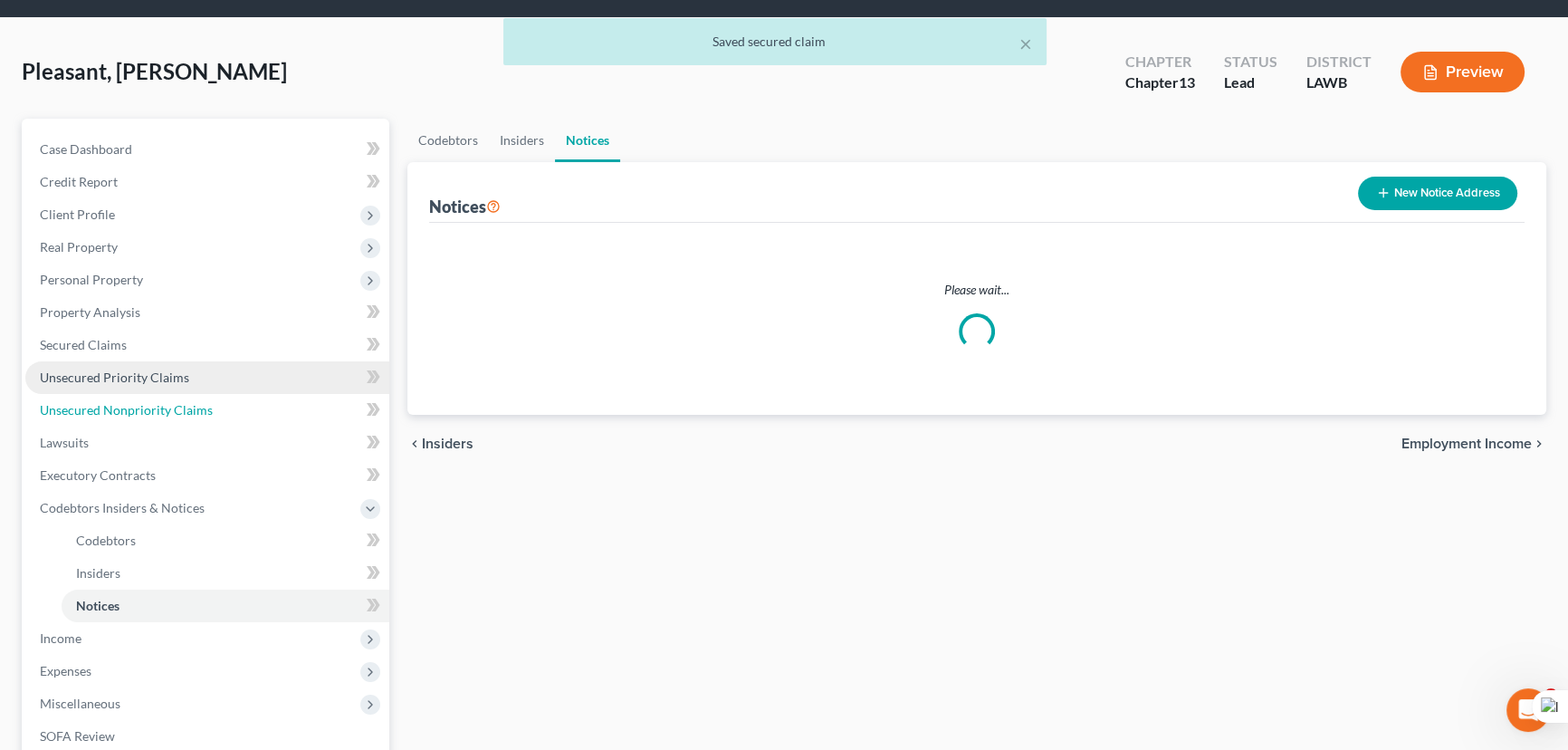
click at [196, 424] on ul "Case Dashboard Payments Invoices Payments Payments Credit Report Client Profile" at bounding box center [207, 491] width 363 height 717
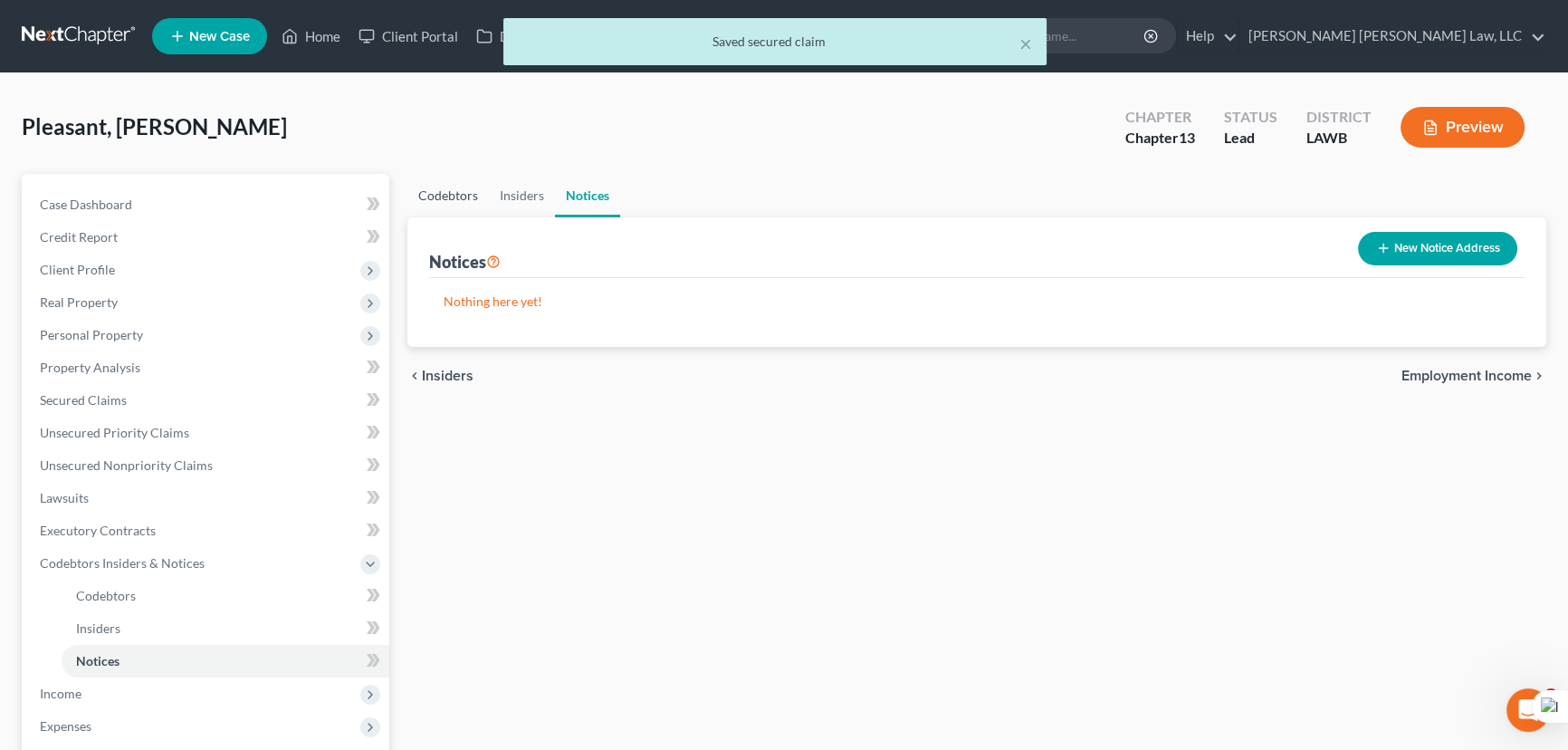
click at [425, 188] on link "Codebtors" at bounding box center [447, 195] width 81 height 44
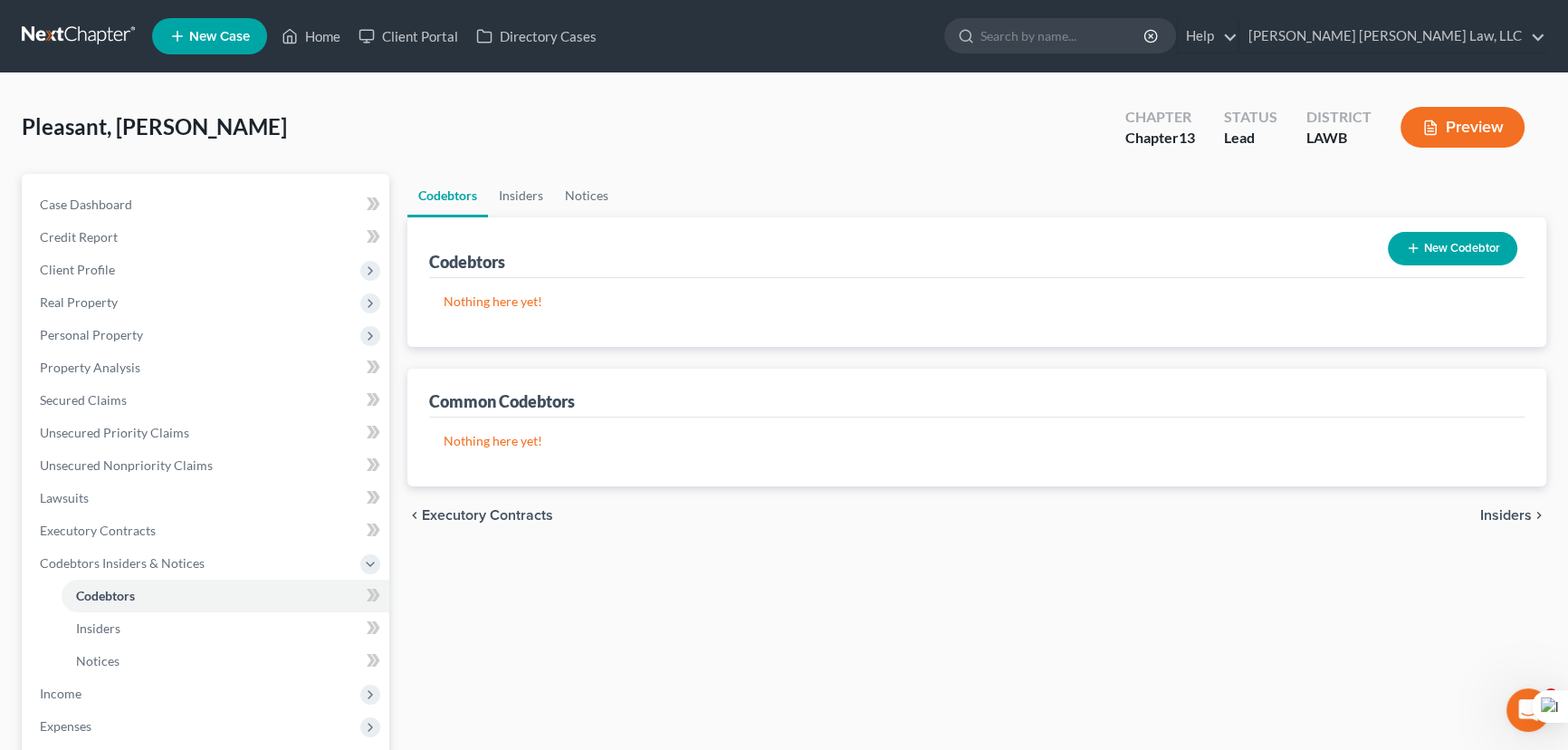
click at [1430, 256] on button "New Codebtor" at bounding box center [1452, 248] width 130 height 34
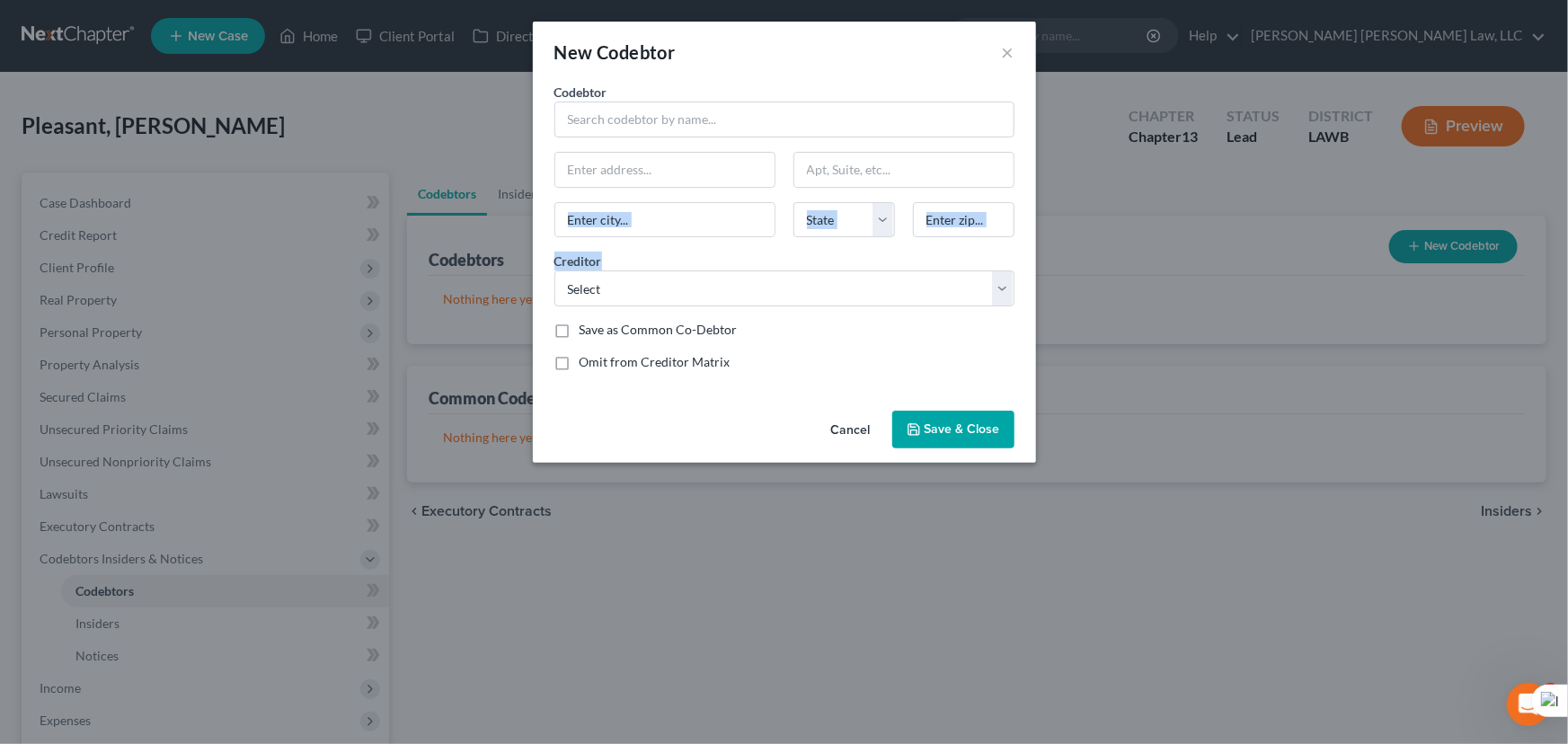
drag, startPoint x: 732, startPoint y: 240, endPoint x: 733, endPoint y: 252, distance: 12.0
click at [733, 252] on div "Codebtor * Codebtor * State [US_STATE] AK AR AZ CA CO CT DE DC [GEOGRAPHIC_DATA…" at bounding box center [784, 234] width 478 height 303
click at [727, 283] on button at bounding box center [717, 278] width 24 height 24
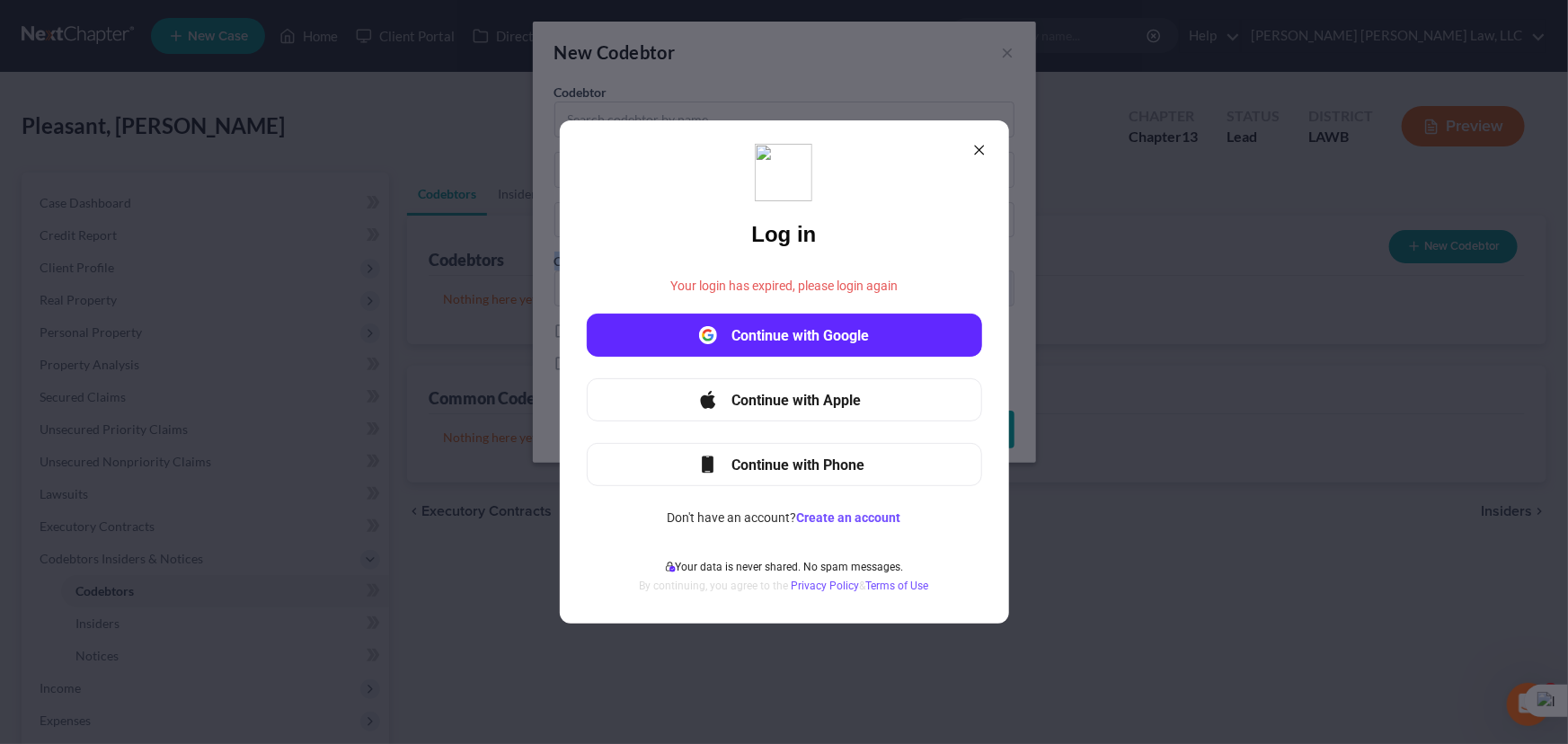
click at [962, 150] on div "Log in Your login has expired, please login again Continue with Google Continue…" at bounding box center [784, 372] width 450 height 503
click at [979, 150] on icon at bounding box center [978, 150] width 10 height 10
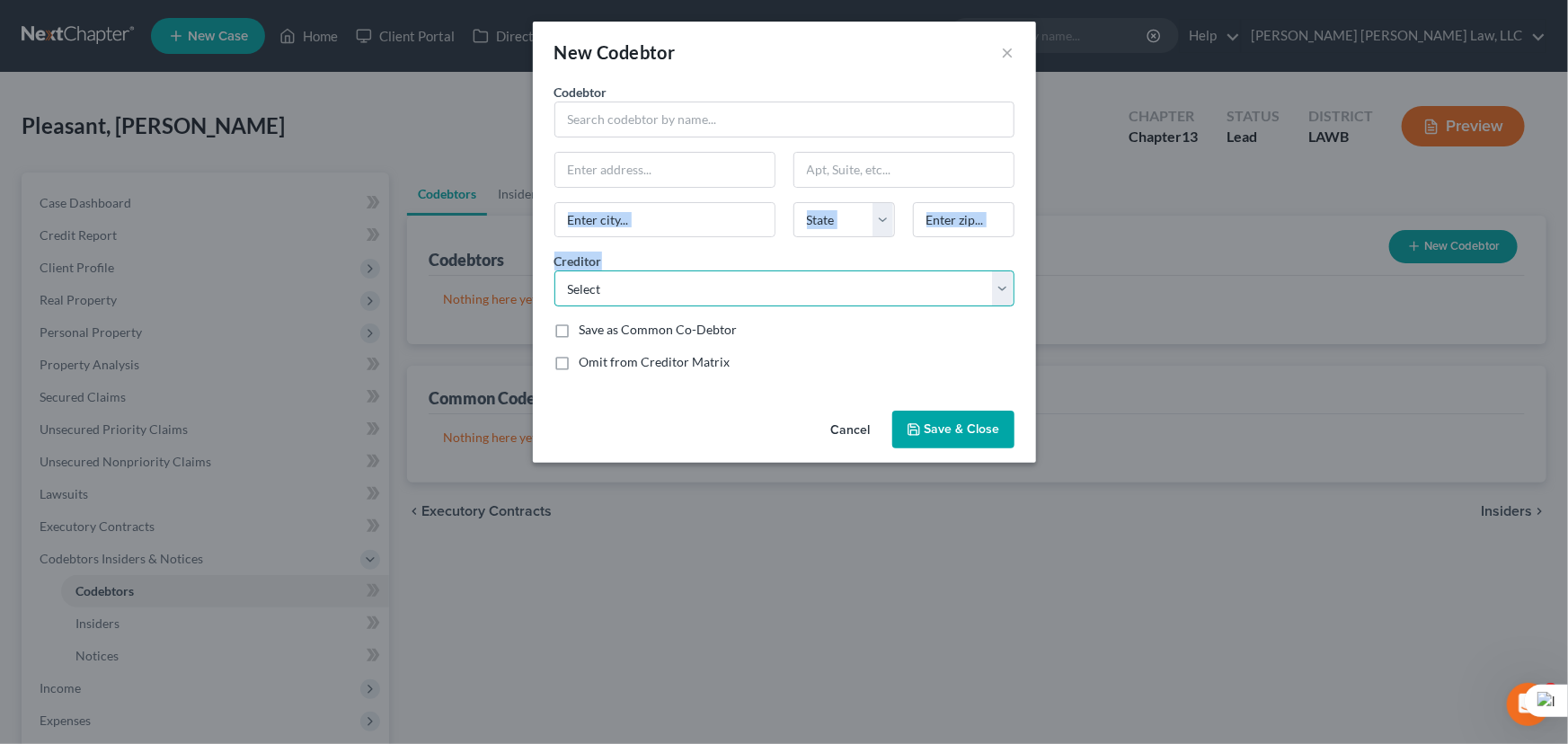
click at [792, 275] on select "Select Regional Acceptance Co Deptednelnet Consumer Portfolio Svc Deptednelnet …" at bounding box center [784, 288] width 460 height 36
select select "0"
click at [555, 270] on select "Select Regional Acceptance Co Deptednelnet Consumer Portfolio Svc Deptednelnet …" at bounding box center [784, 288] width 460 height 36
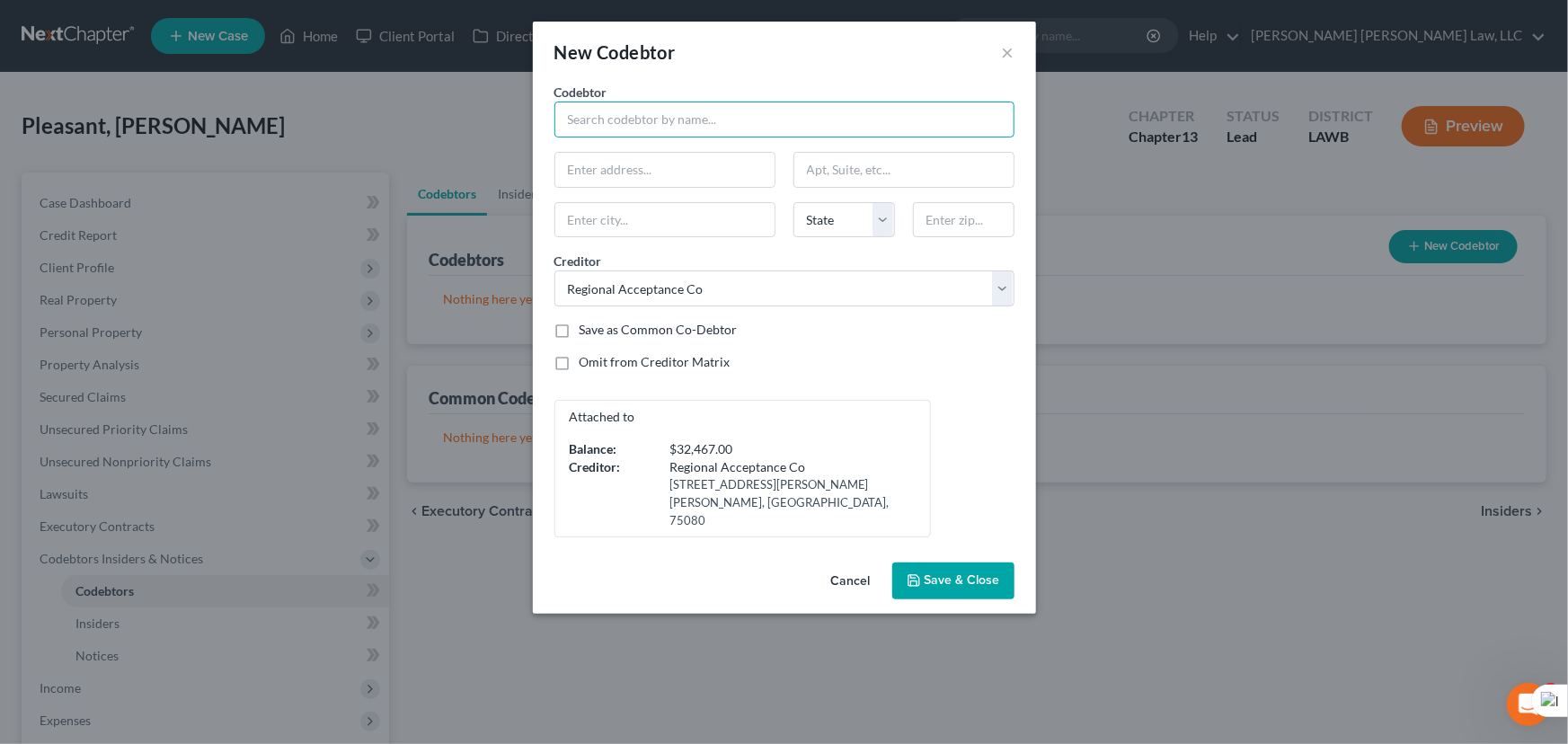
click at [682, 135] on input "text" at bounding box center [784, 120] width 460 height 36
type input "[PERSON_NAME]"
click at [676, 169] on input "text" at bounding box center [665, 169] width 219 height 34
type input "[STREET_ADDRESS][PERSON_NAME]"
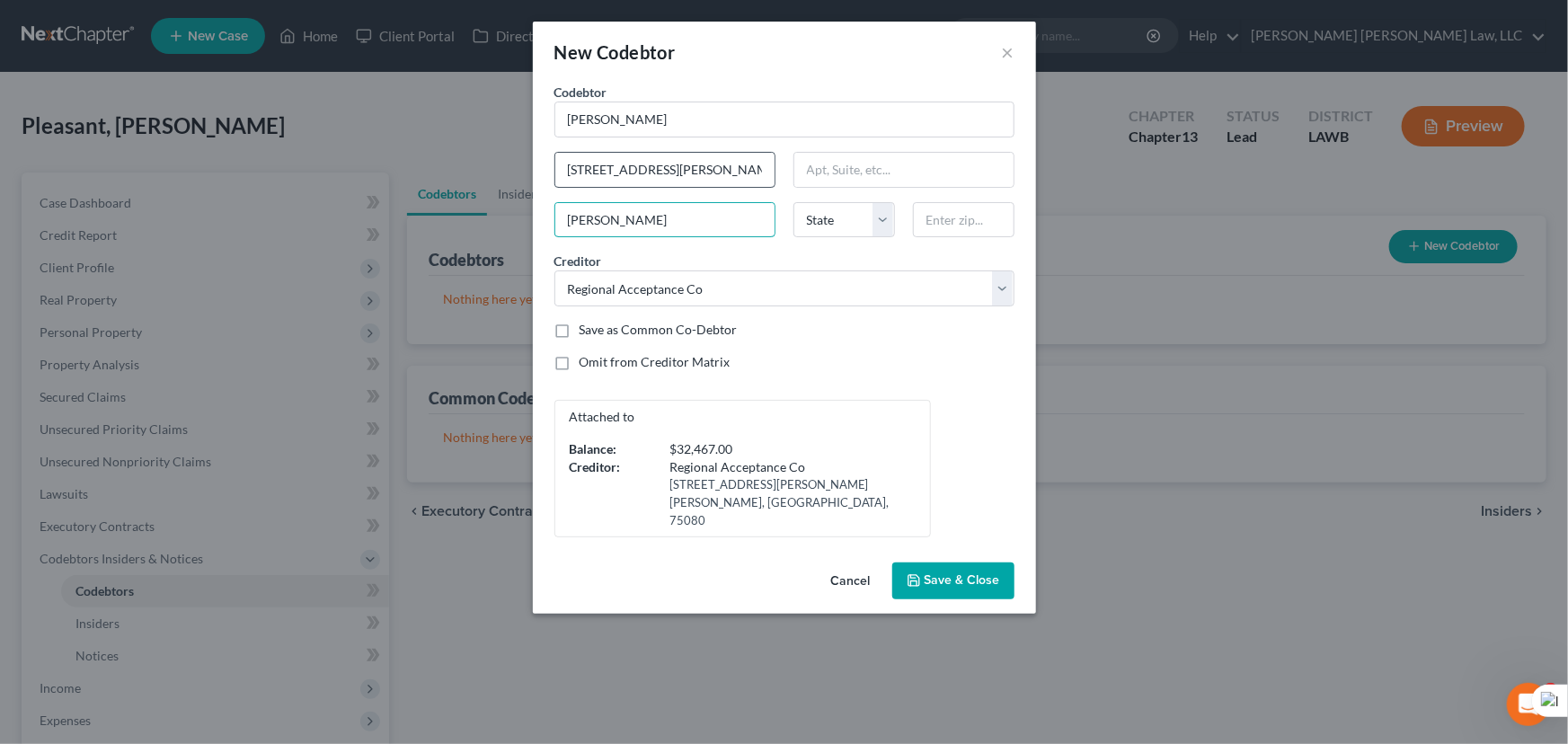
type input "[PERSON_NAME]"
select select "19"
type input "71040"
click at [945, 570] on button "Save & Close" at bounding box center [953, 581] width 122 height 38
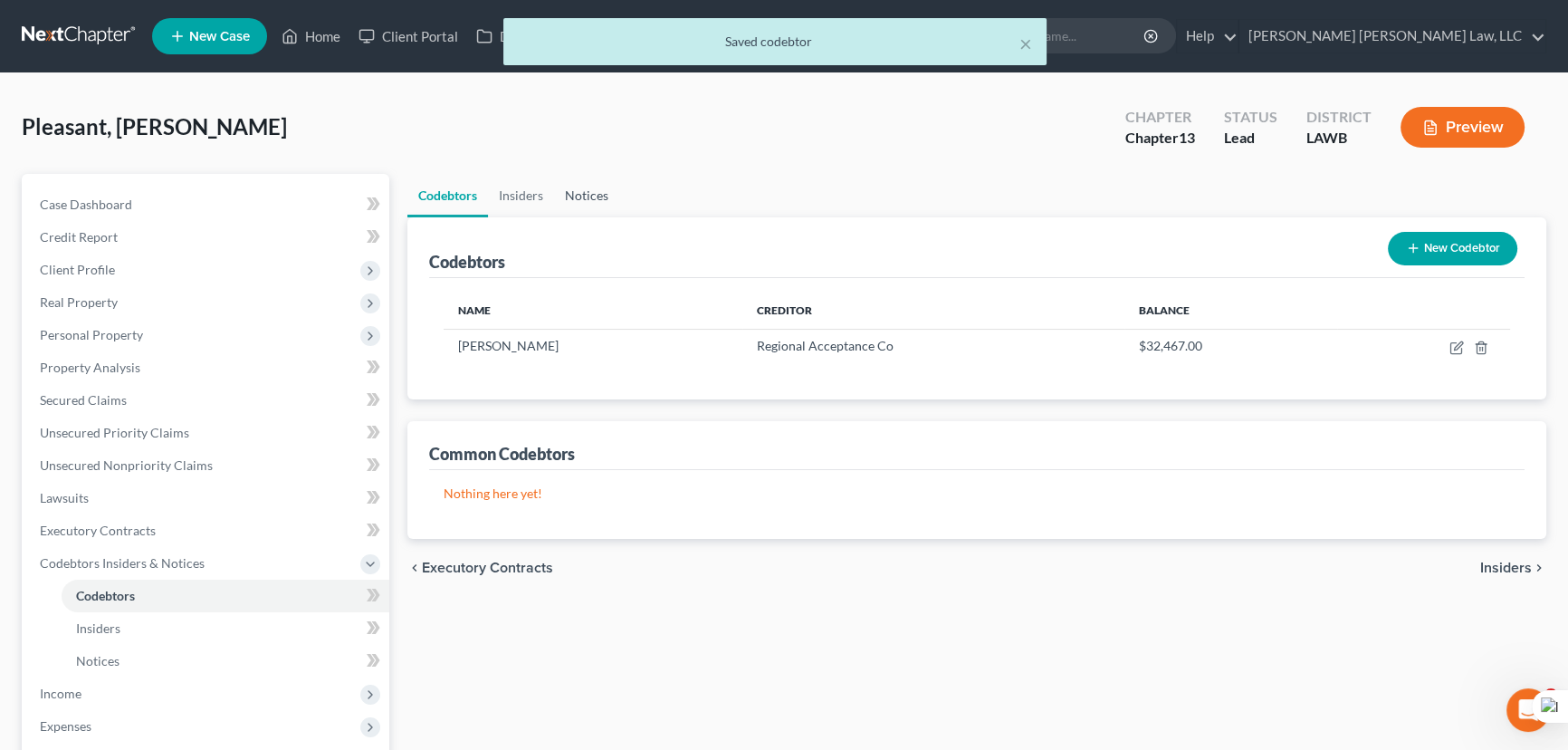
click at [592, 191] on link "Notices" at bounding box center [586, 195] width 65 height 44
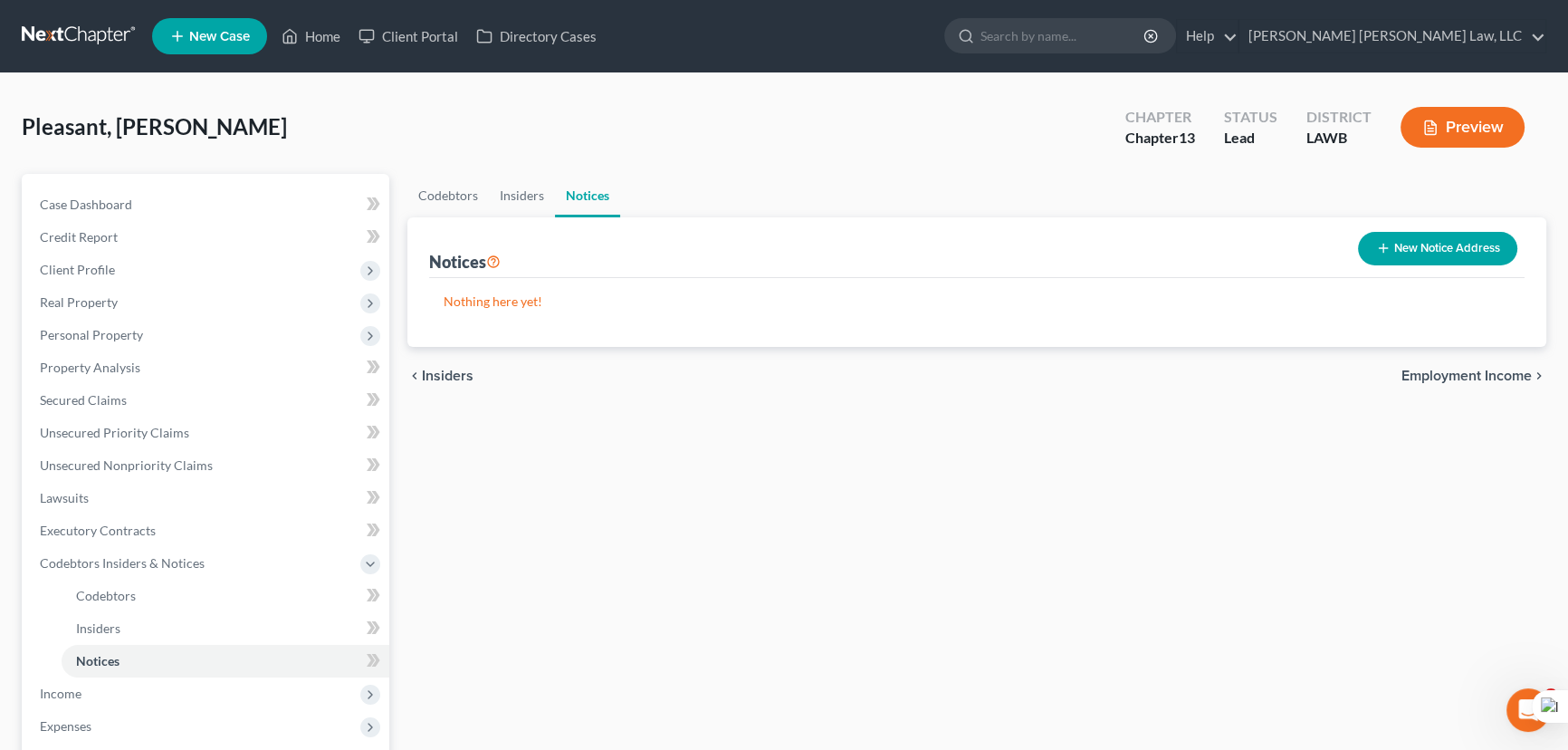
click at [1414, 244] on button "New Notice Address" at bounding box center [1437, 248] width 159 height 34
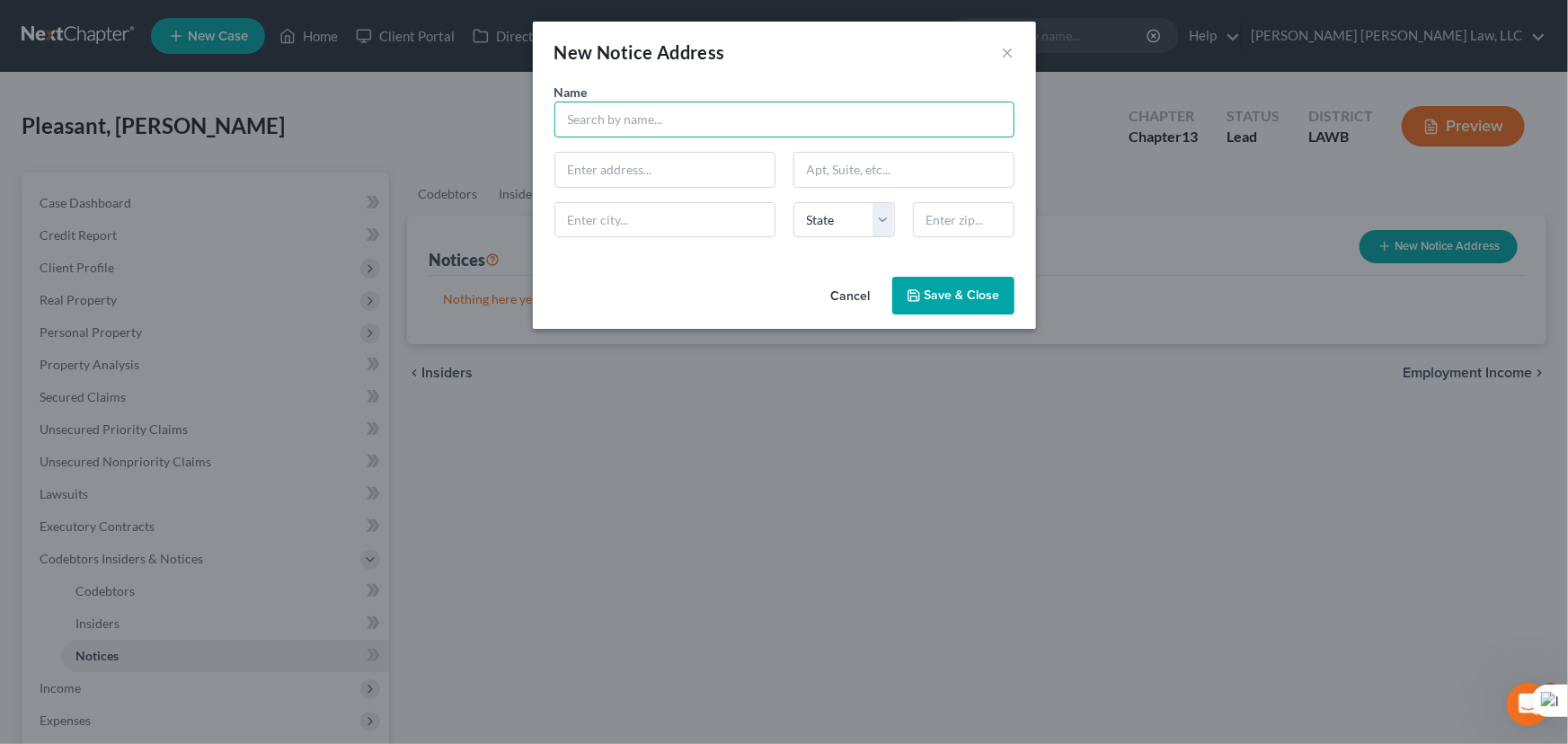
click at [624, 131] on input "text" at bounding box center [784, 120] width 460 height 36
type input "Claiborne Parish Sheriff's Office"
type input "300 LA-146"
click at [657, 220] on input "text" at bounding box center [665, 220] width 219 height 34
type input "[PERSON_NAME]"
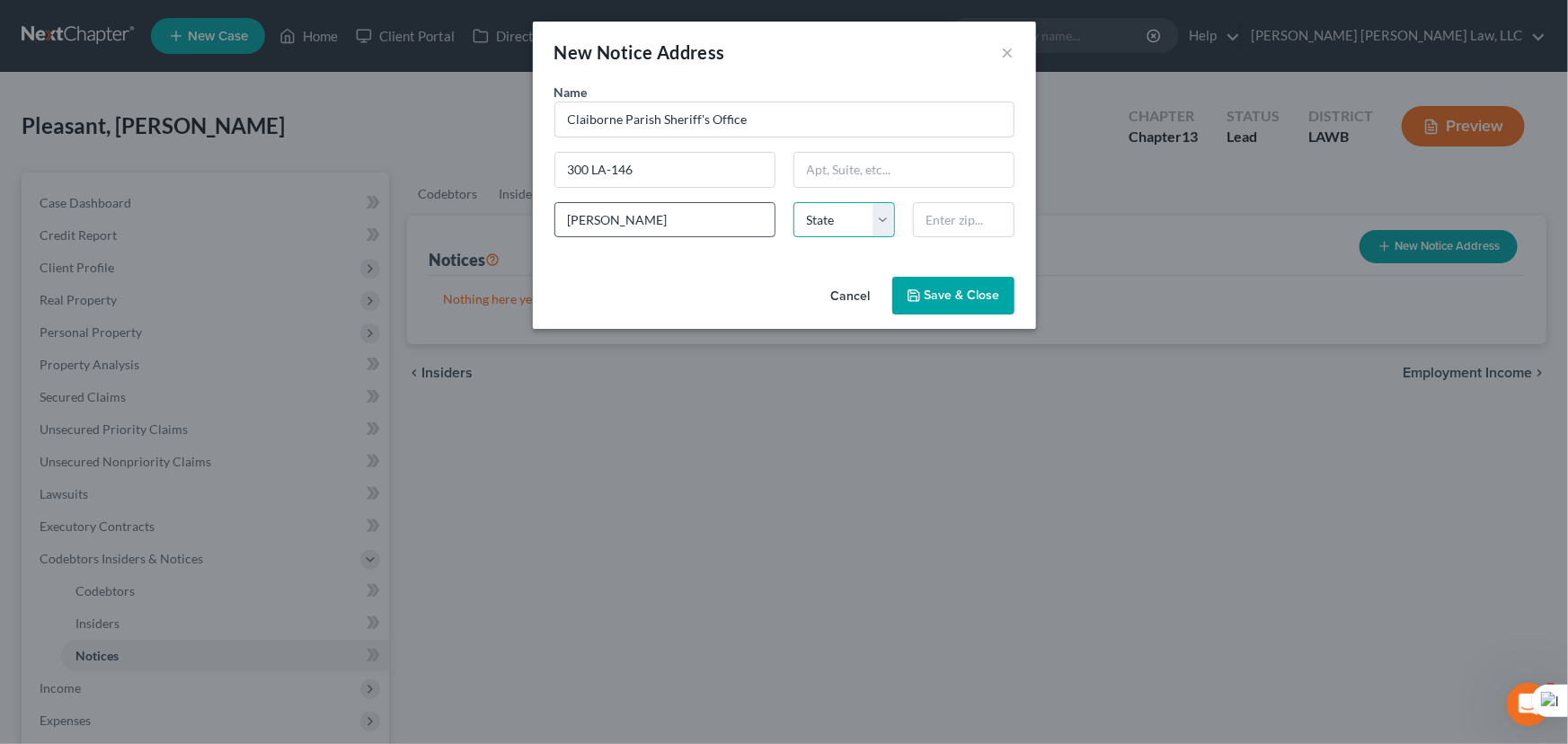
select select "19"
type input "71040"
drag, startPoint x: 898, startPoint y: 292, endPoint x: 782, endPoint y: 315, distance: 118.3
click at [898, 292] on button "Save & Close" at bounding box center [953, 295] width 122 height 38
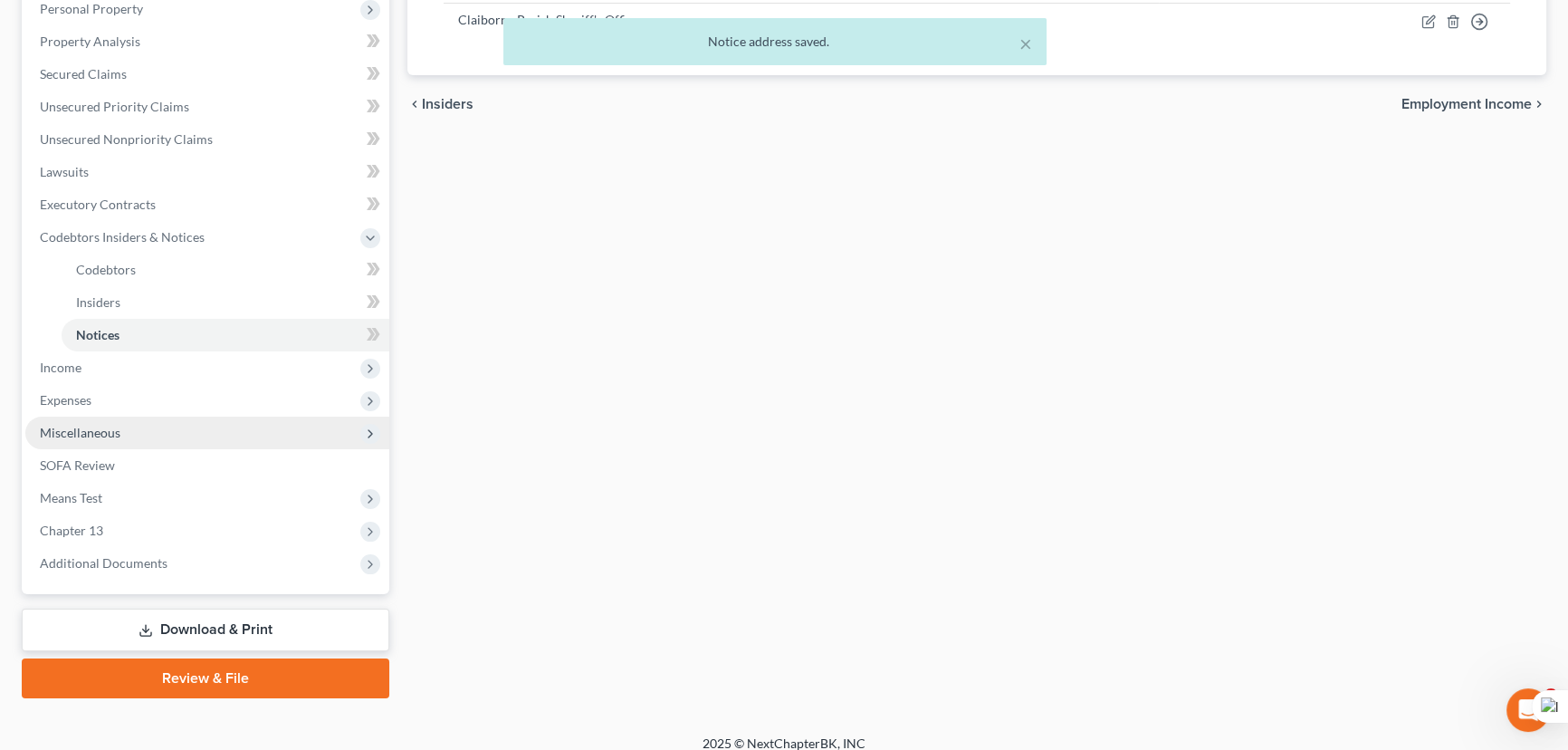
scroll to position [329, 0]
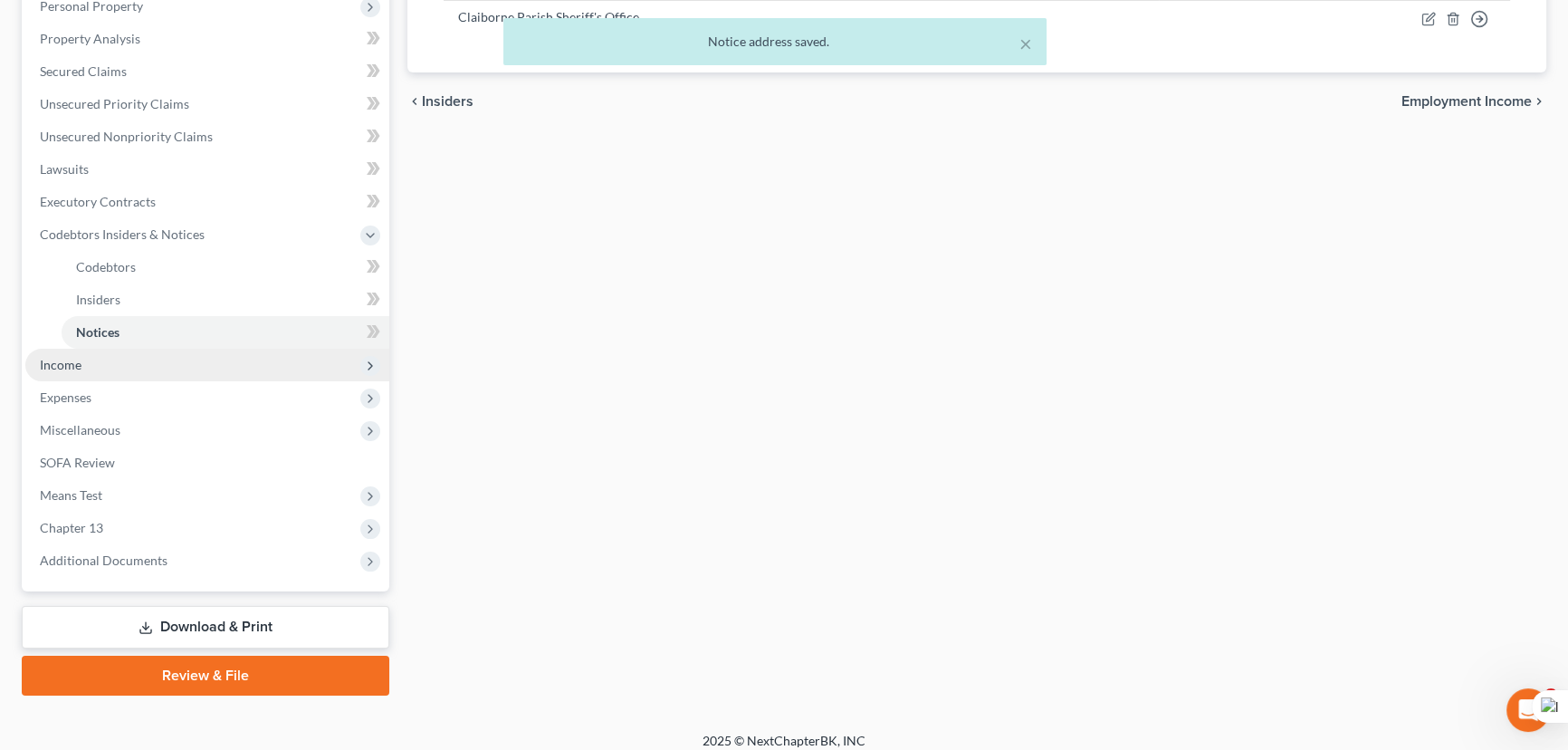
click at [136, 363] on span "Income" at bounding box center [207, 365] width 363 height 33
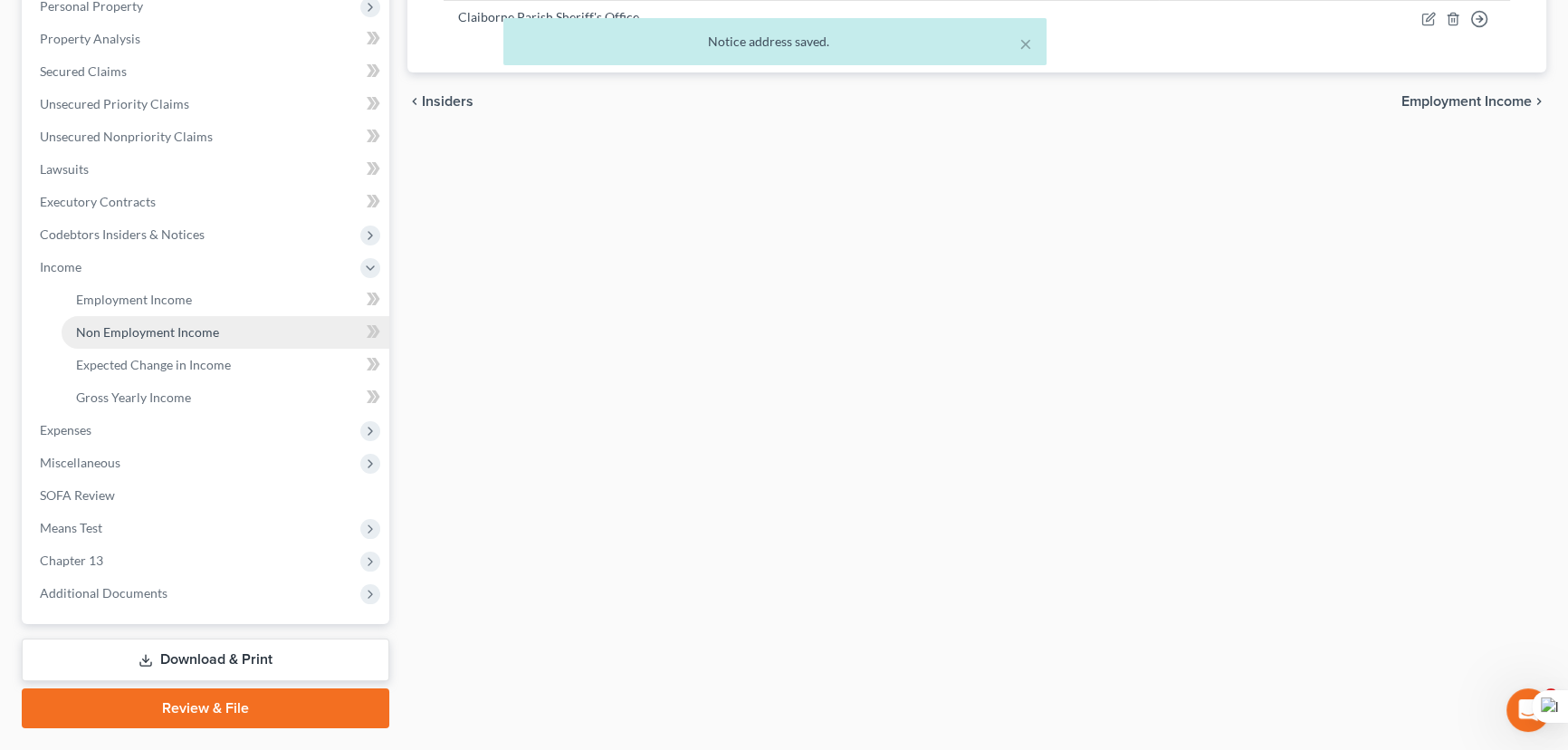
click at [136, 363] on li "Income Employment Income Non Employment Income Expected Change in Income Gross …" at bounding box center [207, 333] width 363 height 163
click at [142, 307] on link "Employment Income" at bounding box center [225, 300] width 328 height 33
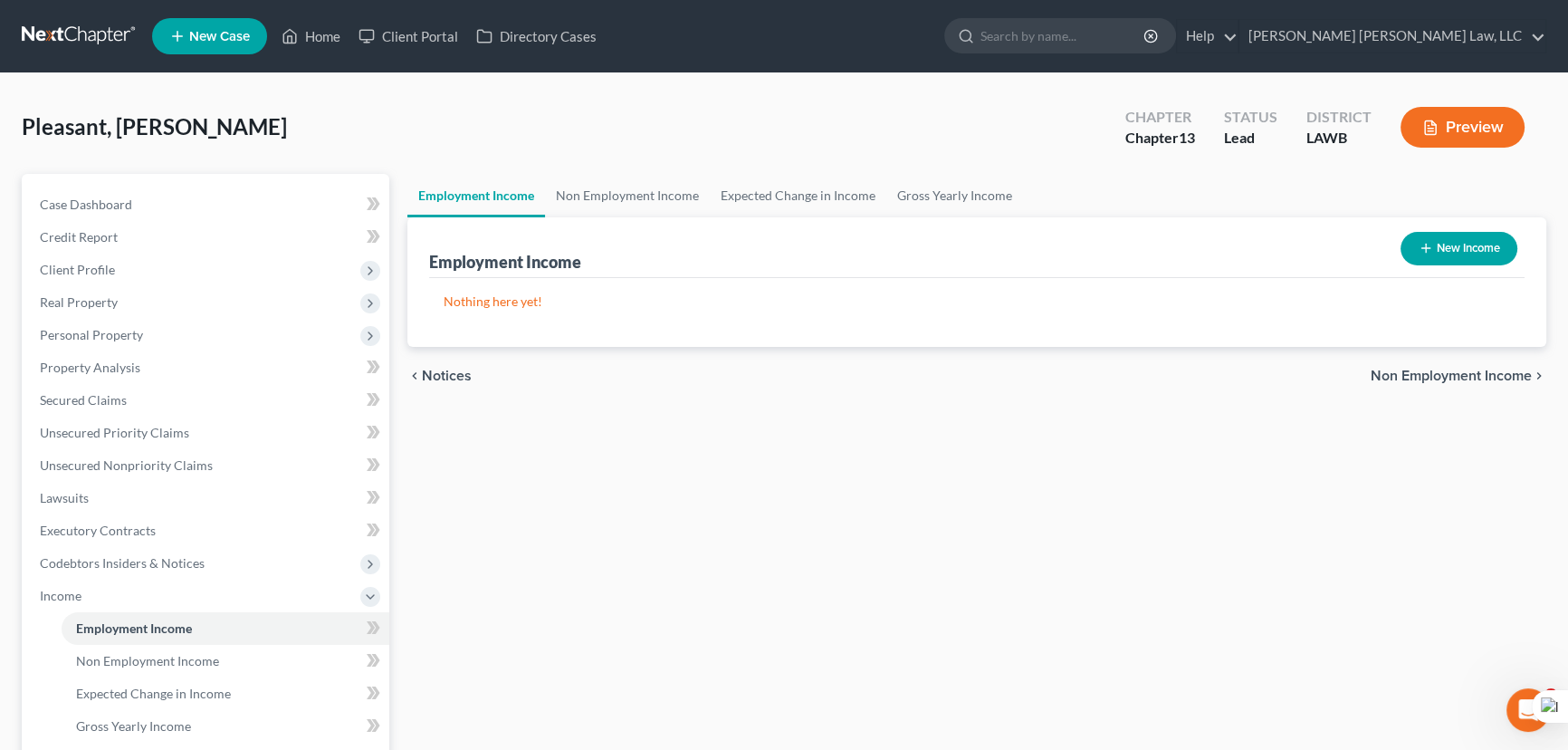
click at [1467, 234] on button "New Income" at bounding box center [1458, 248] width 117 height 34
select select "0"
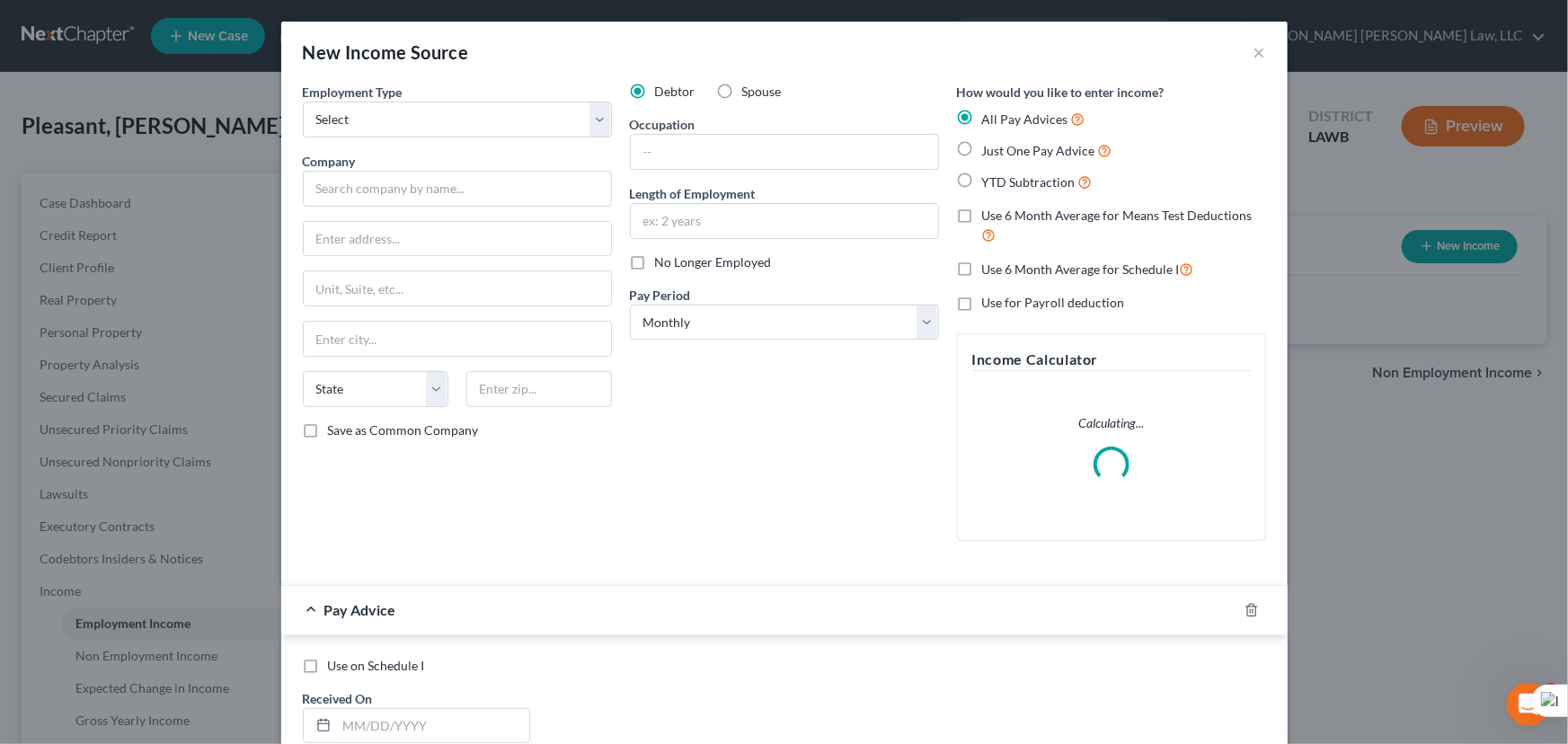
click at [733, 122] on div "Occupation" at bounding box center [784, 142] width 309 height 54
click at [733, 149] on input "text" at bounding box center [784, 152] width 307 height 34
type input "Teacher"
click at [682, 215] on input "text" at bounding box center [784, 221] width 307 height 34
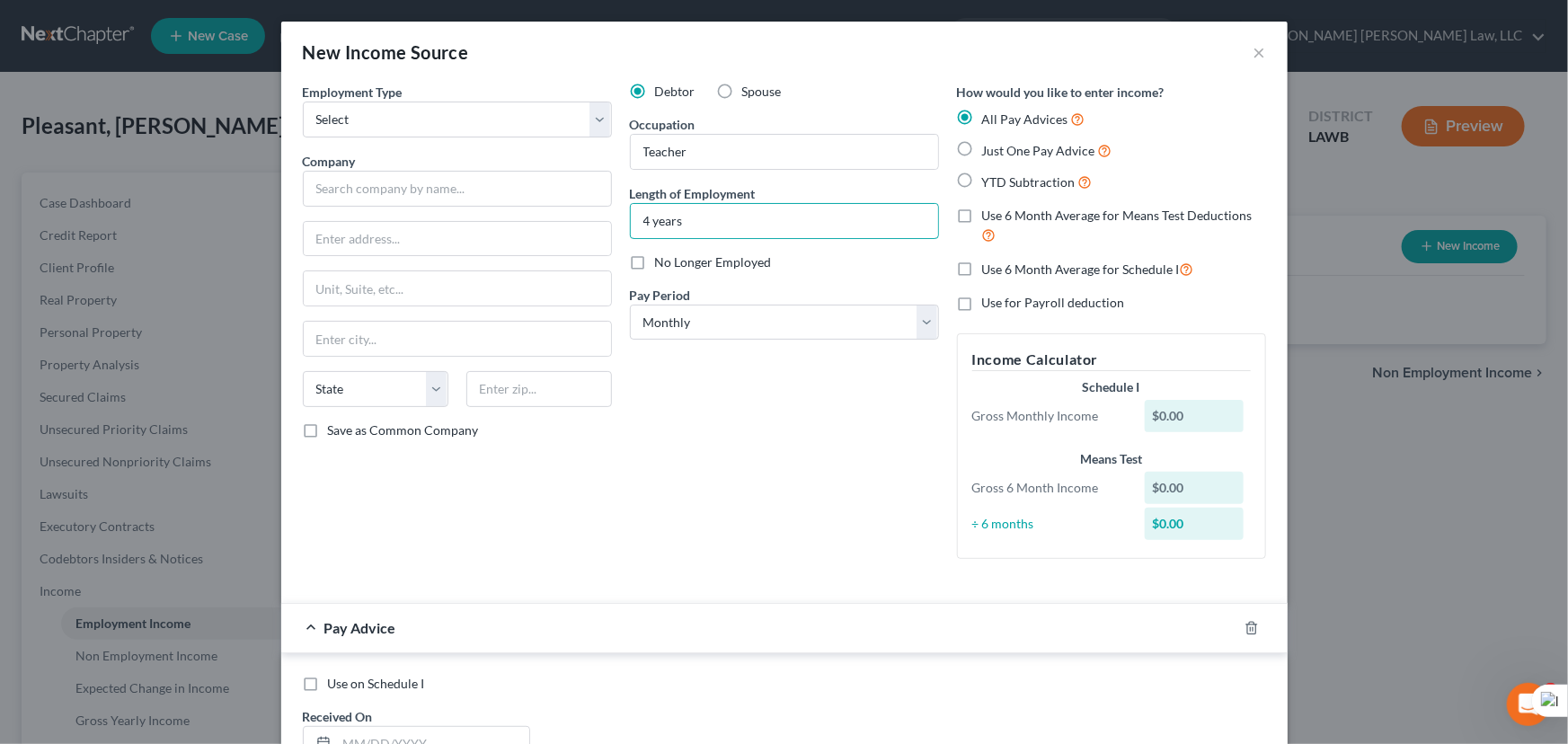
type input "4 years"
click at [449, 140] on div "Employment Type * Select Full or [DEMOGRAPHIC_DATA] Employment Self Employment …" at bounding box center [457, 327] width 327 height 490
click at [446, 131] on select "Select Full or [DEMOGRAPHIC_DATA] Employment Self Employment" at bounding box center [457, 120] width 309 height 36
select select "0"
click at [303, 101] on select "Select Full or [DEMOGRAPHIC_DATA] Employment Self Employment" at bounding box center [457, 120] width 309 height 36
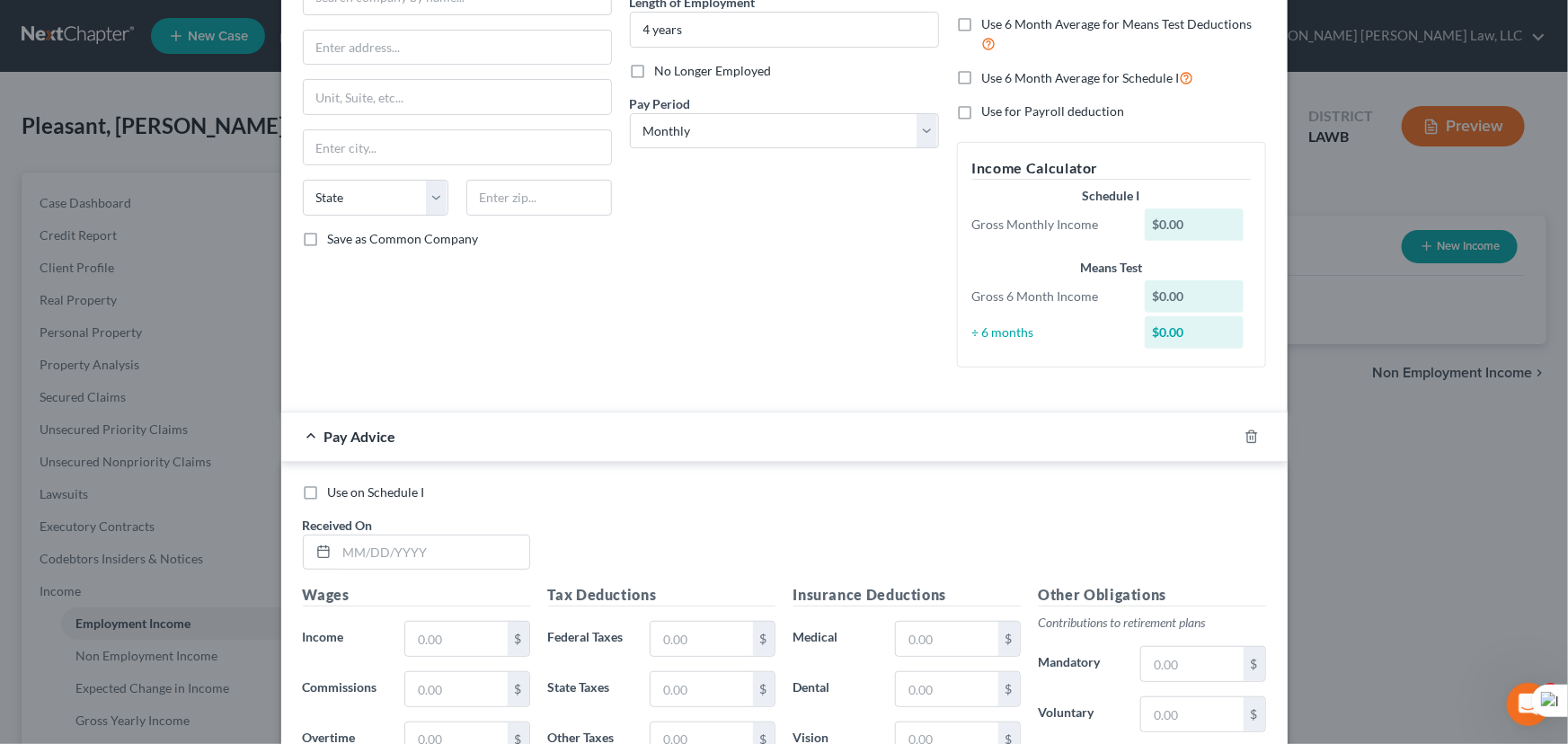
scroll to position [489, 0]
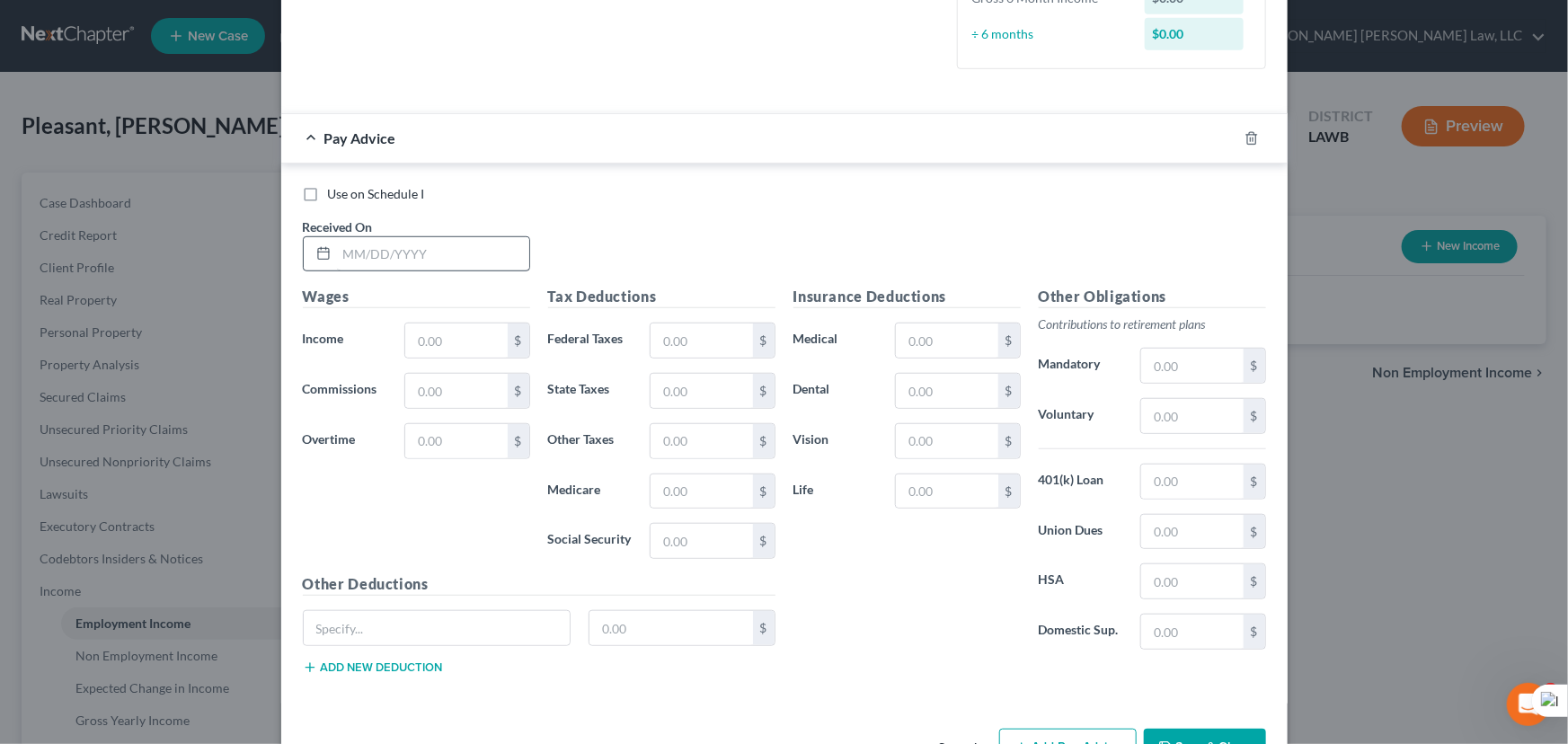
drag, startPoint x: 448, startPoint y: 279, endPoint x: 448, endPoint y: 266, distance: 13.0
click at [448, 279] on div "Use on Schedule I Received On *" at bounding box center [784, 236] width 981 height 101
click at [448, 266] on input "text" at bounding box center [433, 255] width 192 height 34
type input "[DATE]"
click at [433, 342] on input "text" at bounding box center [456, 341] width 102 height 34
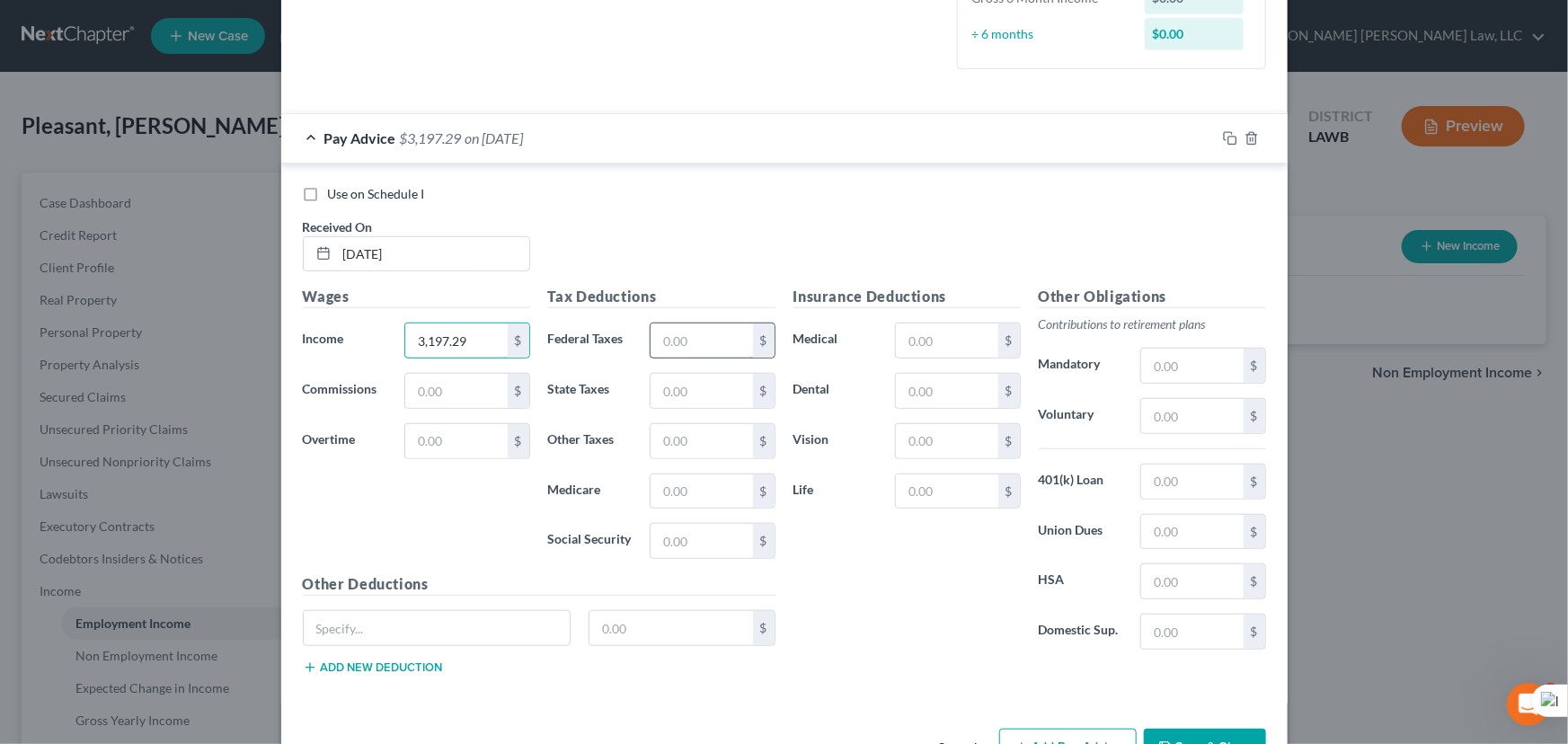
type input "3,197.29"
click at [722, 340] on input "text" at bounding box center [702, 341] width 102 height 34
type input "178.31"
click at [703, 394] on input "text" at bounding box center [702, 391] width 102 height 34
type input "57.47"
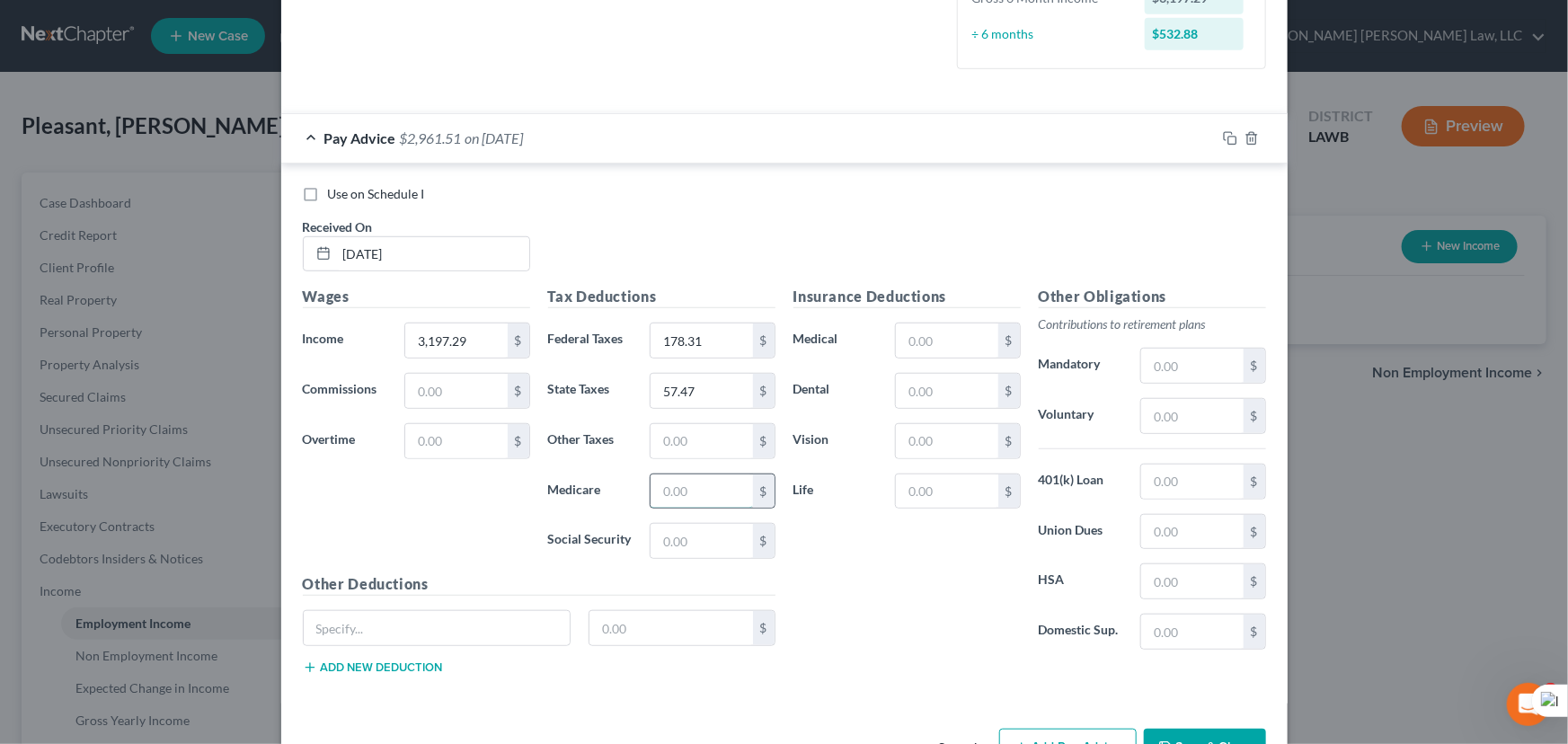
click at [689, 499] on input "text" at bounding box center [702, 491] width 102 height 34
type input "46.36"
click at [1169, 358] on input "text" at bounding box center [1192, 366] width 102 height 34
type input "255.78"
click at [698, 440] on input "text" at bounding box center [702, 441] width 102 height 34
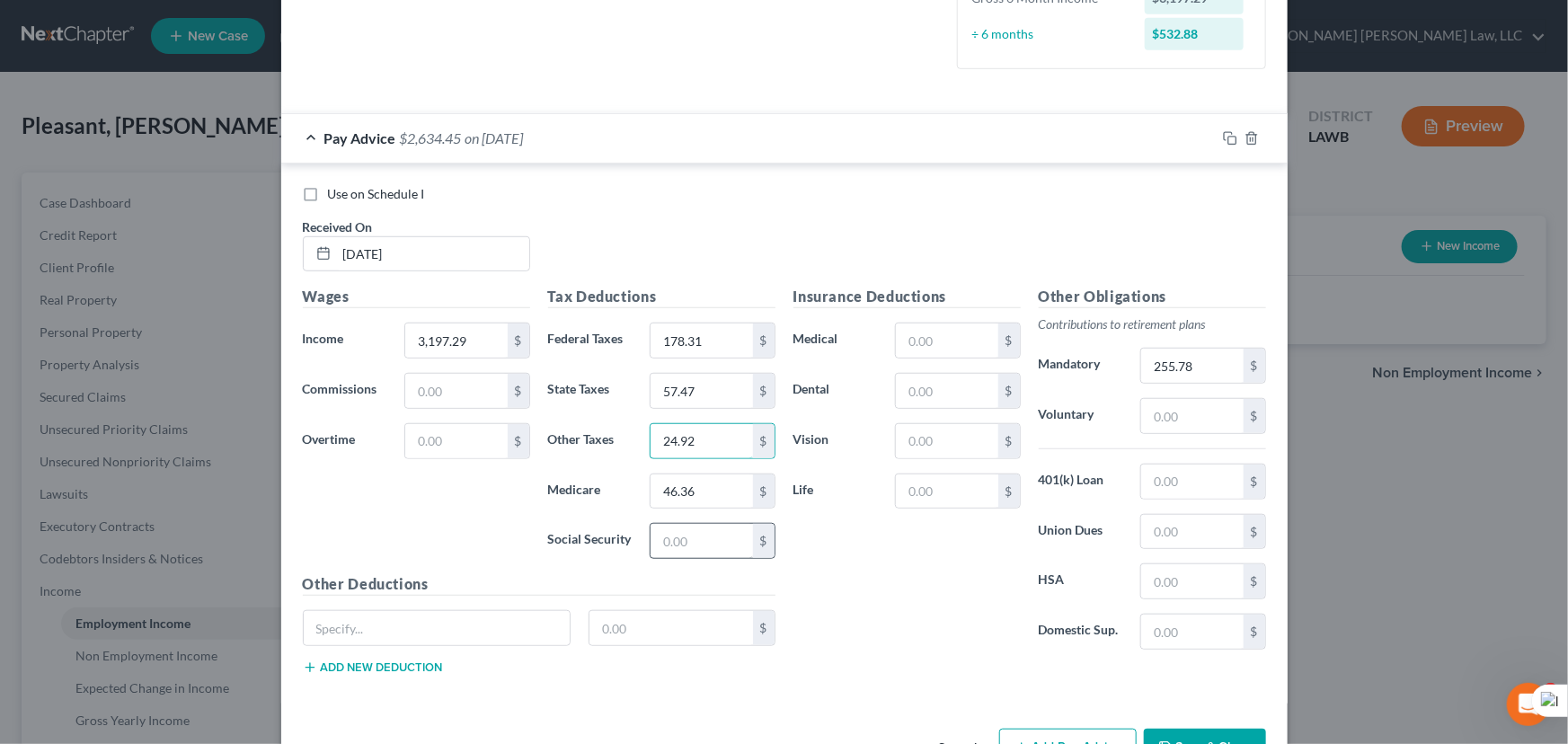
type input "24.92"
click at [681, 527] on input "text" at bounding box center [702, 541] width 102 height 34
type input "40"
click at [963, 347] on input "text" at bounding box center [946, 341] width 102 height 34
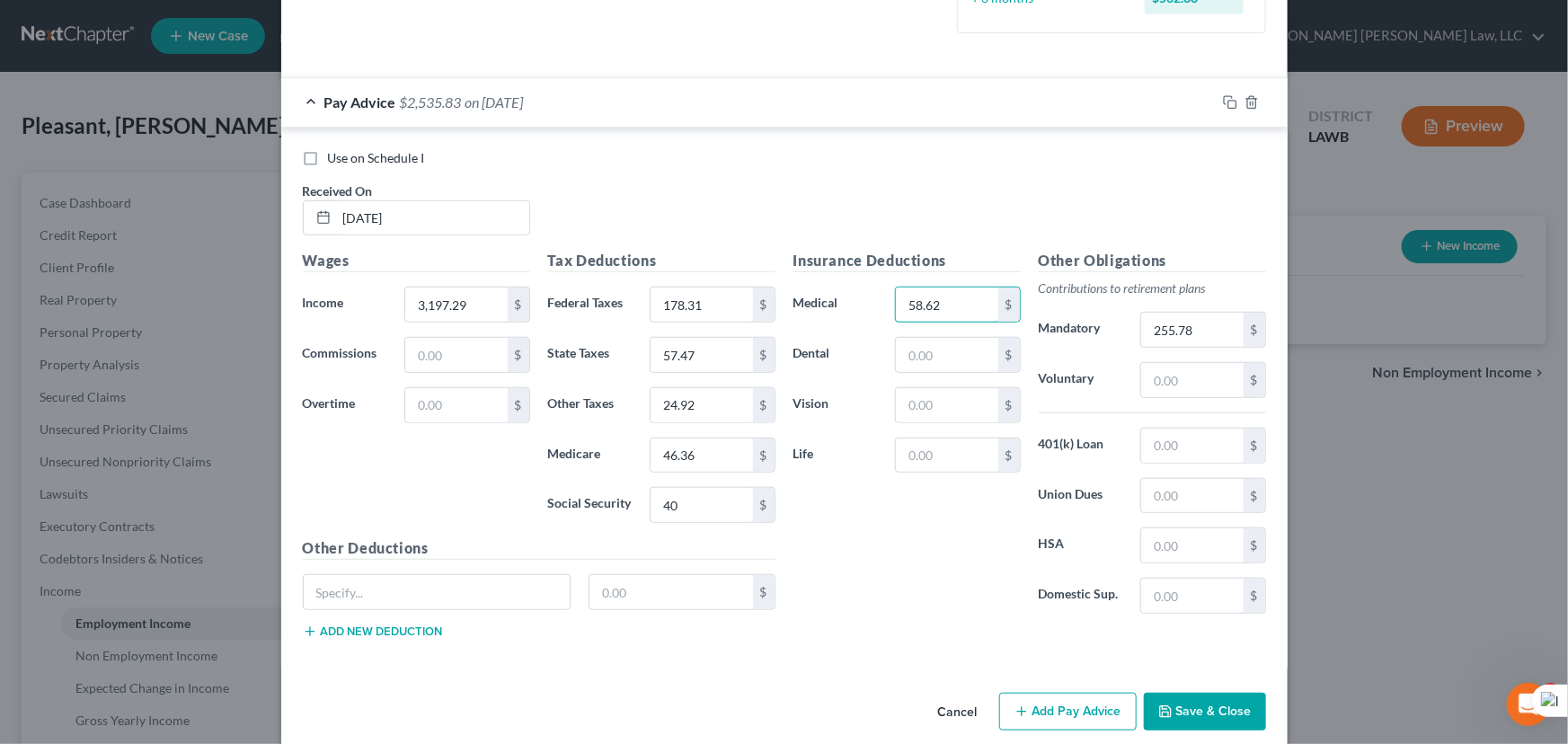
scroll to position [546, 0]
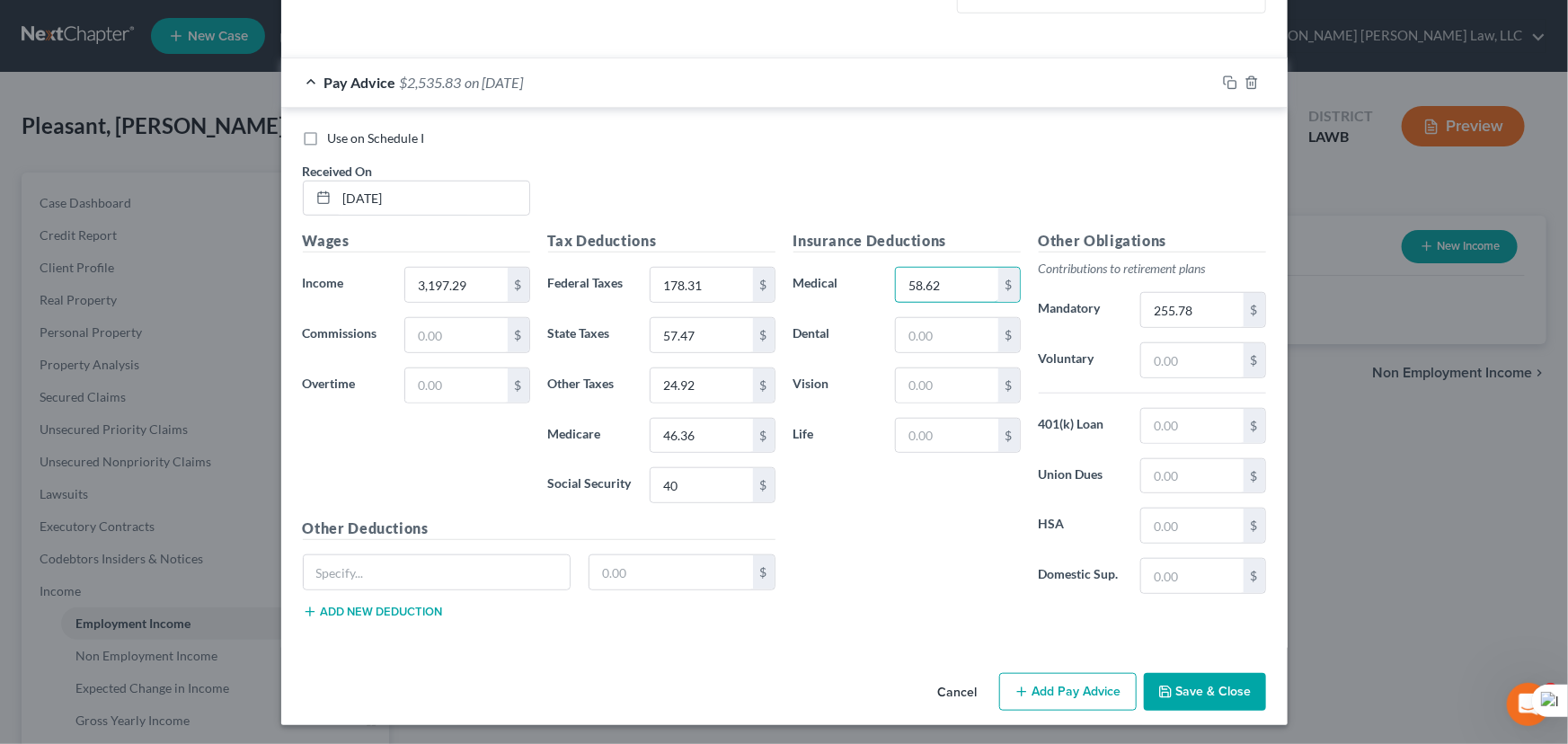
type input "58.62"
click at [1050, 684] on button "Add Pay Advice" at bounding box center [1068, 691] width 138 height 38
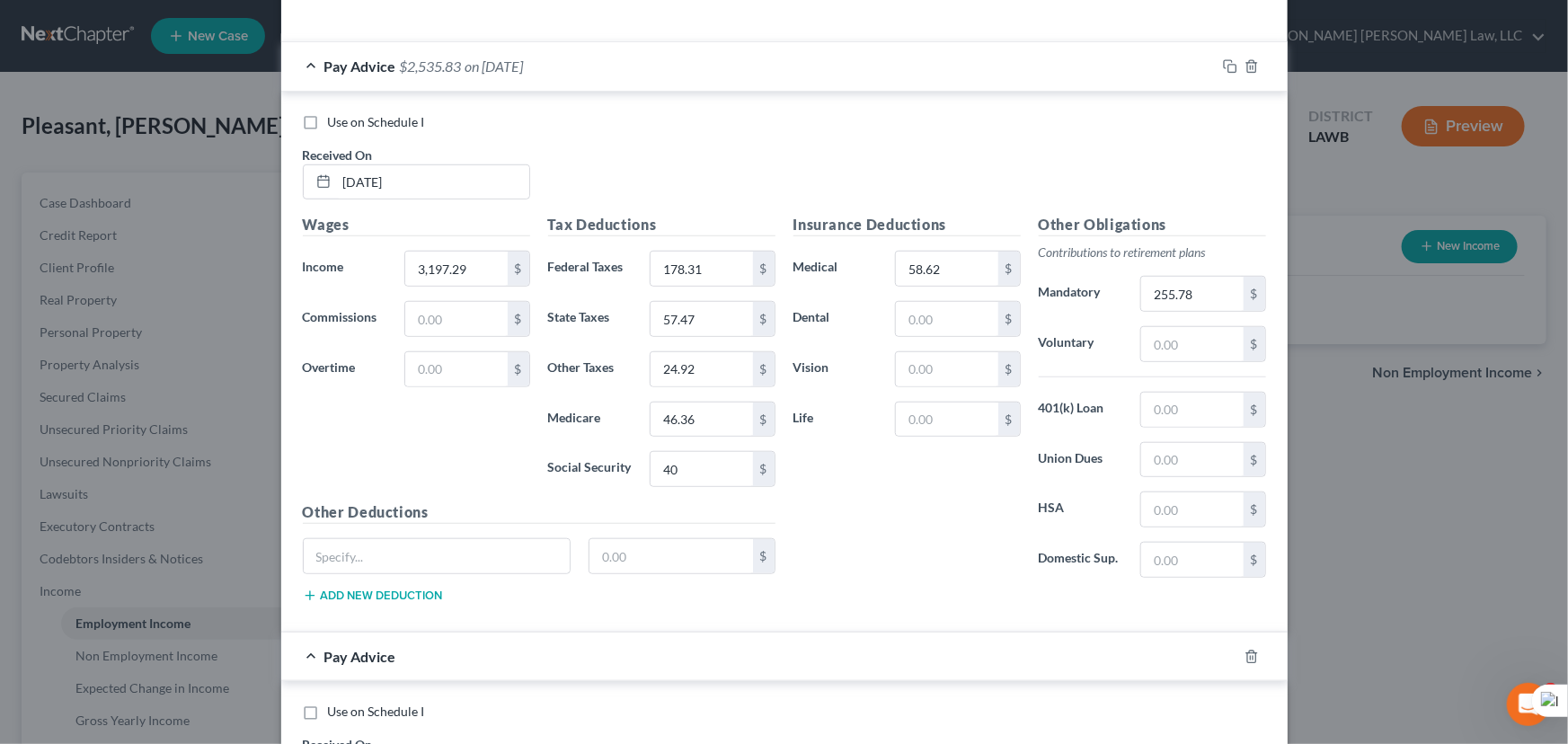
scroll to position [1133, 0]
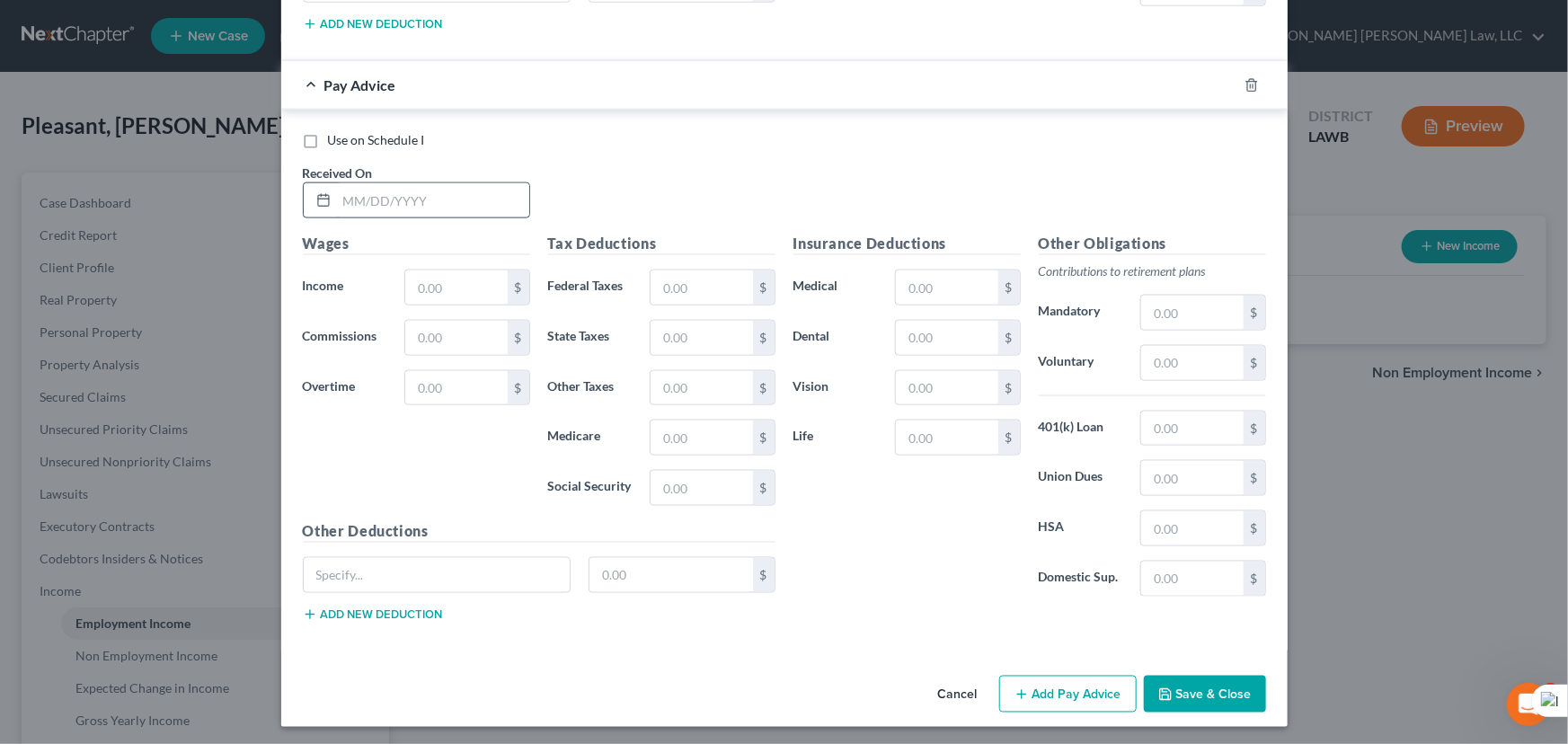
click at [382, 202] on input "text" at bounding box center [433, 200] width 192 height 34
type input "[DATE]"
click at [429, 285] on input "text" at bounding box center [456, 287] width 102 height 34
type input "3,367.57"
click at [663, 295] on input "text" at bounding box center [702, 287] width 102 height 34
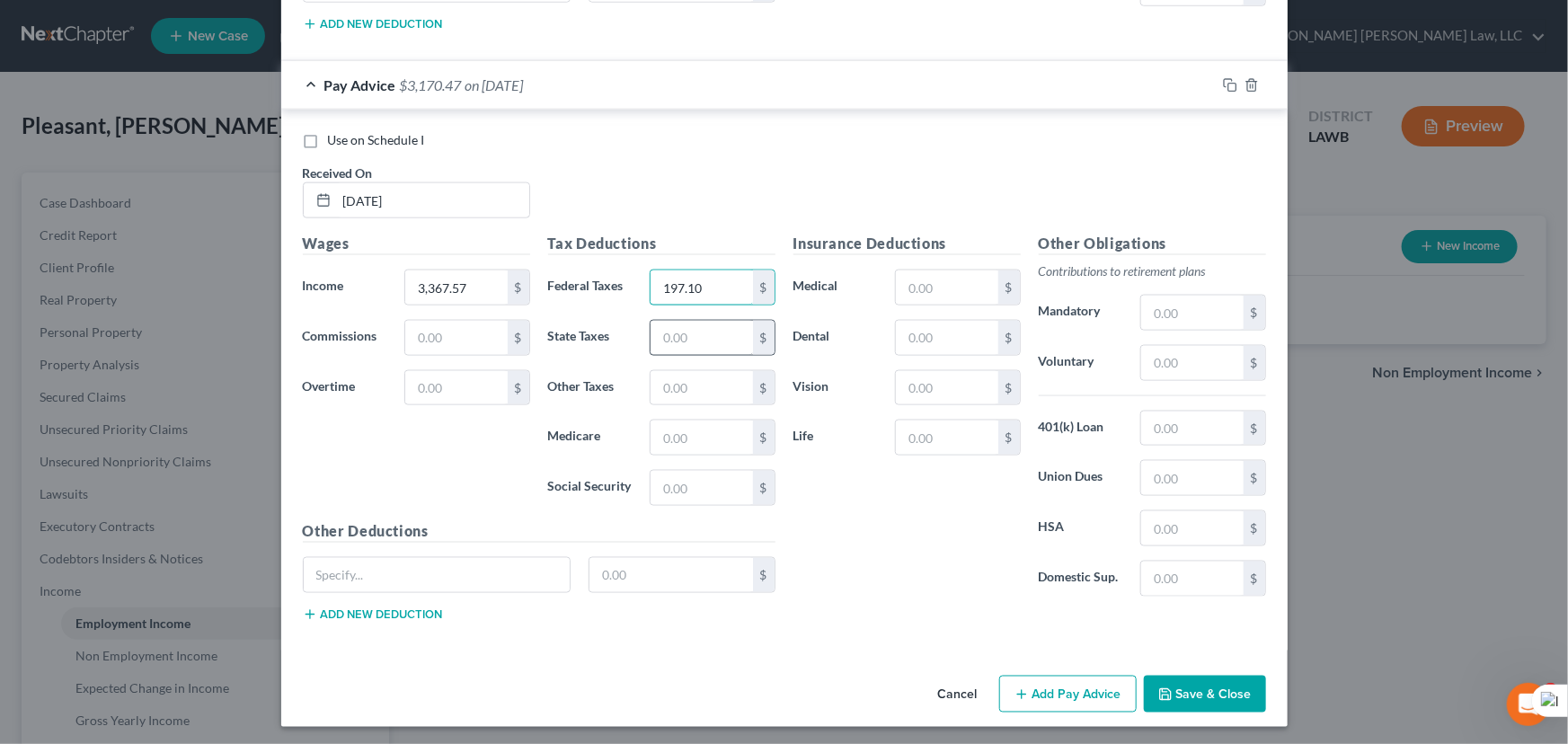
type input "197.10"
click at [677, 333] on input "text" at bounding box center [702, 338] width 102 height 34
type input "62.31"
click at [692, 432] on input "text" at bounding box center [702, 438] width 102 height 34
type input "48.83"
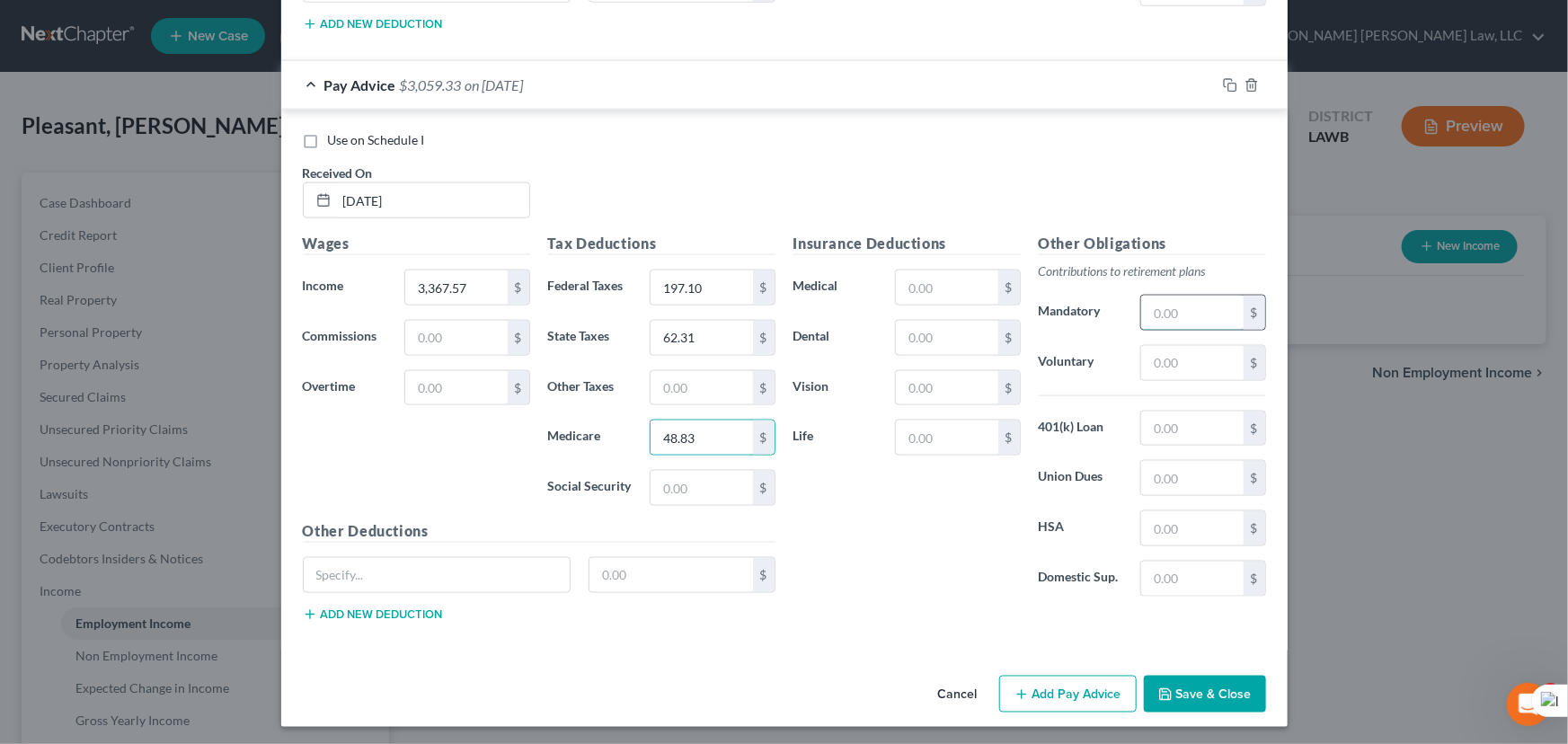
click at [1178, 303] on input "text" at bounding box center [1192, 313] width 102 height 34
type input "269.41"
click at [690, 382] on input "text" at bounding box center [702, 388] width 102 height 34
type input "24.92"
click at [699, 503] on div "Tax Deductions Federal Taxes 197.10 $ State Taxes 62.31 $ Other Taxes 24.92 $ M…" at bounding box center [662, 376] width 246 height 287
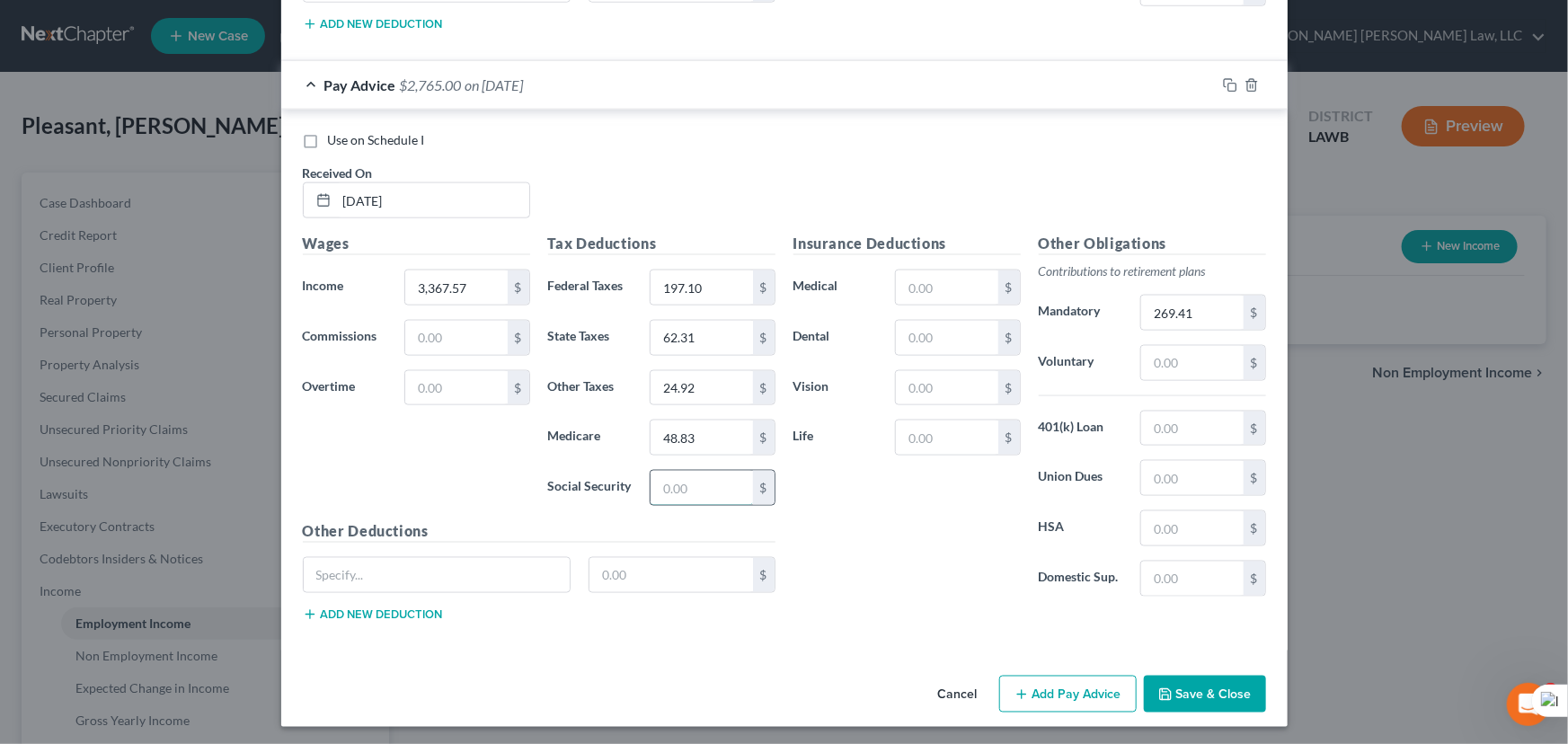
click at [711, 473] on input "text" at bounding box center [702, 488] width 102 height 34
type input "40"
click at [936, 287] on input "text" at bounding box center [946, 287] width 102 height 34
type input "58.62"
click at [1042, 691] on button "Add Pay Advice" at bounding box center [1068, 694] width 138 height 38
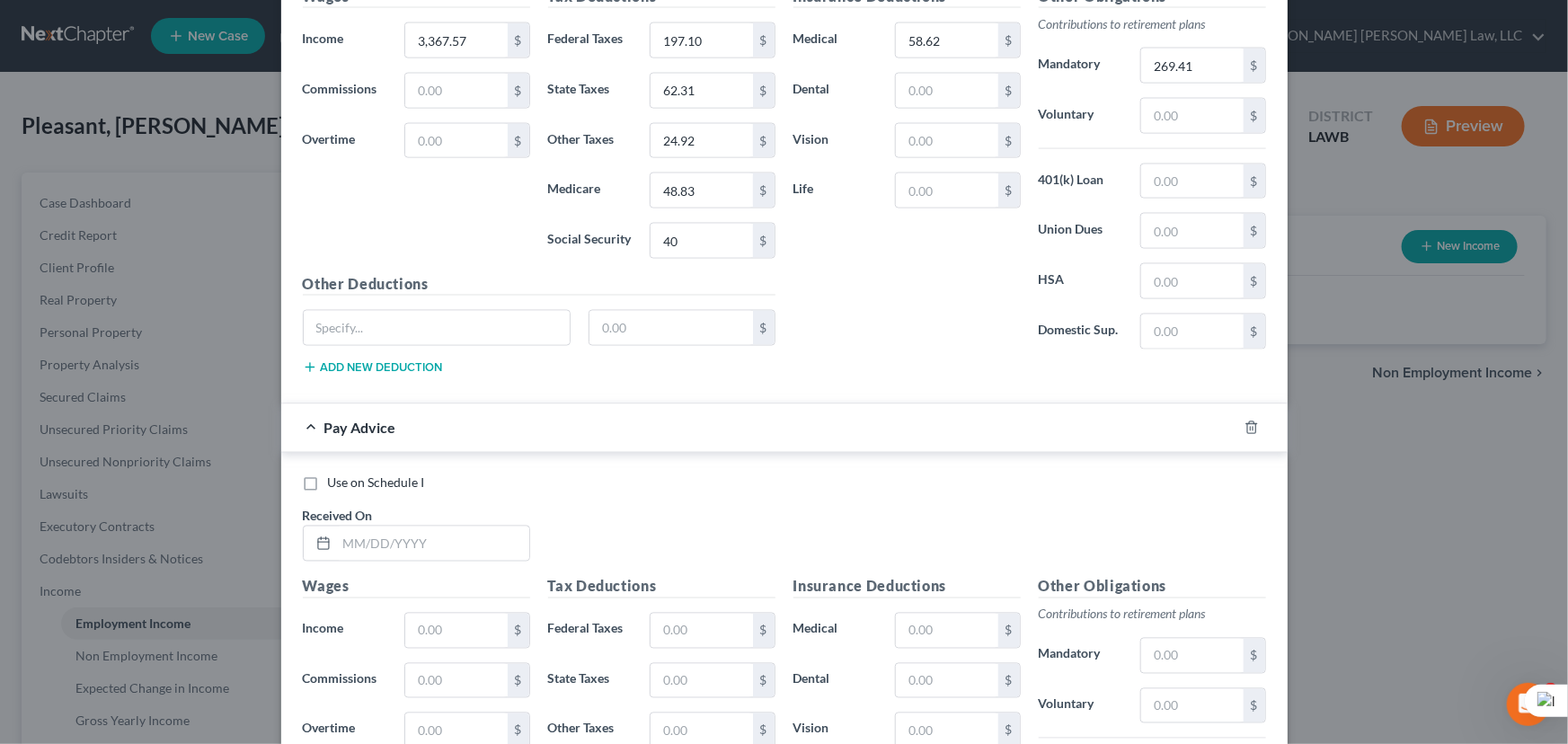
scroll to position [1722, 0]
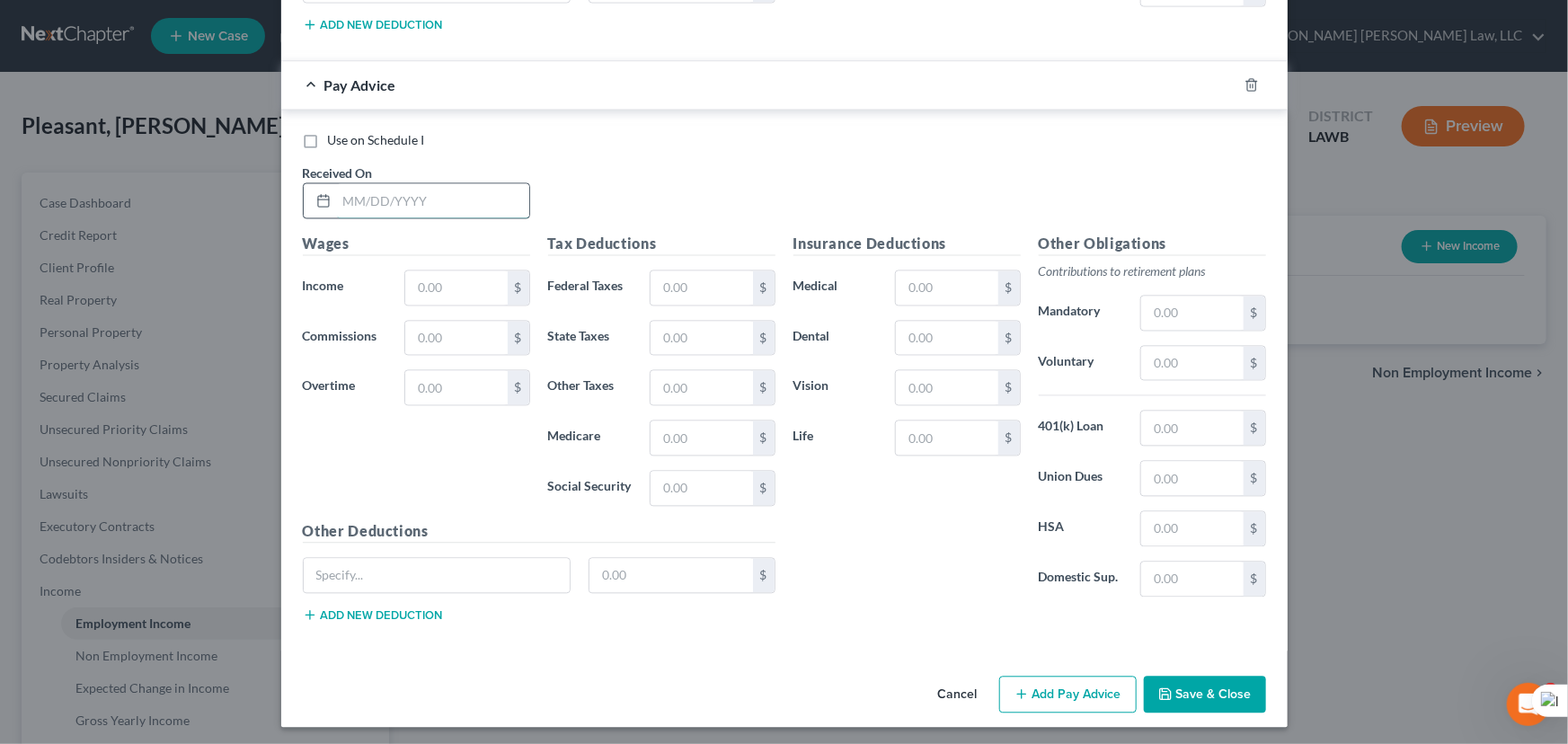
click at [358, 204] on input "text" at bounding box center [433, 201] width 192 height 34
type input "[DATE]"
click at [451, 276] on input "text" at bounding box center [456, 288] width 102 height 34
type input "3,367.57"
click at [699, 271] on input "text" at bounding box center [702, 288] width 102 height 34
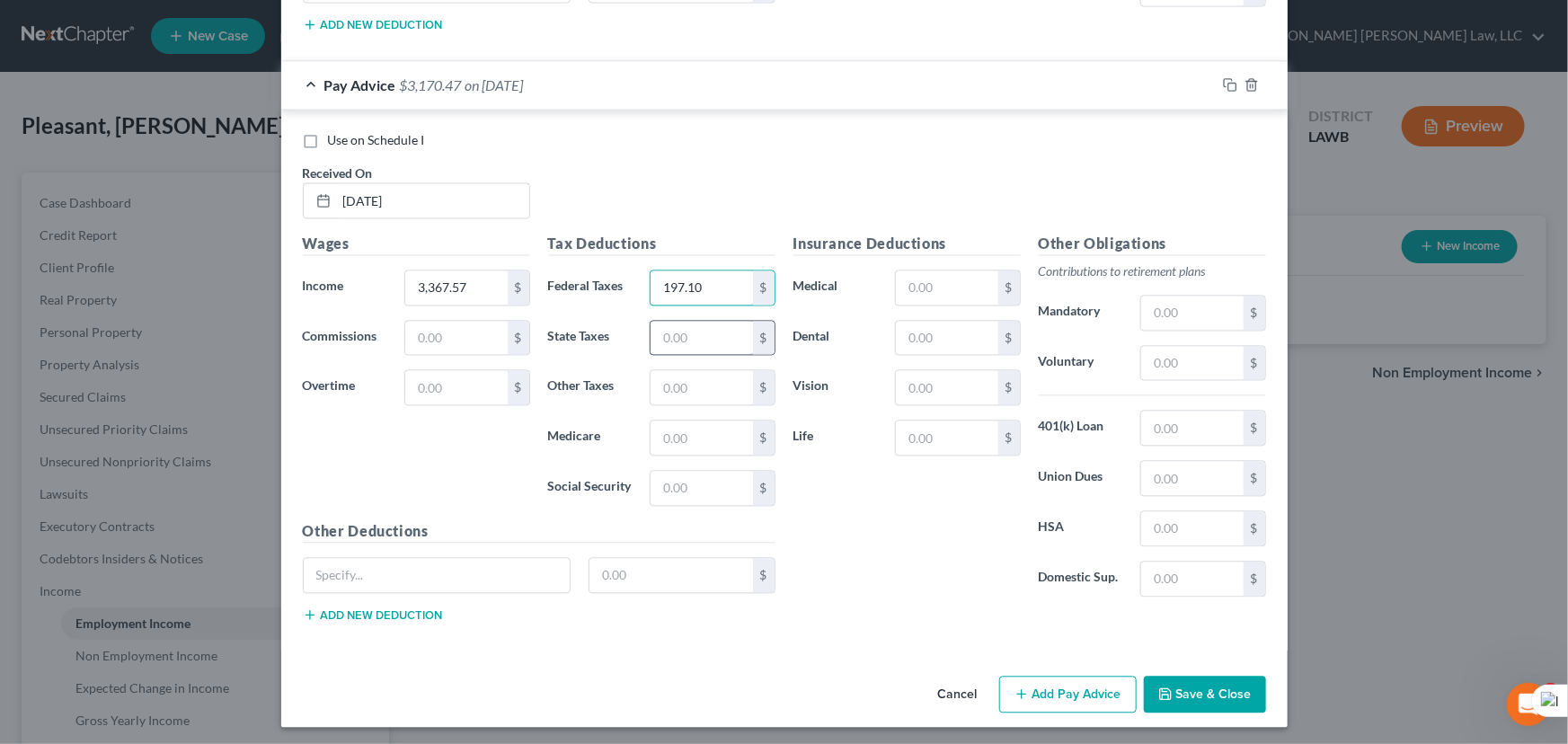
type input "197.10"
click at [684, 338] on input "text" at bounding box center [702, 339] width 102 height 34
type input "62.31"
click at [691, 436] on input "text" at bounding box center [702, 439] width 102 height 34
type input "48.83"
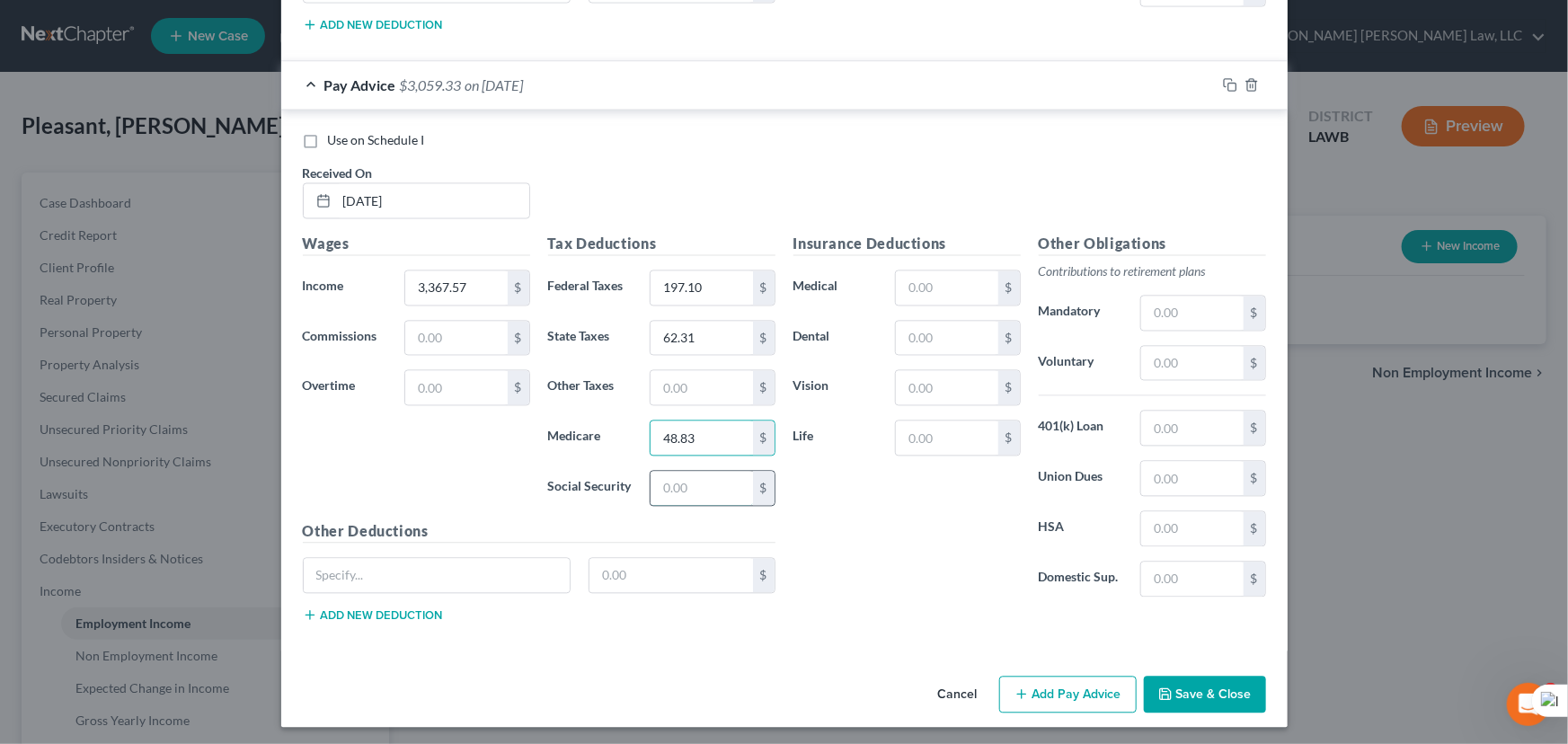
click at [694, 494] on input "text" at bounding box center [702, 488] width 102 height 34
click at [1215, 308] on input "text" at bounding box center [1192, 314] width 102 height 34
type input "269.41"
click at [682, 383] on input "text" at bounding box center [702, 388] width 102 height 34
type input "24.92"
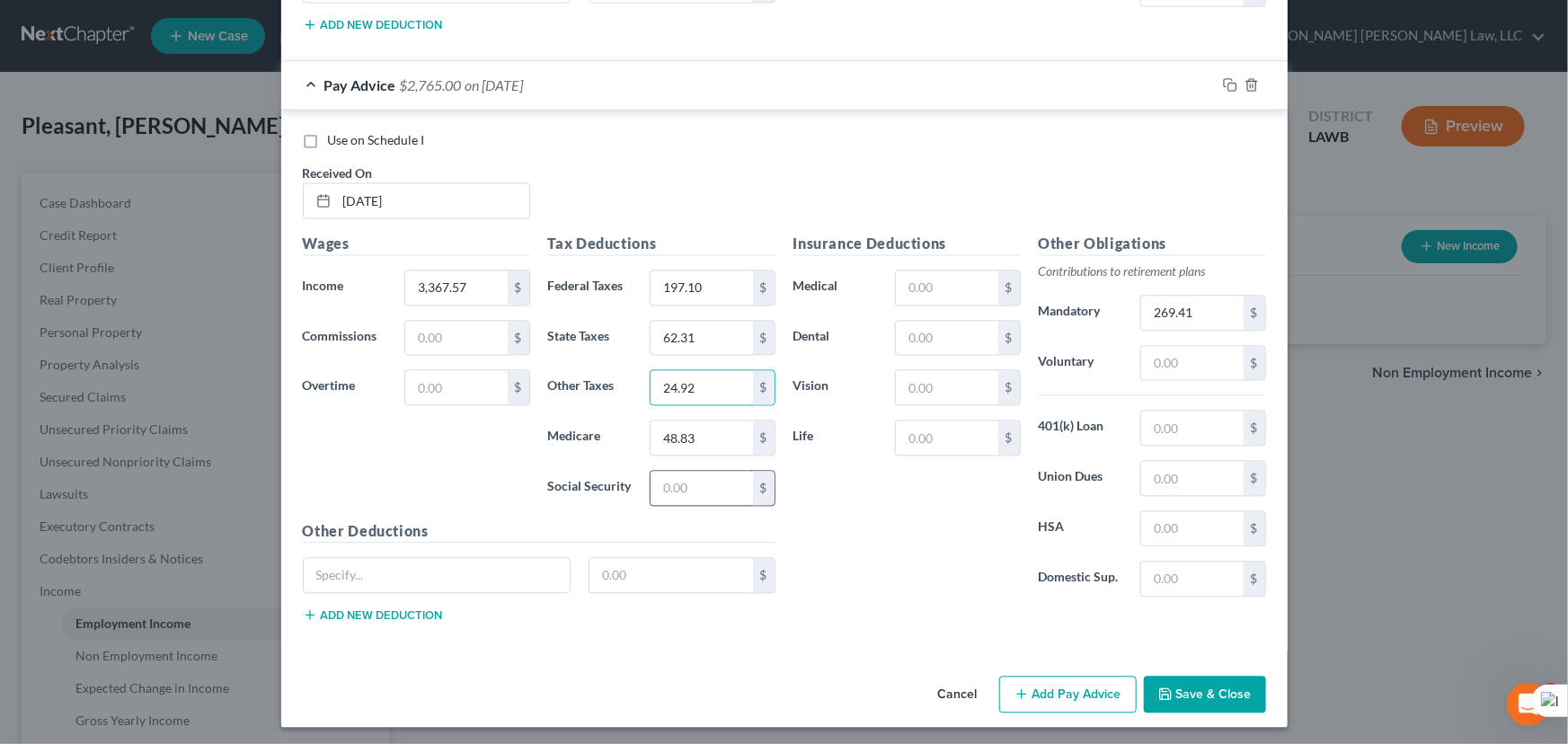
click at [692, 486] on input "text" at bounding box center [702, 488] width 102 height 34
type input "40"
click at [982, 281] on input "text" at bounding box center [946, 288] width 102 height 34
type input "58.62"
click at [1024, 690] on button "Add Pay Advice" at bounding box center [1068, 695] width 138 height 38
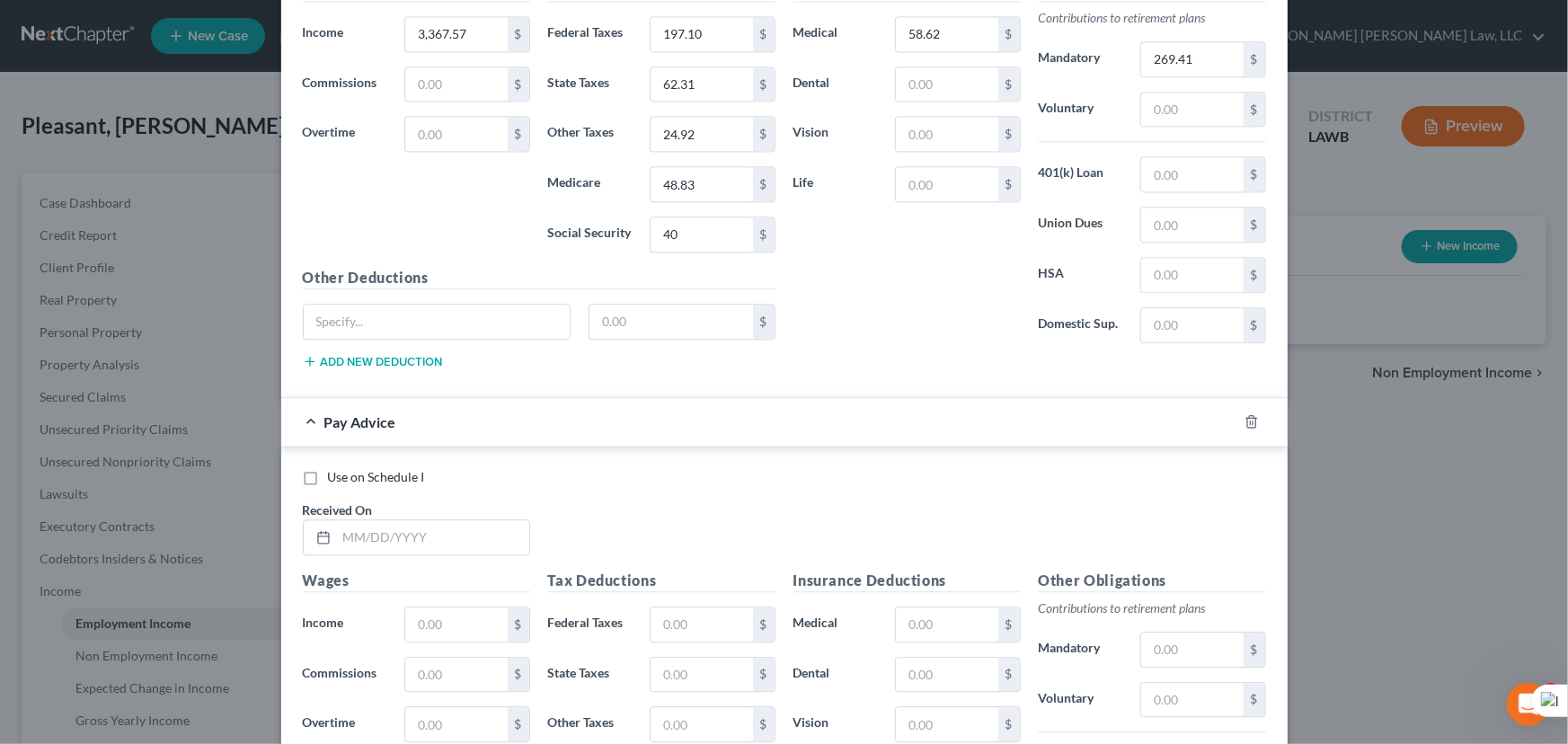
scroll to position [2309, 0]
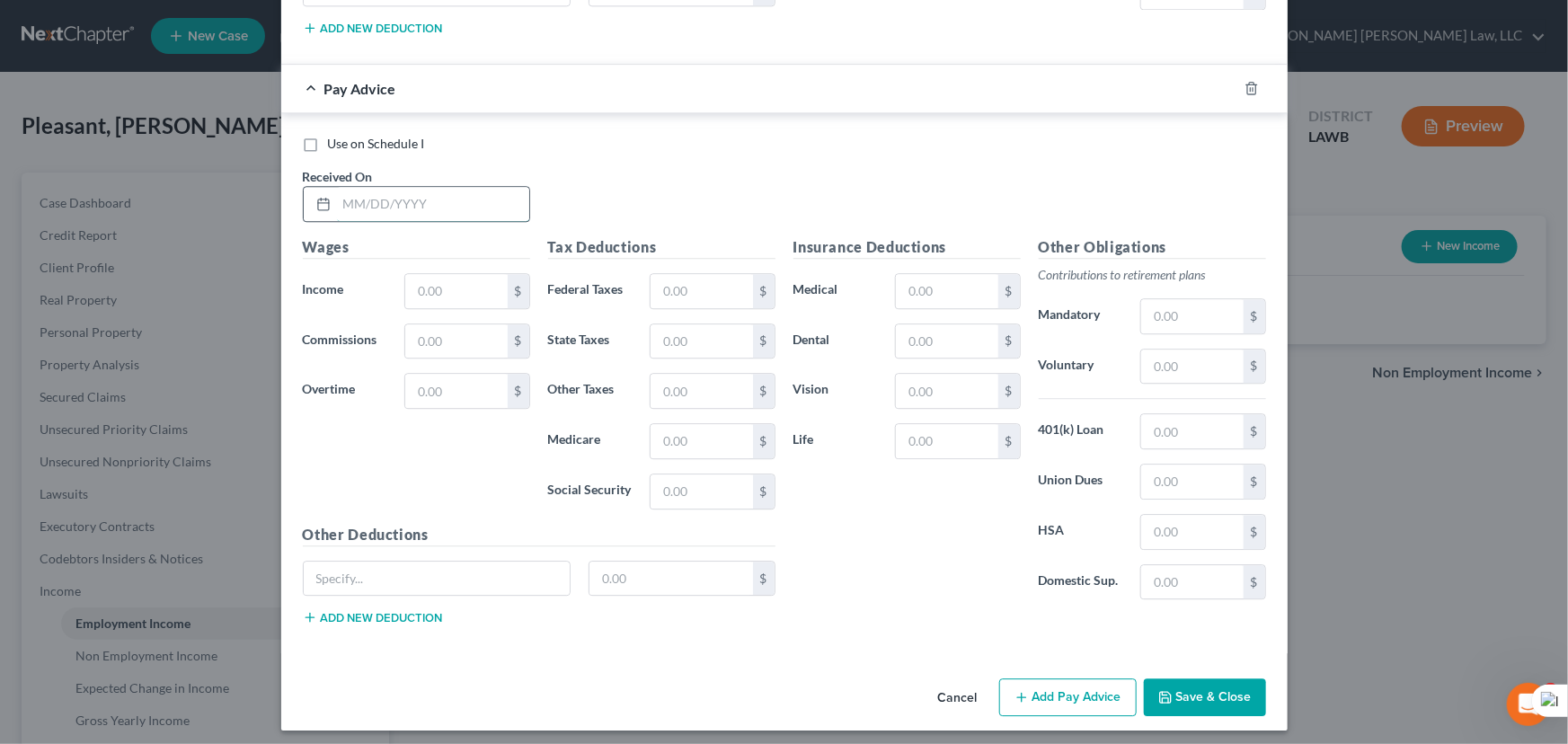
click at [412, 197] on input "text" at bounding box center [433, 204] width 192 height 34
type input "0"
type input "[DATE]"
click at [462, 274] on input "text" at bounding box center [456, 291] width 102 height 34
type input "3,367.57"
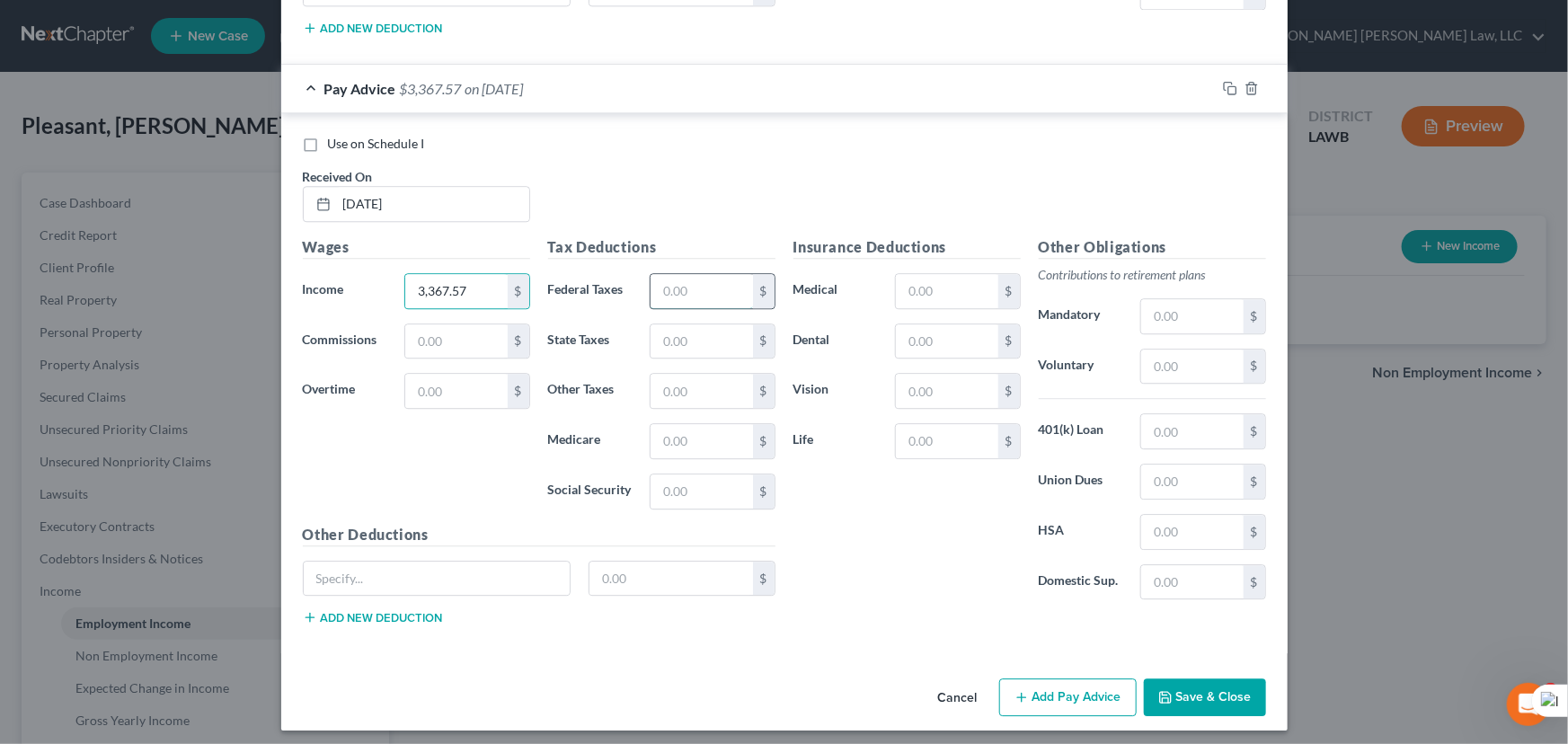
click at [717, 284] on input "text" at bounding box center [702, 291] width 102 height 34
type input "197.10"
click at [688, 342] on input "text" at bounding box center [702, 342] width 102 height 34
type input "62.31"
click at [692, 430] on input "text" at bounding box center [702, 441] width 102 height 34
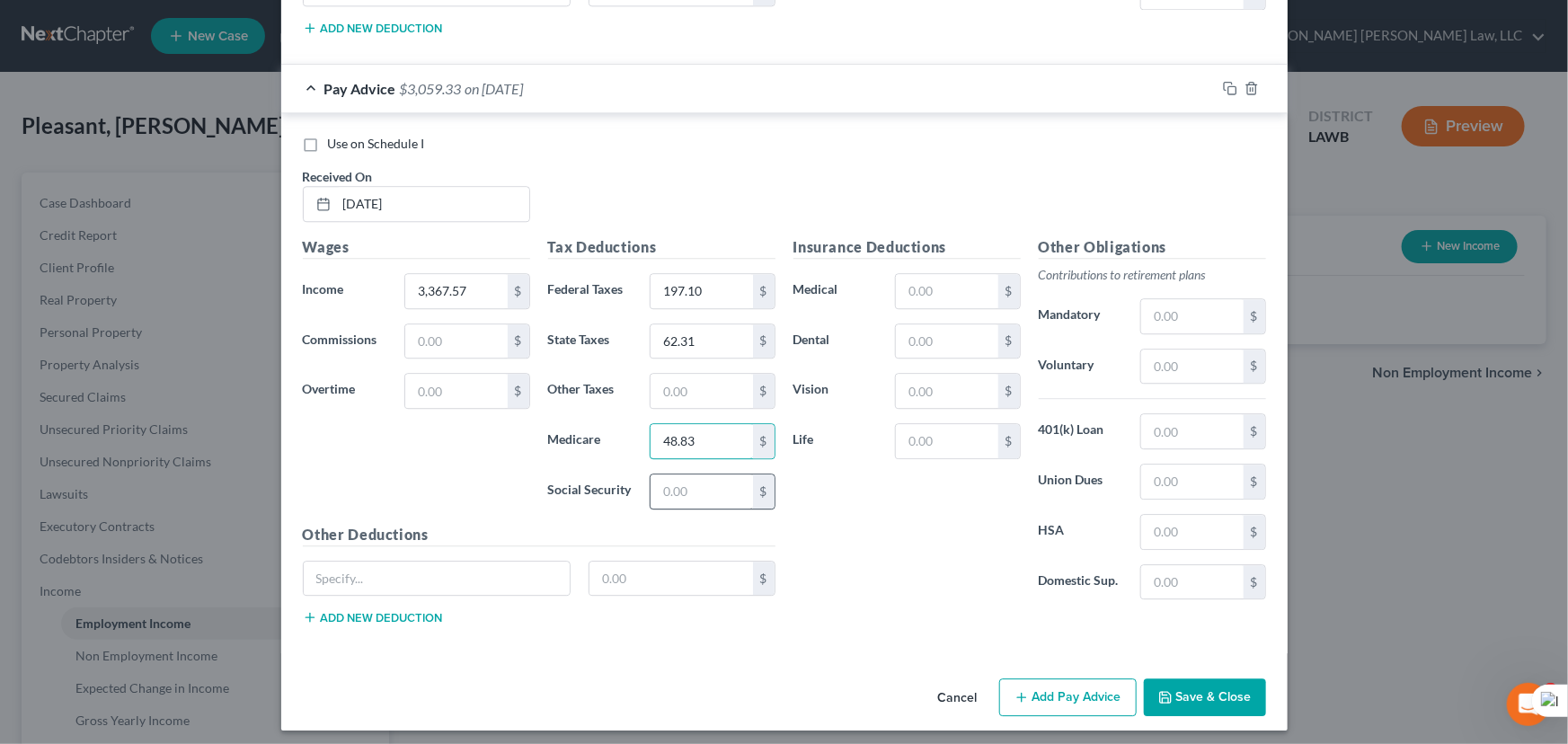
type input "48.83"
drag, startPoint x: 687, startPoint y: 478, endPoint x: 705, endPoint y: 454, distance: 30.0
click at [687, 478] on input "text" at bounding box center [702, 491] width 102 height 34
drag, startPoint x: 1139, startPoint y: 302, endPoint x: 1152, endPoint y: 305, distance: 13.3
click at [1141, 302] on input "text" at bounding box center [1192, 316] width 102 height 34
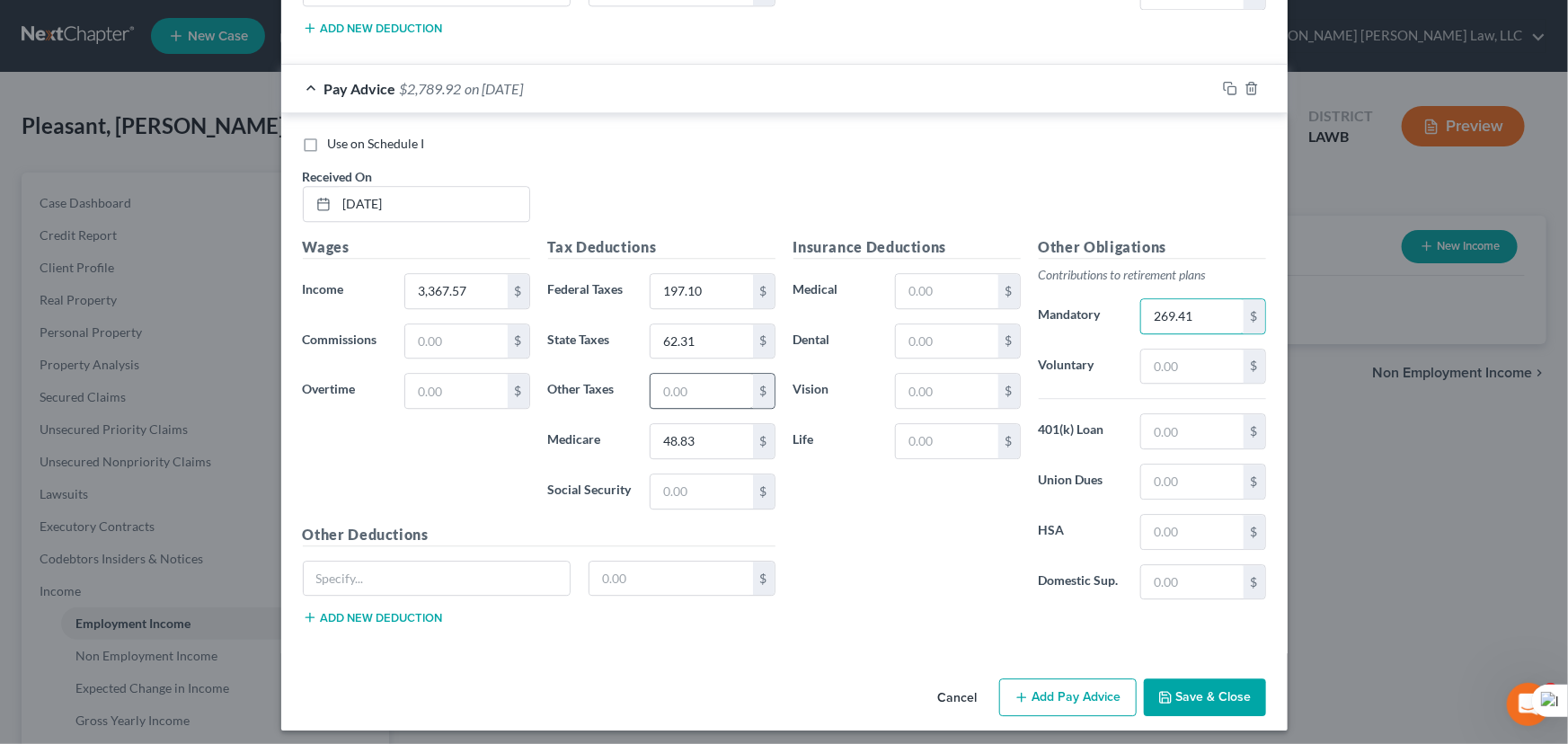
type input "269.41"
click at [744, 385] on input "text" at bounding box center [702, 391] width 102 height 34
type input "24.92"
click at [719, 486] on input "text" at bounding box center [702, 491] width 102 height 34
type input "40"
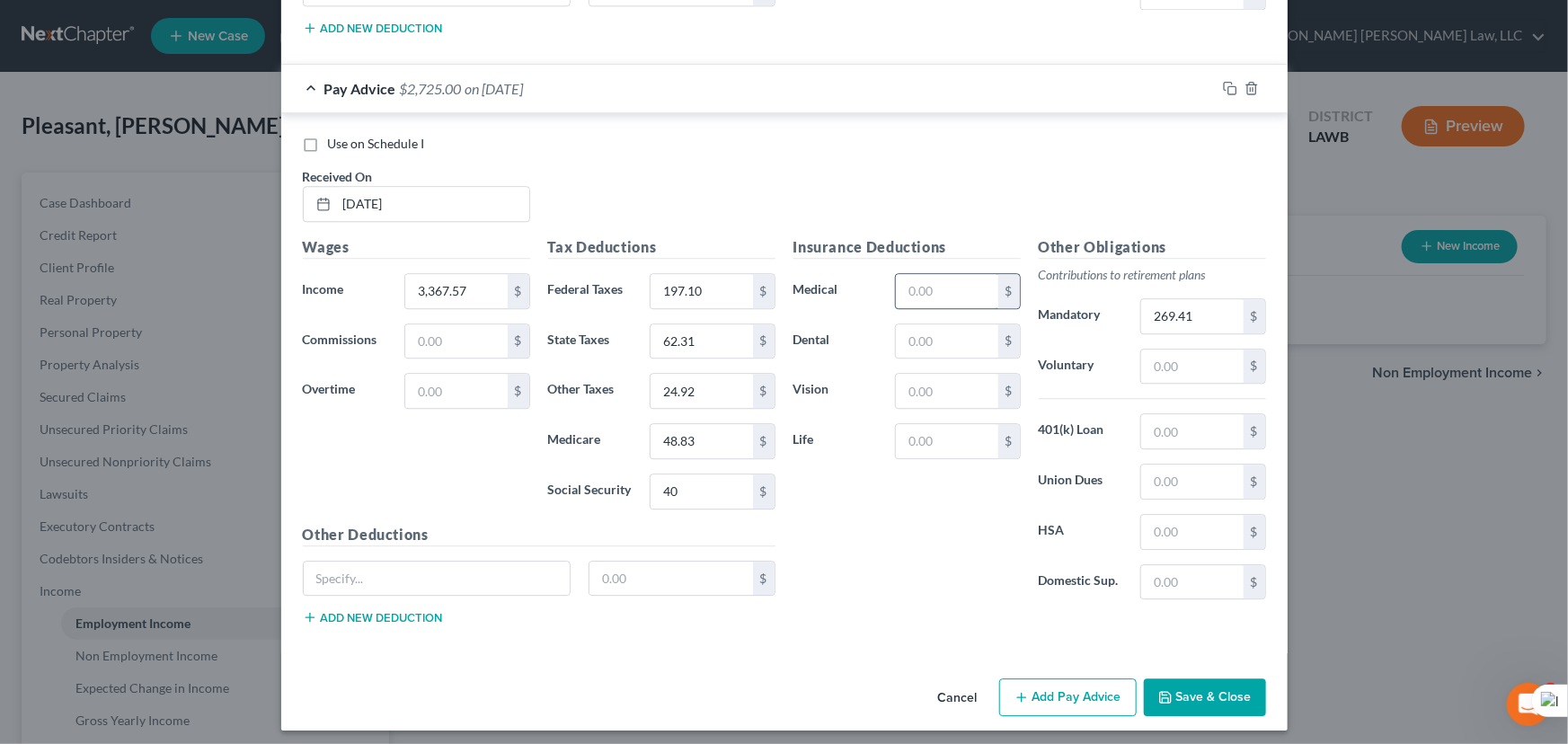
click at [948, 290] on input "text" at bounding box center [946, 291] width 102 height 34
type input "58.62"
click at [1052, 671] on div "Cancel Add Pay Advice Save & Close" at bounding box center [784, 700] width 1006 height 59
click at [1040, 671] on div "Cancel Add Pay Advice Save & Close" at bounding box center [784, 700] width 1006 height 59
click at [1038, 678] on button "Add Pay Advice" at bounding box center [1068, 697] width 138 height 38
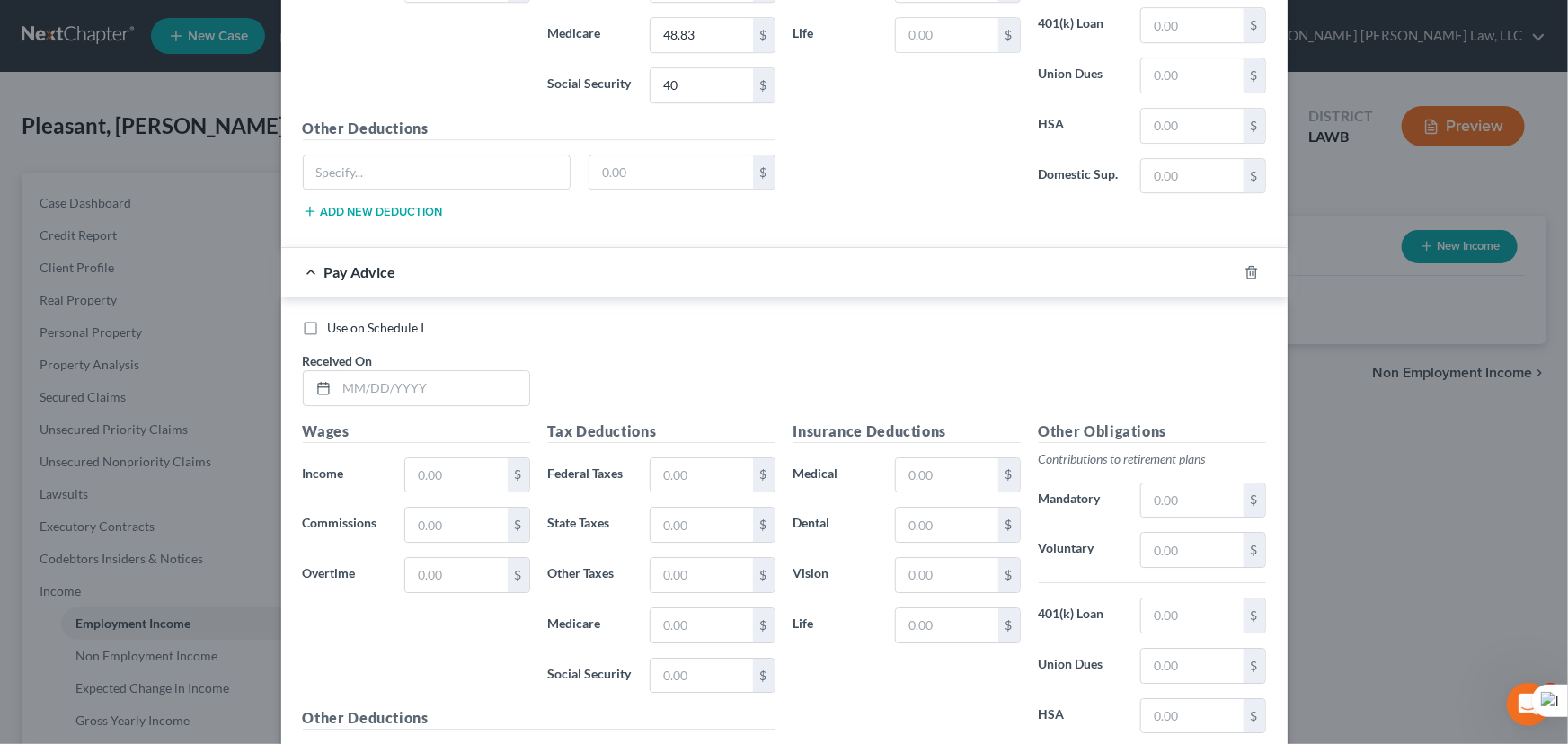
scroll to position [2898, 0]
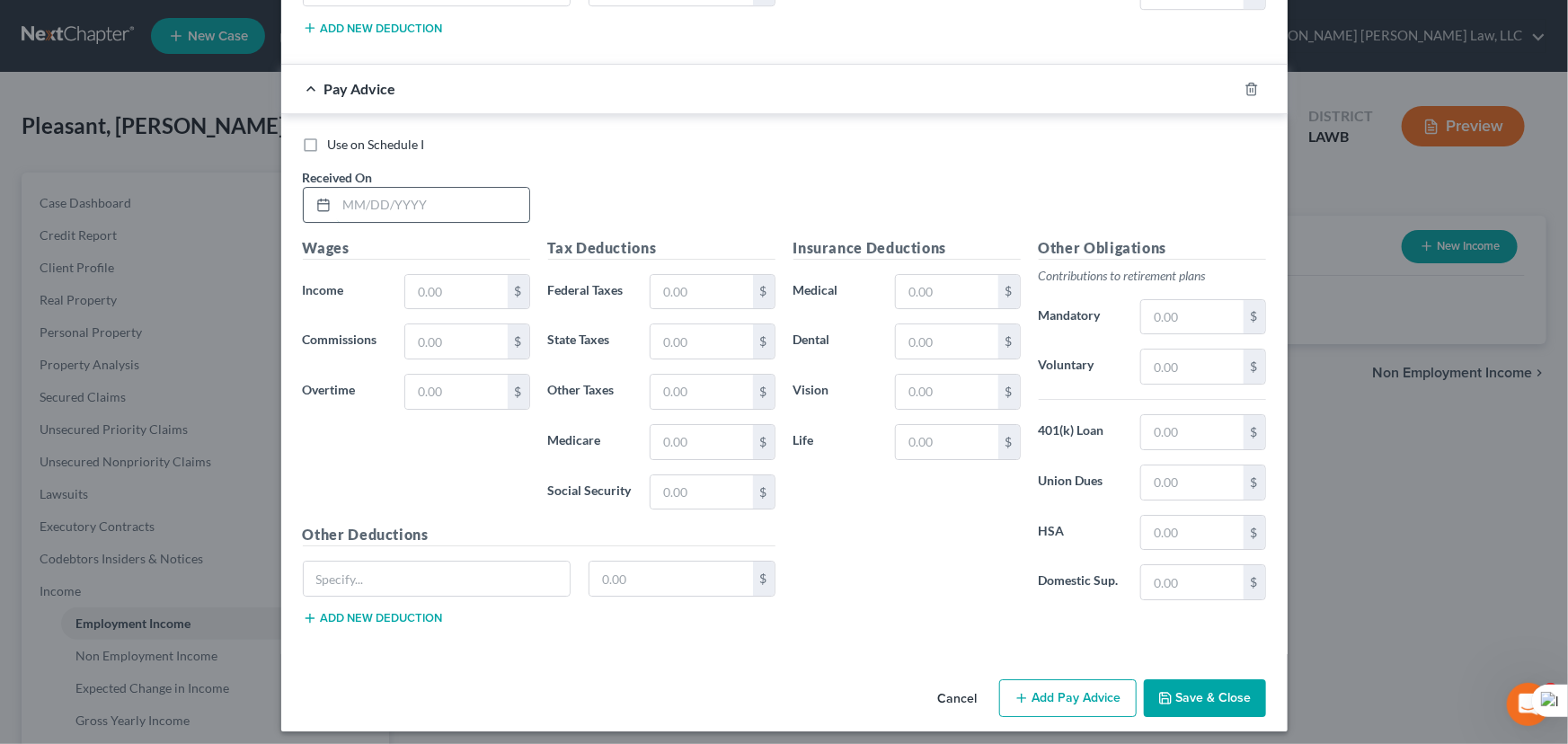
click at [431, 208] on input "text" at bounding box center [433, 205] width 192 height 34
type input "085/29/2025"
click at [457, 296] on input "text" at bounding box center [456, 292] width 102 height 34
type input "3,367.73"
click at [657, 290] on input "text" at bounding box center [702, 292] width 102 height 34
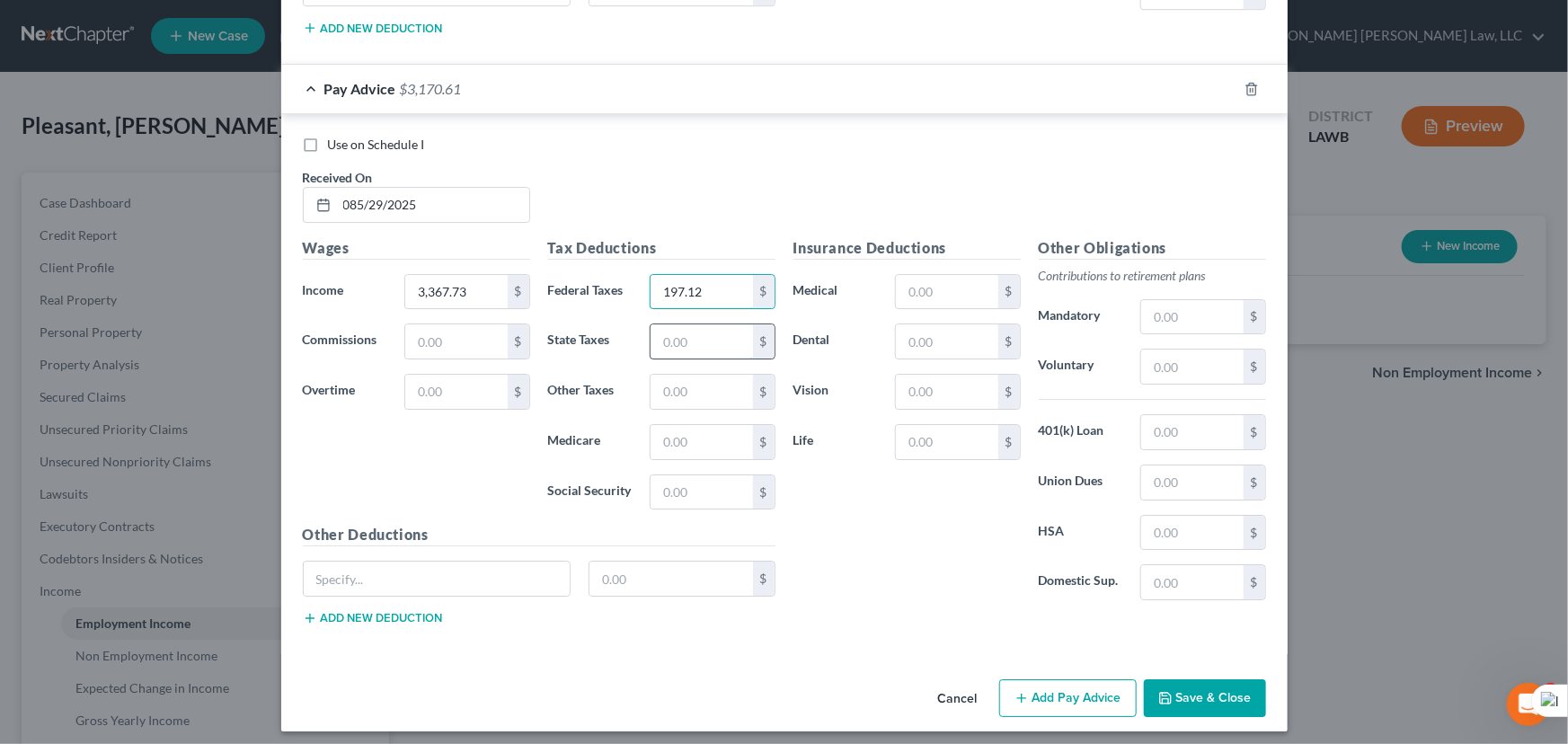
type input "197.12"
click at [676, 341] on input "text" at bounding box center [702, 342] width 102 height 34
type input "62.31"
click at [682, 486] on input "text" at bounding box center [702, 492] width 102 height 34
click at [677, 442] on input "text" at bounding box center [702, 442] width 102 height 34
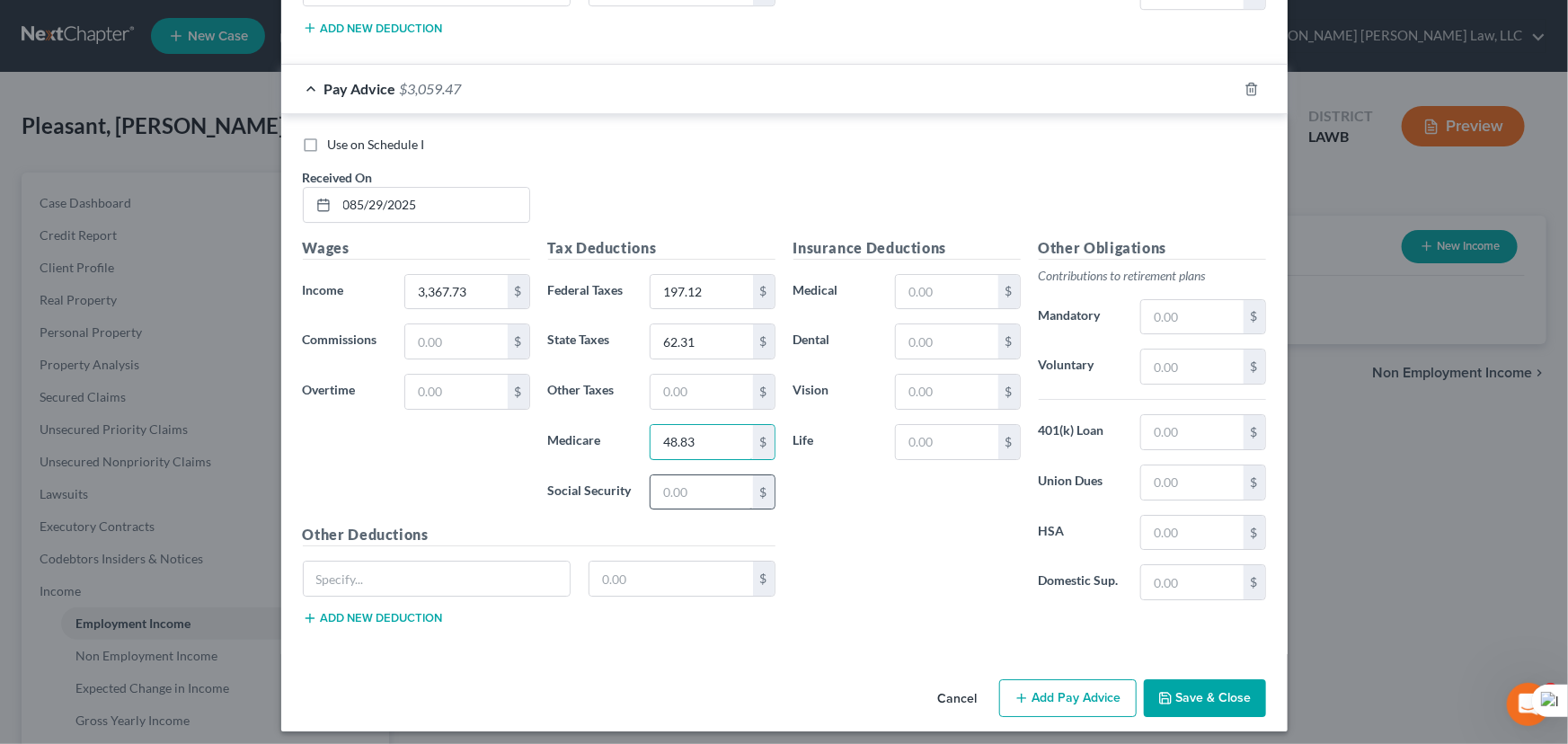
type input "48.83"
click at [681, 489] on input "text" at bounding box center [702, 492] width 102 height 34
click at [1178, 306] on input "text" at bounding box center [1192, 317] width 102 height 34
type input "269.42"
click at [702, 478] on input "text" at bounding box center [702, 492] width 102 height 34
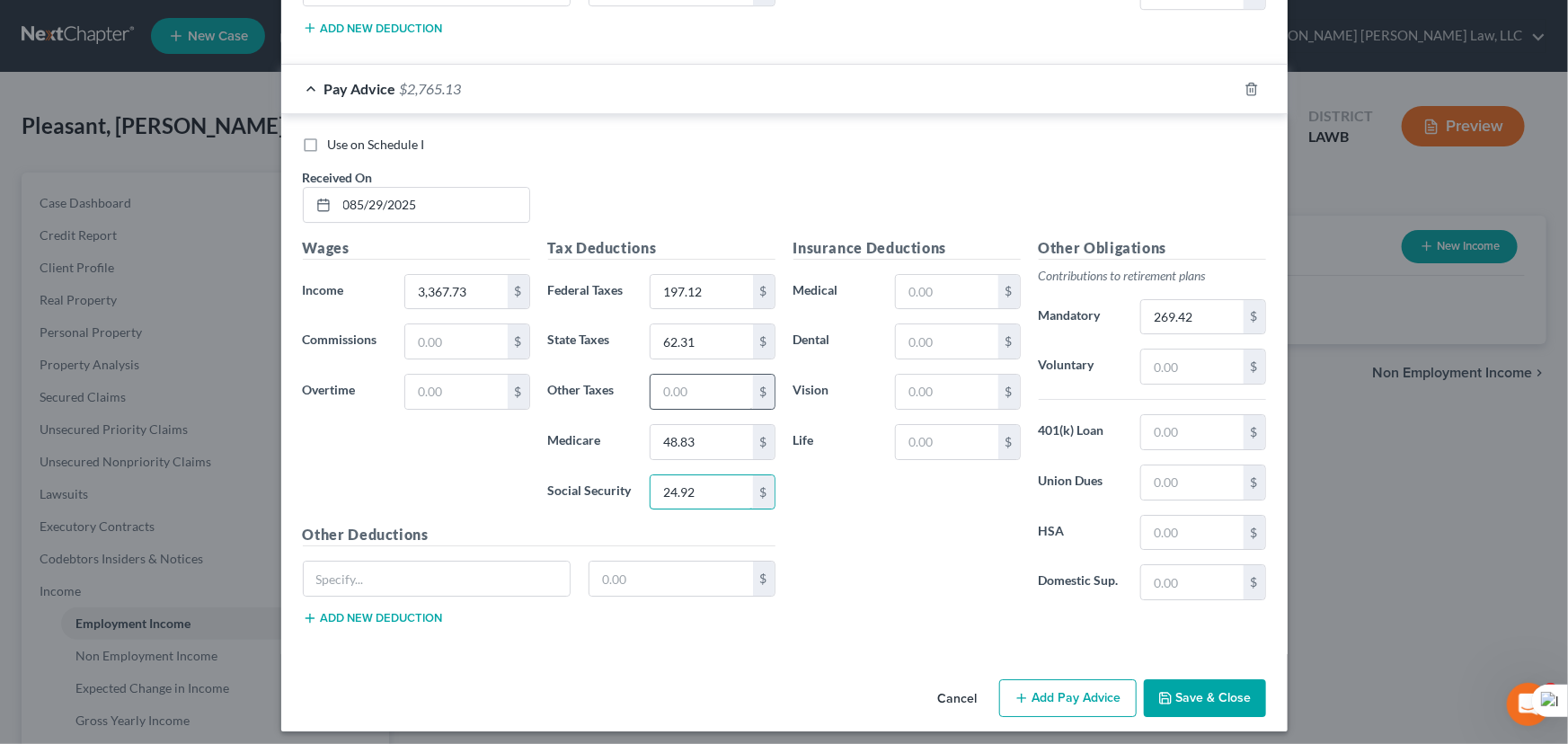
type input "24.92"
click at [697, 377] on input "text" at bounding box center [702, 391] width 102 height 34
type input "40"
click at [953, 275] on input "text" at bounding box center [946, 292] width 102 height 34
type input "58.62"
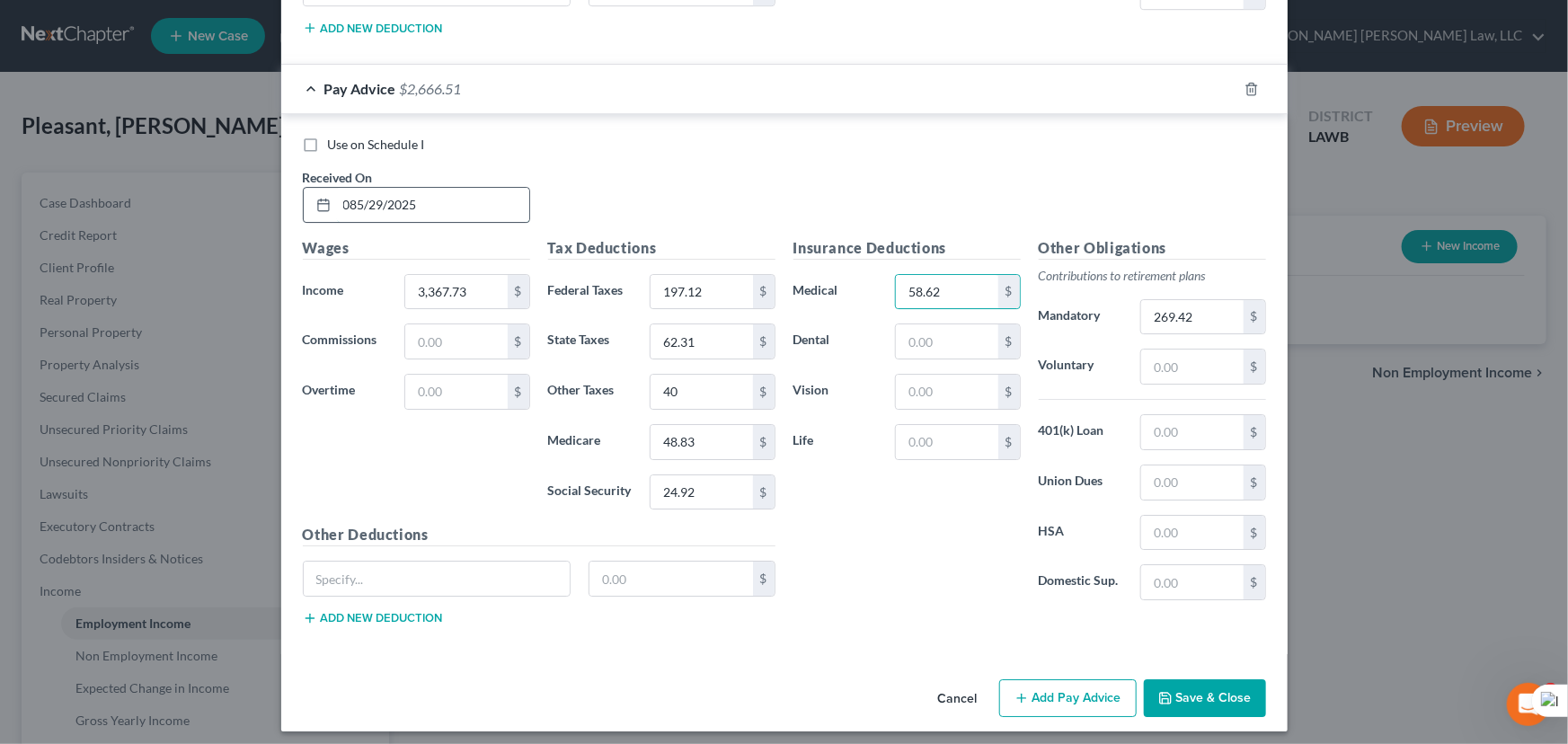
click at [357, 198] on input "085/29/2025" at bounding box center [433, 205] width 192 height 34
type input "[DATE]"
click at [1059, 679] on button "Add Pay Advice" at bounding box center [1068, 698] width 138 height 38
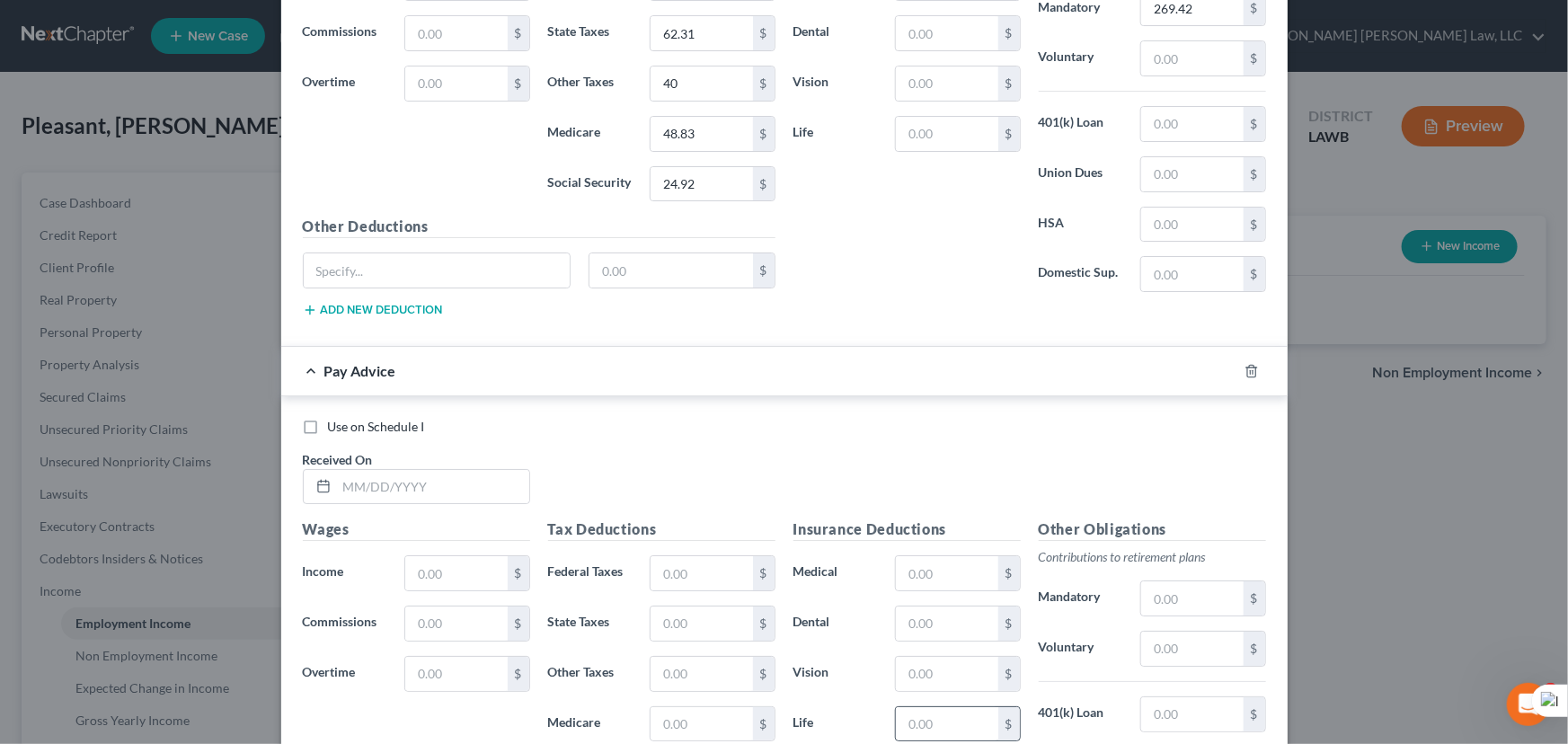
scroll to position [3486, 0]
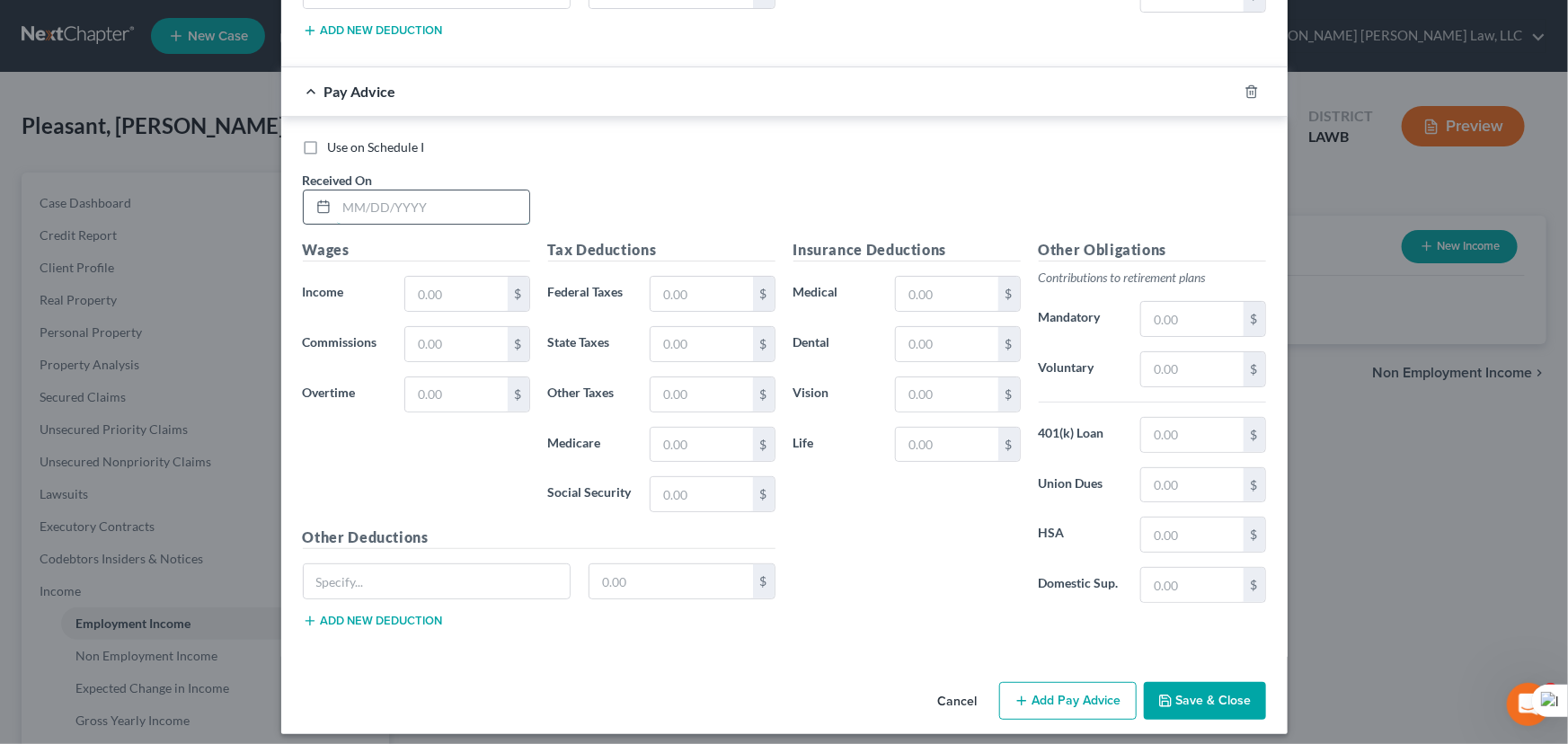
click at [393, 203] on input "text" at bounding box center [433, 208] width 192 height 34
click at [368, 195] on input "[DATE]" at bounding box center [433, 208] width 192 height 34
type input "[DATE]"
click at [431, 261] on div "Wages Income * $ Commissions $ Overtime $" at bounding box center [416, 382] width 246 height 287
click at [427, 278] on input "text" at bounding box center [456, 294] width 102 height 34
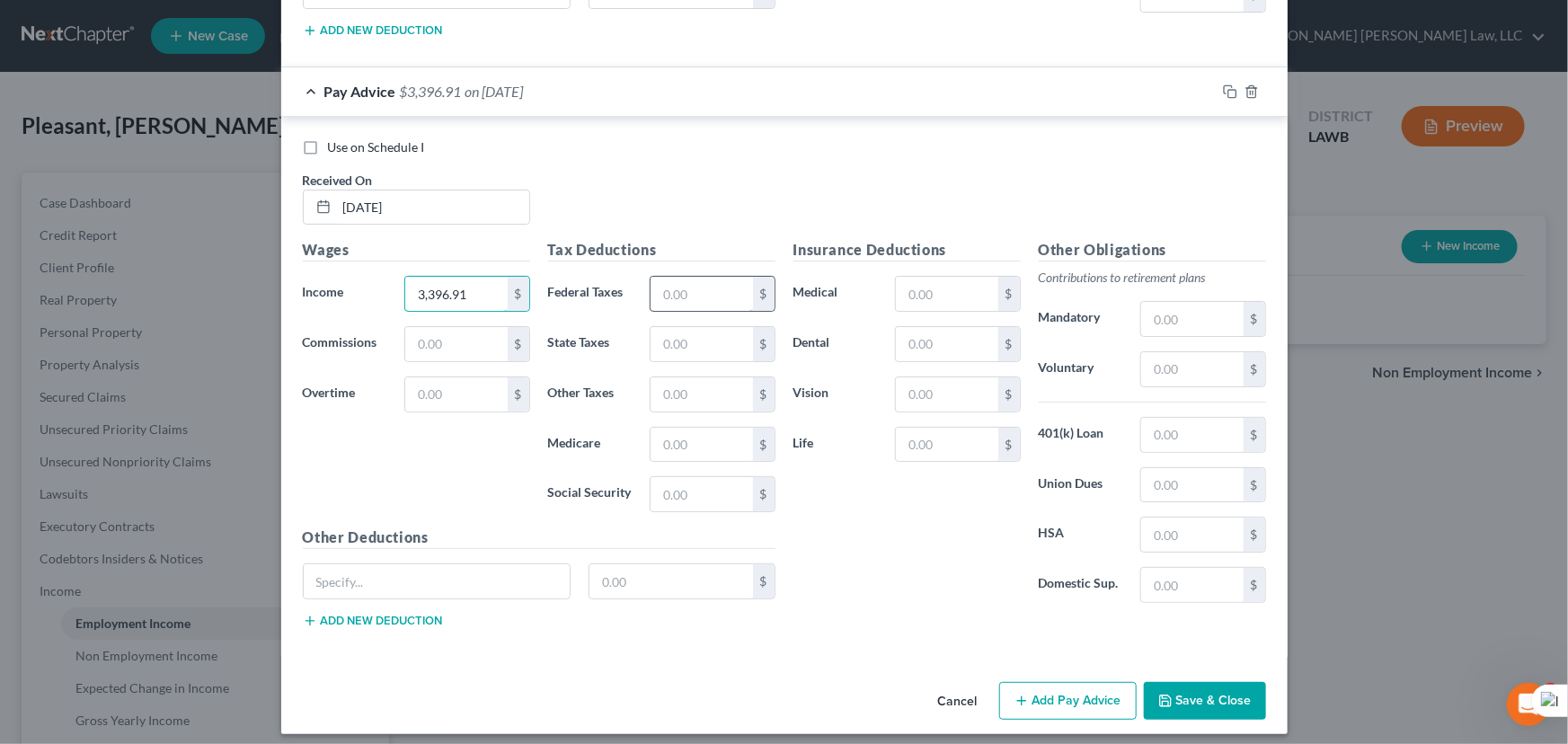
type input "3,396.91"
click at [666, 292] on input "text" at bounding box center [702, 294] width 102 height 34
type input "200.34"
click at [688, 350] on input "text" at bounding box center [702, 344] width 102 height 34
type input "63.14"
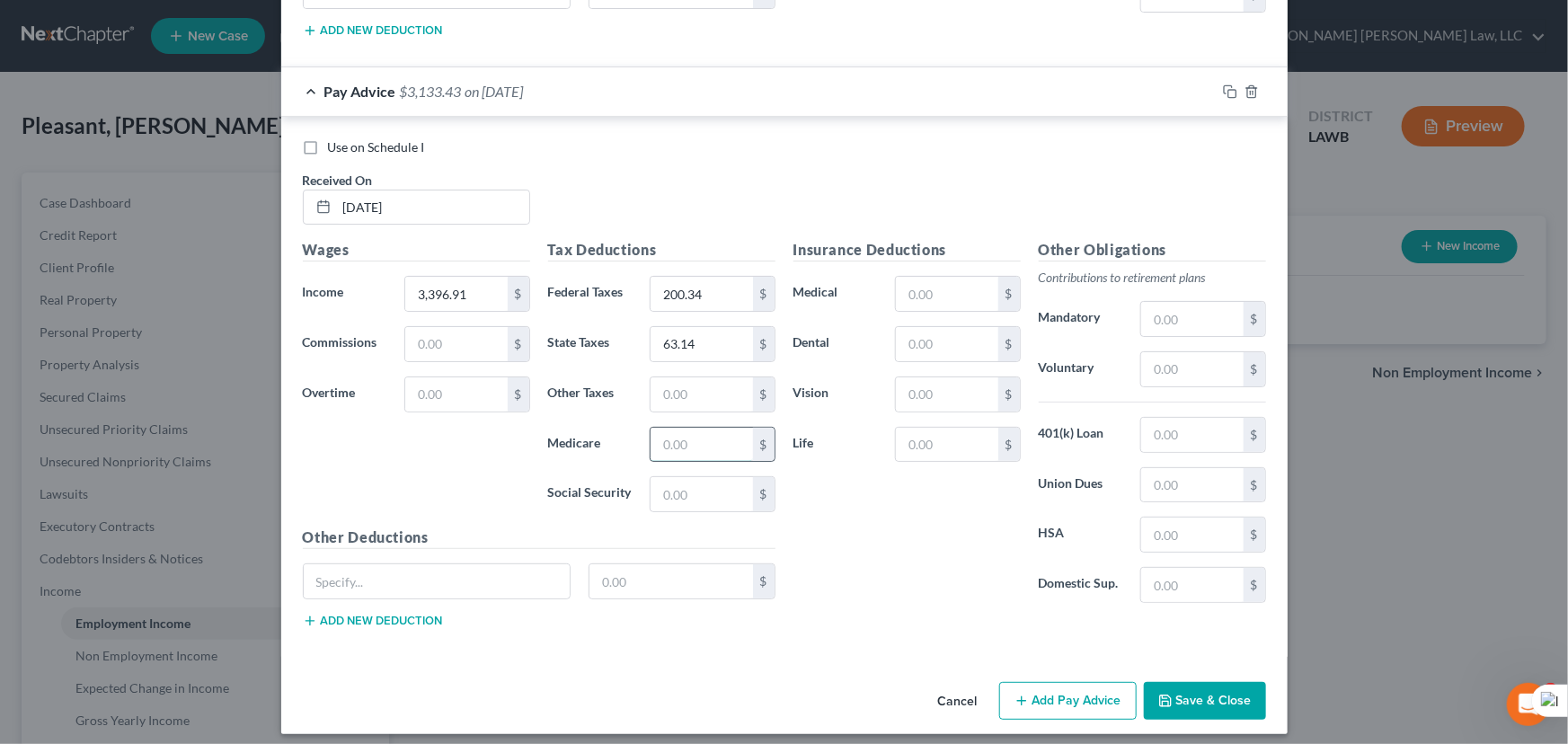
click at [692, 447] on input "text" at bounding box center [702, 445] width 102 height 34
type input "49.26"
click at [931, 282] on input "text" at bounding box center [946, 294] width 102 height 34
click at [1205, 314] on input "text" at bounding box center [1192, 319] width 102 height 34
type input "271.75"
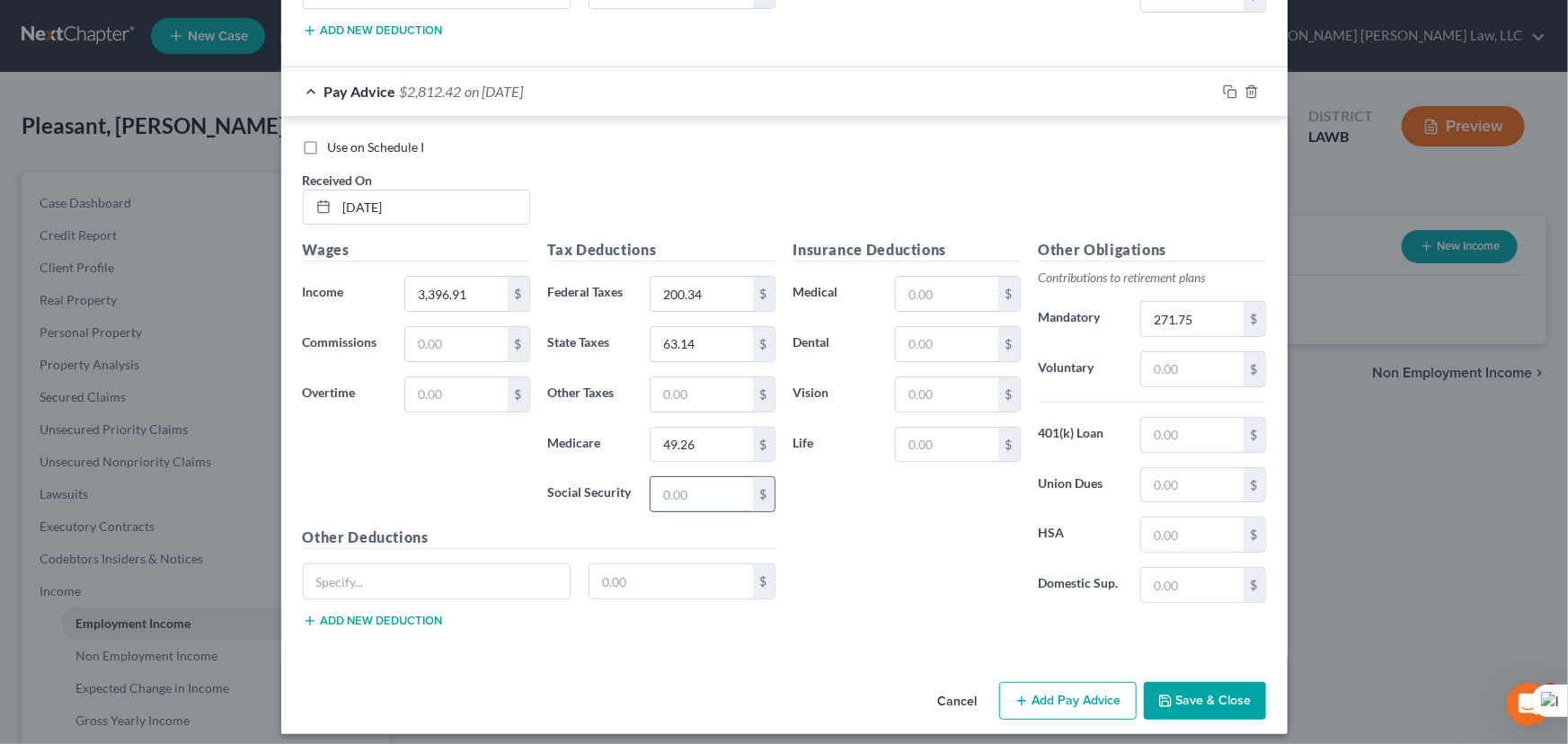
click at [711, 488] on input "text" at bounding box center [702, 494] width 102 height 34
type input "24.92"
click at [691, 379] on input "text" at bounding box center [702, 394] width 102 height 34
type input "40"
click at [684, 556] on div "Other Deductions $ Add new deduction" at bounding box center [538, 585] width 490 height 116
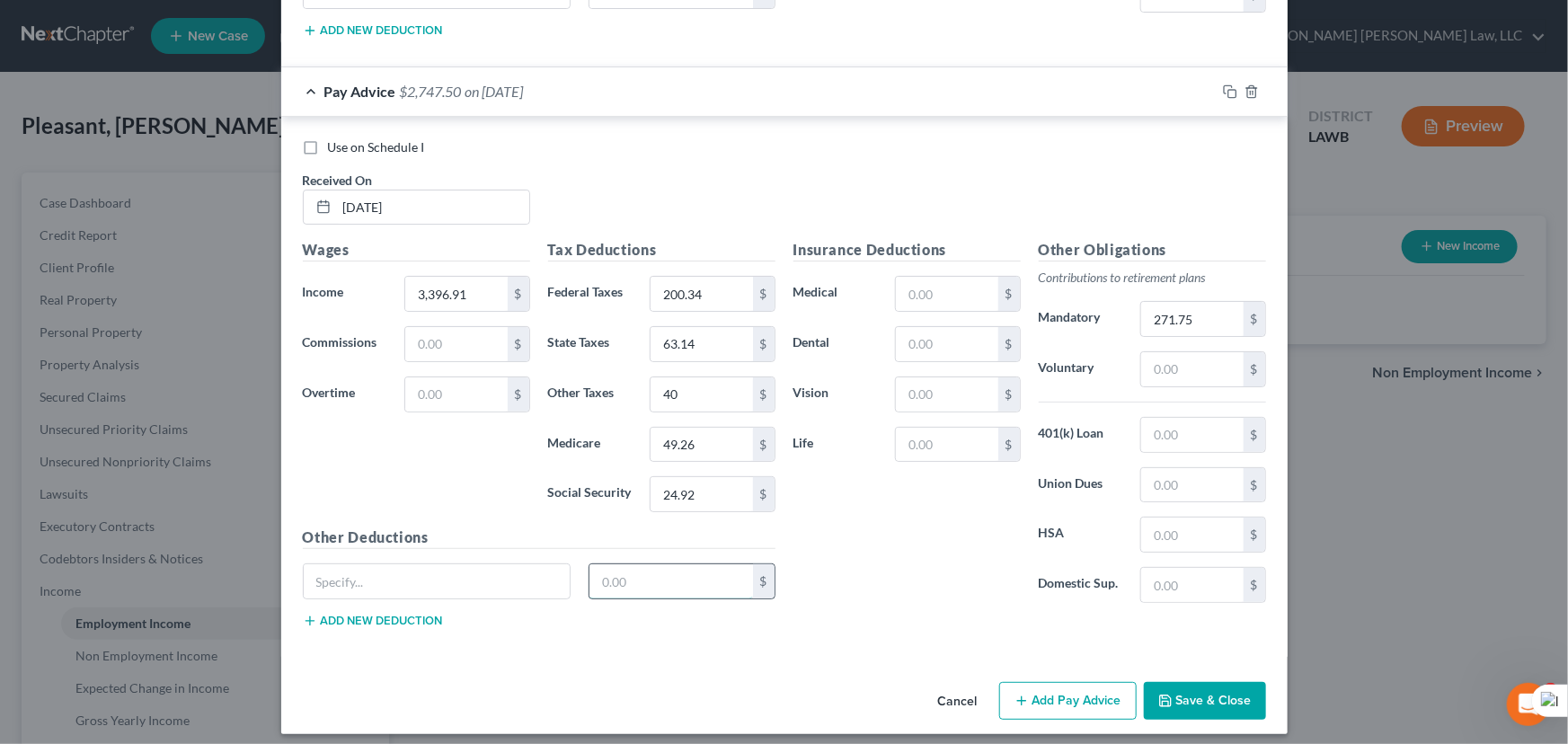
click at [684, 564] on input "text" at bounding box center [671, 581] width 163 height 34
type input "703.11"
click at [934, 286] on input "text" at bounding box center [946, 294] width 102 height 34
type input "58.62"
click at [659, 590] on div "703.11 $" at bounding box center [538, 588] width 490 height 51
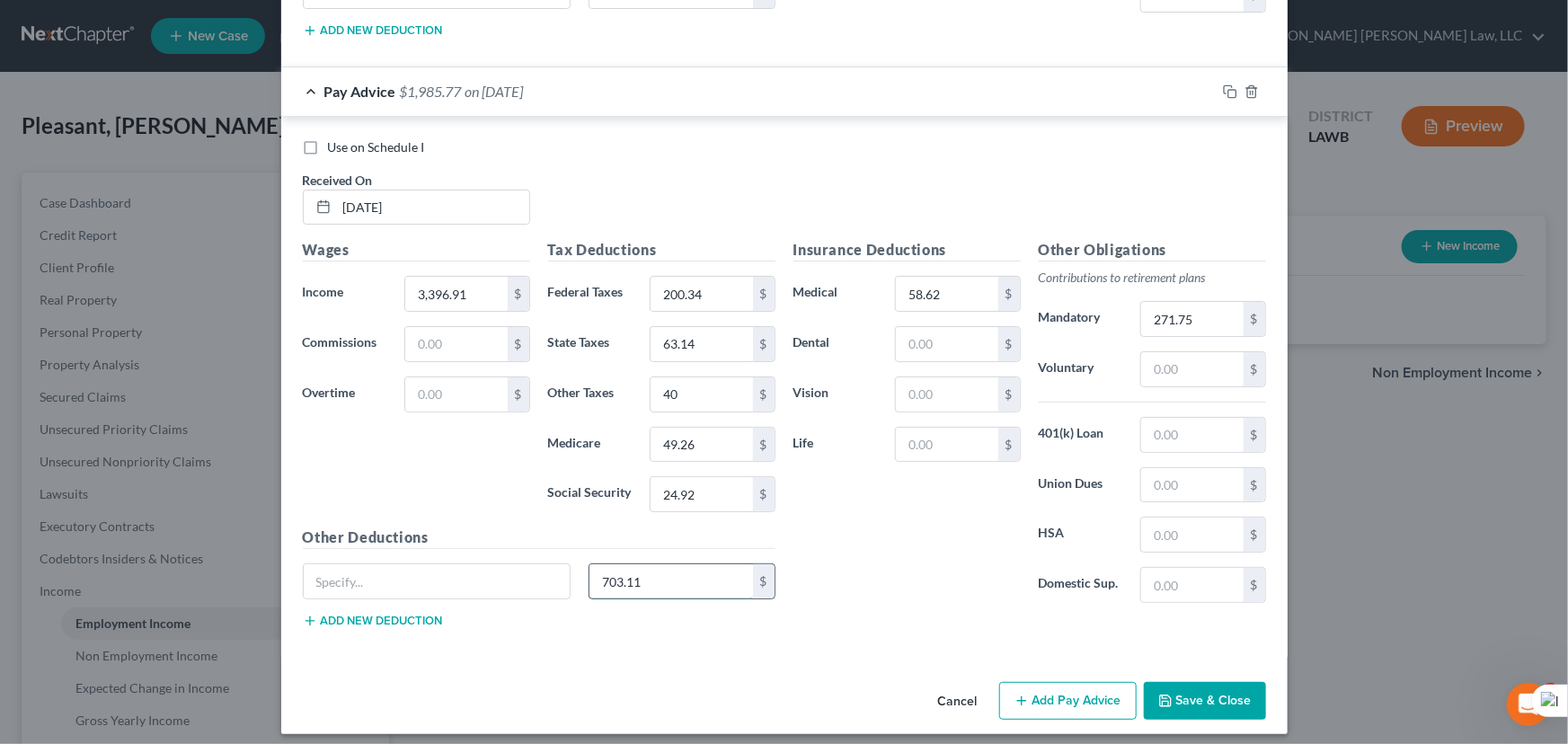
click at [664, 575] on input "703.11" at bounding box center [671, 581] width 163 height 34
click at [1178, 681] on button "Save & Close" at bounding box center [1205, 701] width 122 height 38
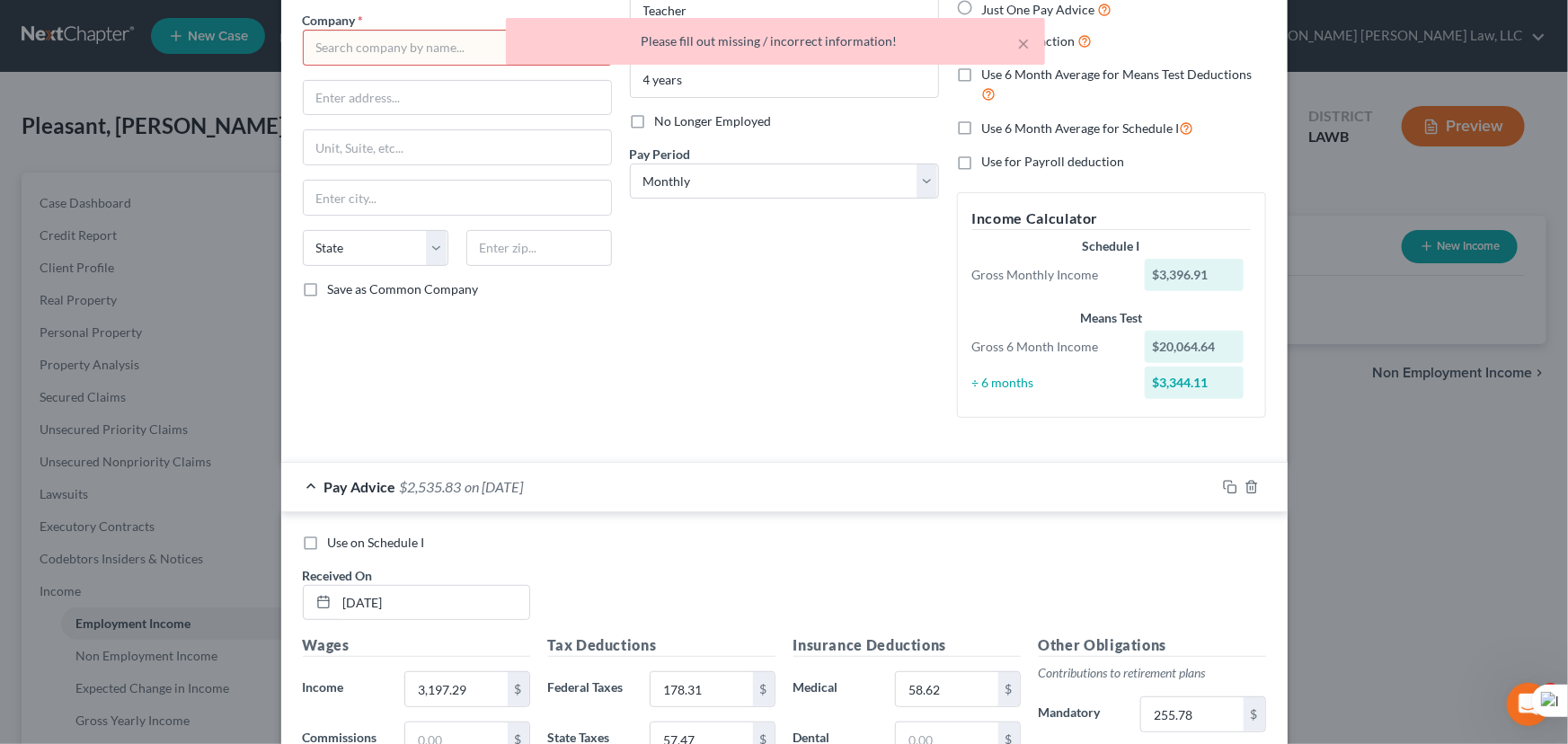
scroll to position [0, 0]
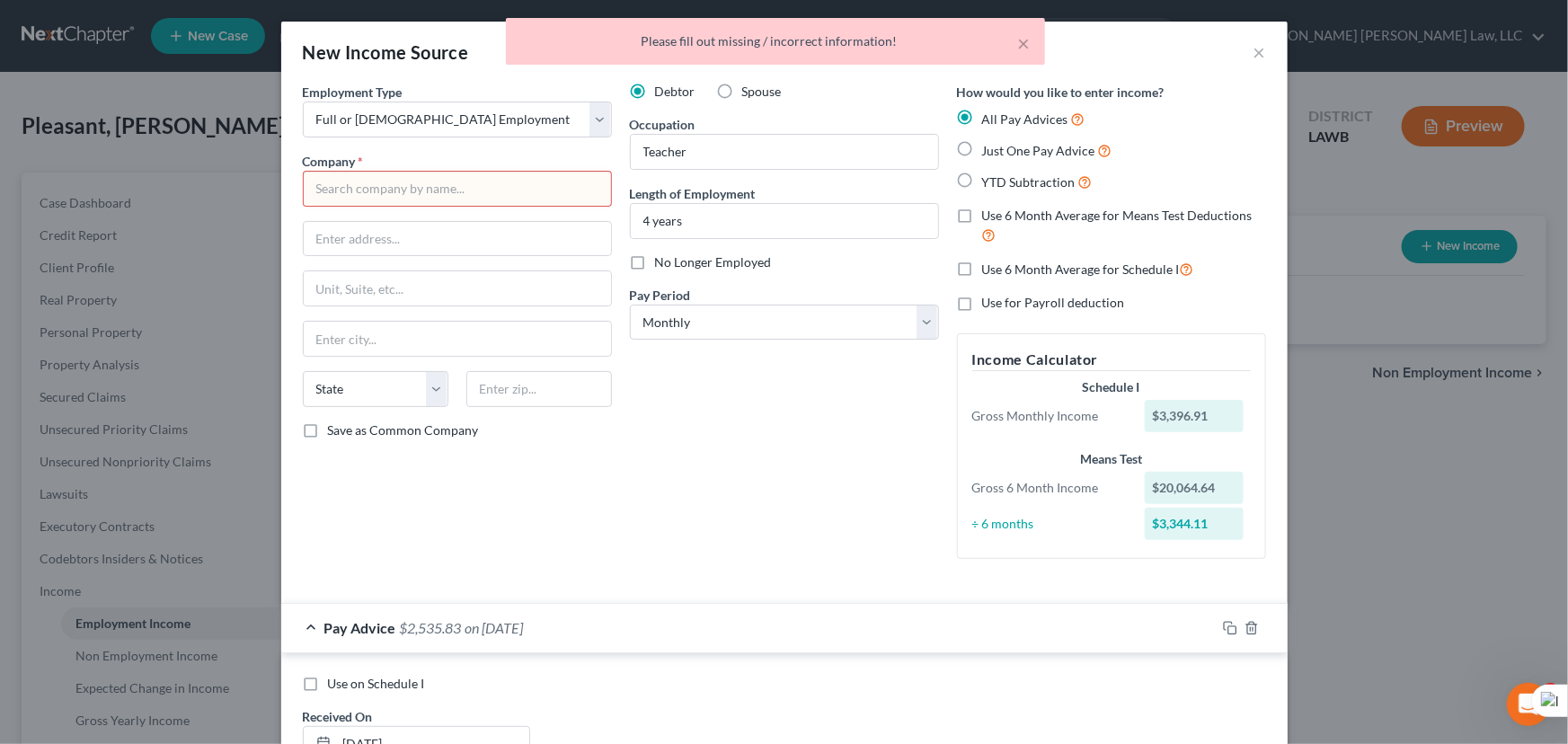
drag, startPoint x: 469, startPoint y: 193, endPoint x: 590, endPoint y: 182, distance: 121.5
click at [469, 193] on input "text" at bounding box center [457, 188] width 309 height 36
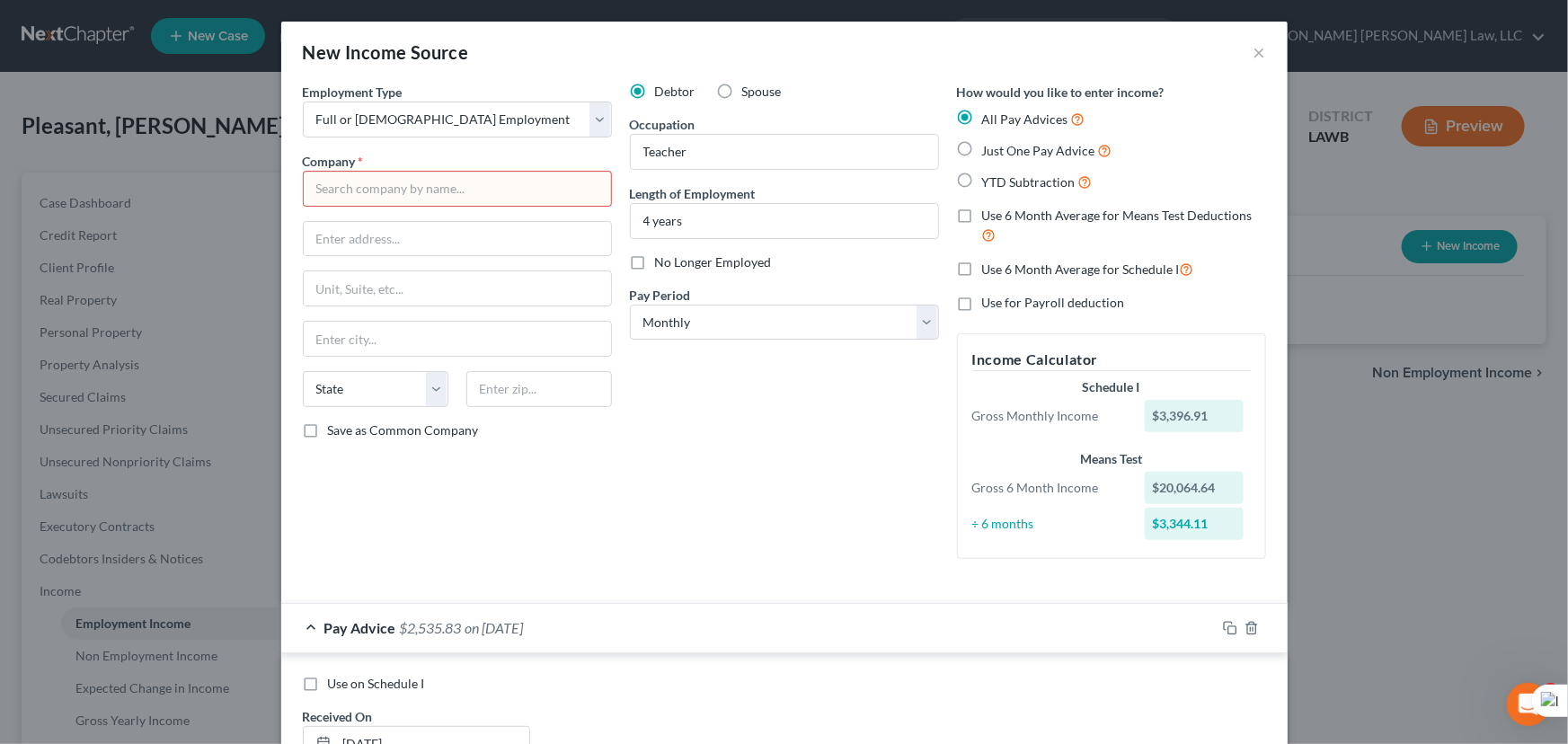
click at [344, 194] on input "text" at bounding box center [457, 188] width 309 height 36
type input "Claiborne Parish School Board"
type input "[STREET_ADDRESS]"
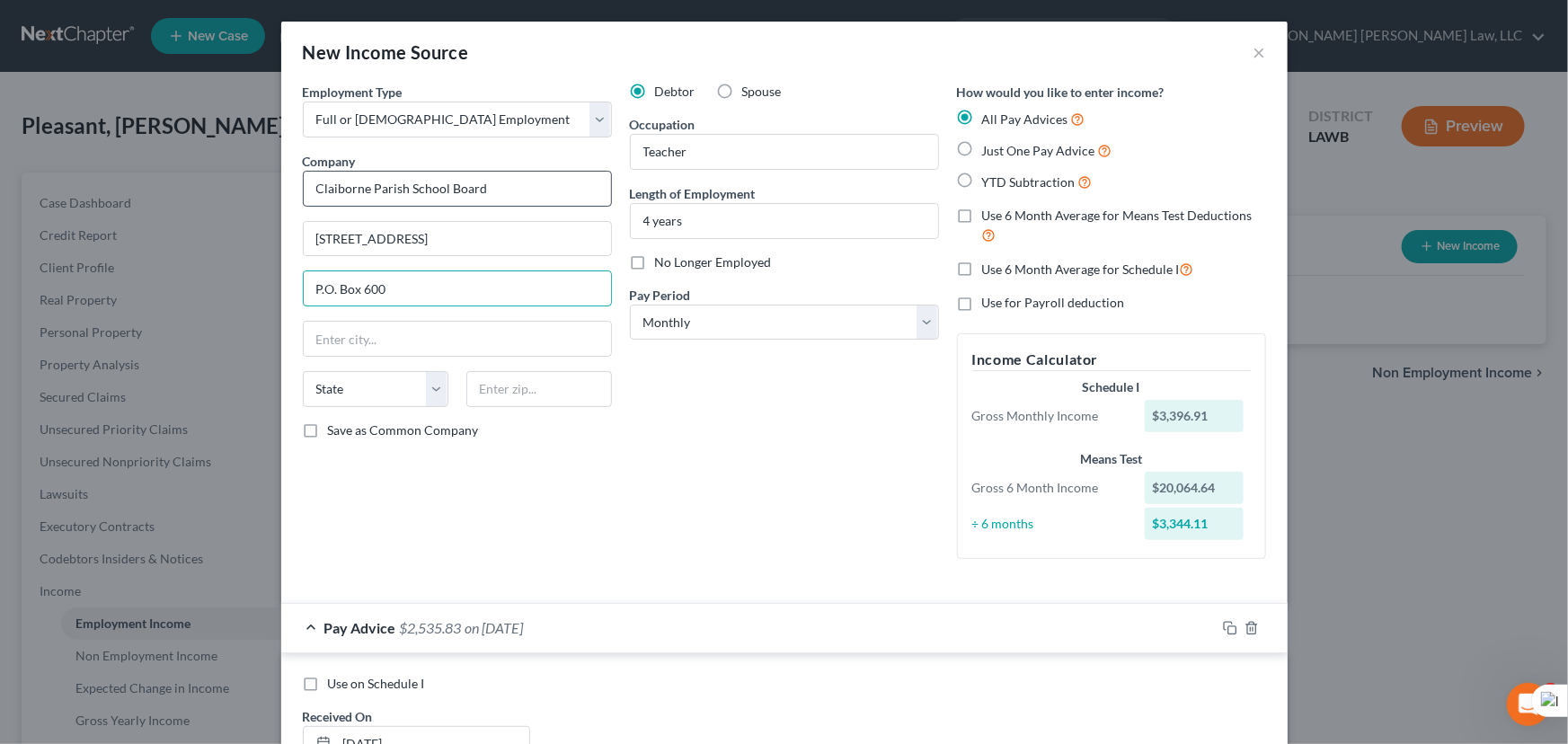
type input "P.O. Box 600"
type input "[PERSON_NAME]"
select select "19"
type input "71040"
drag, startPoint x: 959, startPoint y: 219, endPoint x: 953, endPoint y: 263, distance: 44.4
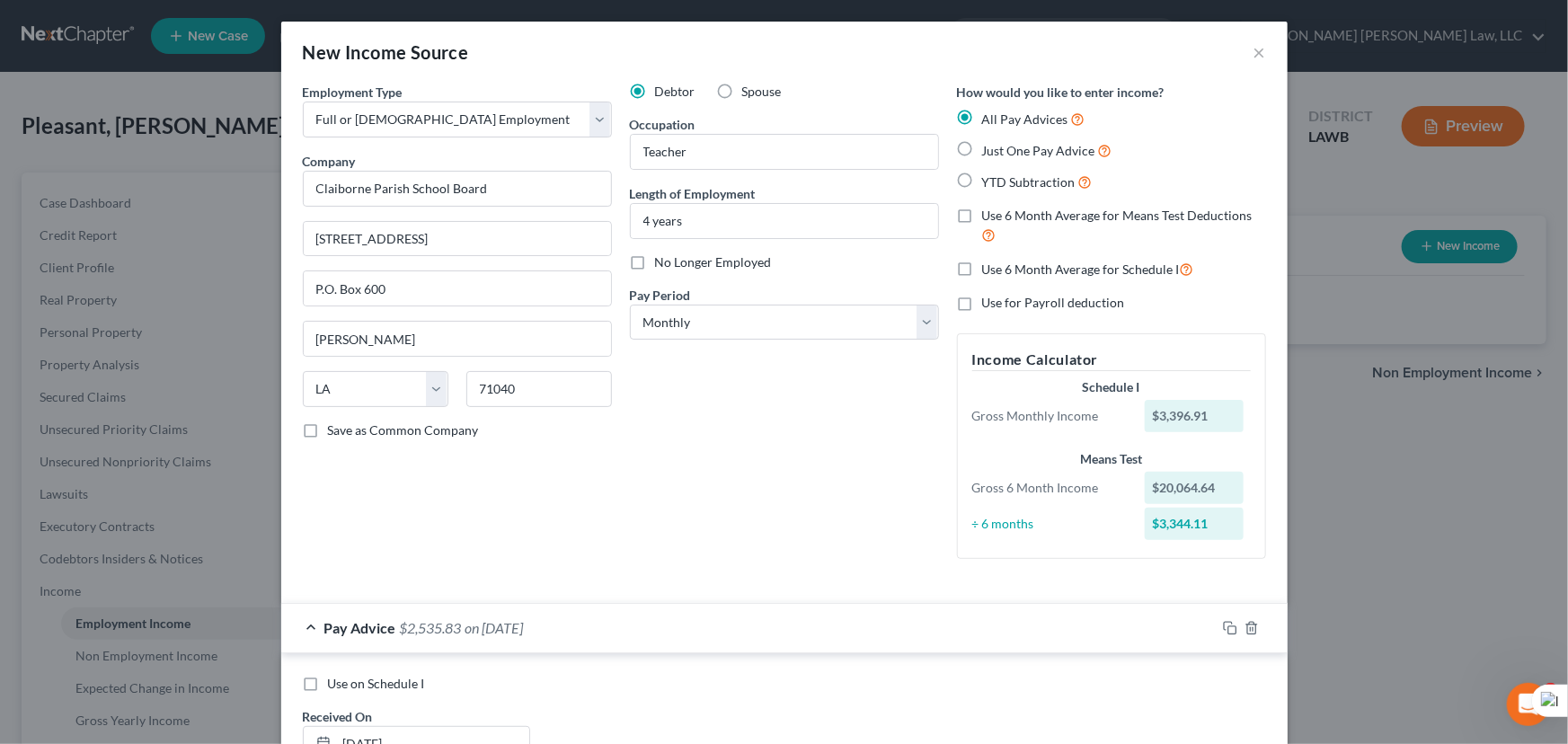
click at [982, 219] on label "Use 6 Month Average for Means Test Deductions" at bounding box center [1123, 226] width 284 height 39
click at [989, 218] on input "Use 6 Month Average for Means Test Deductions" at bounding box center [994, 212] width 12 height 12
checkbox input "true"
click at [982, 267] on label "Use 6 Month Average for Schedule I" at bounding box center [1088, 268] width 212 height 21
click at [989, 267] on input "Use 6 Month Average for Schedule I" at bounding box center [994, 264] width 12 height 12
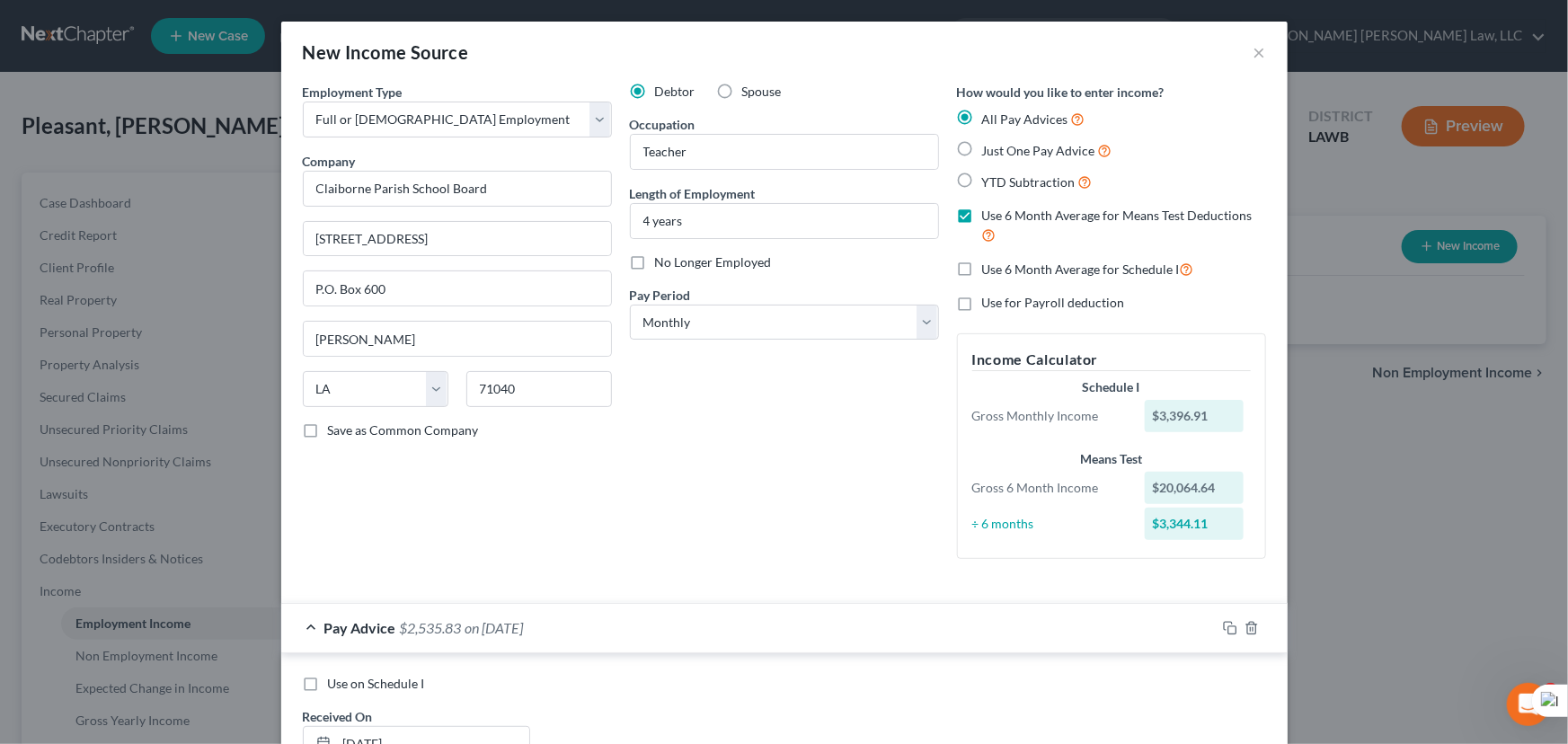
checkbox input "true"
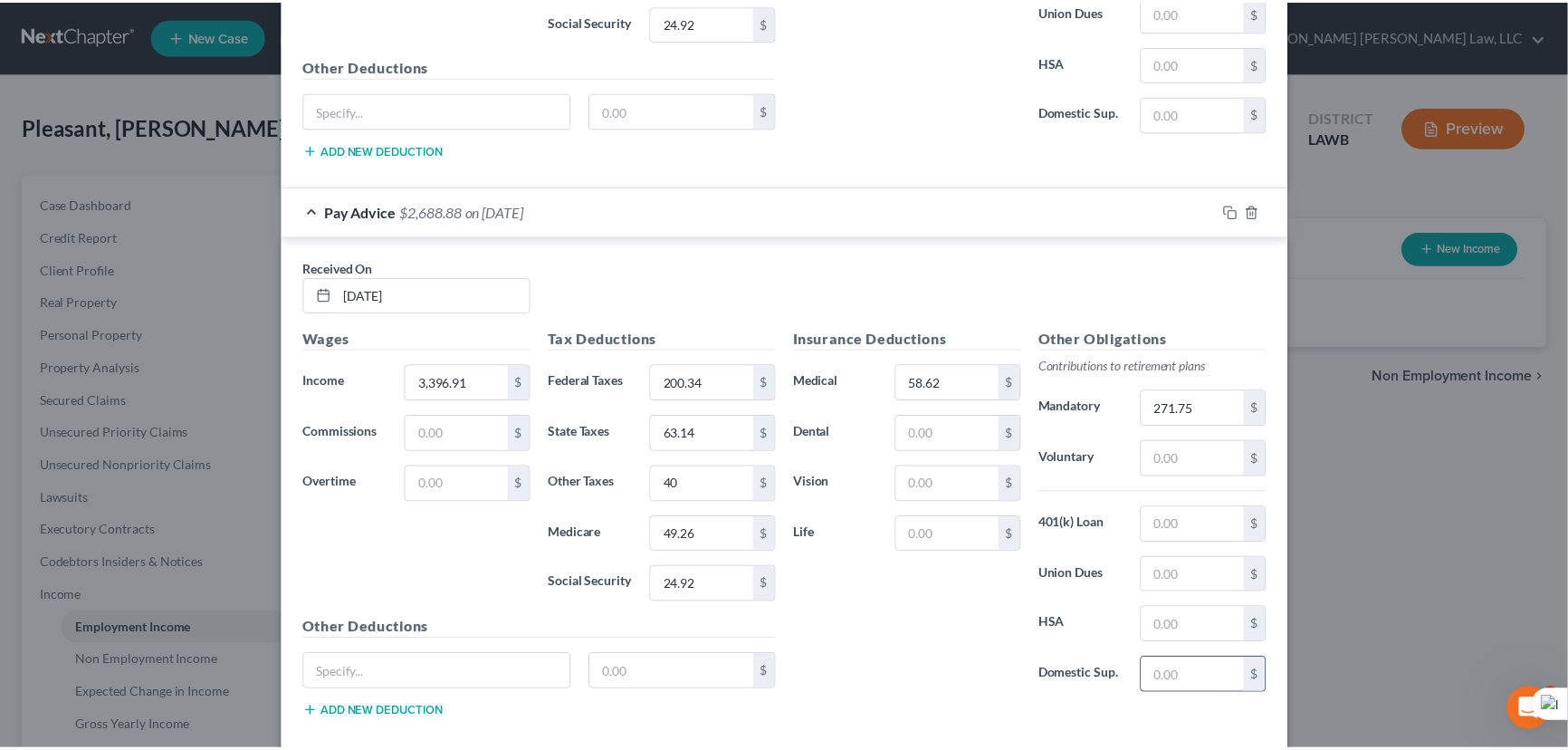
scroll to position [3320, 0]
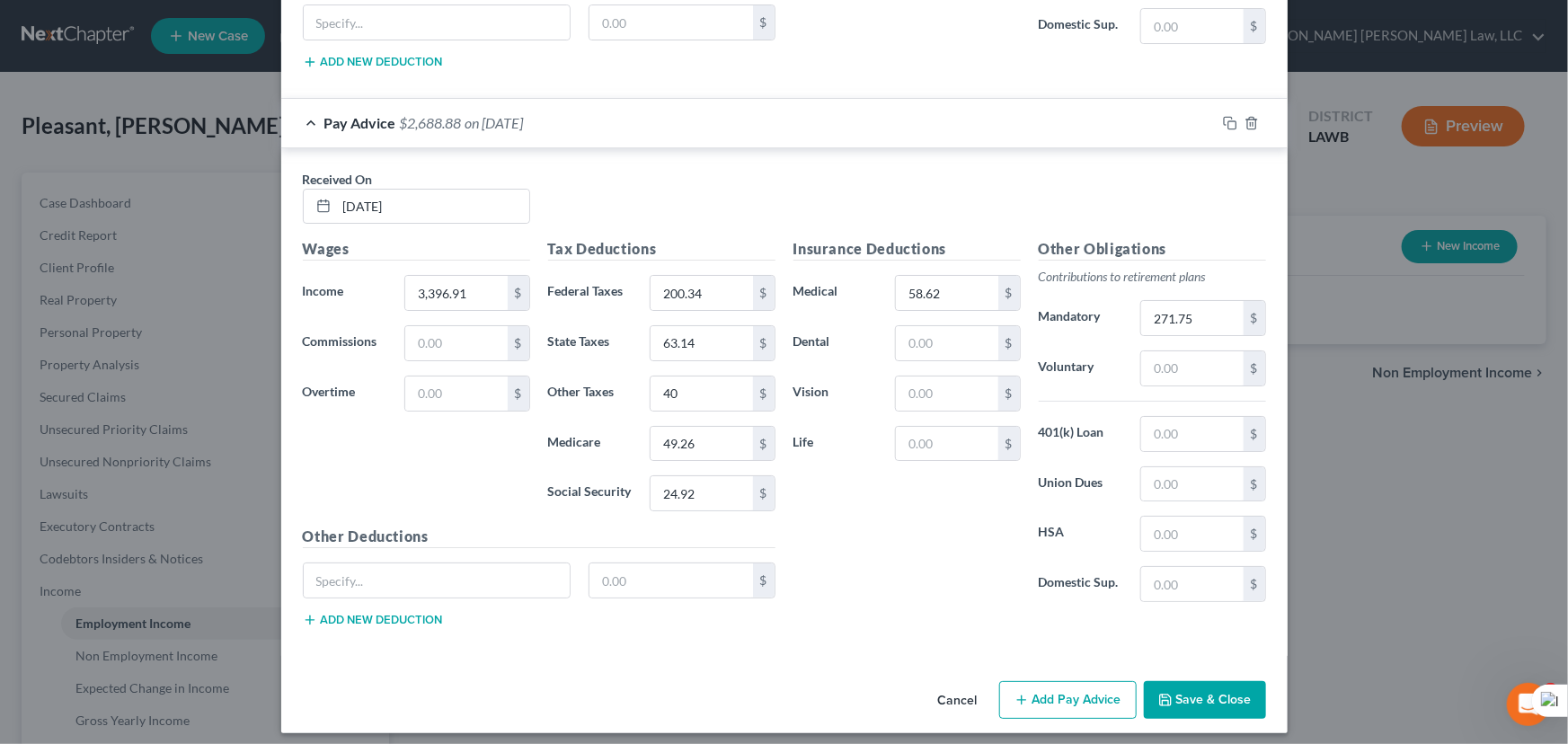
click at [1198, 700] on button "Save & Close" at bounding box center [1205, 700] width 122 height 38
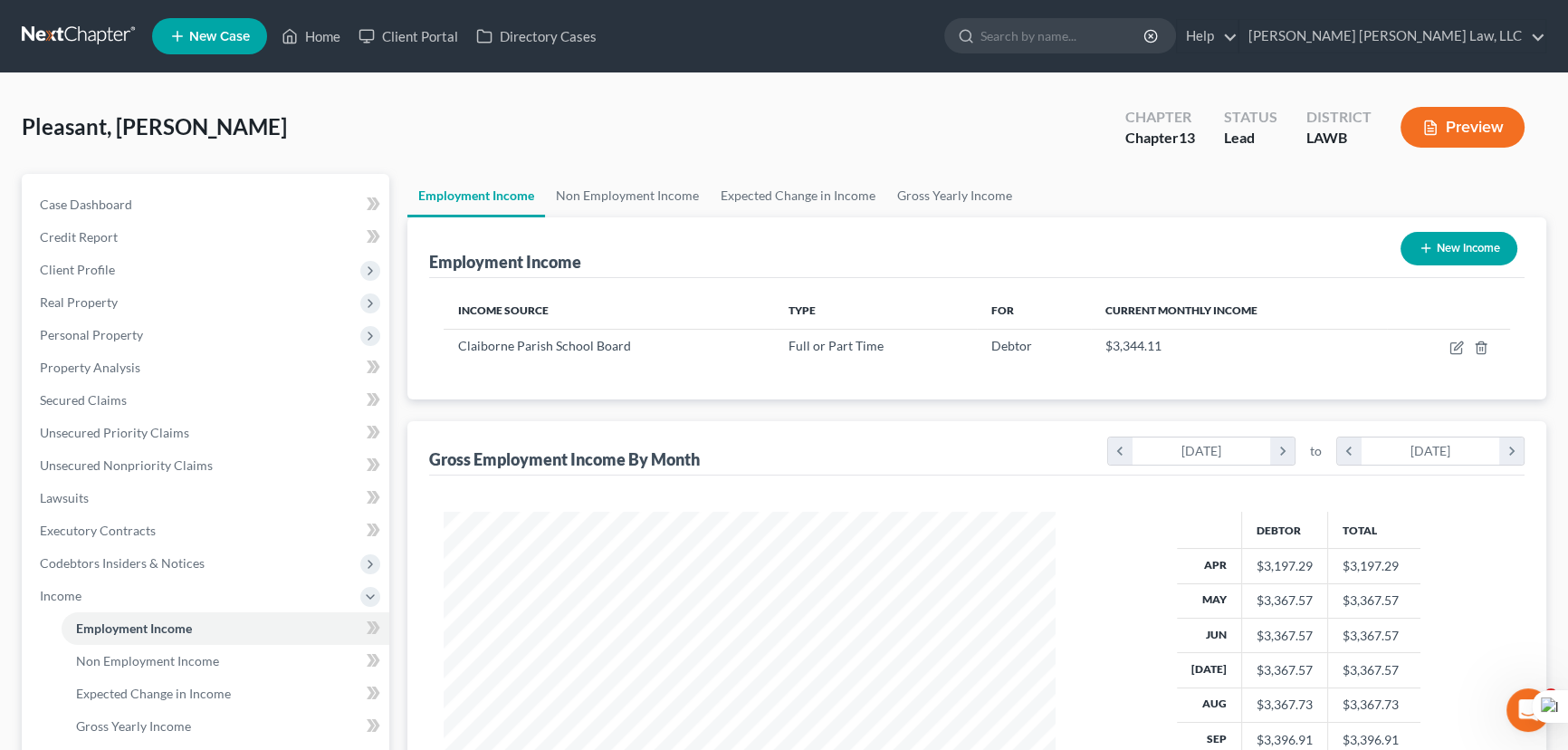
scroll to position [905097, 904482]
click at [937, 195] on link "Gross Yearly Income" at bounding box center [954, 195] width 137 height 44
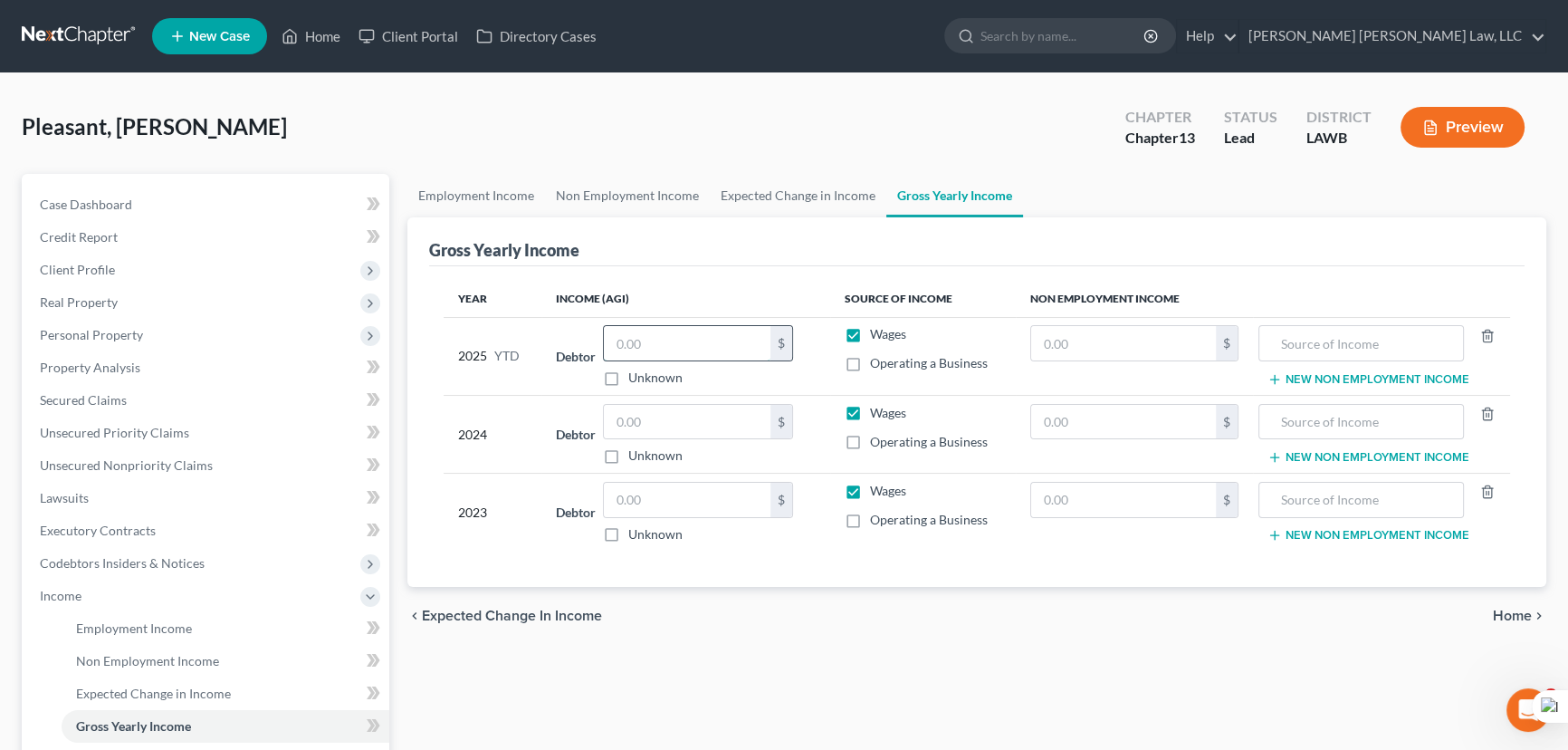
click at [647, 335] on input "text" at bounding box center [687, 343] width 166 height 35
type input "39,561.90"
click at [719, 489] on input "text" at bounding box center [687, 500] width 166 height 35
type input "47,333"
click at [674, 428] on input "text" at bounding box center [687, 422] width 166 height 35
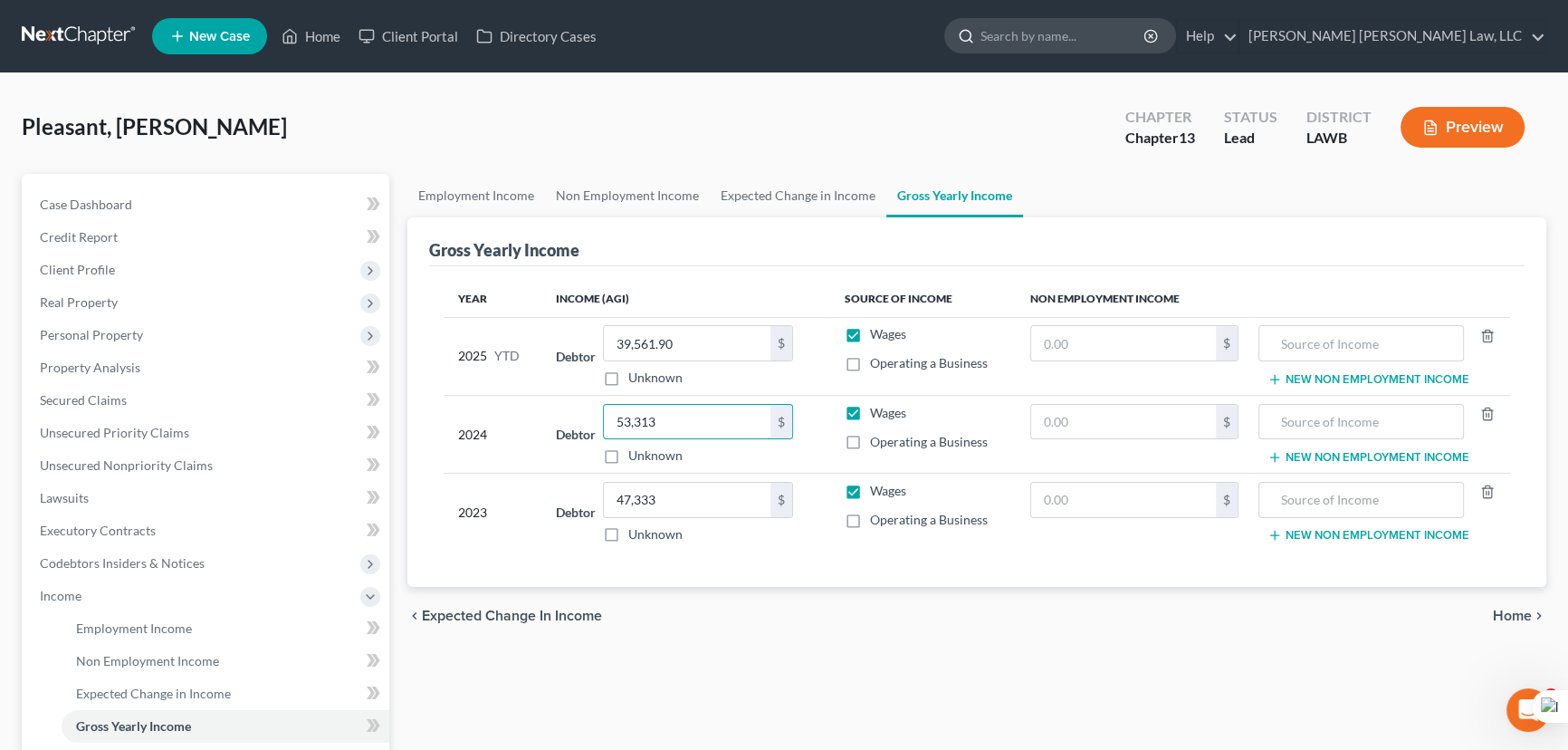
type input "53,313"
click at [492, 192] on link "Employment Income" at bounding box center [476, 195] width 138 height 44
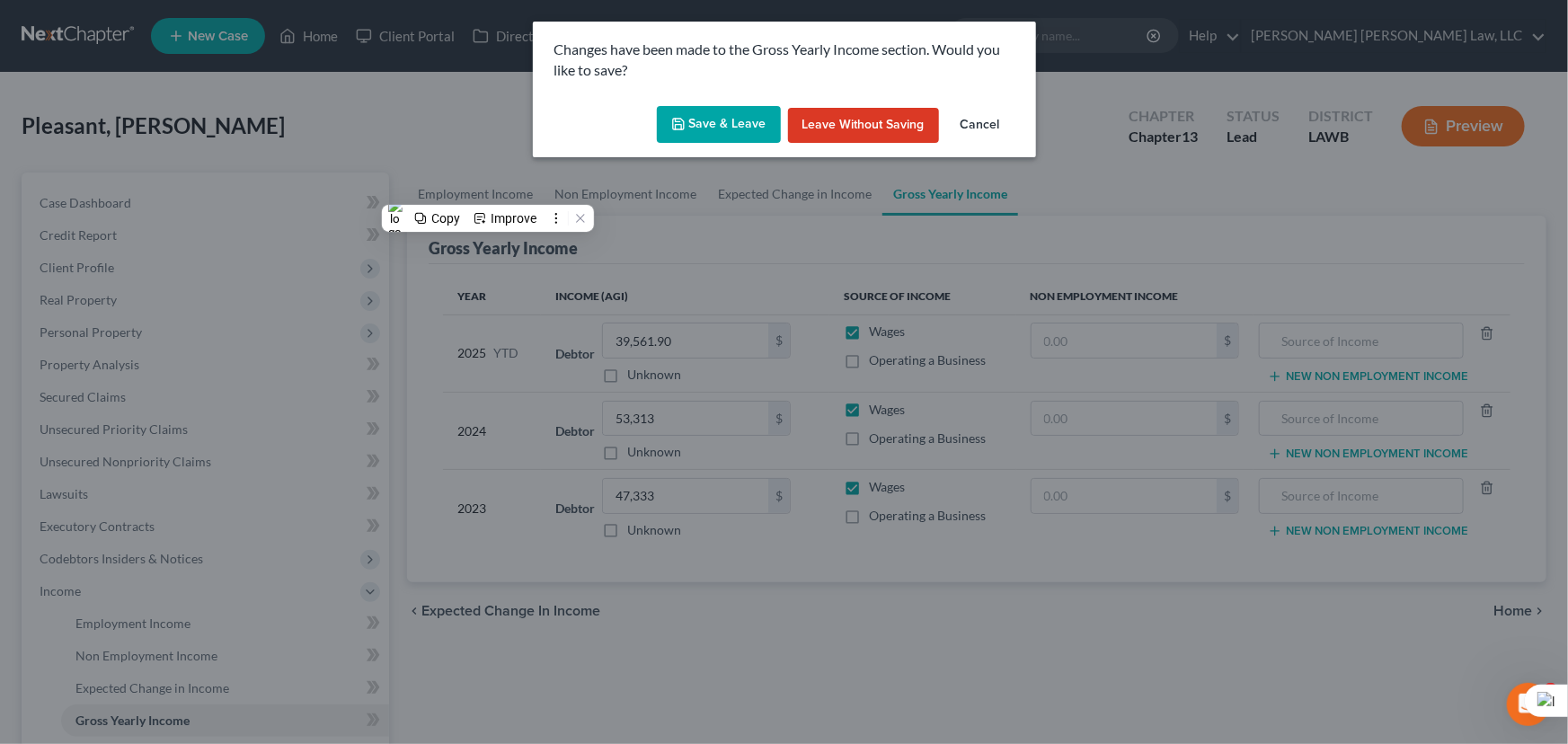
click at [725, 122] on button "Save & Leave" at bounding box center [719, 125] width 124 height 38
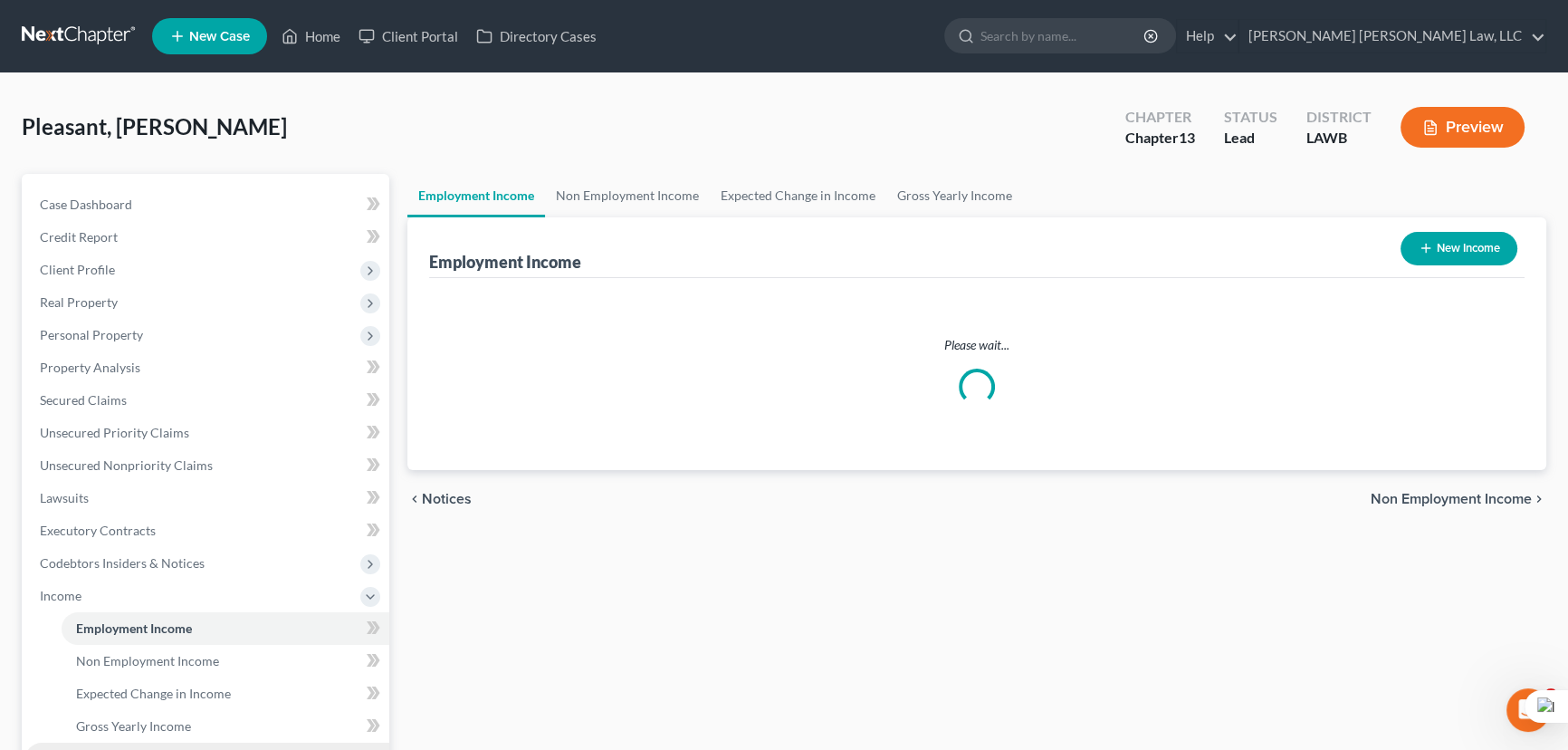
scroll to position [373, 0]
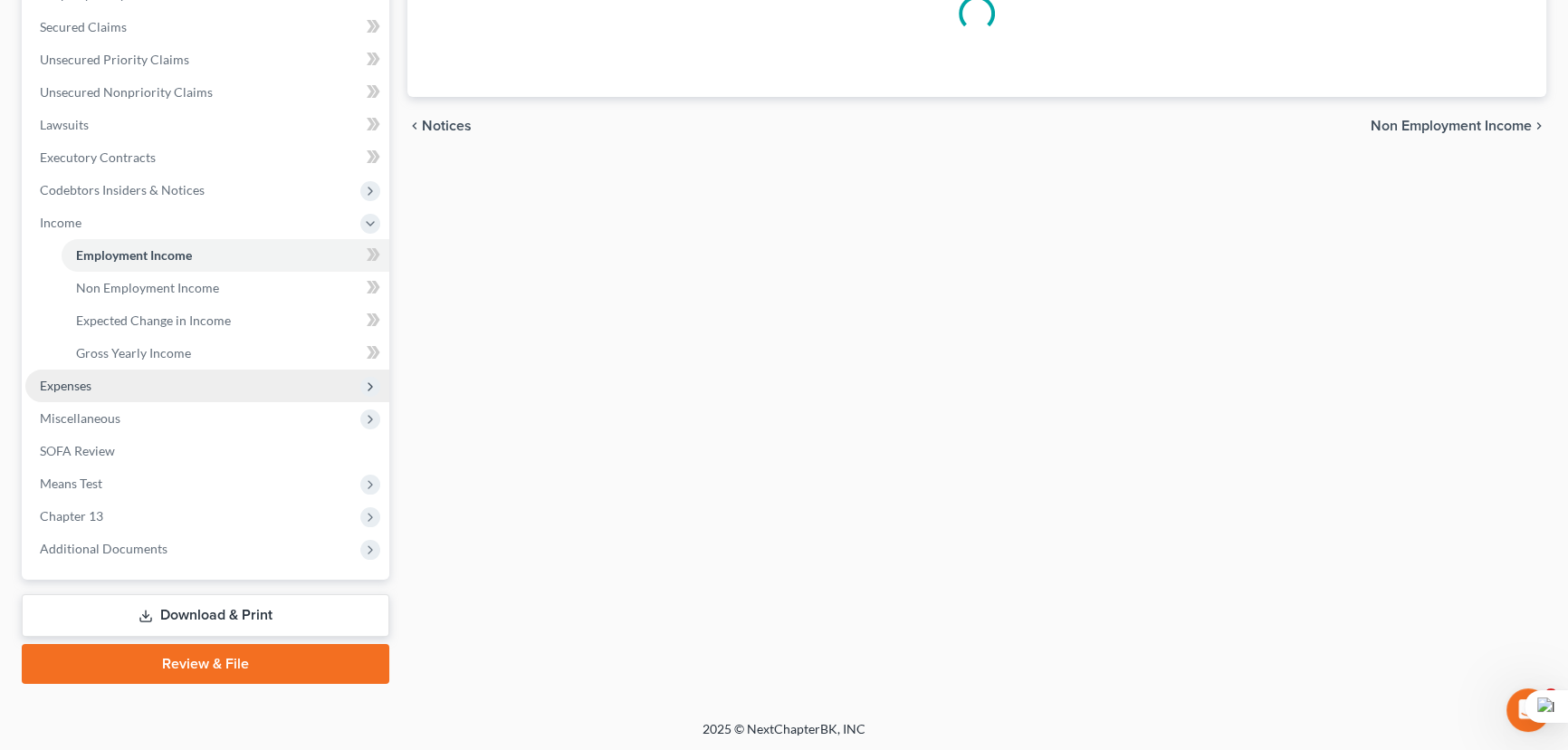
click at [156, 391] on span "Expenses" at bounding box center [207, 386] width 363 height 33
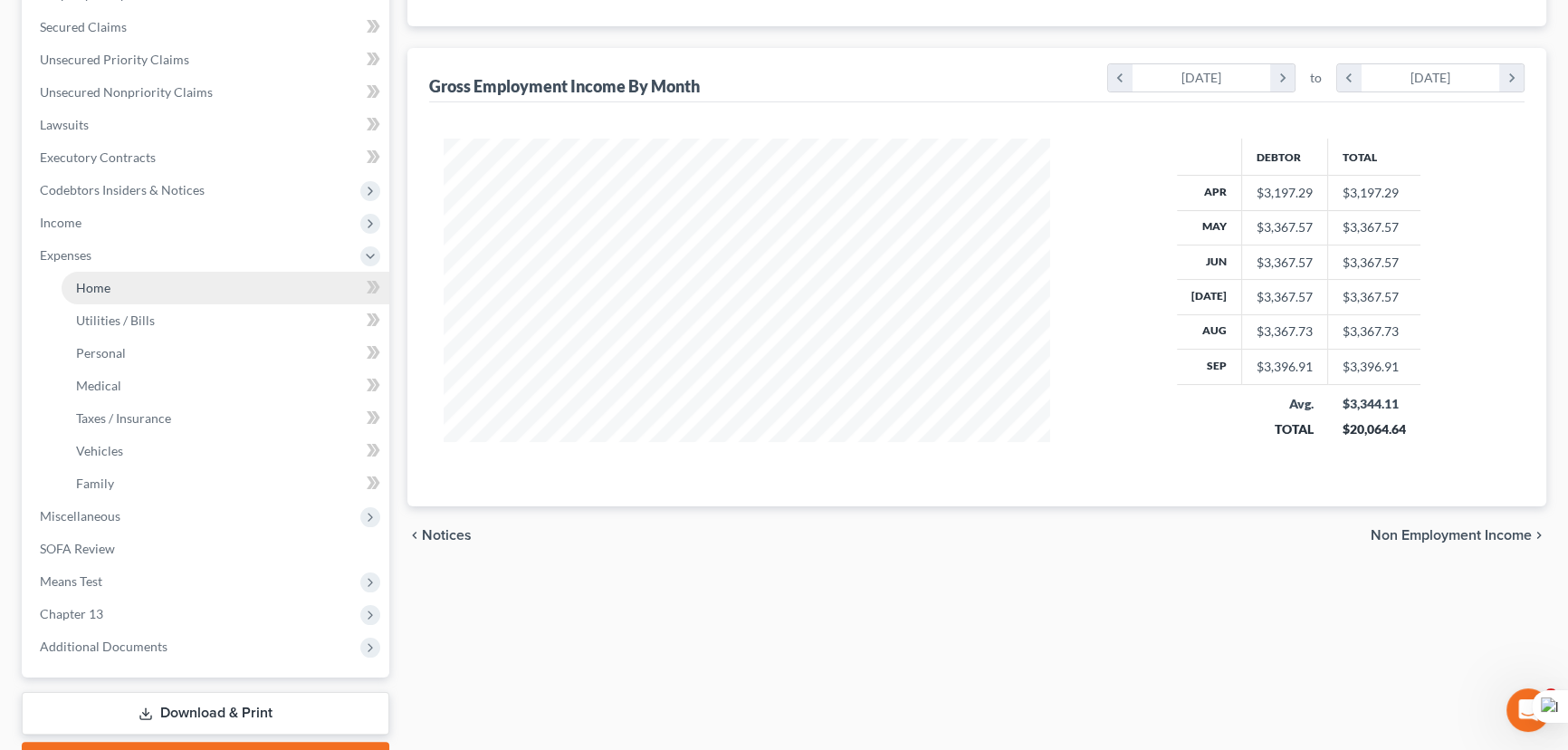
scroll to position [324, 643]
click at [160, 288] on link "Home" at bounding box center [225, 288] width 328 height 33
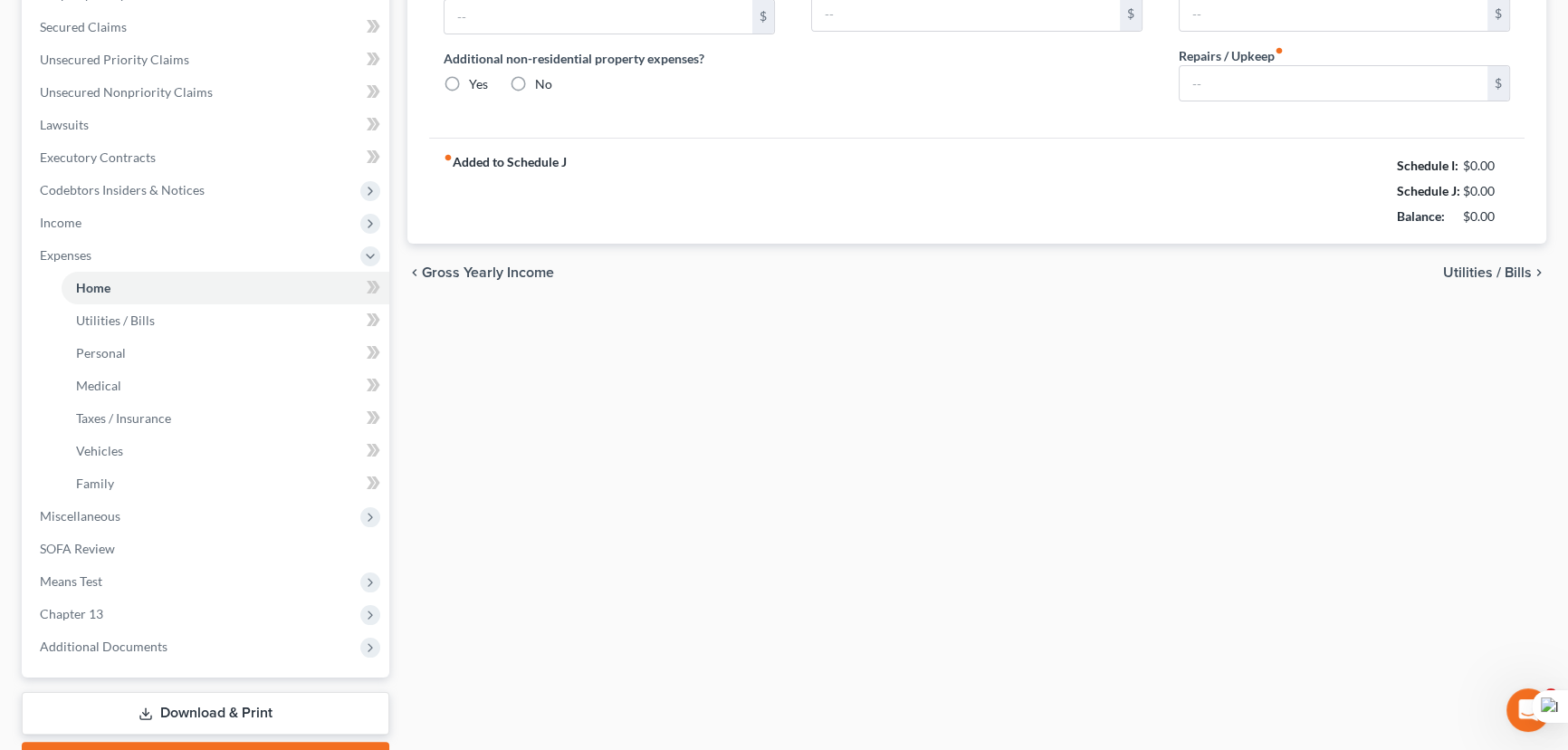
scroll to position [47, 0]
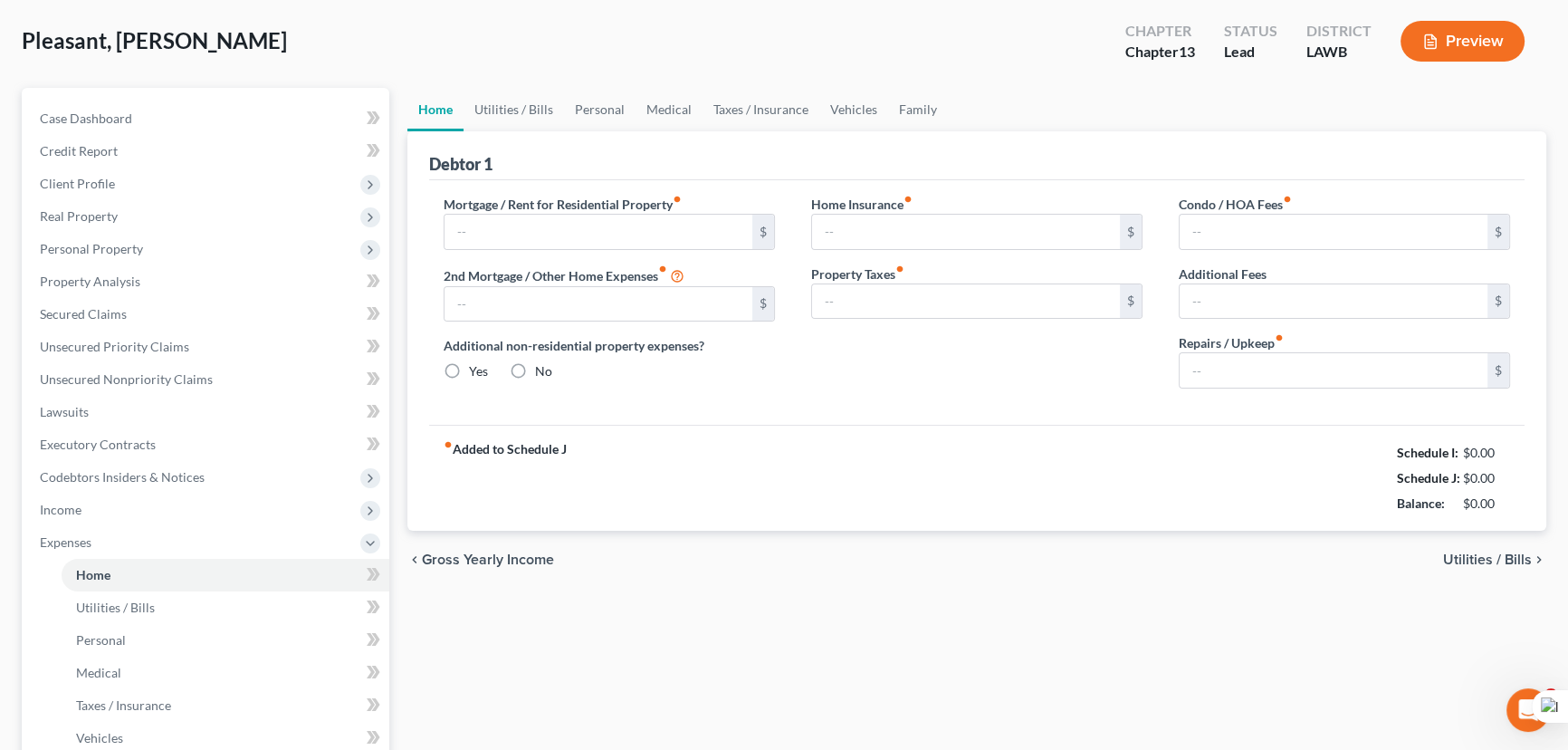
type input "500.00"
type input "0.00"
radio input "true"
type input "0.00"
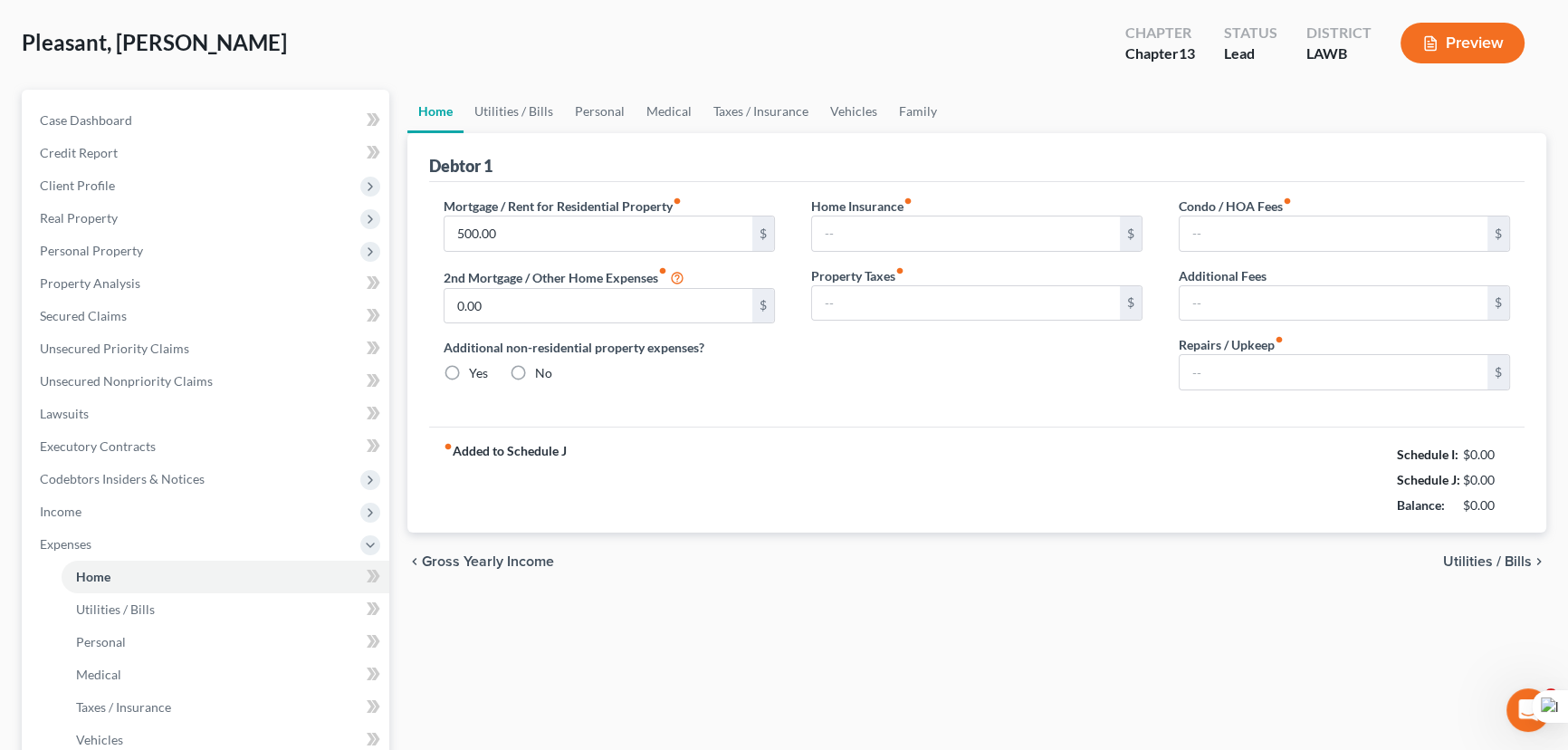
type input "0.00"
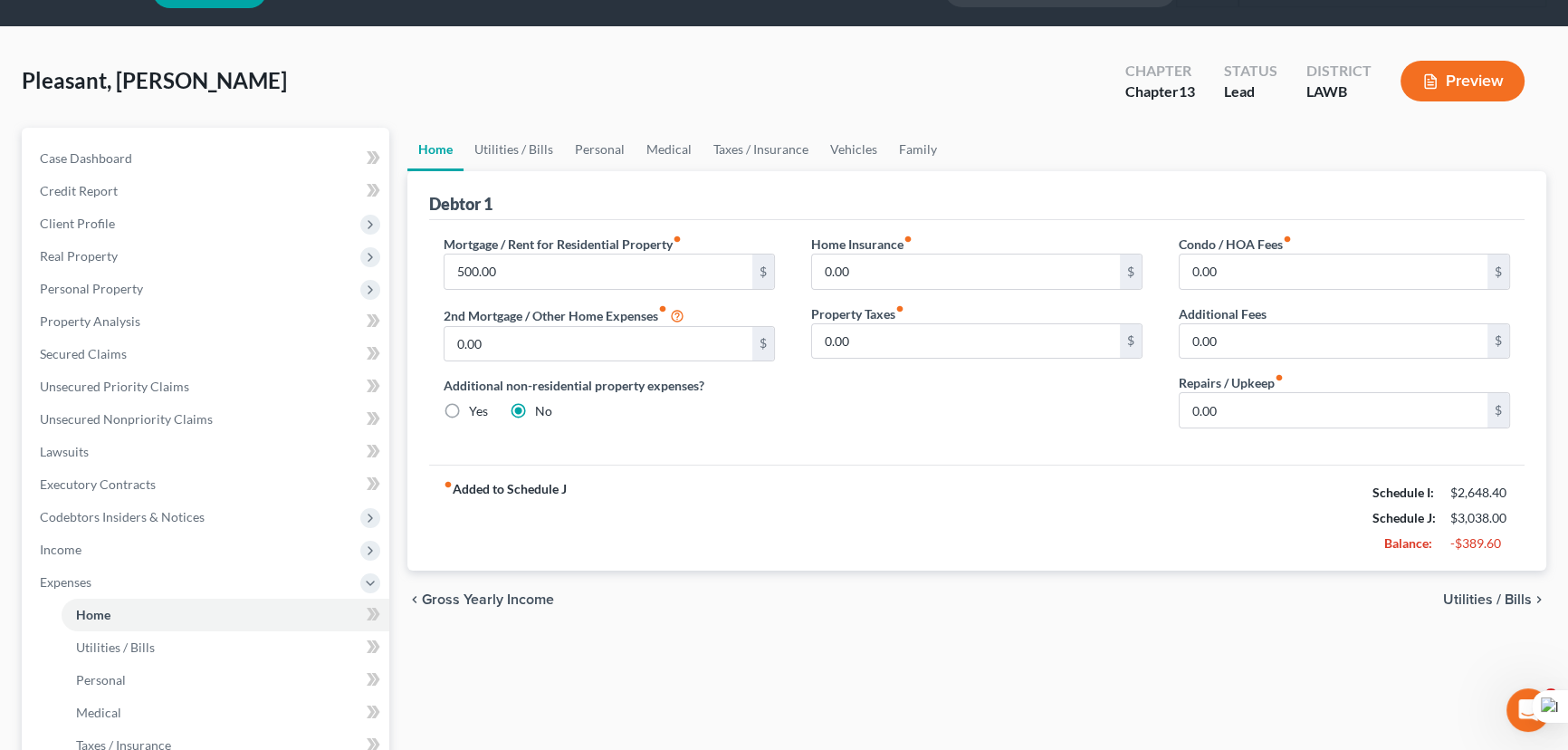
scroll to position [0, 0]
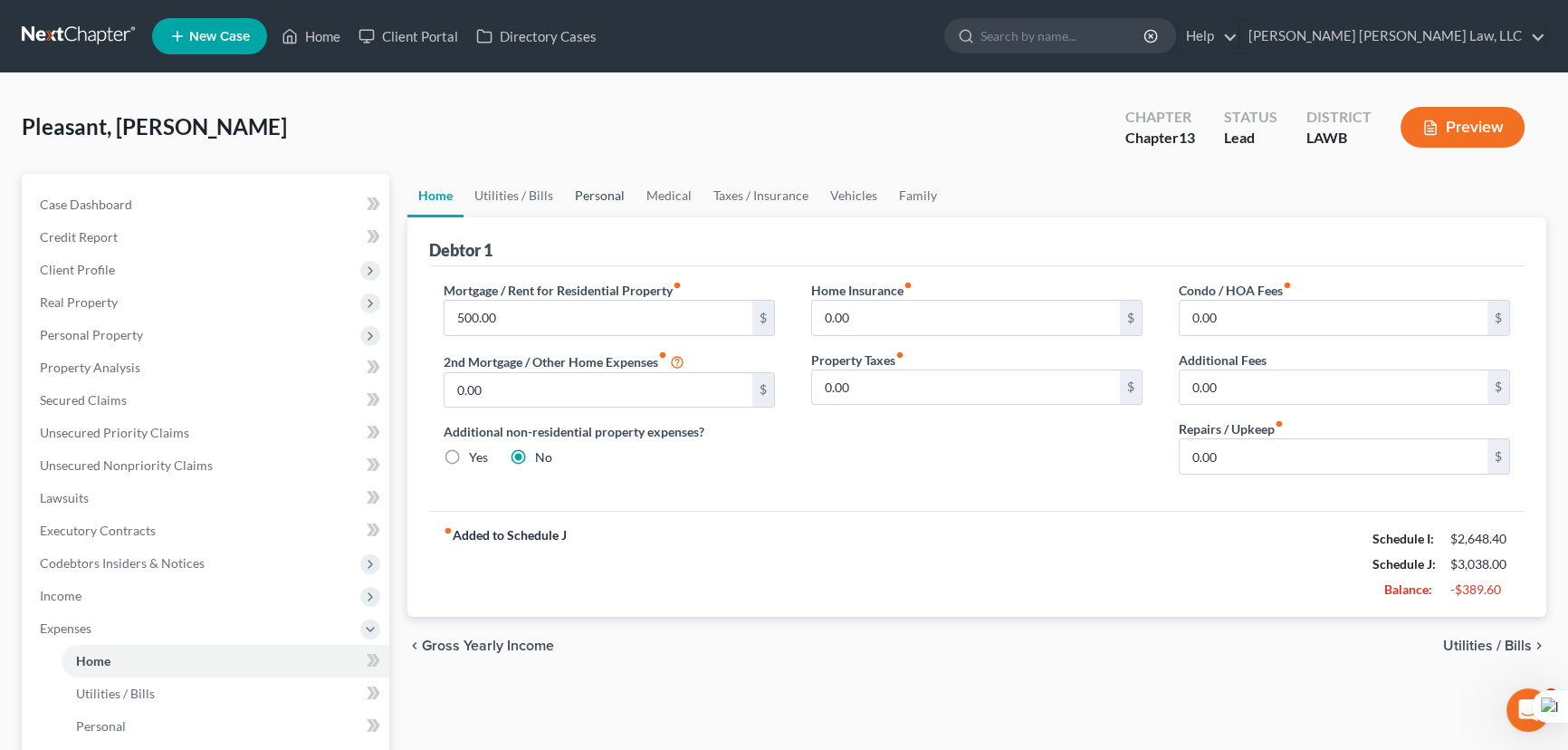
click at [616, 196] on link "Personal" at bounding box center [599, 195] width 71 height 44
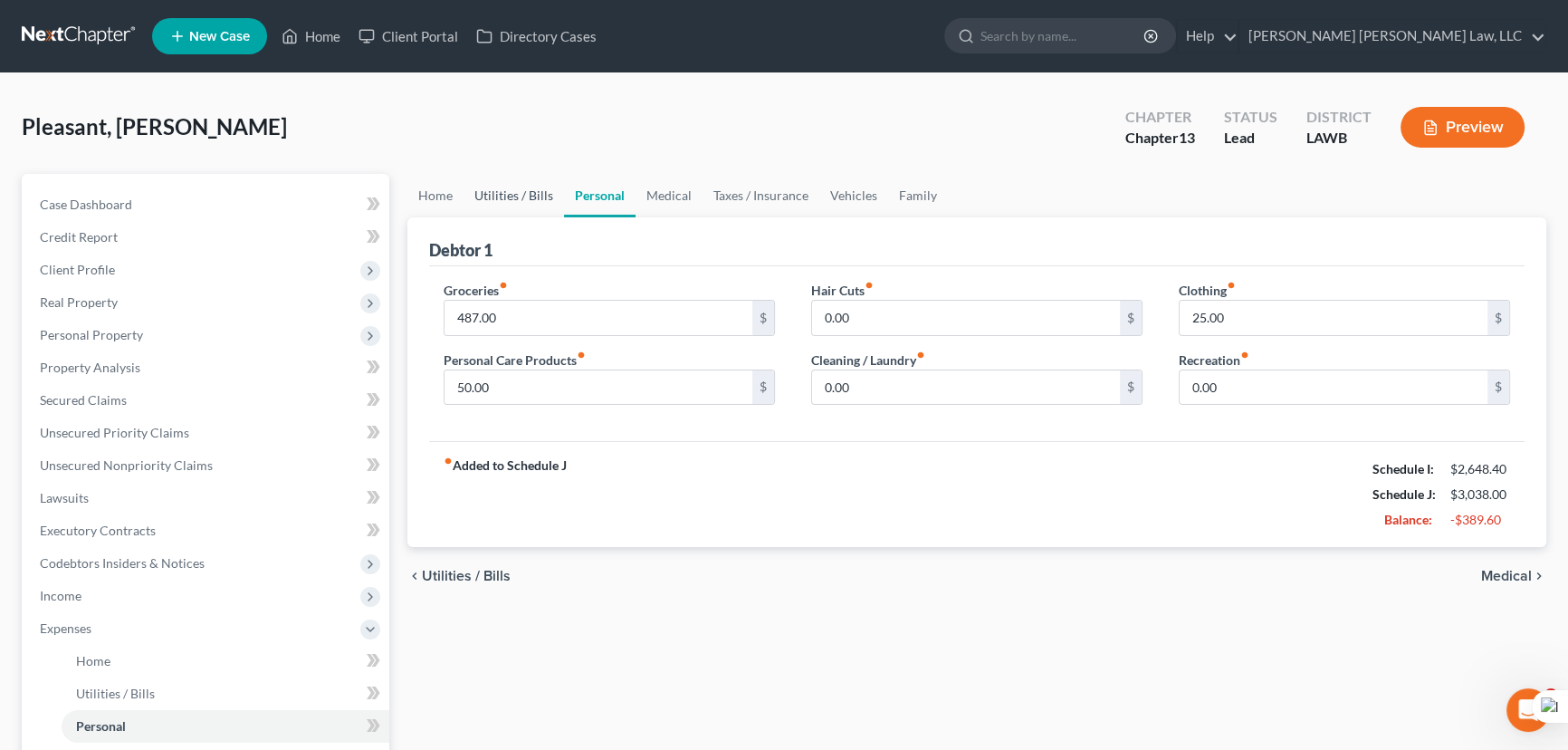
click at [487, 215] on link "Utilities / Bills" at bounding box center [513, 195] width 100 height 44
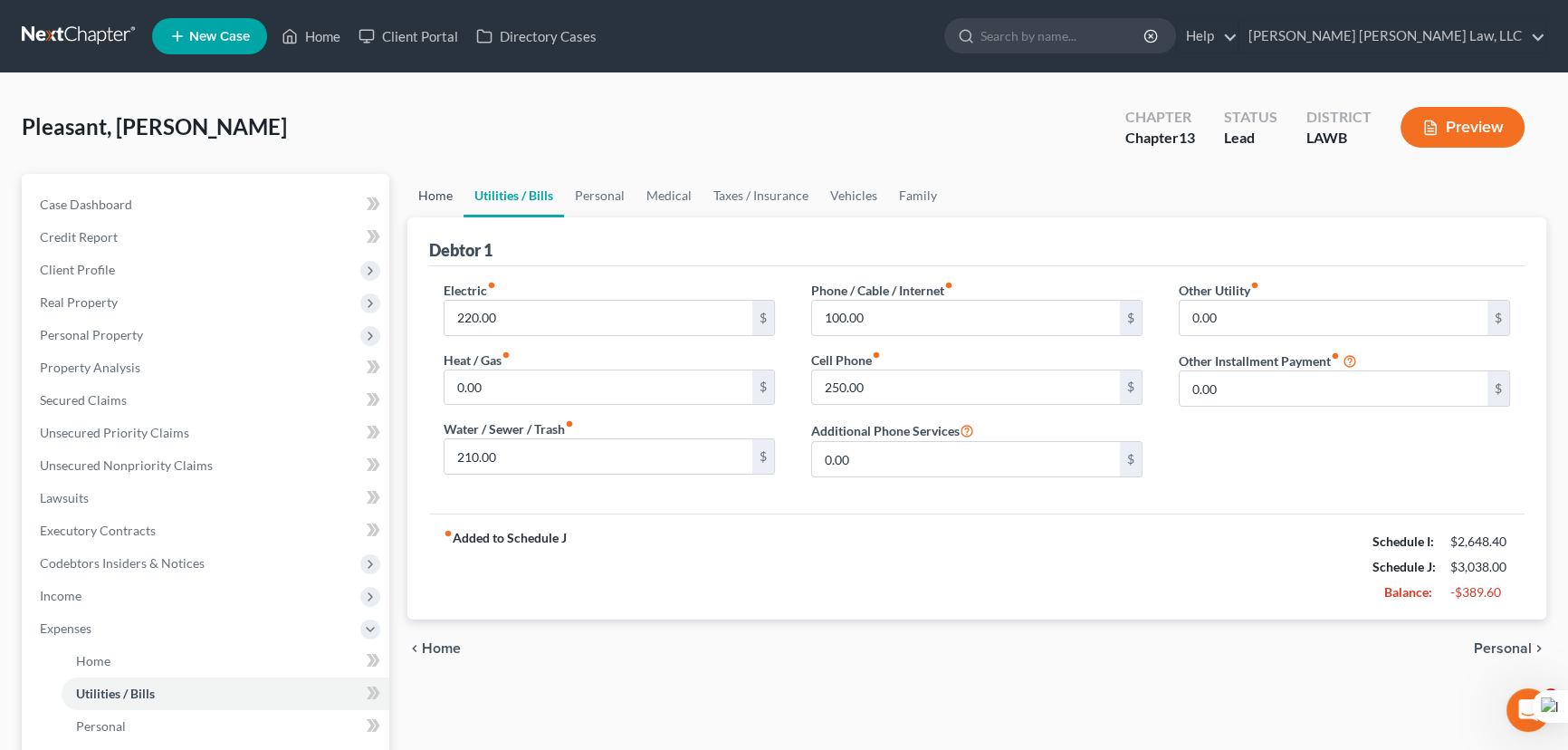
click at [454, 204] on link "Home" at bounding box center [435, 195] width 56 height 44
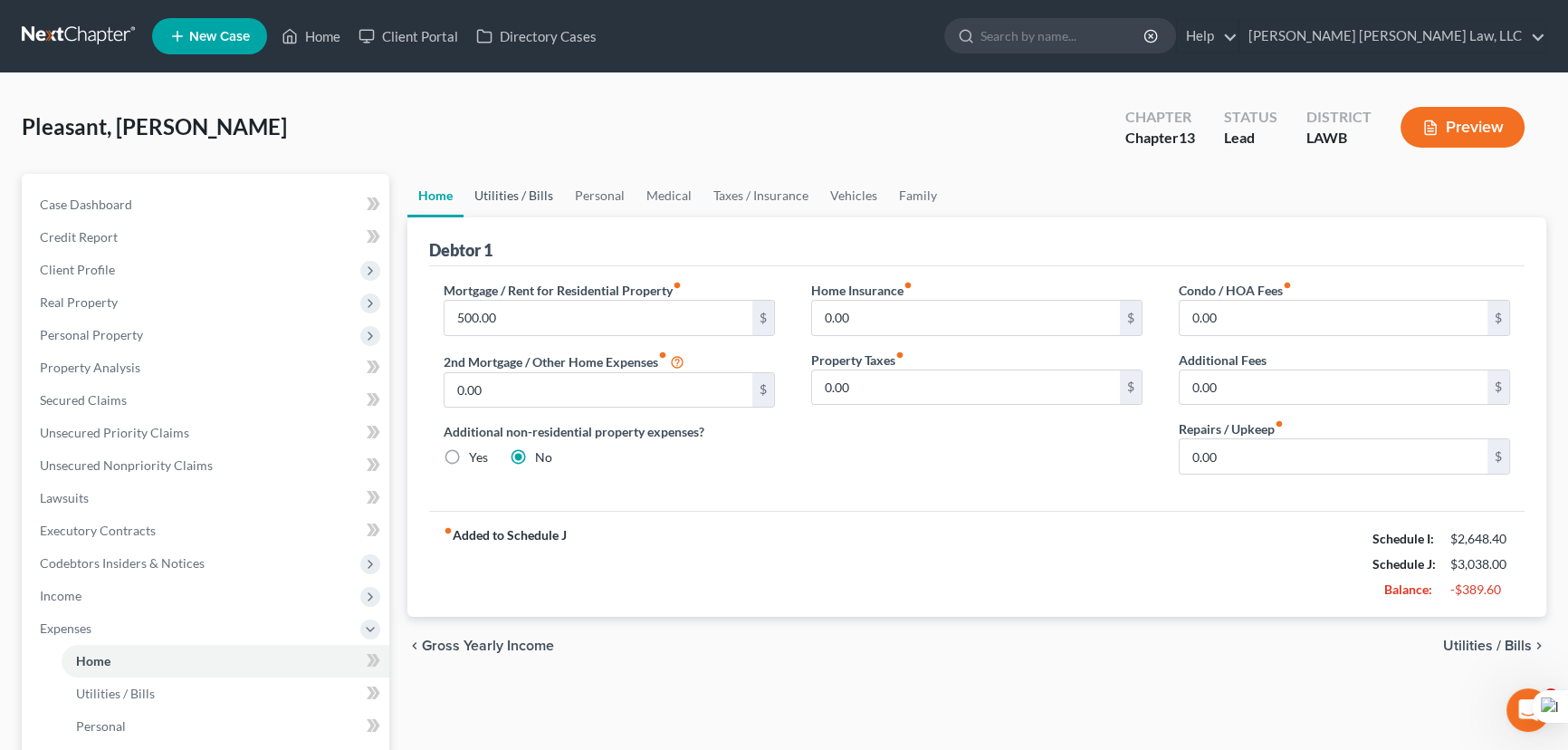
click at [517, 194] on link "Utilities / Bills" at bounding box center [513, 195] width 100 height 44
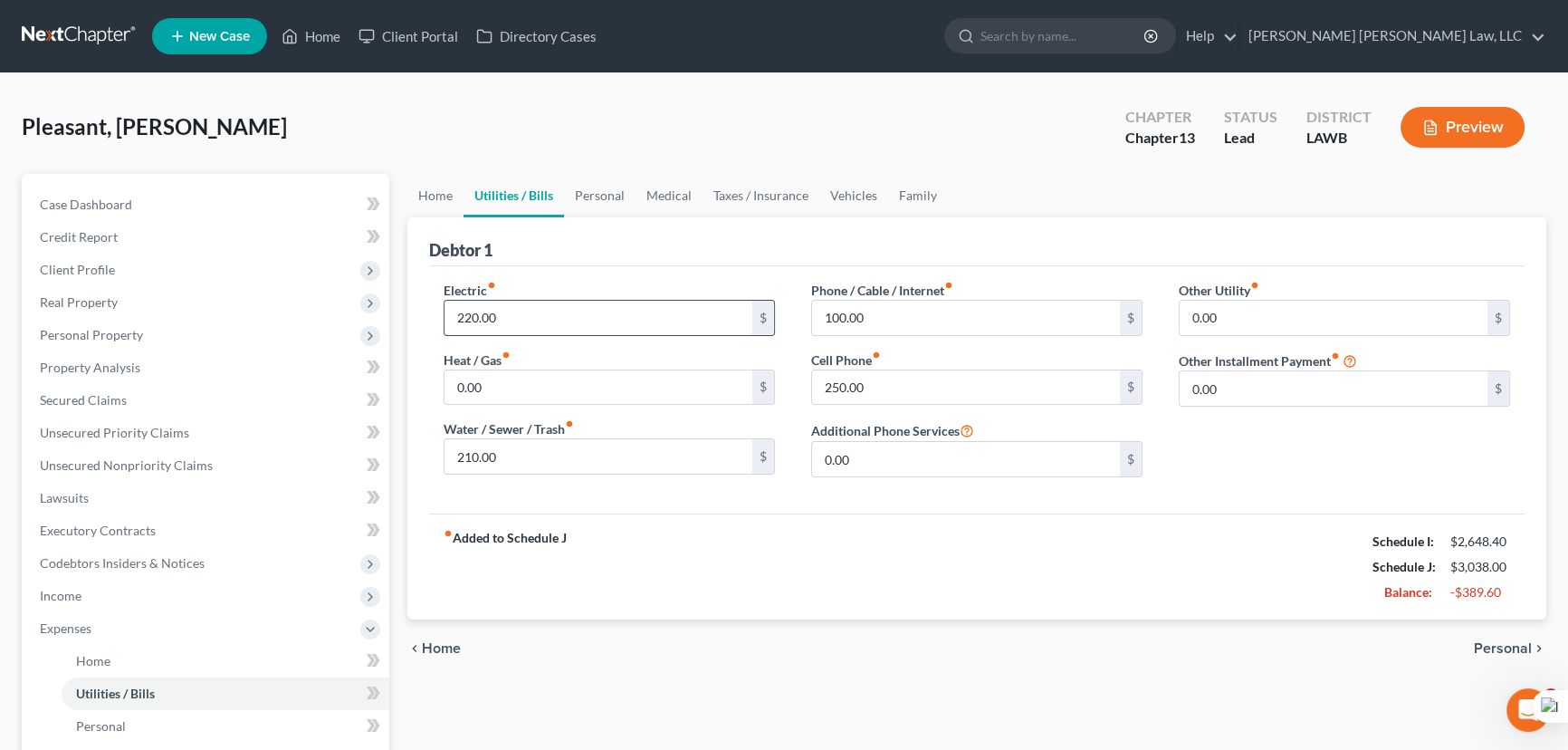
click at [600, 312] on input "220.00" at bounding box center [598, 318] width 308 height 35
type input "100"
click at [493, 466] on input "210.00" at bounding box center [598, 457] width 308 height 35
type input "50"
click at [877, 307] on input "100.00" at bounding box center [965, 318] width 308 height 35
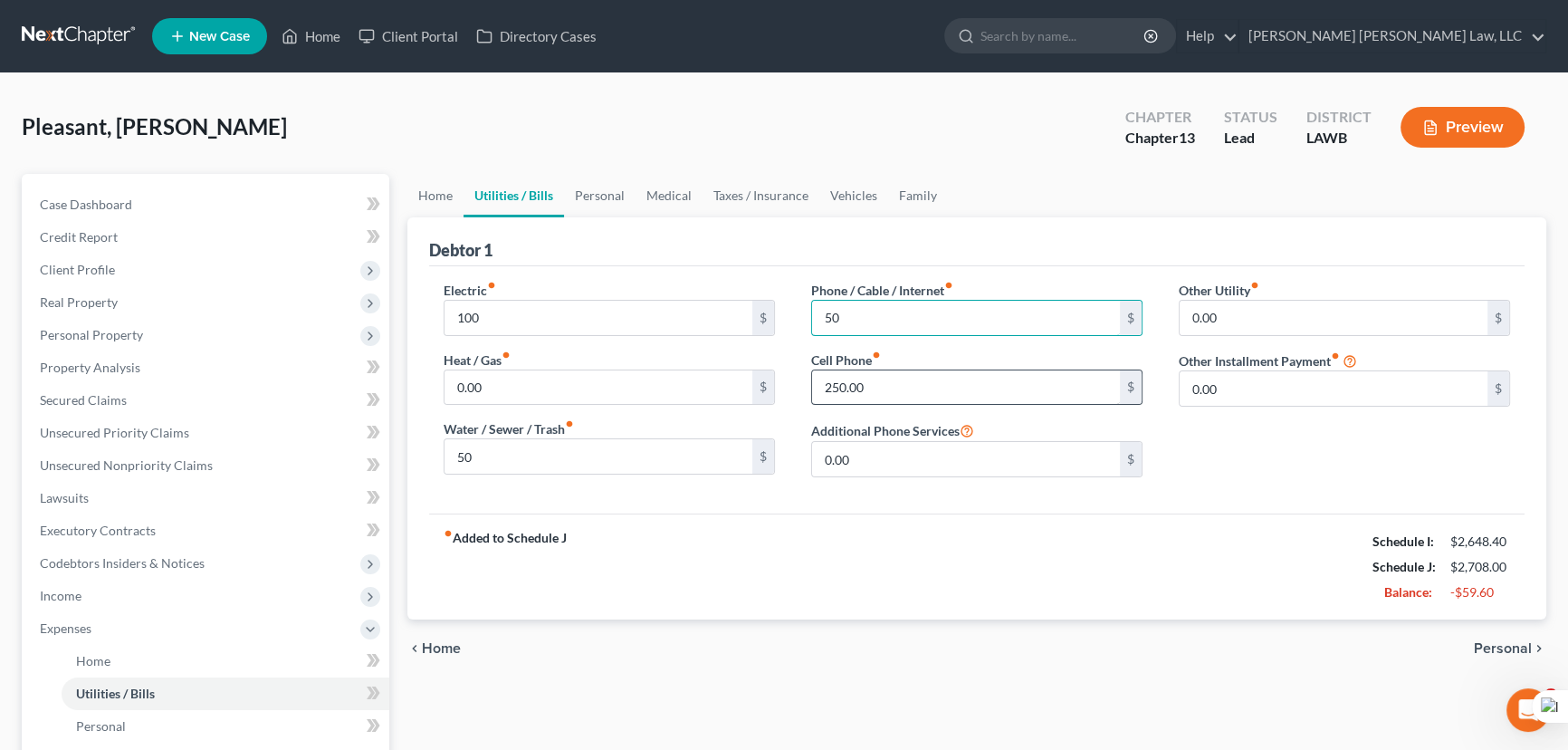
type input "50"
click at [846, 400] on input "250.00" at bounding box center [965, 387] width 308 height 35
type input "0"
type input "200"
click at [585, 198] on link "Personal" at bounding box center [599, 195] width 71 height 44
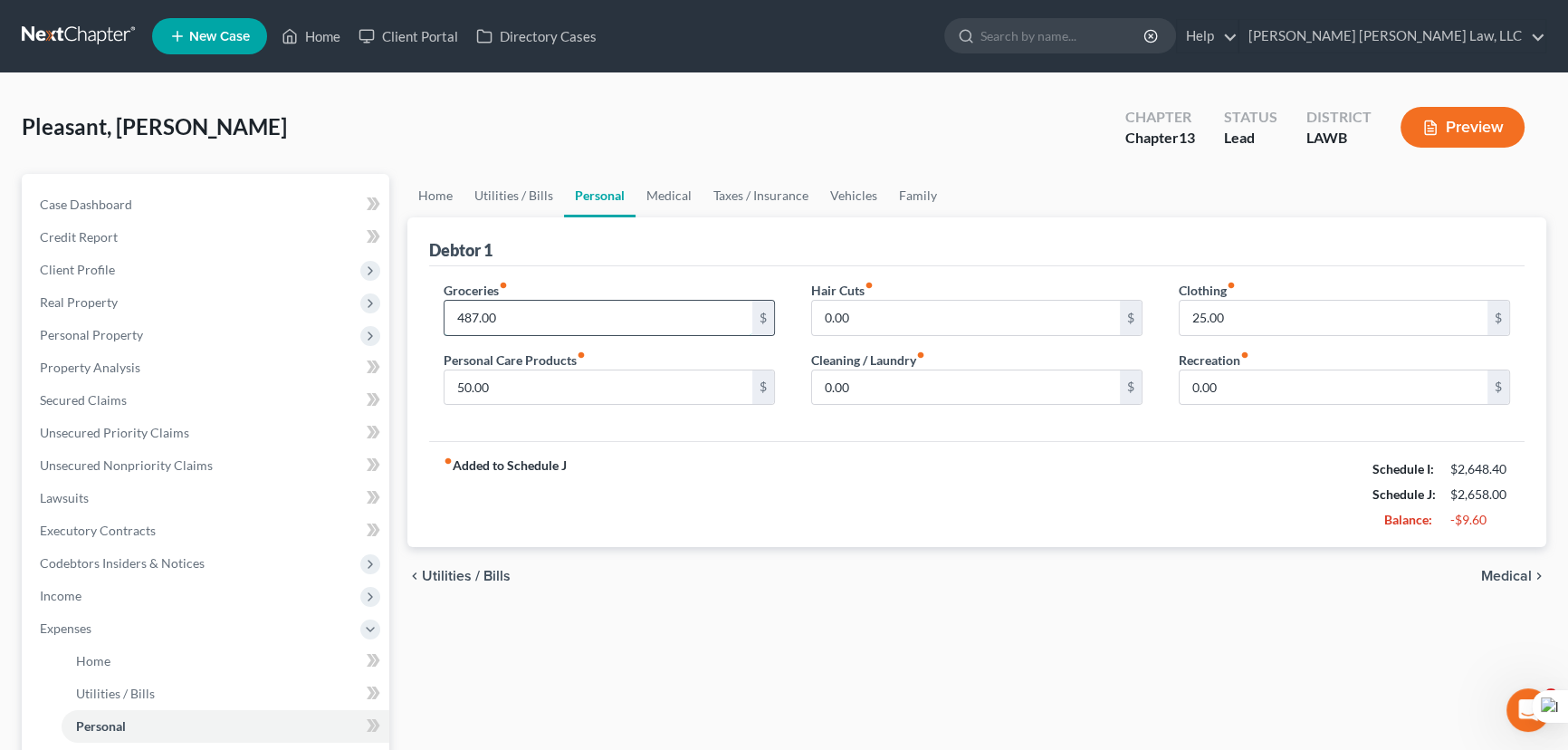
click at [570, 306] on input "487.00" at bounding box center [598, 318] width 308 height 35
type input "200"
click at [603, 221] on div "Debtor 1" at bounding box center [976, 242] width 1095 height 49
click at [643, 204] on link "Medical" at bounding box center [668, 195] width 67 height 44
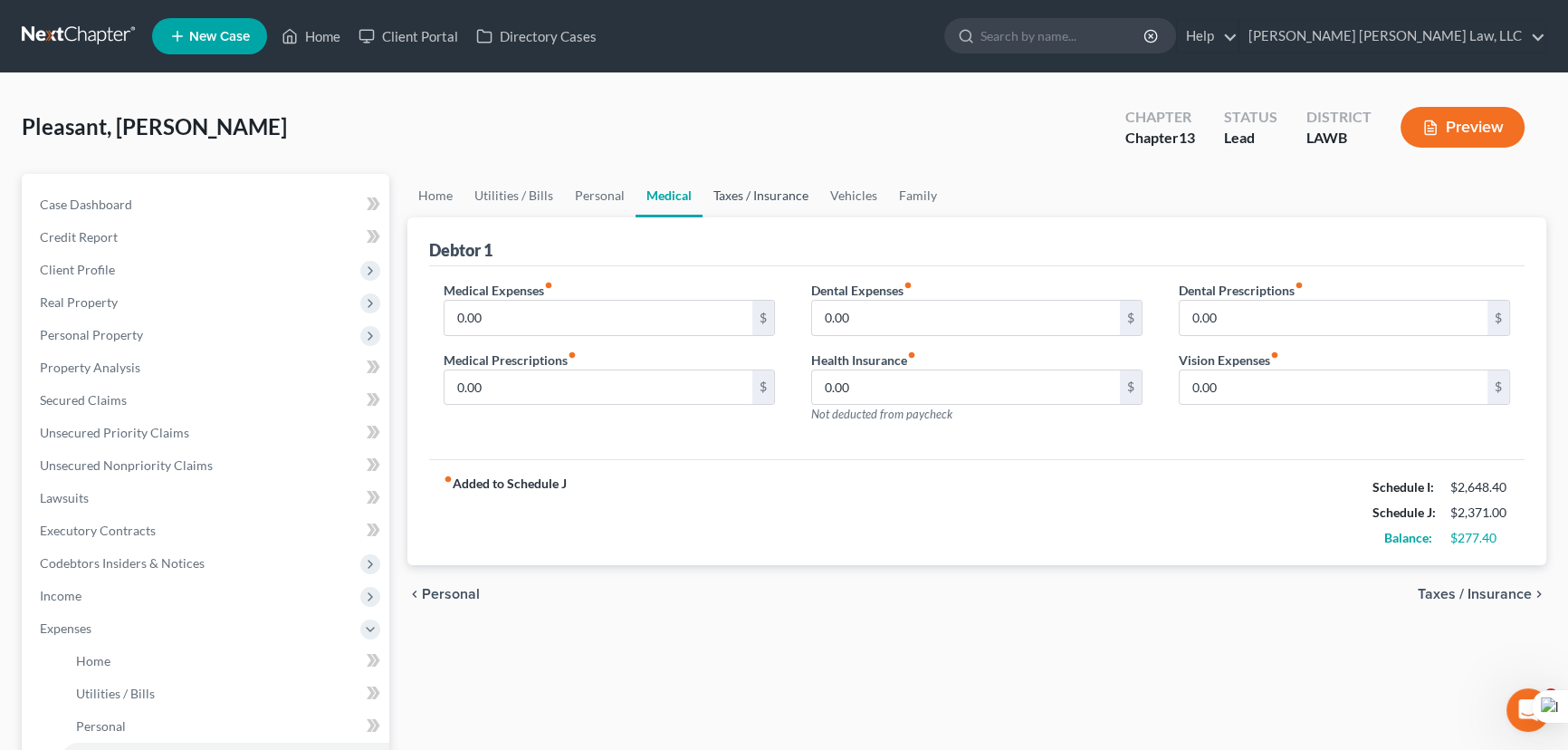
click at [805, 203] on link "Taxes / Insurance" at bounding box center [761, 195] width 117 height 44
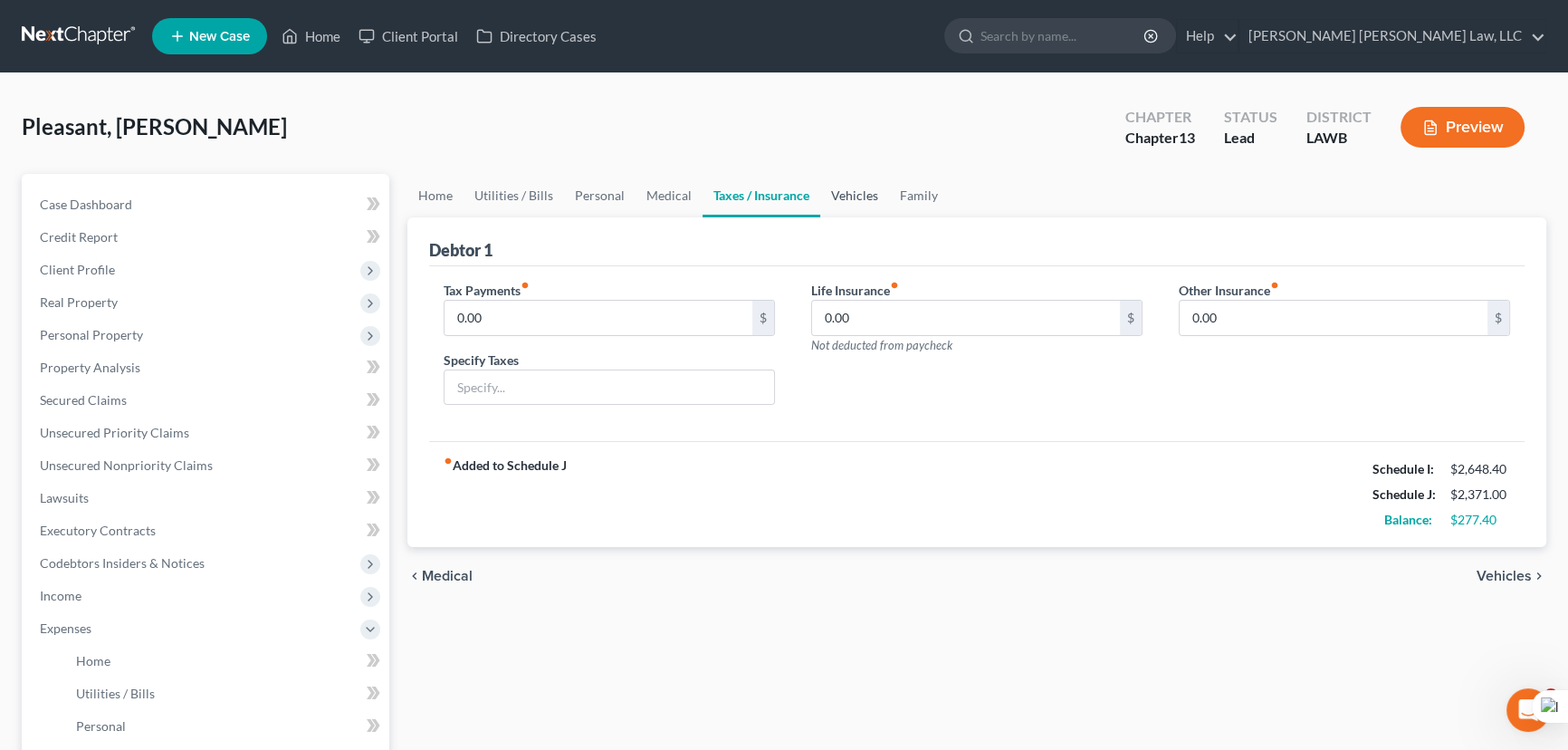
click at [841, 194] on link "Vehicles" at bounding box center [854, 195] width 68 height 44
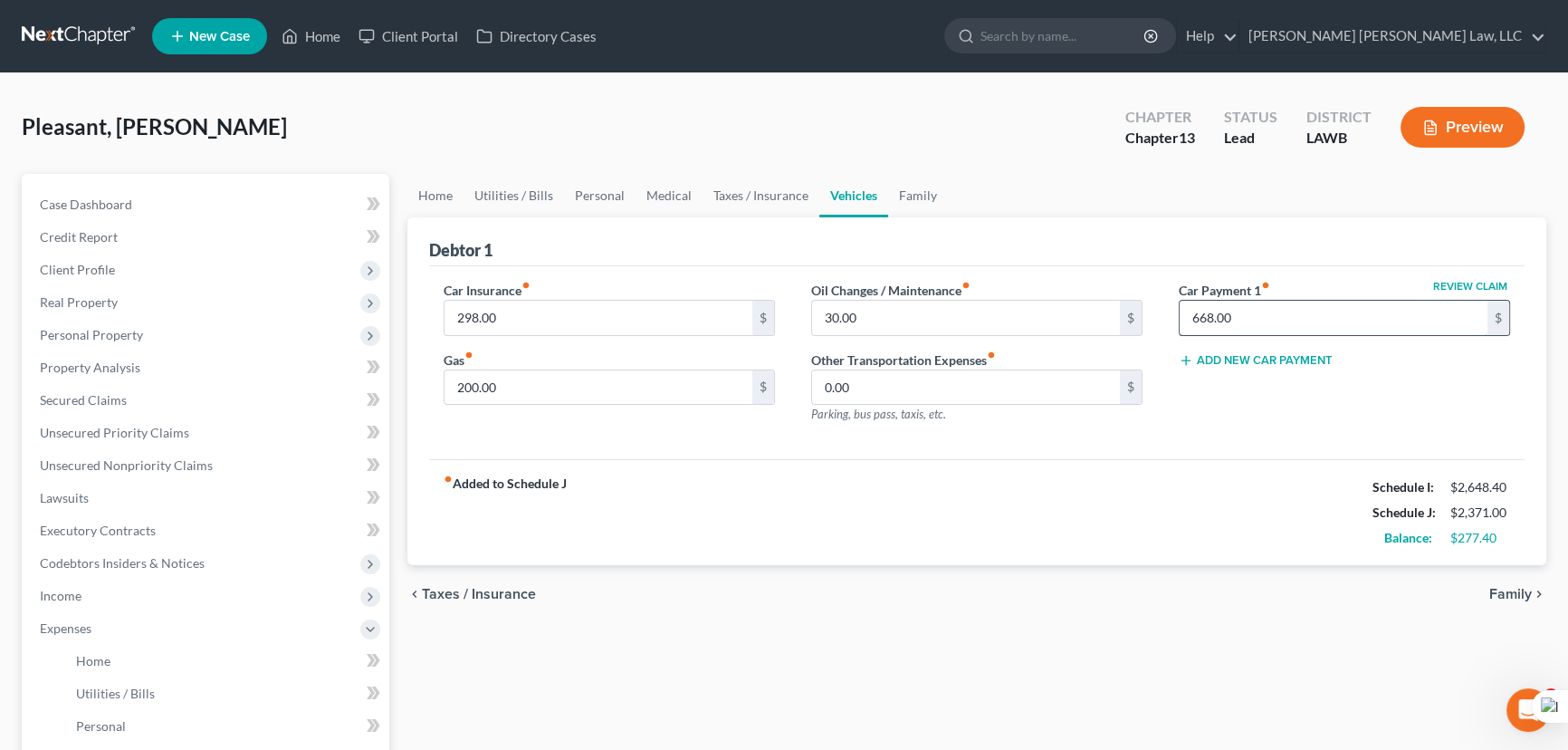
click at [1291, 312] on input "668.00" at bounding box center [1332, 318] width 308 height 35
click at [581, 190] on link "Personal" at bounding box center [599, 195] width 71 height 44
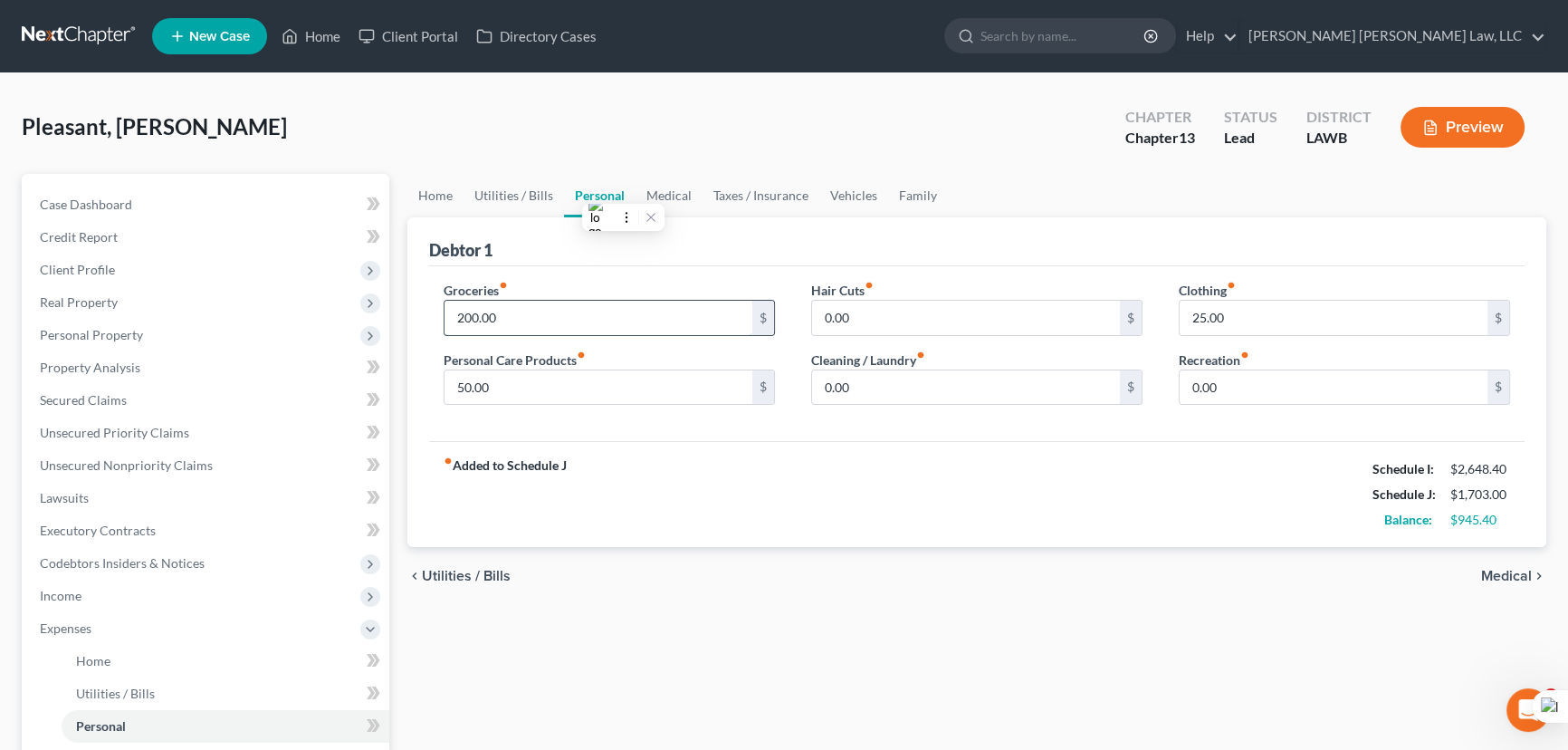
click at [528, 317] on input "200.00" at bounding box center [598, 318] width 308 height 35
type input "400"
click at [500, 375] on input "50.00" at bounding box center [598, 387] width 308 height 35
type input "100"
click at [512, 179] on link "Utilities / Bills" at bounding box center [513, 195] width 100 height 44
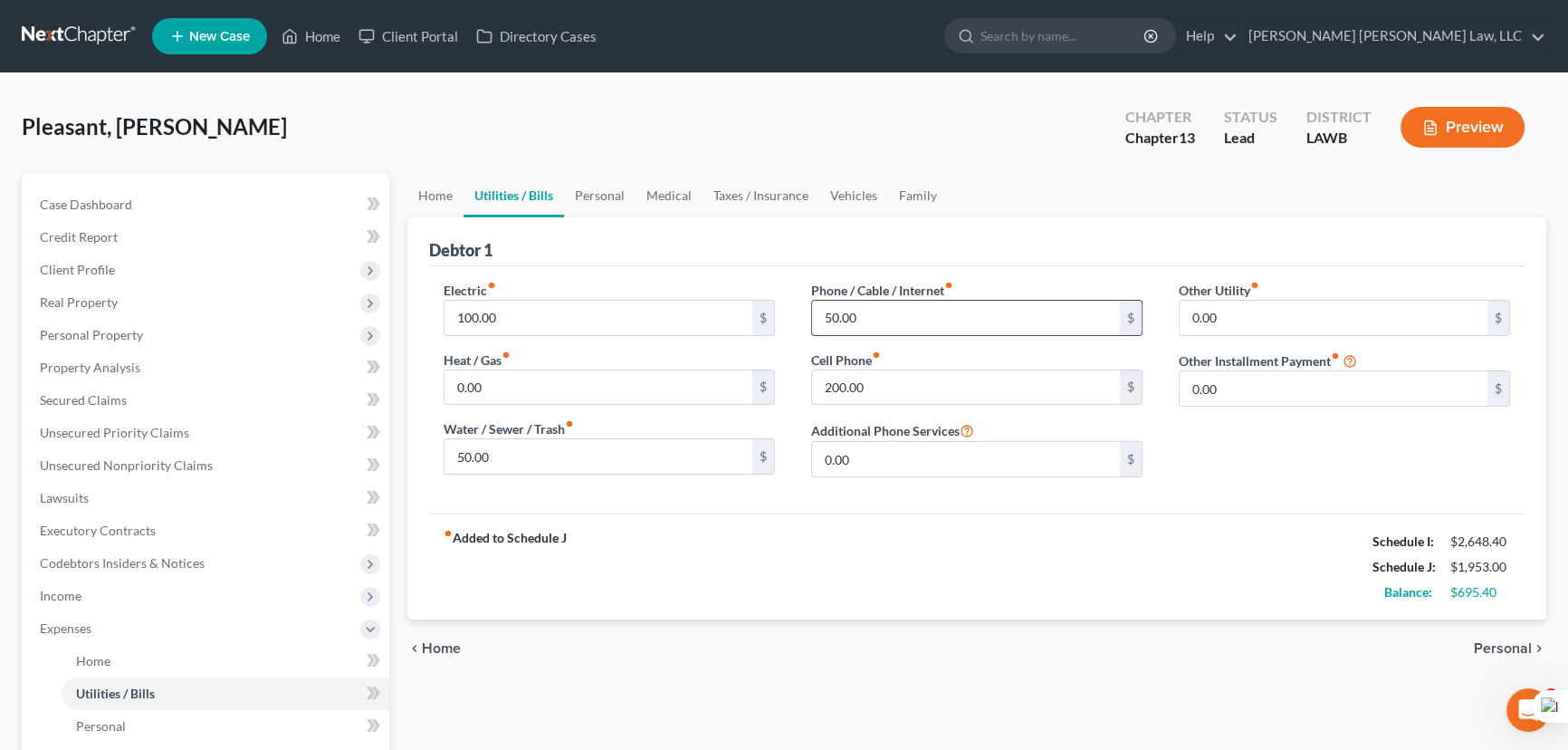
click at [895, 322] on input "50.00" at bounding box center [965, 318] width 308 height 35
click at [883, 382] on input "200.00" at bounding box center [965, 387] width 308 height 35
type input "250"
click at [905, 317] on input "50.00" at bounding box center [965, 318] width 308 height 35
type input "150"
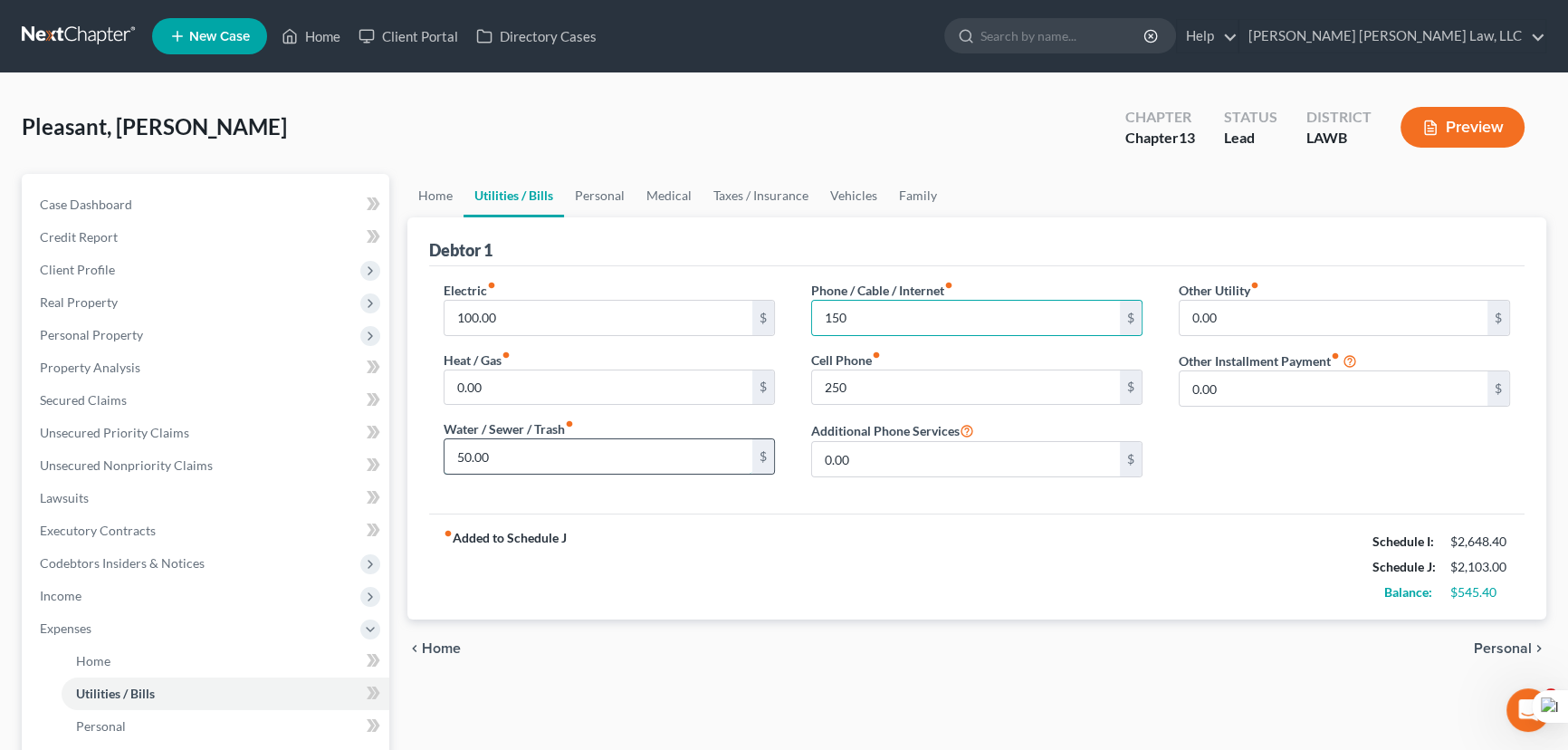
drag, startPoint x: 564, startPoint y: 440, endPoint x: 562, endPoint y: 464, distance: 24.1
click at [565, 439] on input "50.00" at bounding box center [598, 457] width 308 height 35
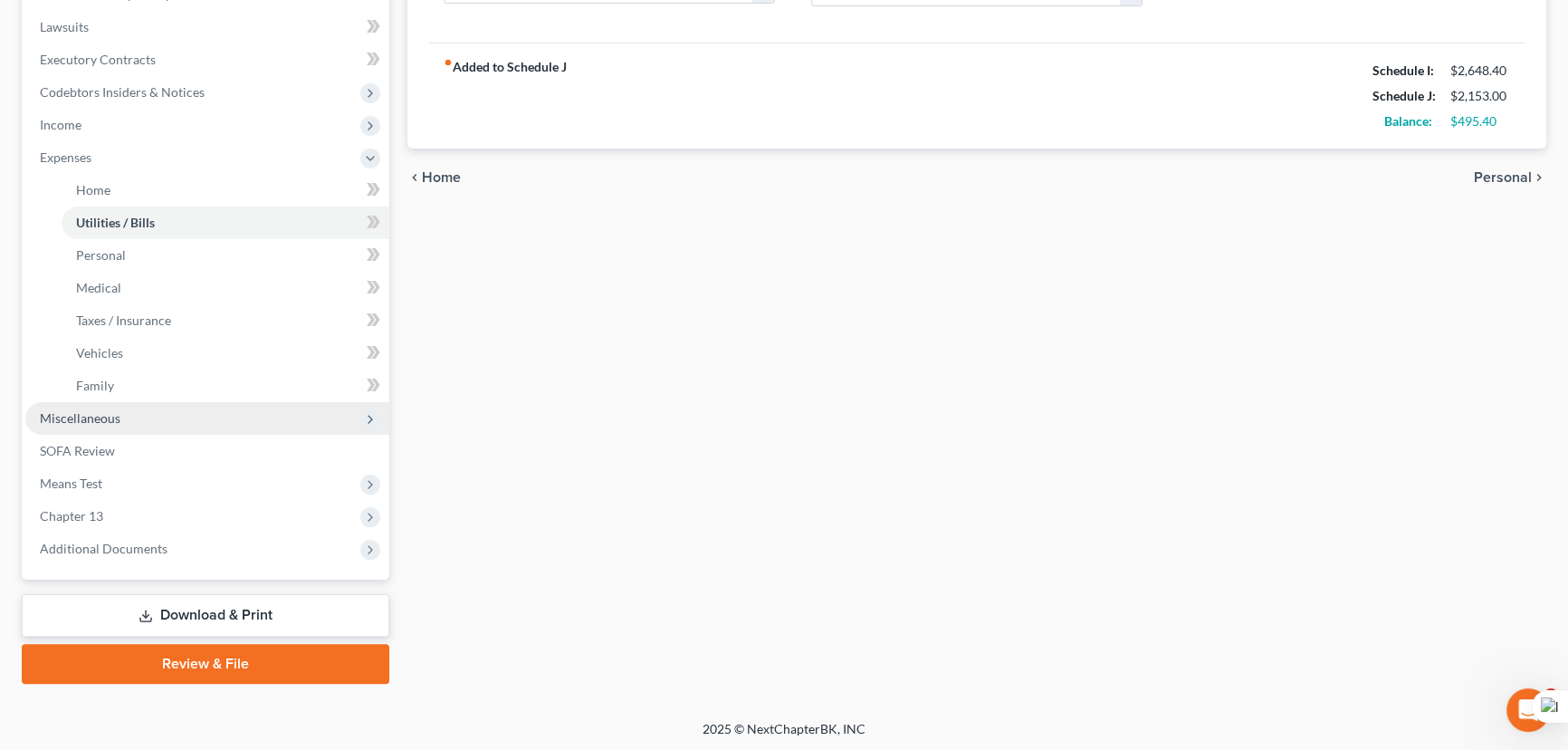
click at [131, 418] on span "Miscellaneous" at bounding box center [207, 418] width 363 height 33
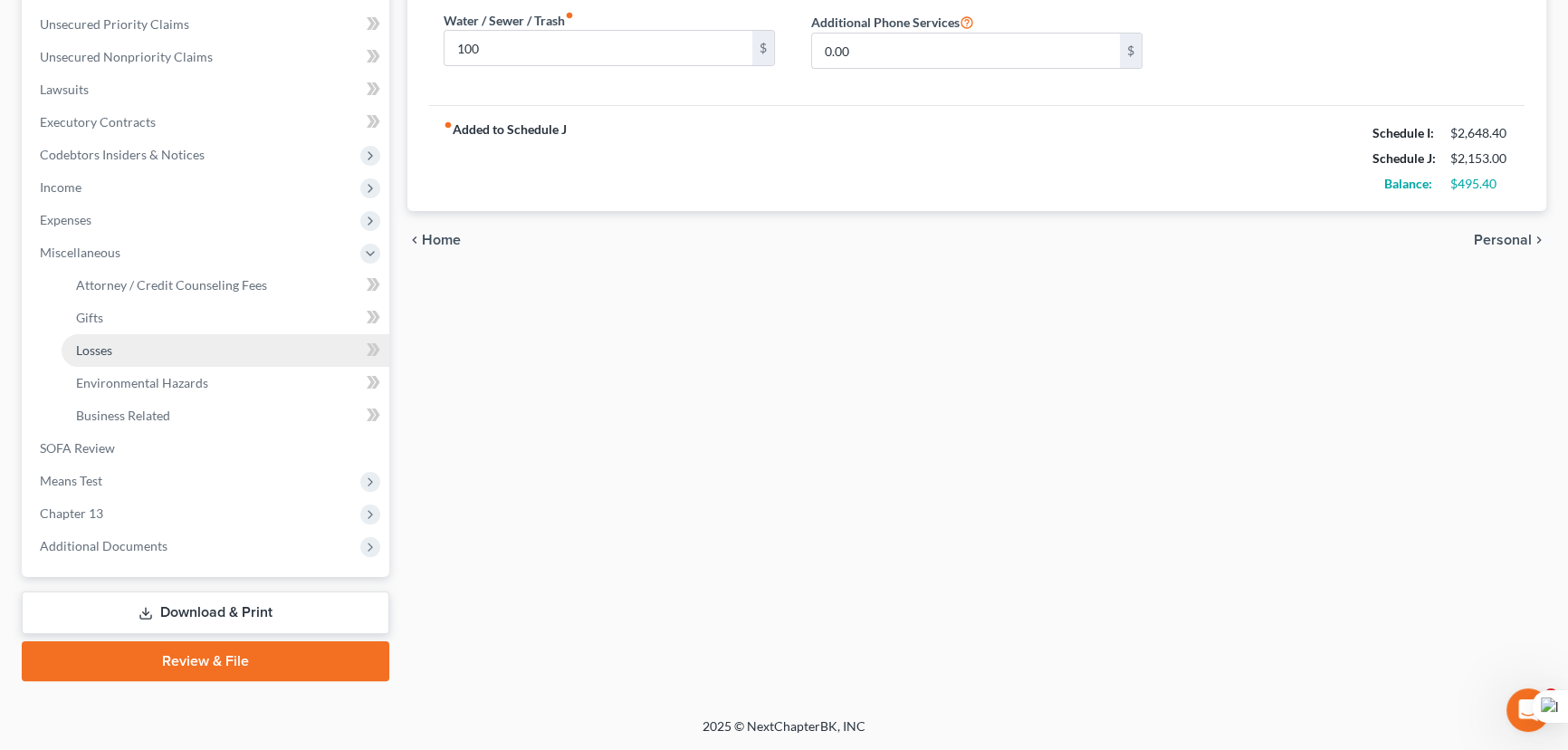
scroll to position [406, 0]
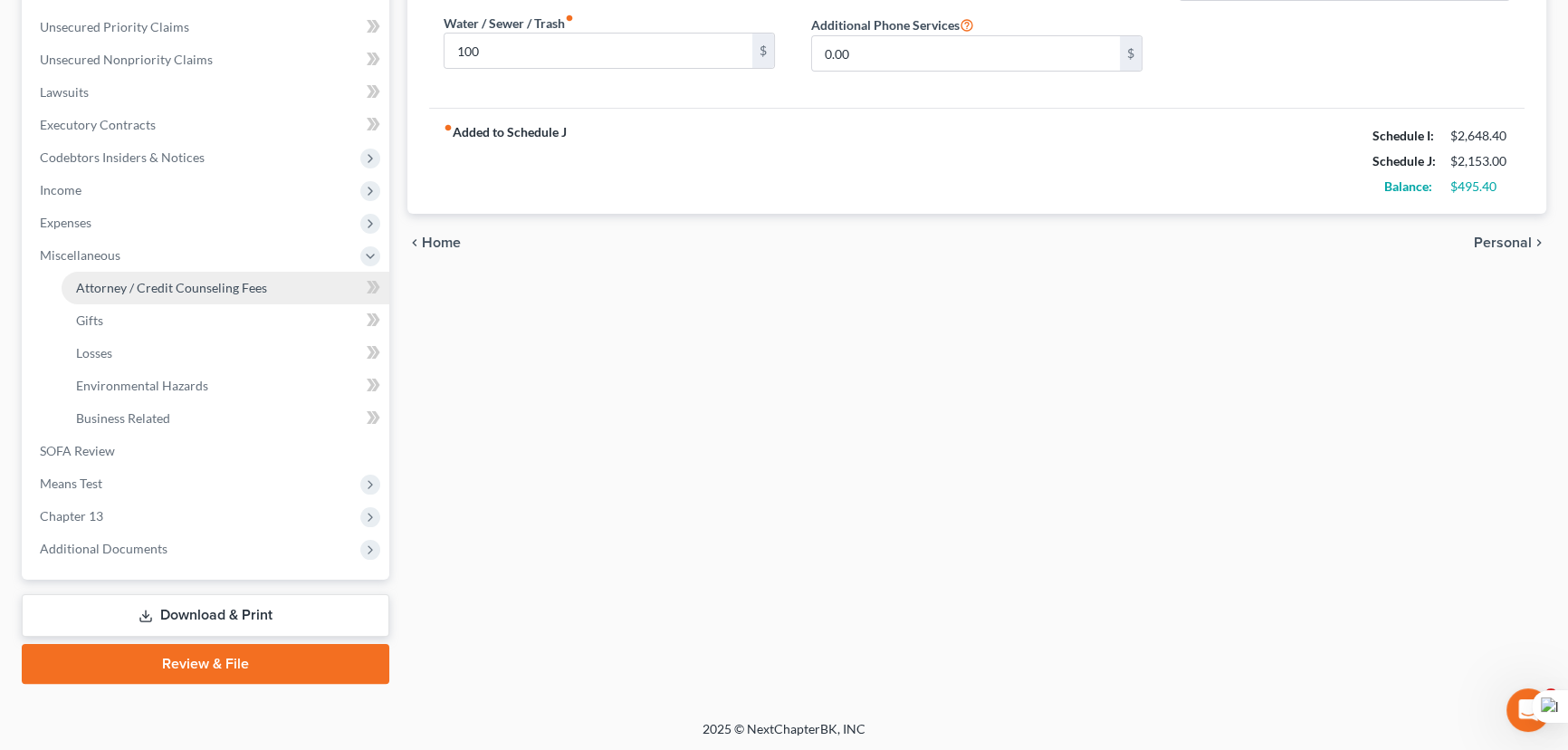
click at [177, 284] on span "Attorney / Credit Counseling Fees" at bounding box center [171, 287] width 191 height 16
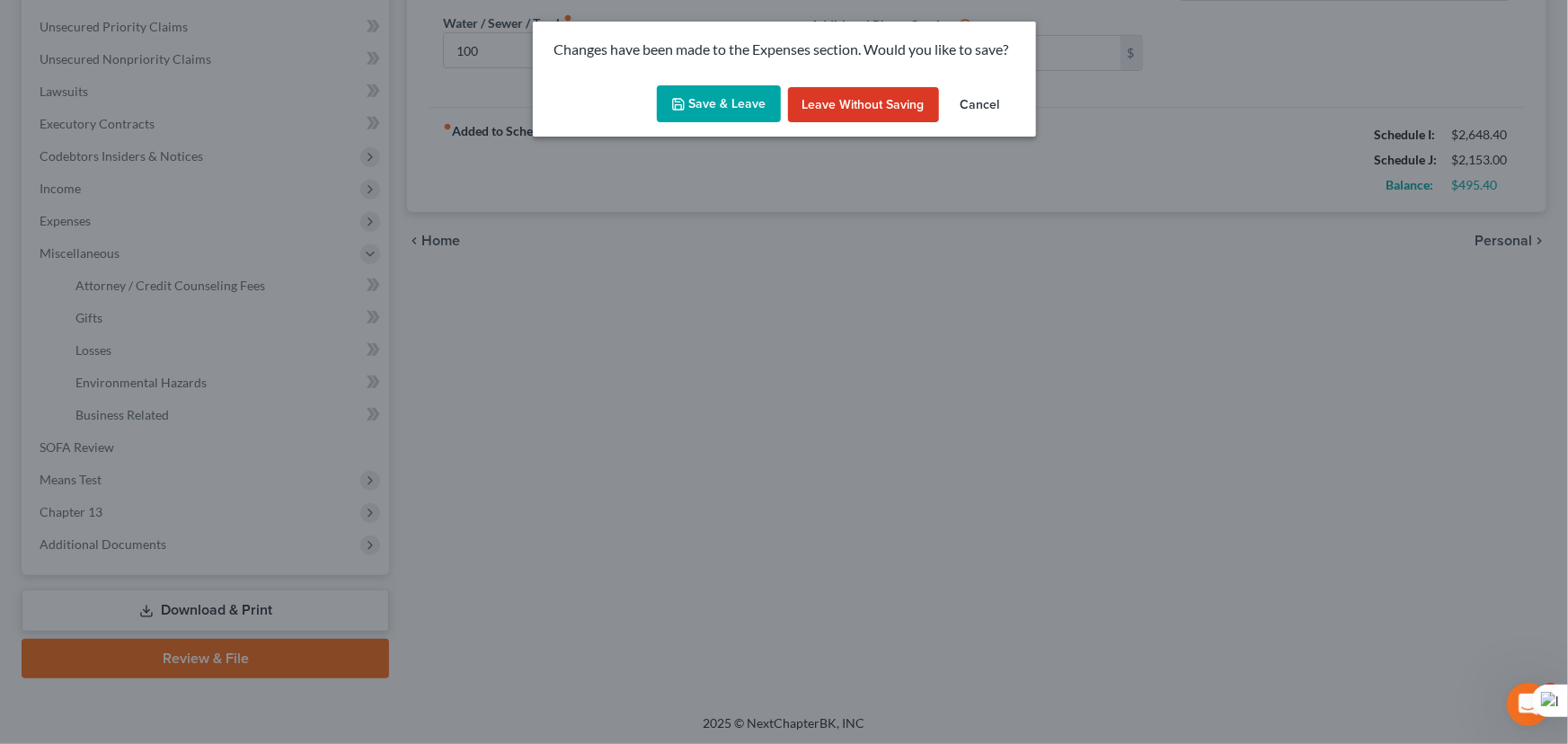
click at [709, 98] on button "Save & Leave" at bounding box center [719, 104] width 124 height 38
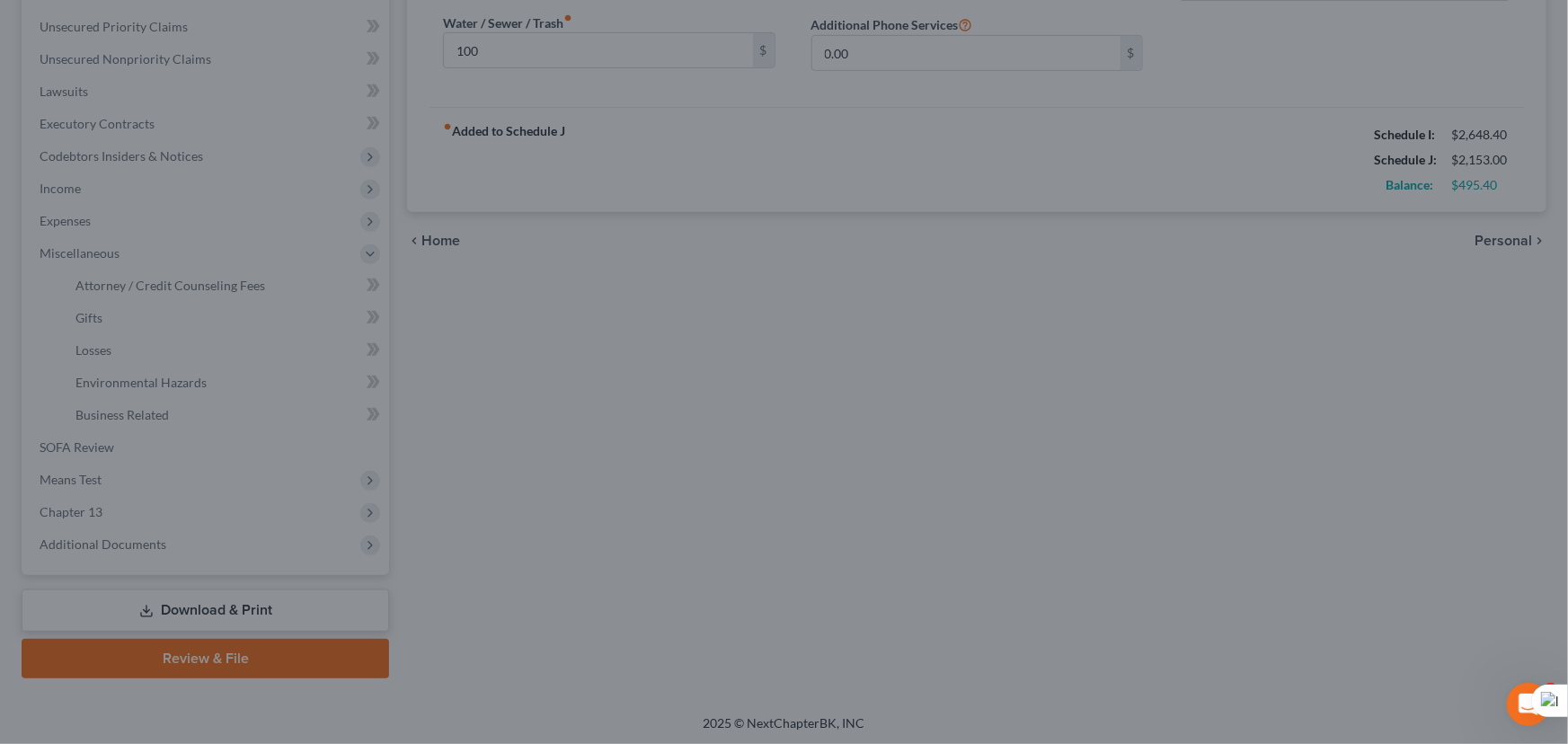
type input "100.00"
type input "150.00"
type input "250.00"
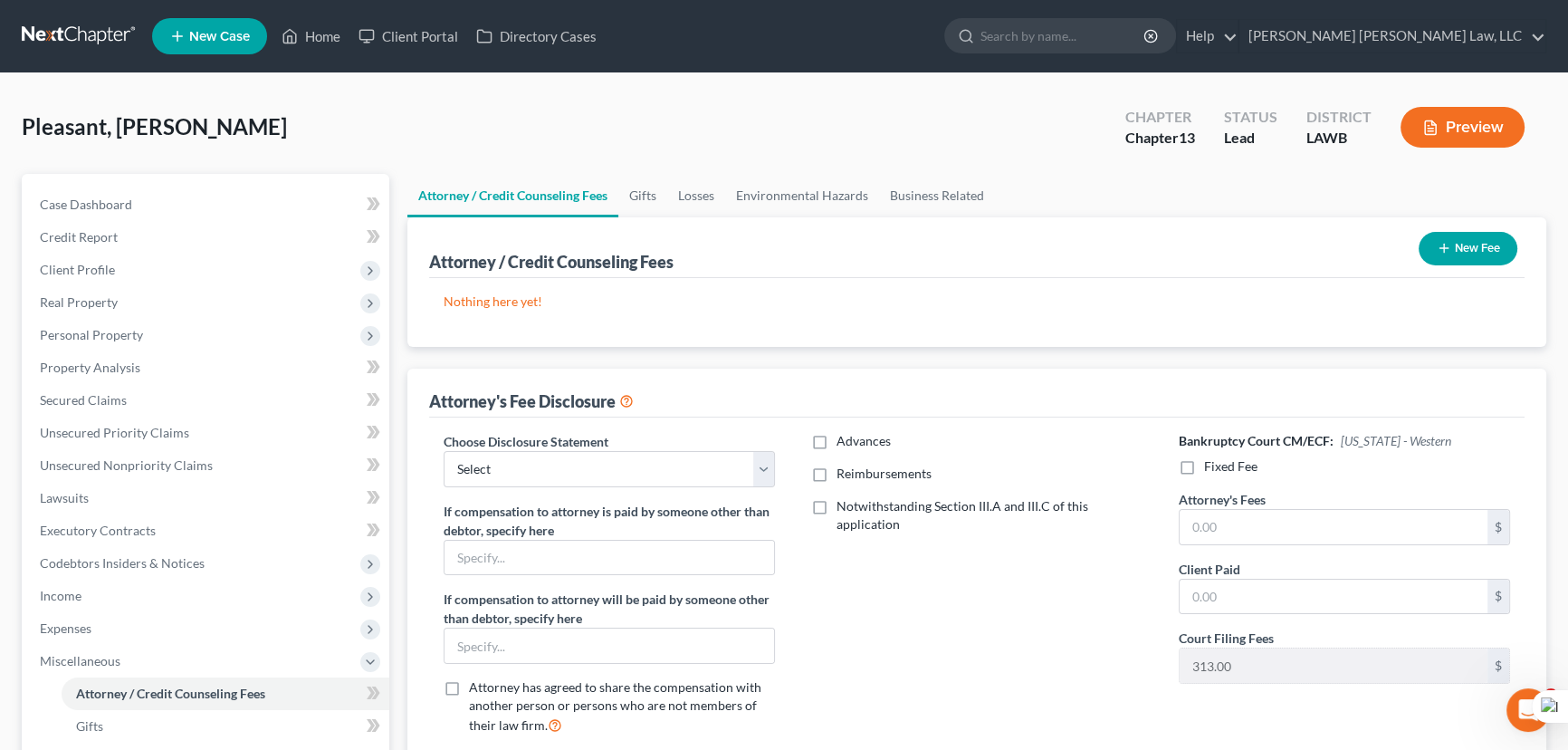
click at [1449, 236] on button "New Fee" at bounding box center [1468, 248] width 99 height 34
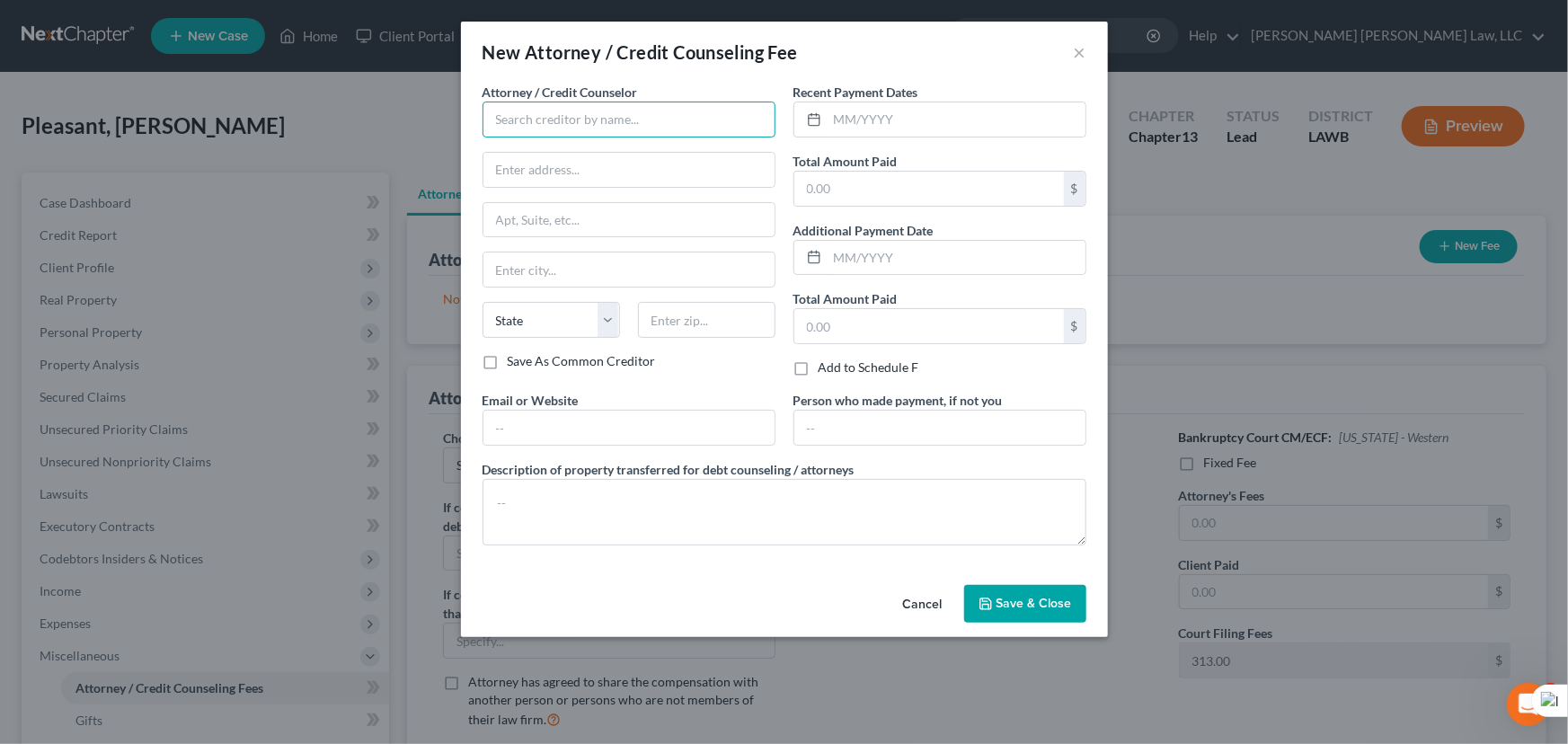
click at [528, 118] on input "text" at bounding box center [628, 120] width 293 height 36
type input "E Orum Young Law Office"
type input "[STREET_ADDRESS][US_STATE]"
type input "Monroe"
select select "19"
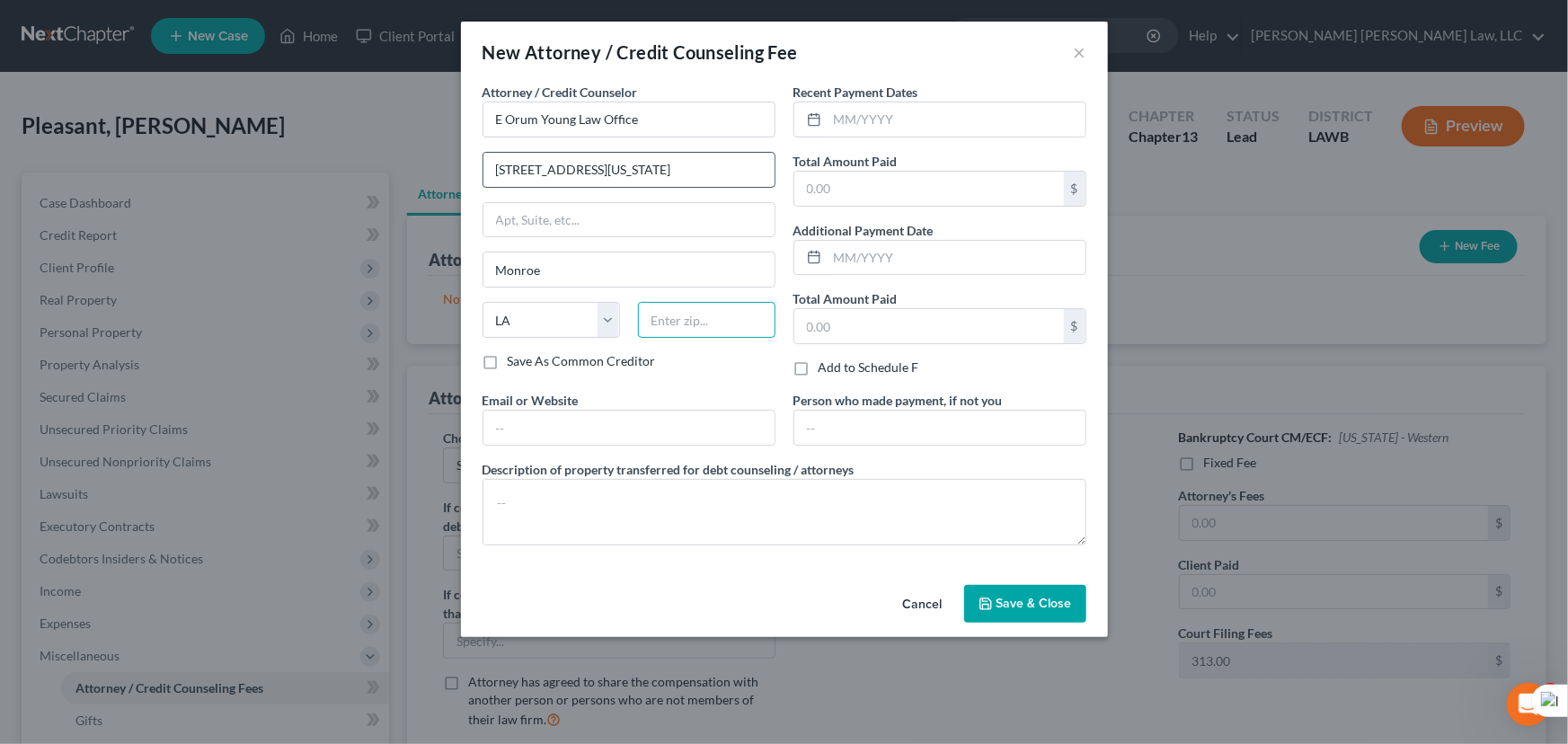
type input "71201"
click at [909, 117] on input "text" at bounding box center [956, 120] width 257 height 34
type input "10/2025"
click at [910, 175] on input "text" at bounding box center [928, 188] width 269 height 34
type input "365"
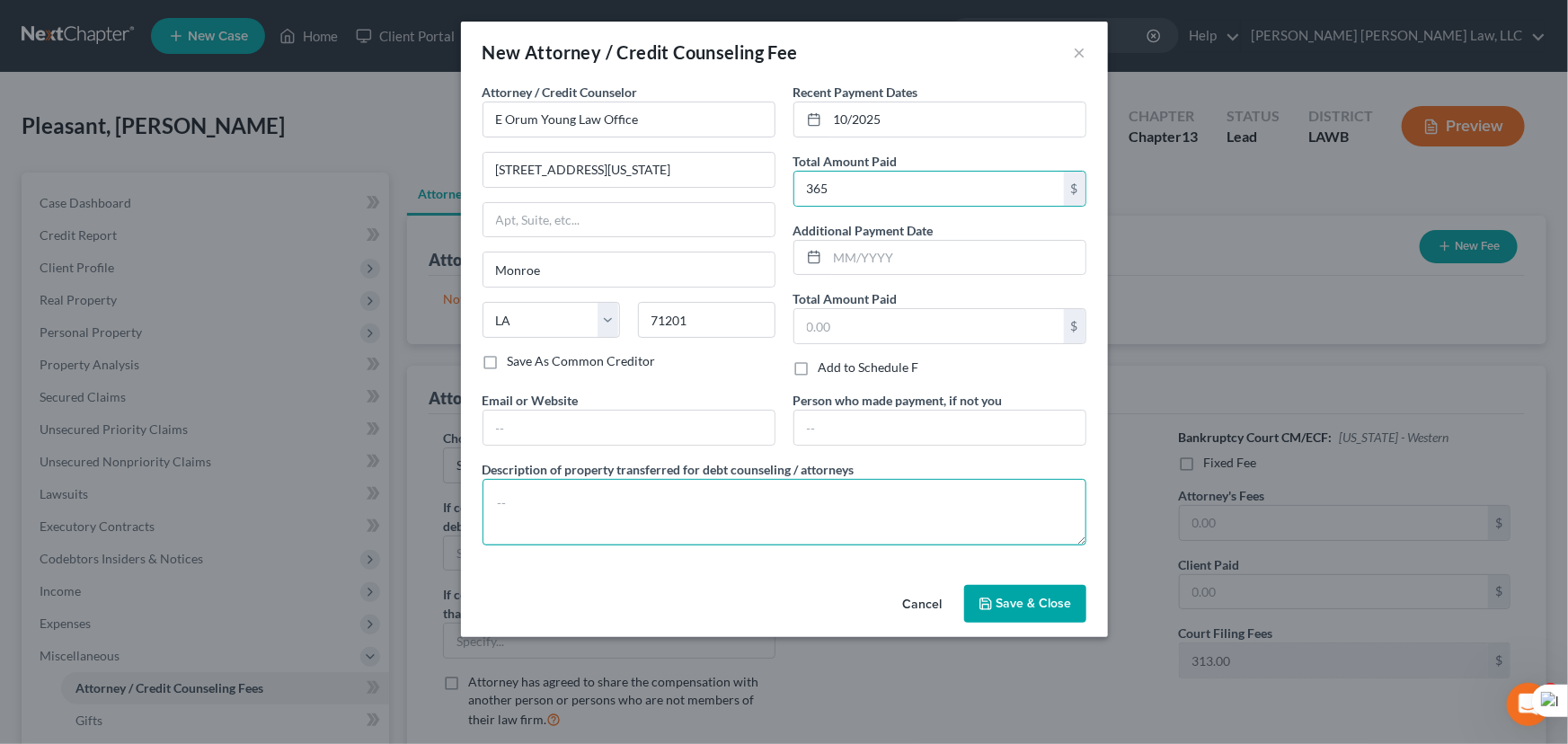
click at [656, 519] on textarea at bounding box center [784, 511] width 604 height 66
click at [617, 502] on textarea "credit report, credit c ounseling, filing fee" at bounding box center [784, 511] width 604 height 66
type textarea "credit report, credit counseling, filing fee"
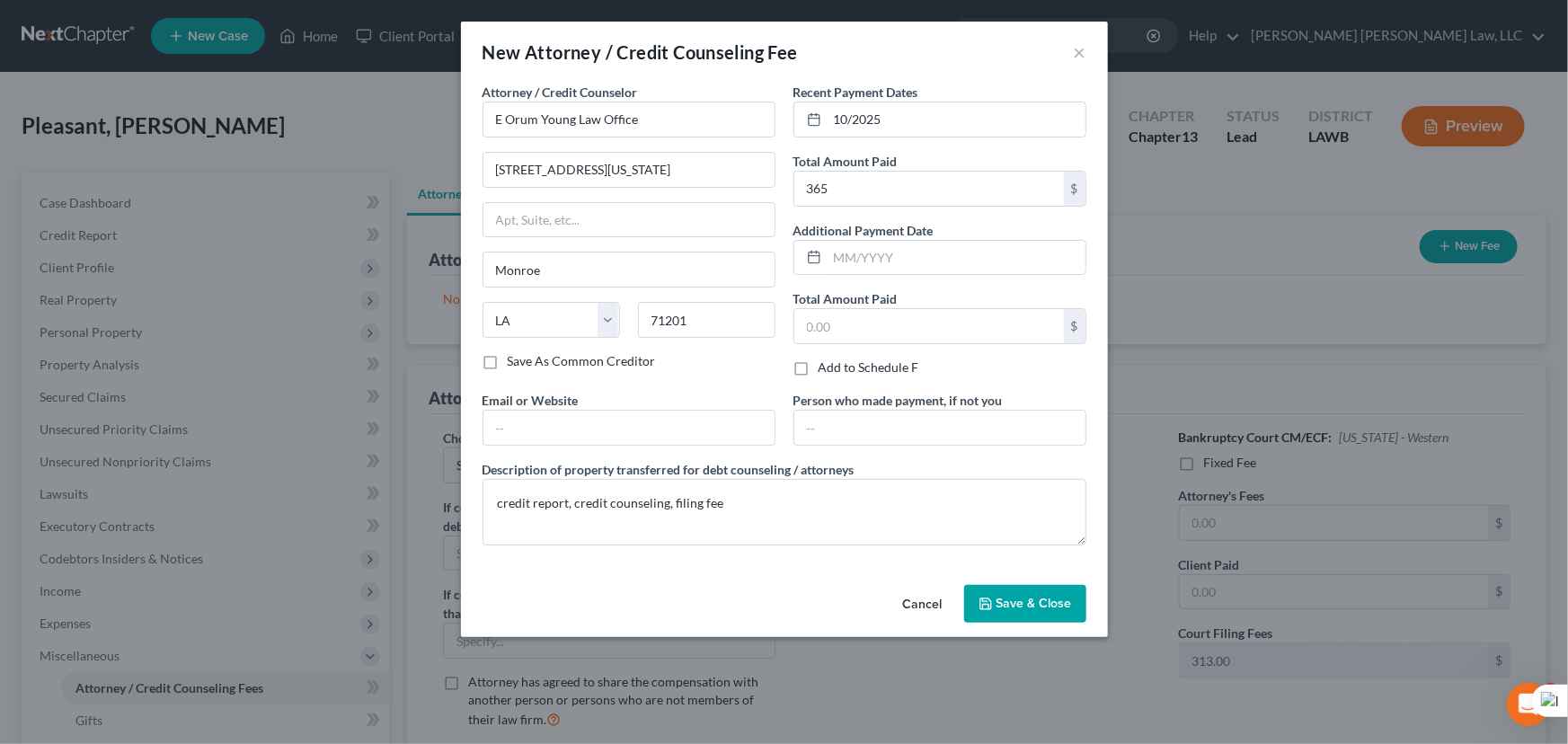
click at [995, 597] on button "Save & Close" at bounding box center [1024, 604] width 122 height 38
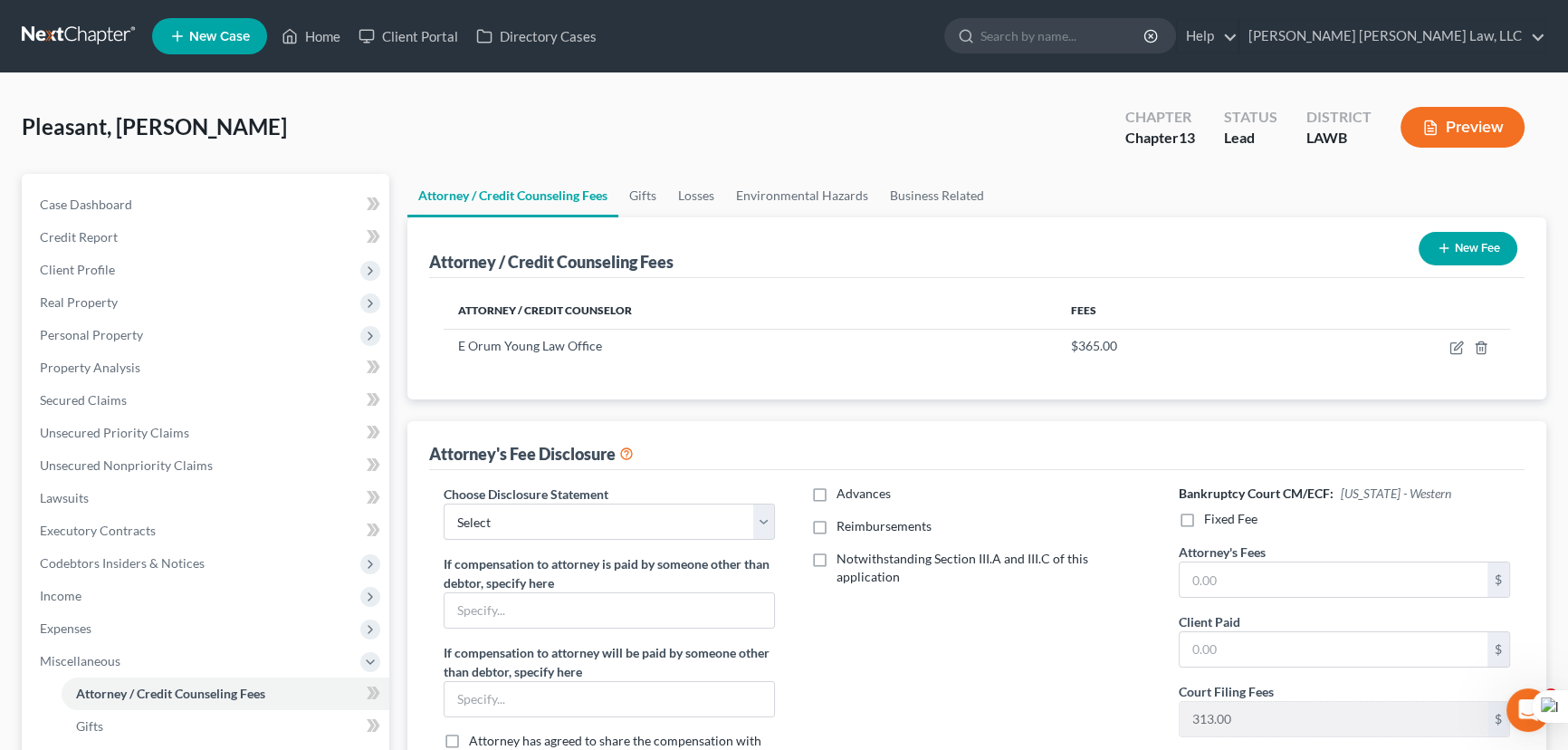
click at [552, 466] on div "Attorney's Fee Disclosure" at bounding box center [976, 446] width 1095 height 49
drag, startPoint x: 554, startPoint y: 509, endPoint x: 552, endPoint y: 533, distance: 24.1
click at [554, 509] on select "Select LAEB 2016 Bankruptcy Rule 2016(B) Disclosure and Application for Approva…" at bounding box center [609, 522] width 331 height 37
select select "1"
click at [444, 503] on select "Select LAEB 2016 Bankruptcy Rule 2016(B) Disclosure and Application for Approva…" at bounding box center [609, 522] width 331 height 37
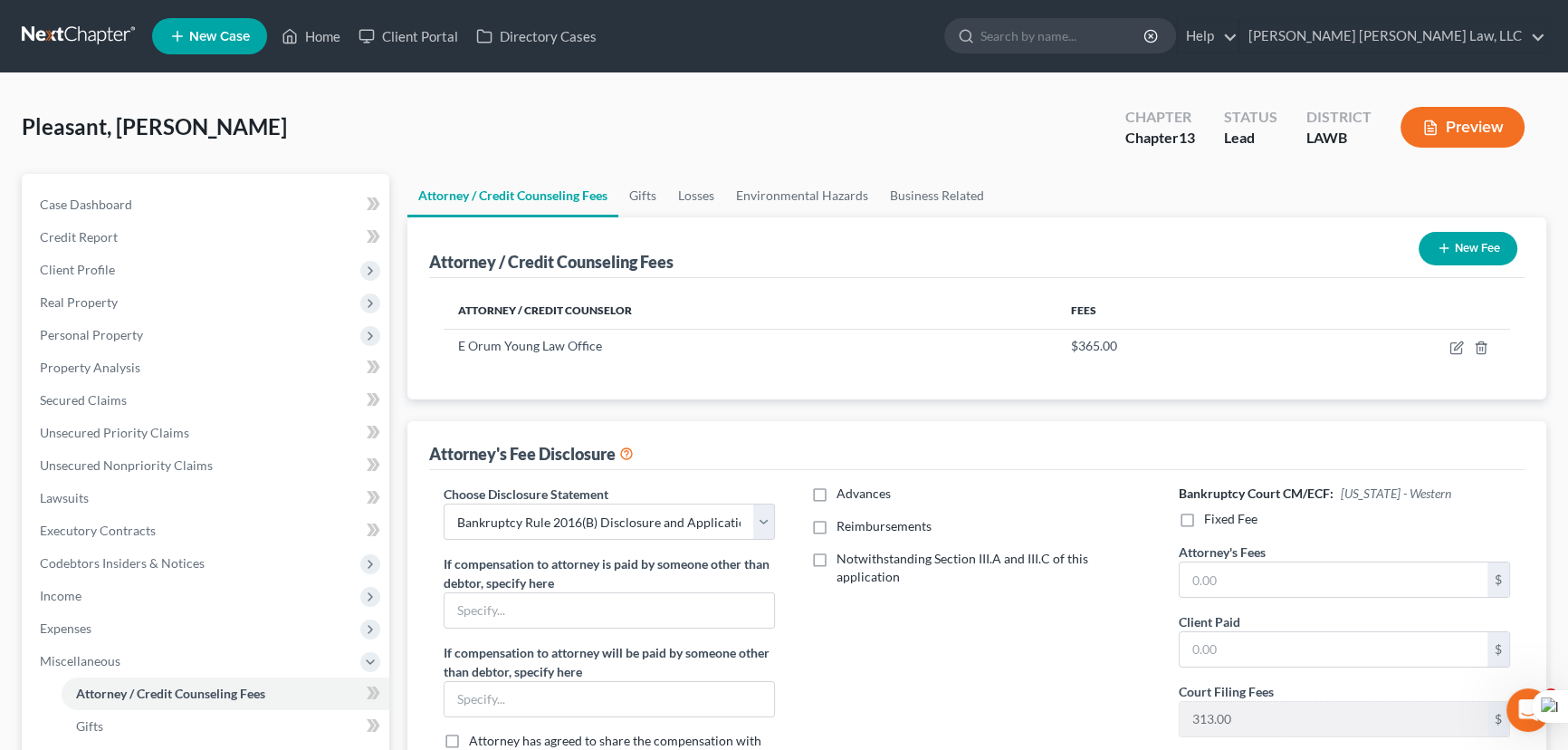
click at [837, 524] on label "Reimbursements" at bounding box center [884, 526] width 95 height 18
click at [844, 524] on input "Reimbursements" at bounding box center [849, 523] width 12 height 12
checkbox input "true"
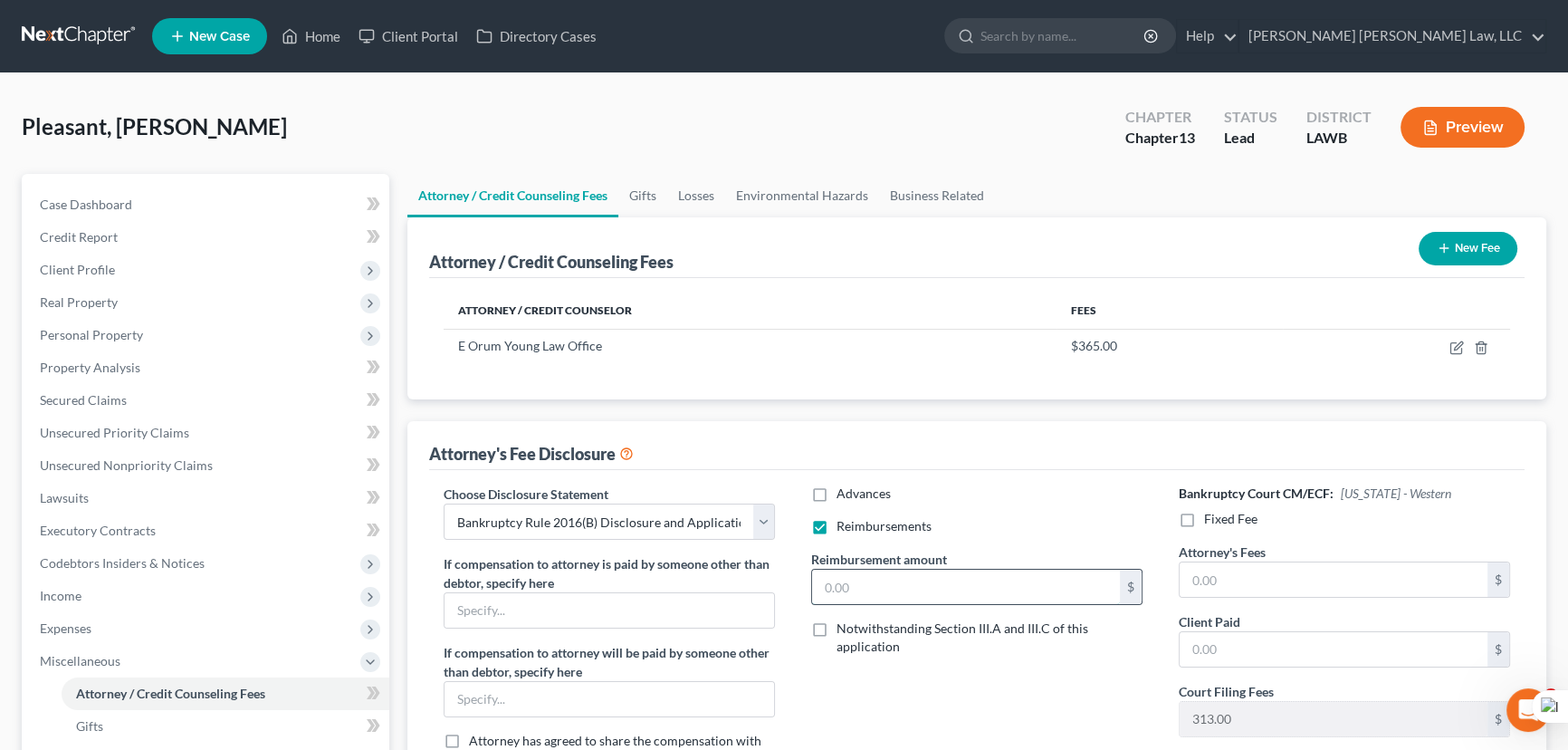
click at [852, 582] on input "text" at bounding box center [965, 586] width 308 height 35
type input "250"
click at [1204, 519] on label "Fixed Fee" at bounding box center [1230, 519] width 53 height 18
click at [1211, 519] on input "Fixed Fee" at bounding box center [1216, 515] width 12 height 12
checkbox input "true"
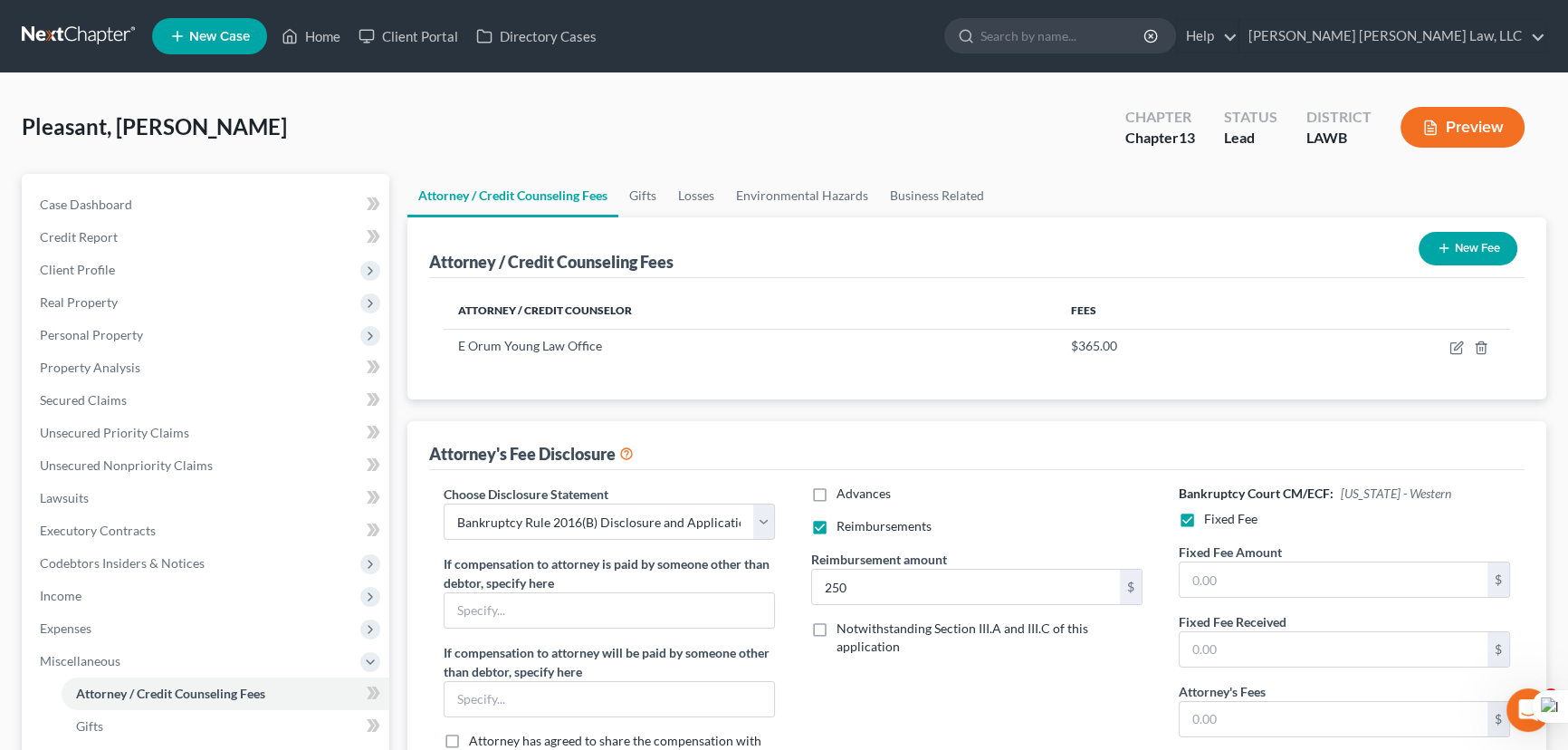
scroll to position [406, 0]
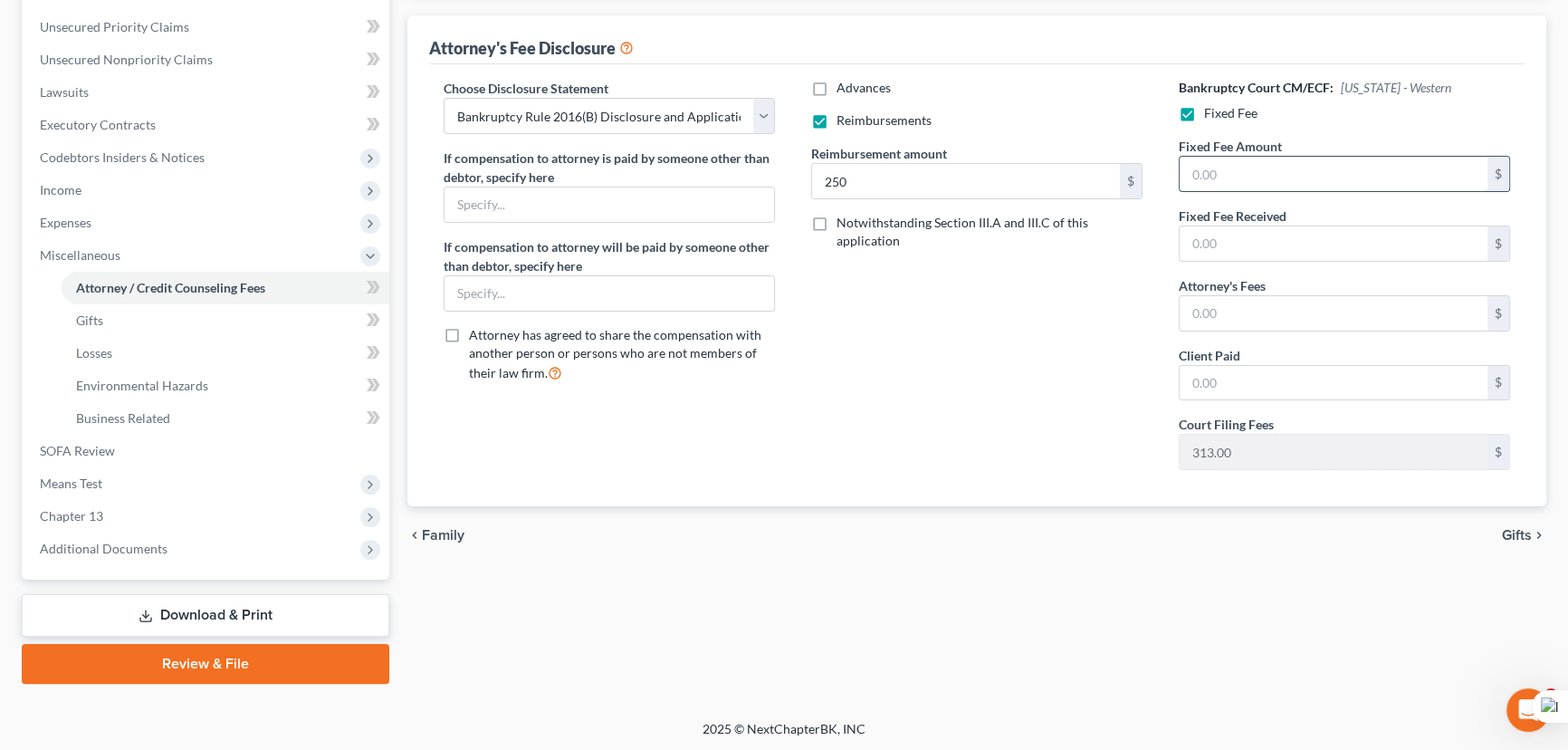
click at [1230, 173] on input "text" at bounding box center [1332, 174] width 308 height 35
type input "5,025"
click at [1211, 313] on input "text" at bounding box center [1332, 313] width 308 height 35
type input "5,025"
click at [170, 544] on span "Additional Documents" at bounding box center [207, 549] width 363 height 33
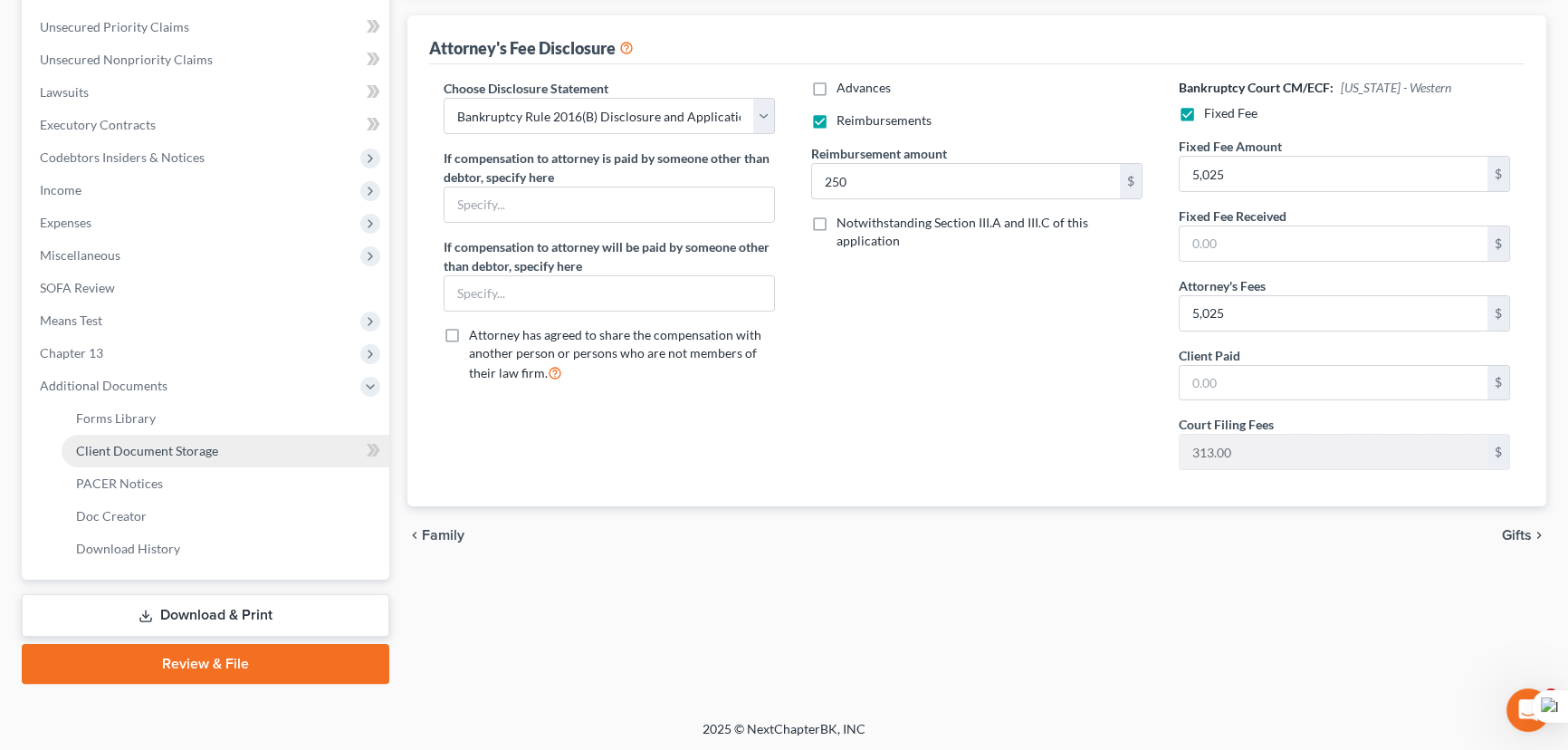
click at [163, 452] on span "Client Document Storage" at bounding box center [147, 450] width 142 height 16
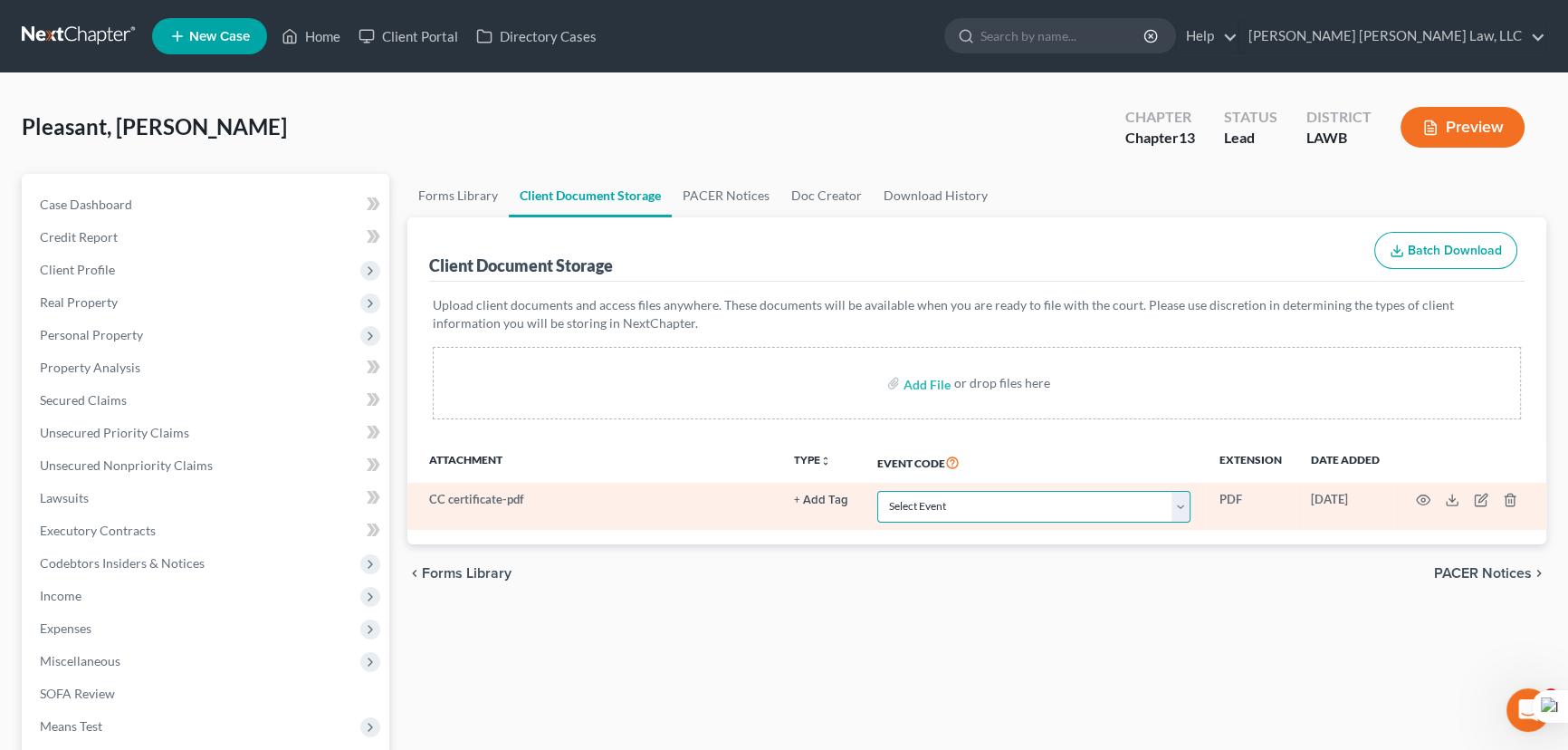
click at [900, 502] on select "Select Event 20 Largest Unsecured Creditors Amended Creditor Matrix (Fee) Amend…" at bounding box center [1033, 506] width 313 height 32
select select "9"
click at [877, 491] on select "Select Event 20 Largest Unsecured Creditors Amended Creditor Matrix (Fee) Amend…" at bounding box center [1033, 506] width 313 height 32
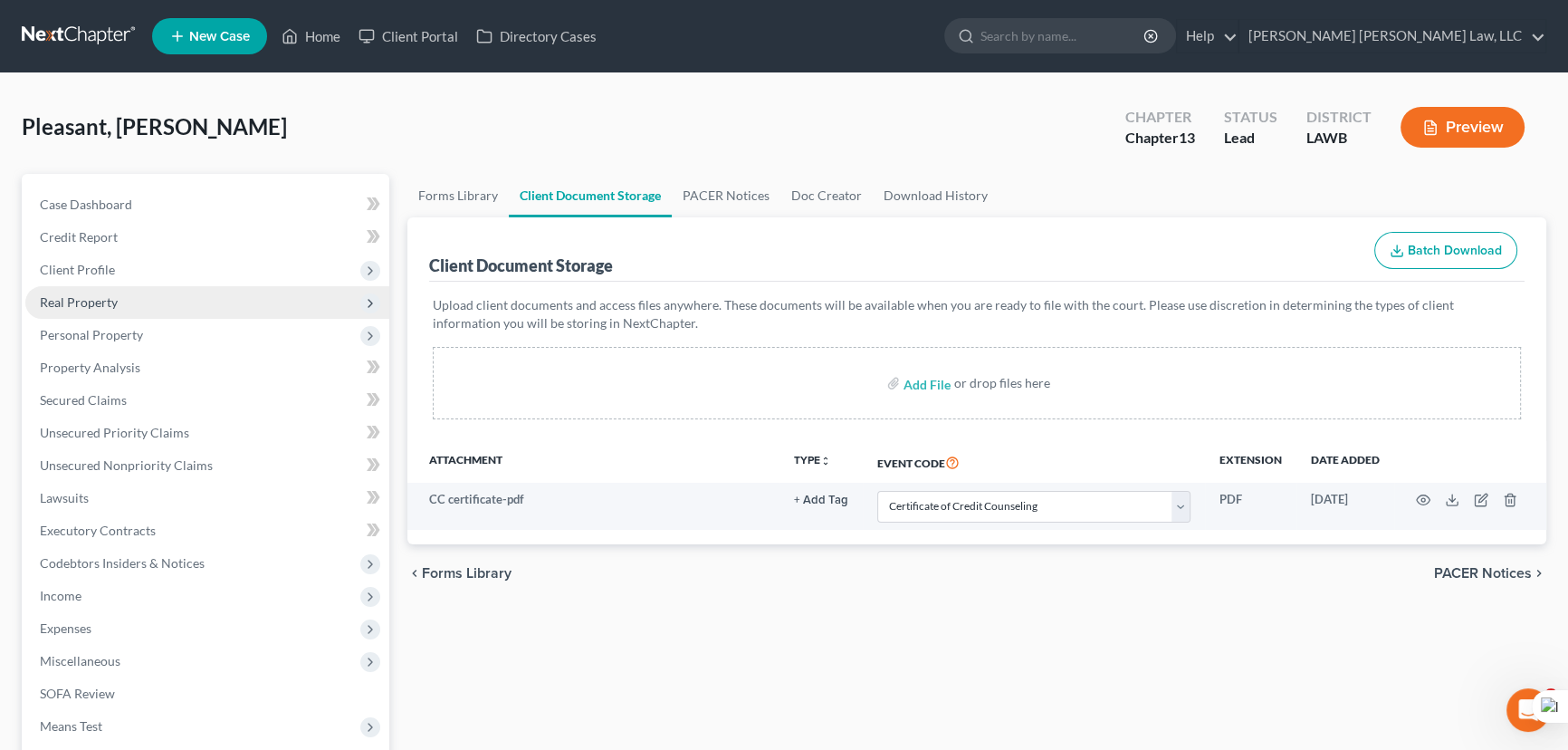
drag, startPoint x: 179, startPoint y: 264, endPoint x: 170, endPoint y: 291, distance: 28.5
click at [179, 264] on span "Client Profile" at bounding box center [207, 270] width 363 height 33
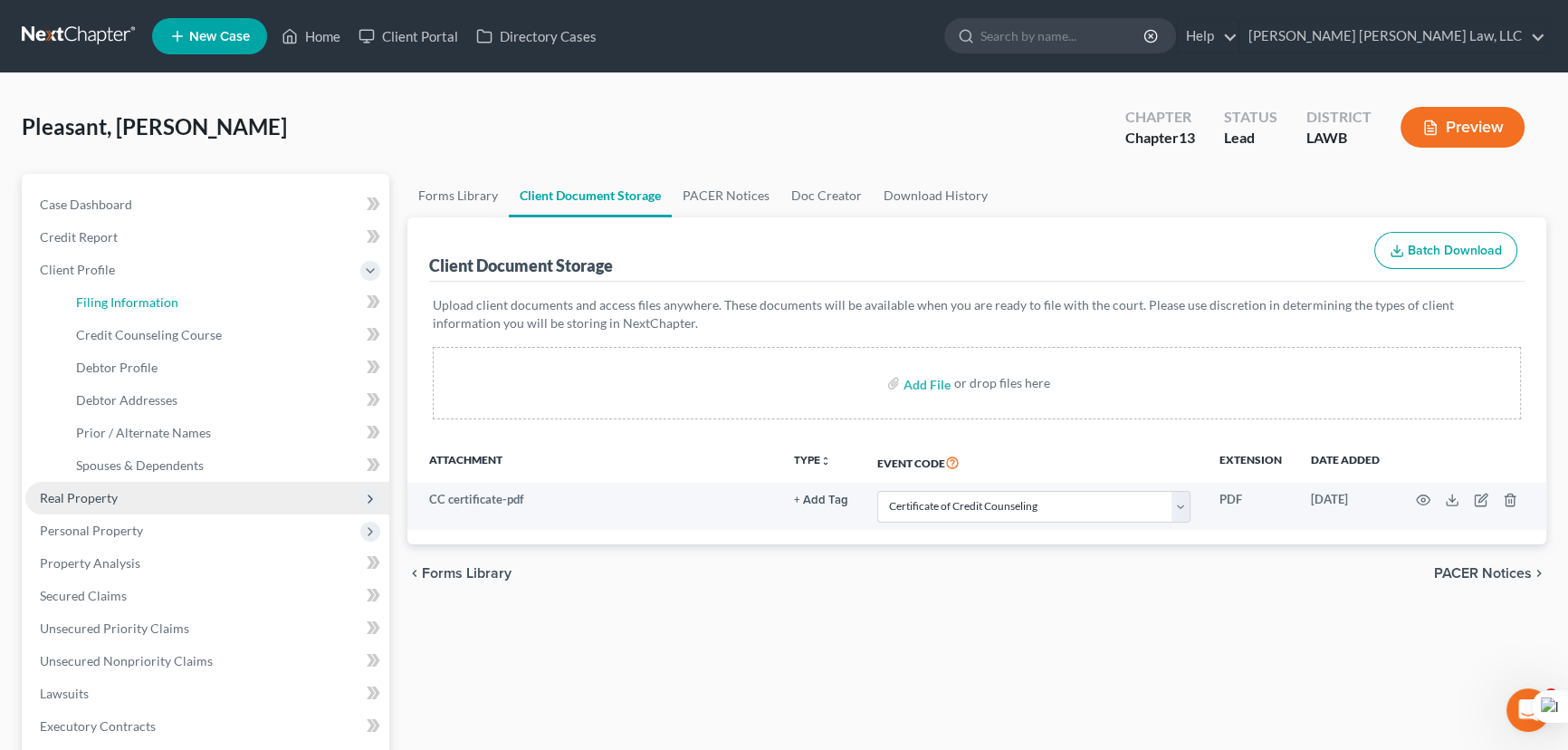
click at [170, 291] on link "Filing Information" at bounding box center [225, 302] width 328 height 33
select select "1"
select select "0"
select select "3"
select select "36"
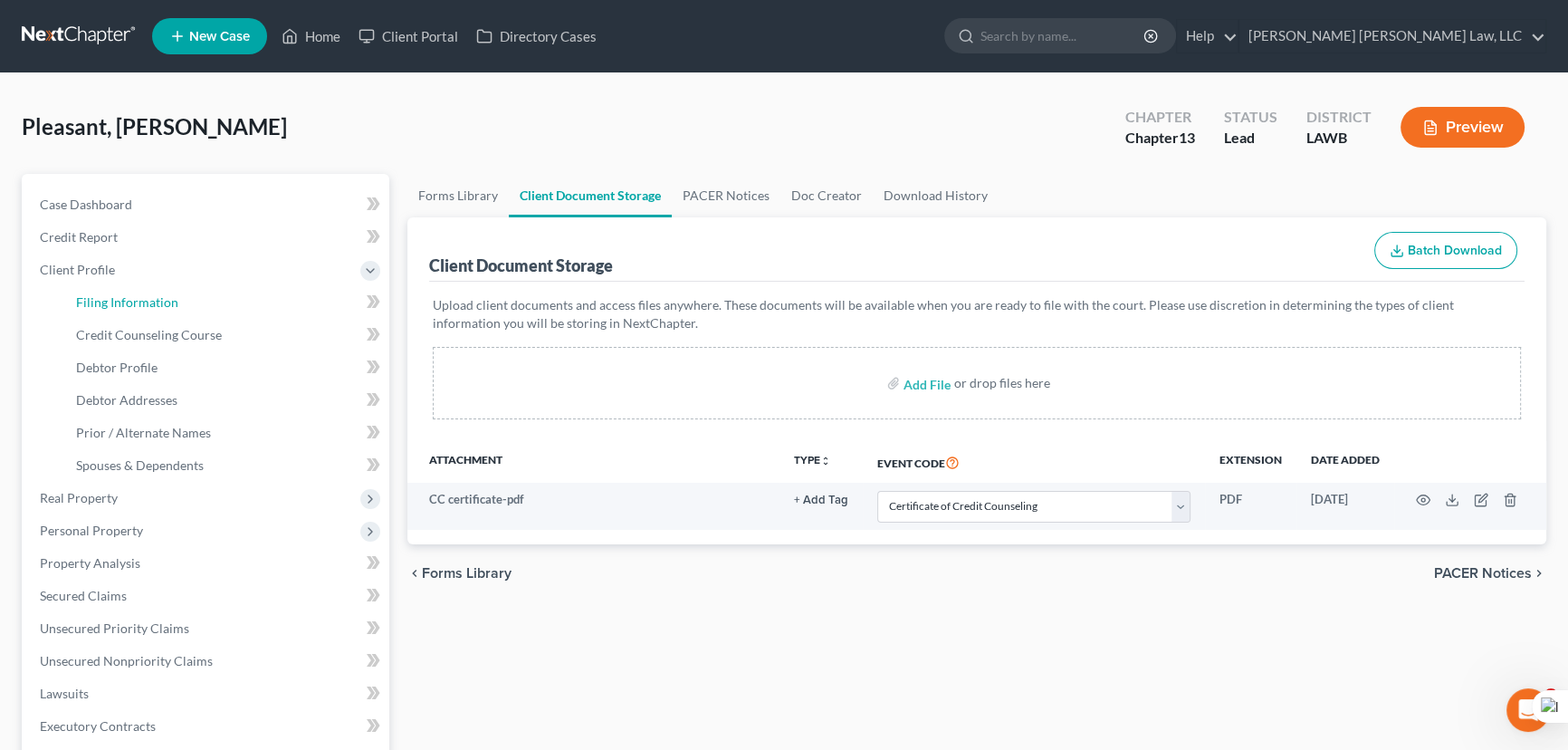
select select "0"
select select "19"
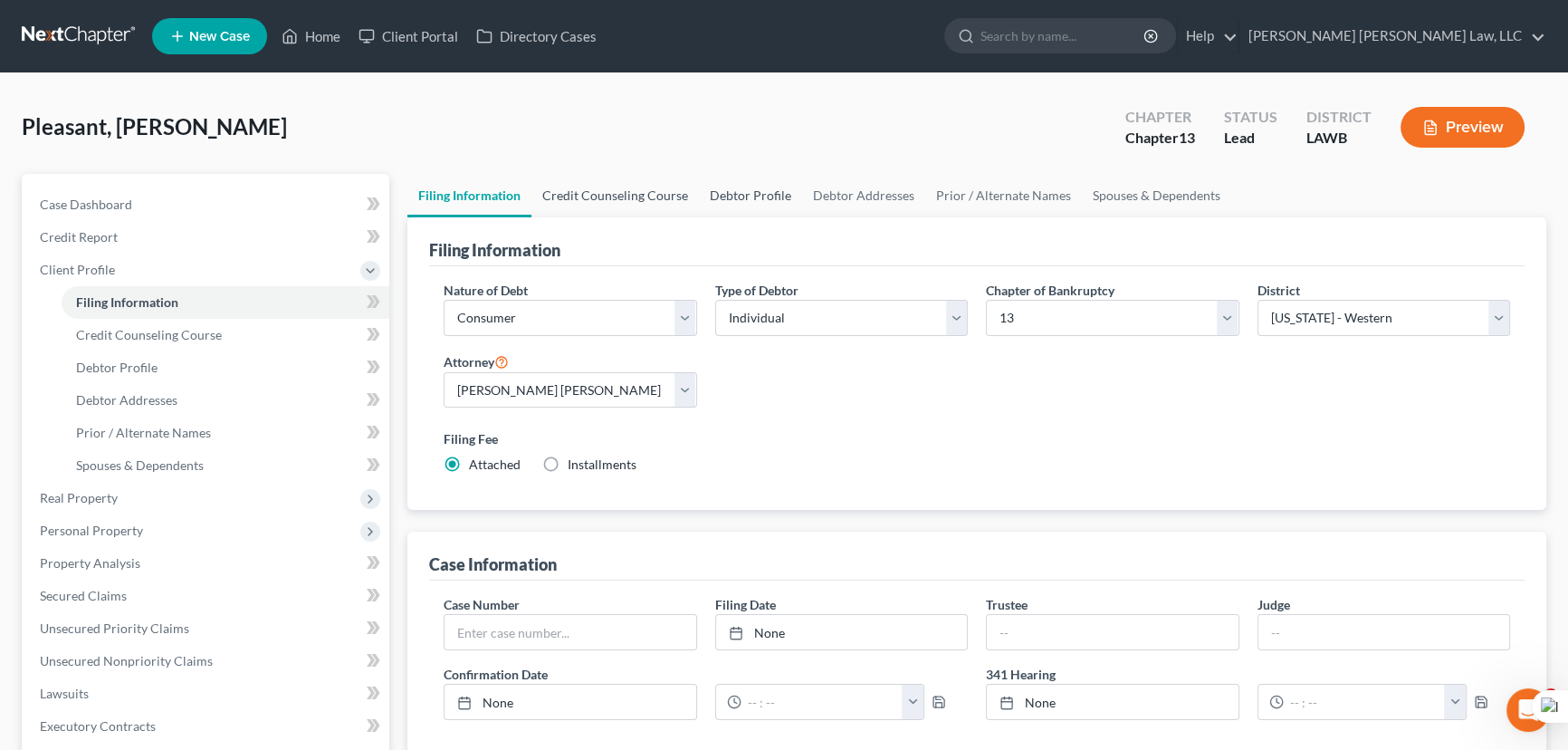
click at [560, 190] on link "Credit Counseling Course" at bounding box center [615, 195] width 167 height 44
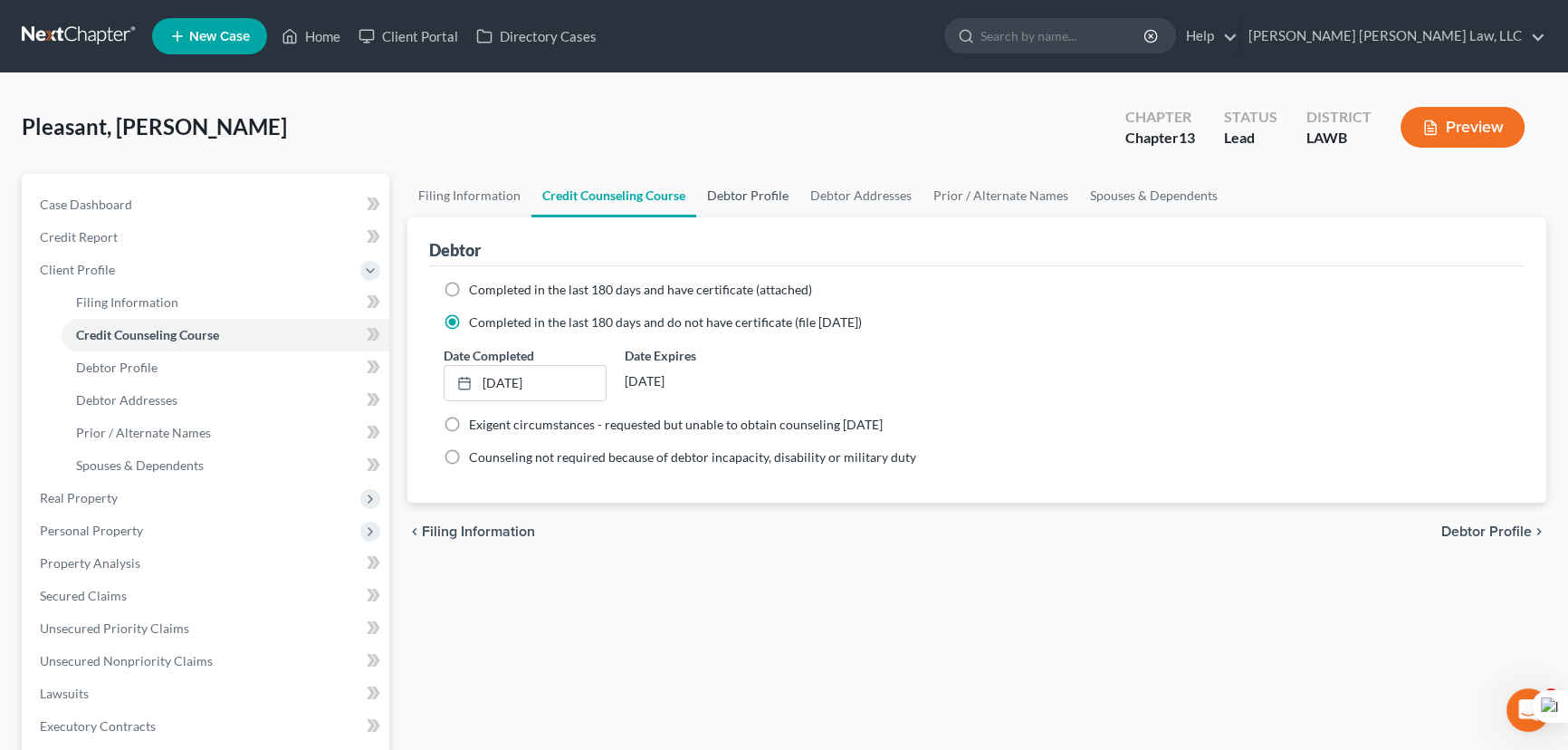
click at [765, 191] on link "Debtor Profile" at bounding box center [747, 195] width 103 height 44
select select "0"
select select "2"
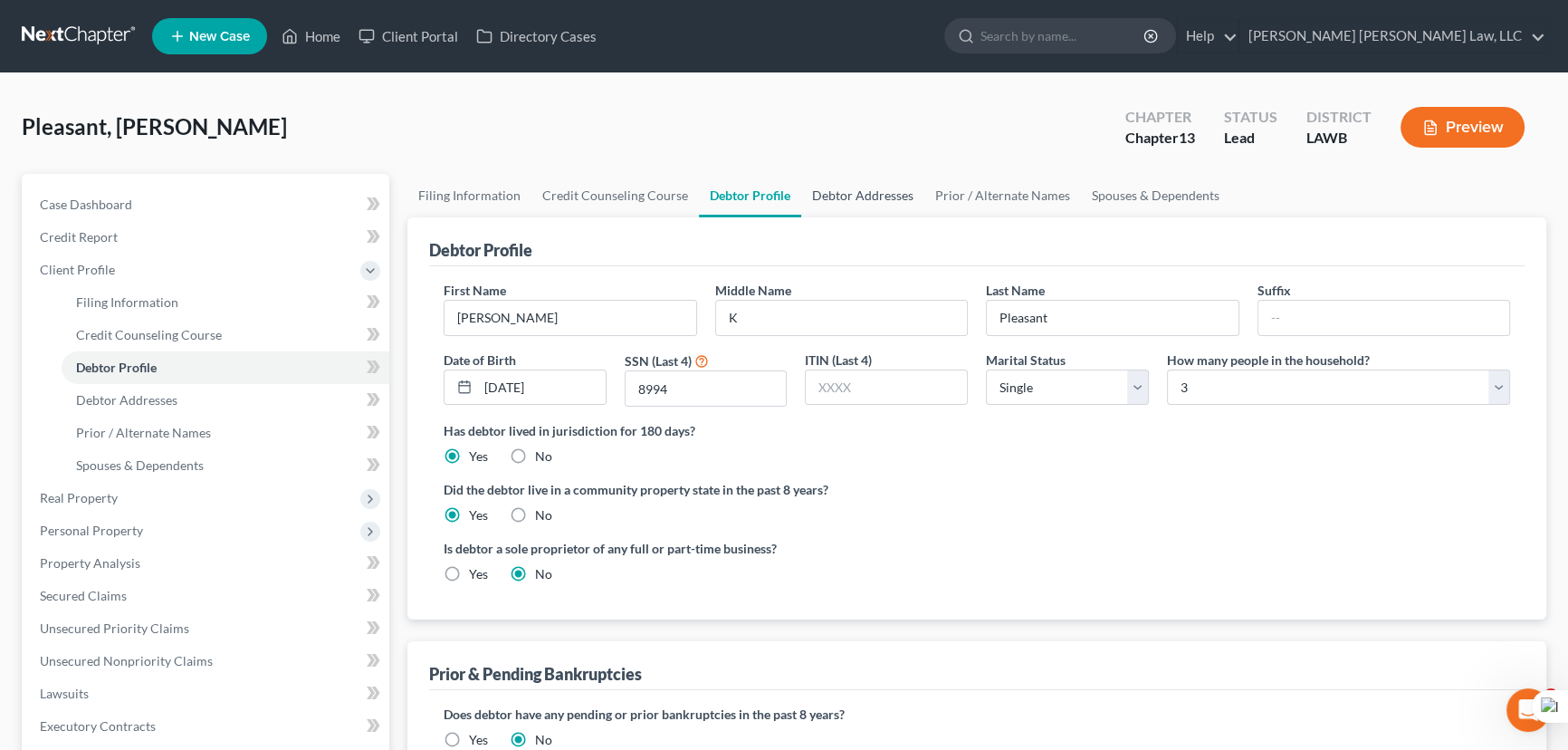
click at [879, 187] on link "Debtor Addresses" at bounding box center [862, 195] width 123 height 44
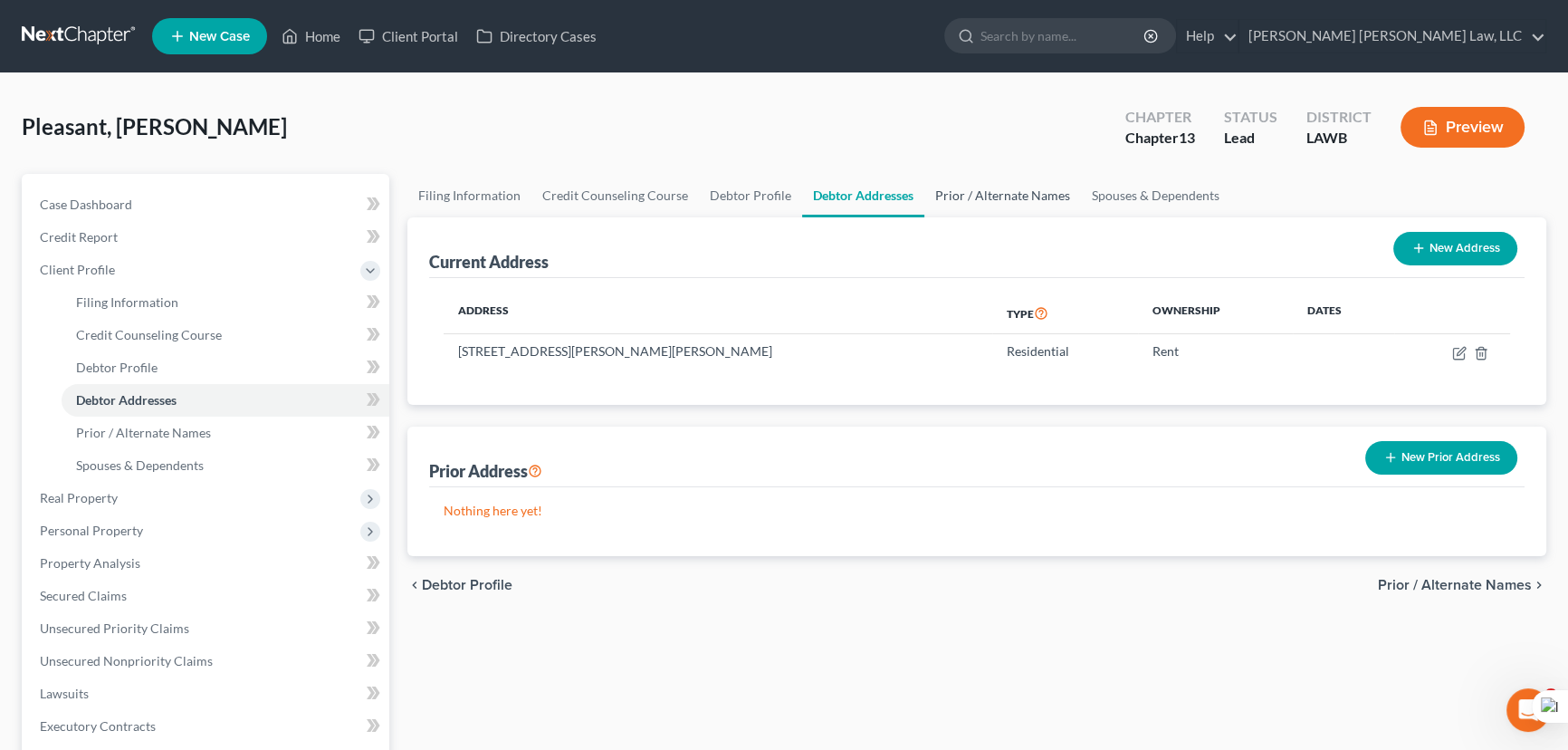
click at [986, 189] on link "Prior / Alternate Names" at bounding box center [1002, 195] width 156 height 44
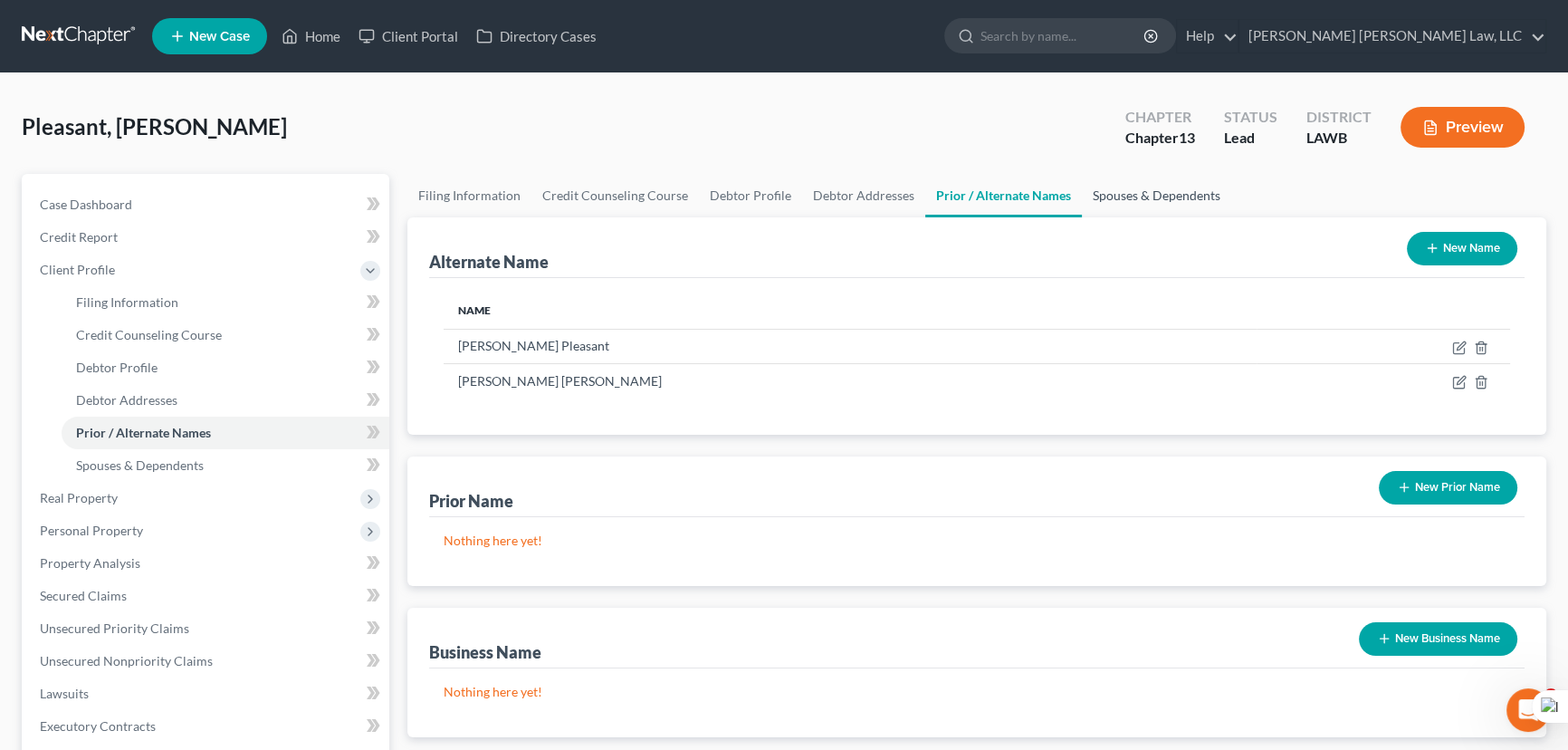
click at [1142, 197] on link "Spouses & Dependents" at bounding box center [1156, 195] width 150 height 44
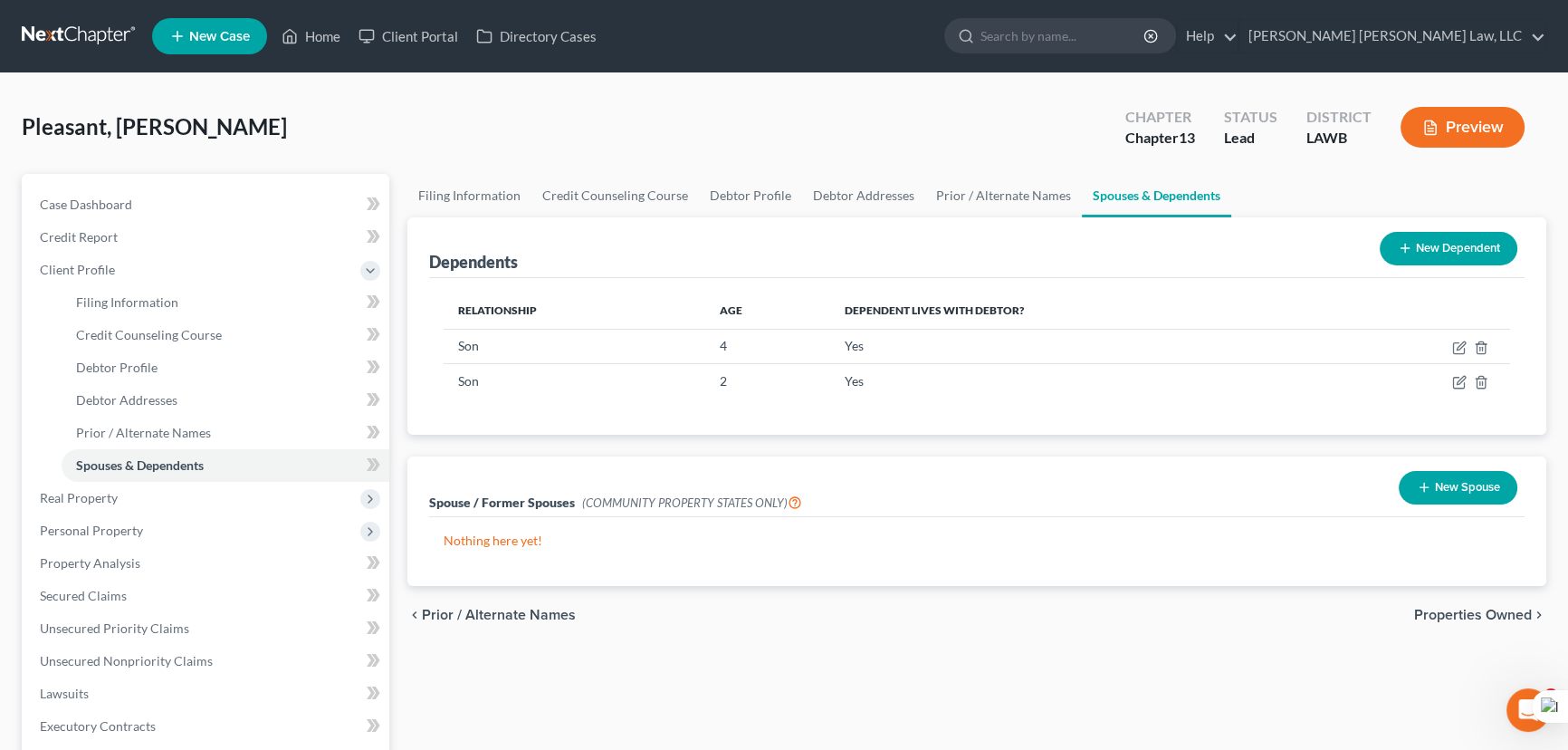
scroll to position [164, 0]
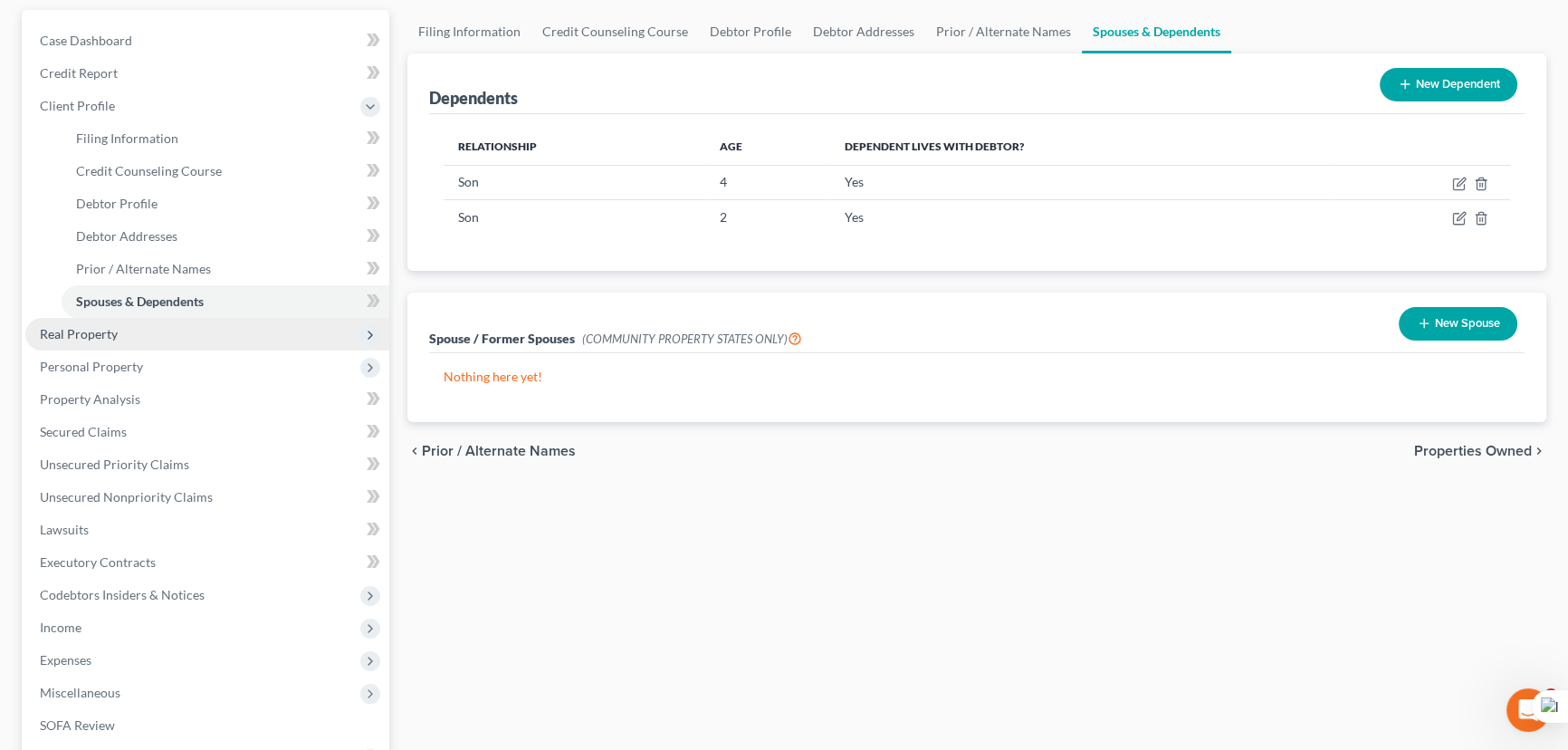
click at [193, 335] on span "Real Property" at bounding box center [207, 334] width 363 height 33
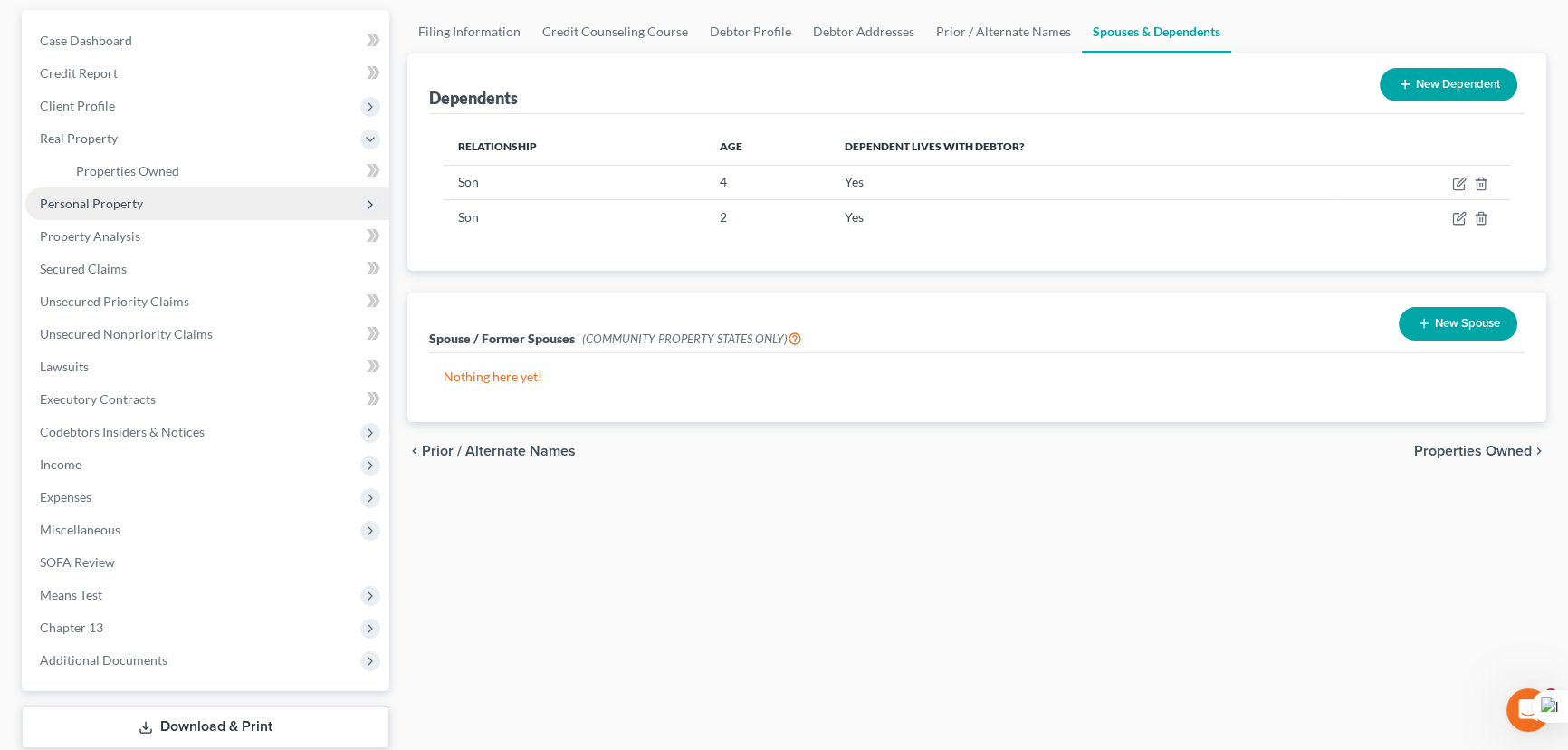
click at [195, 187] on span "Personal Property" at bounding box center [207, 204] width 363 height 33
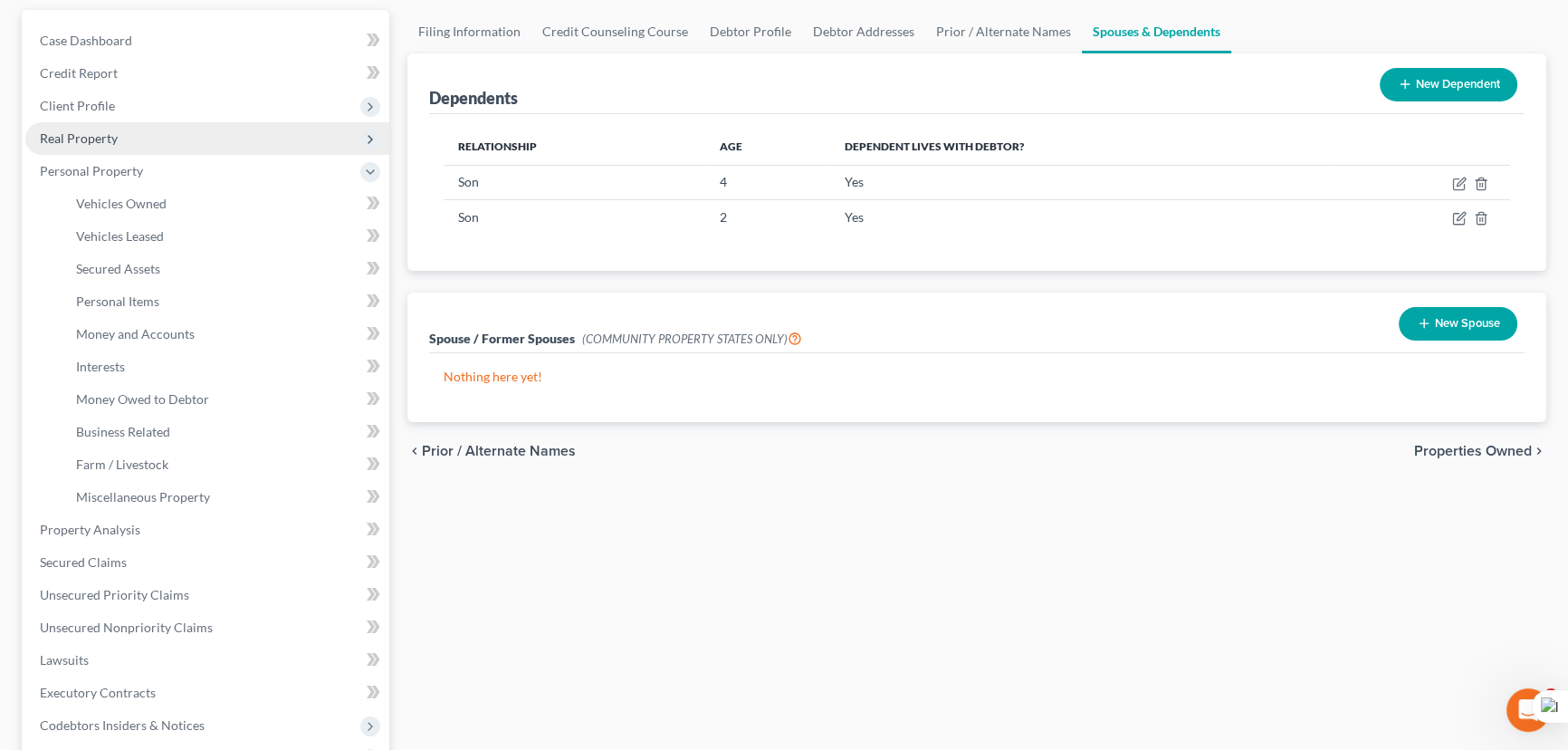
click at [178, 134] on span "Real Property" at bounding box center [207, 139] width 363 height 33
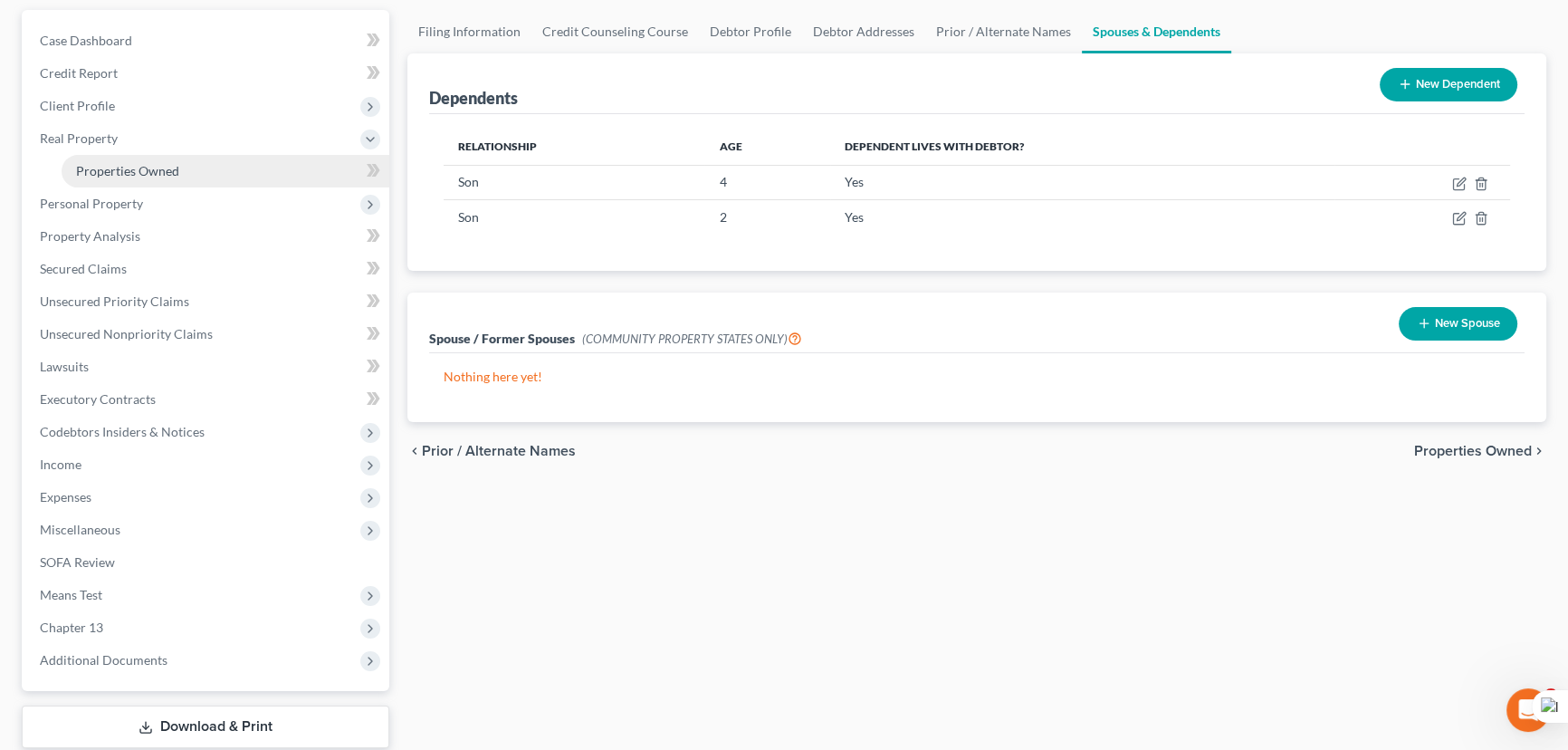
click at [180, 174] on link "Properties Owned" at bounding box center [225, 171] width 328 height 33
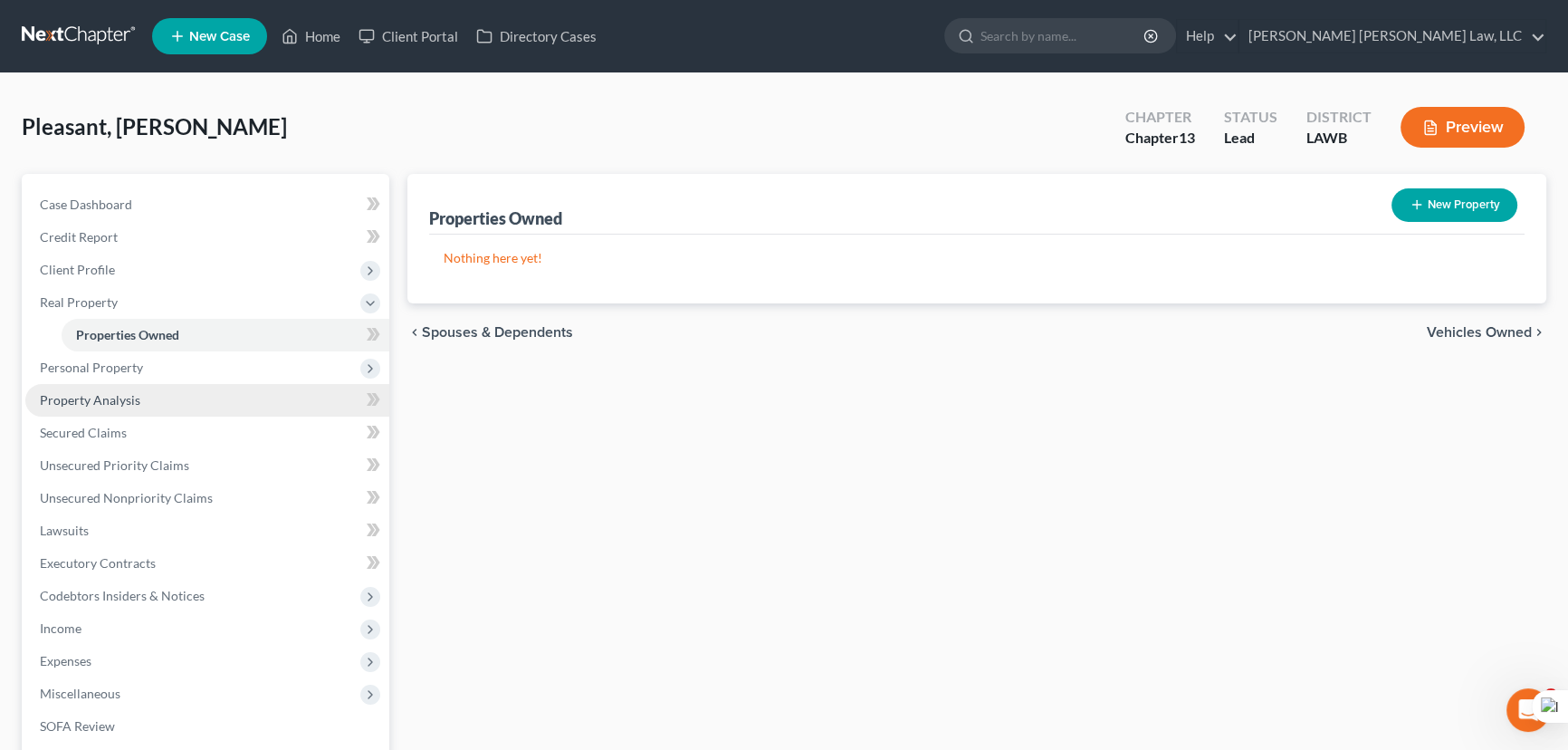
click at [145, 376] on span "Personal Property" at bounding box center [207, 368] width 363 height 33
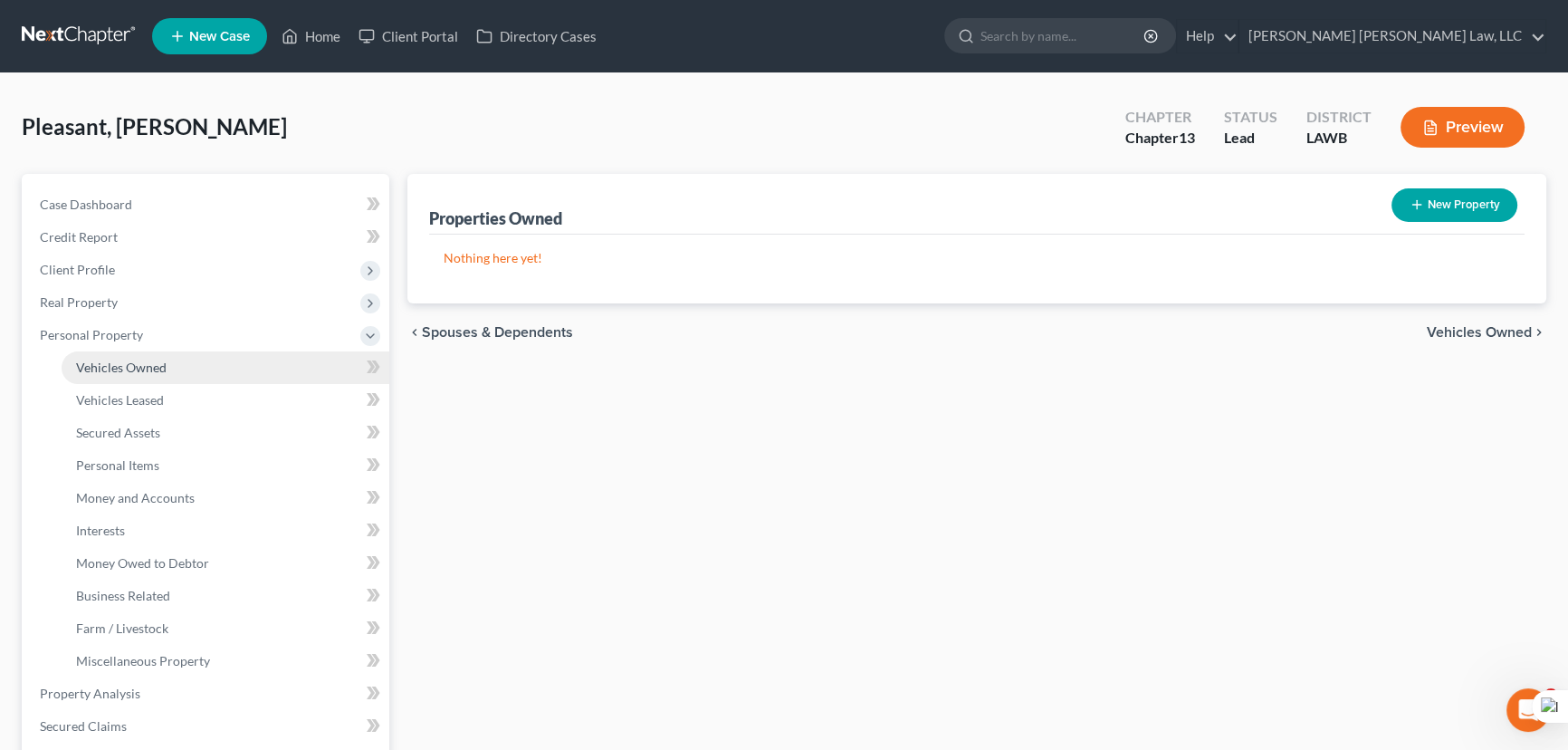
click at [142, 359] on span "Vehicles Owned" at bounding box center [121, 366] width 90 height 16
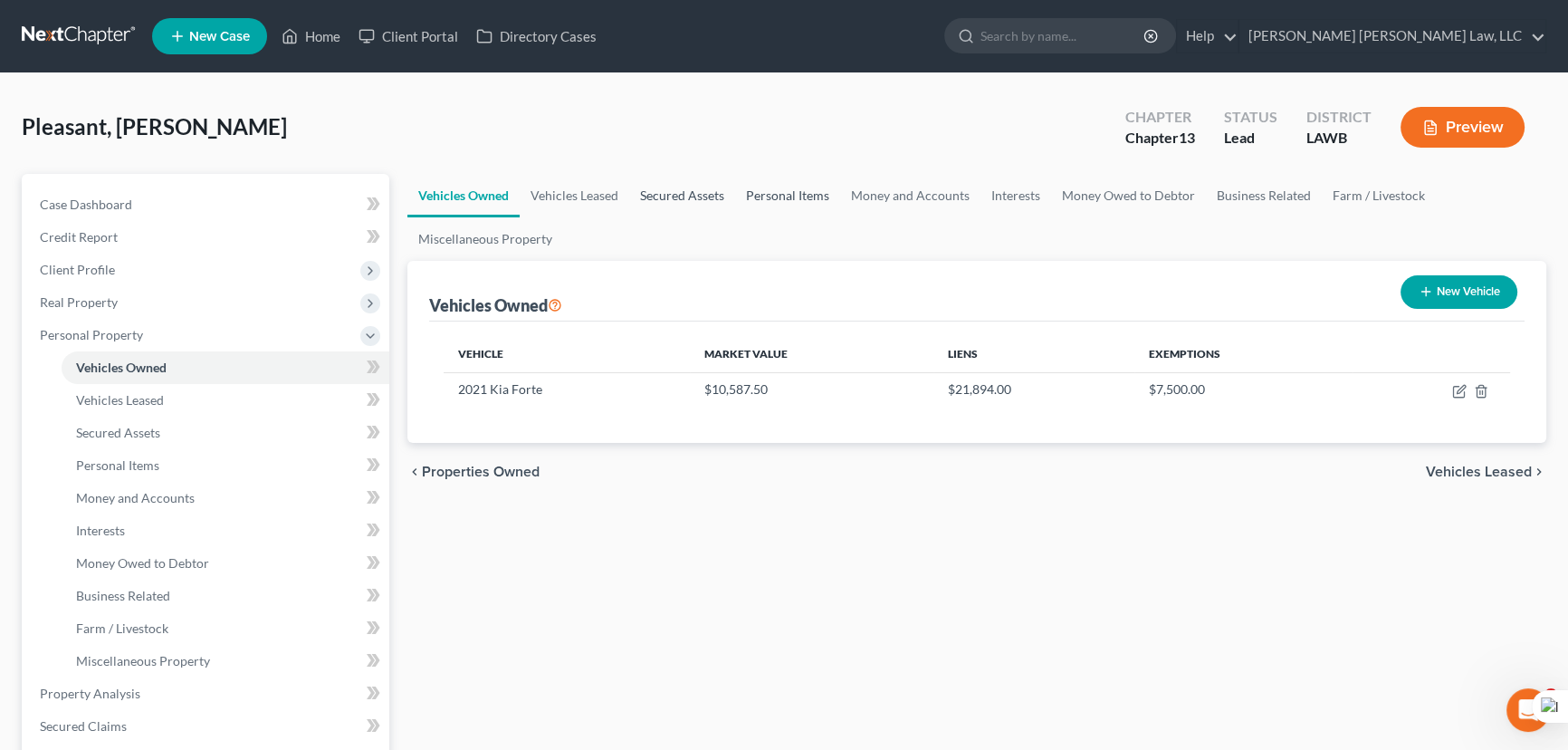
click at [695, 188] on link "Secured Assets" at bounding box center [682, 195] width 106 height 44
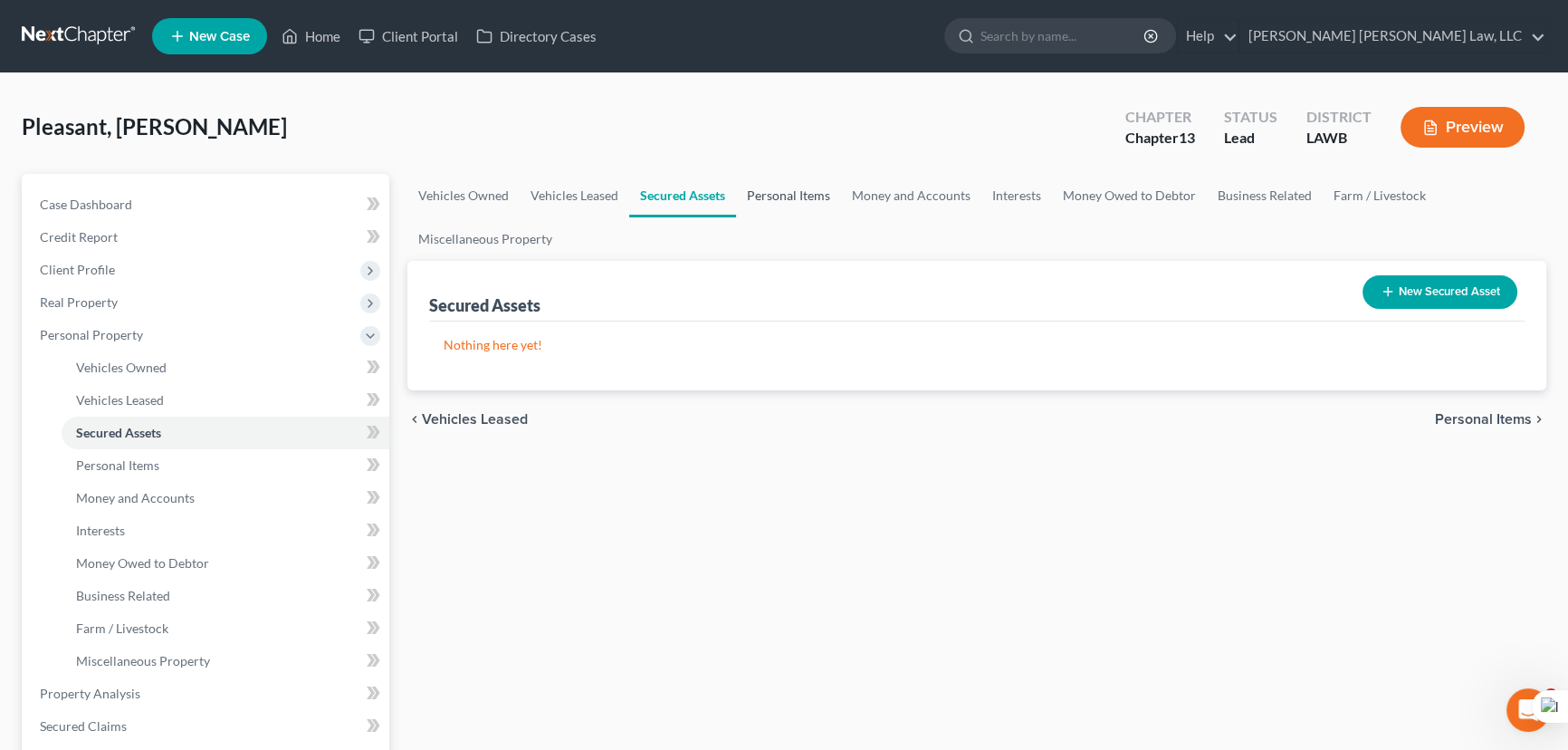
click at [784, 198] on link "Personal Items" at bounding box center [788, 195] width 105 height 44
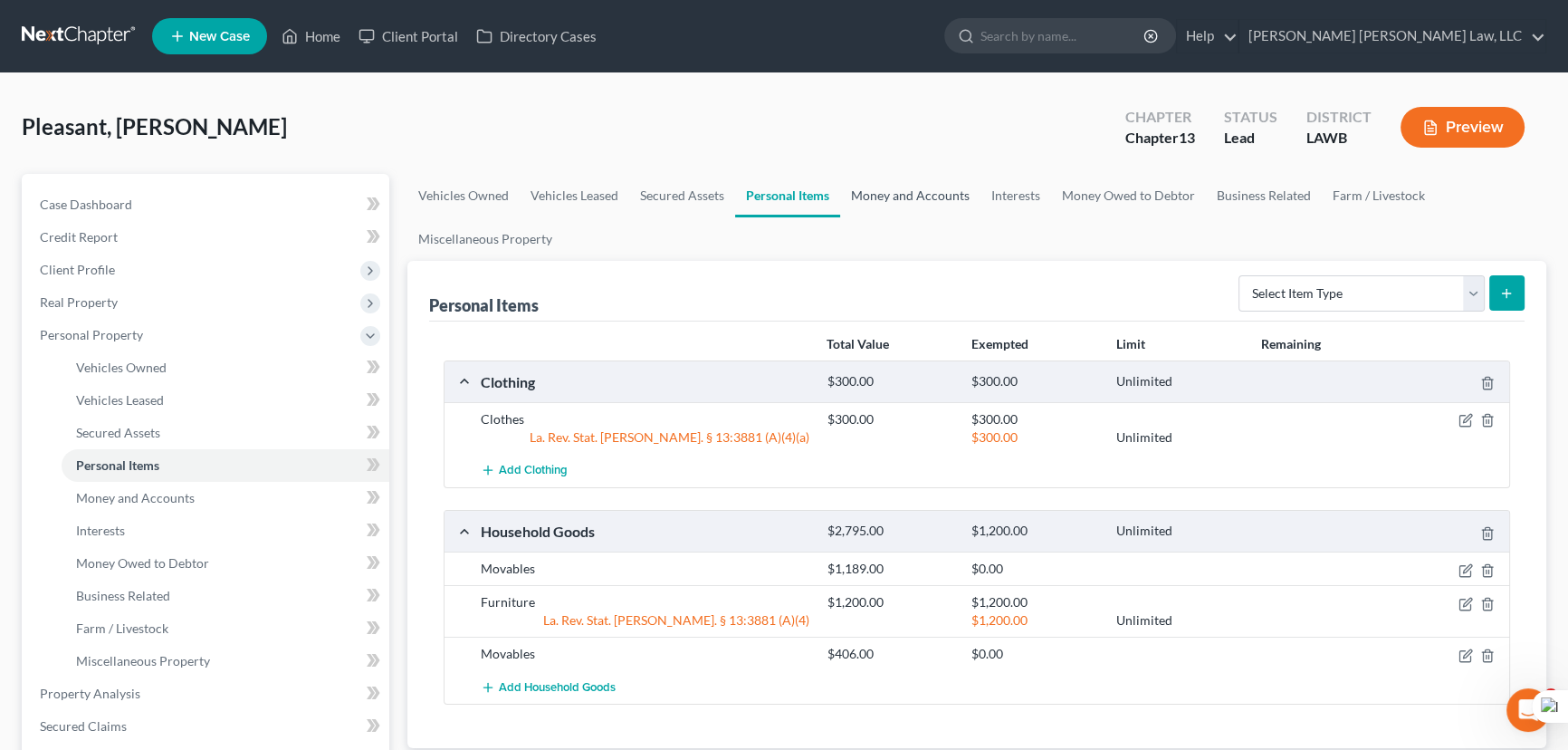
click at [889, 194] on link "Money and Accounts" at bounding box center [910, 195] width 141 height 44
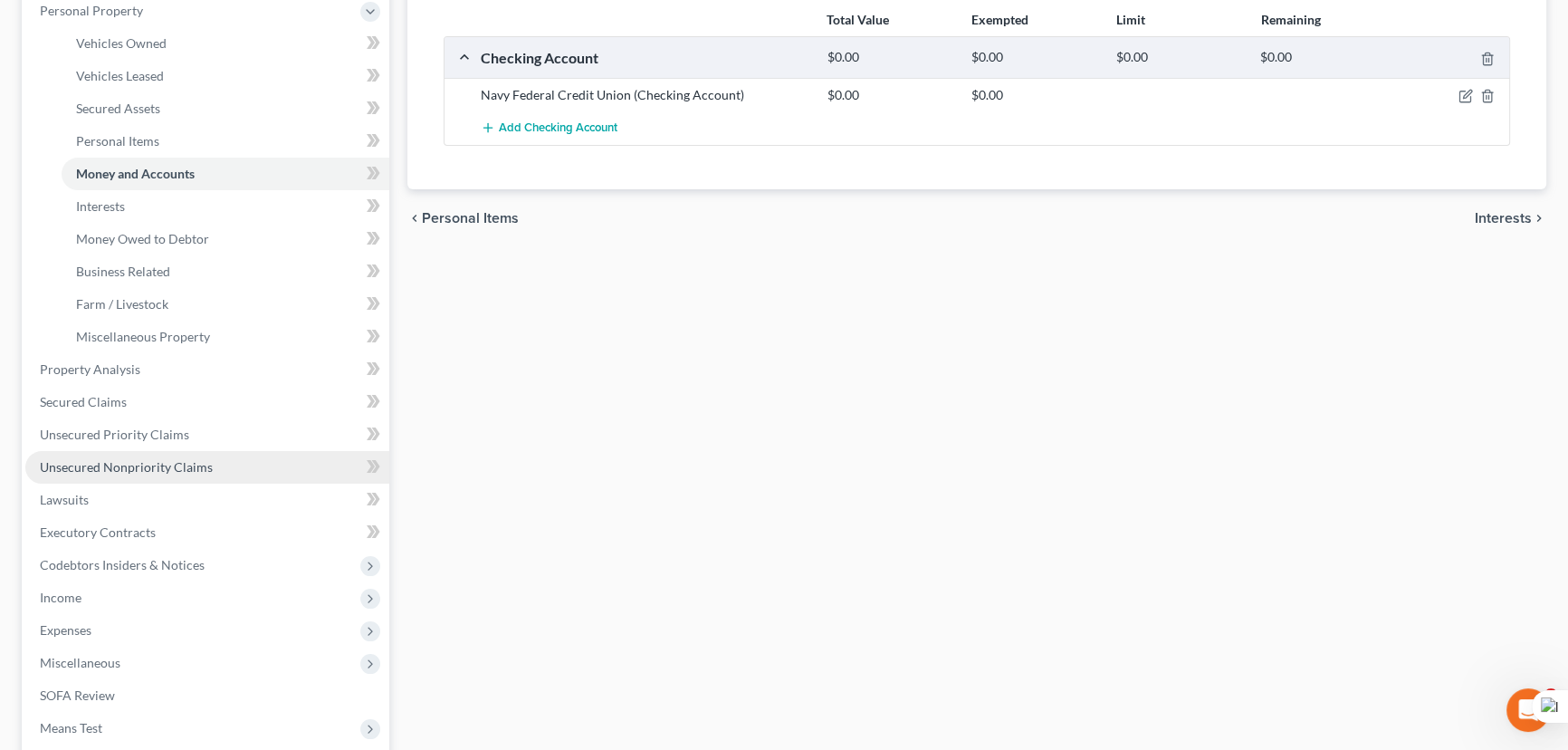
scroll to position [329, 0]
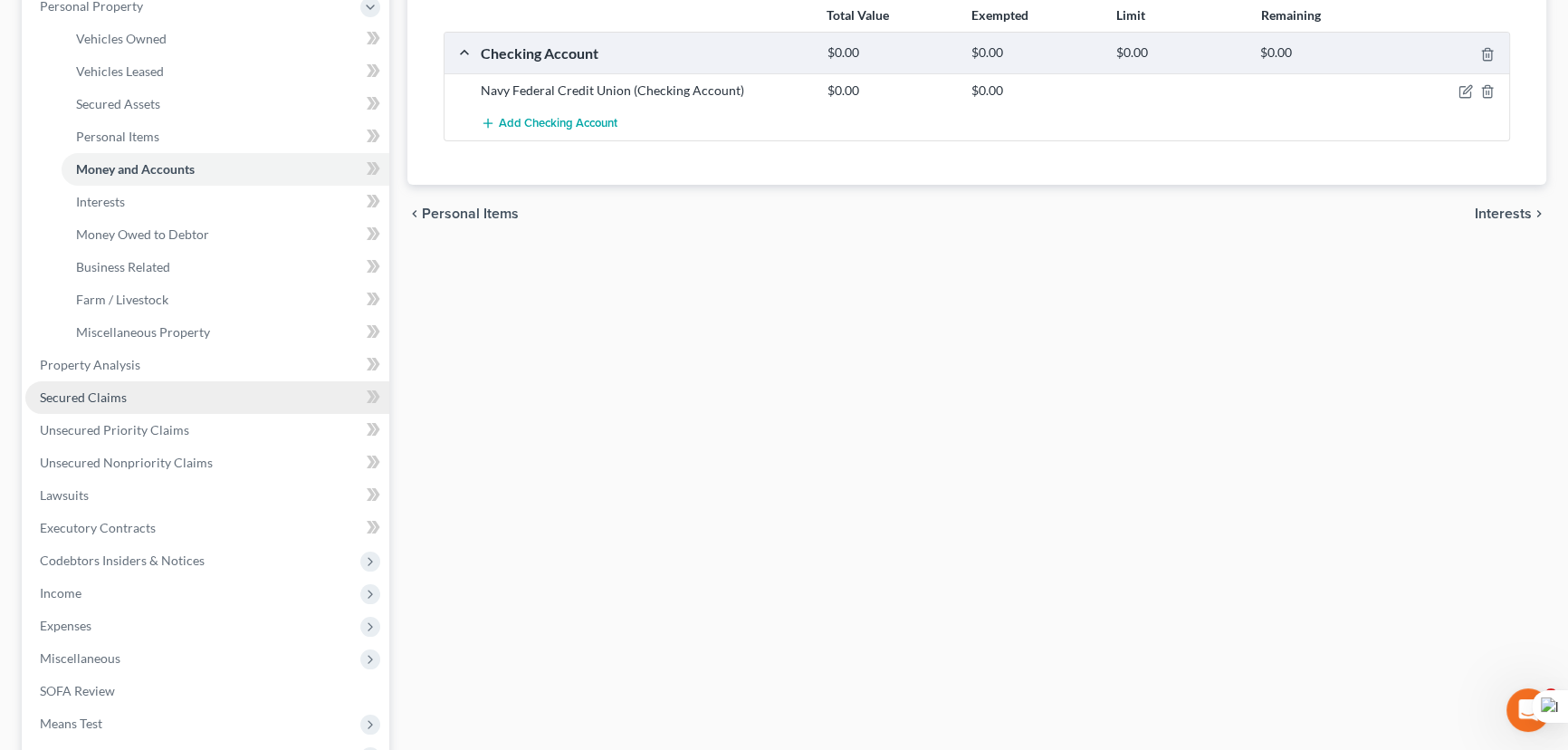
click at [142, 388] on link "Secured Claims" at bounding box center [207, 397] width 363 height 33
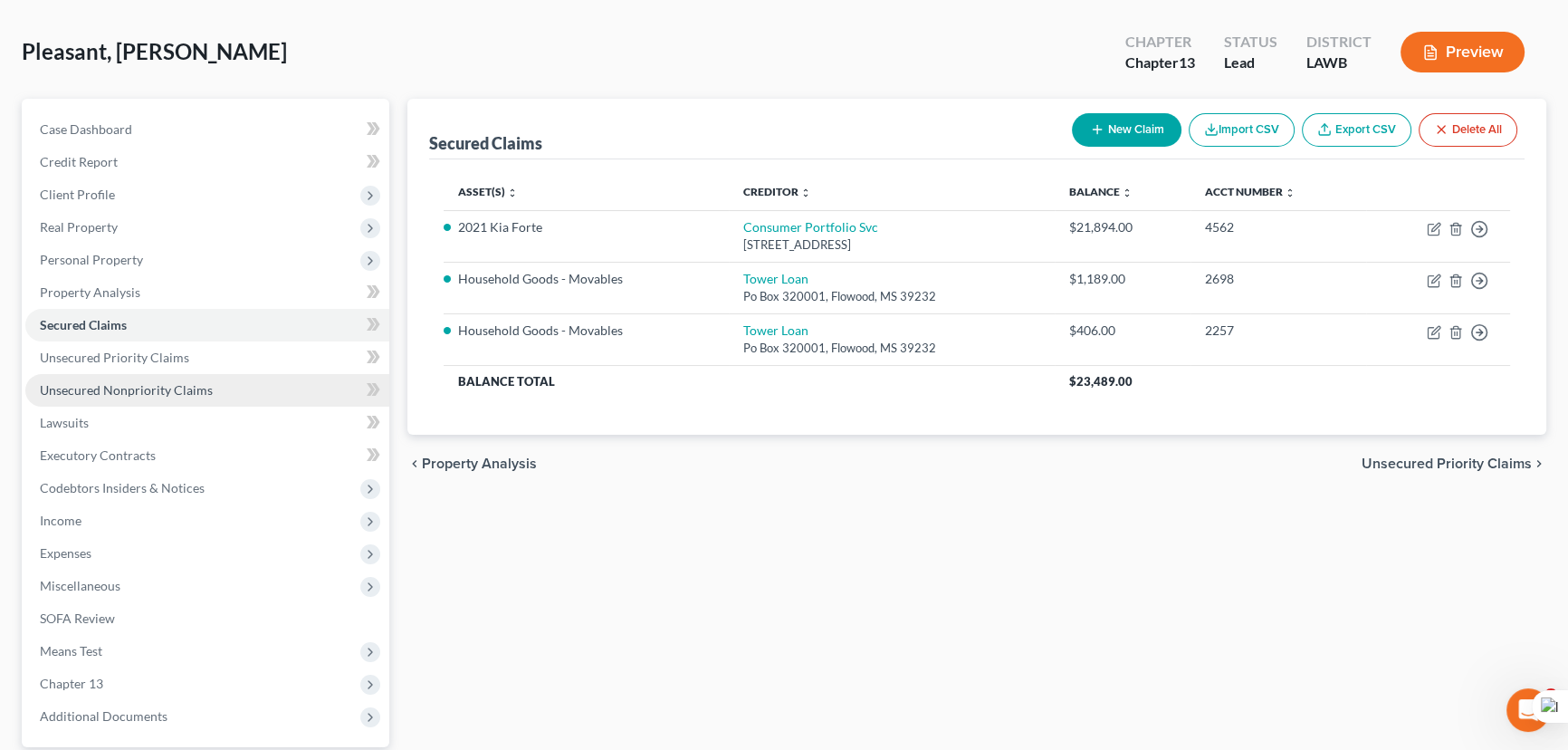
scroll to position [243, 0]
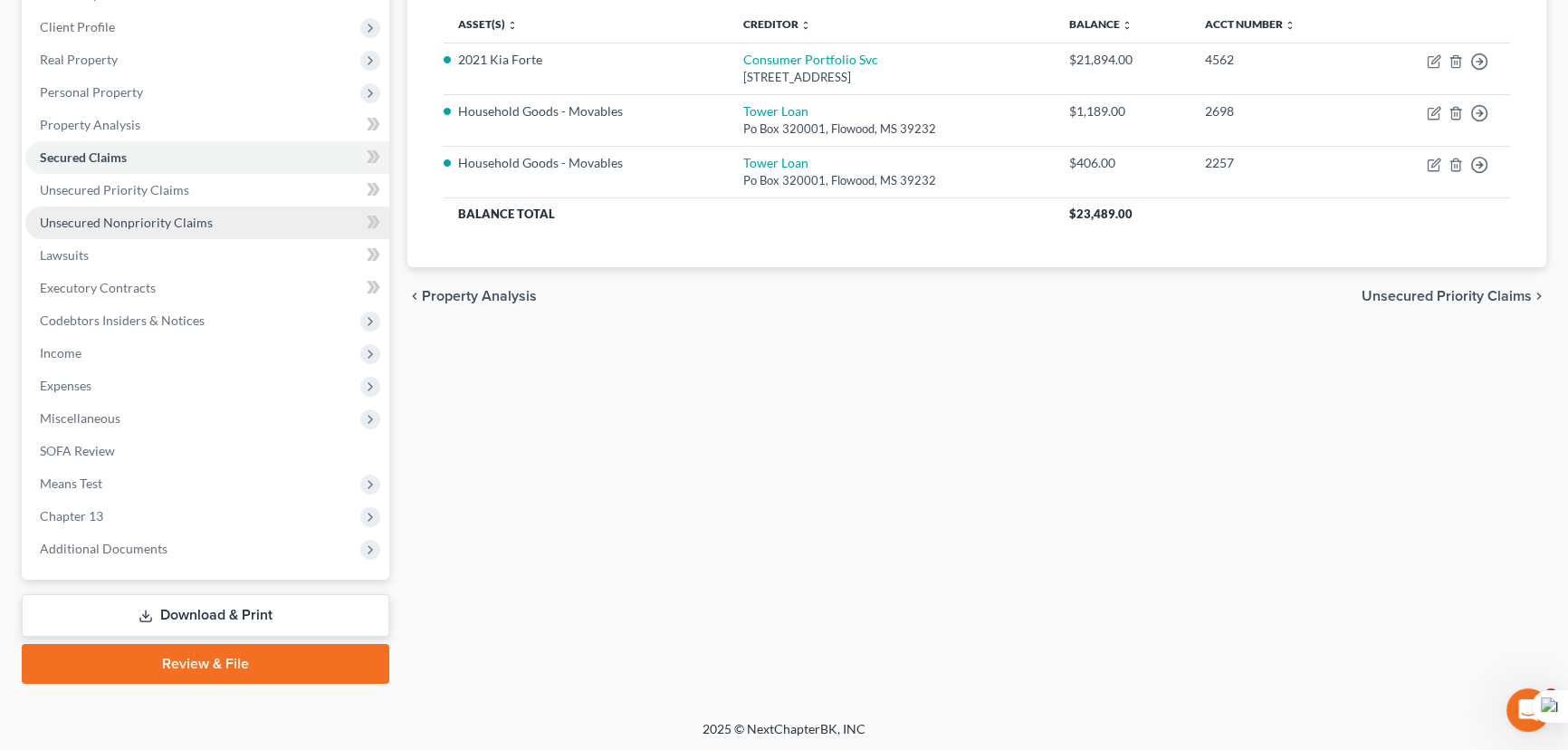
click at [159, 223] on span "Unsecured Nonpriority Claims" at bounding box center [126, 222] width 173 height 16
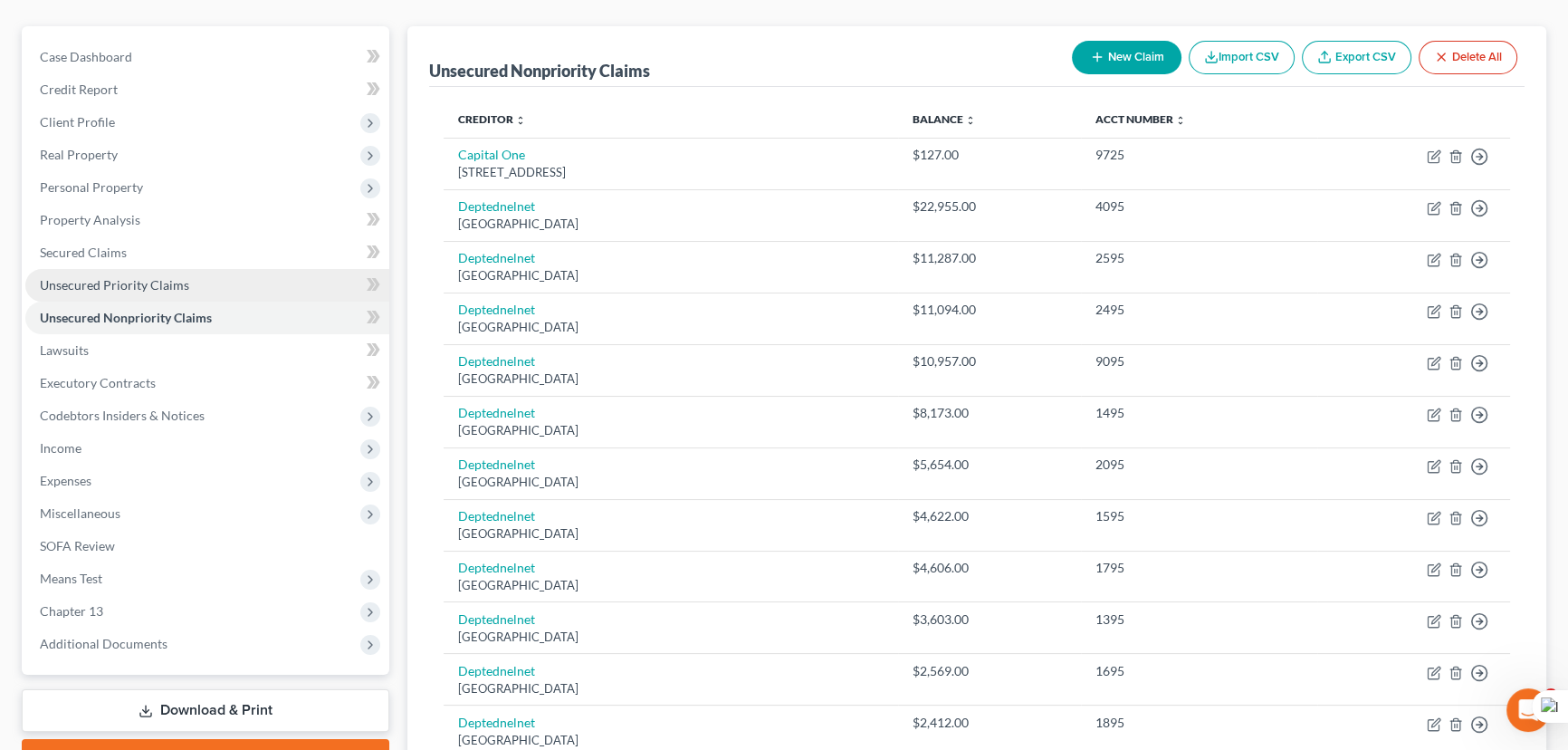
scroll to position [164, 0]
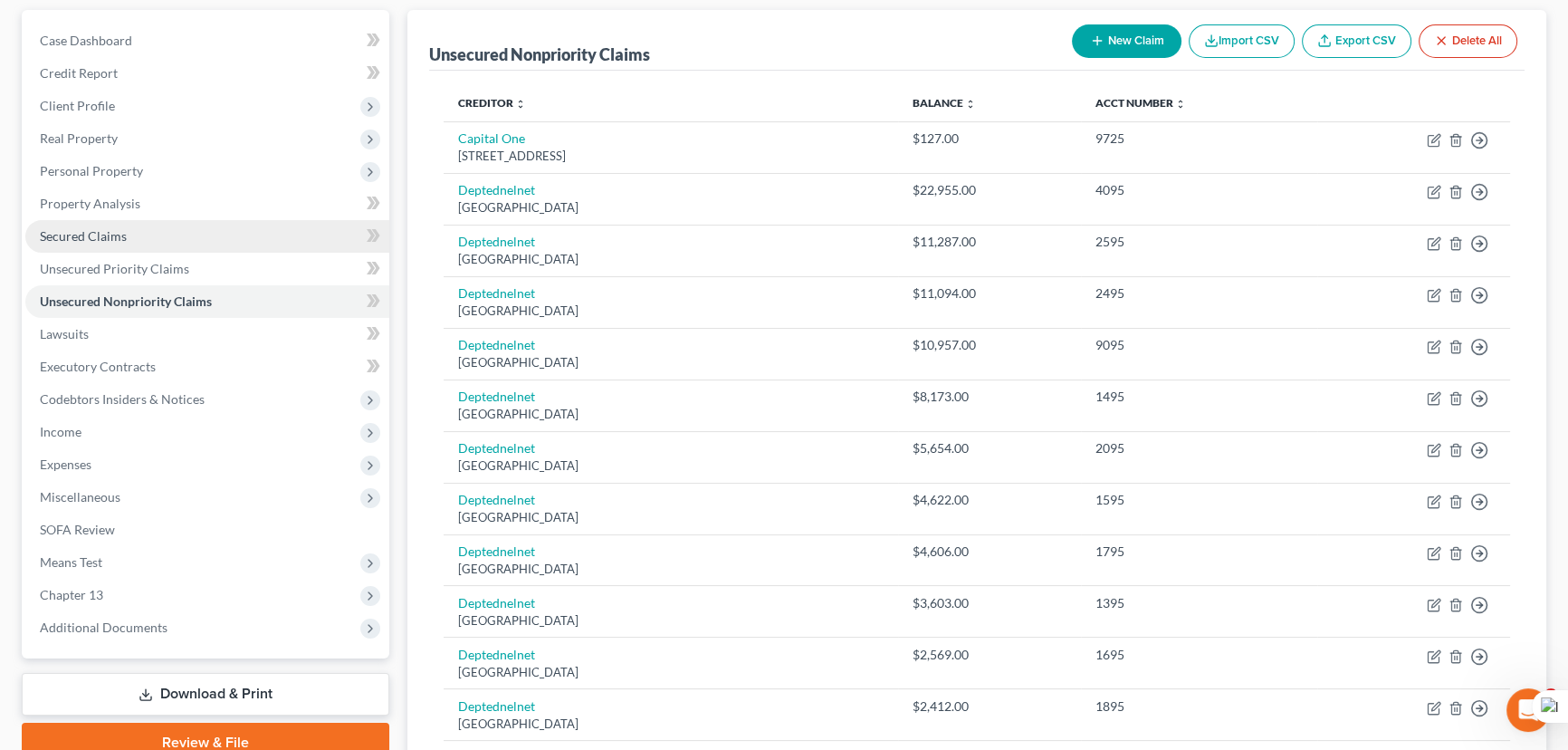
click at [154, 228] on link "Secured Claims" at bounding box center [207, 237] width 363 height 33
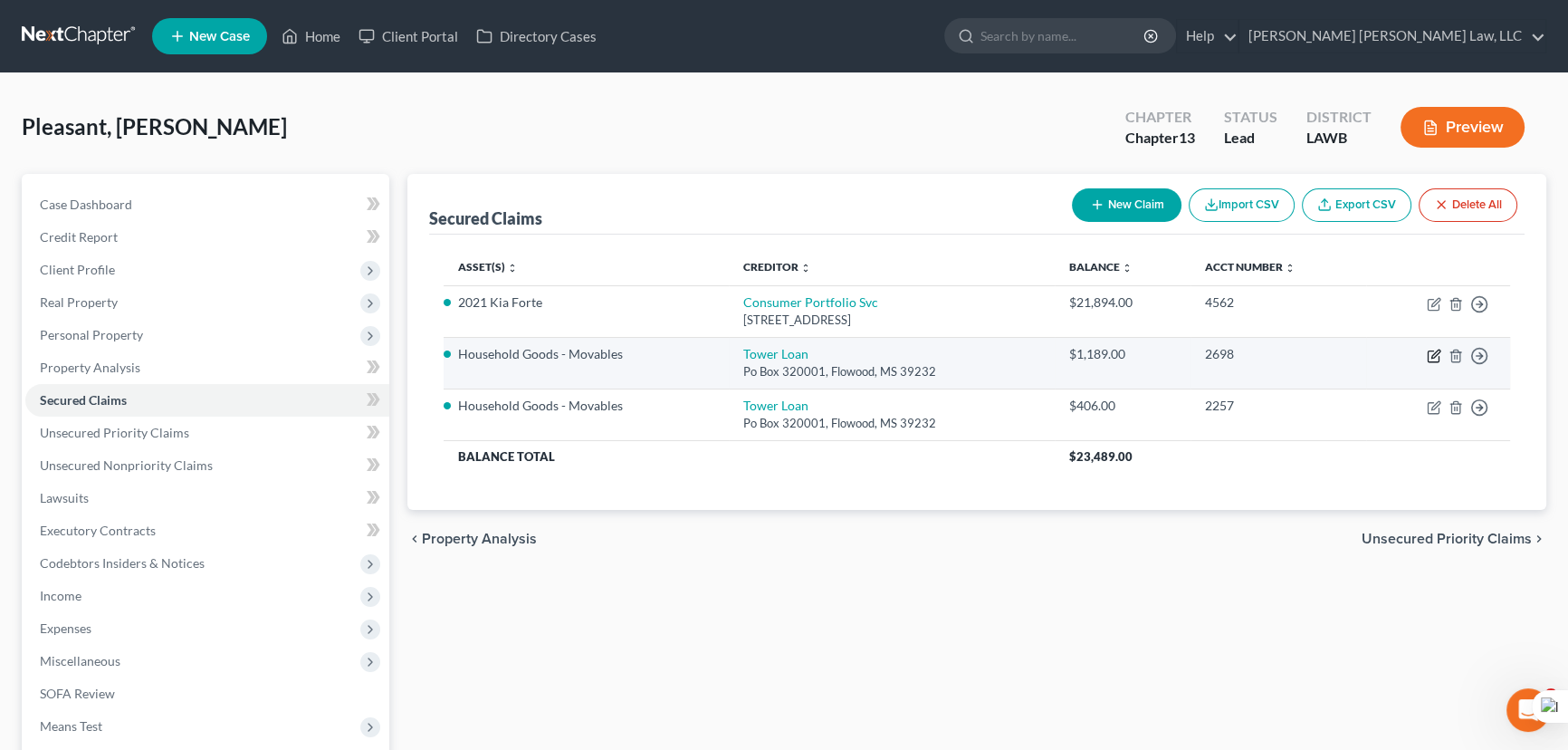
click at [1429, 356] on icon "button" at bounding box center [1434, 356] width 15 height 15
select select "25"
select select "0"
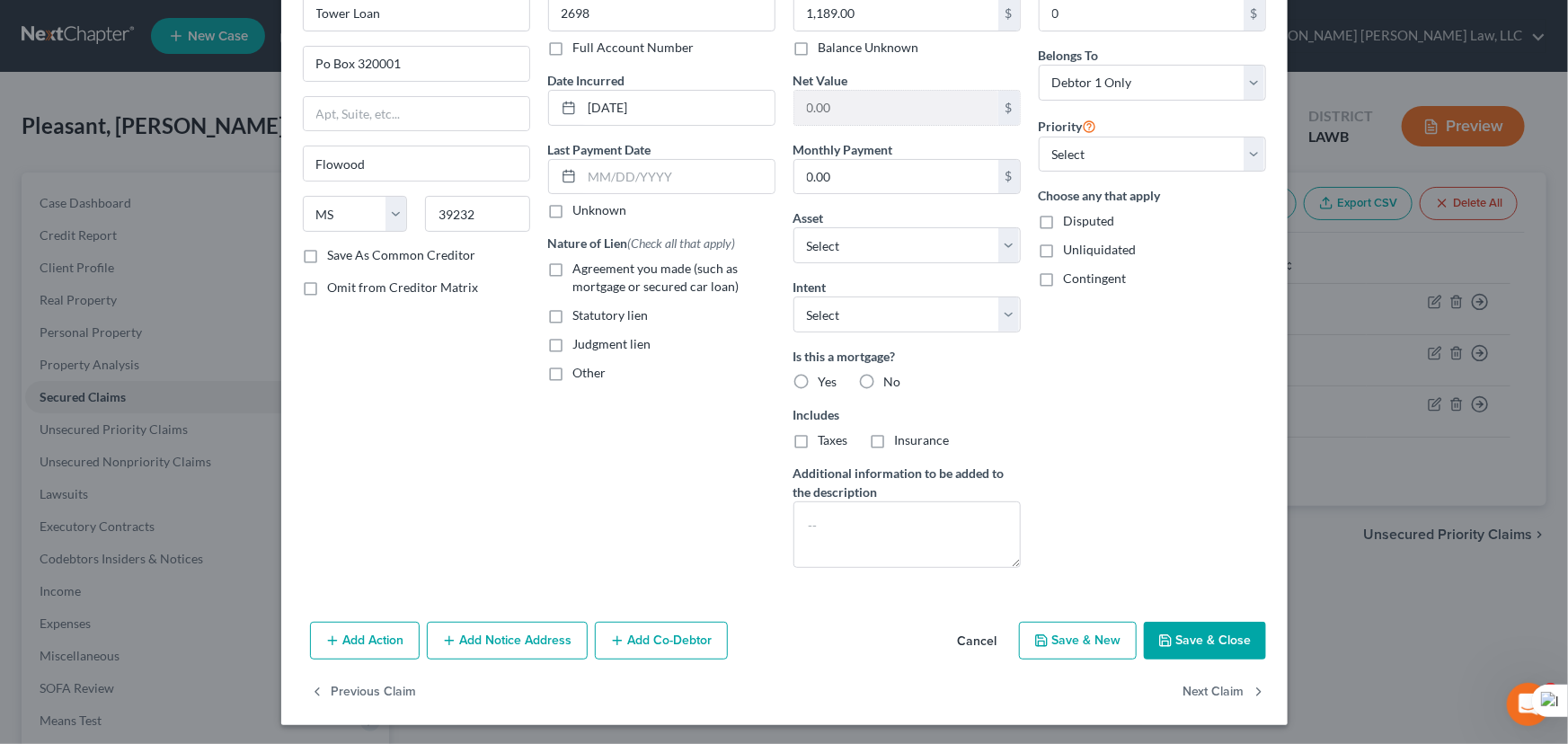
scroll to position [108, 0]
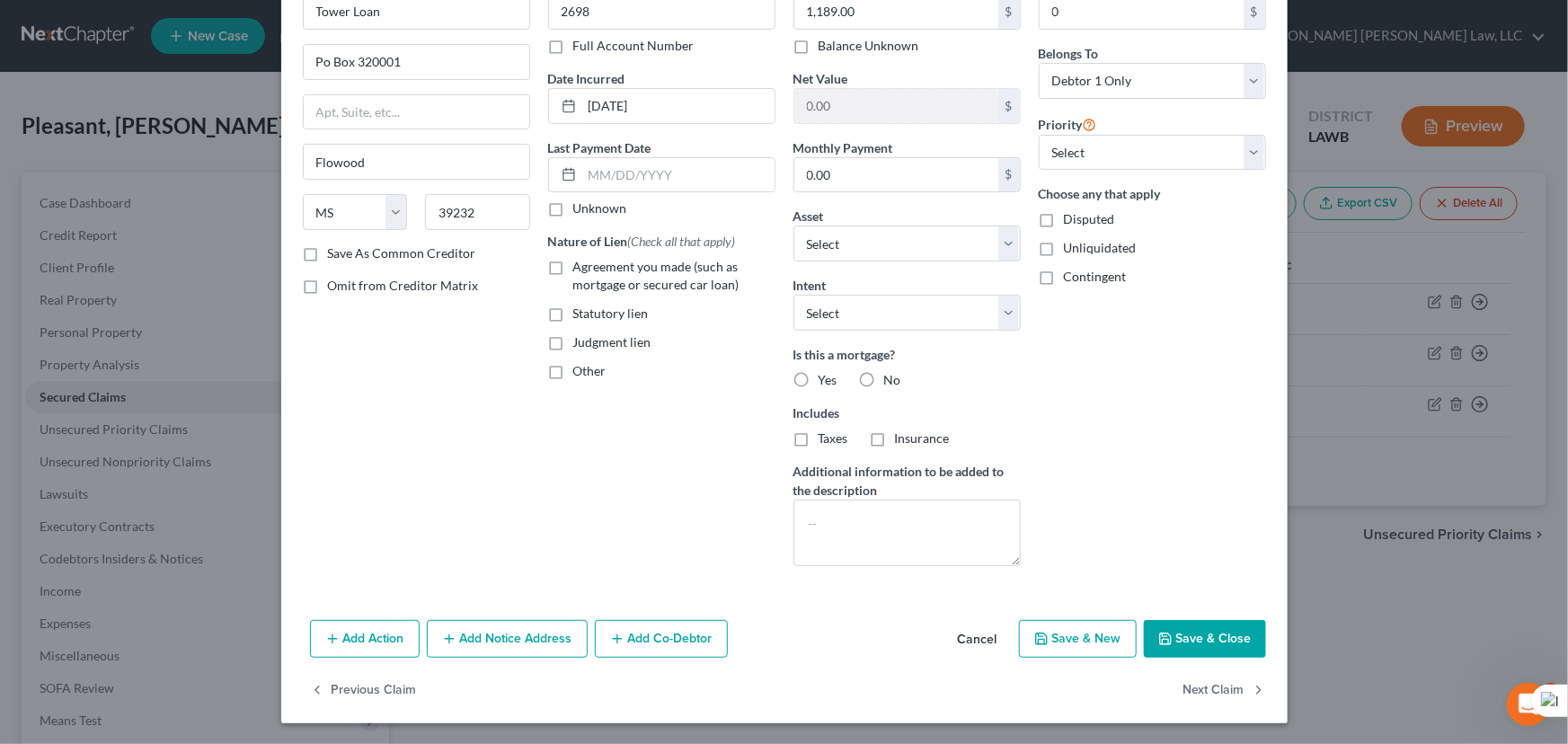
drag, startPoint x: 376, startPoint y: 634, endPoint x: 526, endPoint y: 460, distance: 229.7
click at [375, 635] on button "Add Action" at bounding box center [364, 639] width 110 height 38
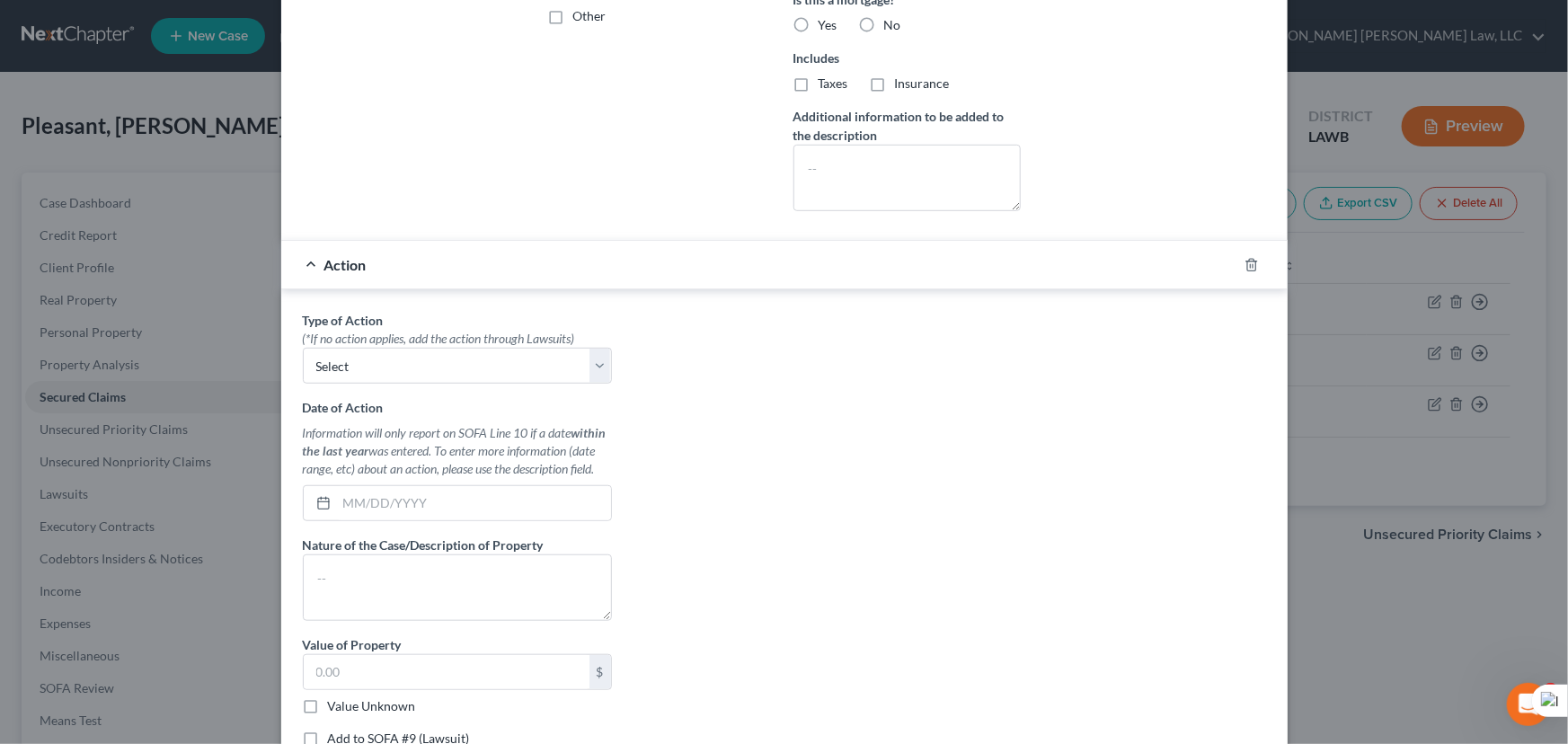
scroll to position [643, 0]
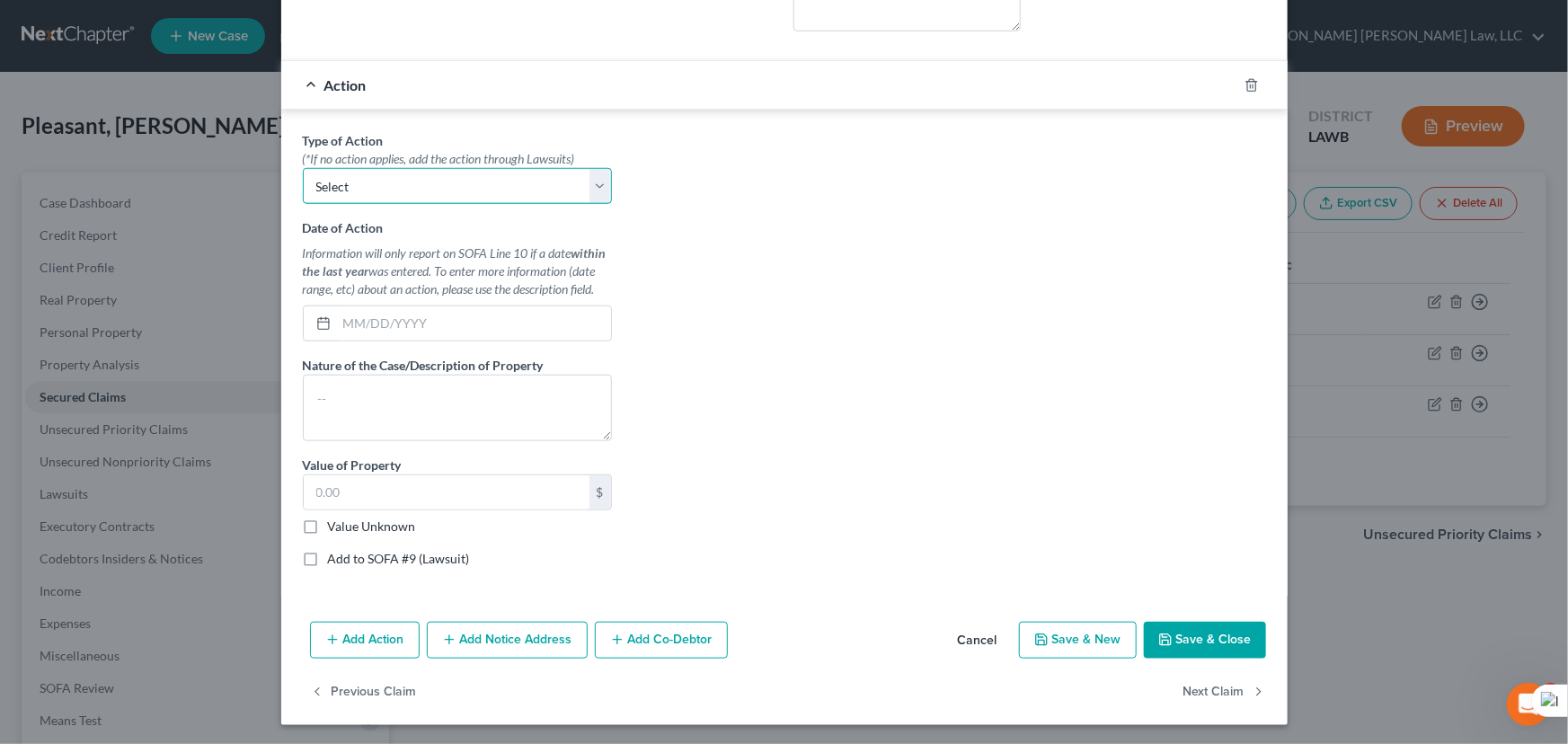
click at [435, 190] on select "Select Repossession Garnishment Foreclosure Personal Injury Attached, Seized, O…" at bounding box center [457, 186] width 309 height 36
select select "1"
click at [303, 168] on select "Select Repossession Garnishment Foreclosure Personal Injury Attached, Seized, O…" at bounding box center [457, 186] width 309 height 36
click at [421, 324] on input "text" at bounding box center [474, 324] width 274 height 34
drag, startPoint x: 390, startPoint y: 321, endPoint x: 172, endPoint y: 294, distance: 219.7
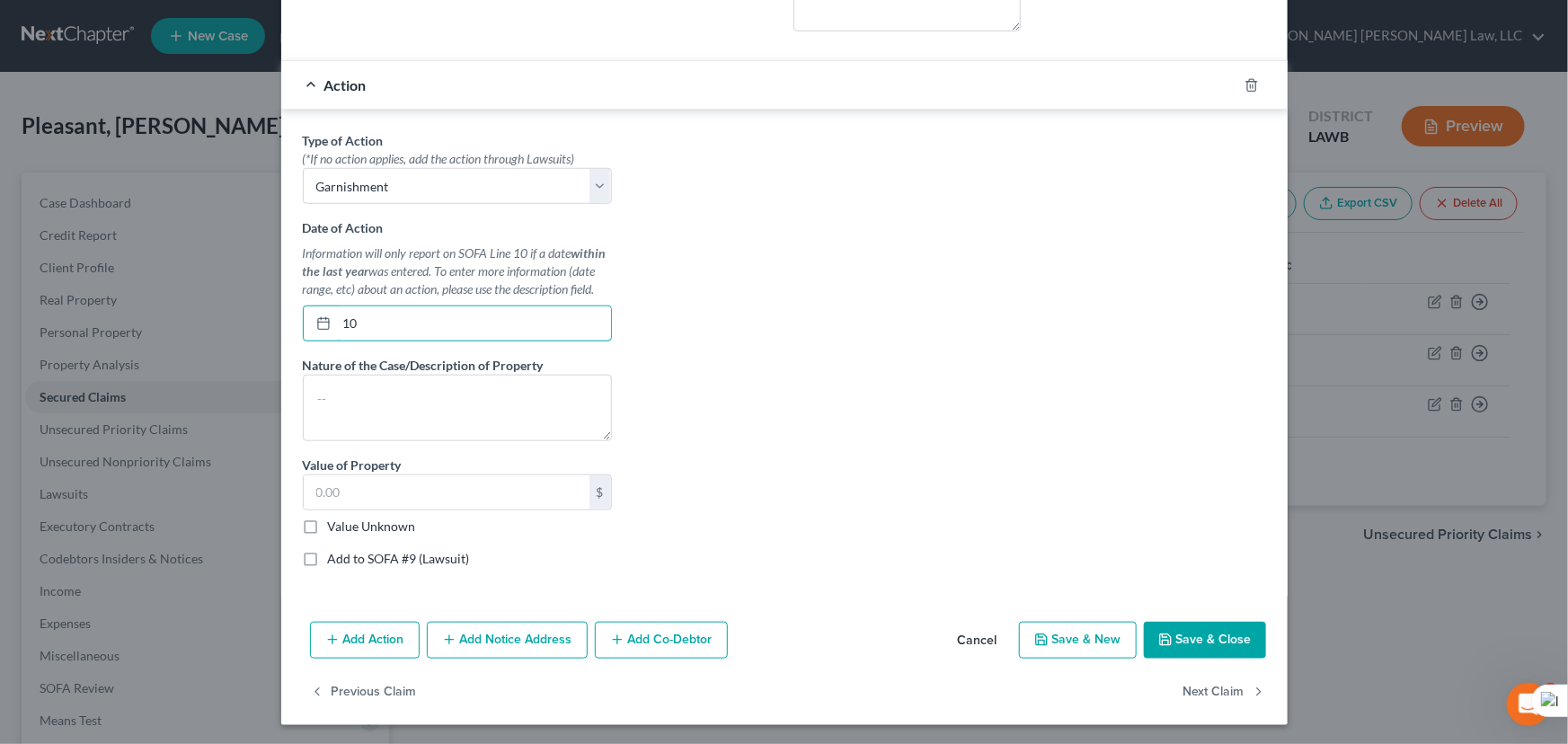
click at [172, 294] on div "Edit Secured Claim × Creditor * [GEOGRAPHIC_DATA] [GEOGRAPHIC_DATA] [US_STATE][…" at bounding box center [784, 372] width 1568 height 744
type input "[DATE]"
click at [377, 488] on input "text" at bounding box center [446, 492] width 286 height 34
type input "1,189"
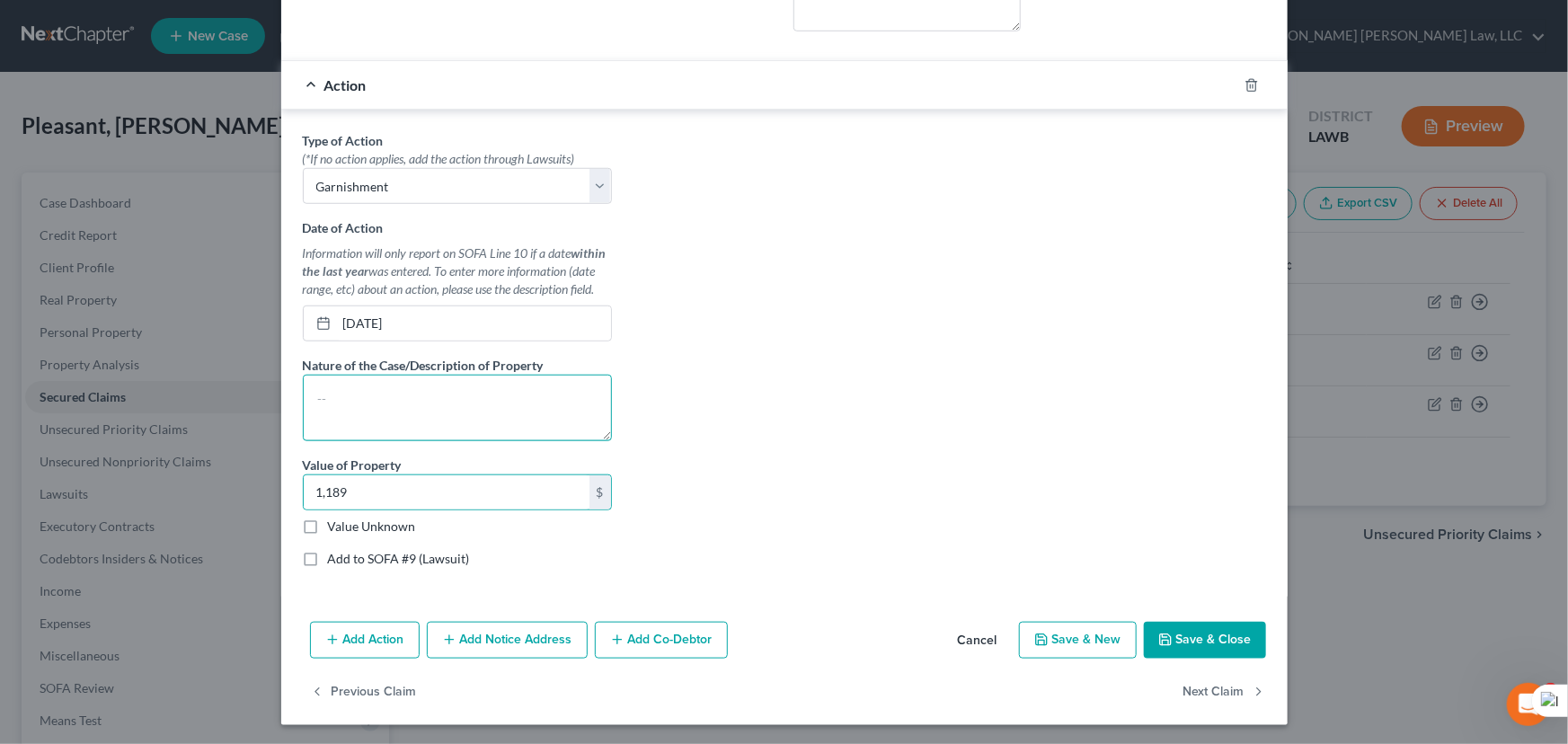
click at [458, 406] on textarea at bounding box center [457, 407] width 309 height 66
type textarea "movables"
click at [350, 557] on label "Add to SOFA #9 (Lawsuit)" at bounding box center [399, 559] width 142 height 18
click at [347, 557] on input "Add to SOFA #9 (Lawsuit)" at bounding box center [341, 556] width 12 height 12
checkbox input "true"
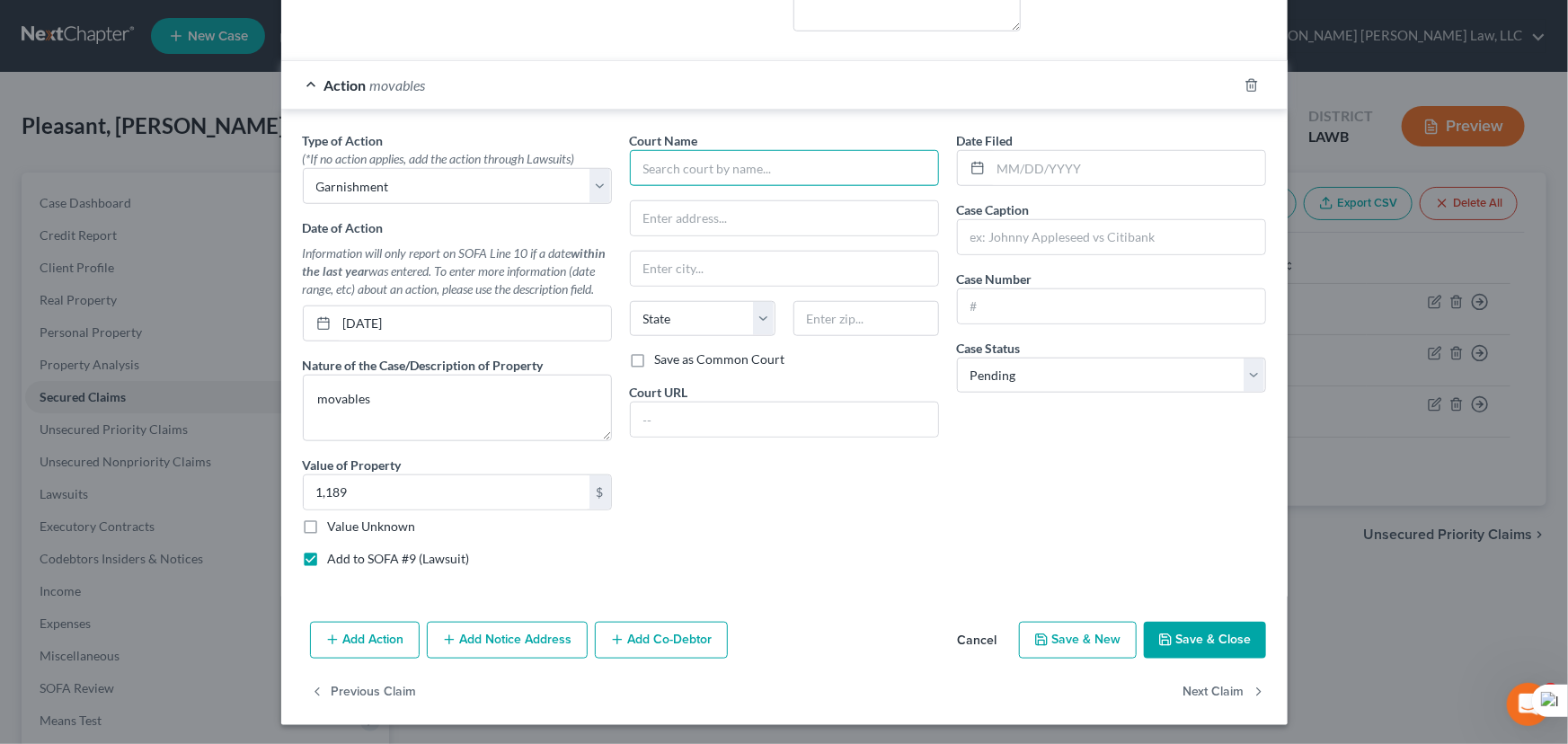
click at [742, 162] on input "text" at bounding box center [784, 169] width 309 height 36
click at [717, 174] on input "text" at bounding box center [784, 169] width 309 height 36
click at [1059, 175] on input "text" at bounding box center [1128, 169] width 274 height 34
click at [1022, 231] on input "text" at bounding box center [1111, 237] width 307 height 34
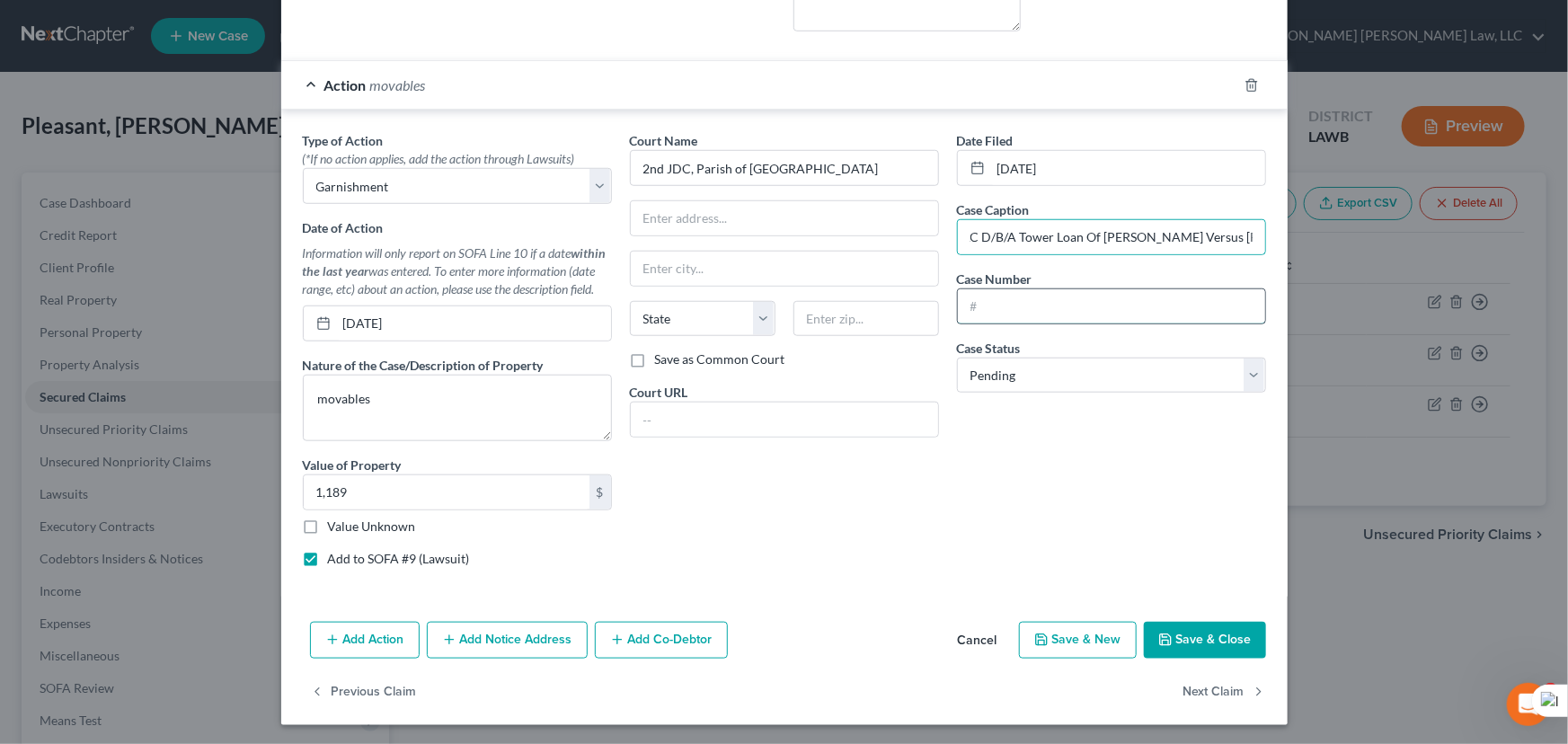
click at [1021, 312] on input "text" at bounding box center [1111, 306] width 307 height 34
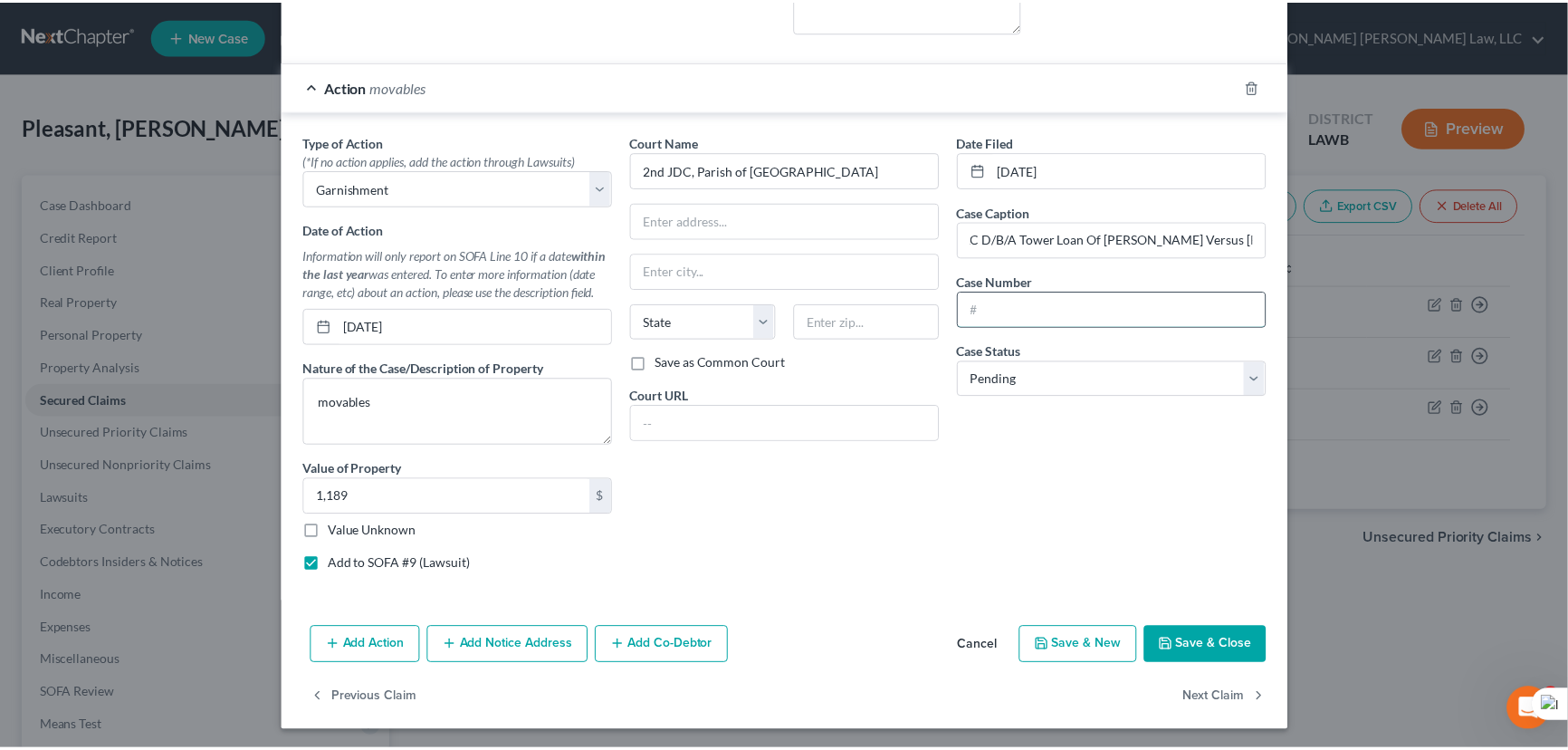
scroll to position [0, 0]
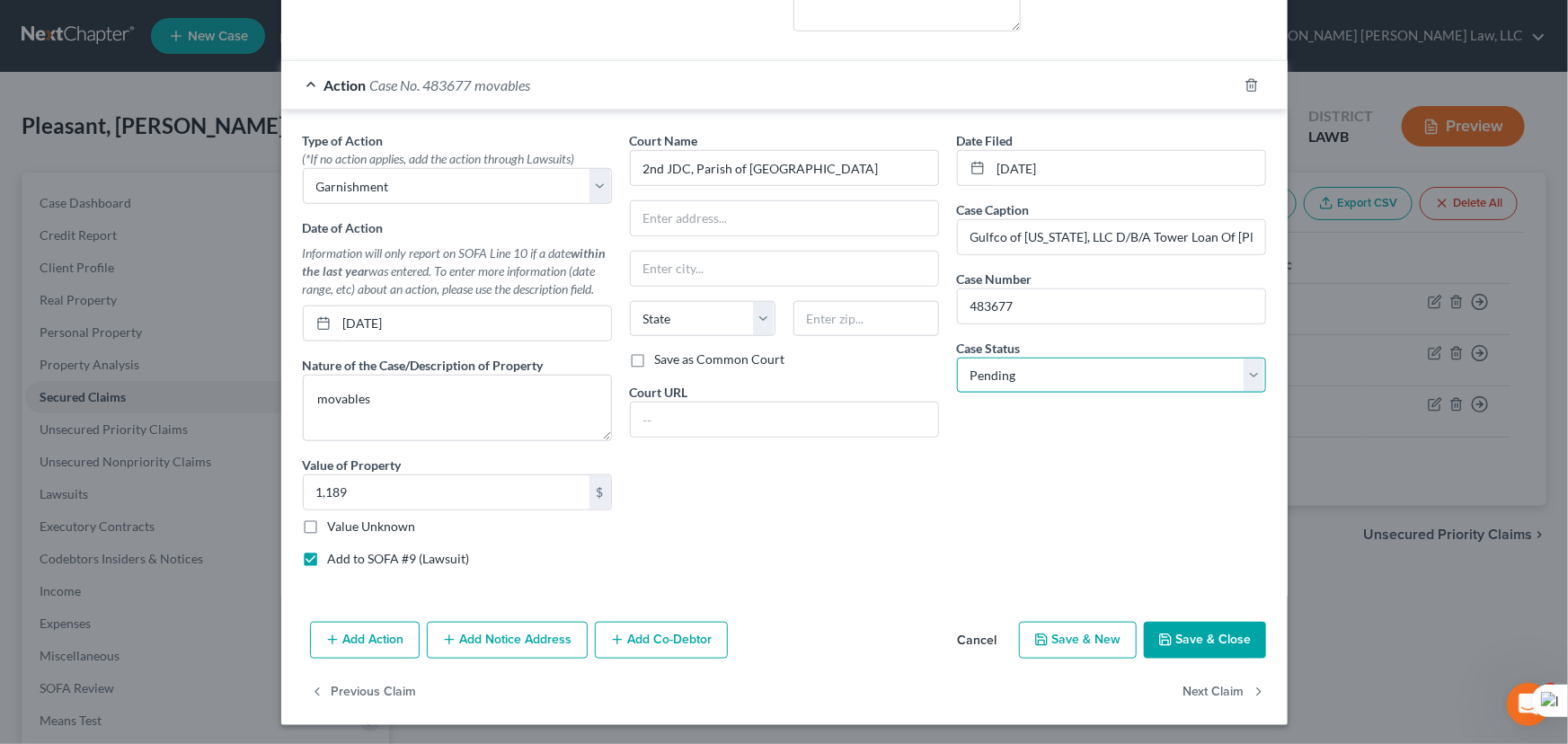
click at [982, 390] on select "Select Pending On Appeal Concluded" at bounding box center [1111, 375] width 309 height 36
click at [957, 357] on select "Select Pending On Appeal Concluded" at bounding box center [1111, 375] width 309 height 36
click at [736, 210] on input "text" at bounding box center [784, 218] width 307 height 34
click at [1199, 645] on button "Save & Close" at bounding box center [1205, 641] width 122 height 38
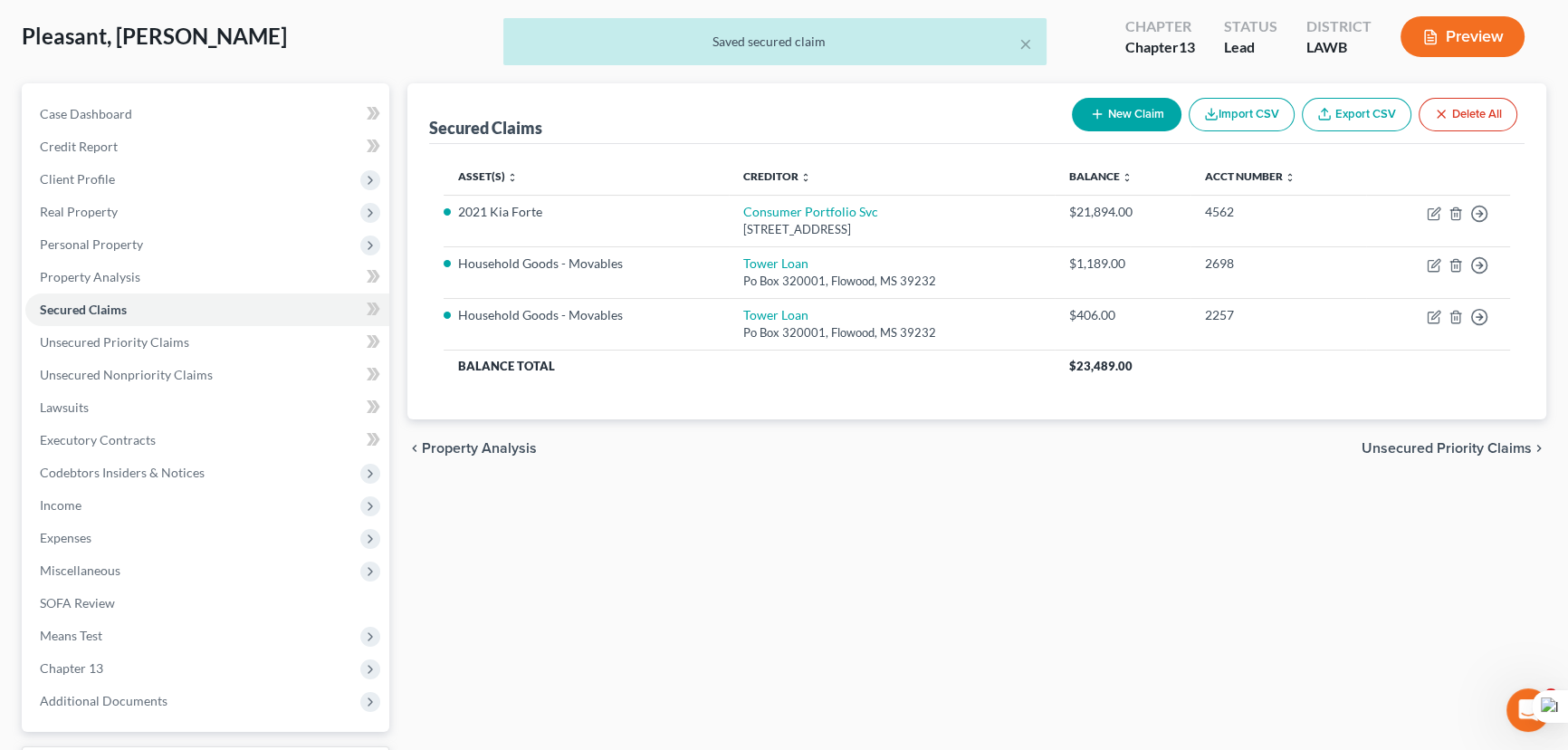
scroll to position [243, 0]
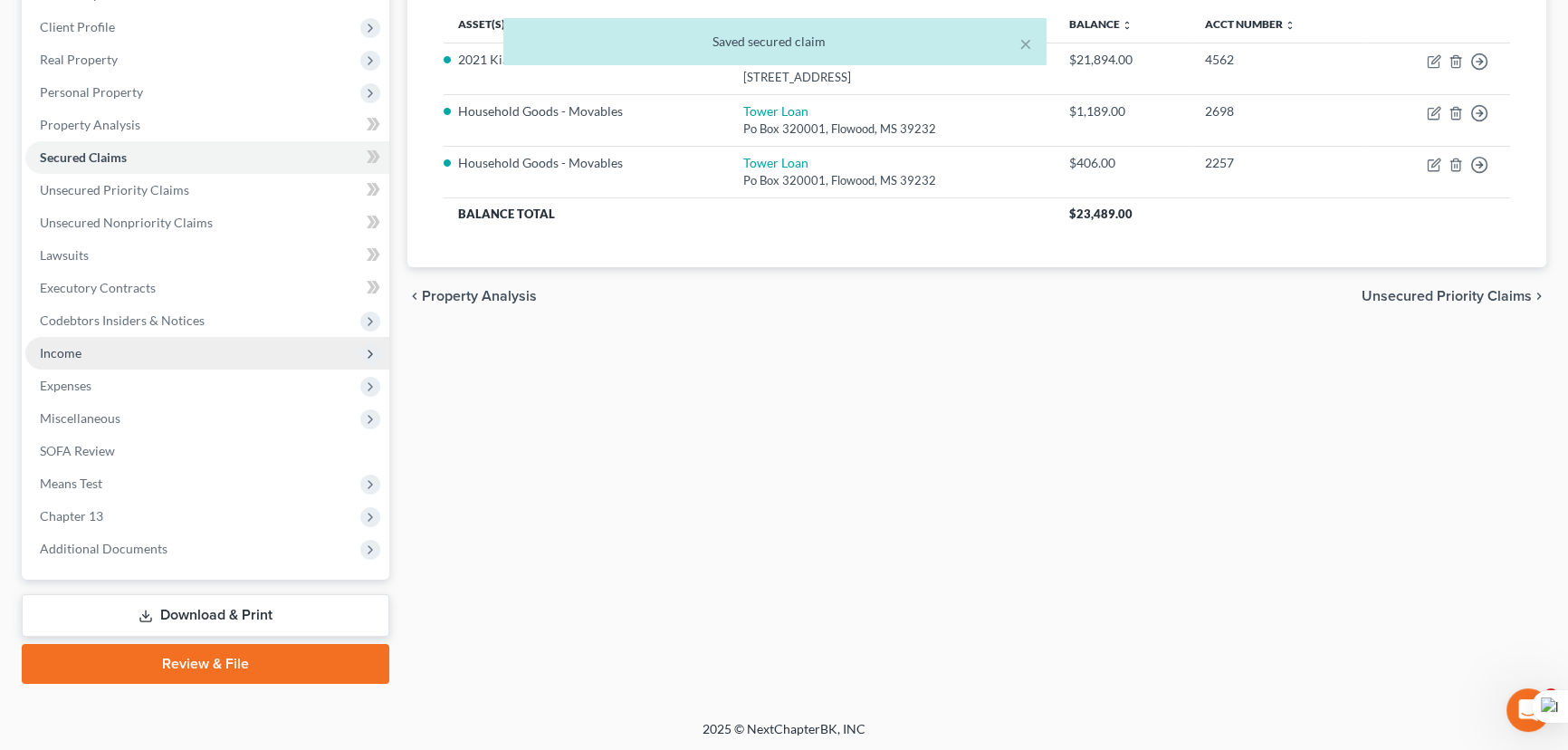
click at [272, 357] on span "Income" at bounding box center [207, 354] width 363 height 33
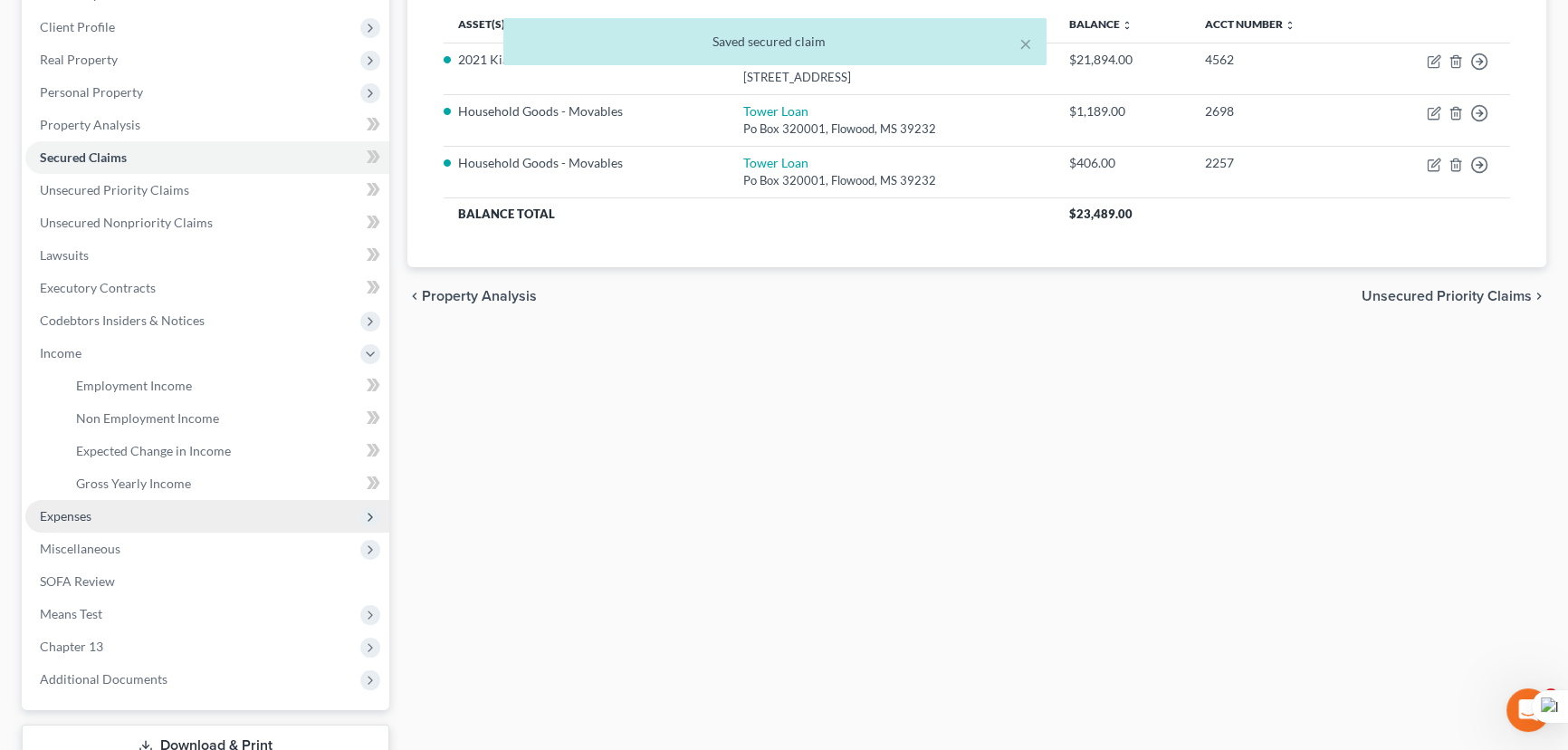
click at [180, 525] on span "Expenses" at bounding box center [207, 516] width 363 height 33
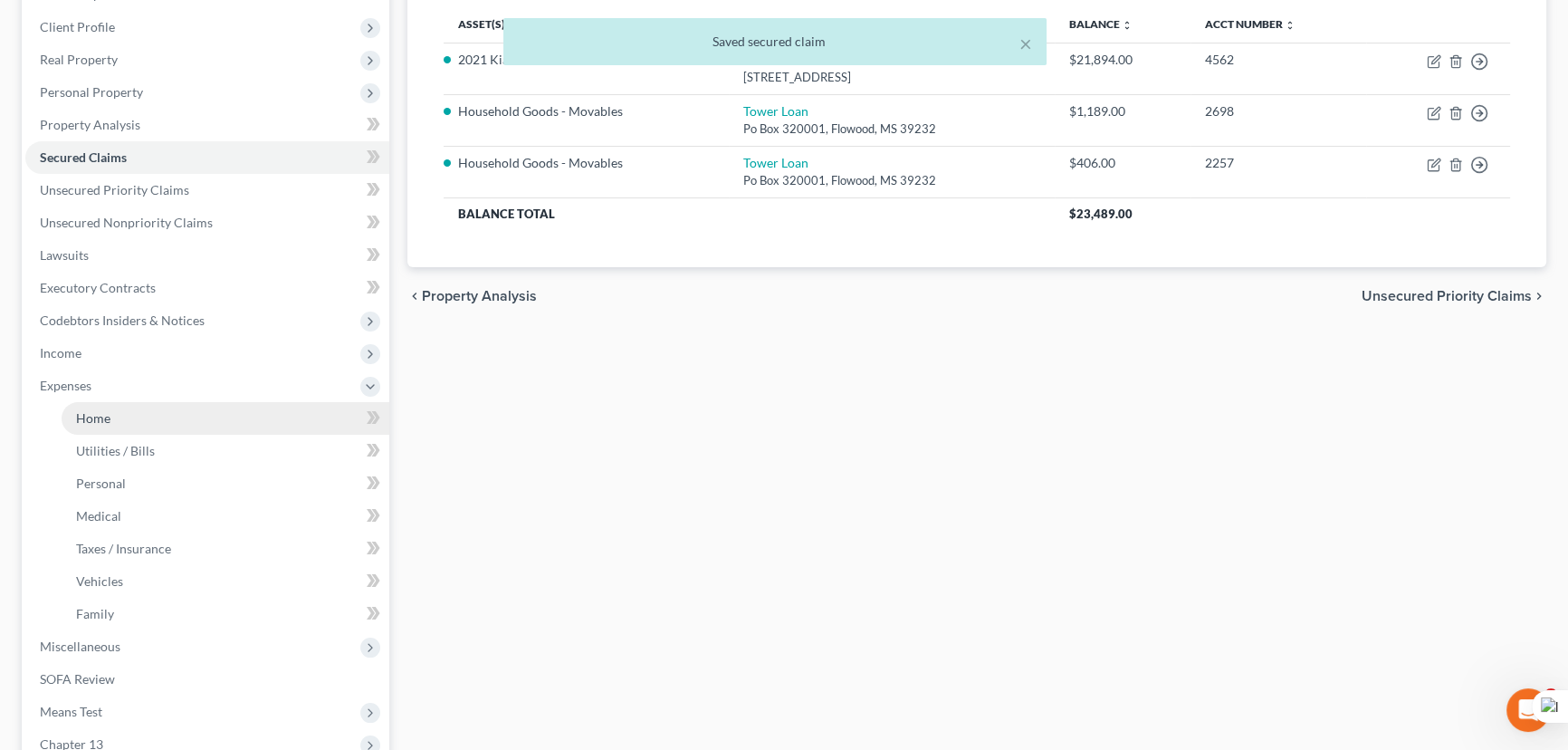
click at [167, 417] on link "Home" at bounding box center [225, 418] width 328 height 33
